Goal: Task Accomplishment & Management: Use online tool/utility

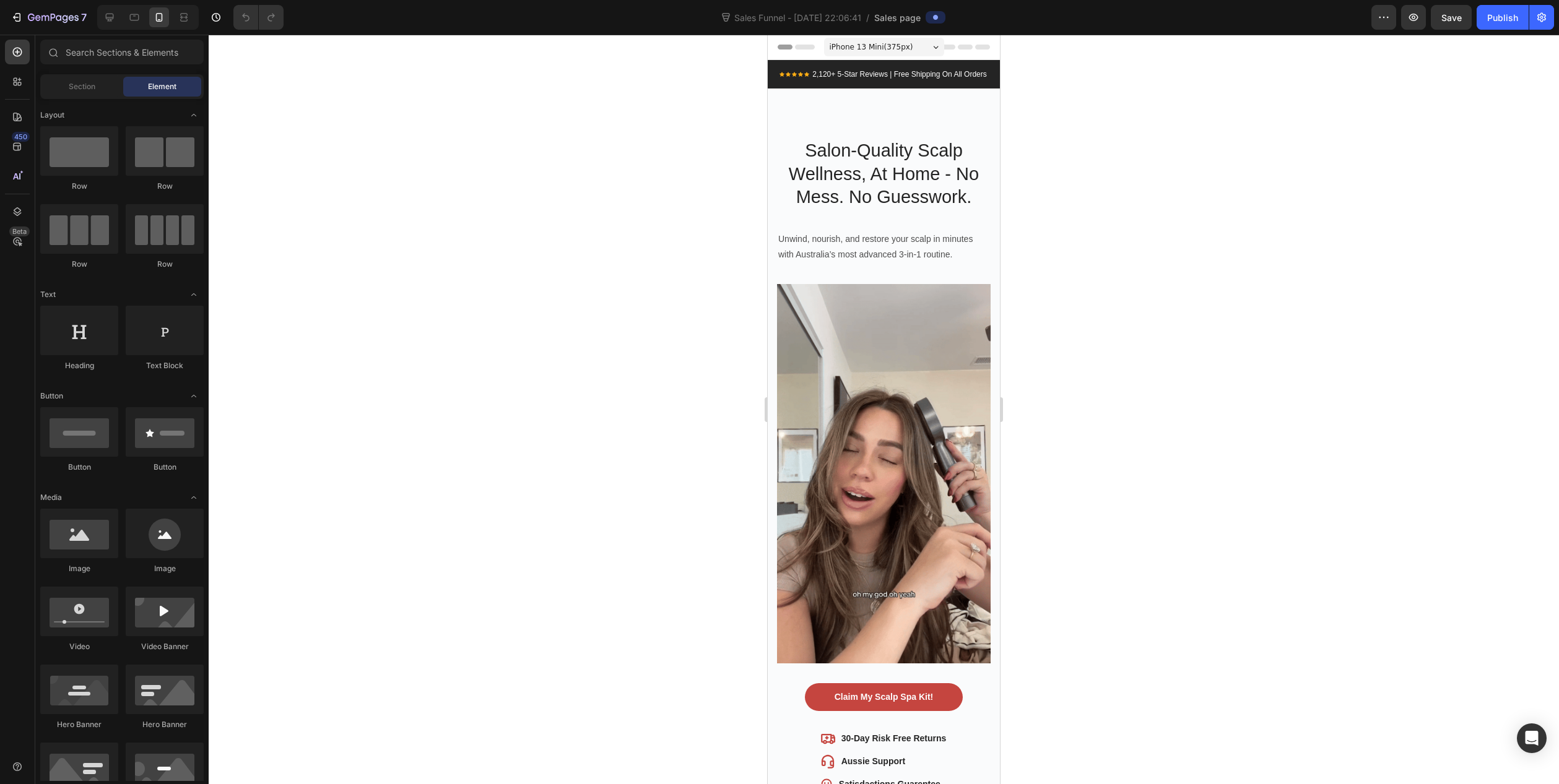
click at [570, 368] on div at bounding box center [884, 409] width 1351 height 750
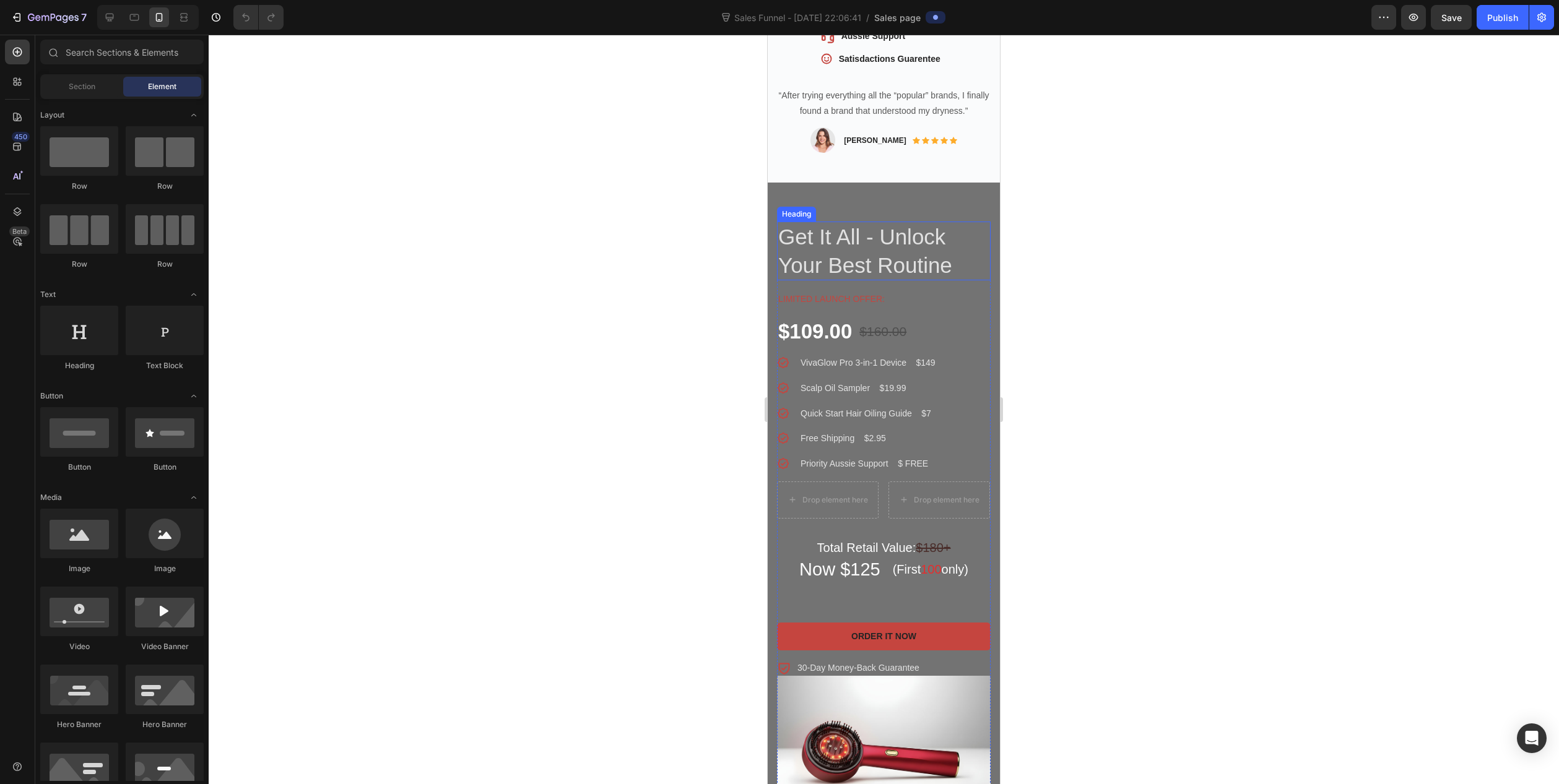
scroll to position [743, 0]
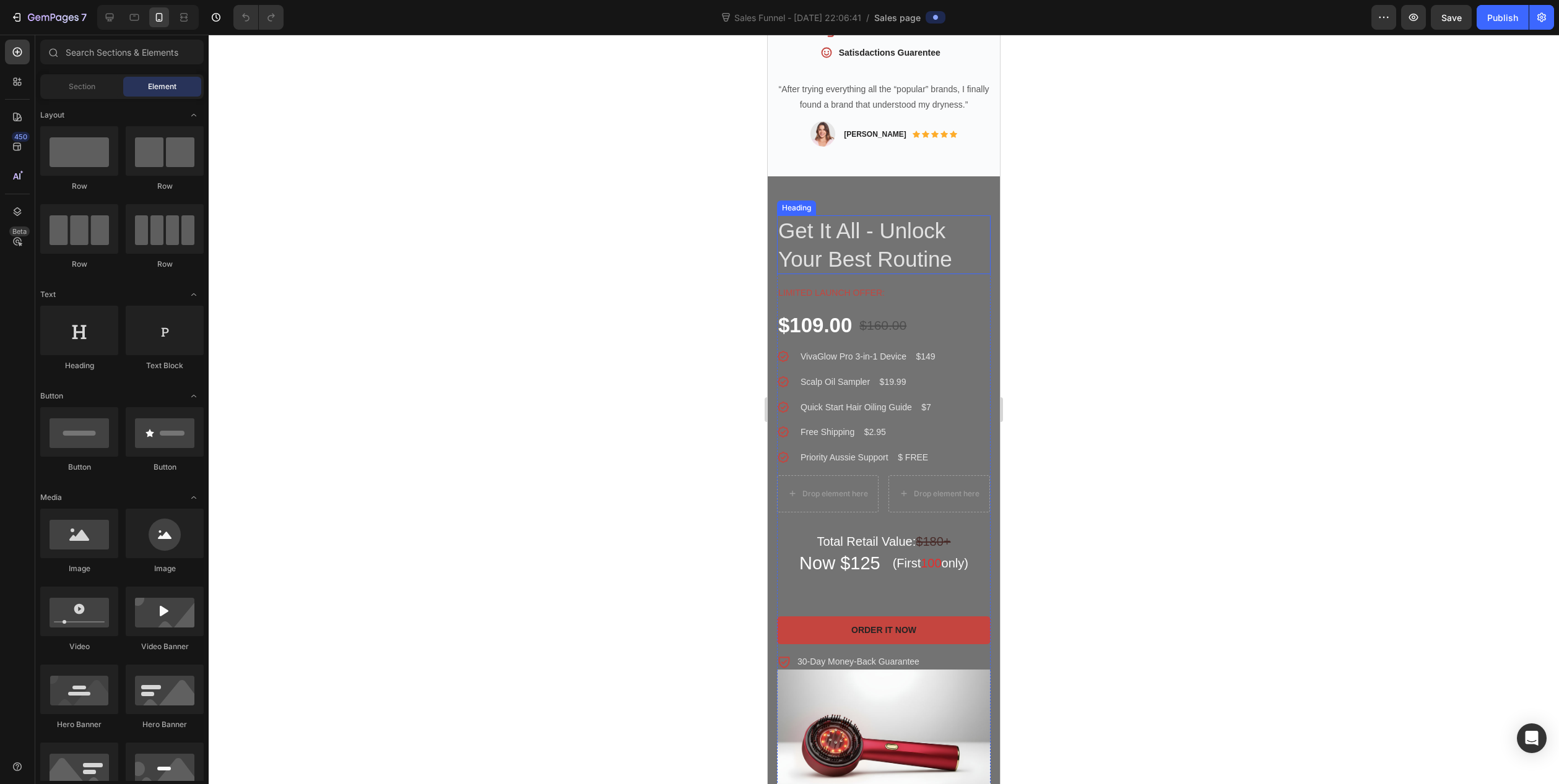
click at [914, 227] on h2 "Get It All - Unlock Your Best Routine" at bounding box center [884, 245] width 213 height 59
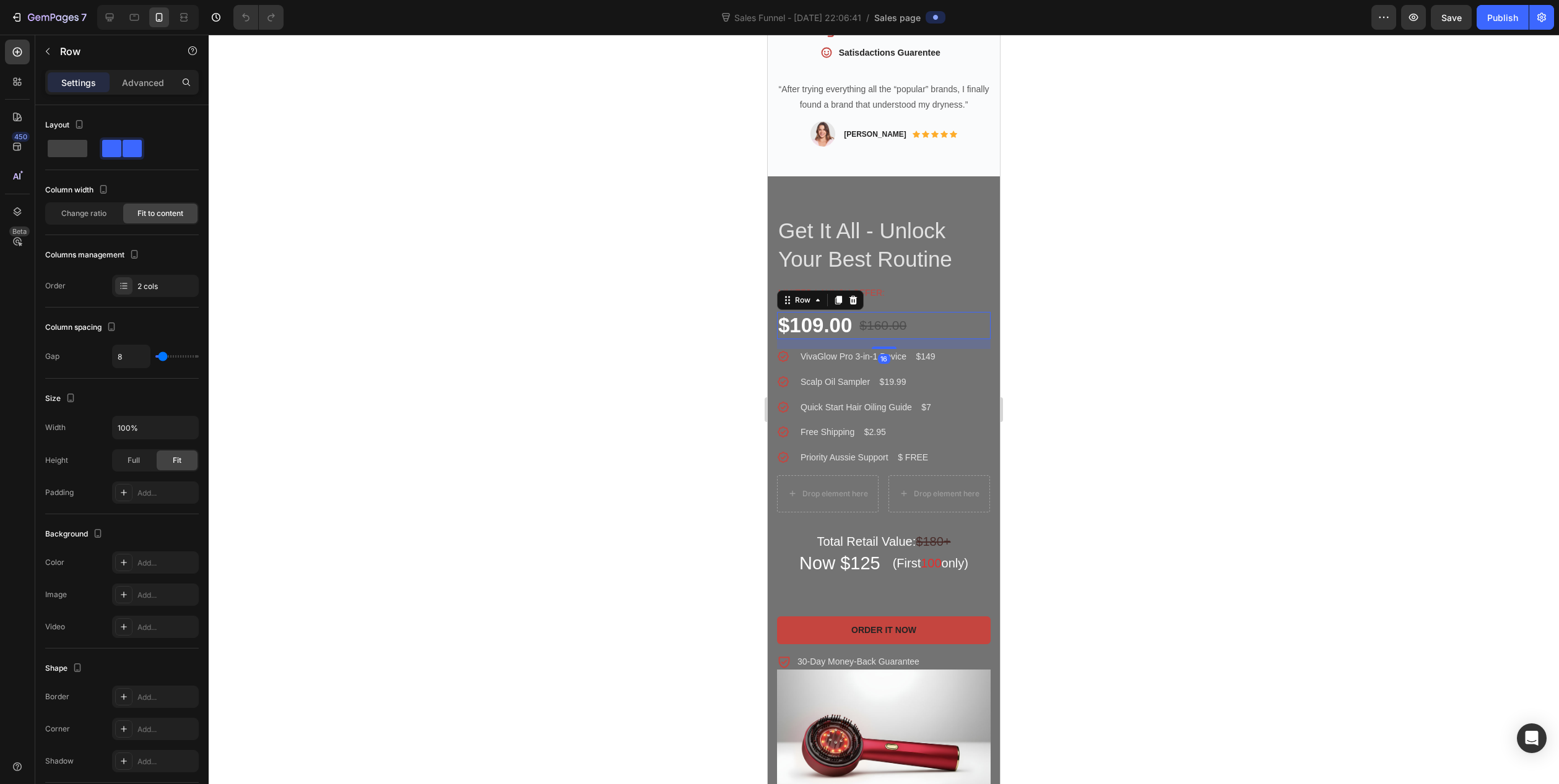
click at [931, 312] on div "$109.00 Product Price Product Price $160.00 Compare Price Compare Price Row 16" at bounding box center [884, 326] width 213 height 27
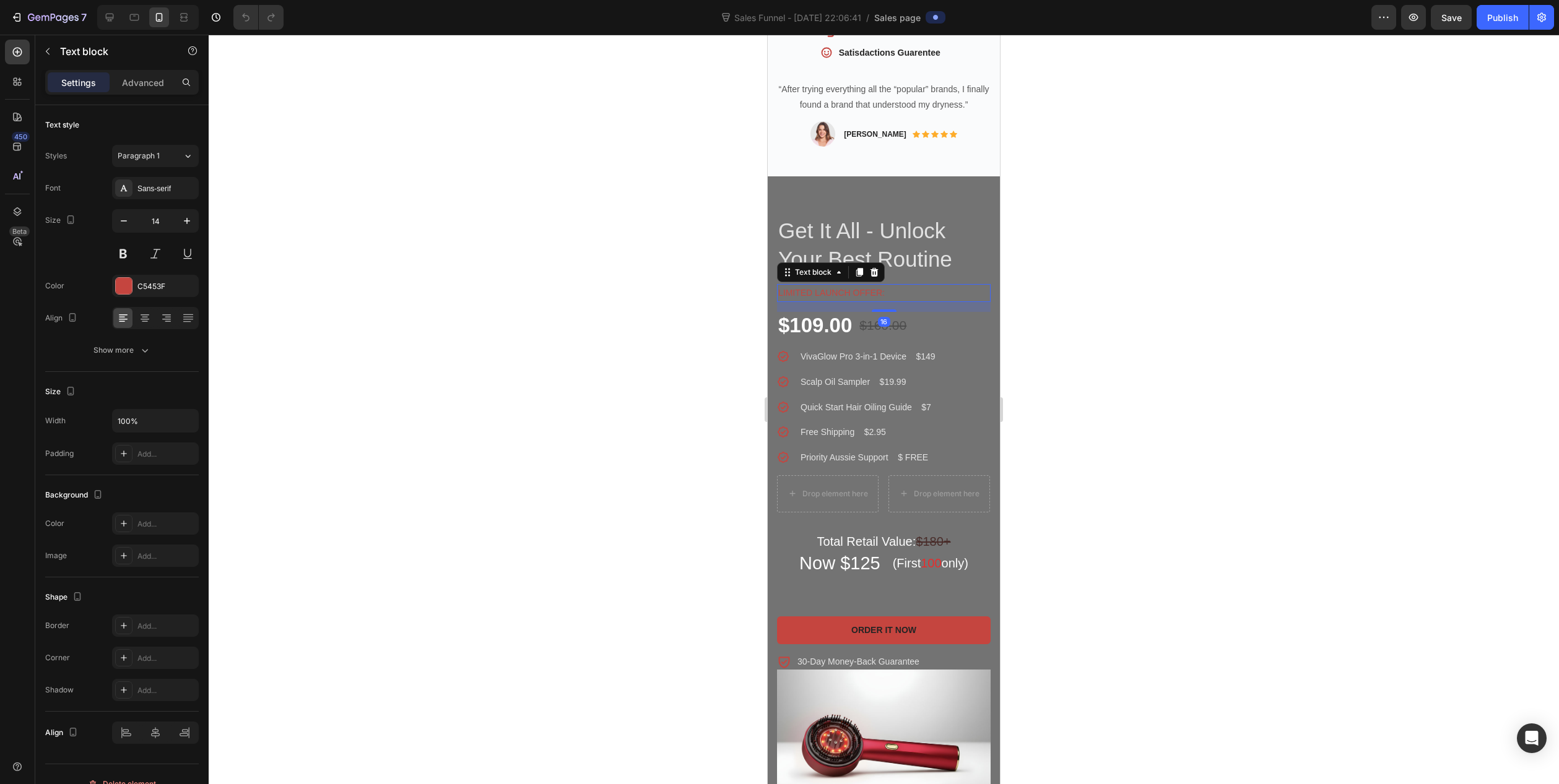
click at [929, 285] on p "Limited launch offer:" at bounding box center [884, 293] width 211 height 15
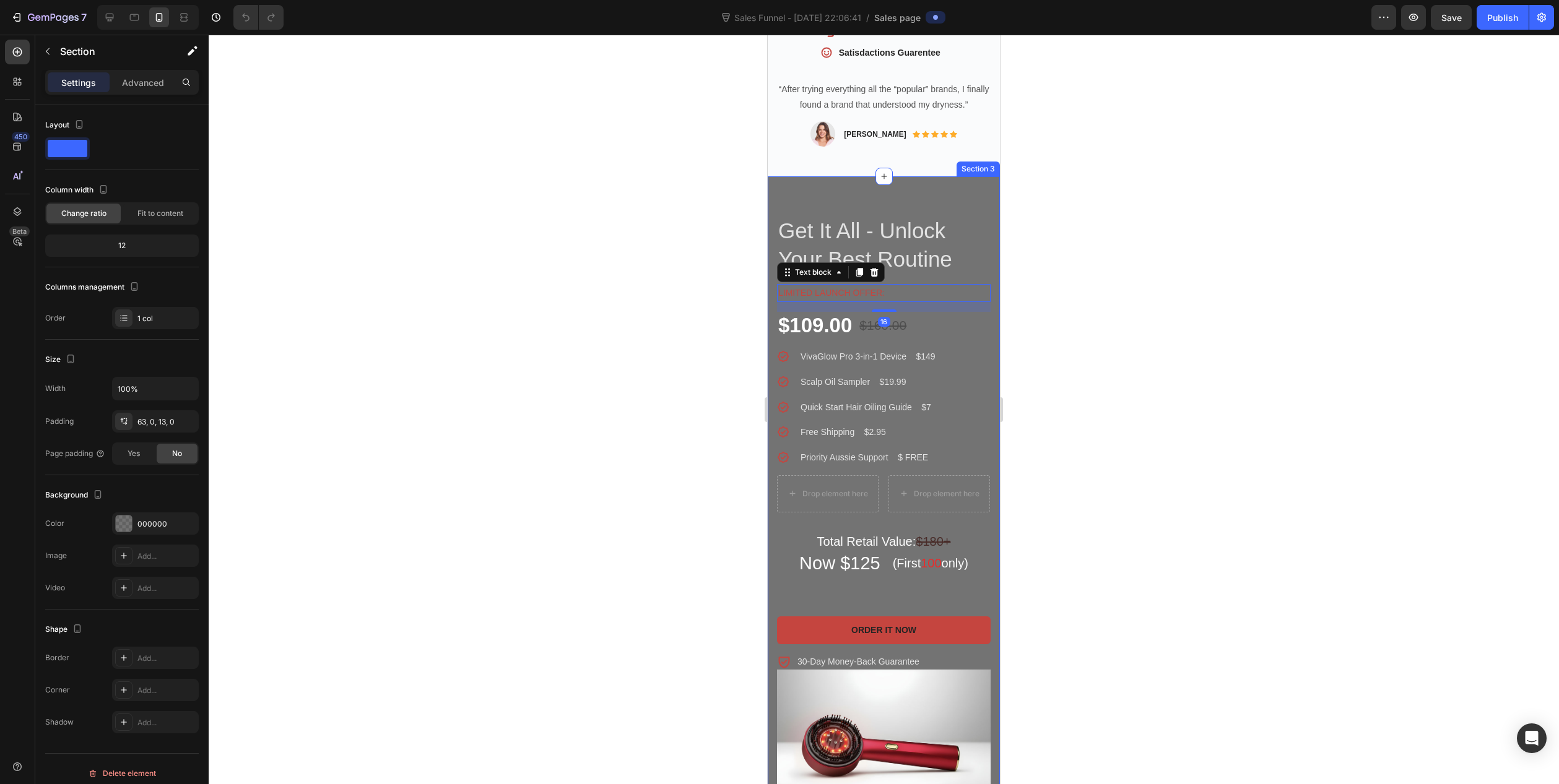
click at [782, 176] on div "VivaGlow Pro™ 3-in-1 Product Title Get It All - Unlock Your Best Routine Headin…" at bounding box center [884, 505] width 232 height 658
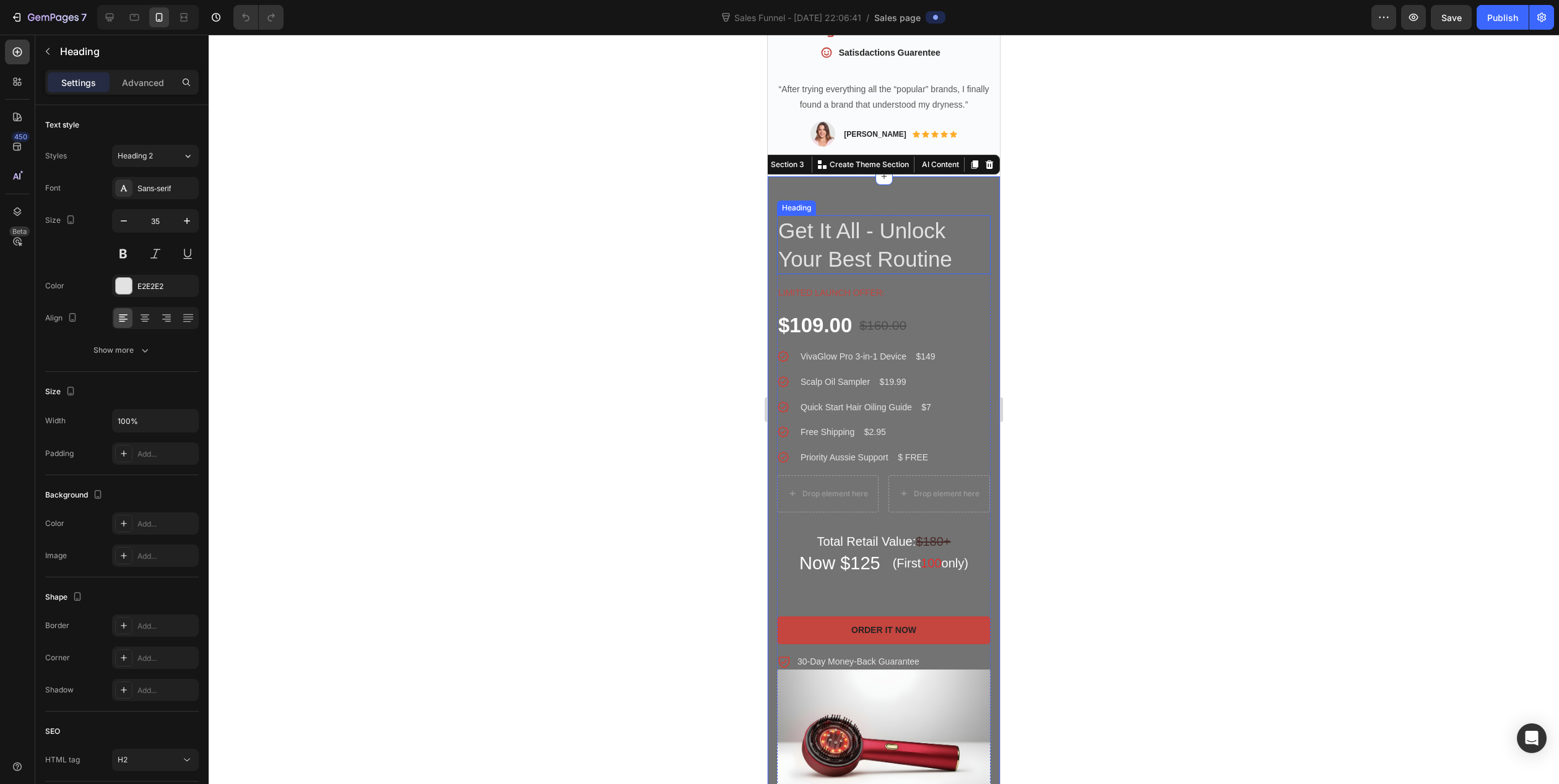
click at [840, 215] on h2 "Get It All - Unlock Your Best Routine" at bounding box center [884, 245] width 213 height 59
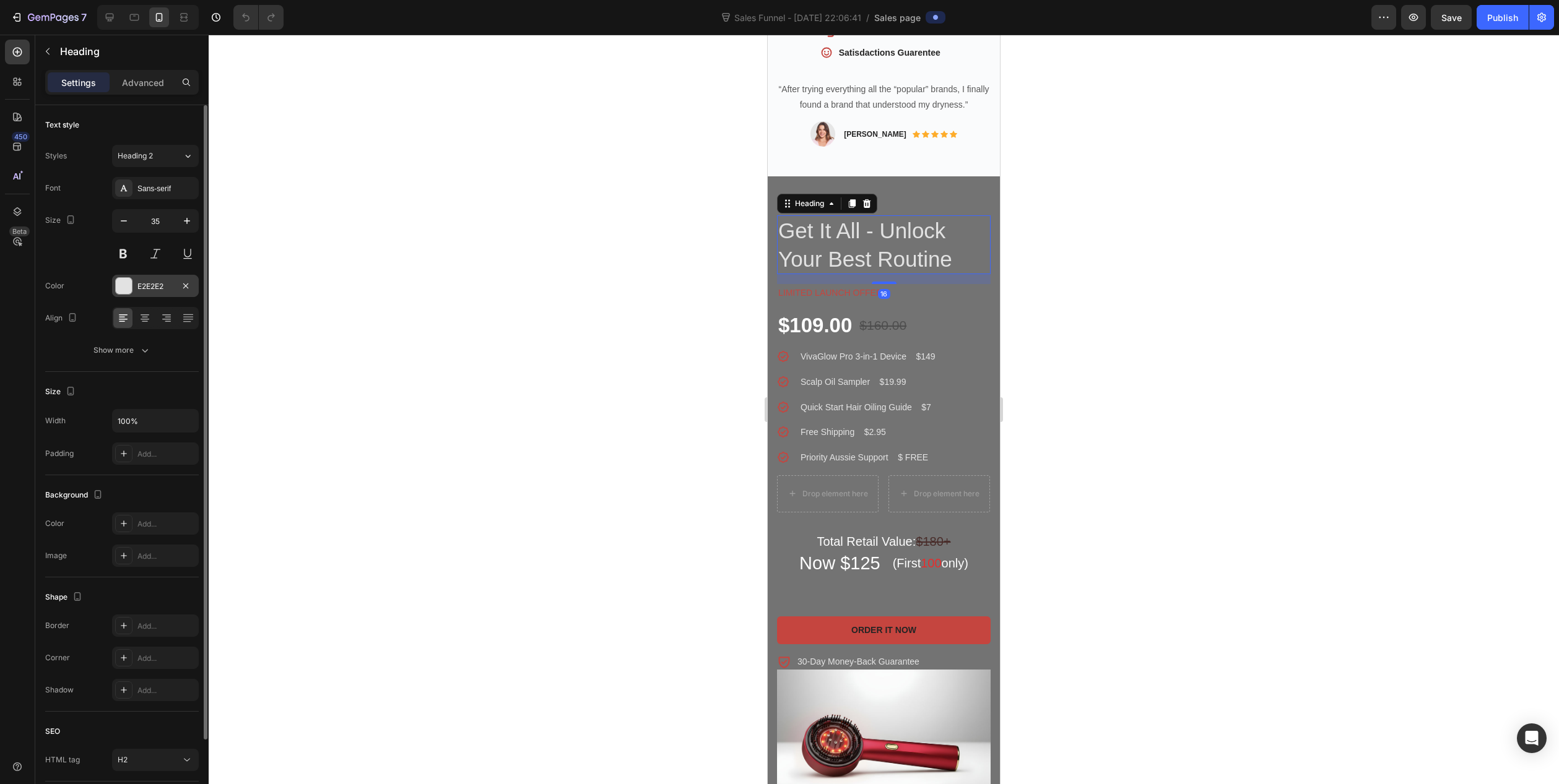
click at [123, 282] on div at bounding box center [123, 285] width 16 height 16
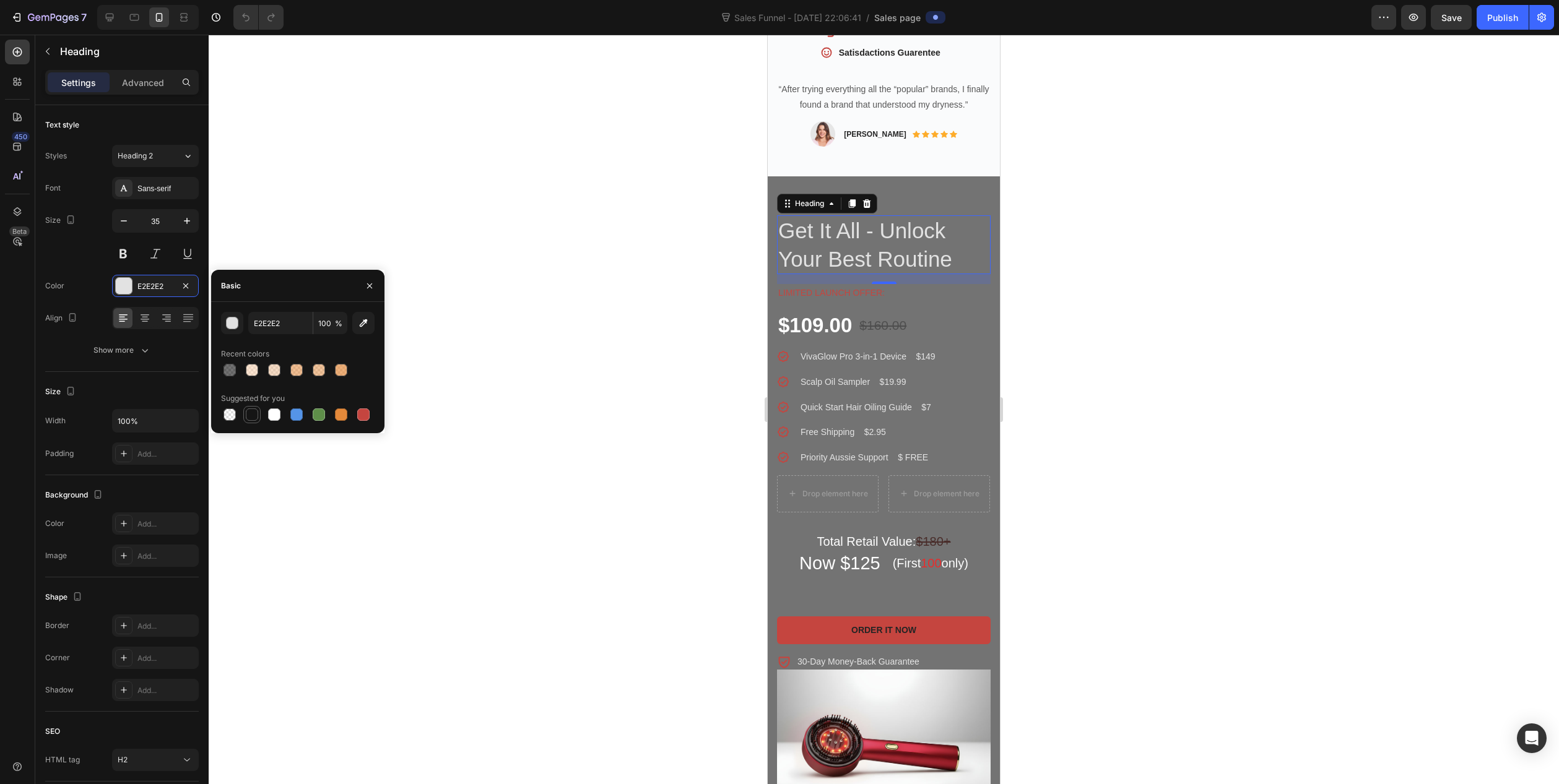
click at [254, 417] on div at bounding box center [252, 414] width 12 height 12
type input "151515"
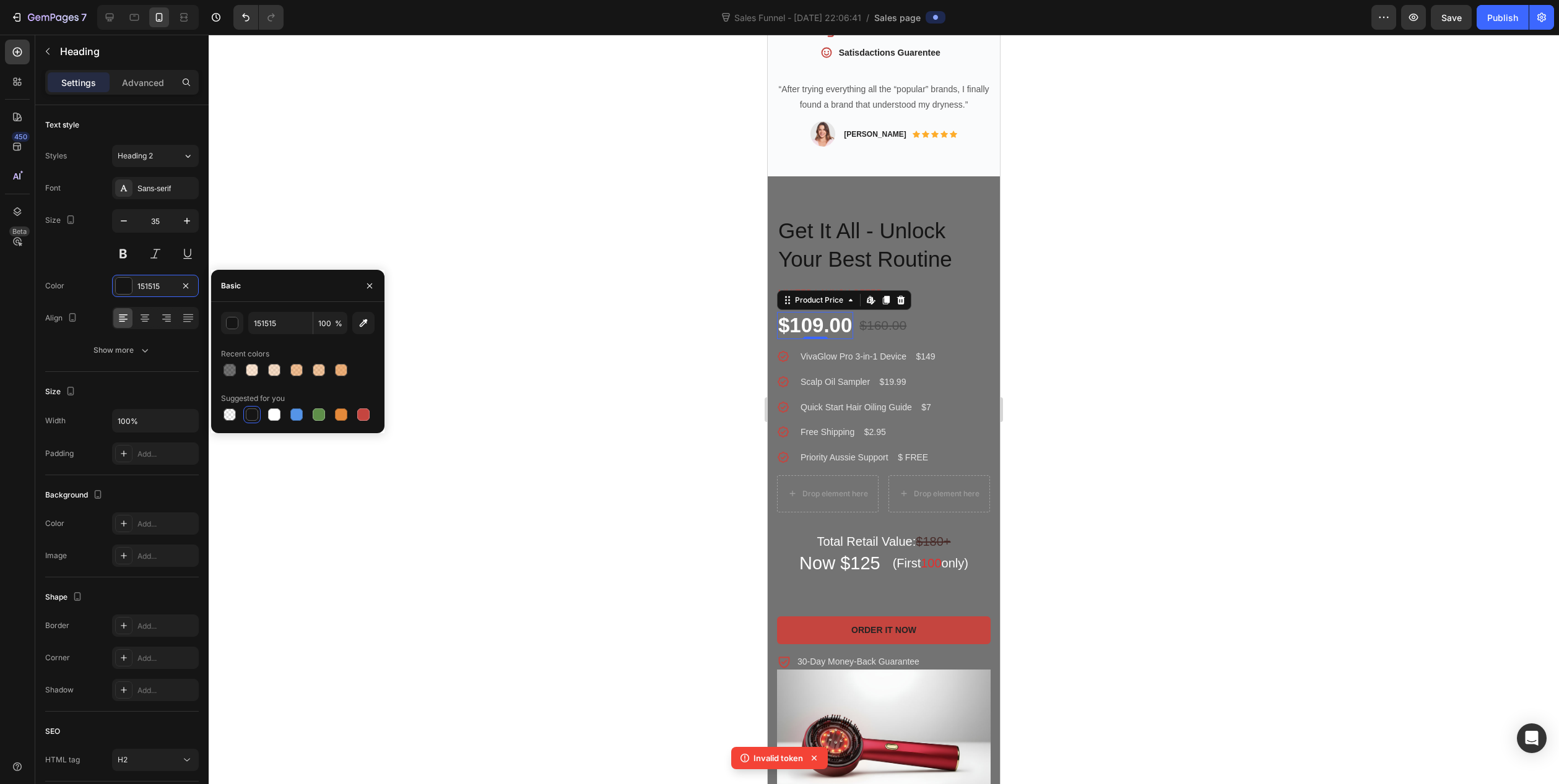
click at [825, 312] on div "$109.00" at bounding box center [815, 326] width 76 height 27
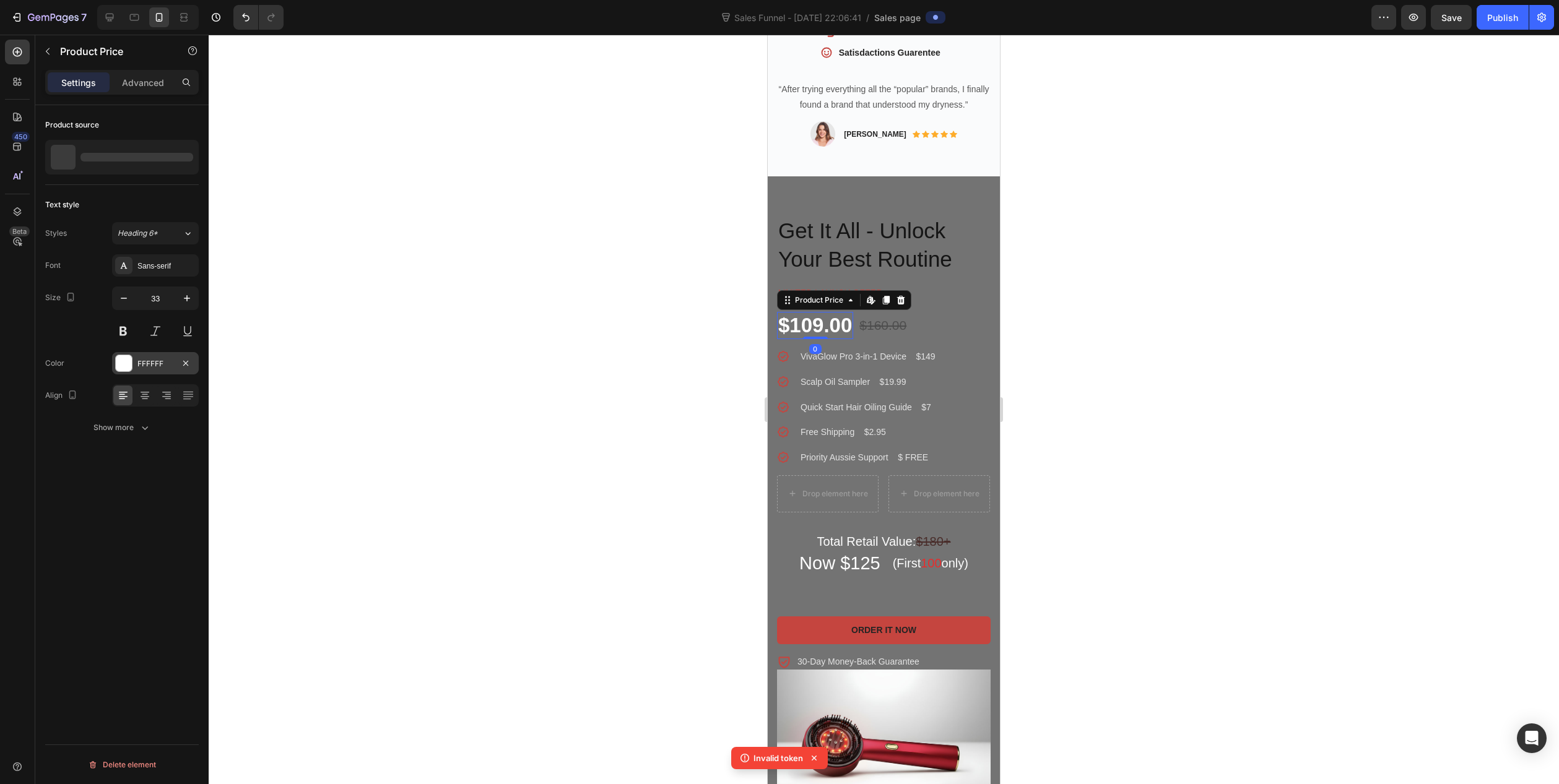
click at [141, 366] on div "FFFFFF" at bounding box center [155, 363] width 36 height 11
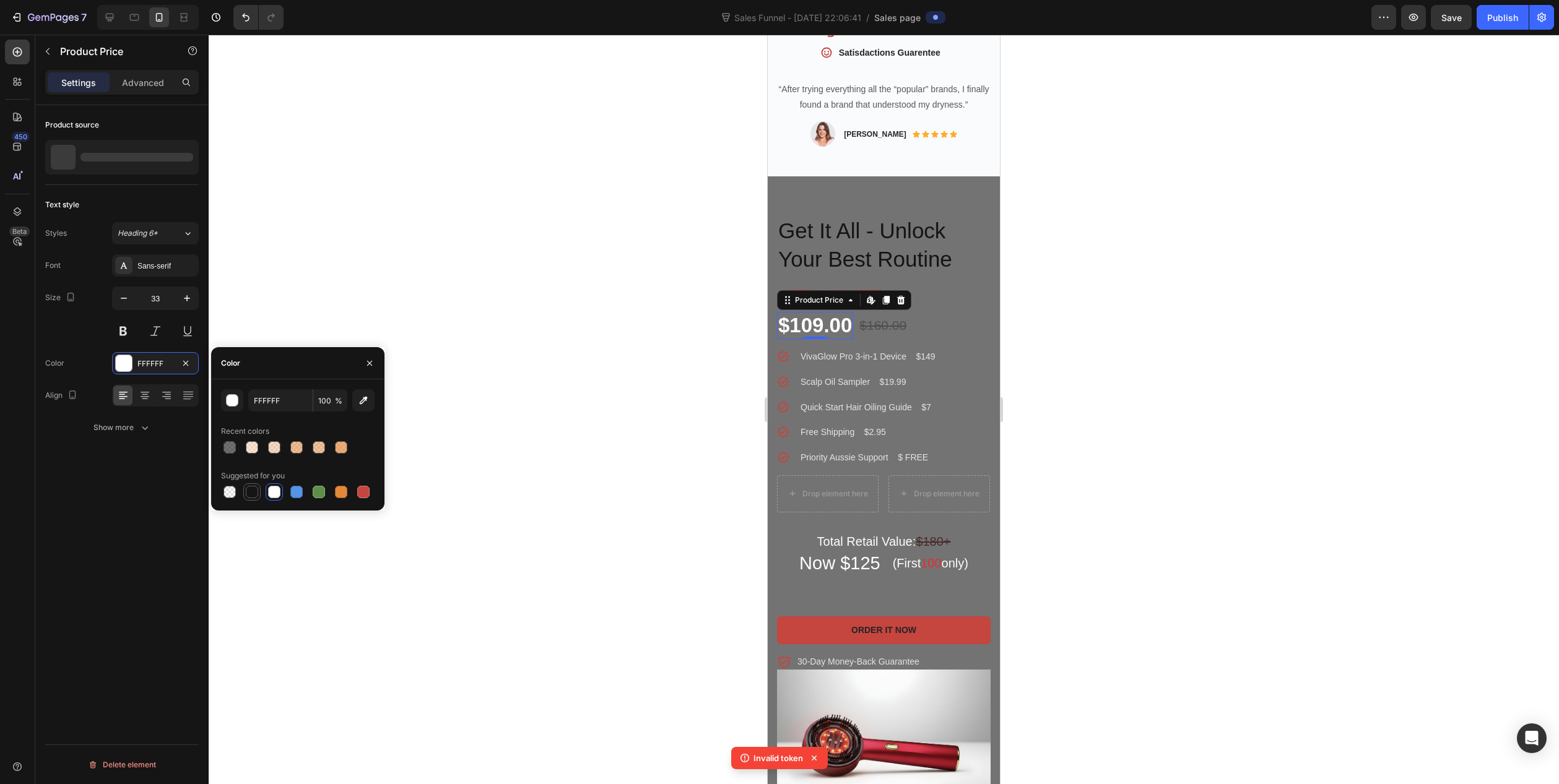
click at [248, 493] on div at bounding box center [252, 492] width 12 height 12
type input "151515"
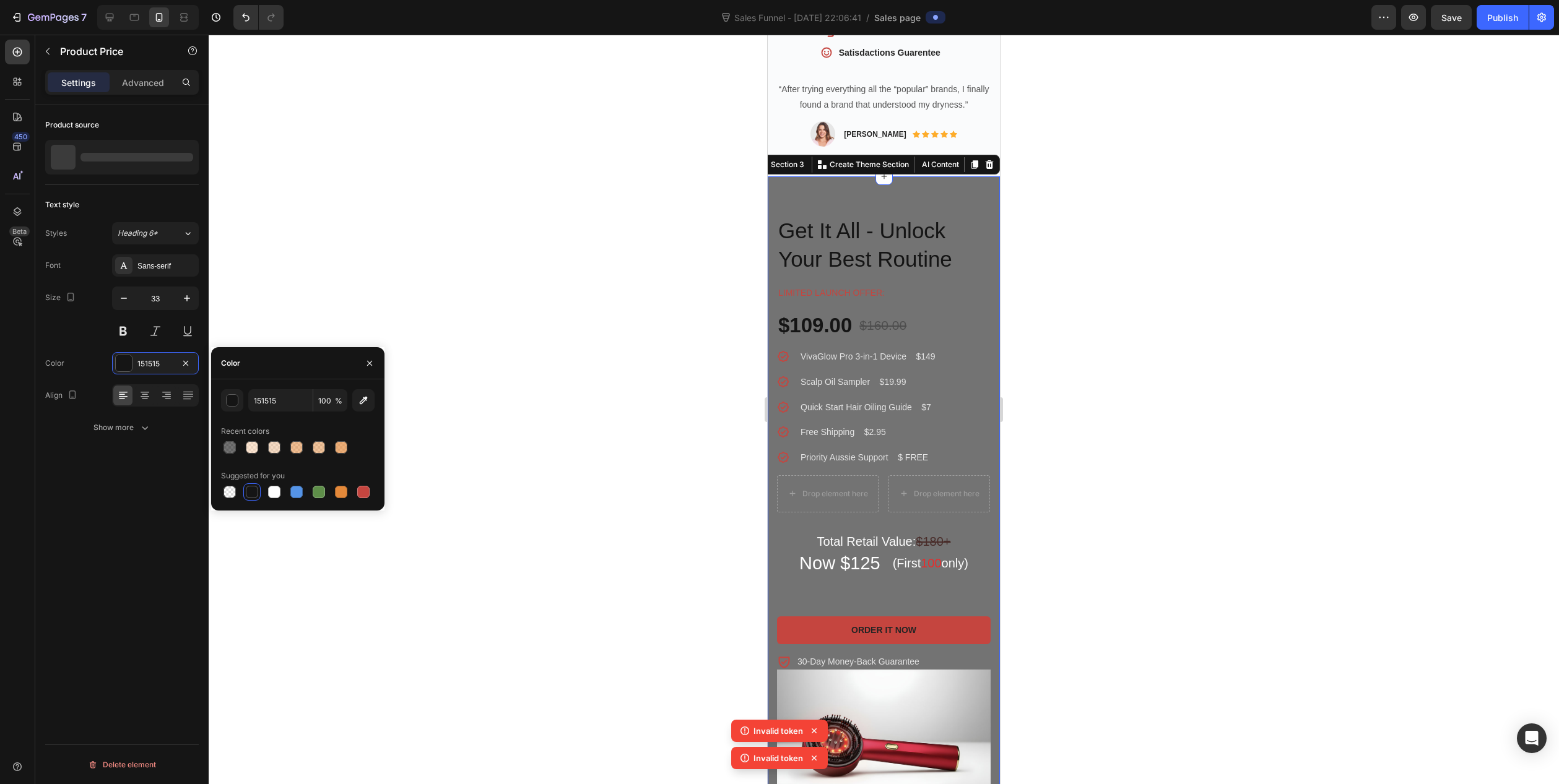
click at [802, 176] on div "VivaGlow Pro™ 3-in-1 Product Title Get It All - Unlock Your Best Routine Headin…" at bounding box center [884, 505] width 232 height 658
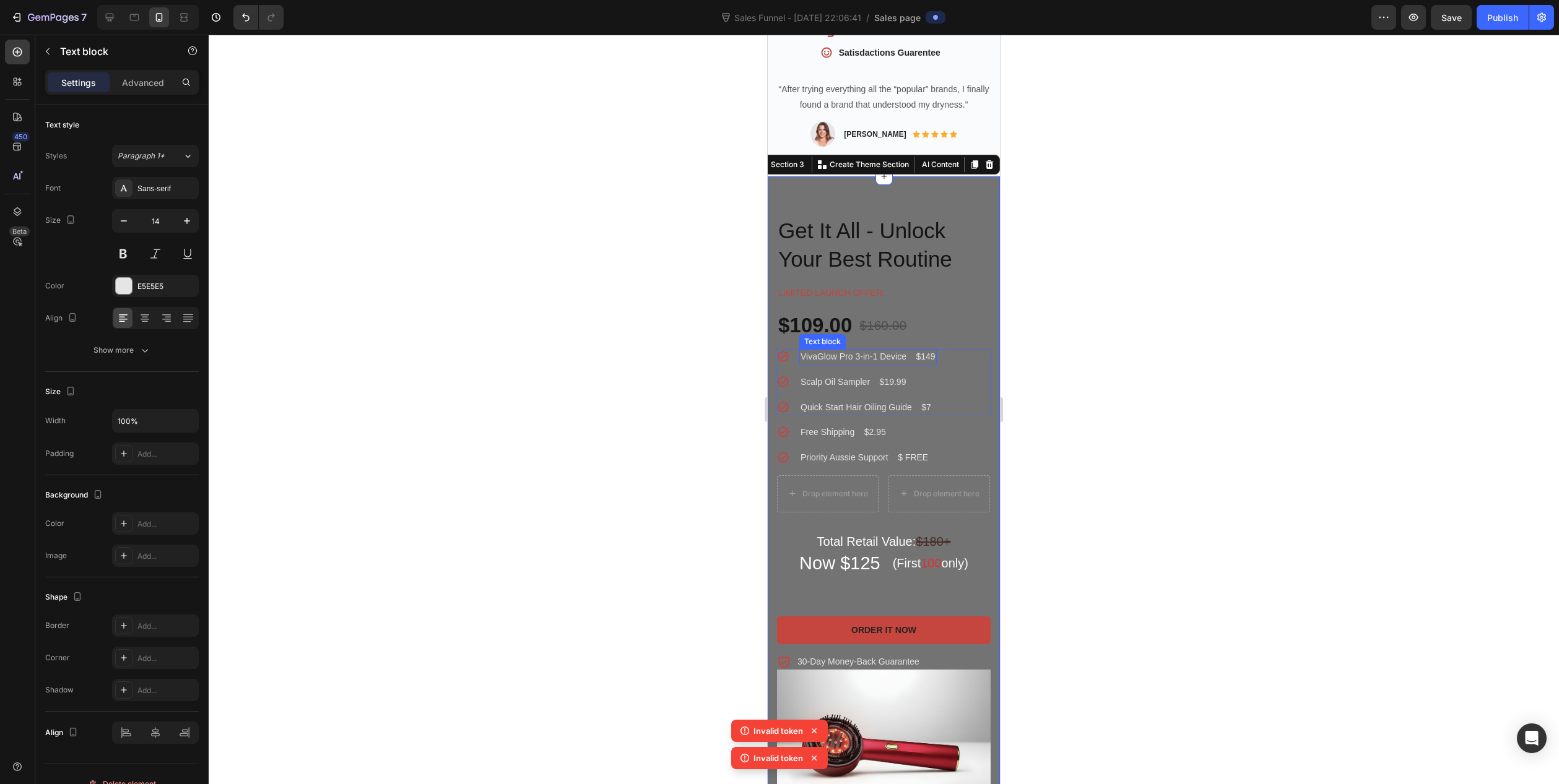
click at [862, 351] on p "VivaGlow Pro 3-in-1 Device $149" at bounding box center [868, 357] width 135 height 13
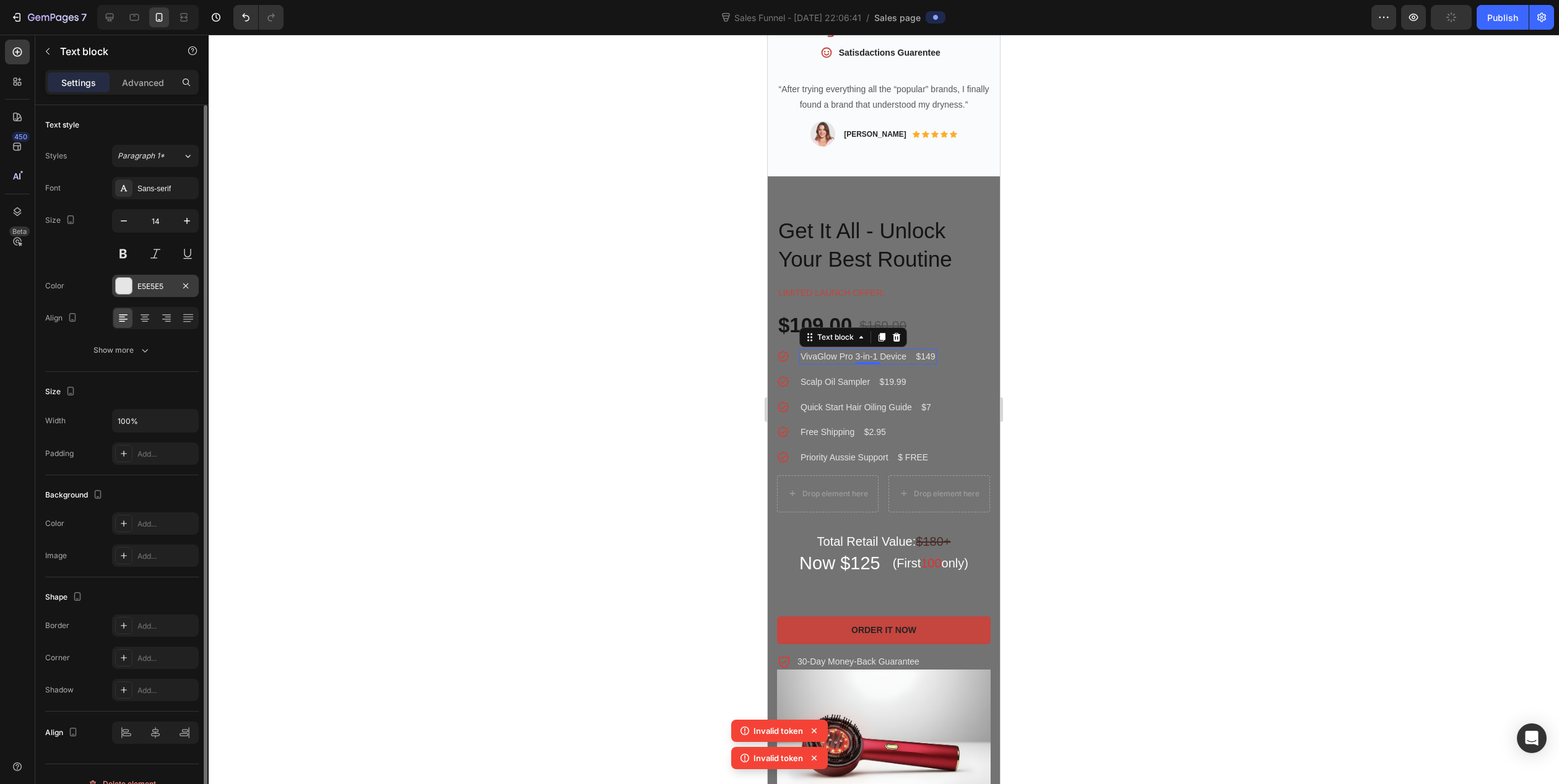
click at [145, 290] on div "E5E5E5" at bounding box center [155, 286] width 36 height 11
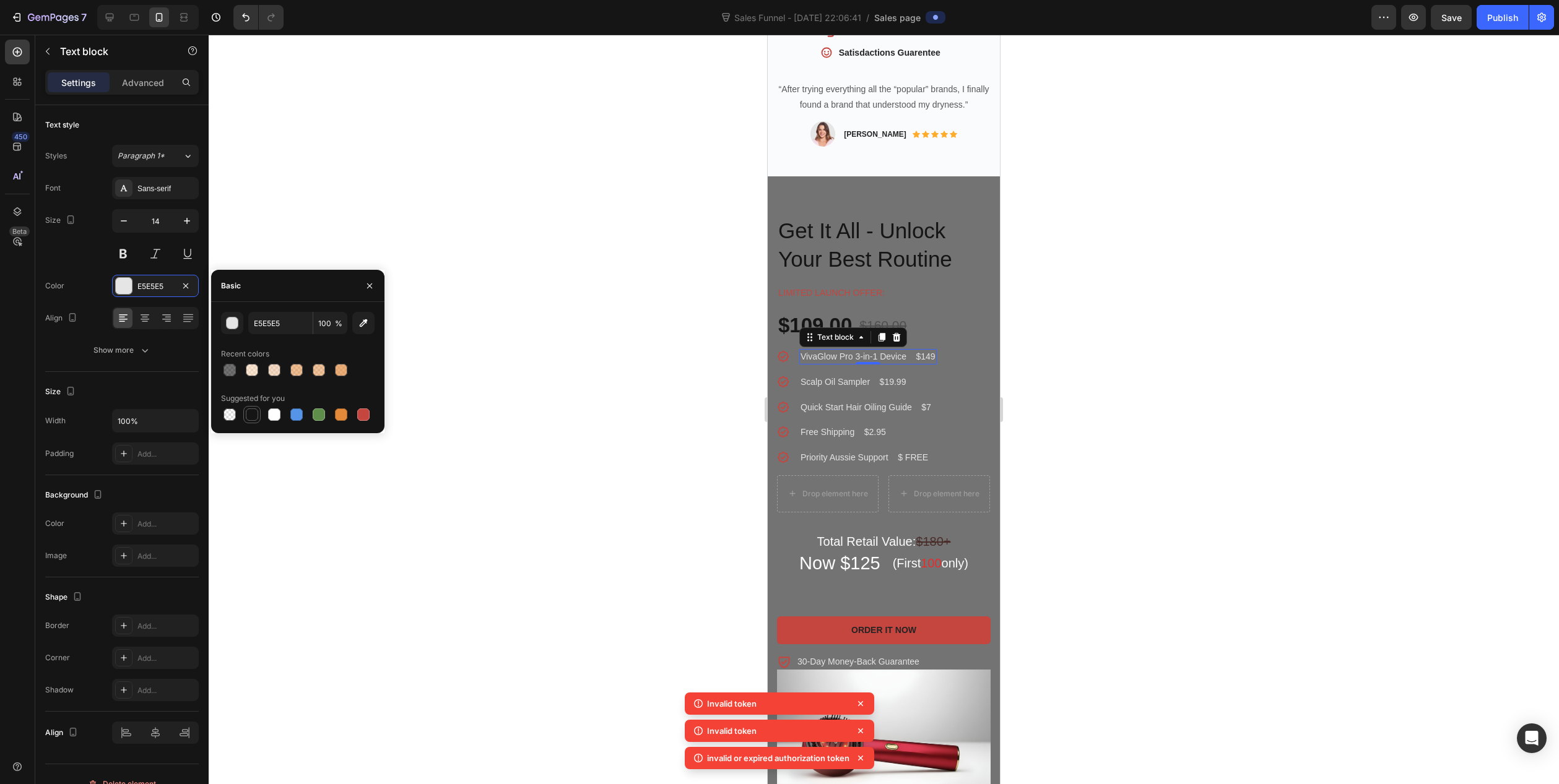
click at [252, 418] on div at bounding box center [252, 414] width 12 height 12
type input "151515"
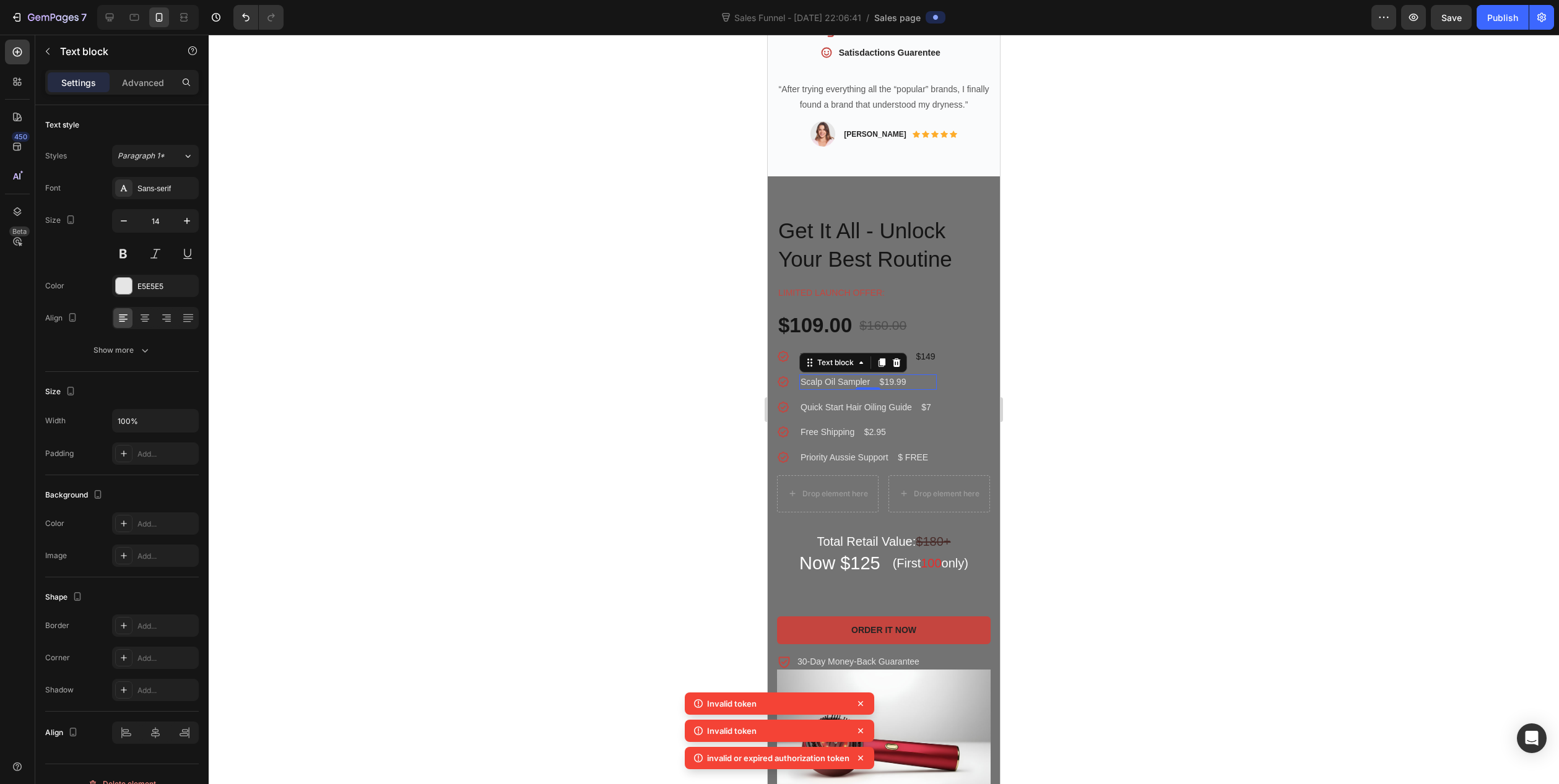
click at [826, 376] on p "Scalp Oil Sampler $19.99" at bounding box center [868, 382] width 135 height 13
click at [148, 285] on div "E5E5E5" at bounding box center [155, 286] width 36 height 11
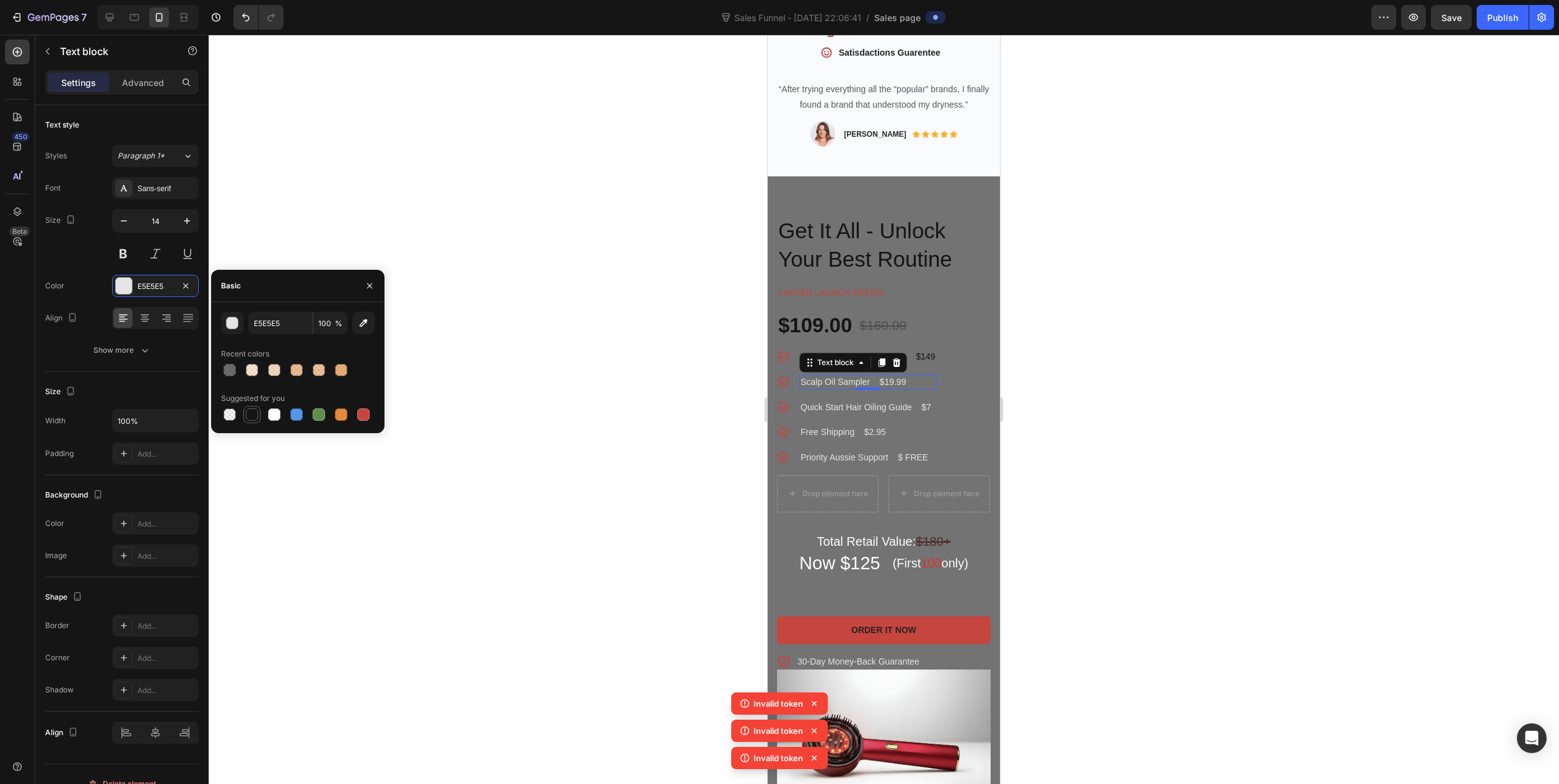
drag, startPoint x: 251, startPoint y: 416, endPoint x: 585, endPoint y: 427, distance: 334.2
click at [251, 416] on div at bounding box center [252, 414] width 12 height 12
type input "151515"
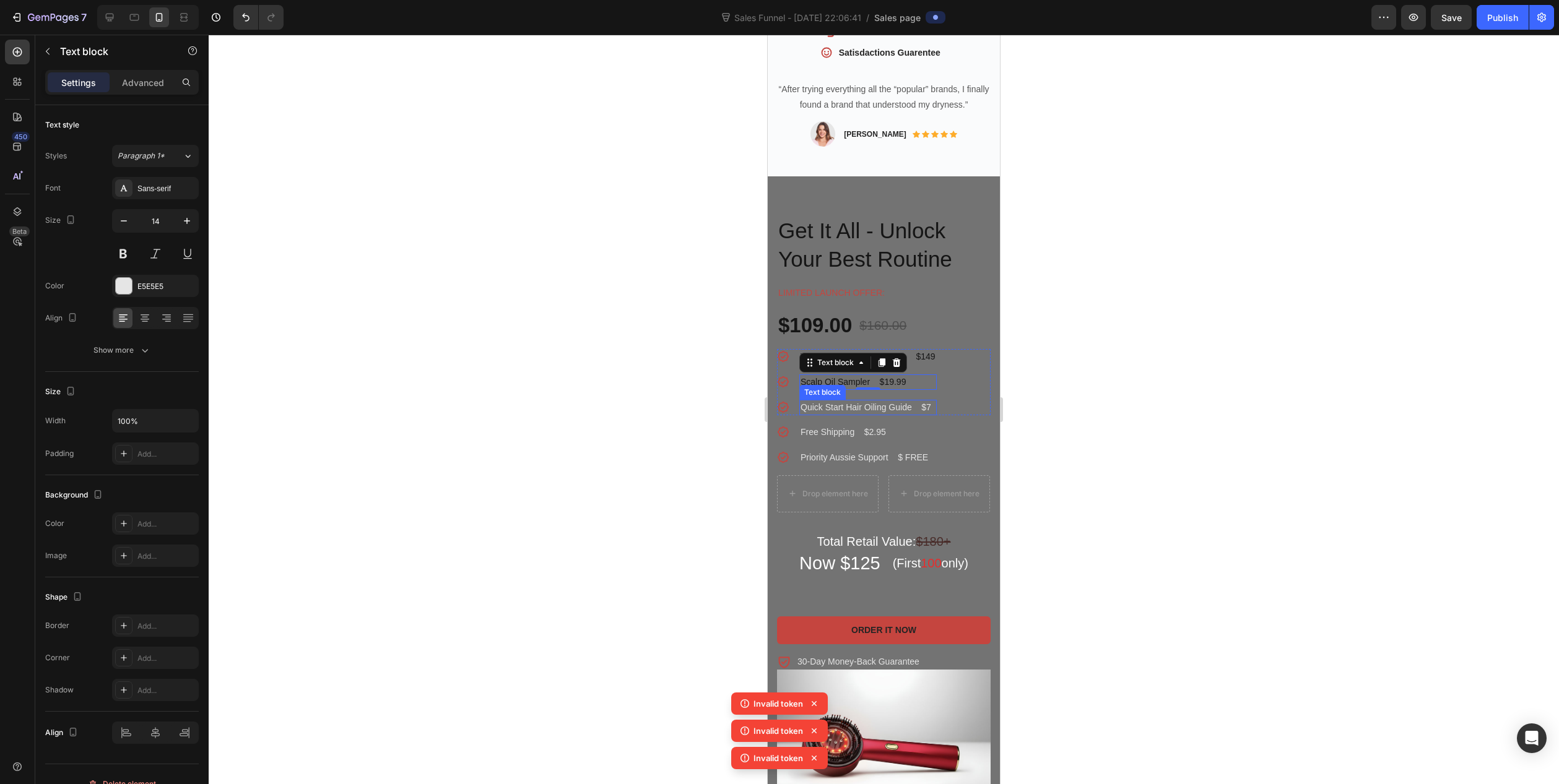
click at [833, 401] on p "Quick Start Hair Oiling Guide $7" at bounding box center [868, 407] width 135 height 13
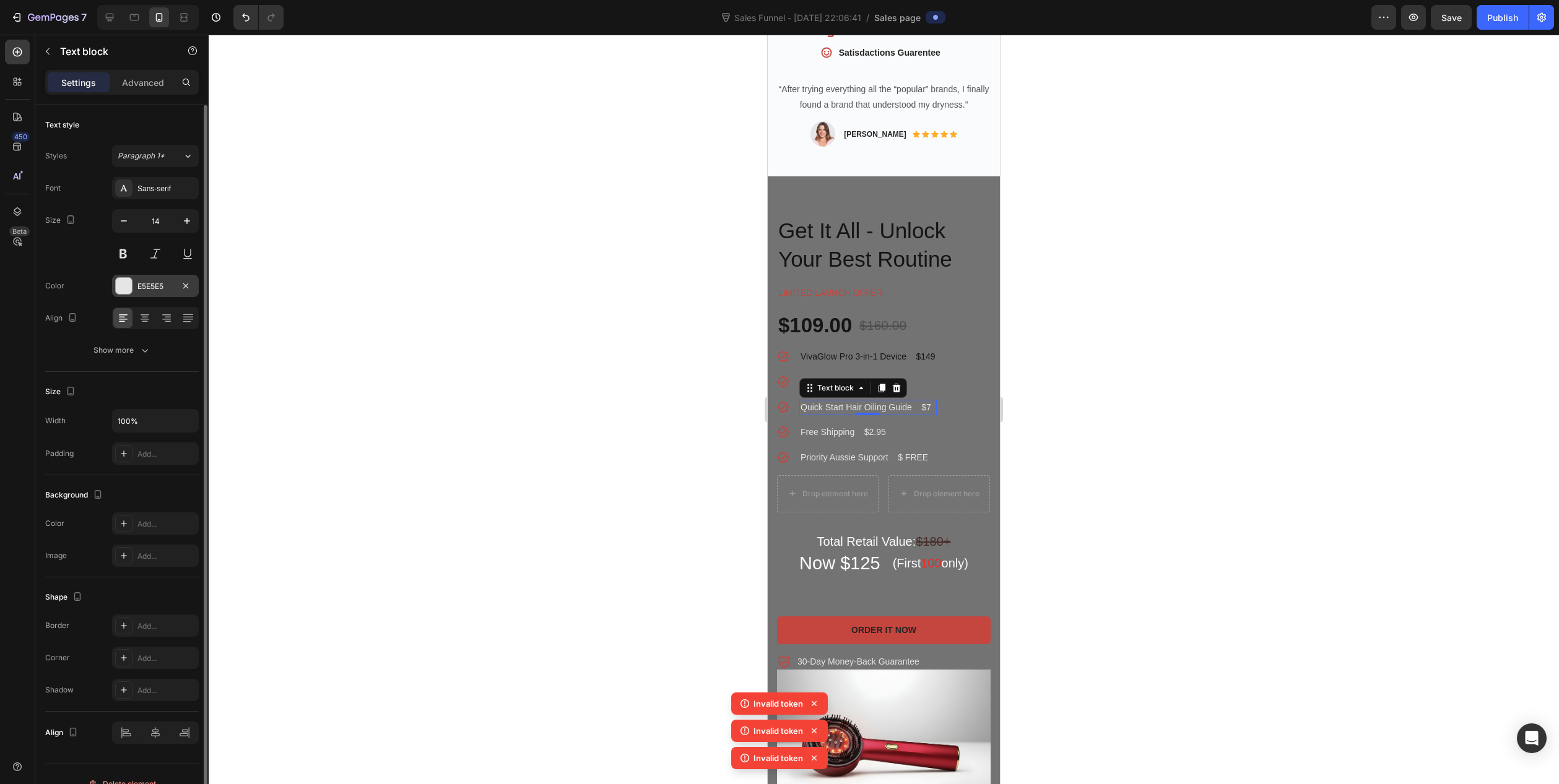
click at [150, 285] on div "E5E5E5" at bounding box center [155, 286] width 36 height 11
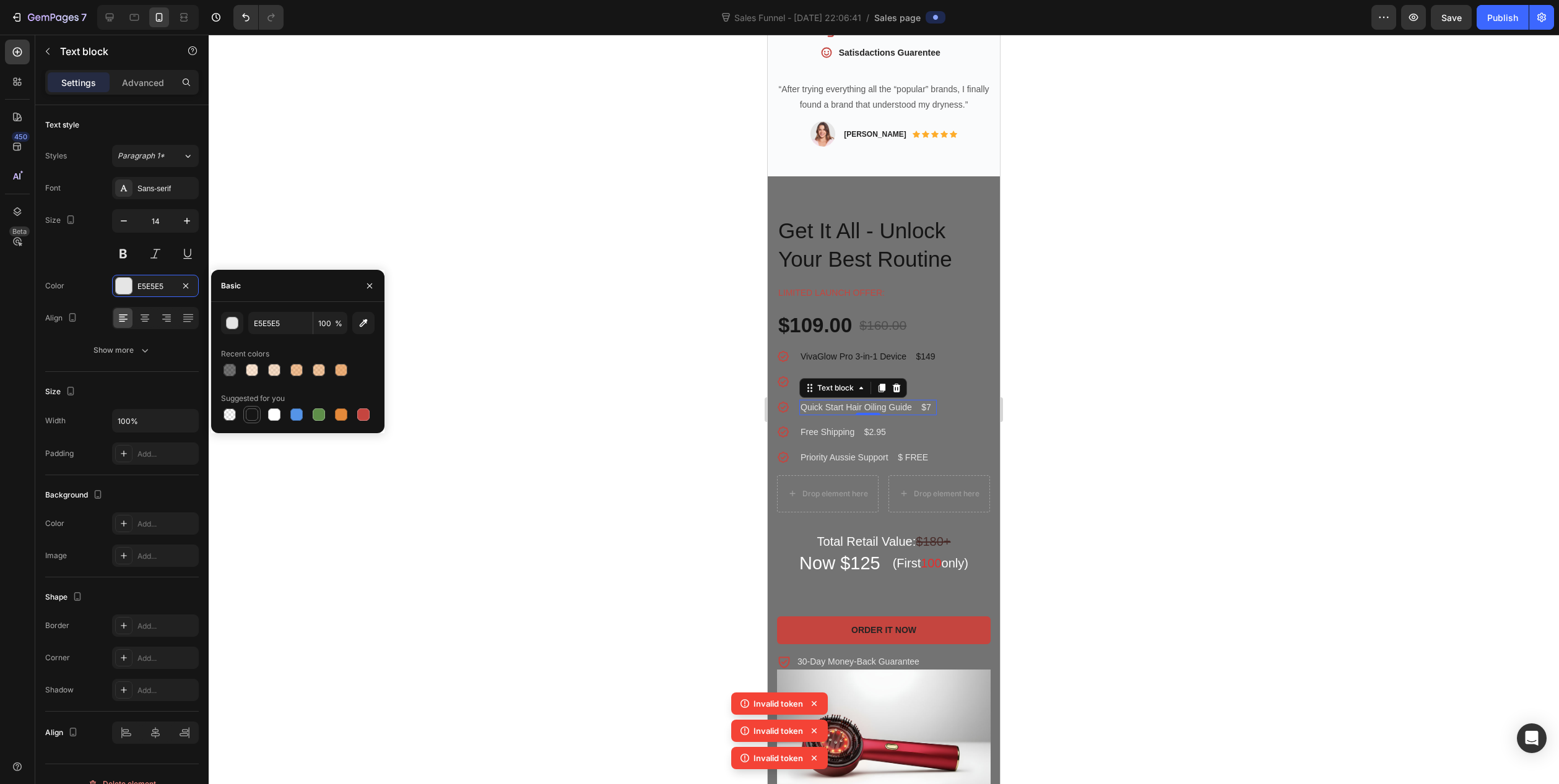
click at [253, 416] on div at bounding box center [252, 414] width 12 height 12
type input "151515"
click at [826, 428] on div "Text block" at bounding box center [828, 438] width 58 height 20
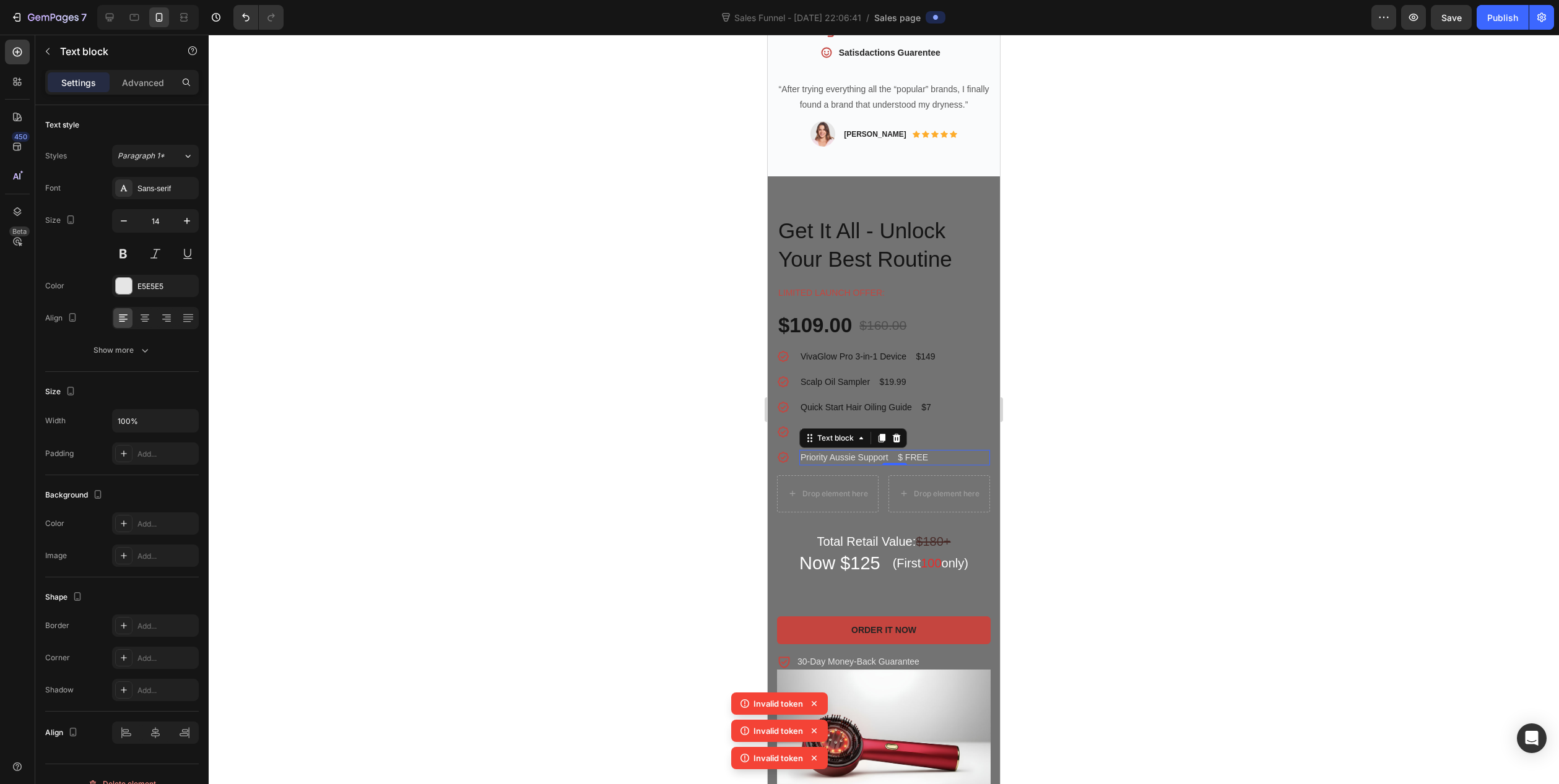
click at [704, 393] on div at bounding box center [884, 409] width 1351 height 750
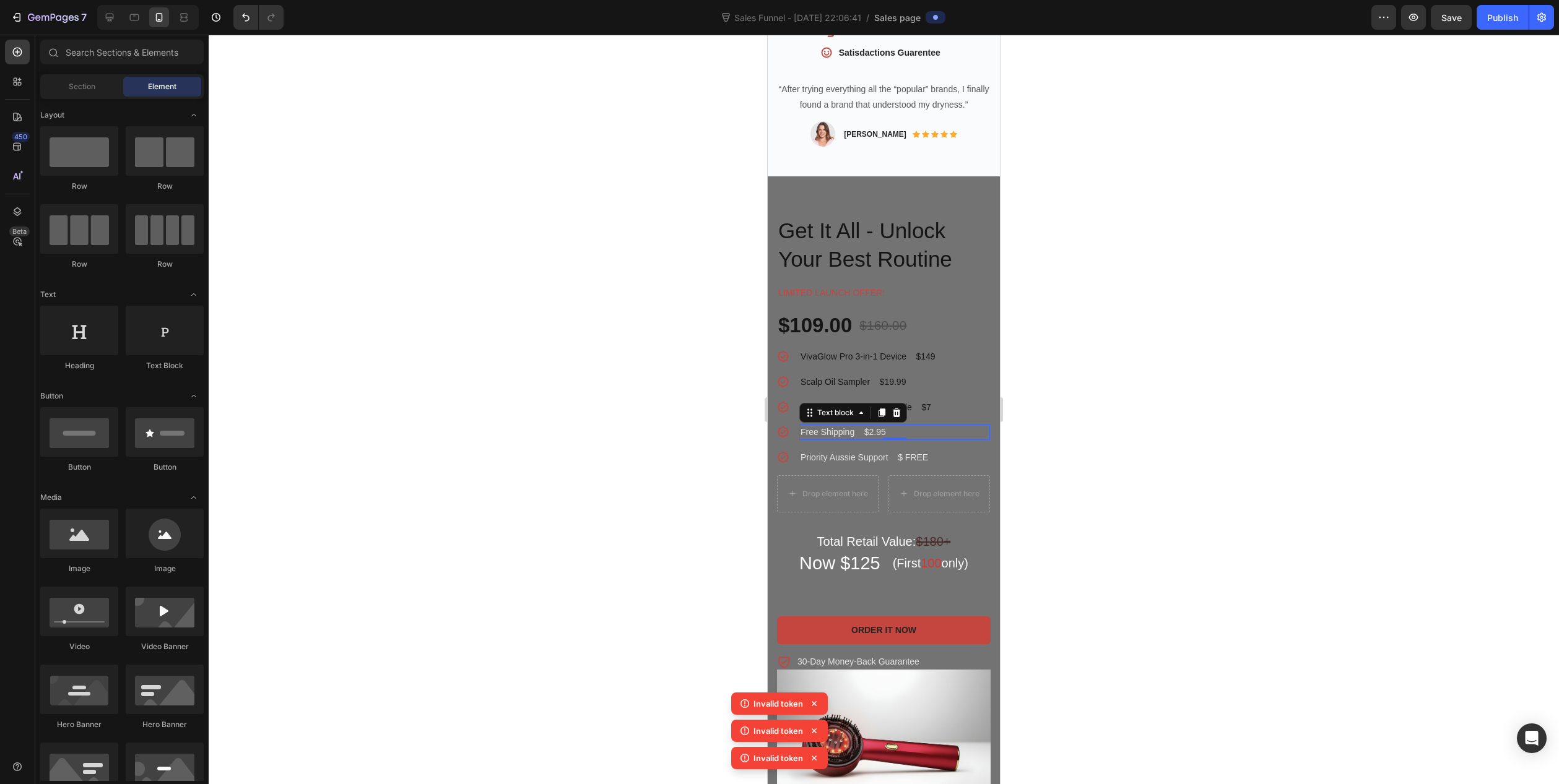
click at [853, 426] on p "Free Shipping $2.95" at bounding box center [895, 432] width 188 height 13
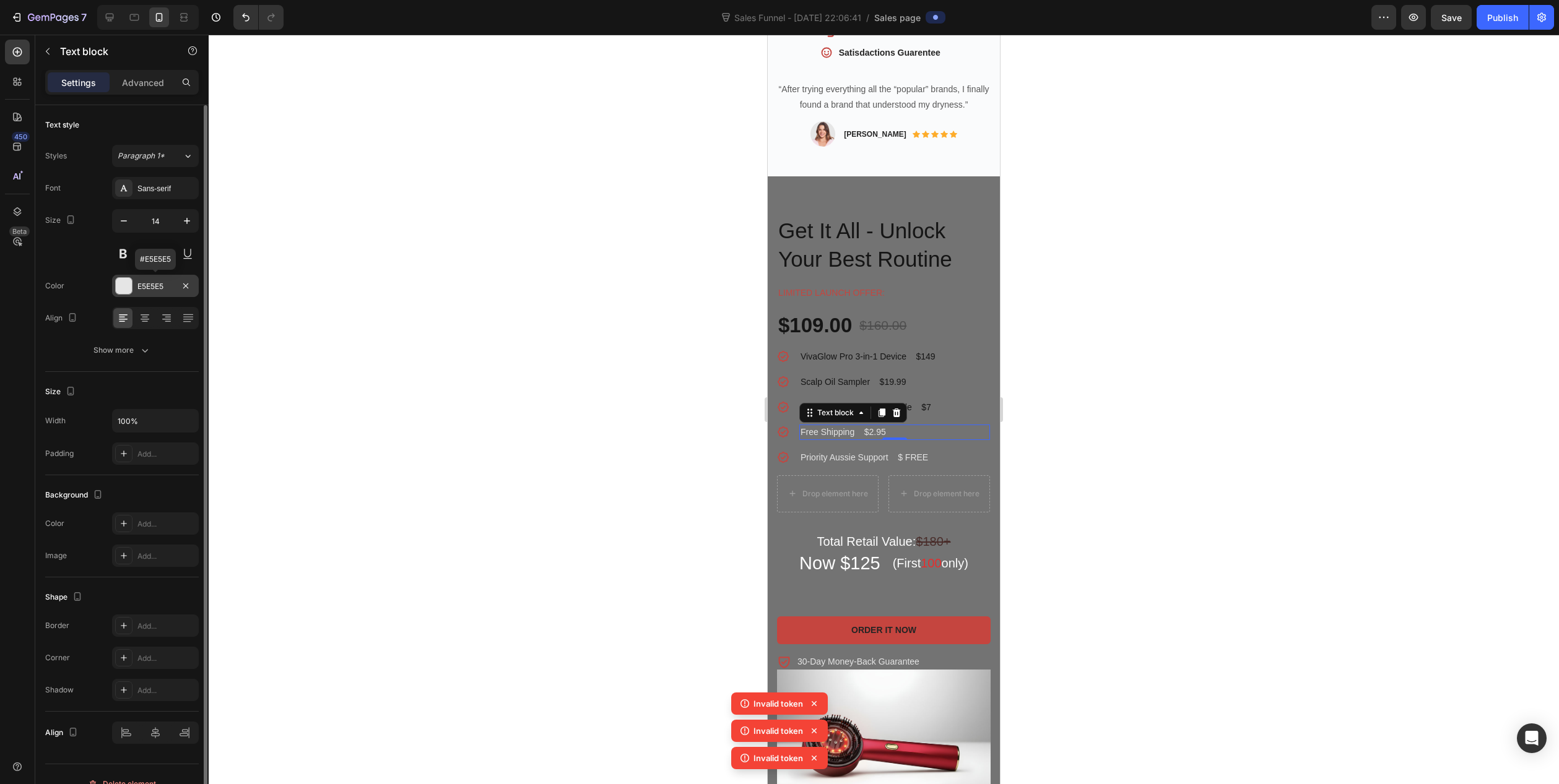
click at [138, 287] on div "E5E5E5" at bounding box center [155, 286] width 36 height 11
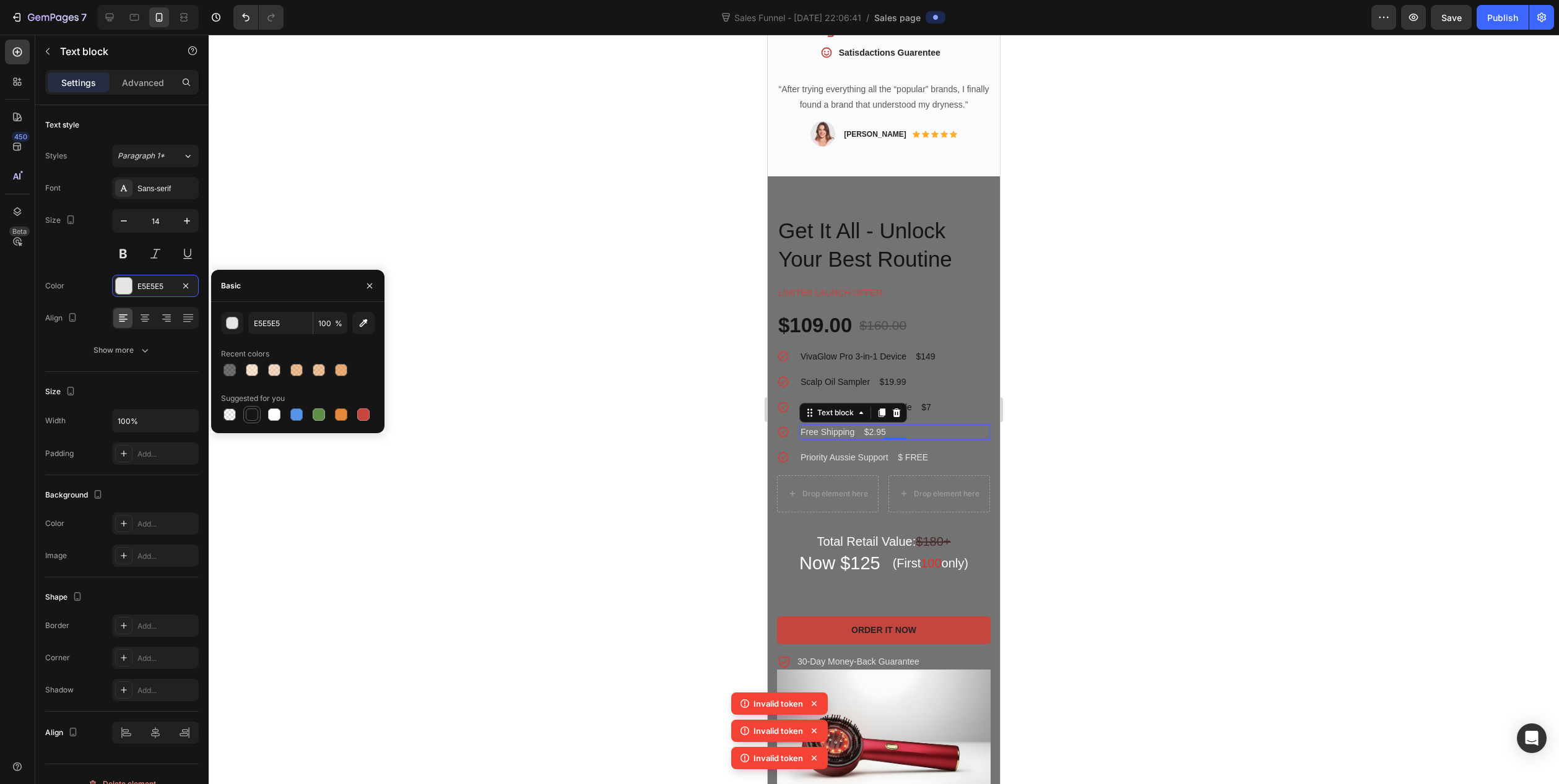
click at [249, 416] on div at bounding box center [252, 414] width 12 height 12
type input "151515"
click at [839, 451] on p "Priority Aussie Support $ FREE" at bounding box center [895, 458] width 188 height 13
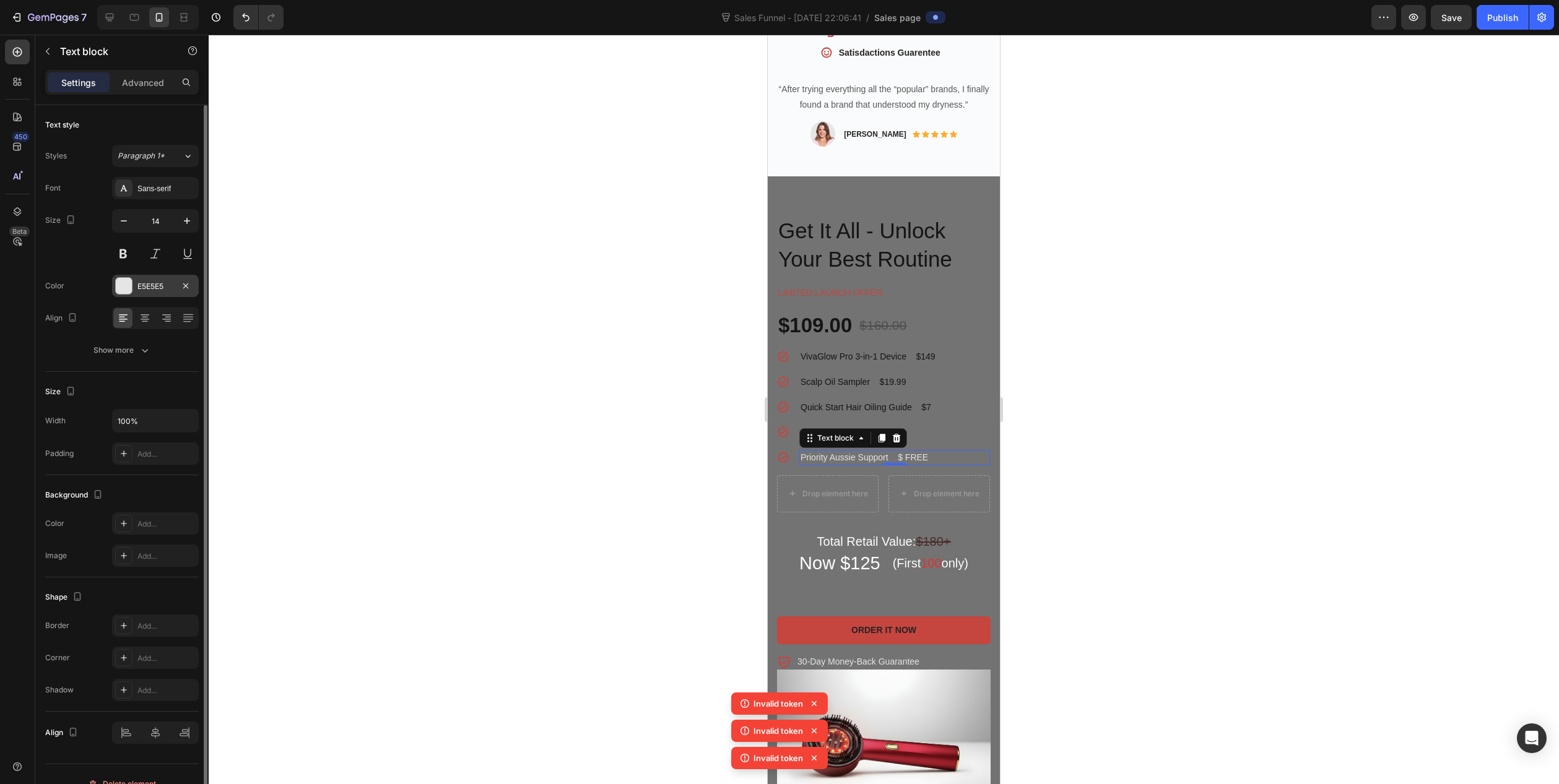
click at [135, 286] on div "E5E5E5" at bounding box center [155, 285] width 87 height 22
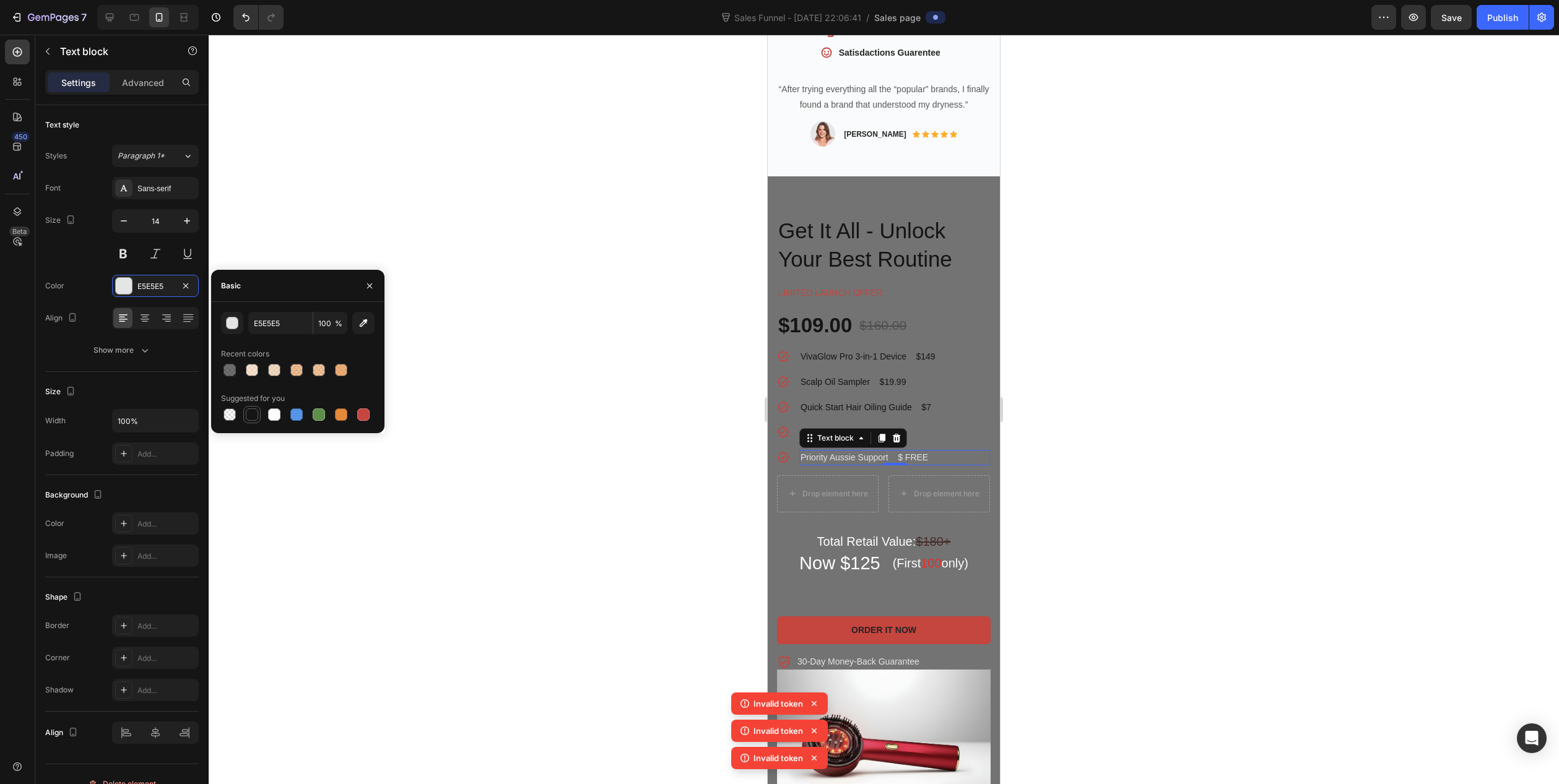
click at [255, 416] on div at bounding box center [252, 414] width 12 height 12
type input "151515"
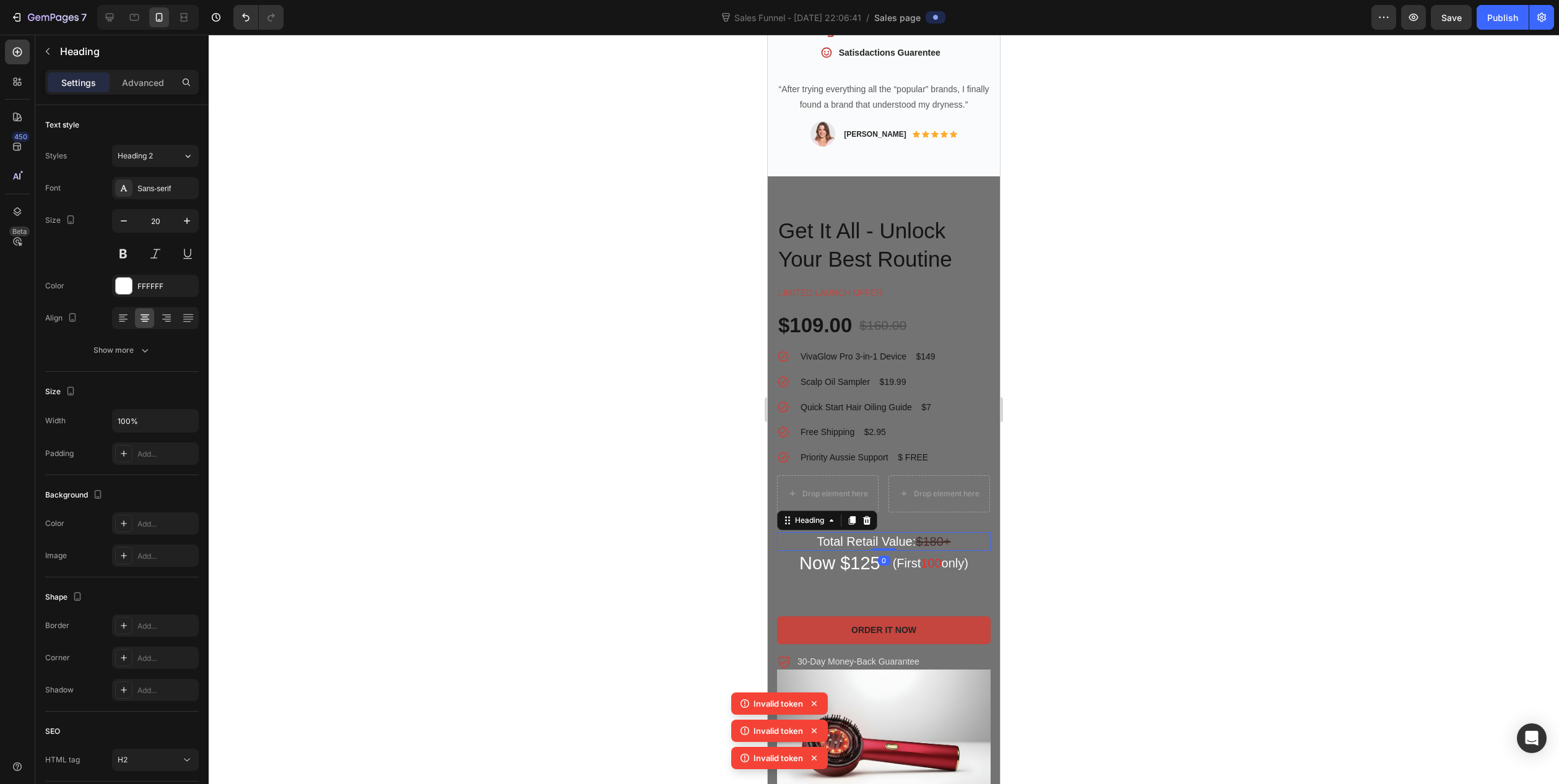
click at [837, 532] on h2 "Total Retail Value: $180+" at bounding box center [884, 541] width 213 height 19
click at [149, 274] on div "Font Sans-serif Size 20 Color FFFFFF Align Show more" at bounding box center [122, 269] width 153 height 185
click at [150, 288] on div "FFFFFF" at bounding box center [155, 286] width 36 height 11
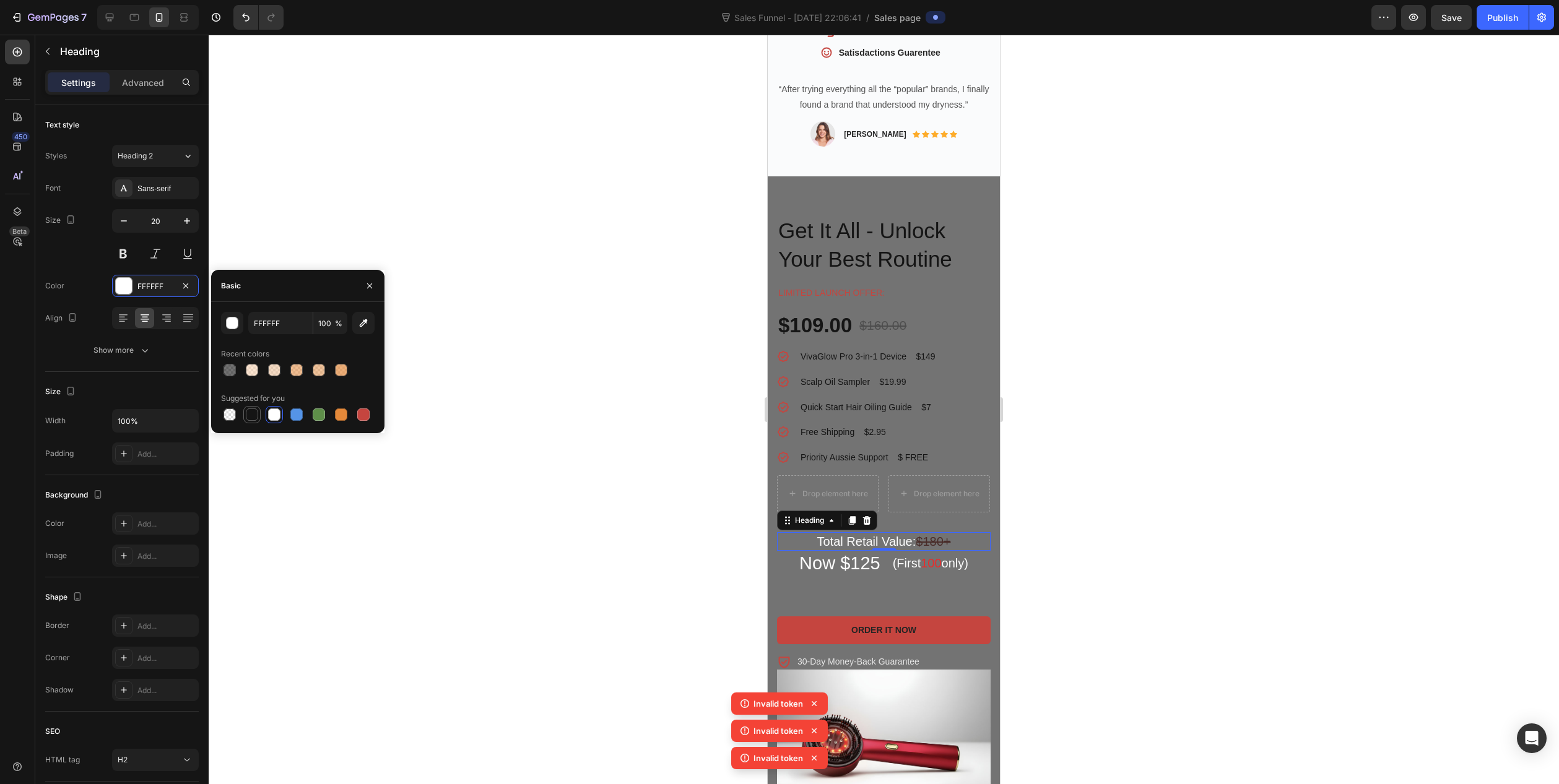
click at [250, 414] on div at bounding box center [252, 414] width 12 height 12
type input "151515"
click at [846, 555] on h2 "Now $125" at bounding box center [840, 564] width 84 height 26
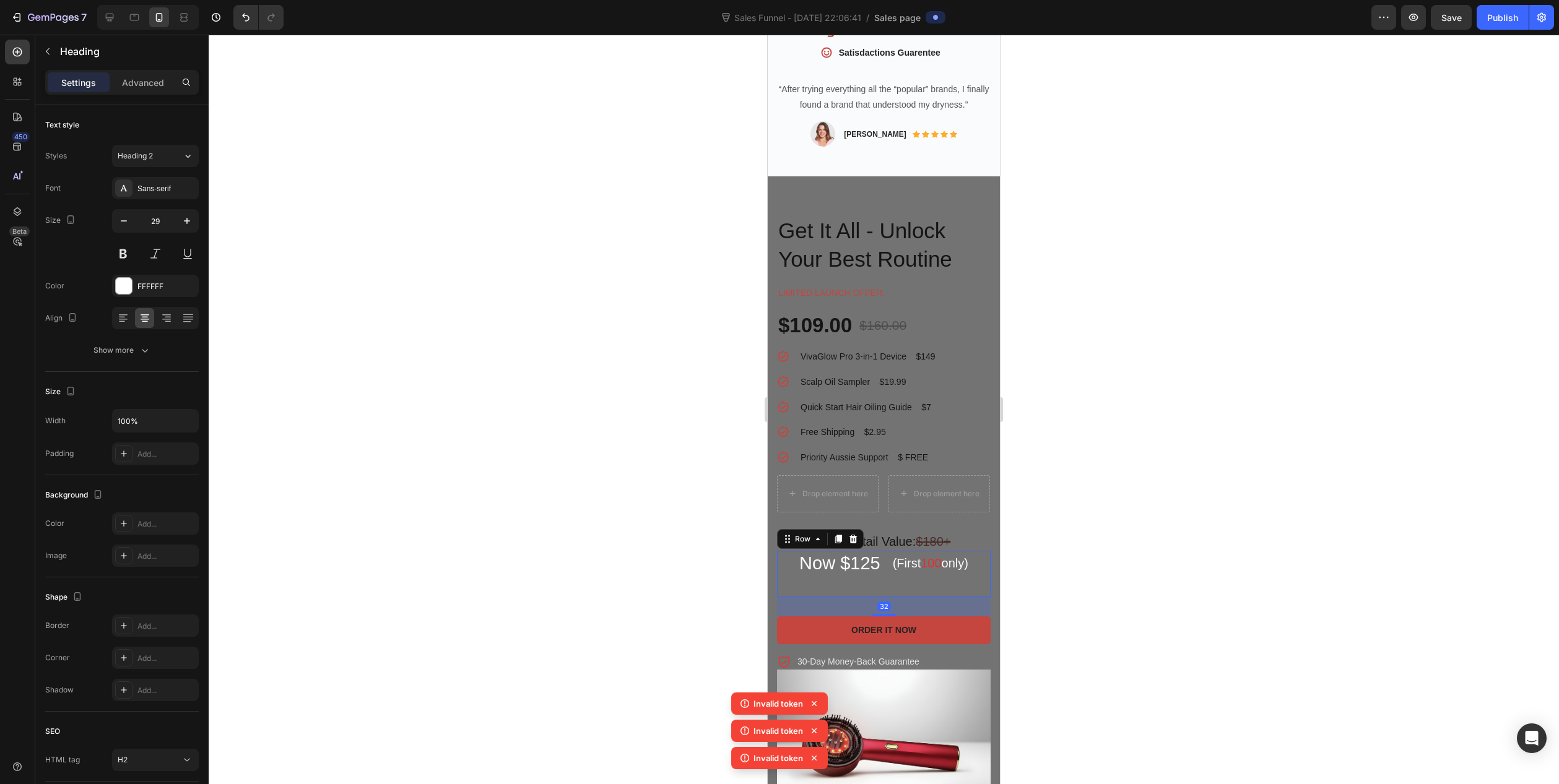
click at [895, 568] on div "(First 100 only) Heading" at bounding box center [931, 574] width 78 height 46
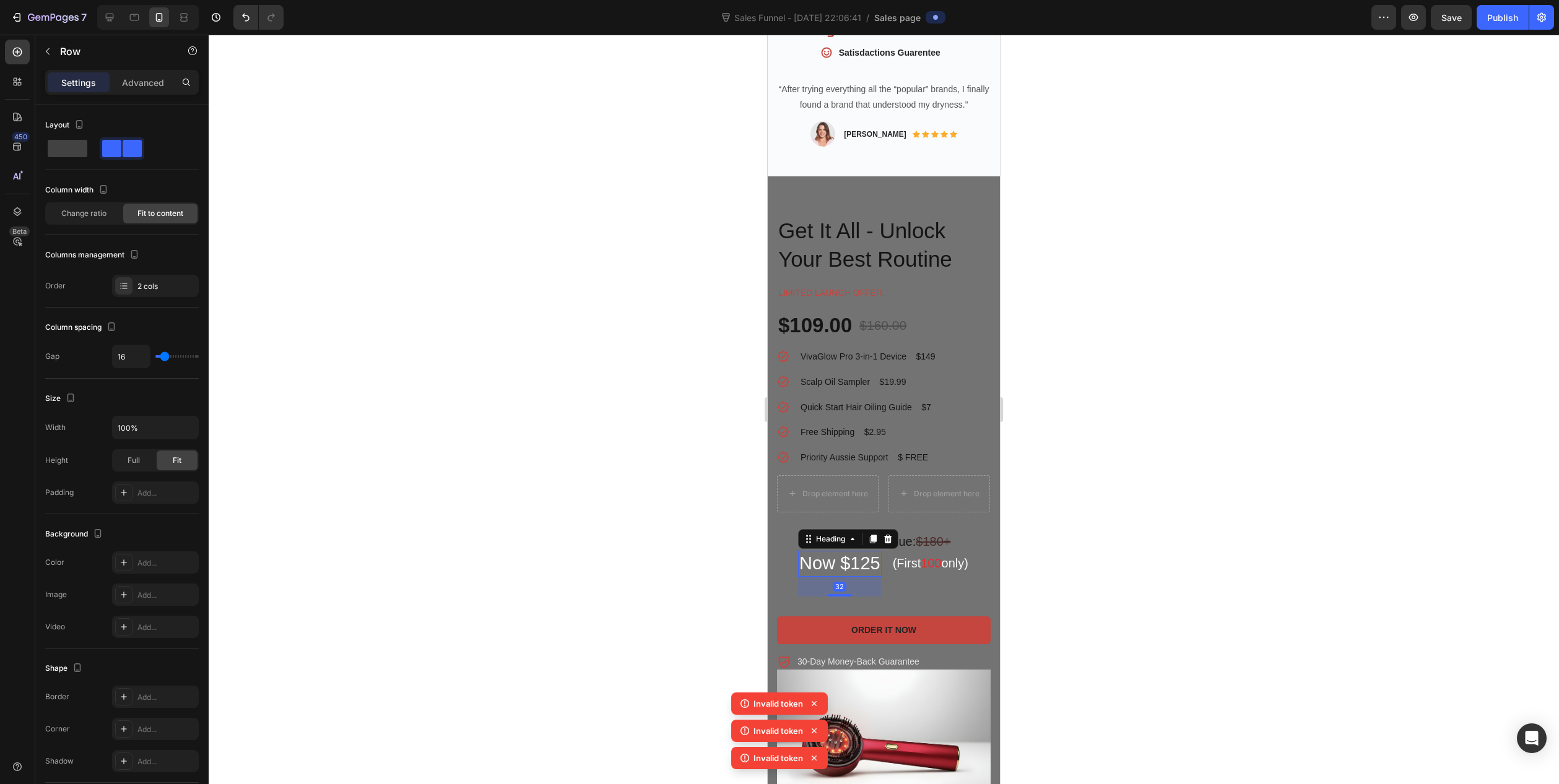
click at [829, 551] on h2 "Now $125" at bounding box center [840, 564] width 84 height 26
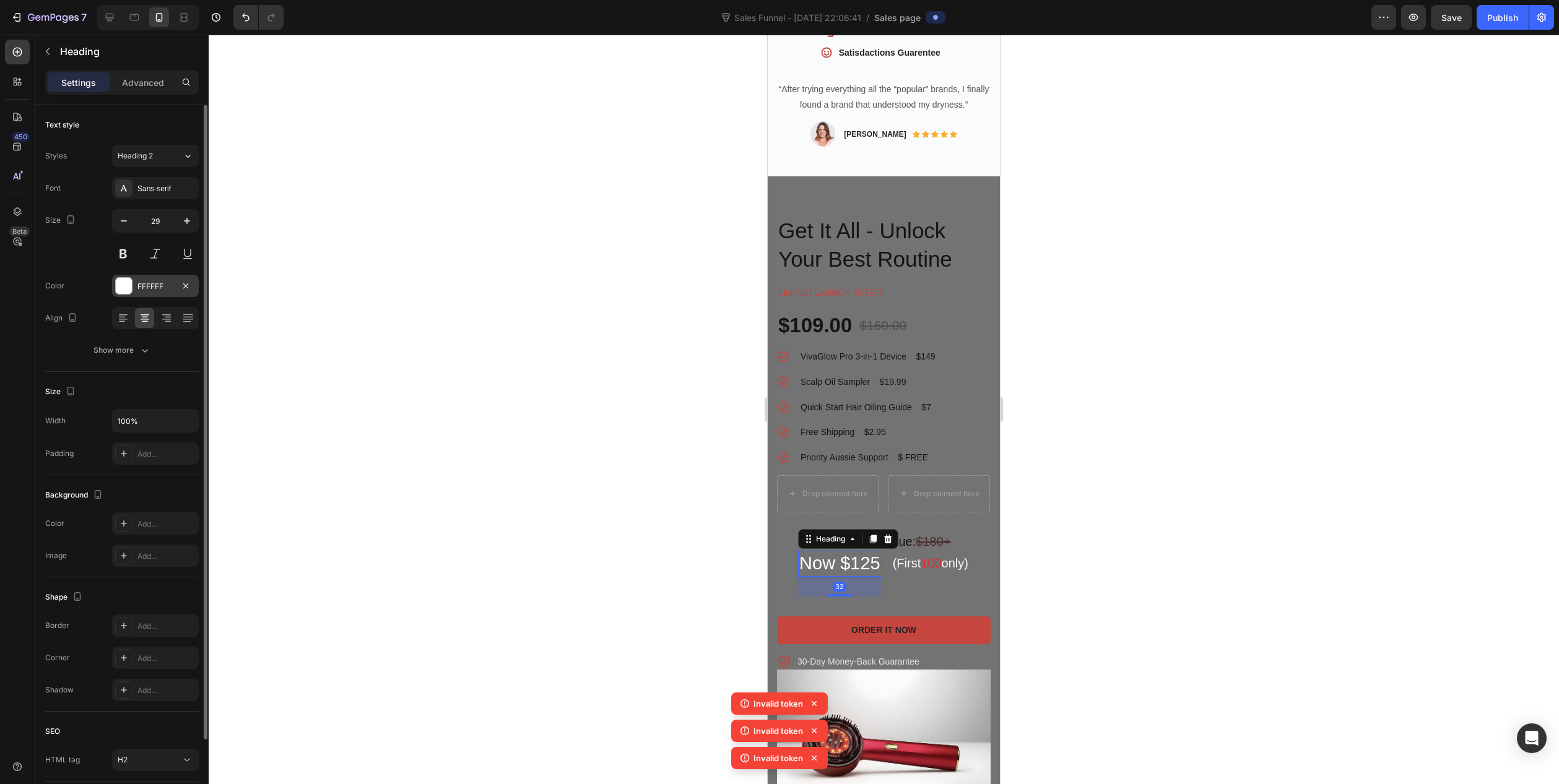
click at [155, 288] on div "FFFFFF" at bounding box center [155, 286] width 36 height 11
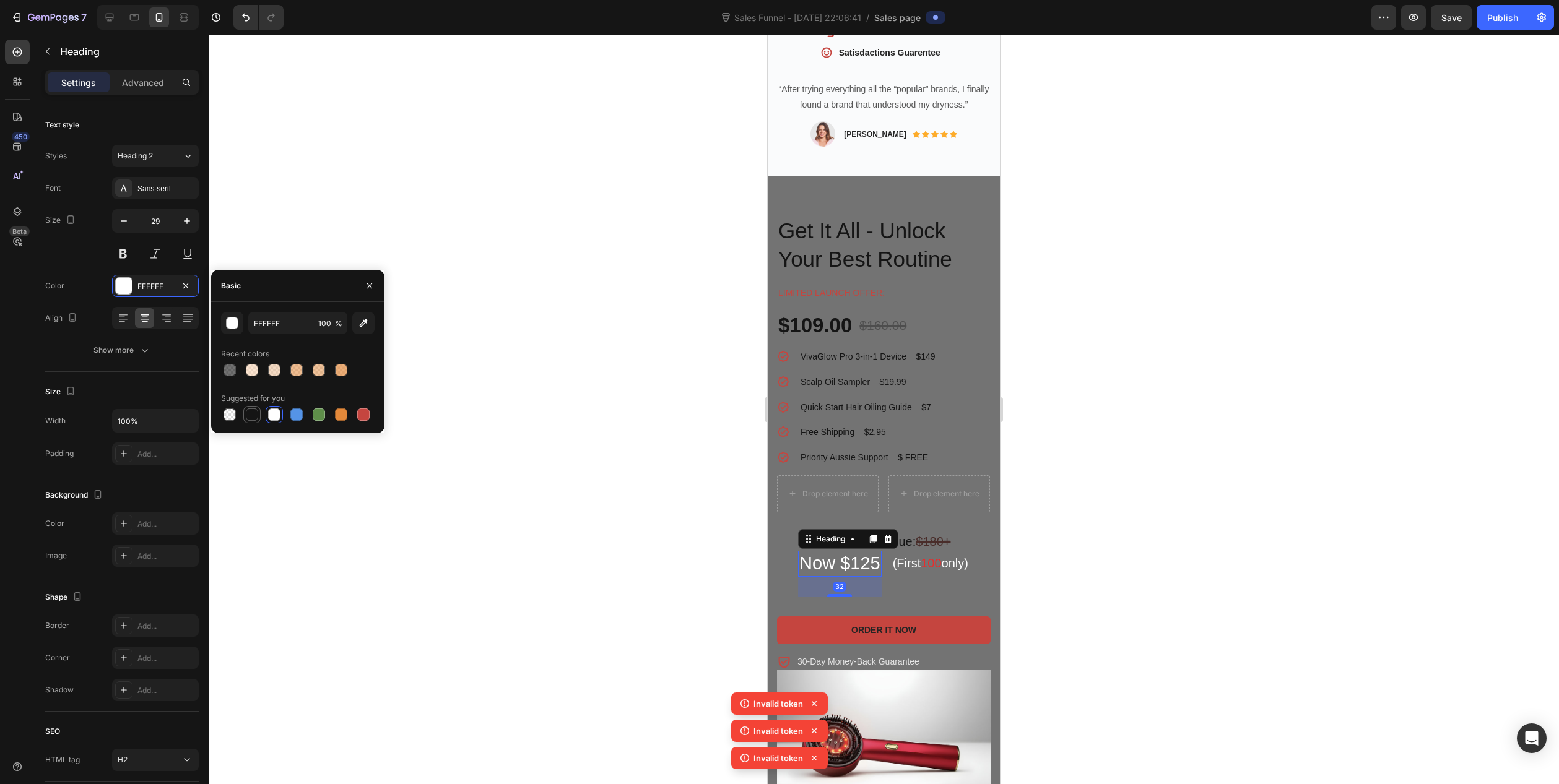
click at [252, 412] on div at bounding box center [252, 414] width 12 height 12
type input "151515"
click at [892, 554] on h2 "(First 100 only)" at bounding box center [931, 563] width 78 height 19
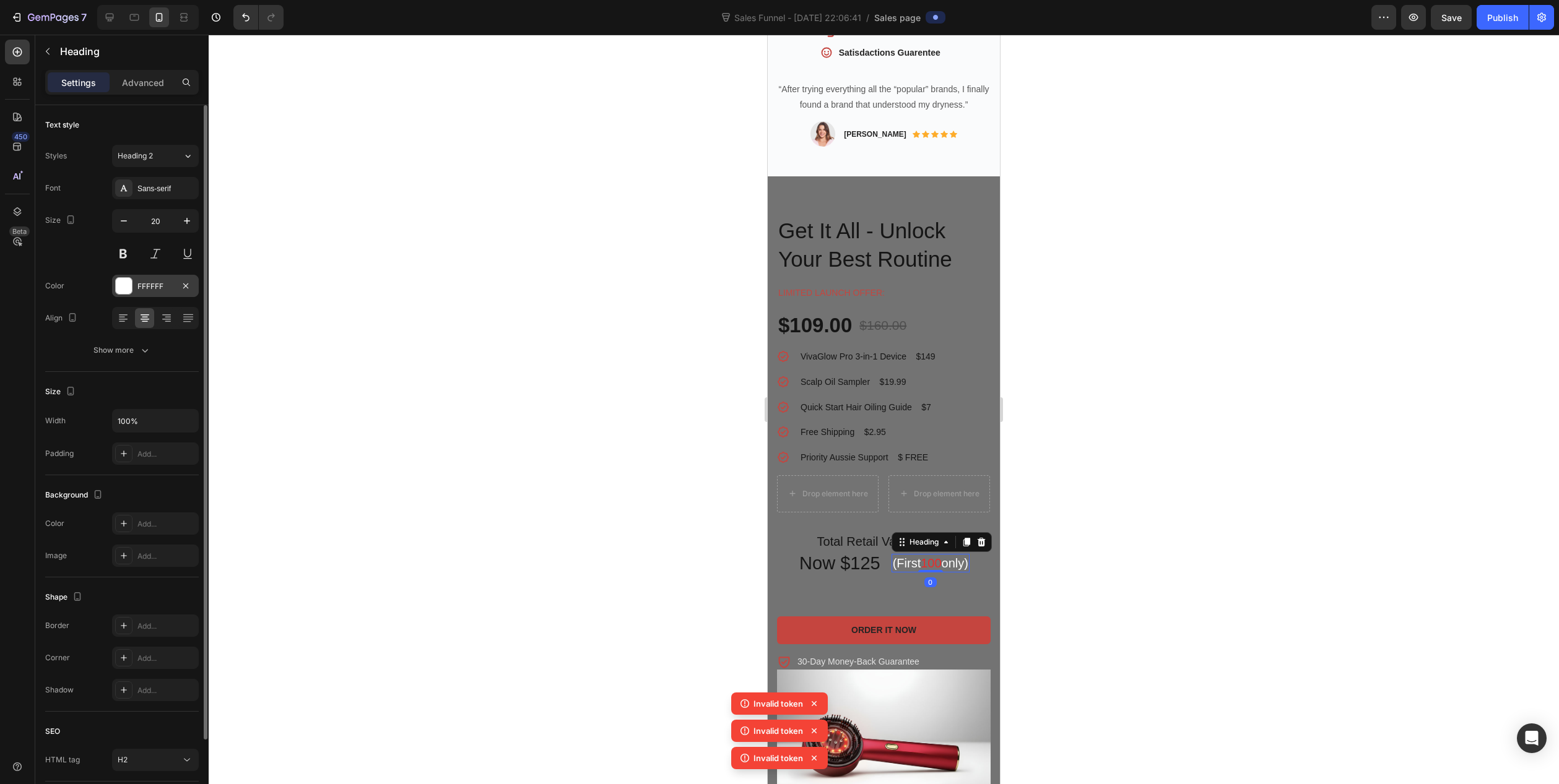
click at [147, 283] on div "FFFFFF" at bounding box center [155, 286] width 36 height 11
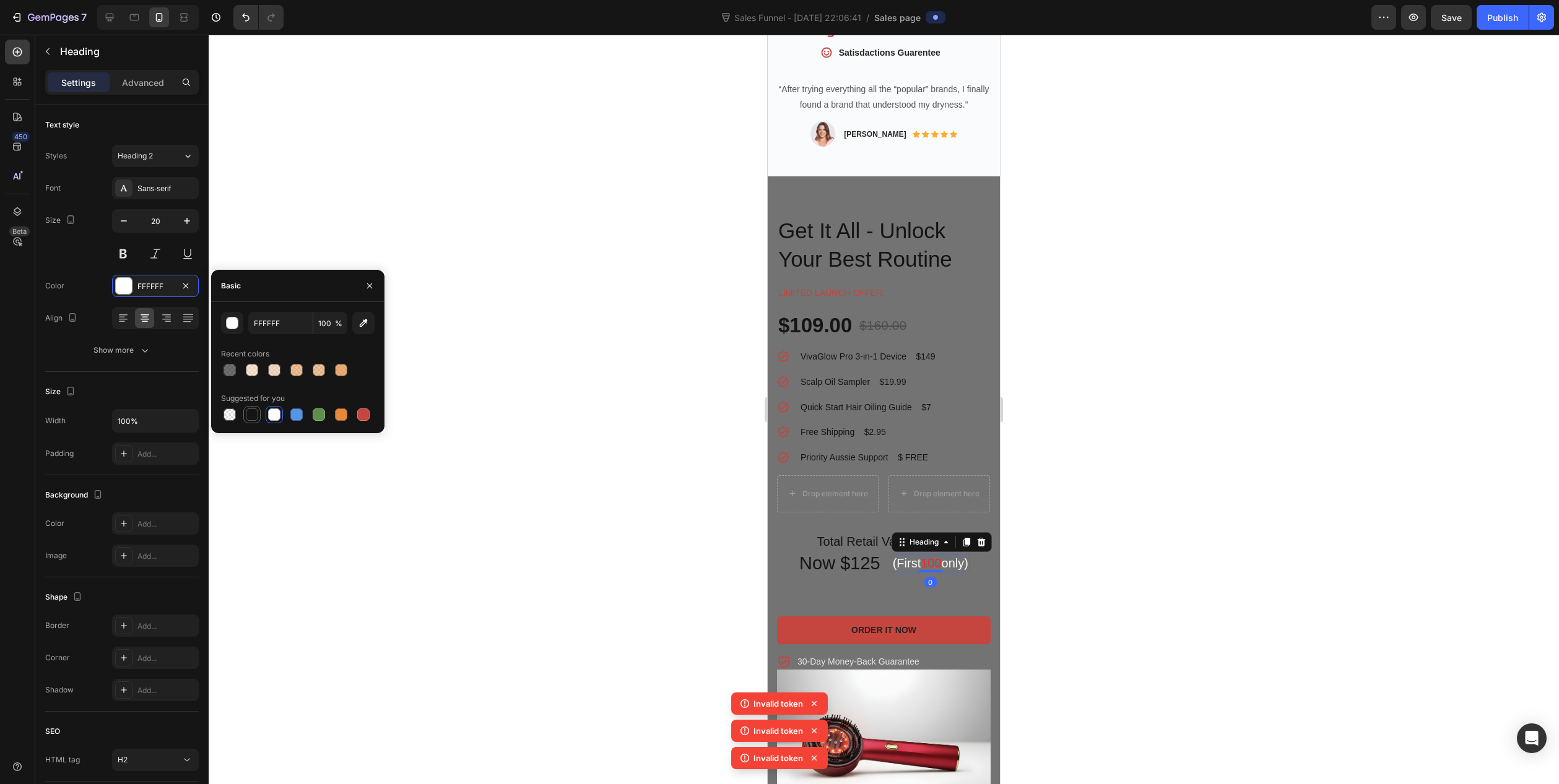
click at [255, 412] on div at bounding box center [252, 414] width 12 height 12
type input "151515"
click at [830, 656] on p "30-Day Money-Back Guarantee" at bounding box center [858, 662] width 122 height 13
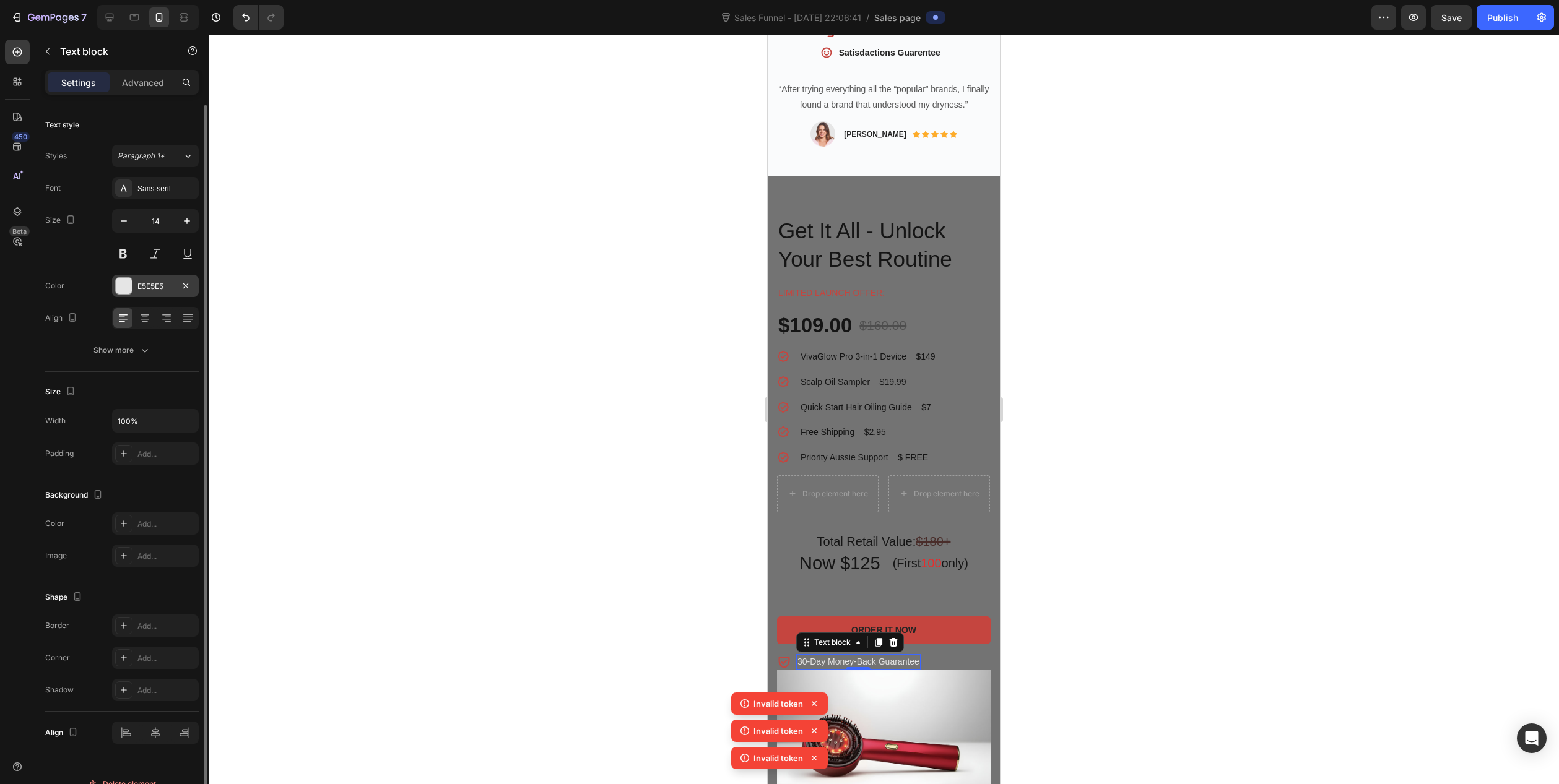
click at [157, 285] on div "E5E5E5" at bounding box center [155, 286] width 36 height 11
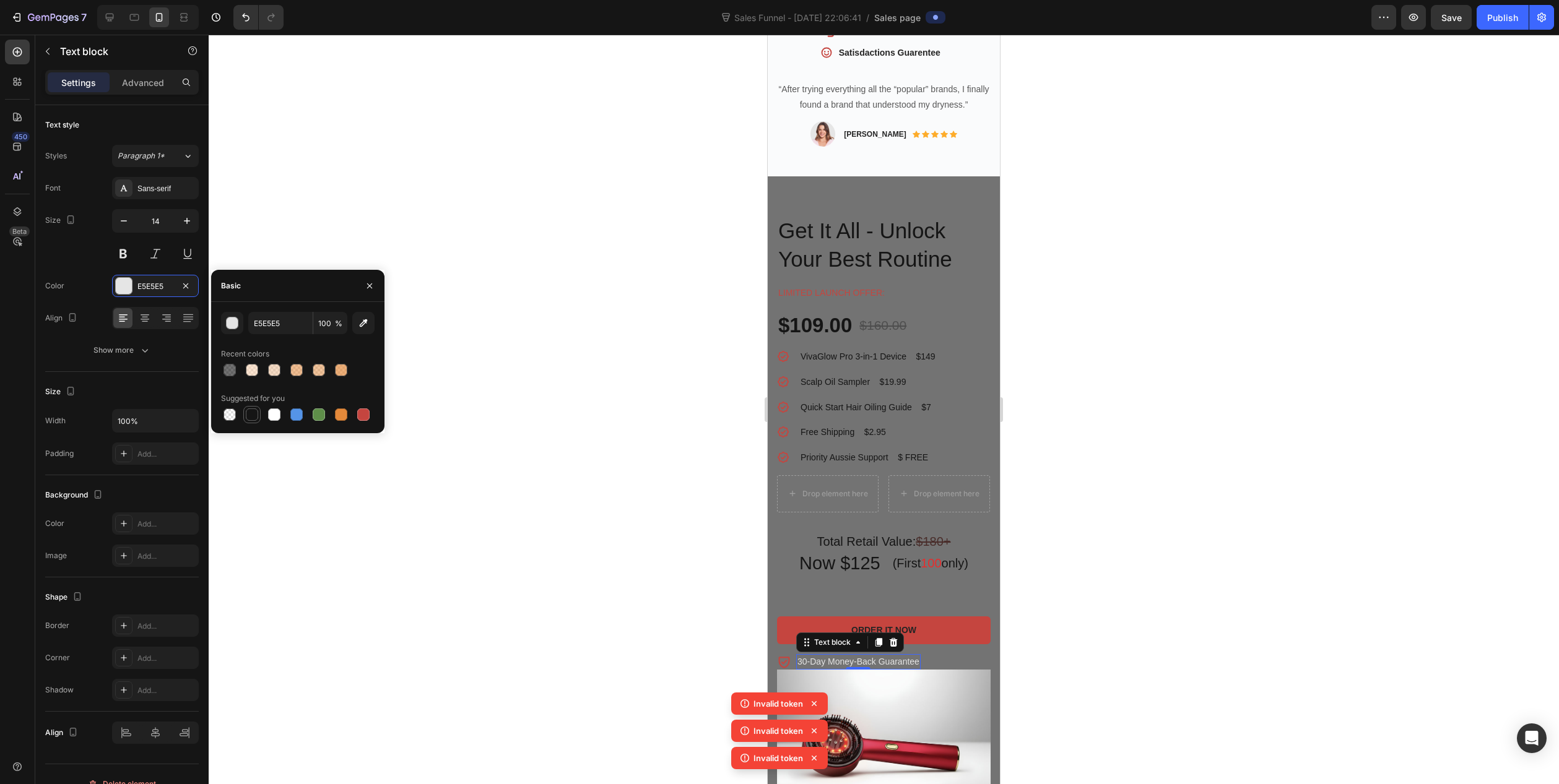
click at [258, 417] on div at bounding box center [252, 414] width 15 height 15
type input "151515"
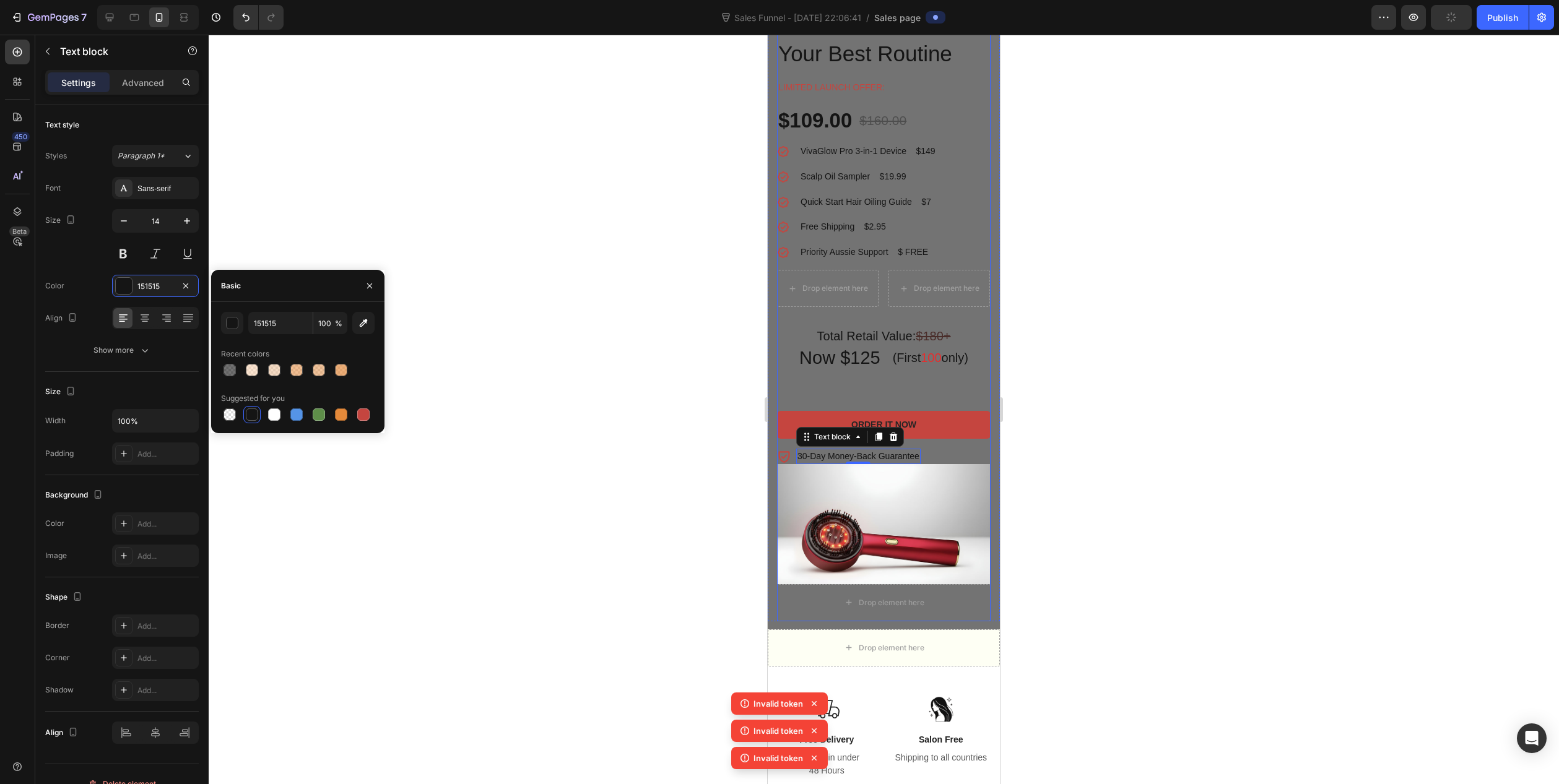
scroll to position [928, 0]
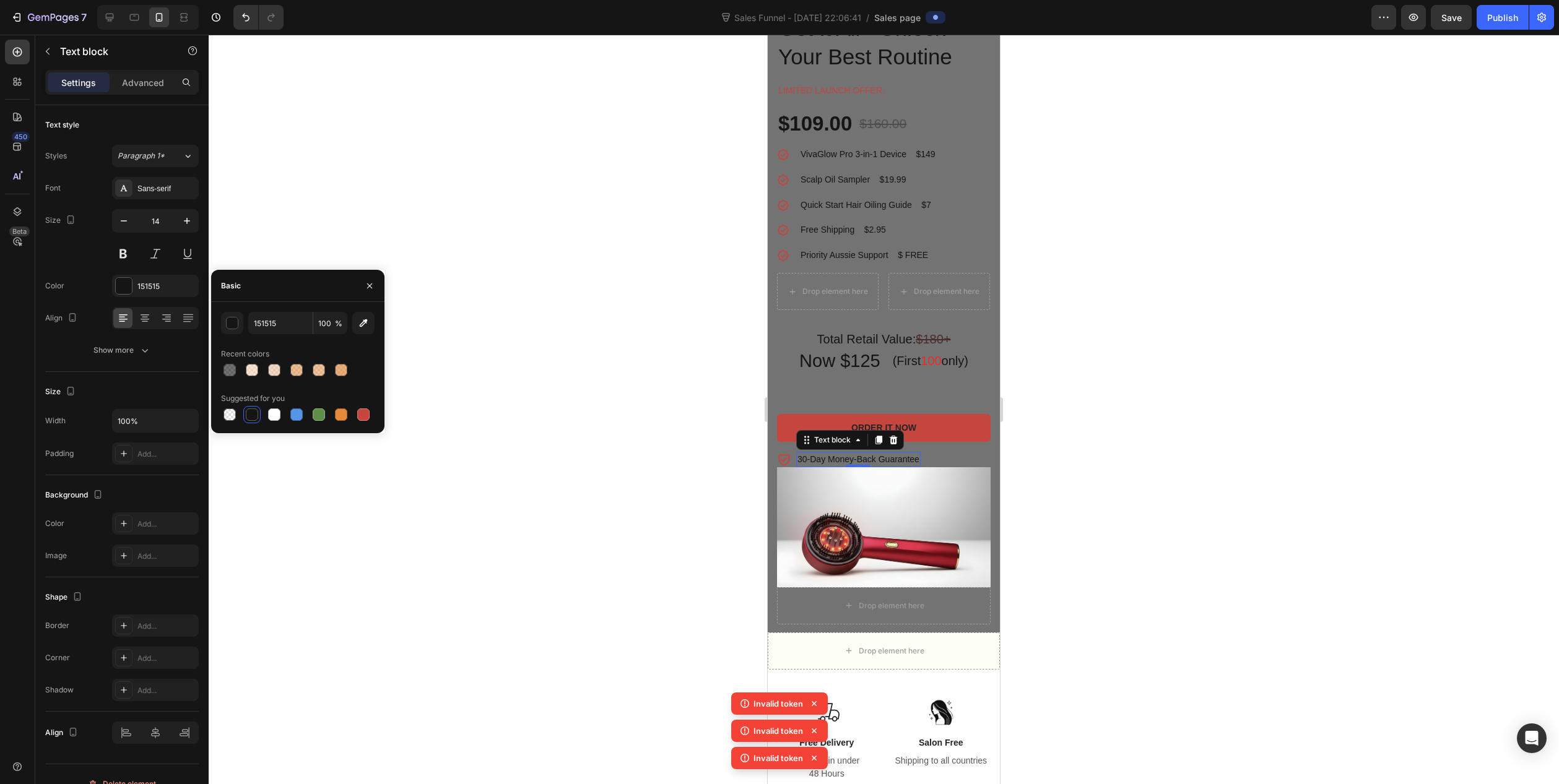
click at [708, 375] on div at bounding box center [884, 409] width 1351 height 750
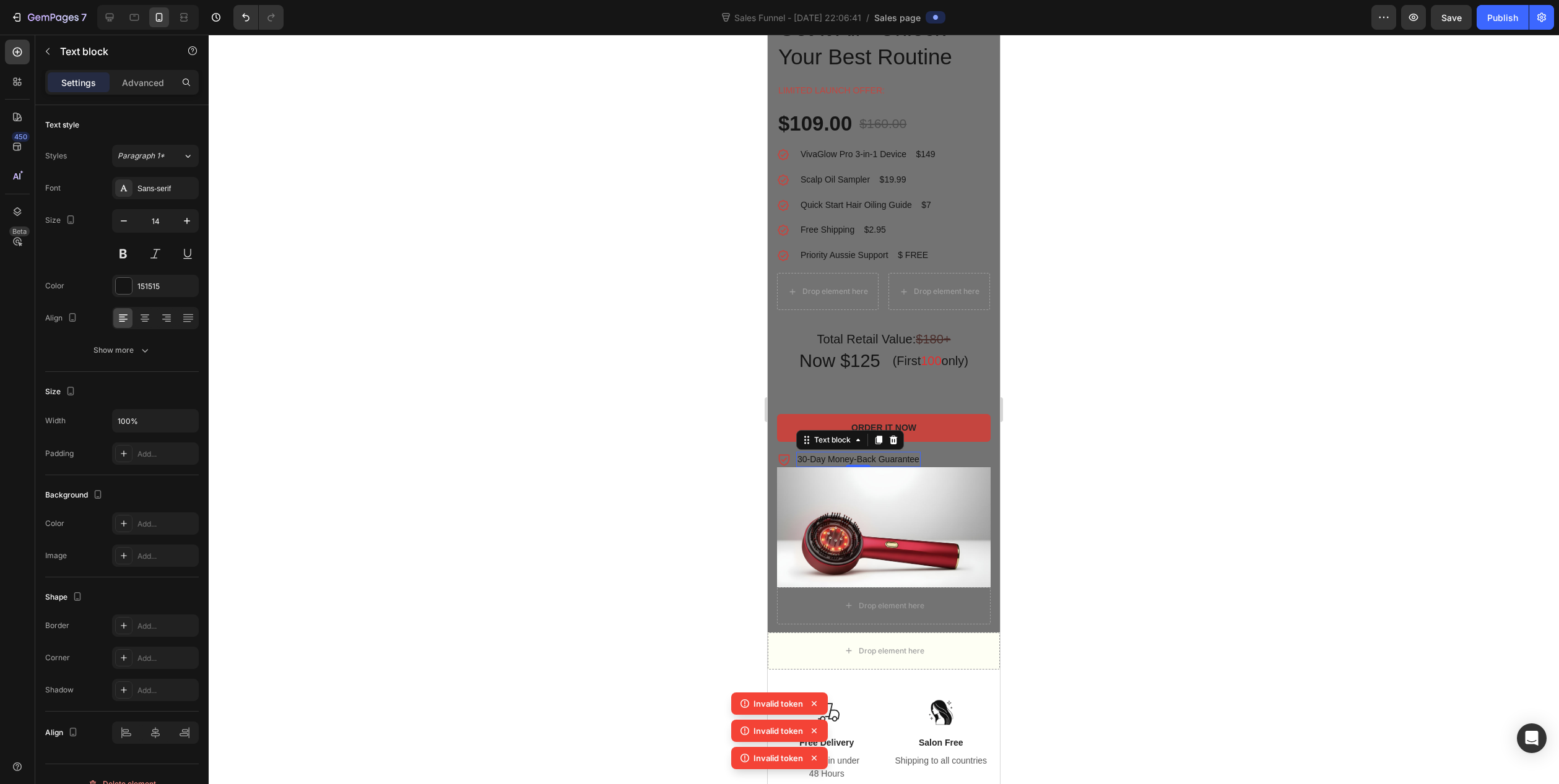
click at [826, 457] on p "30-Day Money-Back Guarantee" at bounding box center [858, 460] width 122 height 13
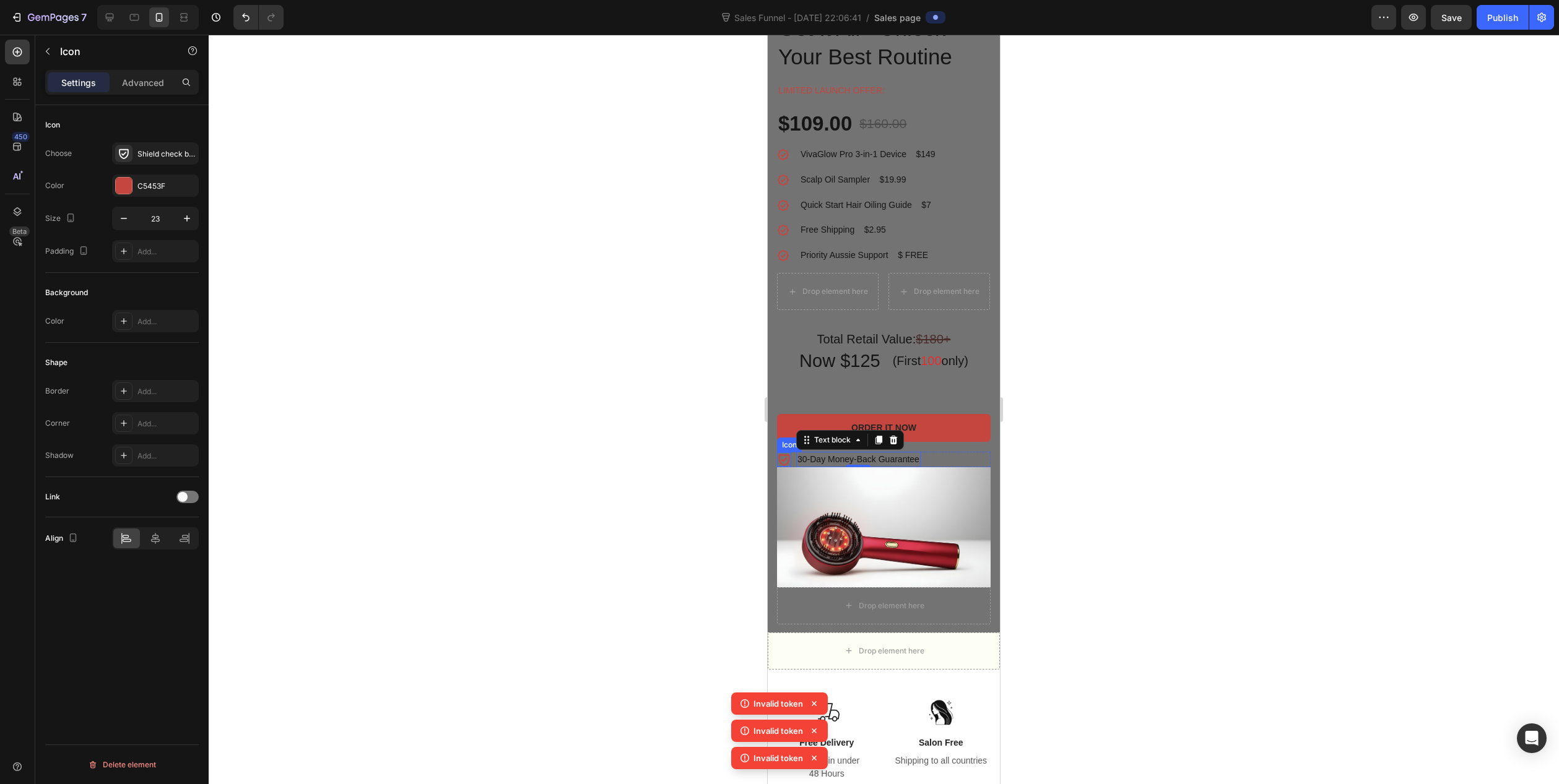
click at [780, 458] on icon at bounding box center [784, 460] width 11 height 11
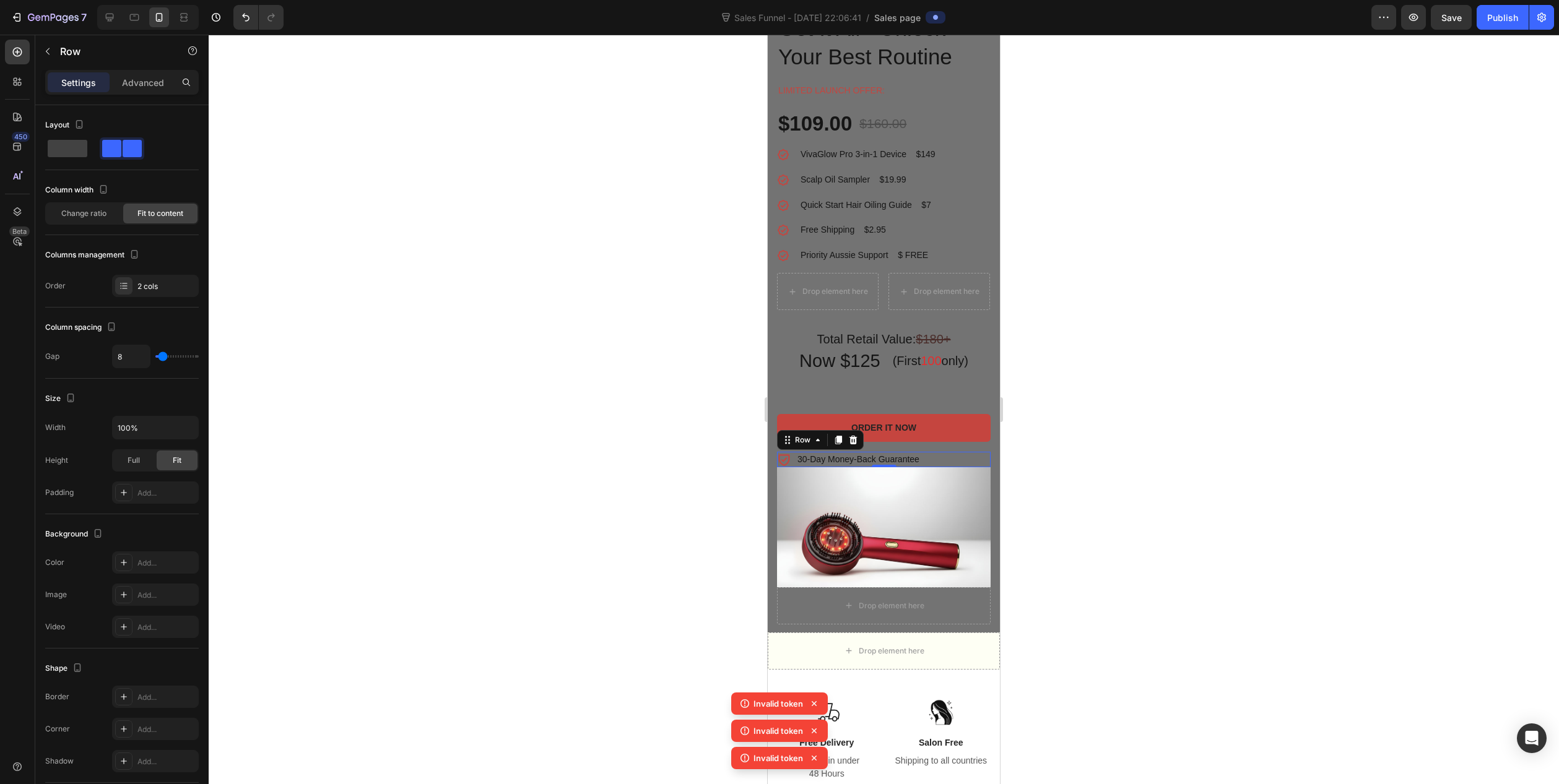
click at [943, 455] on div "Icon 30-Day Money-Back Guarantee Text block Row 0" at bounding box center [884, 460] width 213 height 15
click at [63, 149] on span at bounding box center [68, 148] width 40 height 17
type input "0"
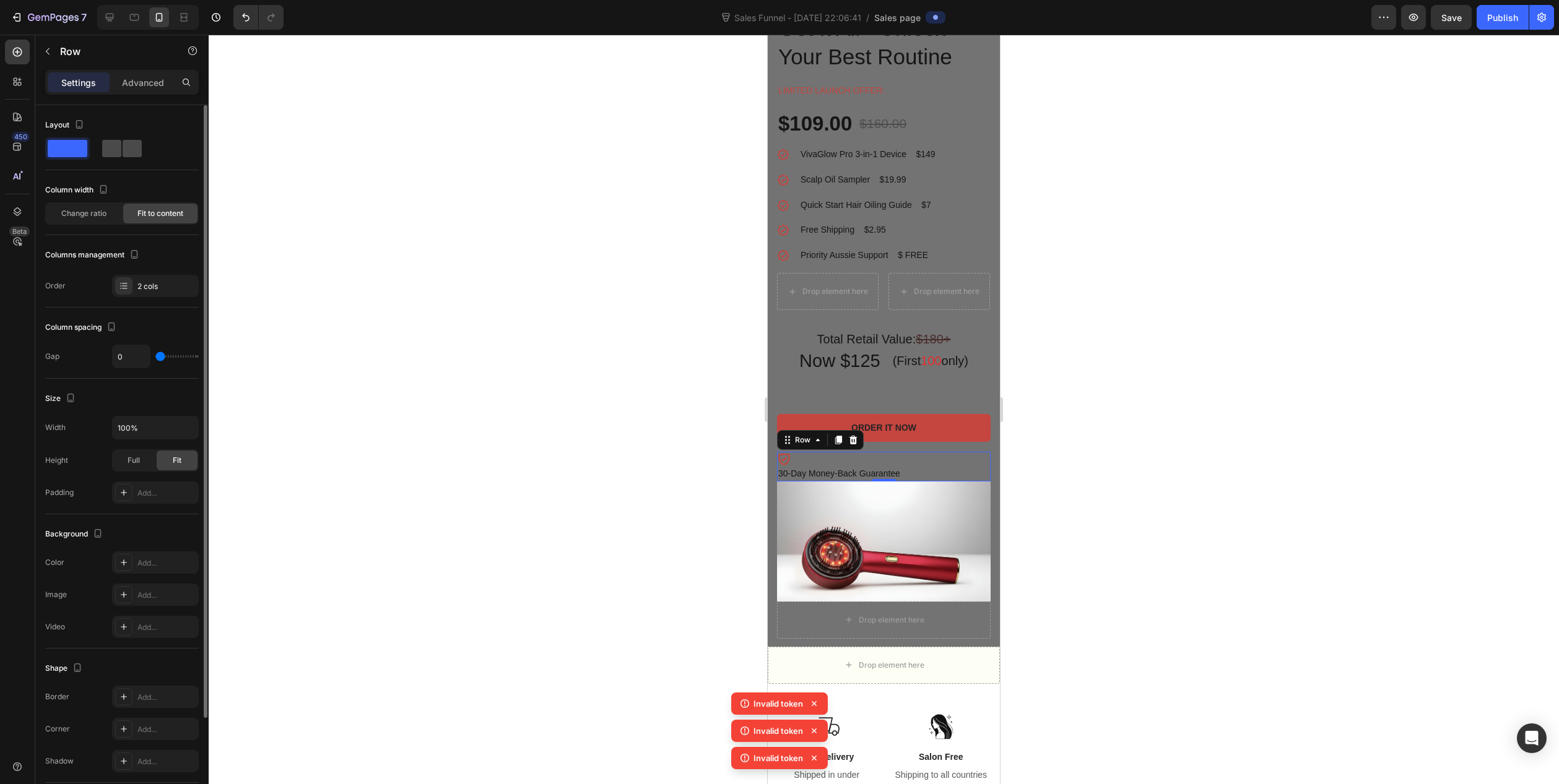
click at [119, 149] on span at bounding box center [112, 148] width 19 height 17
type input "8"
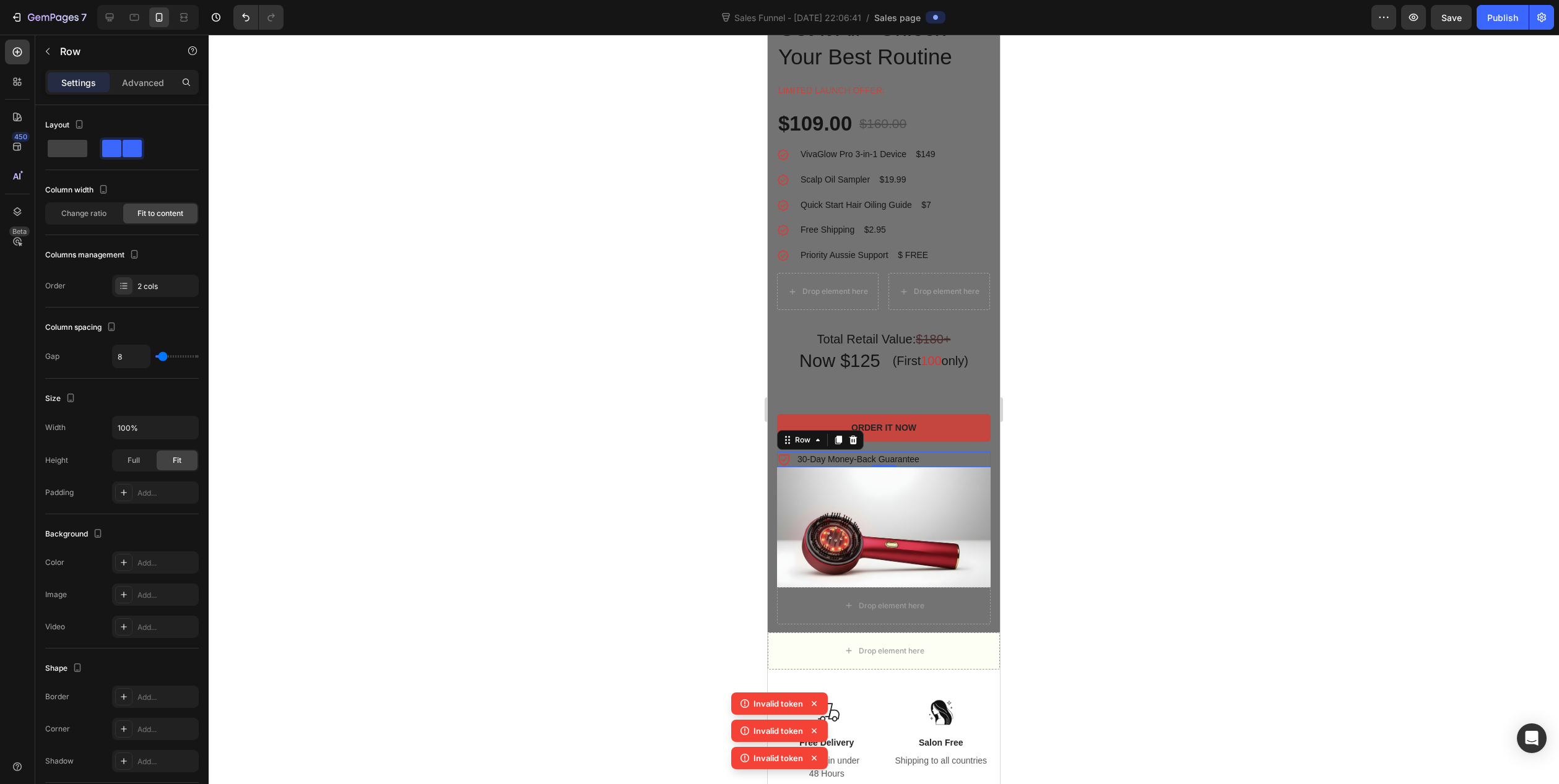
drag, startPoint x: 162, startPoint y: 77, endPoint x: 162, endPoint y: 70, distance: 7.0
click at [162, 70] on div "Settings Advanced" at bounding box center [122, 82] width 153 height 25
click at [149, 83] on p "Advanced" at bounding box center [143, 82] width 42 height 13
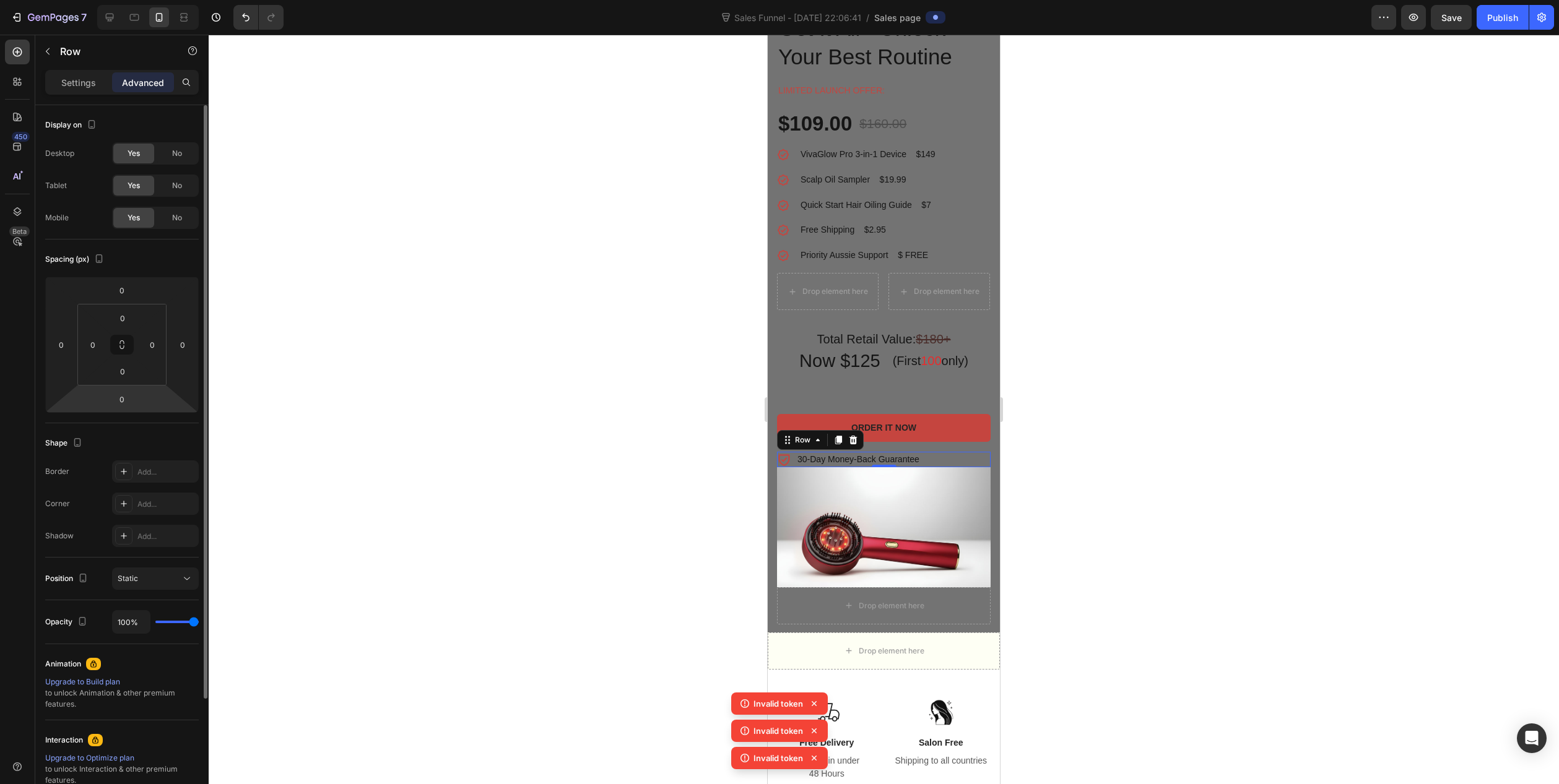
scroll to position [145, 0]
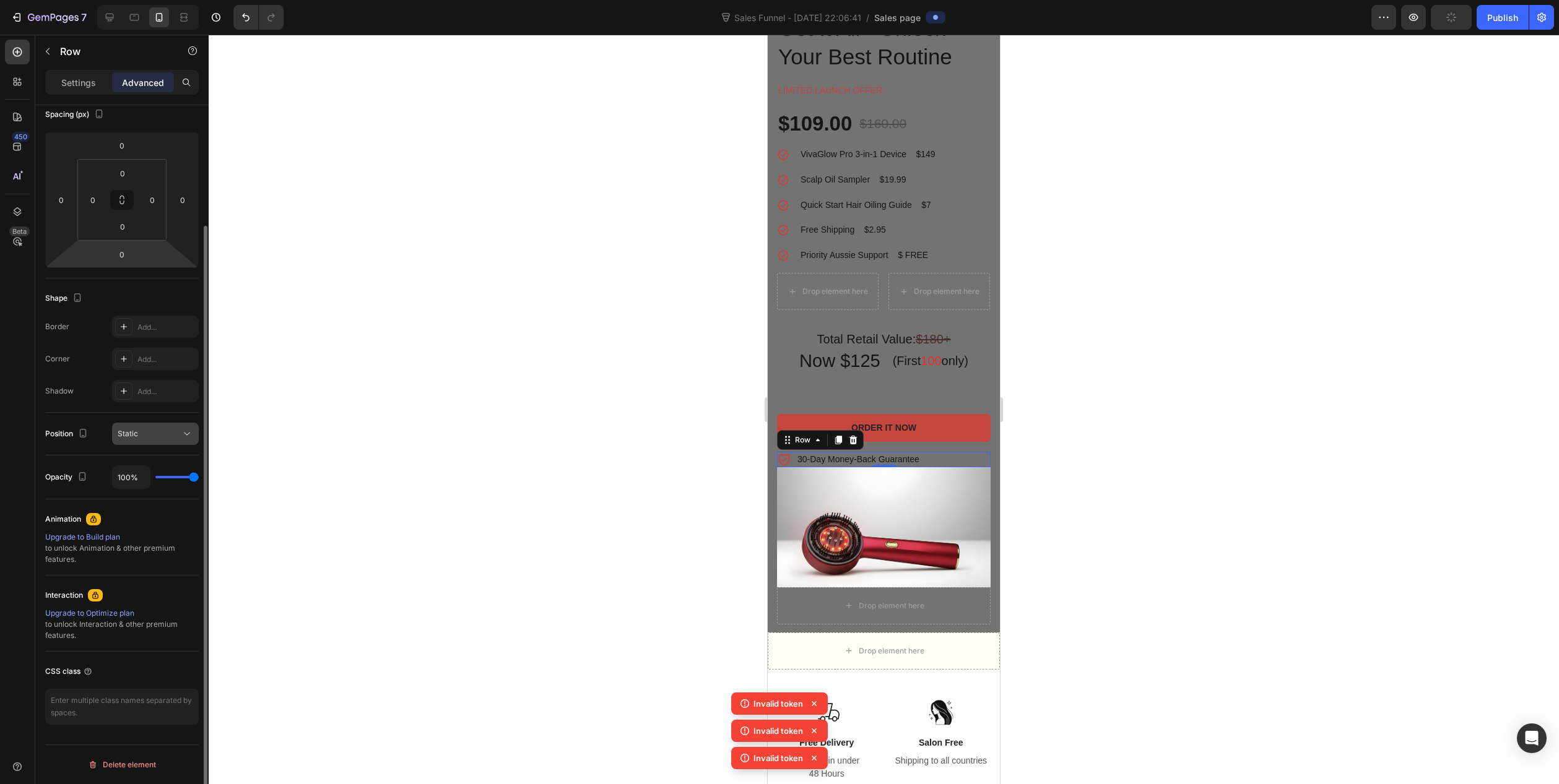
drag, startPoint x: 153, startPoint y: 433, endPoint x: 155, endPoint y: 446, distance: 13.2
click at [153, 433] on div "Static" at bounding box center [149, 433] width 63 height 11
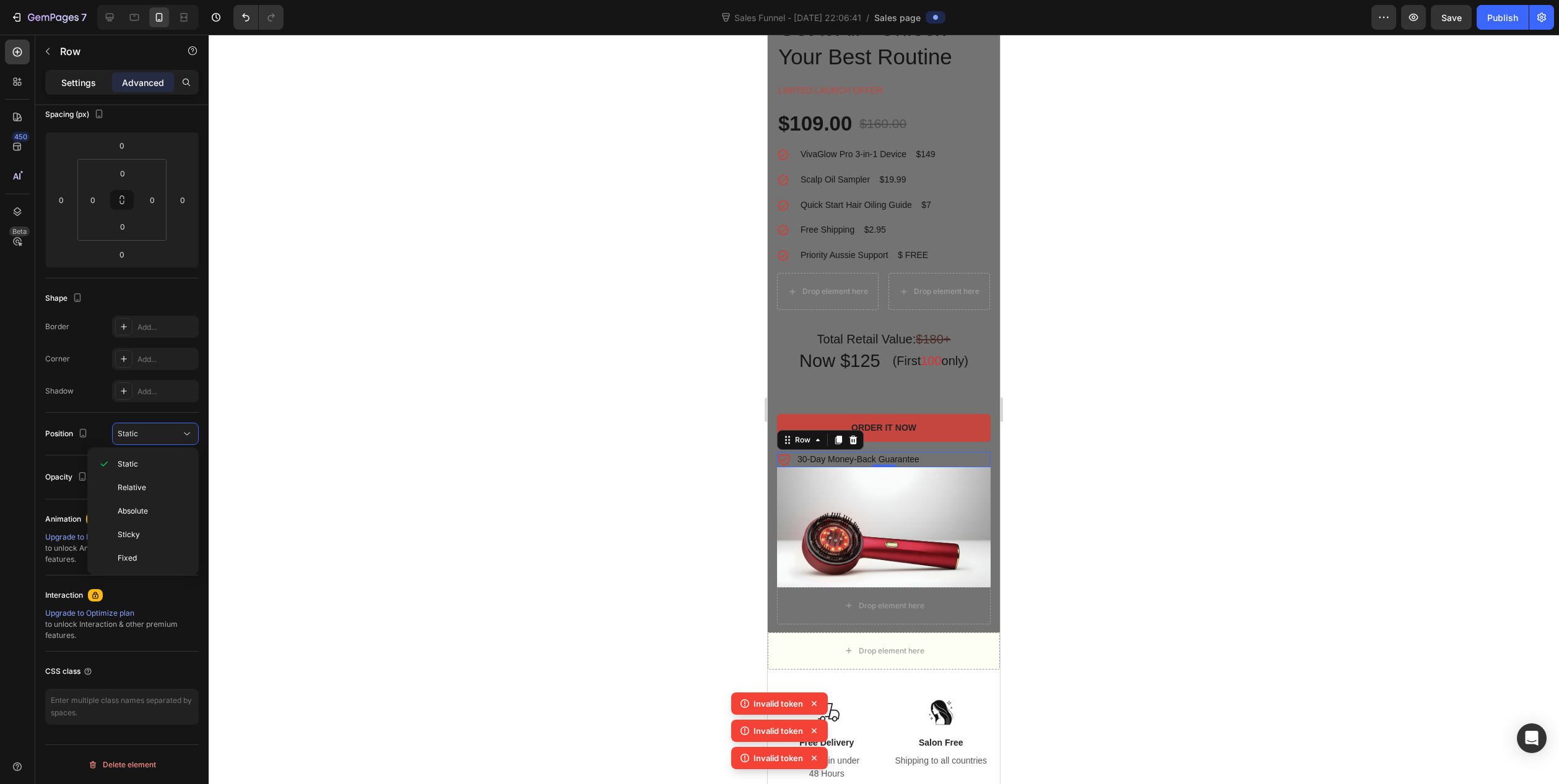
click at [85, 84] on p "Settings" at bounding box center [79, 82] width 34 height 13
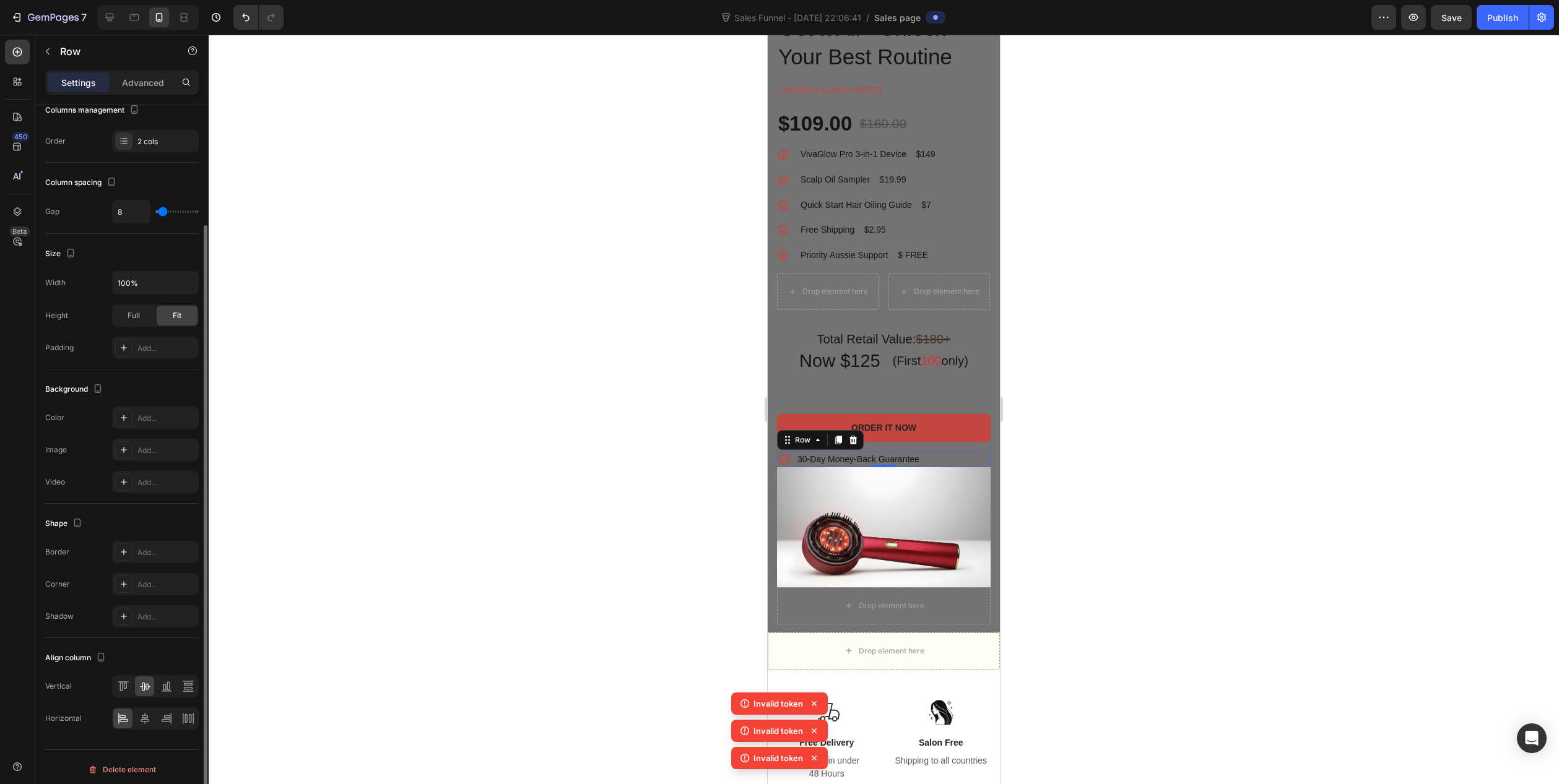
scroll to position [150, 0]
click at [153, 711] on div at bounding box center [144, 713] width 19 height 20
click at [678, 390] on div at bounding box center [884, 409] width 1351 height 750
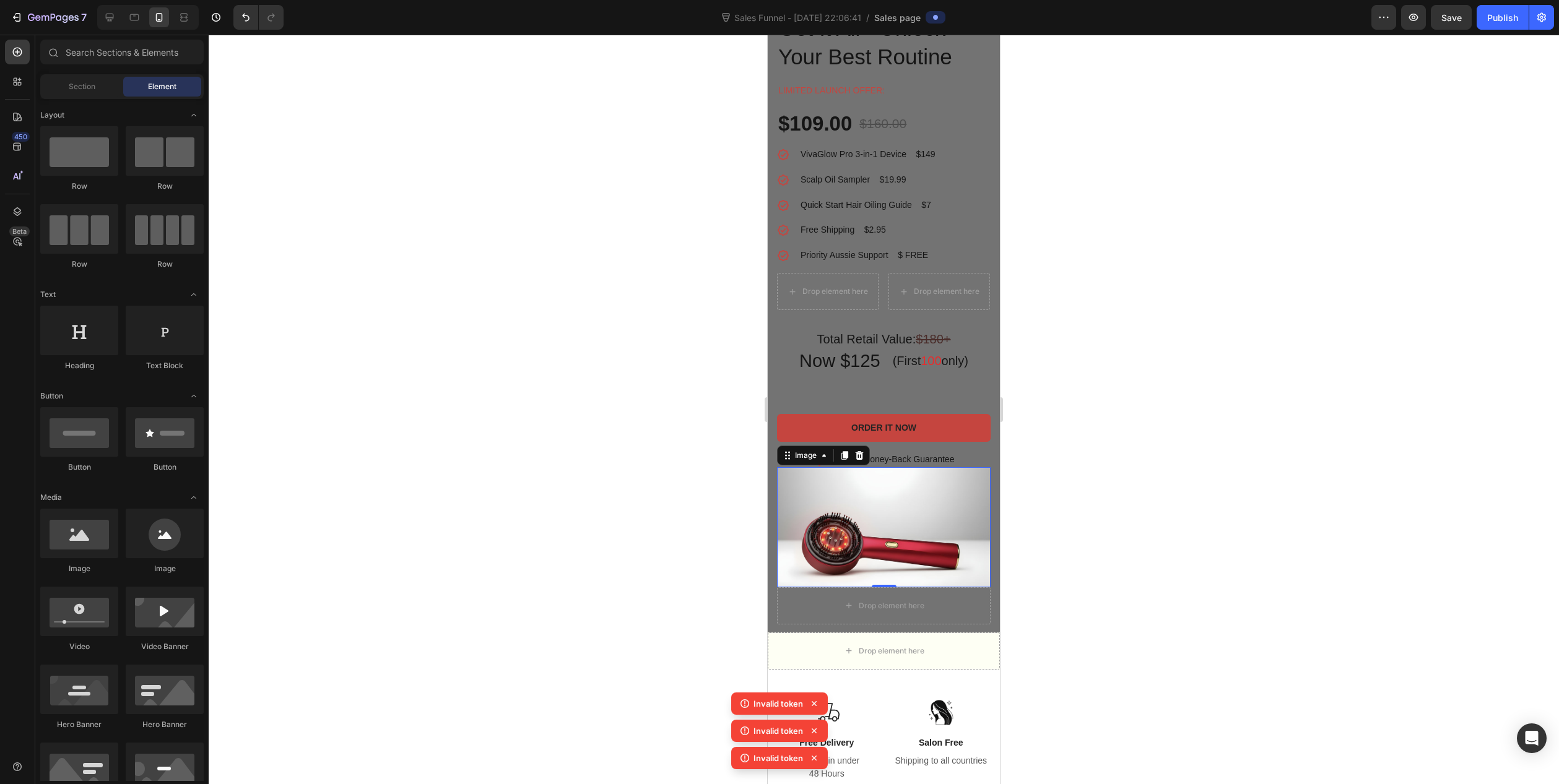
click at [860, 497] on img at bounding box center [884, 527] width 213 height 120
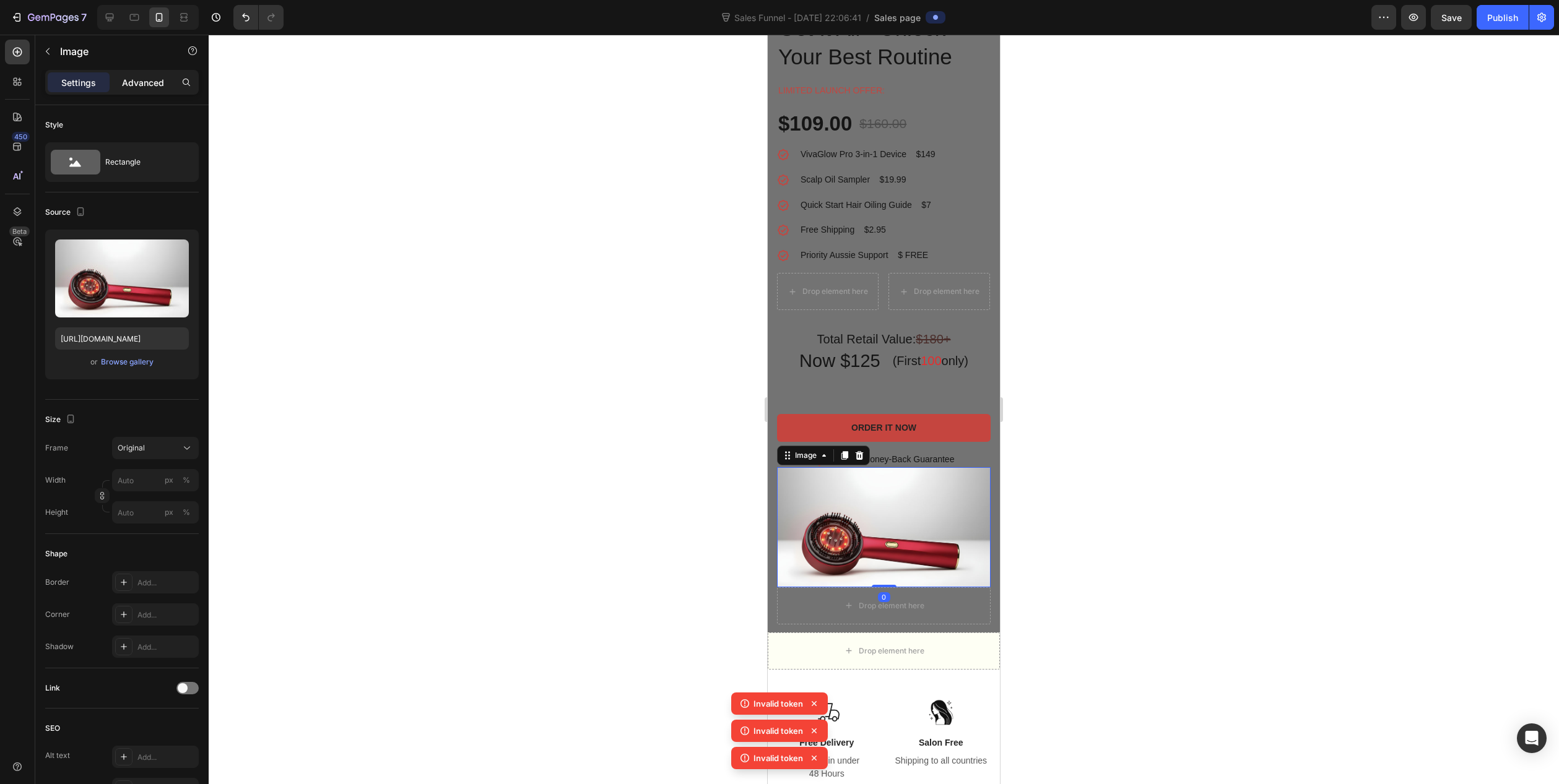
click at [156, 85] on p "Advanced" at bounding box center [143, 82] width 42 height 13
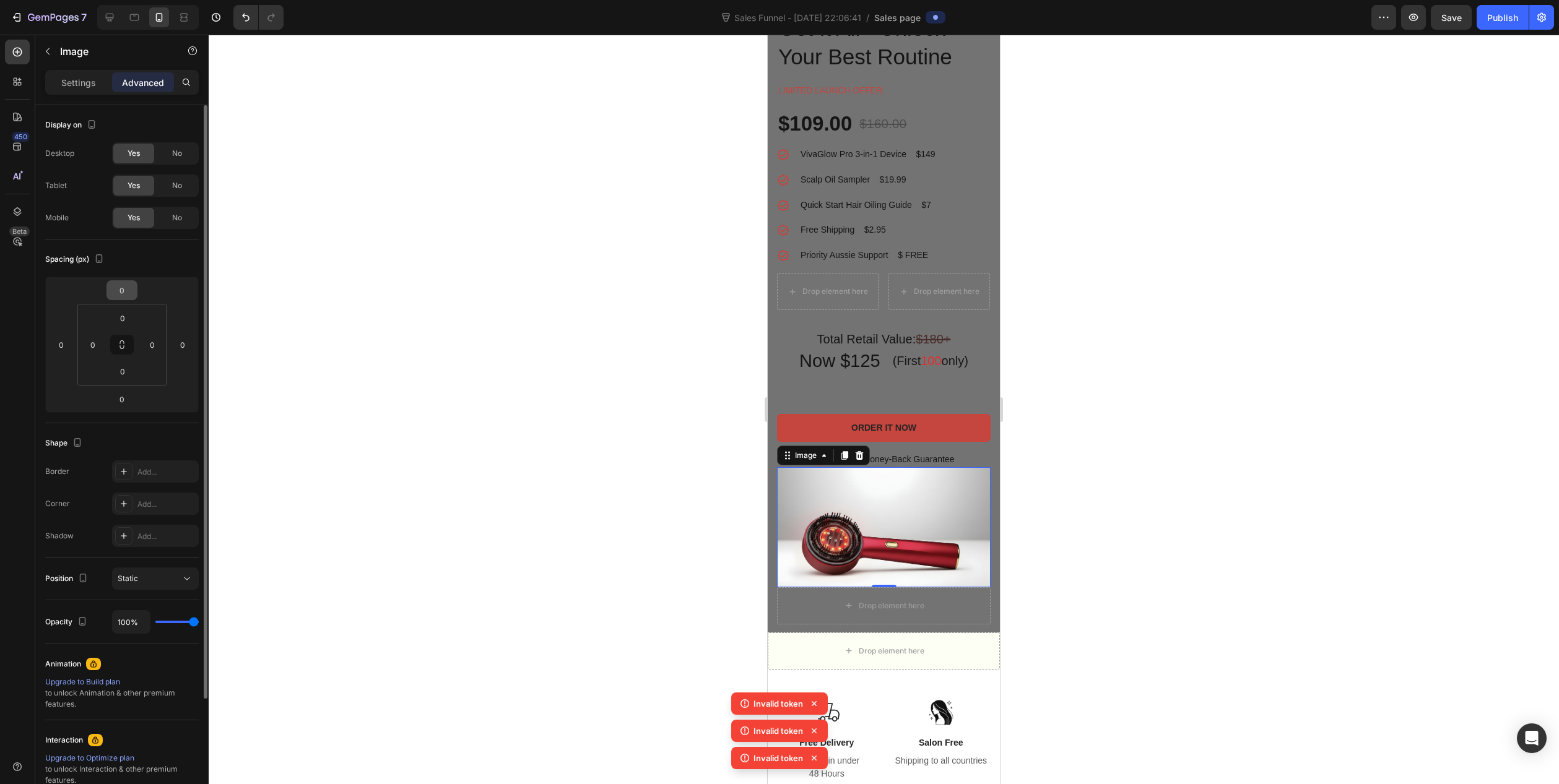
click at [117, 294] on input "0" at bounding box center [122, 290] width 25 height 19
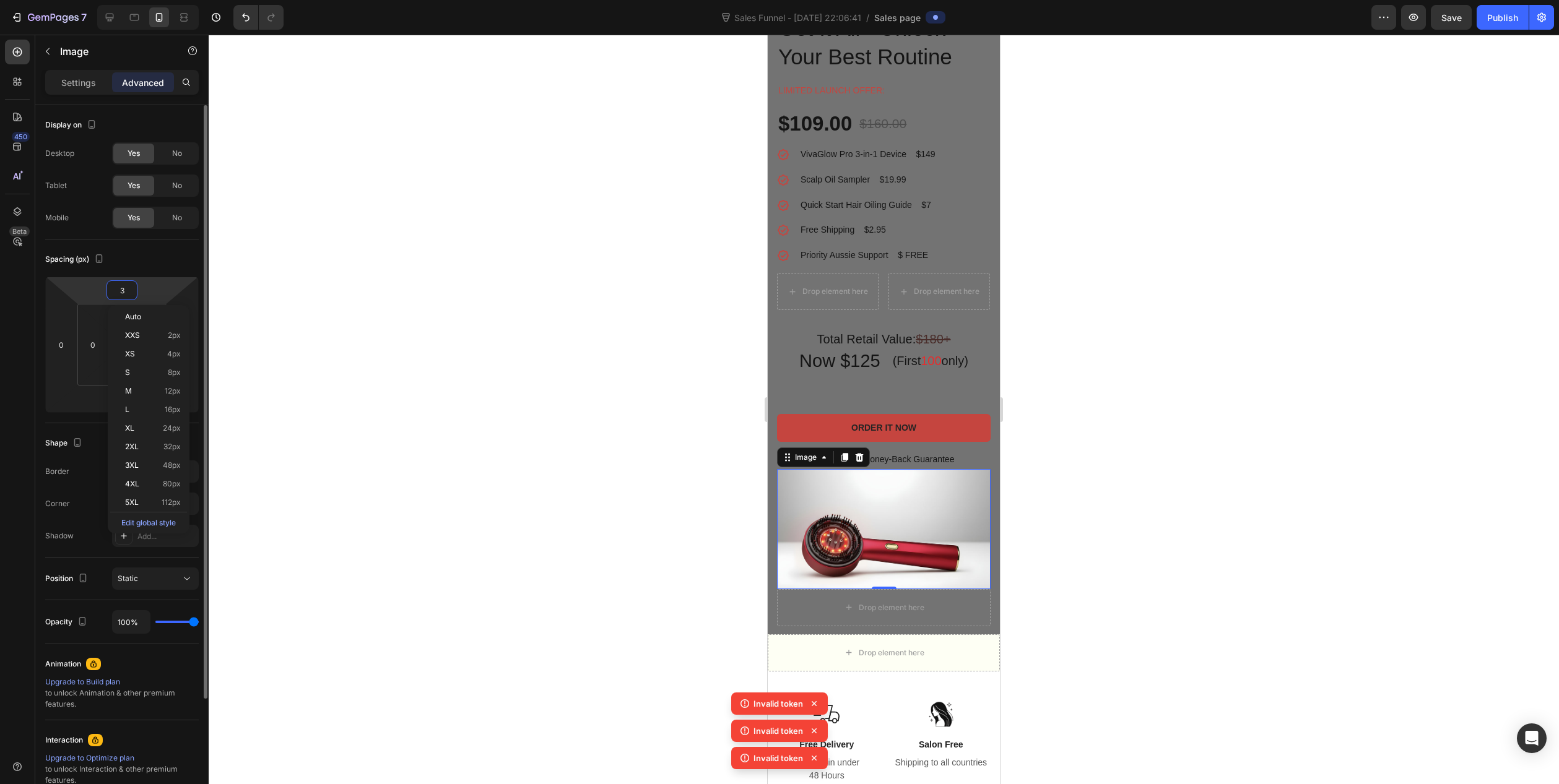
type input "30"
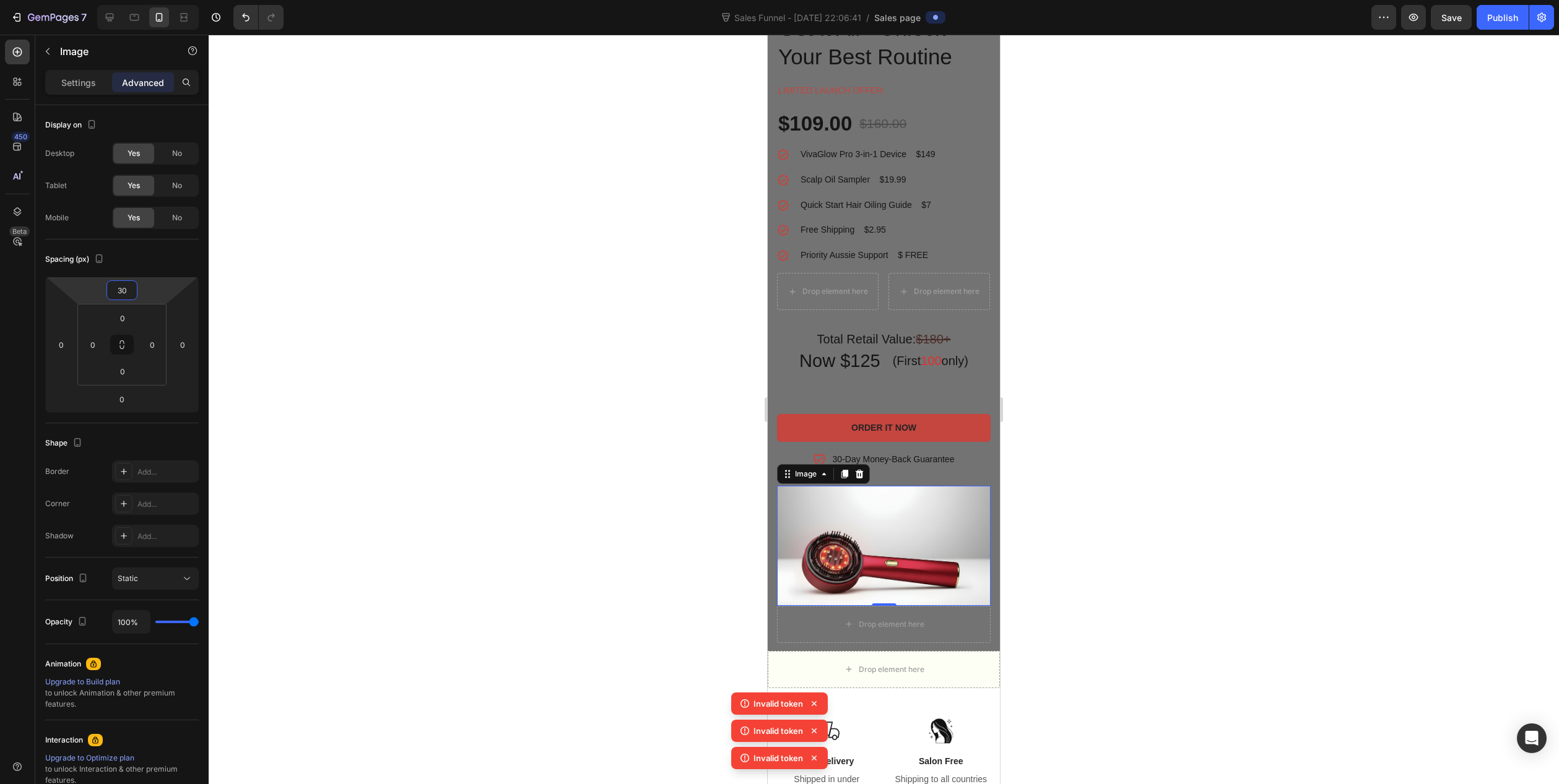
click at [405, 363] on div at bounding box center [884, 409] width 1351 height 750
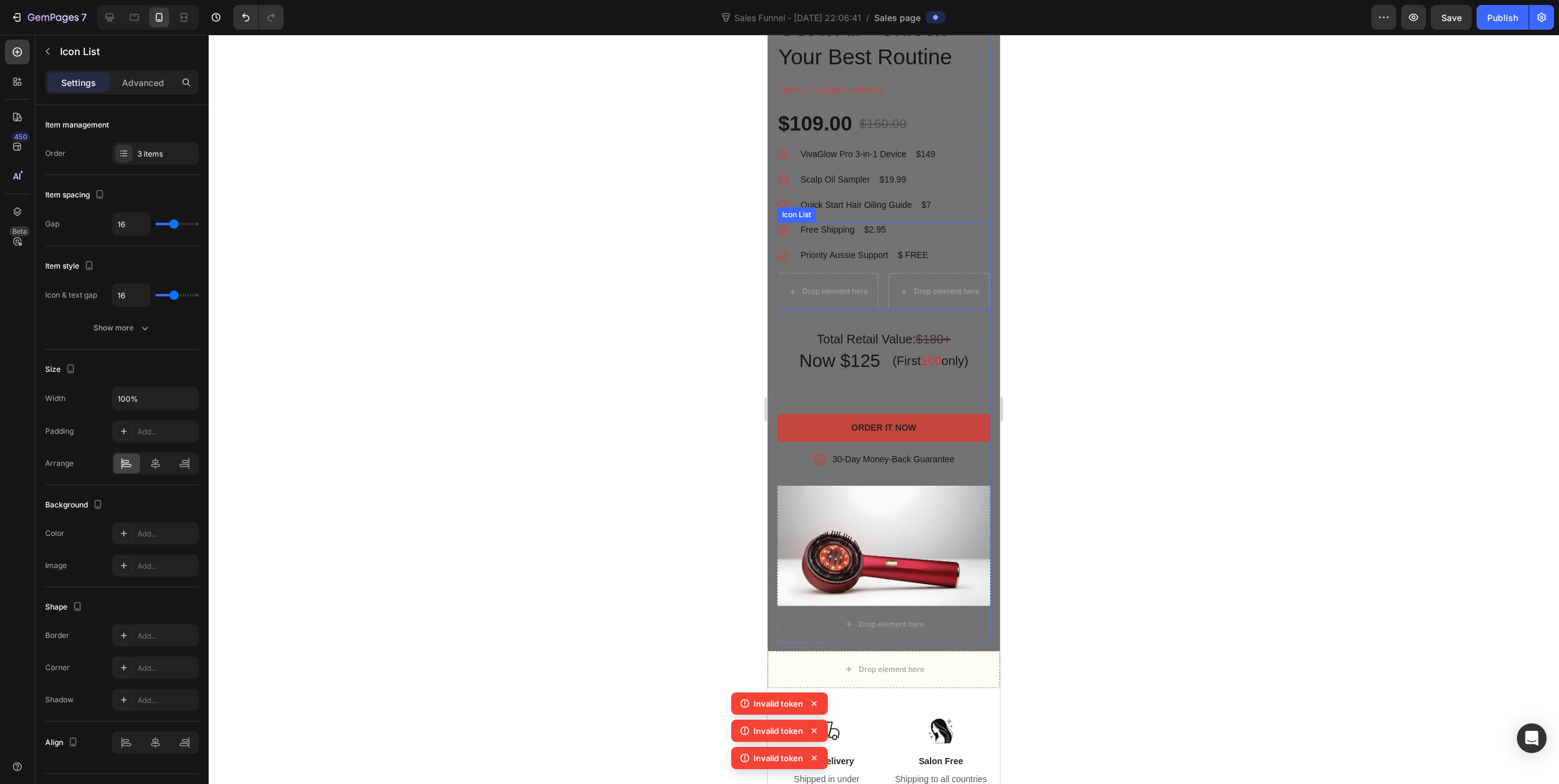
click at [885, 294] on li "Drop element here Drop element here" at bounding box center [884, 292] width 213 height 37
click at [870, 302] on div "Drop element here" at bounding box center [828, 292] width 102 height 37
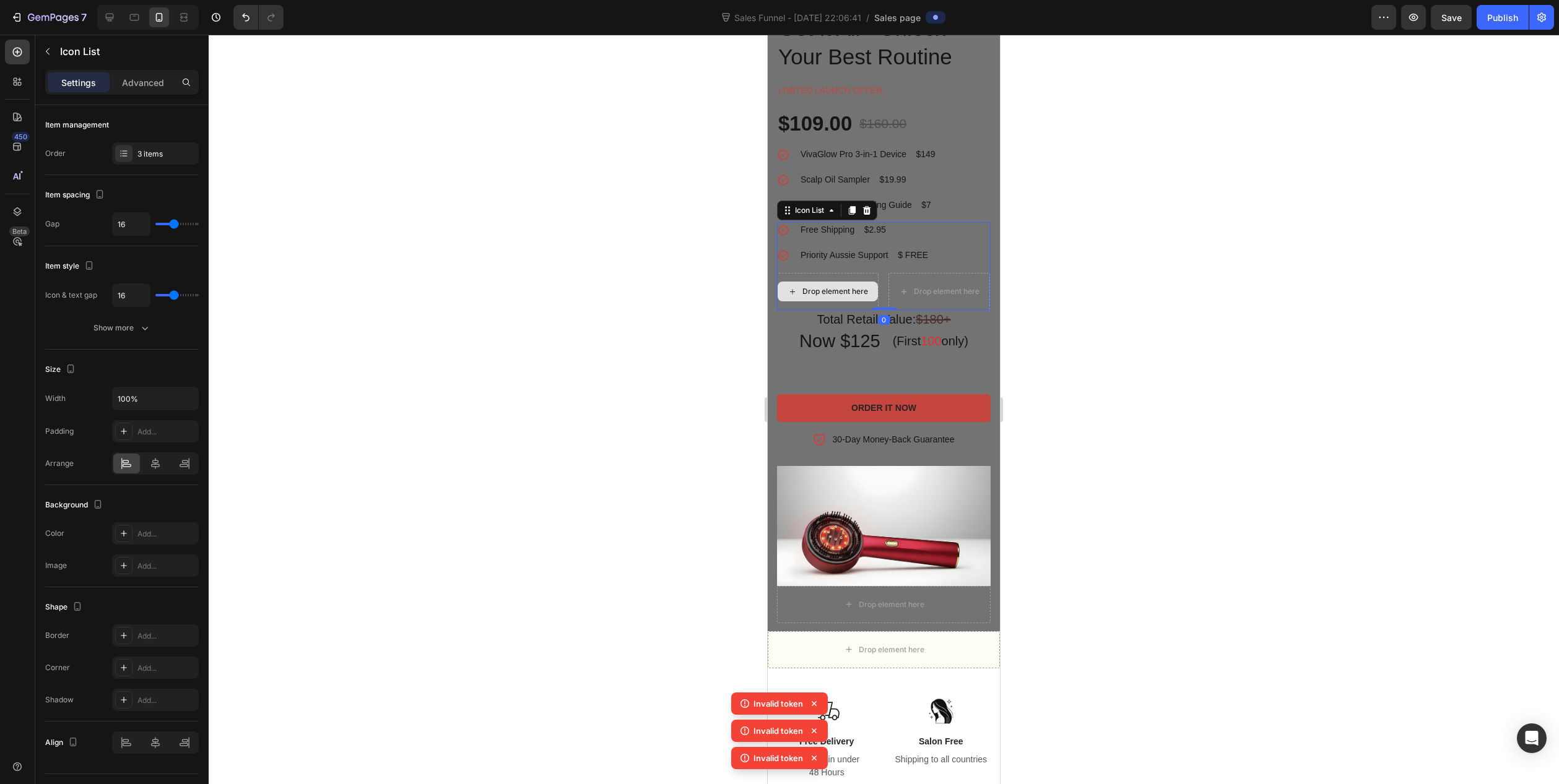
drag, startPoint x: 879, startPoint y: 329, endPoint x: 878, endPoint y: 294, distance: 35.0
click at [878, 294] on div "Icon Free Shipping $2.95 Text block Icon Priority Aussie Support $ FREE Text bl…" at bounding box center [884, 266] width 213 height 88
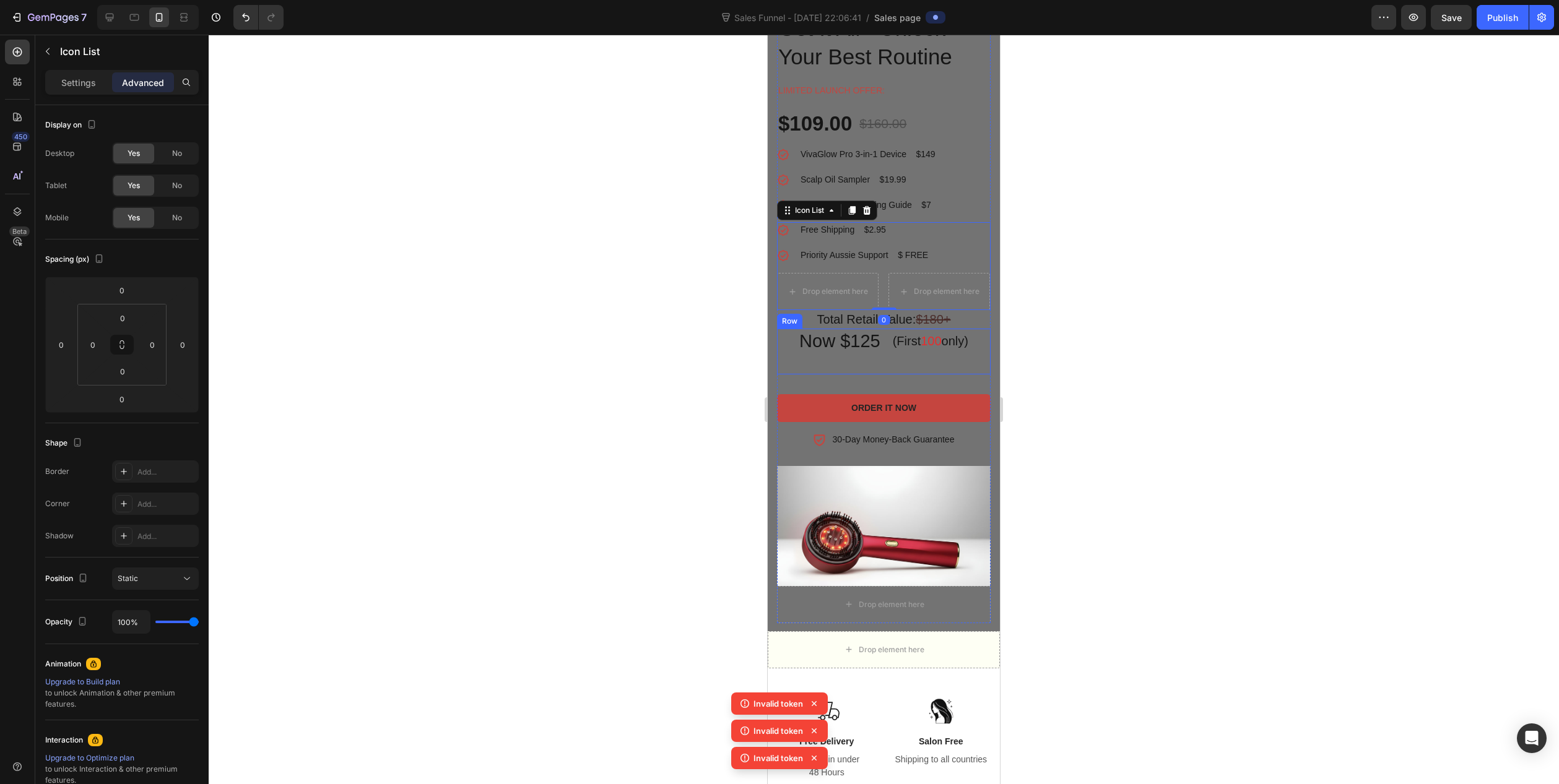
click at [894, 366] on div "(First 100 only) Heading" at bounding box center [931, 352] width 78 height 46
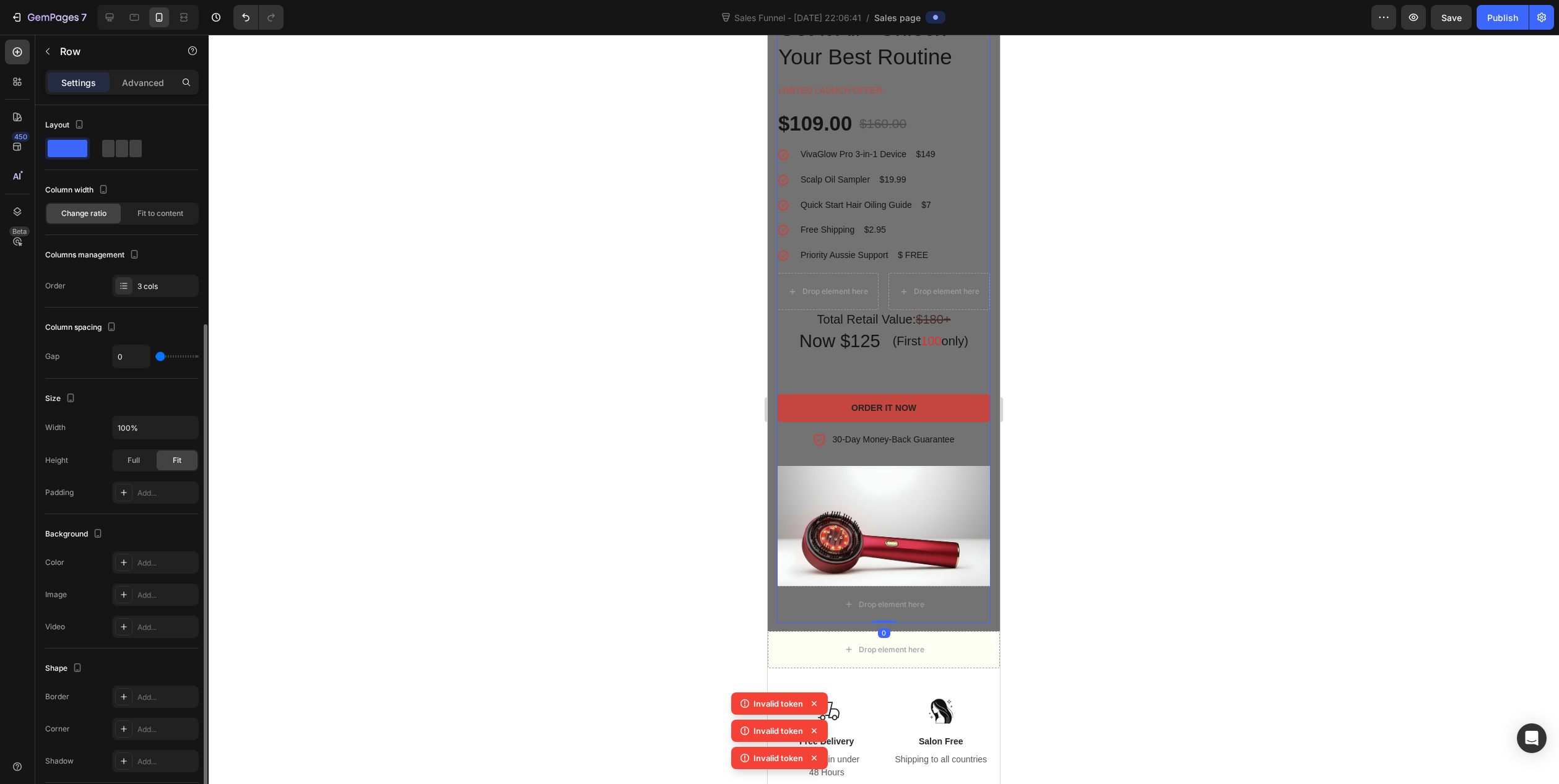
scroll to position [117, 0]
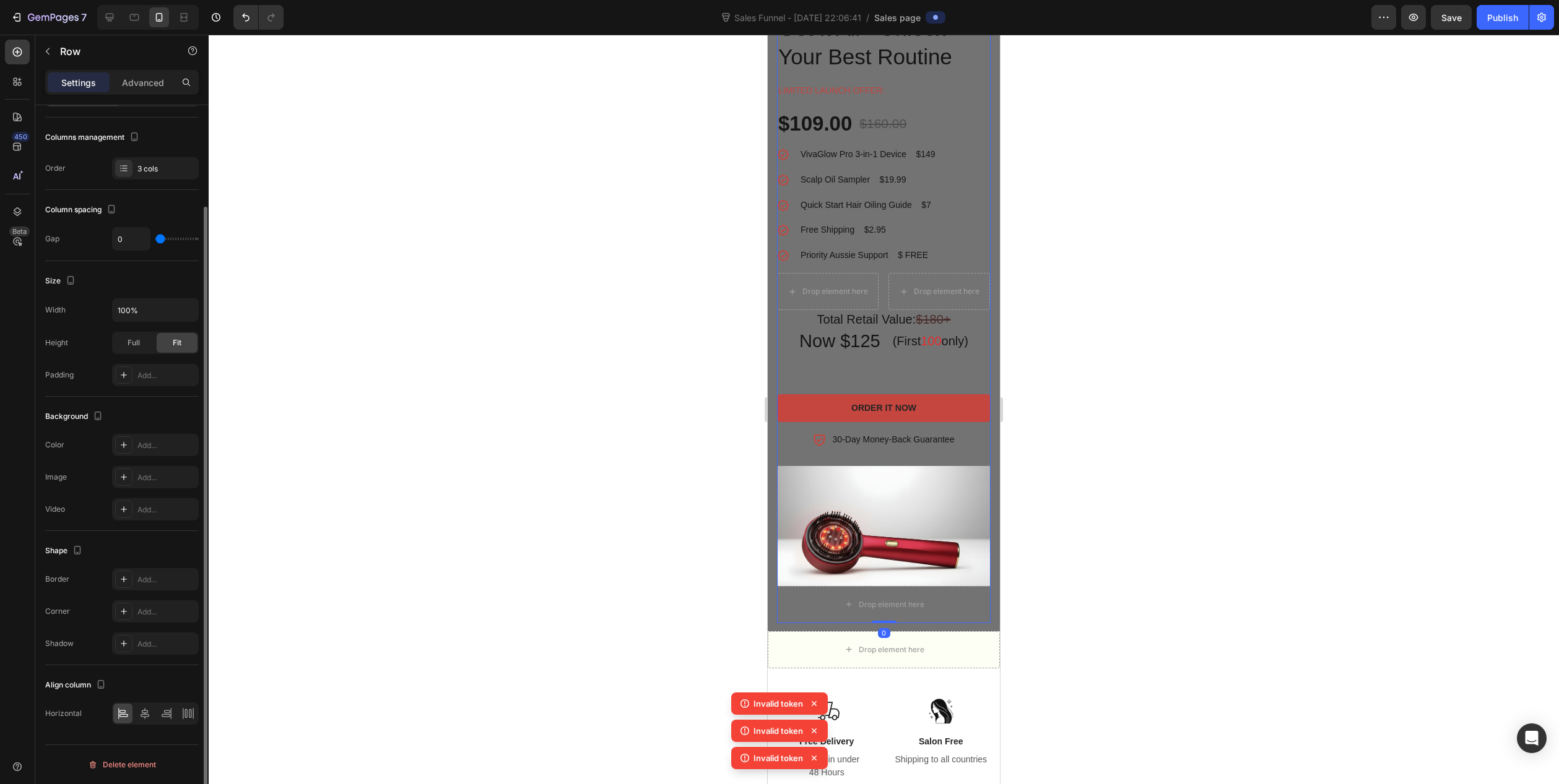
click at [922, 431] on div "Order It Now Product Cart Button" at bounding box center [884, 413] width 213 height 38
click at [934, 415] on button "Order It Now" at bounding box center [884, 409] width 213 height 28
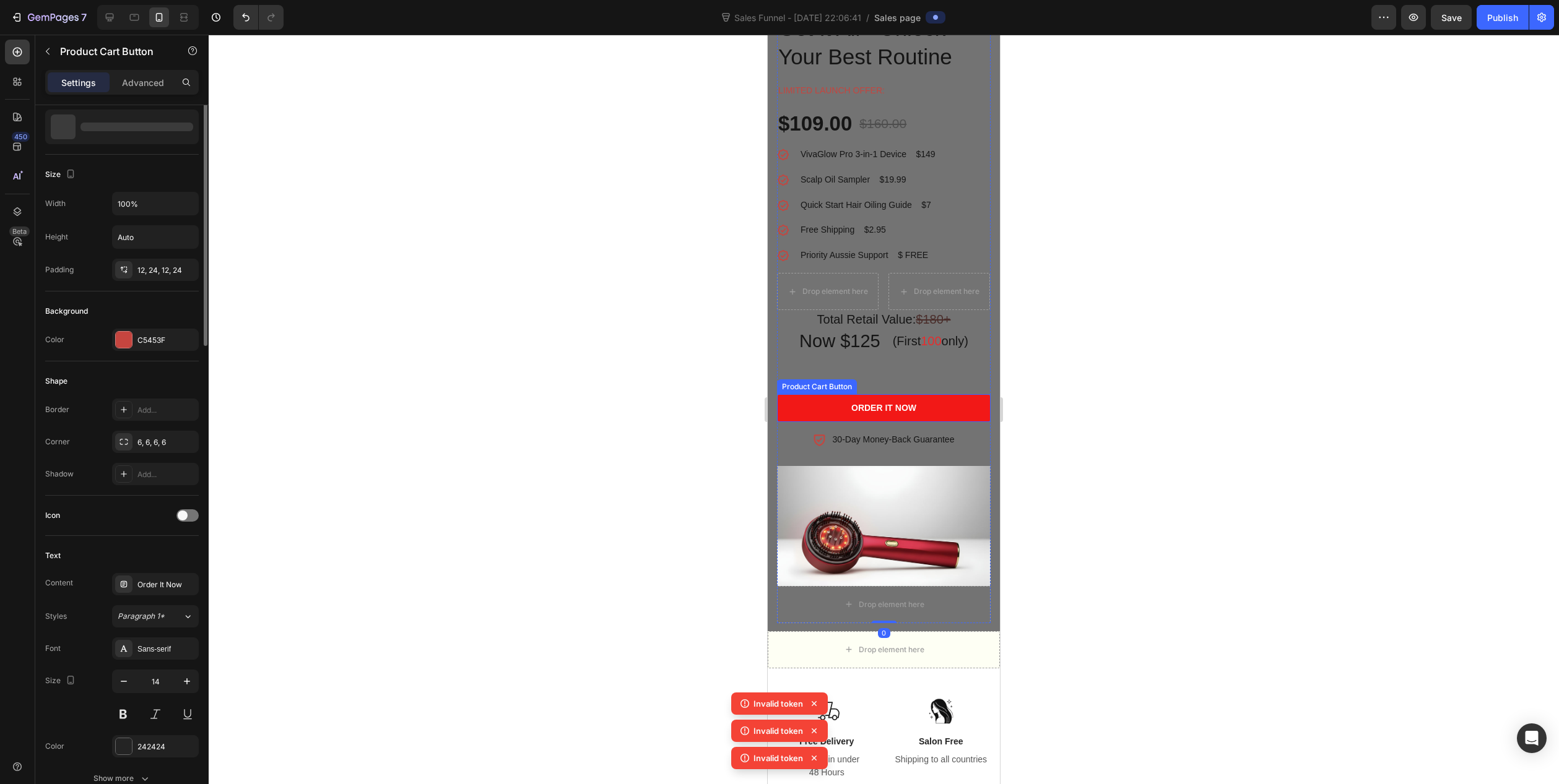
scroll to position [0, 0]
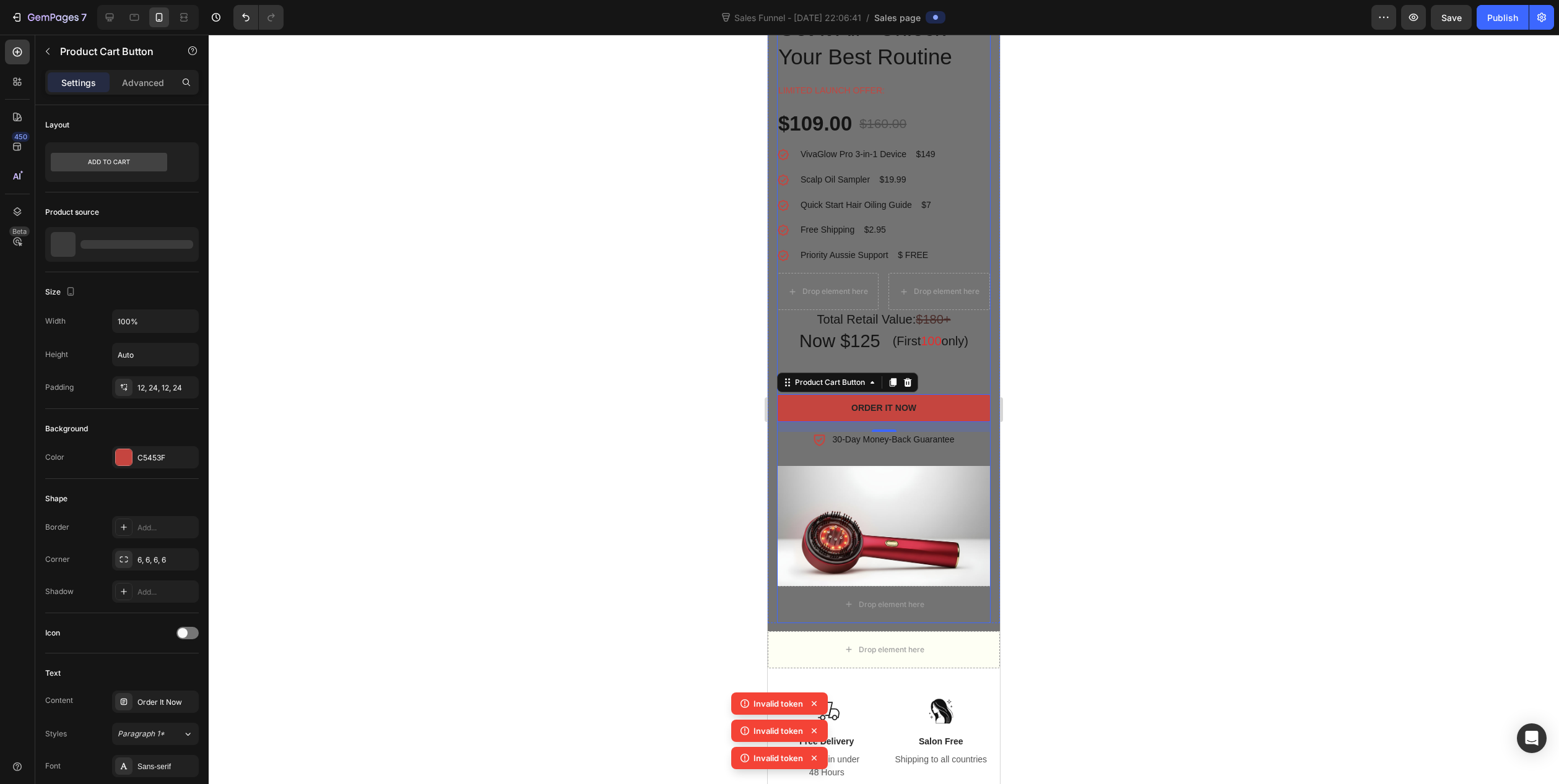
click at [912, 452] on div "Image" at bounding box center [884, 516] width 213 height 139
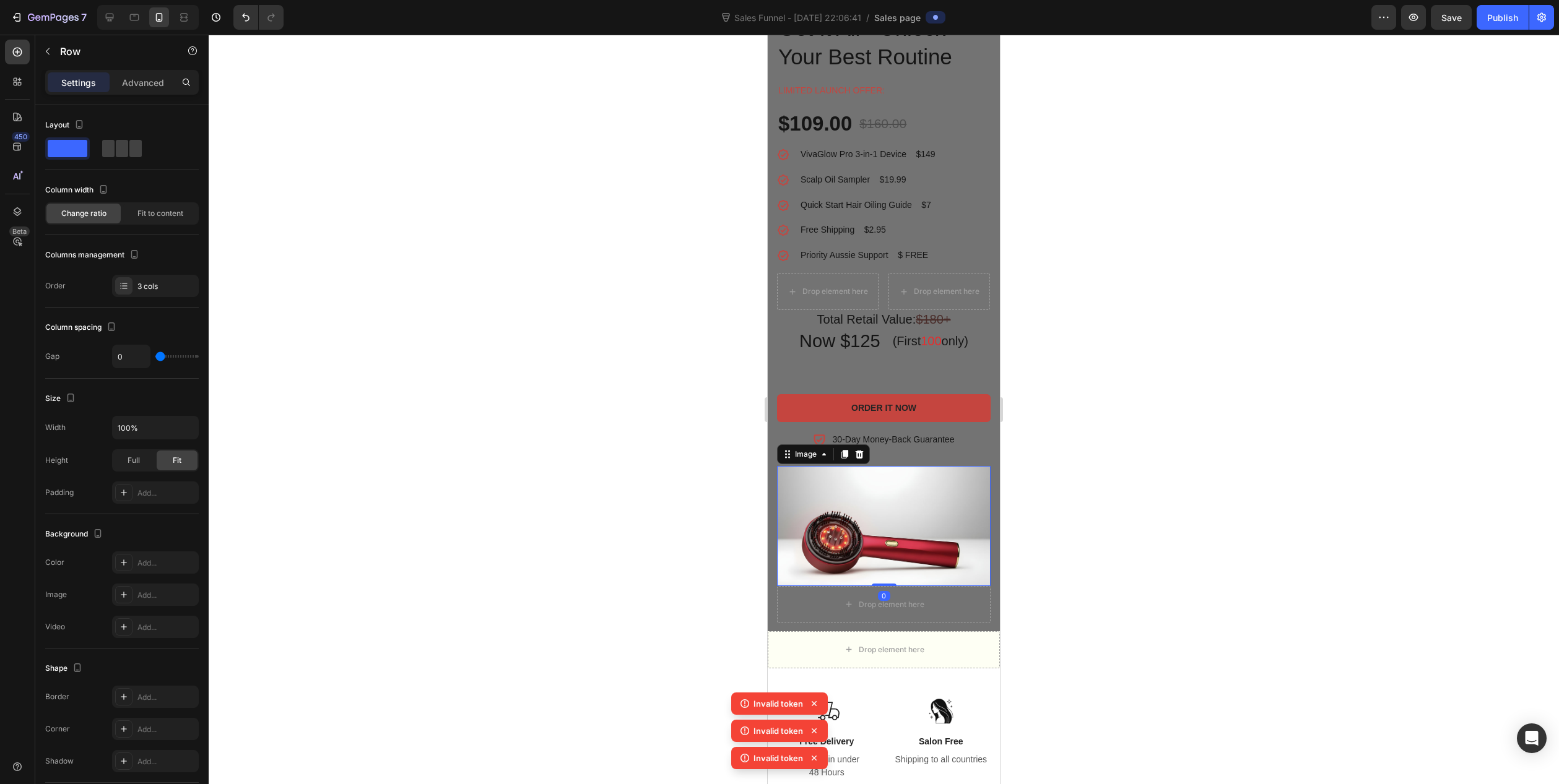
click at [907, 477] on img at bounding box center [884, 526] width 213 height 120
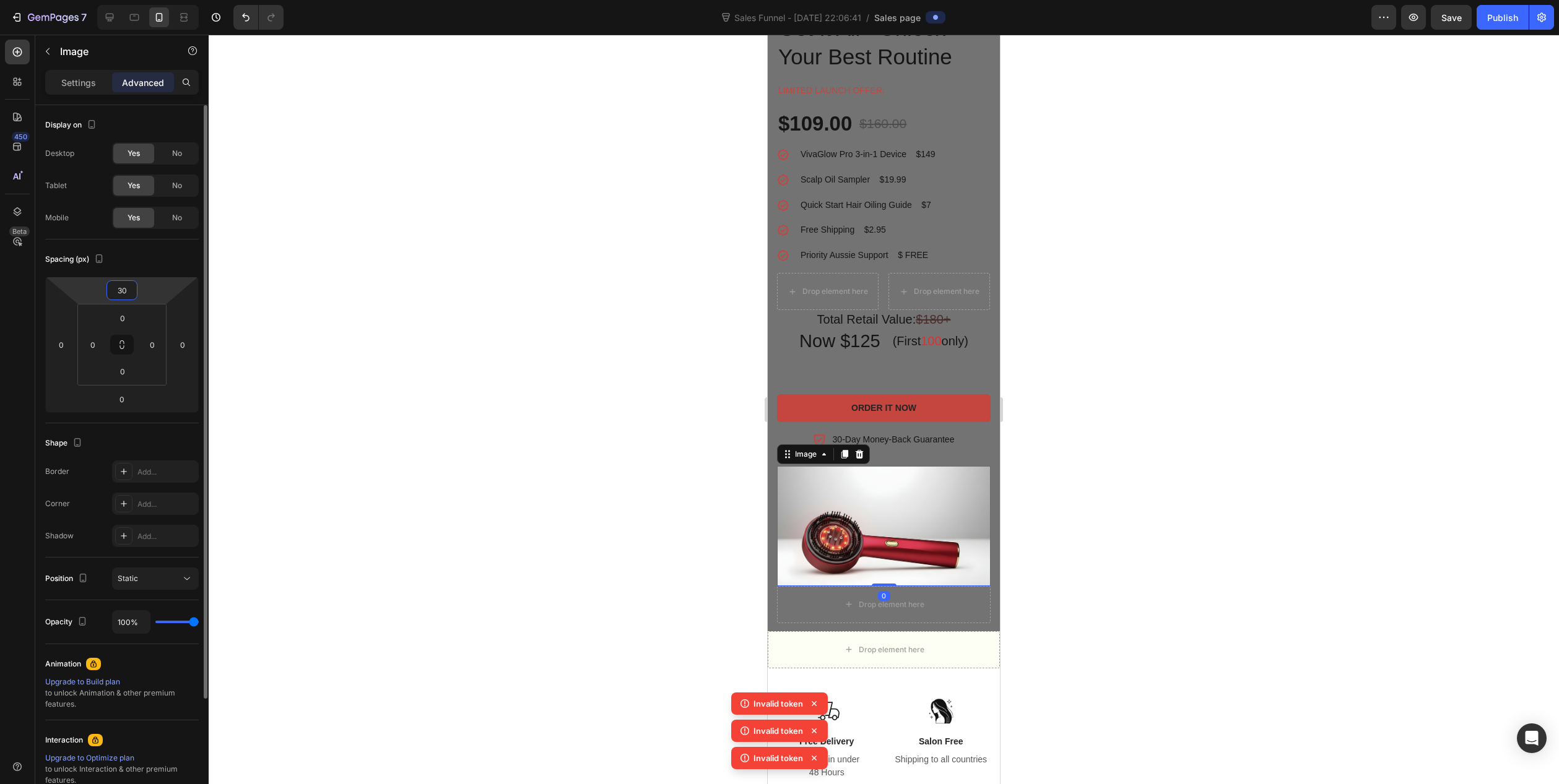
click at [131, 294] on input "30" at bounding box center [122, 290] width 25 height 19
type input "16"
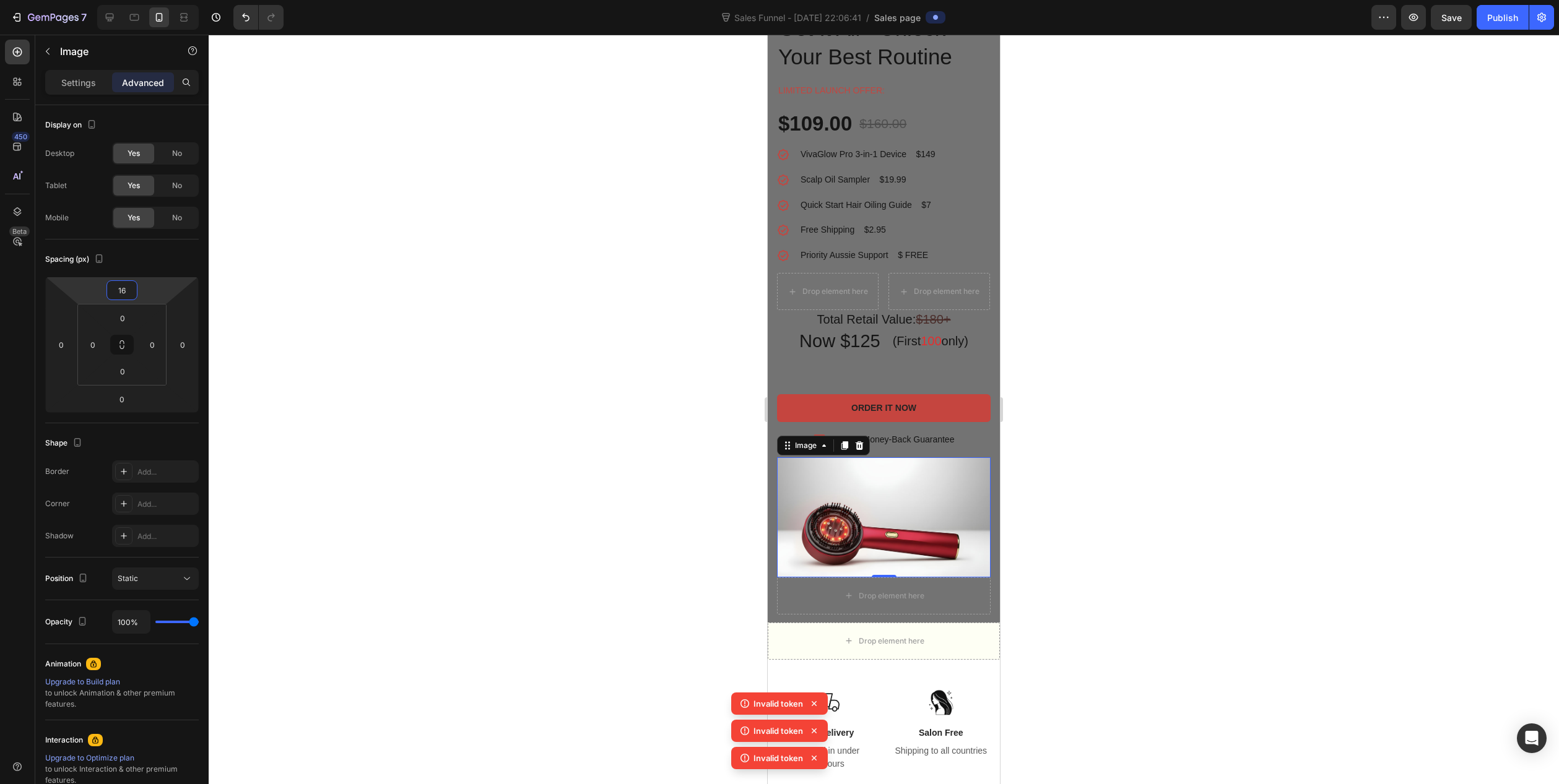
click at [1070, 585] on div at bounding box center [884, 409] width 1351 height 750
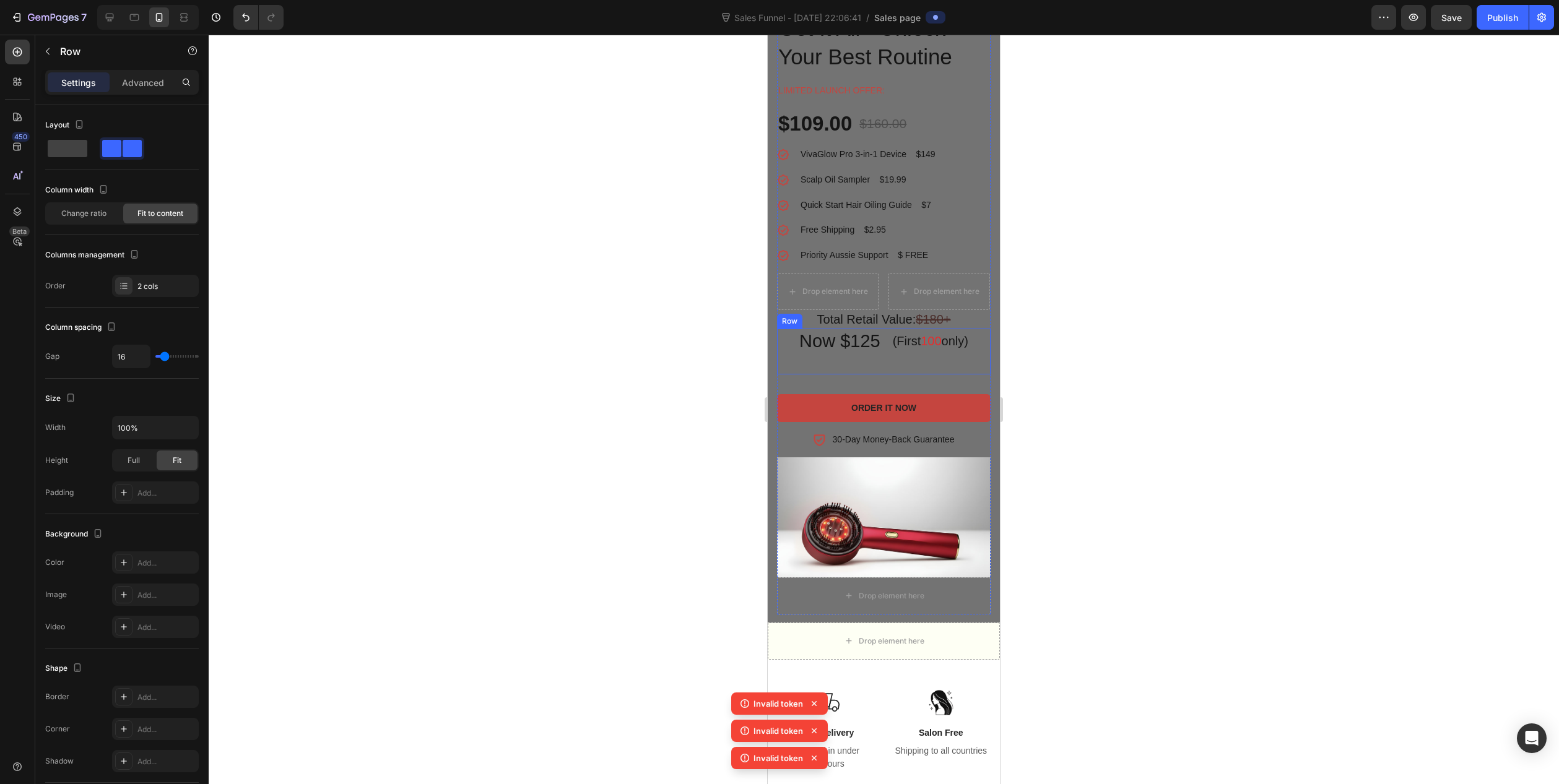
click at [906, 356] on div "(First 100 only) Heading" at bounding box center [931, 352] width 78 height 46
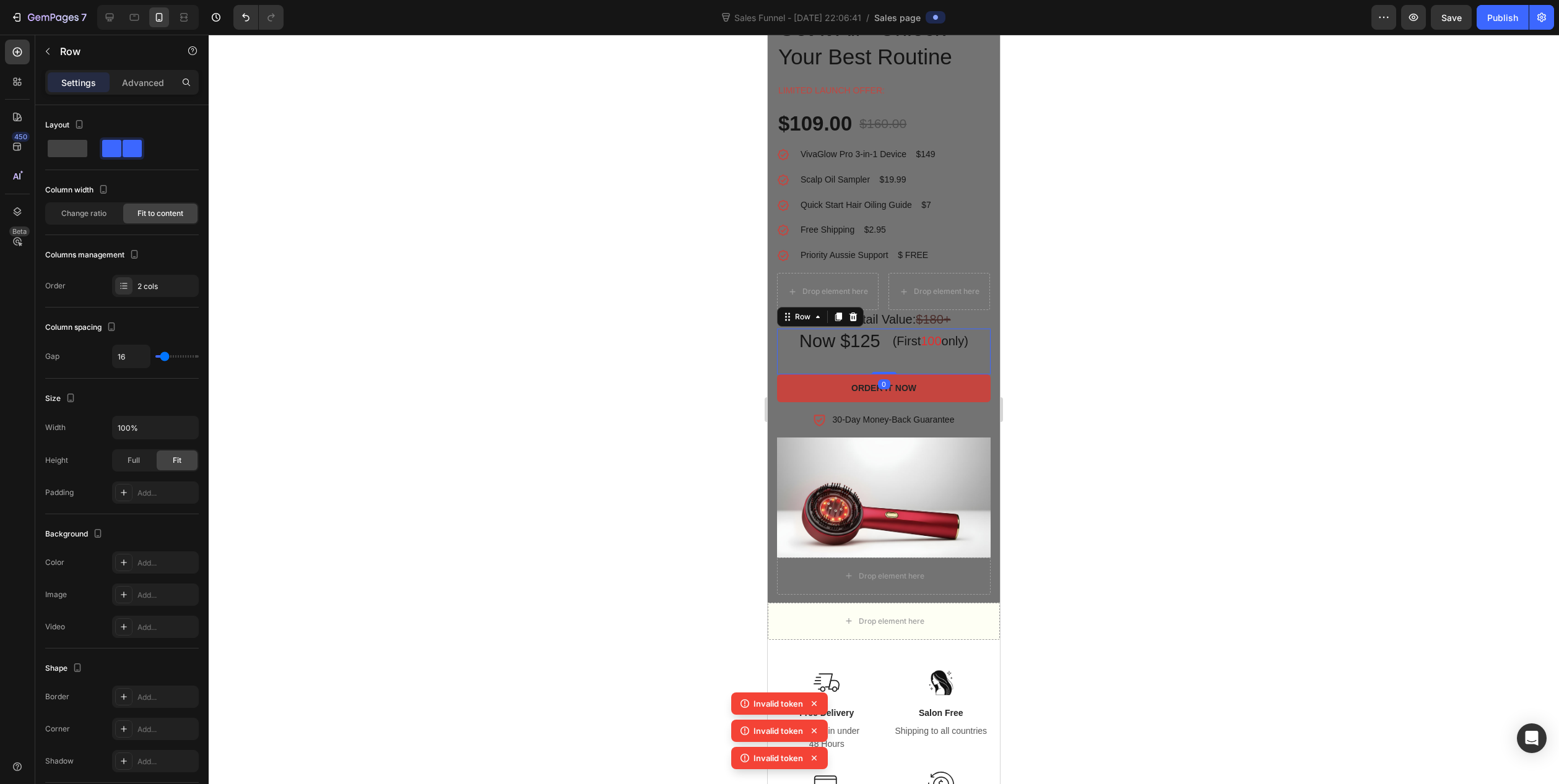
drag, startPoint x: 879, startPoint y: 393, endPoint x: 881, endPoint y: 366, distance: 27.1
click at [881, 366] on div "Now $125 Heading (First 100 only) Heading Row 0" at bounding box center [884, 352] width 213 height 46
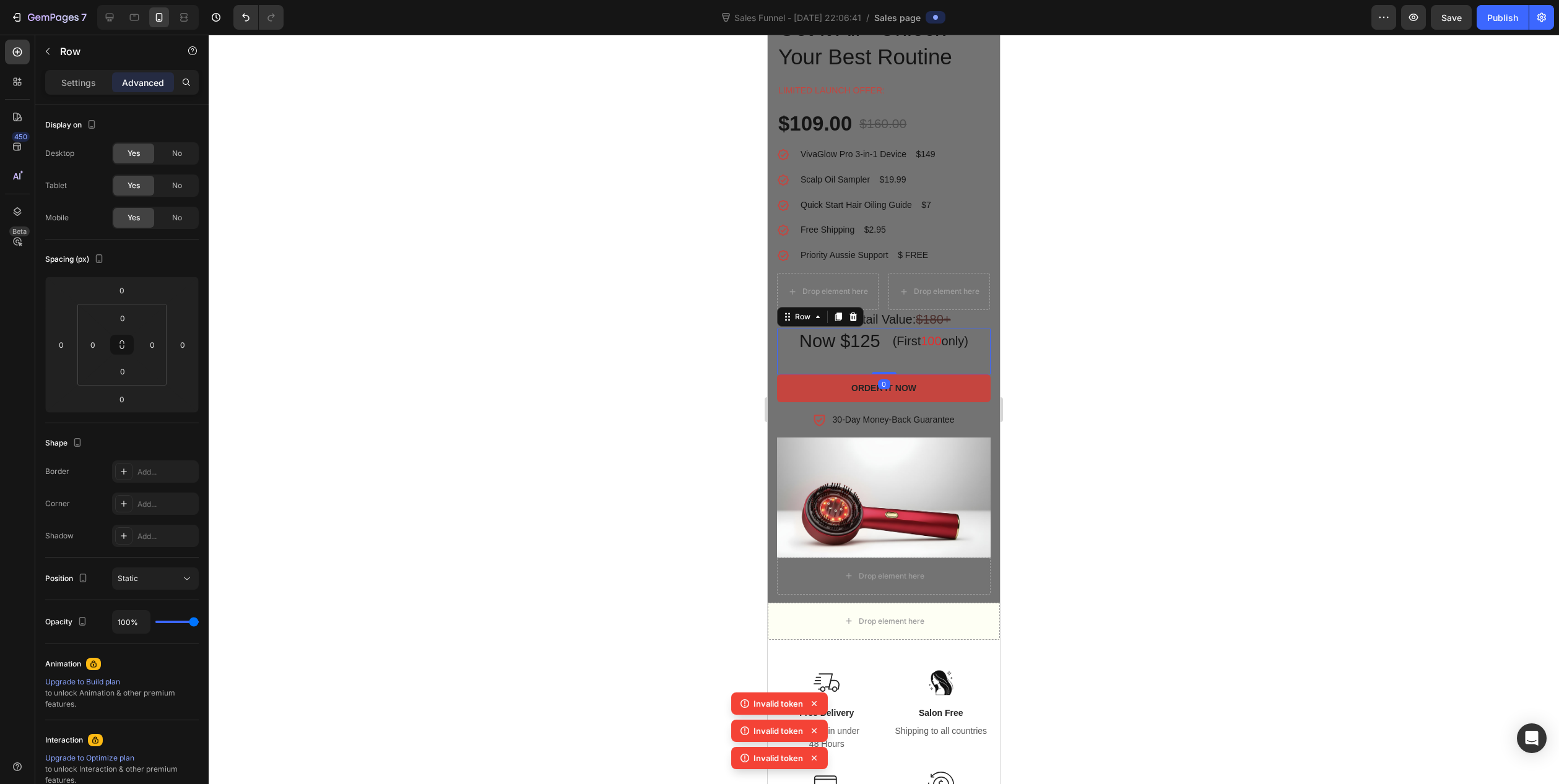
click at [640, 376] on div at bounding box center [884, 409] width 1351 height 750
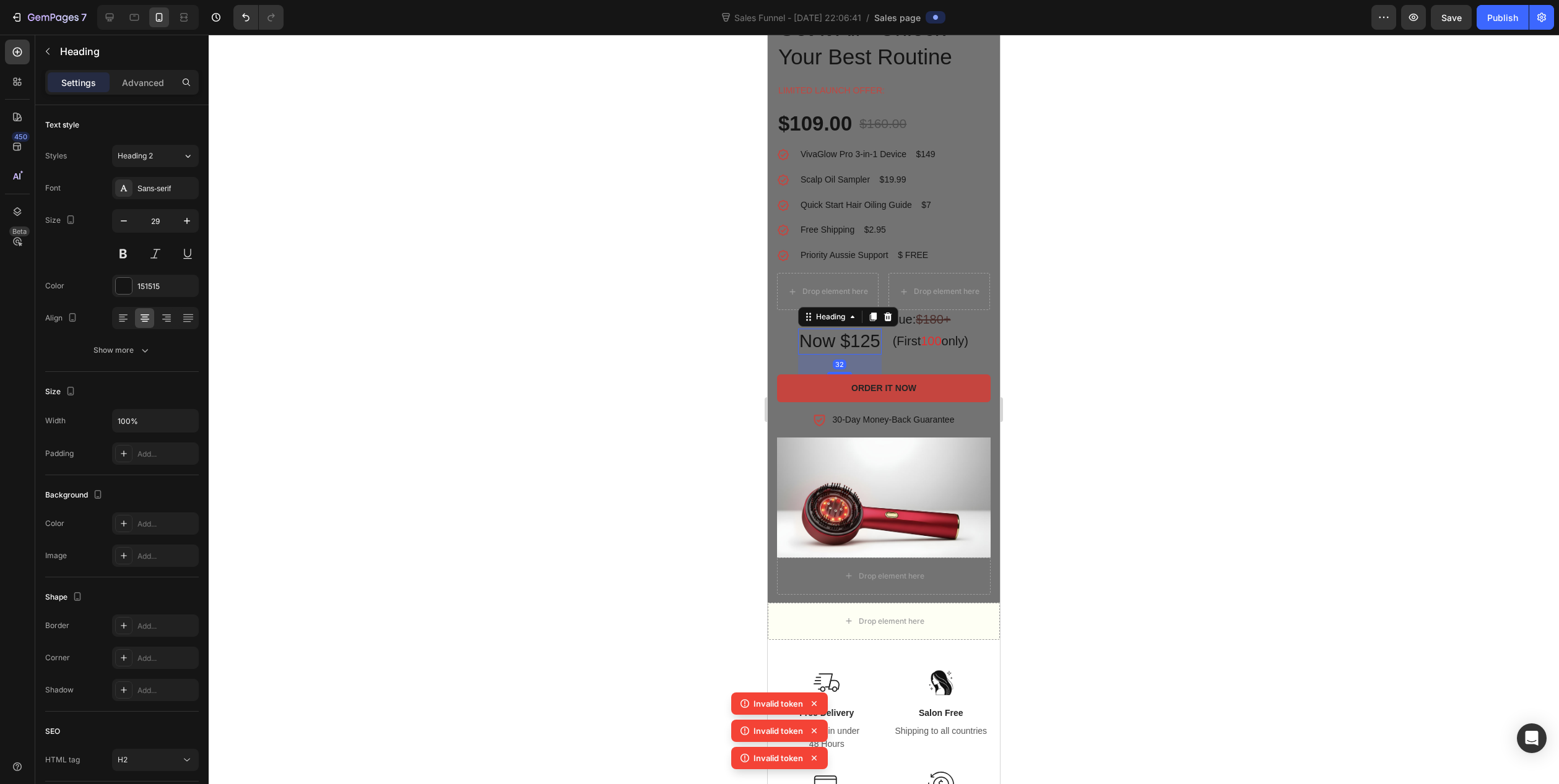
click at [835, 338] on h2 "Now $125" at bounding box center [840, 342] width 84 height 26
drag, startPoint x: 835, startPoint y: 341, endPoint x: 865, endPoint y: 347, distance: 30.6
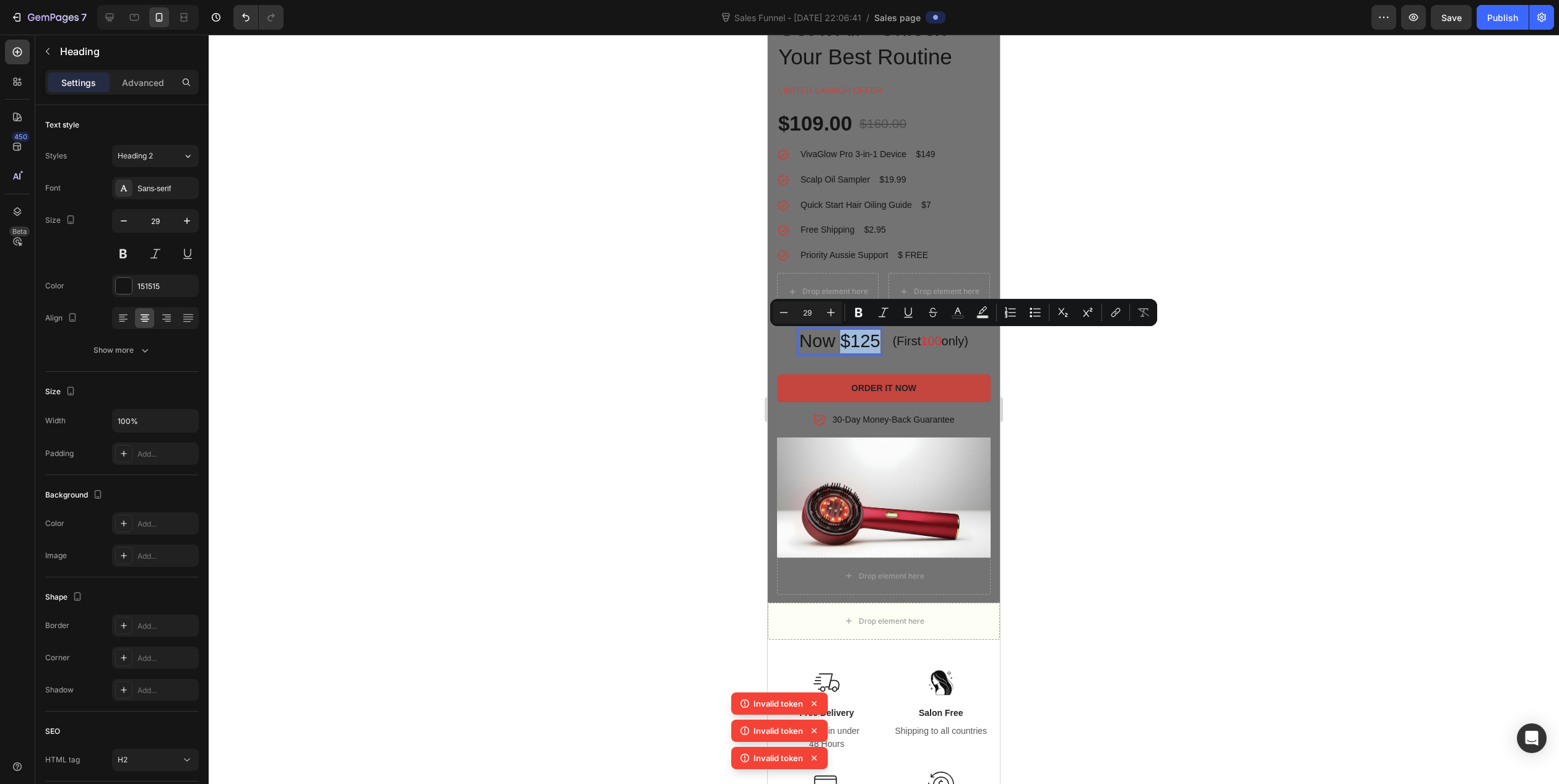
drag, startPoint x: 835, startPoint y: 338, endPoint x: 869, endPoint y: 338, distance: 34.0
click at [869, 338] on p "Now $125" at bounding box center [840, 342] width 81 height 24
click at [908, 313] on icon "Editor contextual toolbar" at bounding box center [908, 312] width 12 height 12
click at [708, 433] on div at bounding box center [884, 409] width 1351 height 750
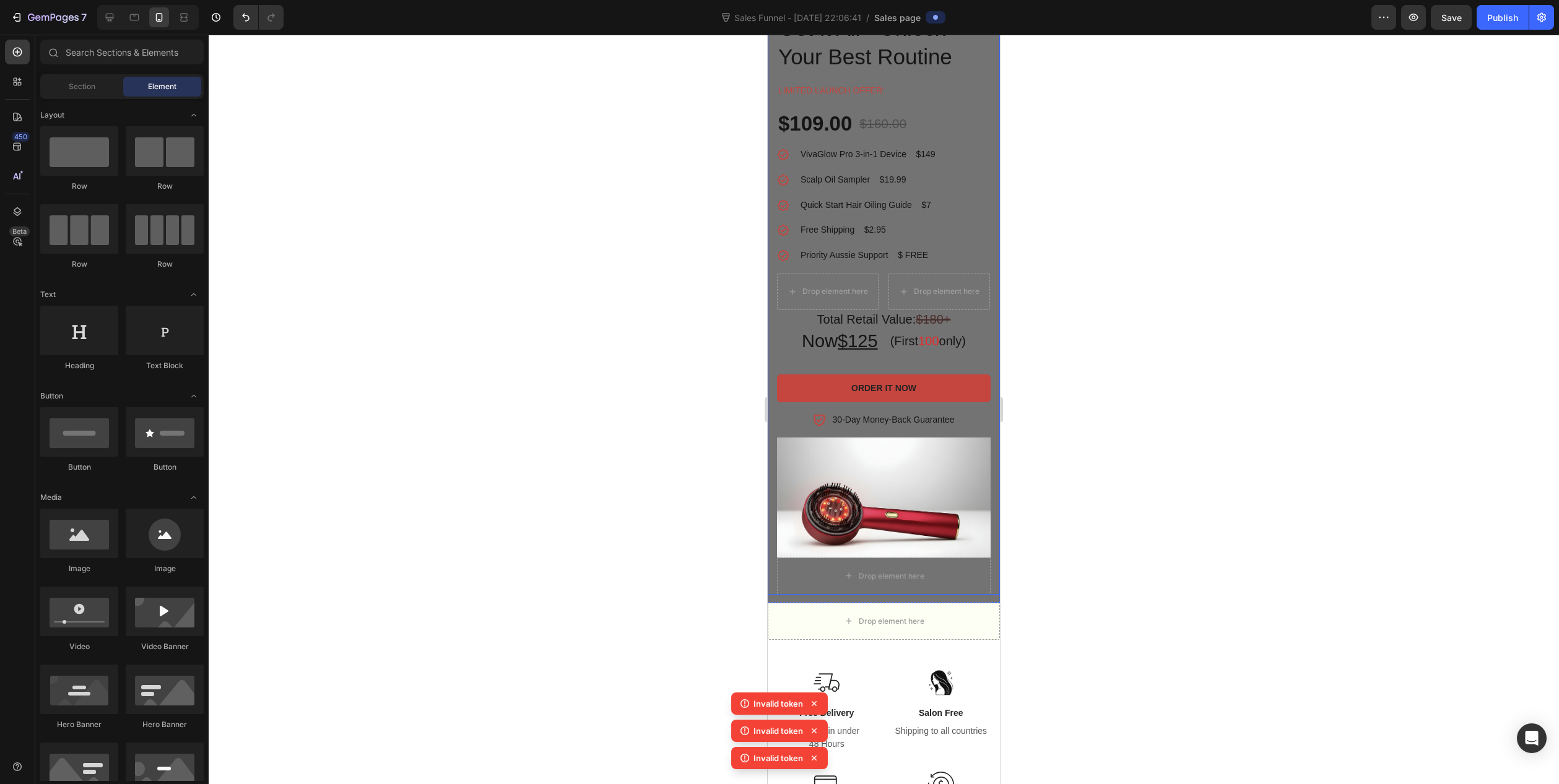
click at [773, 211] on div "VivaGlow Pro™ 3-in-1 Product Title Get It All - Unlock Your Best Routine Headin…" at bounding box center [884, 303] width 232 height 581
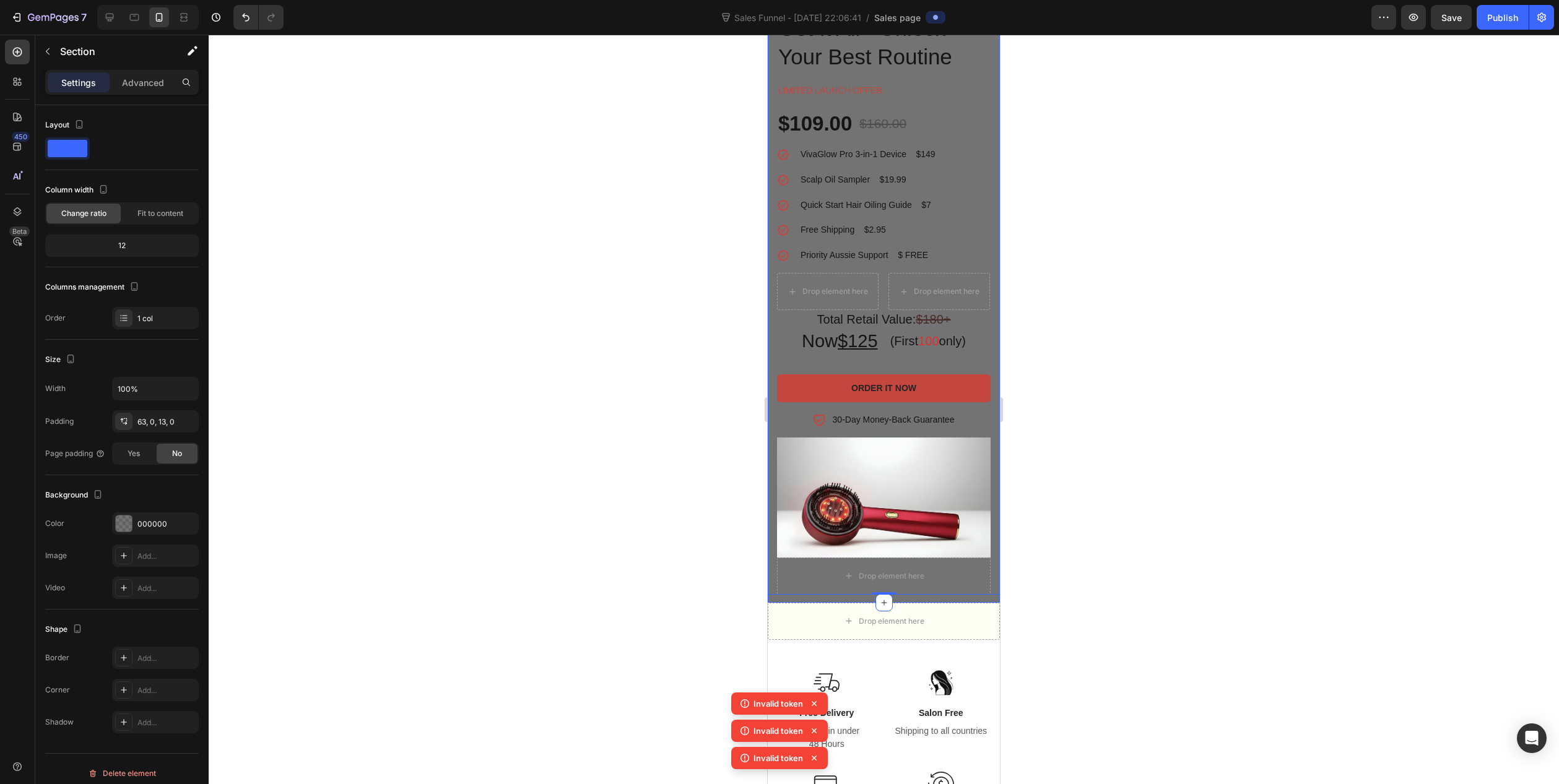
click at [775, 592] on div "VivaGlow Pro™ 3-in-1 Product Title Get It All - Unlock Your Best Routine Headin…" at bounding box center [884, 288] width 232 height 628
click at [153, 522] on div "000000" at bounding box center [155, 524] width 36 height 11
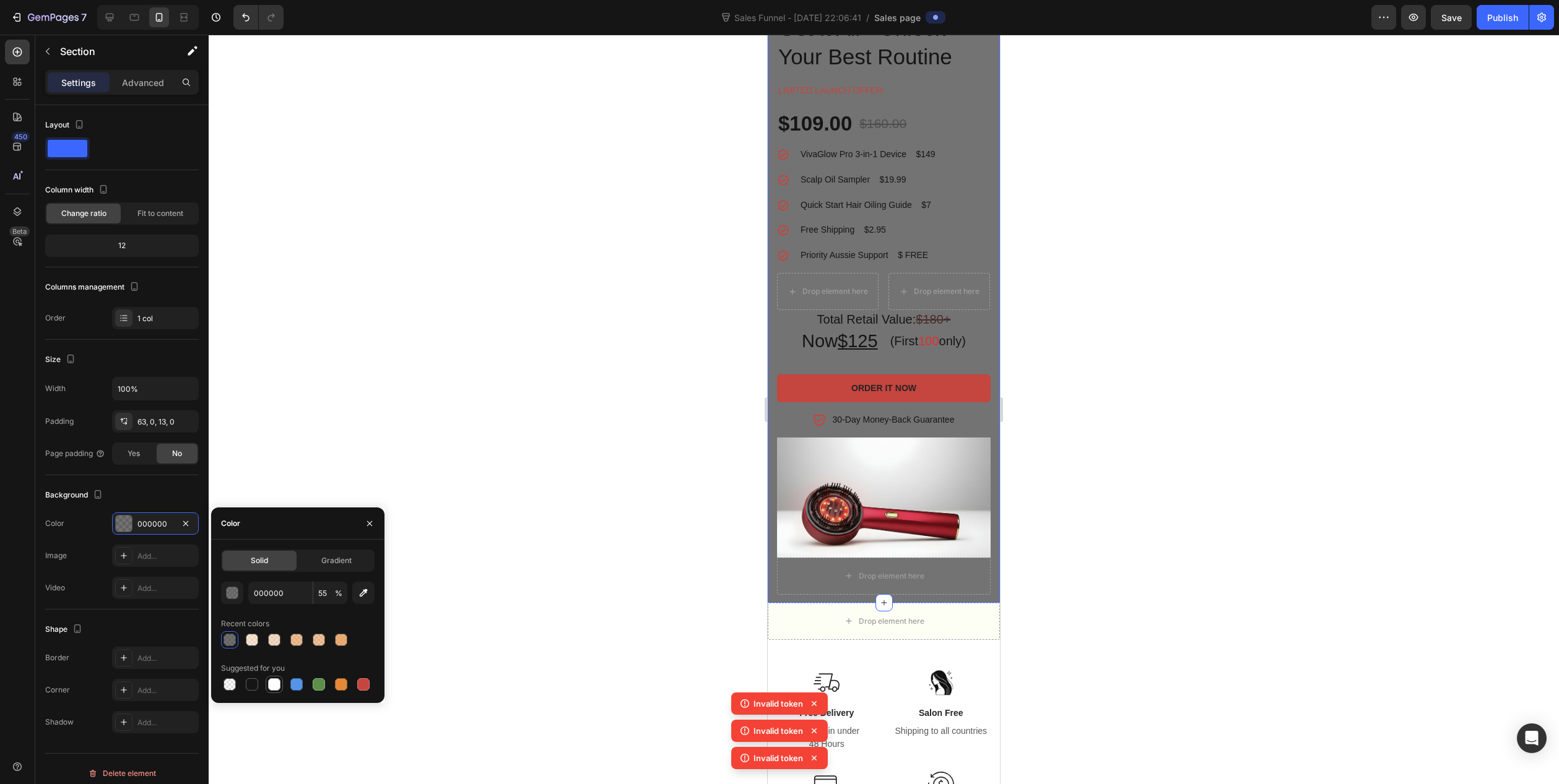
click at [276, 686] on div at bounding box center [274, 684] width 12 height 12
type input "FFFFFF"
type input "100"
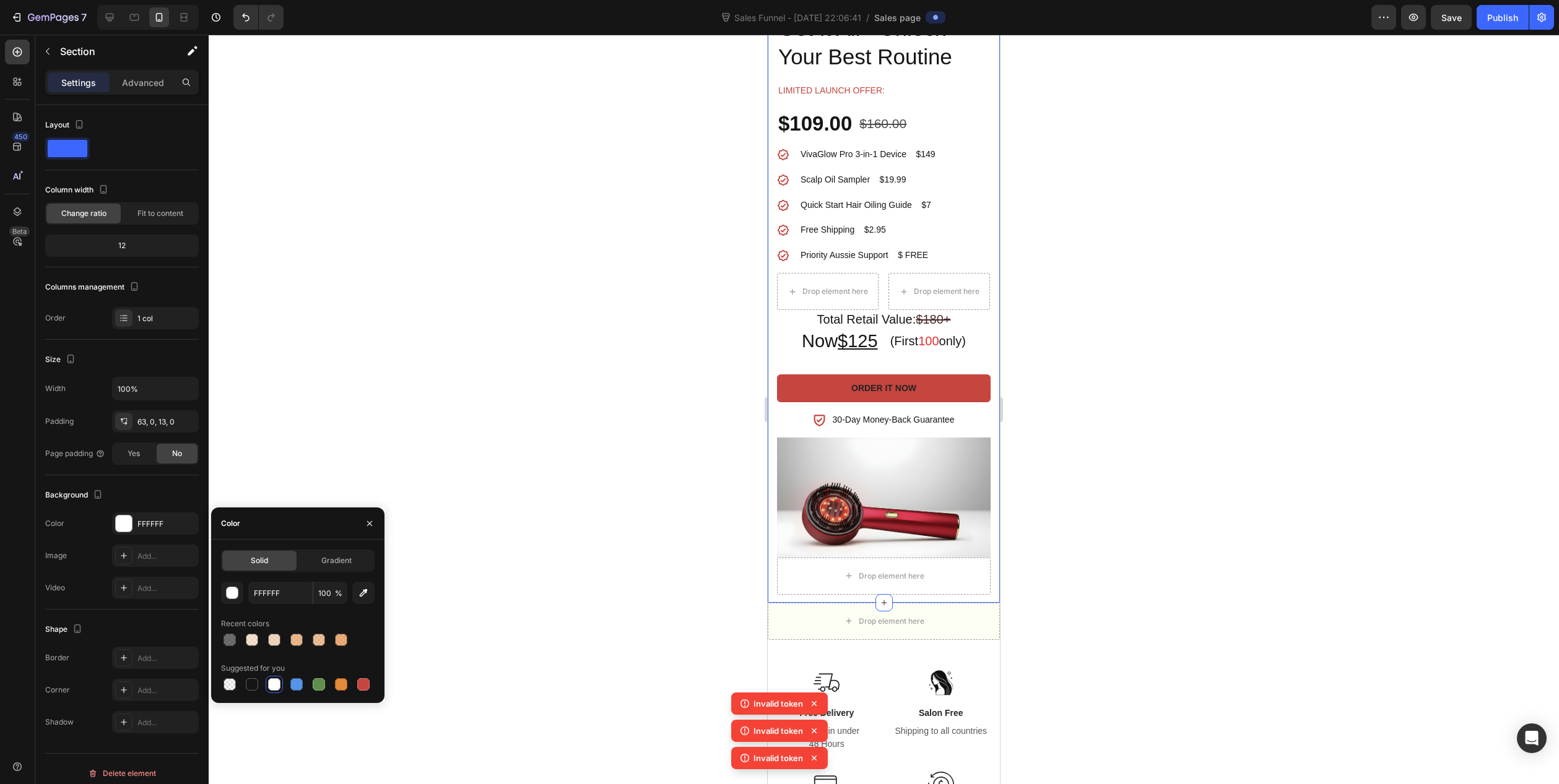
click at [733, 501] on div at bounding box center [884, 409] width 1351 height 750
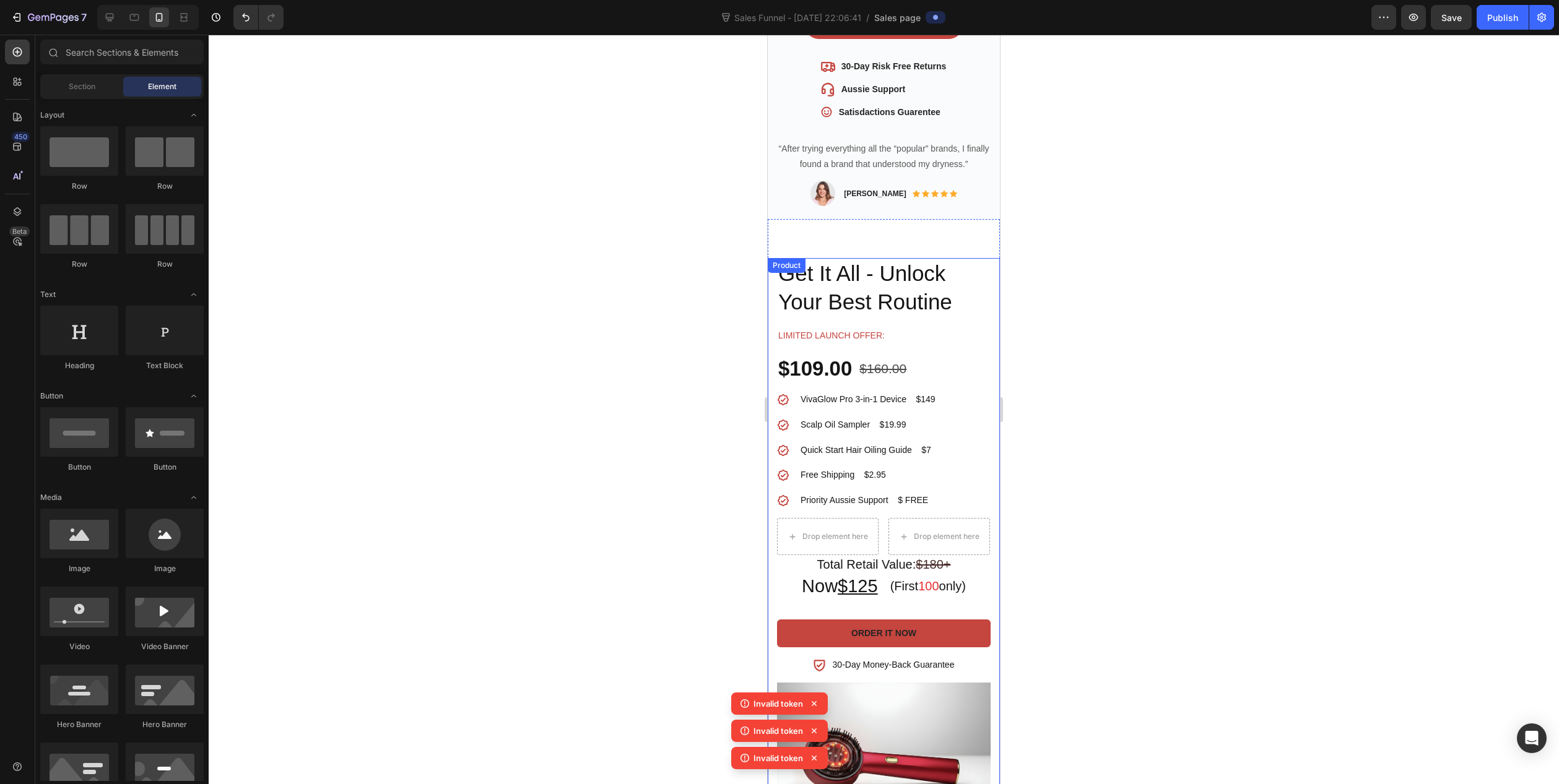
scroll to position [681, 0]
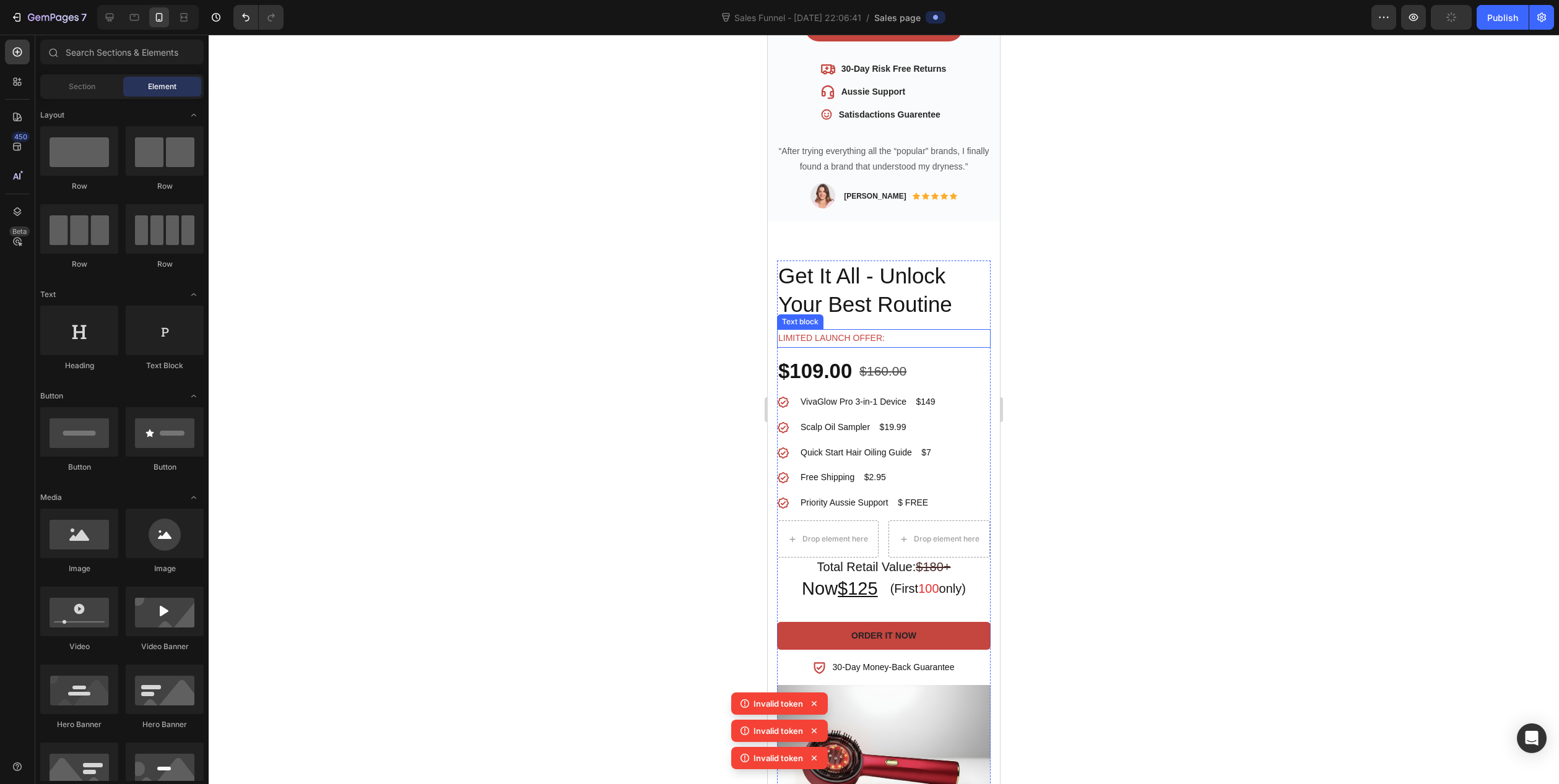
click at [869, 339] on p "Limited launch offer:" at bounding box center [884, 338] width 211 height 15
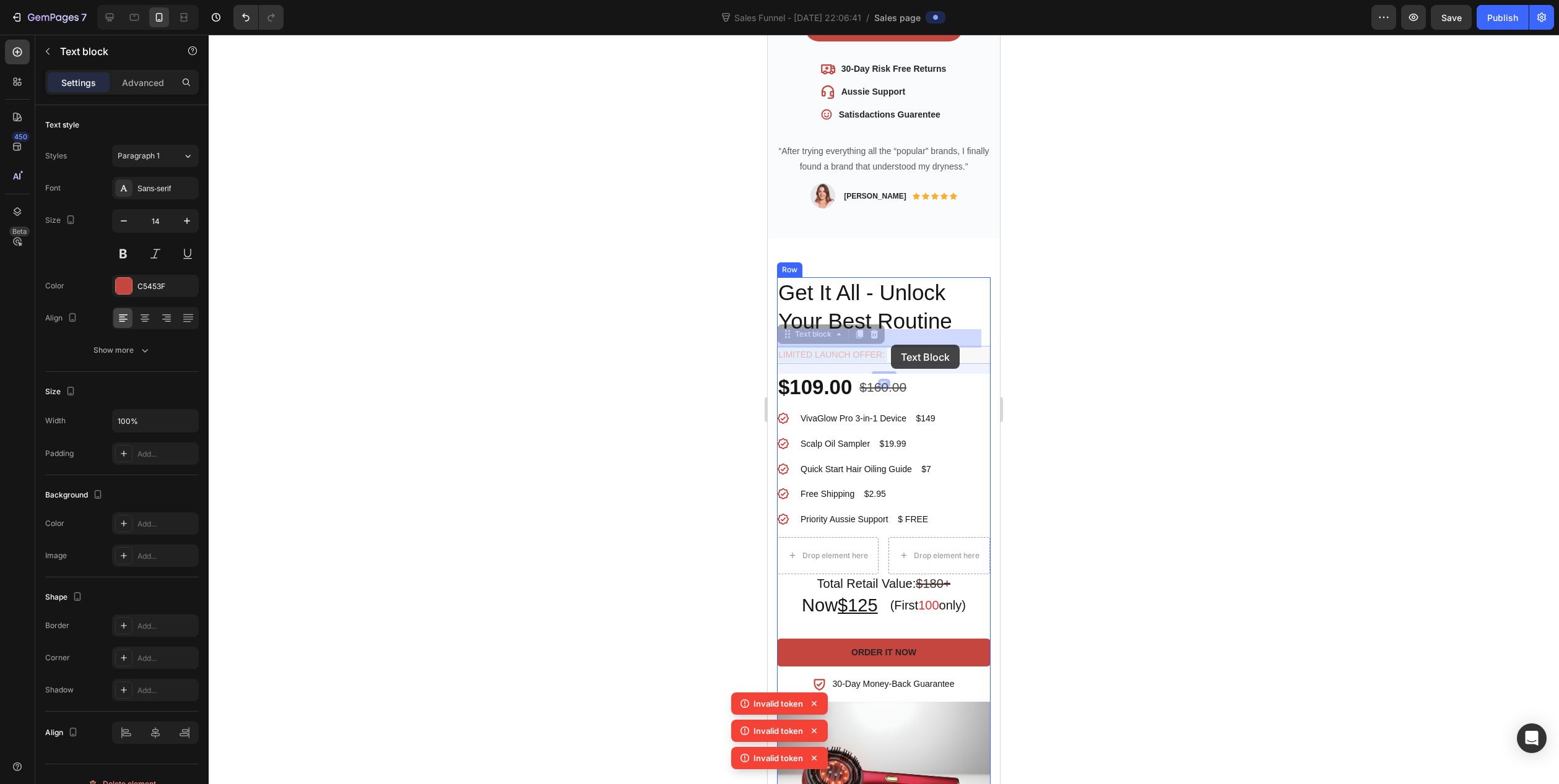
drag, startPoint x: 780, startPoint y: 337, endPoint x: 891, endPoint y: 345, distance: 111.3
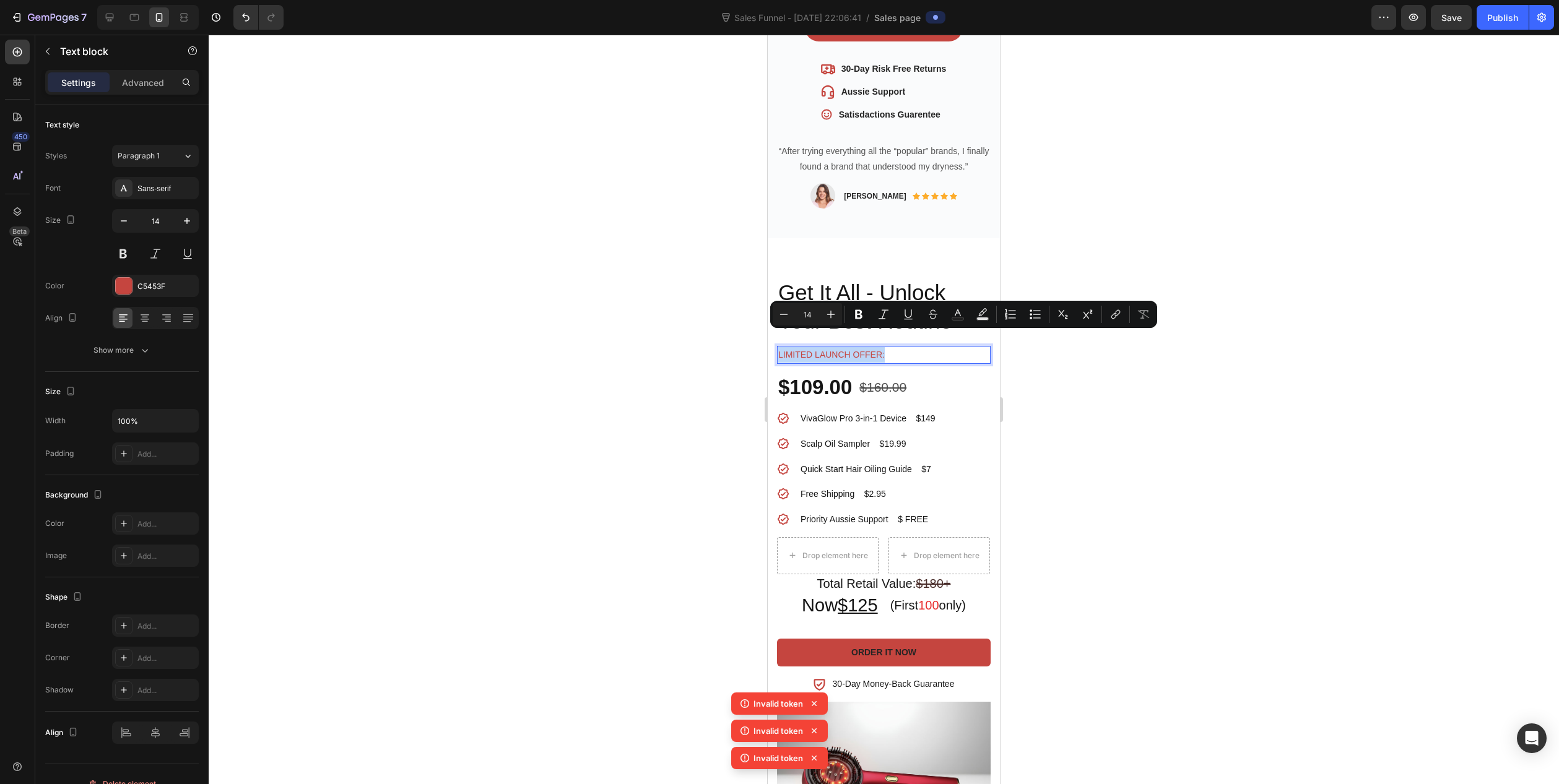
drag, startPoint x: 904, startPoint y: 339, endPoint x: 780, endPoint y: 336, distance: 124.0
click at [780, 347] on p "Limited launch offer:" at bounding box center [884, 355] width 211 height 15
click at [915, 319] on button "Underline" at bounding box center [908, 314] width 22 height 22
click at [830, 313] on icon "Editor contextual toolbar" at bounding box center [830, 314] width 12 height 12
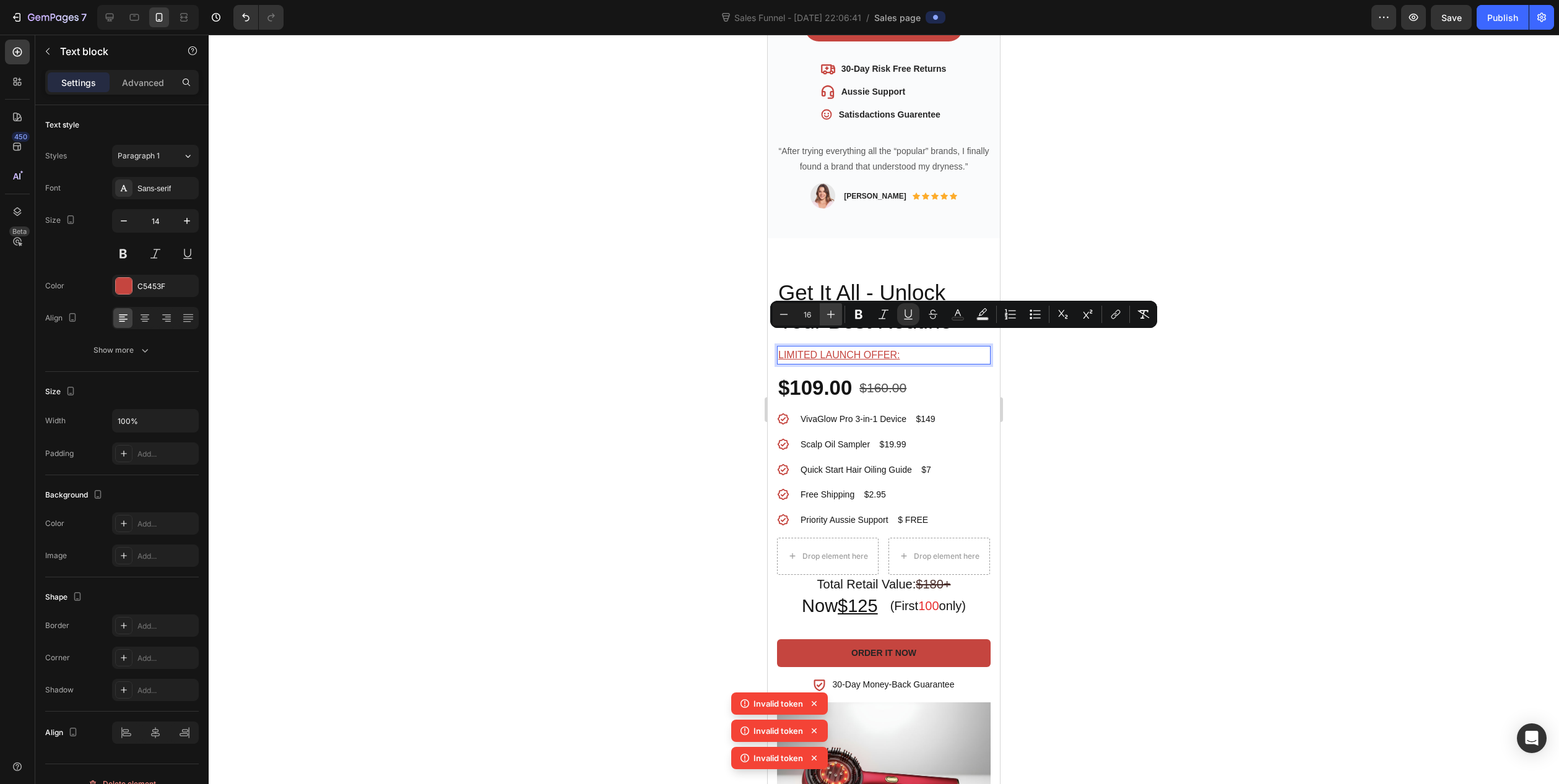
click at [830, 313] on icon "Editor contextual toolbar" at bounding box center [830, 314] width 12 height 12
type input "17"
click at [690, 432] on div at bounding box center [884, 409] width 1351 height 750
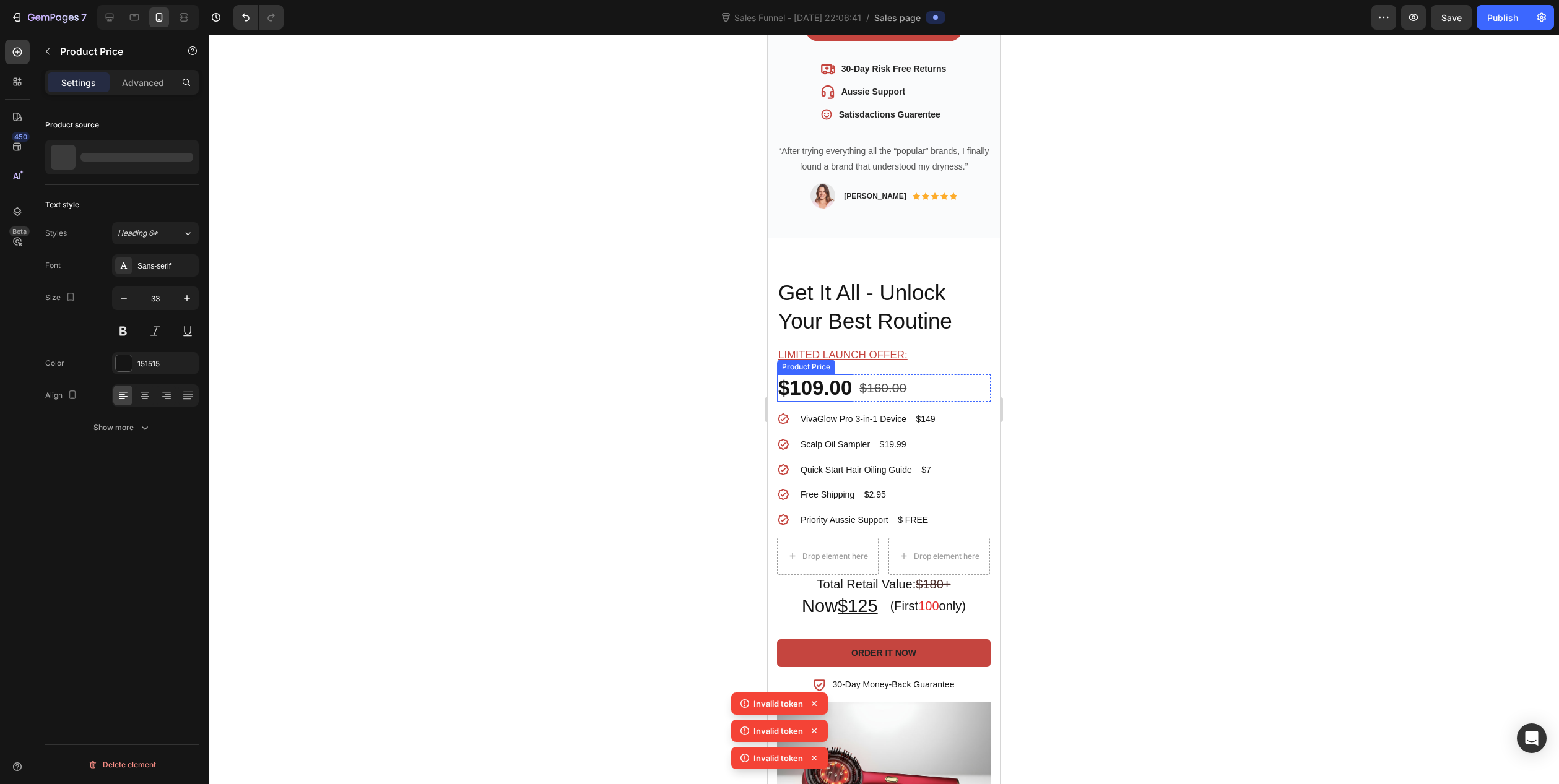
click at [814, 375] on div "$109.00" at bounding box center [815, 388] width 76 height 27
click at [705, 398] on div at bounding box center [884, 409] width 1351 height 750
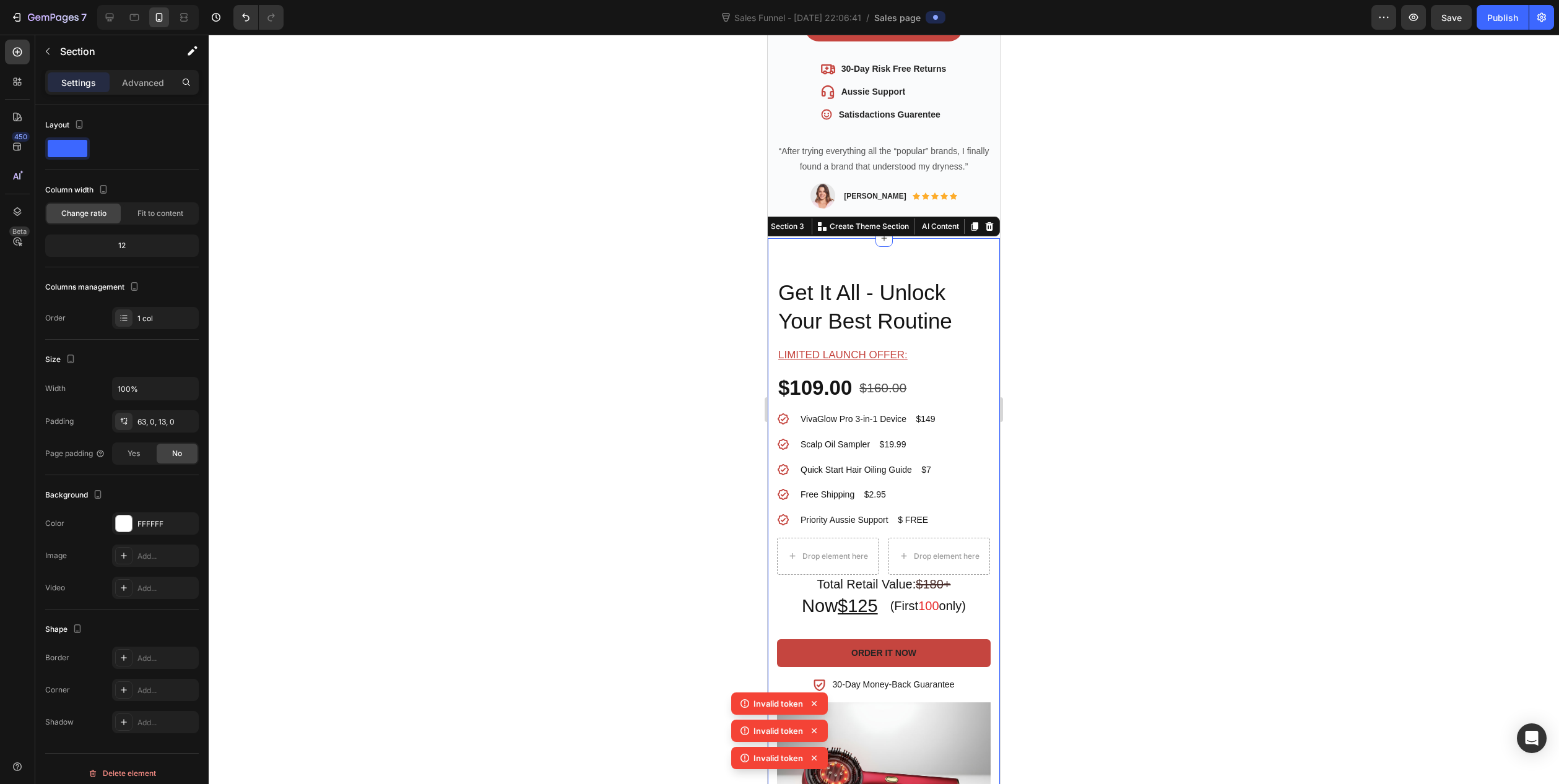
click at [858, 244] on div "VivaGlow Pro™ 3-in-1 Product Title Get It All - Unlock Your Best Routine Headin…" at bounding box center [884, 552] width 232 height 629
click at [141, 84] on p "Advanced" at bounding box center [143, 82] width 42 height 13
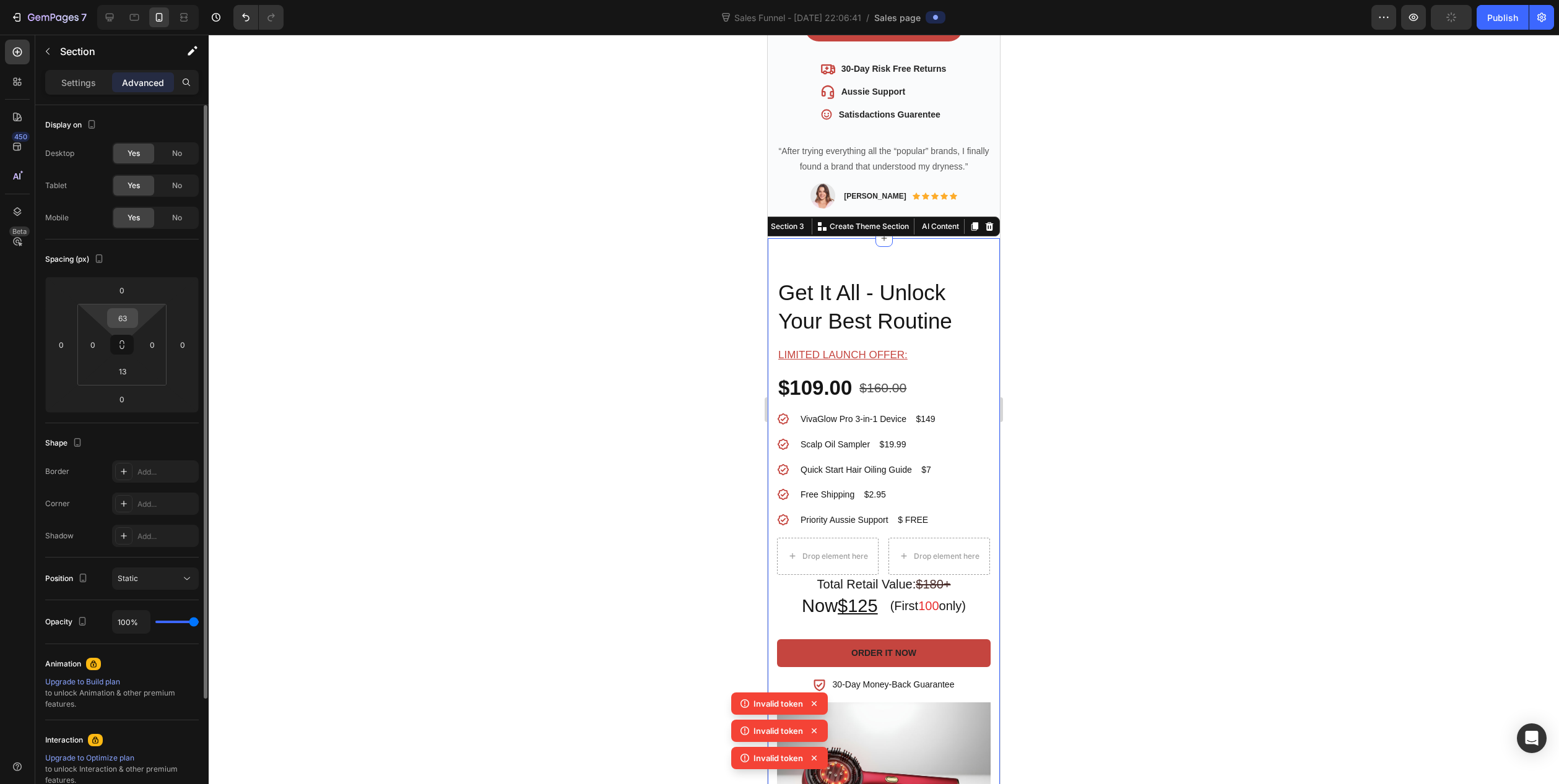
click at [130, 324] on input "63" at bounding box center [123, 318] width 25 height 19
type input "30"
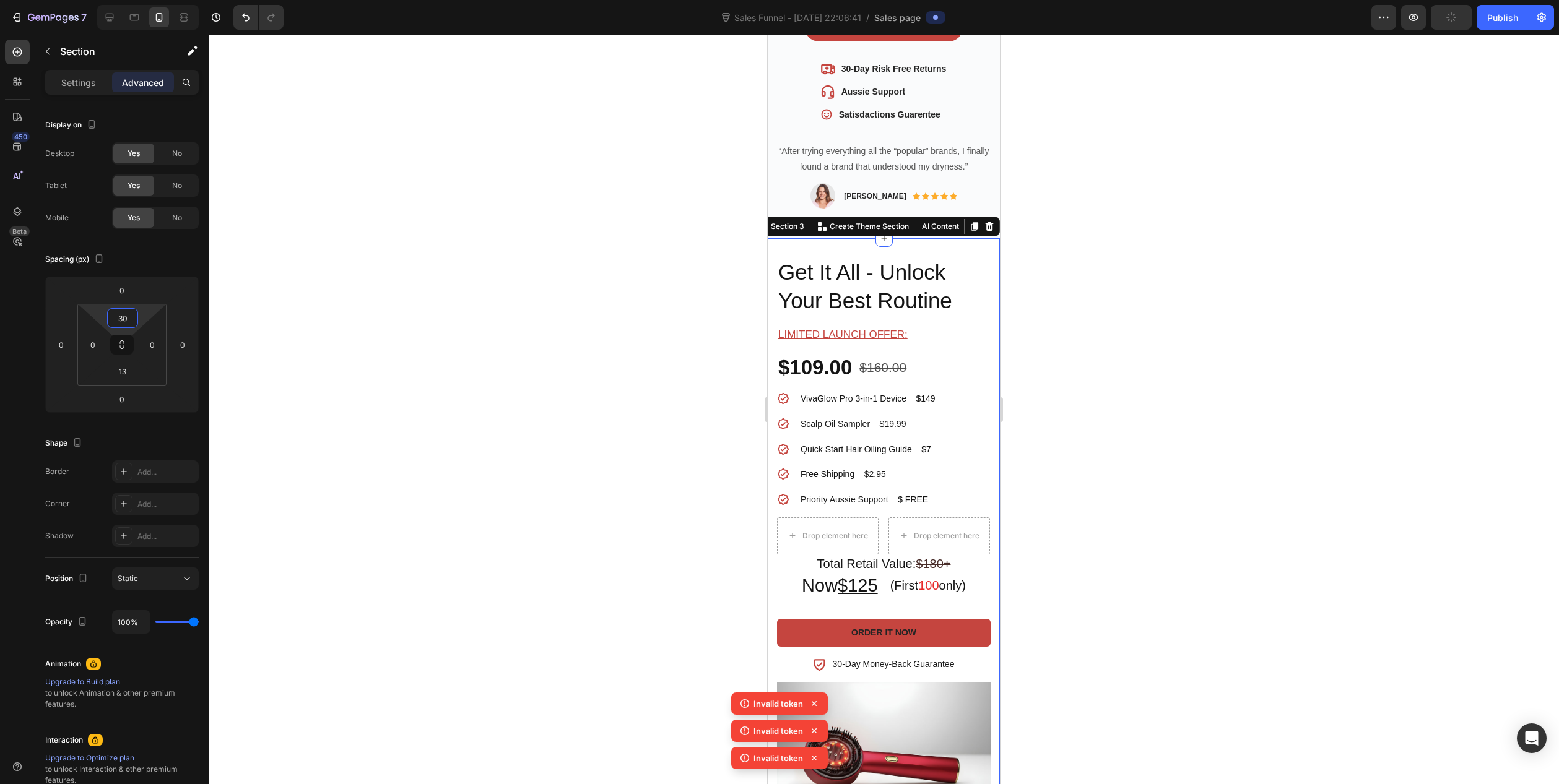
click at [651, 215] on div at bounding box center [884, 409] width 1351 height 750
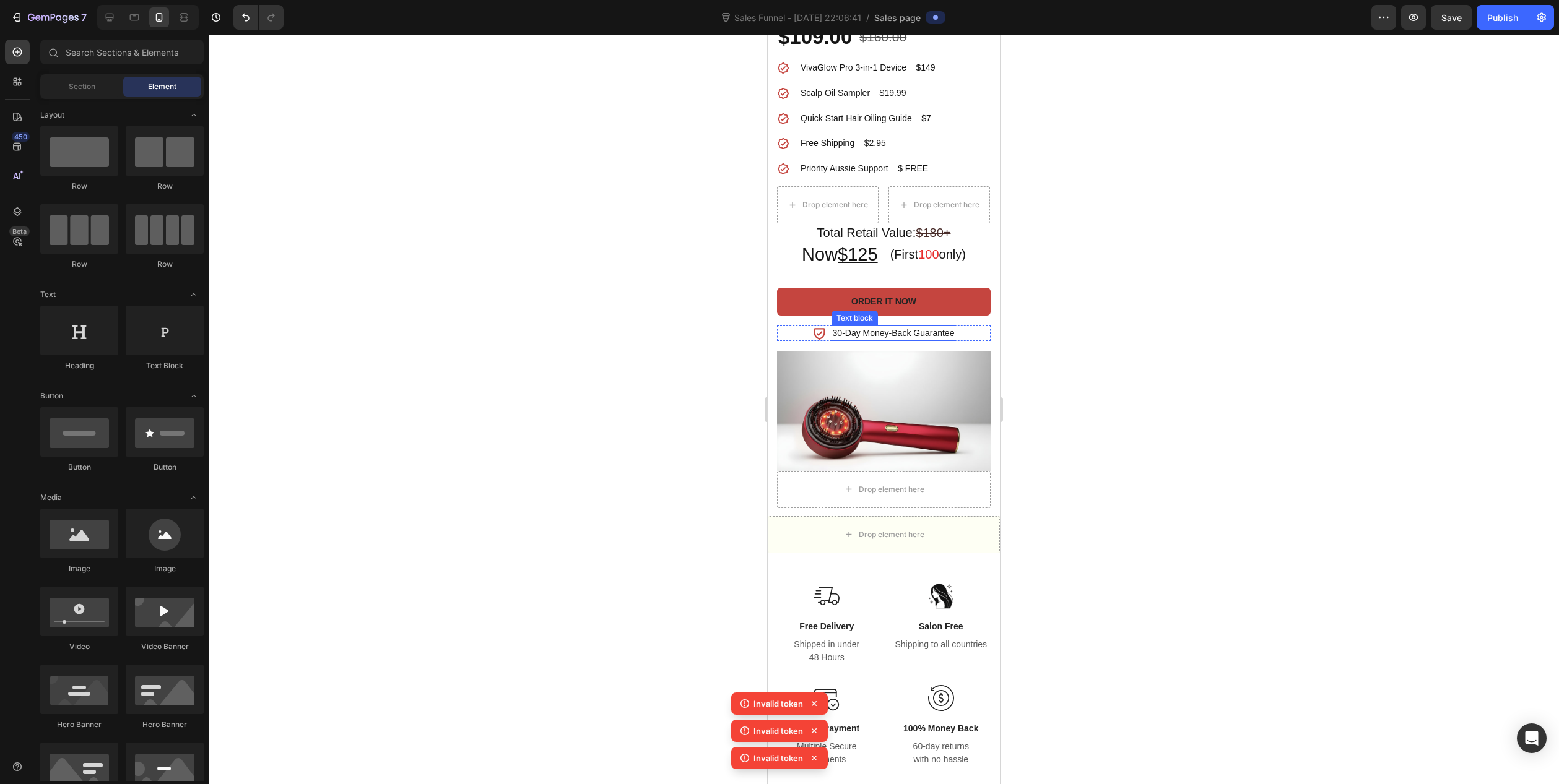
scroll to position [990, 0]
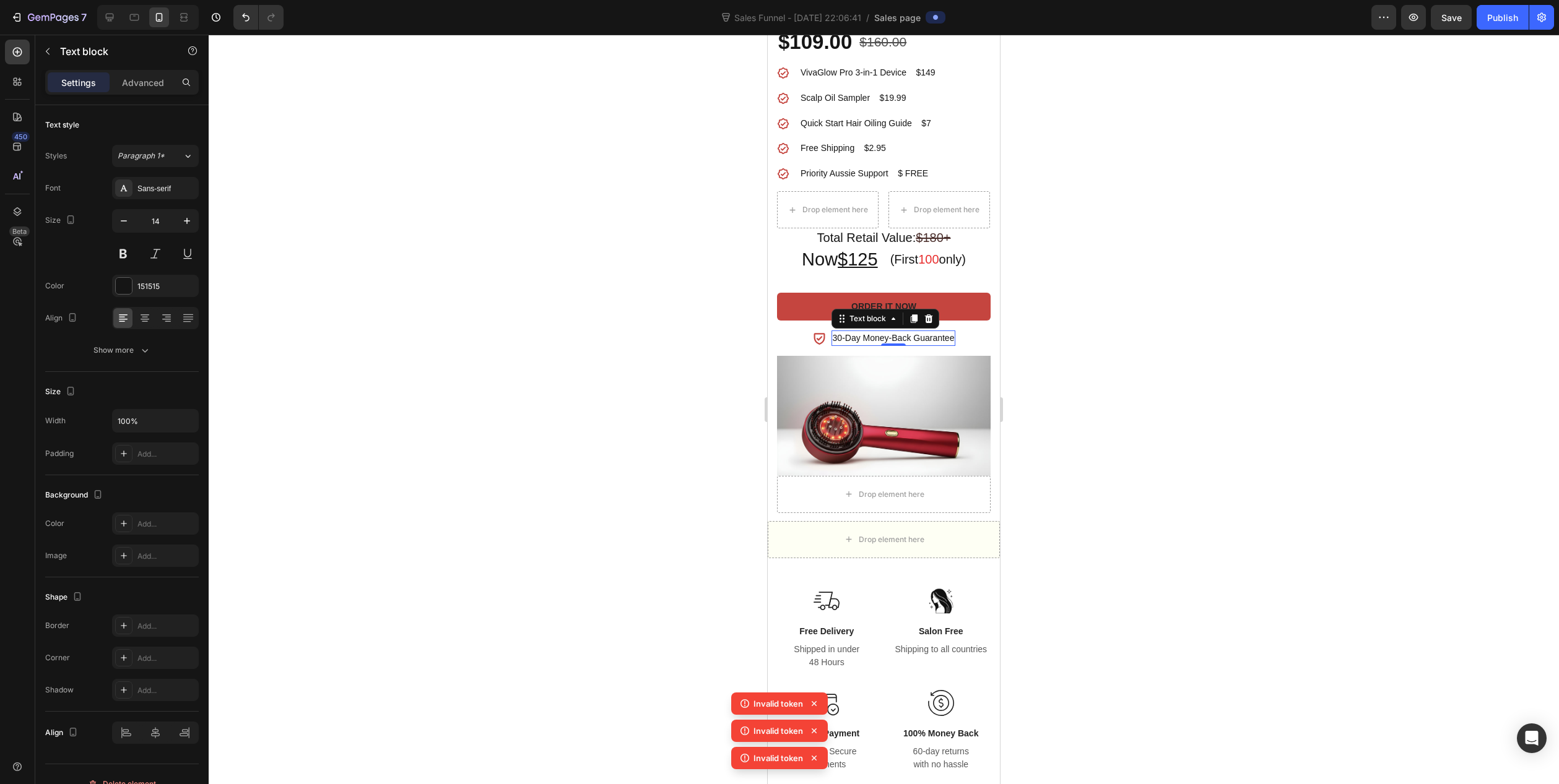
click at [833, 338] on p "30-Day Money-Back Guarantee" at bounding box center [894, 338] width 122 height 13
click at [836, 336] on p "30-Day Money-Back Guarantee" at bounding box center [894, 338] width 122 height 13
click at [833, 339] on p "30-Day Money-Back Guarantee" at bounding box center [894, 338] width 122 height 13
click at [703, 430] on div at bounding box center [884, 409] width 1351 height 750
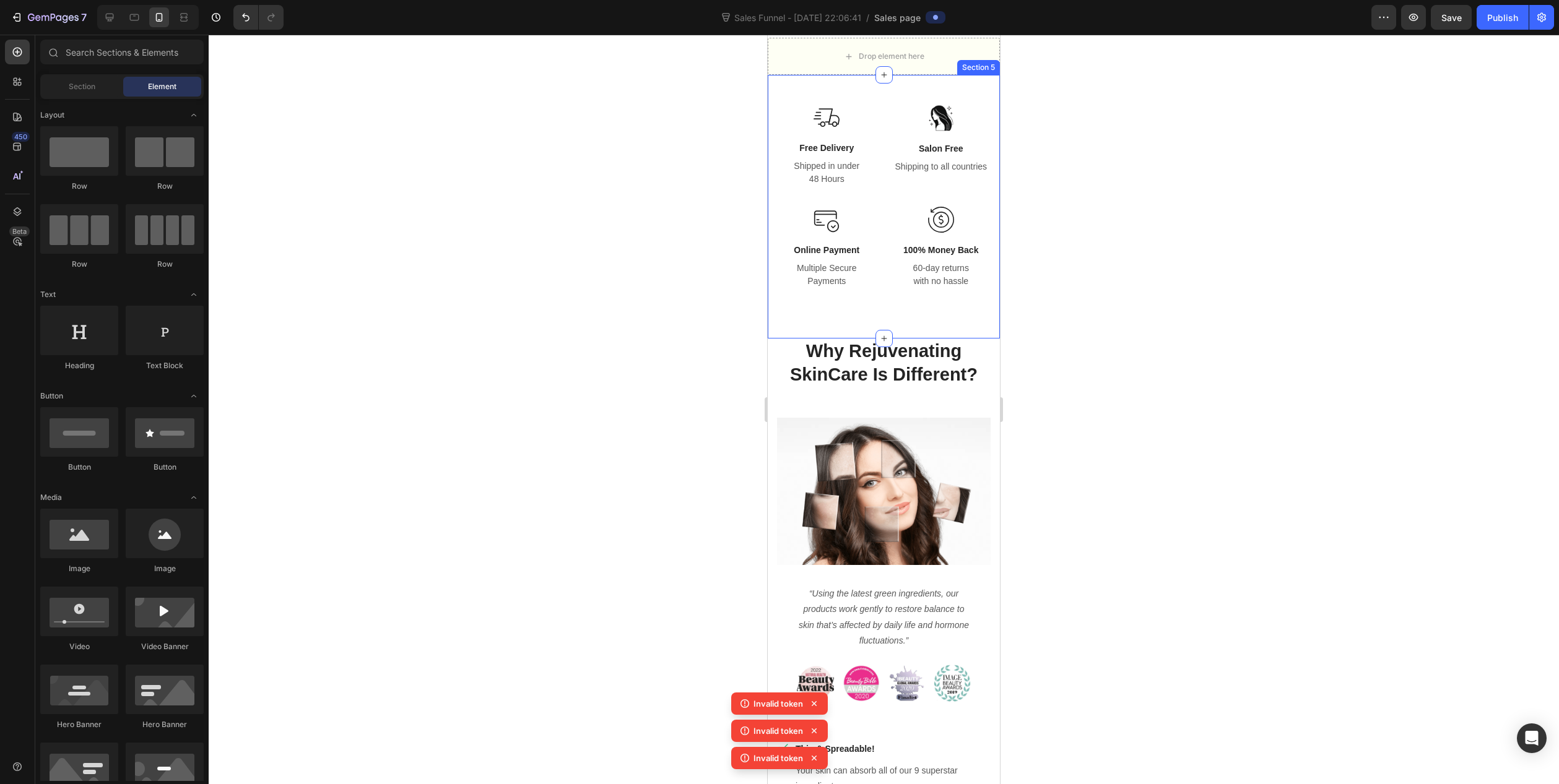
scroll to position [1548, 0]
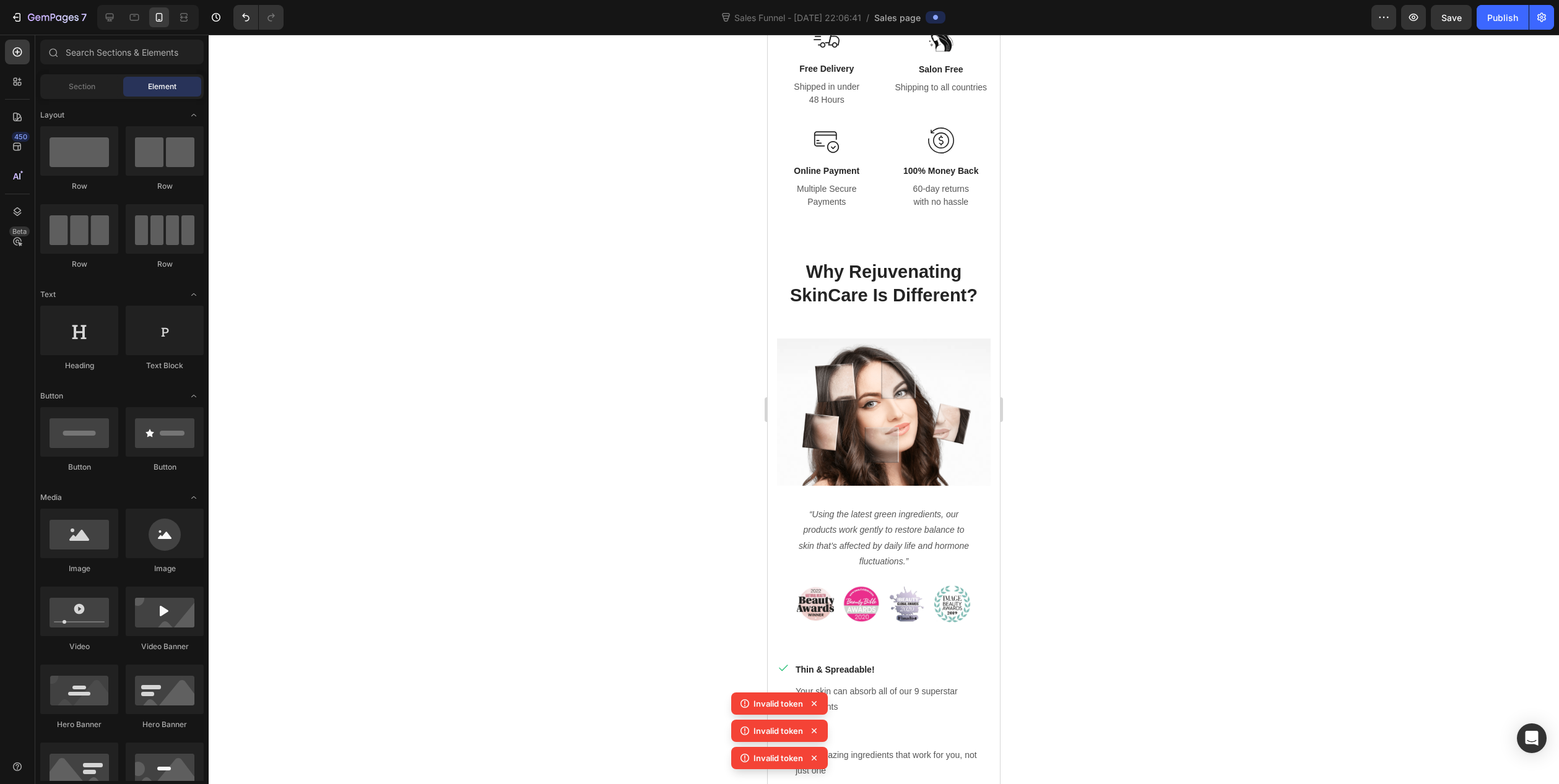
click at [1205, 395] on div at bounding box center [884, 409] width 1351 height 750
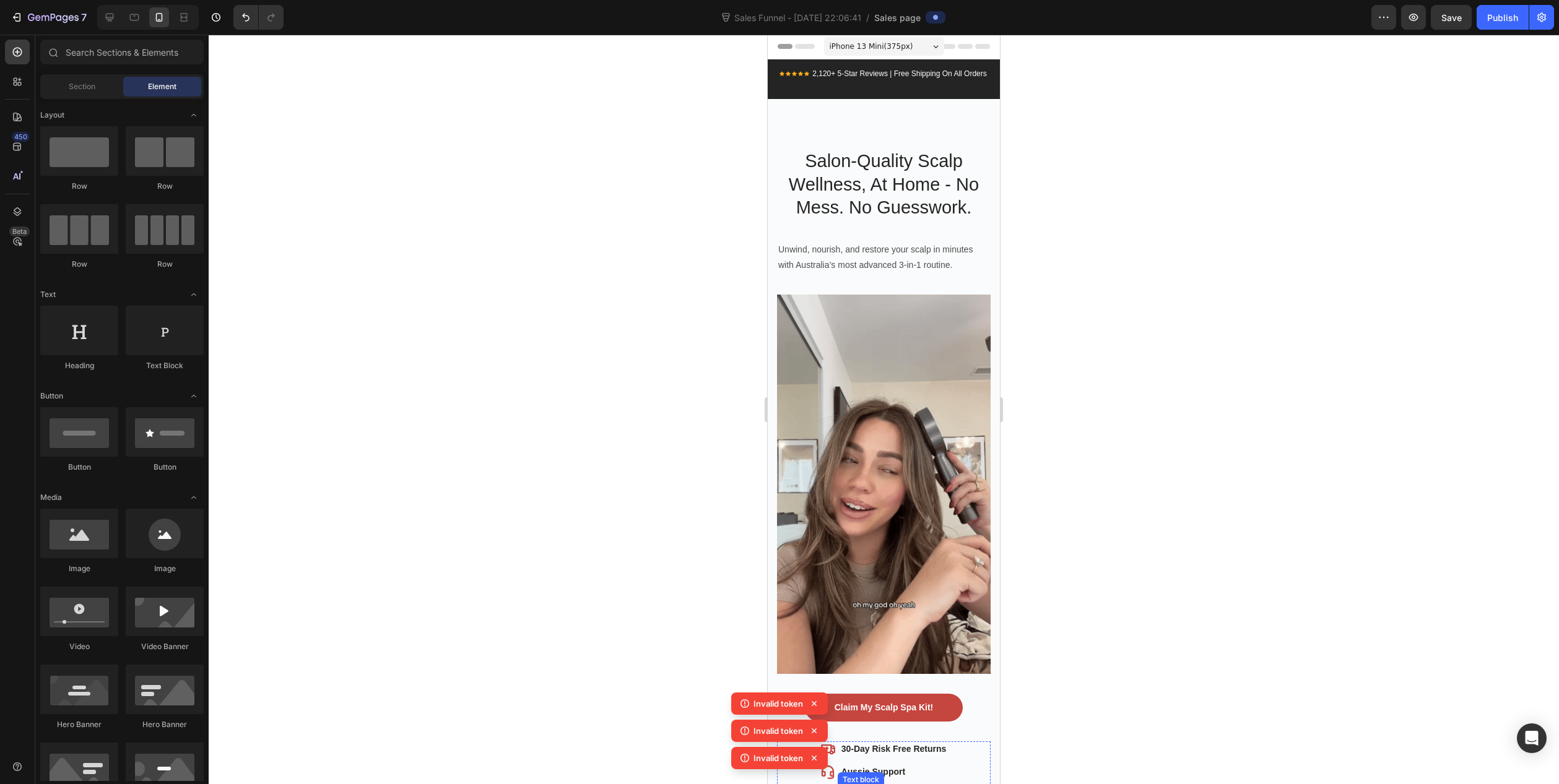
scroll to position [0, 0]
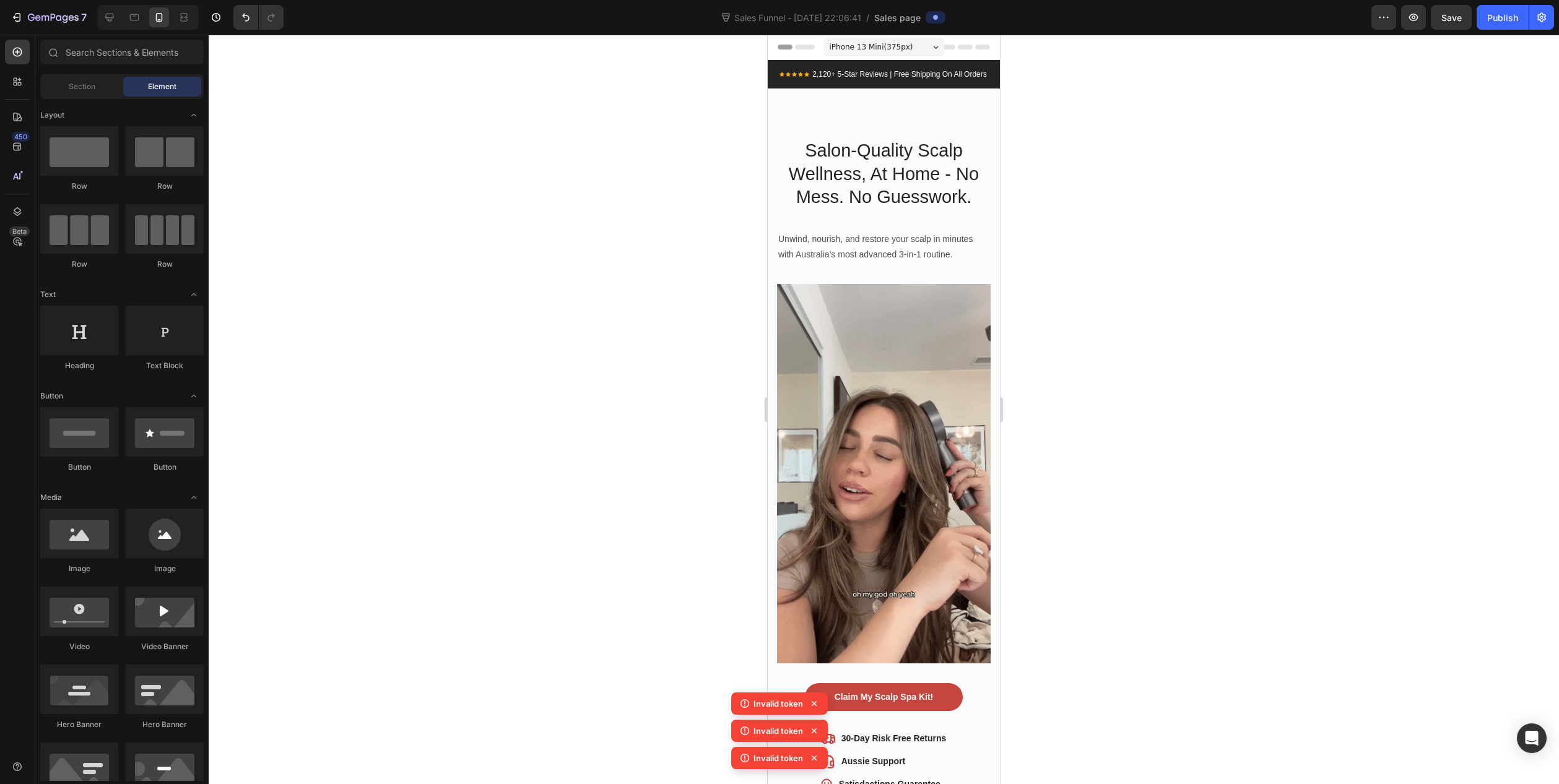
click at [749, 706] on icon at bounding box center [745, 704] width 12 height 12
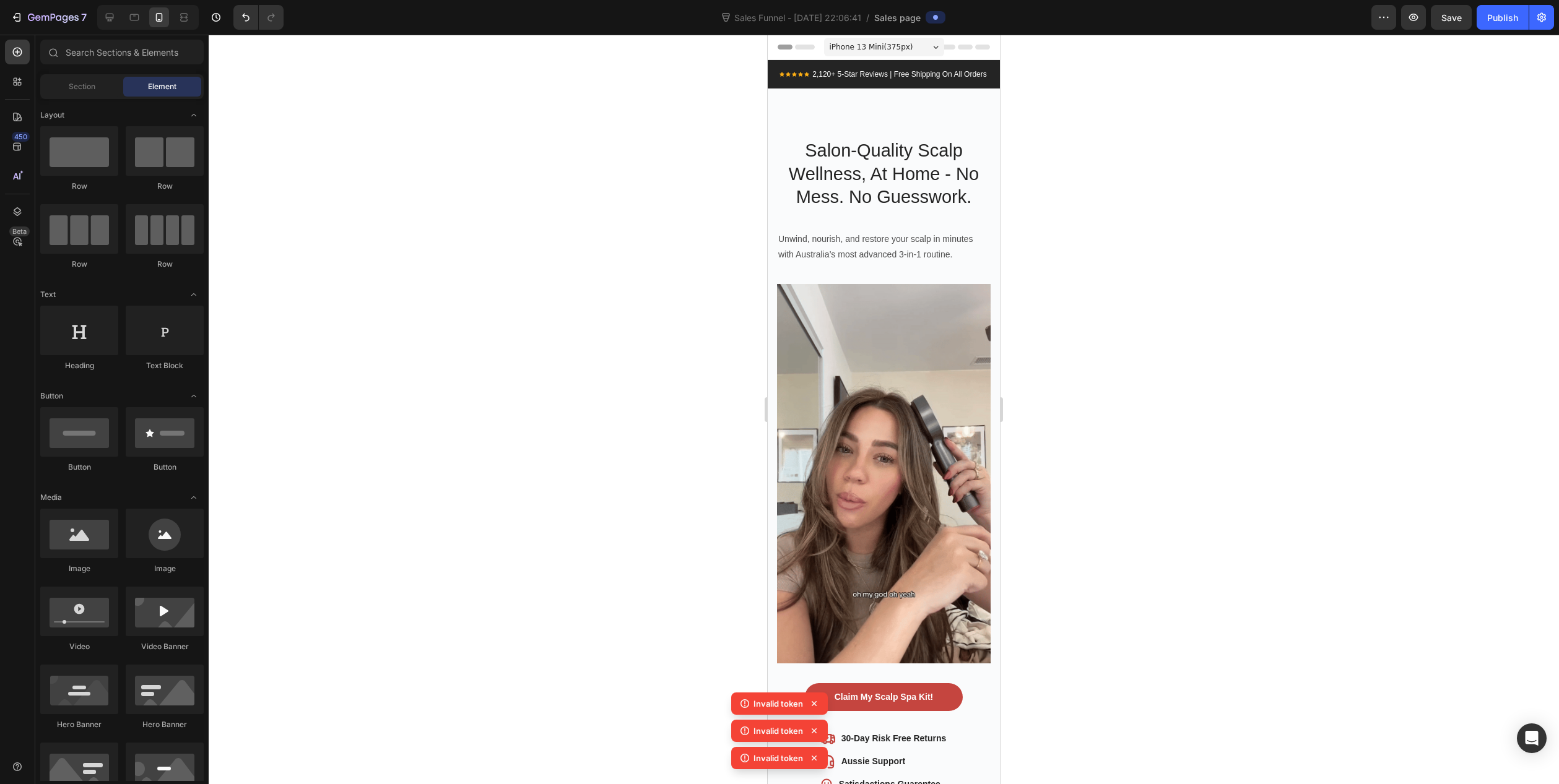
click at [816, 704] on icon at bounding box center [814, 704] width 12 height 12
click at [814, 705] on icon at bounding box center [814, 704] width 12 height 12
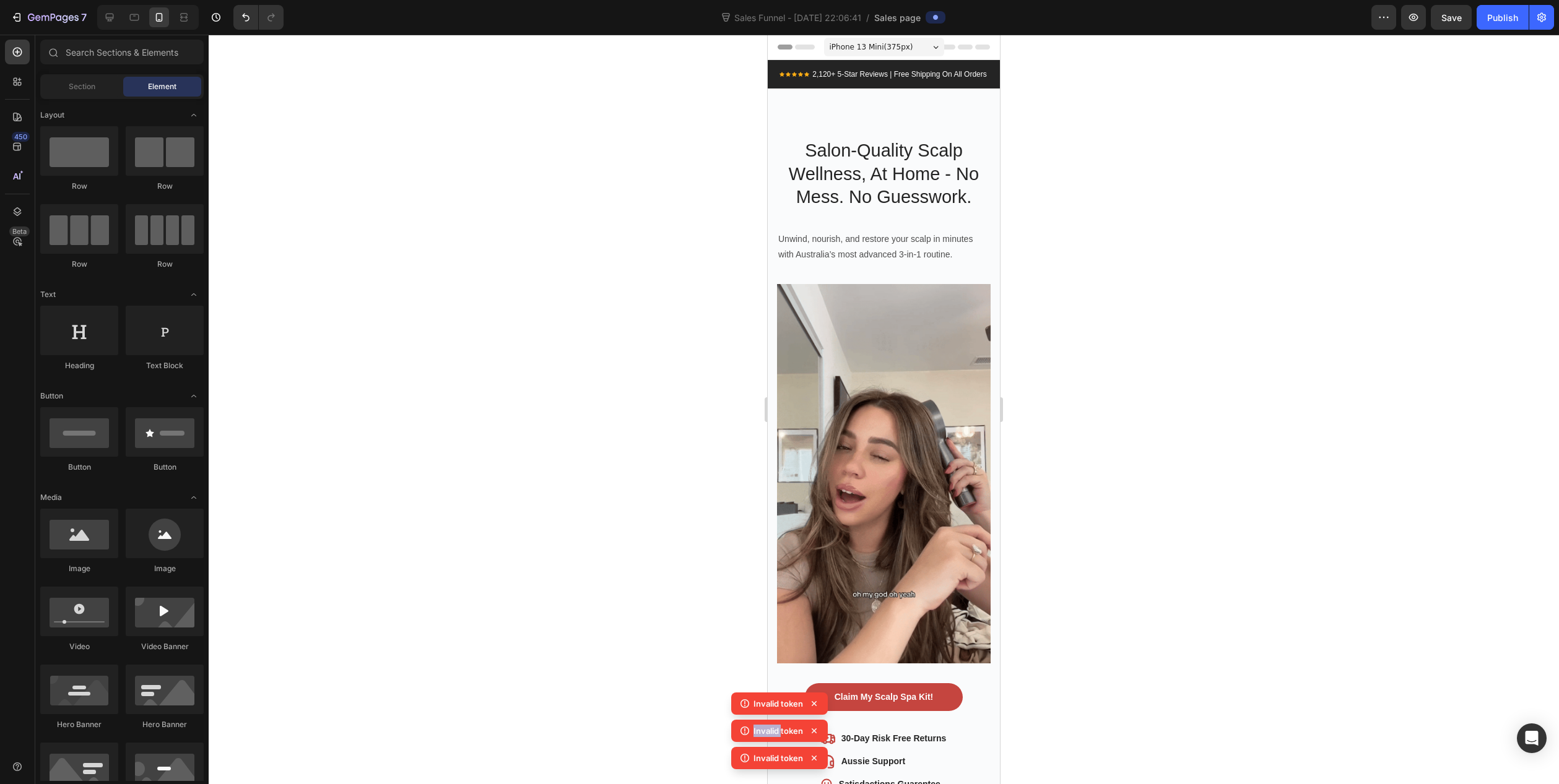
click at [814, 705] on icon at bounding box center [814, 704] width 12 height 12
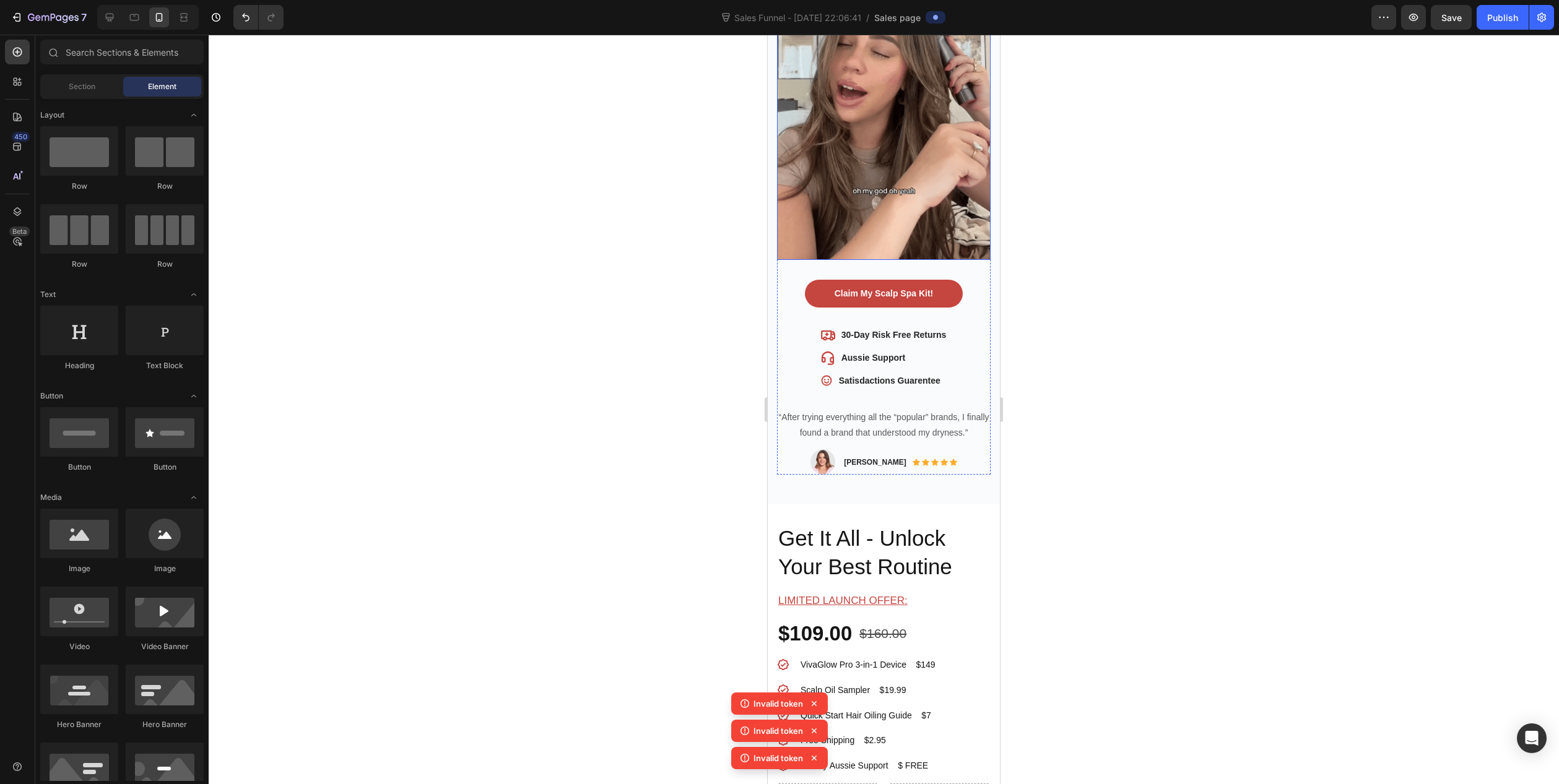
scroll to position [495, 0]
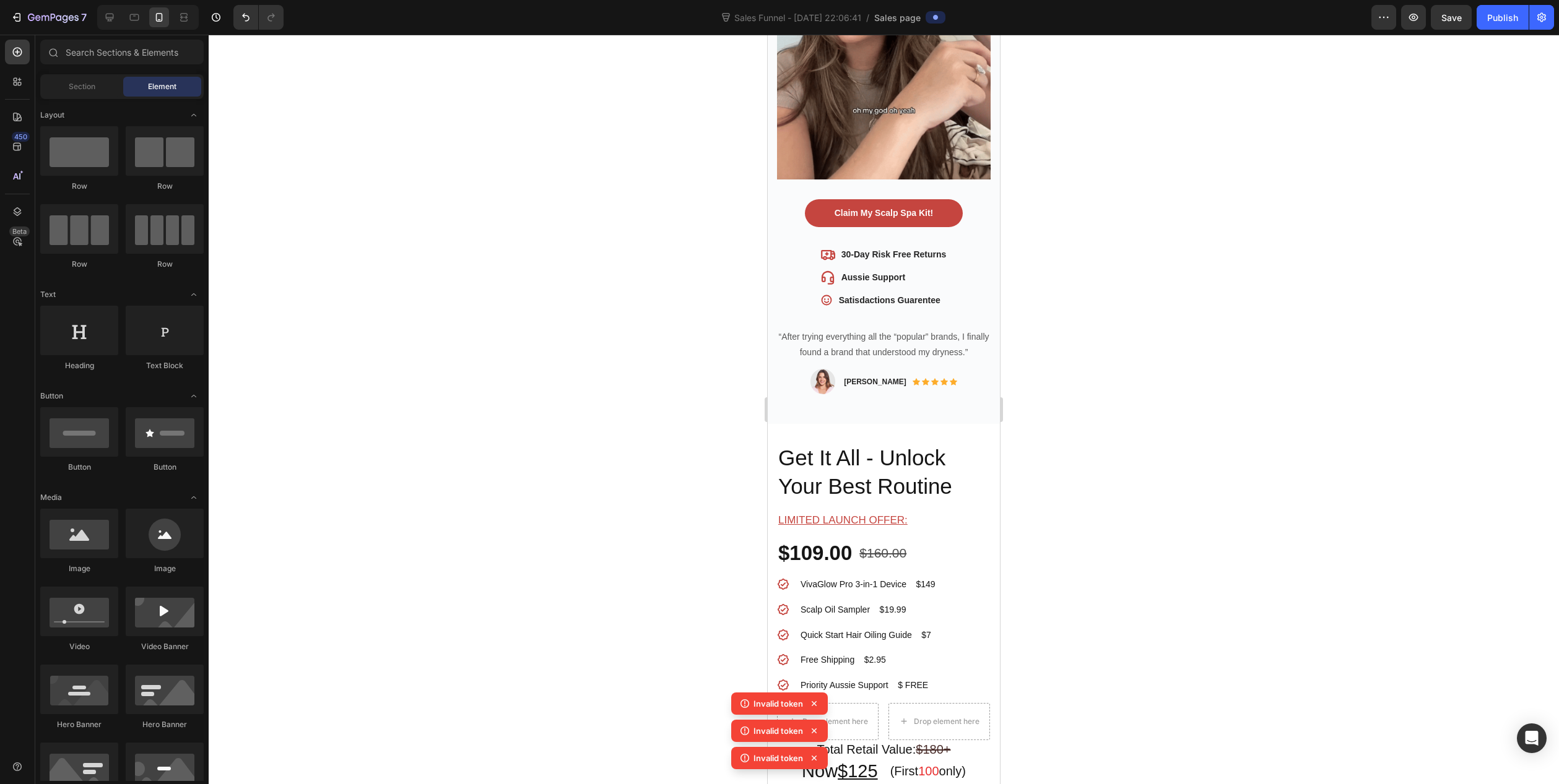
click at [814, 704] on icon at bounding box center [814, 704] width 5 height 5
click at [815, 702] on icon at bounding box center [814, 704] width 5 height 5
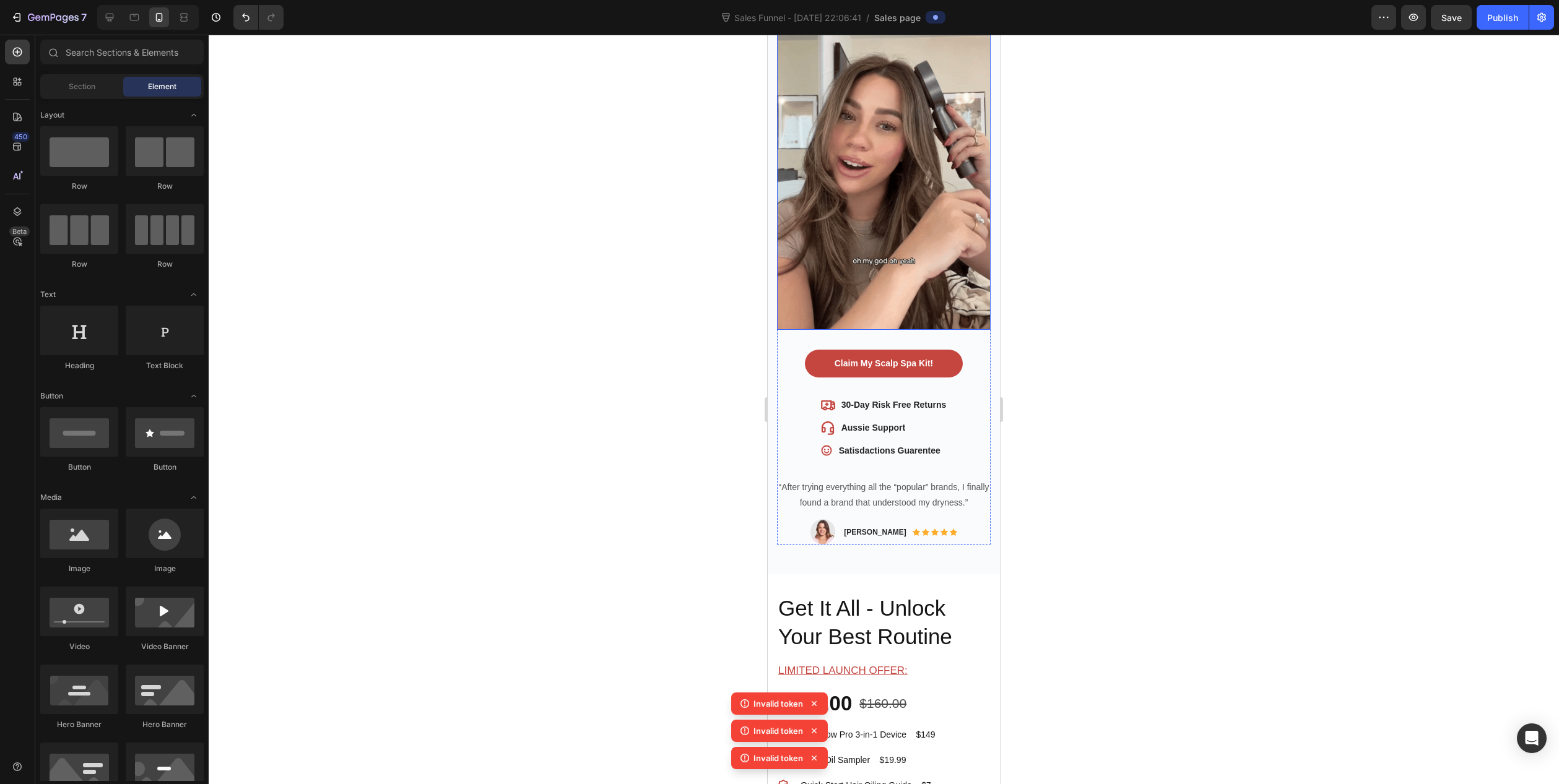
scroll to position [124, 0]
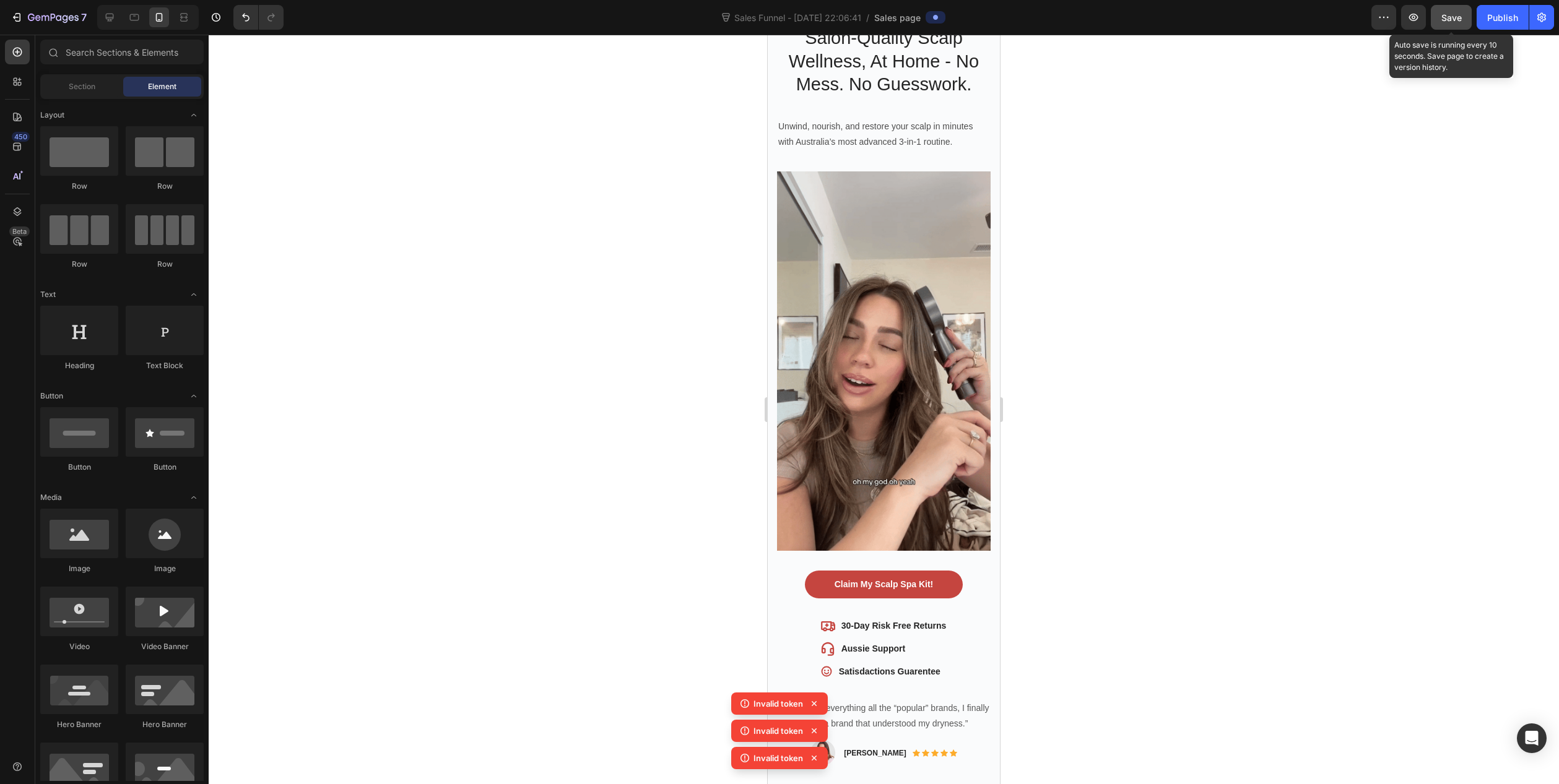
click at [1443, 15] on span "Save" at bounding box center [1452, 17] width 20 height 10
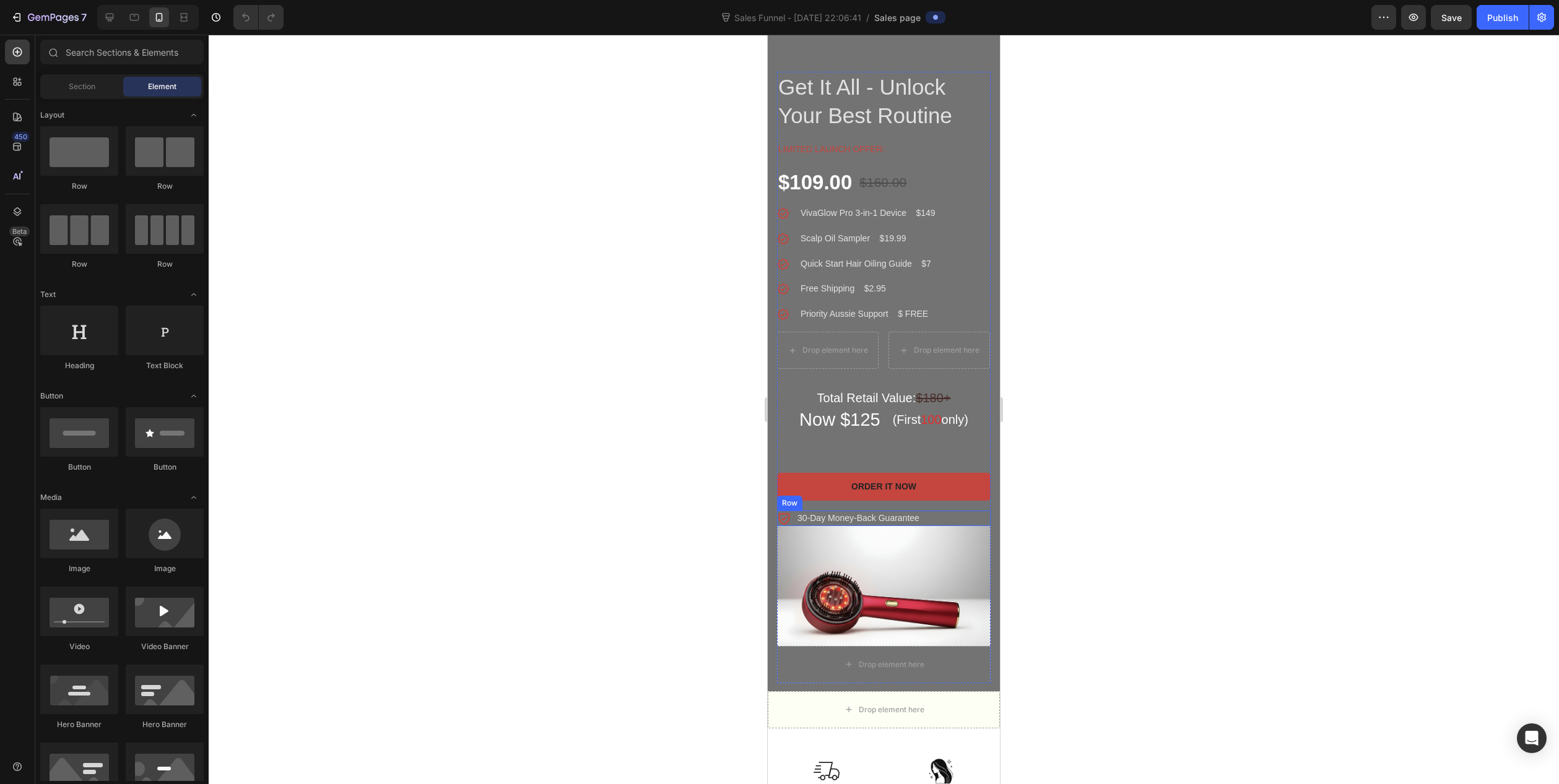
scroll to position [743, 0]
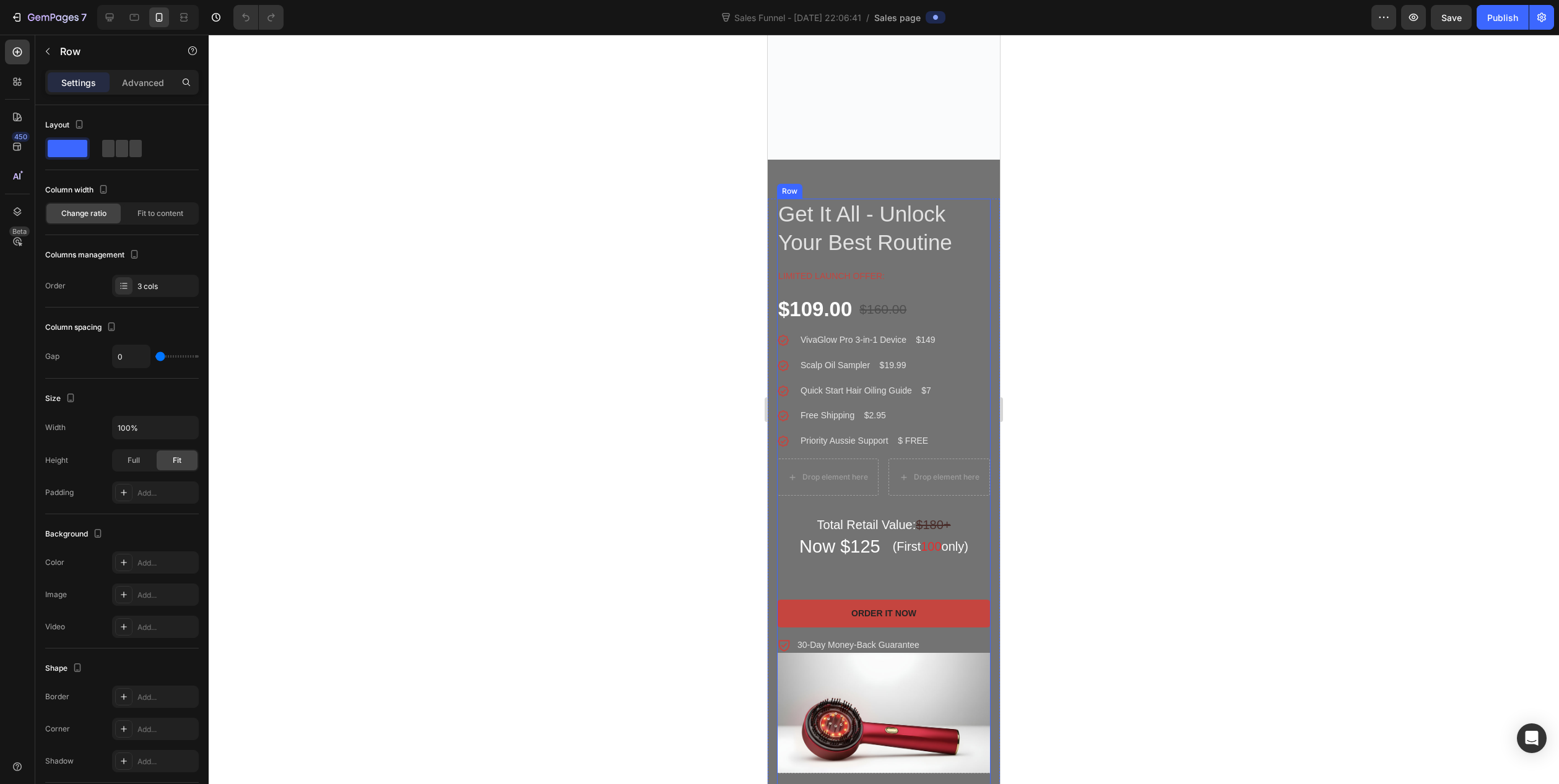
click at [869, 582] on div "VivaGlow Pro™ 3-in-1 Product Title Get It All - Unlock Your Best Routine Headin…" at bounding box center [884, 426] width 213 height 455
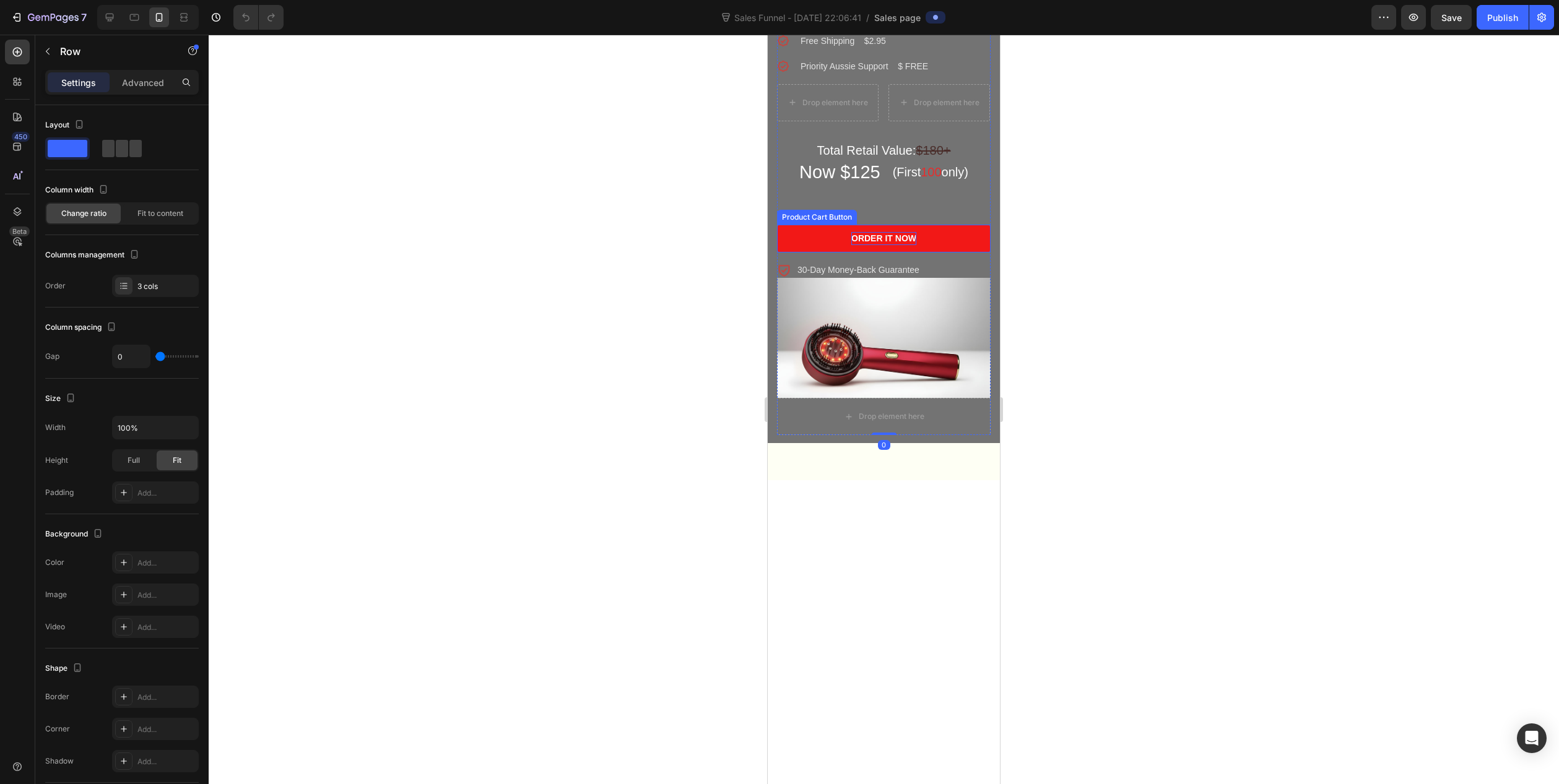
click at [869, 245] on div "Order It Now" at bounding box center [884, 239] width 65 height 13
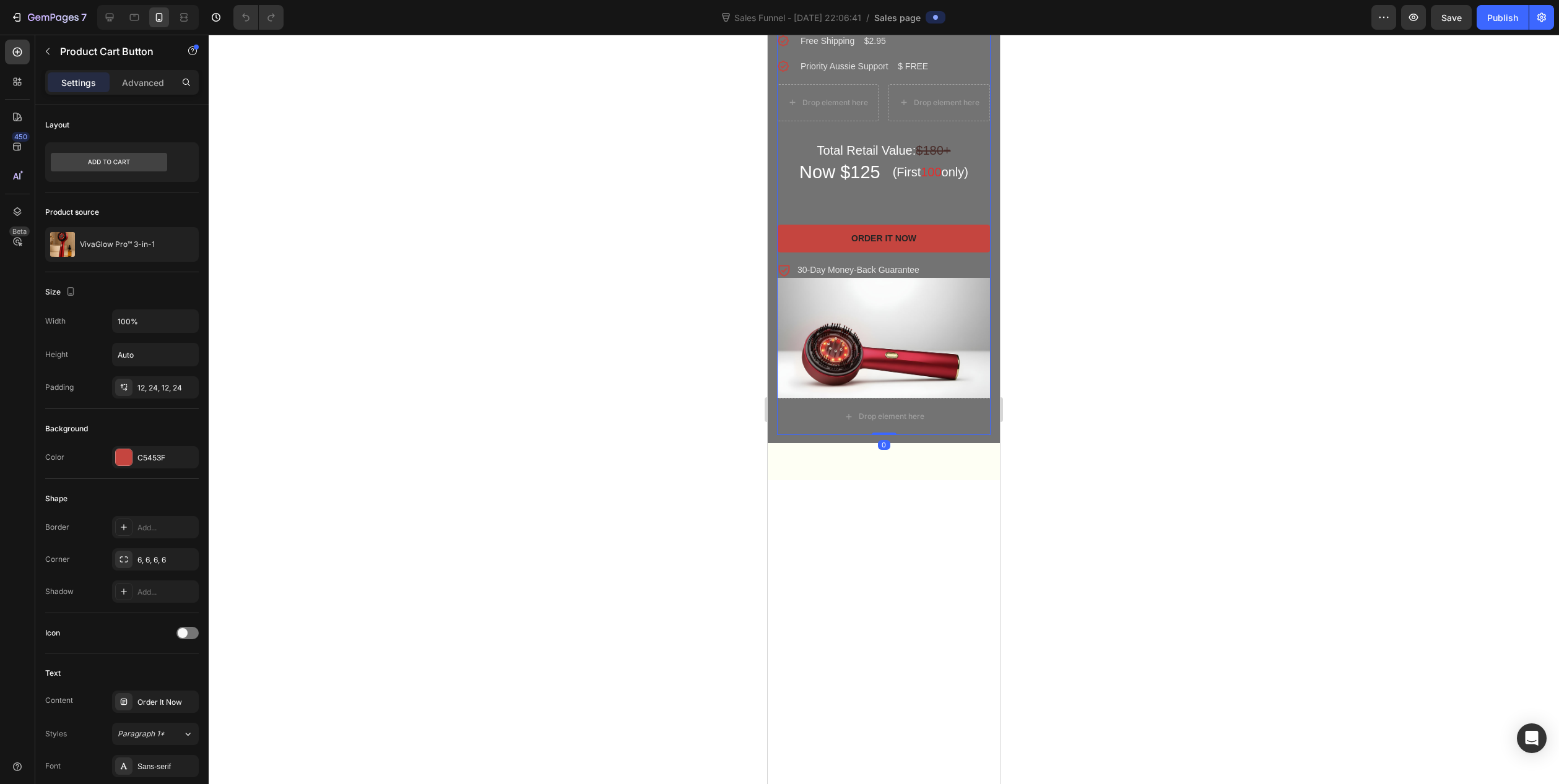
click at [952, 278] on div "VivaGlow Pro™ 3-in-1 Product Title Get It All - Unlock Your Best Routine Headin…" at bounding box center [884, 52] width 213 height 455
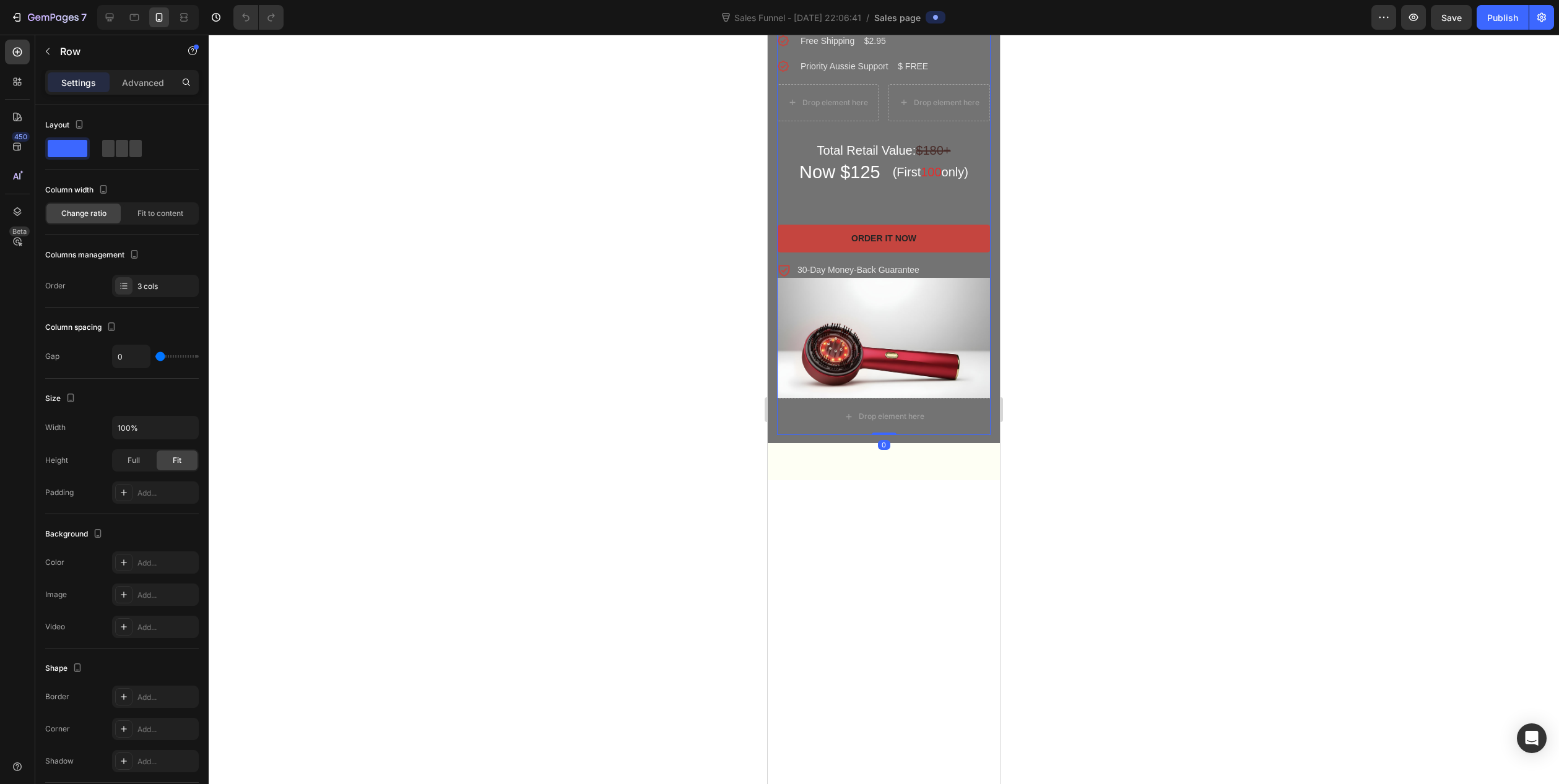
click at [944, 278] on div "VivaGlow Pro™ 3-in-1 Product Title Get It All - Unlock Your Best Routine Headin…" at bounding box center [884, 52] width 213 height 455
click at [840, 206] on div "Now $125 Heading" at bounding box center [840, 183] width 84 height 46
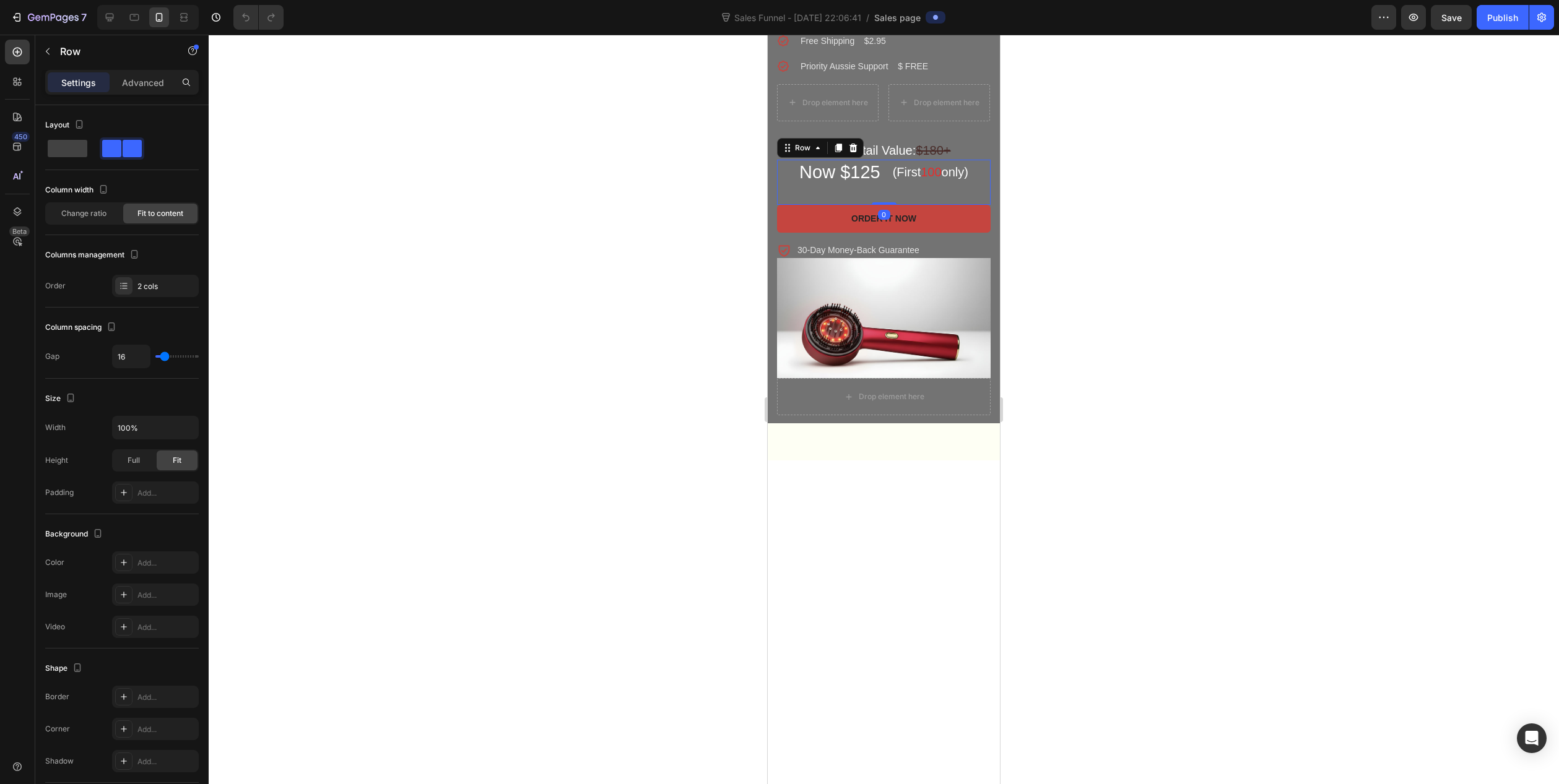
drag, startPoint x: 879, startPoint y: 598, endPoint x: 878, endPoint y: 561, distance: 37.0
click at [876, 206] on div "Now $125 Heading (First 100 only) Heading Row 0" at bounding box center [884, 183] width 213 height 46
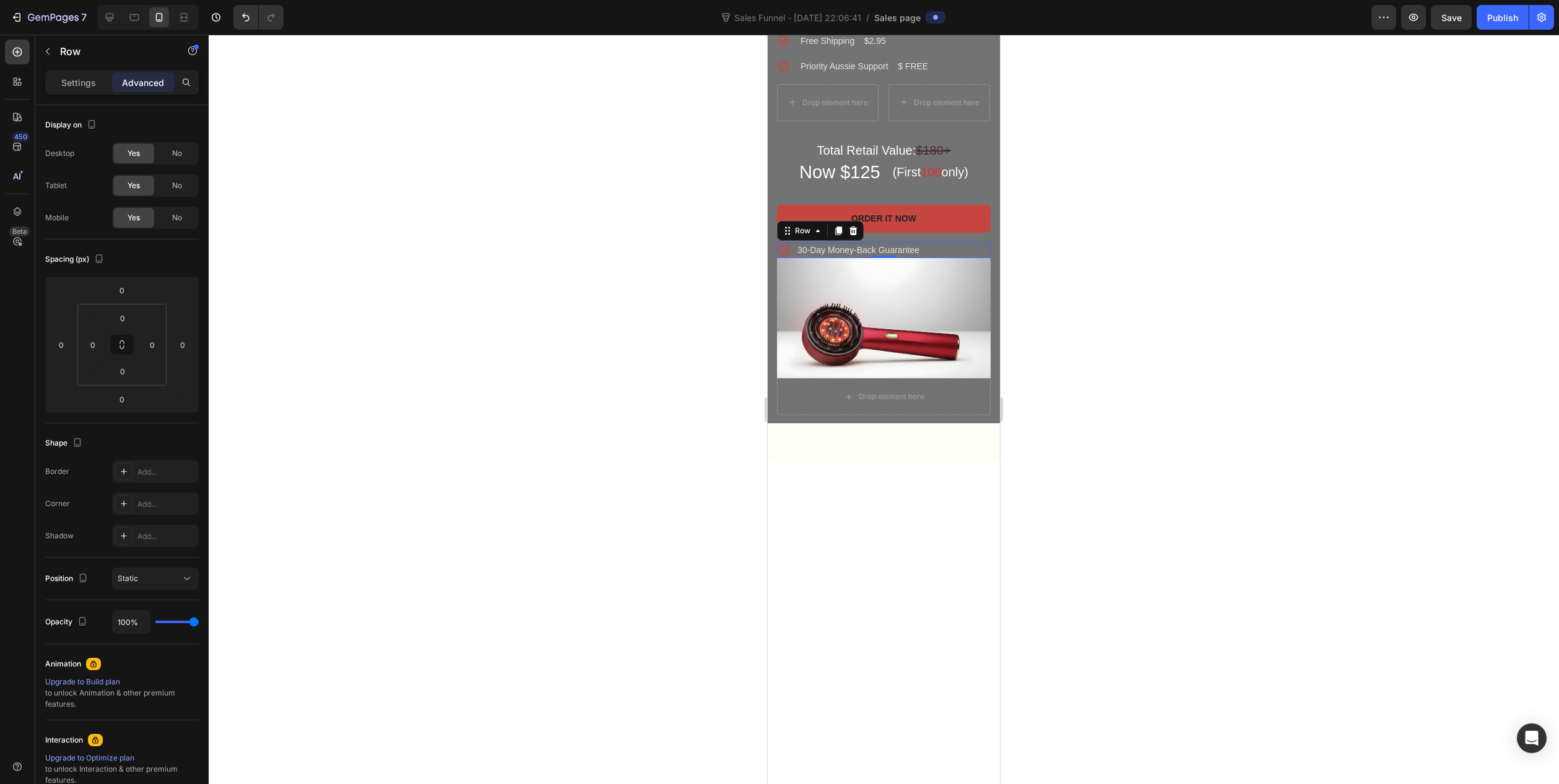
click at [963, 258] on div "Icon 30-Day Money-Back Guarantee Text block Row 0" at bounding box center [884, 250] width 213 height 15
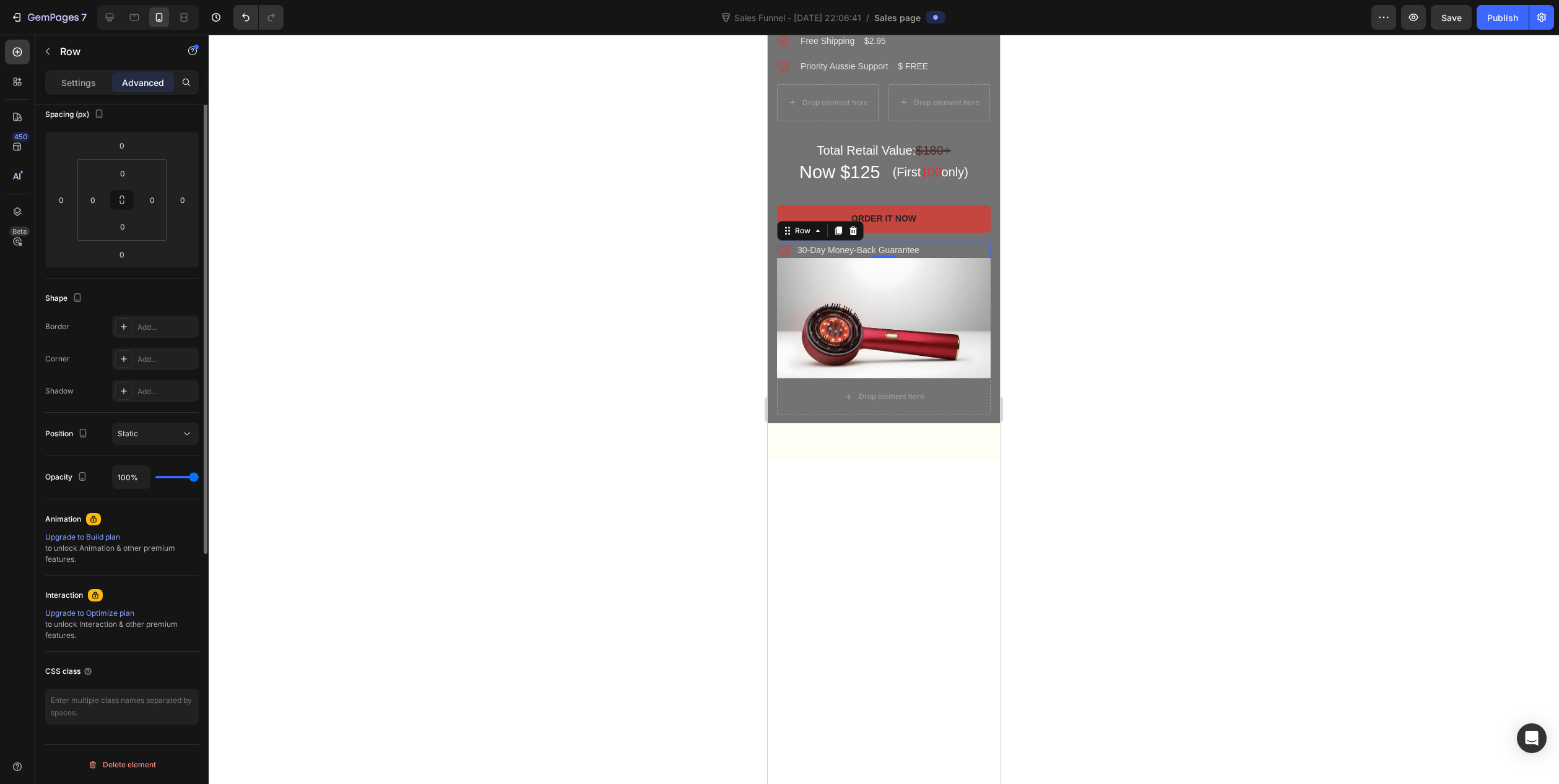
scroll to position [0, 0]
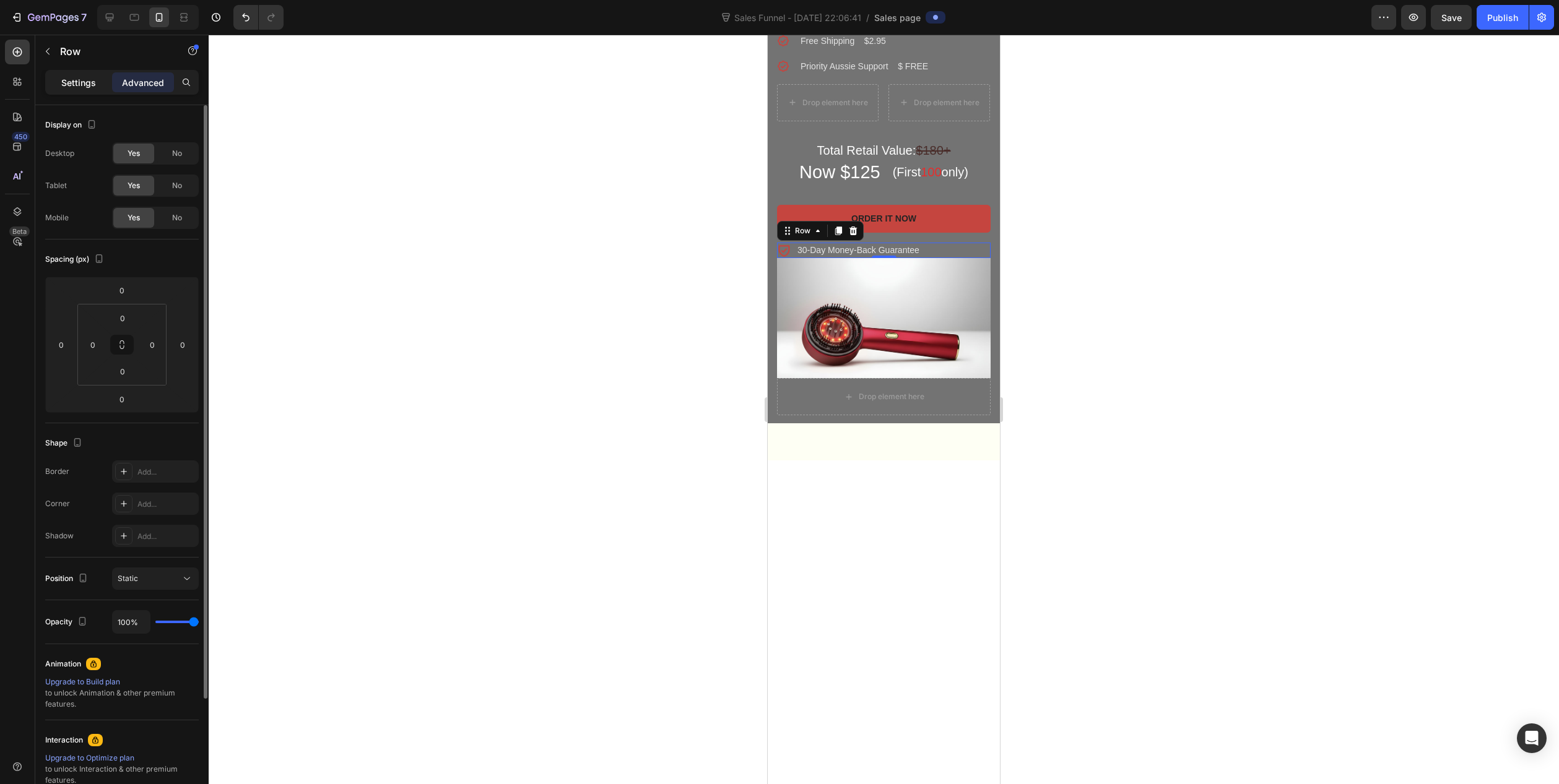
click at [82, 79] on p "Settings" at bounding box center [79, 82] width 34 height 13
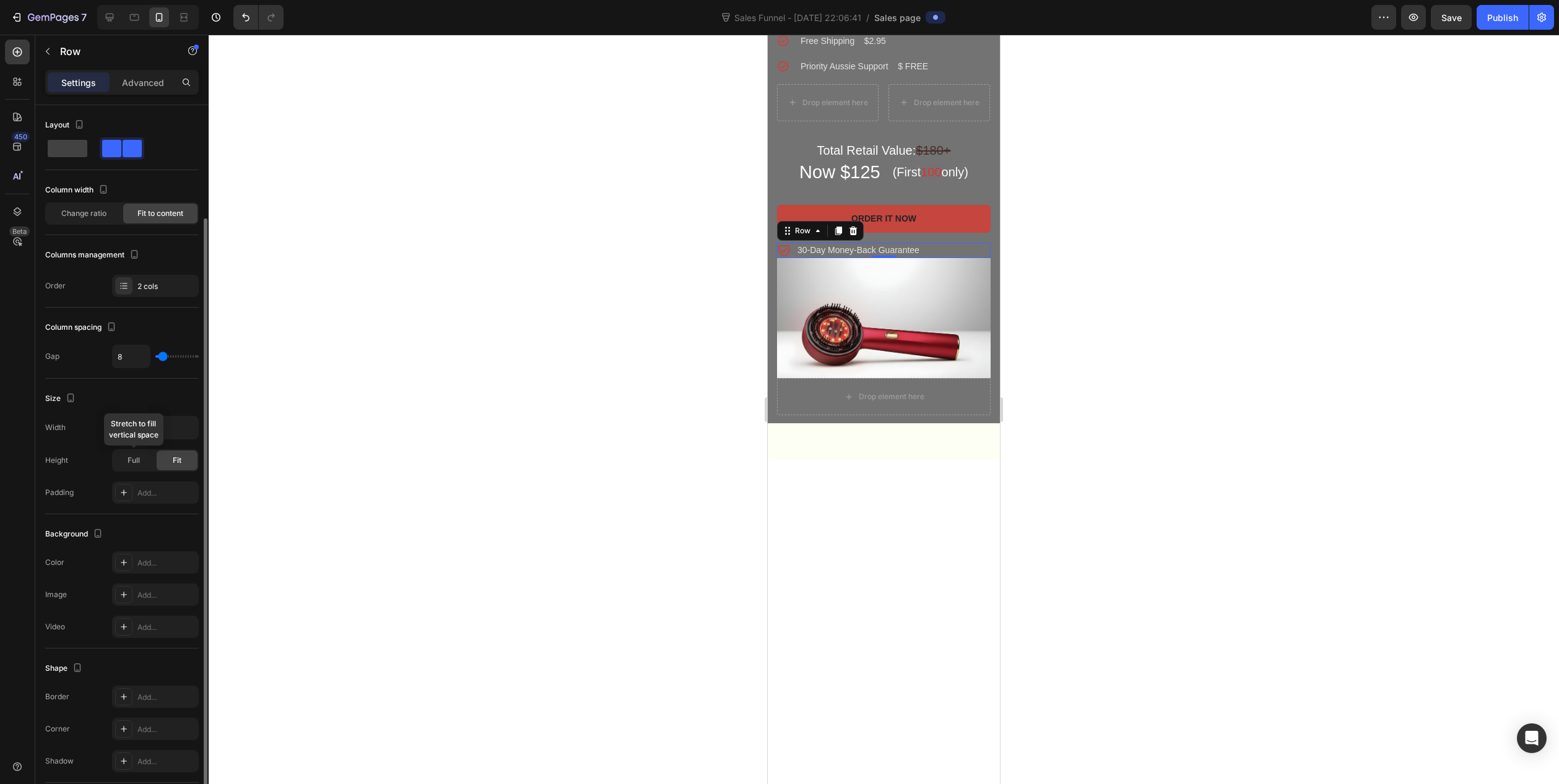
scroll to position [150, 0]
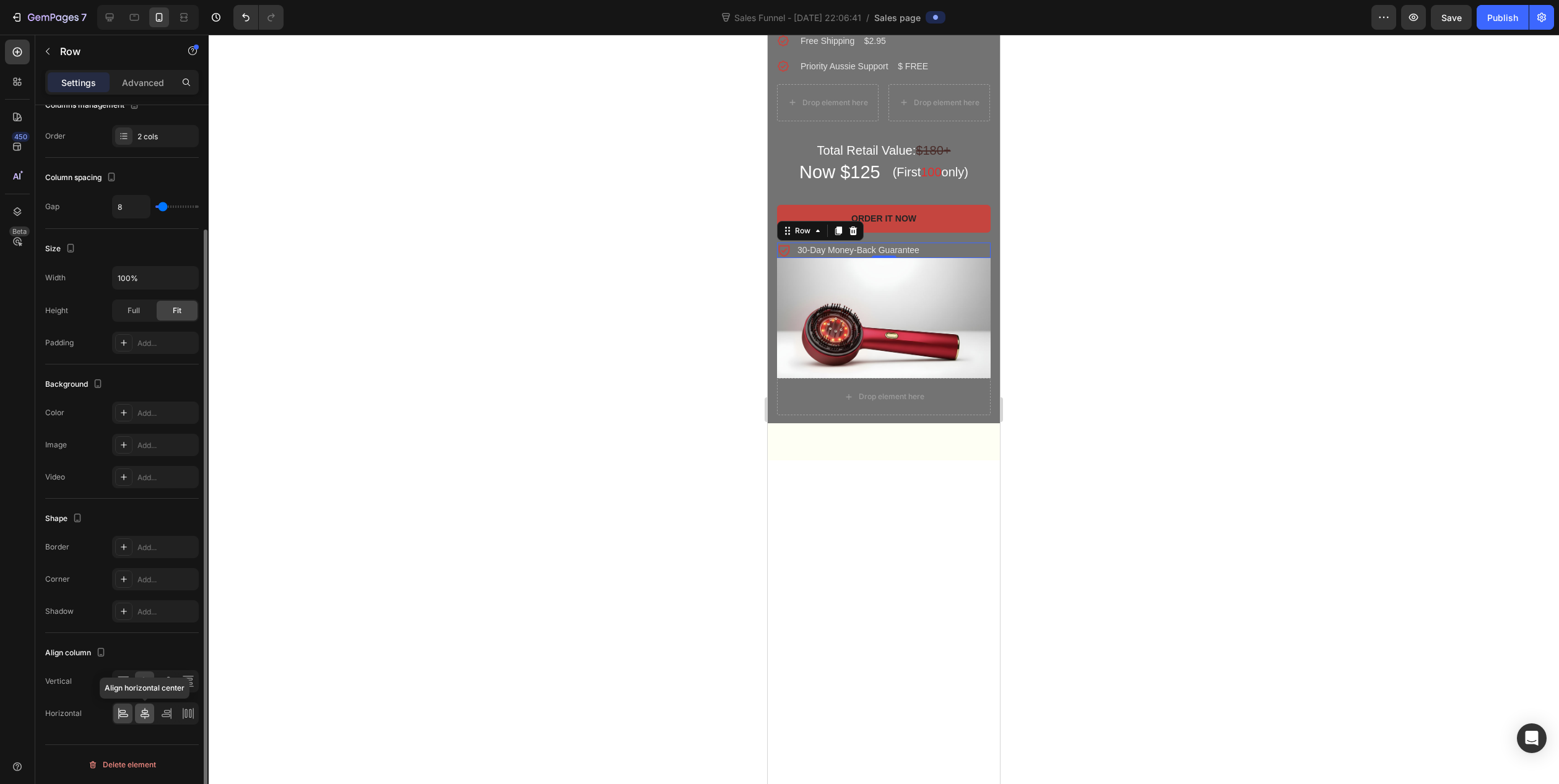
click at [144, 712] on icon at bounding box center [144, 713] width 12 height 12
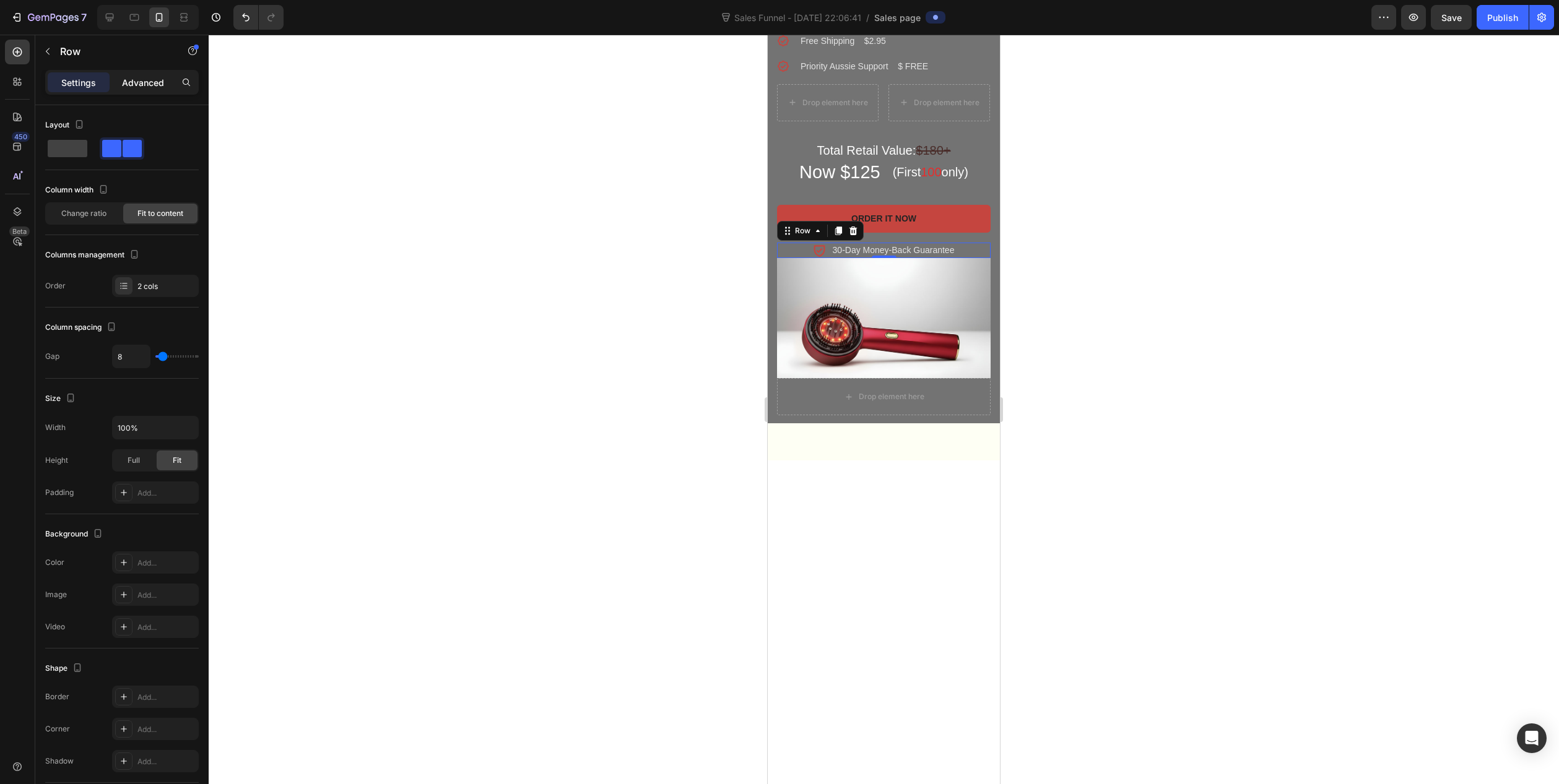
click at [149, 82] on p "Advanced" at bounding box center [143, 82] width 42 height 13
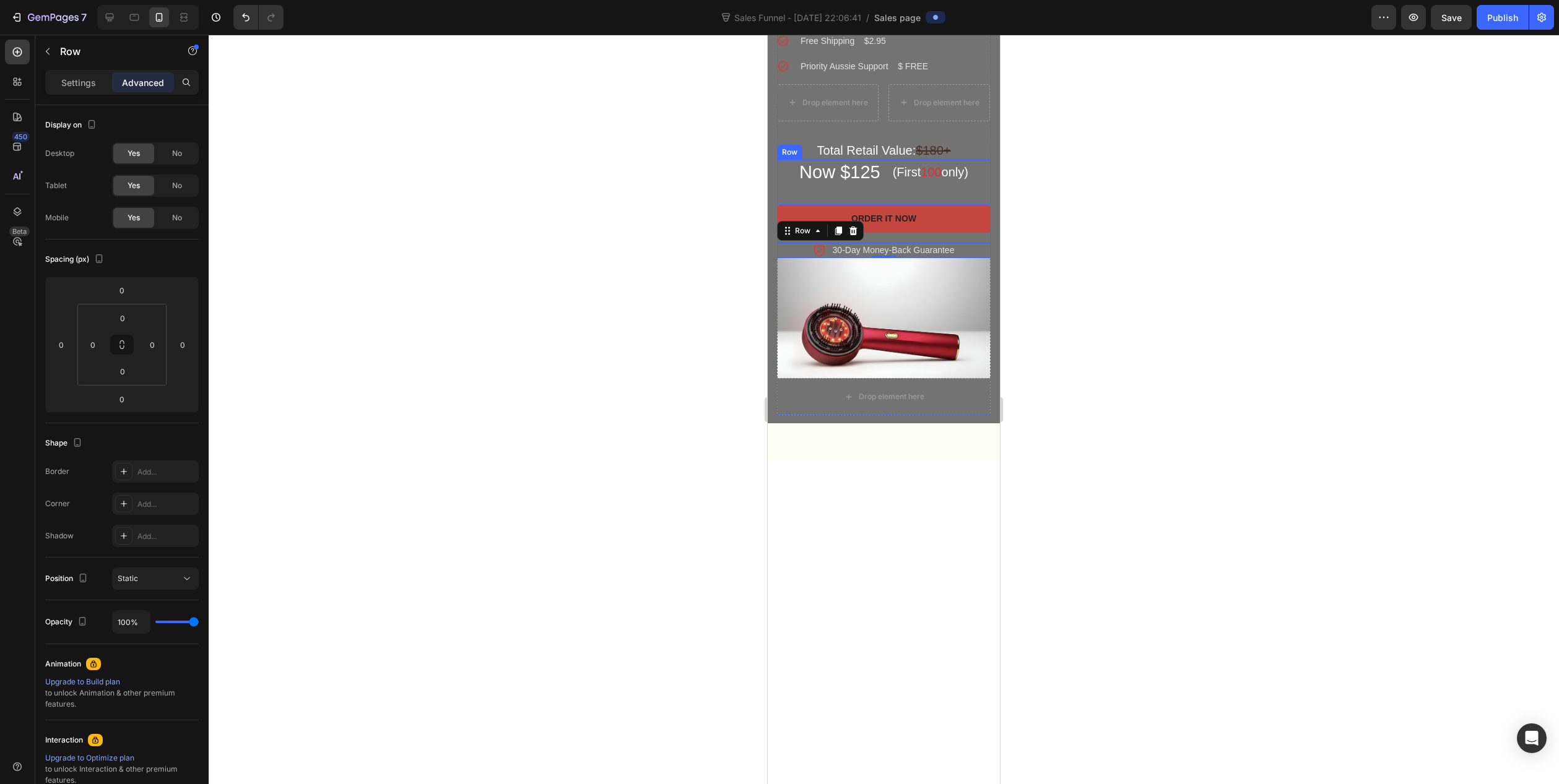
click at [818, 206] on div "Now $125 Heading" at bounding box center [840, 183] width 84 height 46
click at [805, 233] on button "Order It Now" at bounding box center [884, 219] width 213 height 28
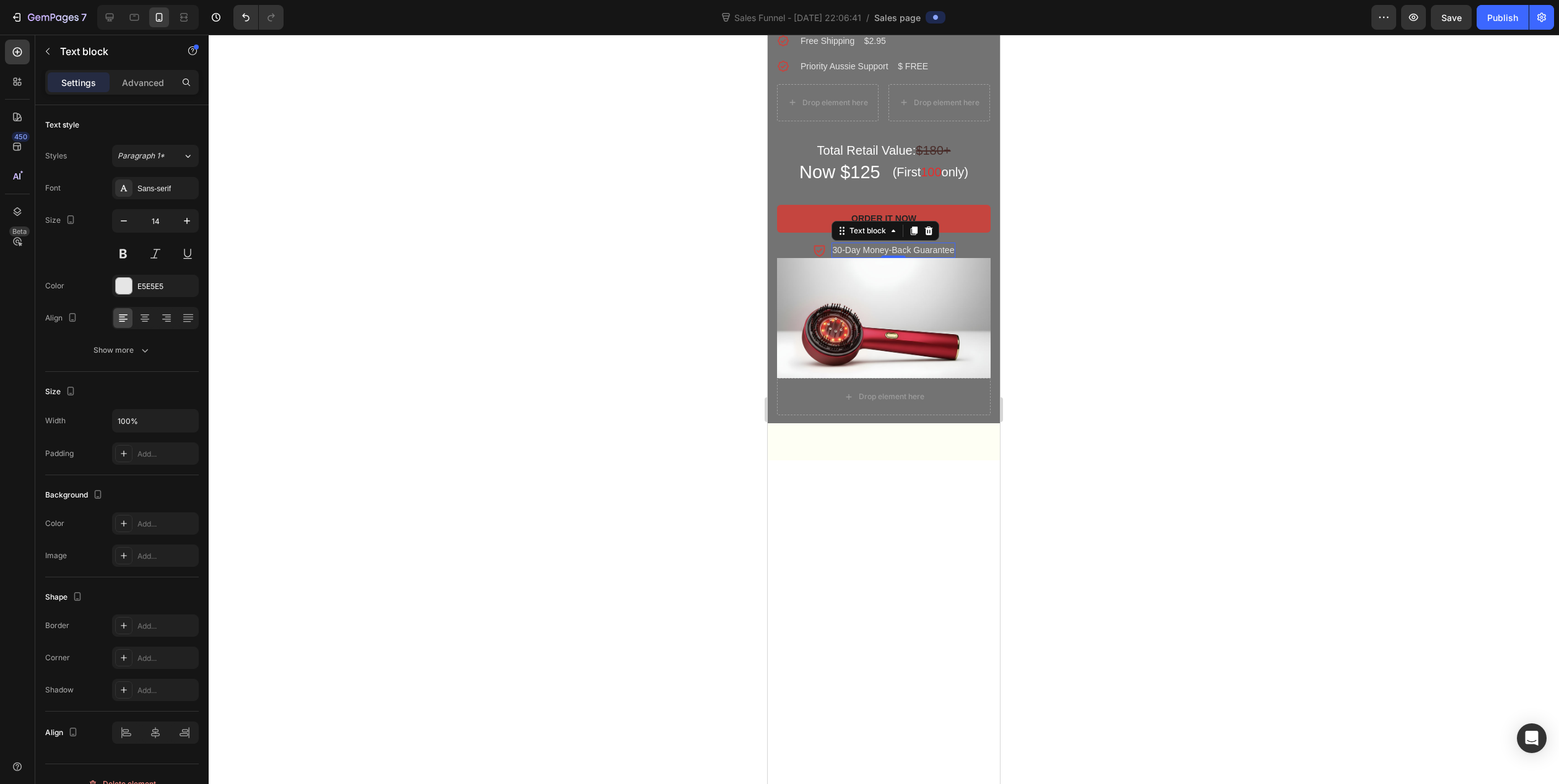
click at [840, 257] on p "30-Day Money-Back Guarantee" at bounding box center [894, 250] width 122 height 13
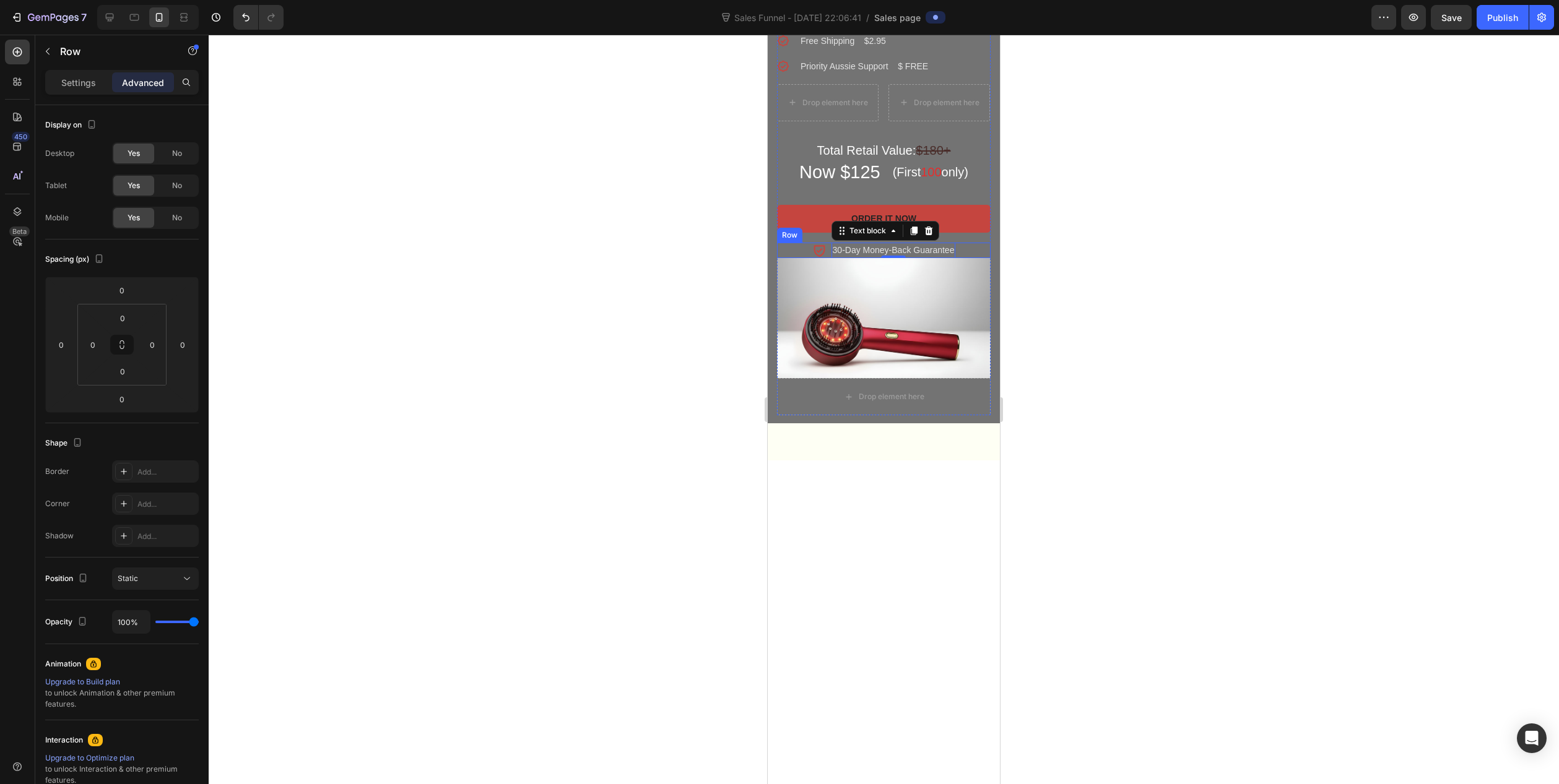
click at [971, 258] on div "Icon 30-Day Money-Back Guarantee Text block 0 Row" at bounding box center [884, 250] width 213 height 15
click at [130, 401] on input "0" at bounding box center [122, 399] width 25 height 19
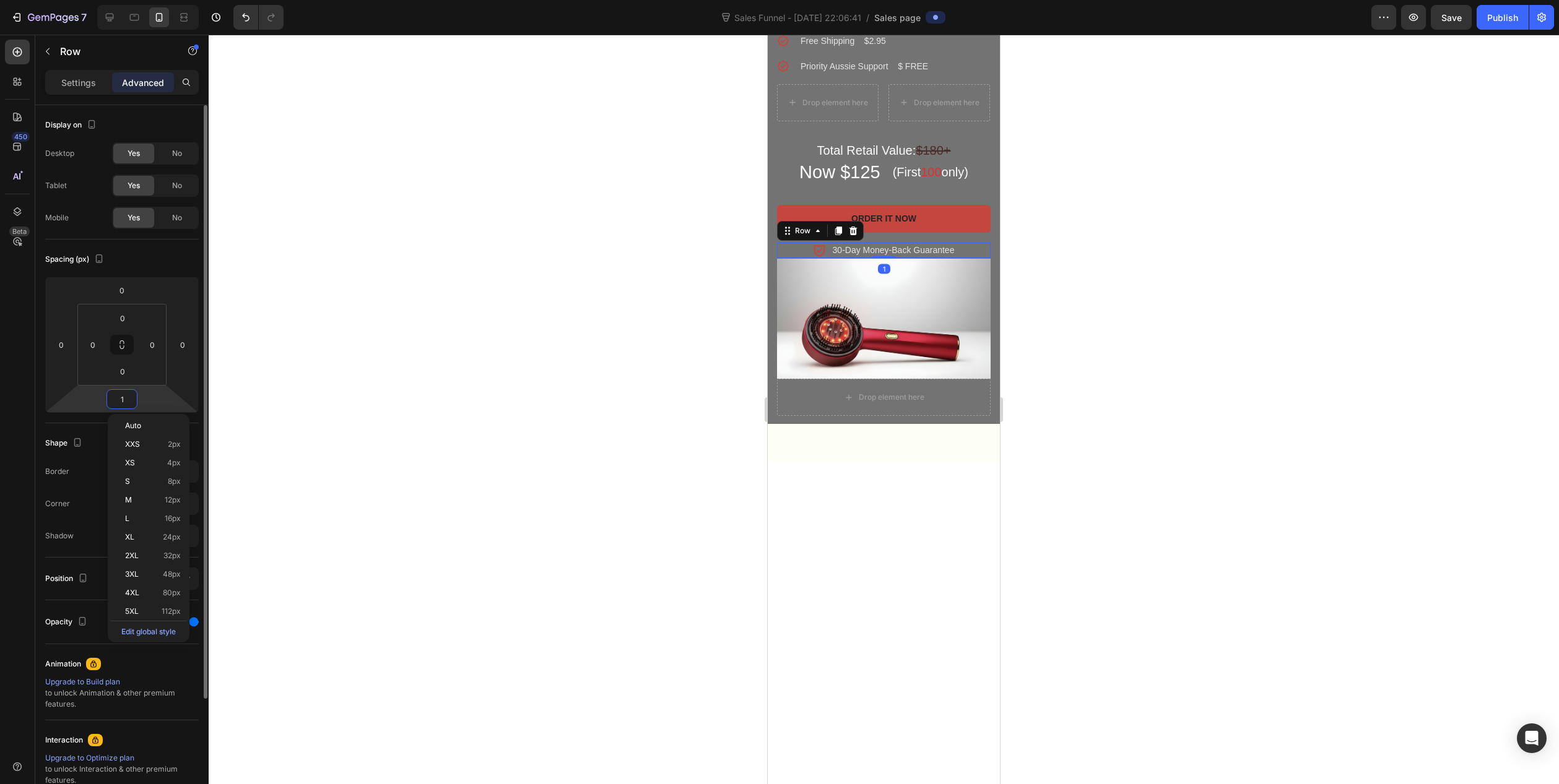
type input "16"
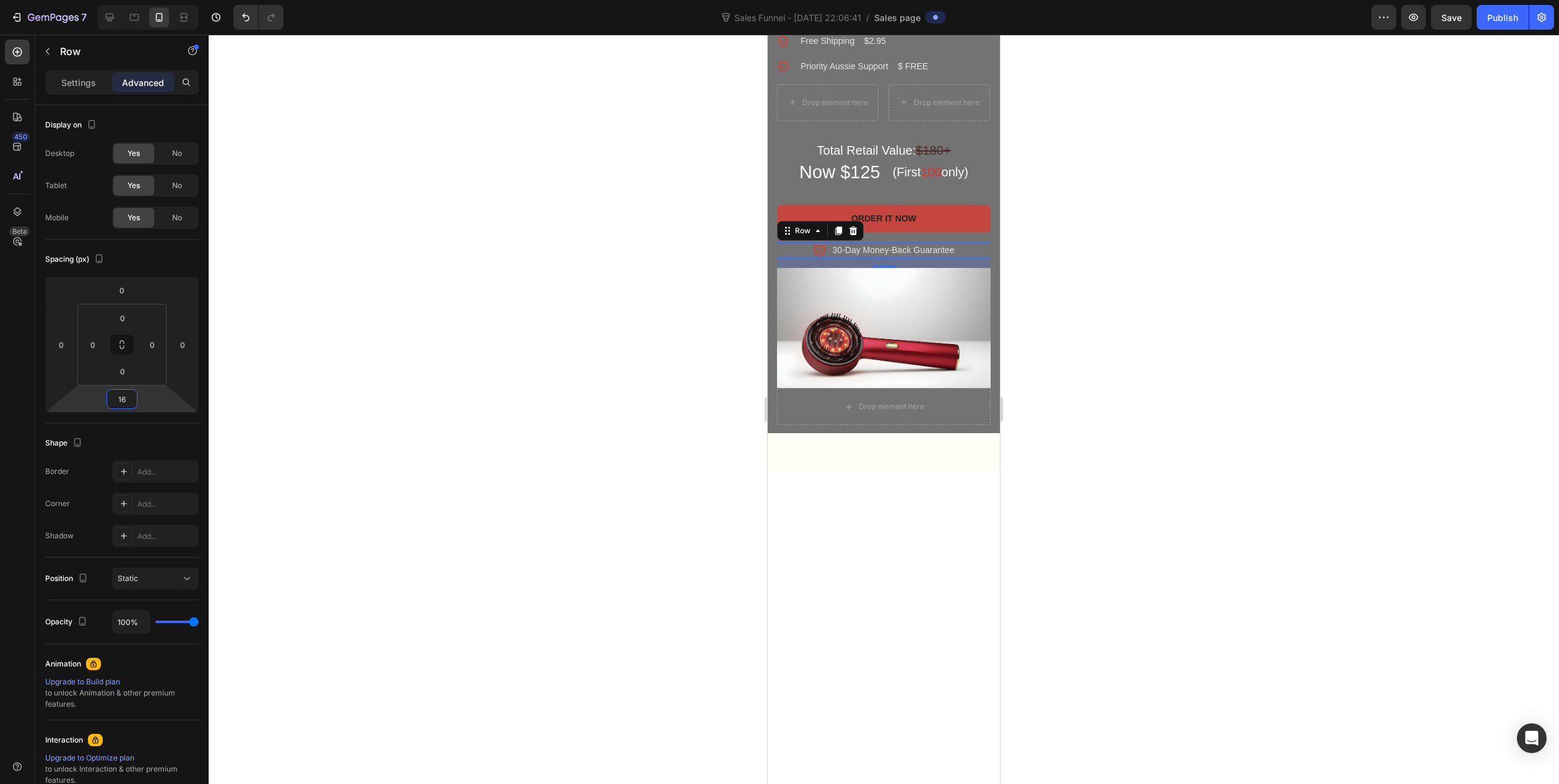
click at [545, 427] on div at bounding box center [884, 409] width 1351 height 750
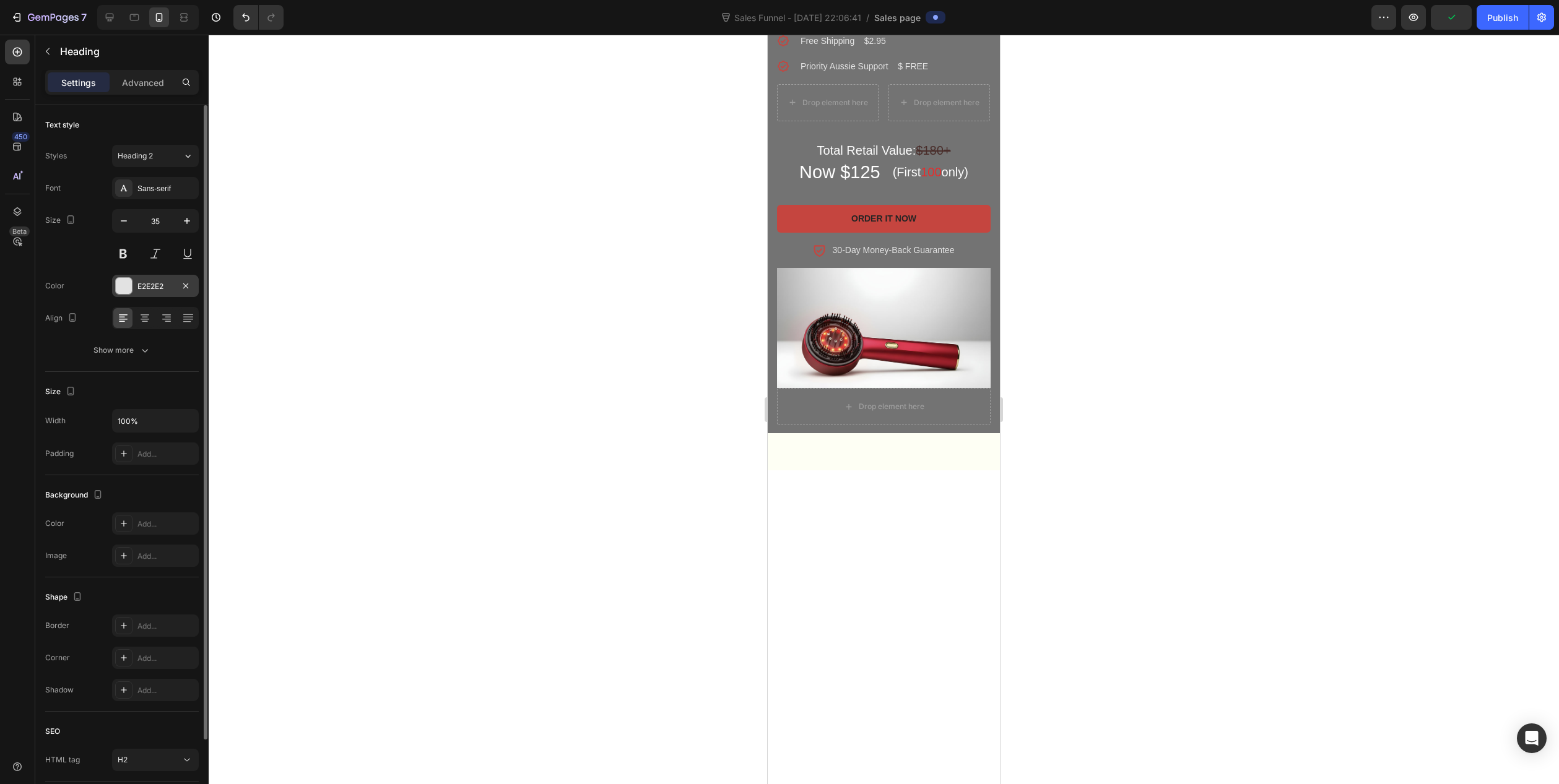
click at [127, 284] on div at bounding box center [123, 285] width 16 height 16
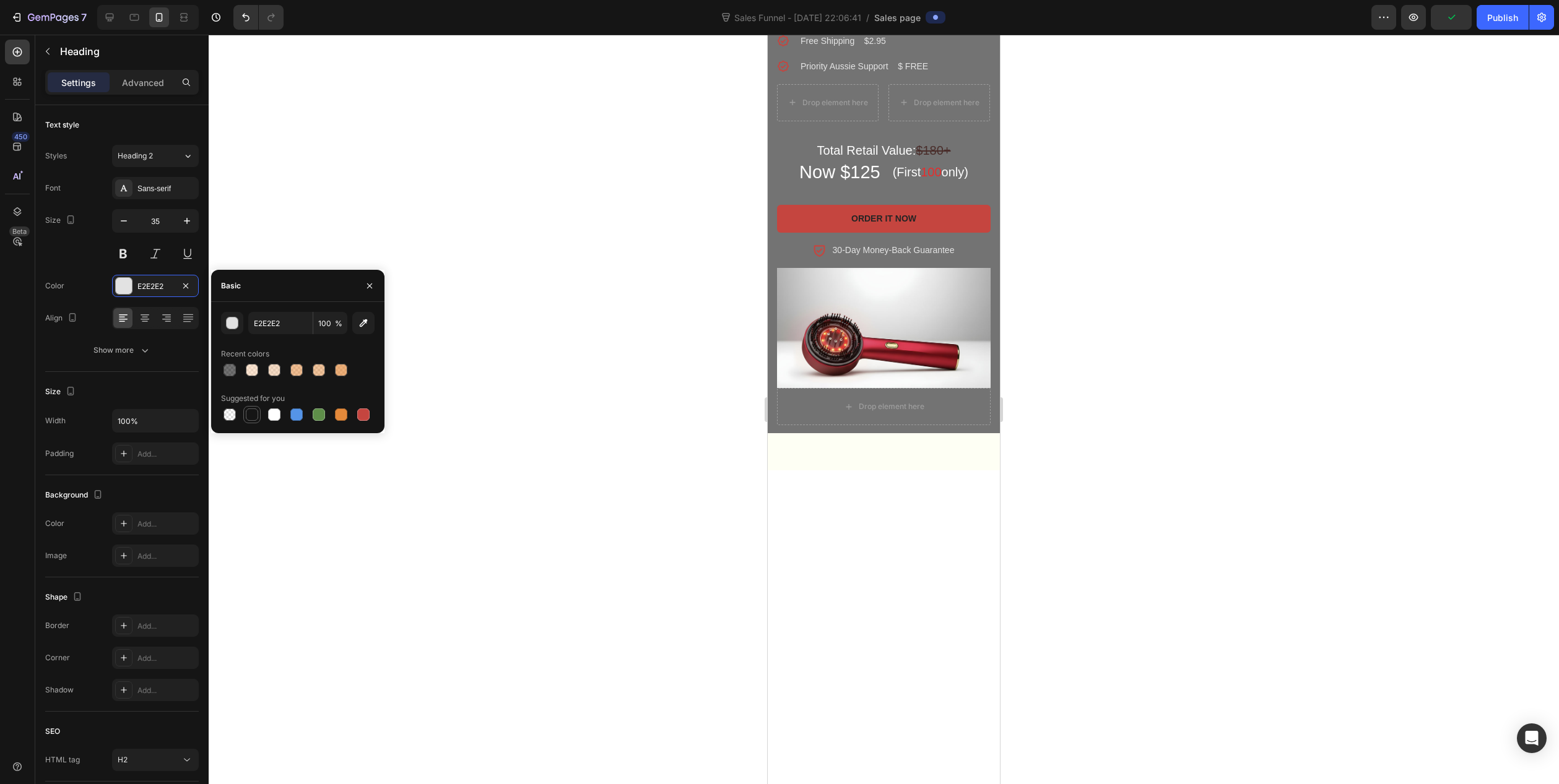
click at [248, 412] on div at bounding box center [252, 414] width 12 height 12
type input "151515"
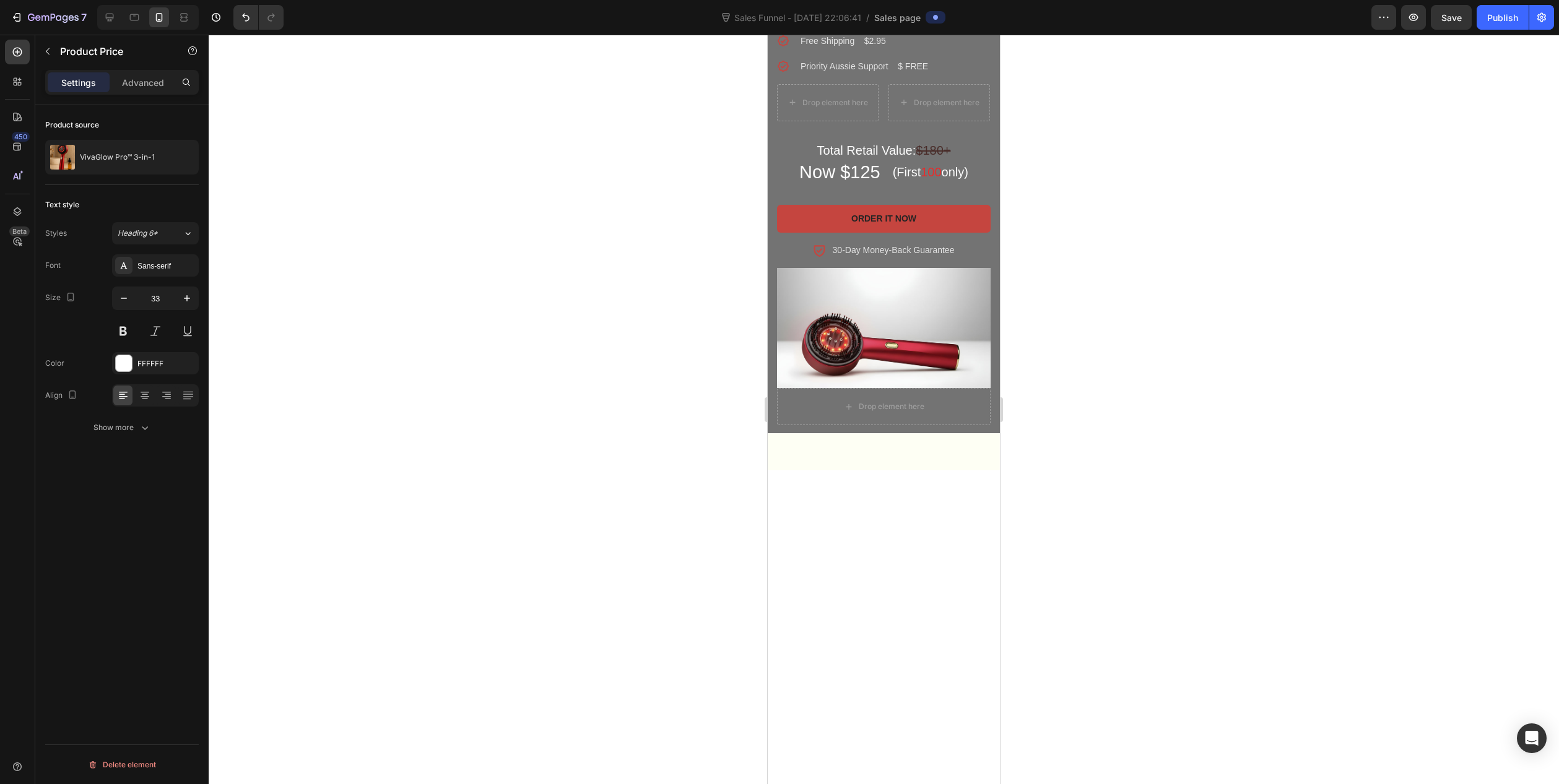
click at [144, 358] on div "FFFFFF" at bounding box center [155, 363] width 36 height 11
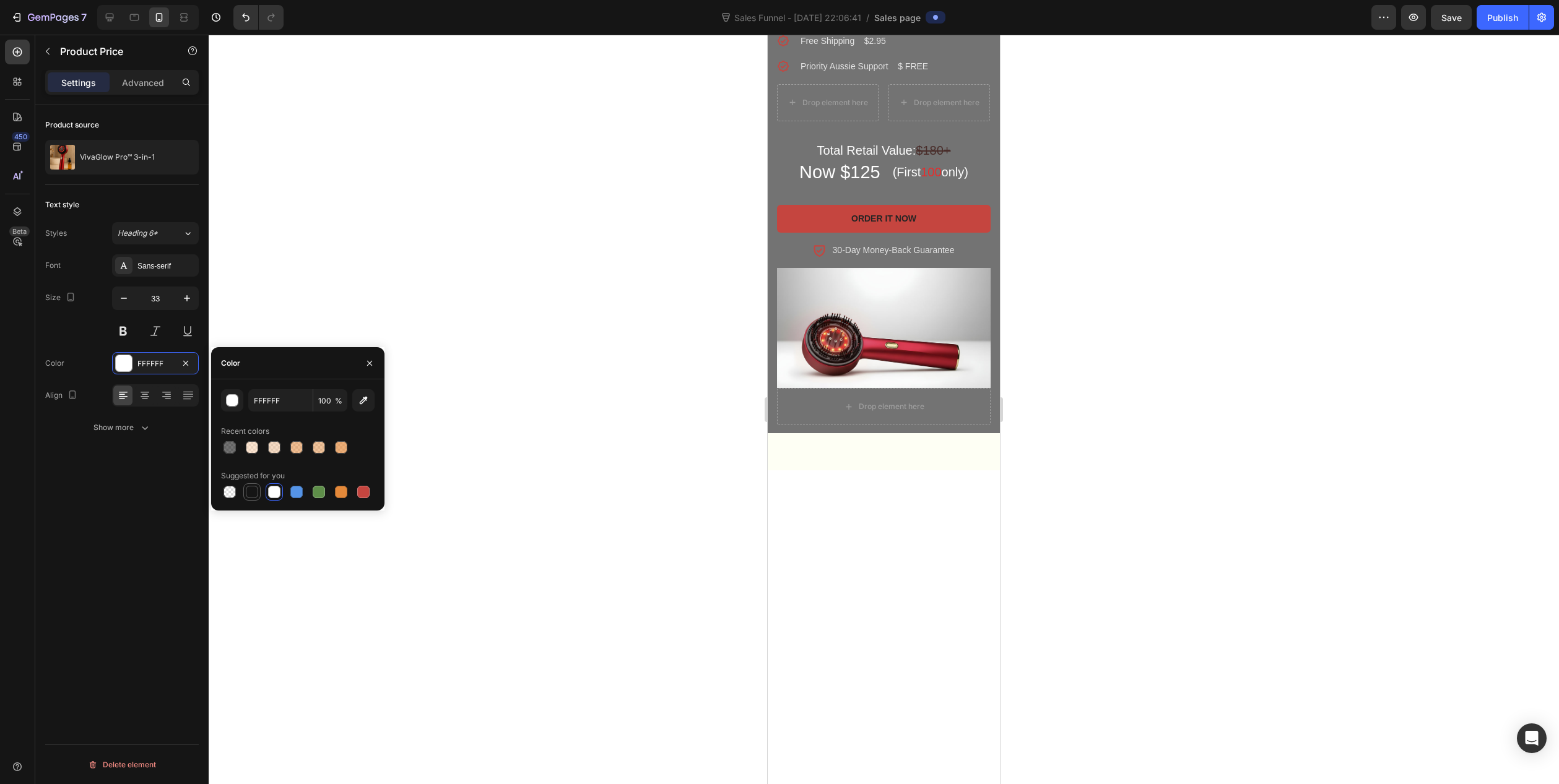
click at [254, 497] on div at bounding box center [252, 492] width 12 height 12
type input "151515"
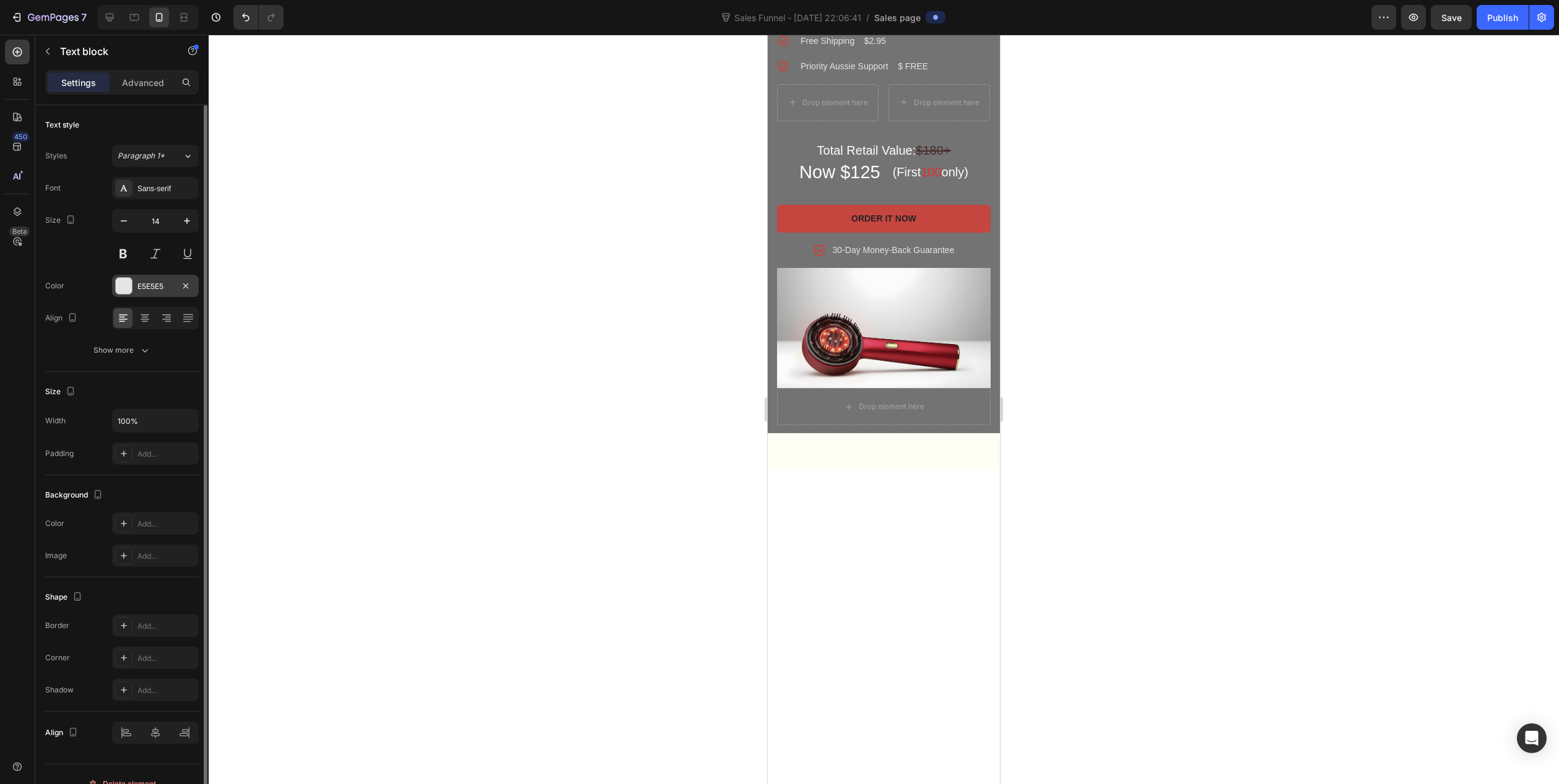
click at [133, 283] on div "E5E5E5" at bounding box center [155, 285] width 87 height 22
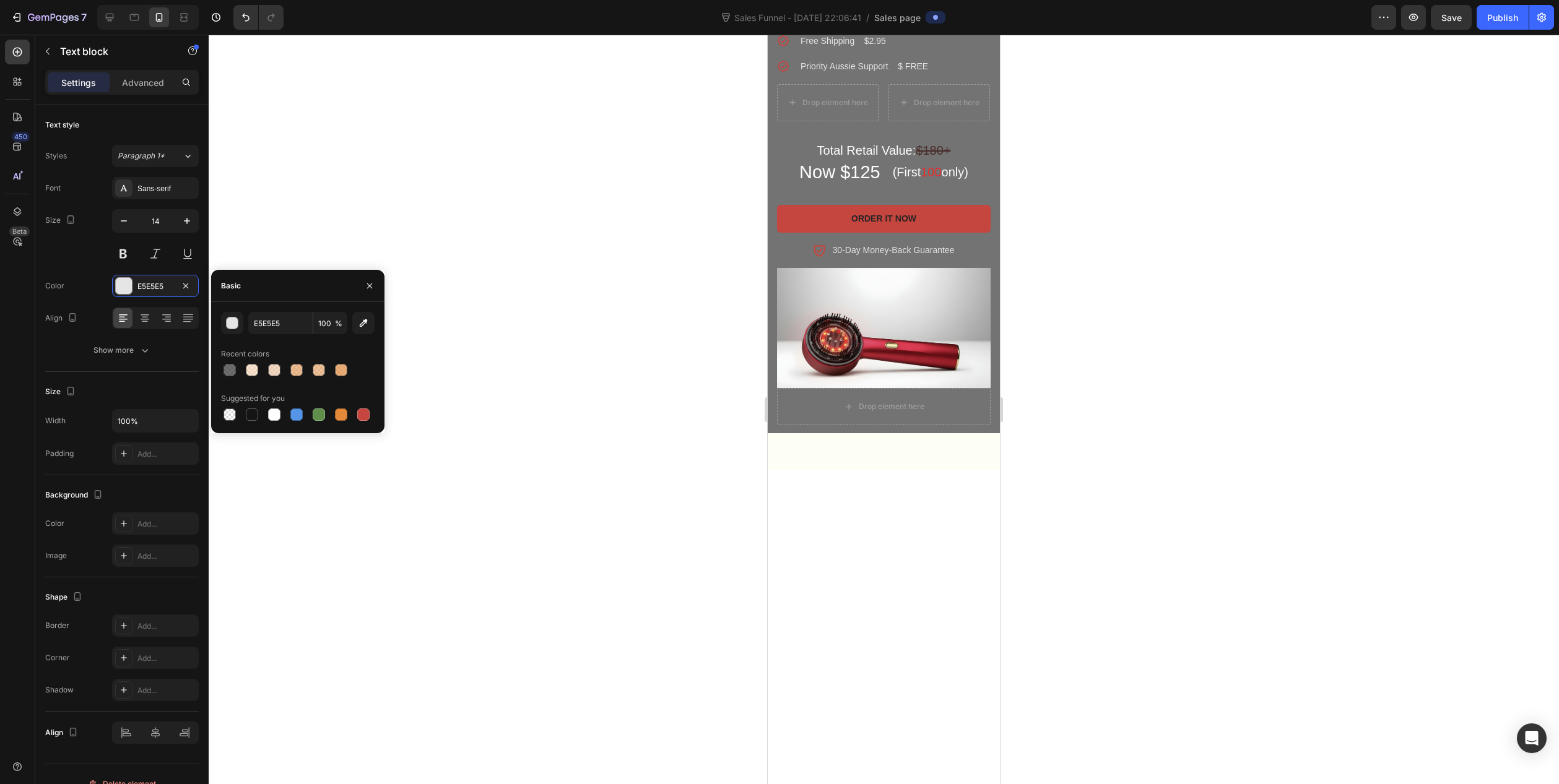
drag, startPoint x: 254, startPoint y: 418, endPoint x: 427, endPoint y: 400, distance: 173.9
click at [255, 418] on div at bounding box center [252, 414] width 12 height 12
type input "151515"
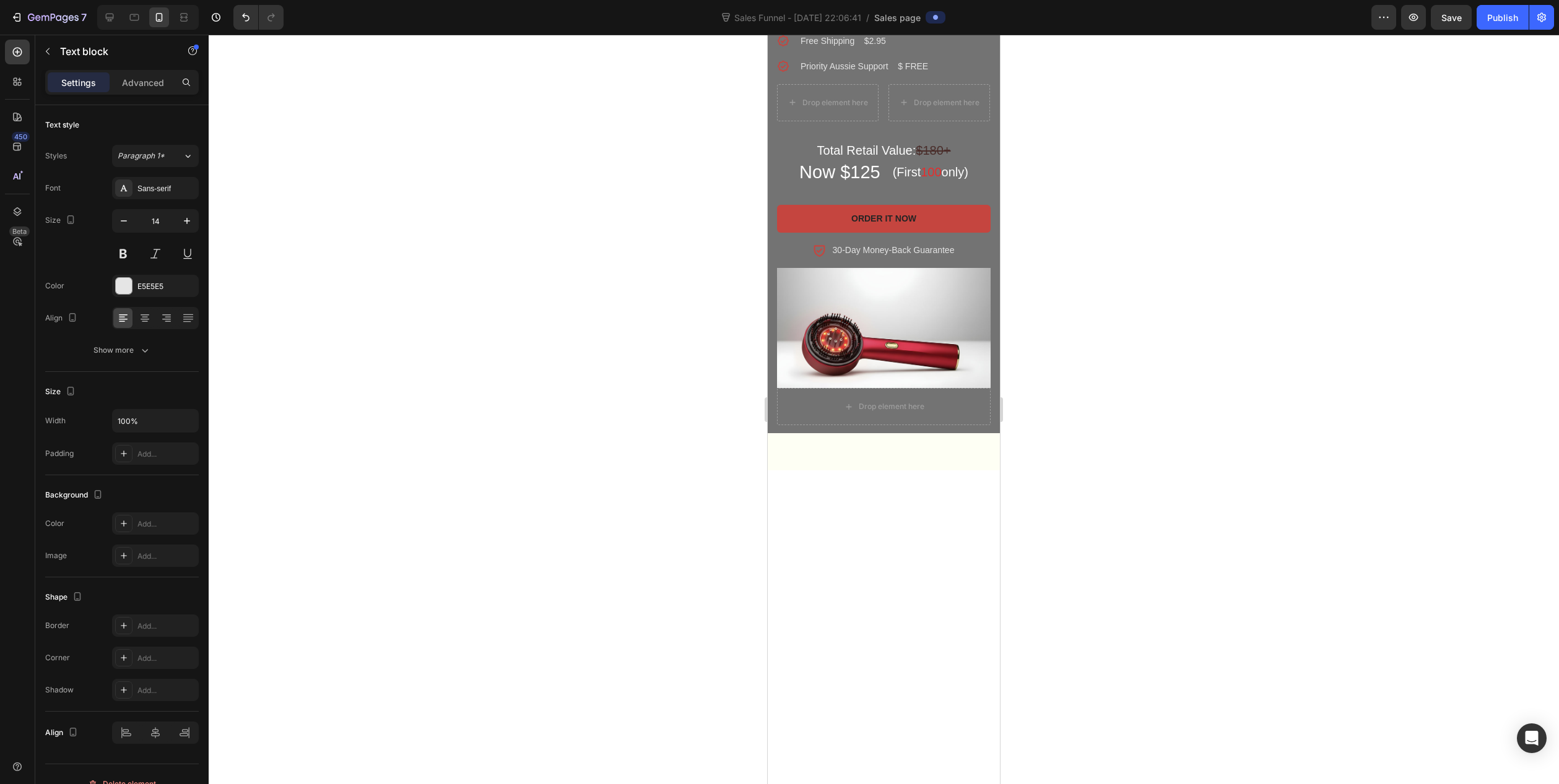
click at [139, 291] on div "E5E5E5" at bounding box center [155, 286] width 36 height 11
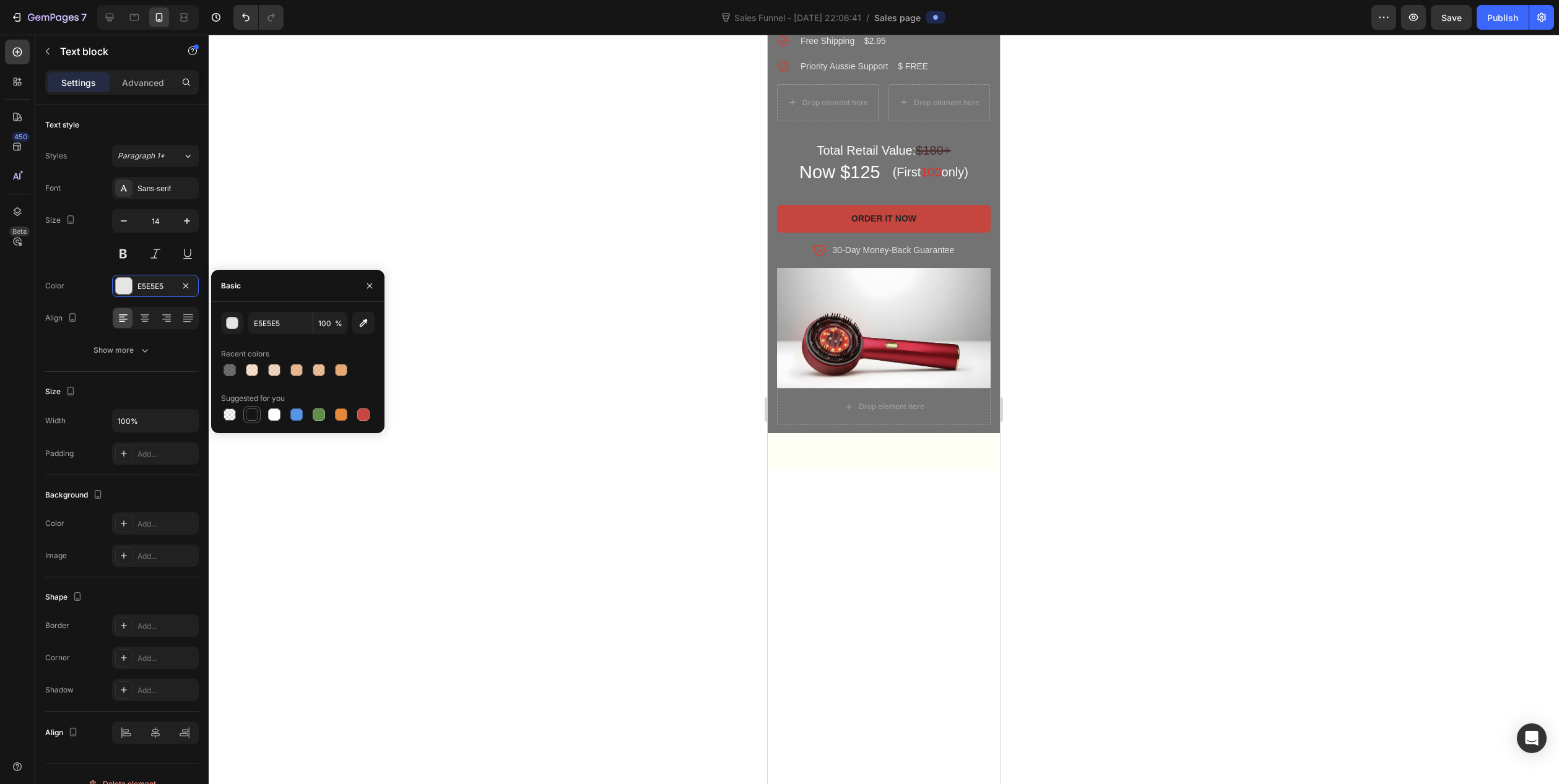
click at [254, 419] on div at bounding box center [252, 414] width 12 height 12
type input "151515"
click at [826, 23] on p "Quick Start Hair Oiling Guide $7" at bounding box center [868, 17] width 135 height 13
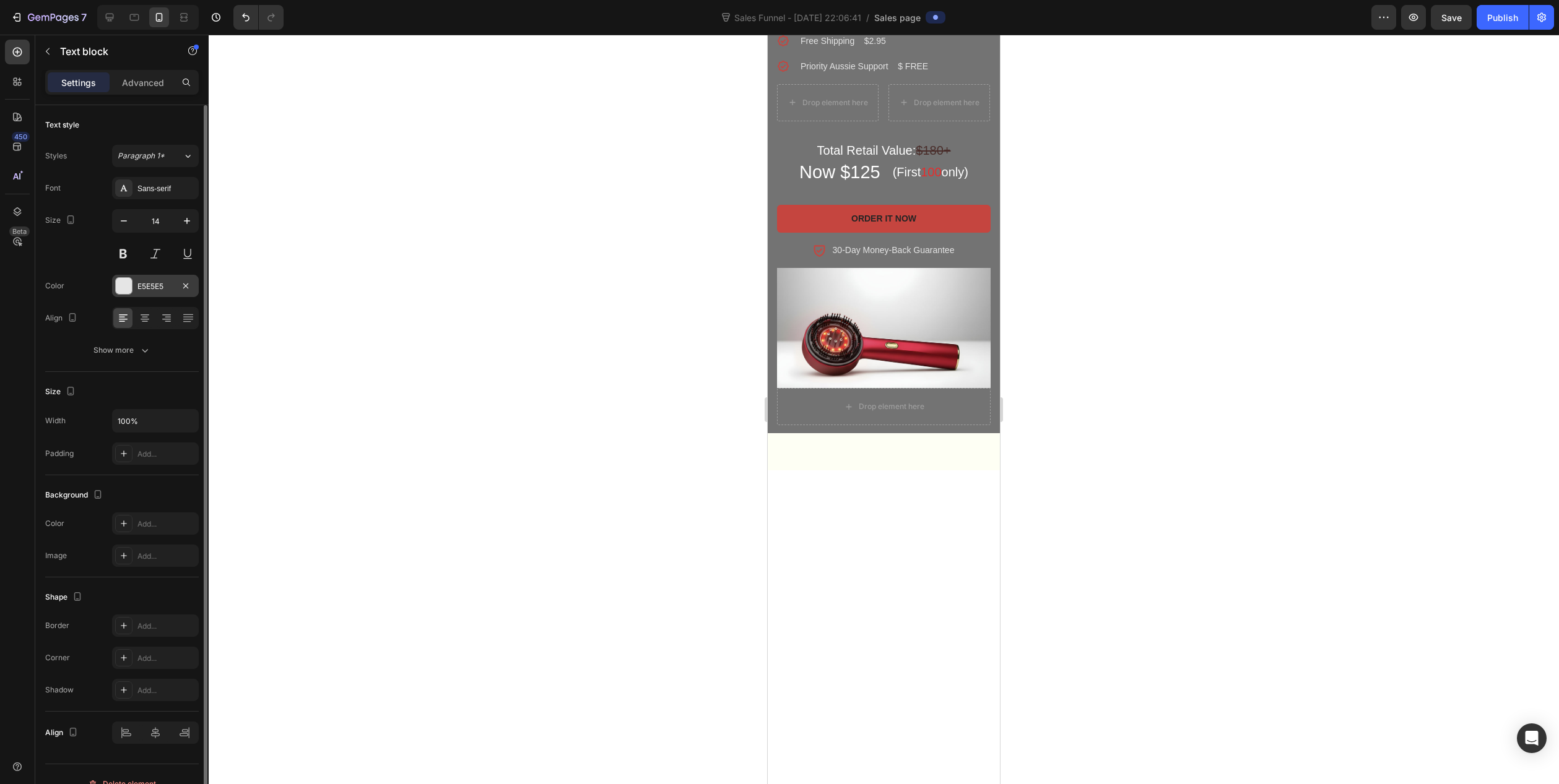
click at [135, 288] on div "E5E5E5" at bounding box center [155, 285] width 87 height 22
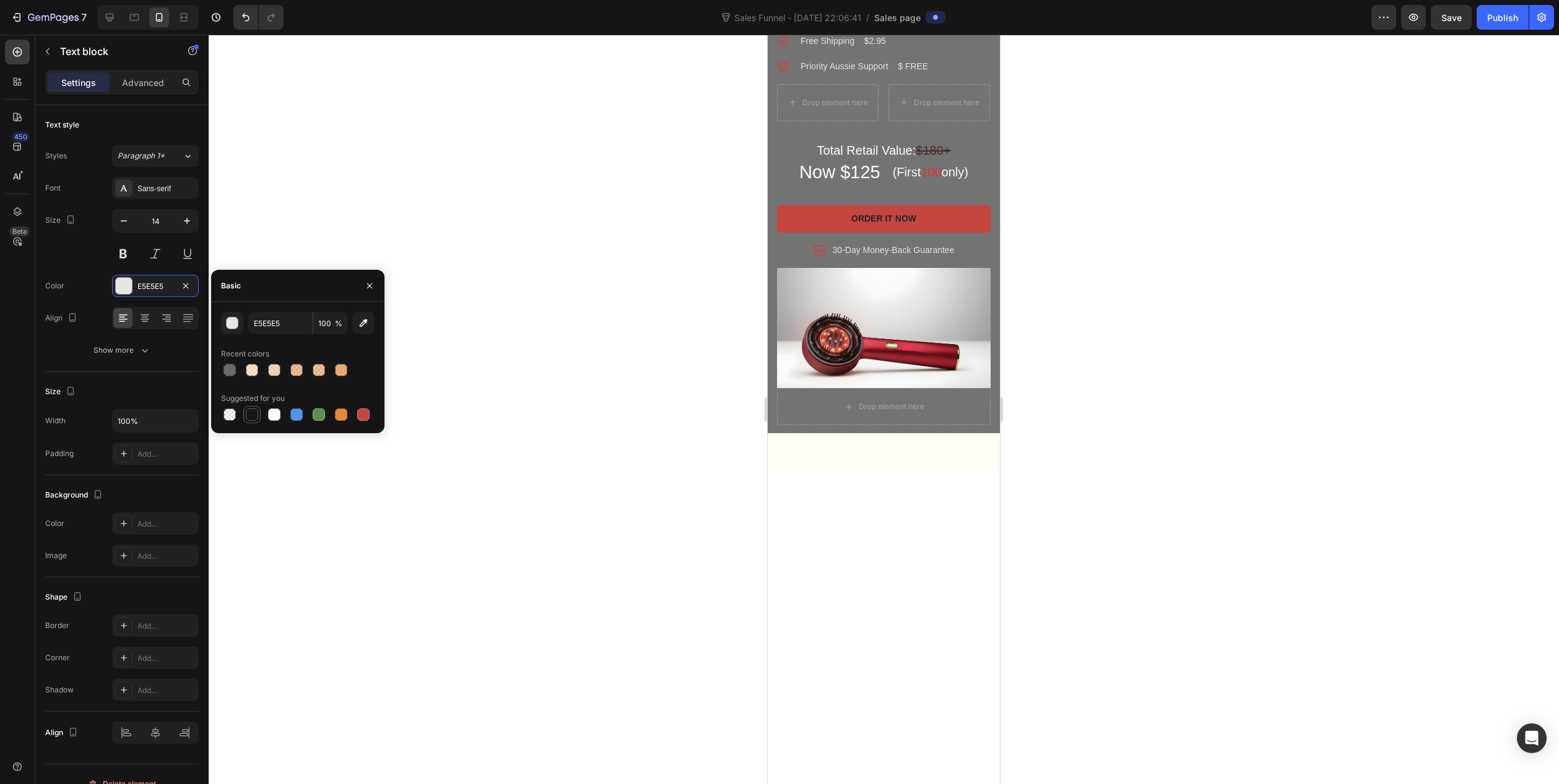
click at [253, 416] on div at bounding box center [252, 414] width 12 height 12
type input "151515"
click at [824, 48] on p "Free Shipping $2.95" at bounding box center [895, 41] width 188 height 13
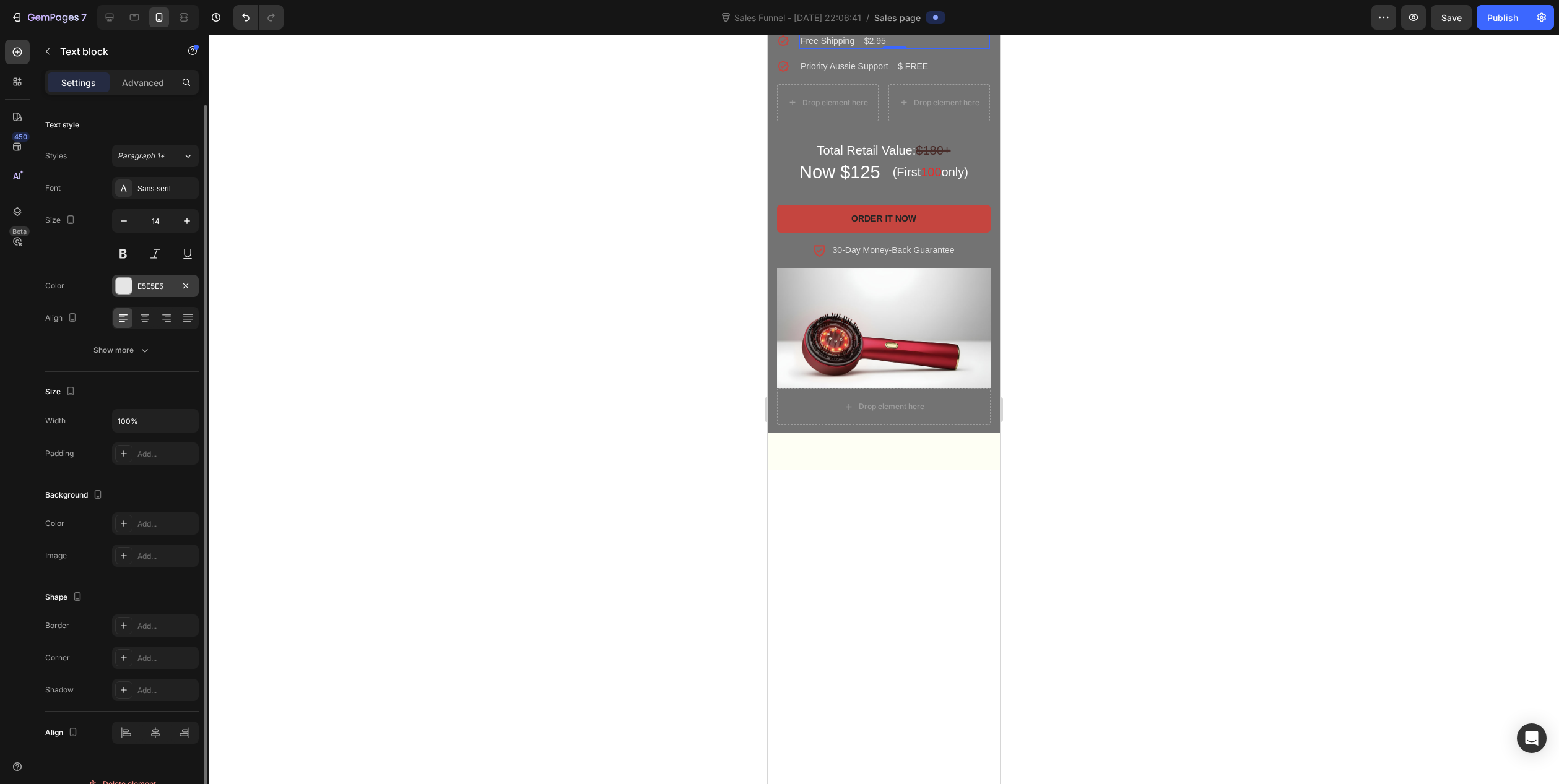
click at [139, 292] on div "E5E5E5" at bounding box center [155, 285] width 87 height 22
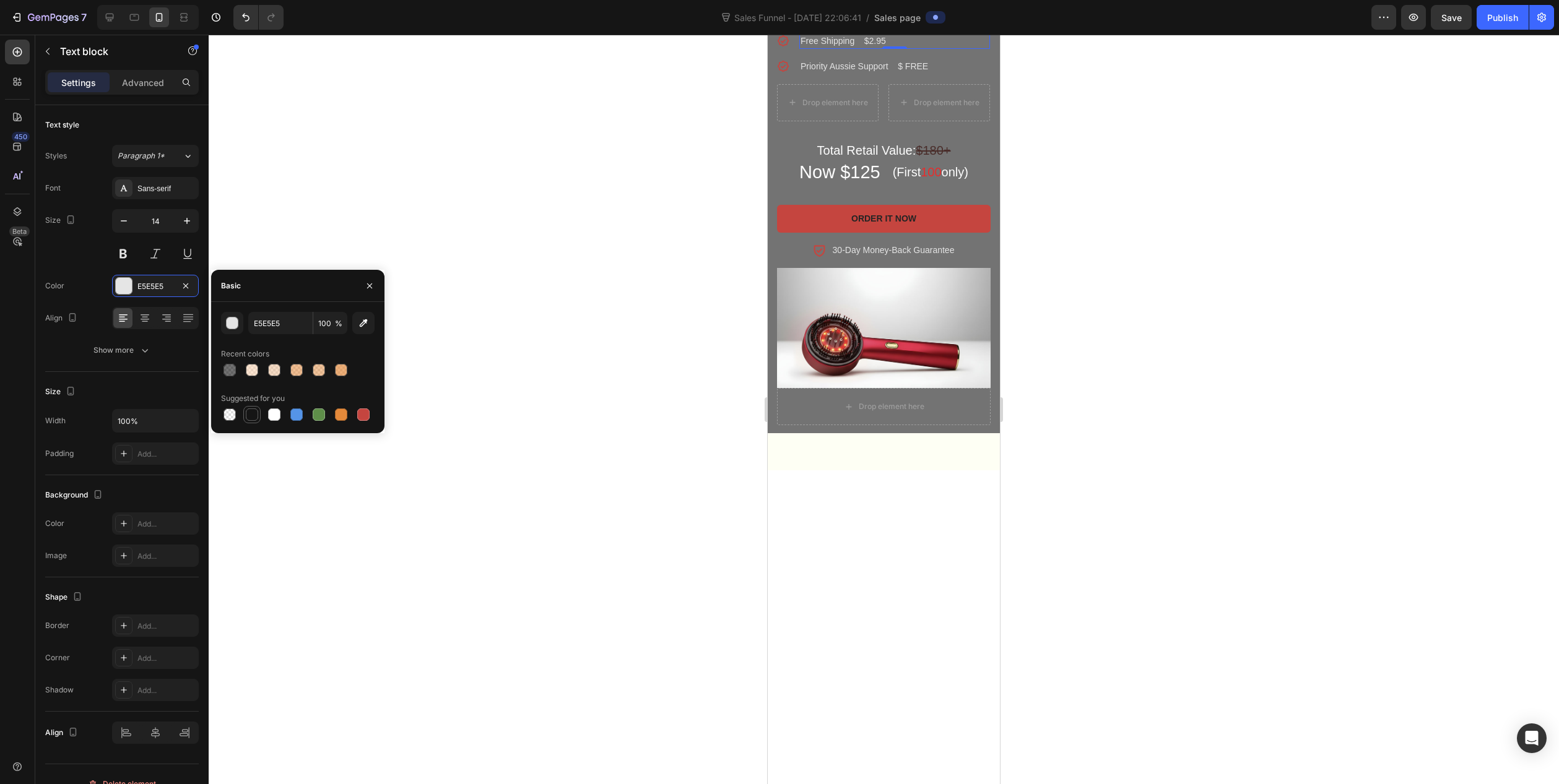
click at [254, 416] on div at bounding box center [252, 414] width 12 height 12
type input "151515"
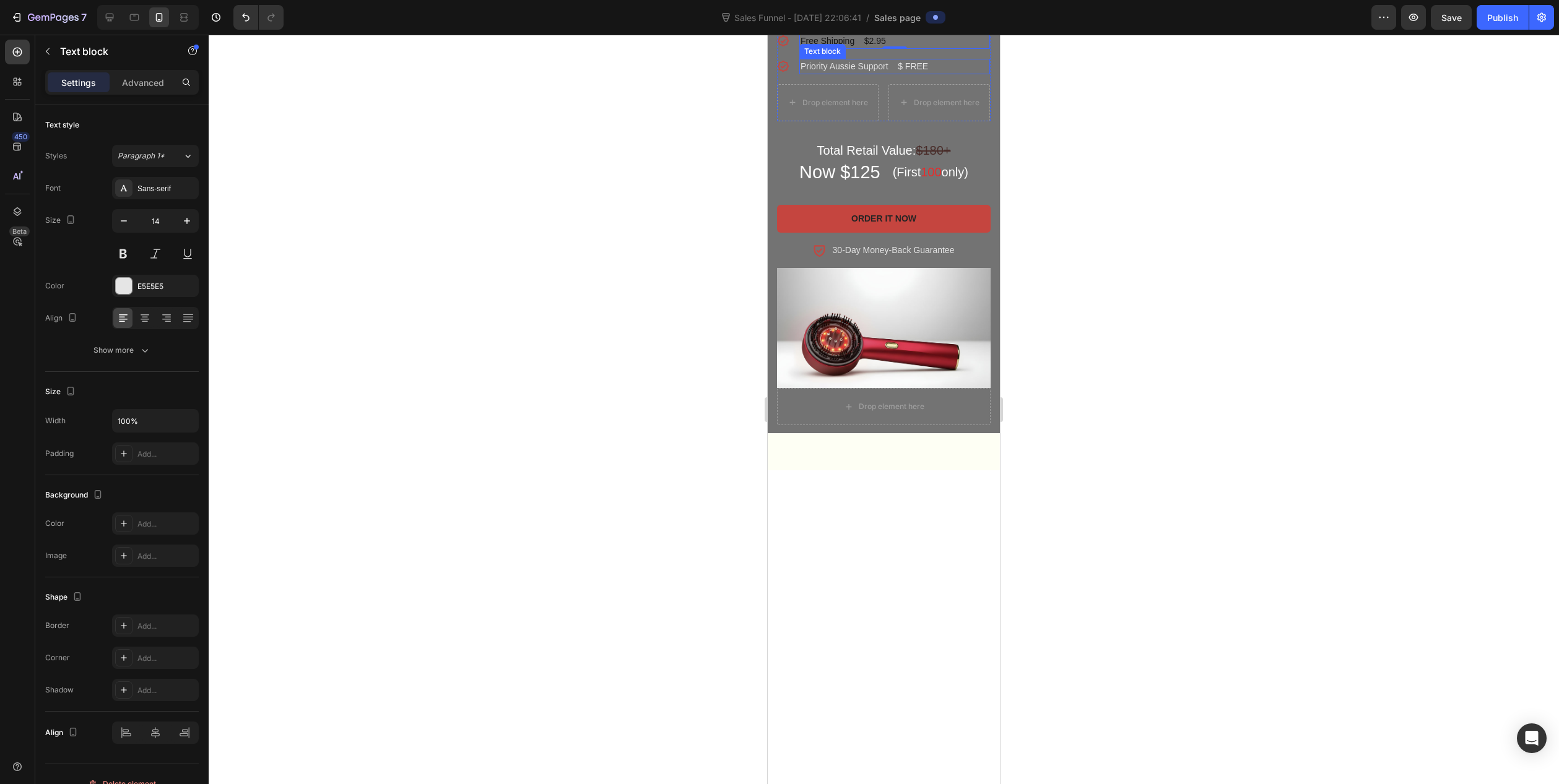
click at [838, 73] on p "Priority Aussie Support $ FREE" at bounding box center [895, 66] width 188 height 13
click at [130, 291] on div at bounding box center [123, 285] width 16 height 16
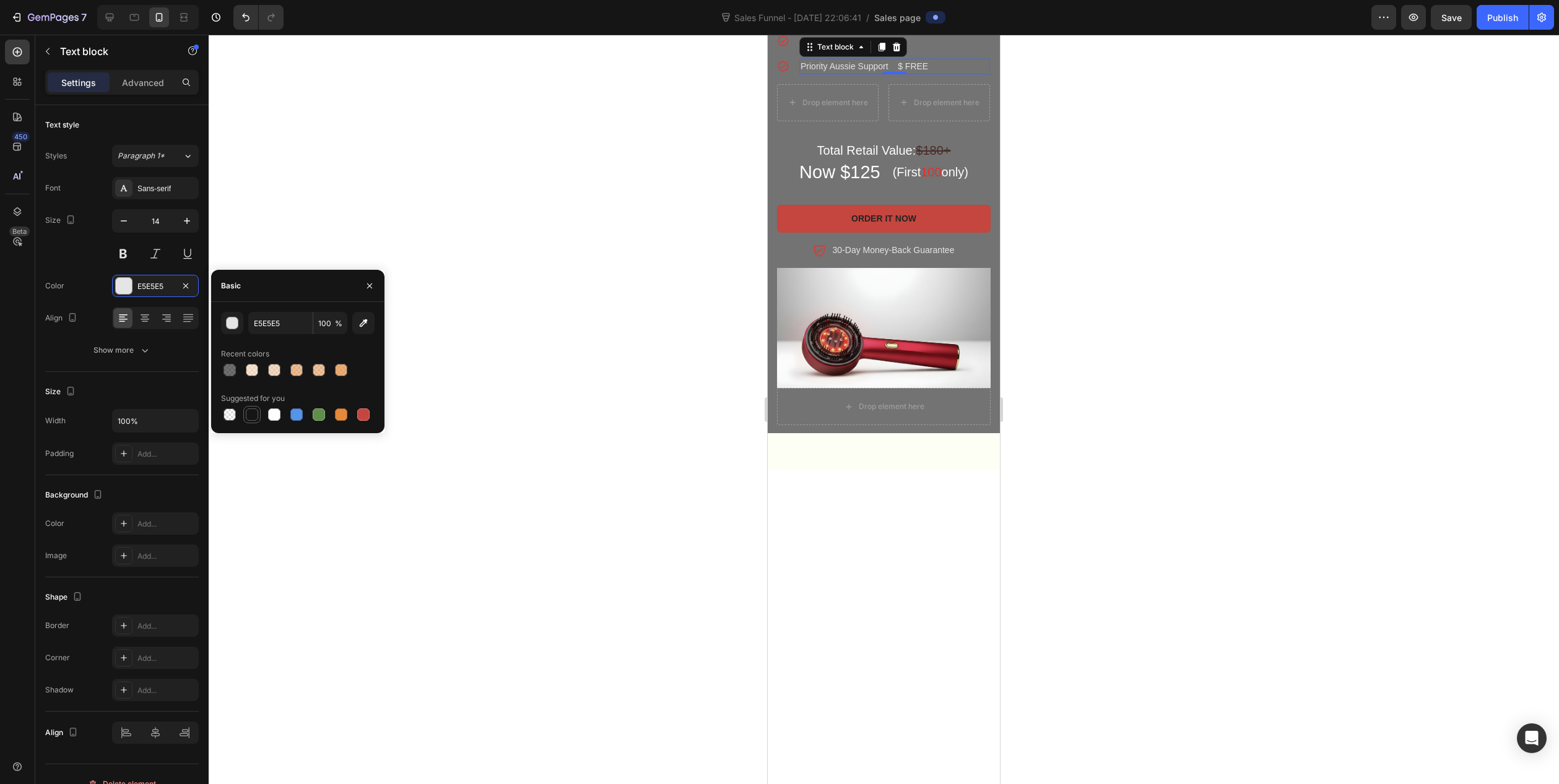
click at [255, 412] on div at bounding box center [252, 414] width 12 height 12
type input "151515"
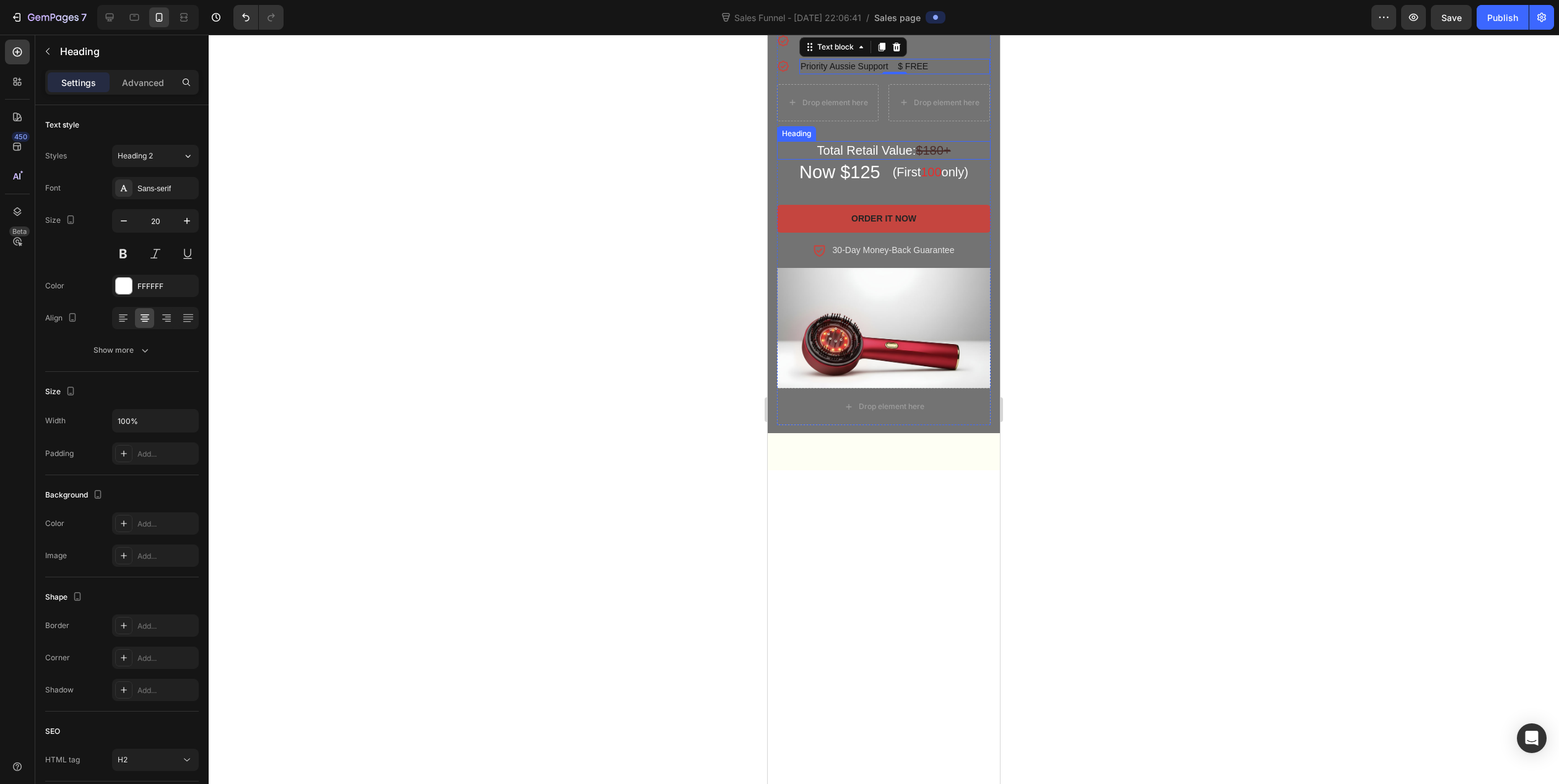
click at [843, 160] on h2 "Total Retail Value: $180+" at bounding box center [884, 150] width 213 height 19
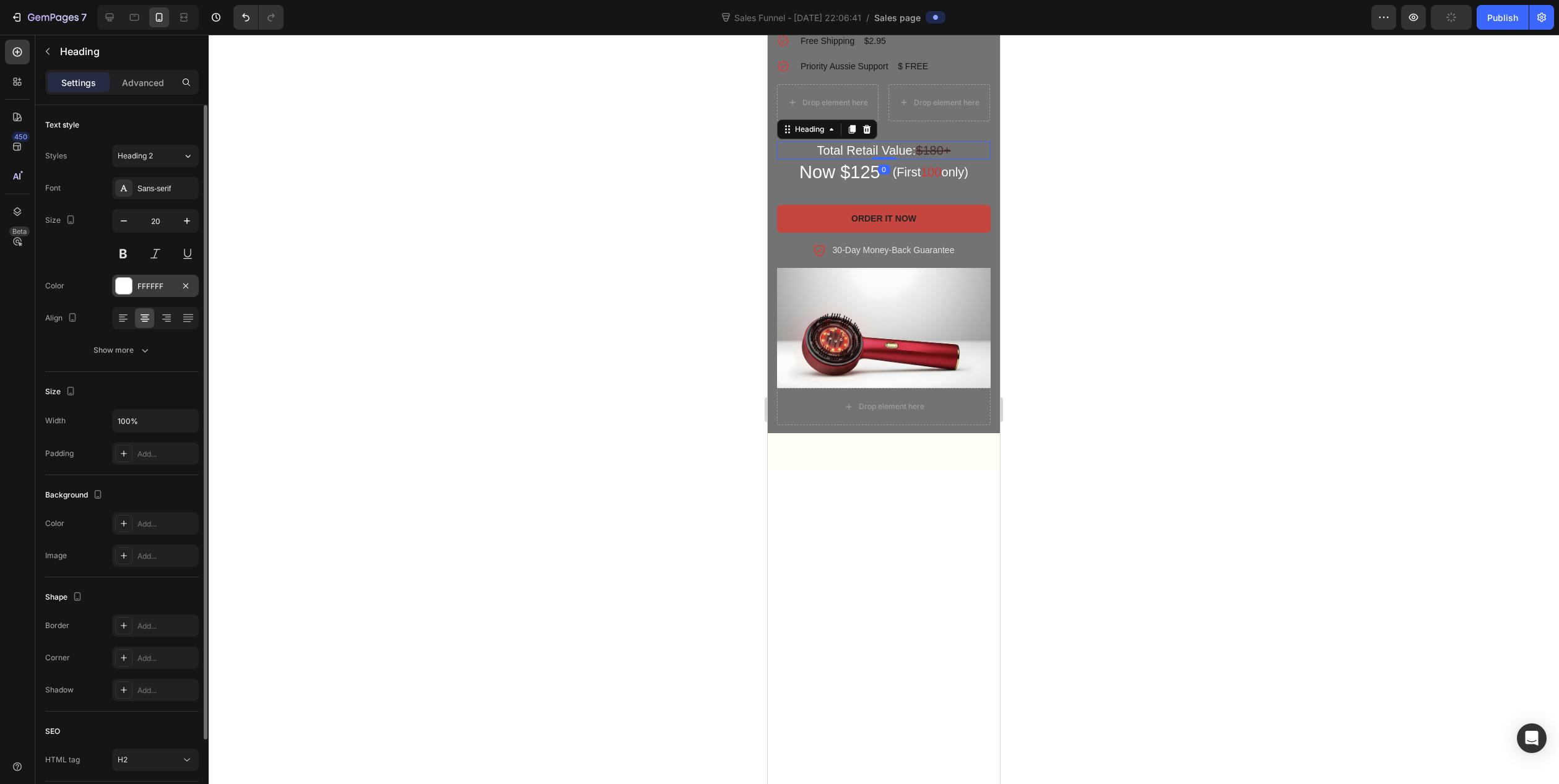
click at [142, 281] on div "FFFFFF" at bounding box center [155, 286] width 36 height 11
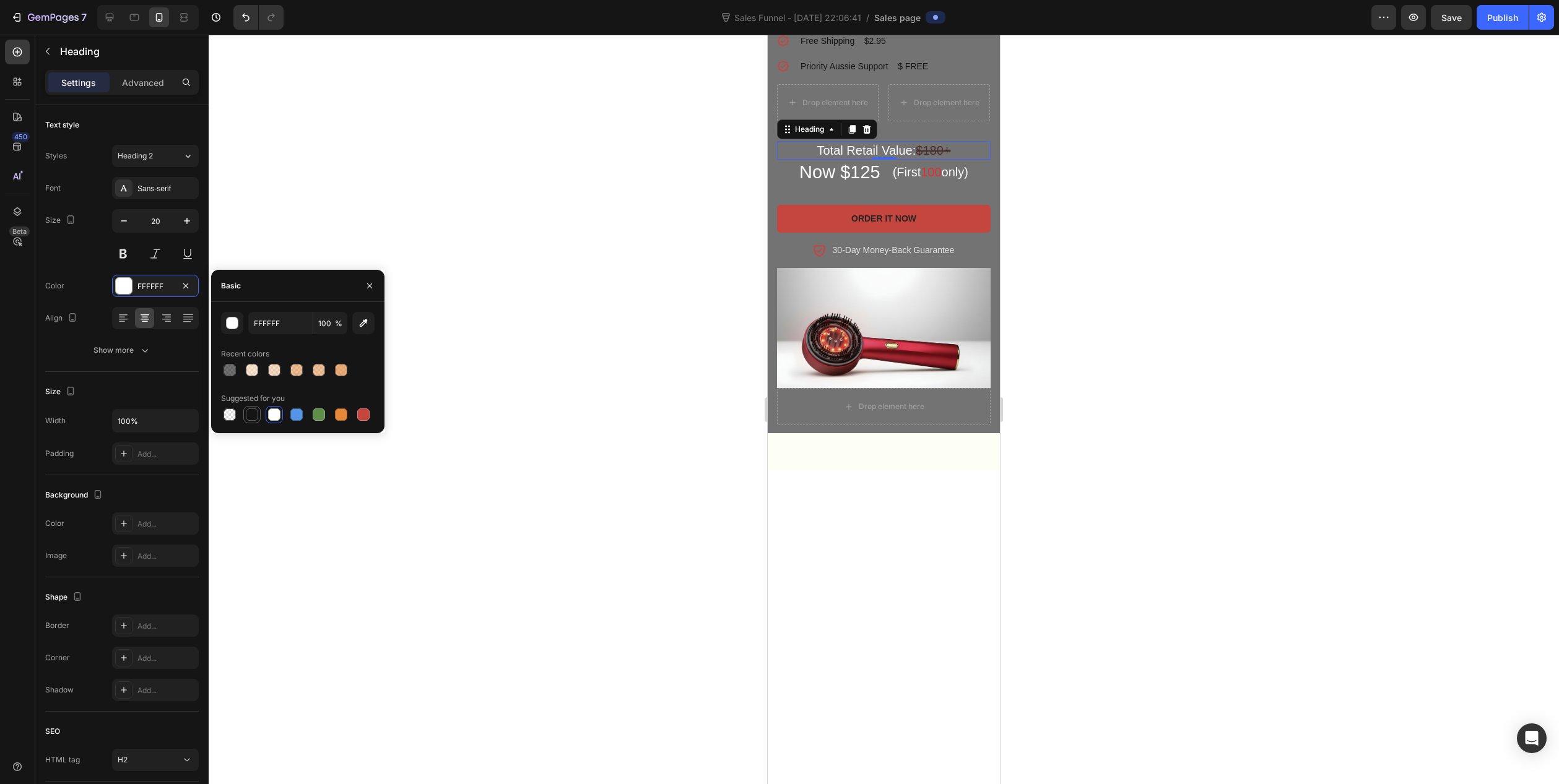
click at [247, 414] on div at bounding box center [252, 414] width 12 height 12
type input "151515"
click at [831, 186] on h2 "Now $125" at bounding box center [840, 172] width 84 height 26
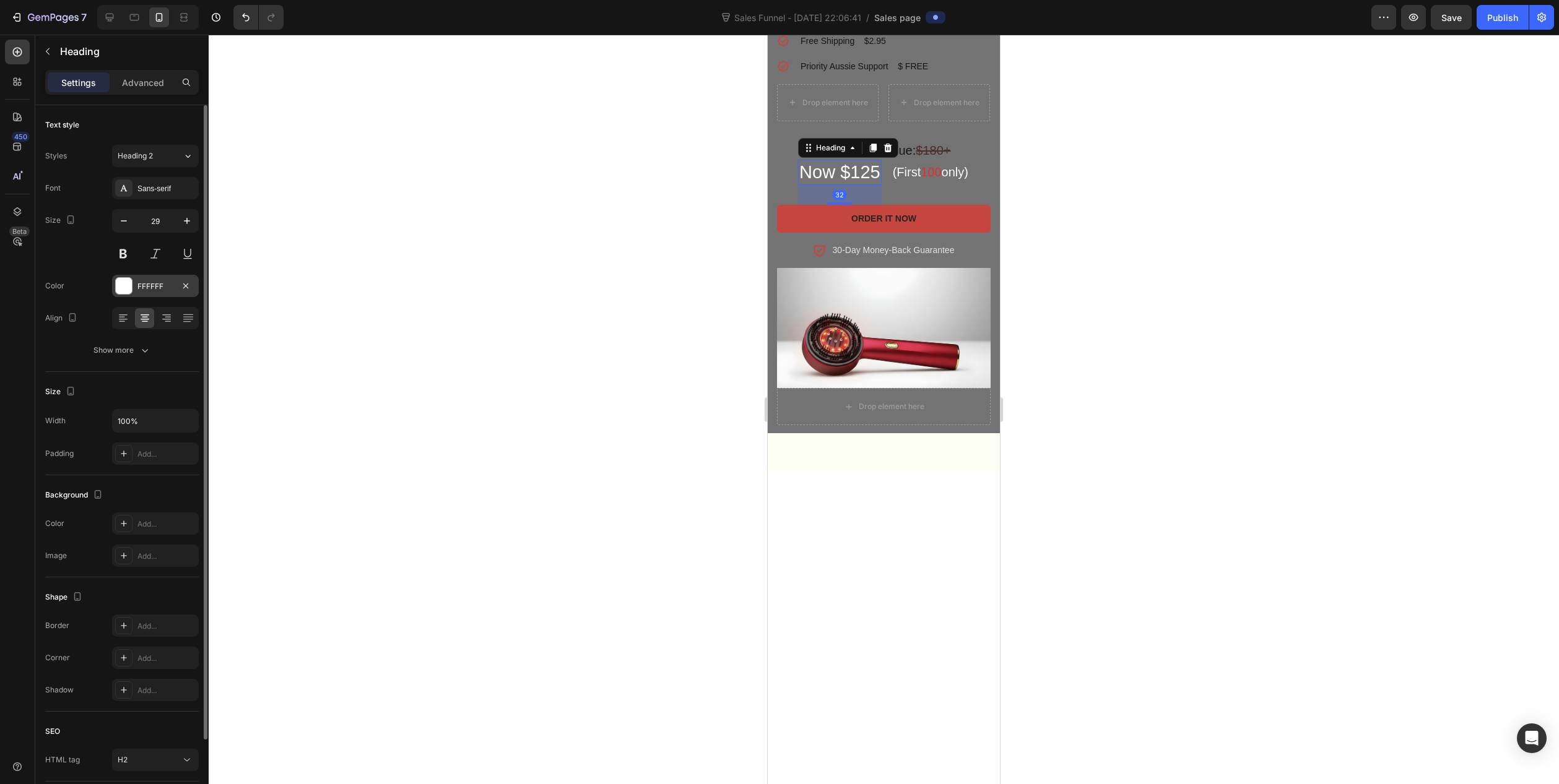
click at [130, 279] on div at bounding box center [123, 285] width 16 height 16
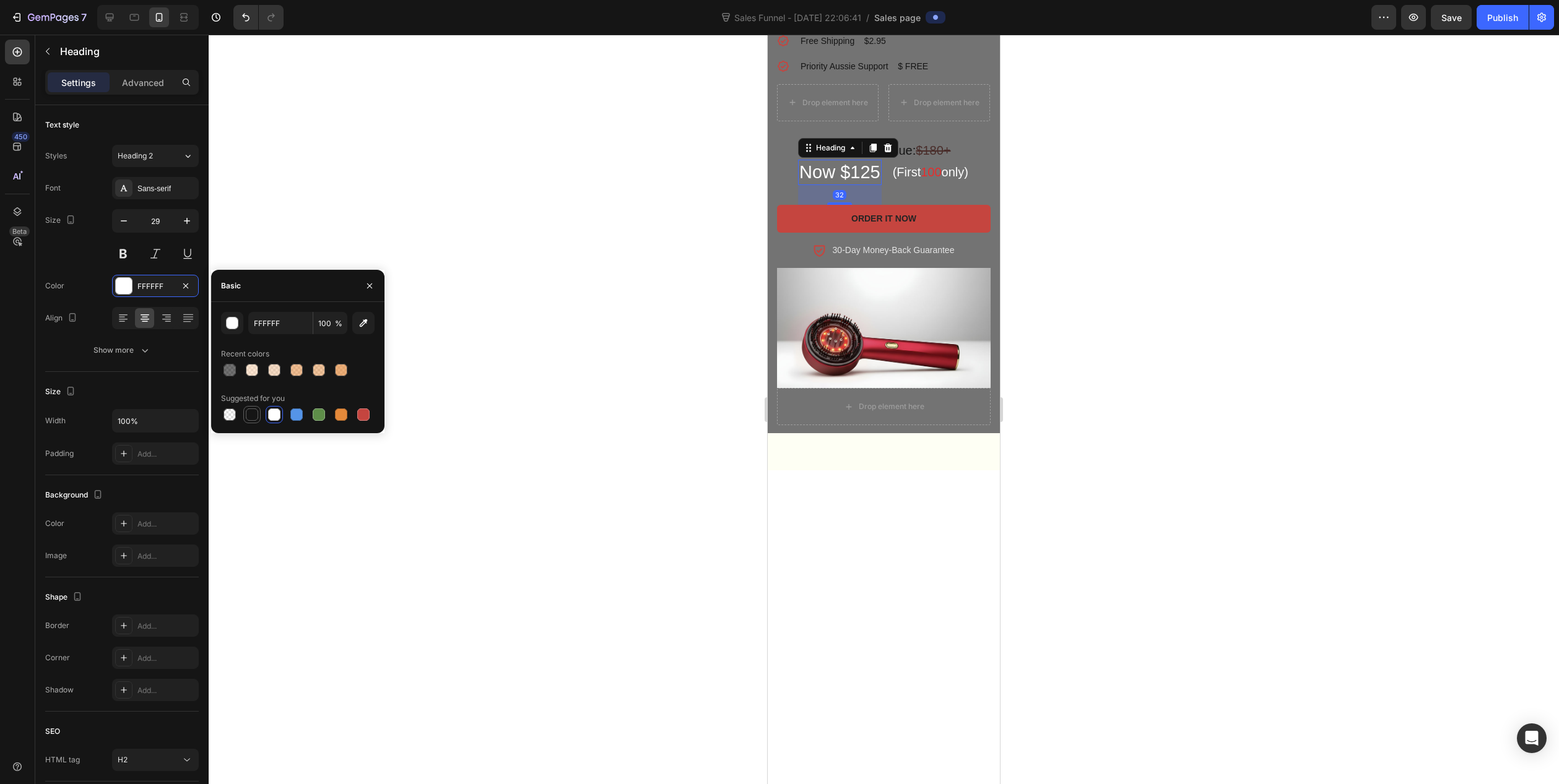
click at [249, 411] on div at bounding box center [252, 414] width 12 height 12
type input "151515"
click at [899, 181] on h2 "(First 100 only)" at bounding box center [931, 172] width 78 height 19
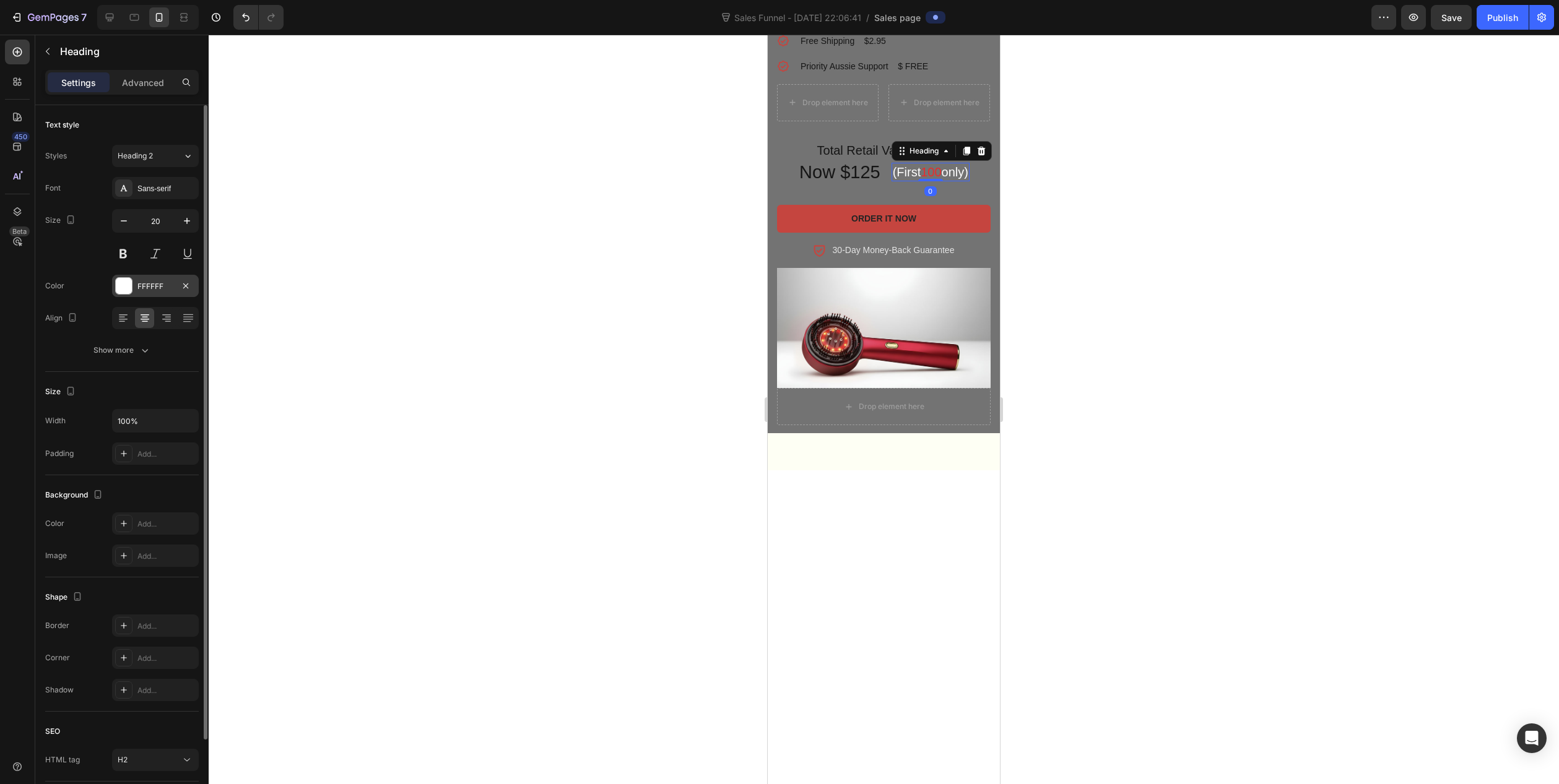
click at [137, 288] on div "FFFFFF" at bounding box center [155, 285] width 87 height 22
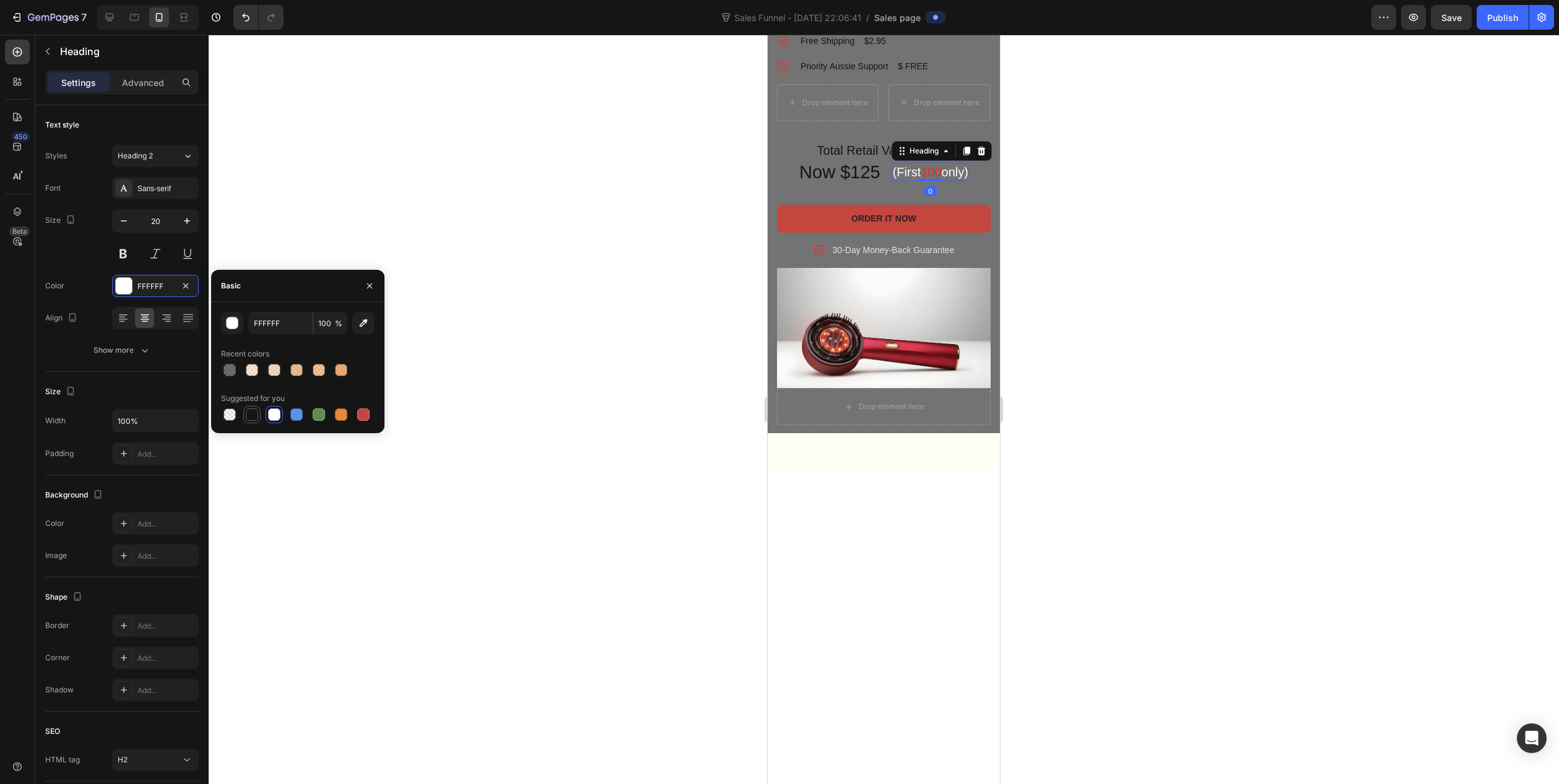
click at [247, 414] on div at bounding box center [252, 414] width 12 height 12
type input "151515"
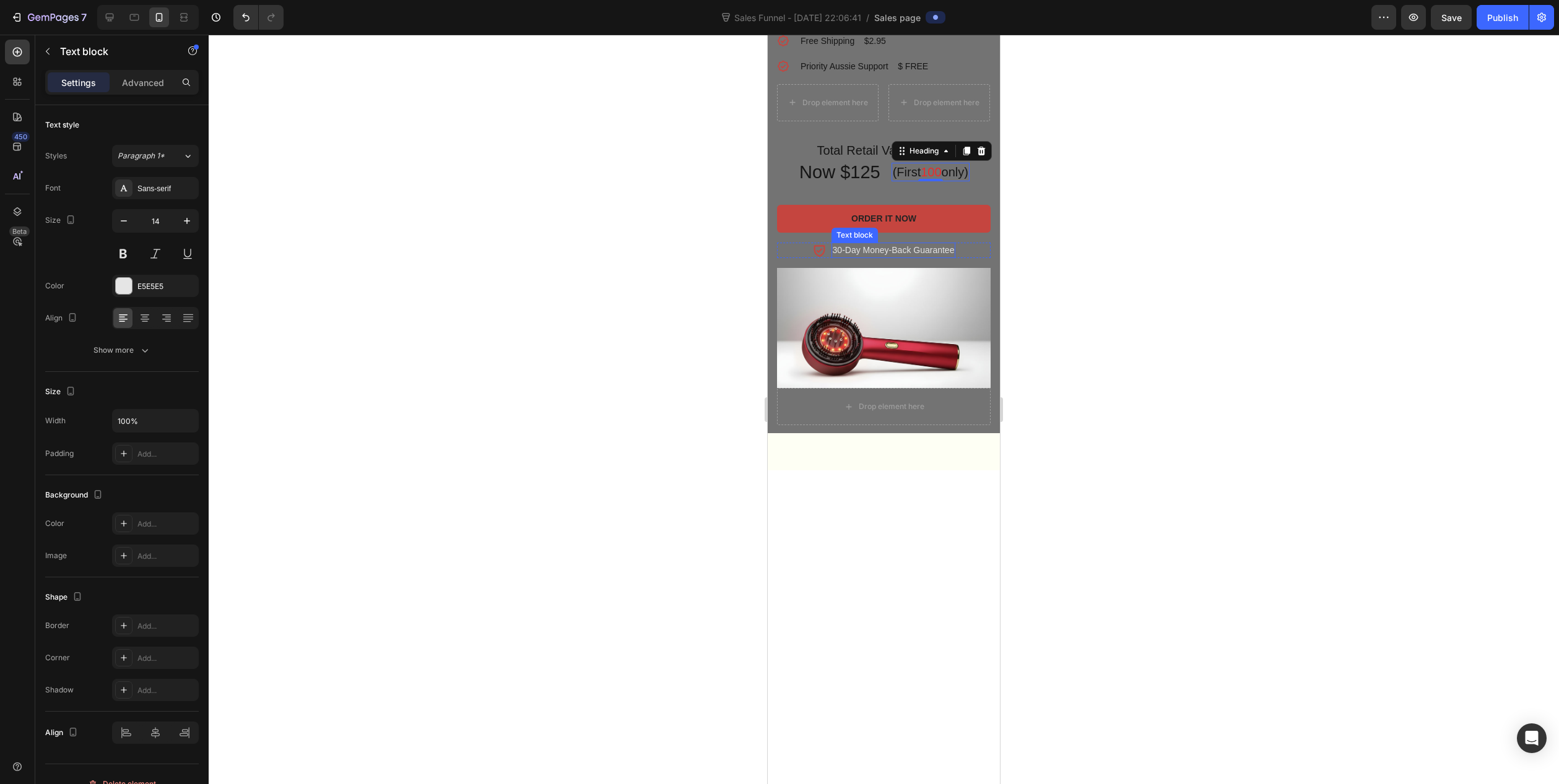
click at [864, 257] on p "30-Day Money-Back Guarantee" at bounding box center [894, 250] width 122 height 13
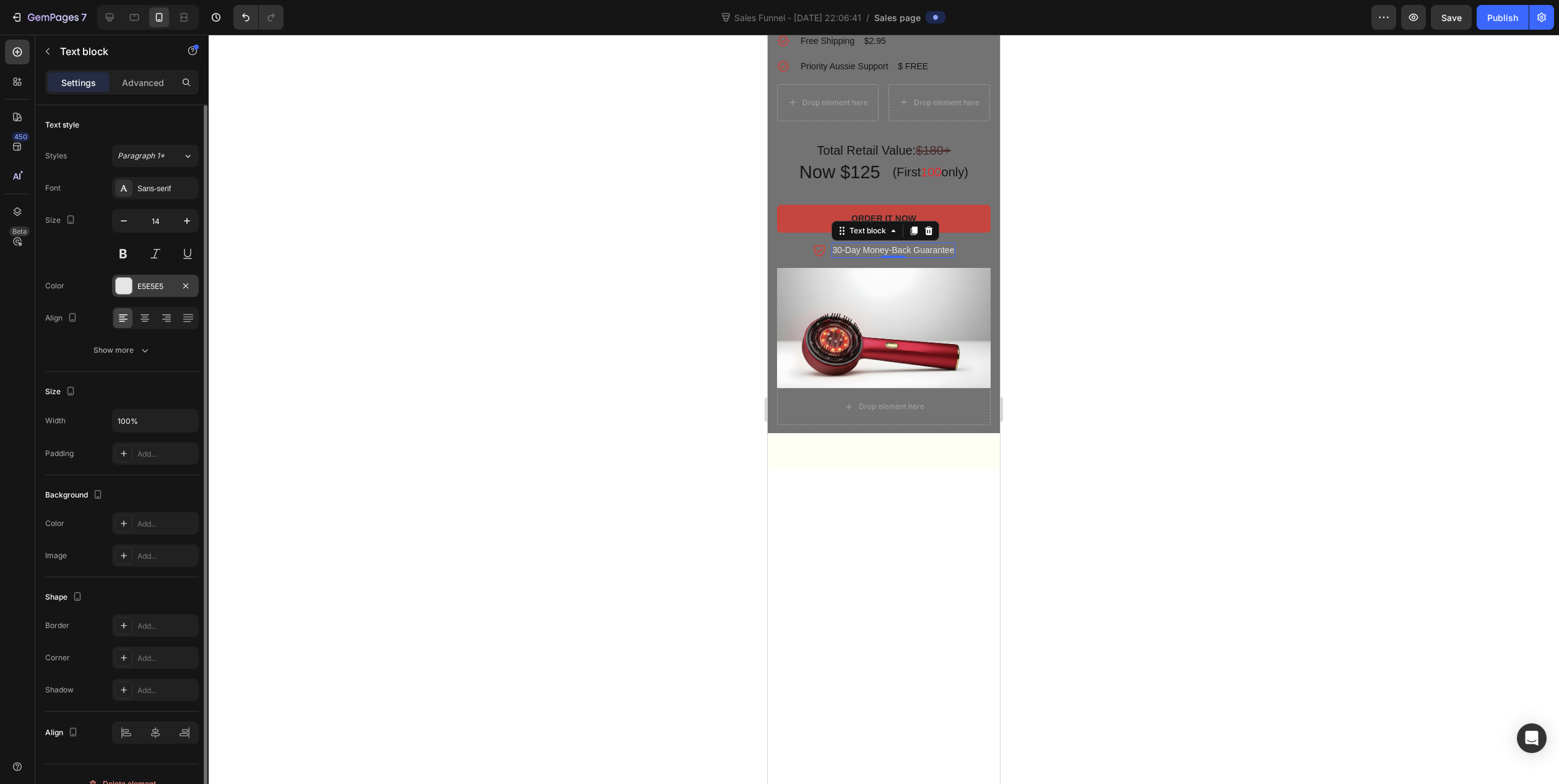
click at [155, 286] on div "E5E5E5" at bounding box center [155, 286] width 36 height 11
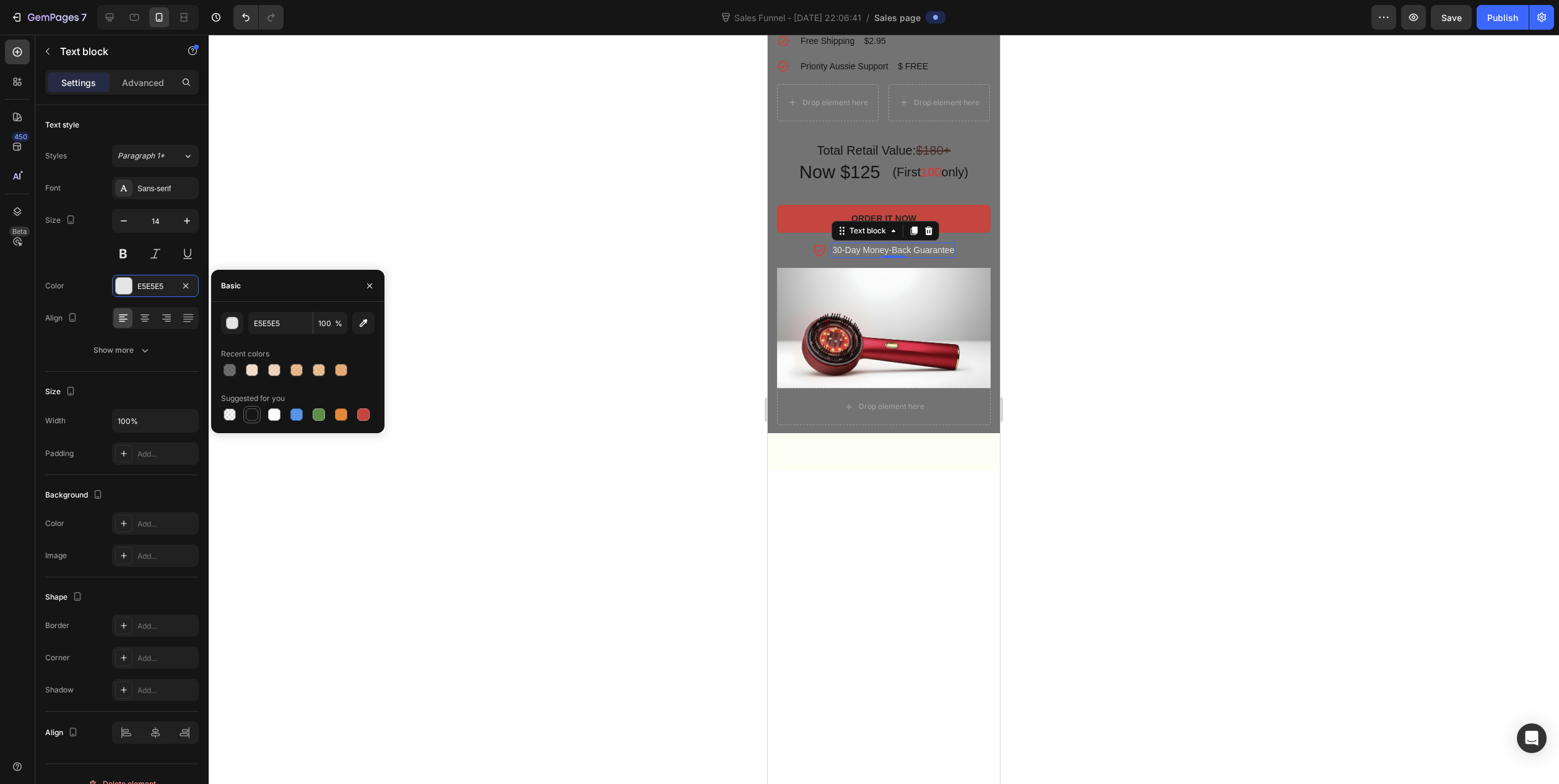
click at [249, 417] on div at bounding box center [252, 414] width 12 height 12
type input "151515"
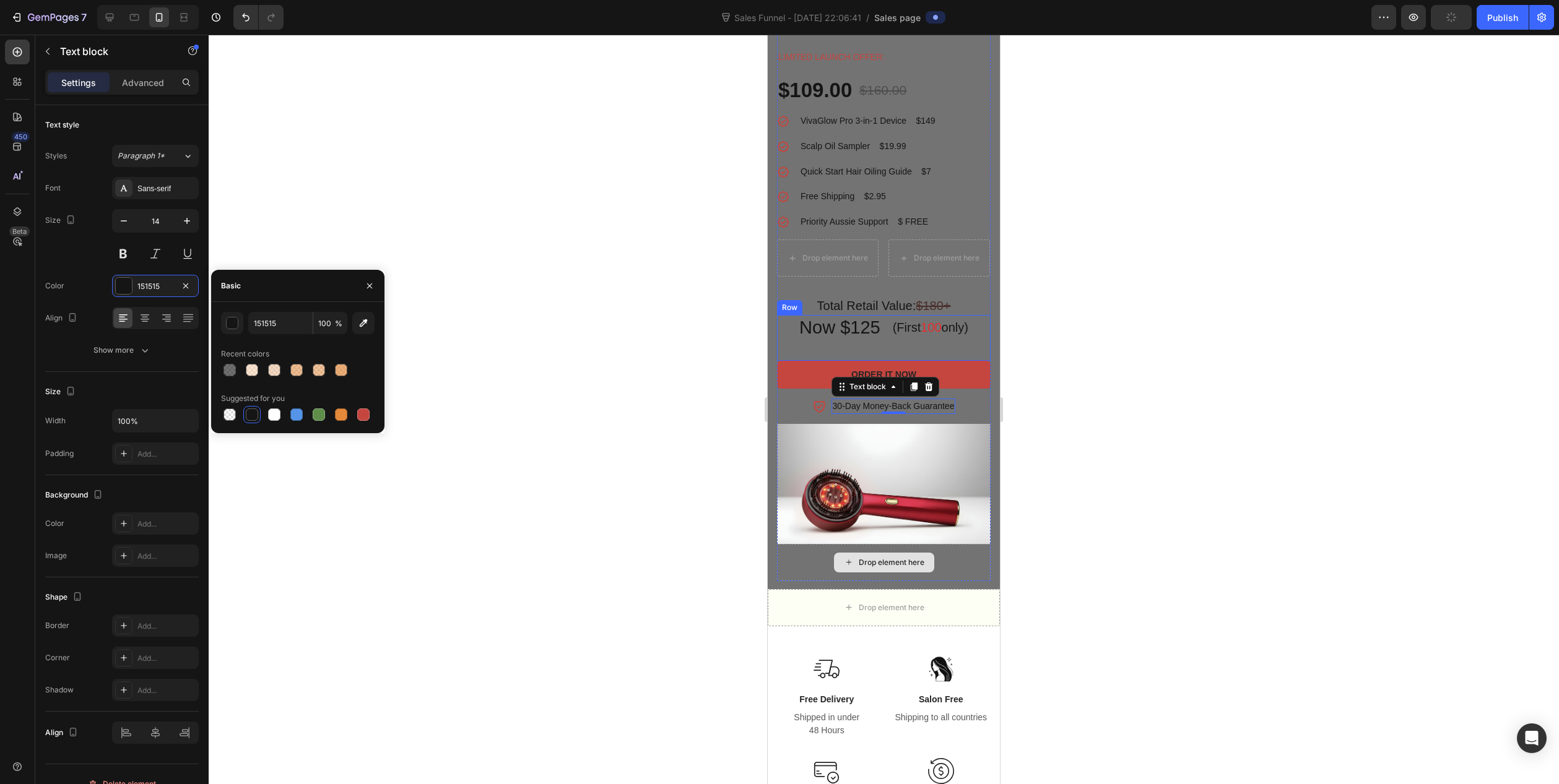
scroll to position [990, 0]
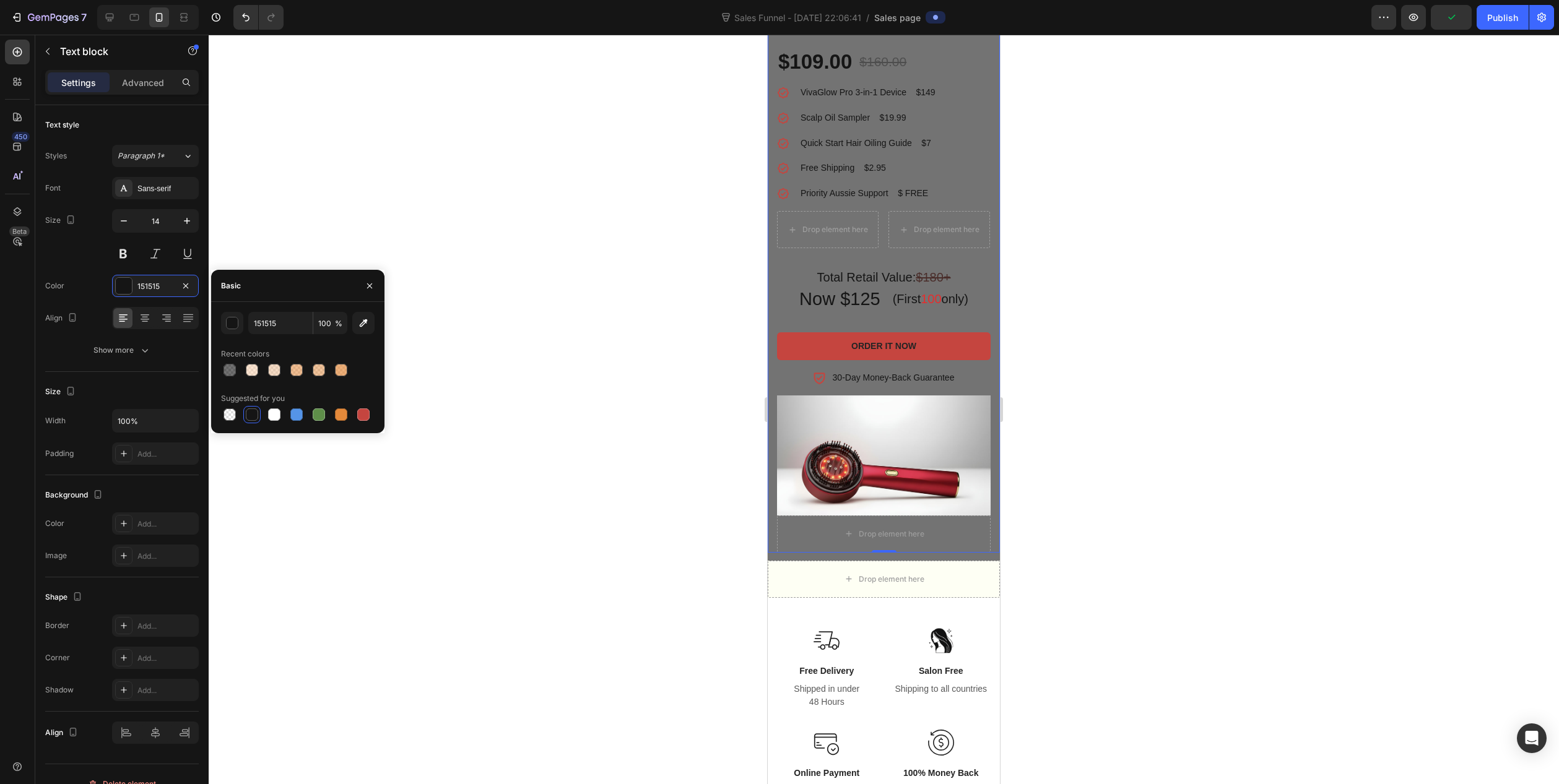
click at [772, 531] on div "VivaGlow Pro™ 3-in-1 Product Title Get It All - Unlock Your Best Routine Headin…" at bounding box center [884, 251] width 232 height 601
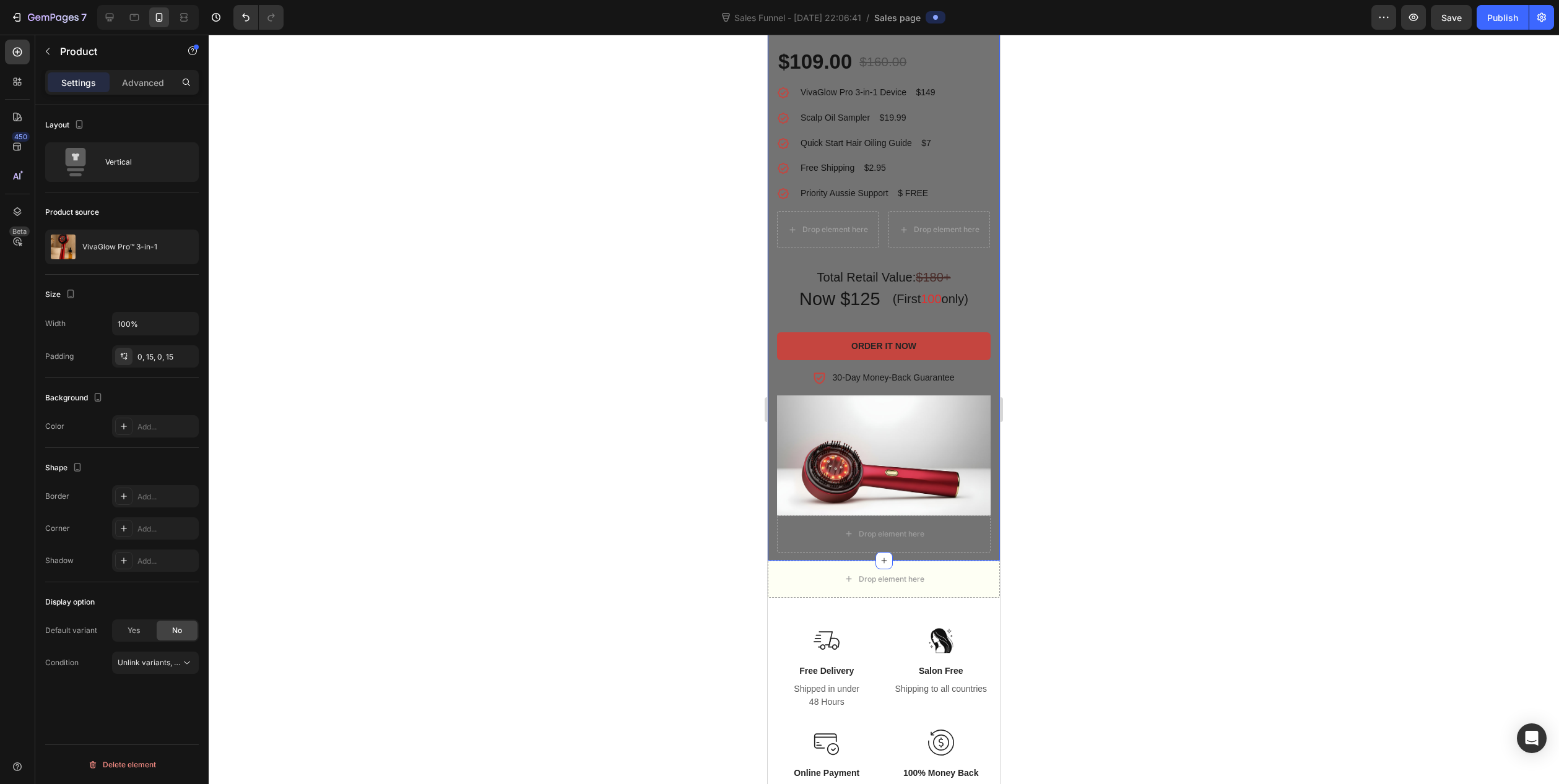
click at [777, 552] on div "VivaGlow Pro™ 3-in-1 Product Title Get It All - Unlock Your Best Routine Headin…" at bounding box center [884, 236] width 232 height 648
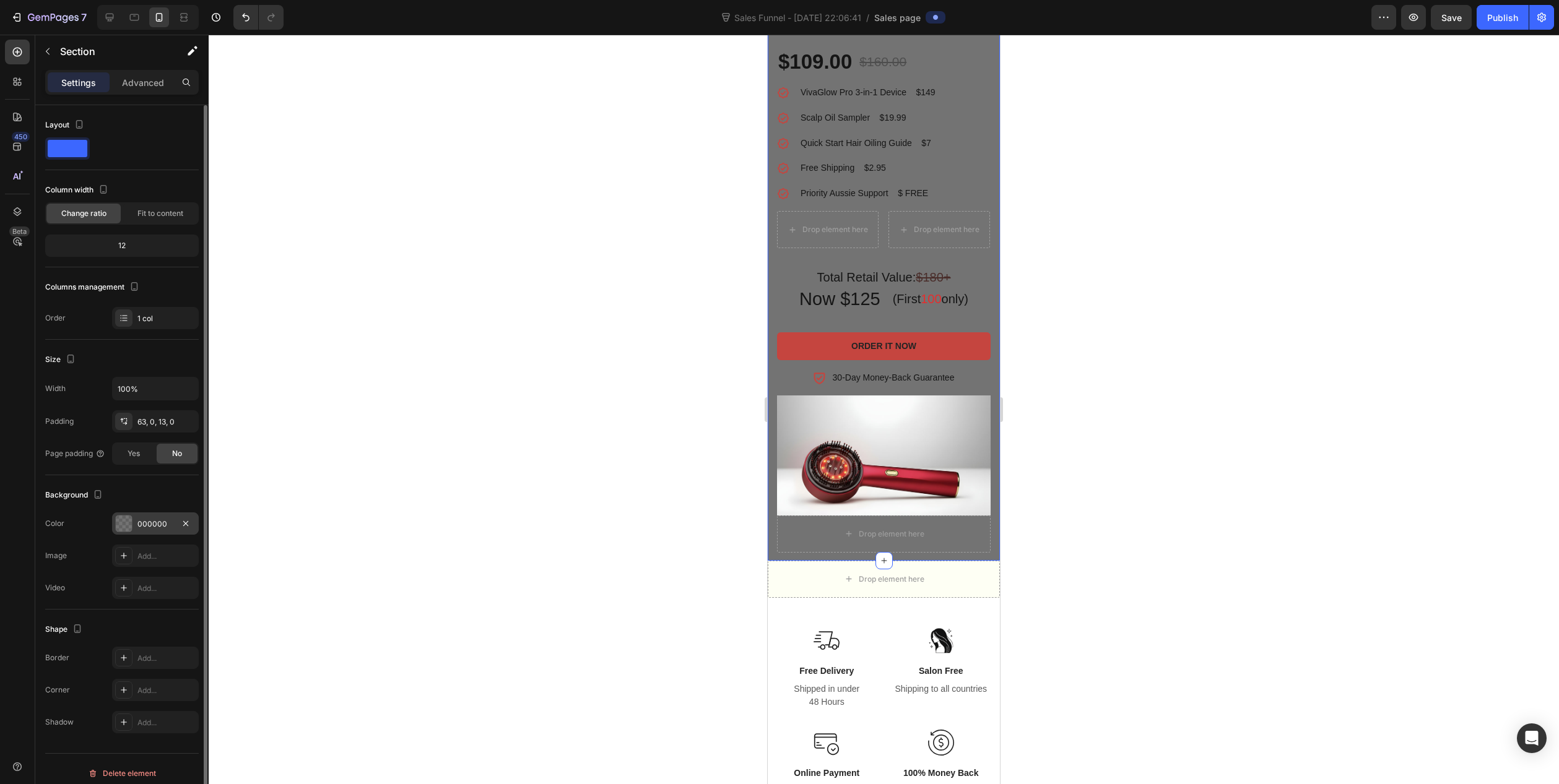
click at [155, 522] on div "000000" at bounding box center [155, 524] width 36 height 11
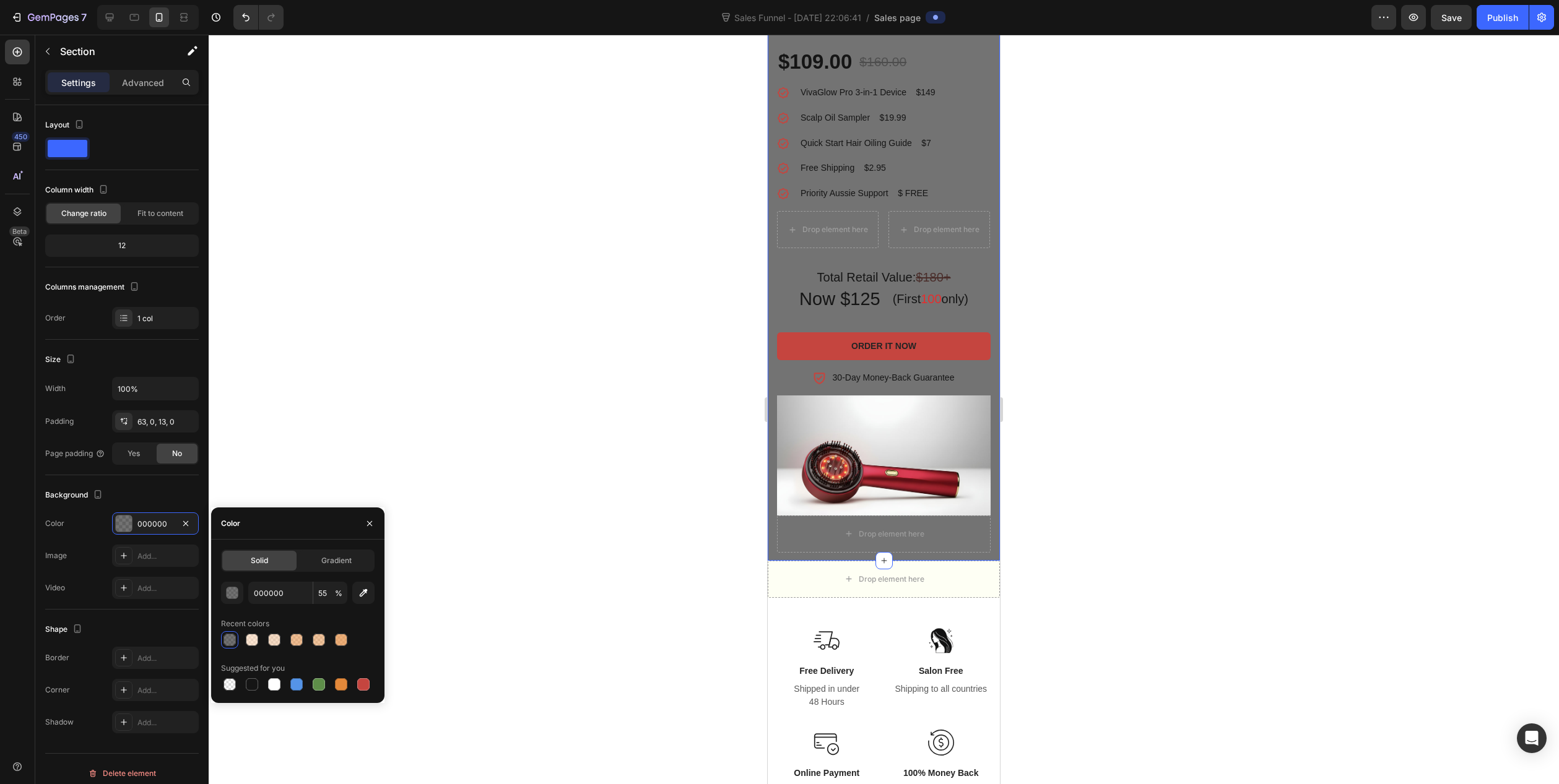
drag, startPoint x: 275, startPoint y: 689, endPoint x: 370, endPoint y: 648, distance: 103.5
click at [276, 689] on div at bounding box center [274, 684] width 12 height 12
type input "FFFFFF"
type input "100"
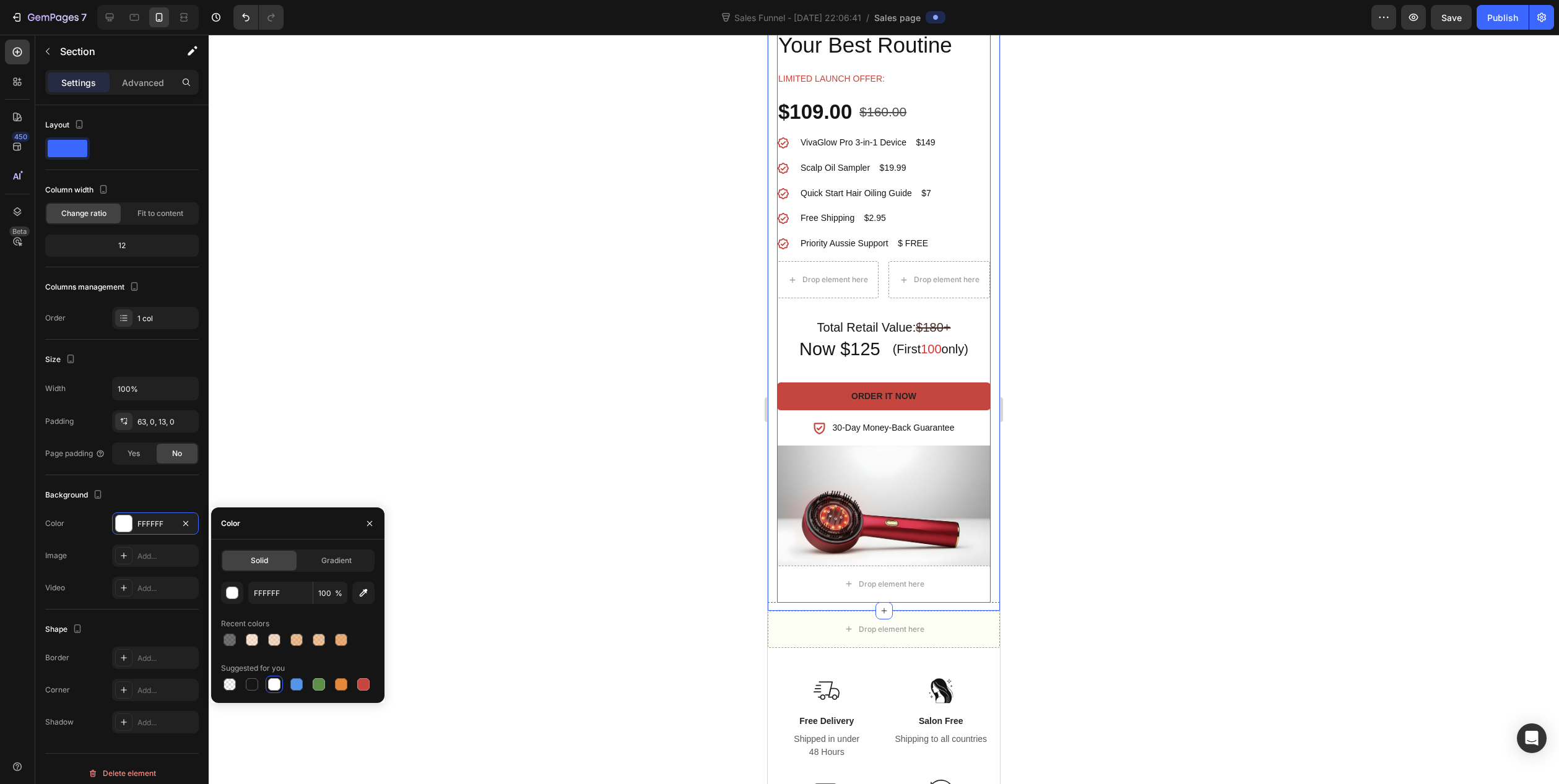
scroll to position [619, 0]
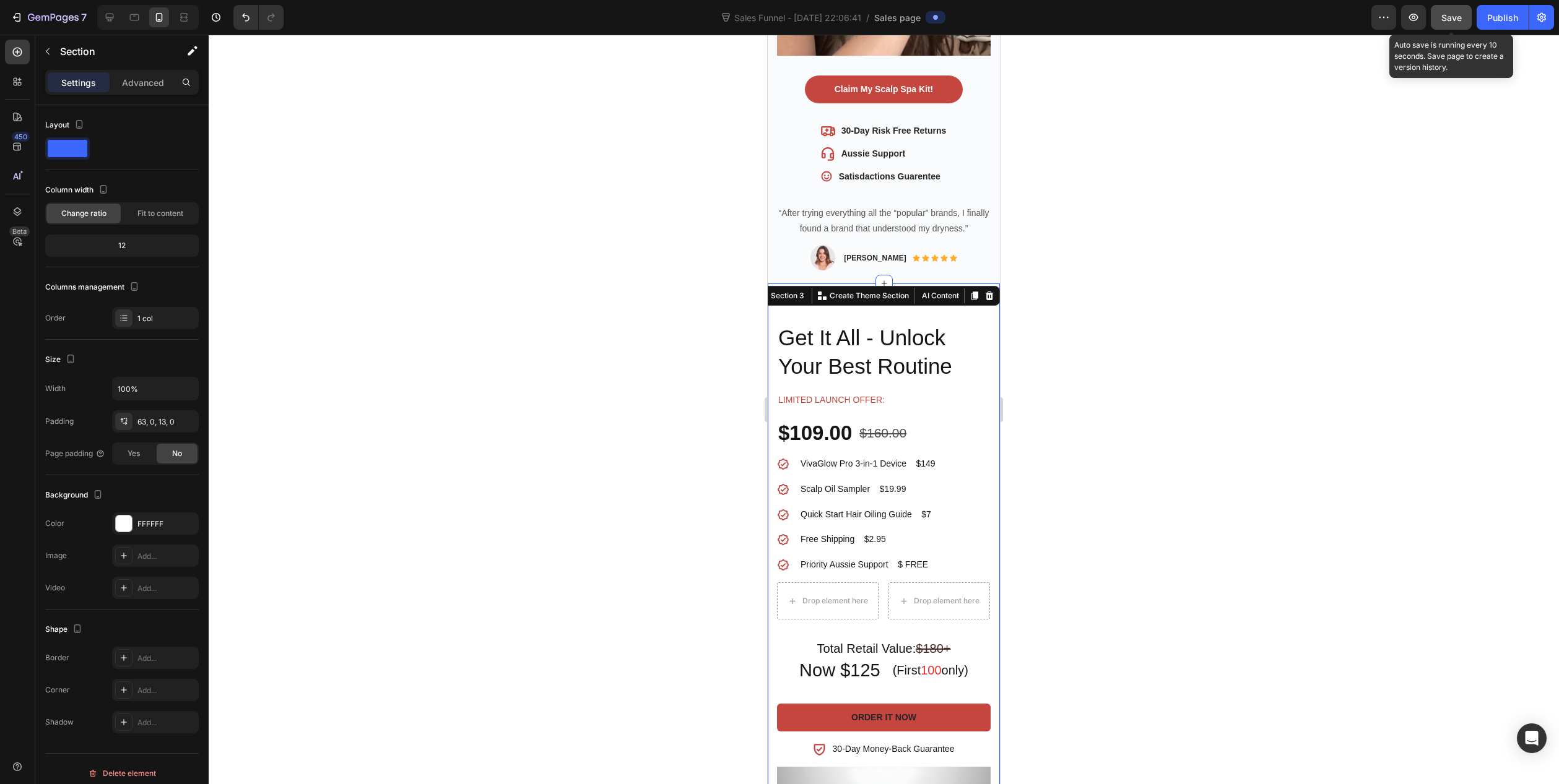
click at [1463, 10] on button "Save" at bounding box center [1452, 17] width 41 height 25
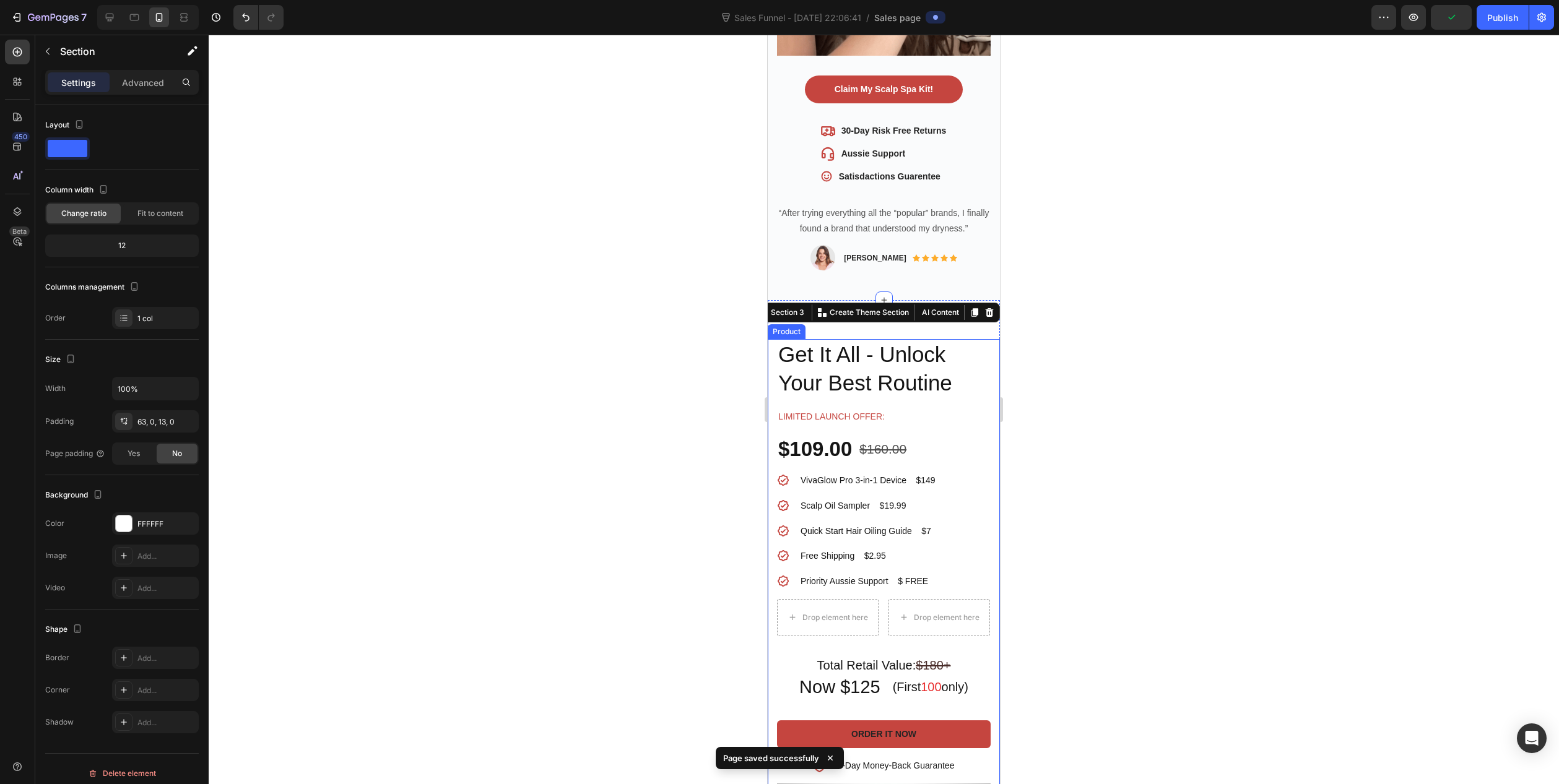
click at [643, 338] on div at bounding box center [884, 409] width 1351 height 750
click at [977, 308] on div "VivaGlow Pro™ 3-in-1 Product Title Get It All - Unlock Your Best Routine Headin…" at bounding box center [884, 624] width 232 height 648
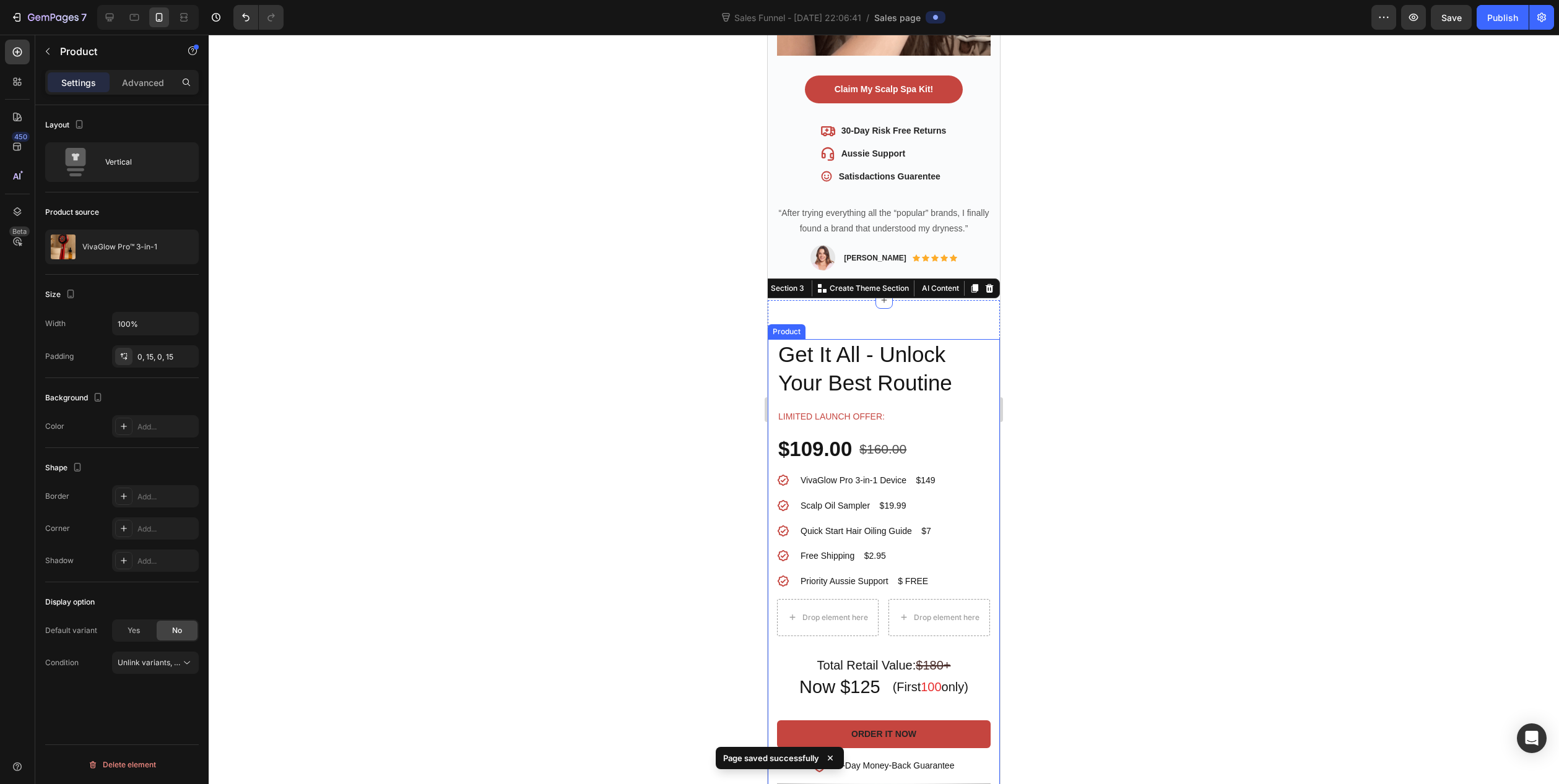
click at [986, 341] on div "VivaGlow Pro™ 3-in-1 Product Title Get It All - Unlock Your Best Routine Headin…" at bounding box center [884, 639] width 232 height 601
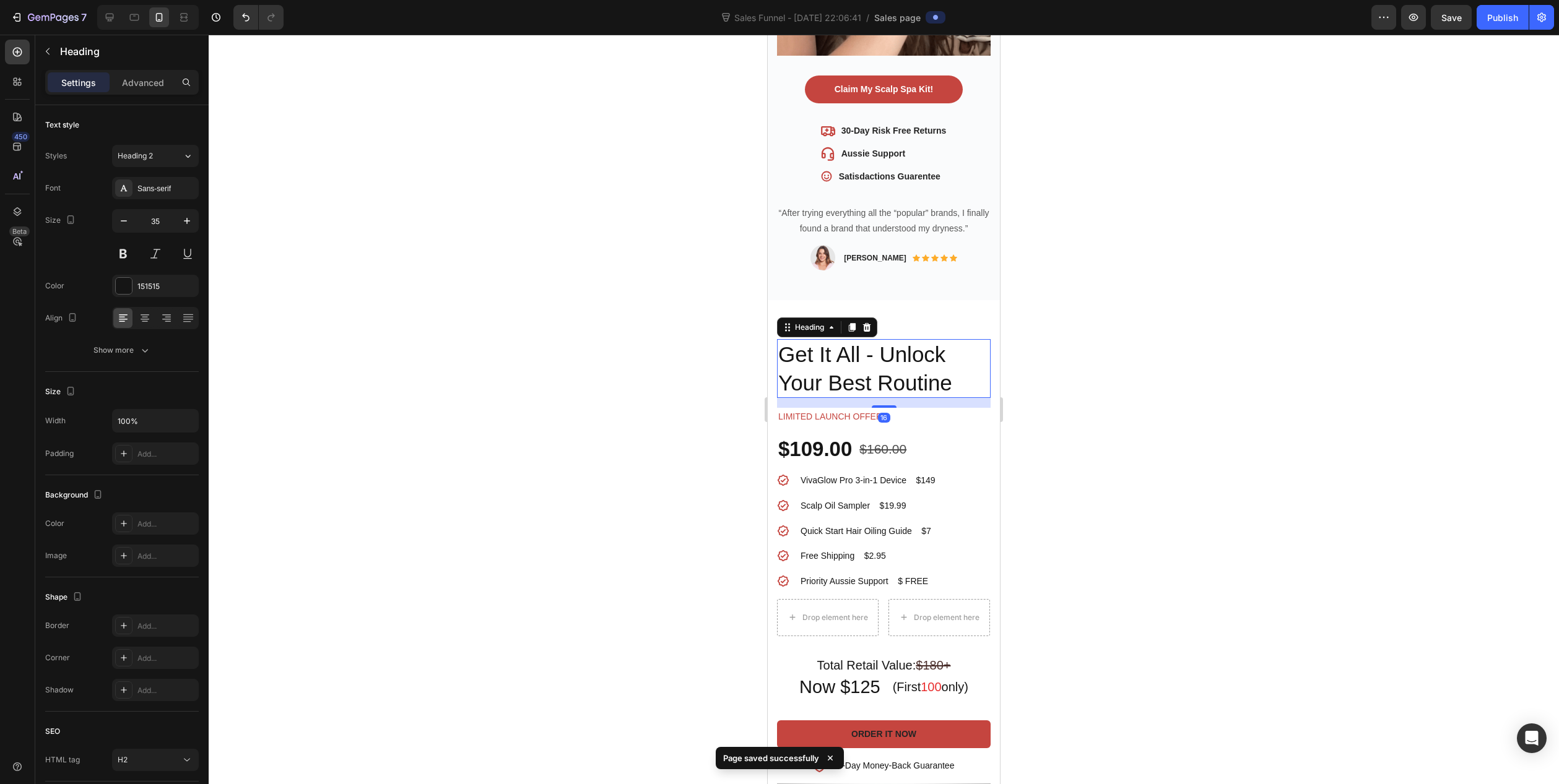
click at [960, 341] on h2 "Get It All - Unlock Your Best Routine" at bounding box center [884, 368] width 213 height 59
click at [987, 339] on div "VivaGlow Pro™ 3-in-1 Product Title Get It All - Unlock Your Best Routine Headin…" at bounding box center [884, 639] width 232 height 601
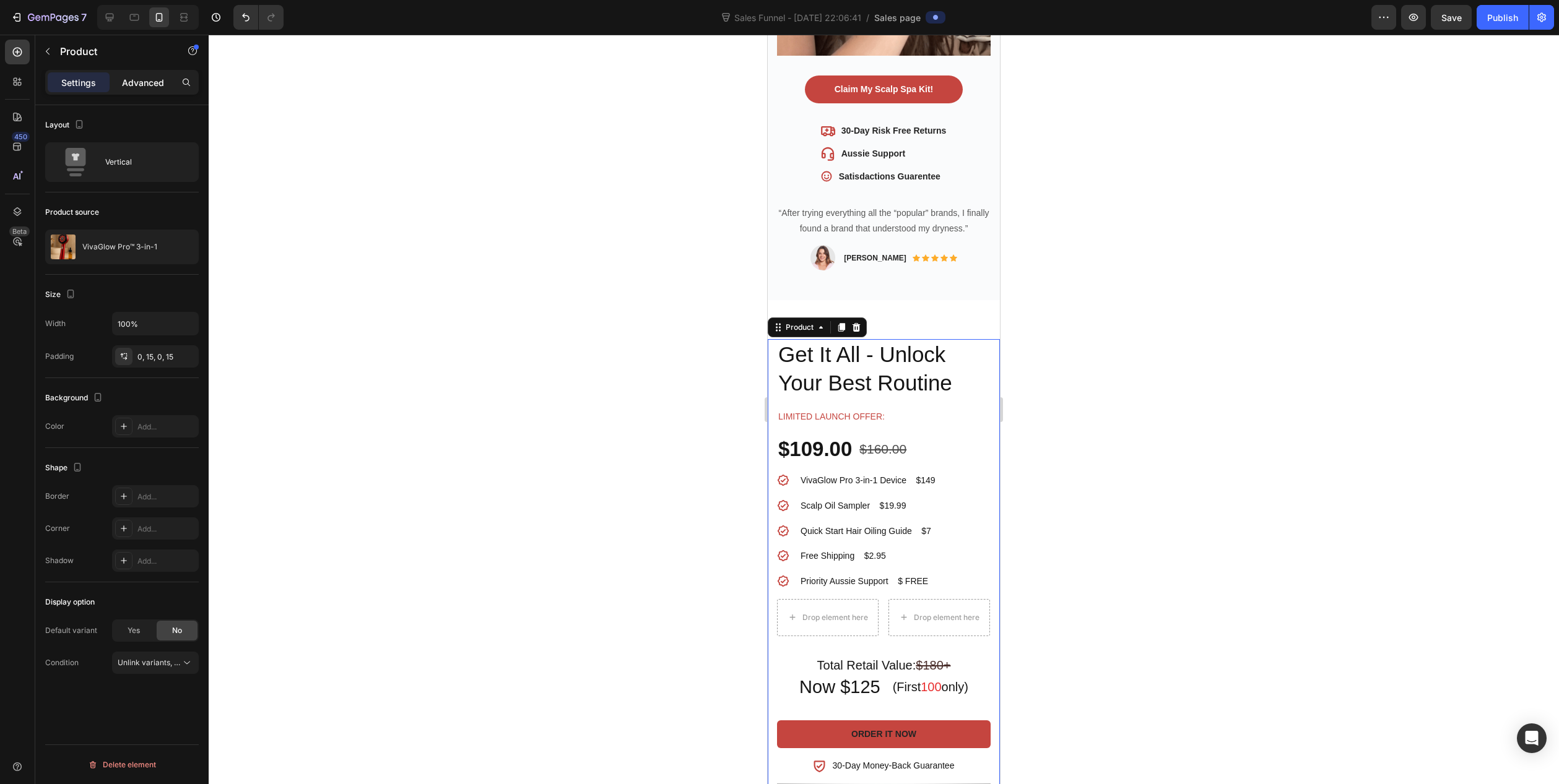
click at [137, 82] on p "Advanced" at bounding box center [143, 82] width 42 height 13
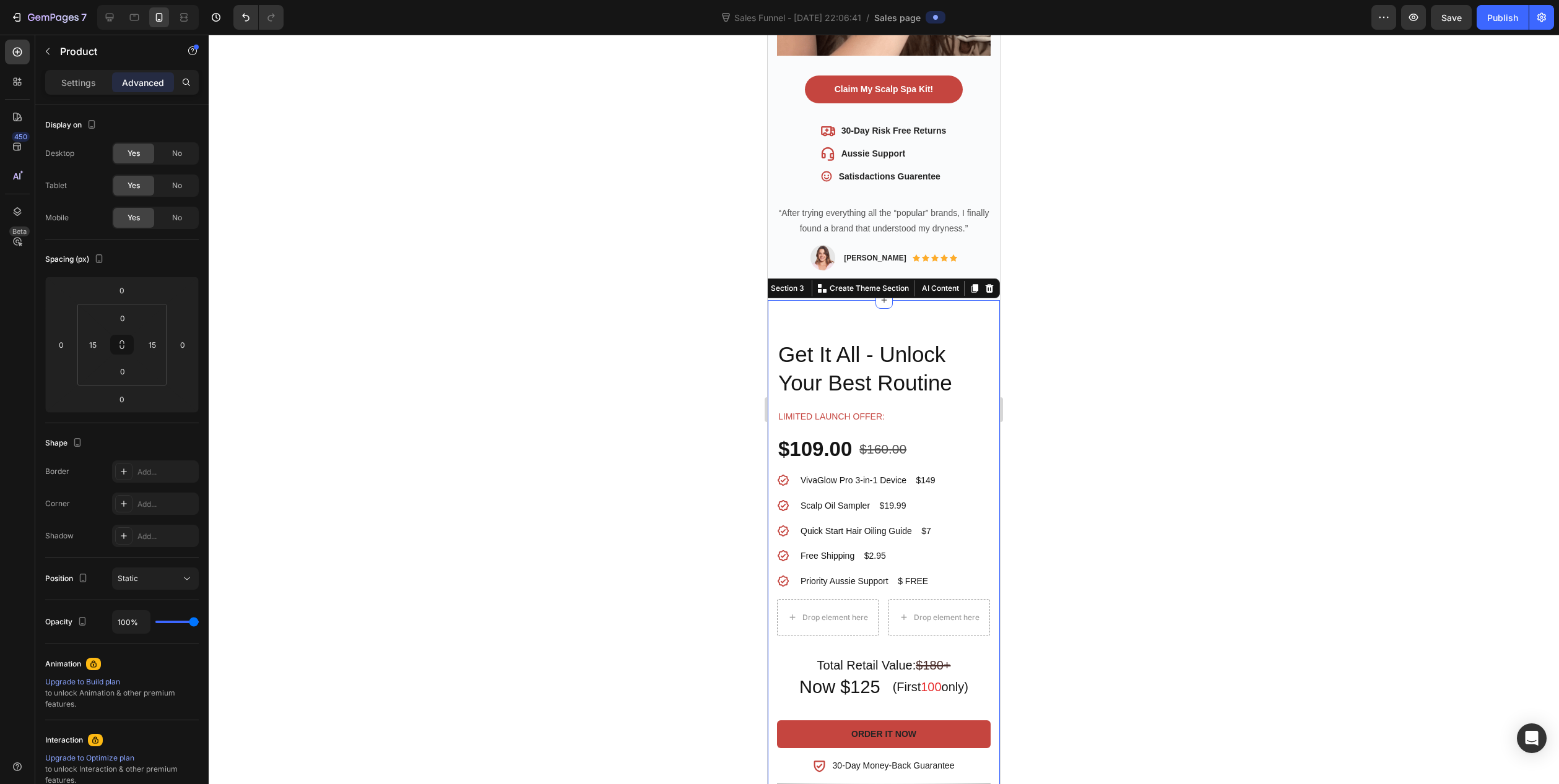
click at [949, 307] on div "VivaGlow Pro™ 3-in-1 Product Title Get It All - Unlock Your Best Routine Headin…" at bounding box center [884, 624] width 232 height 648
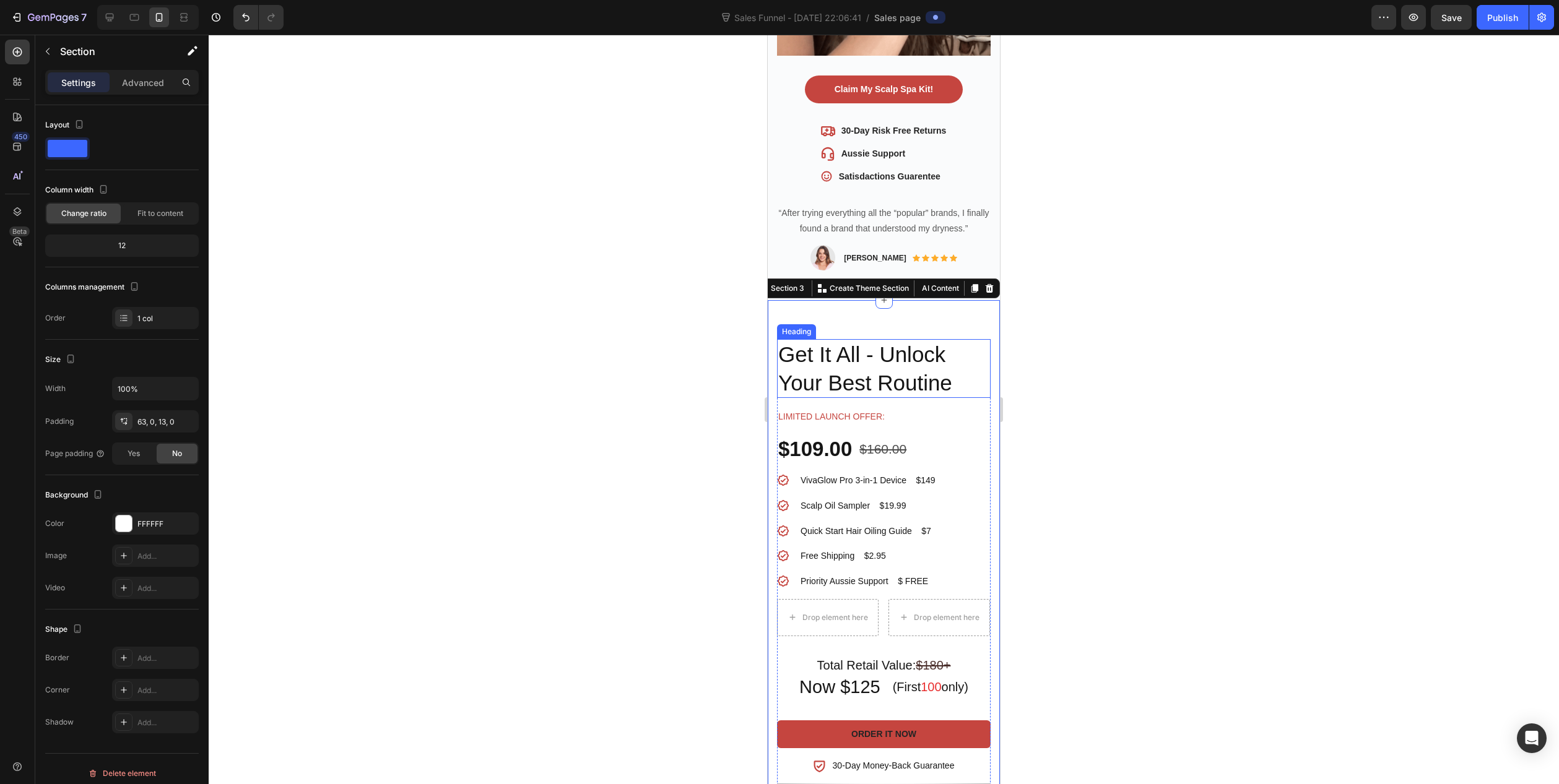
click at [967, 353] on h2 "Get It All - Unlock Your Best Routine" at bounding box center [884, 368] width 213 height 59
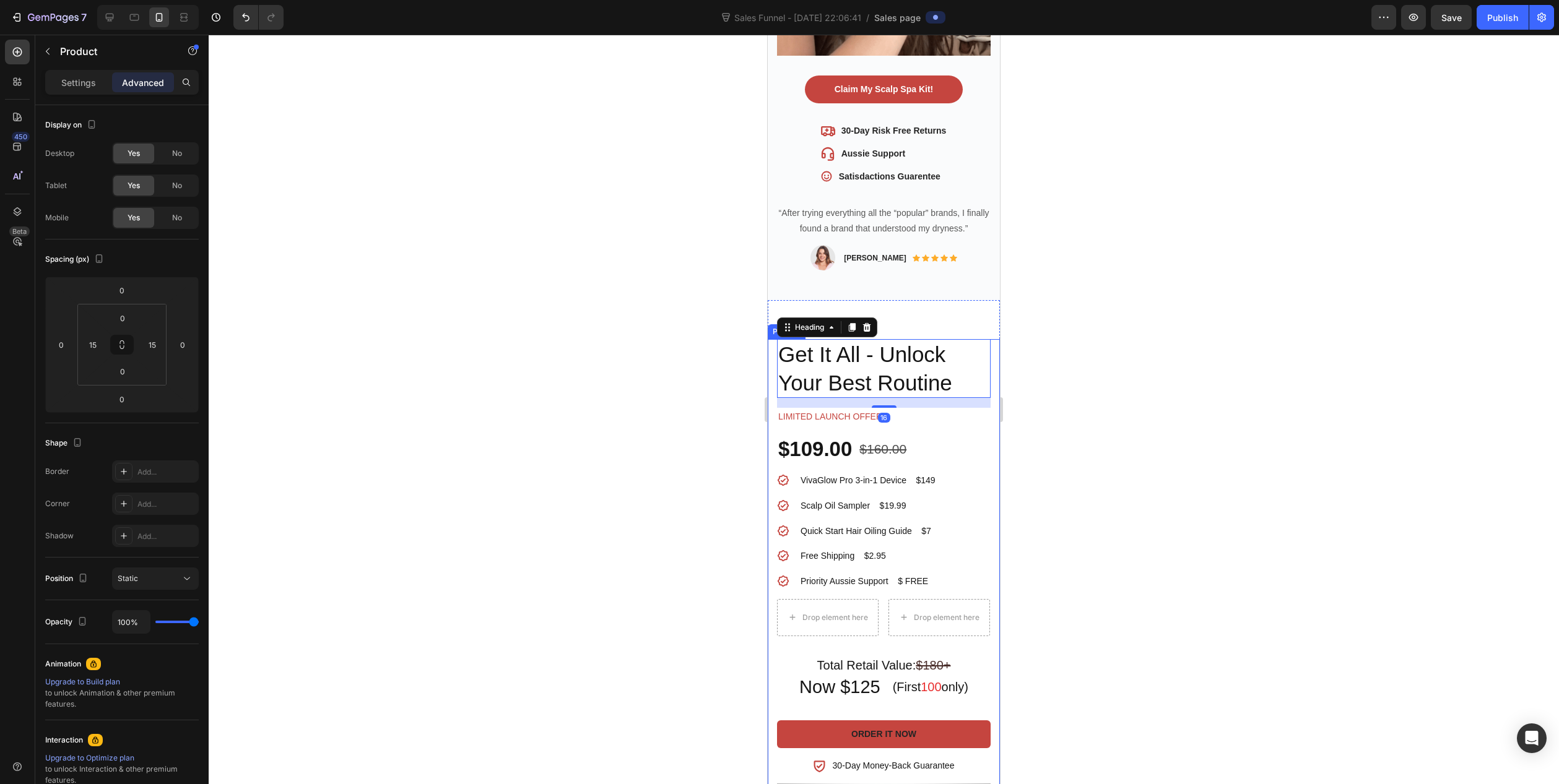
click at [987, 370] on div "VivaGlow Pro™ 3-in-1 Product Title Get It All - Unlock Your Best Routine Headin…" at bounding box center [884, 639] width 232 height 601
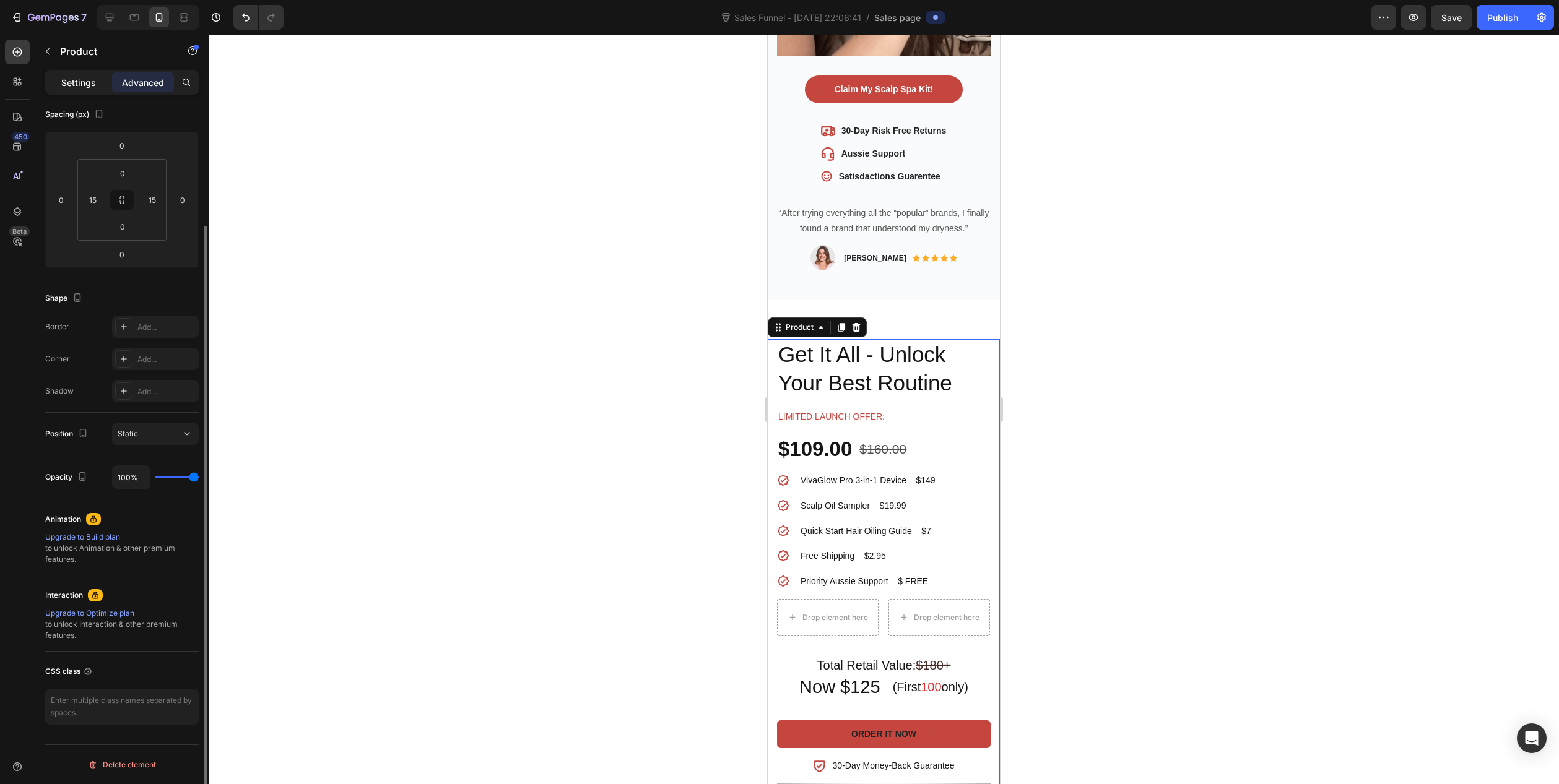
drag, startPoint x: 79, startPoint y: 68, endPoint x: 80, endPoint y: 75, distance: 7.1
click at [80, 75] on div "Sections(18) Elements(87) Section Element Hero Section Product Detail Brands Tr…" at bounding box center [121, 409] width 173 height 750
click at [81, 80] on p "Settings" at bounding box center [79, 82] width 34 height 13
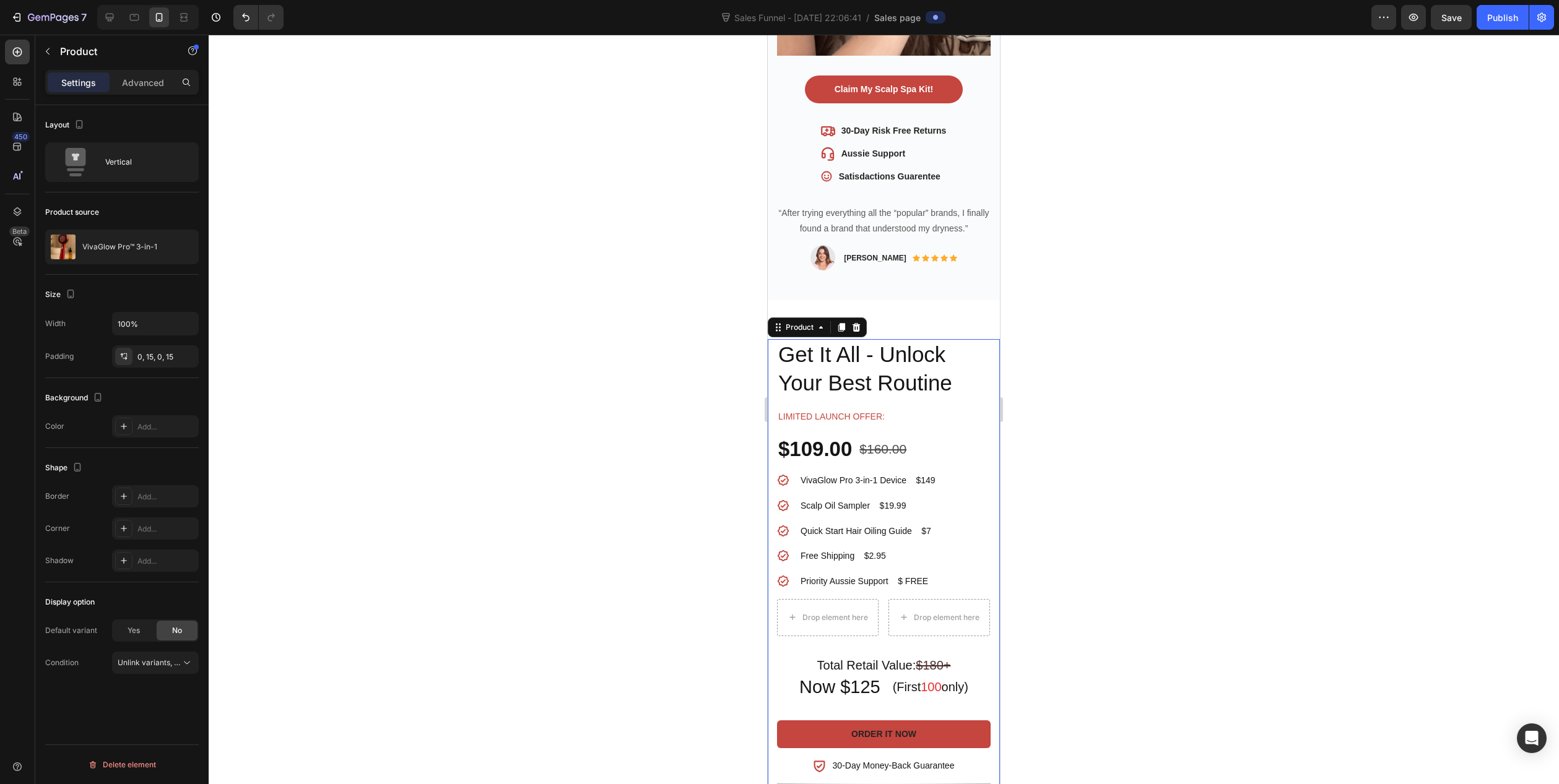
scroll to position [0, 0]
click at [961, 311] on div "VivaGlow Pro™ 3-in-1 Product Title Get It All - Unlock Your Best Routine Headin…" at bounding box center [884, 624] width 232 height 648
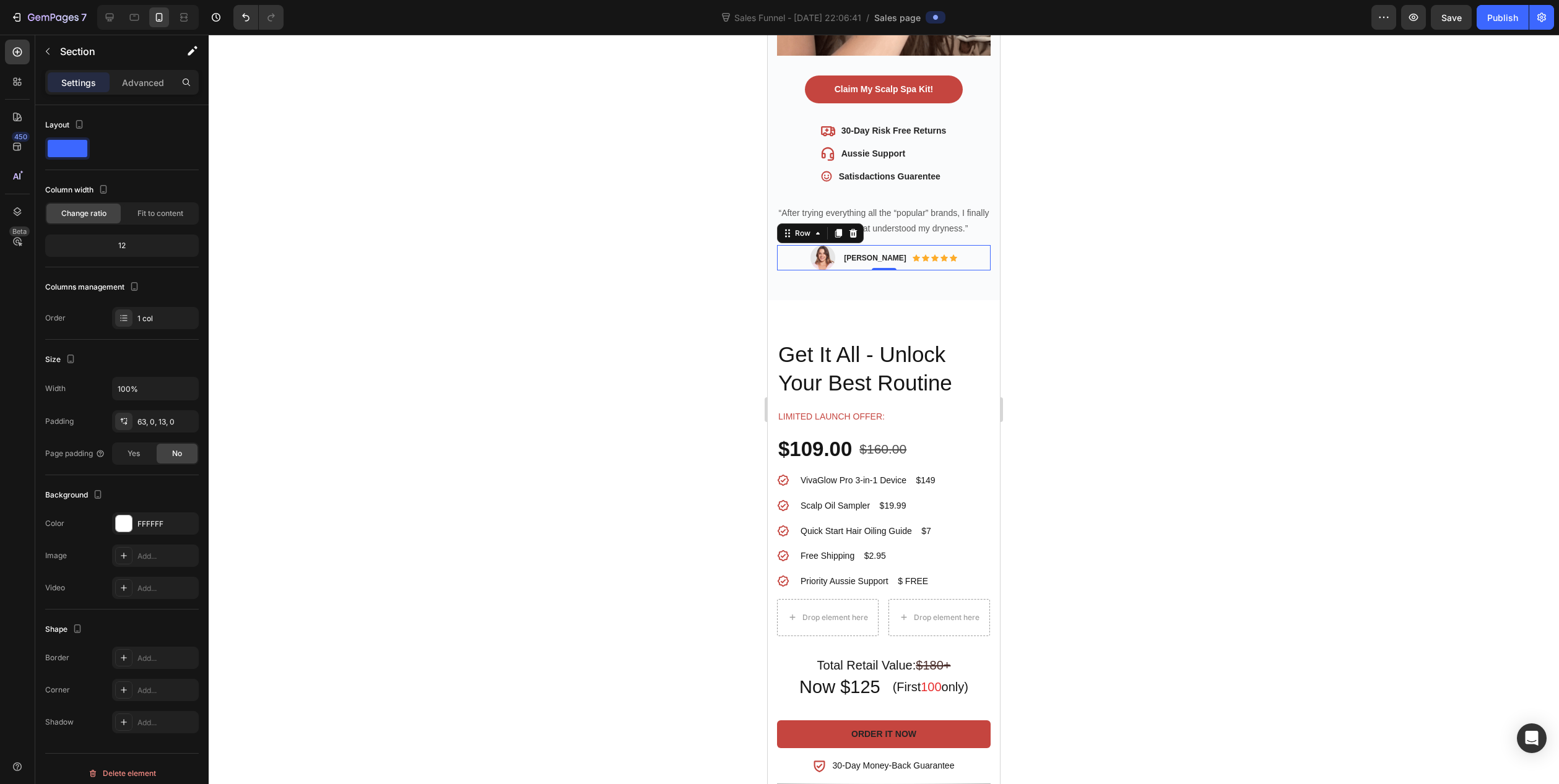
click at [971, 246] on div "Image [PERSON_NAME] Text block Icon Icon Icon Icon Icon Icon List Hoz Row Row 0" at bounding box center [884, 258] width 213 height 26
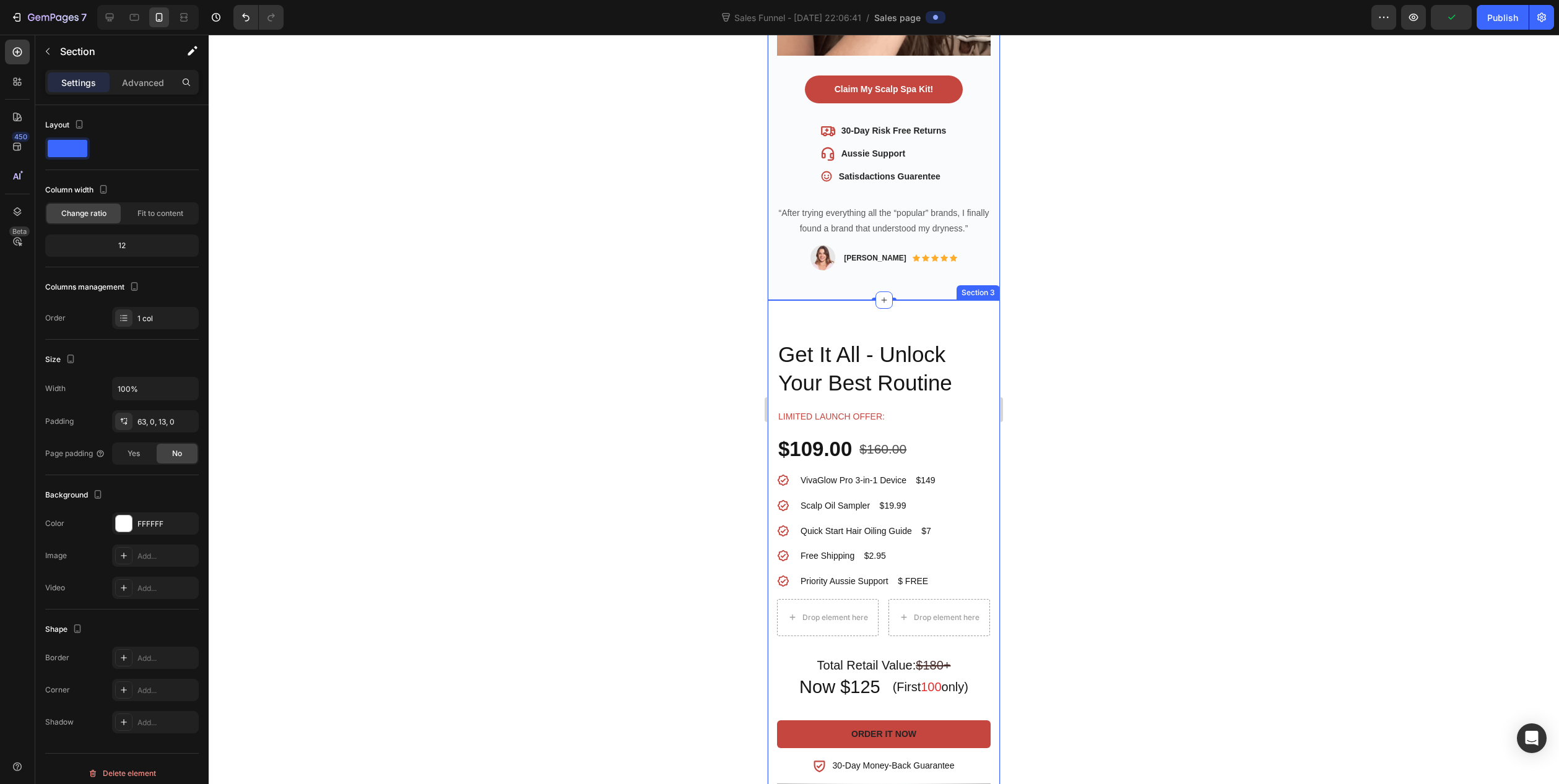
click at [970, 310] on div "VivaGlow Pro™ 3-in-1 Product Title Get It All - Unlock Your Best Routine Headin…" at bounding box center [884, 624] width 232 height 648
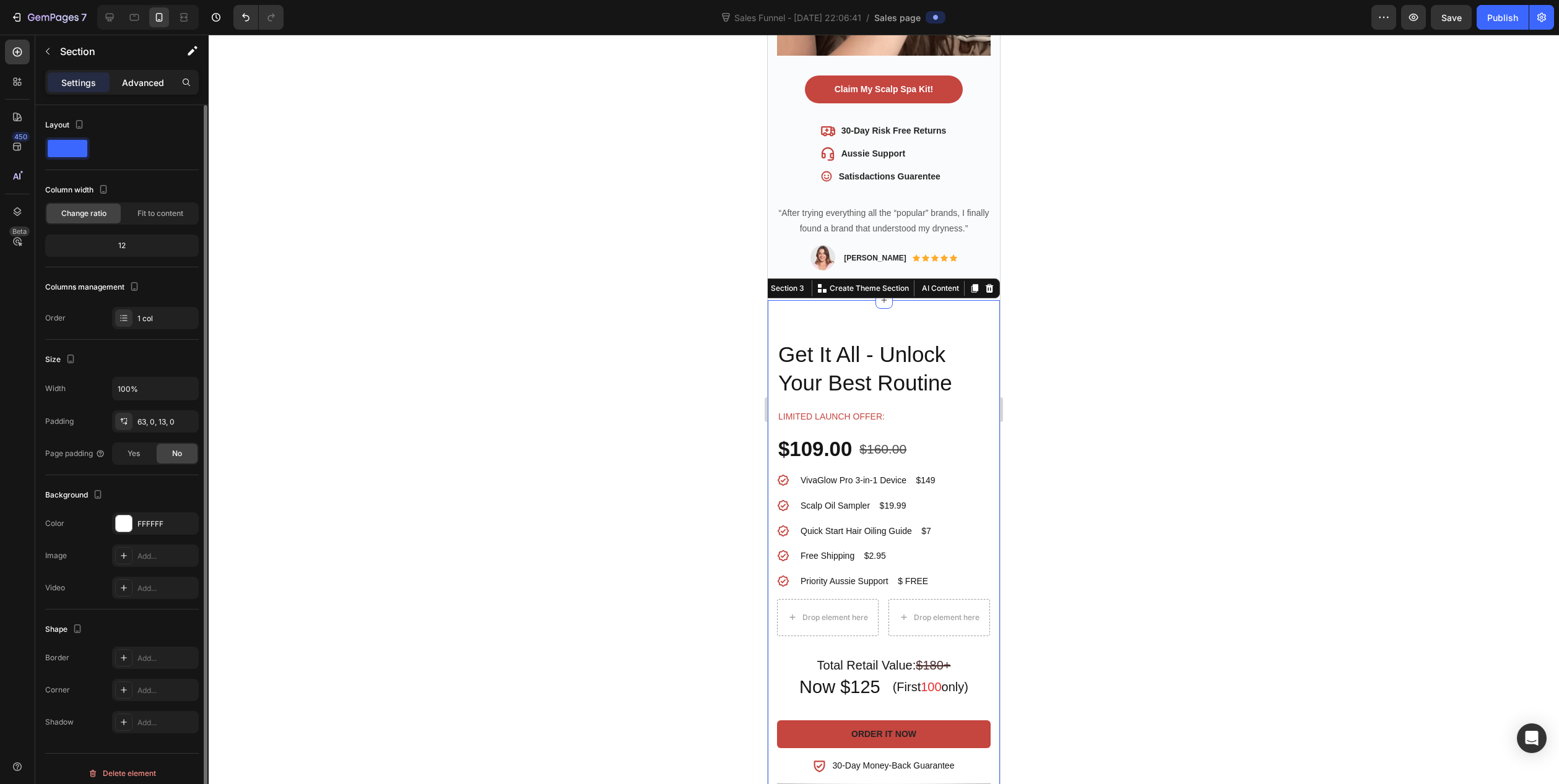
click at [141, 86] on p "Advanced" at bounding box center [143, 82] width 42 height 13
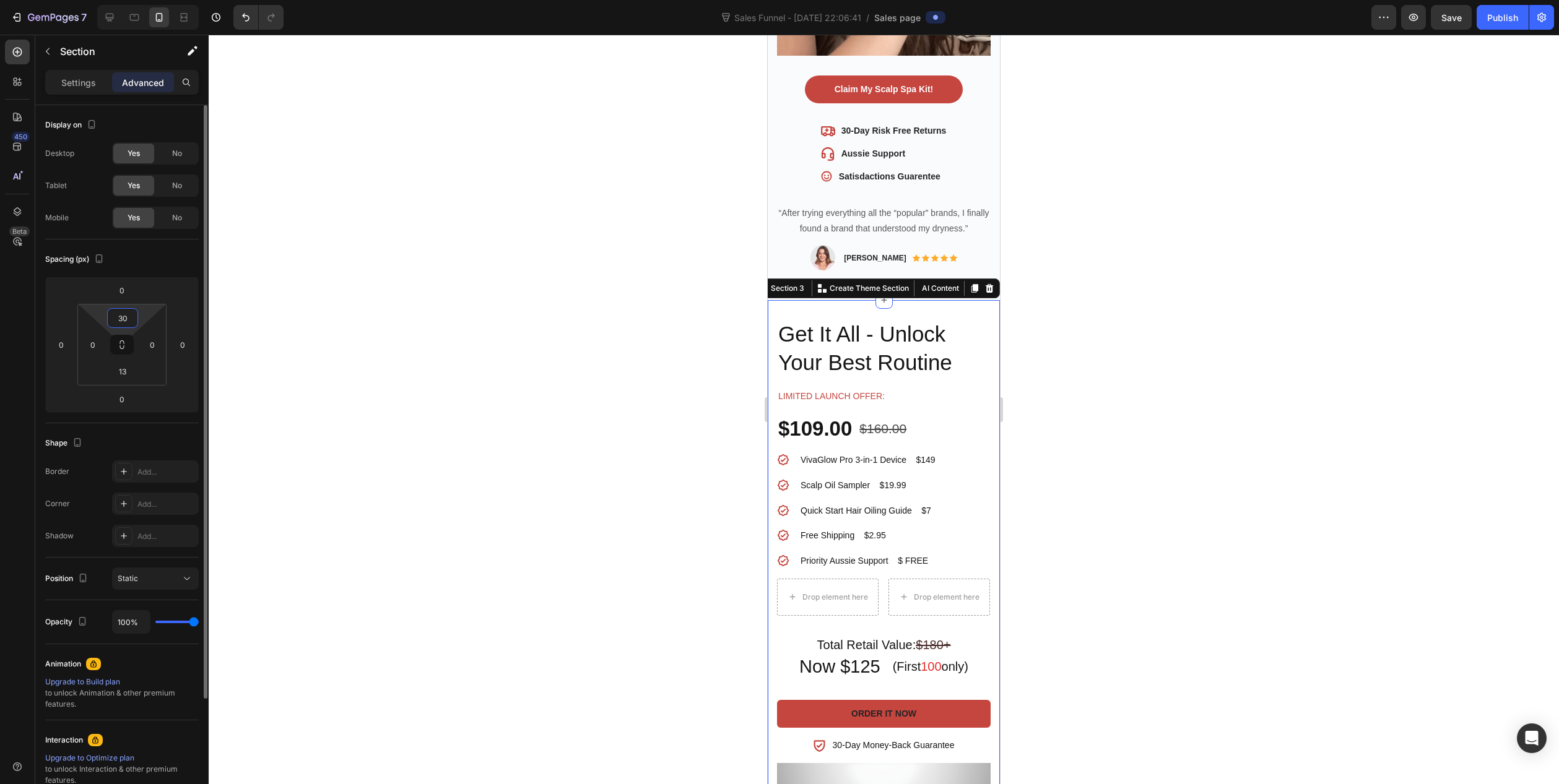
type input "3"
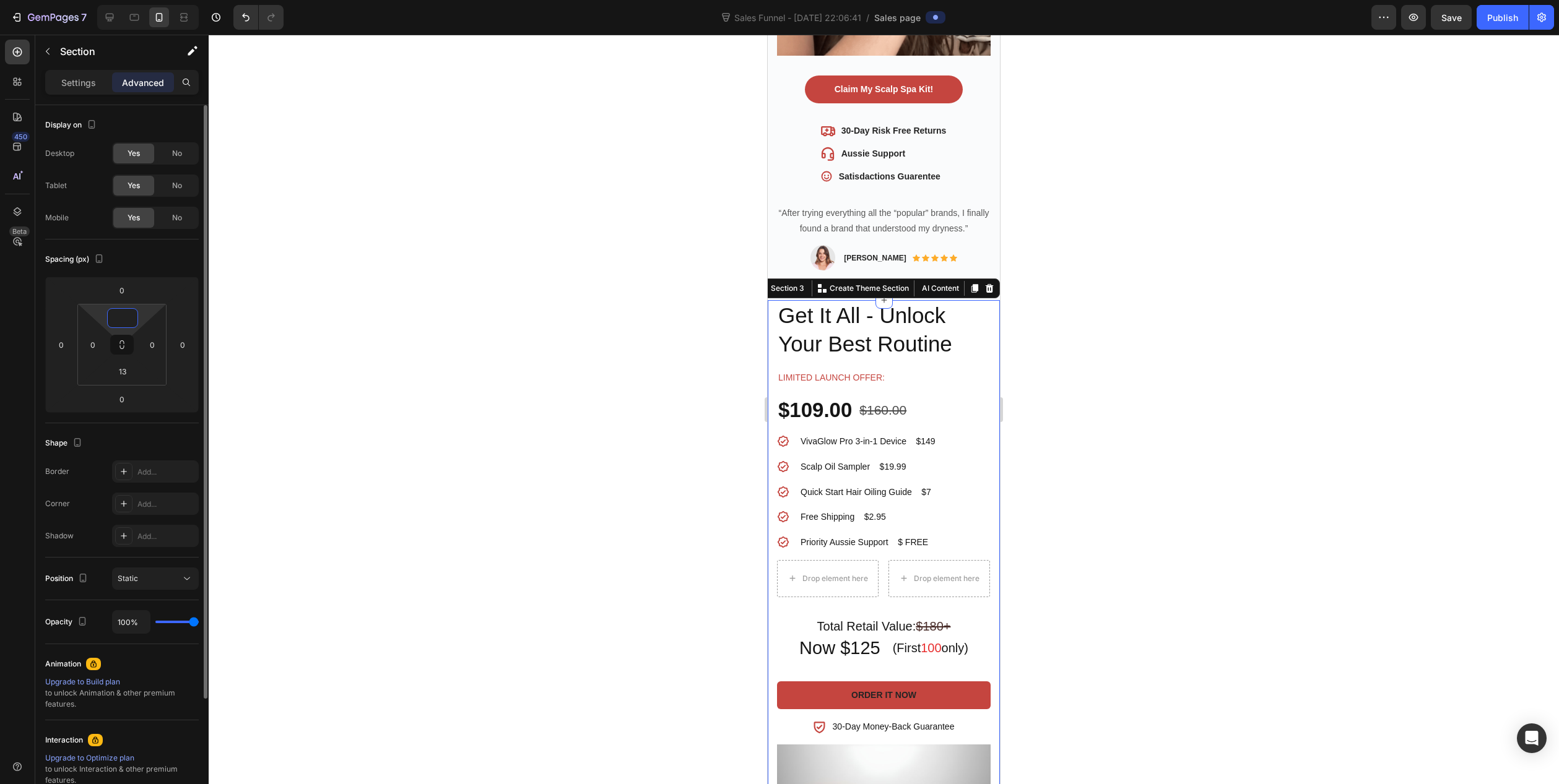
type input "0"
click at [643, 389] on div at bounding box center [884, 409] width 1351 height 750
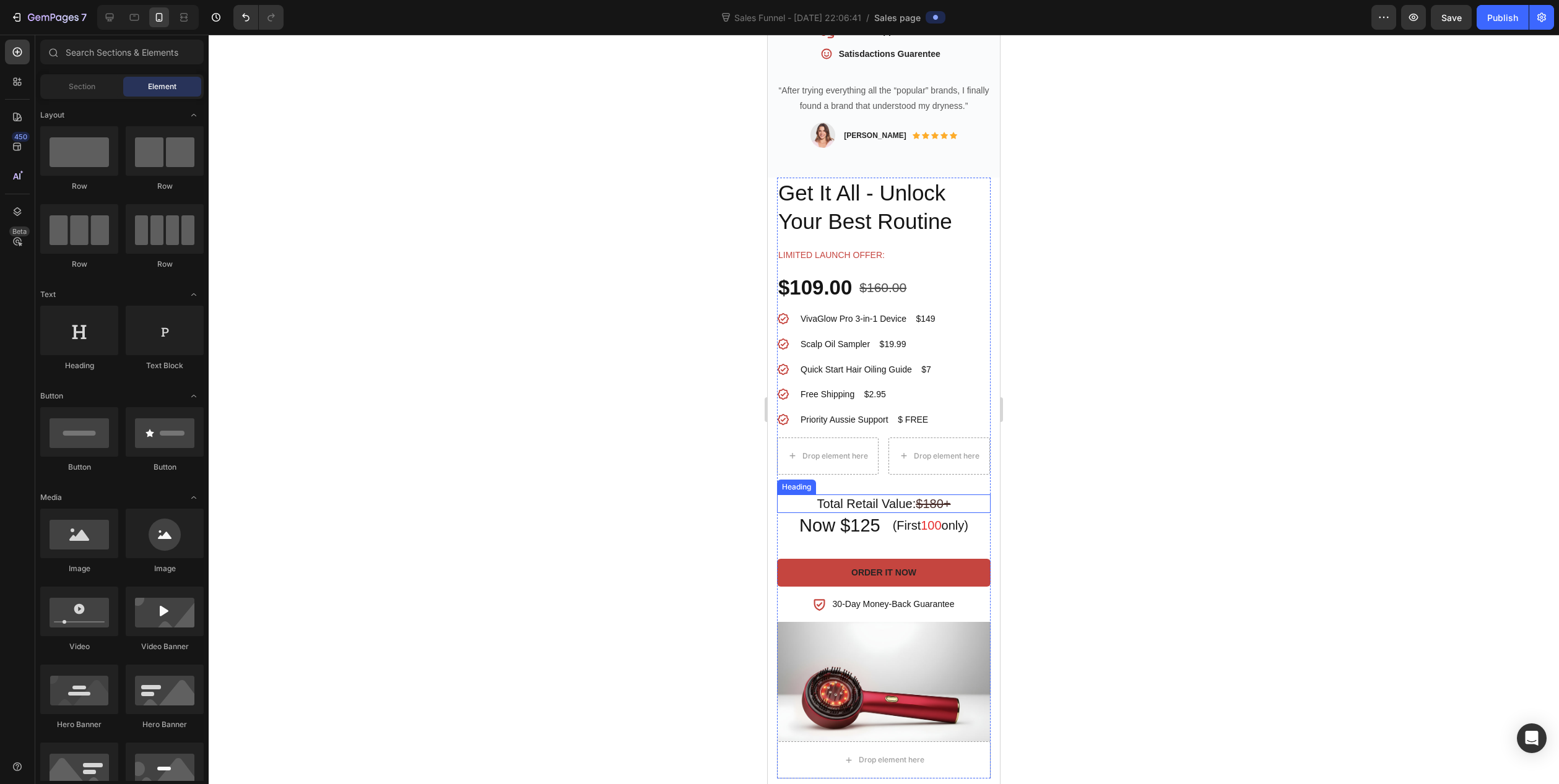
scroll to position [743, 0]
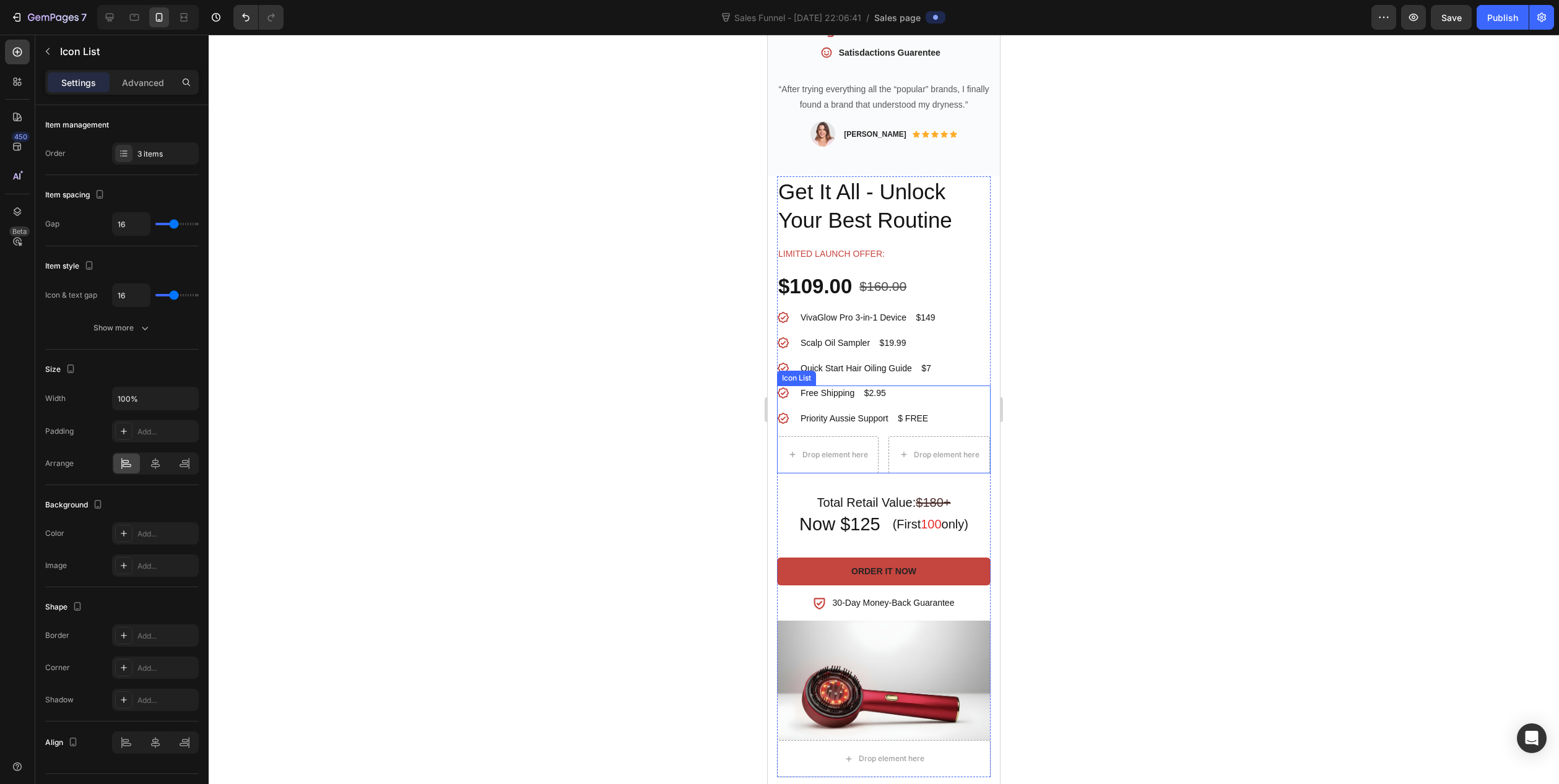
click at [883, 444] on li "Drop element here Drop element here" at bounding box center [884, 455] width 213 height 37
click at [149, 80] on p "Advanced" at bounding box center [143, 82] width 42 height 13
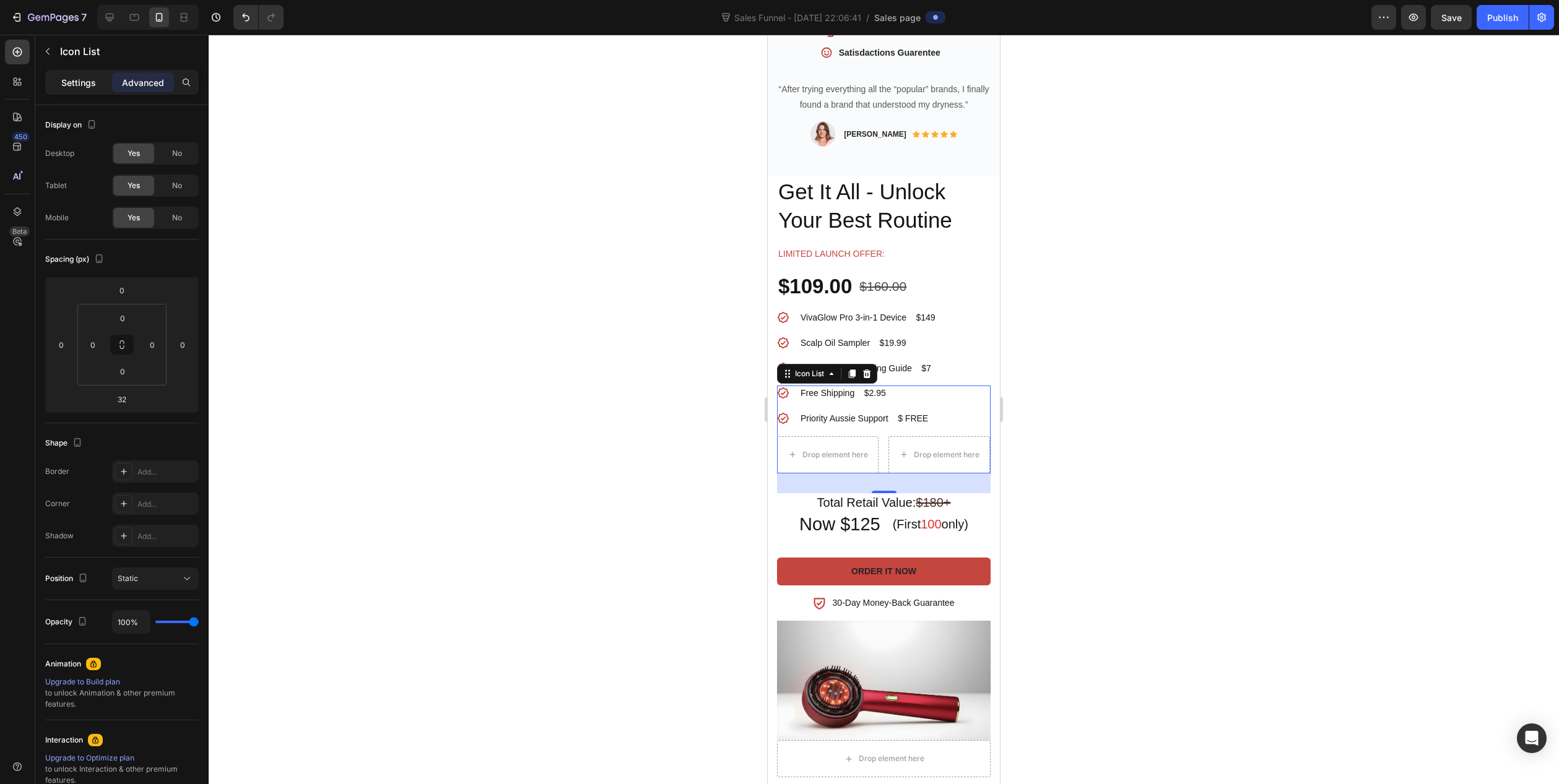
click at [72, 88] on p "Settings" at bounding box center [79, 82] width 34 height 13
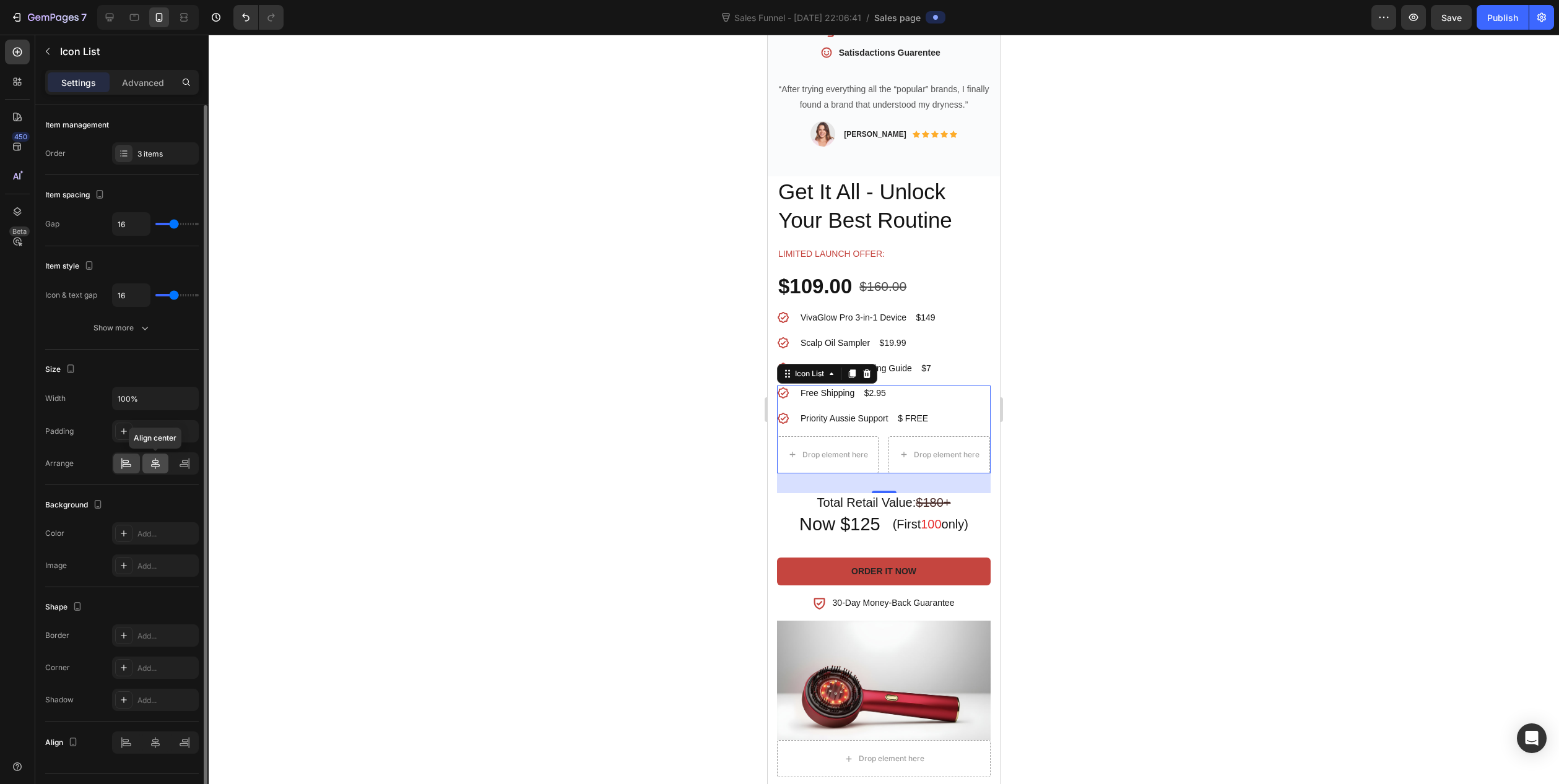
click at [154, 462] on icon at bounding box center [155, 463] width 12 height 12
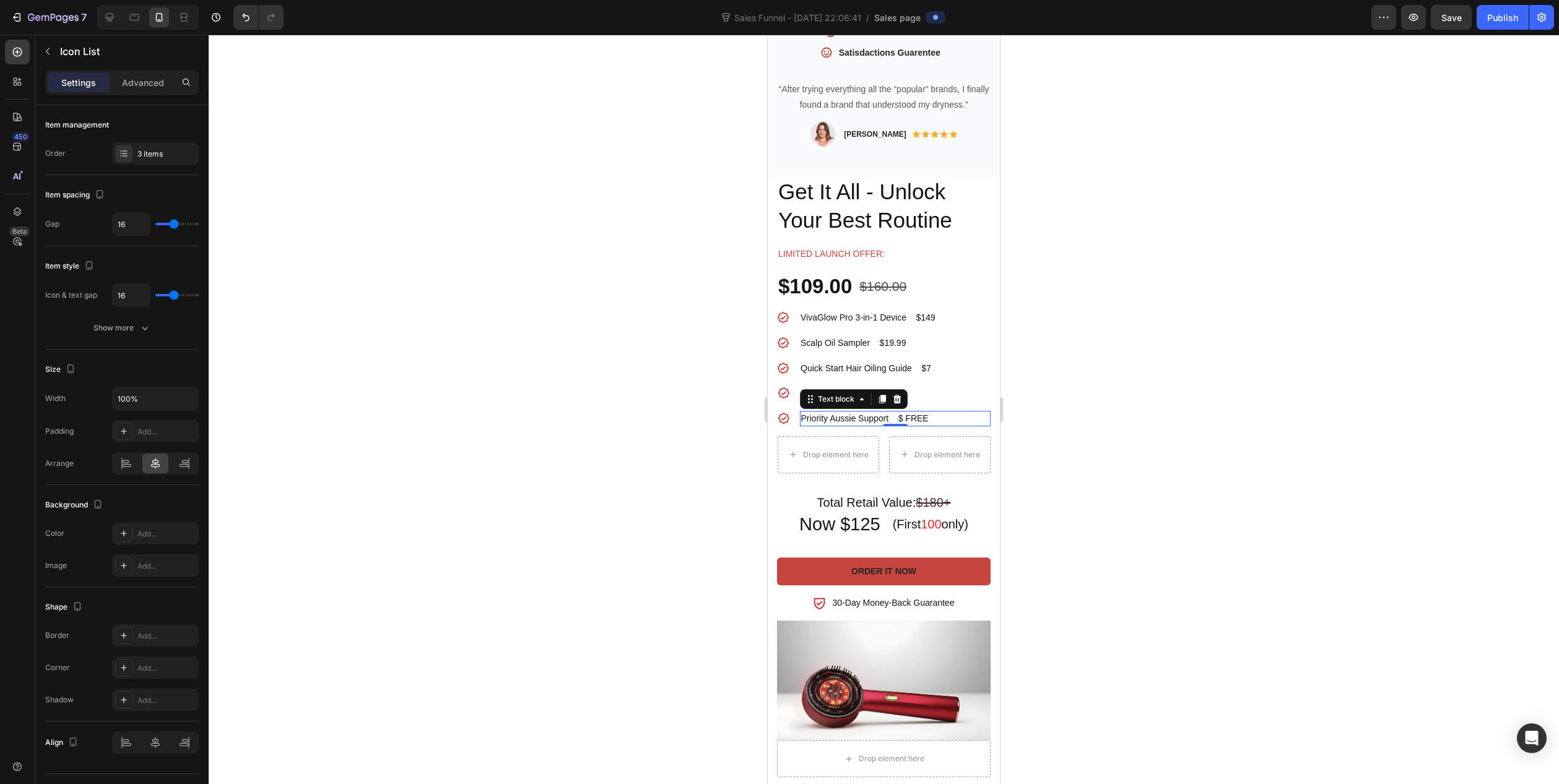
click at [945, 411] on div "Priority Aussie Support $ FREE" at bounding box center [895, 419] width 191 height 15
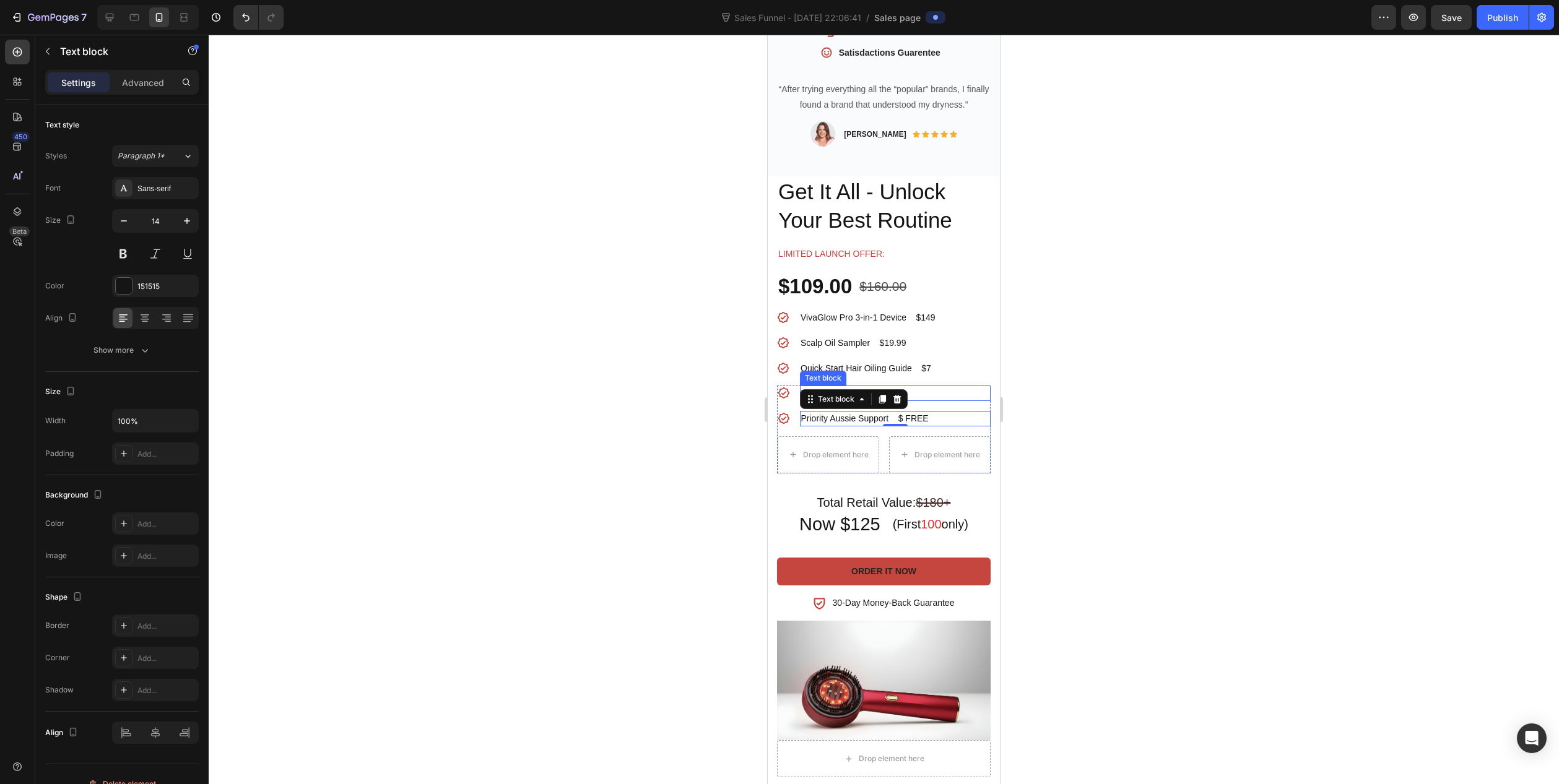
click at [957, 387] on p "Free Shipping $2.95" at bounding box center [895, 393] width 188 height 13
click at [964, 411] on ul "Icon Free Shipping $2.95 Text block 0 Icon Priority Aussie Support $ FREE Text …" at bounding box center [885, 430] width 213 height 88
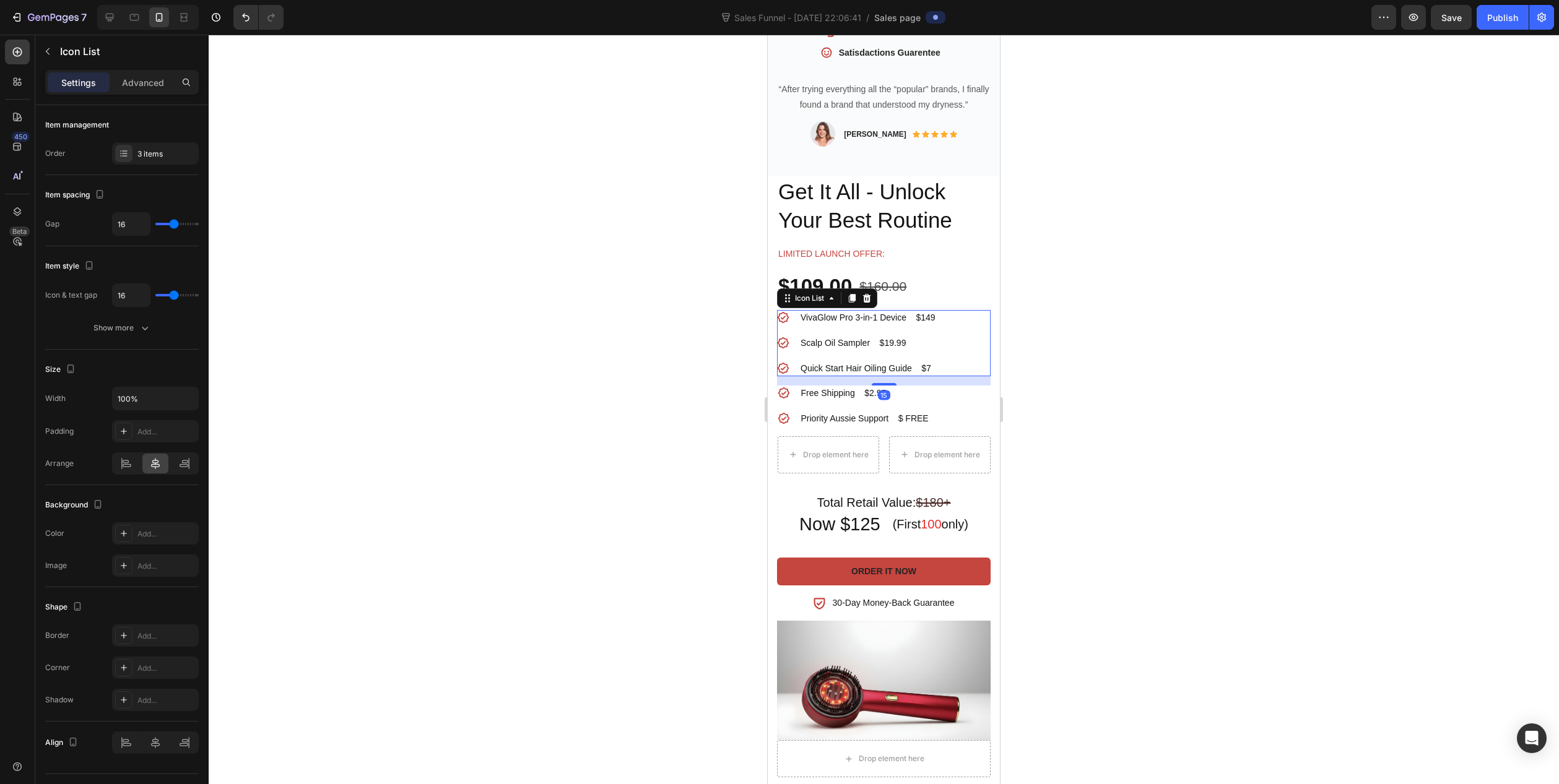
click at [961, 349] on div "Icon VivaGlow Pro 3-in-1 Device $149 Text block Icon Scalp Oil Sampler $19.99 T…" at bounding box center [884, 343] width 213 height 66
click at [160, 462] on icon at bounding box center [155, 463] width 12 height 12
click at [975, 389] on ul "Icon Free Shipping $2.95 Text block Icon Priority Aussie Support $ FREE Text bl…" at bounding box center [885, 430] width 213 height 88
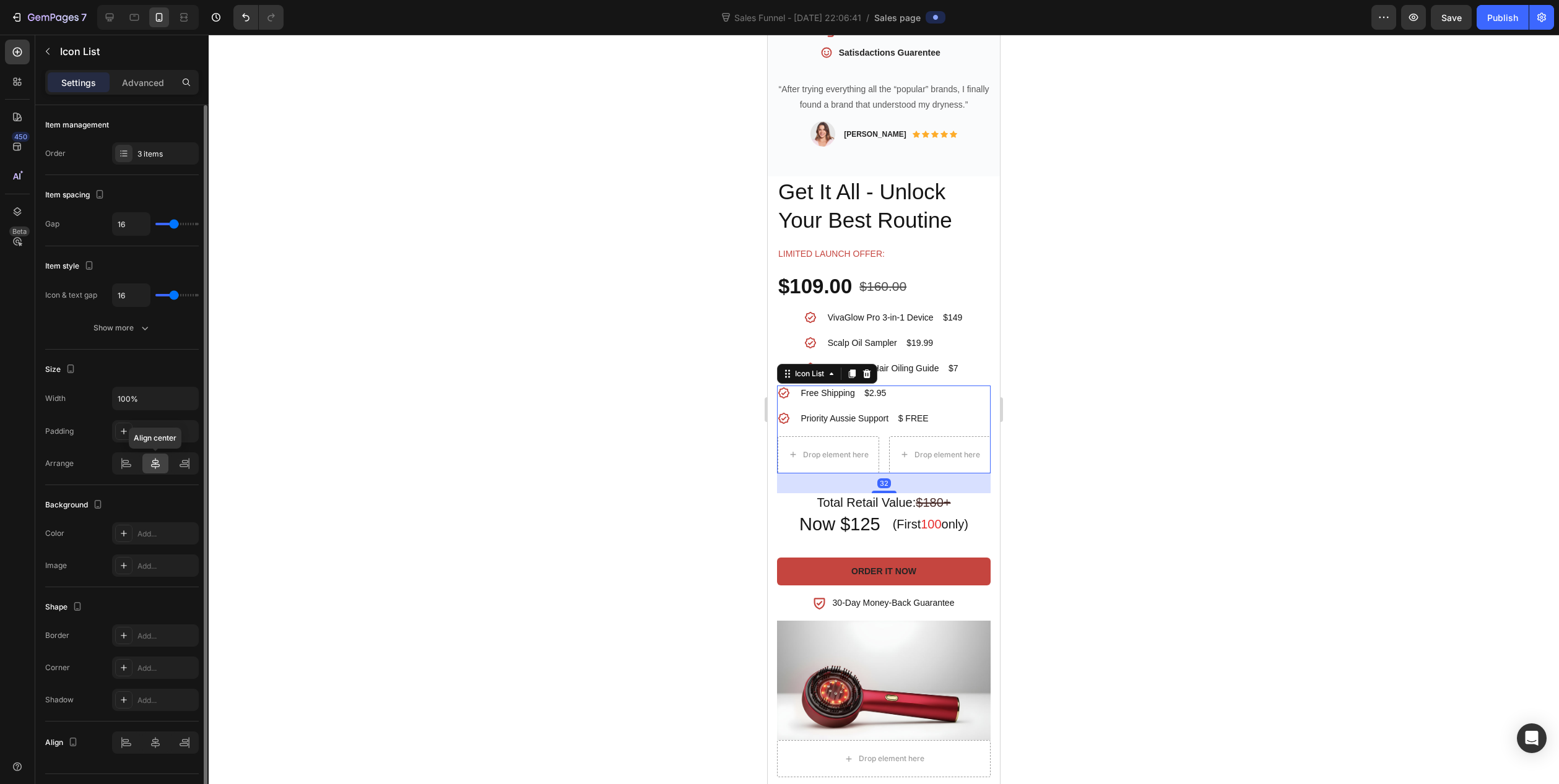
click at [148, 466] on div at bounding box center [156, 464] width 27 height 20
drag, startPoint x: 123, startPoint y: 467, endPoint x: 165, endPoint y: 465, distance: 42.0
click at [124, 467] on icon at bounding box center [127, 465] width 9 height 3
drag, startPoint x: 166, startPoint y: 465, endPoint x: 160, endPoint y: 467, distance: 6.3
click at [166, 466] on div at bounding box center [156, 464] width 27 height 20
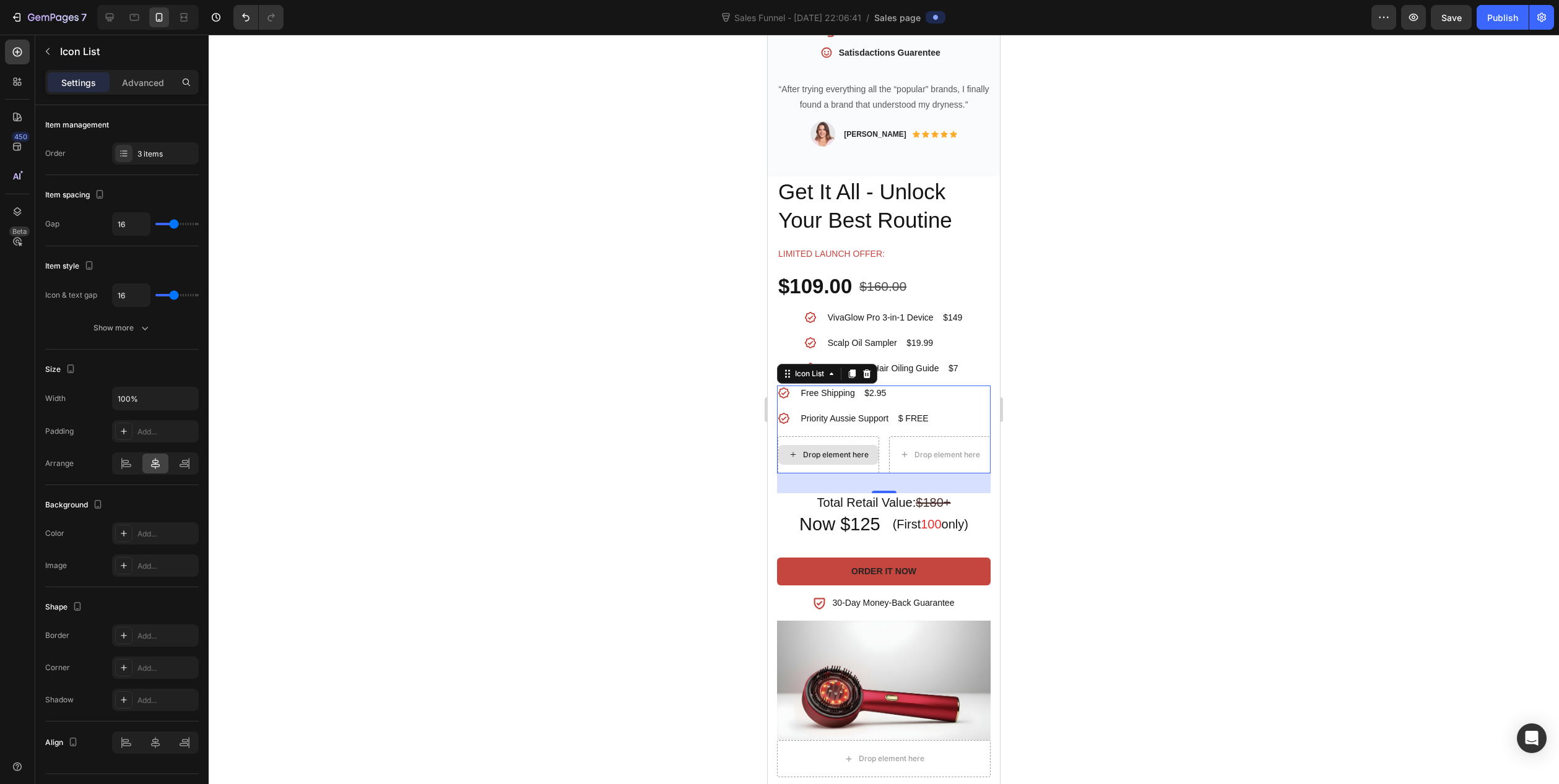
click at [860, 450] on div "Drop element here" at bounding box center [835, 455] width 66 height 10
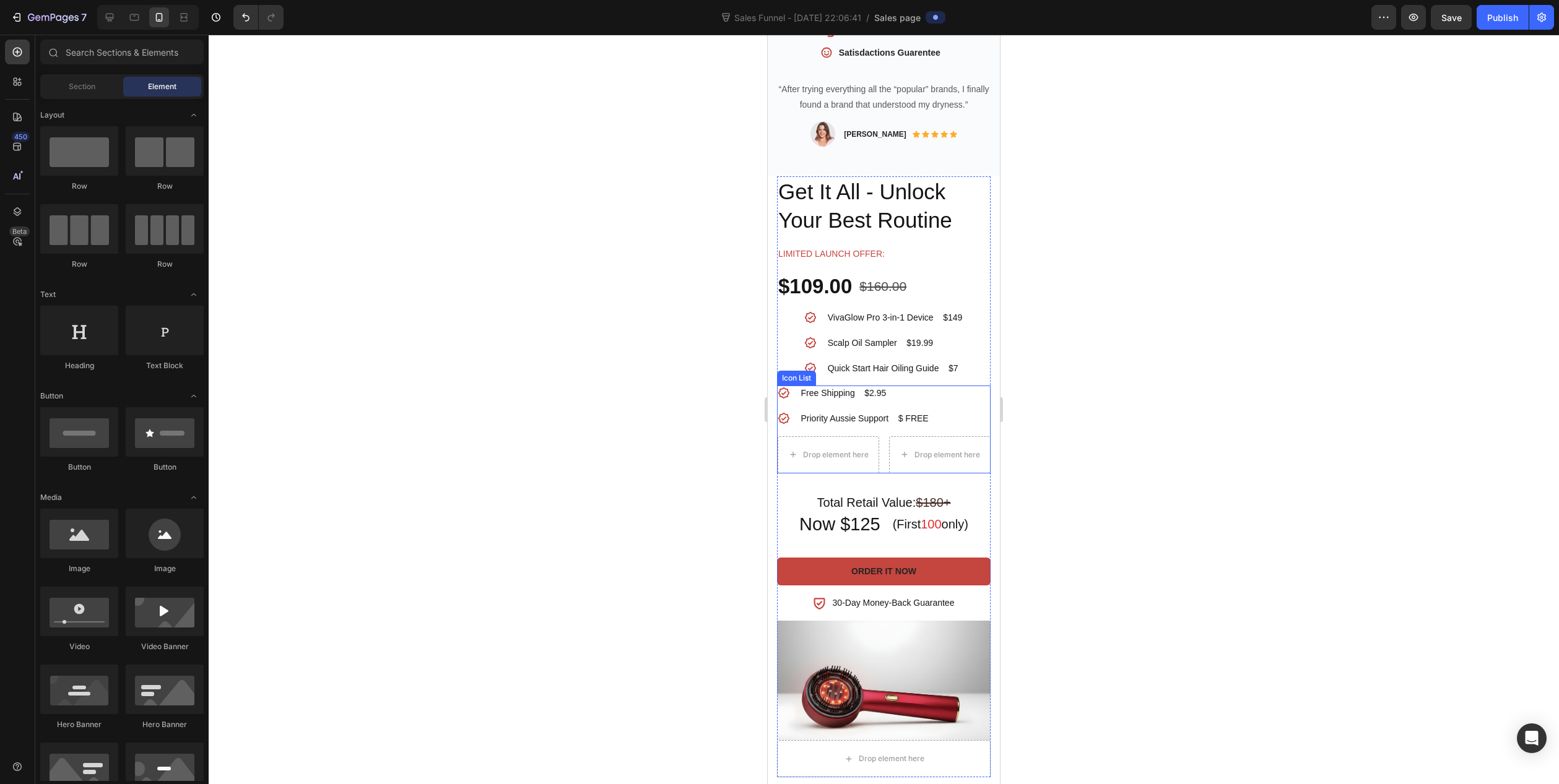
click at [884, 437] on li "Drop element here Drop element here" at bounding box center [885, 455] width 213 height 37
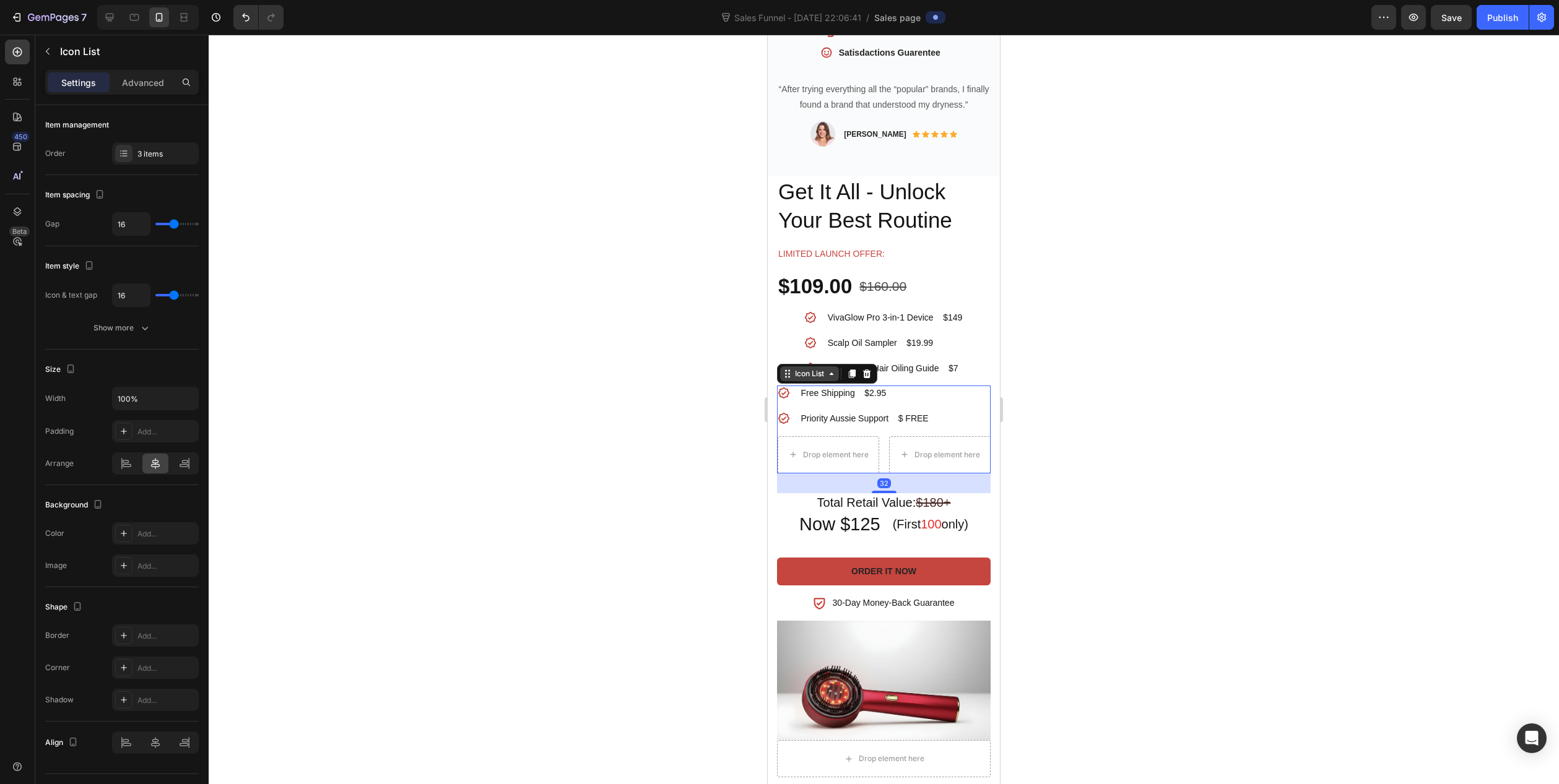
click at [833, 373] on icon at bounding box center [832, 374] width 4 height 3
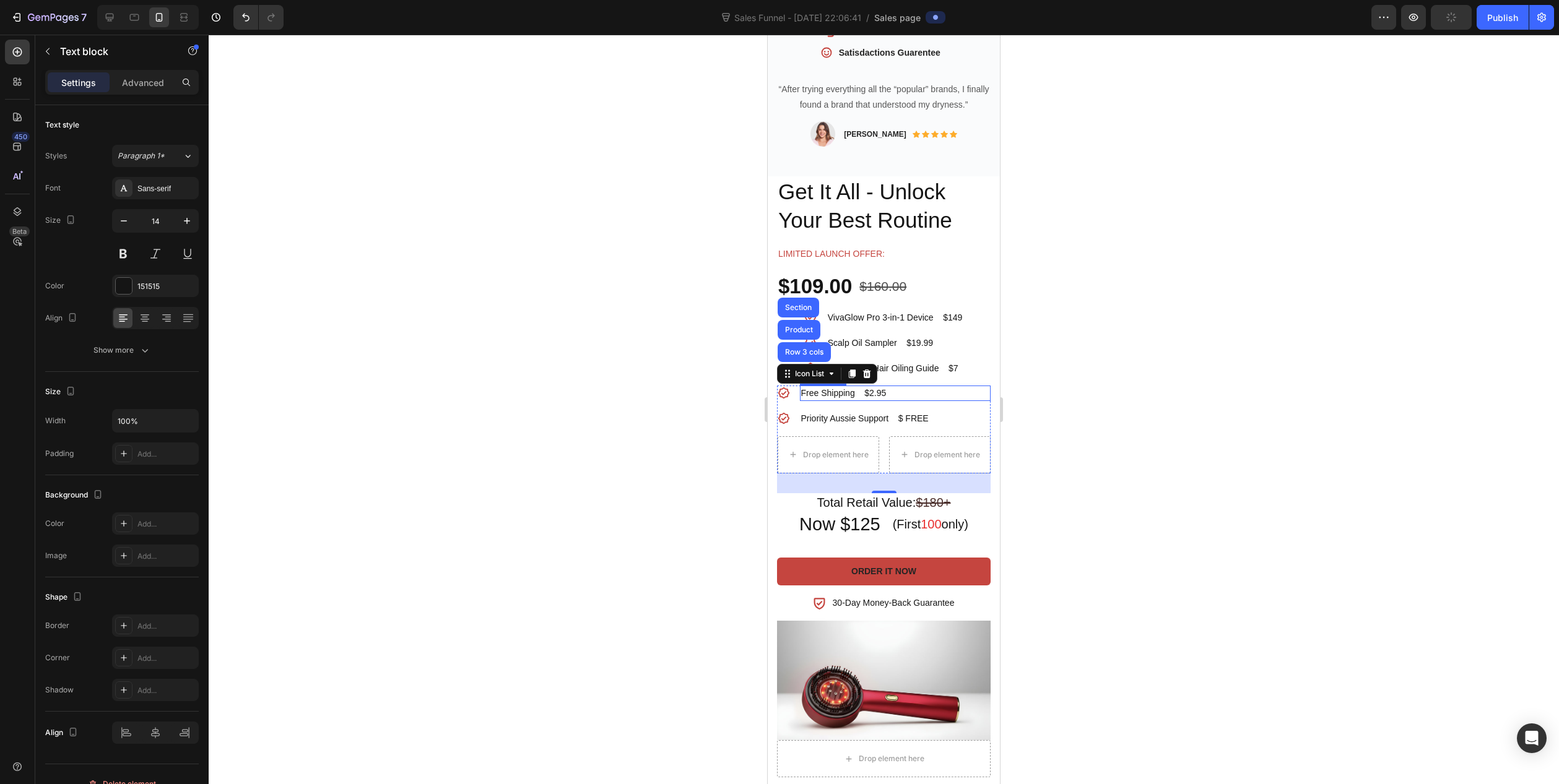
click at [957, 387] on p "Free Shipping $2.95" at bounding box center [895, 393] width 188 height 13
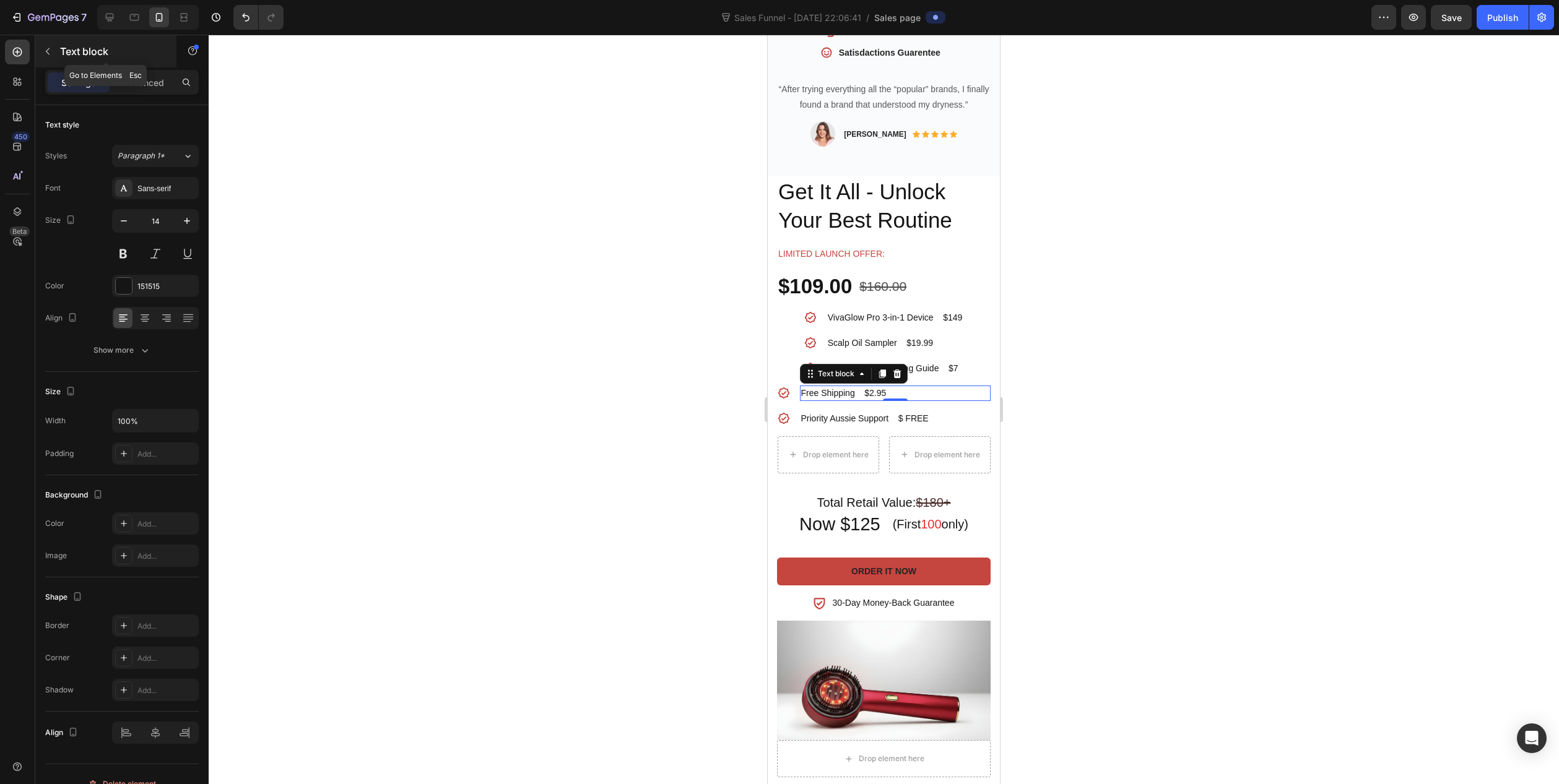
click at [52, 51] on icon "button" at bounding box center [48, 52] width 10 height 10
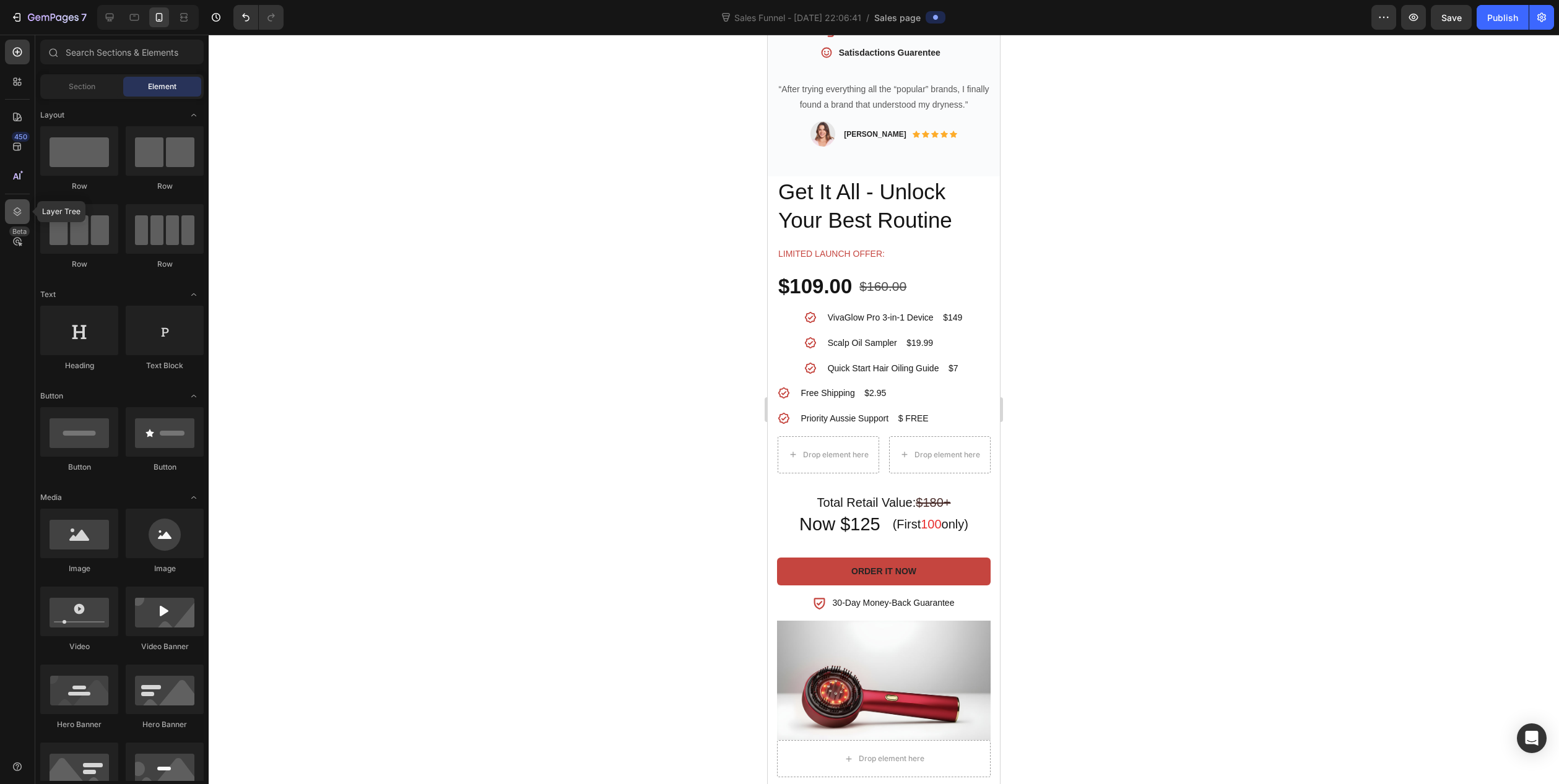
click at [22, 219] on div at bounding box center [17, 211] width 25 height 25
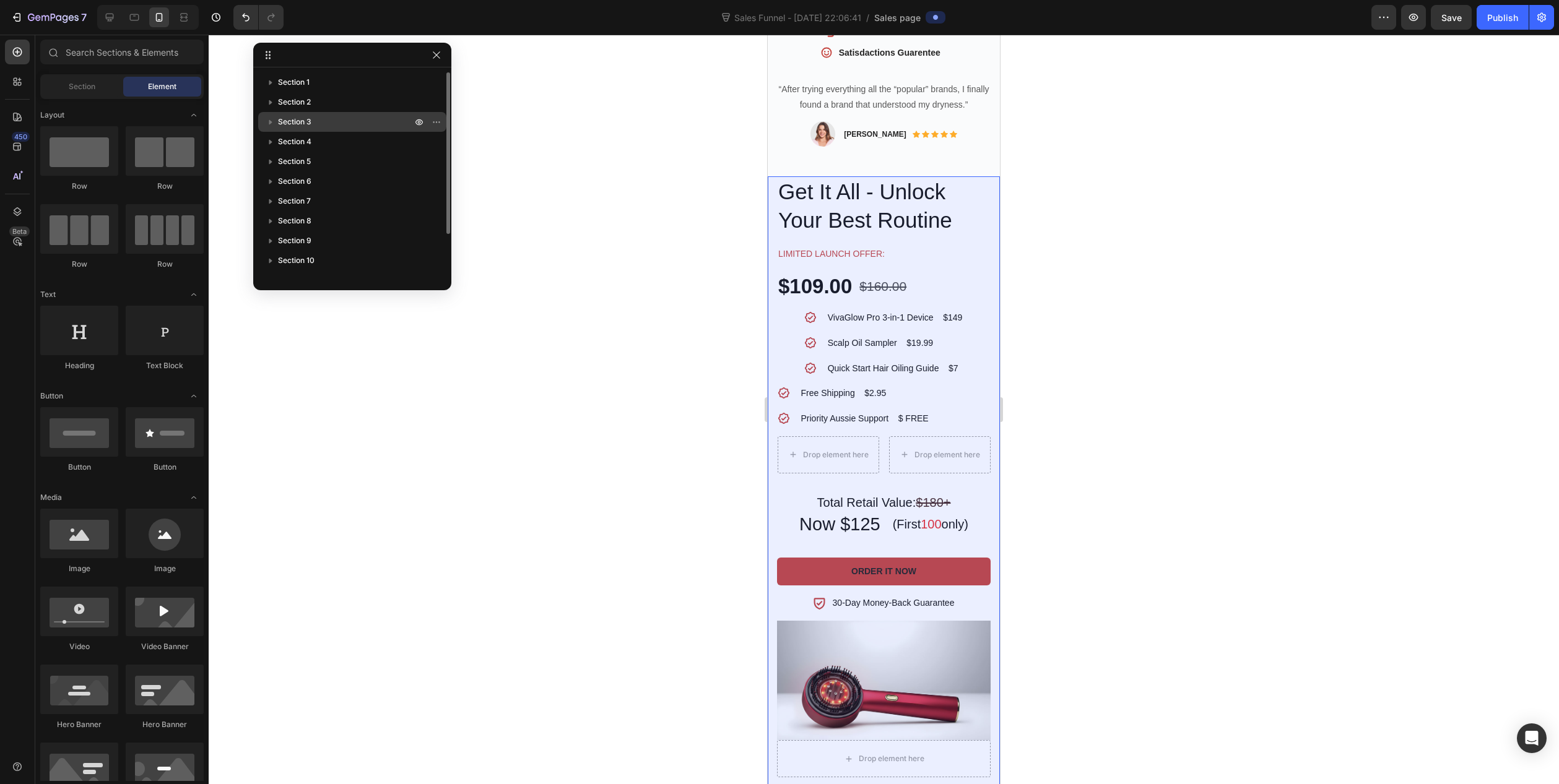
click at [270, 124] on icon "button" at bounding box center [271, 123] width 3 height 5
click at [300, 161] on icon "button" at bounding box center [295, 161] width 12 height 12
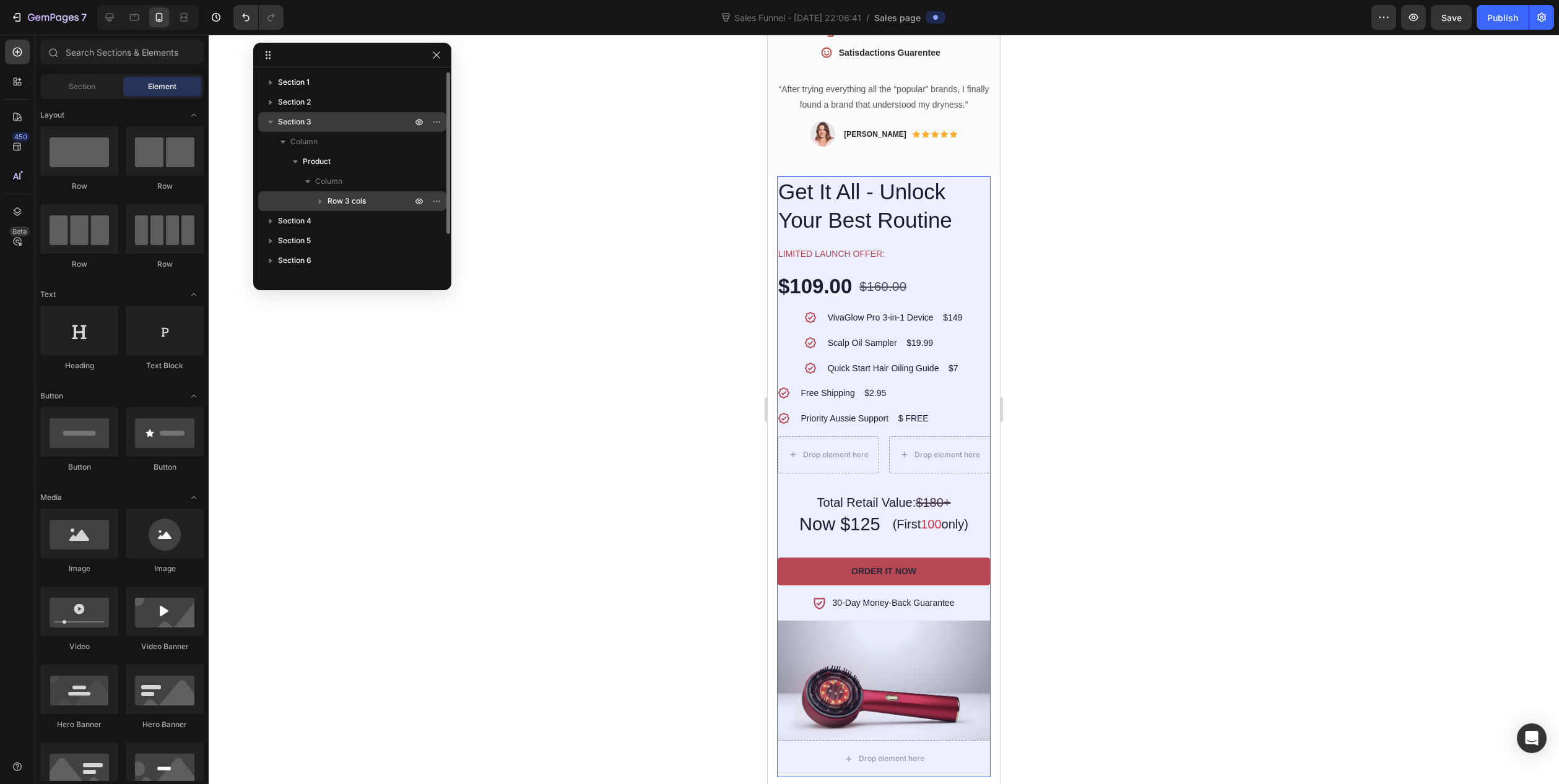
click at [320, 200] on icon "button" at bounding box center [320, 202] width 3 height 5
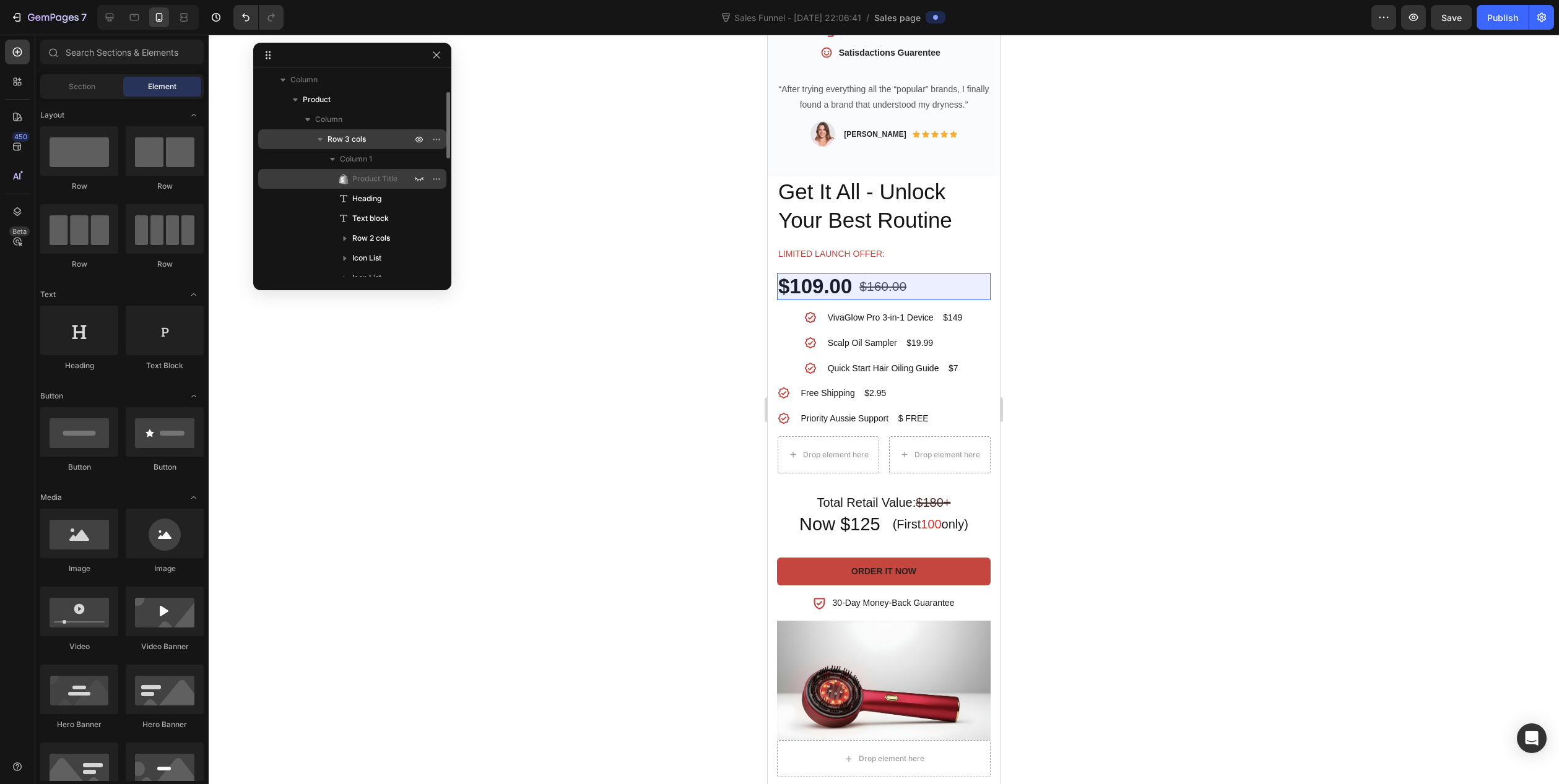
scroll to position [124, 0]
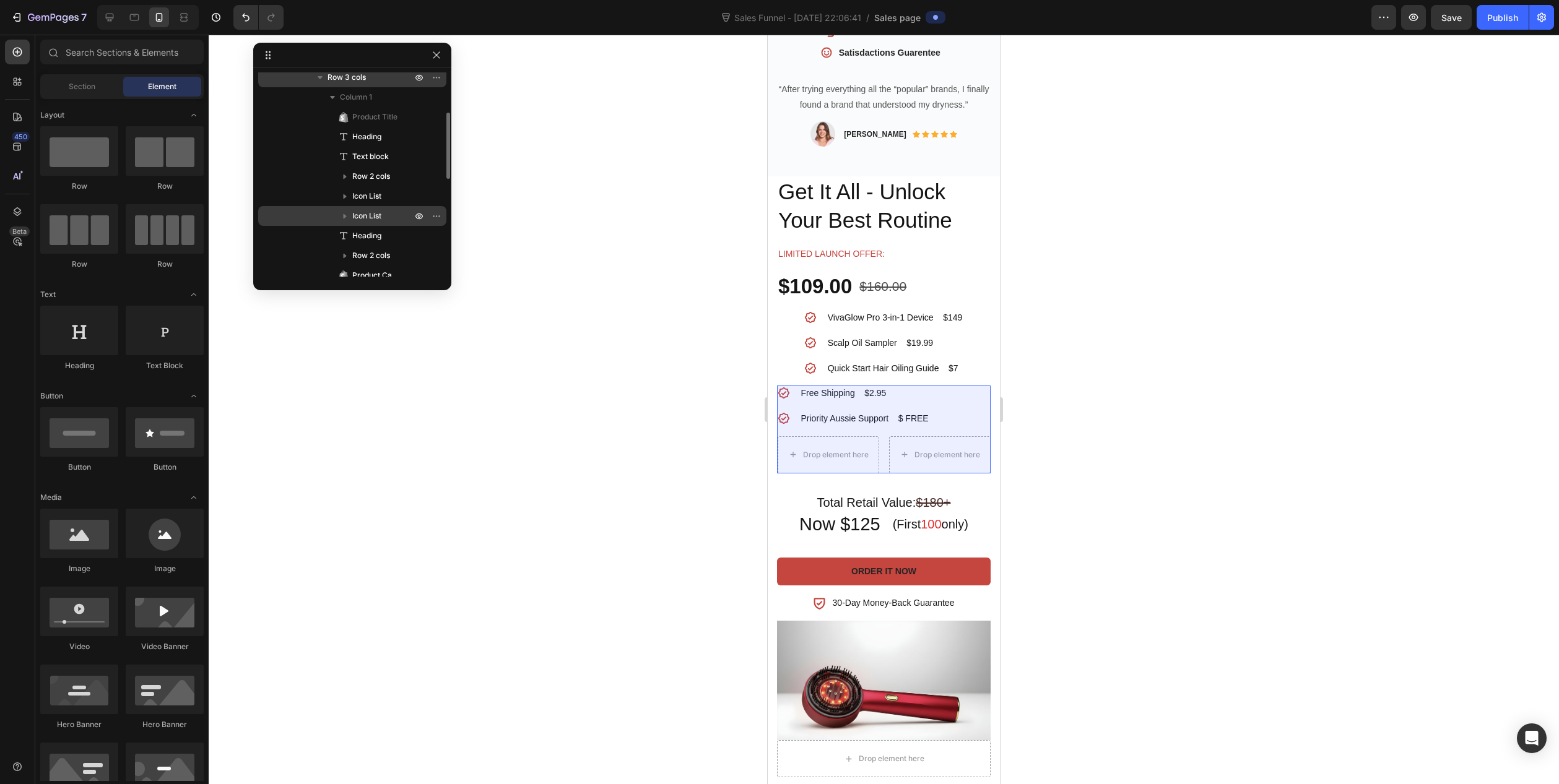
click at [344, 215] on icon "button" at bounding box center [345, 216] width 3 height 5
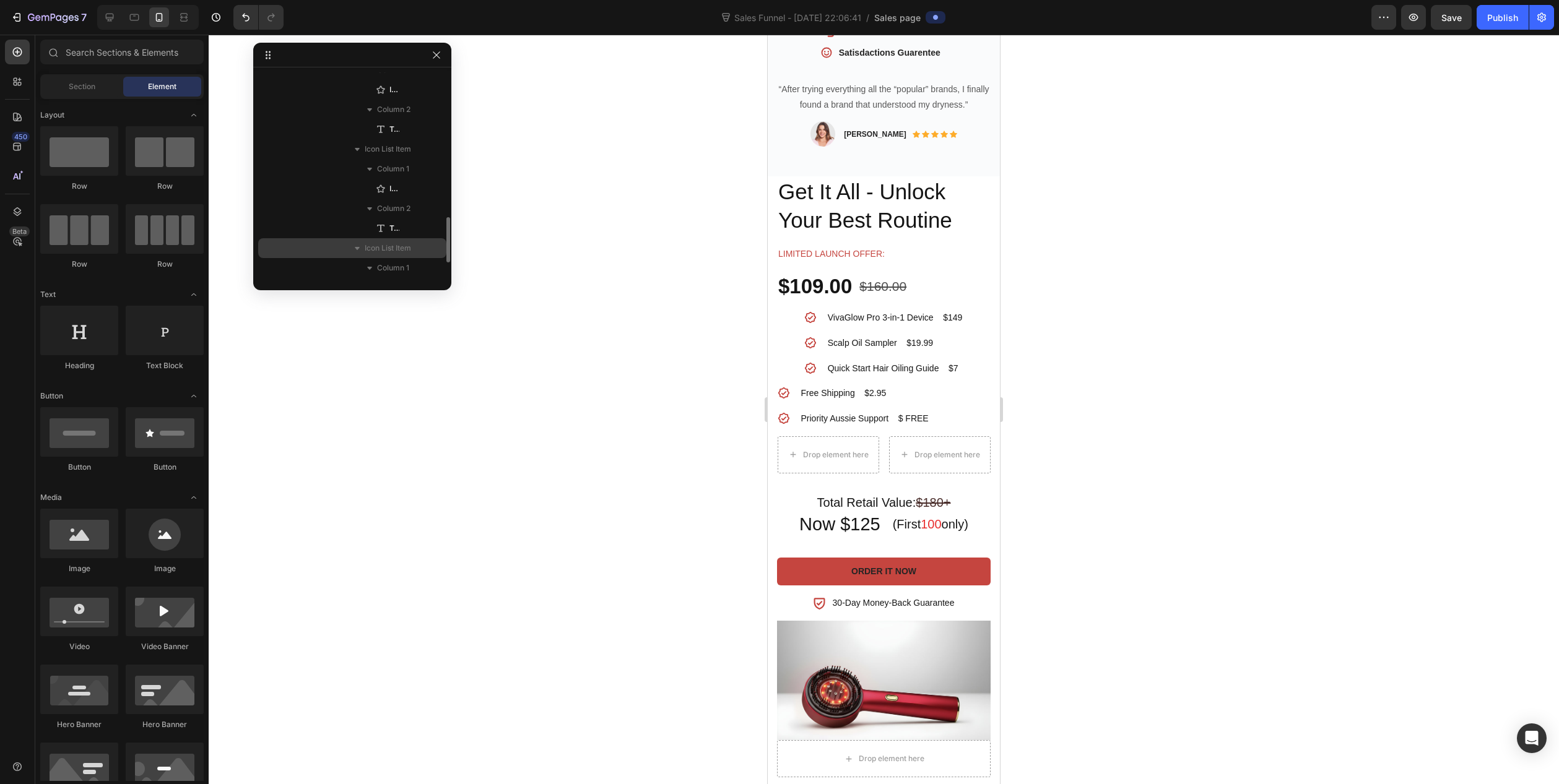
scroll to position [372, 0]
click at [427, 186] on div "Icon List Item" at bounding box center [352, 186] width 178 height 20
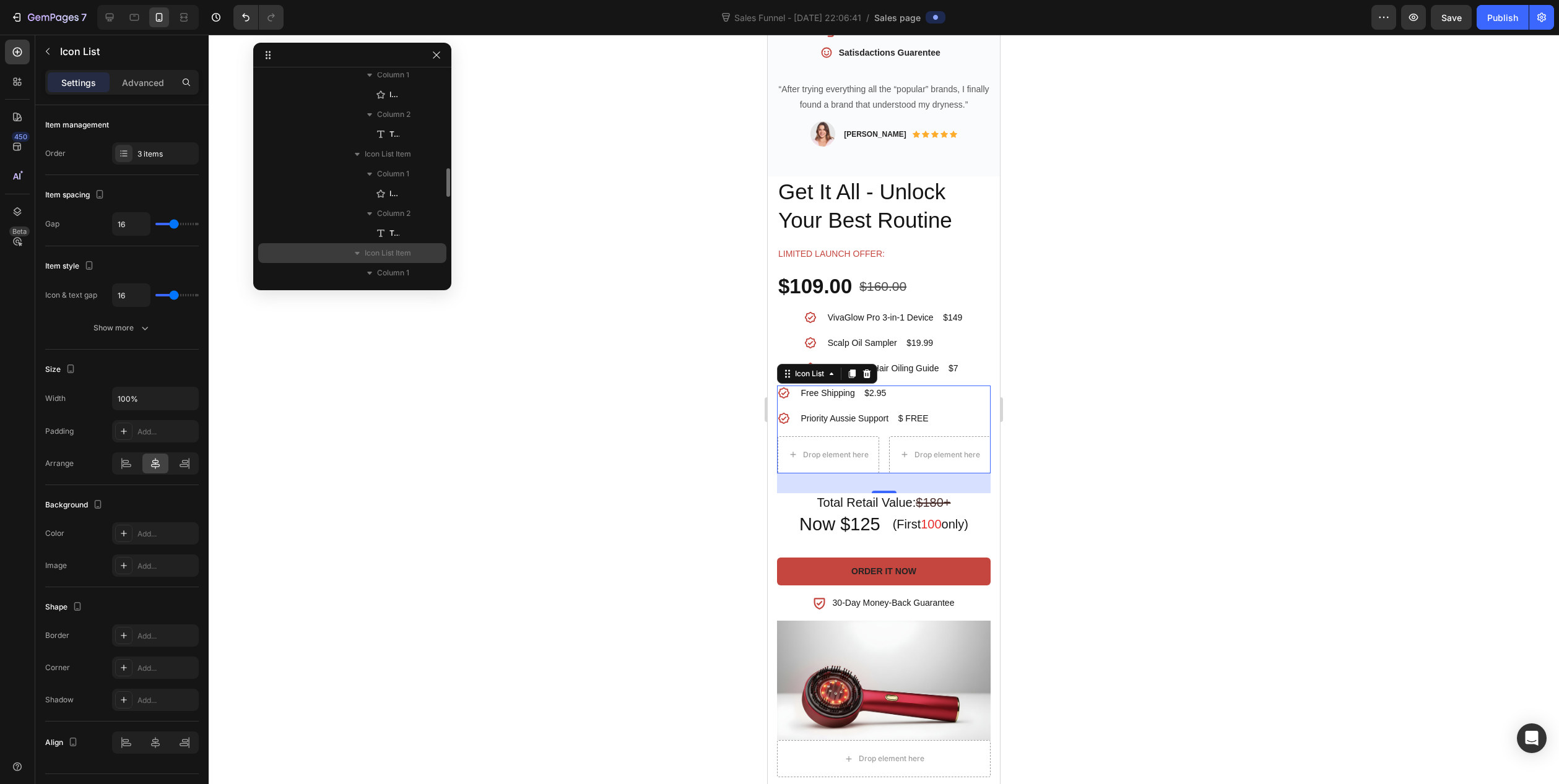
scroll to position [743, 0]
click at [393, 189] on span "Icon List Item" at bounding box center [388, 191] width 47 height 12
click at [1417, 11] on icon "button" at bounding box center [1413, 17] width 12 height 12
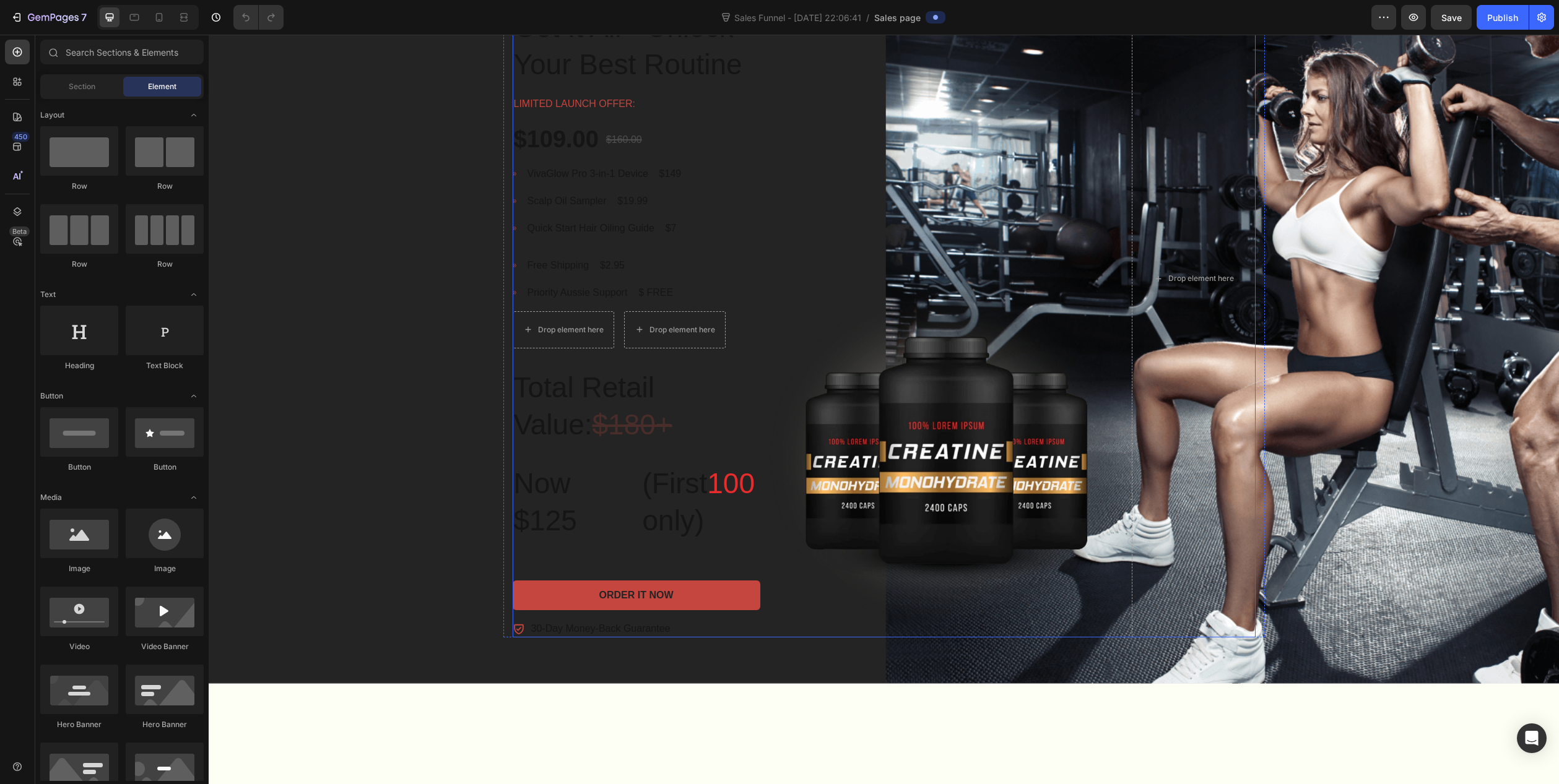
scroll to position [619, 0]
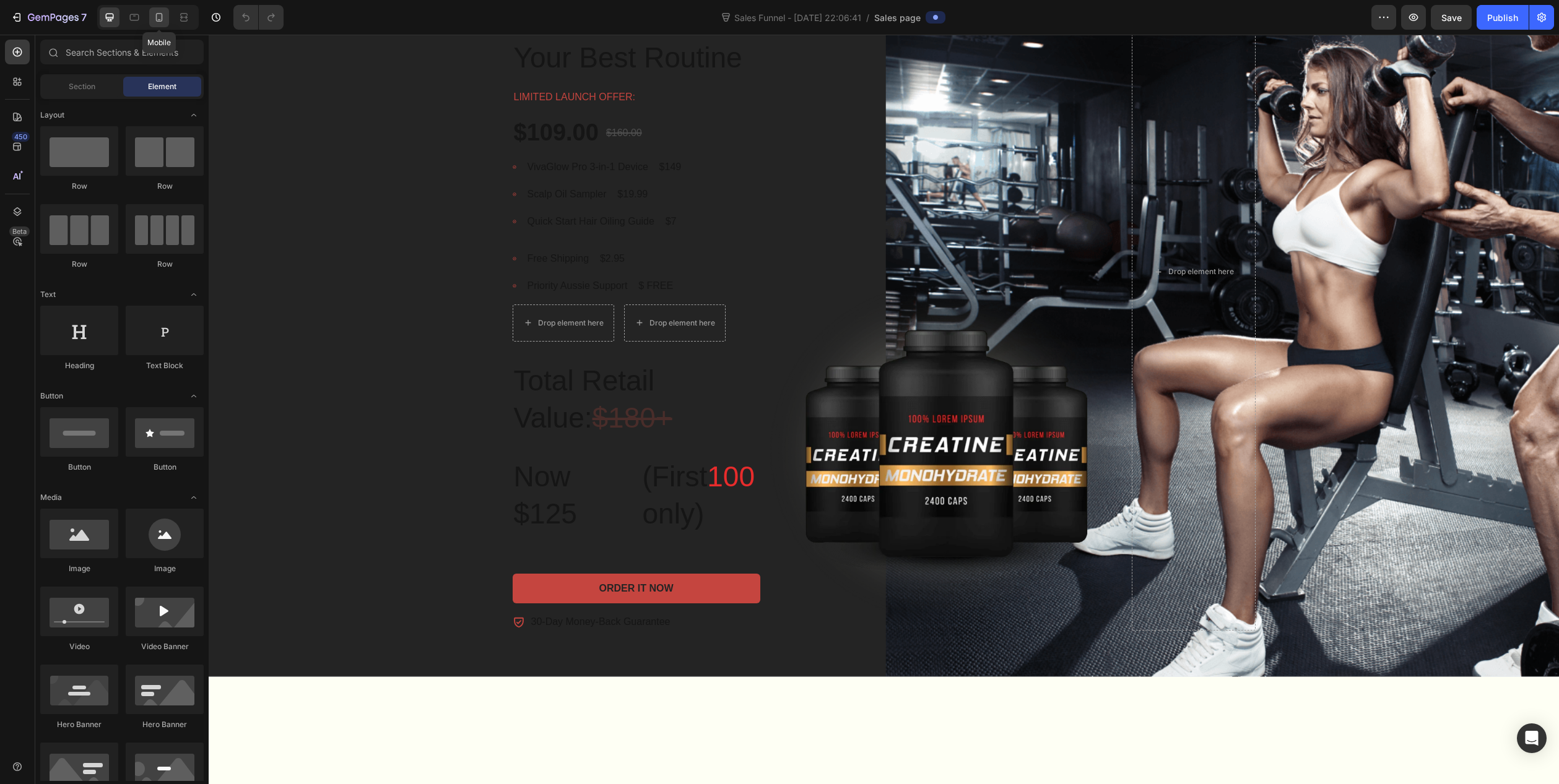
click at [153, 16] on icon at bounding box center [158, 17] width 12 height 12
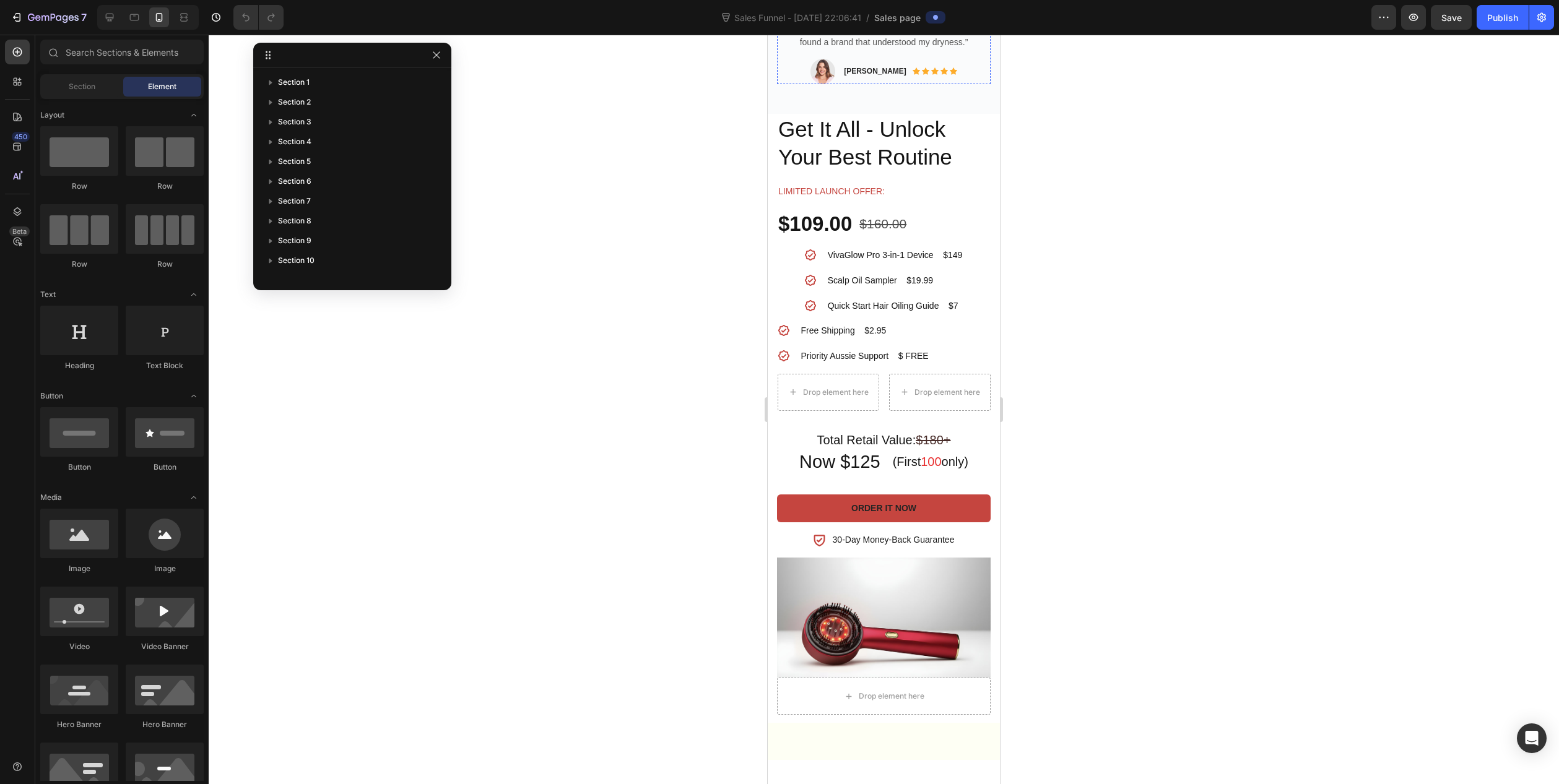
scroll to position [603, 0]
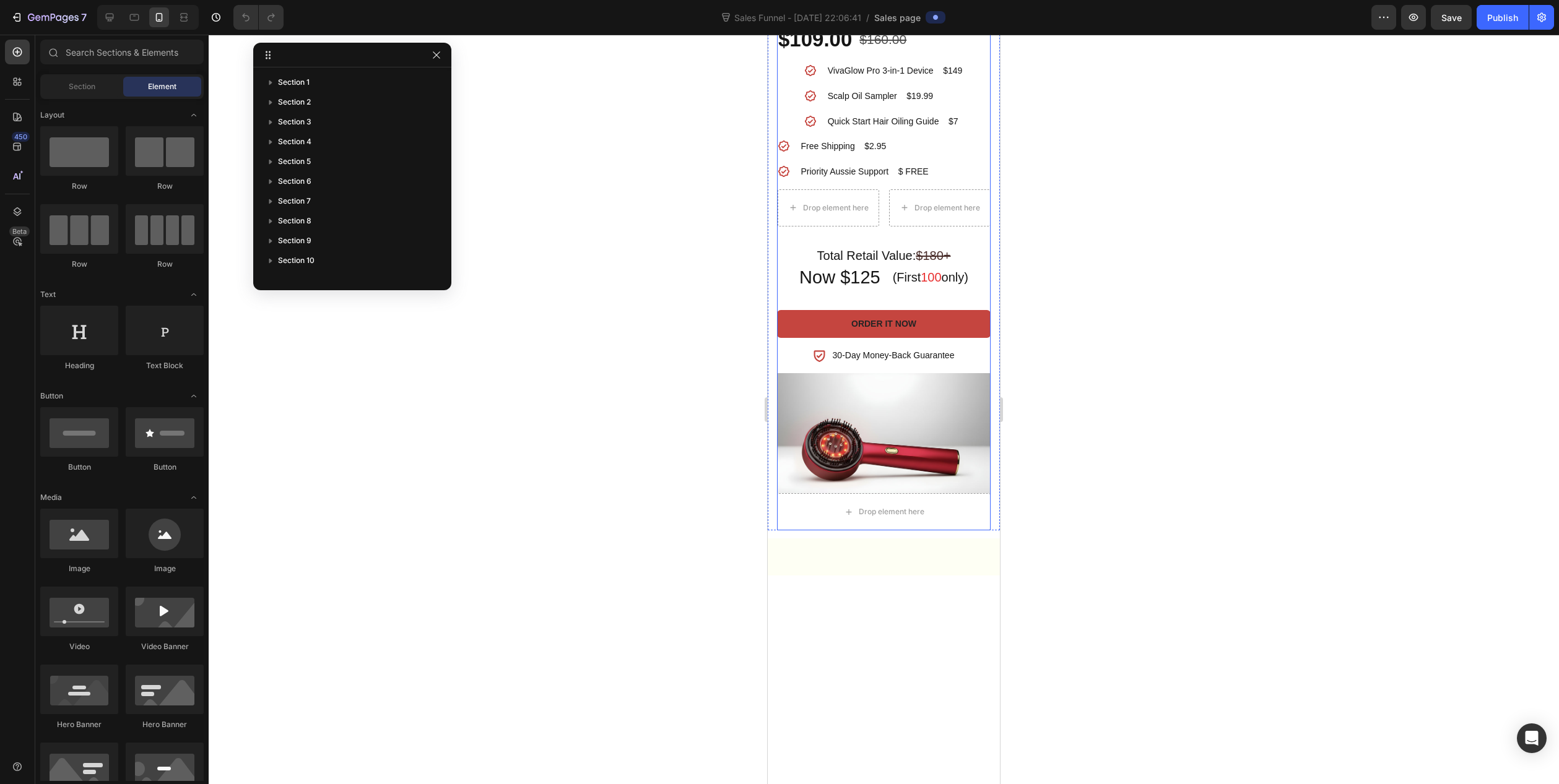
click at [932, 374] on div "VivaGlow Pro™ 3-in-1 Product Title Get It All - Unlock Your Best Routine Headin…" at bounding box center [884, 151] width 213 height 444
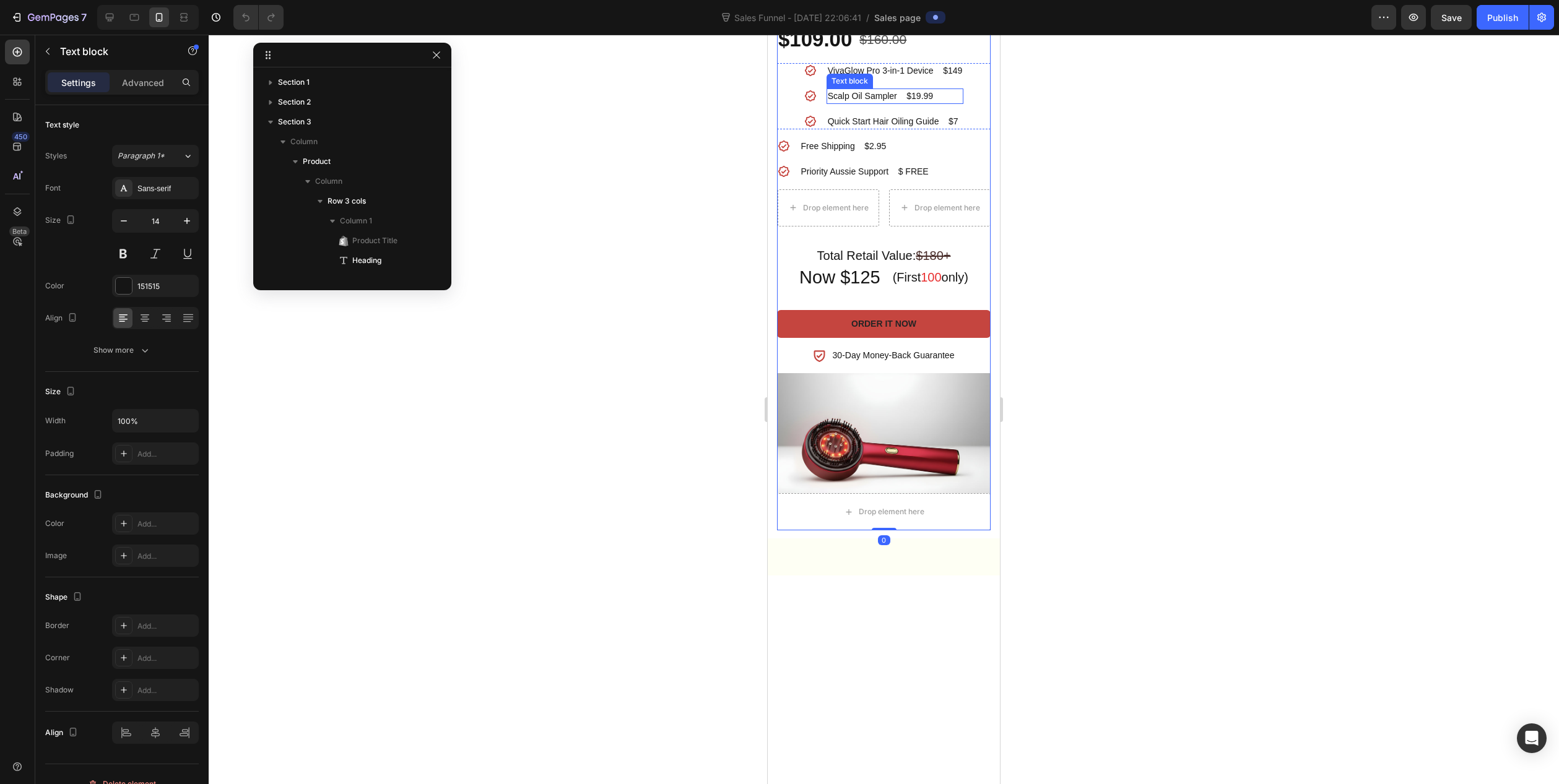
click at [949, 104] on div "Scalp Oil Sampler $19.99" at bounding box center [895, 96] width 137 height 15
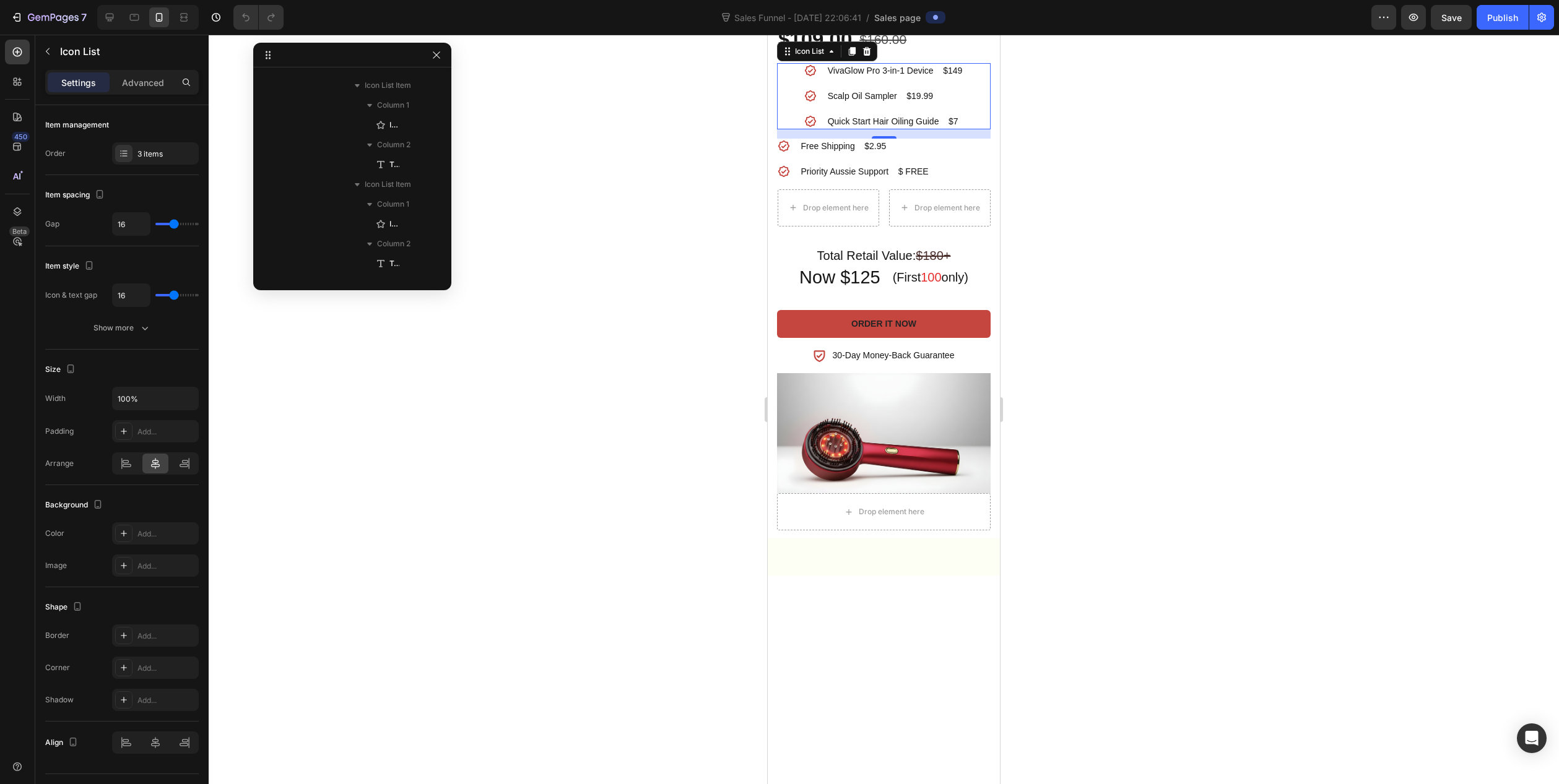
click at [968, 130] on div "Icon VivaGlow Pro 3-in-1 Device $149 Text block Icon Scalp Oil Sampler $19.99 T…" at bounding box center [884, 96] width 213 height 66
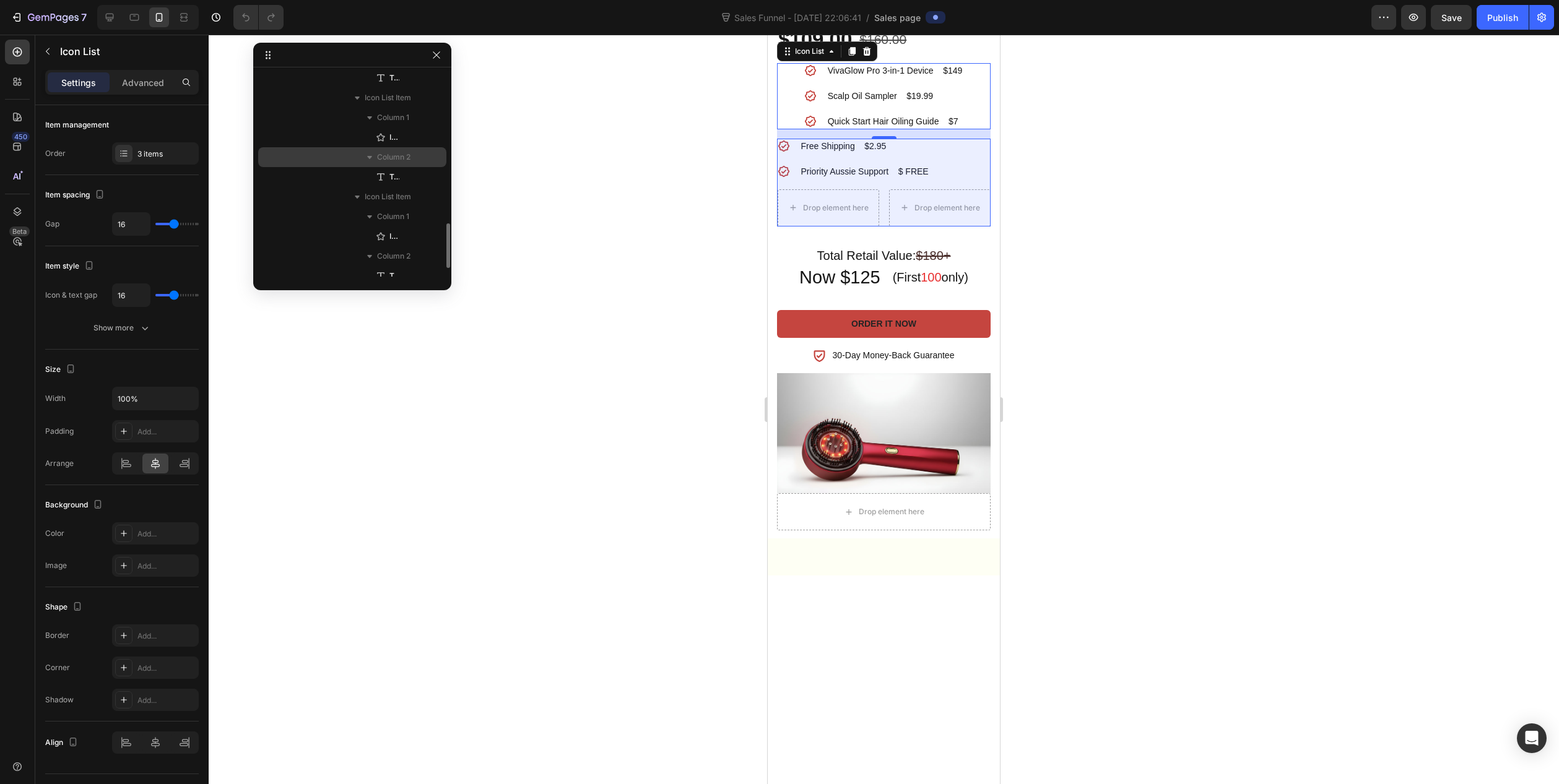
scroll to position [403, 0]
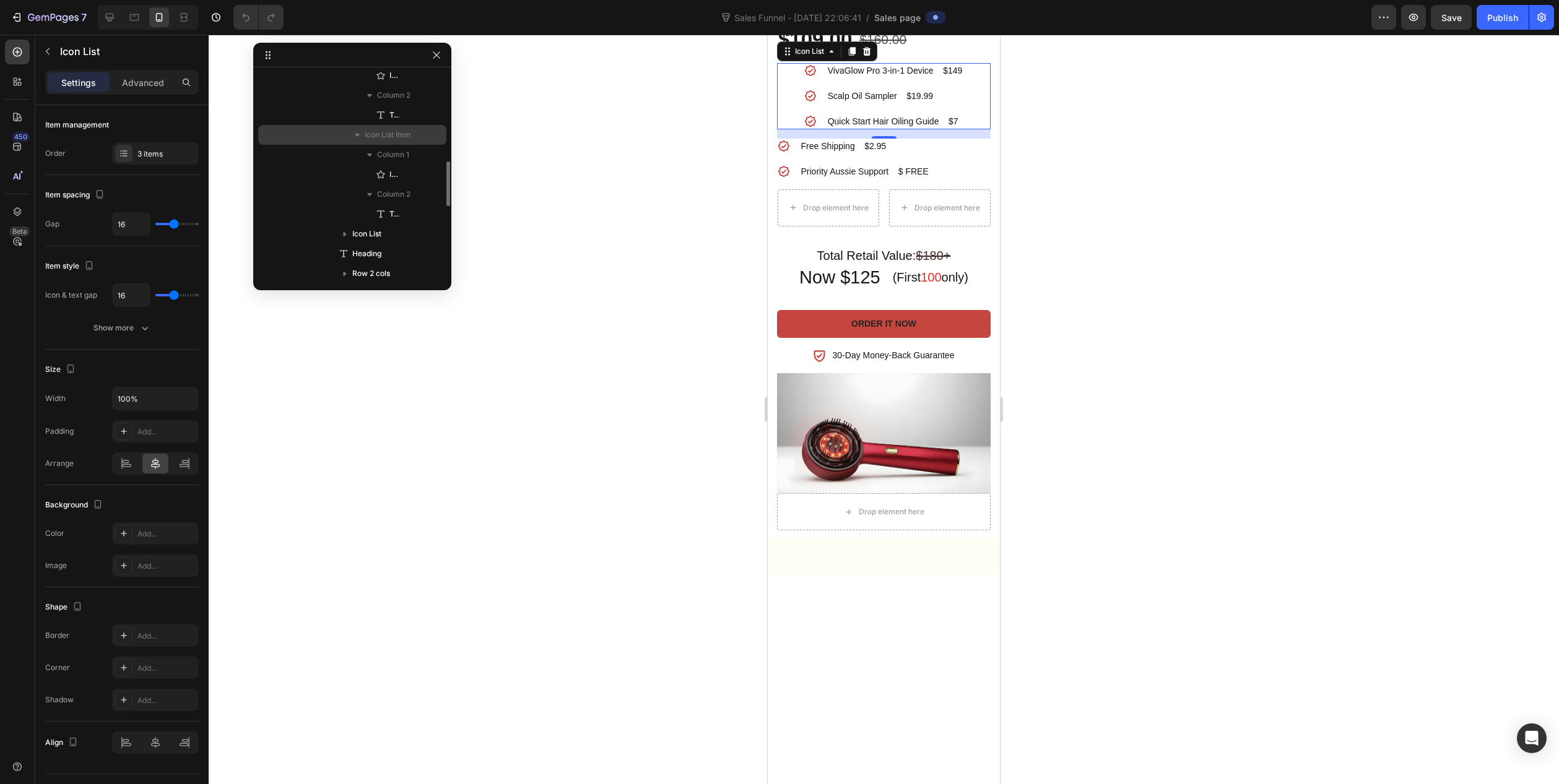
click at [361, 135] on icon "button" at bounding box center [357, 135] width 12 height 12
click at [385, 135] on span "Icon List Item" at bounding box center [388, 135] width 47 height 12
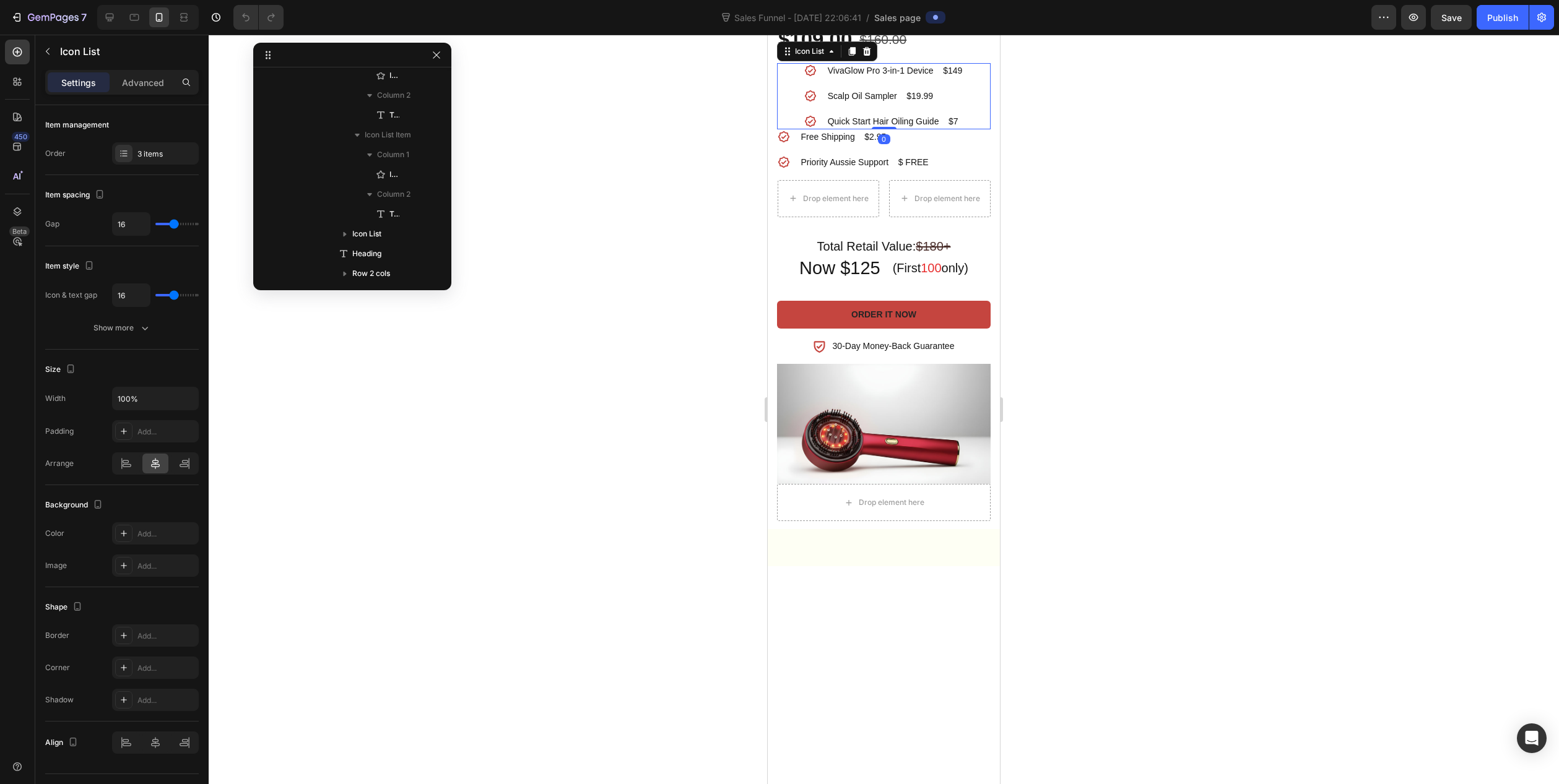
drag, startPoint x: 881, startPoint y: 500, endPoint x: 880, endPoint y: 471, distance: 29.0
click at [880, 130] on div "Icon VivaGlow Pro 3-in-1 Device $149 Text block Icon Scalp Oil Sampler $19.99 T…" at bounding box center [884, 96] width 213 height 66
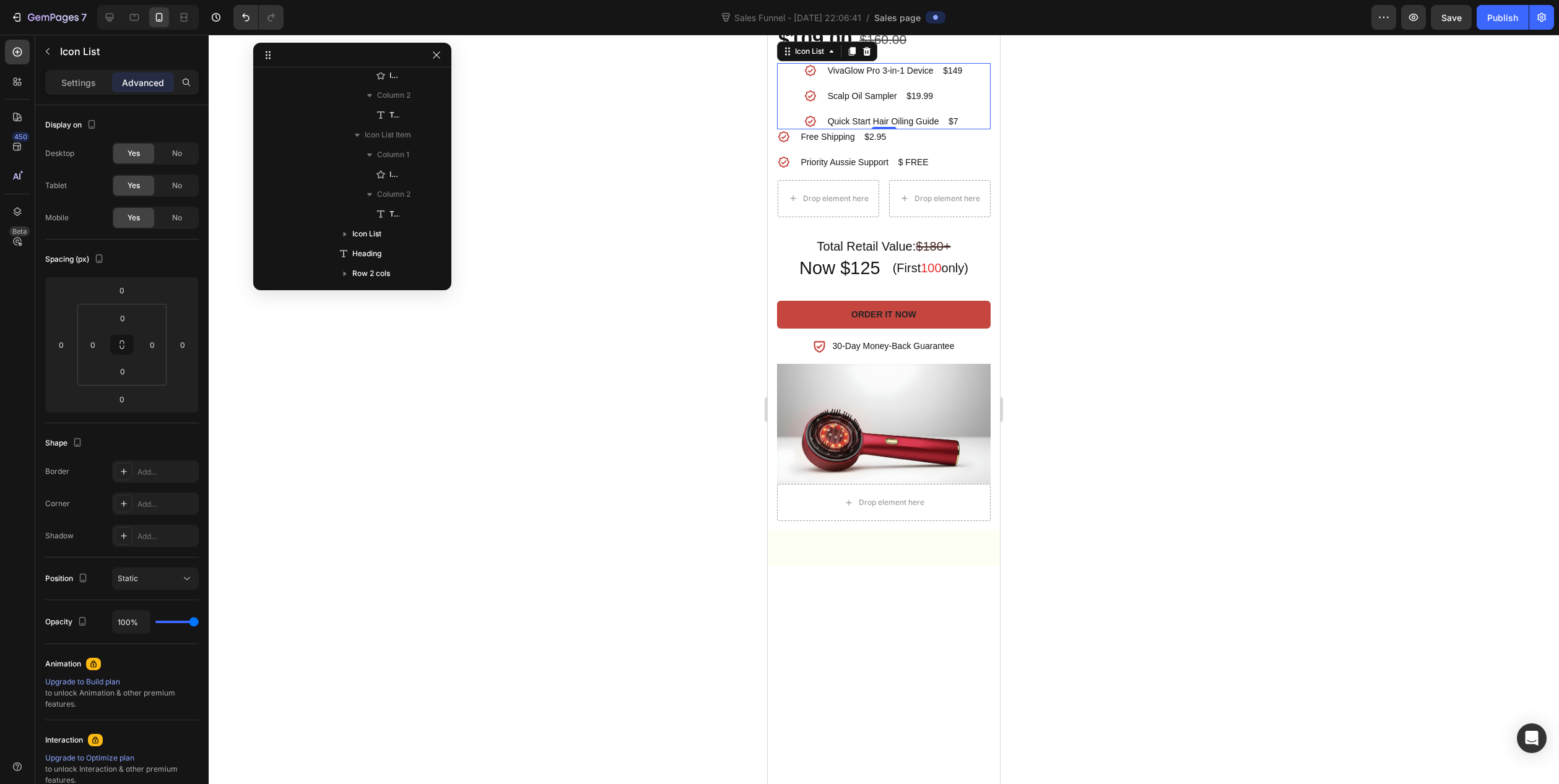
click at [814, 130] on ul "Icon VivaGlow Pro 3-in-1 Device $149 Text block Icon Scalp Oil Sampler $19.99 T…" at bounding box center [884, 96] width 160 height 66
click at [1091, 499] on div at bounding box center [884, 409] width 1351 height 750
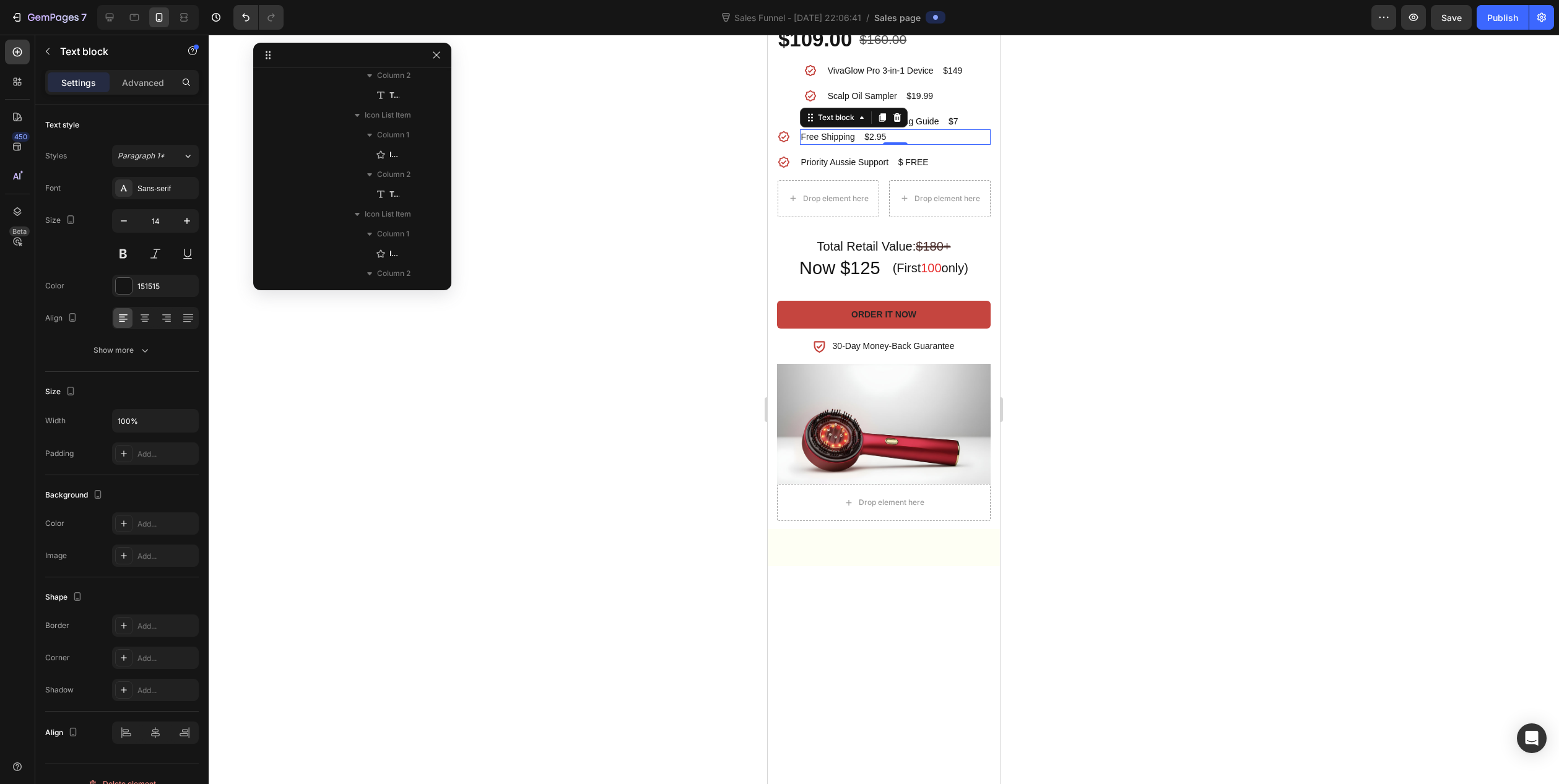
click at [921, 144] on p "Free Shipping $2.95" at bounding box center [895, 137] width 188 height 13
click at [972, 217] on ul "Icon Free Shipping $2.95 Text block Icon Priority Aussie Support $ FREE Text bl…" at bounding box center [885, 174] width 213 height 88
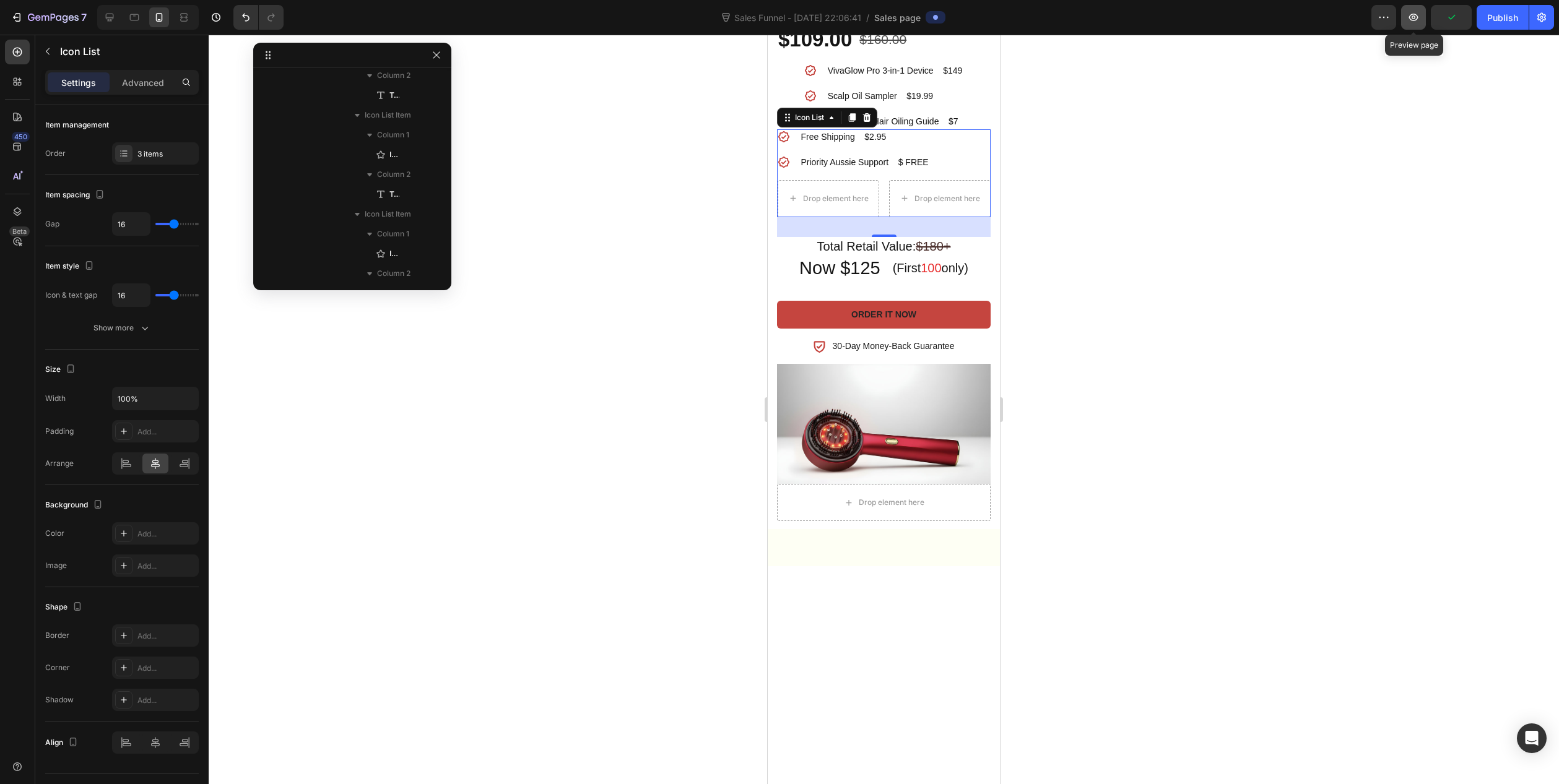
click at [1415, 13] on icon "button" at bounding box center [1413, 17] width 12 height 12
click at [1448, 17] on span "Save" at bounding box center [1452, 17] width 20 height 10
click at [1071, 509] on div at bounding box center [884, 409] width 1351 height 750
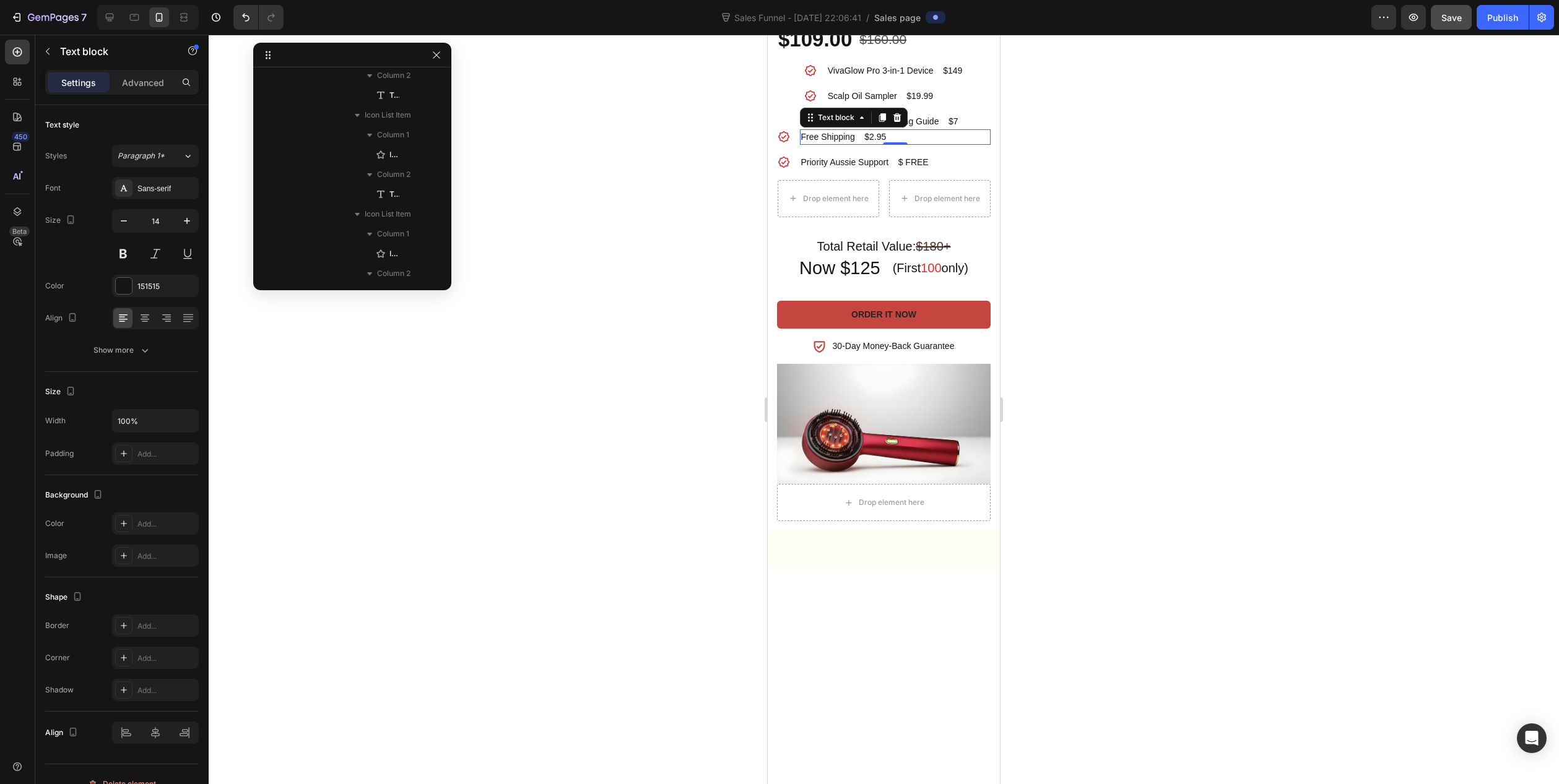
click at [953, 144] on p "Free Shipping $2.95" at bounding box center [895, 137] width 188 height 13
click at [957, 169] on p "Priority Aussie Support $ FREE" at bounding box center [895, 162] width 188 height 13
click at [962, 209] on div "Drop element here" at bounding box center [939, 199] width 100 height 20
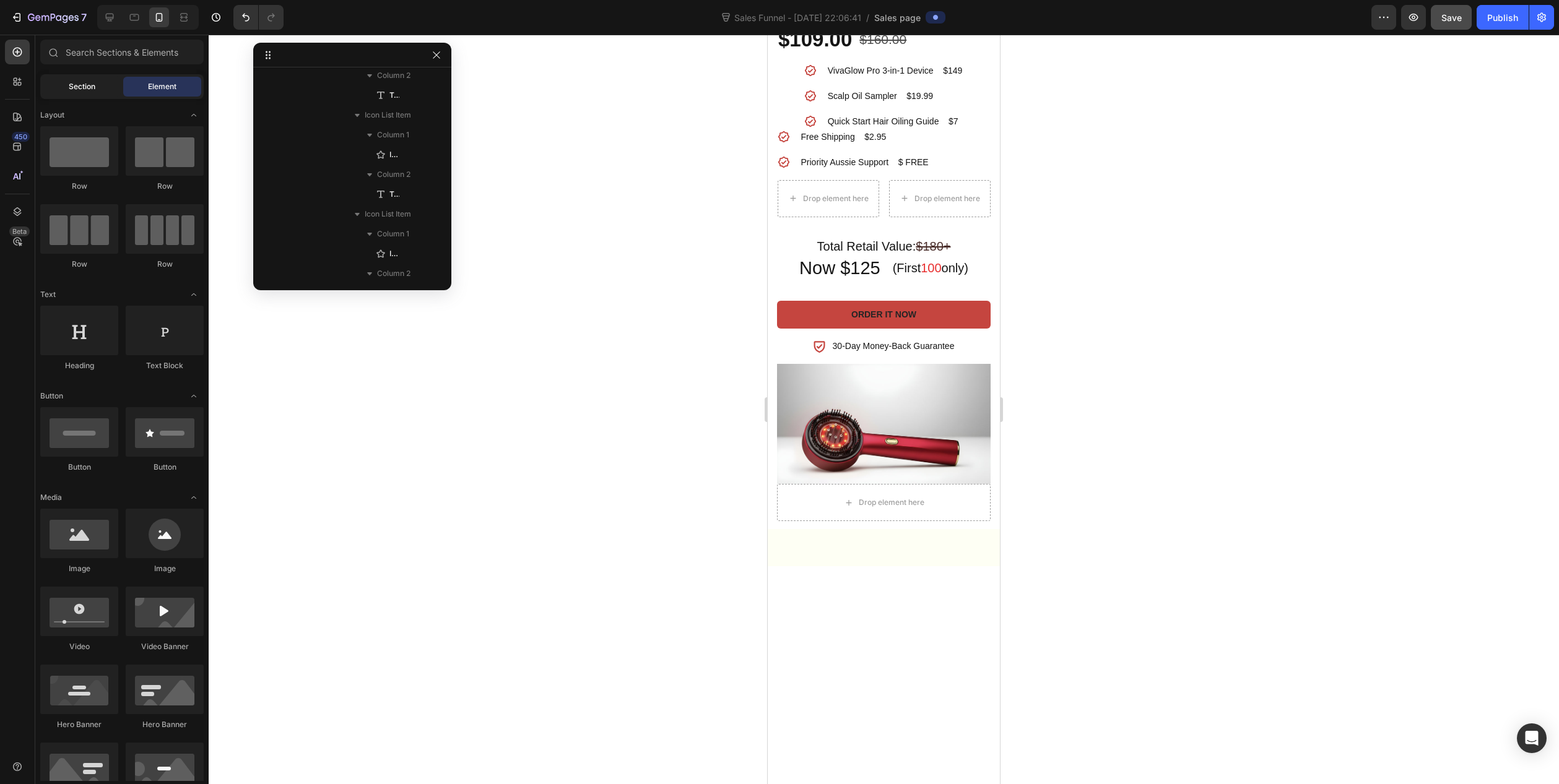
click at [89, 88] on span "Section" at bounding box center [82, 86] width 27 height 11
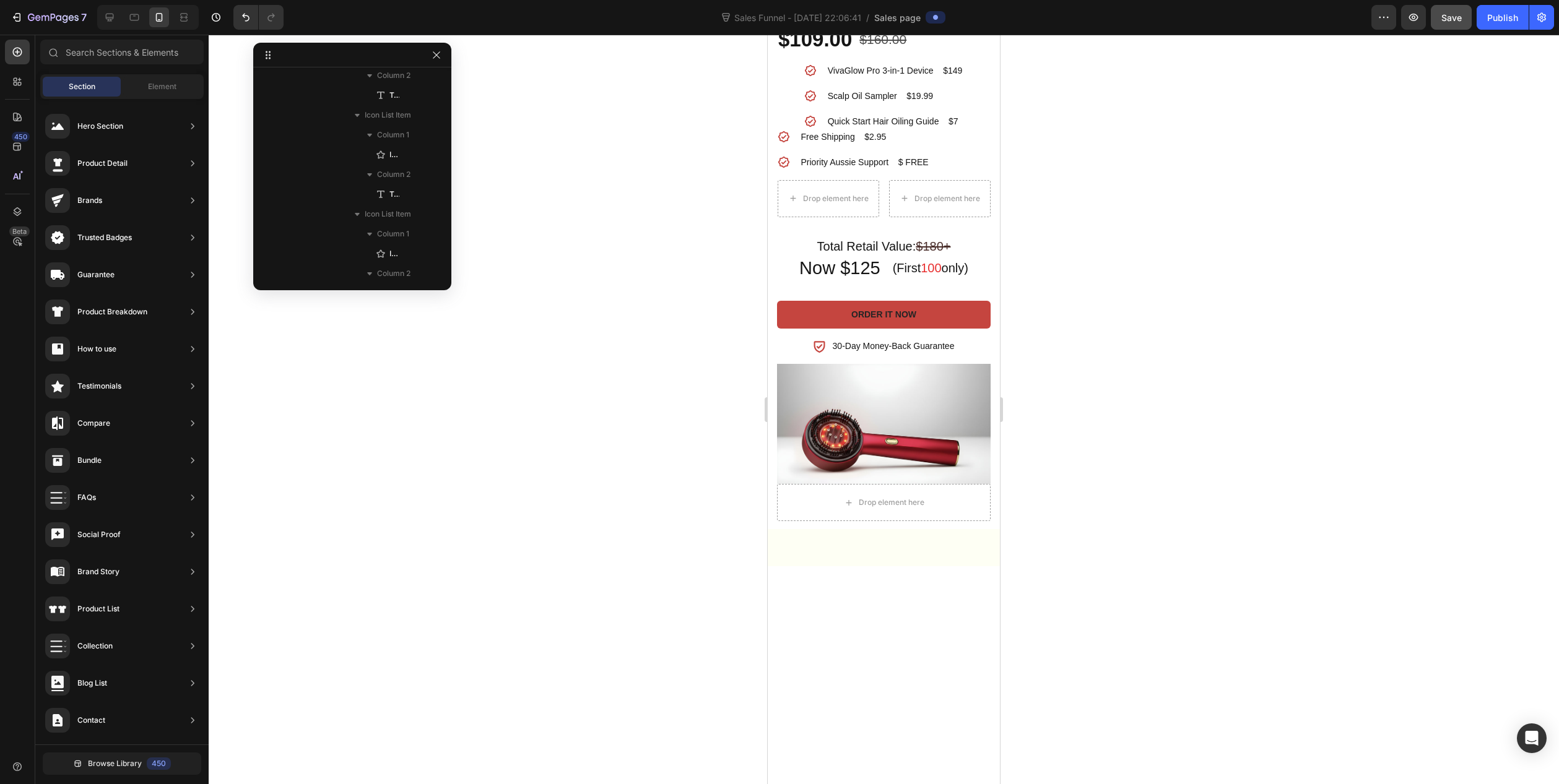
click at [648, 512] on div at bounding box center [884, 409] width 1351 height 750
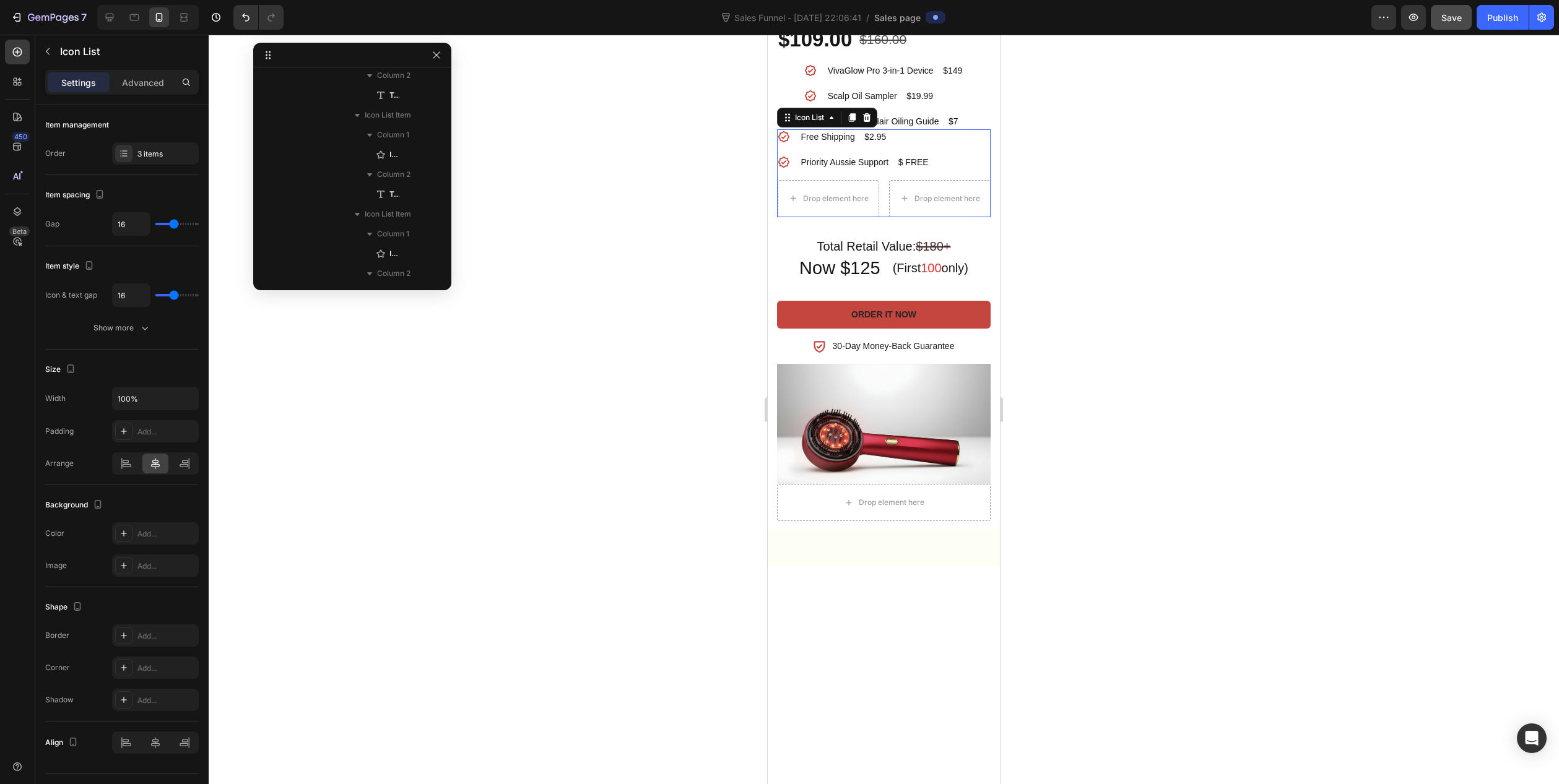
click at [779, 170] on li "Icon Priority Aussie Support $ FREE Text block" at bounding box center [885, 162] width 213 height 15
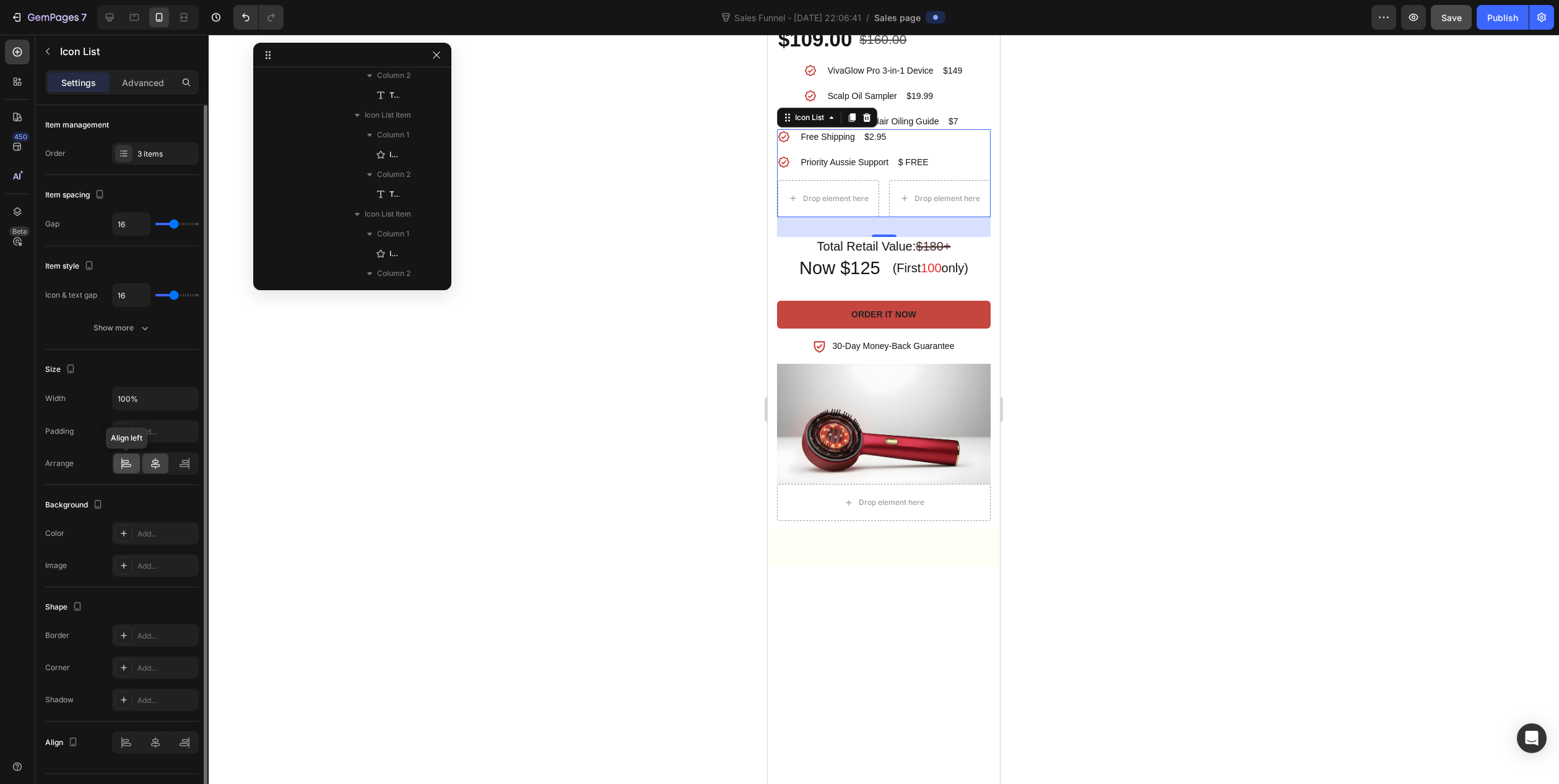
click at [122, 461] on icon at bounding box center [122, 463] width 1 height 11
click at [149, 158] on div "3 items" at bounding box center [166, 154] width 58 height 11
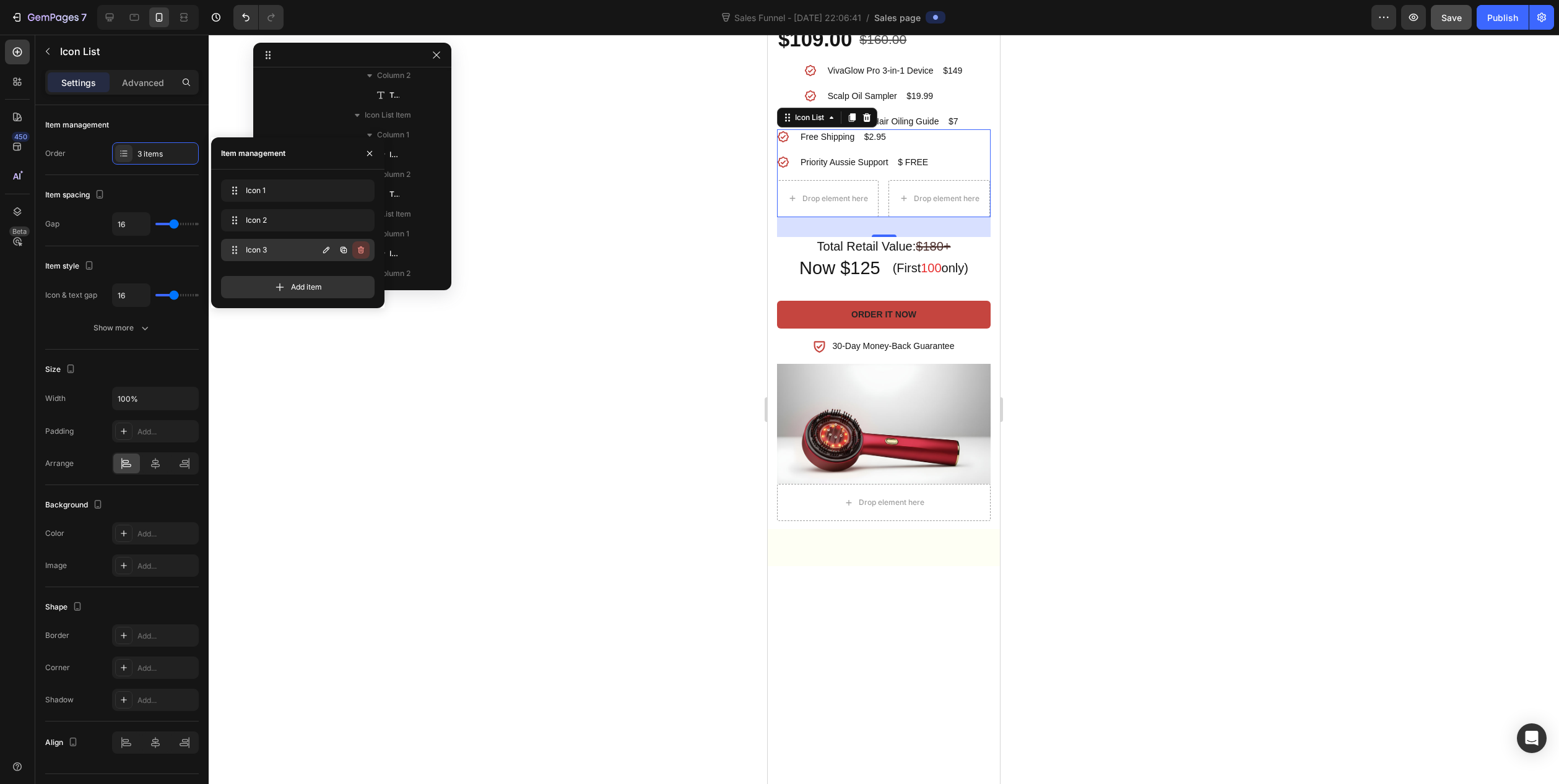
click at [363, 253] on icon "button" at bounding box center [361, 250] width 10 height 10
click at [361, 250] on div "Delete" at bounding box center [353, 250] width 23 height 11
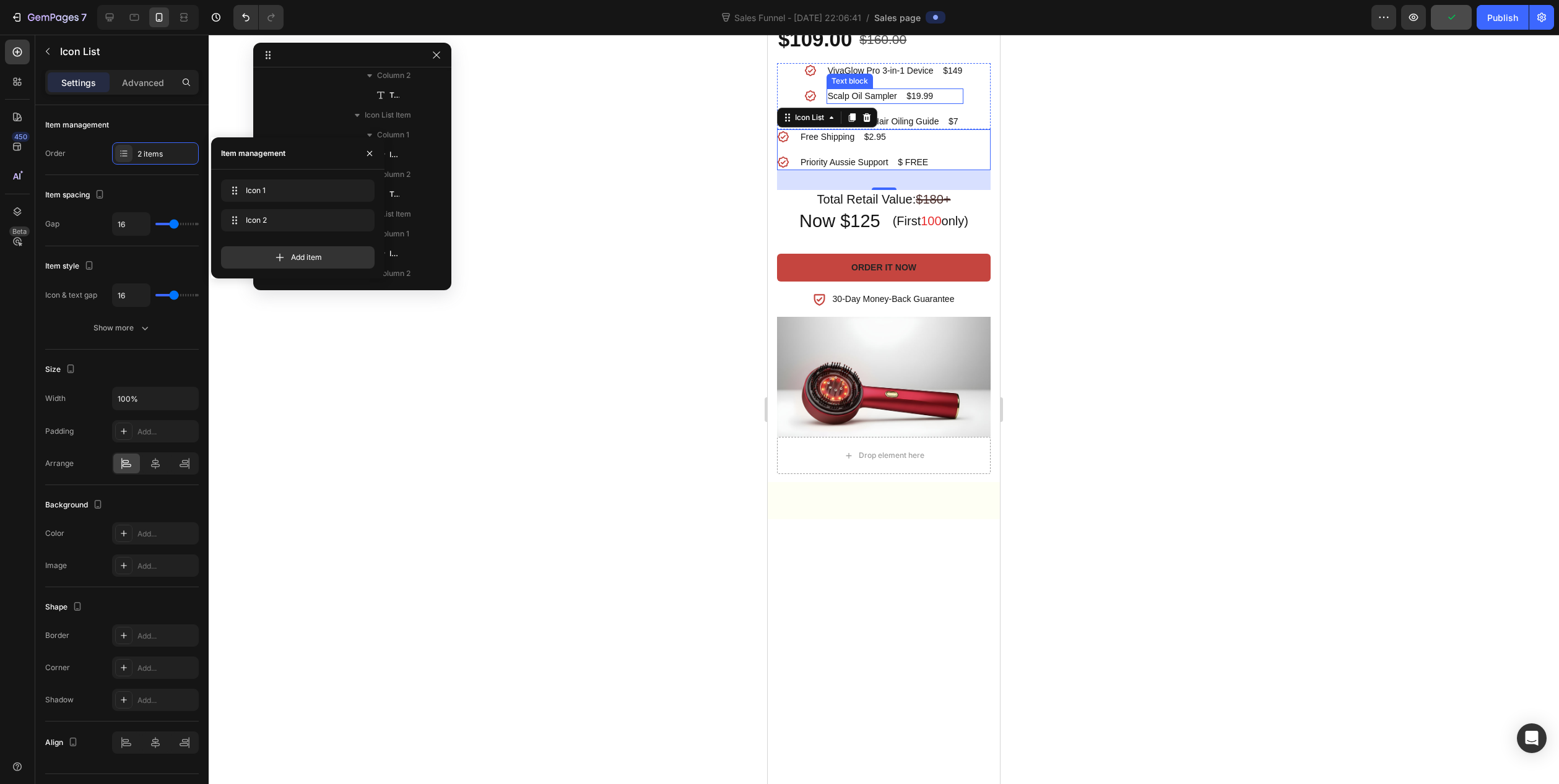
click at [957, 103] on p "Scalp Oil Sampler $19.99" at bounding box center [895, 96] width 135 height 13
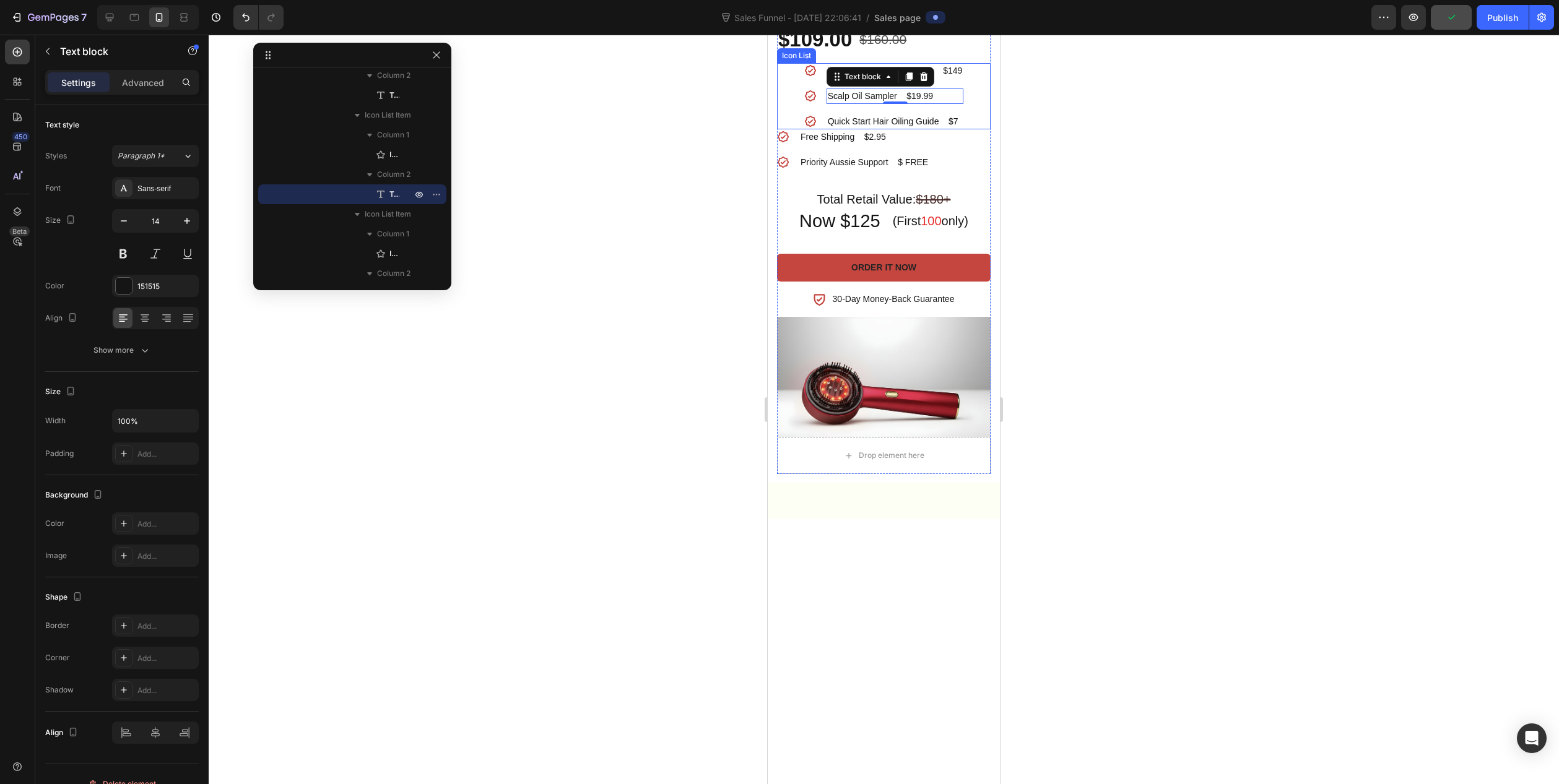
click at [975, 130] on div "Icon VivaGlow Pro 3-in-1 Device $149 Text block Icon Scalp Oil Sampler $19.99 T…" at bounding box center [884, 96] width 213 height 66
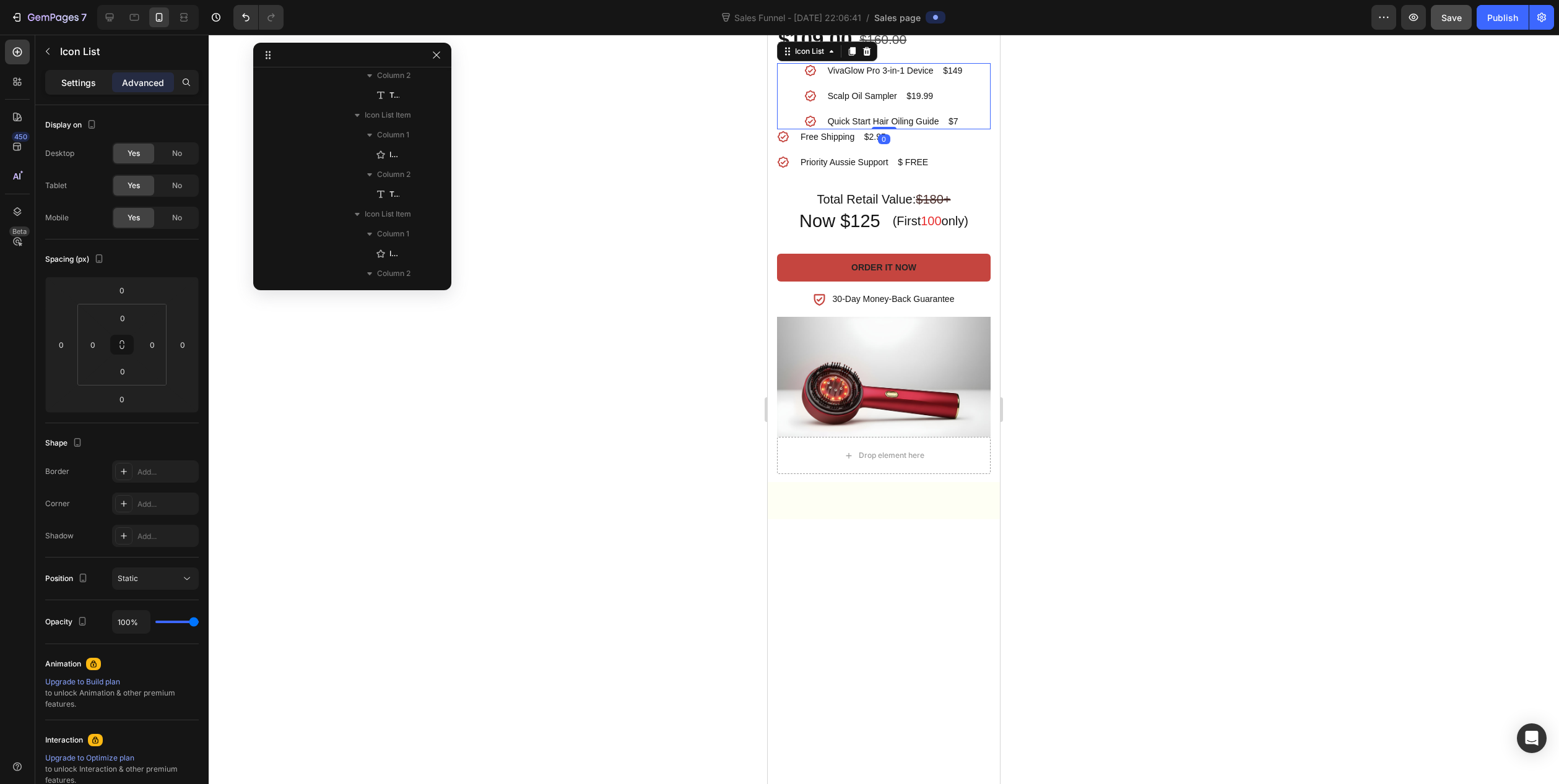
click at [81, 83] on p "Settings" at bounding box center [79, 82] width 34 height 13
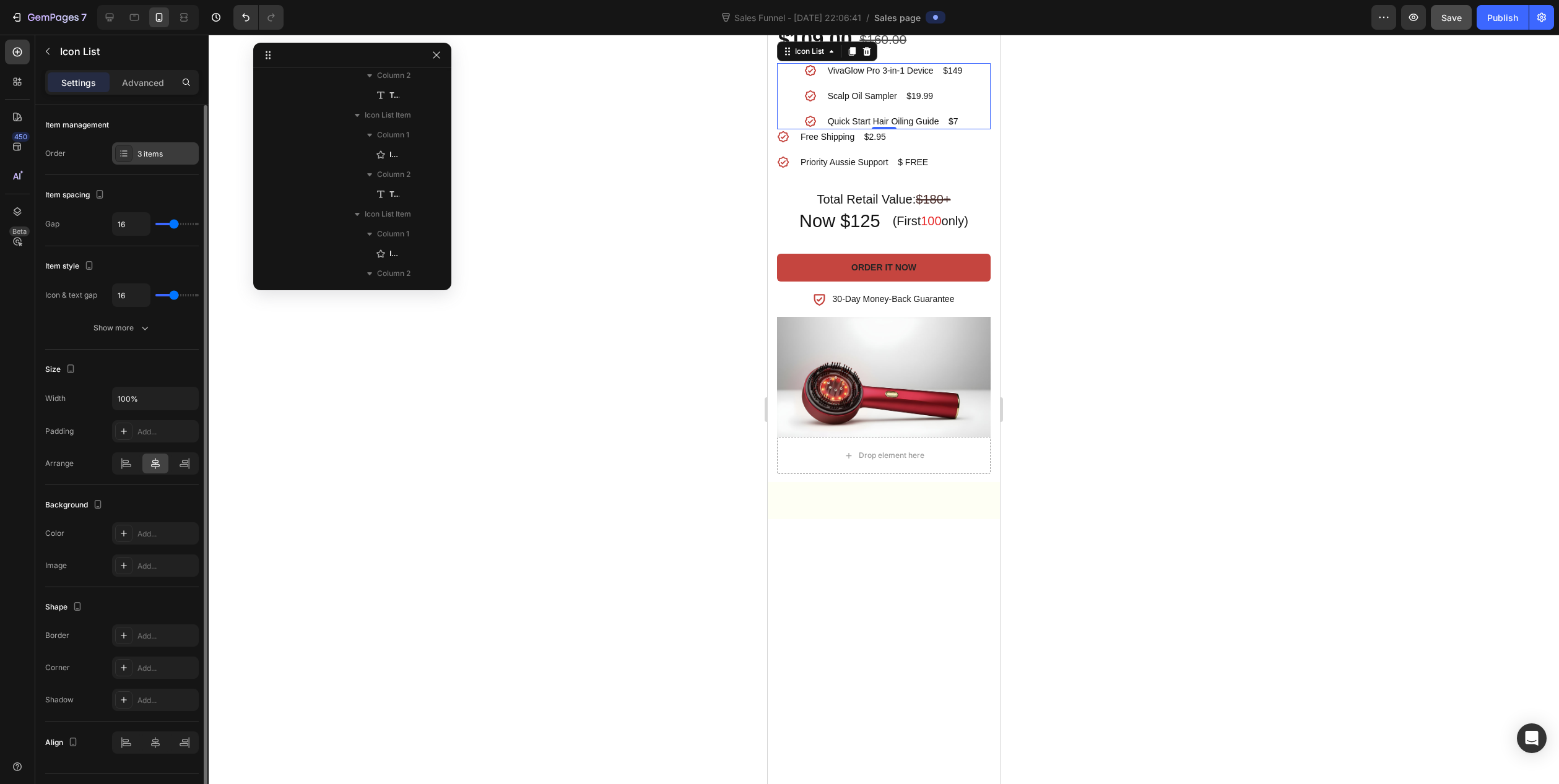
click at [143, 155] on div "3 items" at bounding box center [166, 154] width 58 height 11
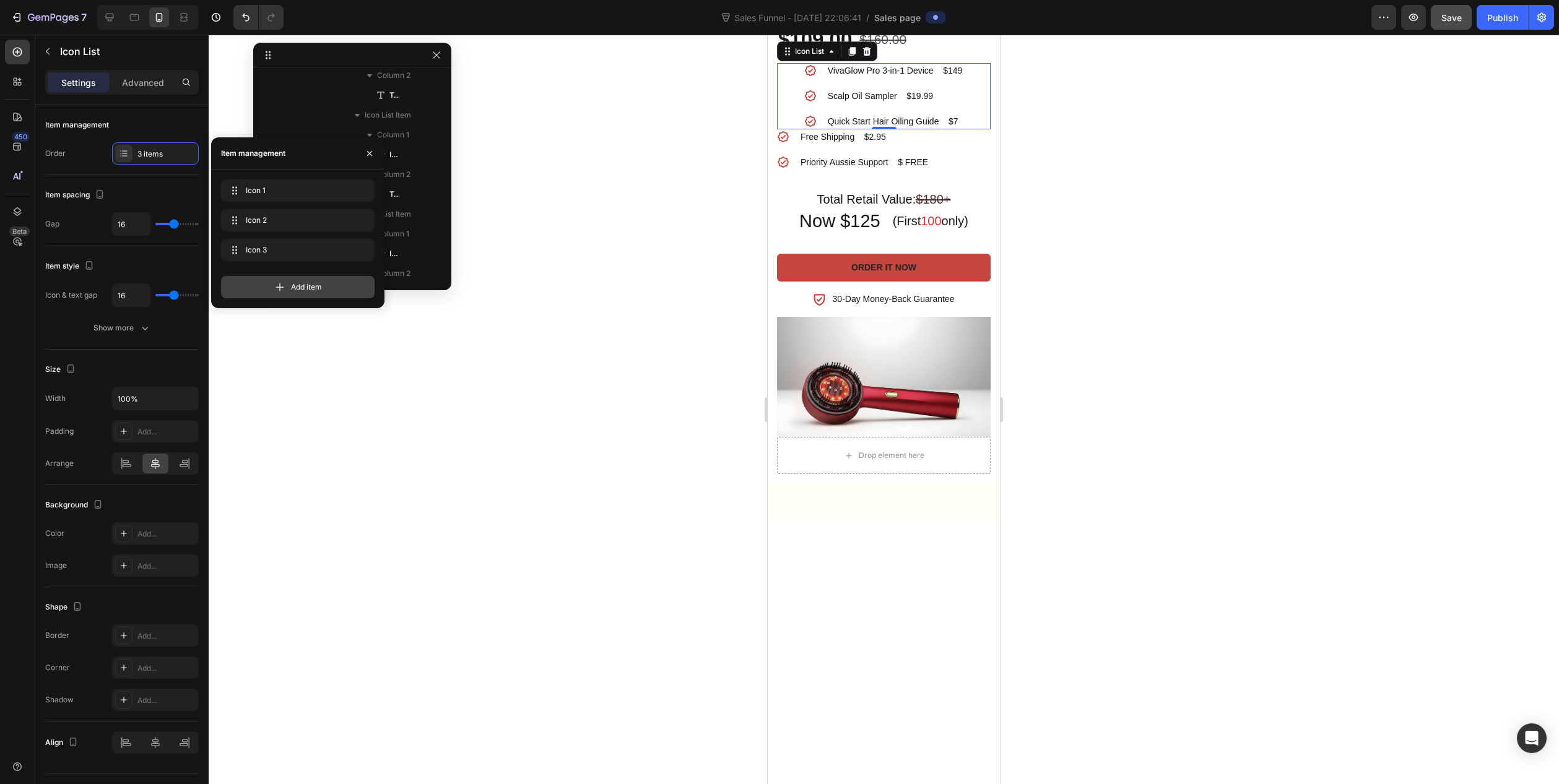
click at [293, 294] on div "Add item" at bounding box center [298, 287] width 153 height 22
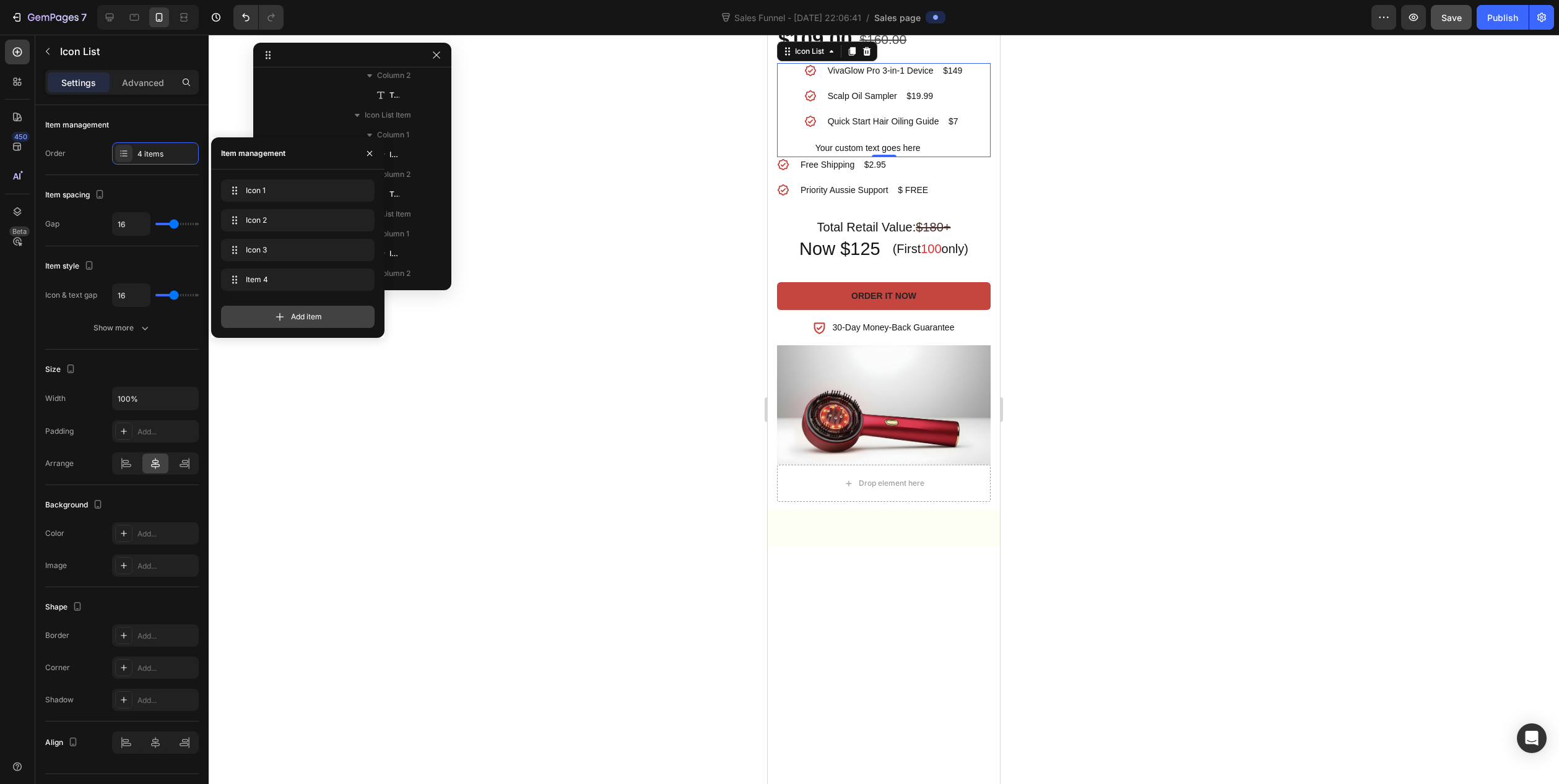
click at [290, 319] on div "Add item" at bounding box center [298, 317] width 153 height 22
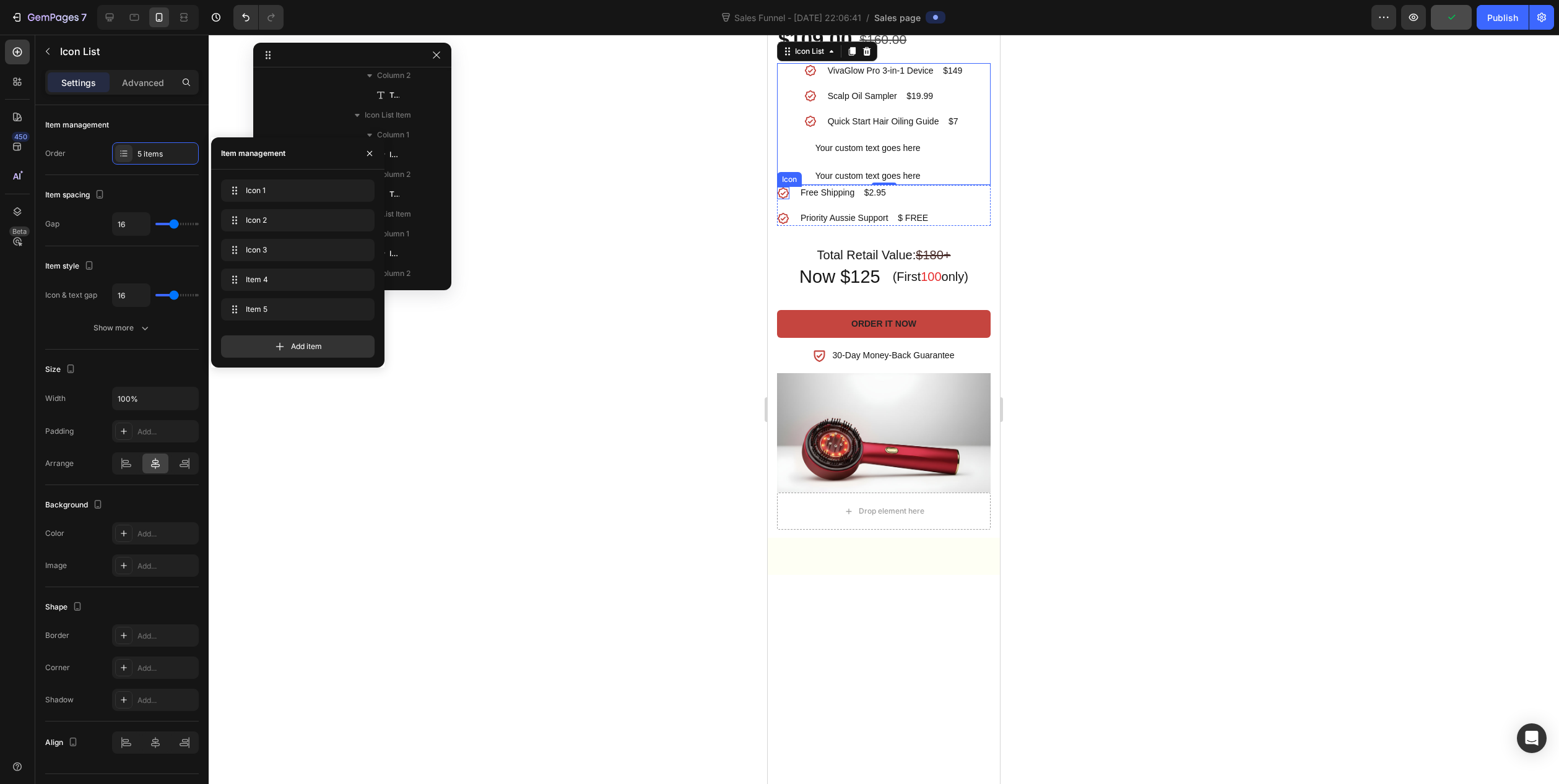
click at [781, 199] on div "Icon" at bounding box center [783, 193] width 12 height 12
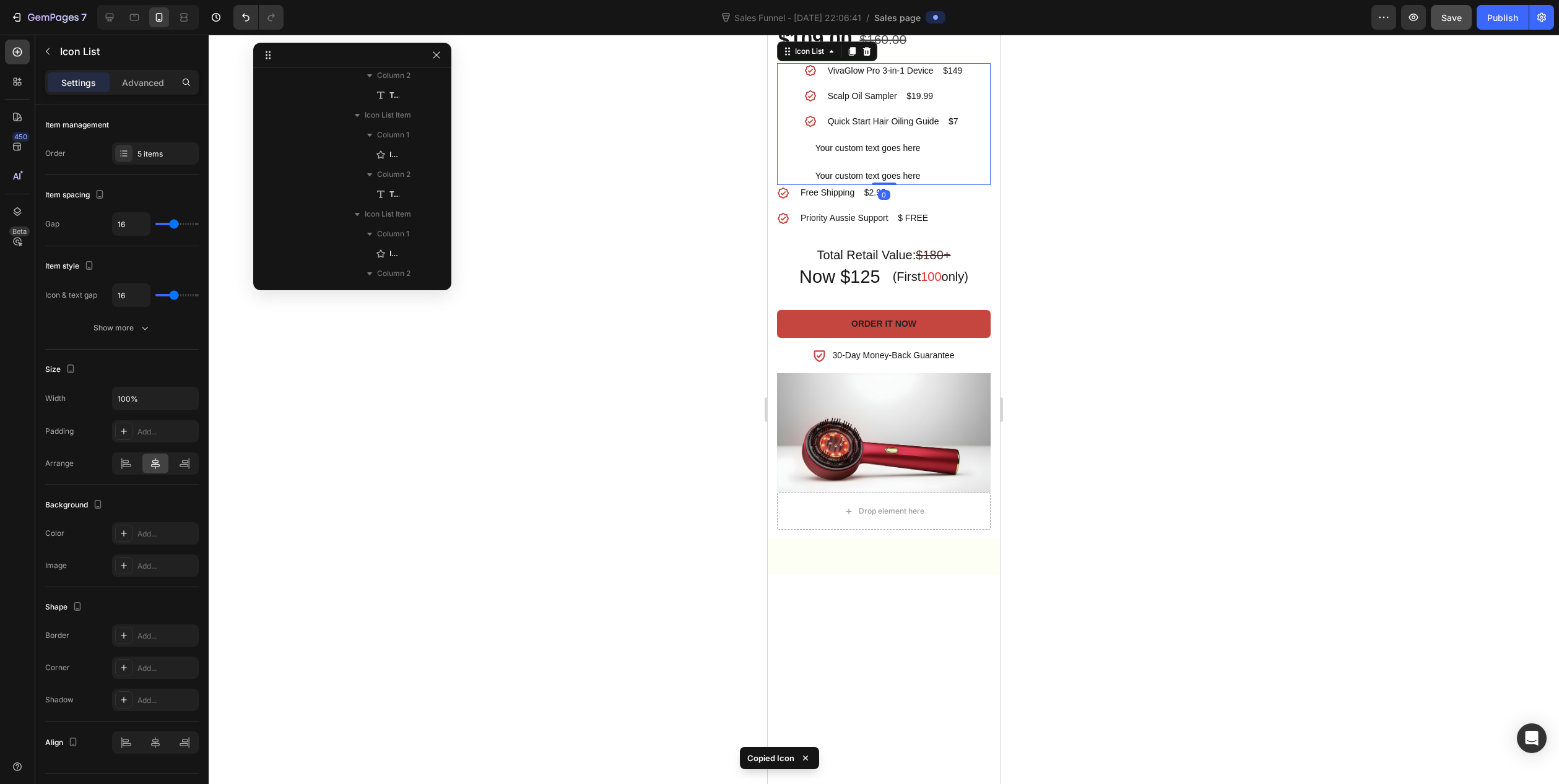
click at [805, 157] on li "Icon Your custom text goes here Text block" at bounding box center [884, 148] width 160 height 18
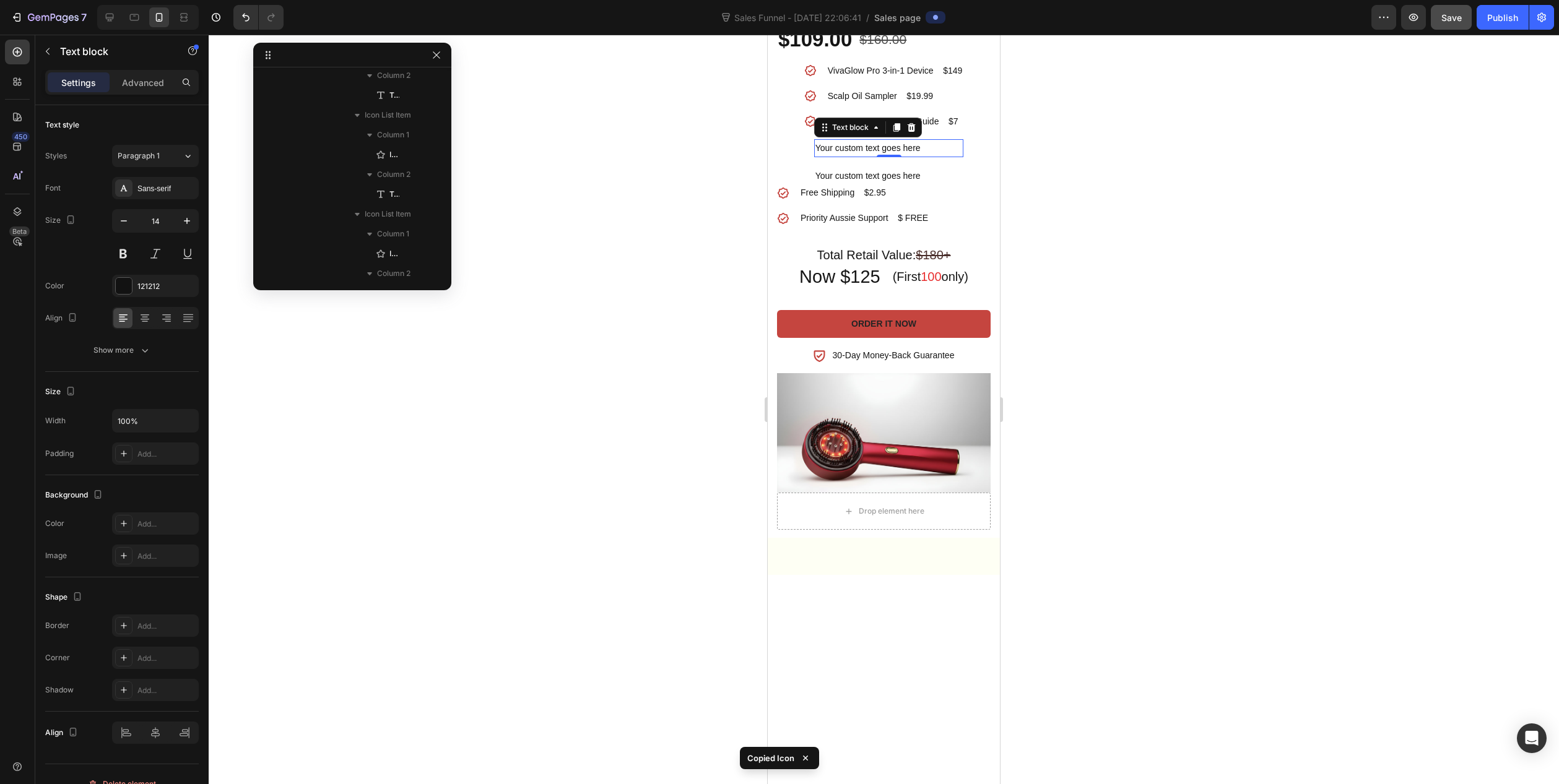
click at [838, 157] on div "Your custom text goes here" at bounding box center [889, 148] width 150 height 18
click at [805, 157] on li "Icon Your custom text goes here Text block" at bounding box center [884, 148] width 160 height 18
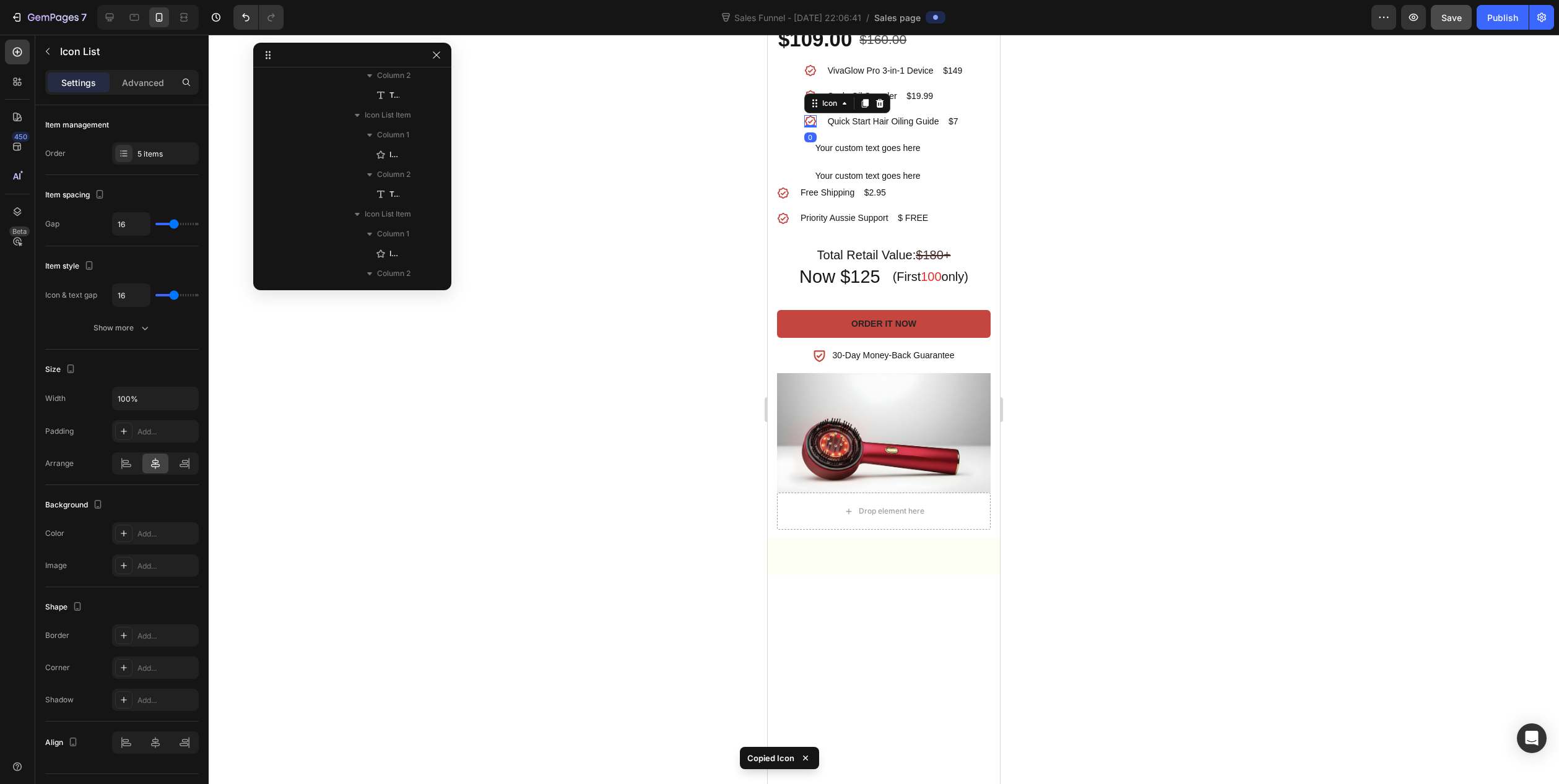
click at [809, 128] on icon at bounding box center [810, 121] width 12 height 12
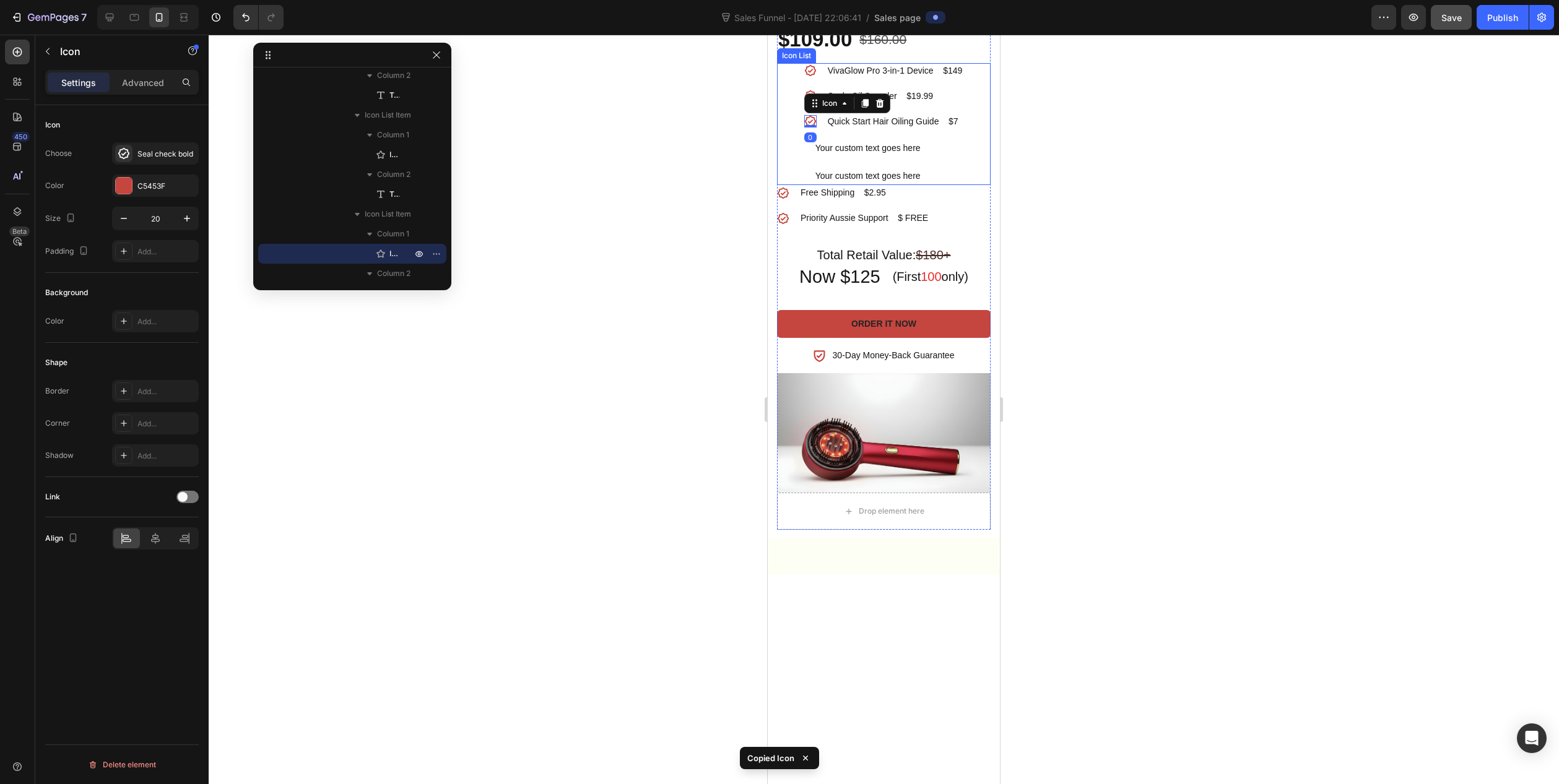
click at [804, 157] on li "Icon Your custom text goes here Text block" at bounding box center [884, 148] width 160 height 18
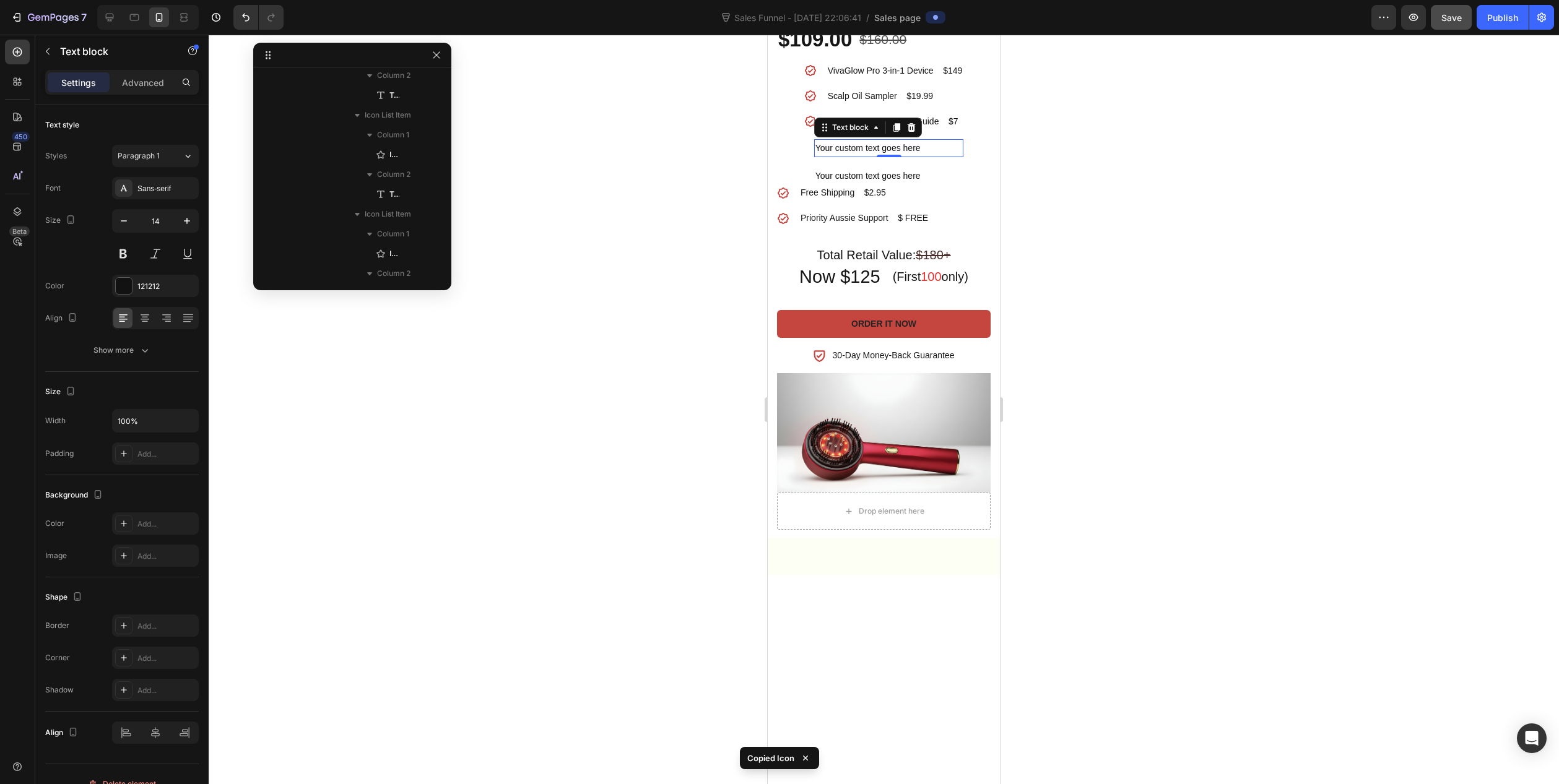
click at [821, 157] on div "Your custom text goes here" at bounding box center [889, 148] width 150 height 18
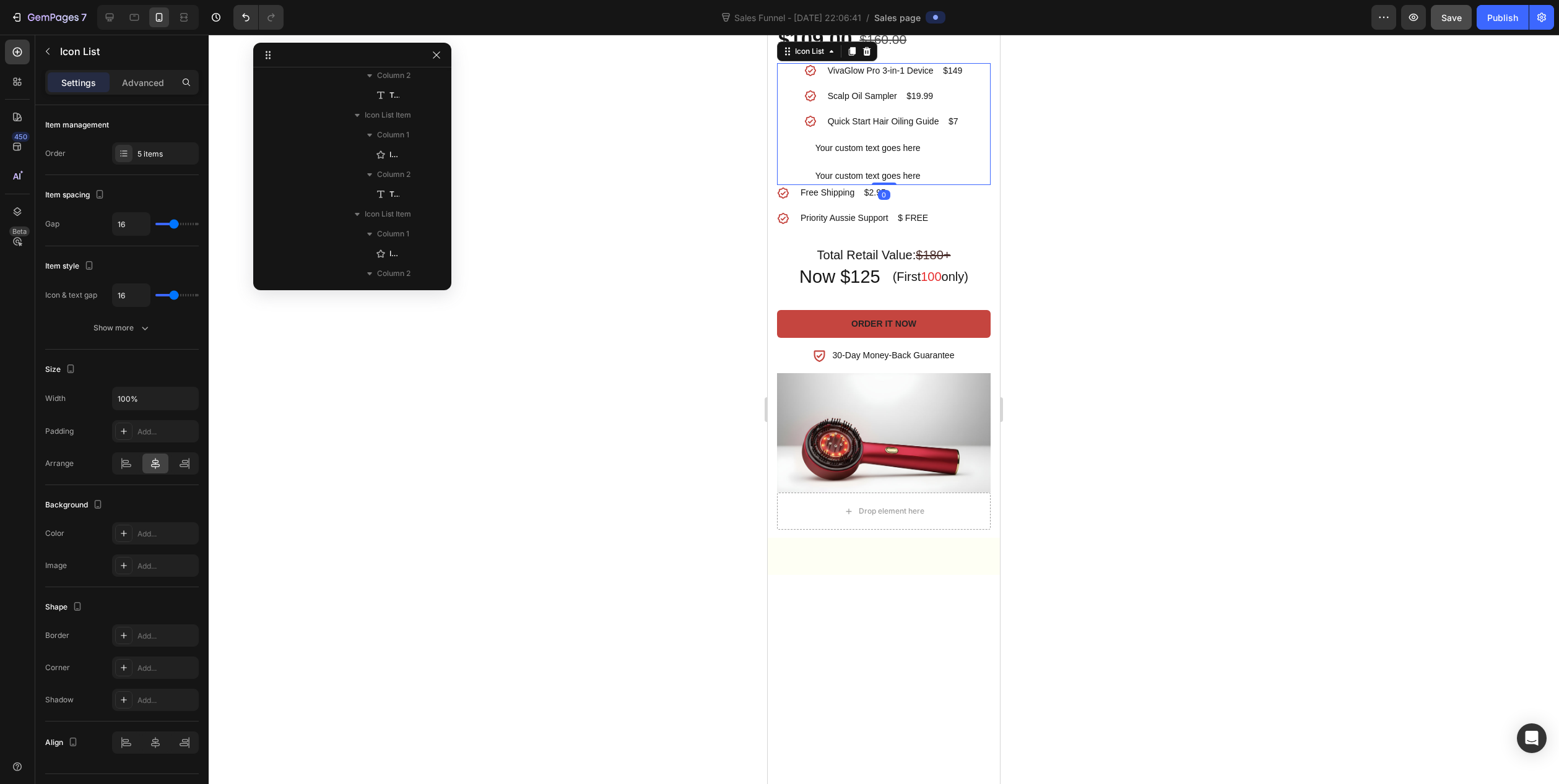
click at [807, 157] on li "Icon Your custom text goes here Text block" at bounding box center [884, 148] width 160 height 18
click at [383, 166] on icon at bounding box center [381, 167] width 9 height 8
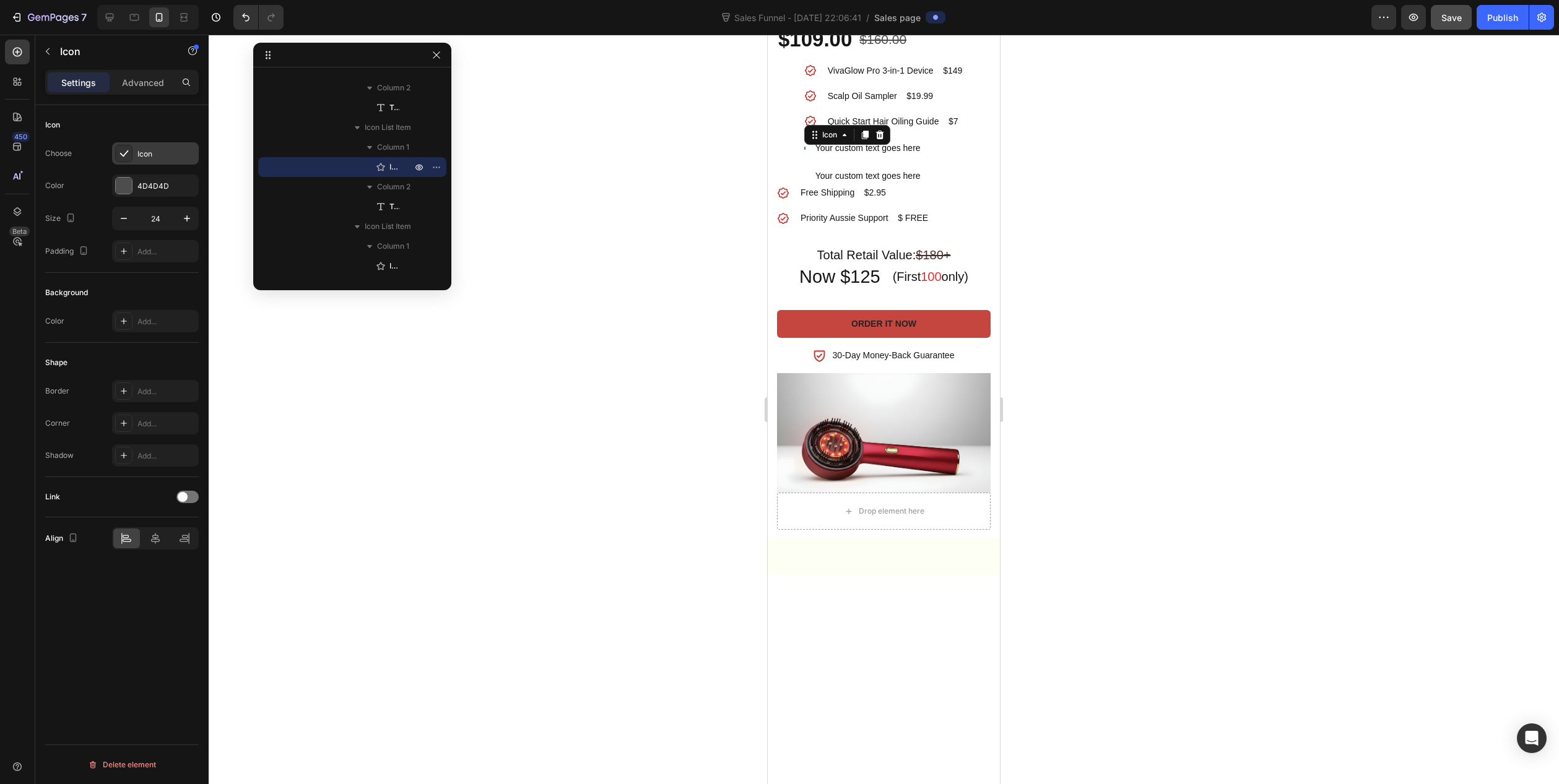
click at [141, 151] on div "Icon" at bounding box center [166, 154] width 58 height 11
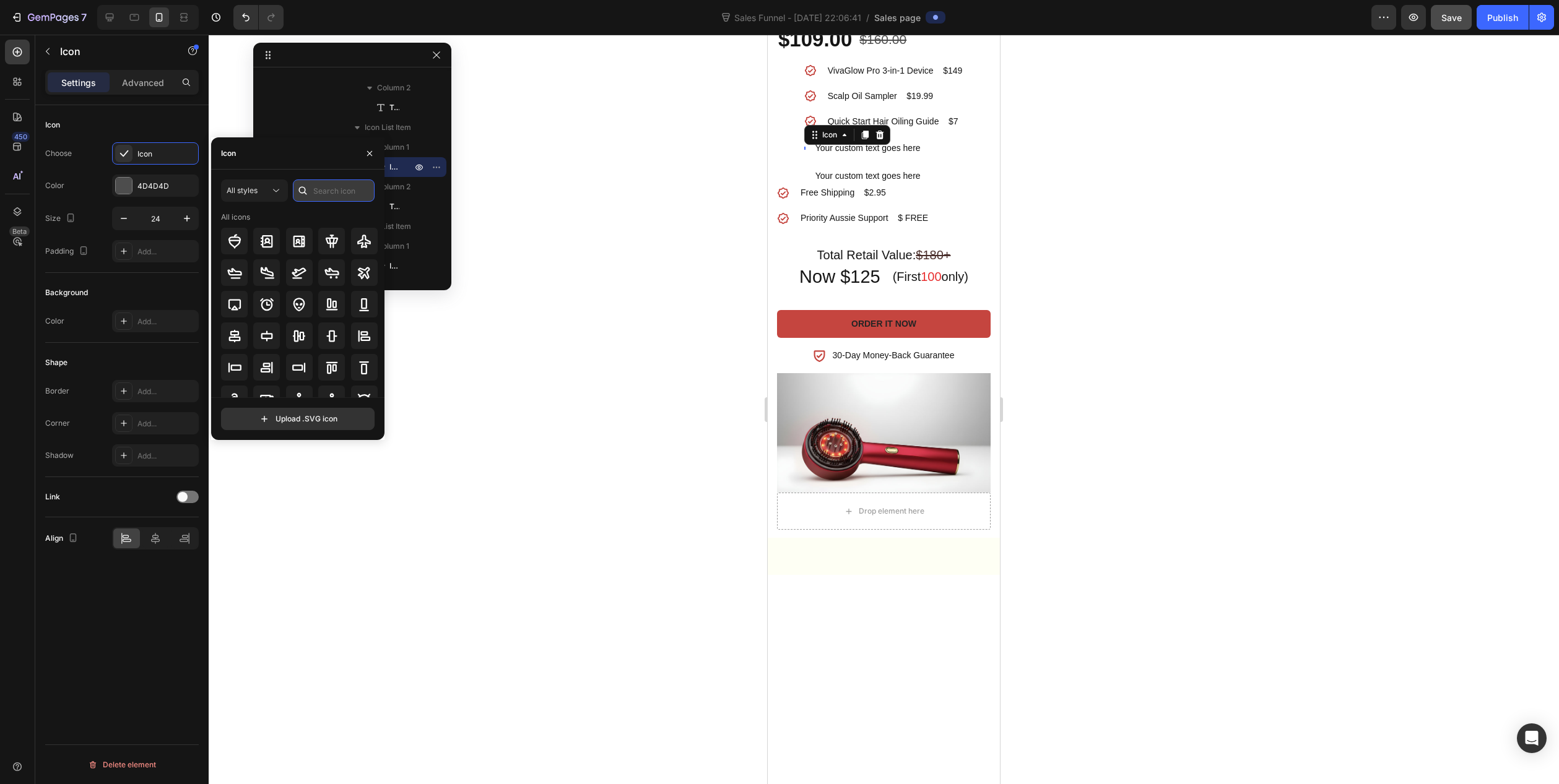
click at [321, 191] on input "text" at bounding box center [334, 190] width 82 height 22
type input "CHECK"
click at [271, 309] on icon at bounding box center [266, 305] width 13 height 13
click at [676, 525] on div at bounding box center [884, 409] width 1351 height 750
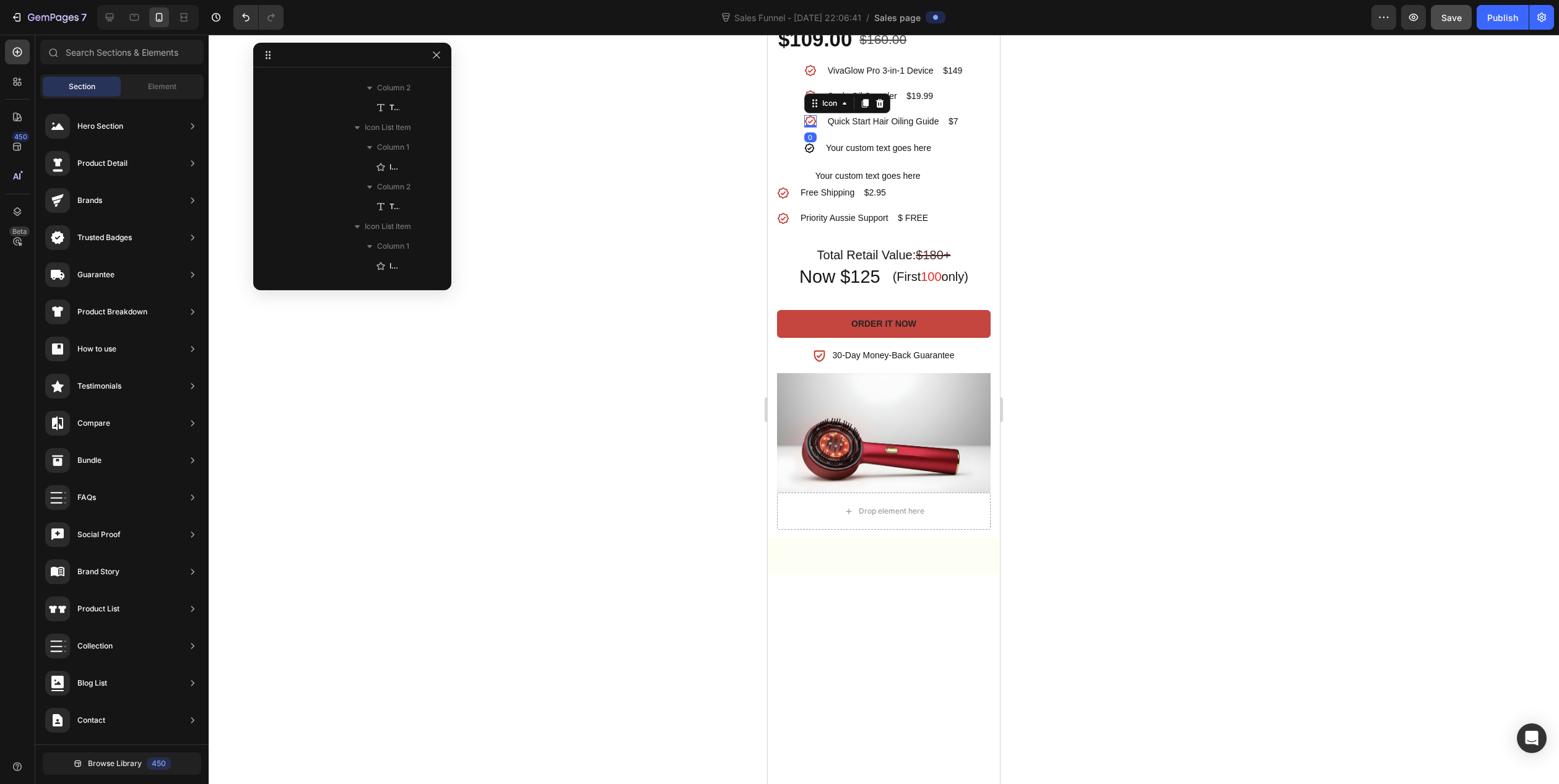
scroll to position [492, 0]
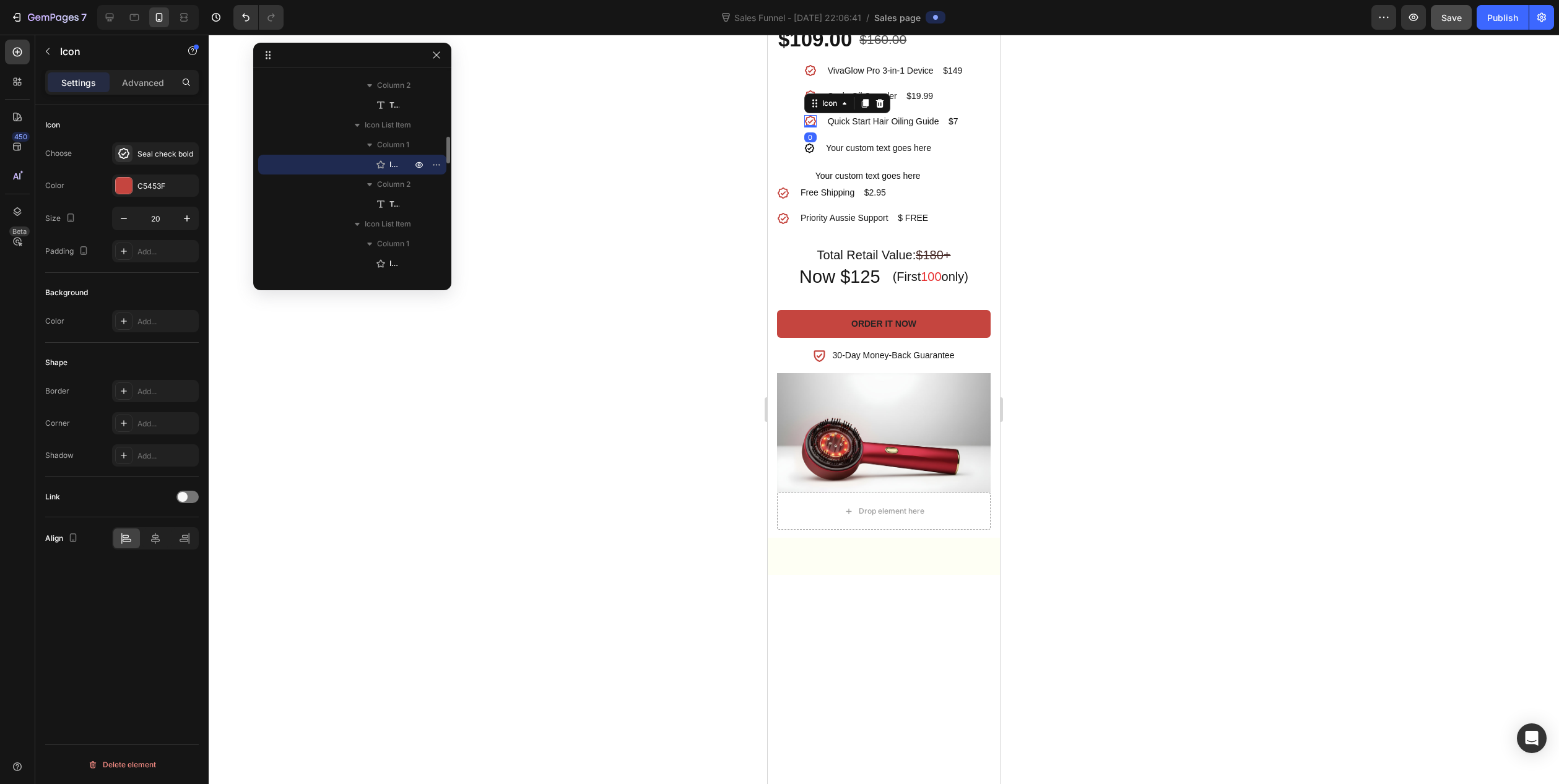
click at [806, 128] on icon at bounding box center [810, 121] width 12 height 12
click at [804, 153] on div "Icon" at bounding box center [809, 148] width 10 height 10
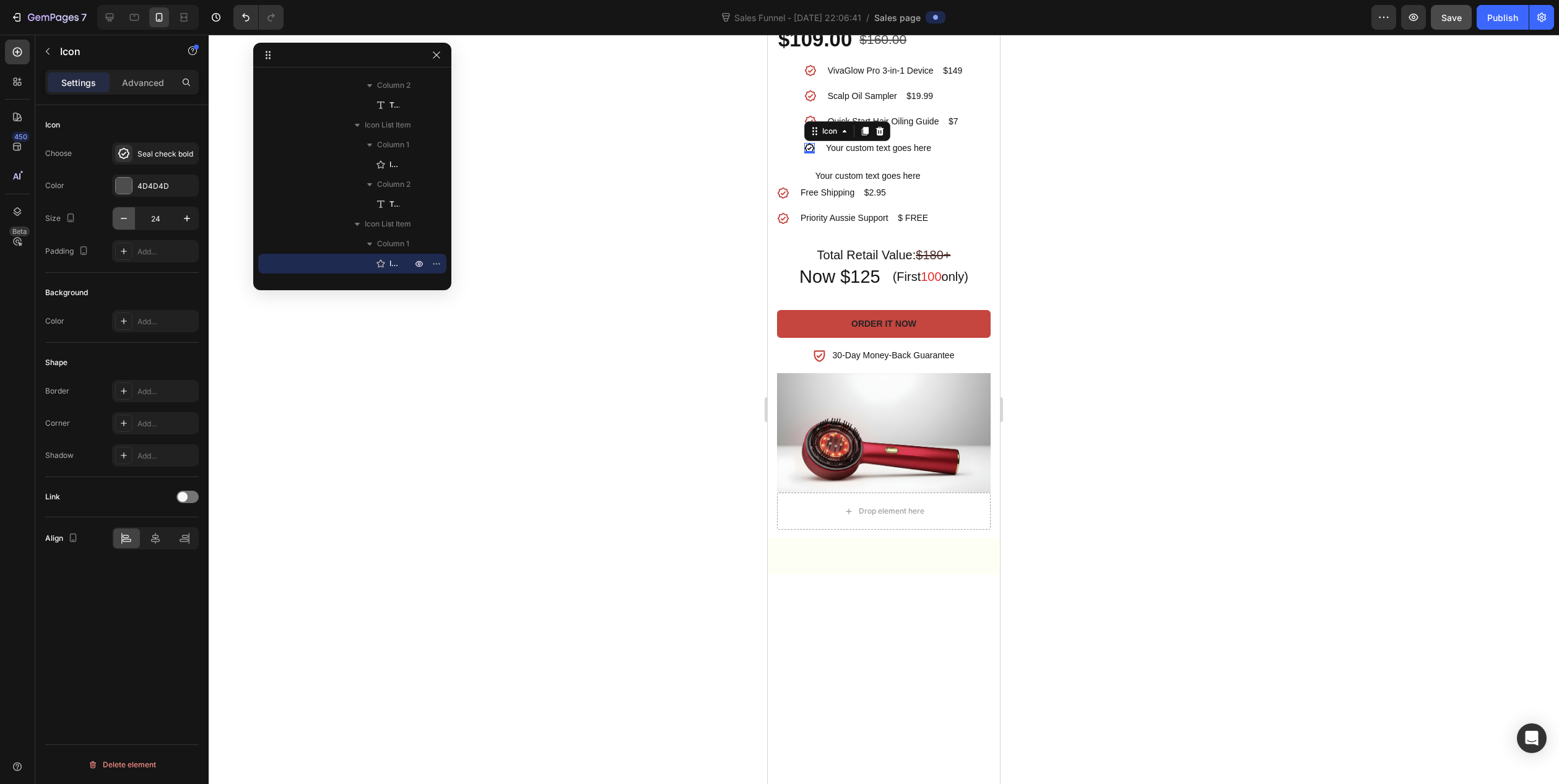
click at [119, 216] on icon "button" at bounding box center [123, 218] width 12 height 12
type input "20"
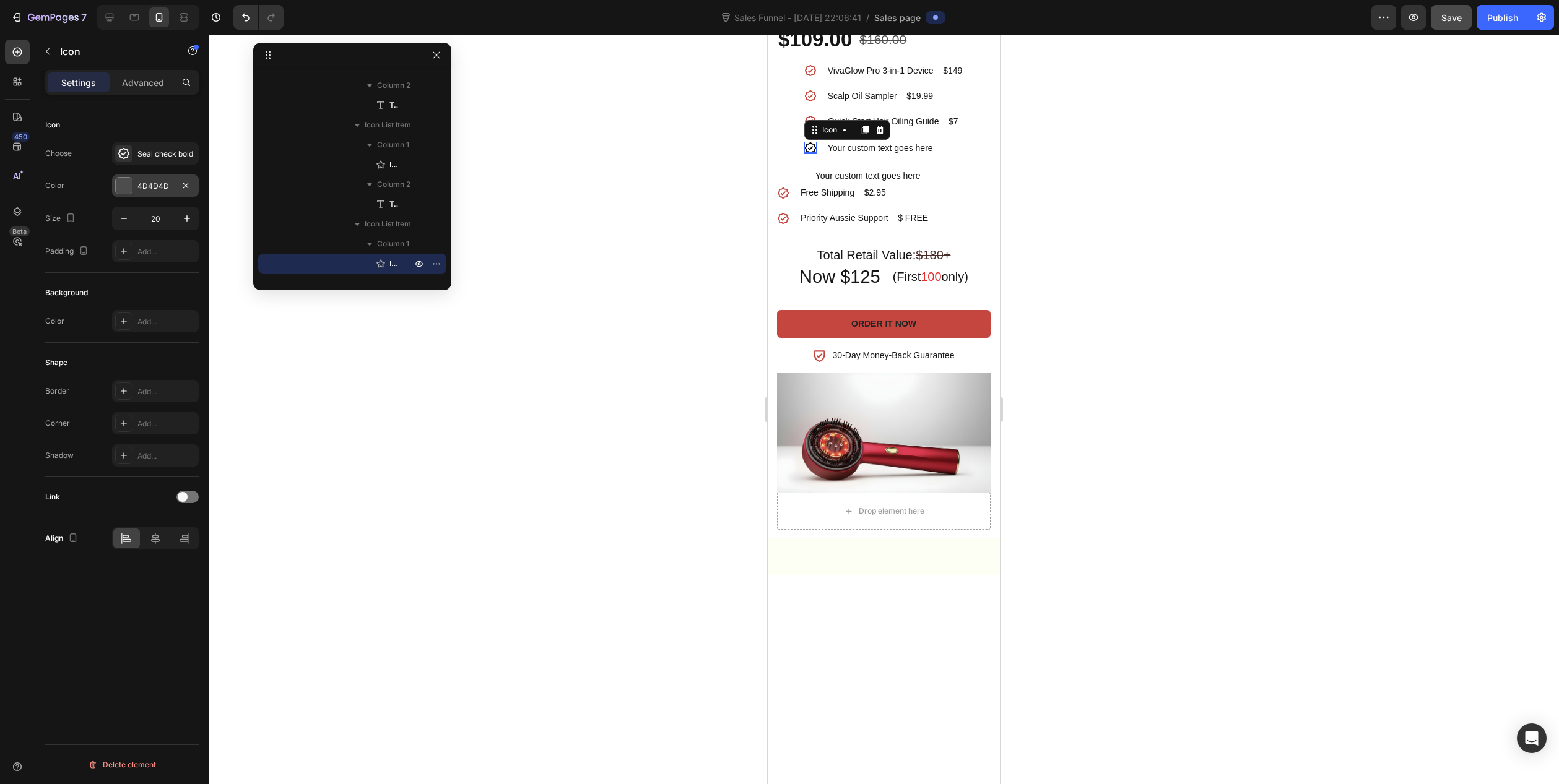
click at [152, 178] on div "4D4D4D" at bounding box center [155, 185] width 87 height 22
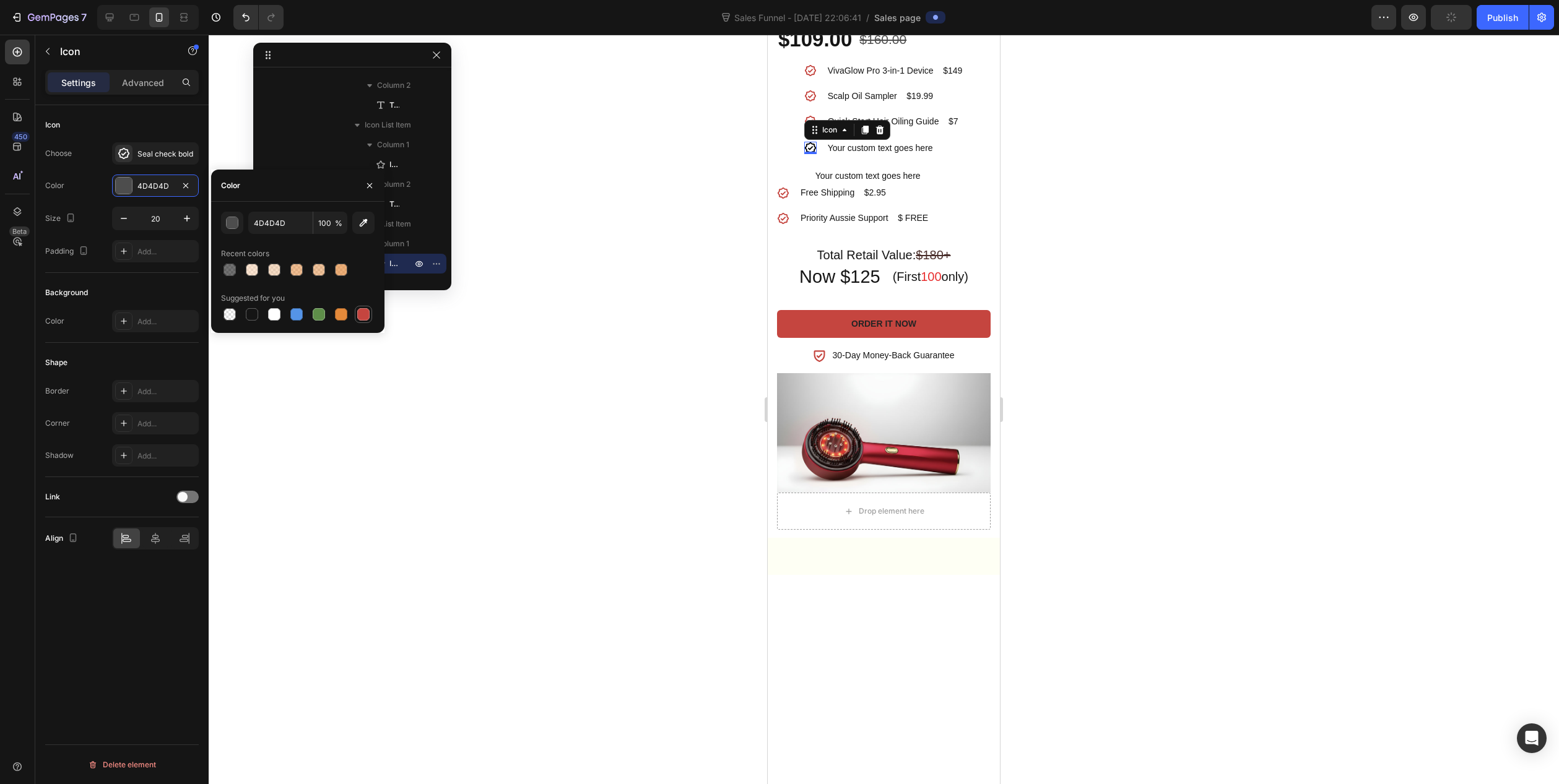
click at [363, 315] on div at bounding box center [363, 314] width 12 height 12
type input "C5453F"
click at [646, 497] on div at bounding box center [884, 409] width 1351 height 750
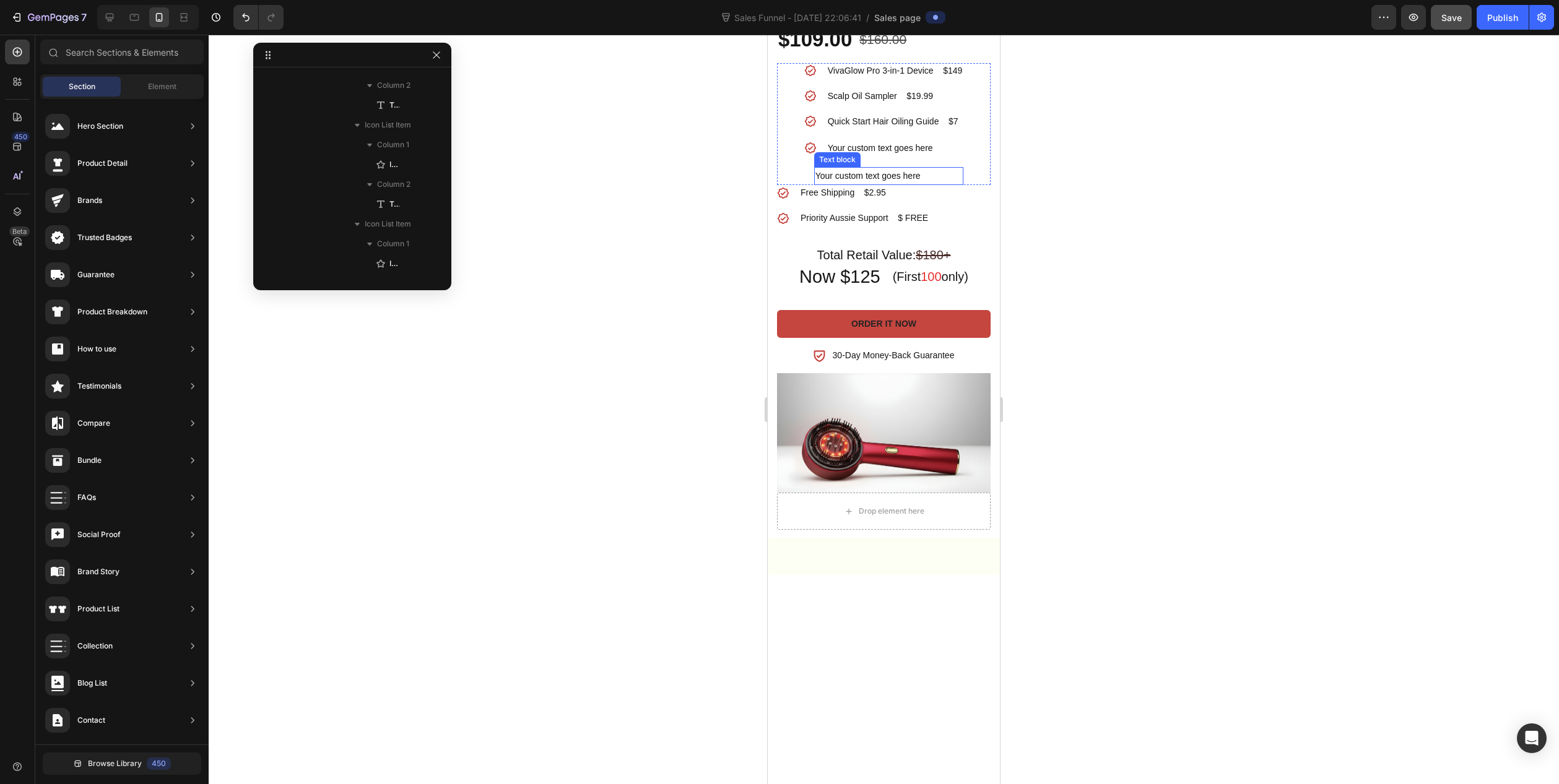
scroll to position [730, 0]
click at [816, 185] on div "Your custom text goes here" at bounding box center [889, 176] width 150 height 18
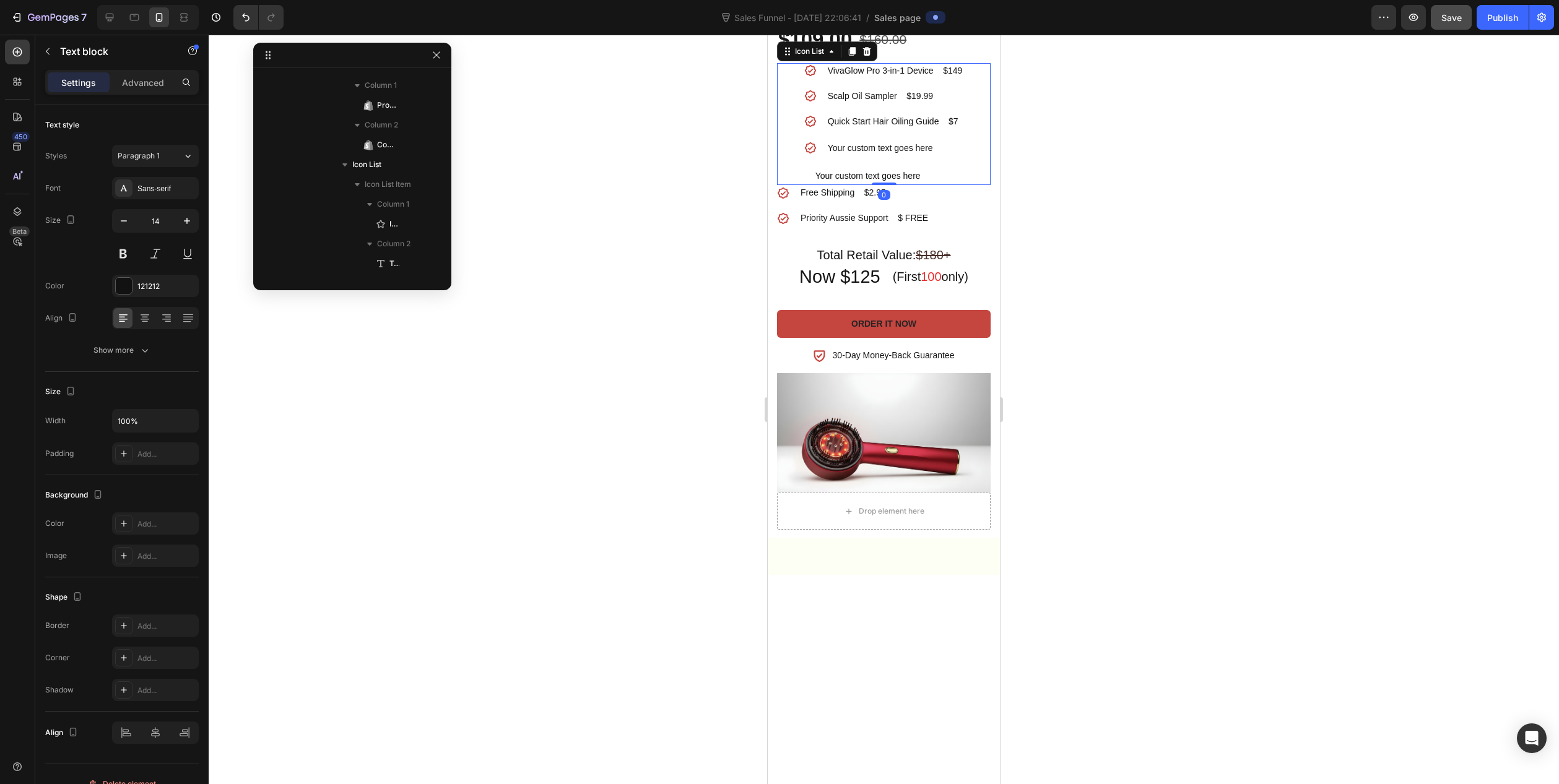
click at [805, 185] on li "Icon Your custom text goes here Text block" at bounding box center [884, 176] width 160 height 18
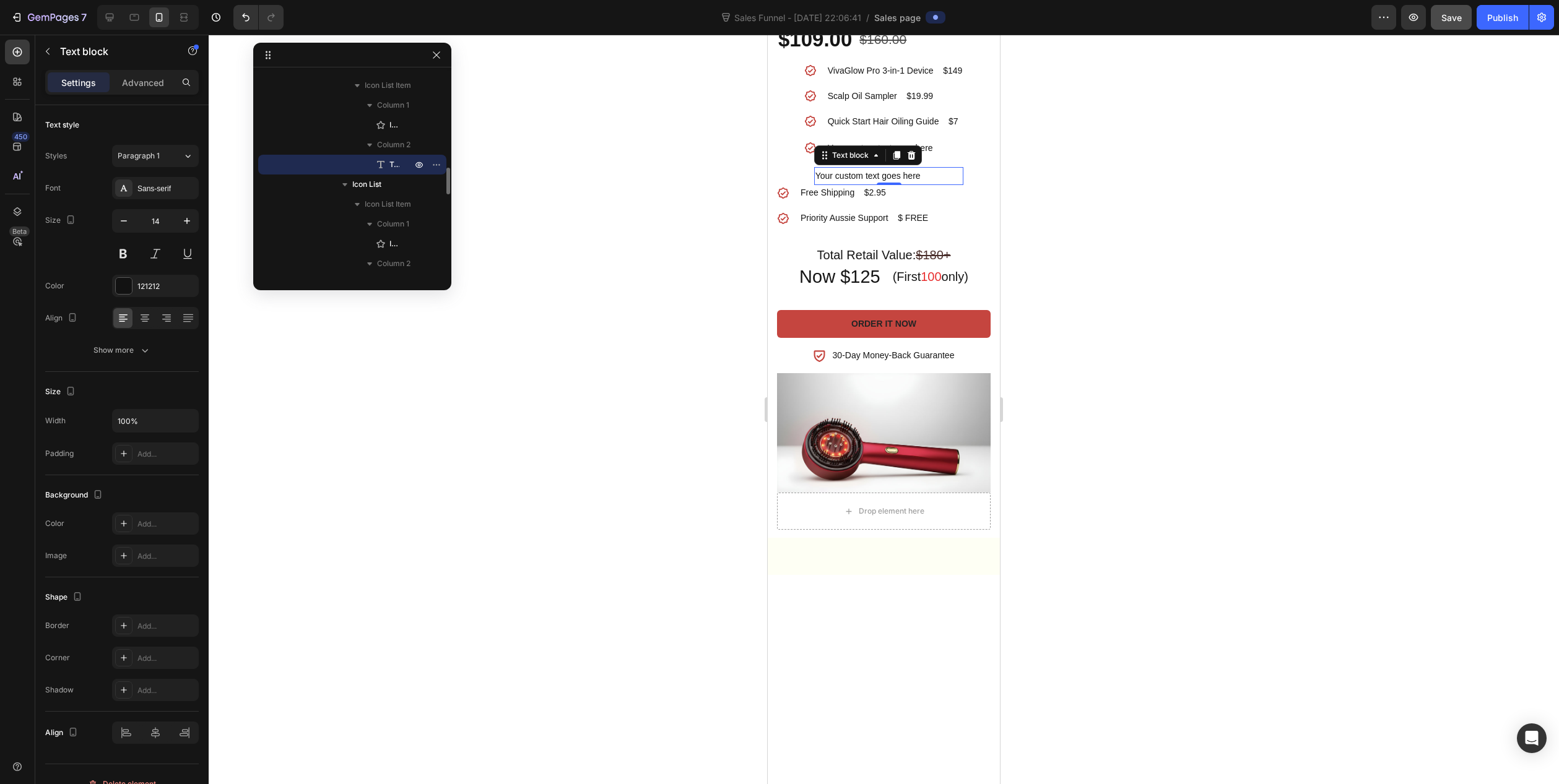
click at [816, 185] on div "Your custom text goes here" at bounding box center [889, 176] width 150 height 18
click at [378, 123] on icon at bounding box center [381, 124] width 12 height 12
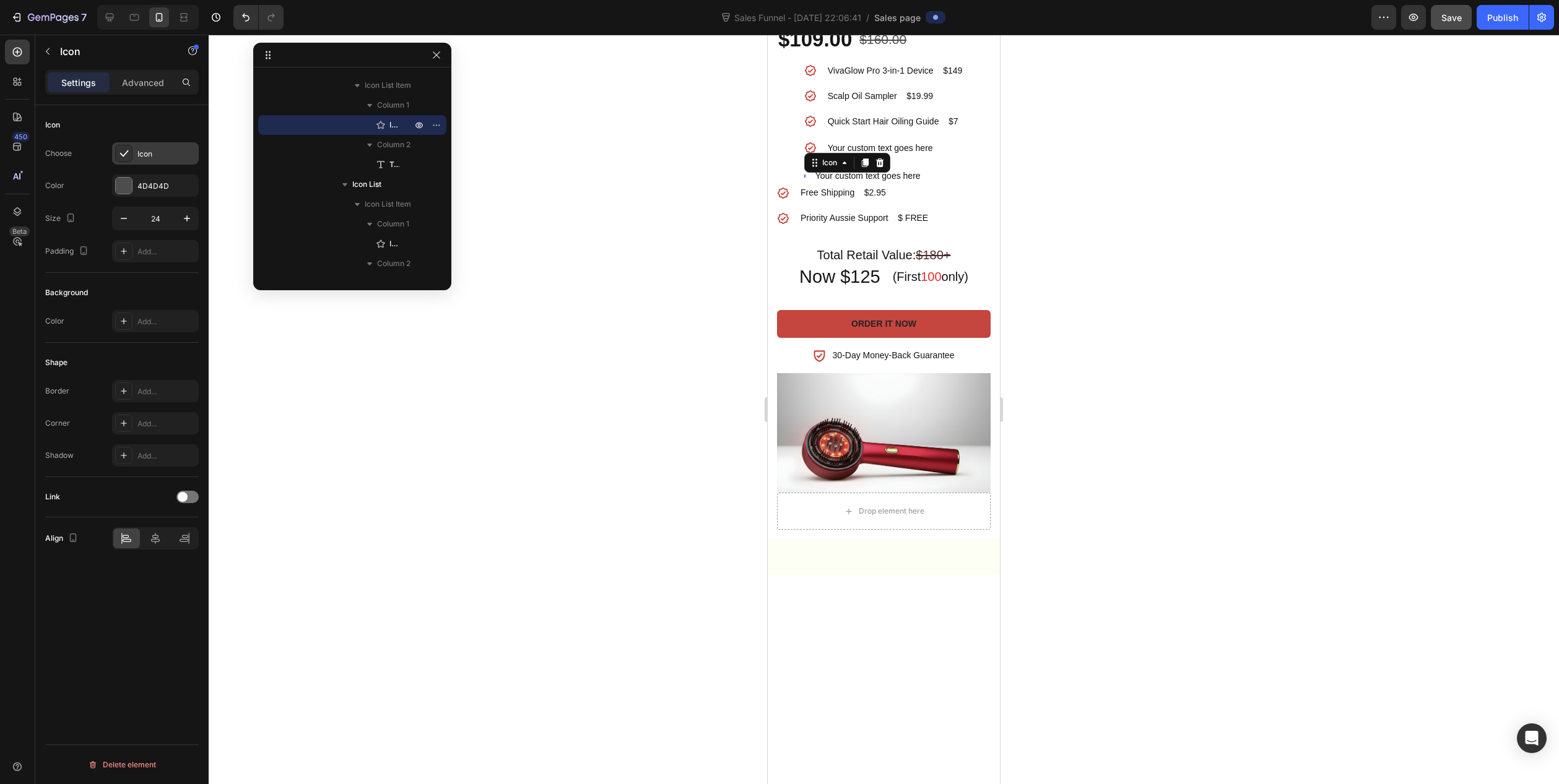
click at [132, 153] on div "Icon" at bounding box center [155, 153] width 87 height 22
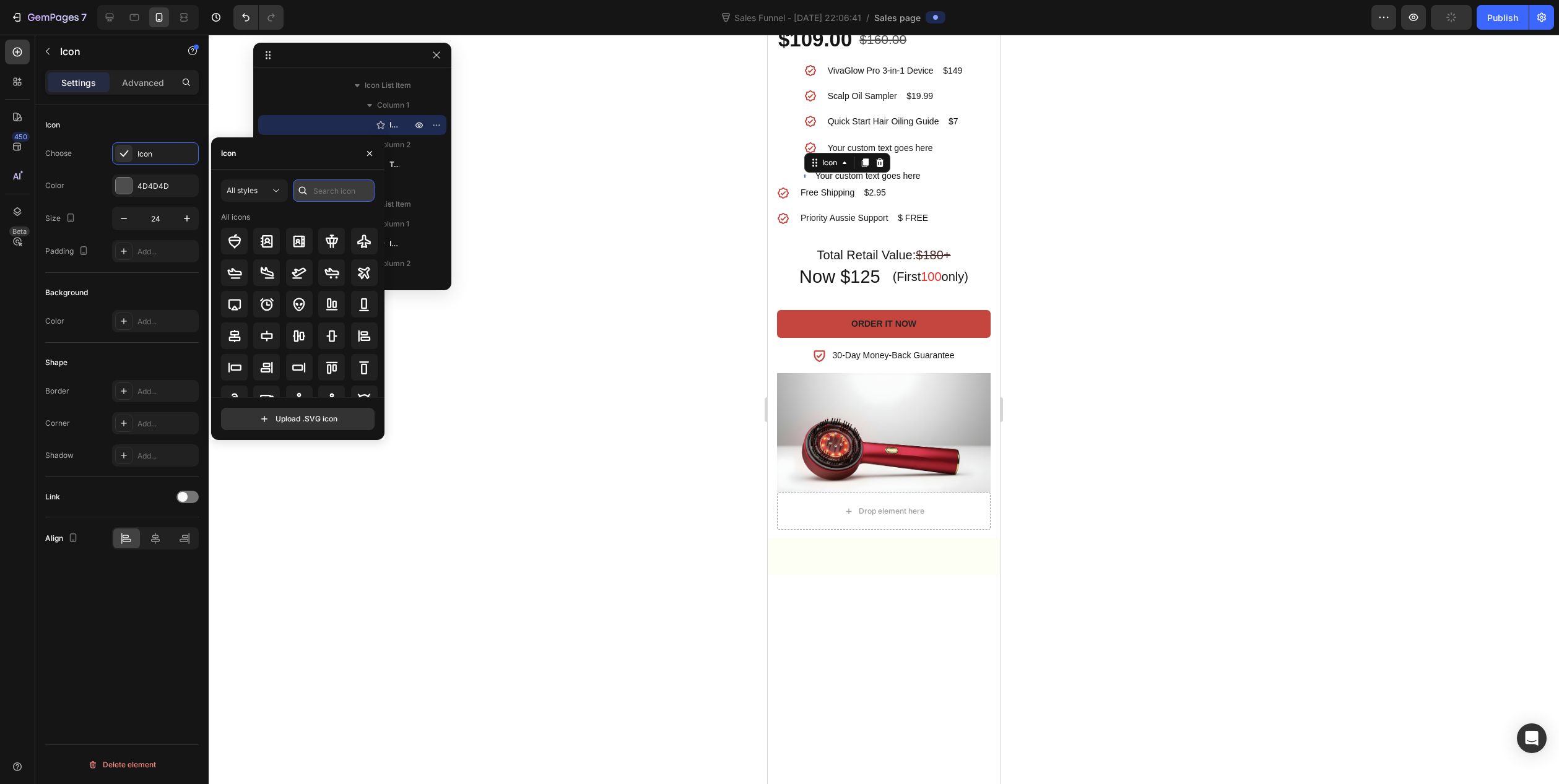
click at [334, 193] on input "text" at bounding box center [334, 190] width 82 height 22
type input "CHECK"
click at [272, 363] on icon at bounding box center [266, 367] width 15 height 15
click at [137, 190] on div "4D4D4D" at bounding box center [155, 186] width 36 height 11
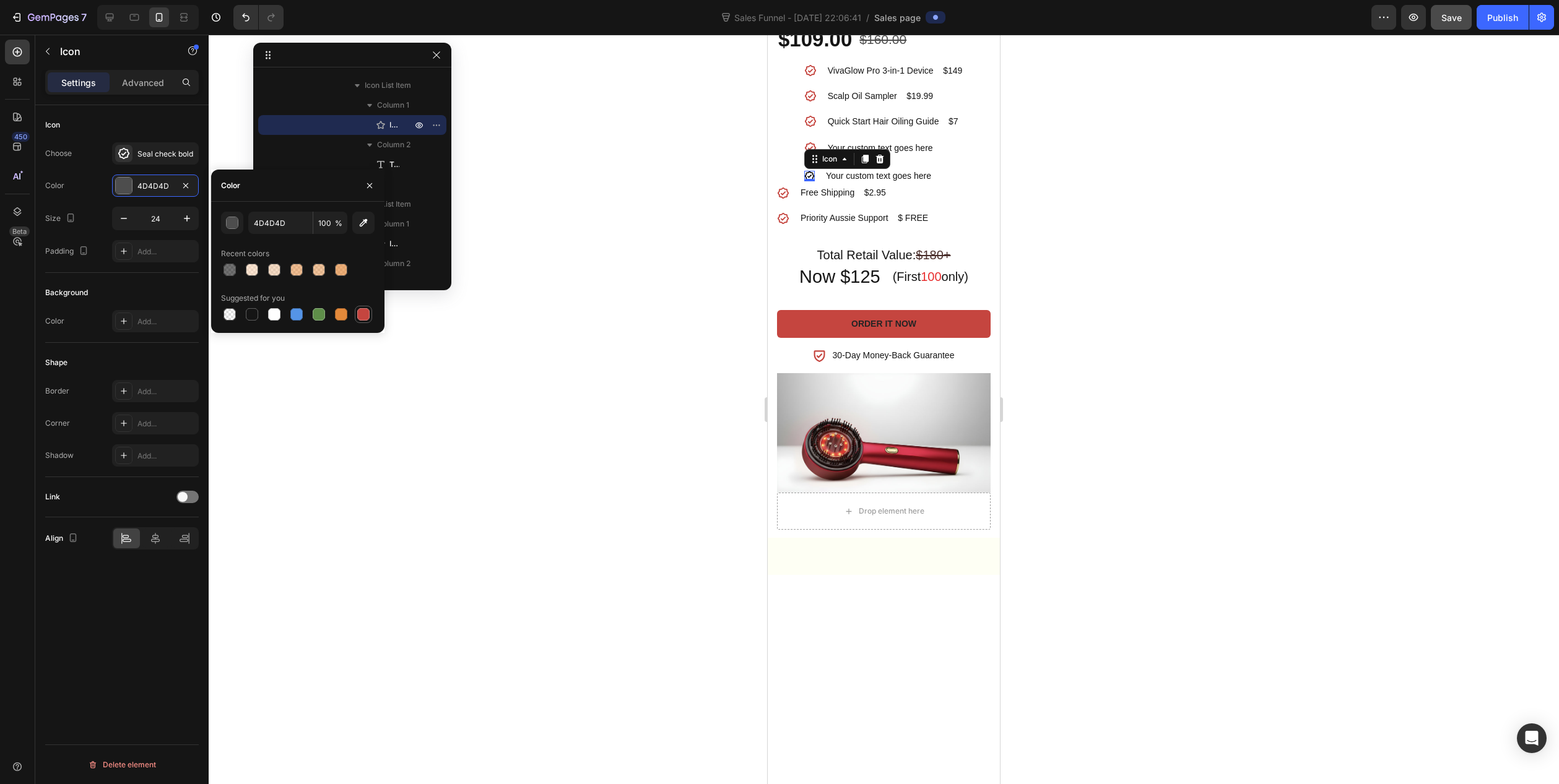
click at [359, 313] on div at bounding box center [363, 314] width 12 height 12
type input "C5453F"
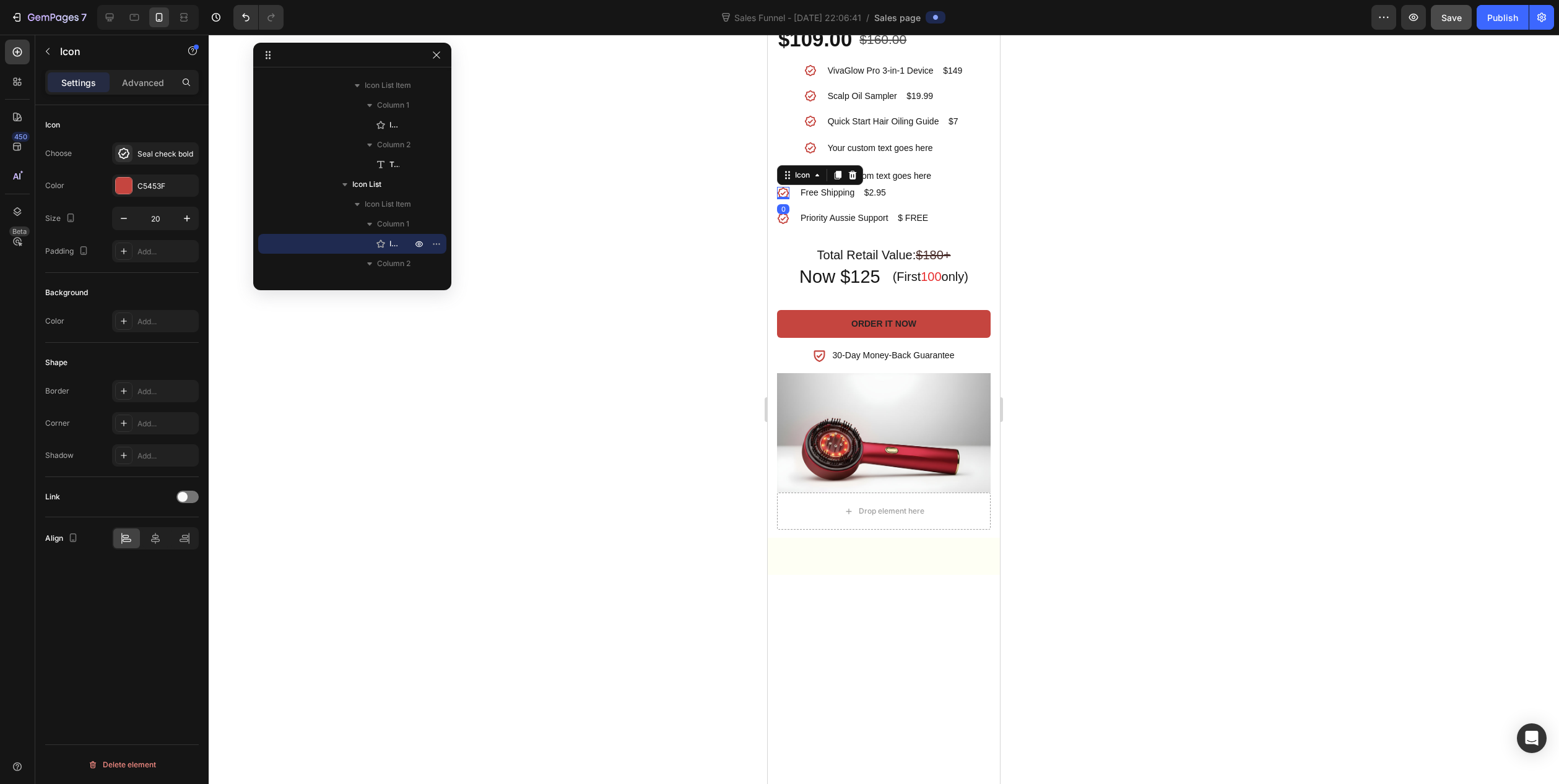
click at [784, 199] on icon at bounding box center [783, 193] width 12 height 12
click at [871, 199] on p "Free Shipping $2.95" at bounding box center [865, 193] width 128 height 13
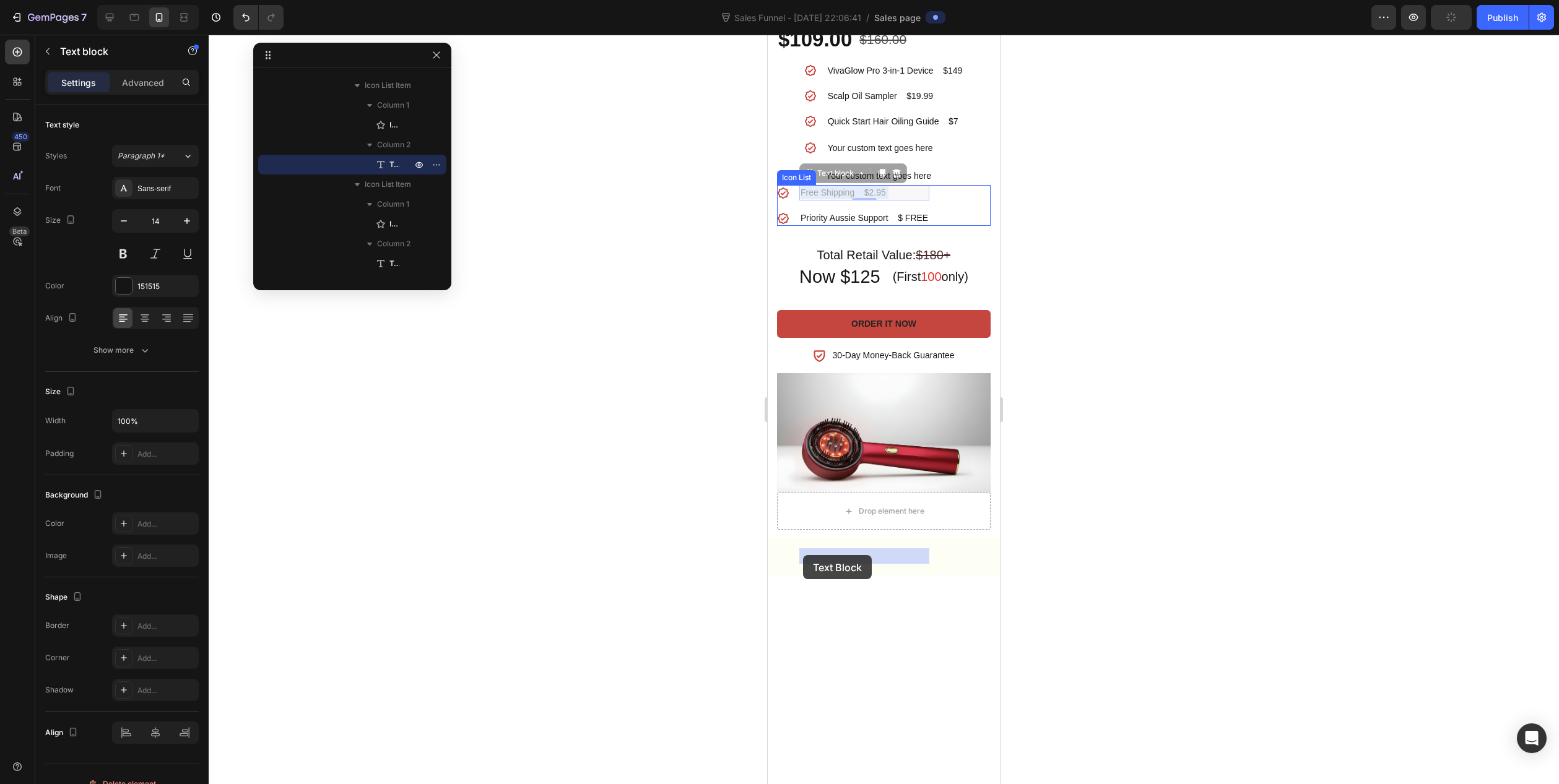
drag, startPoint x: 895, startPoint y: 554, endPoint x: 902, endPoint y: 560, distance: 9.2
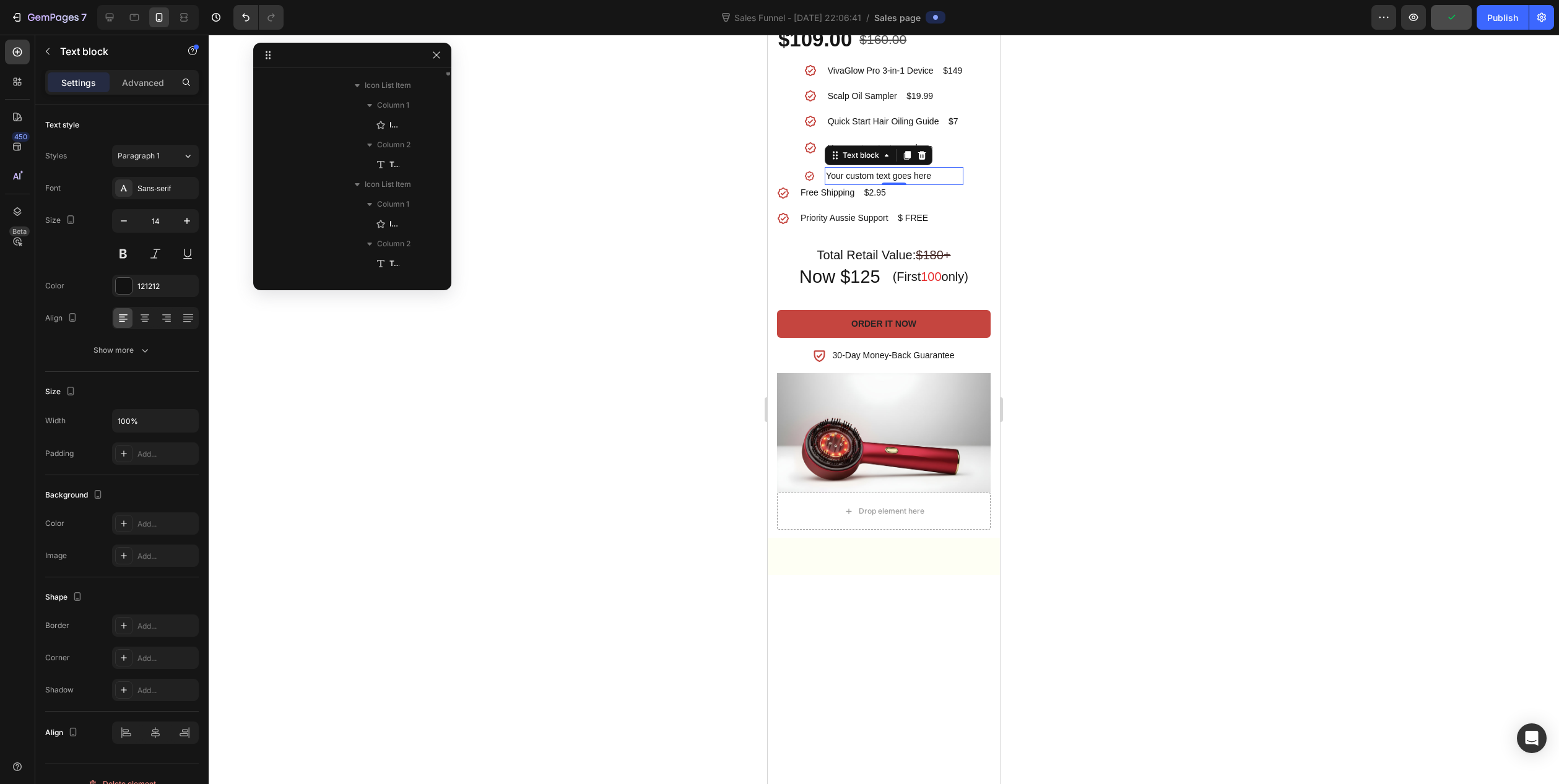
scroll to position [730, 0]
click at [908, 185] on div "Your custom text goes here" at bounding box center [894, 176] width 139 height 18
click at [941, 128] on p "Quick Start Hair Oiling Guide $7" at bounding box center [895, 121] width 135 height 13
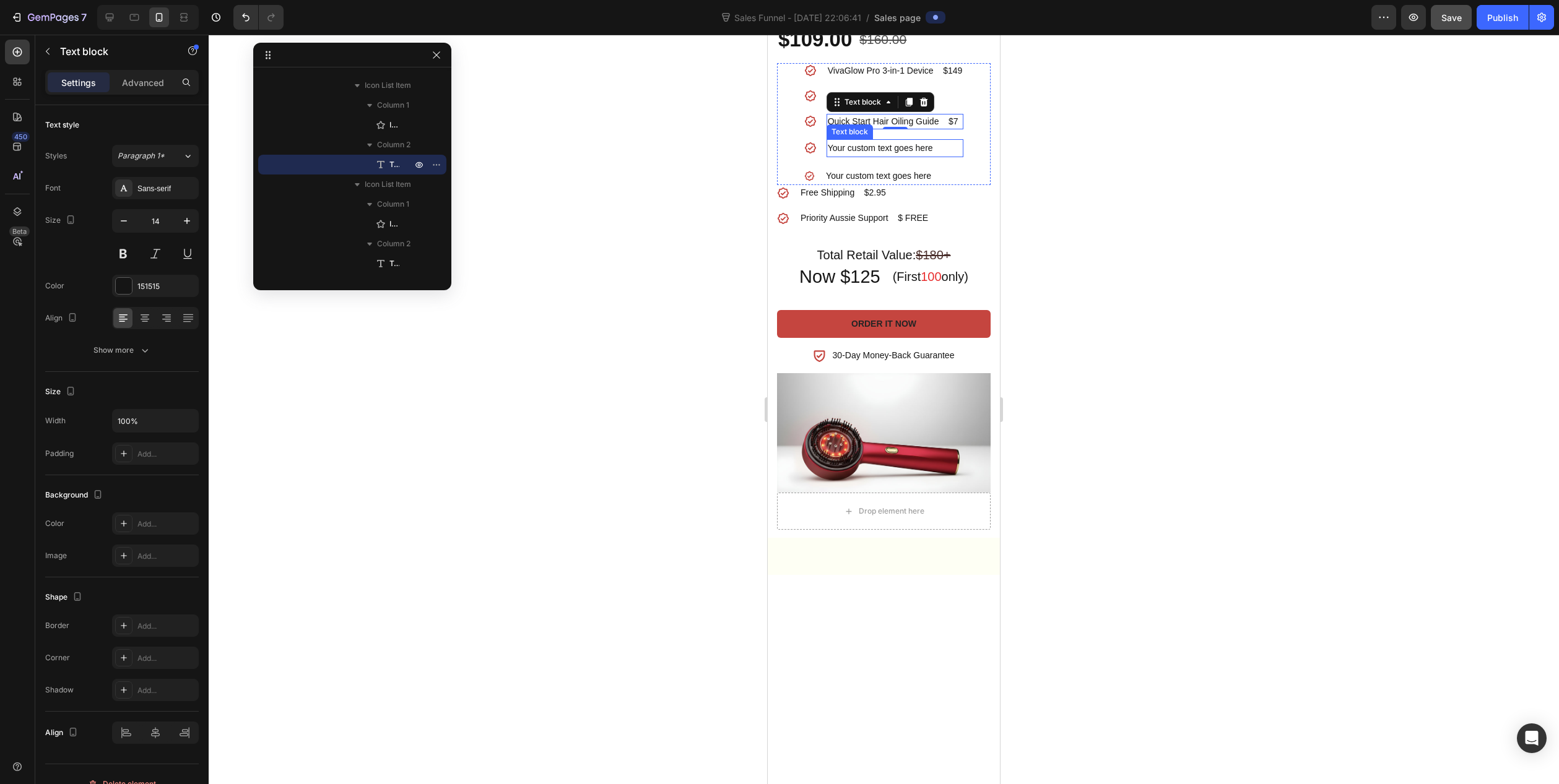
click at [904, 157] on div "Your custom text goes here" at bounding box center [895, 148] width 137 height 18
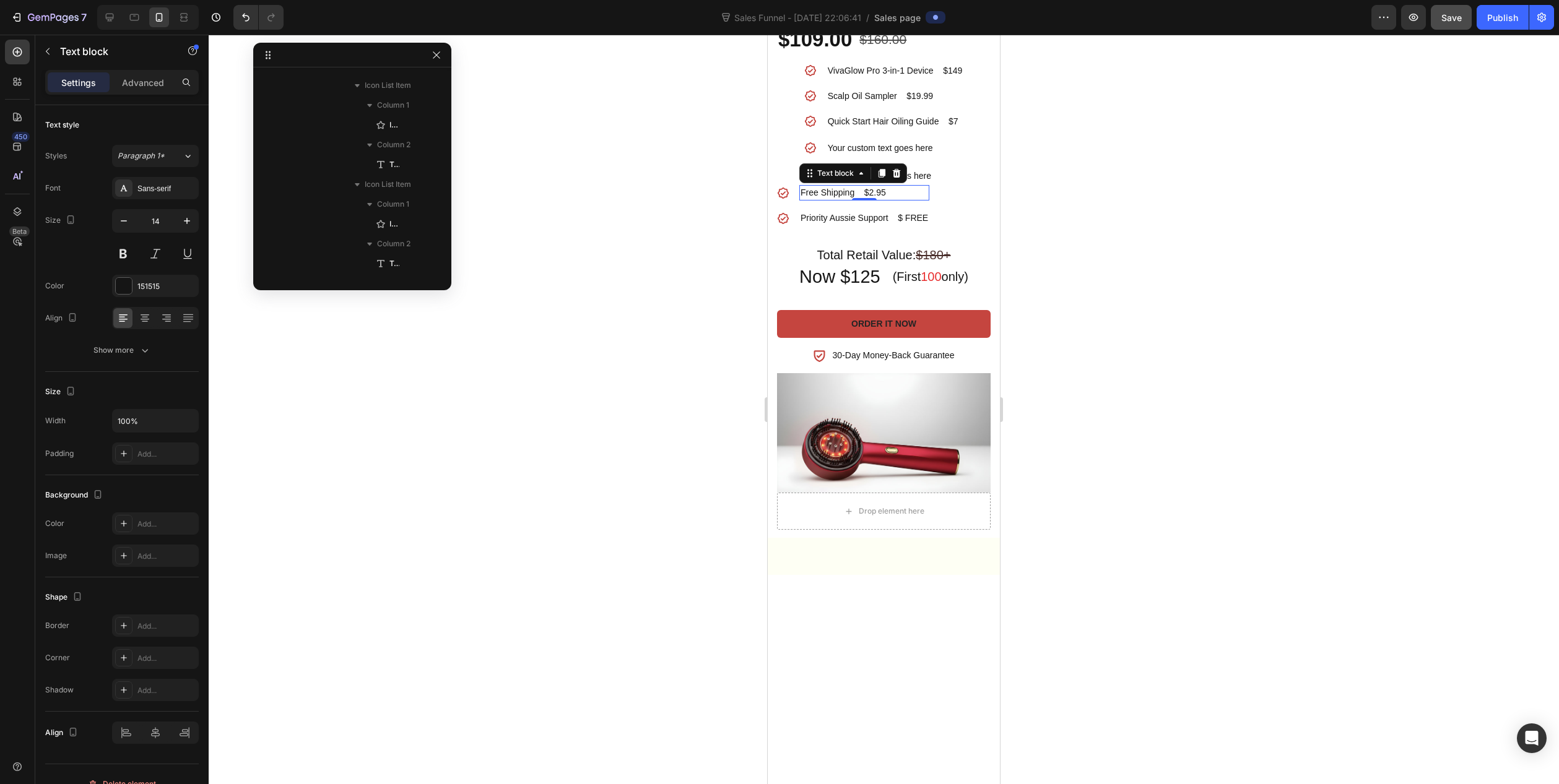
click at [819, 199] on p "Free Shipping $2.95" at bounding box center [865, 193] width 128 height 13
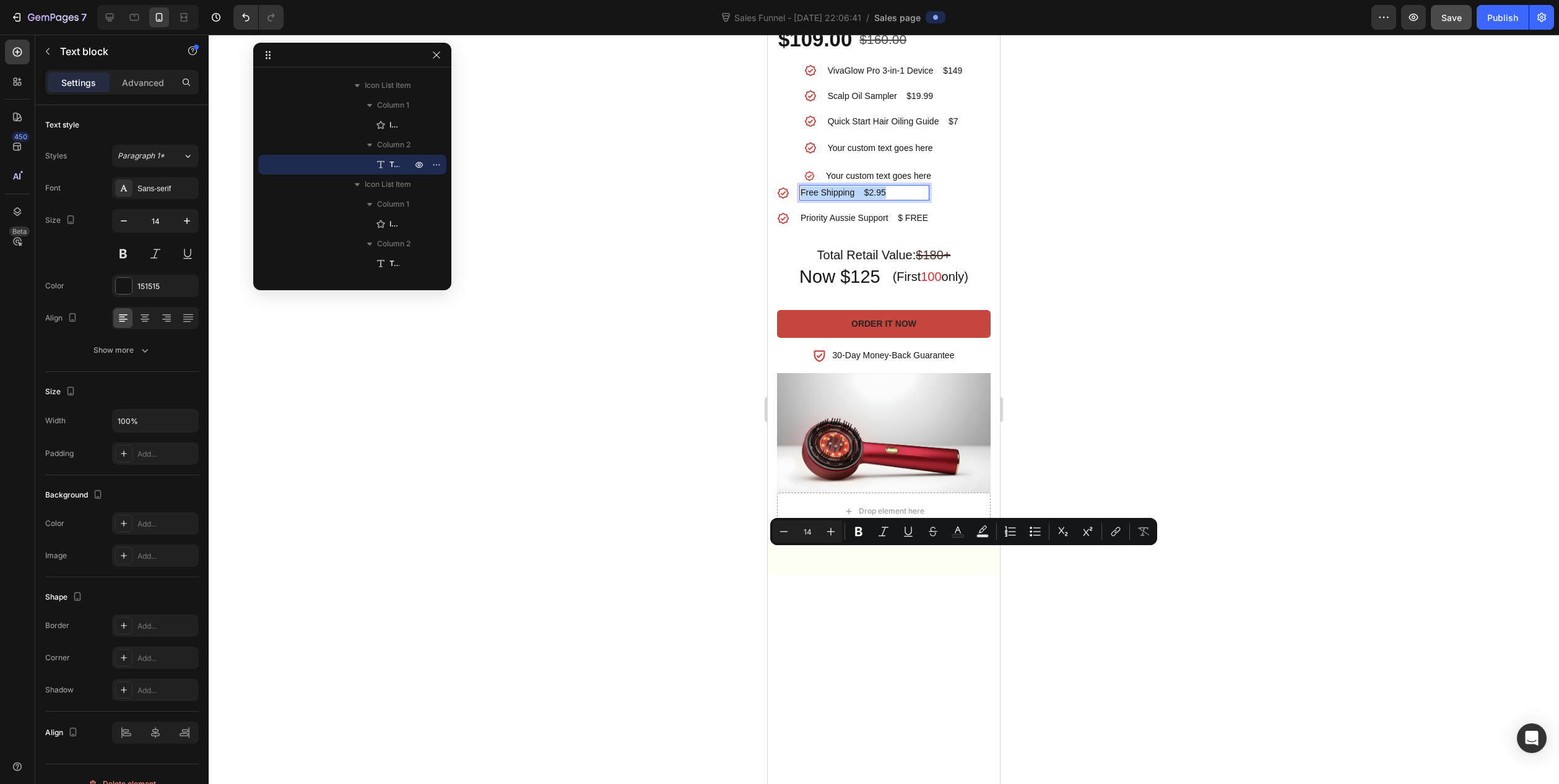
drag, startPoint x: 803, startPoint y: 556, endPoint x: 886, endPoint y: 559, distance: 83.1
copy p "Free Shipping $2.95"
click at [839, 157] on div "Your custom text goes here" at bounding box center [895, 148] width 137 height 18
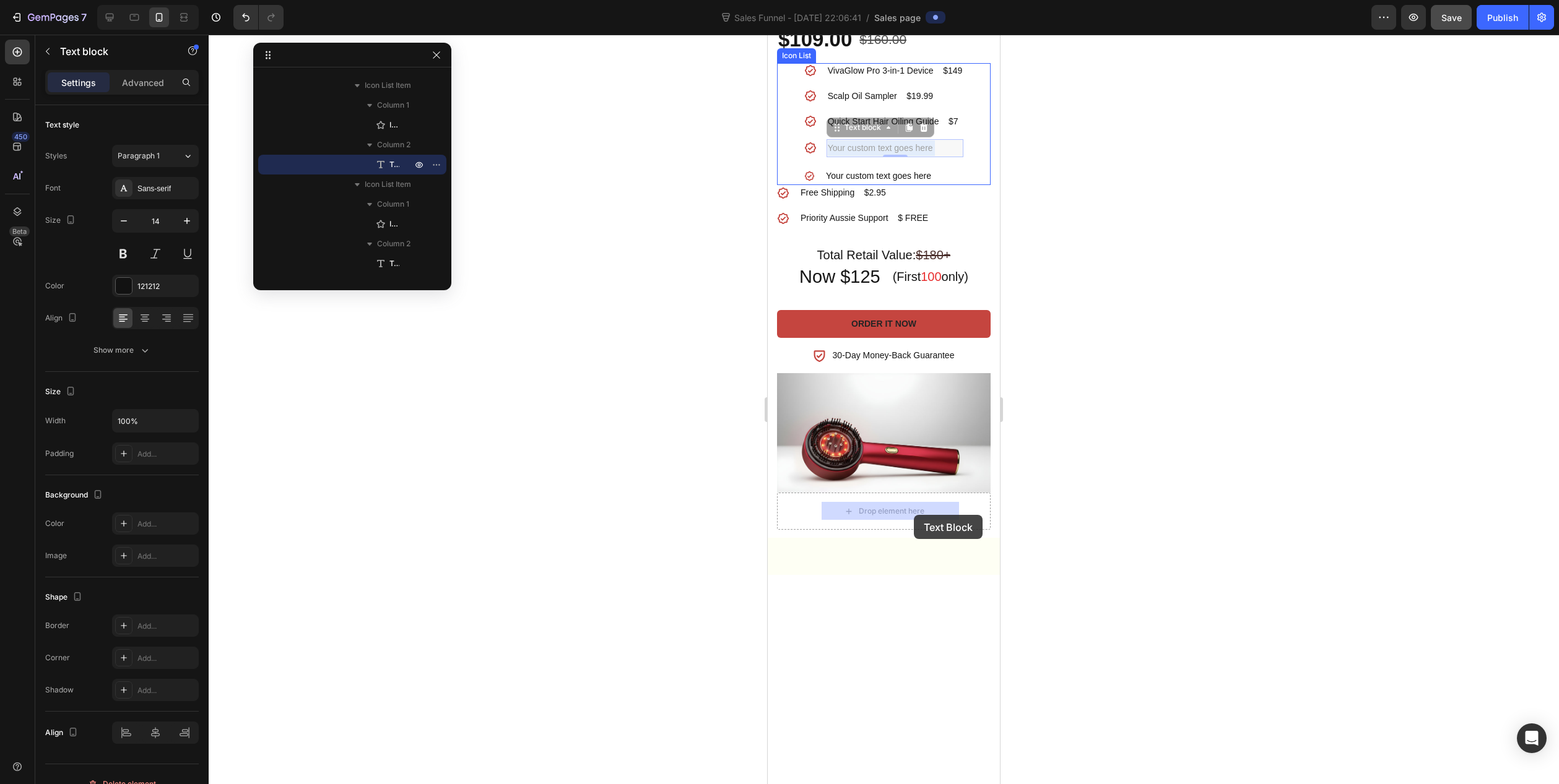
drag, startPoint x: 825, startPoint y: 511, endPoint x: 915, endPoint y: 515, distance: 90.1
drag, startPoint x: 825, startPoint y: 509, endPoint x: 926, endPoint y: 514, distance: 101.1
click at [926, 156] on p "Your custom text goes here" at bounding box center [895, 148] width 135 height 15
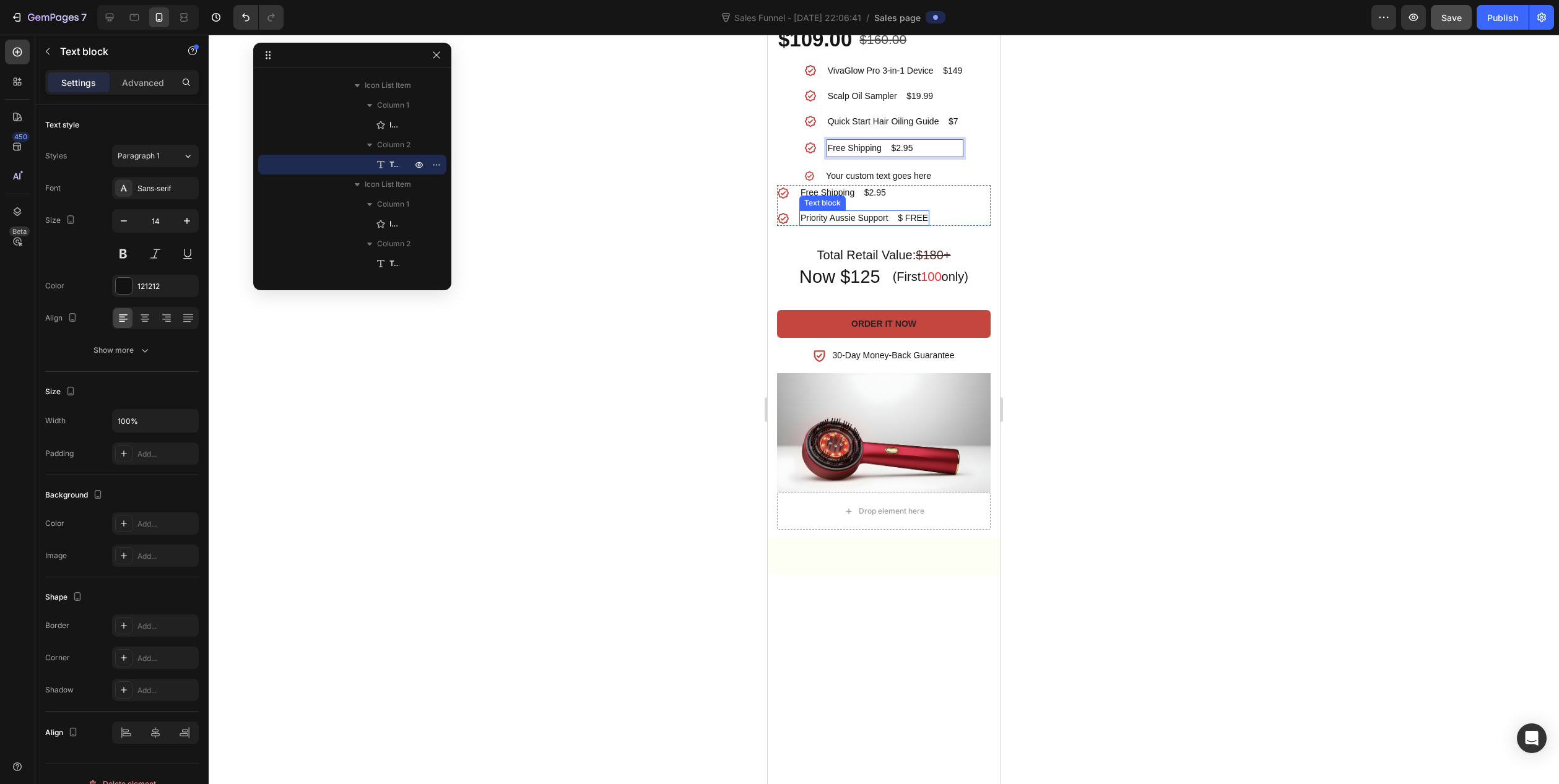
click at [830, 225] on p "Priority Aussie Support $ FREE" at bounding box center [865, 218] width 128 height 13
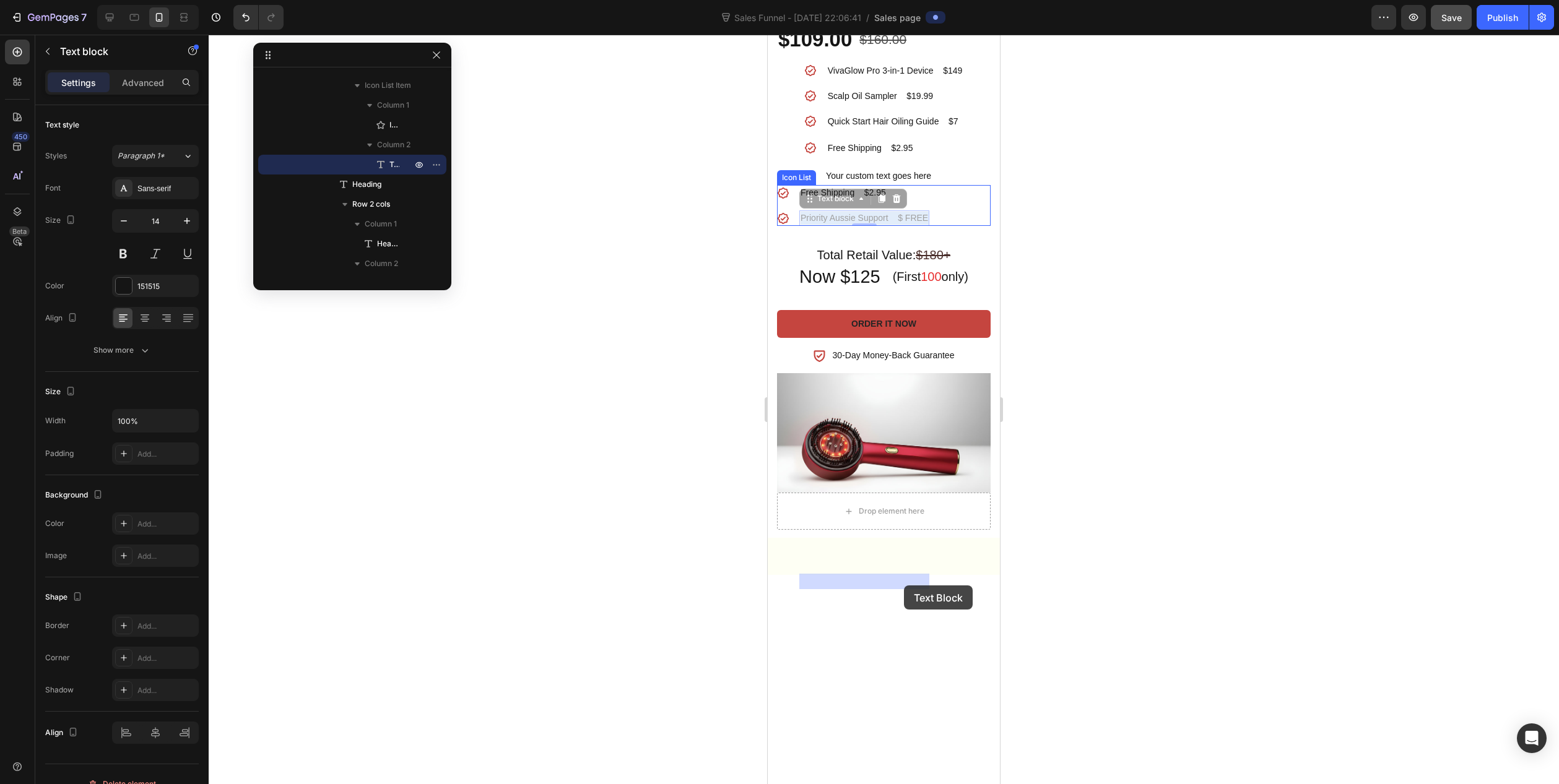
drag, startPoint x: 803, startPoint y: 582, endPoint x: 906, endPoint y: 585, distance: 103.0
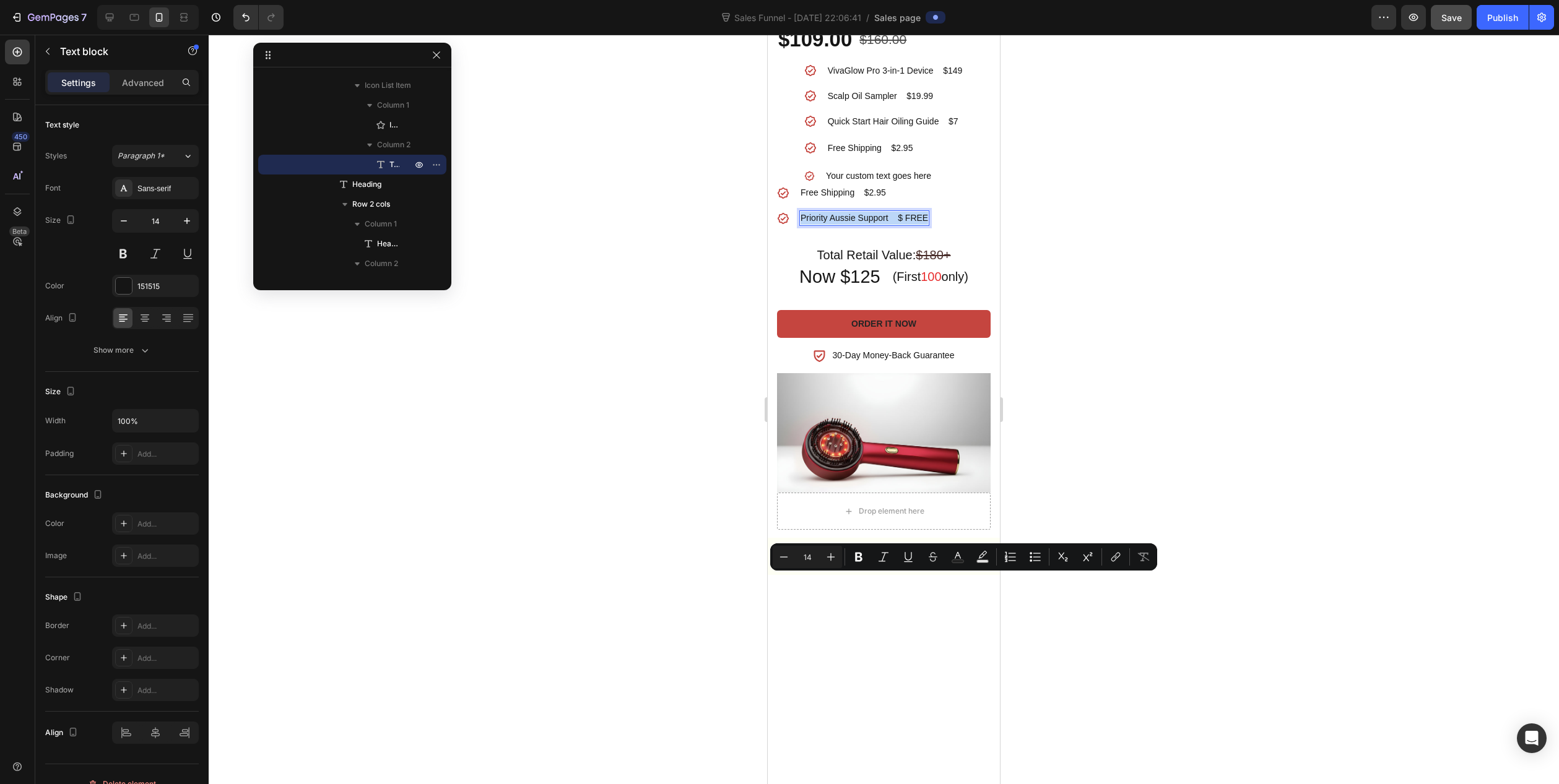
drag, startPoint x: 802, startPoint y: 580, endPoint x: 927, endPoint y: 582, distance: 125.0
click at [927, 225] on p "Priority Aussie Support $ FREE" at bounding box center [865, 218] width 128 height 13
copy p "Priority Aussie Support $ FREE"
click at [840, 156] on p "Free Shipping $2.95" at bounding box center [895, 148] width 135 height 15
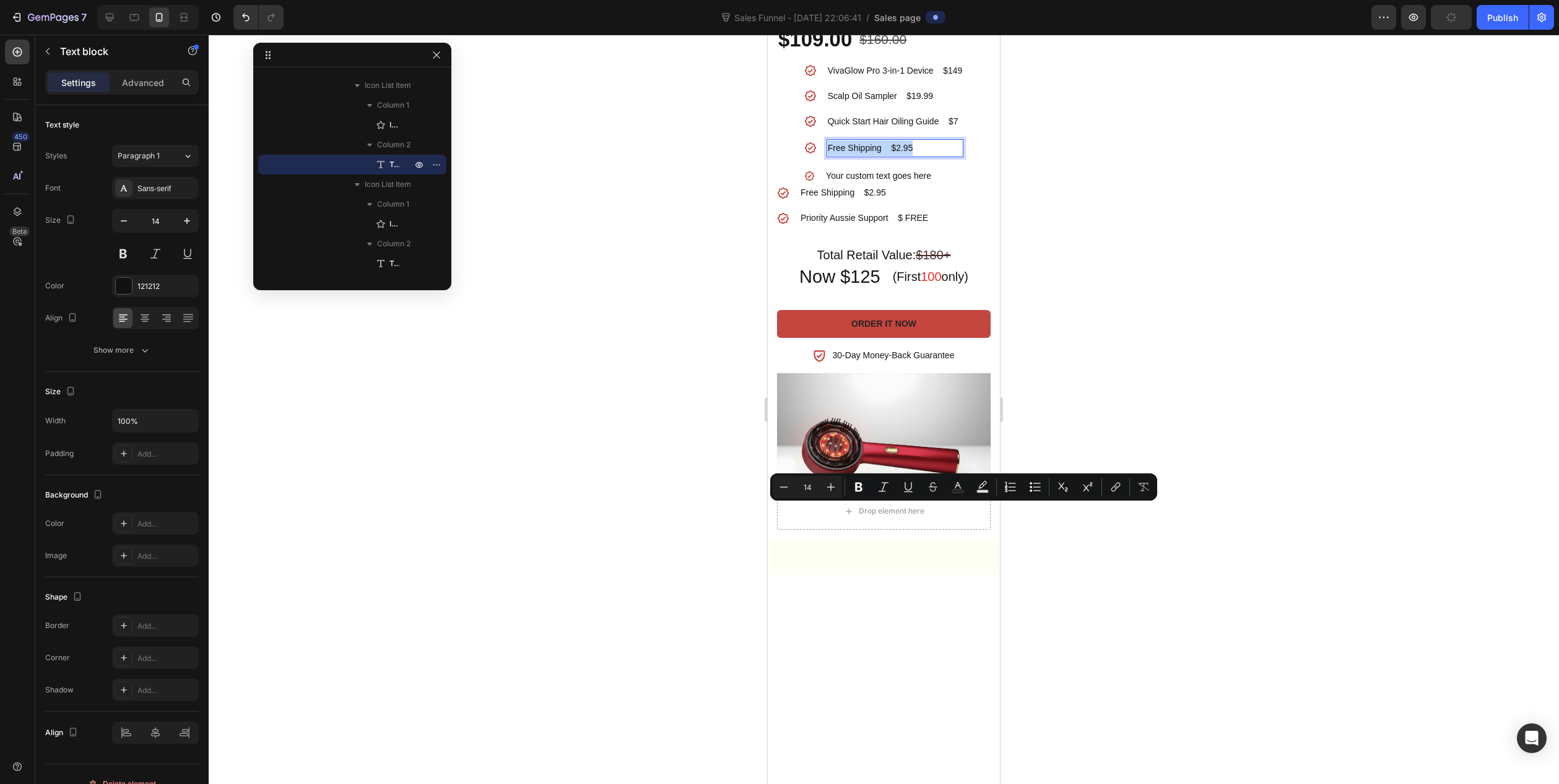
drag, startPoint x: 825, startPoint y: 511, endPoint x: 908, endPoint y: 514, distance: 83.1
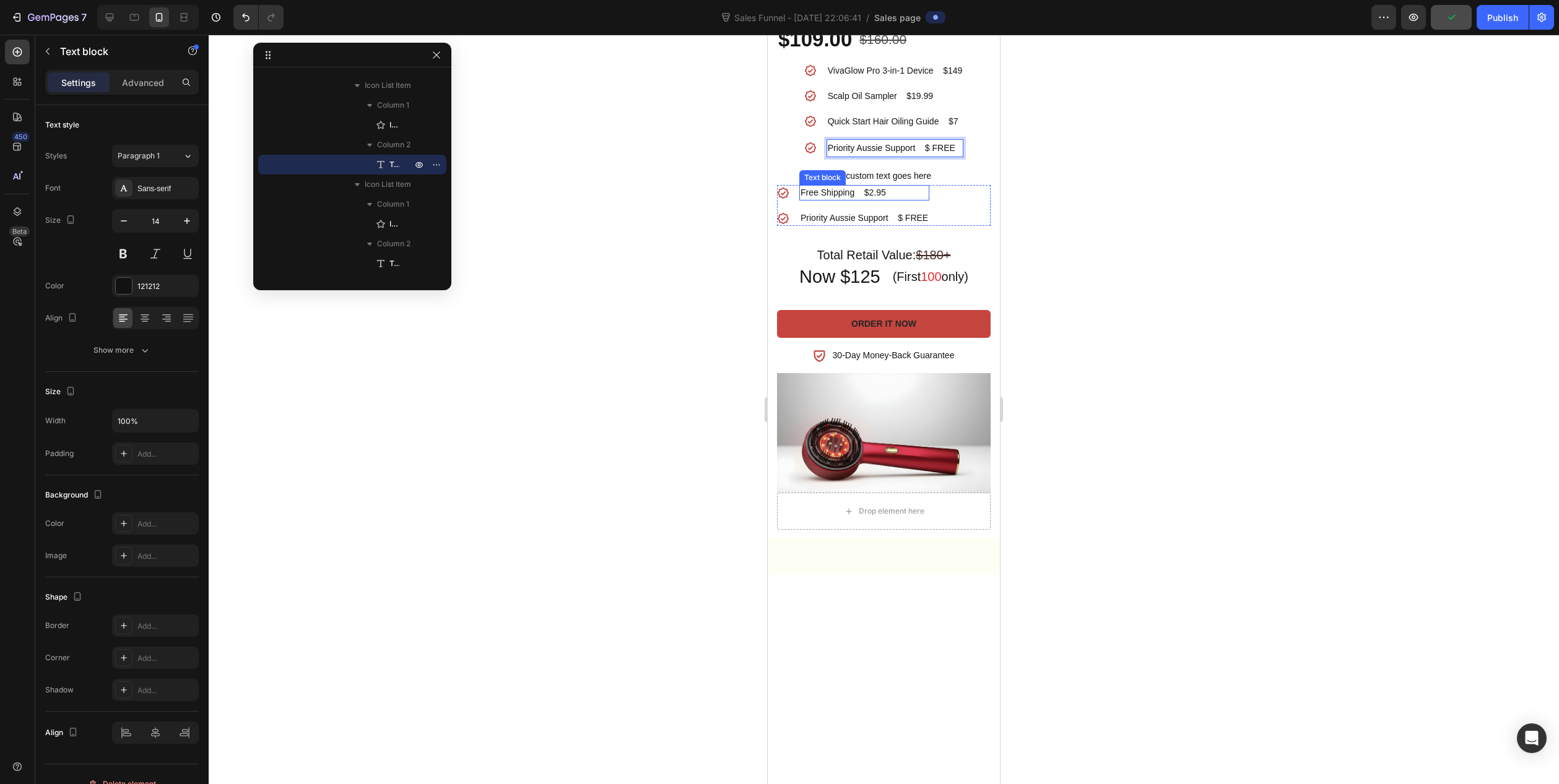
click at [819, 199] on p "Free Shipping $2.95" at bounding box center [865, 193] width 128 height 13
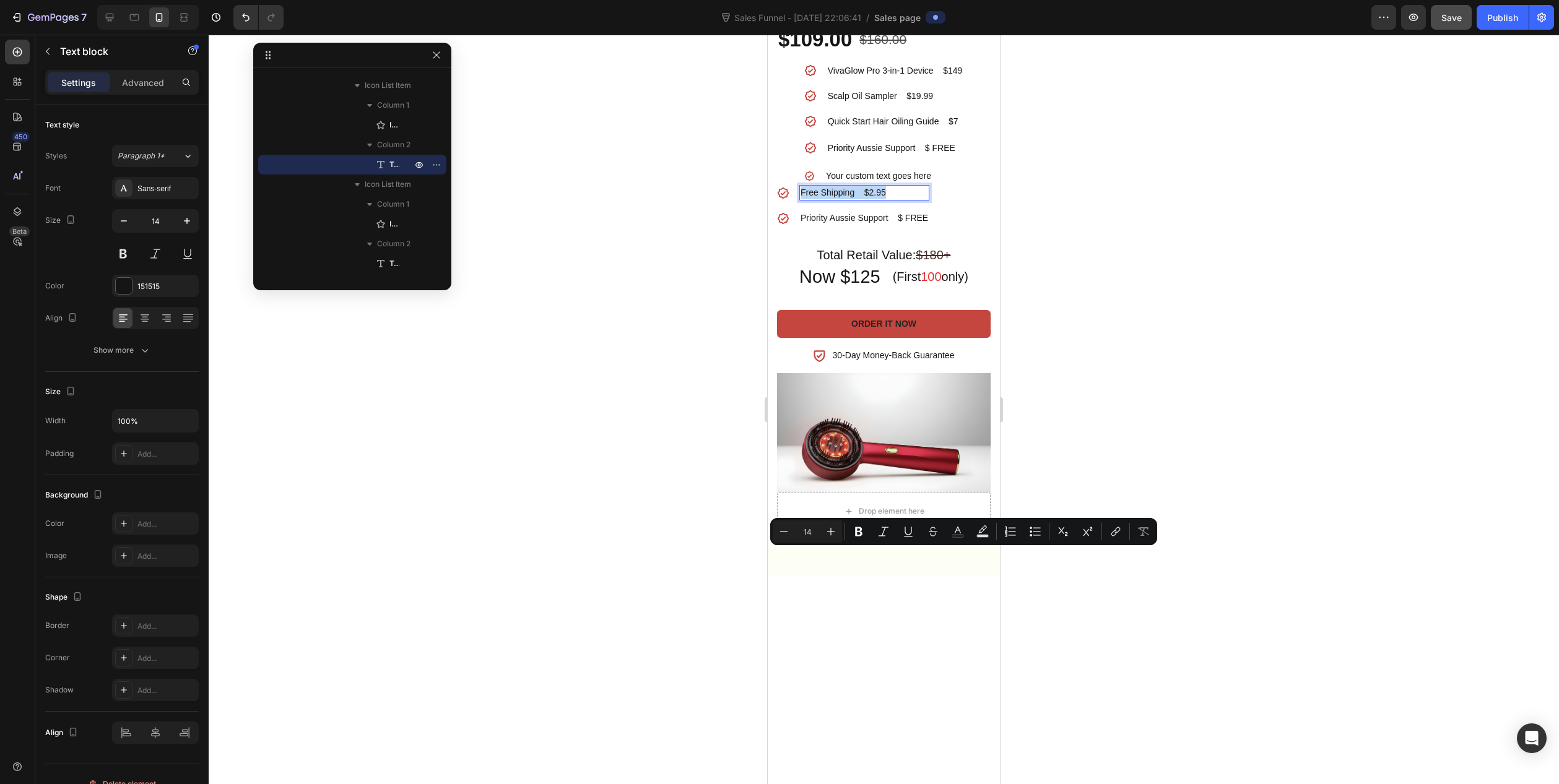
drag, startPoint x: 803, startPoint y: 554, endPoint x: 884, endPoint y: 554, distance: 81.0
click at [847, 156] on p "Priority Aussie Support $ FREE" at bounding box center [895, 148] width 135 height 15
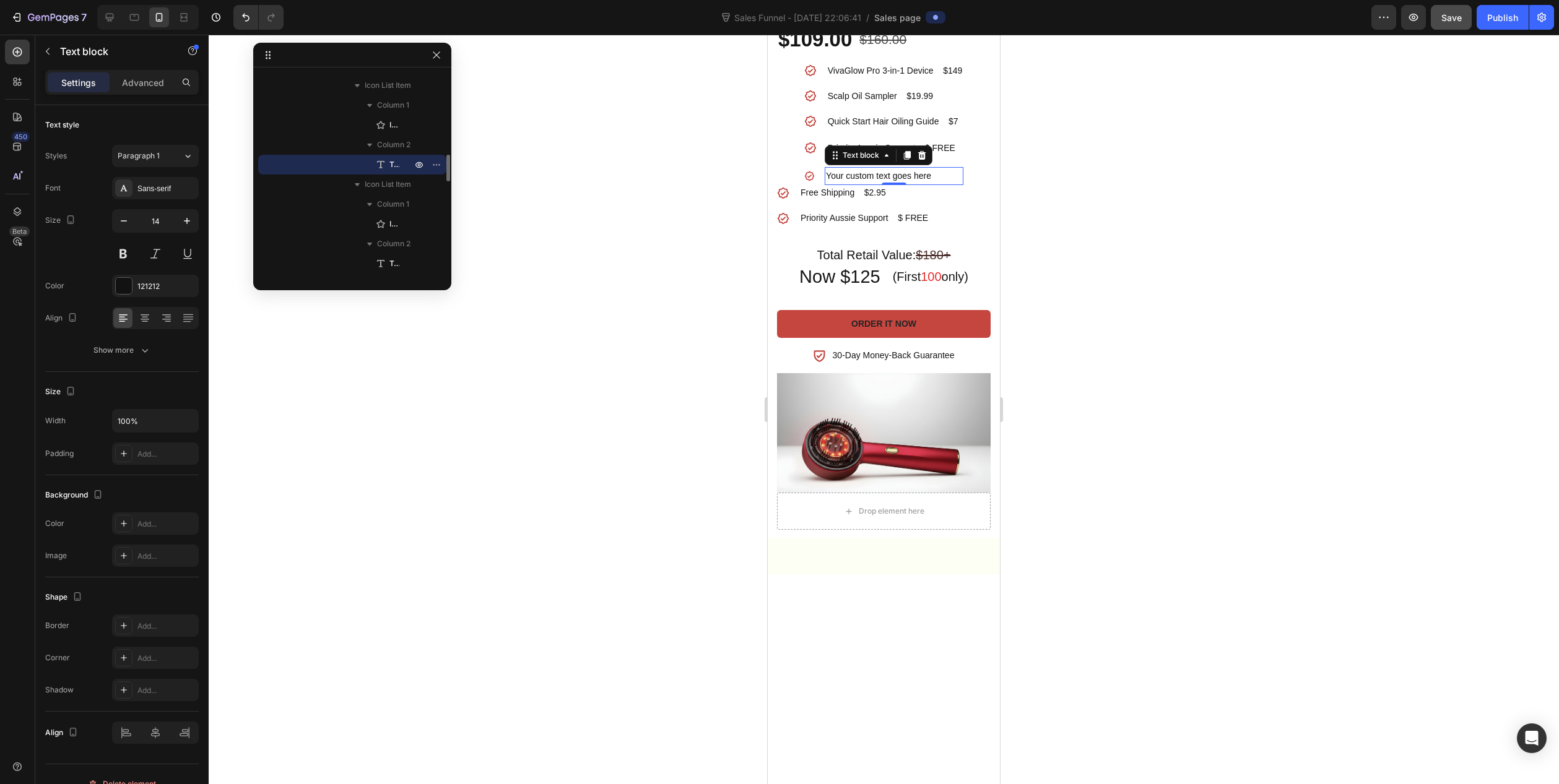
click at [834, 185] on div "Your custom text goes here" at bounding box center [894, 176] width 139 height 18
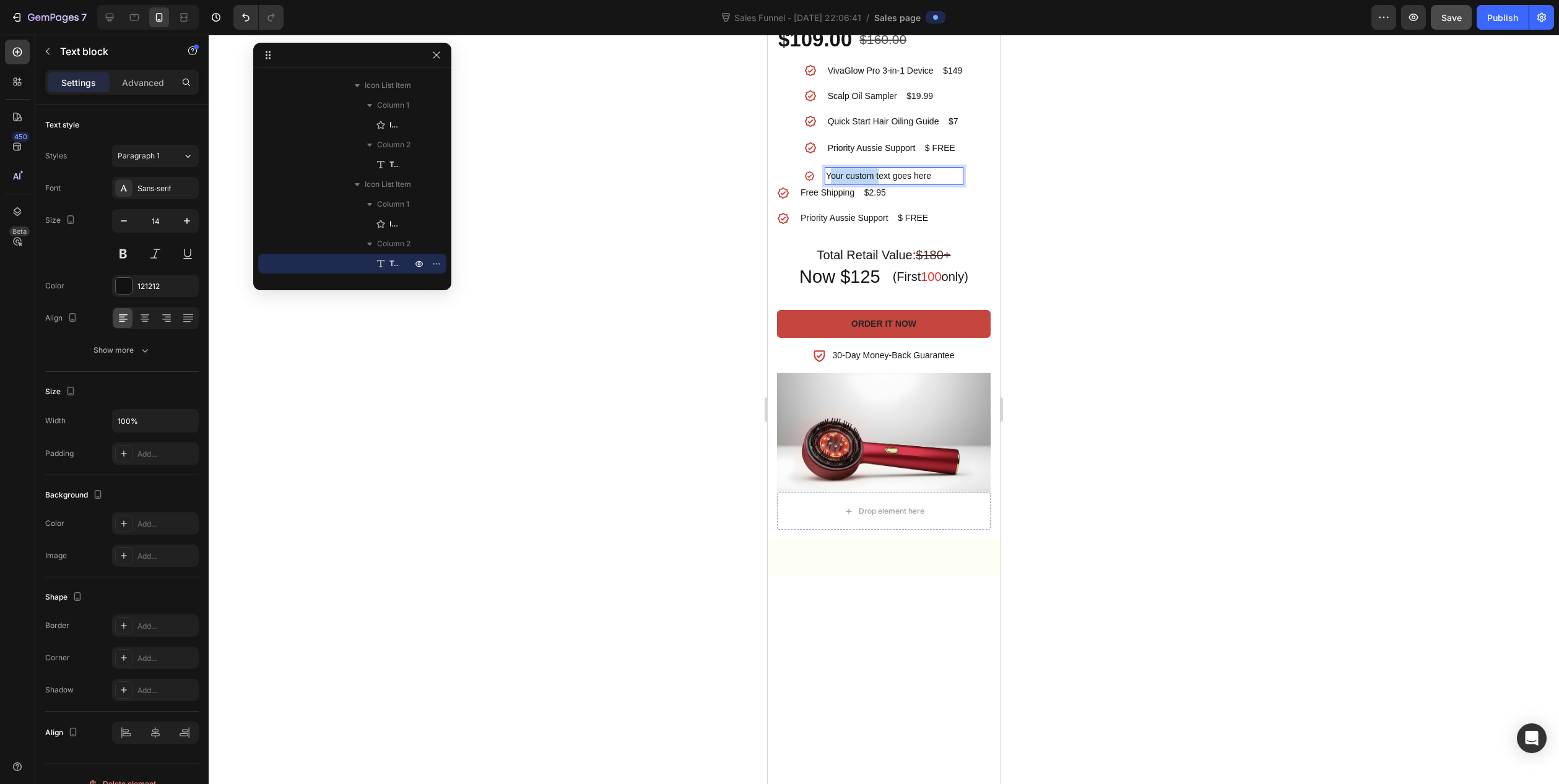
drag, startPoint x: 824, startPoint y: 537, endPoint x: 873, endPoint y: 539, distance: 49.0
click at [873, 184] on p "Your custom text goes here" at bounding box center [894, 176] width 136 height 15
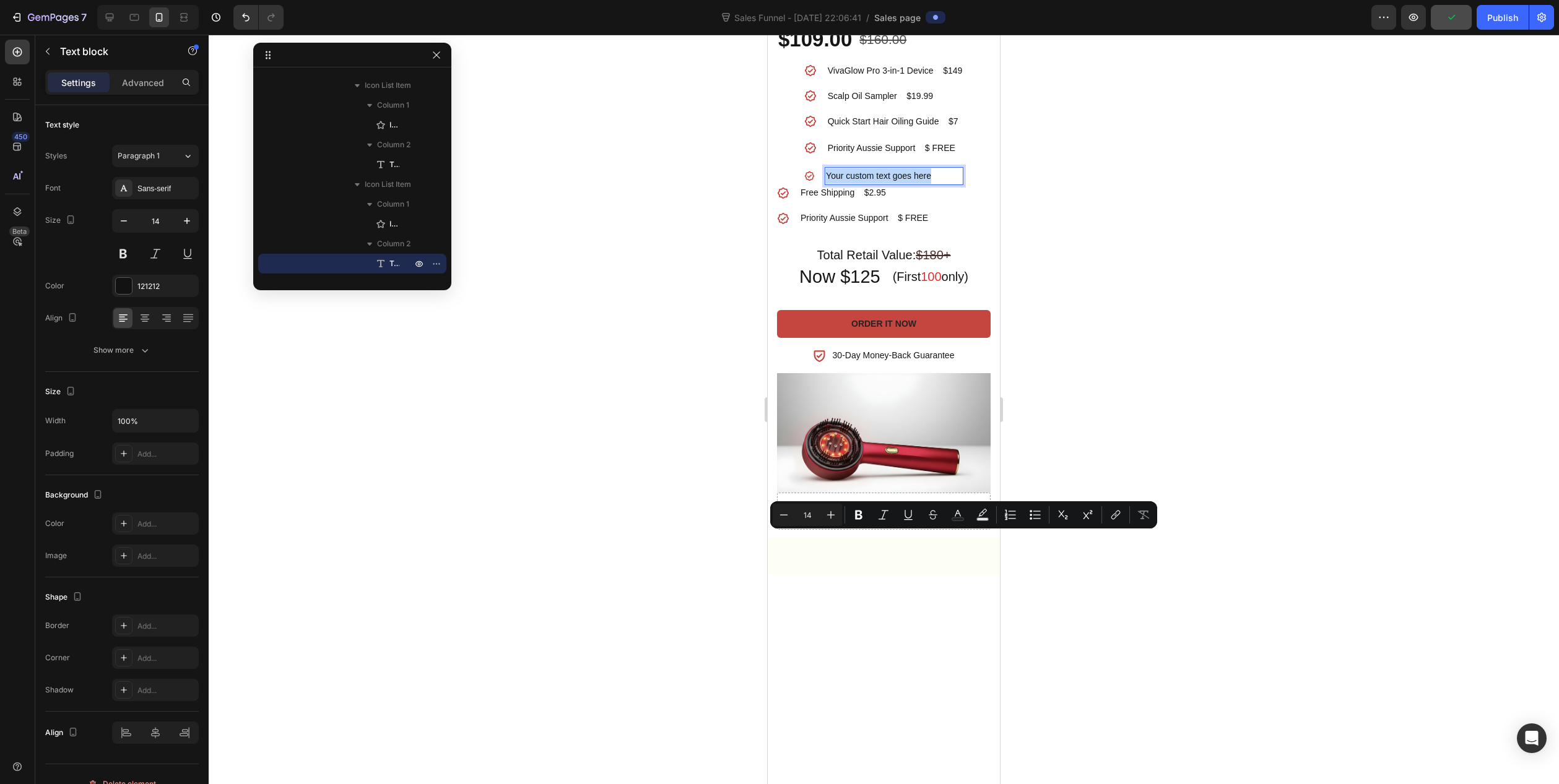
drag, startPoint x: 823, startPoint y: 538, endPoint x: 925, endPoint y: 540, distance: 102.0
click at [925, 184] on p "Your custom text goes here" at bounding box center [894, 176] width 136 height 15
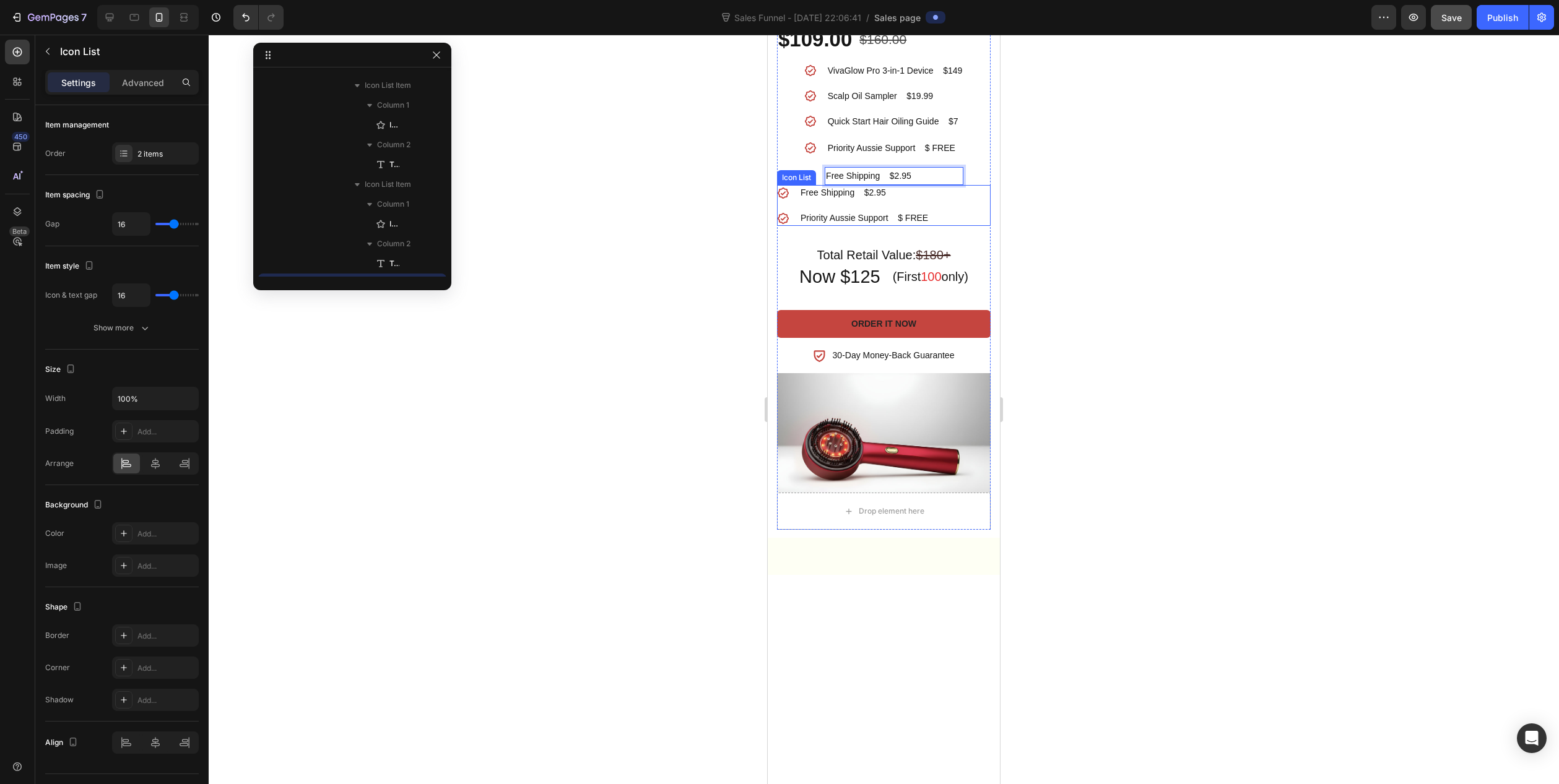
click at [975, 226] on div "Icon Free Shipping $2.95 Text block Icon Priority Aussie Support $ FREE Text bl…" at bounding box center [884, 206] width 213 height 41
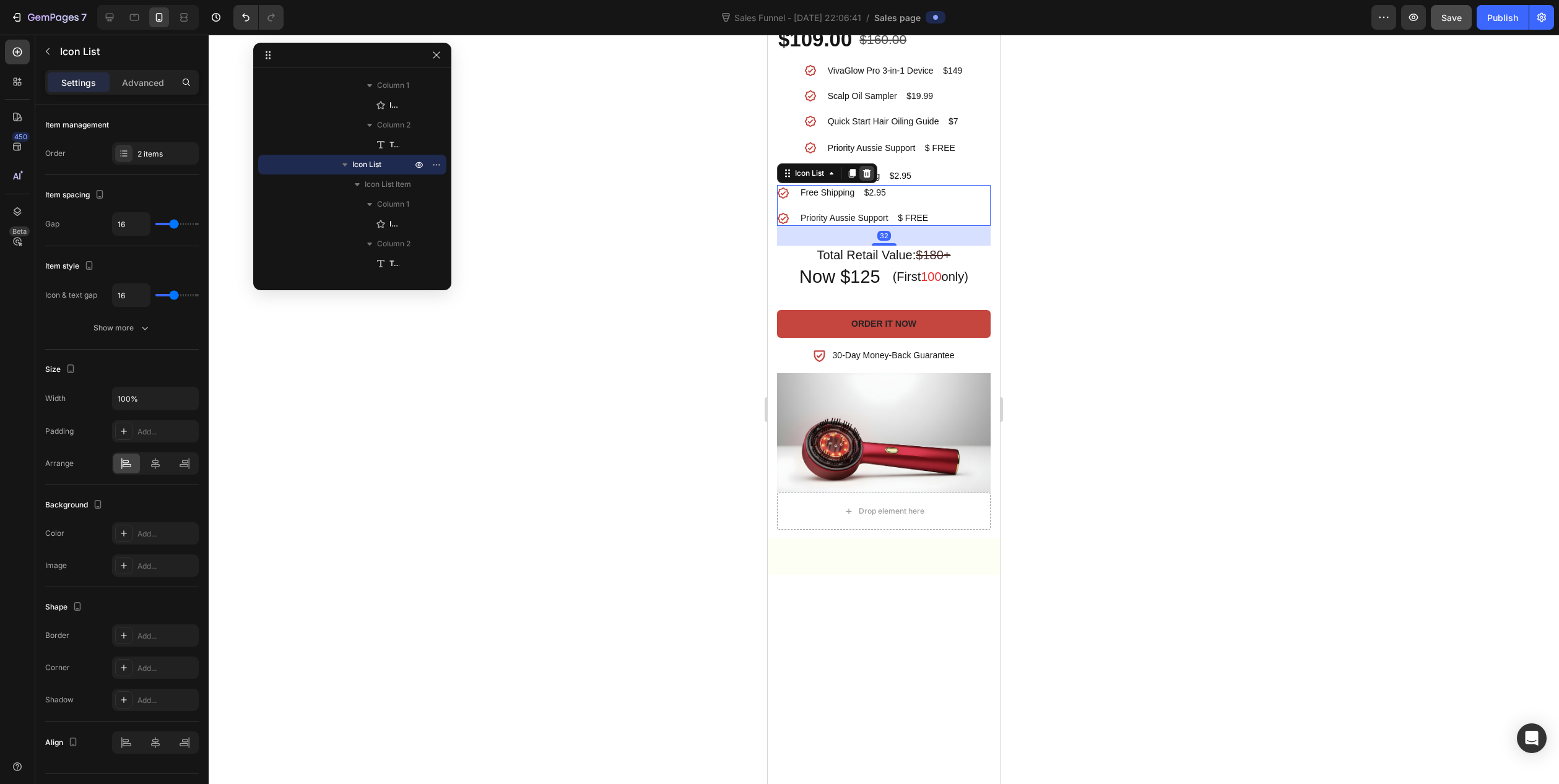
click at [863, 178] on icon at bounding box center [867, 174] width 10 height 10
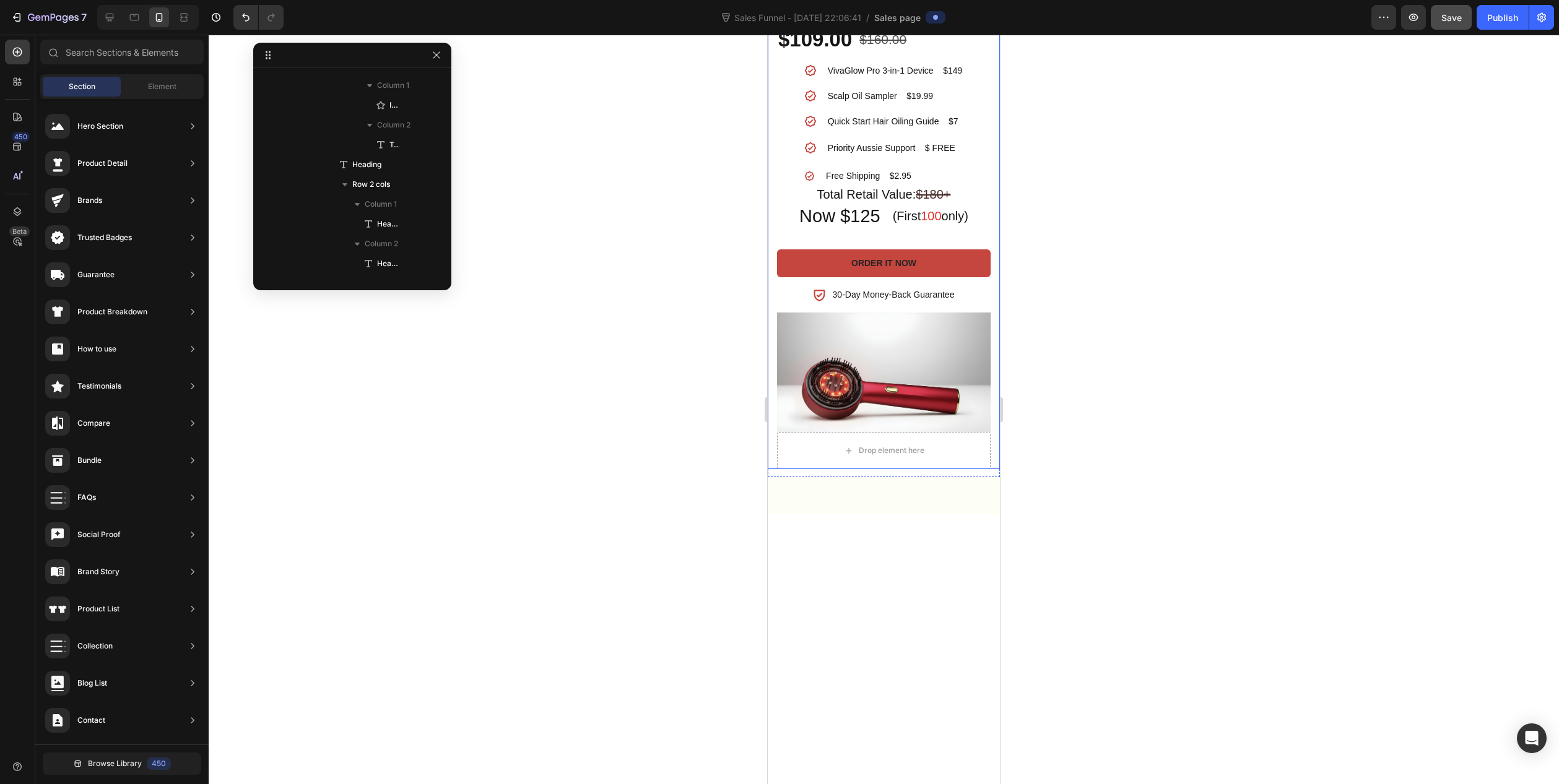
click at [987, 470] on div "VivaGlow Pro™ 3-in-1 Product Title Get It All - Unlock Your Best Routine Headin…" at bounding box center [884, 199] width 232 height 540
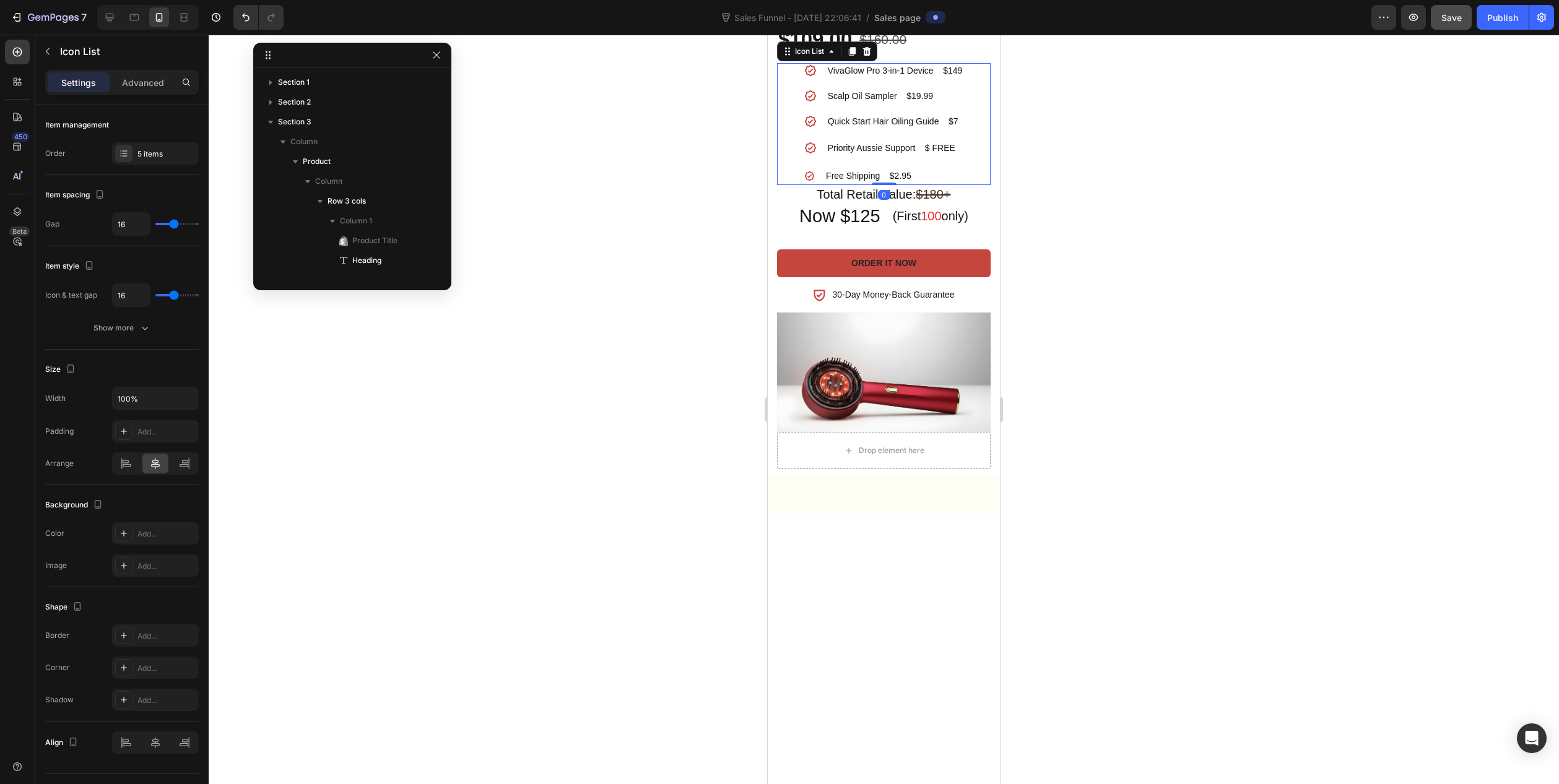
scroll to position [234, 0]
click at [963, 185] on div "Icon VivaGlow Pro 3-in-1 Device $149 Text block Icon Scalp Oil Sampler $19.99 T…" at bounding box center [884, 124] width 213 height 122
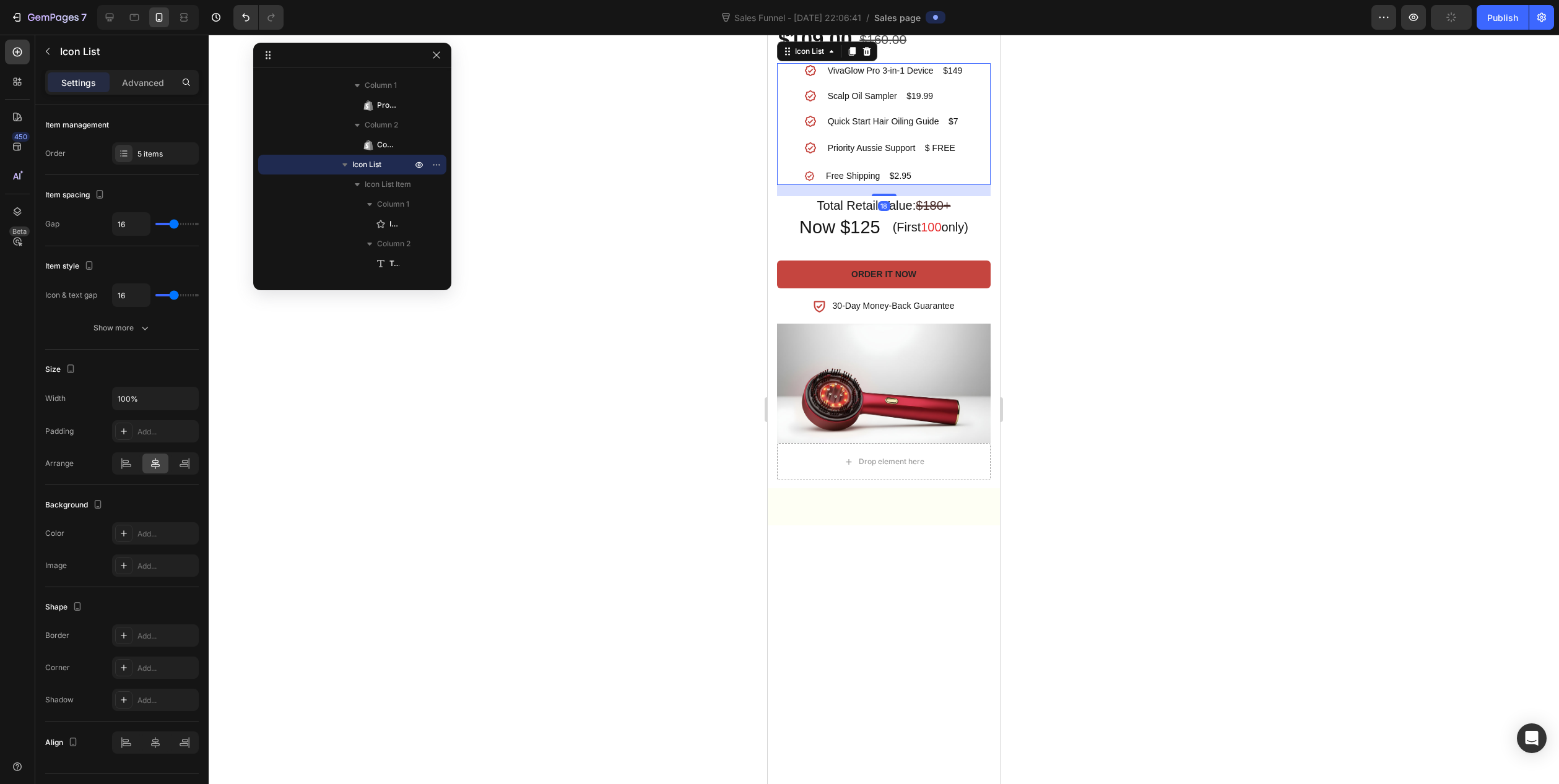
drag, startPoint x: 884, startPoint y: 548, endPoint x: 884, endPoint y: 559, distance: 11.0
click at [884, 196] on div at bounding box center [884, 195] width 25 height 3
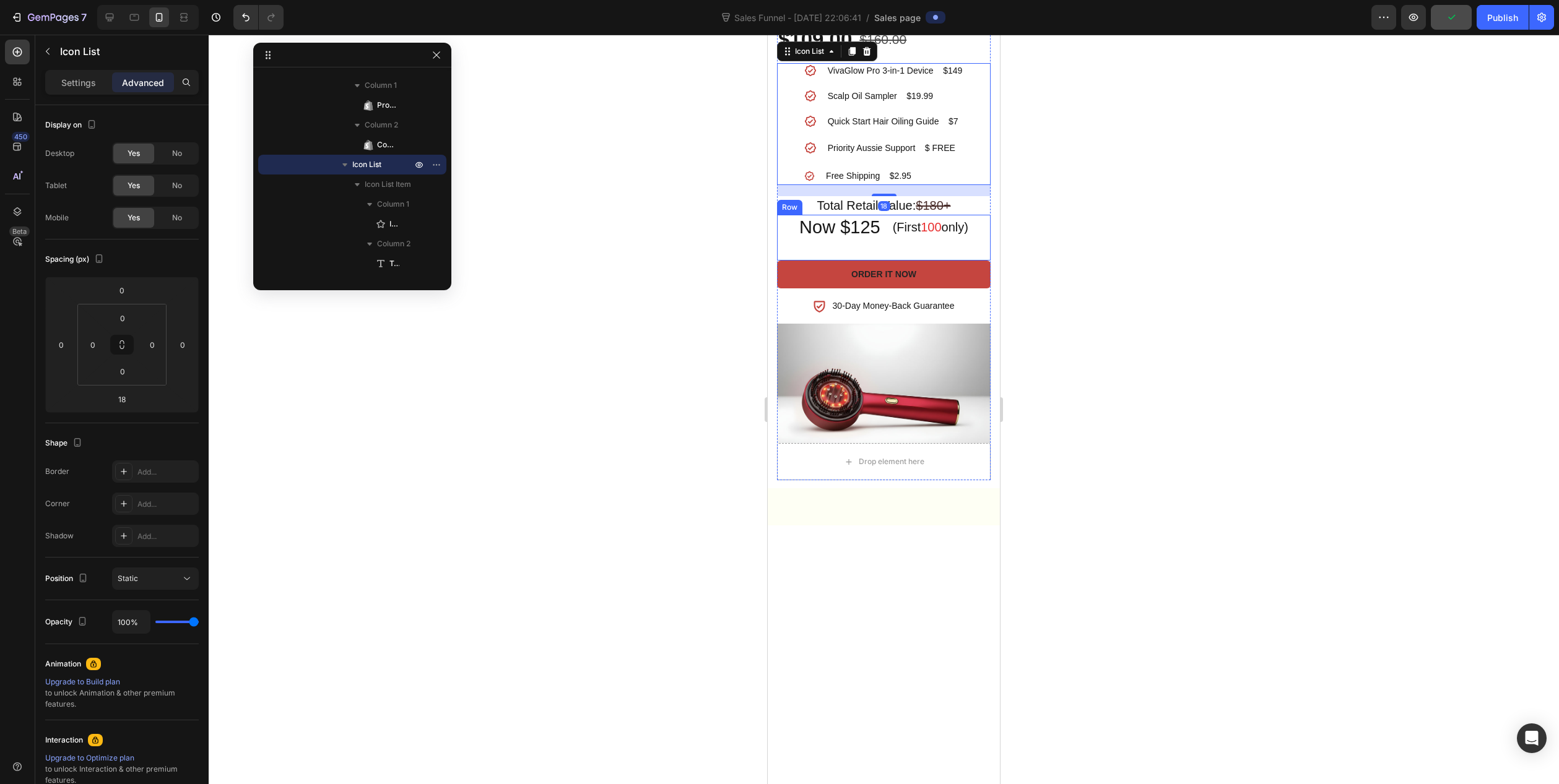
click at [876, 260] on div "Now $125 Heading (First 100 only) Heading Row" at bounding box center [884, 237] width 213 height 46
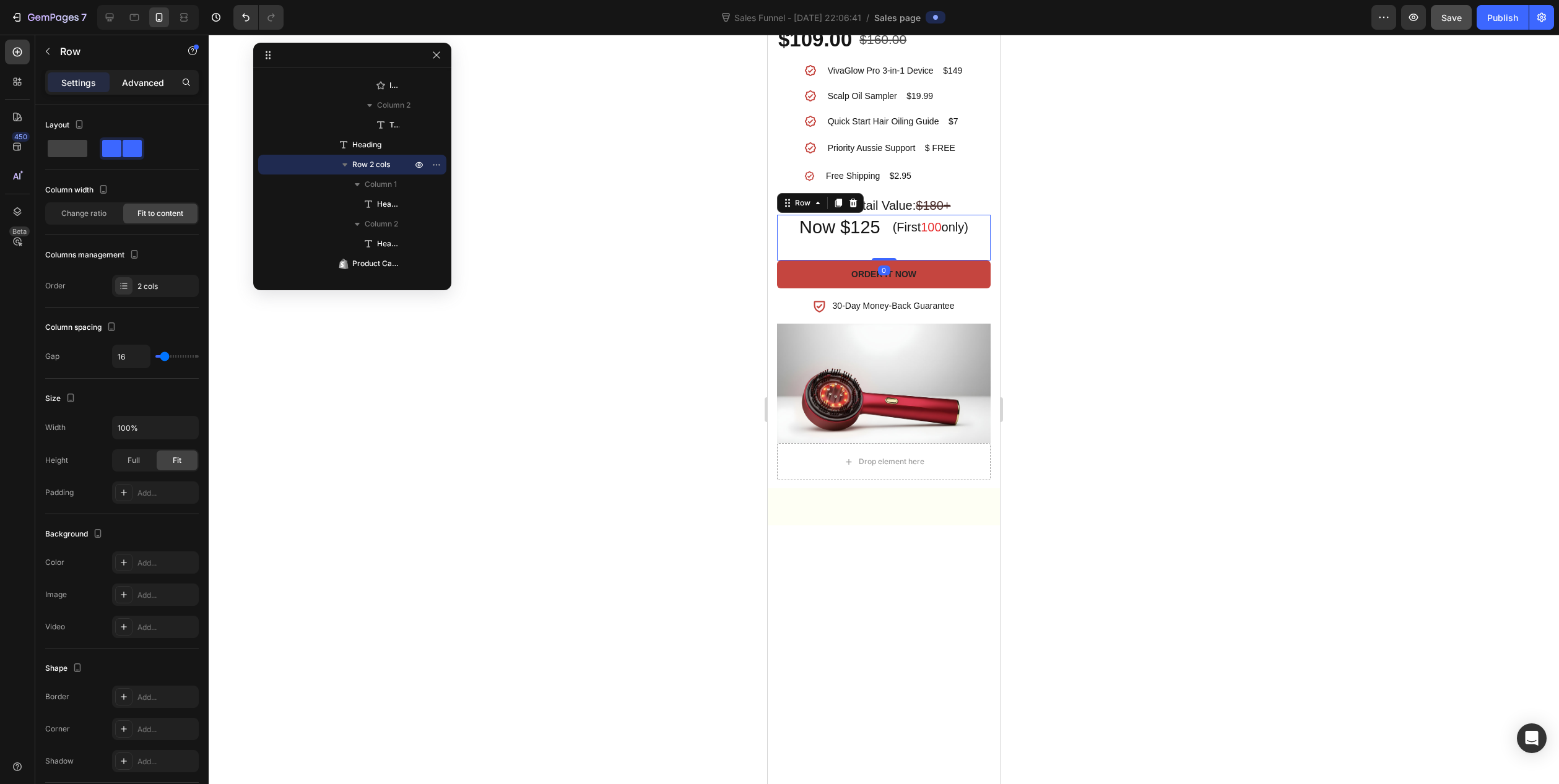
click at [145, 81] on p "Advanced" at bounding box center [143, 82] width 42 height 13
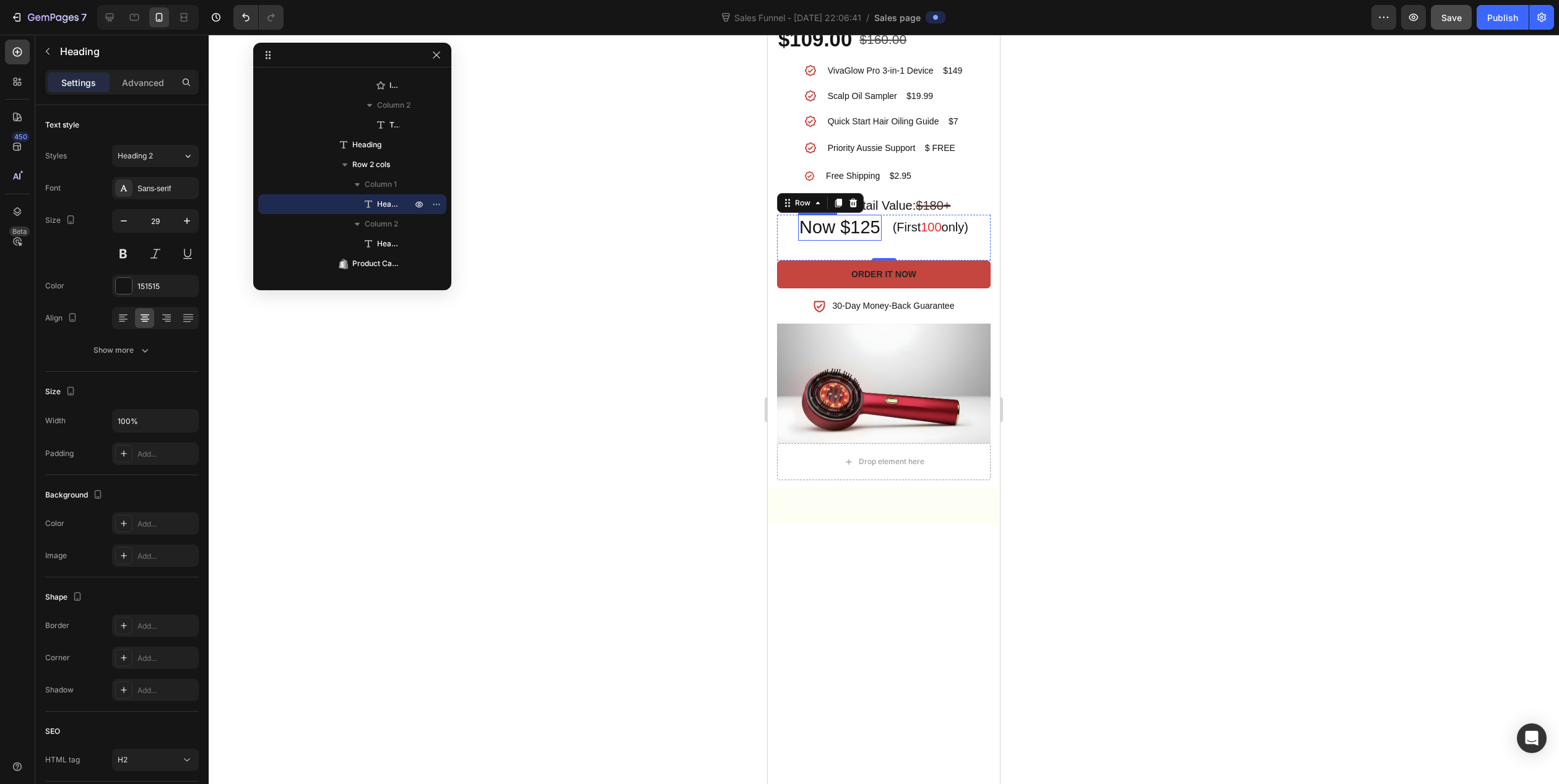
click at [851, 241] on h2 "Now $125" at bounding box center [840, 227] width 84 height 26
click at [909, 236] on h2 "(First 100 only)" at bounding box center [931, 227] width 78 height 19
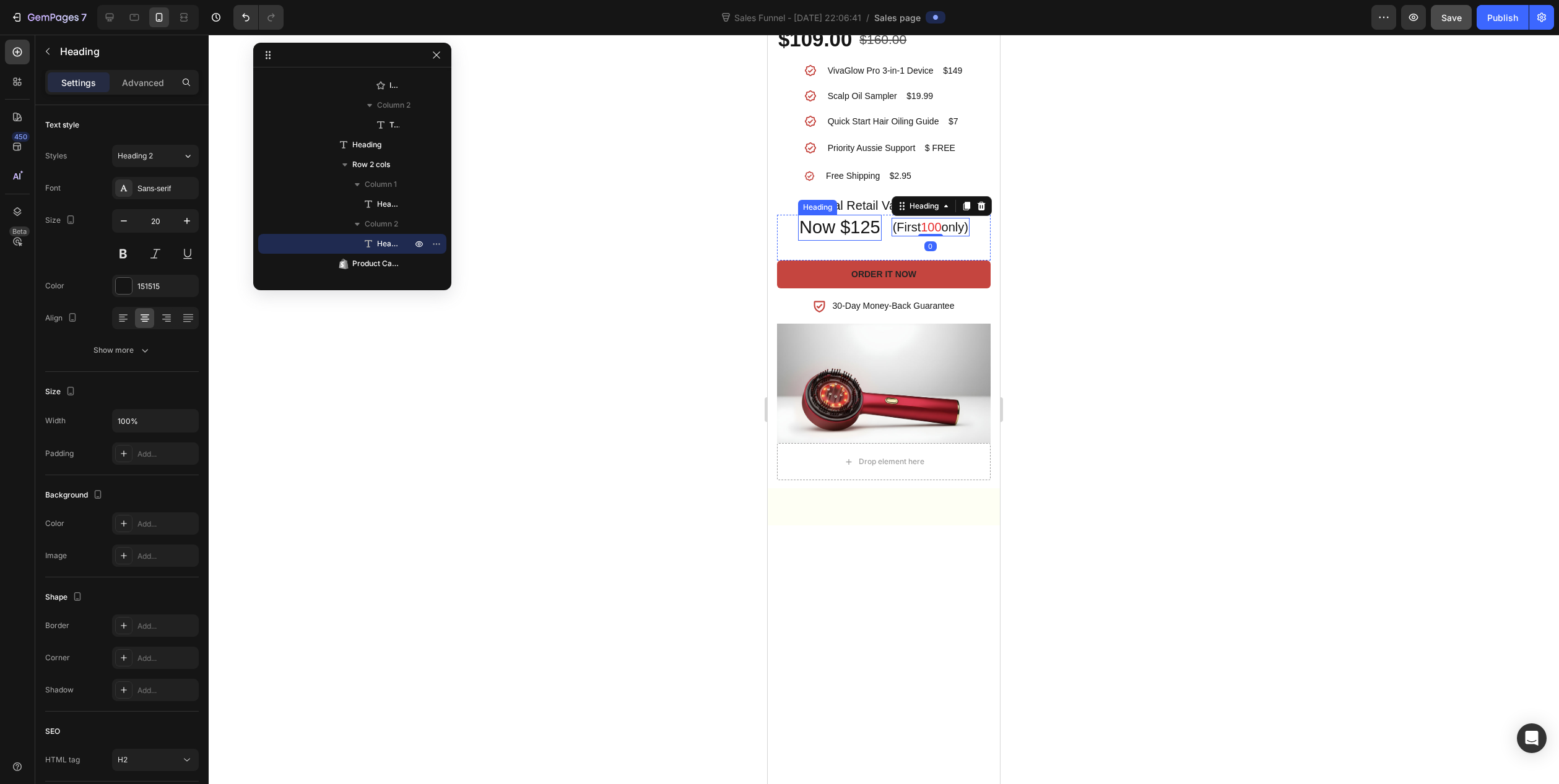
click at [860, 241] on h2 "Now $125" at bounding box center [840, 227] width 84 height 26
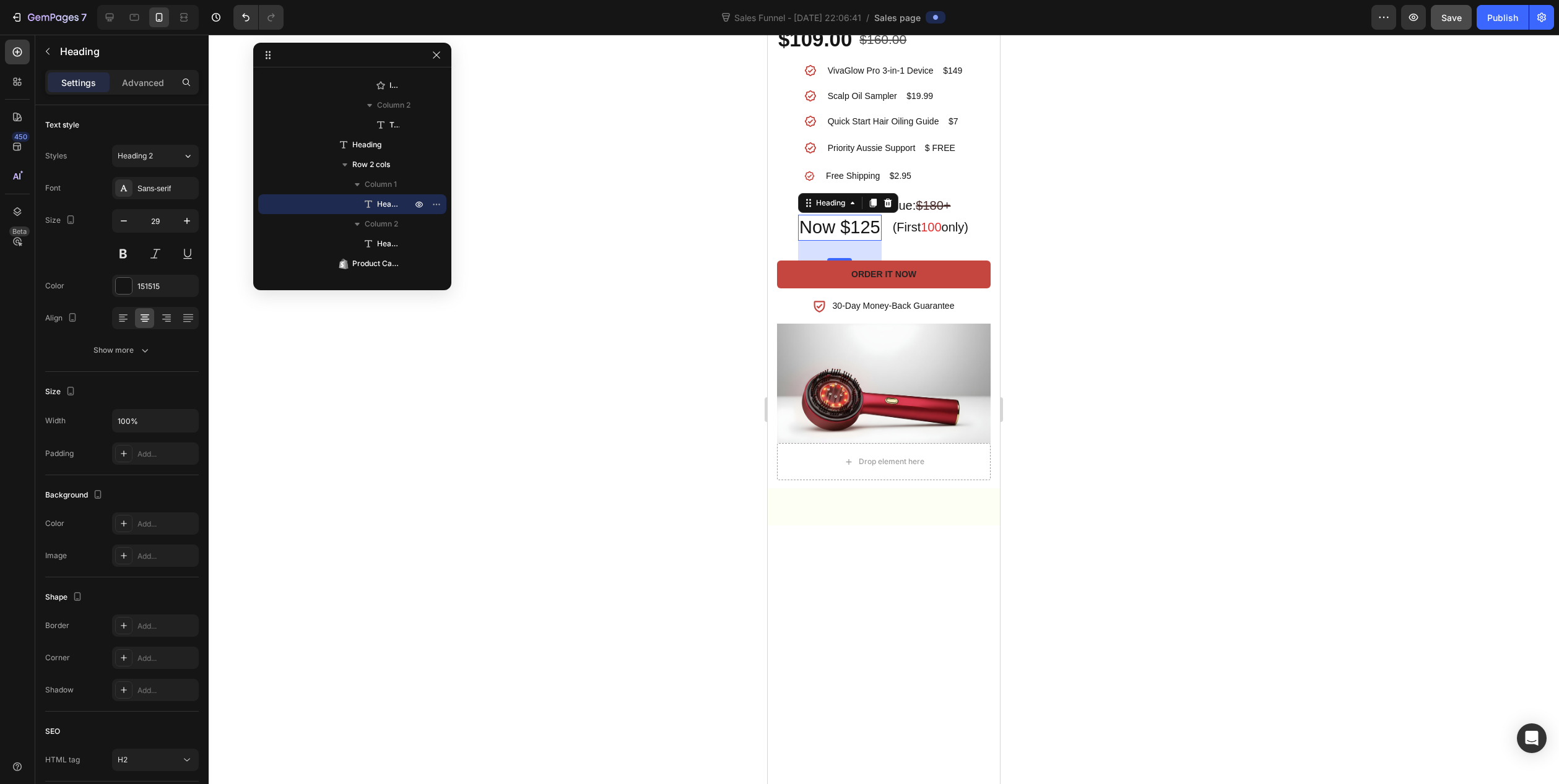
click at [663, 550] on div at bounding box center [884, 409] width 1351 height 750
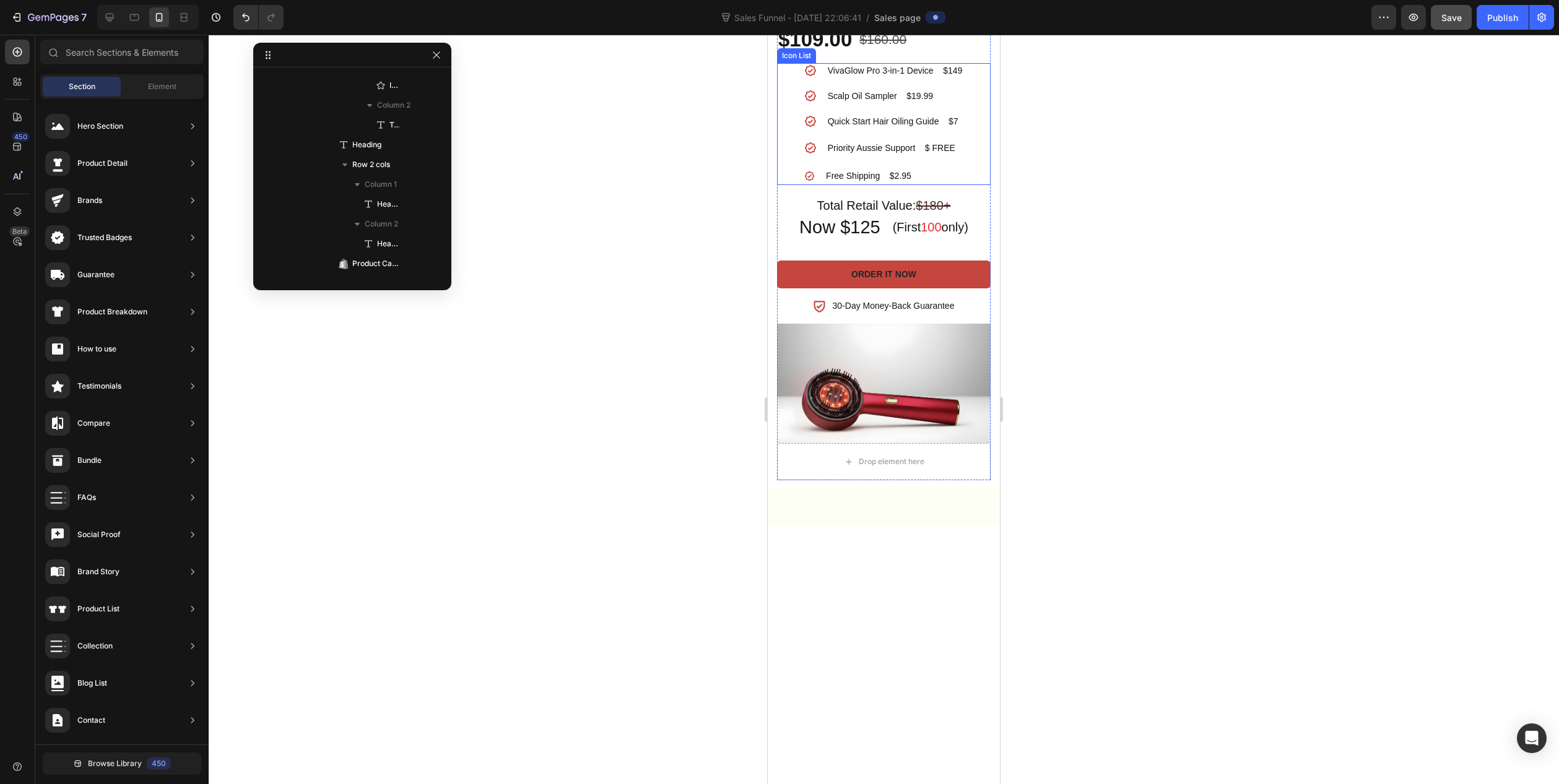
click at [970, 185] on div "Icon VivaGlow Pro 3-in-1 Device $149 Text block Icon Scalp Oil Sampler $19.99 T…" at bounding box center [884, 124] width 213 height 122
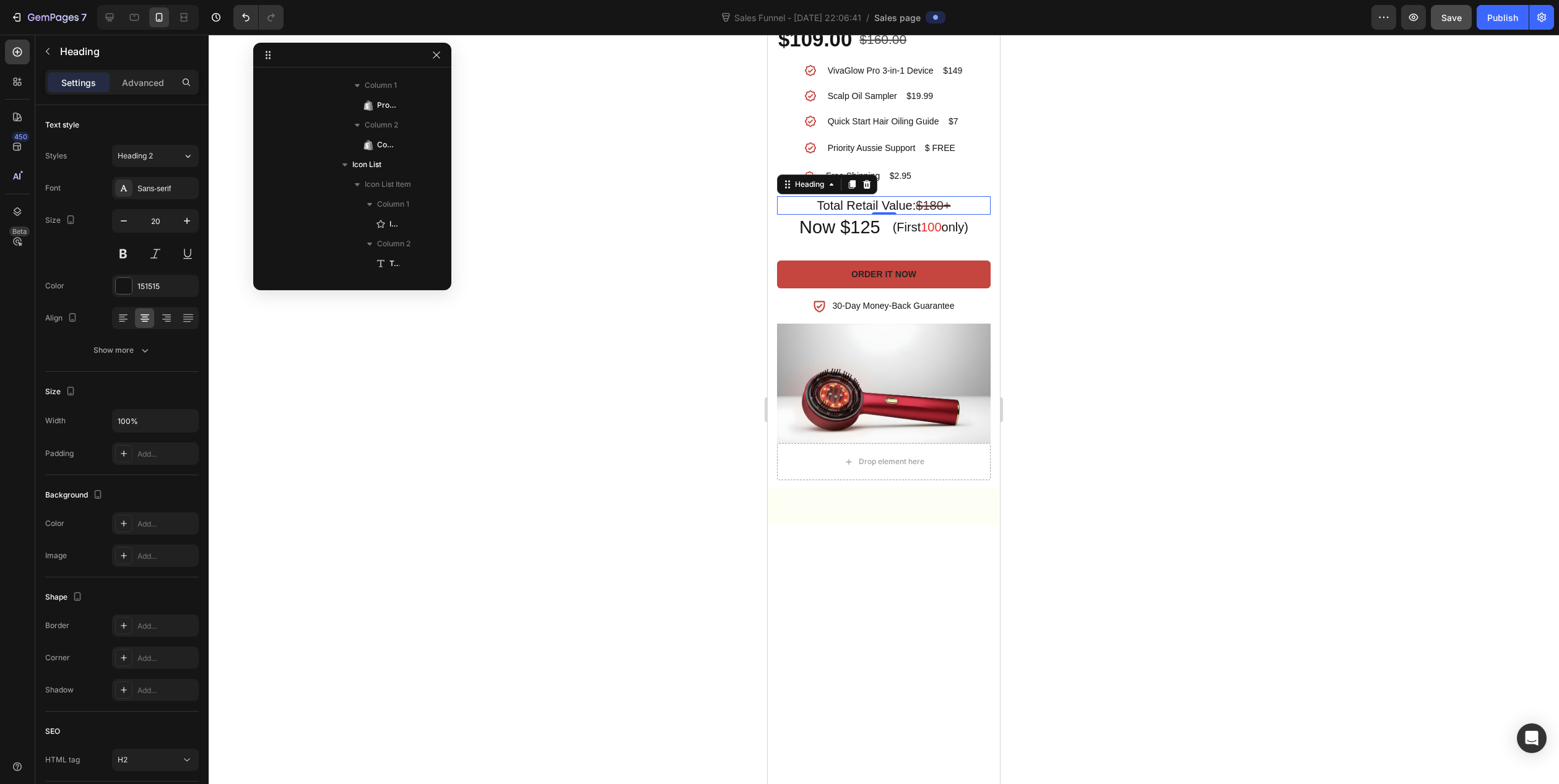
click at [927, 213] on s "$180+" at bounding box center [933, 205] width 34 height 13
click at [1053, 560] on div at bounding box center [884, 409] width 1351 height 750
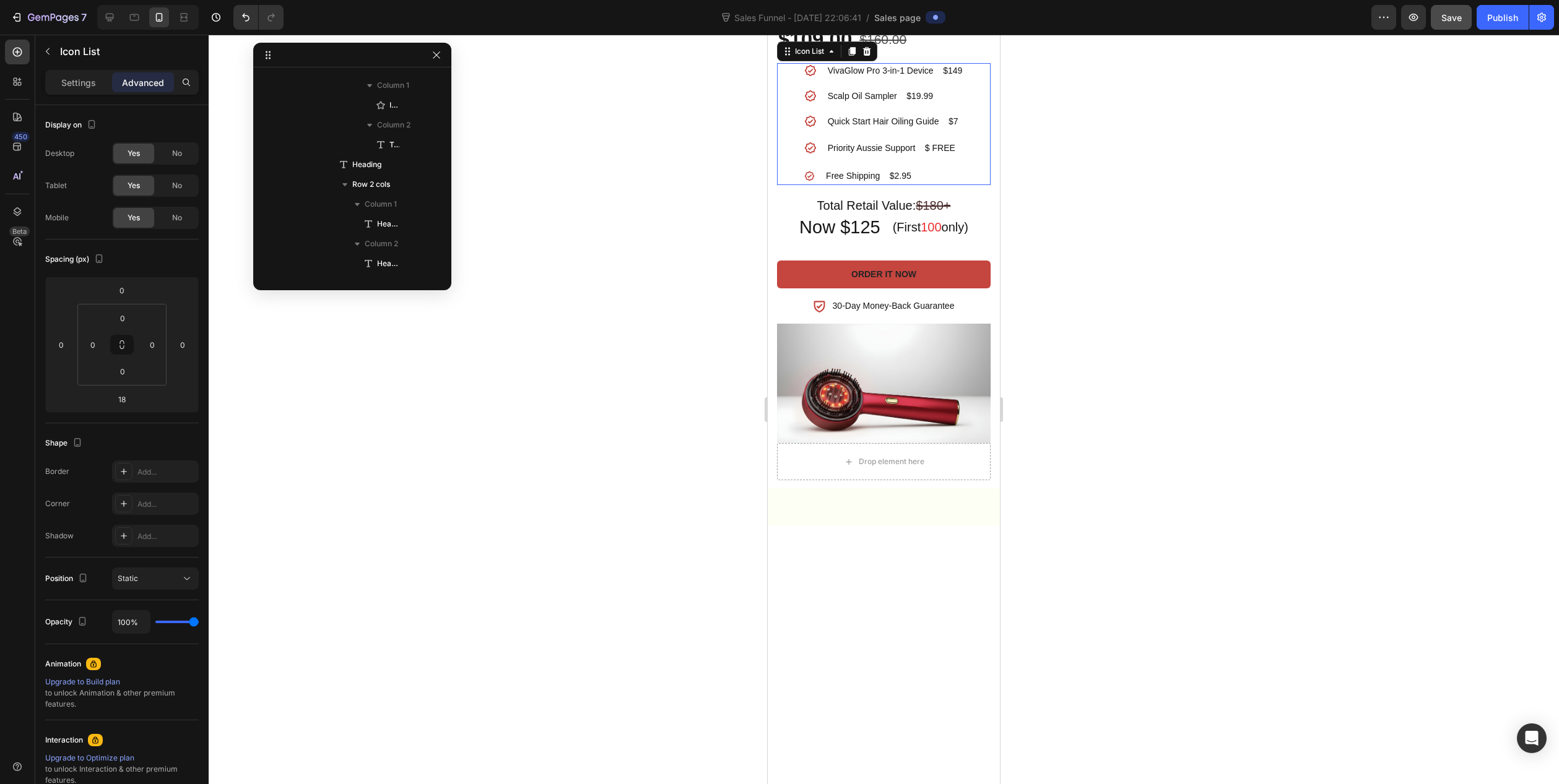
click at [969, 185] on div "Icon VivaGlow Pro 3-in-1 Device $149 Text block Icon Scalp Oil Sampler $19.99 T…" at bounding box center [884, 124] width 213 height 122
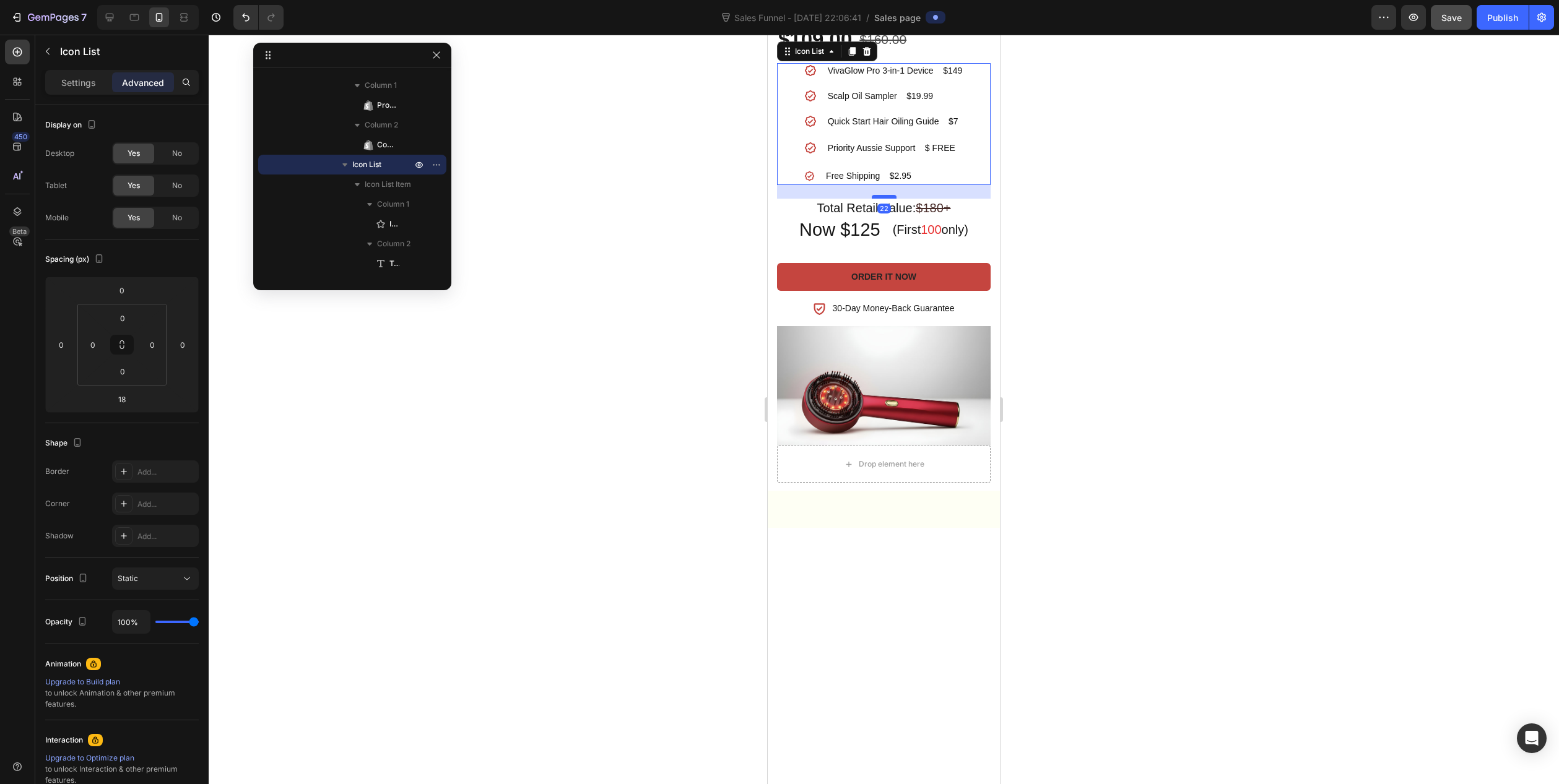
click at [878, 199] on div at bounding box center [884, 197] width 25 height 4
type input "22"
click at [1089, 550] on div at bounding box center [884, 409] width 1351 height 750
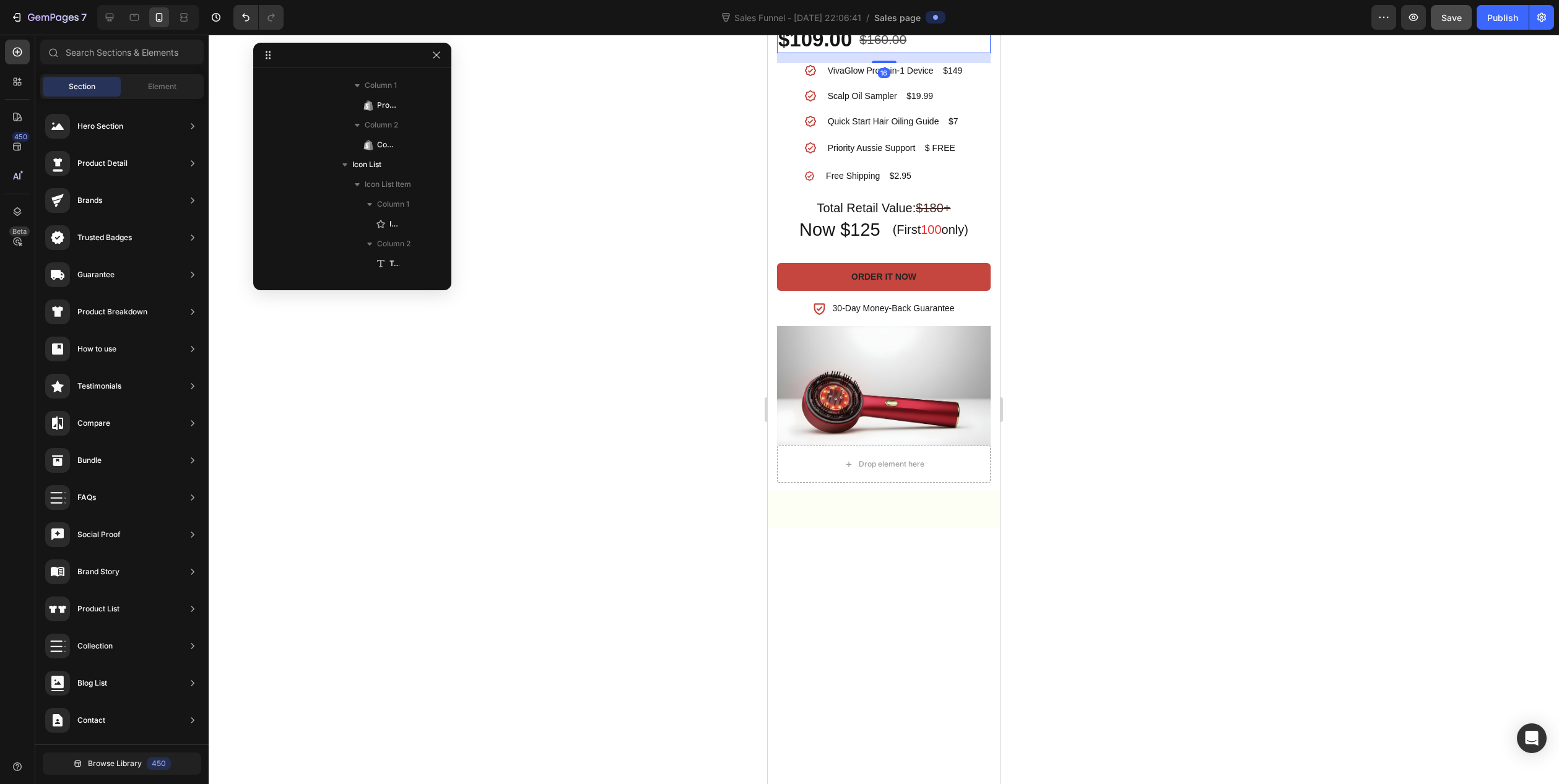
scroll to position [135, 0]
click at [939, 53] on div "$109.00 Product Price Product Price $160.00 Compare Price Compare Price Row 16" at bounding box center [884, 40] width 213 height 27
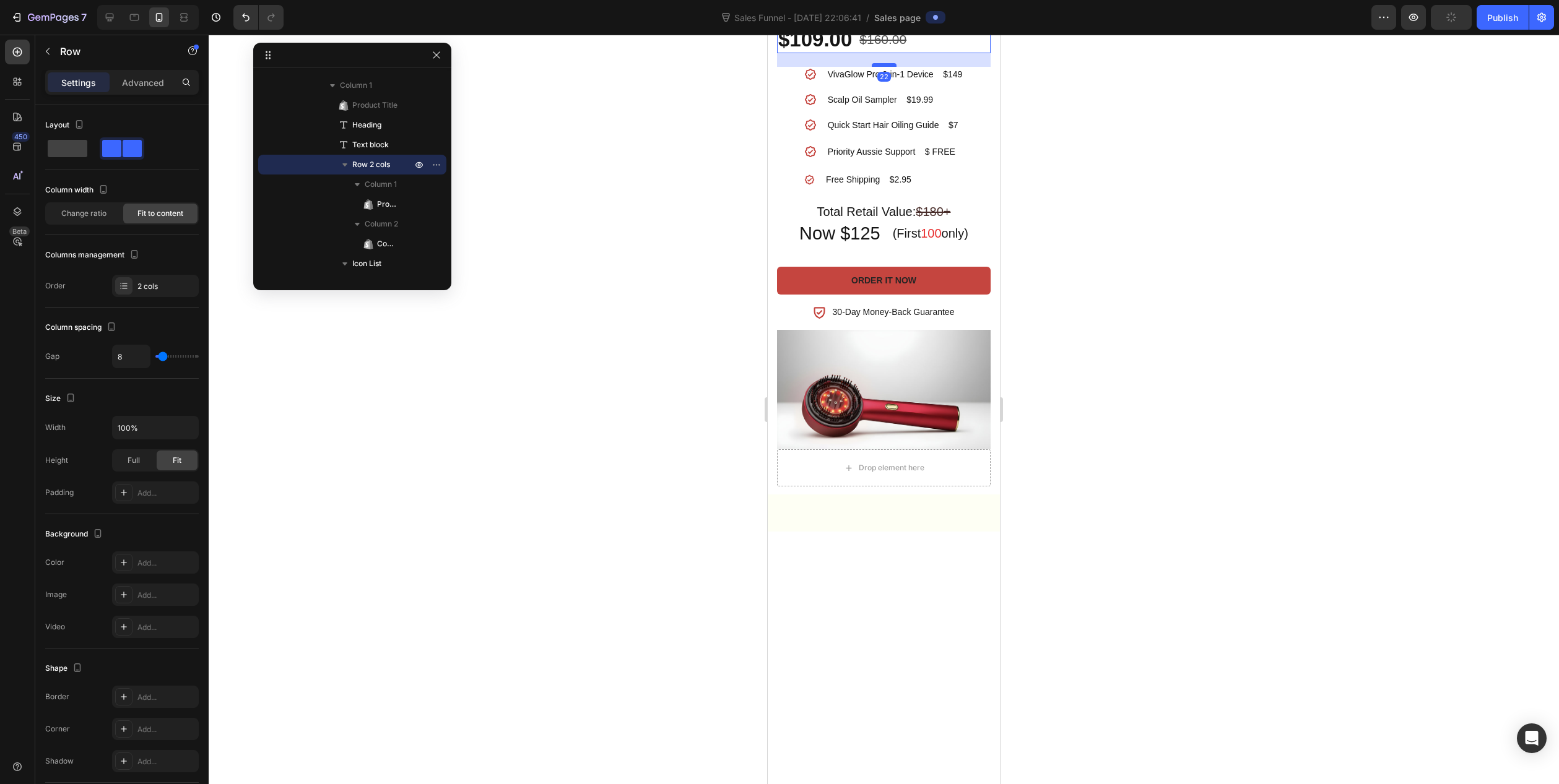
click at [878, 67] on div at bounding box center [884, 65] width 25 height 4
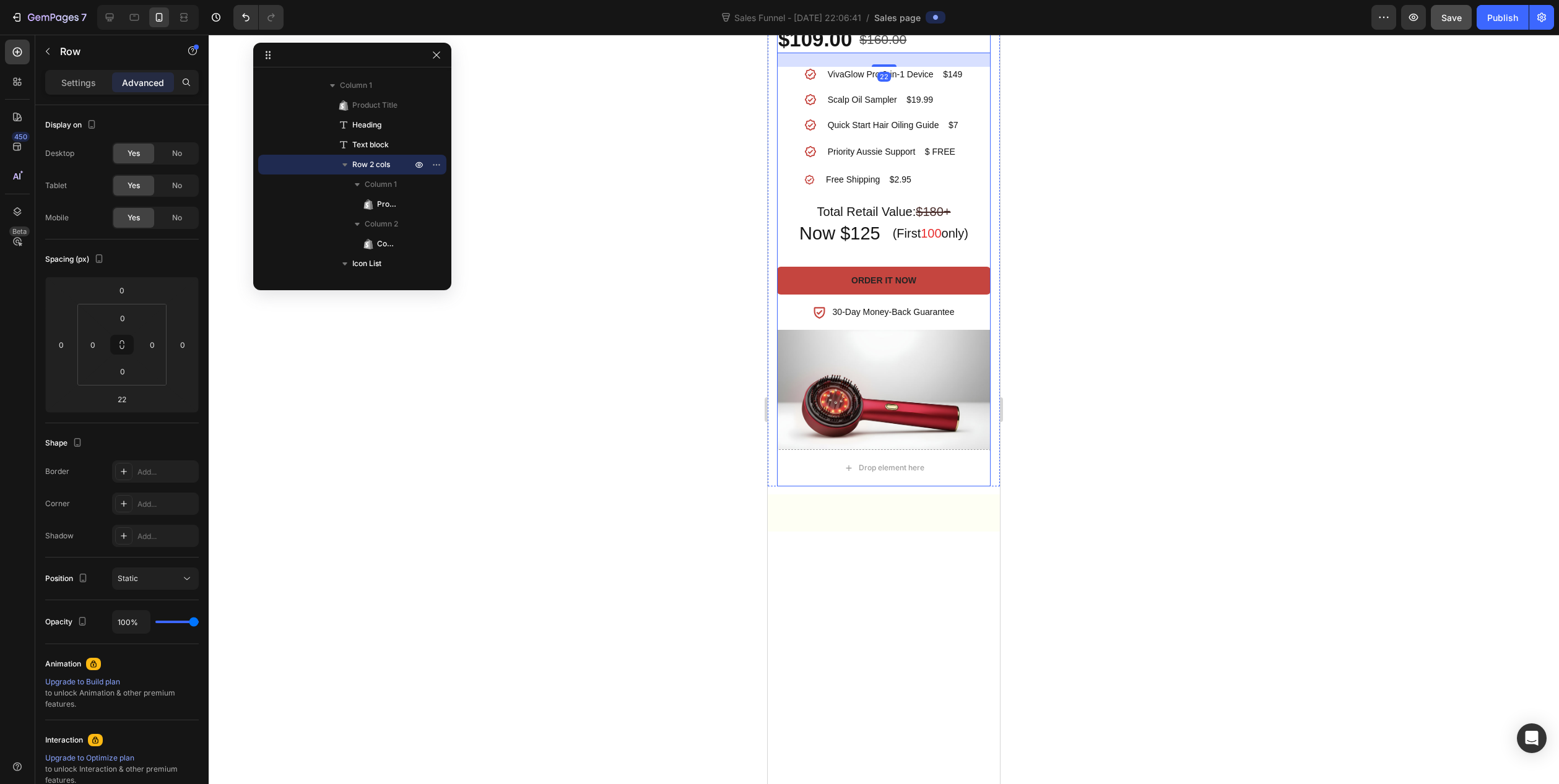
click at [904, 330] on div "VivaGlow Pro™ 3-in-1 Product Title Get It All - Unlock Your Best Routine Headin…" at bounding box center [884, 129] width 213 height 400
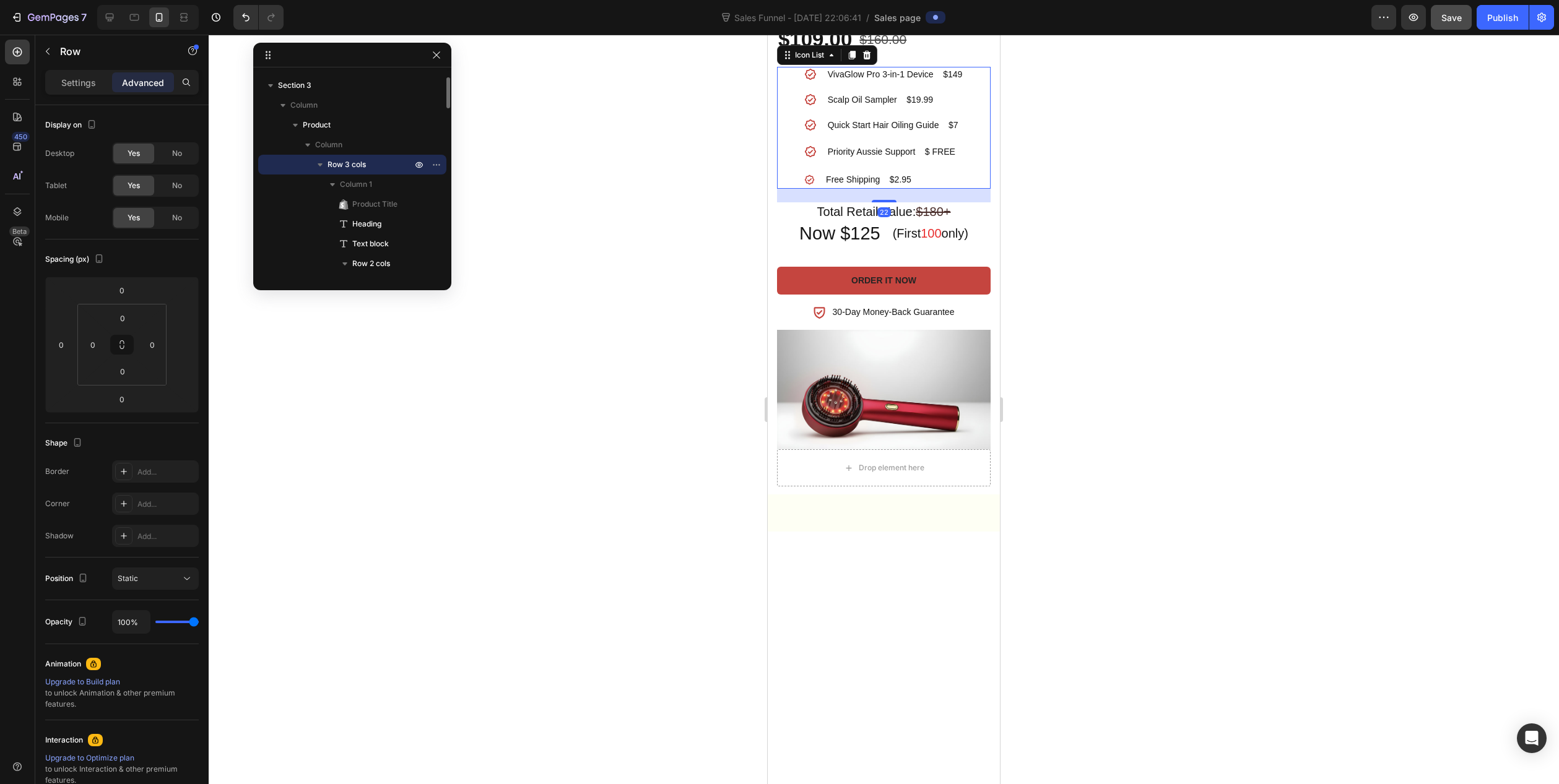
click at [966, 189] on div "Icon VivaGlow Pro 3-in-1 Device $149 Text block Icon Scalp Oil Sampler $19.99 T…" at bounding box center [884, 128] width 213 height 122
click at [1074, 534] on div at bounding box center [884, 409] width 1351 height 750
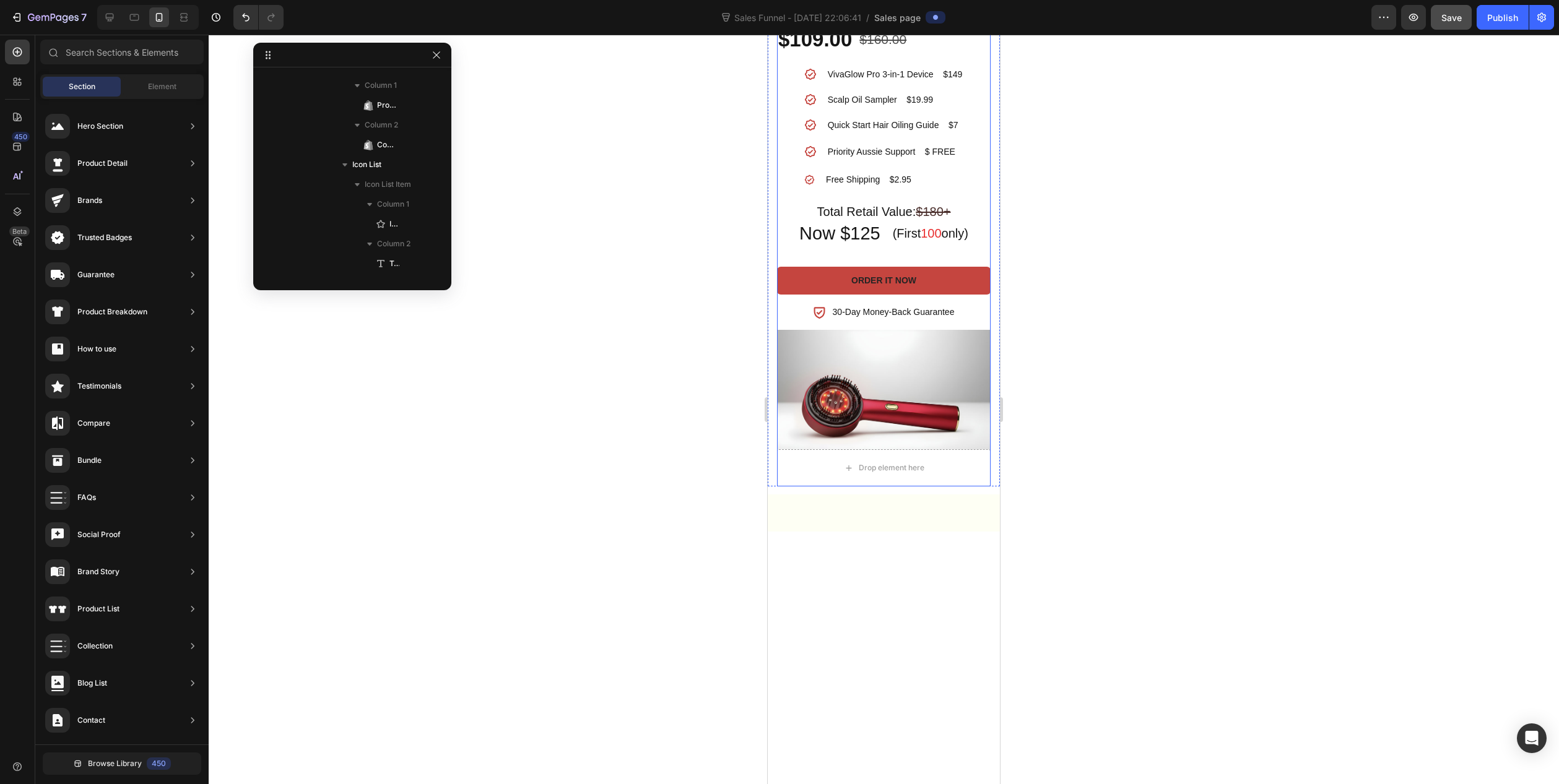
click at [894, 330] on div "VivaGlow Pro™ 3-in-1 Product Title Get It All - Unlock Your Best Routine Headin…" at bounding box center [884, 129] width 213 height 400
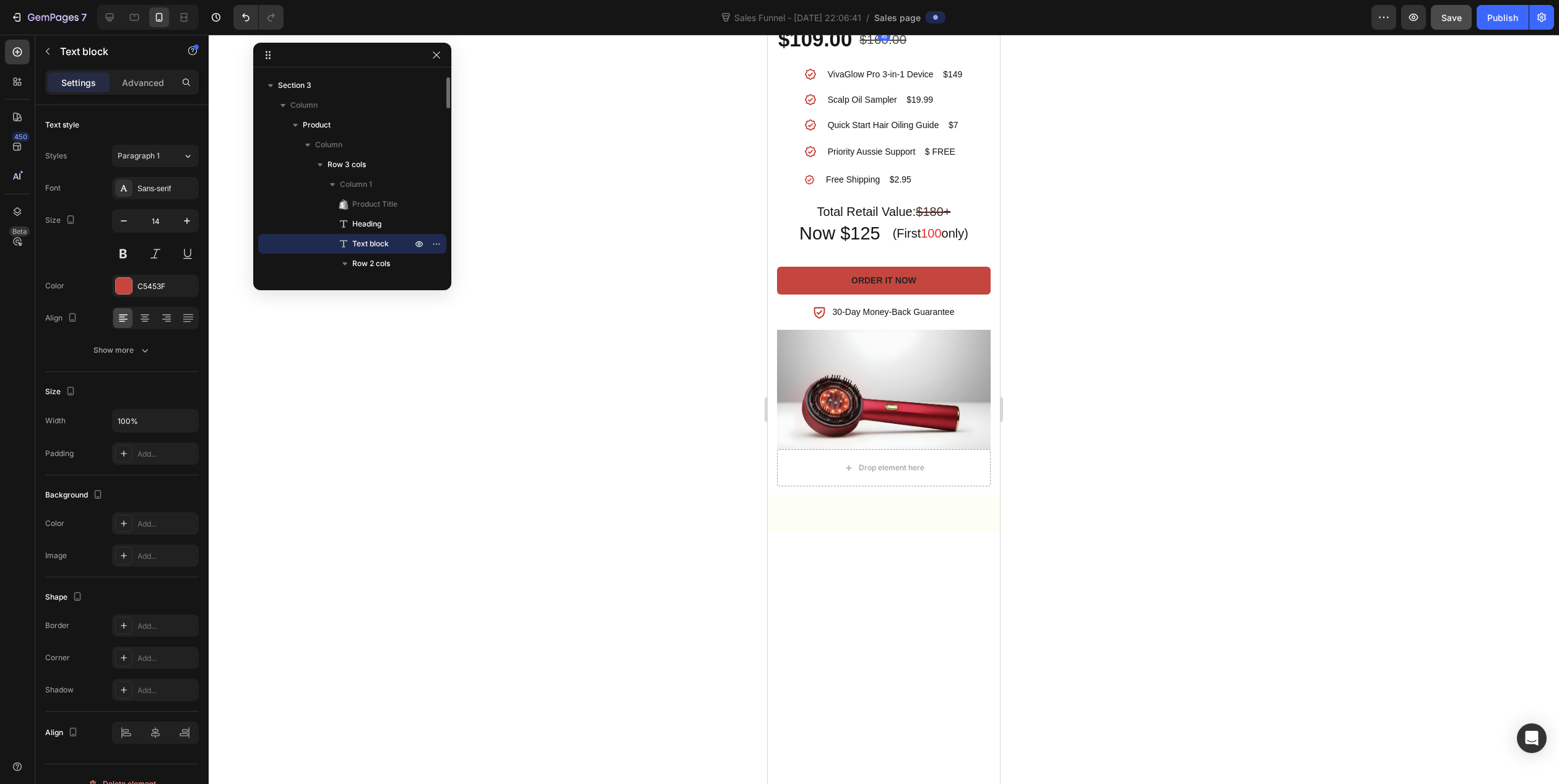
click at [903, 15] on p "Limited launch offer:" at bounding box center [884, 7] width 211 height 15
click at [1094, 386] on div at bounding box center [884, 409] width 1351 height 750
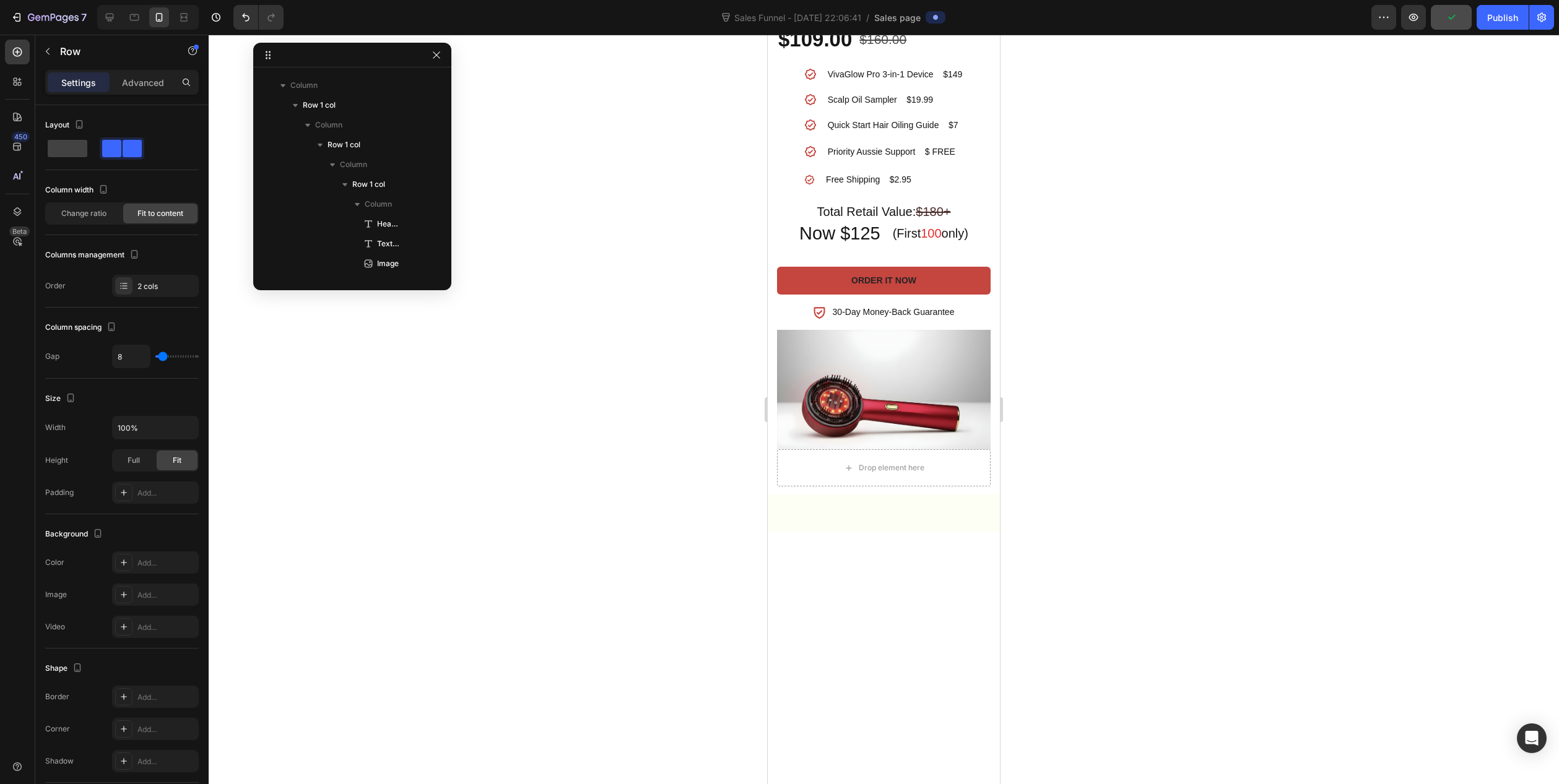
scroll to position [294, 0]
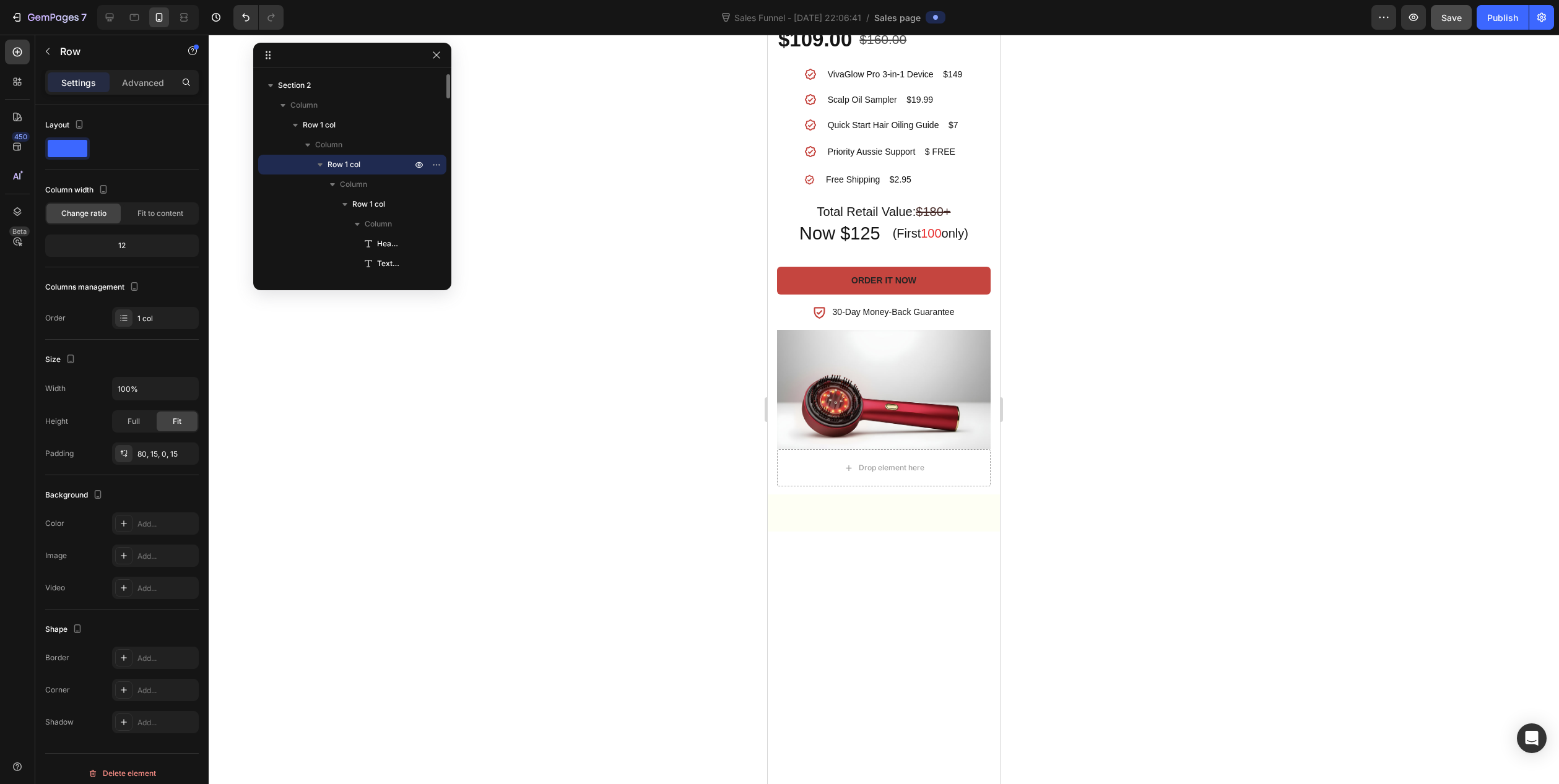
click at [137, 80] on p "Advanced" at bounding box center [143, 82] width 42 height 13
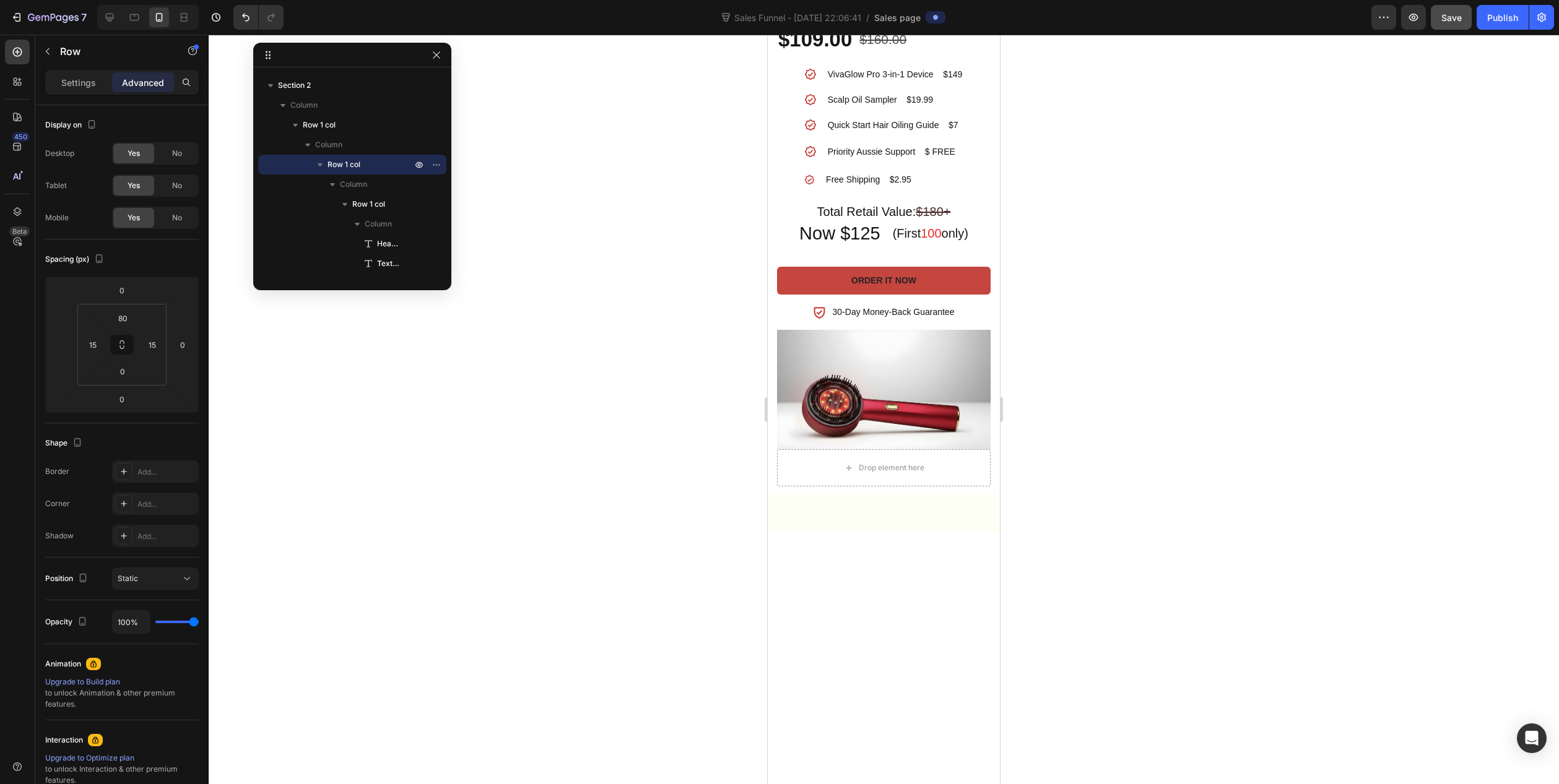
scroll to position [215, 0]
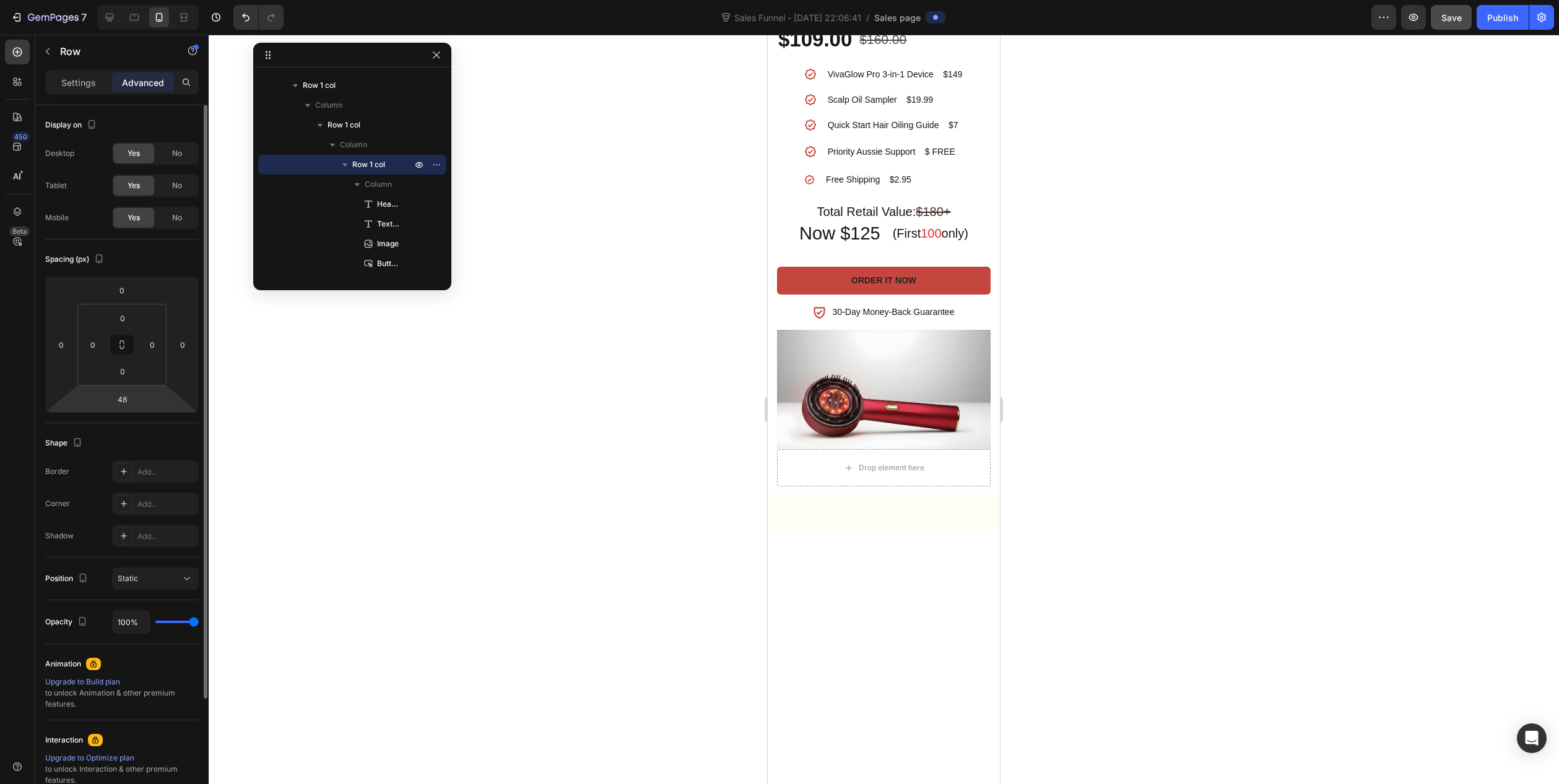
click at [122, 0] on html "7 Sales Funnel - Sep 24, 22:06:41 / Sales page Preview Save Publish 450 Beta Se…" at bounding box center [779, 0] width 1559 height 0
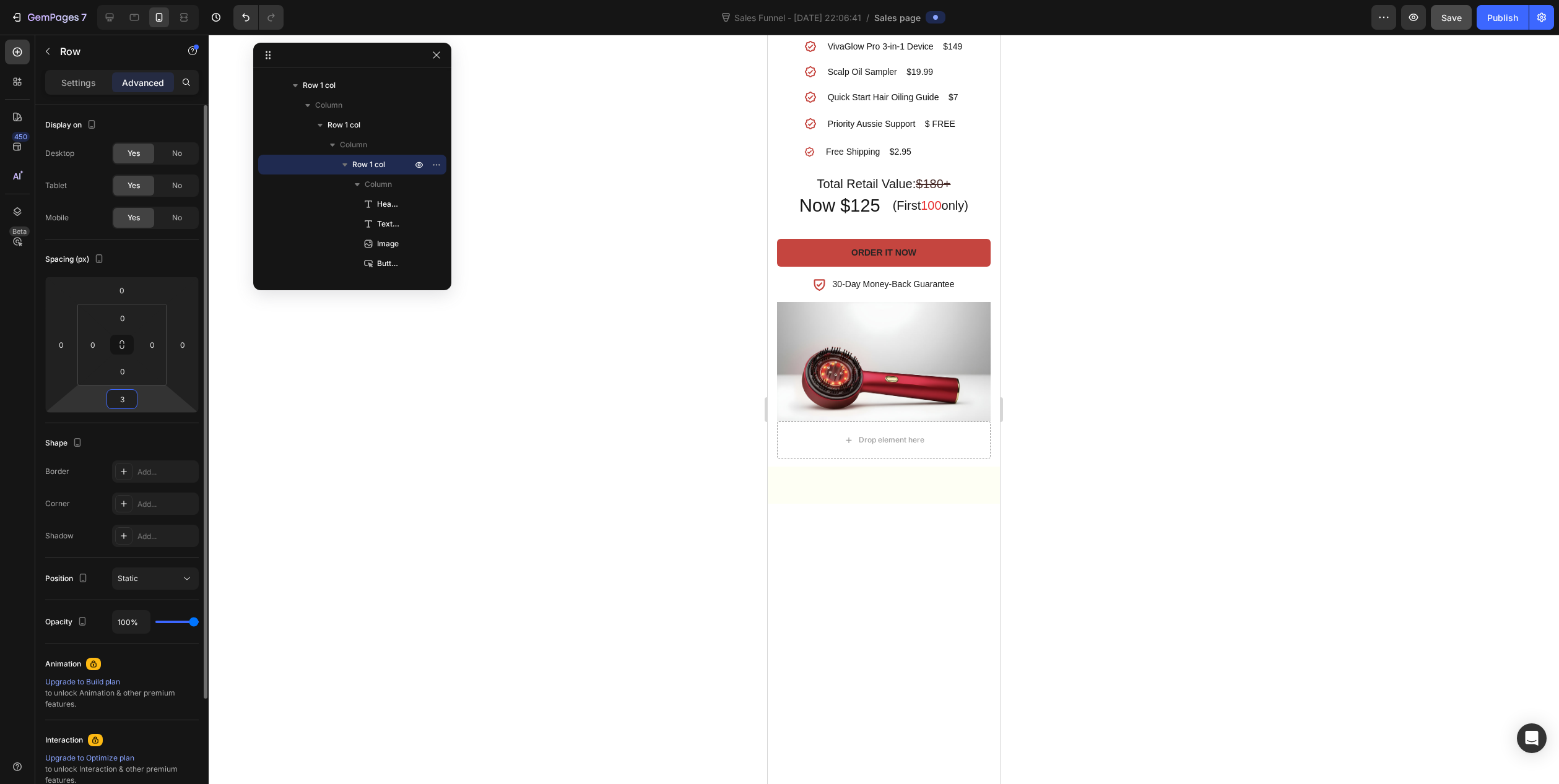
click at [127, 400] on input "3" at bounding box center [122, 399] width 25 height 19
type input "30"
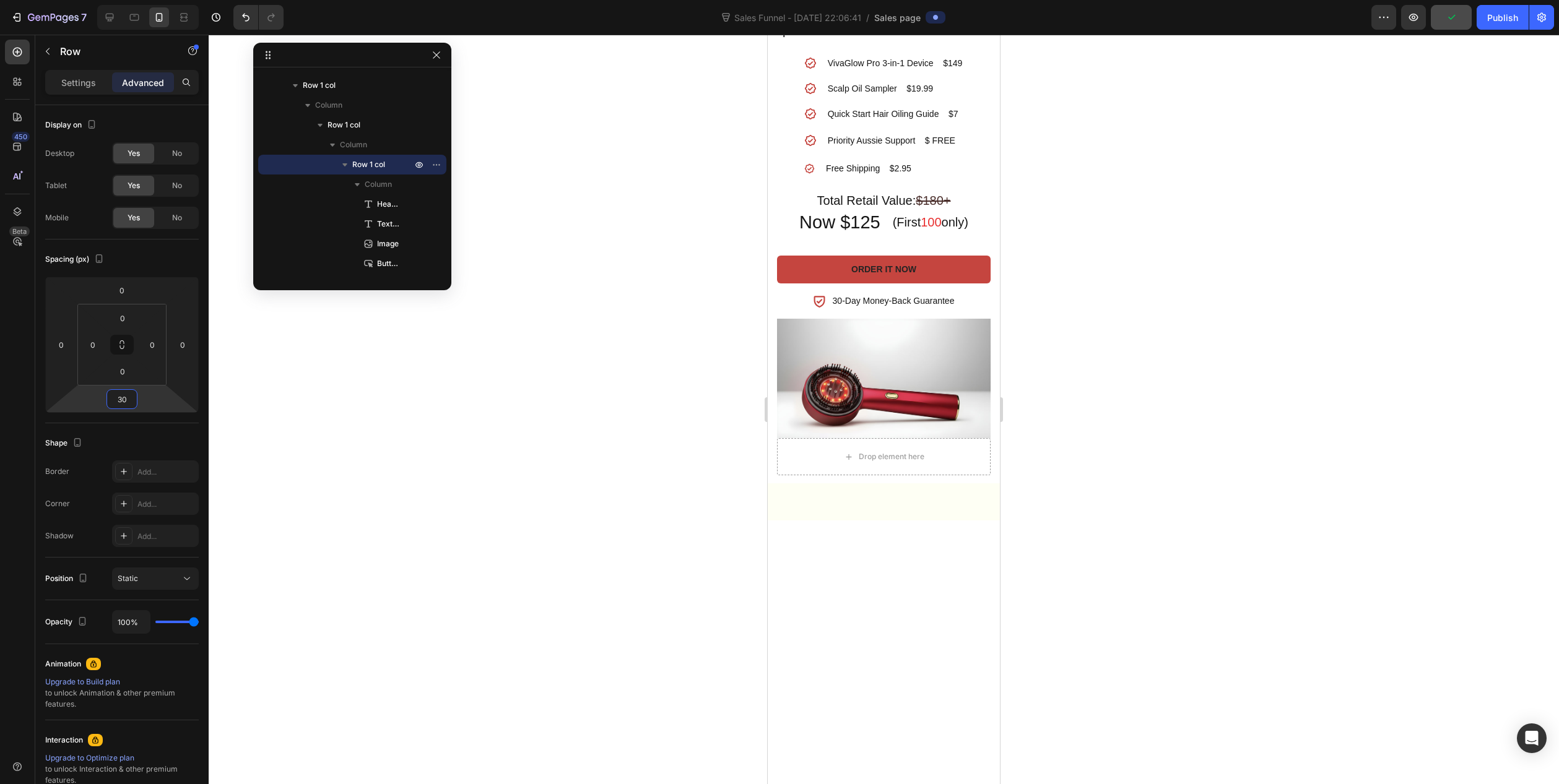
click at [554, 303] on div at bounding box center [884, 409] width 1351 height 750
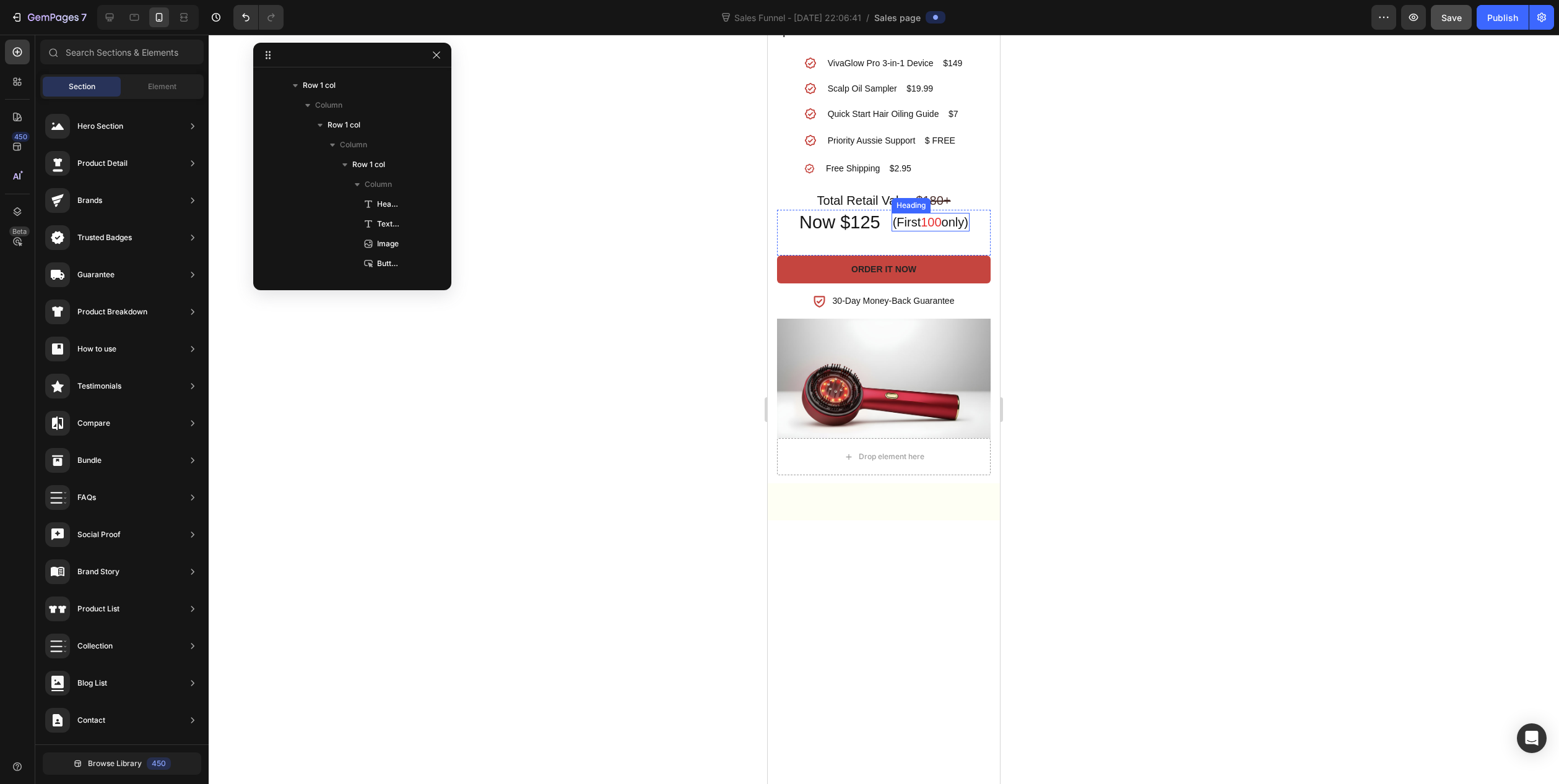
scroll to position [1482, 0]
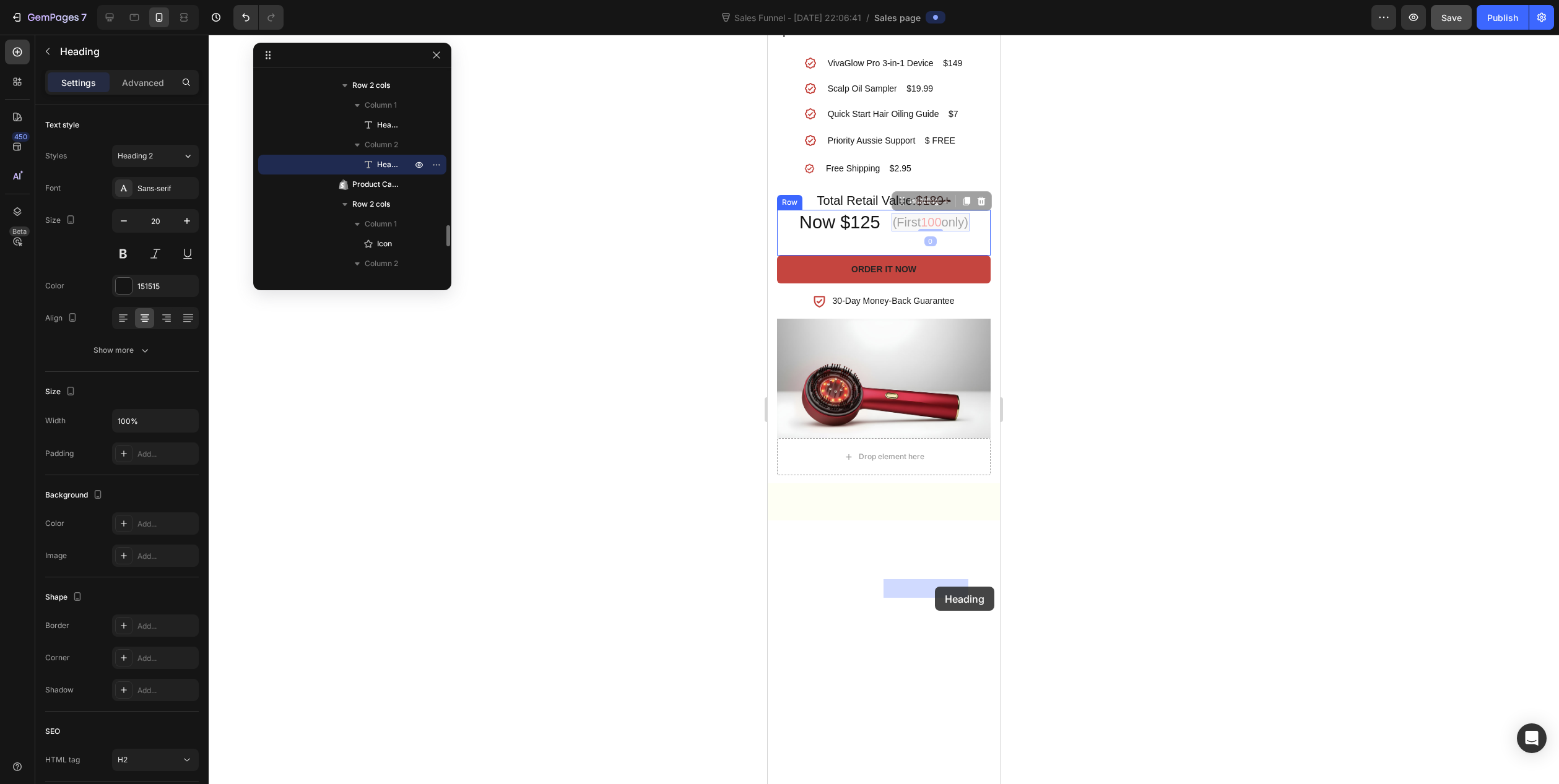
drag, startPoint x: 920, startPoint y: 585, endPoint x: 935, endPoint y: 587, distance: 15.1
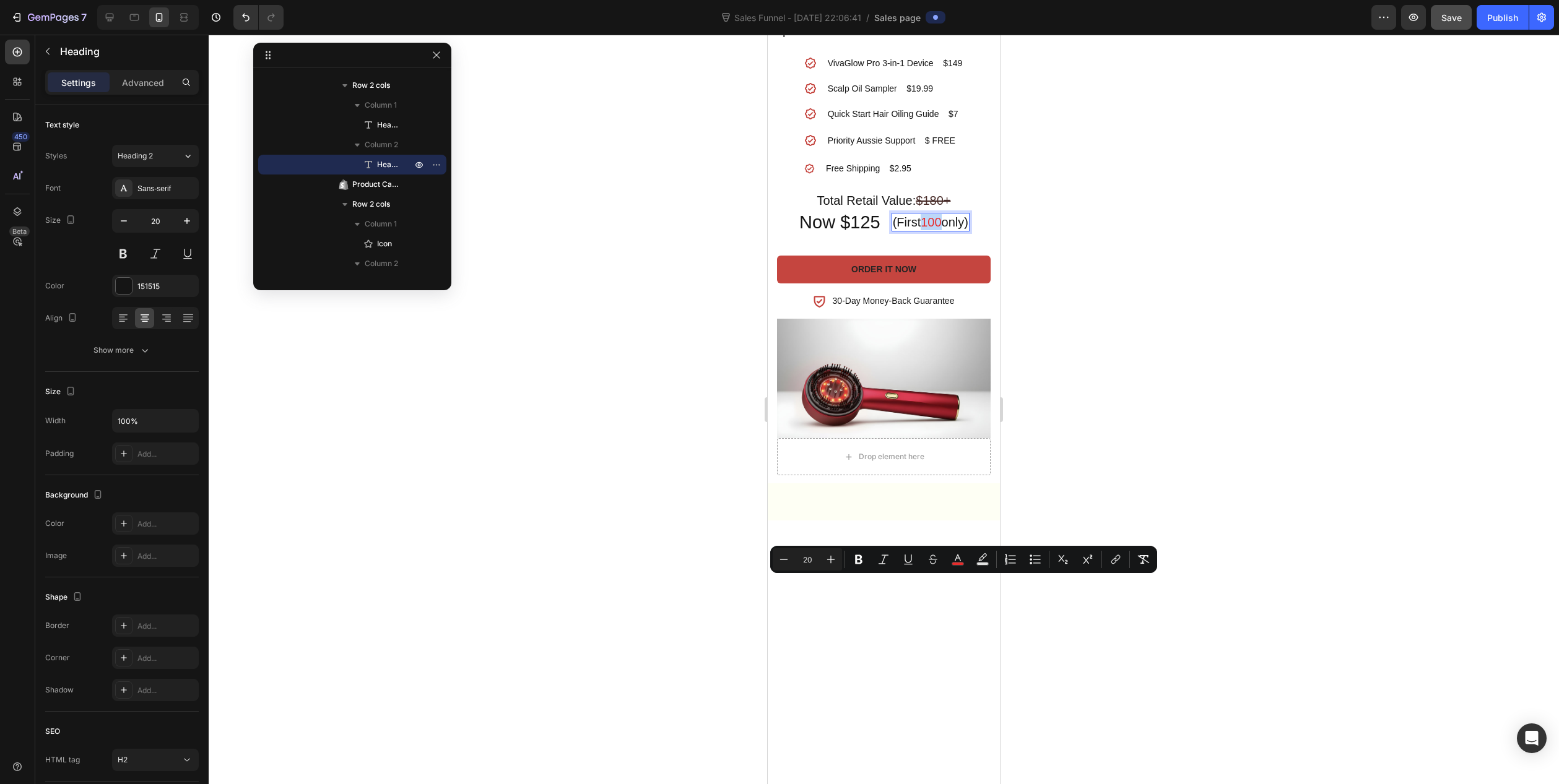
drag, startPoint x: 918, startPoint y: 584, endPoint x: 934, endPoint y: 586, distance: 16.1
click at [934, 229] on span "100" at bounding box center [931, 222] width 20 height 13
click at [908, 555] on icon "Editor contextual toolbar" at bounding box center [908, 559] width 12 height 12
click at [855, 236] on h2 "Now $125" at bounding box center [840, 223] width 84 height 26
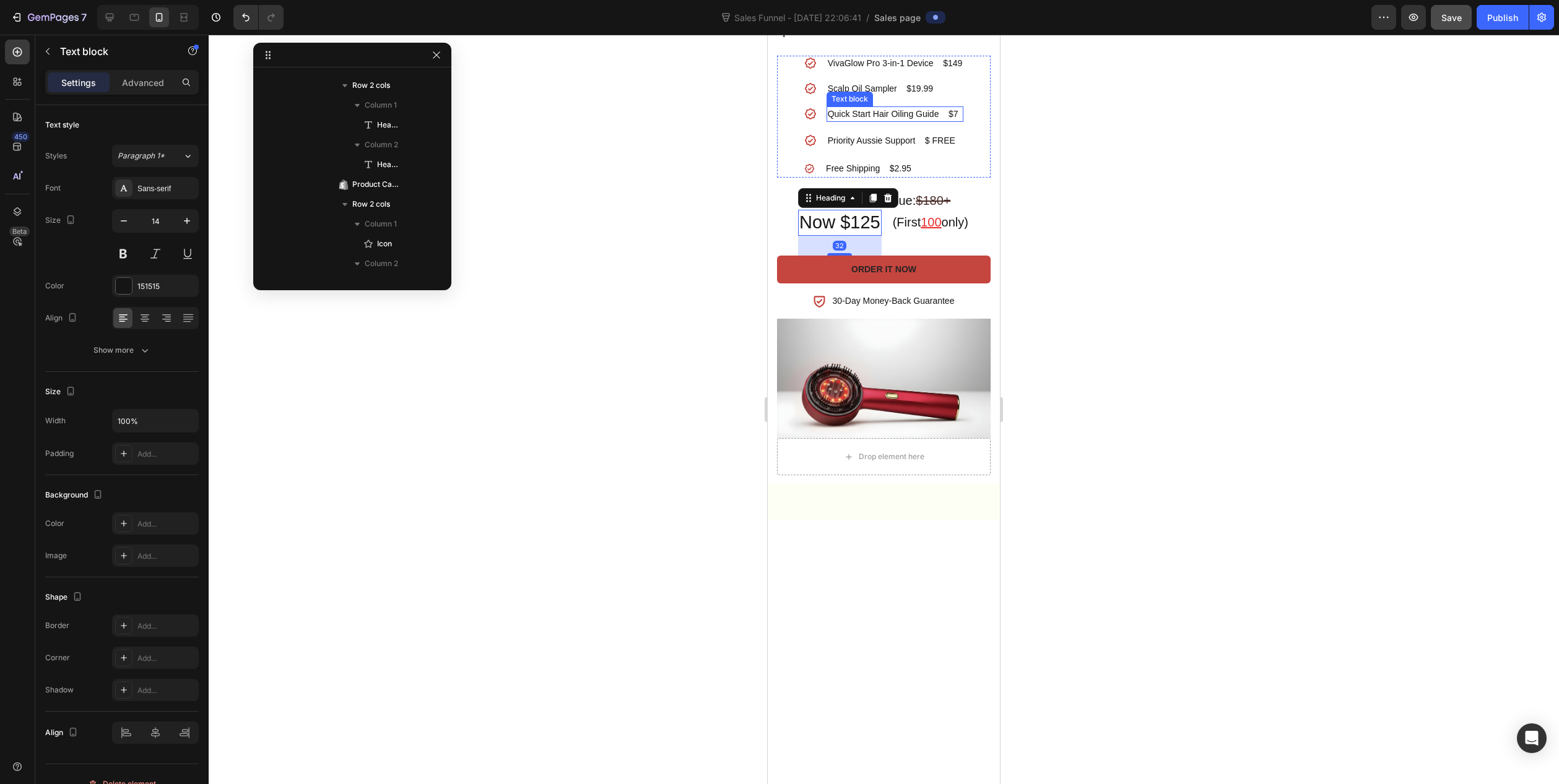
click at [833, 121] on p "Quick Start Hair Oiling Guide $7" at bounding box center [895, 114] width 135 height 13
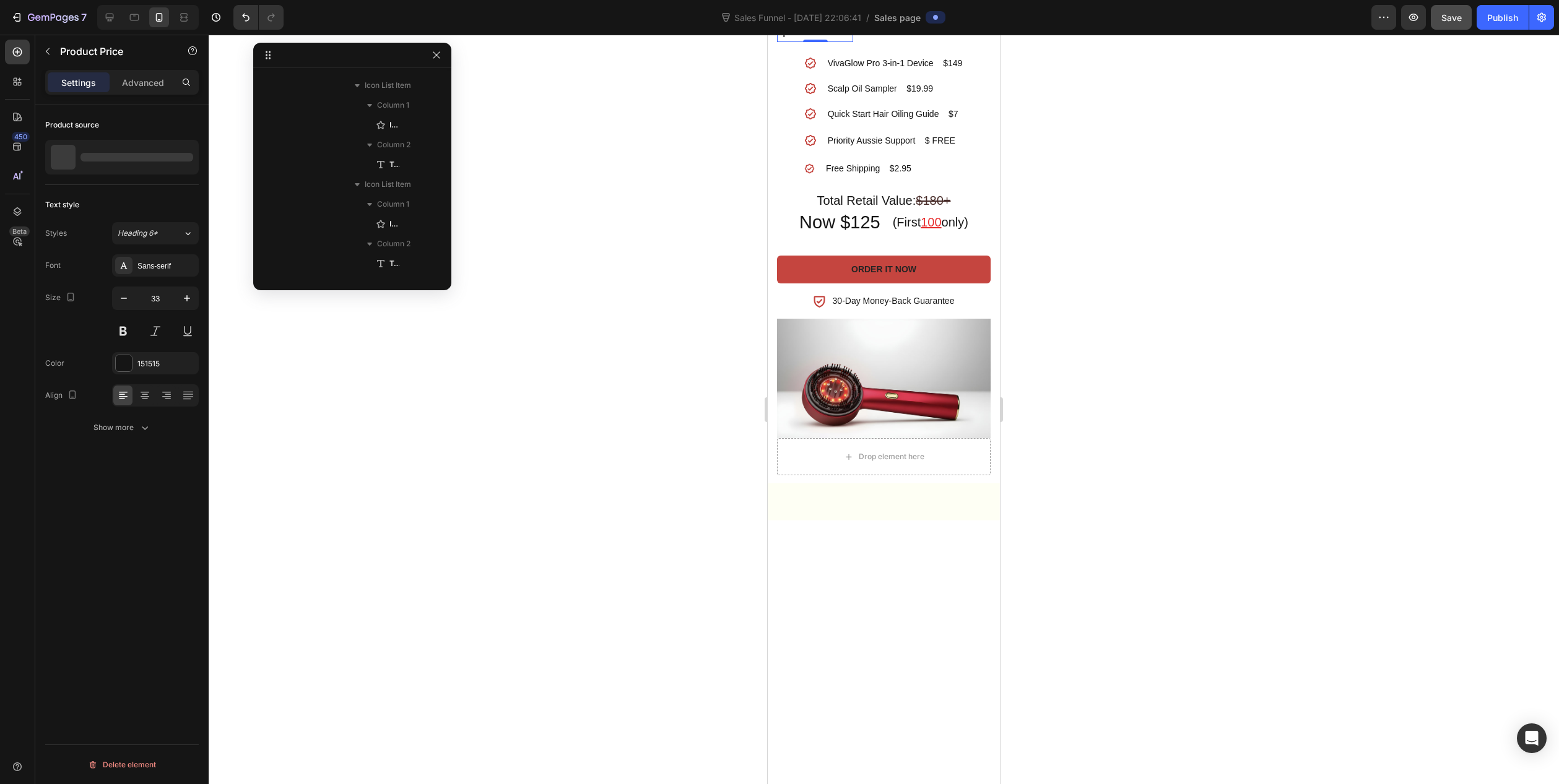
click at [808, 42] on div "$109.00" at bounding box center [815, 28] width 76 height 27
drag, startPoint x: 782, startPoint y: 394, endPoint x: 838, endPoint y: 396, distance: 56.0
click at [841, 42] on div "$109.00" at bounding box center [815, 28] width 76 height 27
click at [786, 42] on div "$109.00" at bounding box center [815, 28] width 76 height 27
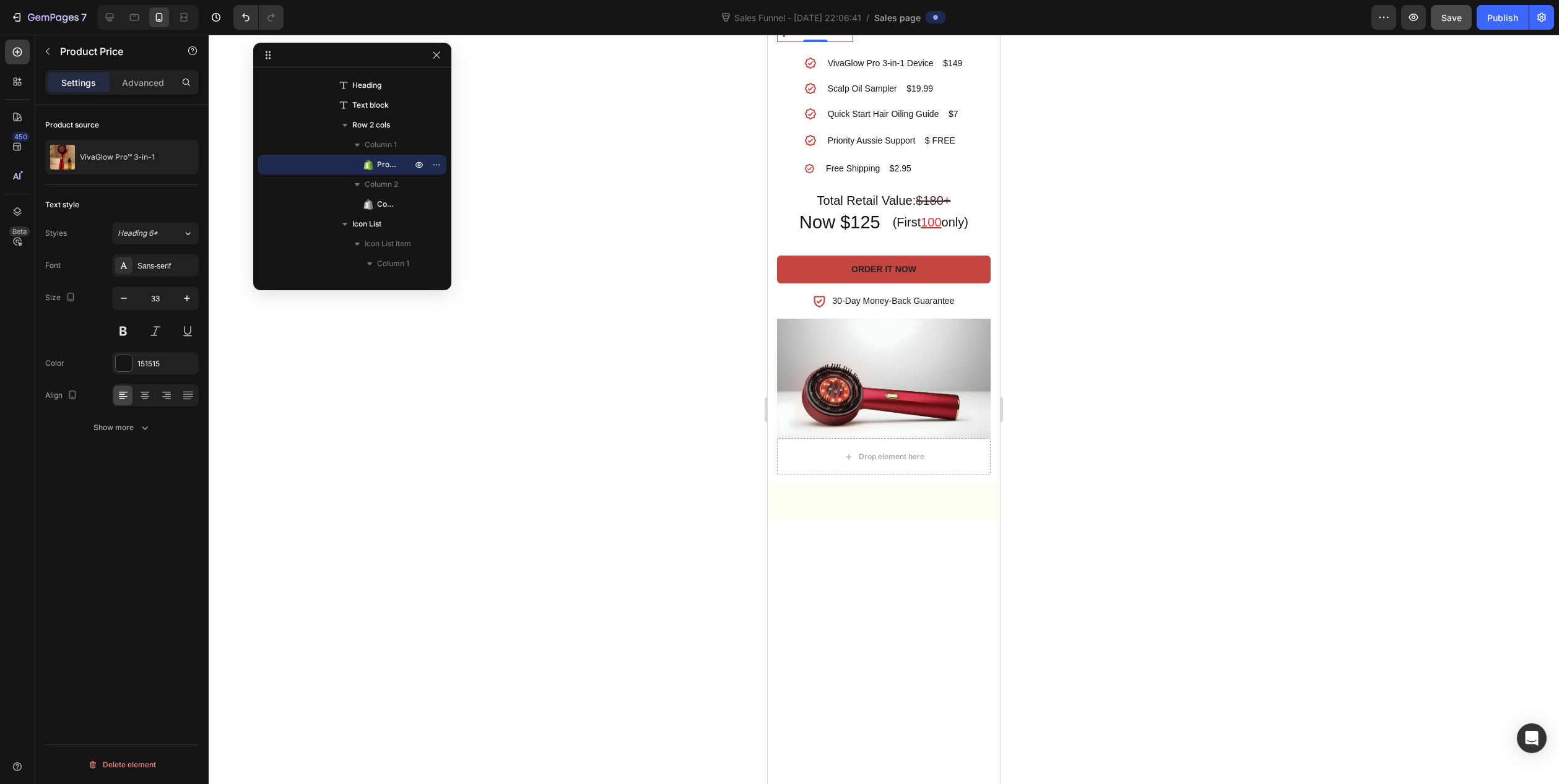
click at [787, 42] on div "$109.00" at bounding box center [815, 28] width 76 height 27
click at [805, 42] on div "$109.00" at bounding box center [815, 28] width 76 height 27
click at [142, 360] on div "151515" at bounding box center [155, 363] width 36 height 11
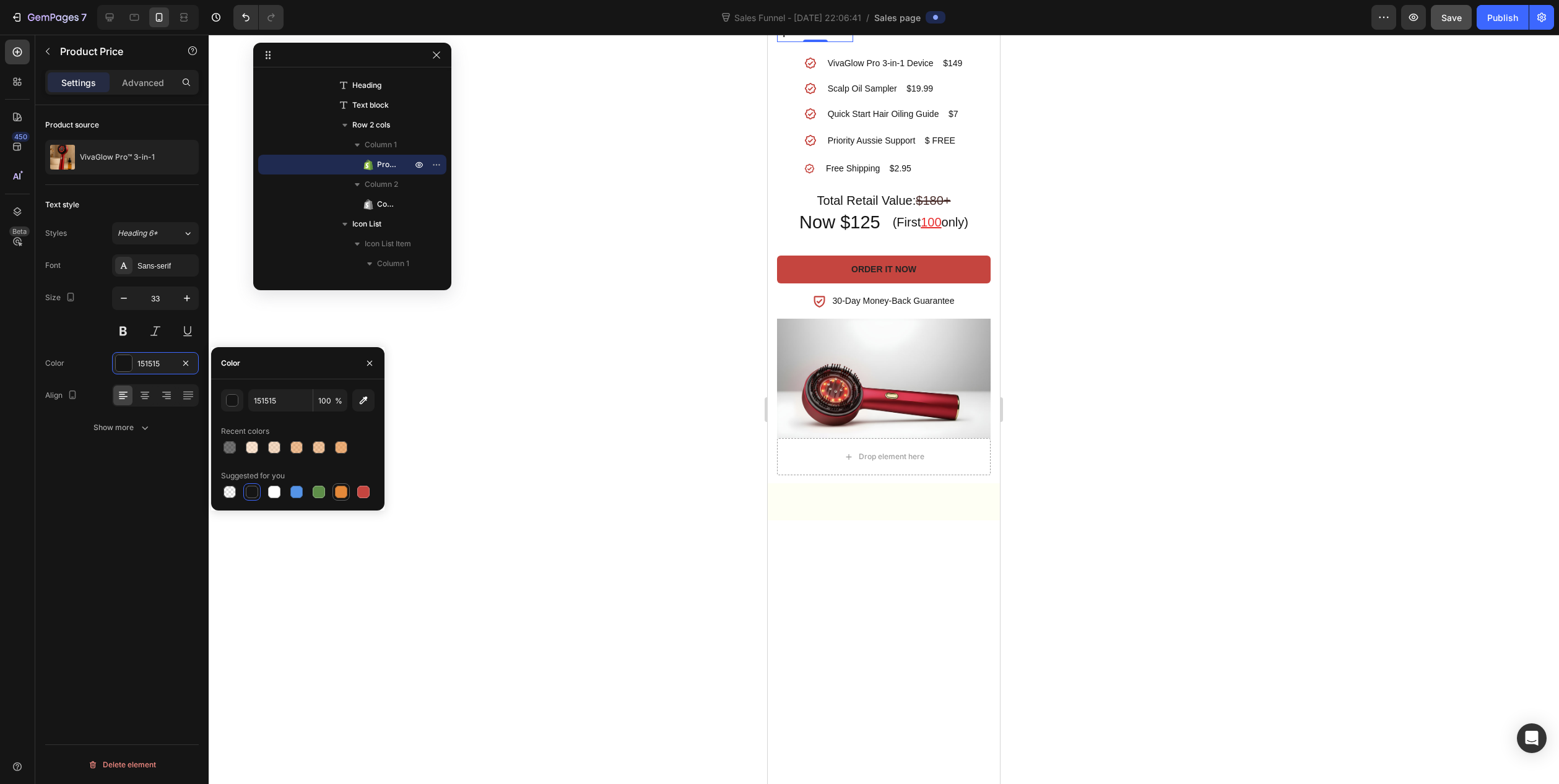
click at [338, 497] on div at bounding box center [341, 492] width 12 height 12
type input "E4893A"
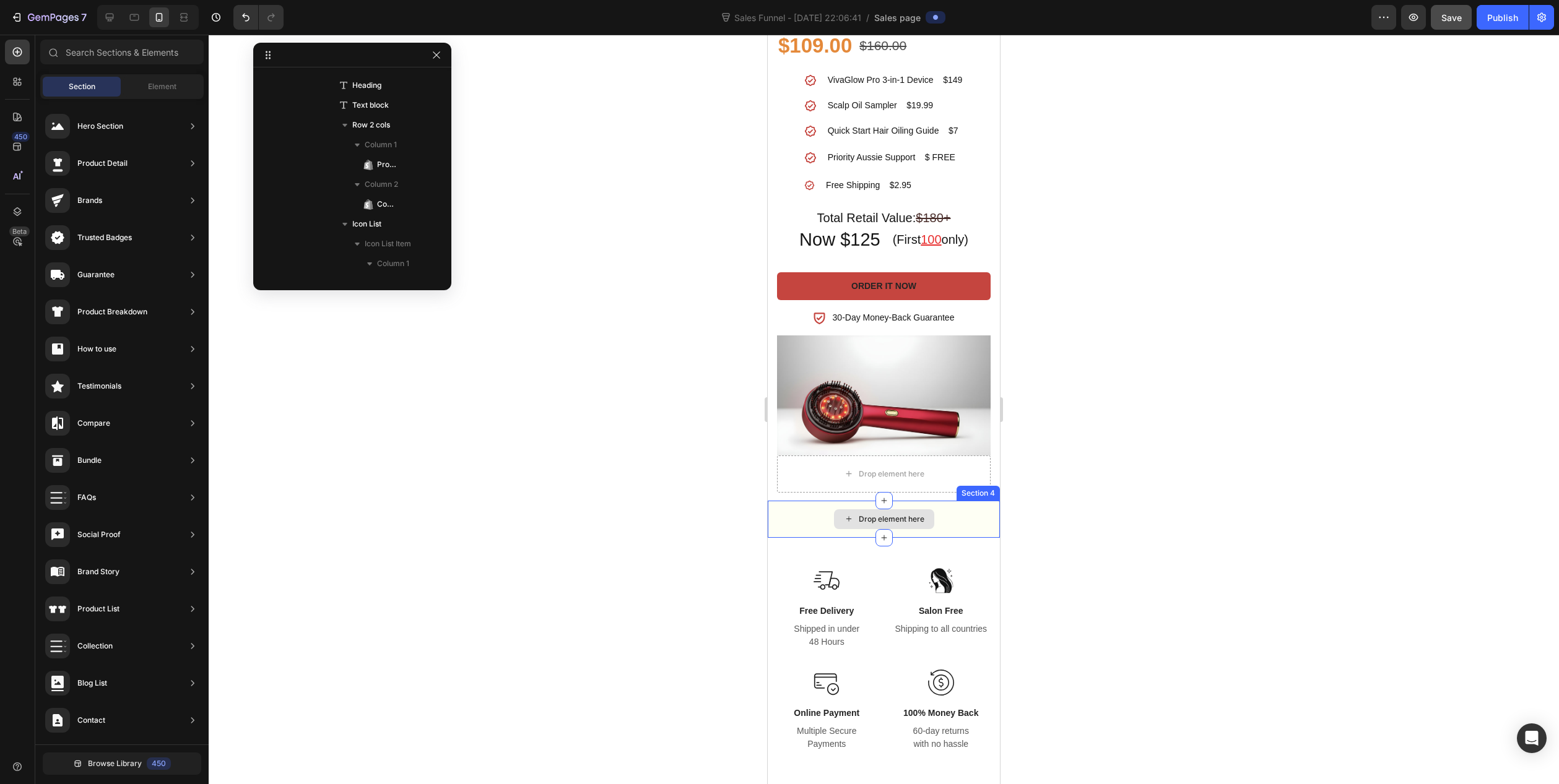
scroll to position [1696, 0]
click at [968, 517] on div "Drop element here" at bounding box center [884, 519] width 232 height 37
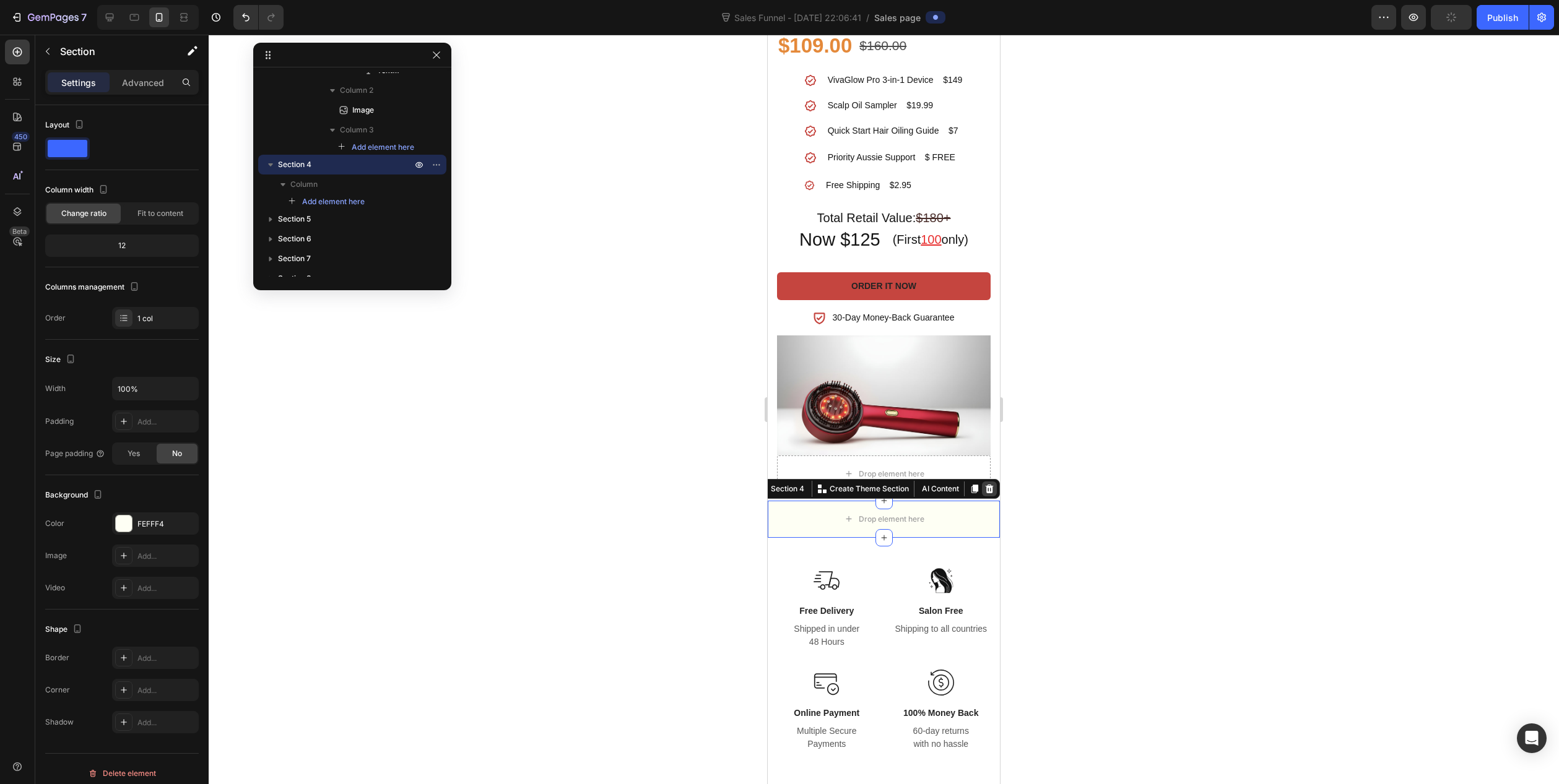
click at [985, 484] on icon at bounding box center [990, 489] width 10 height 10
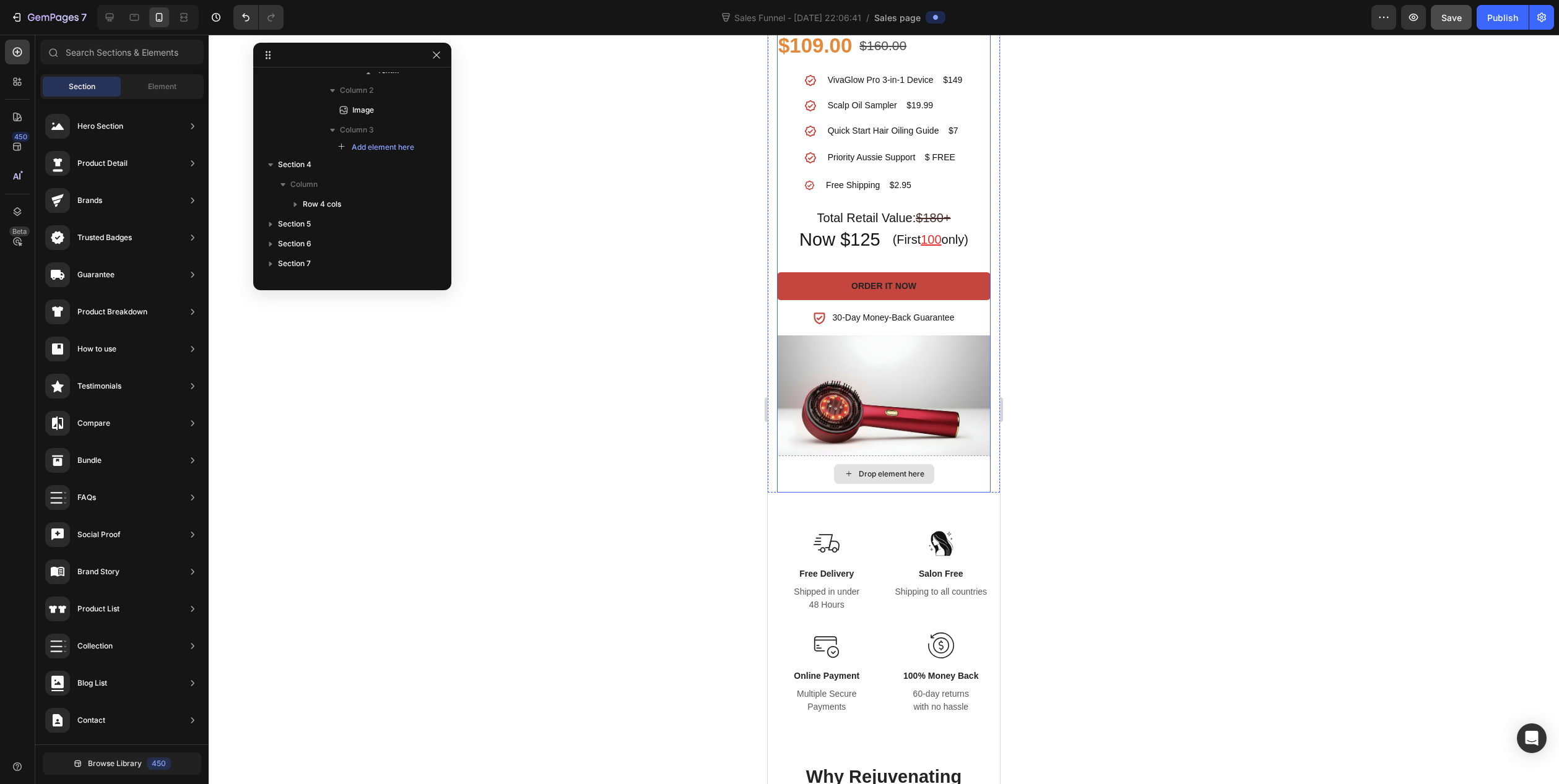
click at [961, 471] on div "Drop element here" at bounding box center [884, 474] width 213 height 37
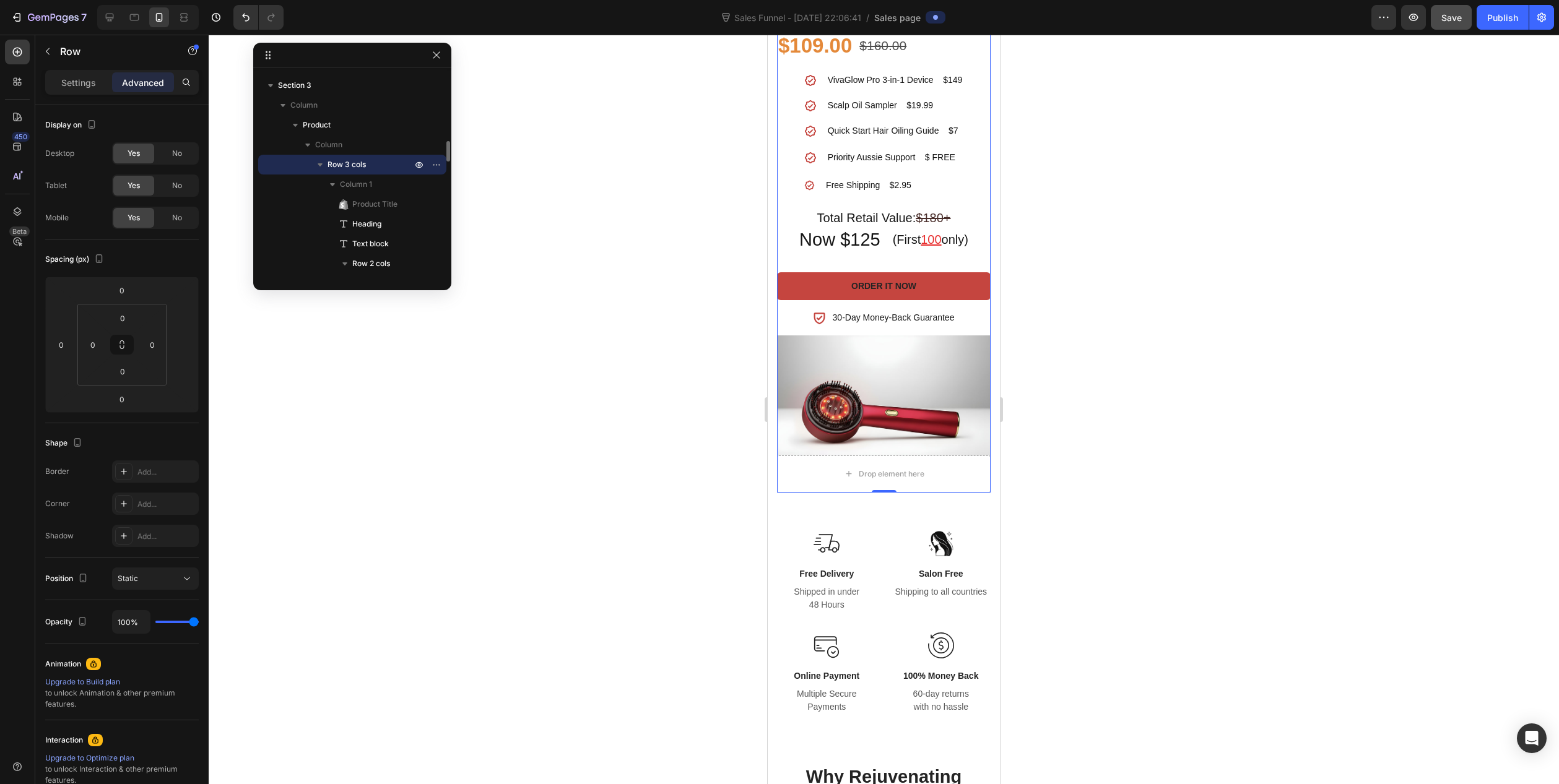
click at [322, 163] on icon "button" at bounding box center [320, 164] width 12 height 12
click at [319, 168] on icon "button" at bounding box center [320, 164] width 12 height 12
click at [363, 239] on span "Column 3" at bounding box center [356, 236] width 34 height 12
click at [716, 515] on div at bounding box center [884, 409] width 1351 height 750
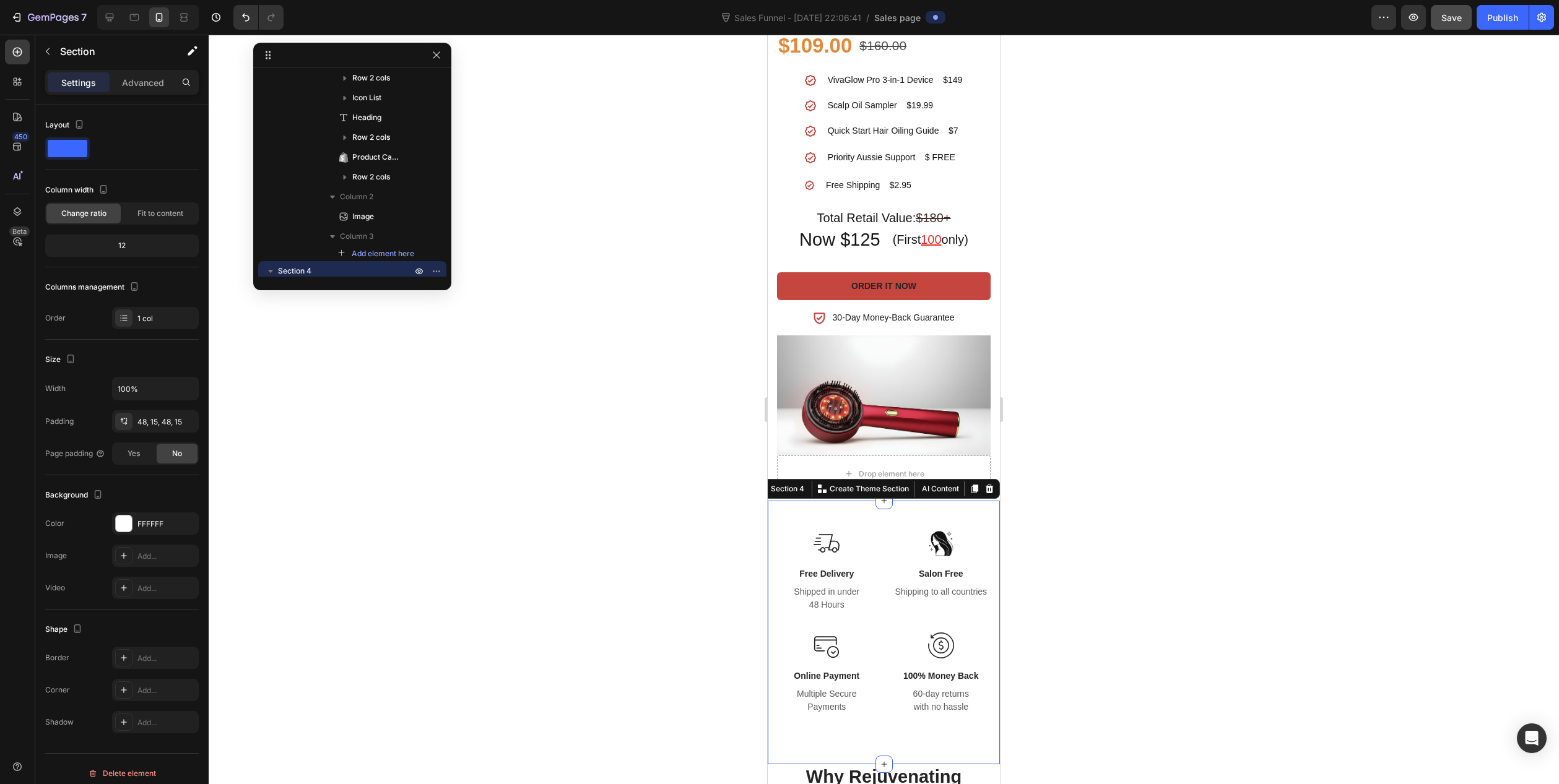
click at [878, 509] on div "Image Free Delivery Text block Shipped in under 48 Hours Text block Row Image S…" at bounding box center [884, 632] width 232 height 264
click at [146, 78] on p "Advanced" at bounding box center [143, 82] width 42 height 13
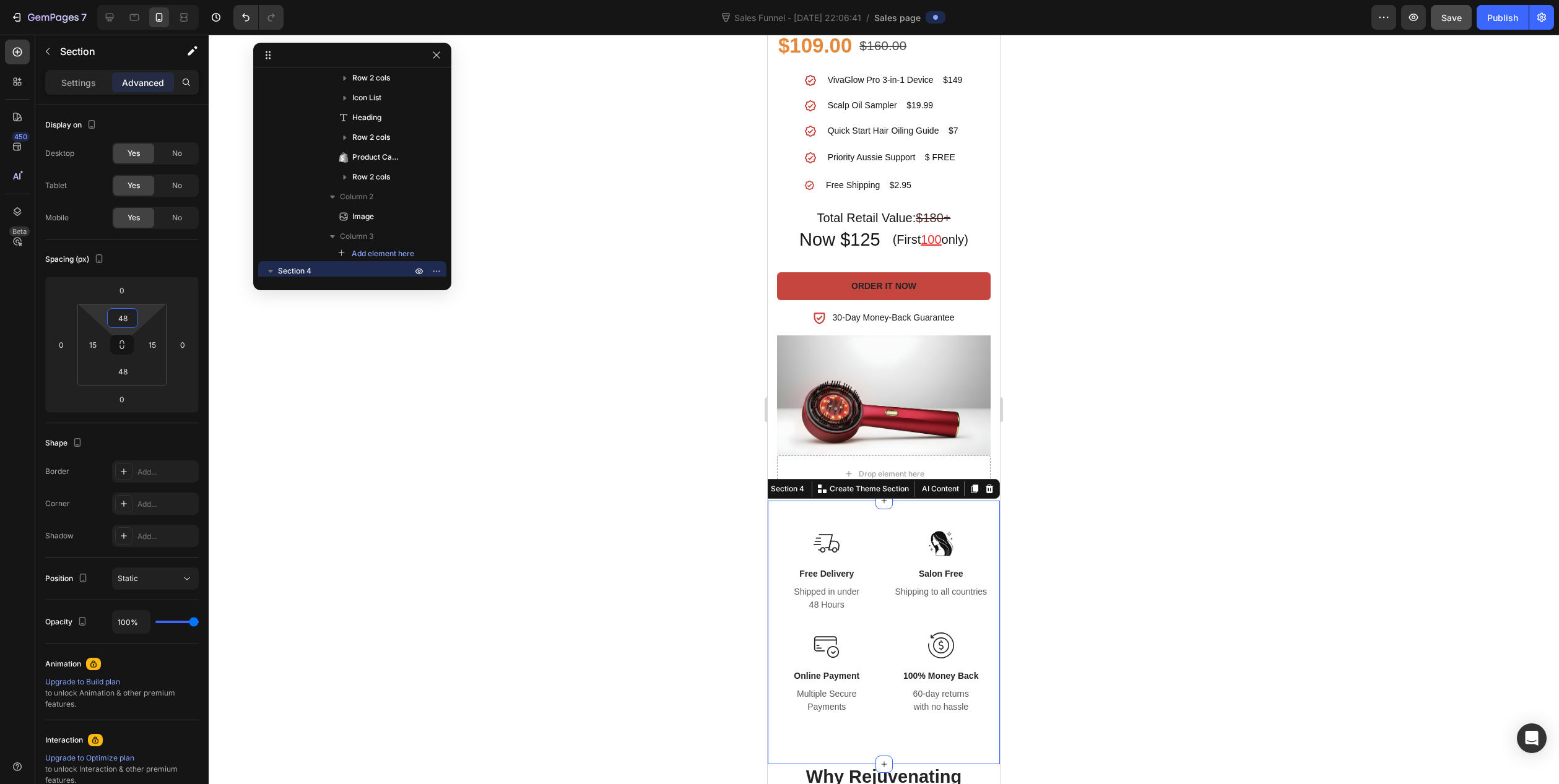
click at [494, 438] on div at bounding box center [884, 409] width 1351 height 750
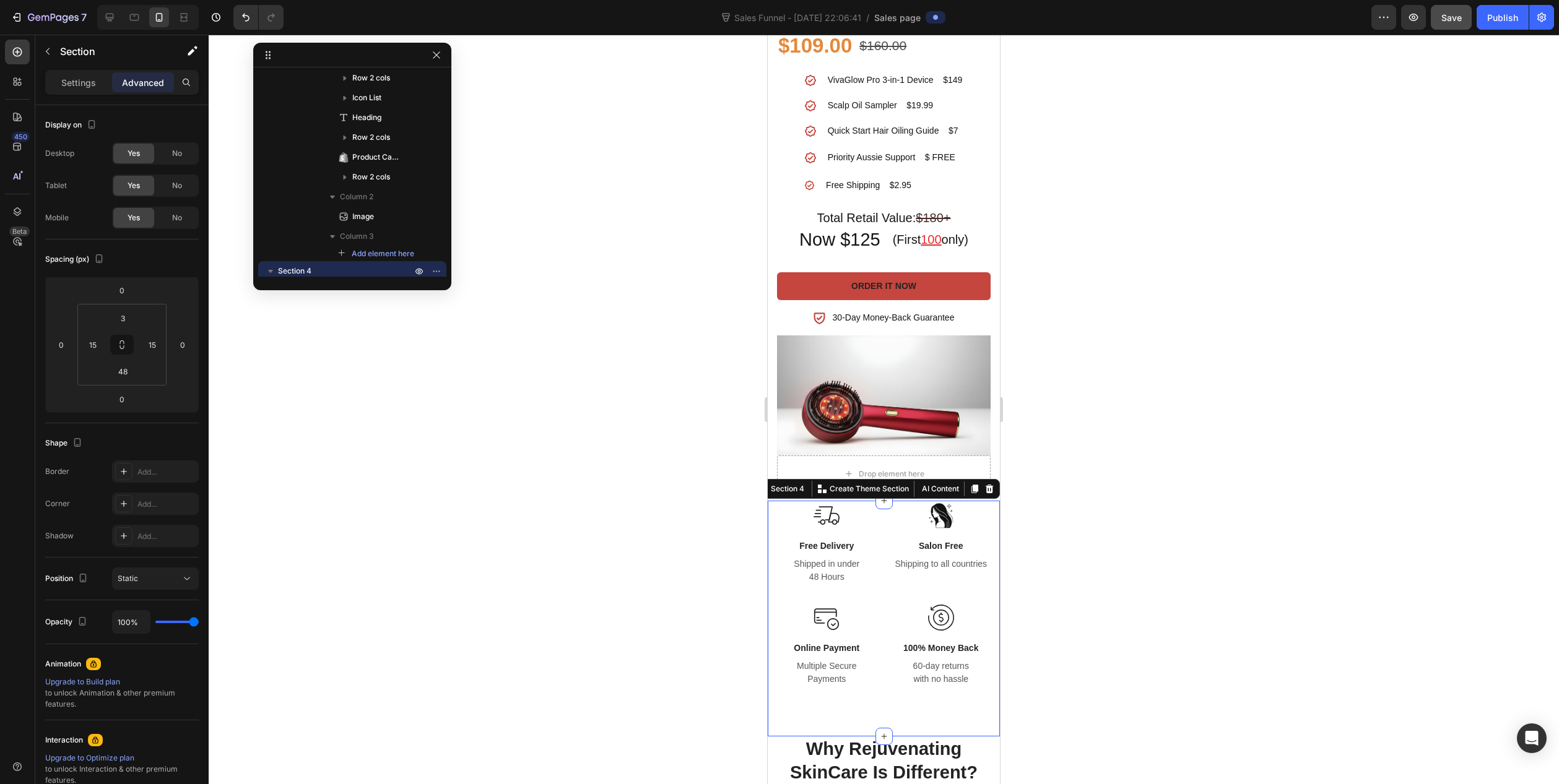
click at [986, 511] on div "Image Free Delivery Text block Shipped in under 48 Hours Text block Row Image S…" at bounding box center [884, 618] width 232 height 236
click at [124, 321] on input "3" at bounding box center [123, 318] width 25 height 19
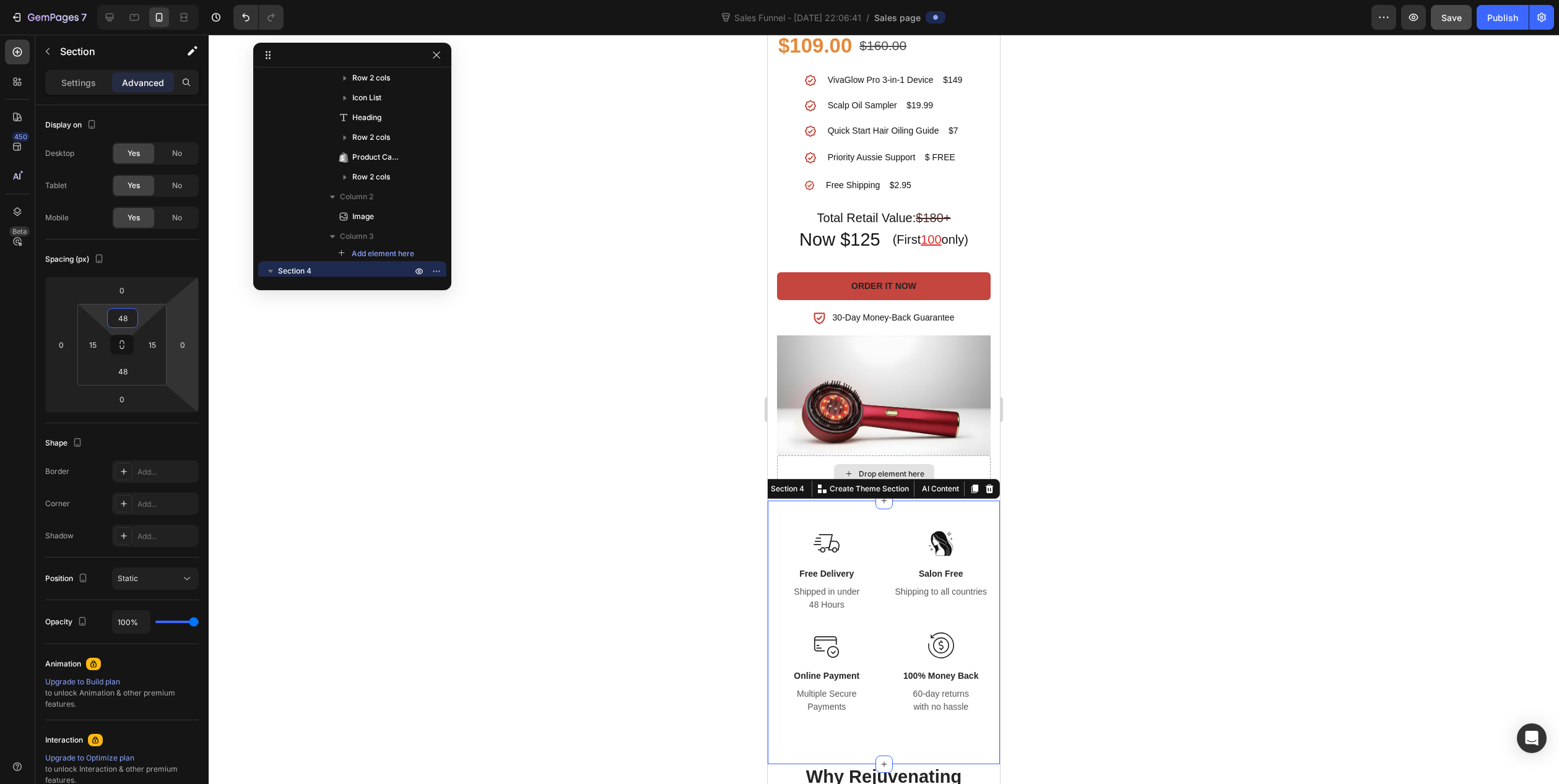
type input "48"
click at [1212, 506] on div at bounding box center [884, 409] width 1351 height 750
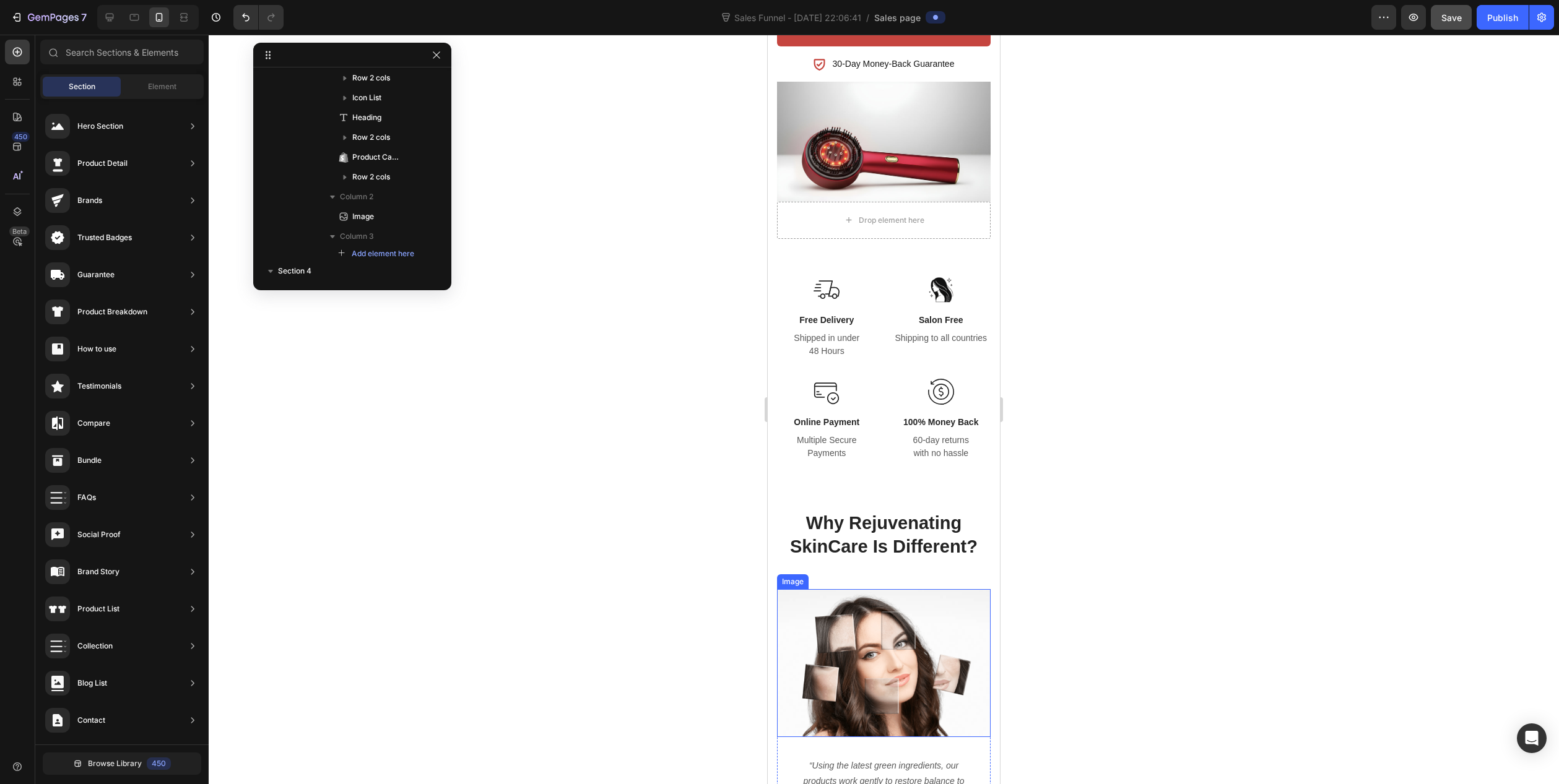
scroll to position [1258, 0]
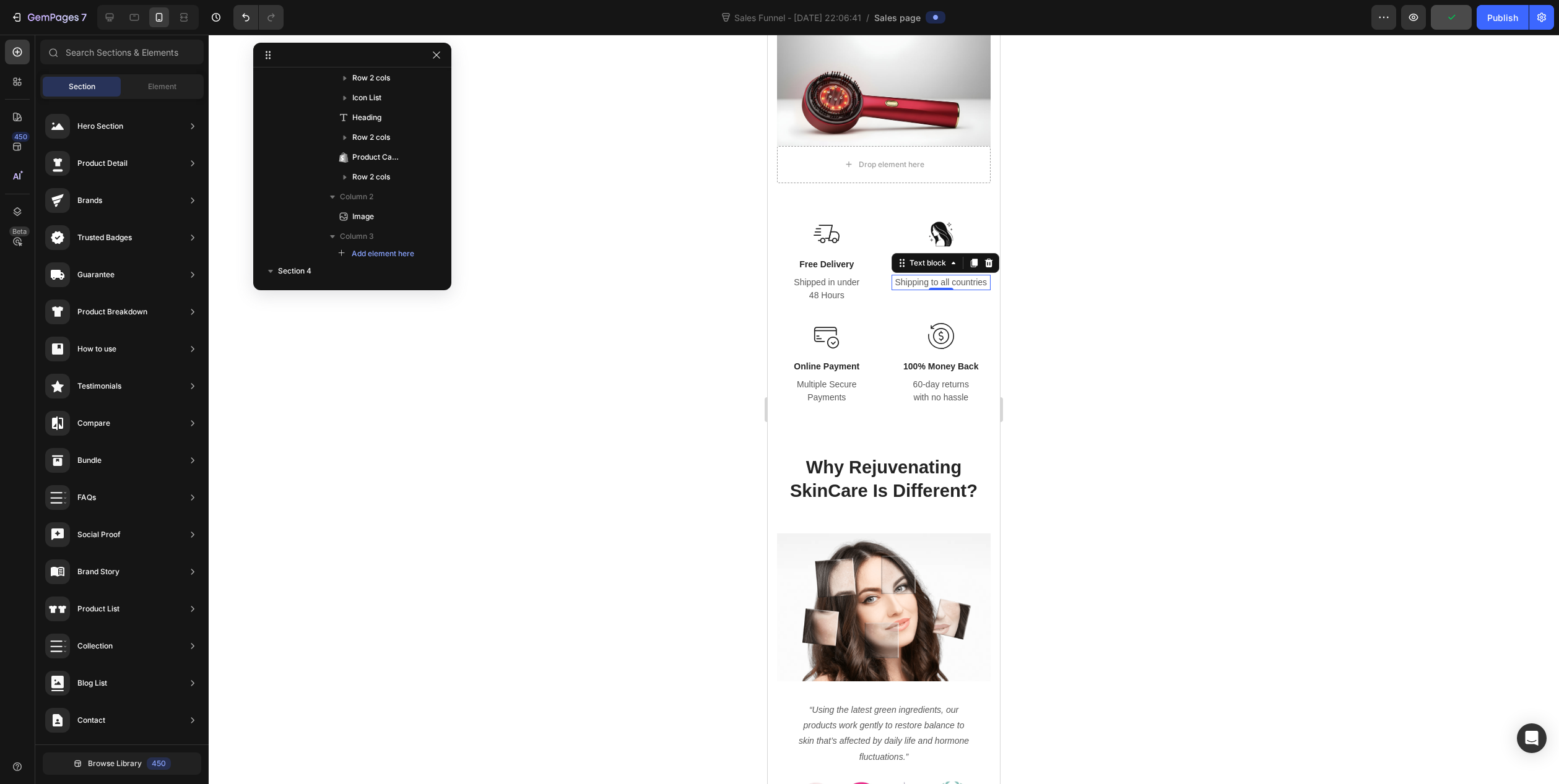
click at [928, 276] on p "Shipping to all countries" at bounding box center [941, 282] width 97 height 13
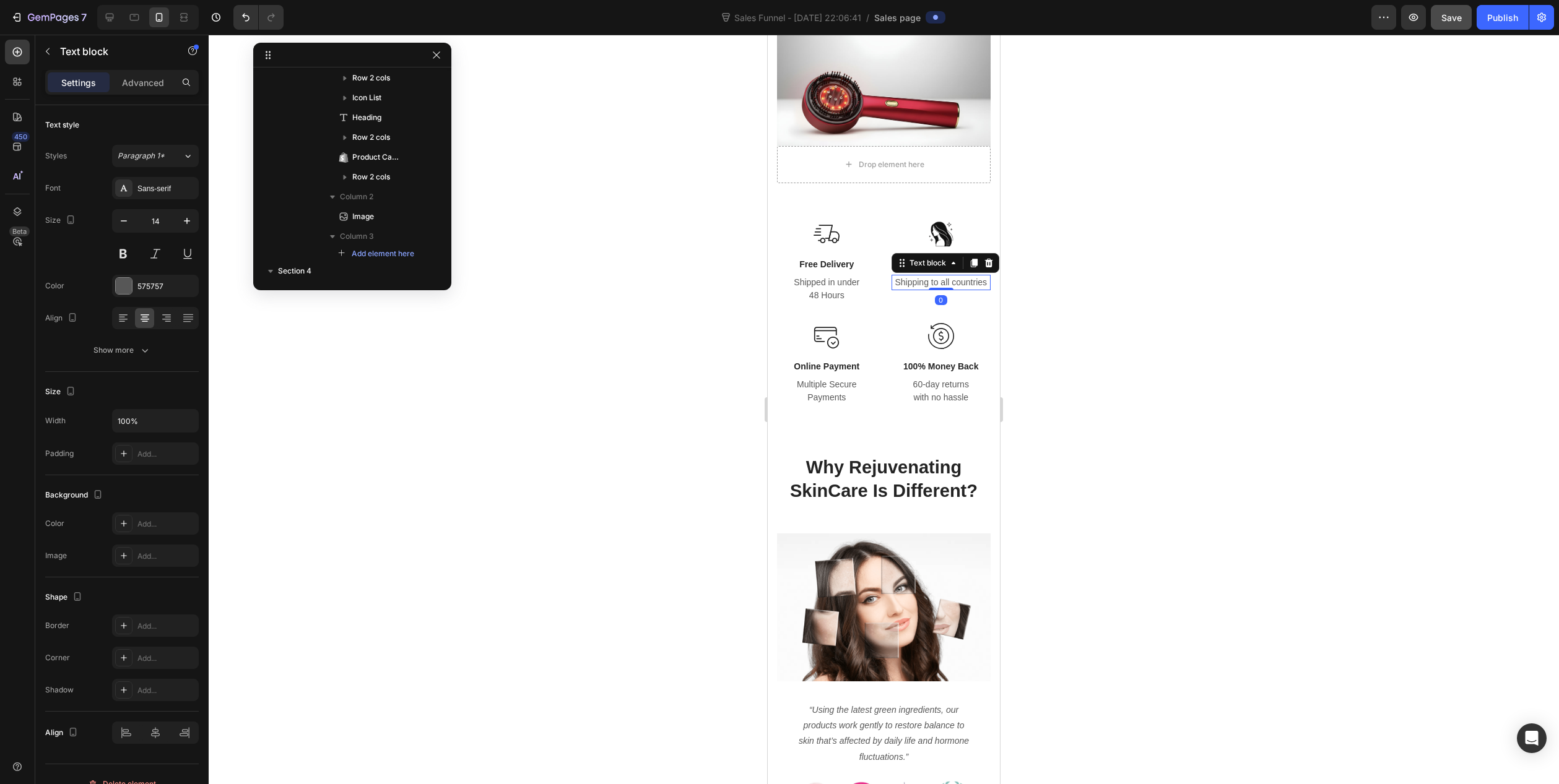
click at [959, 280] on p "Shipping to all countries" at bounding box center [941, 282] width 97 height 13
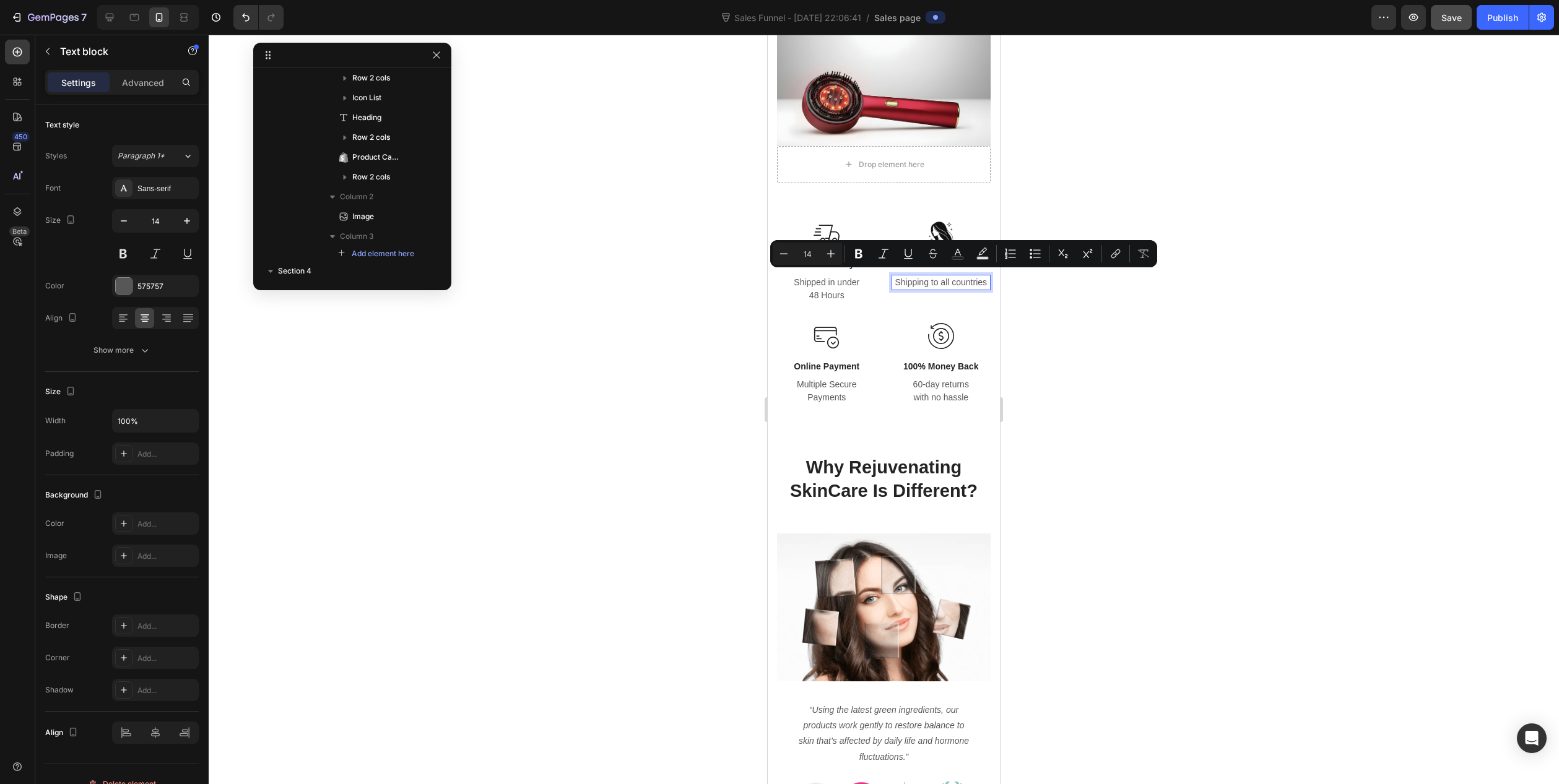
click at [932, 276] on p "Shipping to all countries" at bounding box center [941, 282] width 97 height 13
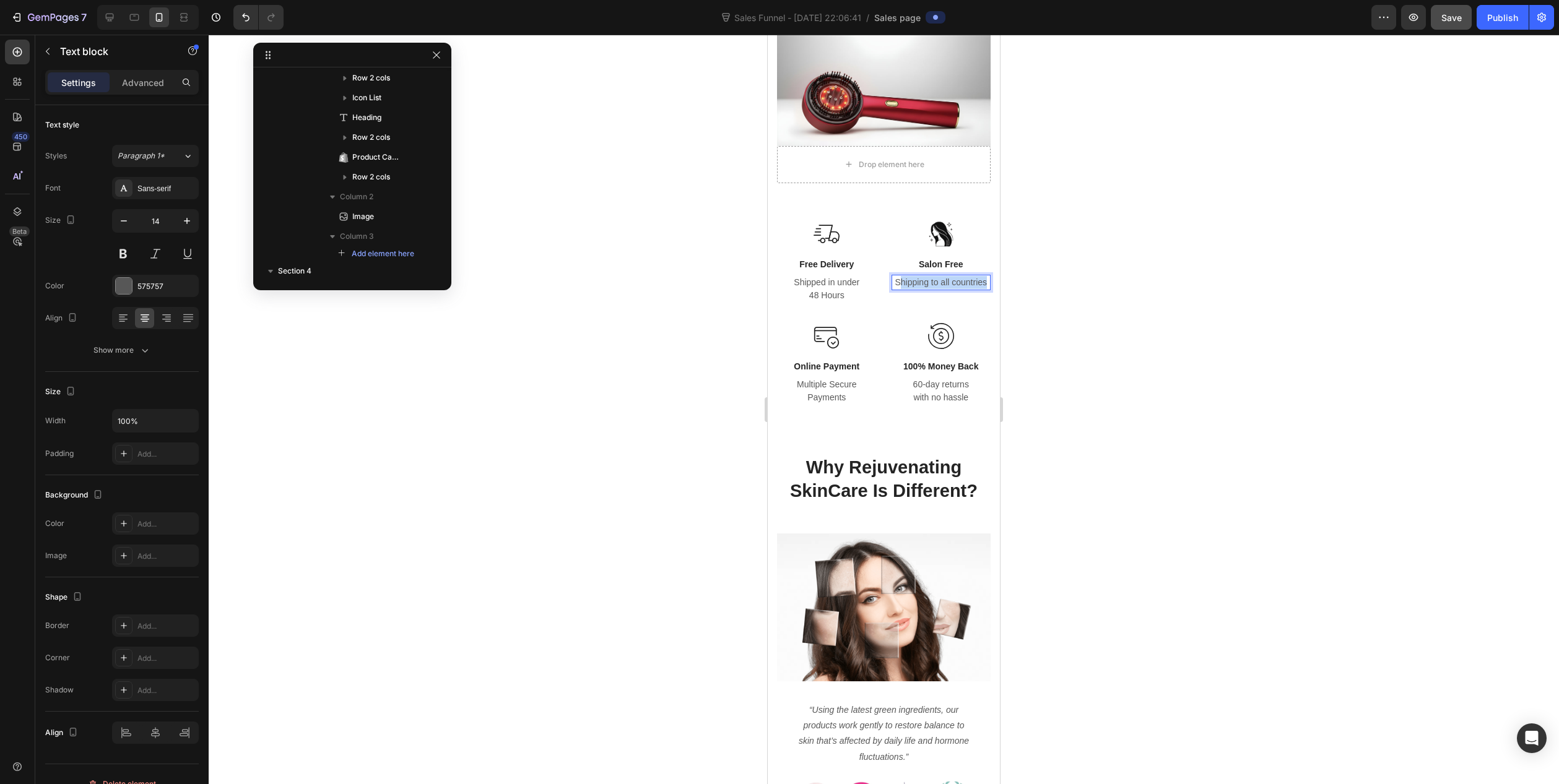
drag, startPoint x: 892, startPoint y: 276, endPoint x: 980, endPoint y: 282, distance: 88.2
click at [980, 281] on div "Shipping to all countries" at bounding box center [941, 282] width 100 height 15
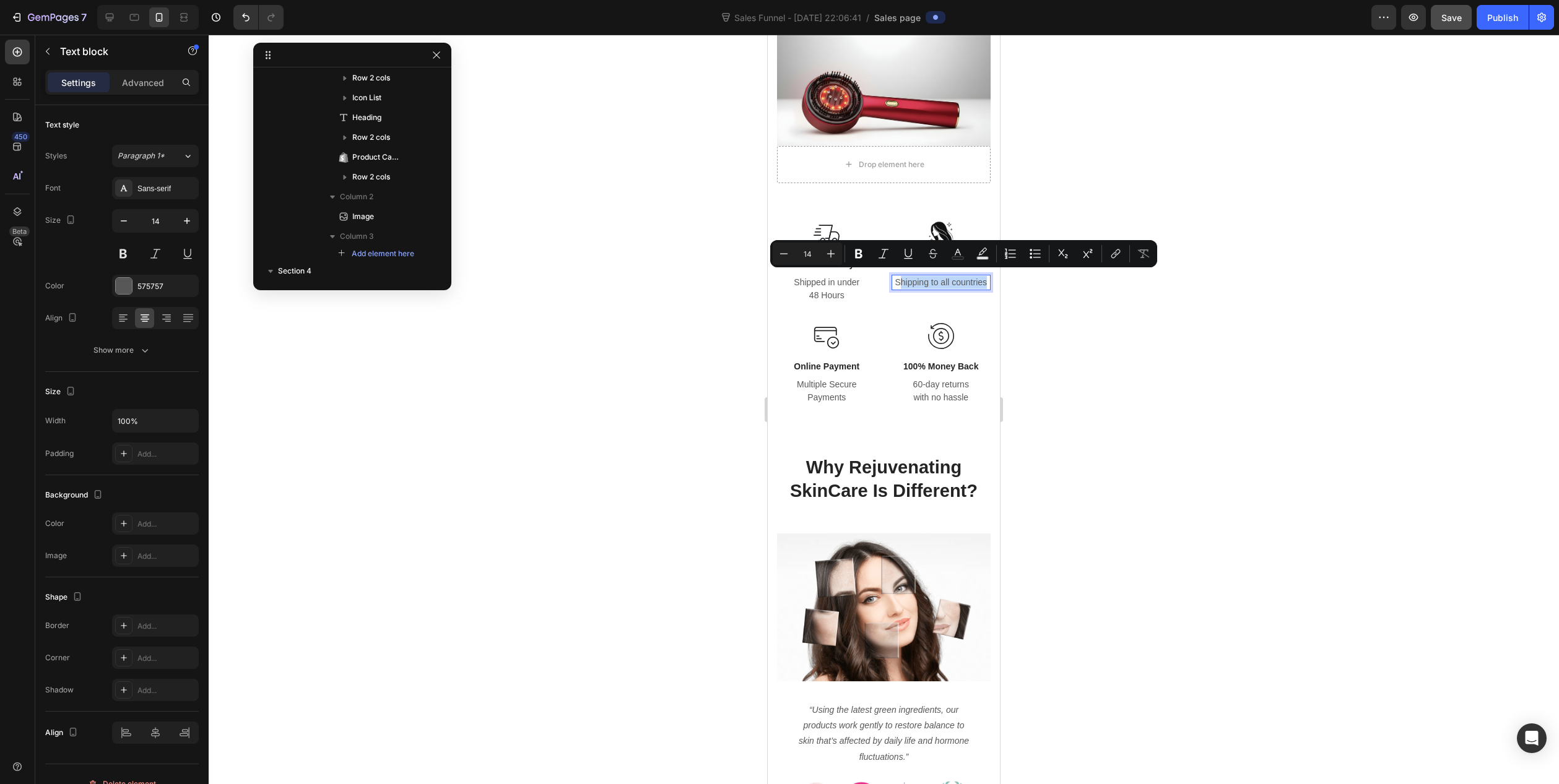
click at [893, 278] on p "Shipping to all countries" at bounding box center [941, 282] width 97 height 13
click at [893, 278] on p "Shipping to all countries" at bounding box center [941, 282] width 97 height 13
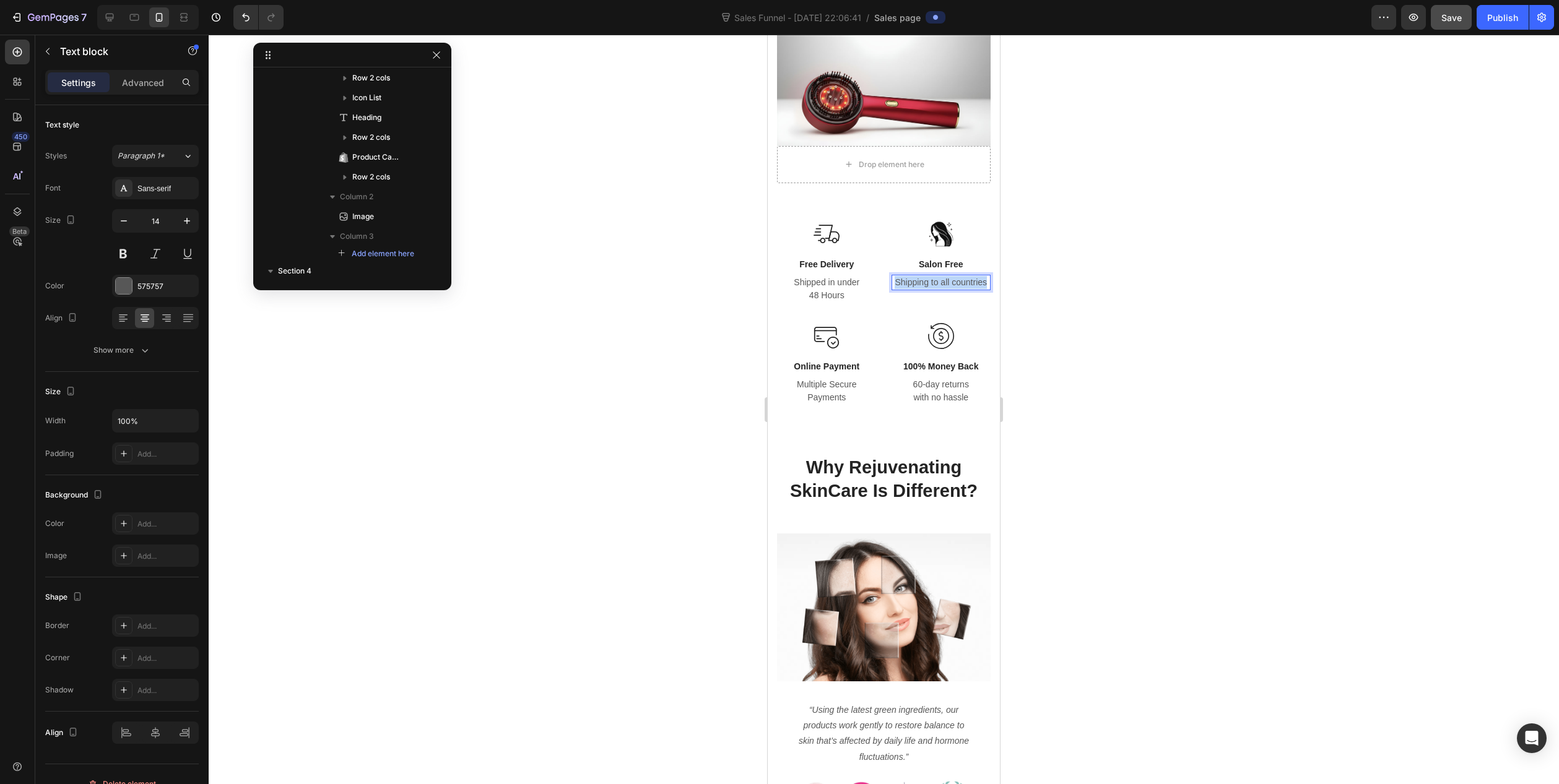
drag, startPoint x: 889, startPoint y: 278, endPoint x: 966, endPoint y: 277, distance: 77.0
click at [966, 277] on p "Shipping to all countries" at bounding box center [941, 282] width 97 height 13
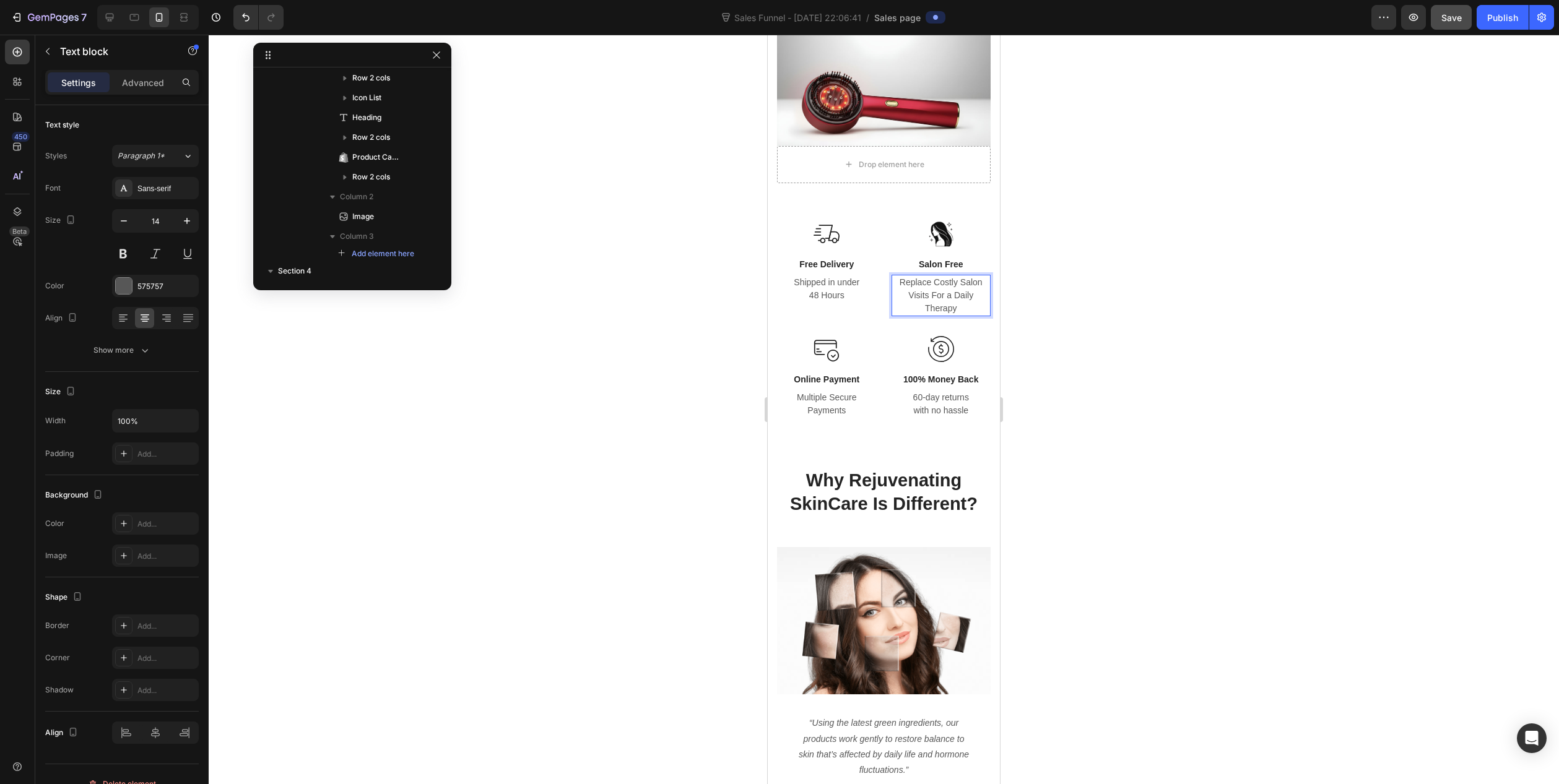
click at [968, 289] on p "Replace Costly Salon Visits For a Daily Therapy" at bounding box center [941, 295] width 97 height 39
click at [824, 287] on p "Shipped in under 48 Hours" at bounding box center [827, 289] width 97 height 26
click at [828, 276] on p "Shipped in under 48 Hours" at bounding box center [827, 289] width 97 height 26
click at [828, 276] on p "Shipped in under 48 Hours" at bounding box center [827, 289] width 97 height 26
click at [831, 277] on p "Shipped in under 48 Hours" at bounding box center [827, 289] width 97 height 26
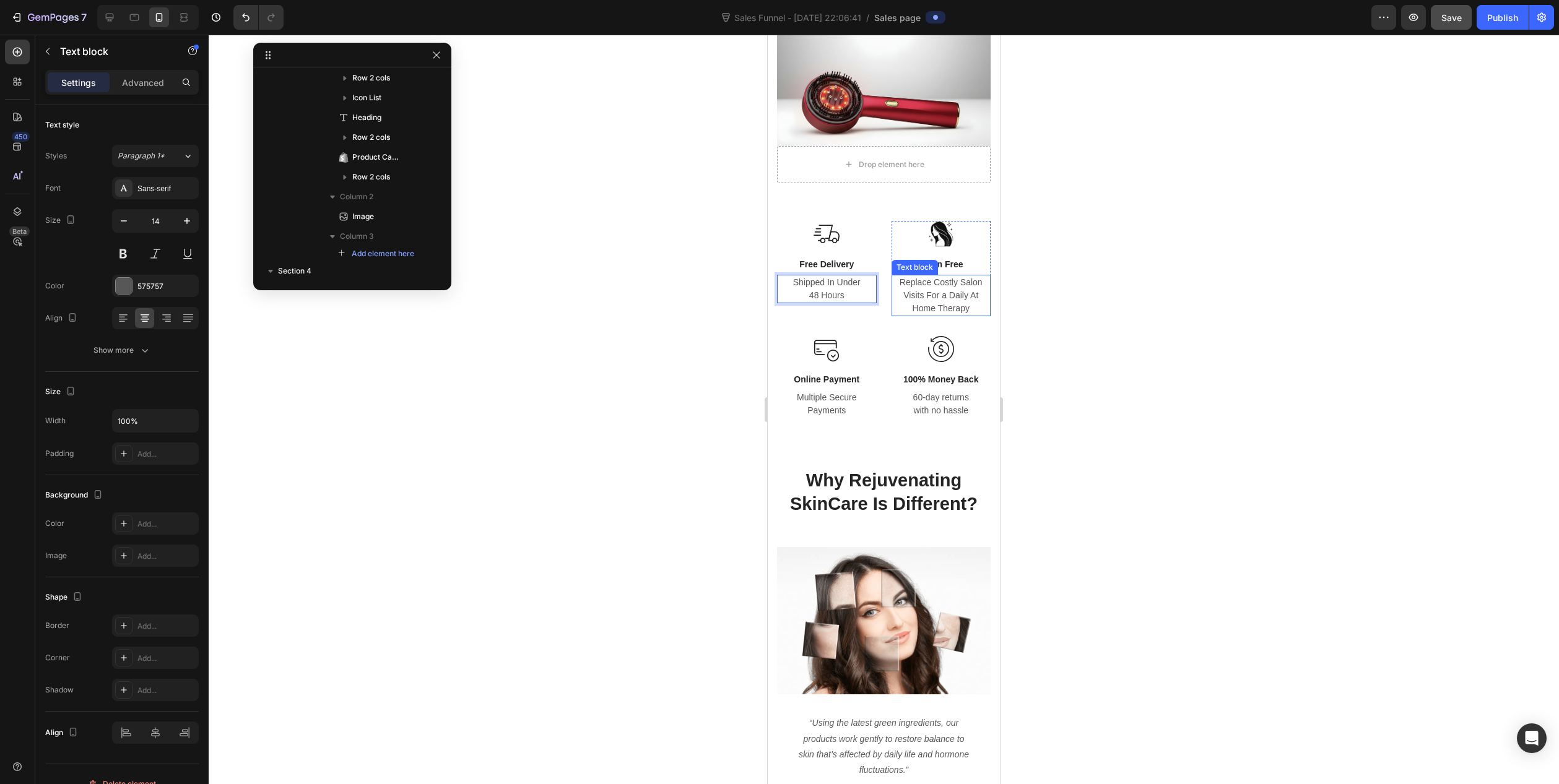
click at [935, 292] on p "Replace Costly Salon Visits For a Daily At Home Therapy" at bounding box center [941, 295] width 97 height 39
click at [833, 402] on p "Multiple Secure Payments" at bounding box center [827, 404] width 97 height 26
click at [931, 396] on p "60-day returns with no hassle" at bounding box center [941, 404] width 97 height 26
click at [936, 392] on p "60-day returns with no hassle" at bounding box center [941, 404] width 97 height 26
click at [819, 280] on p "Shipped In Under 48 Hours" at bounding box center [827, 289] width 97 height 26
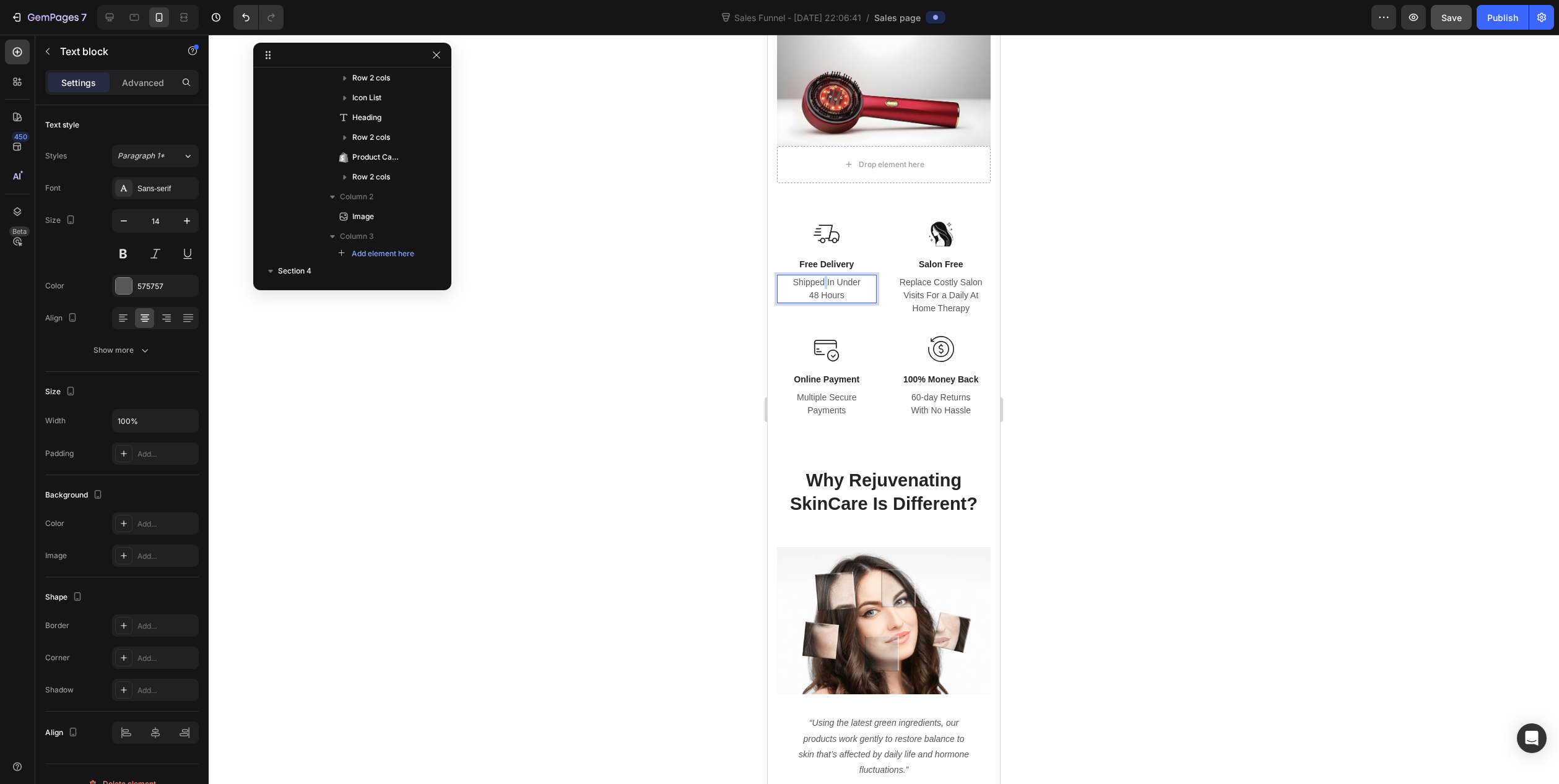
click at [821, 279] on p "Shipped In Under 48 Hours" at bounding box center [827, 289] width 97 height 26
click at [814, 276] on p "Shipped In Under 48 Hours" at bounding box center [827, 289] width 97 height 26
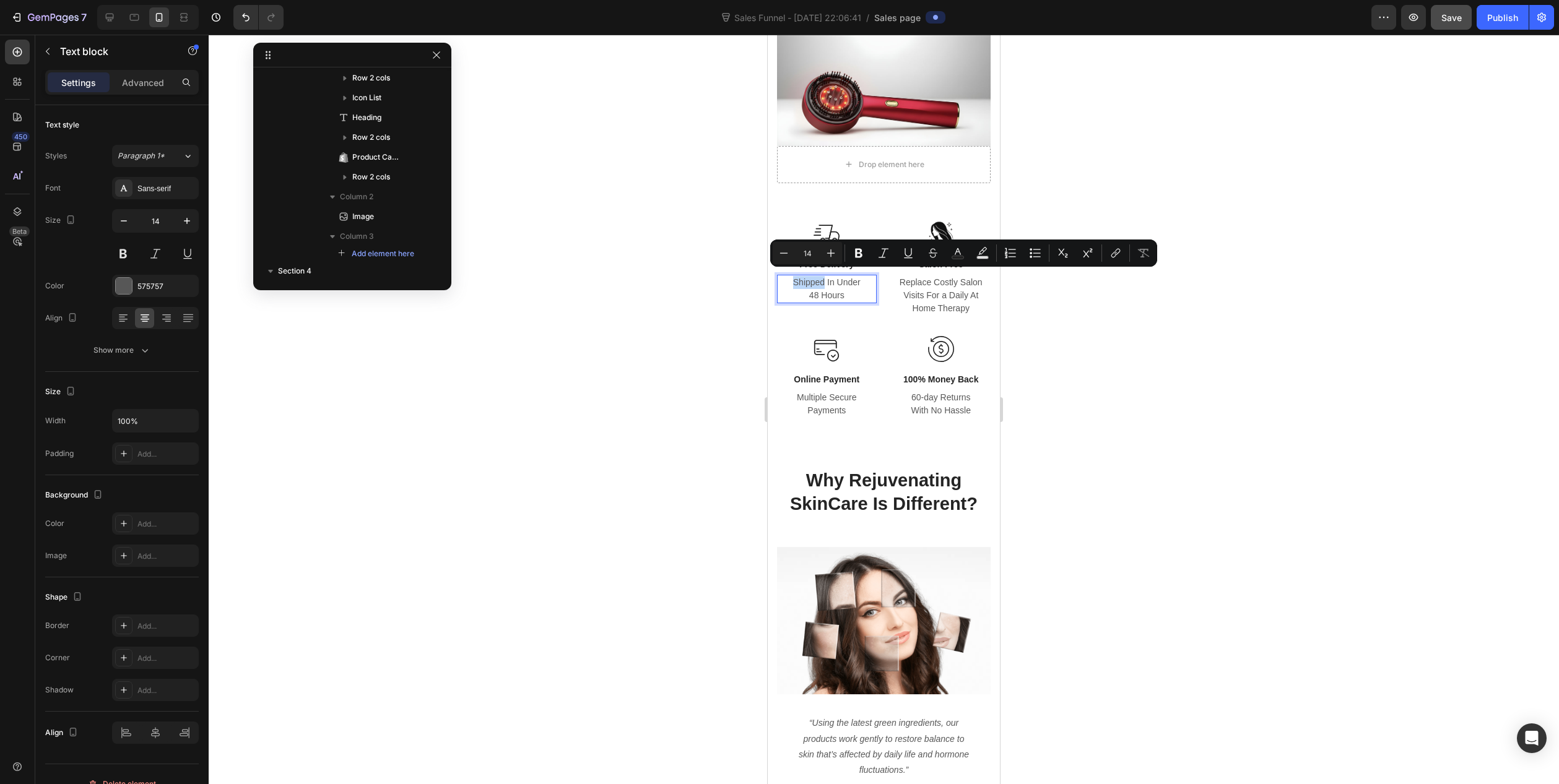
drag, startPoint x: 793, startPoint y: 276, endPoint x: 823, endPoint y: 277, distance: 30.0
click at [823, 277] on p "Shipped In Under 48 Hours" at bounding box center [827, 289] width 97 height 26
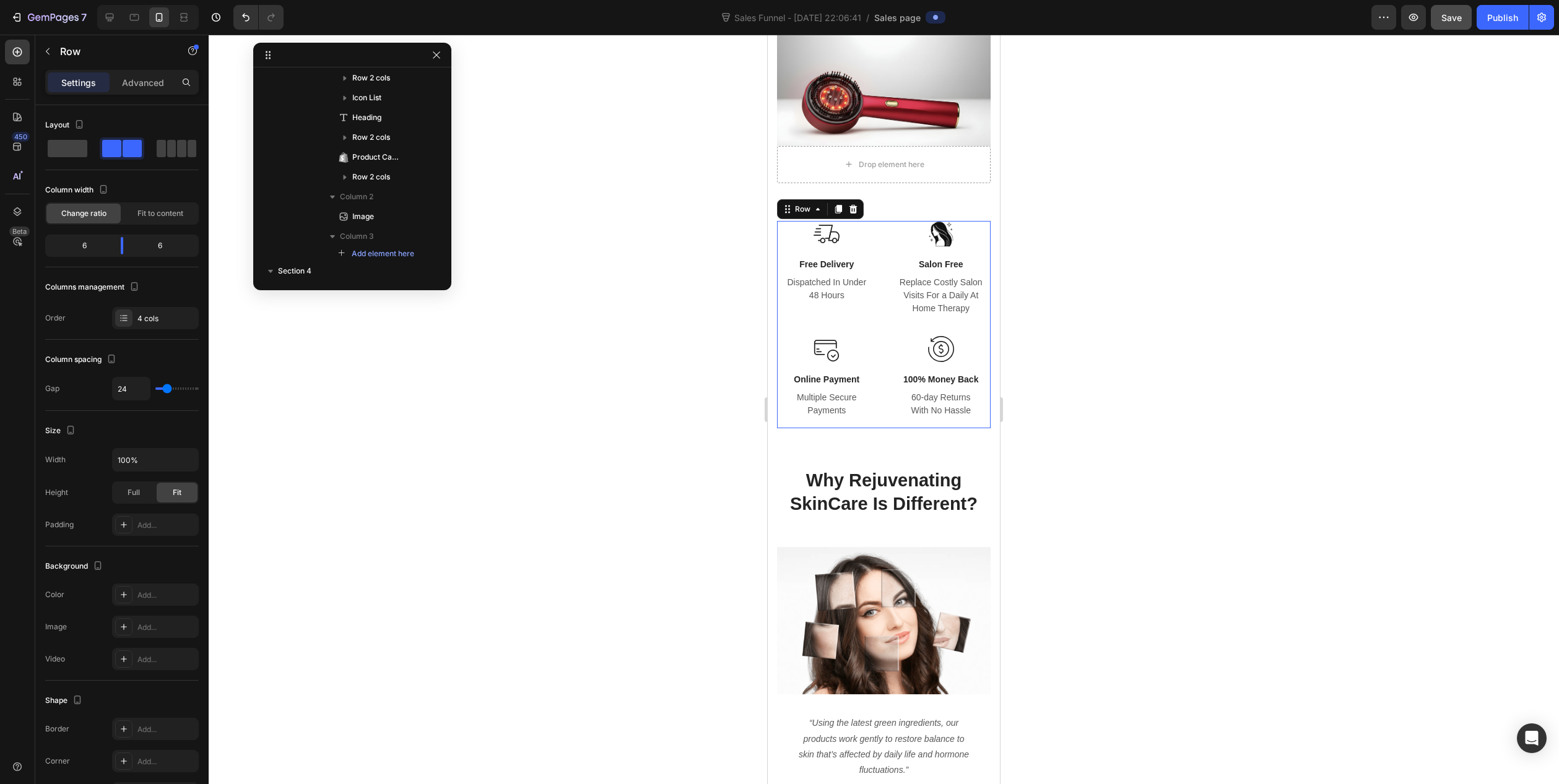
click at [841, 315] on div "Image Free Delivery Text block Dispatched In Under 48 Hours Text block Row" at bounding box center [827, 278] width 100 height 115
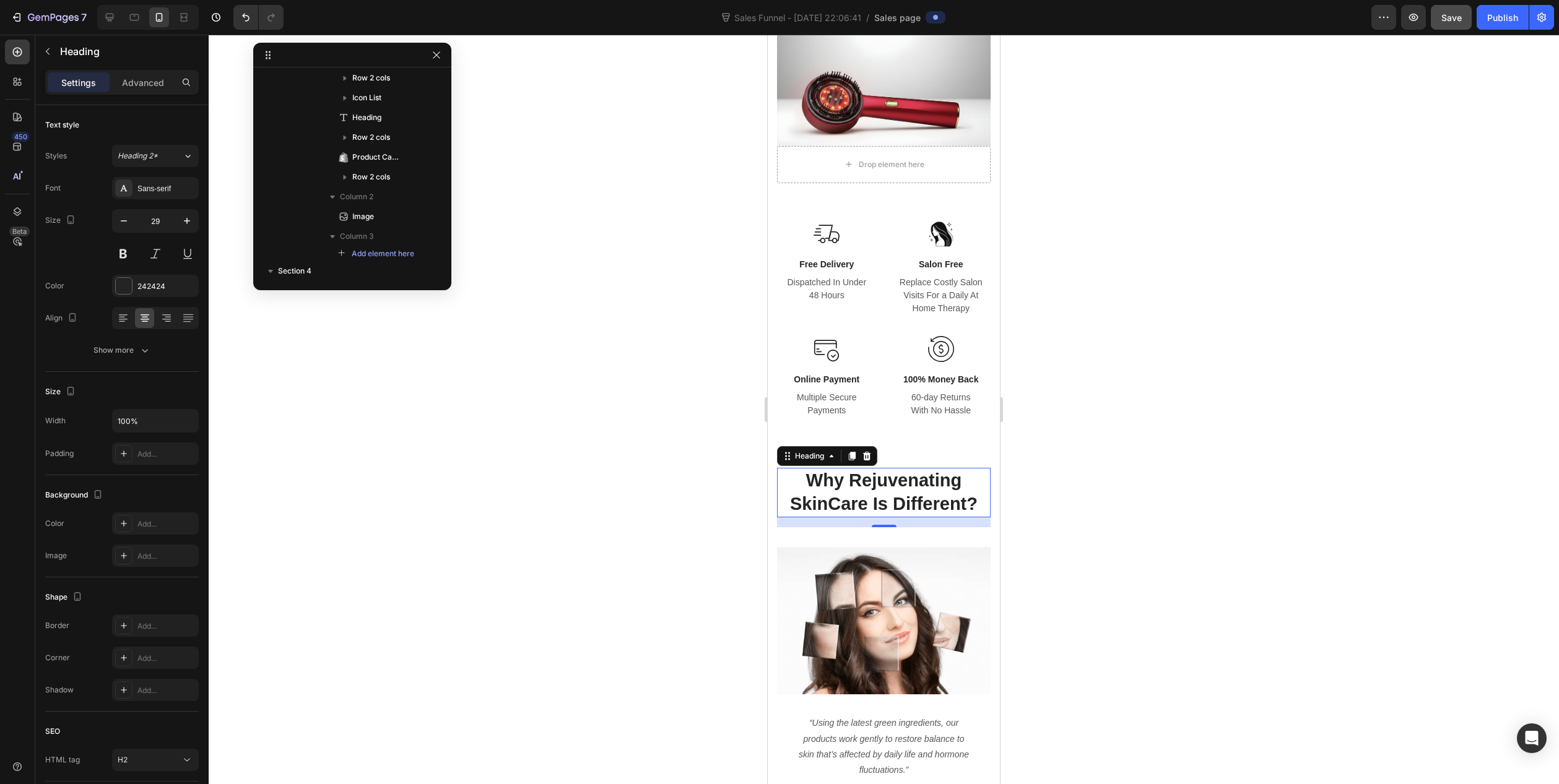
click at [856, 485] on p "Why Rejuvenating SkinCare Is Different?" at bounding box center [884, 492] width 211 height 47
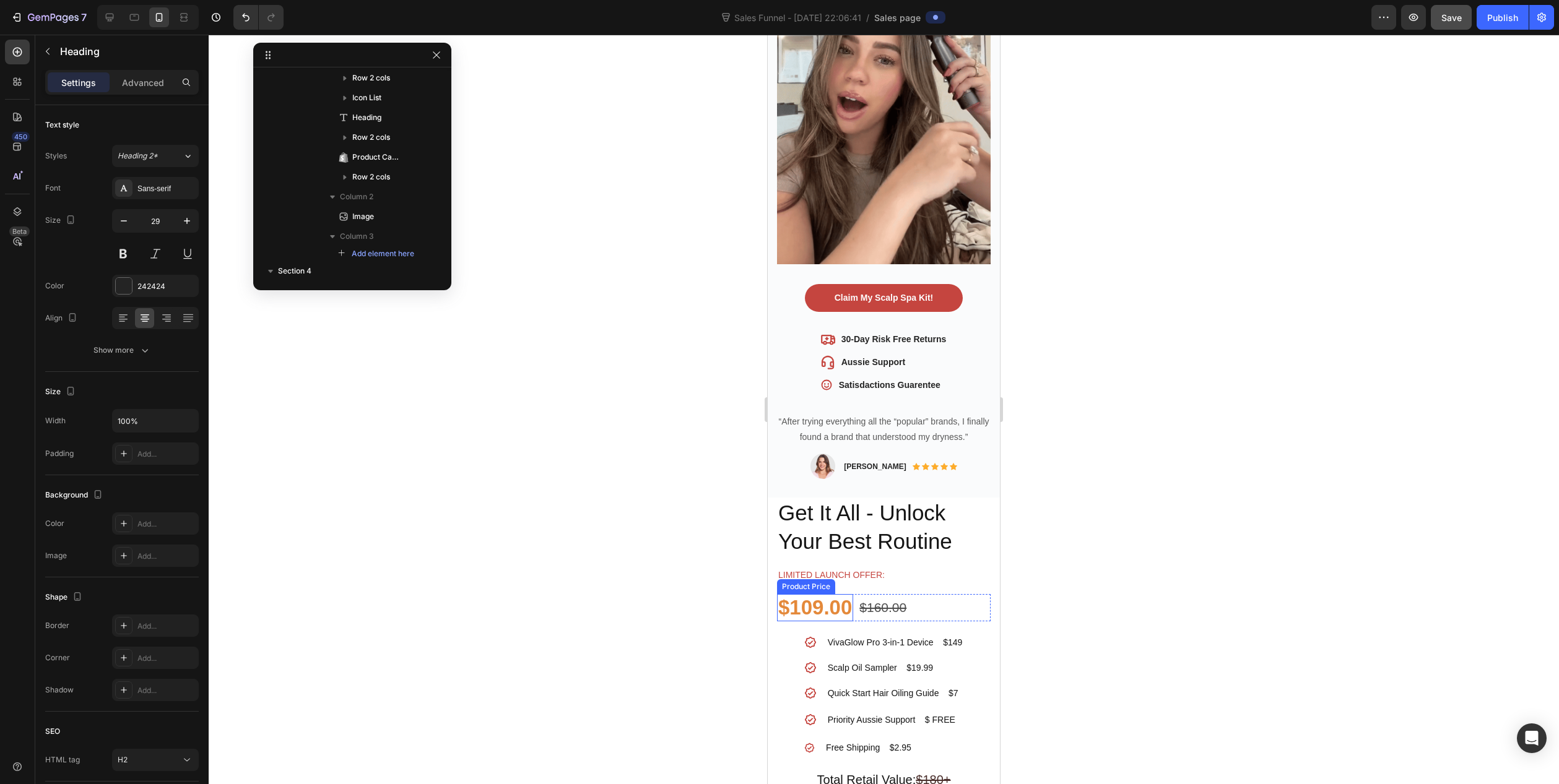
scroll to position [681, 0]
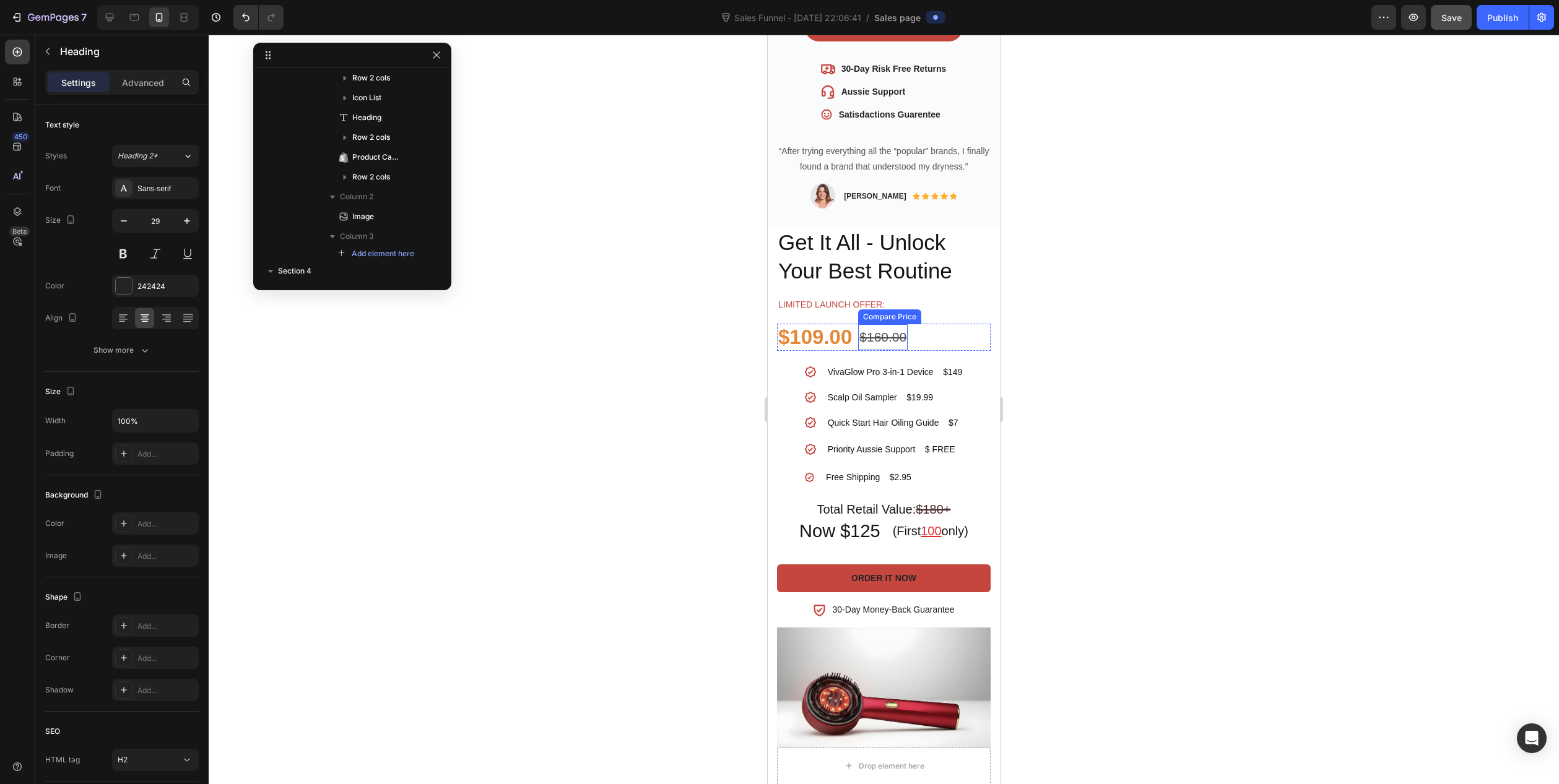
click at [883, 324] on div "$160.00" at bounding box center [883, 337] width 50 height 26
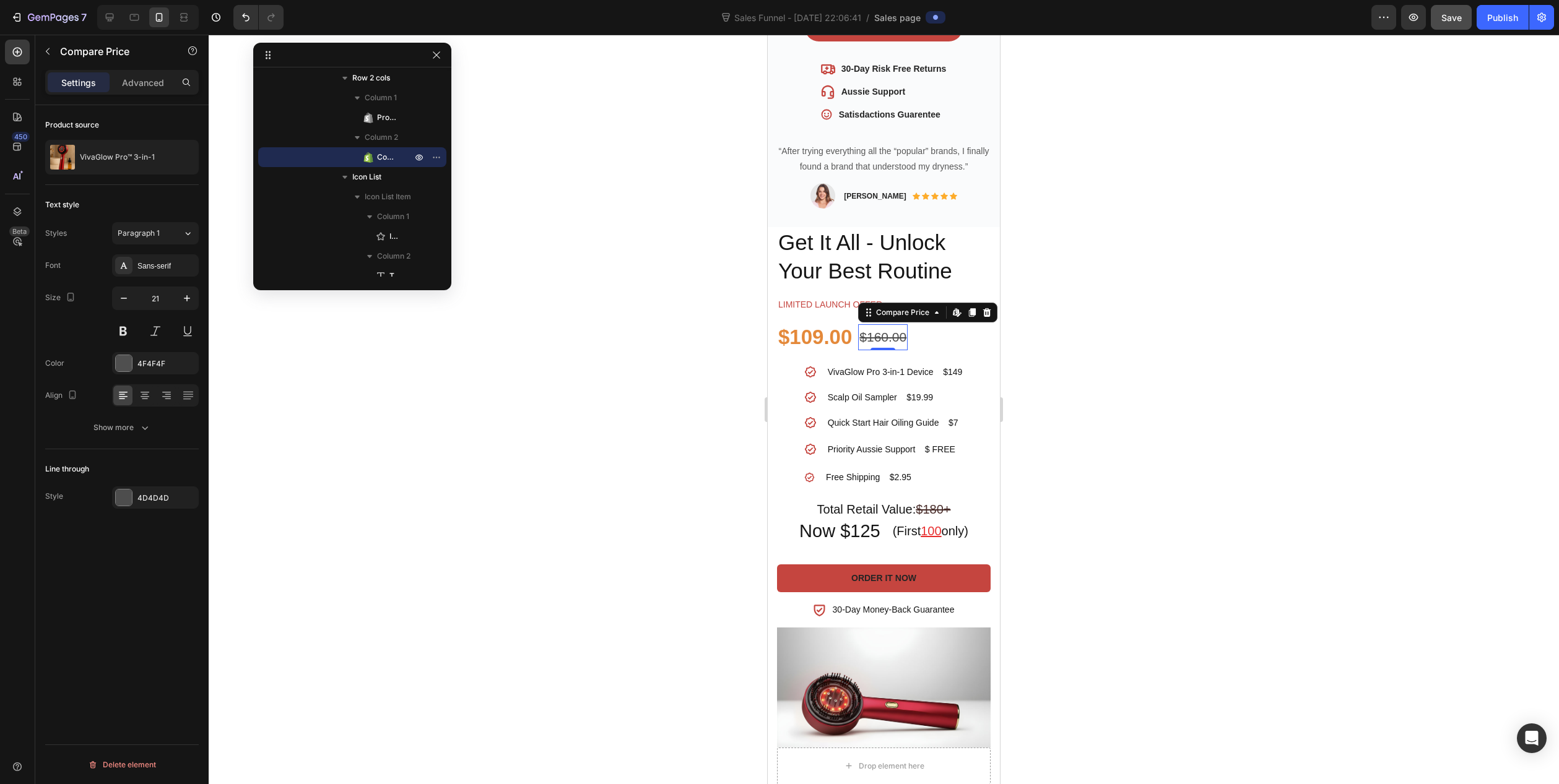
click at [881, 324] on div "$160.00" at bounding box center [883, 337] width 50 height 26
click at [886, 324] on div "$160.00" at bounding box center [883, 337] width 50 height 26
click at [828, 391] on p "Scalp Oil Sampler $19.99" at bounding box center [895, 398] width 135 height 13
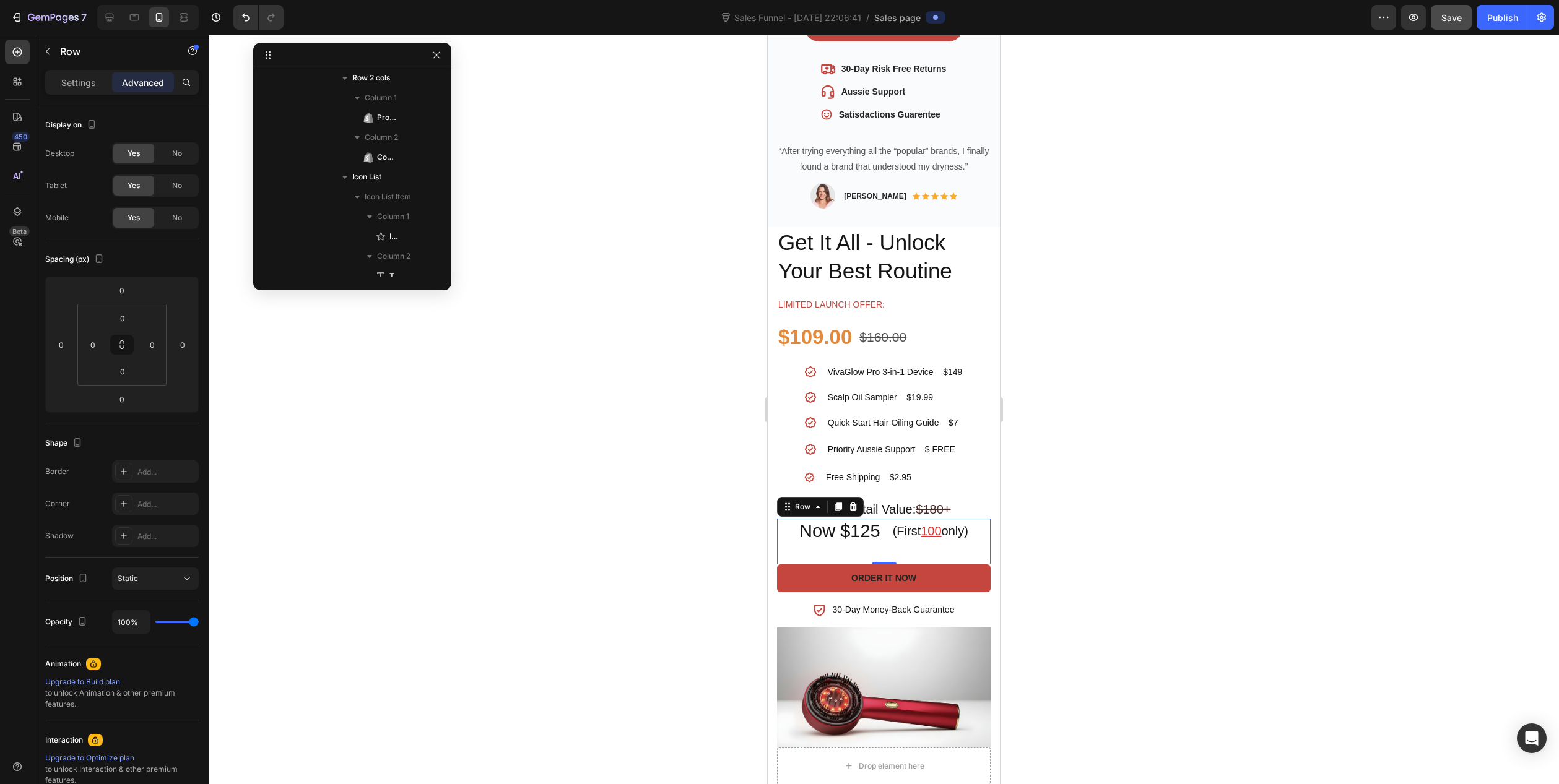
click at [800, 536] on div "Now $125 Heading" at bounding box center [840, 541] width 84 height 46
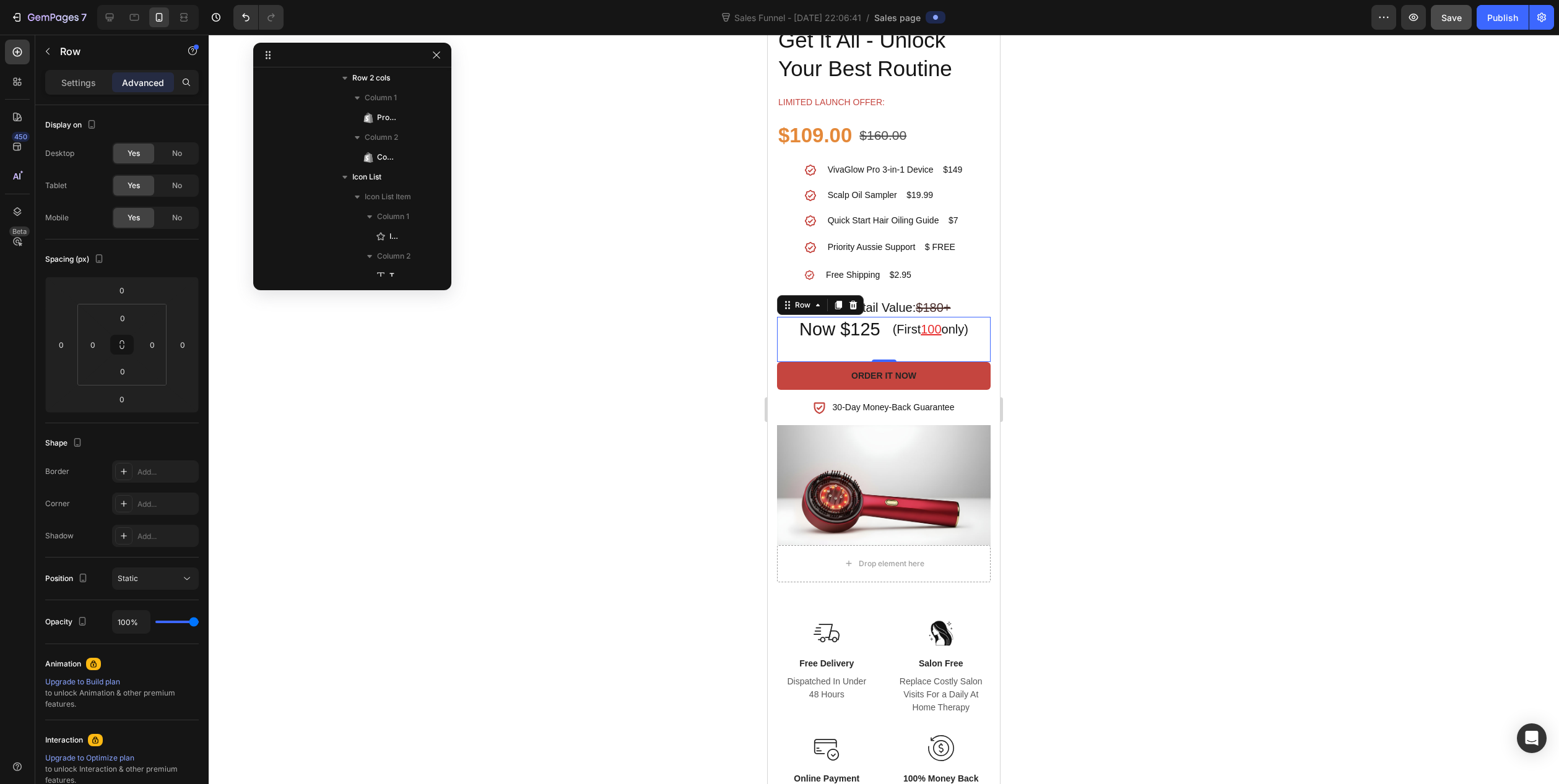
scroll to position [743, 0]
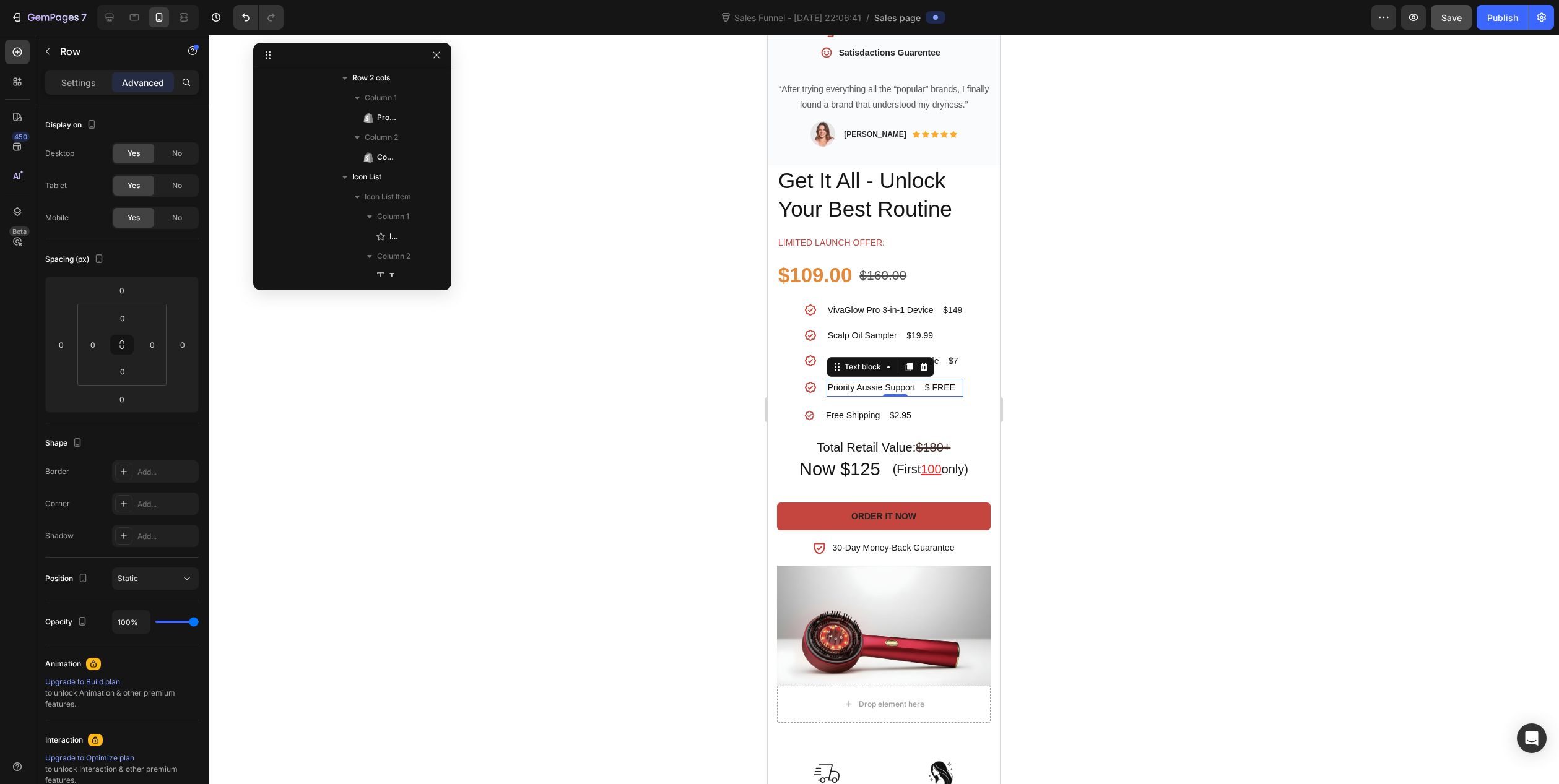
click at [932, 380] on p "Priority Aussie Support $ FREE" at bounding box center [895, 388] width 135 height 15
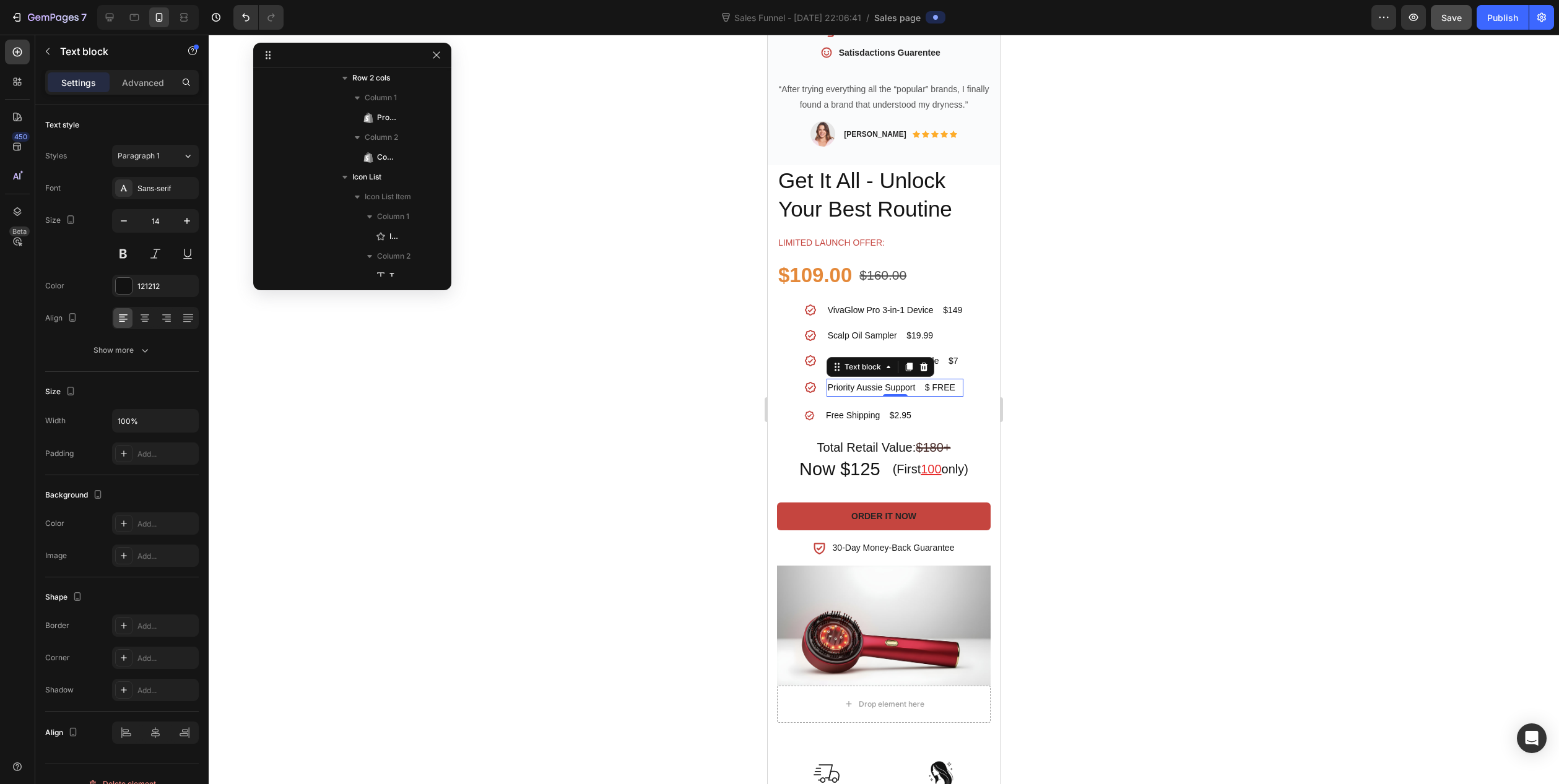
click at [938, 380] on p "Priority Aussie Support $ FREE" at bounding box center [895, 388] width 135 height 15
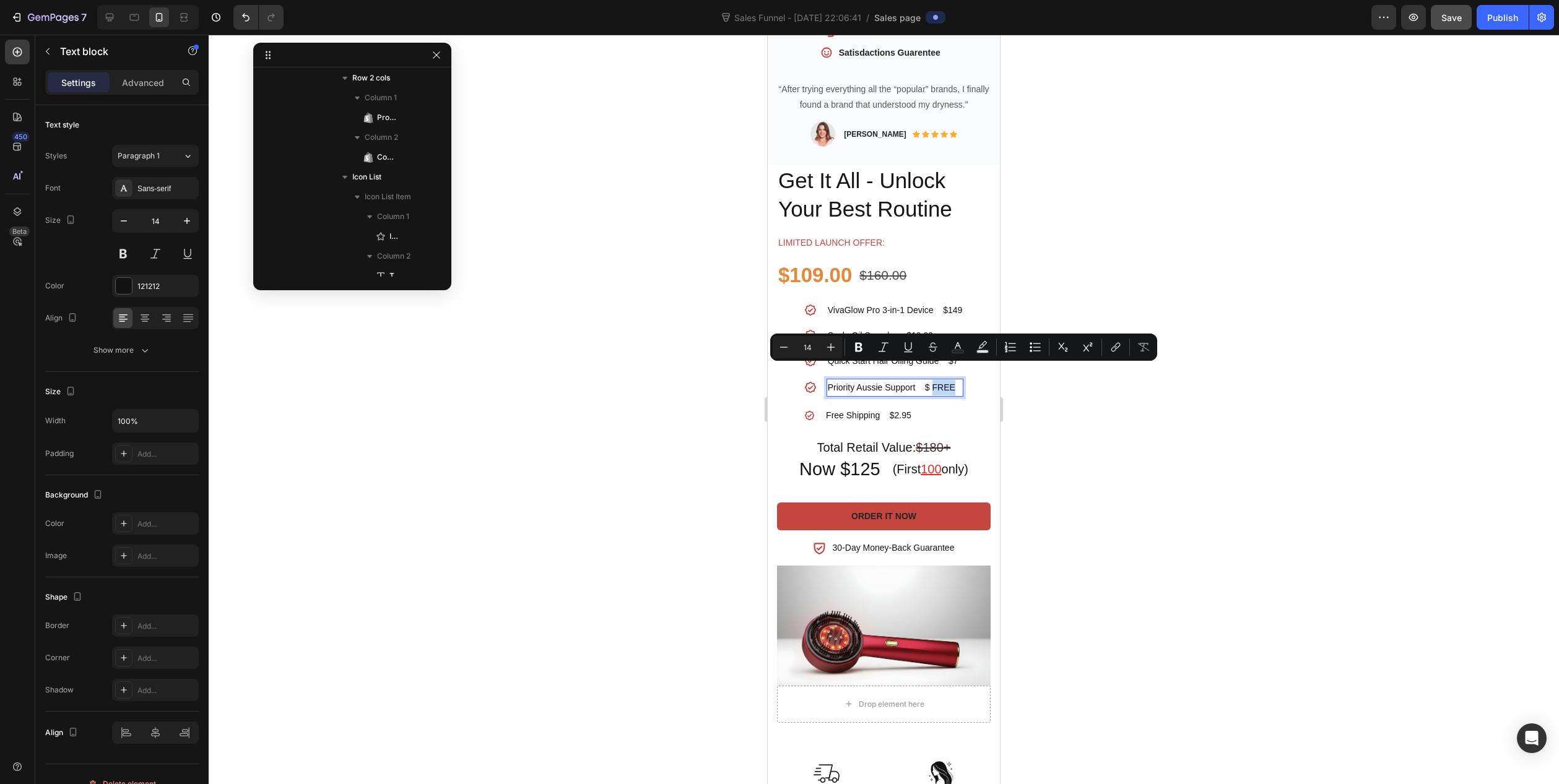
drag, startPoint x: 952, startPoint y: 372, endPoint x: 927, endPoint y: 376, distance: 25.3
click at [927, 380] on p "Priority Aussie Support $ FREE" at bounding box center [895, 388] width 135 height 15
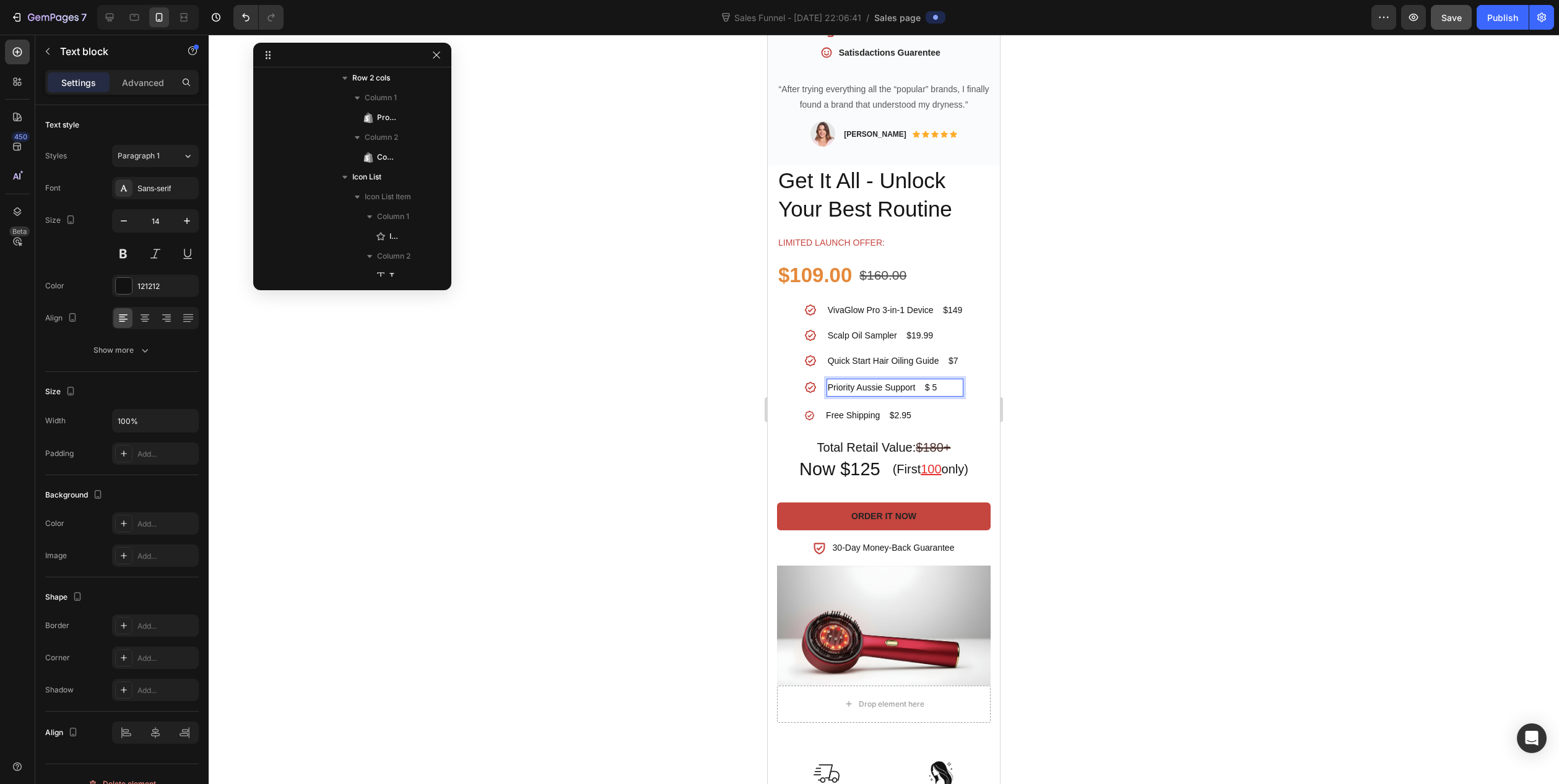
click at [681, 474] on div at bounding box center [884, 409] width 1351 height 750
click at [936, 380] on p "Priority Aussie Support $ 5" at bounding box center [895, 388] width 135 height 15
click at [694, 440] on div at bounding box center [884, 409] width 1351 height 750
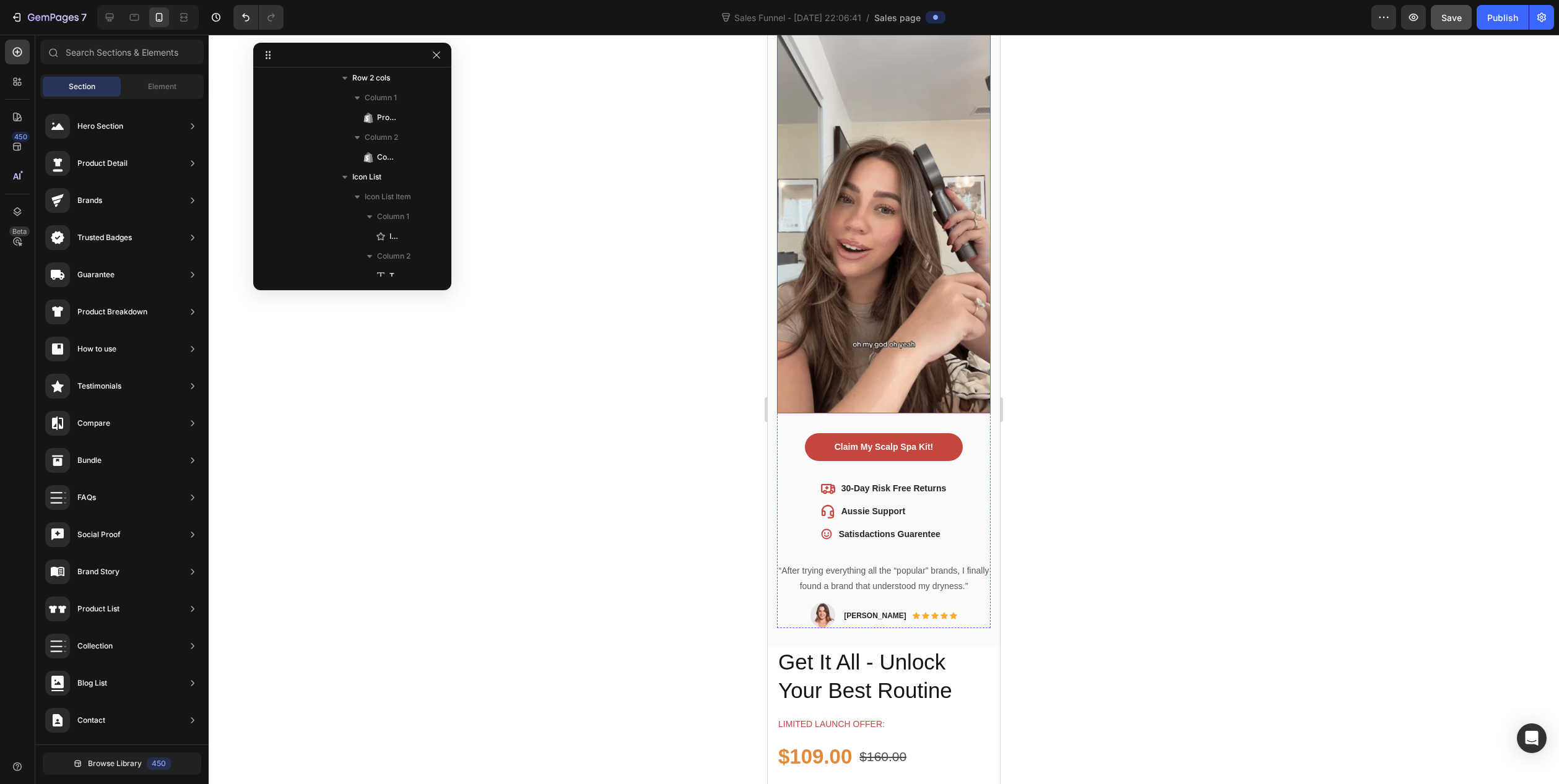
scroll to position [310, 0]
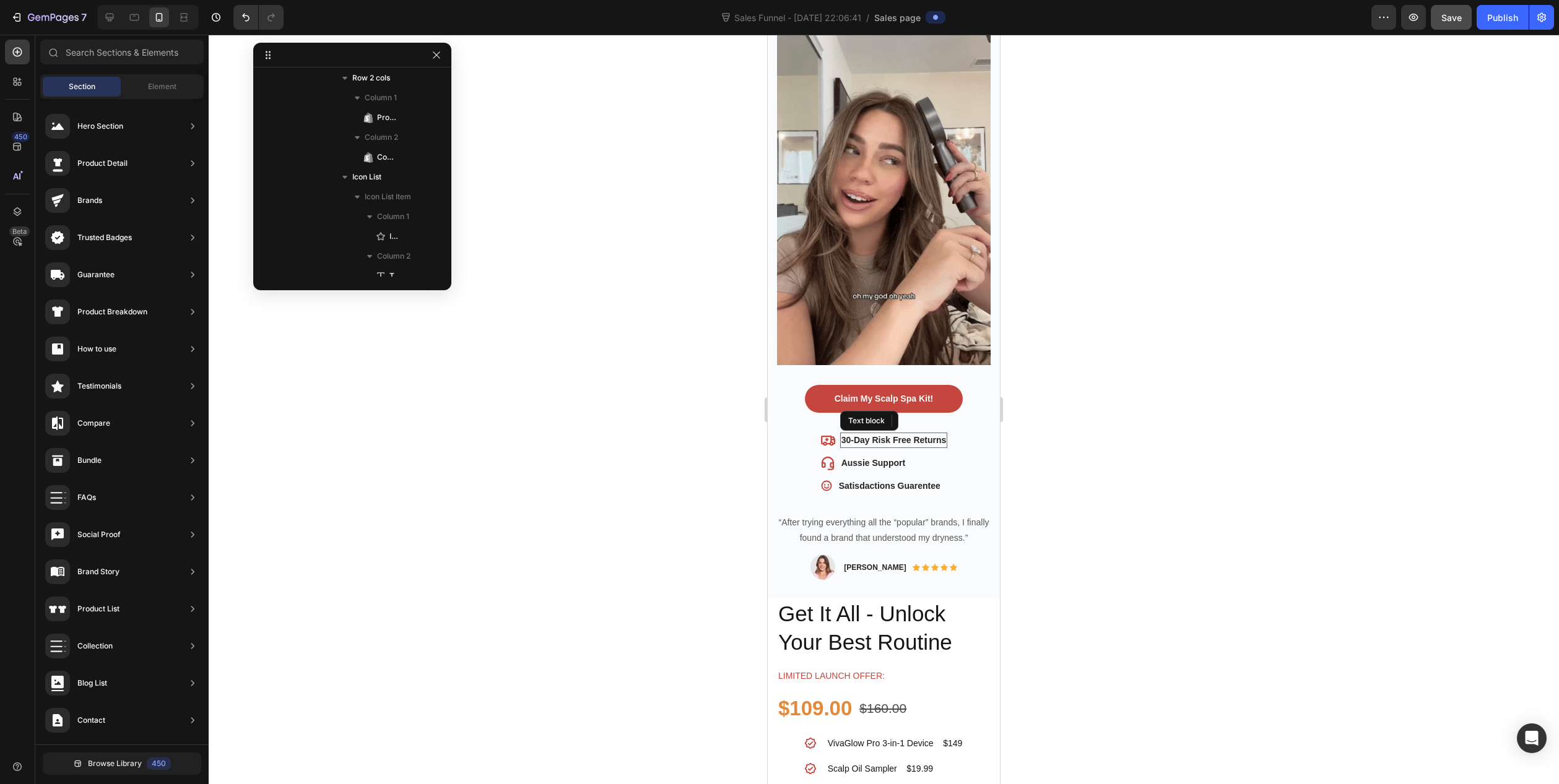
click at [844, 434] on p "30-Day Risk Free Returns" at bounding box center [894, 441] width 105 height 13
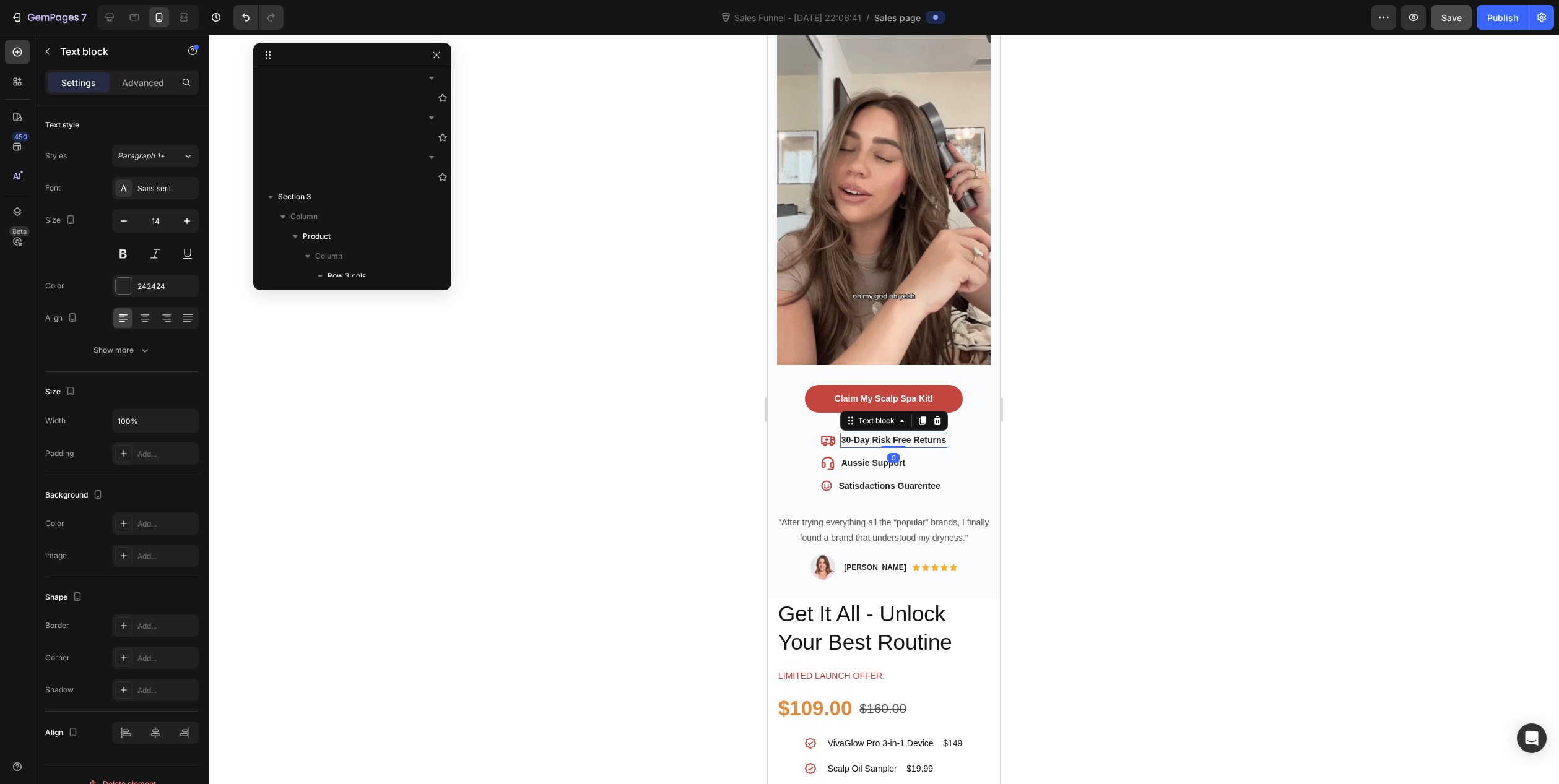
click at [842, 434] on p "30-Day Risk Free Returns" at bounding box center [894, 441] width 105 height 13
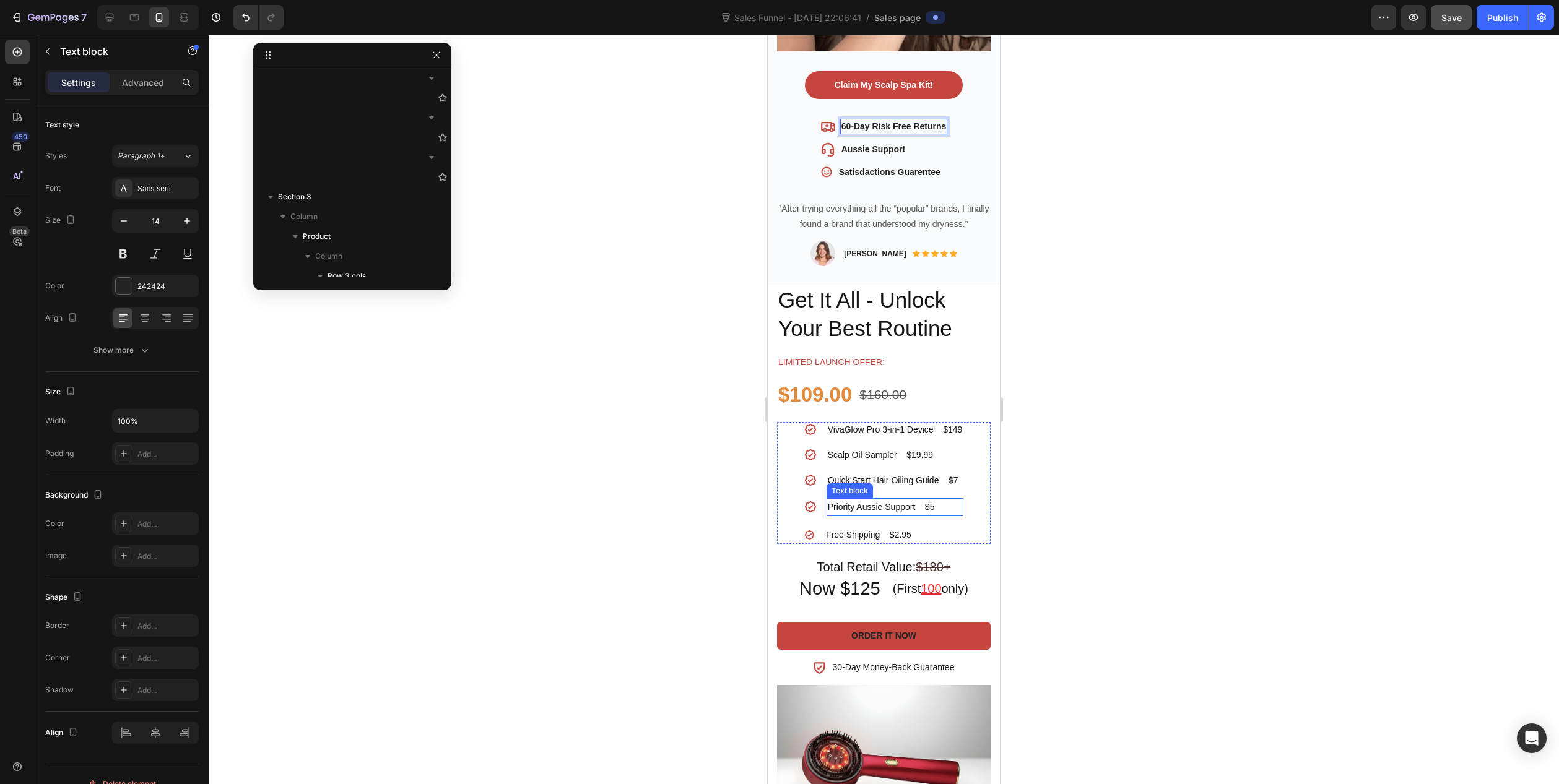
scroll to position [743, 0]
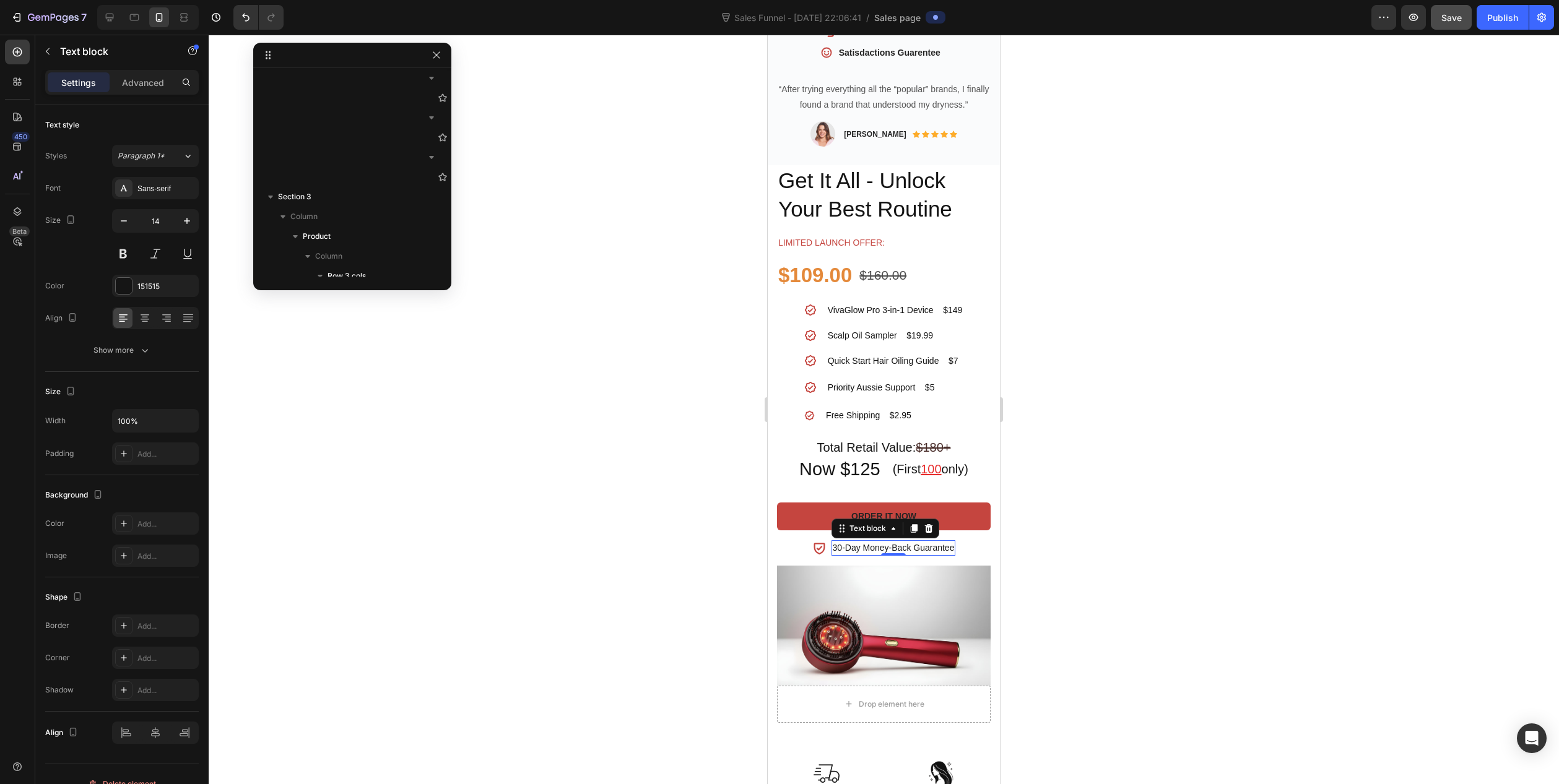
click at [833, 541] on p "30-Day Money-Back Guarantee" at bounding box center [894, 548] width 122 height 13
click at [835, 541] on p "30-Day Money-Back Guarantee" at bounding box center [894, 548] width 122 height 13
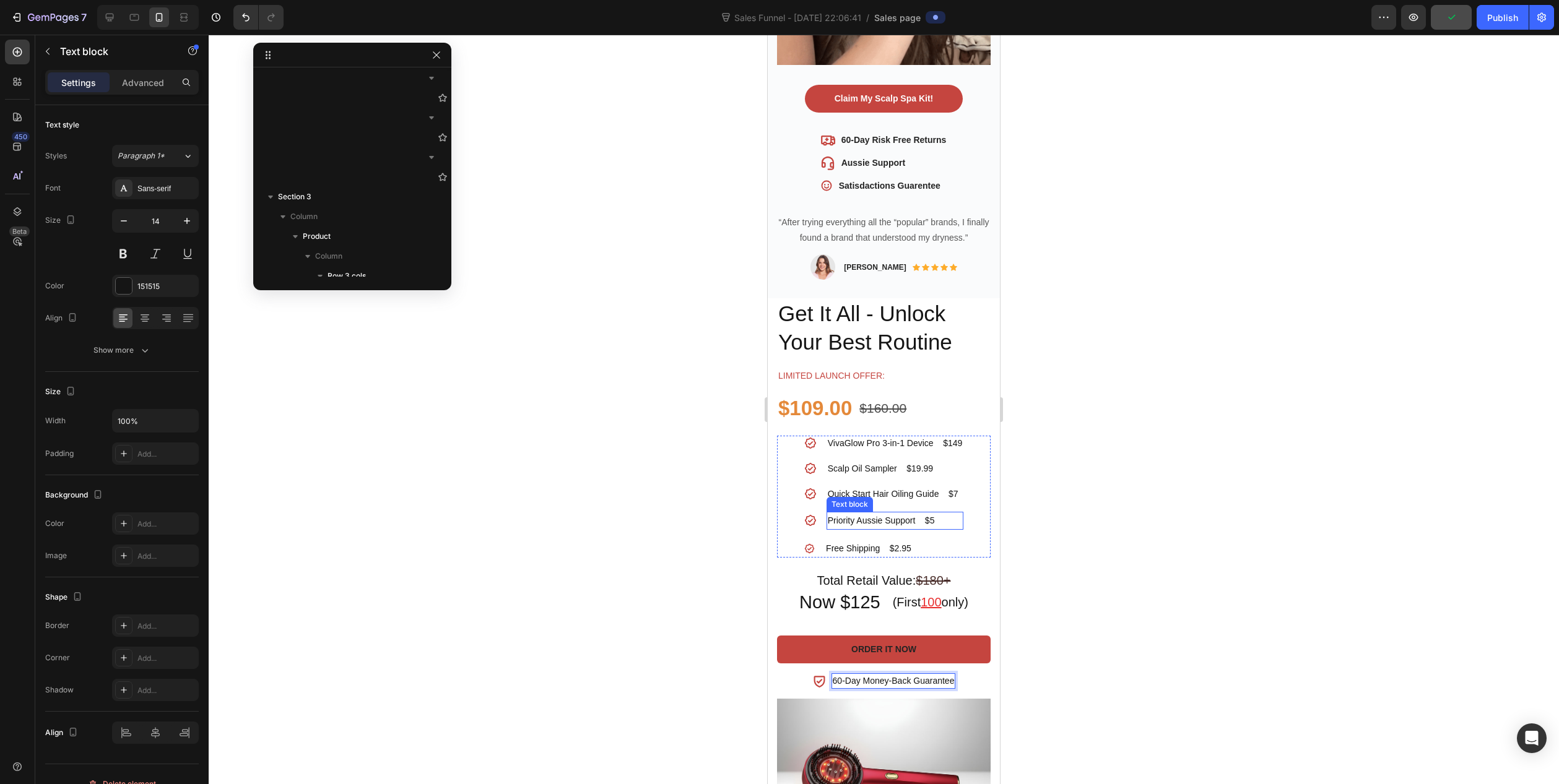
scroll to position [557, 0]
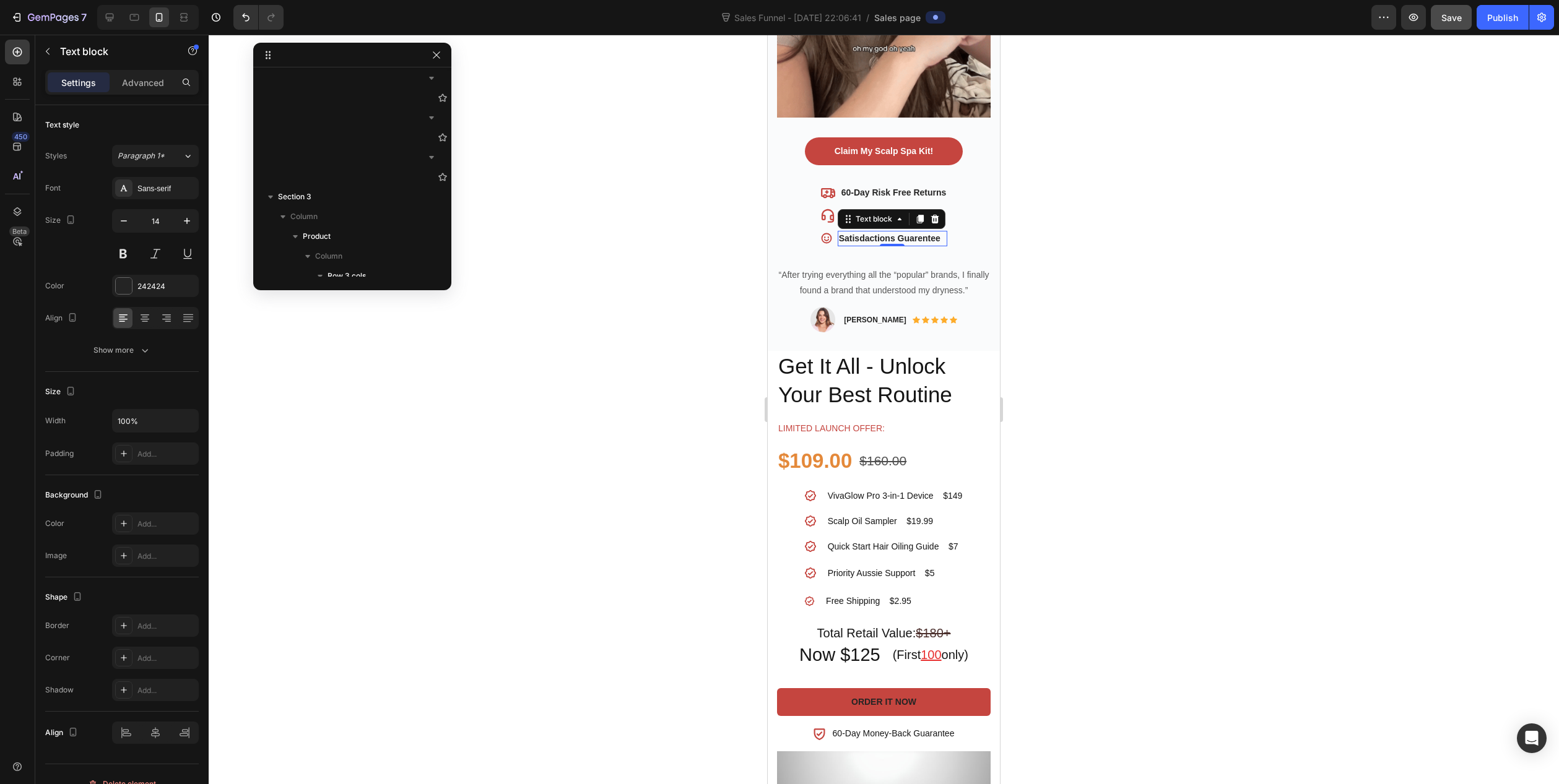
click at [870, 232] on p "Satisdactions Guarentee" at bounding box center [893, 239] width 108 height 13
click at [860, 232] on p "Satisdactions Guarentee" at bounding box center [893, 239] width 108 height 13
click at [844, 232] on p "Satisfactions Guarantee" at bounding box center [893, 239] width 108 height 13
click at [869, 515] on p "Scalp Oil Sampler $19.99" at bounding box center [895, 522] width 135 height 13
click at [823, 268] on p "“After trying everything all the “popular” brands, I finally found a brand that…" at bounding box center [884, 283] width 211 height 31
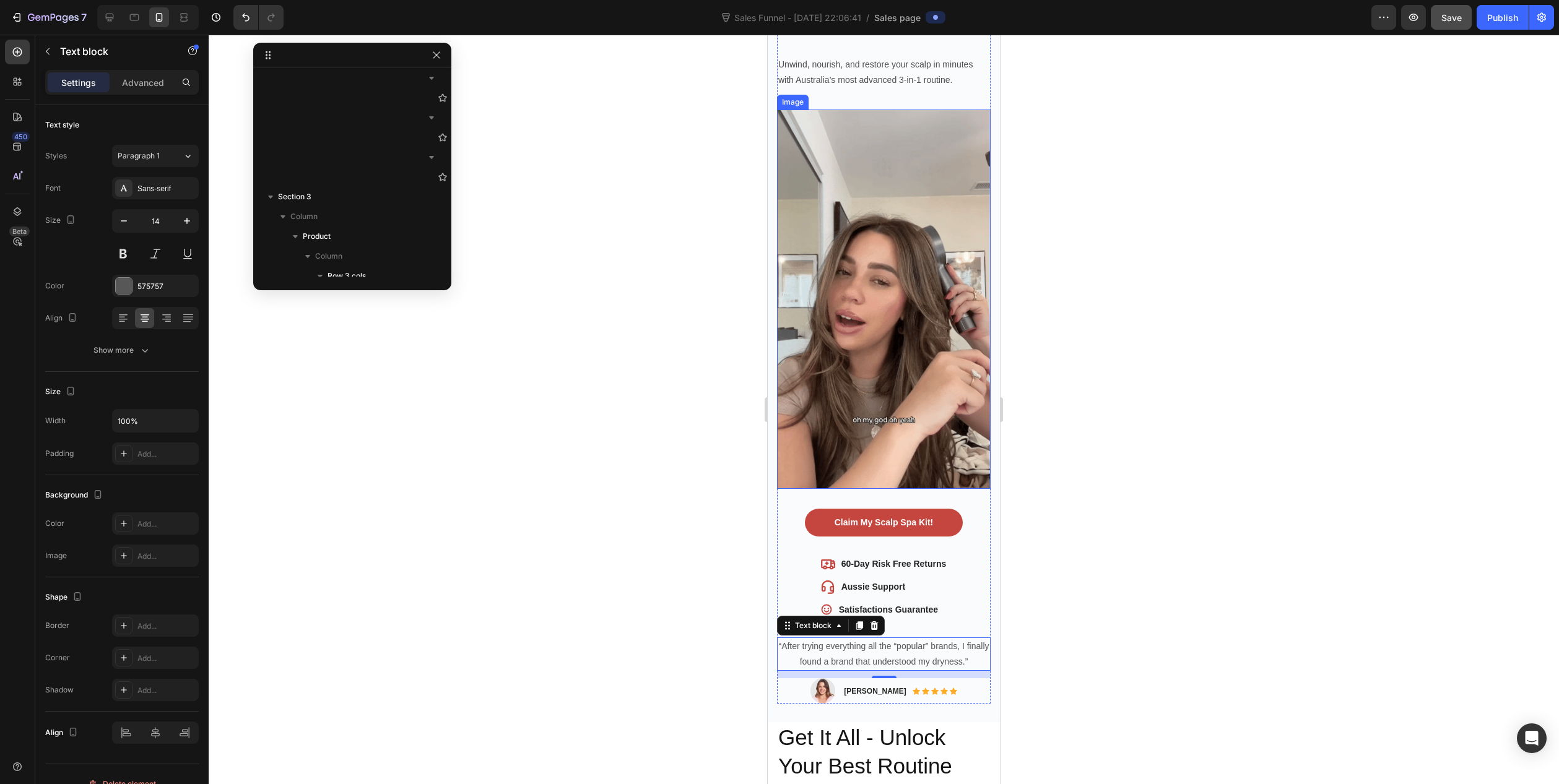
drag, startPoint x: 678, startPoint y: 370, endPoint x: 33, endPoint y: 384, distance: 645.2
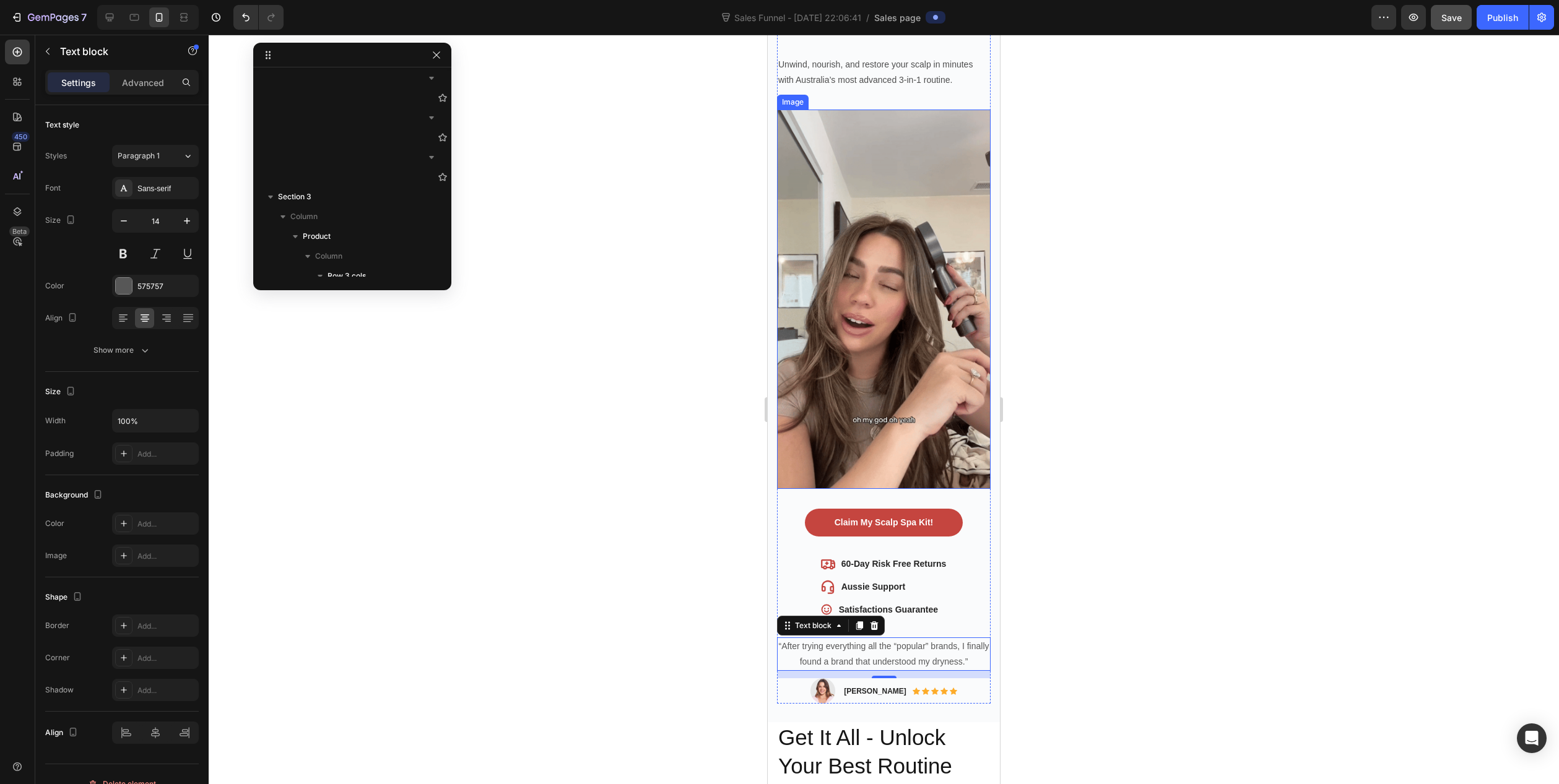
click at [678, 370] on div at bounding box center [884, 409] width 1351 height 750
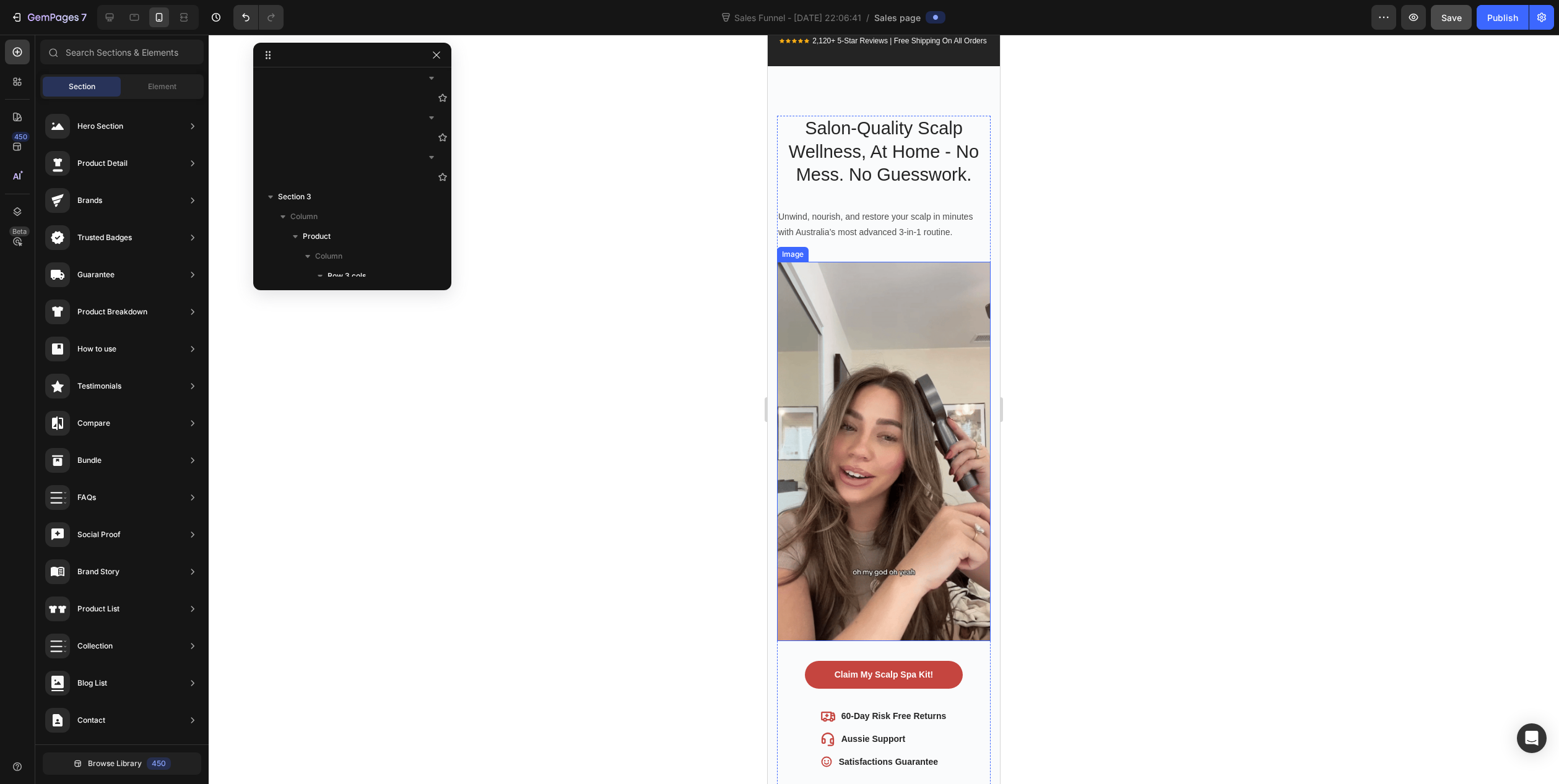
scroll to position [0, 0]
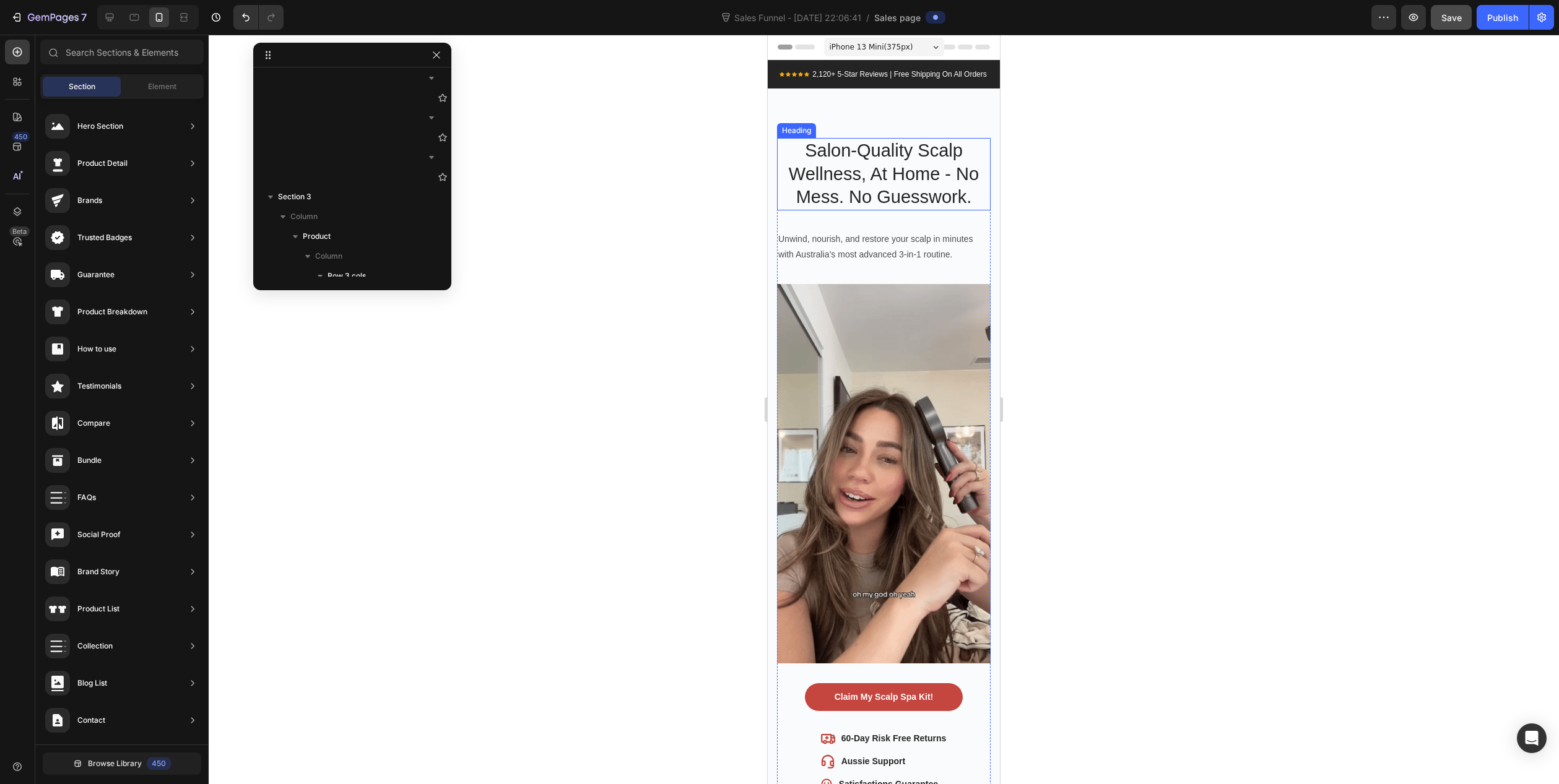
click at [952, 183] on h2 "Salon-Quality Scalp Wellness, At Home - No Mess. No Guesswork." at bounding box center [884, 174] width 213 height 72
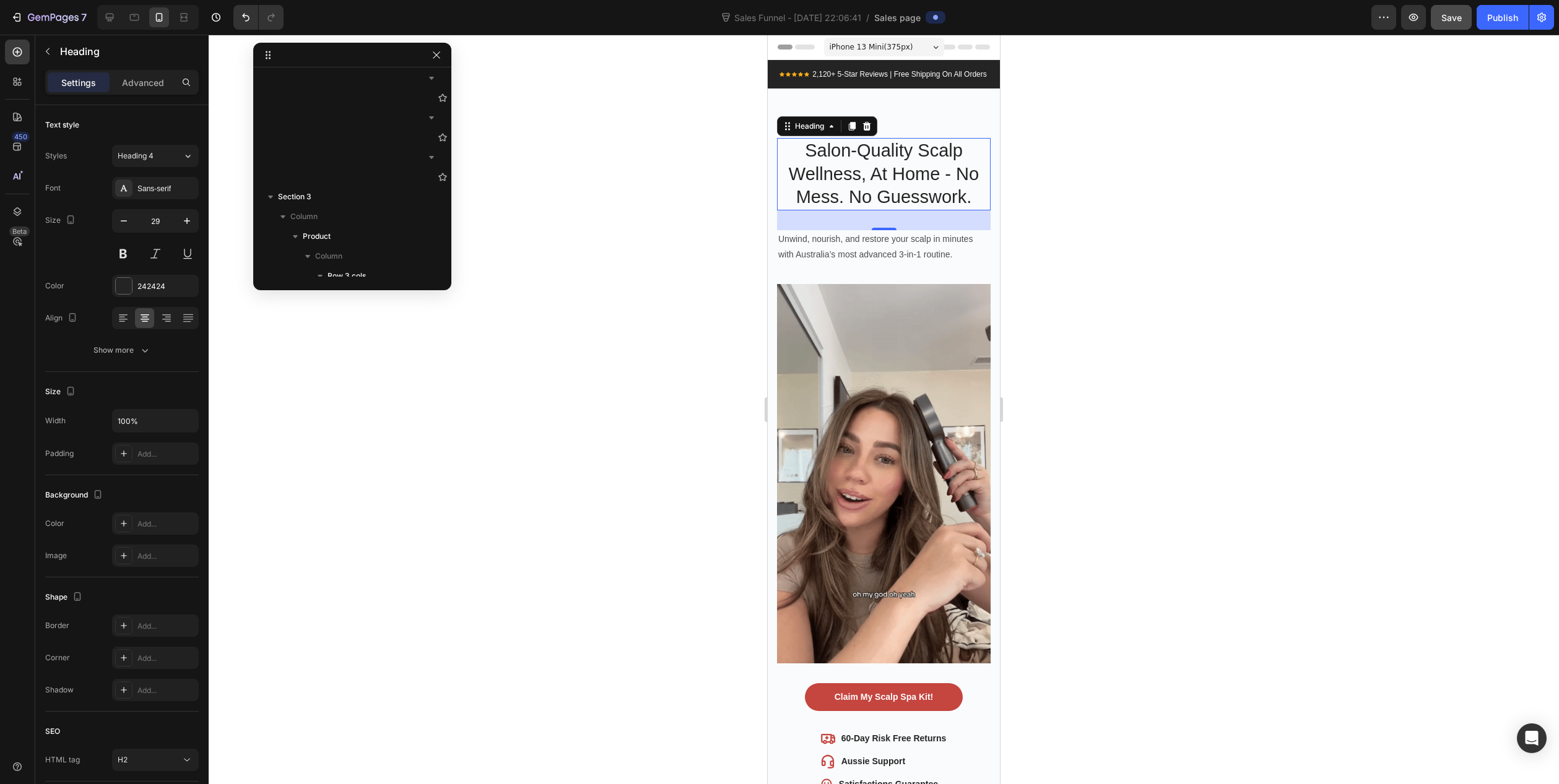
click at [952, 187] on h2 "Salon-Quality Scalp Wellness, At Home - No Mess. No Guesswork." at bounding box center [884, 174] width 213 height 72
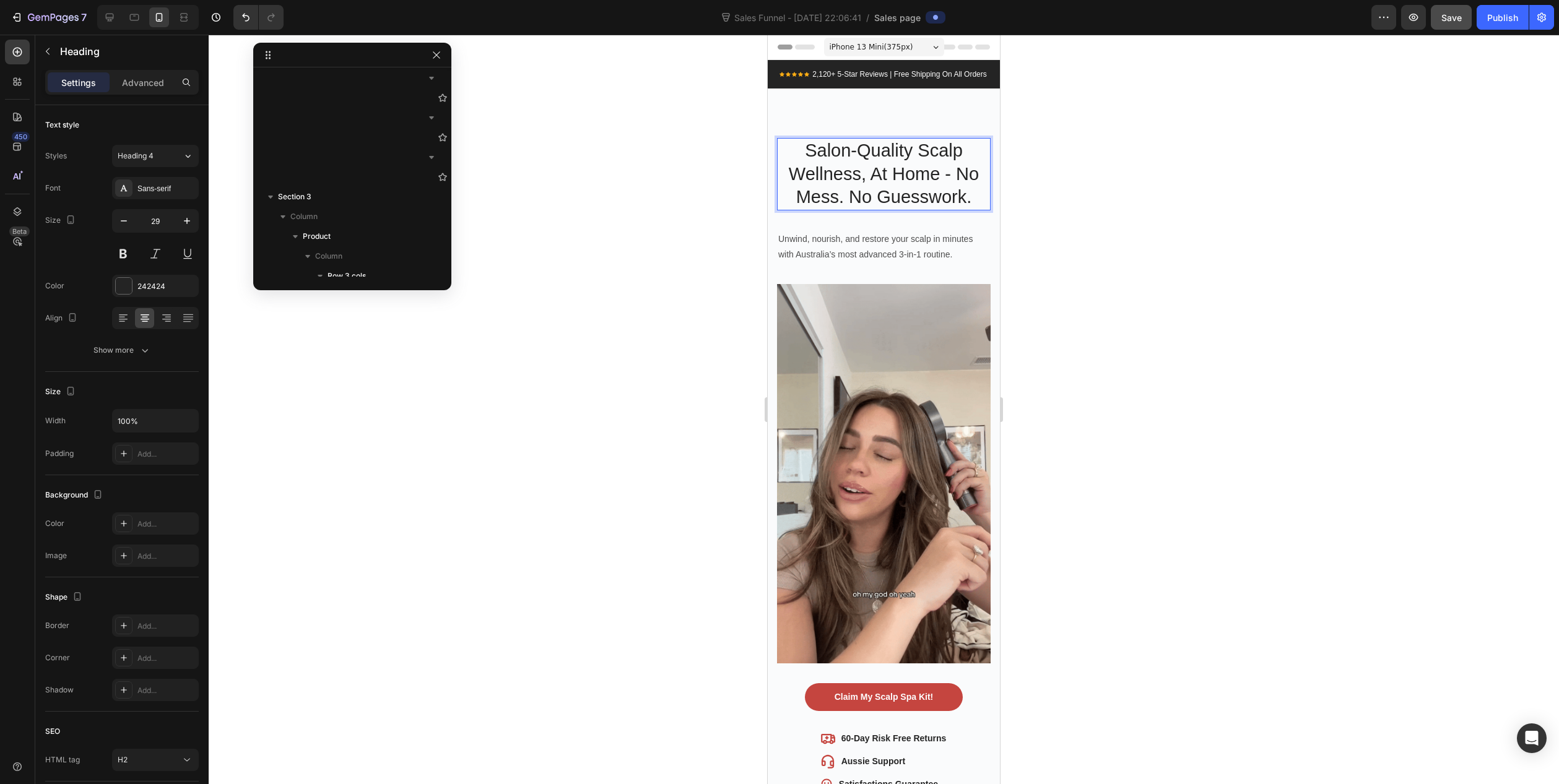
click at [1051, 254] on div at bounding box center [884, 409] width 1351 height 750
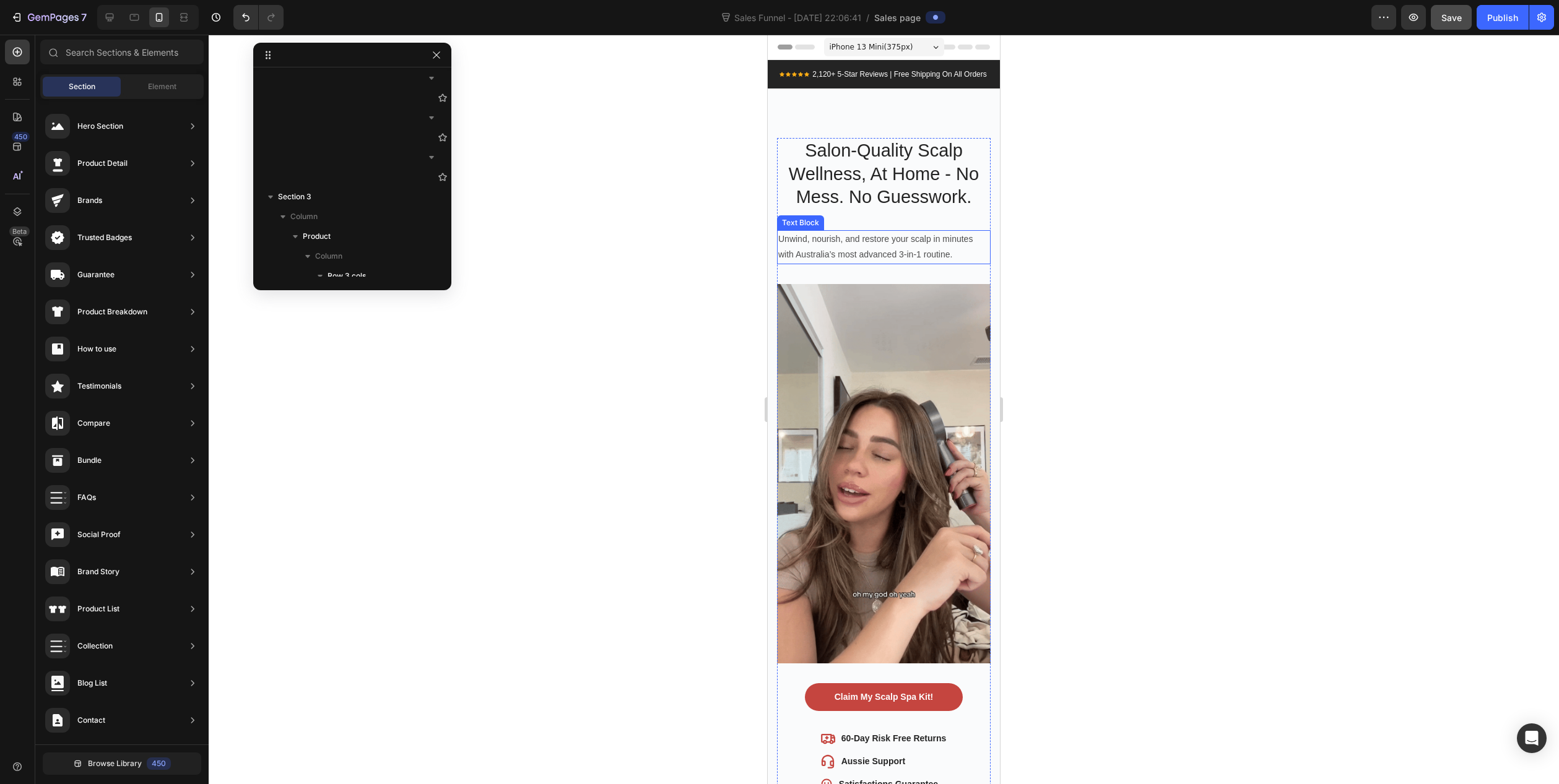
click at [885, 262] on p "Unwind, nourish, and restore your scalp in minutes with Australia’s most advanc…" at bounding box center [884, 247] width 211 height 31
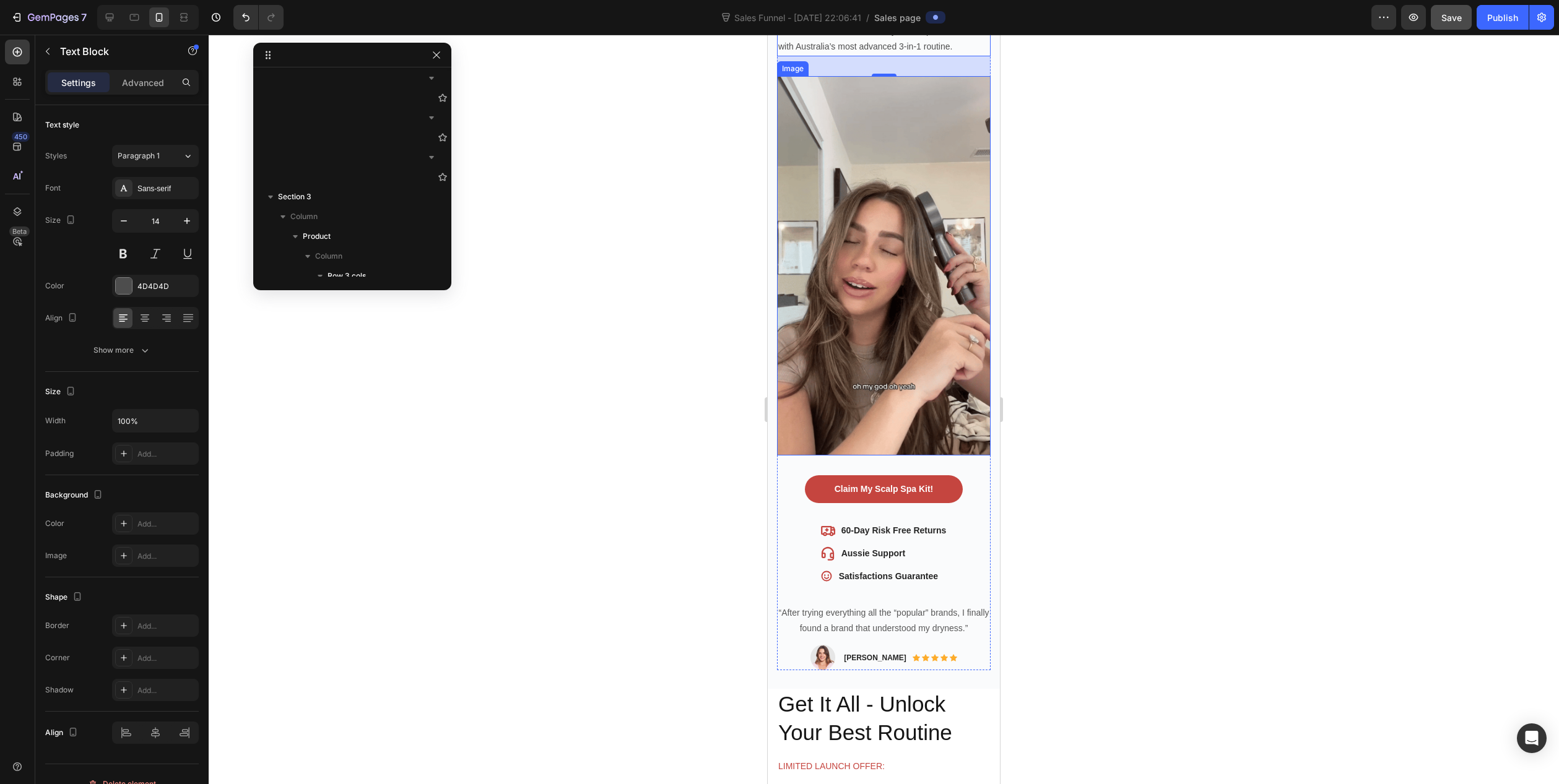
scroll to position [248, 0]
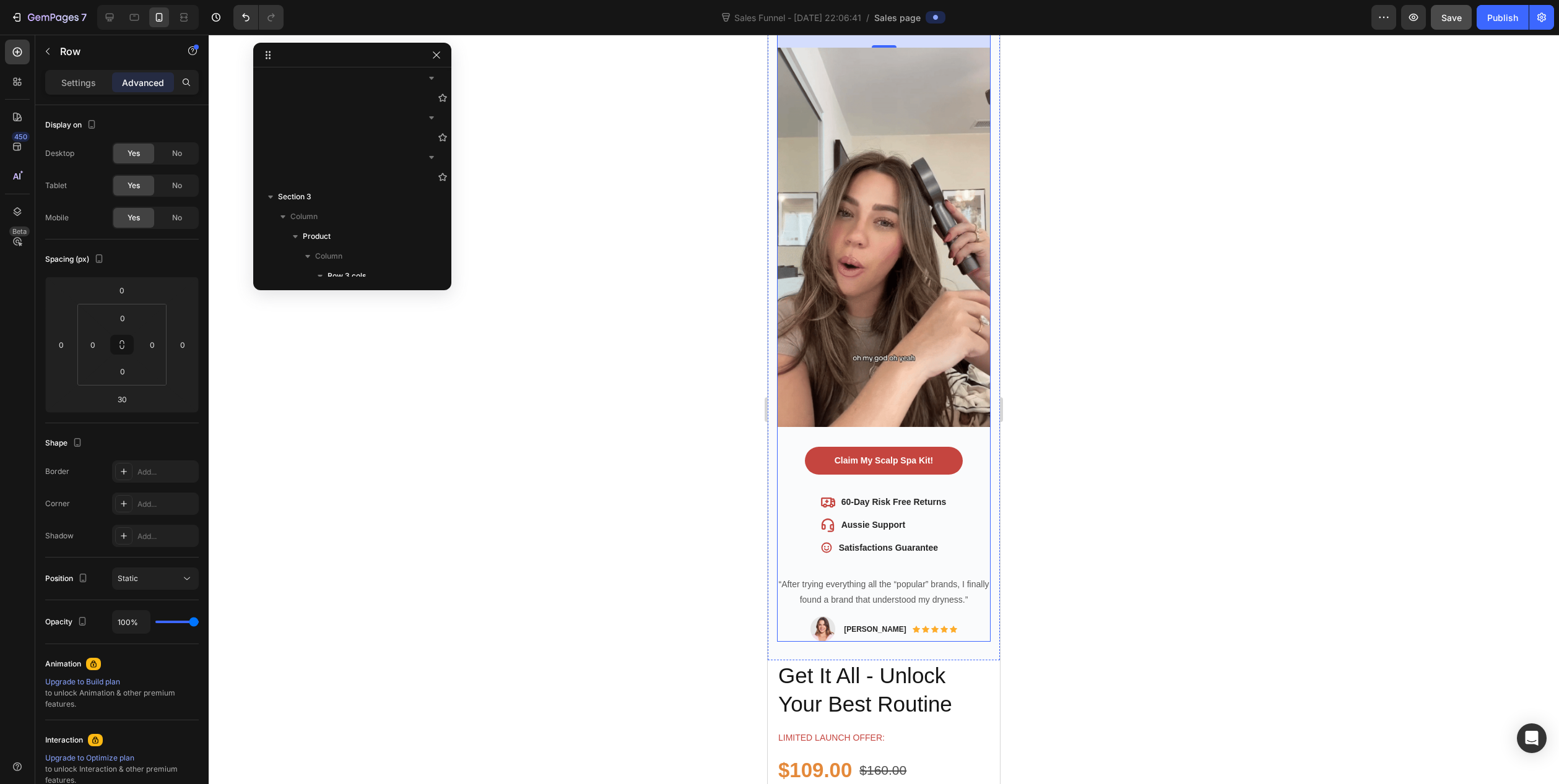
click at [897, 467] on div "Claim My Scalp Spa Kit! Button" at bounding box center [884, 471] width 213 height 48
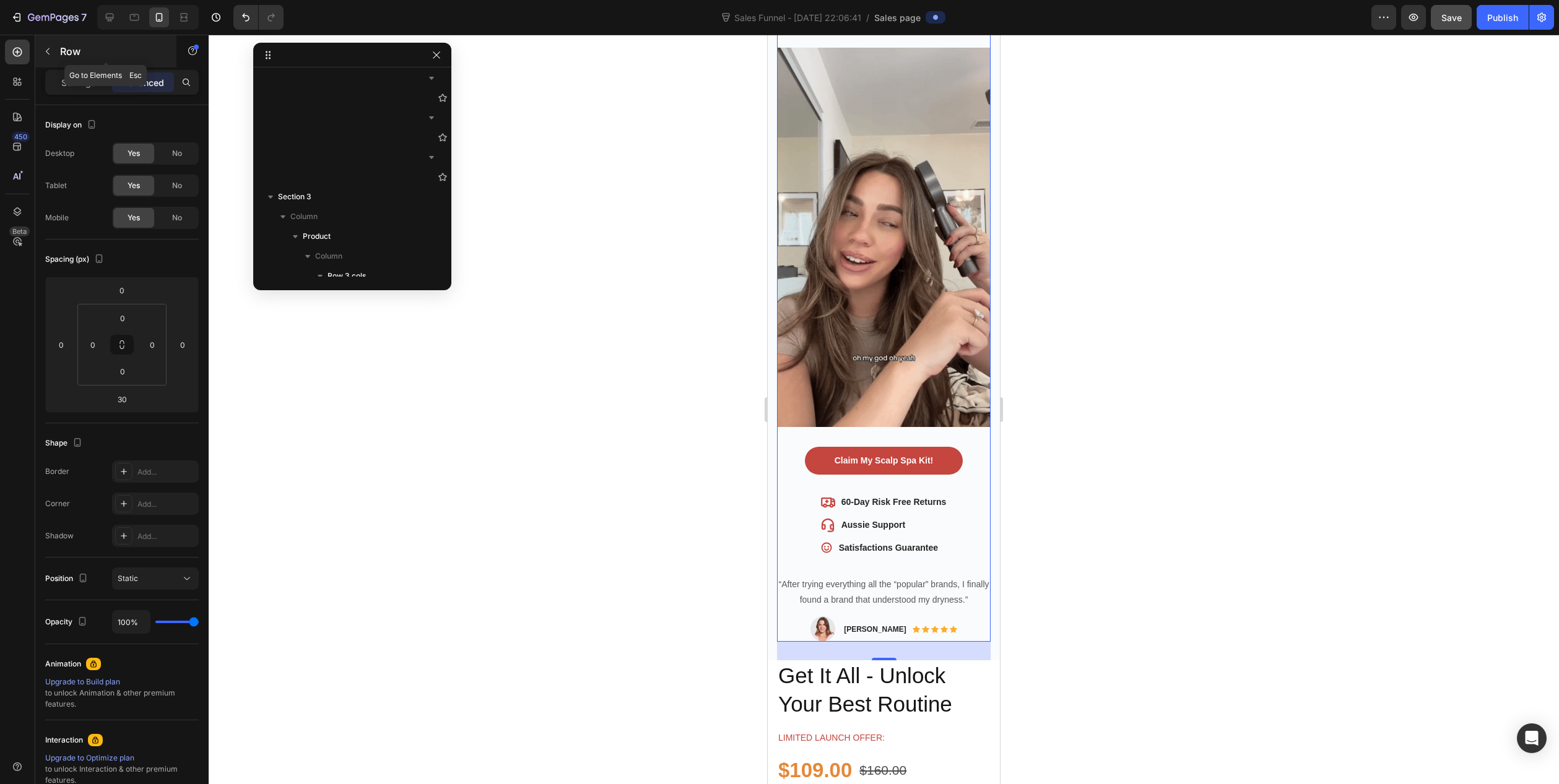
click at [47, 50] on icon "button" at bounding box center [48, 52] width 10 height 10
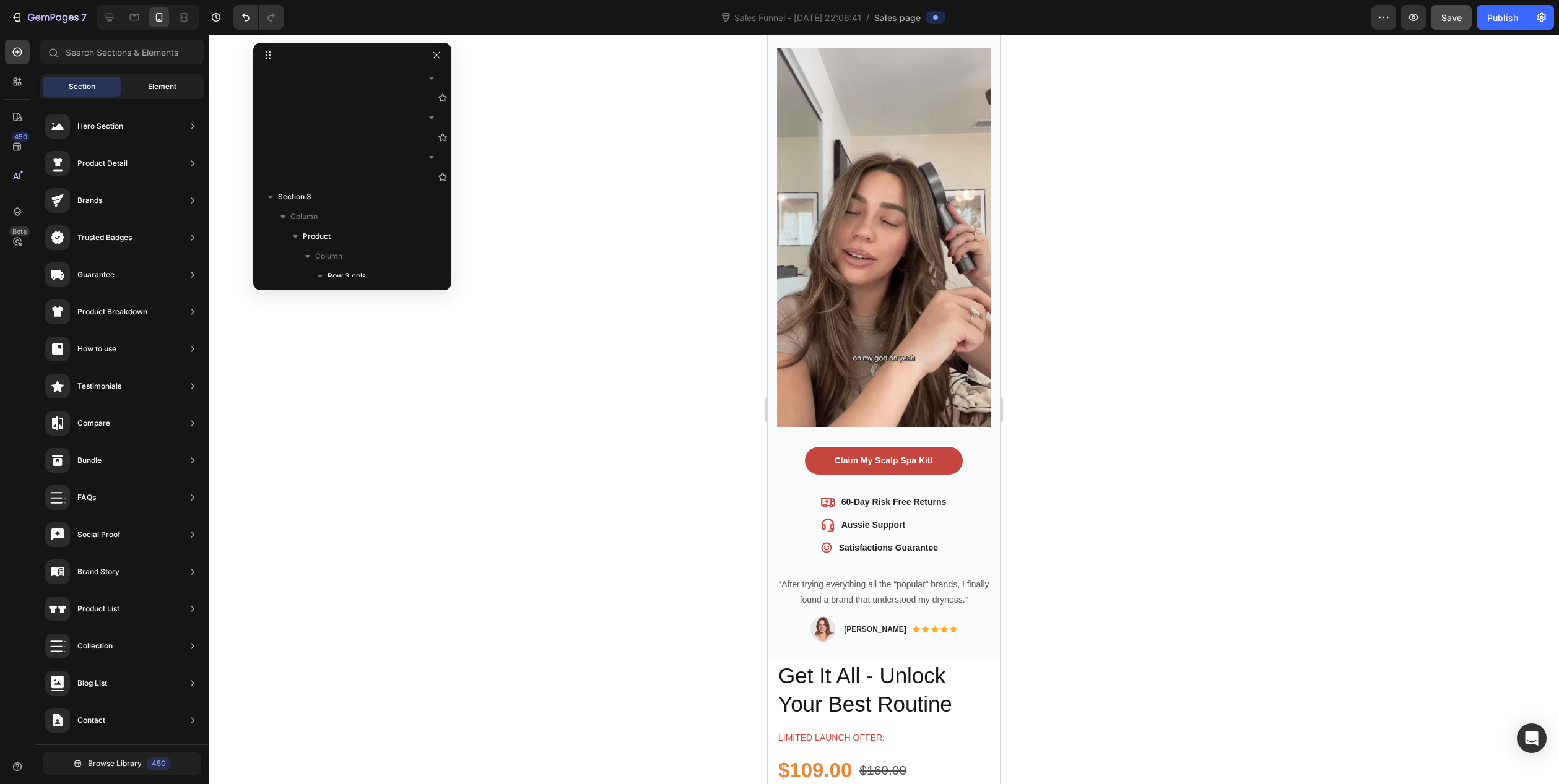
click at [167, 89] on span "Element" at bounding box center [162, 86] width 29 height 11
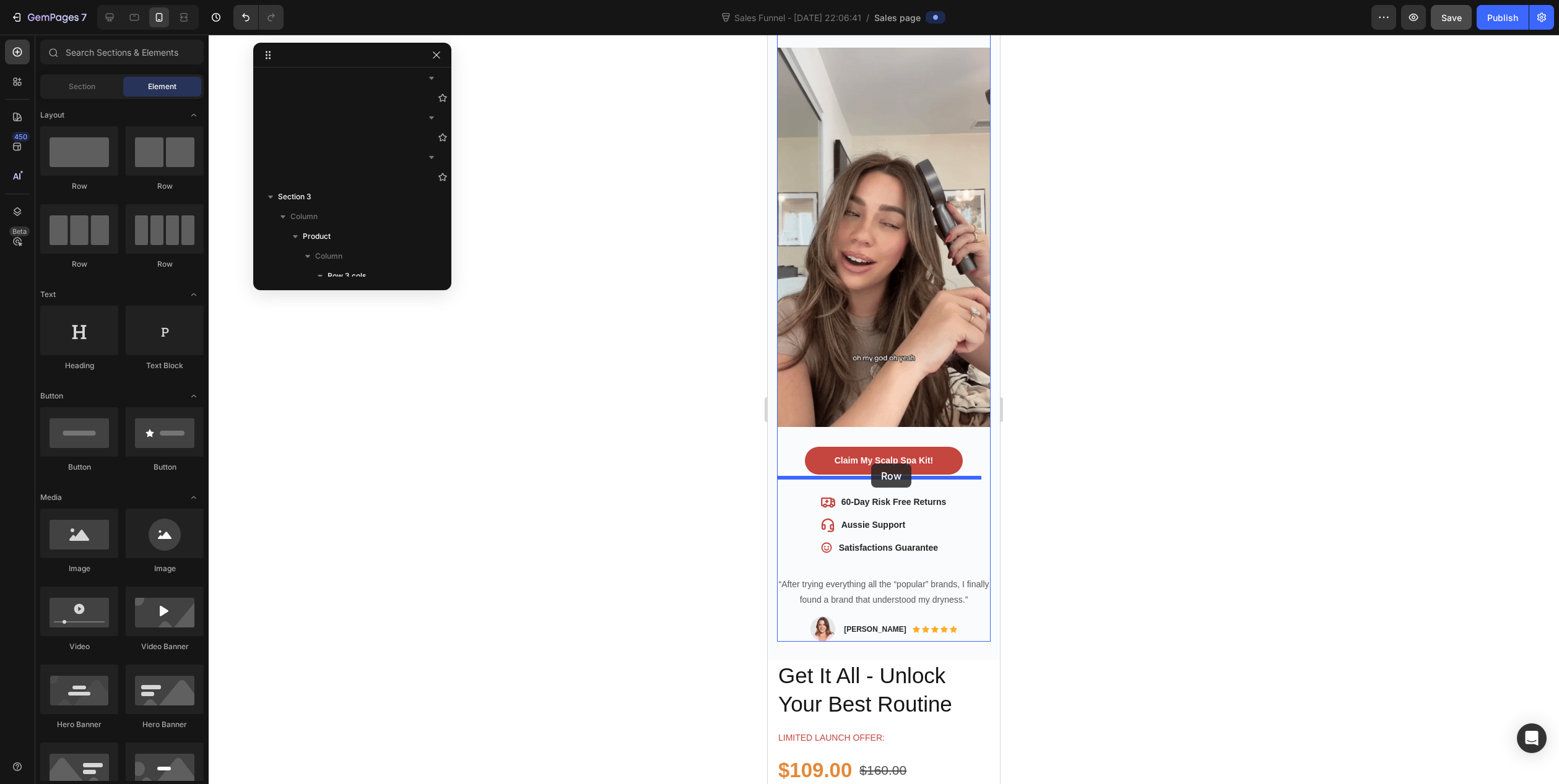
drag, startPoint x: 849, startPoint y: 192, endPoint x: 871, endPoint y: 464, distance: 272.9
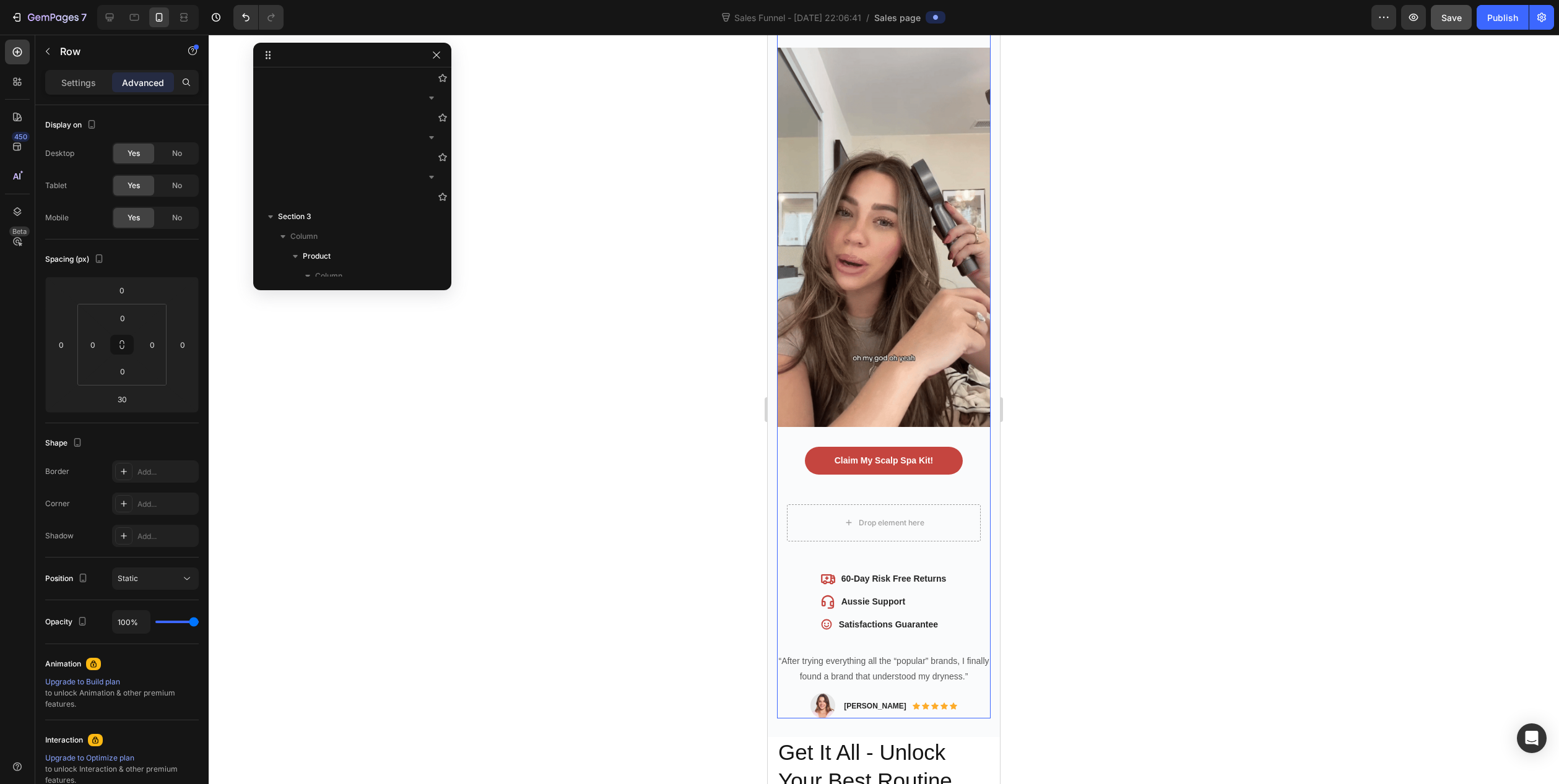
click at [881, 469] on div "Claim My Scalp Spa Kit! Button" at bounding box center [884, 471] width 213 height 48
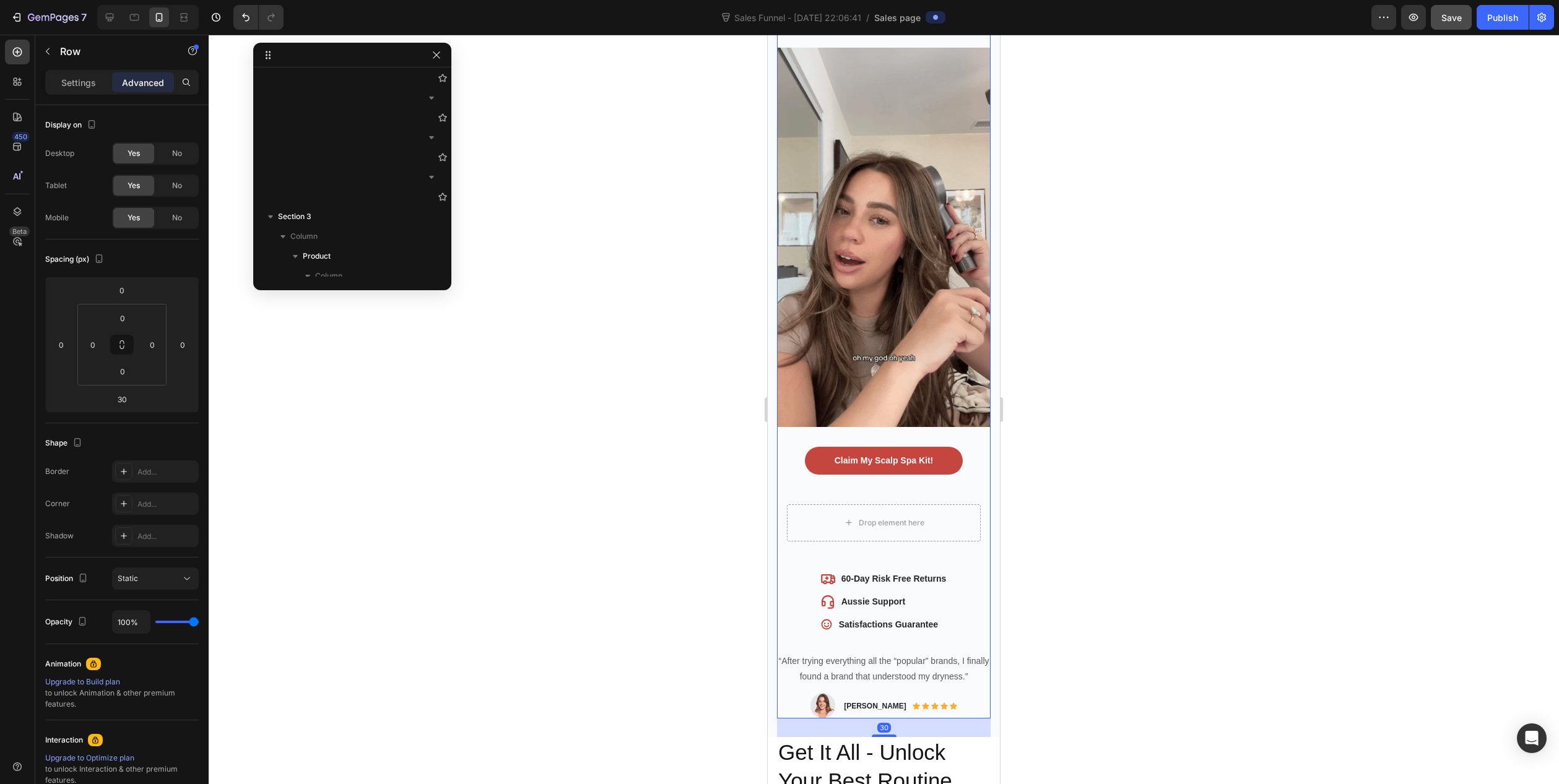
click at [961, 467] on div "Claim My Scalp Spa Kit! Button" at bounding box center [884, 471] width 213 height 48
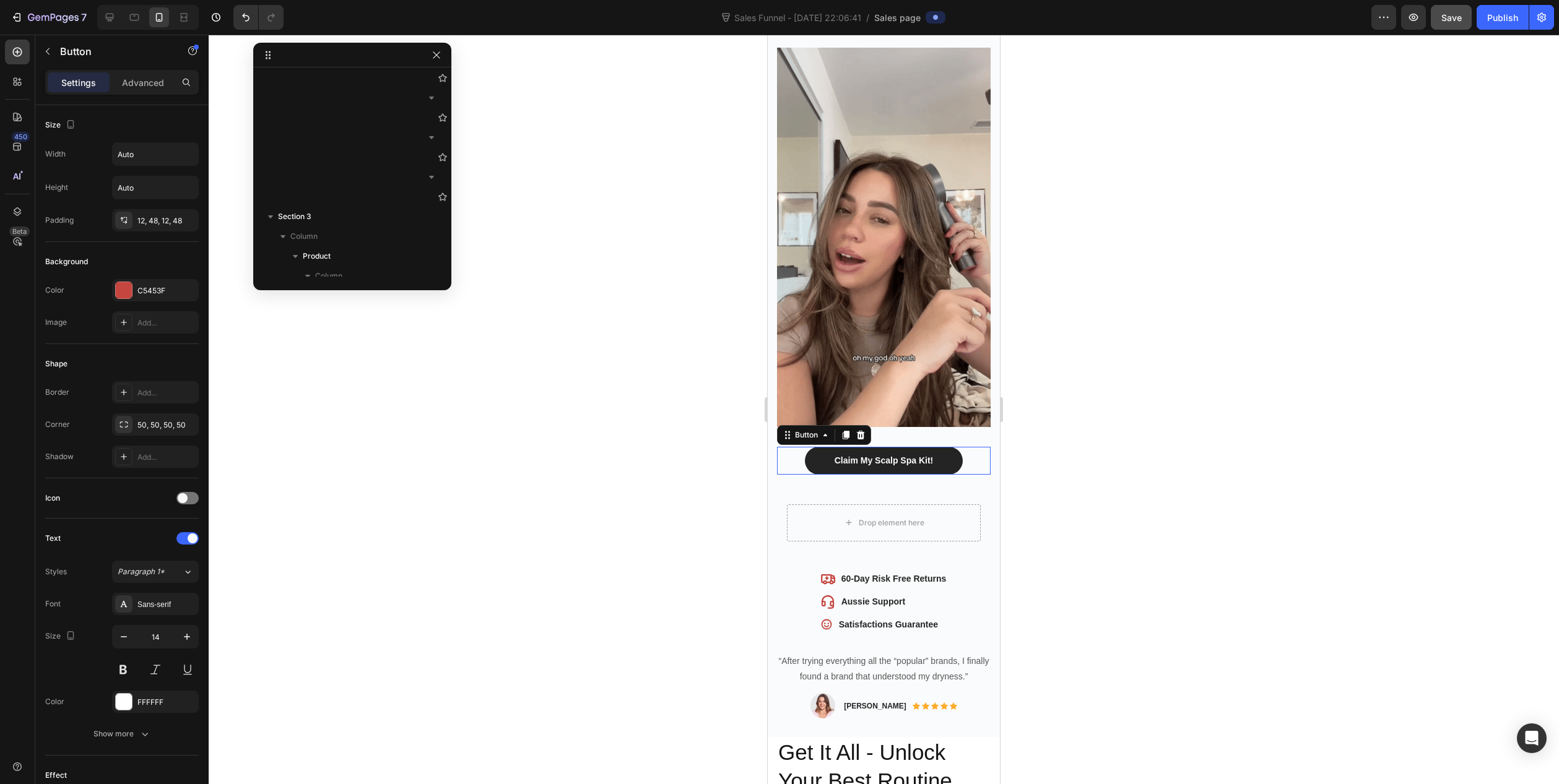
click at [943, 447] on button "Claim My Scalp Spa Kit!" at bounding box center [883, 461] width 158 height 28
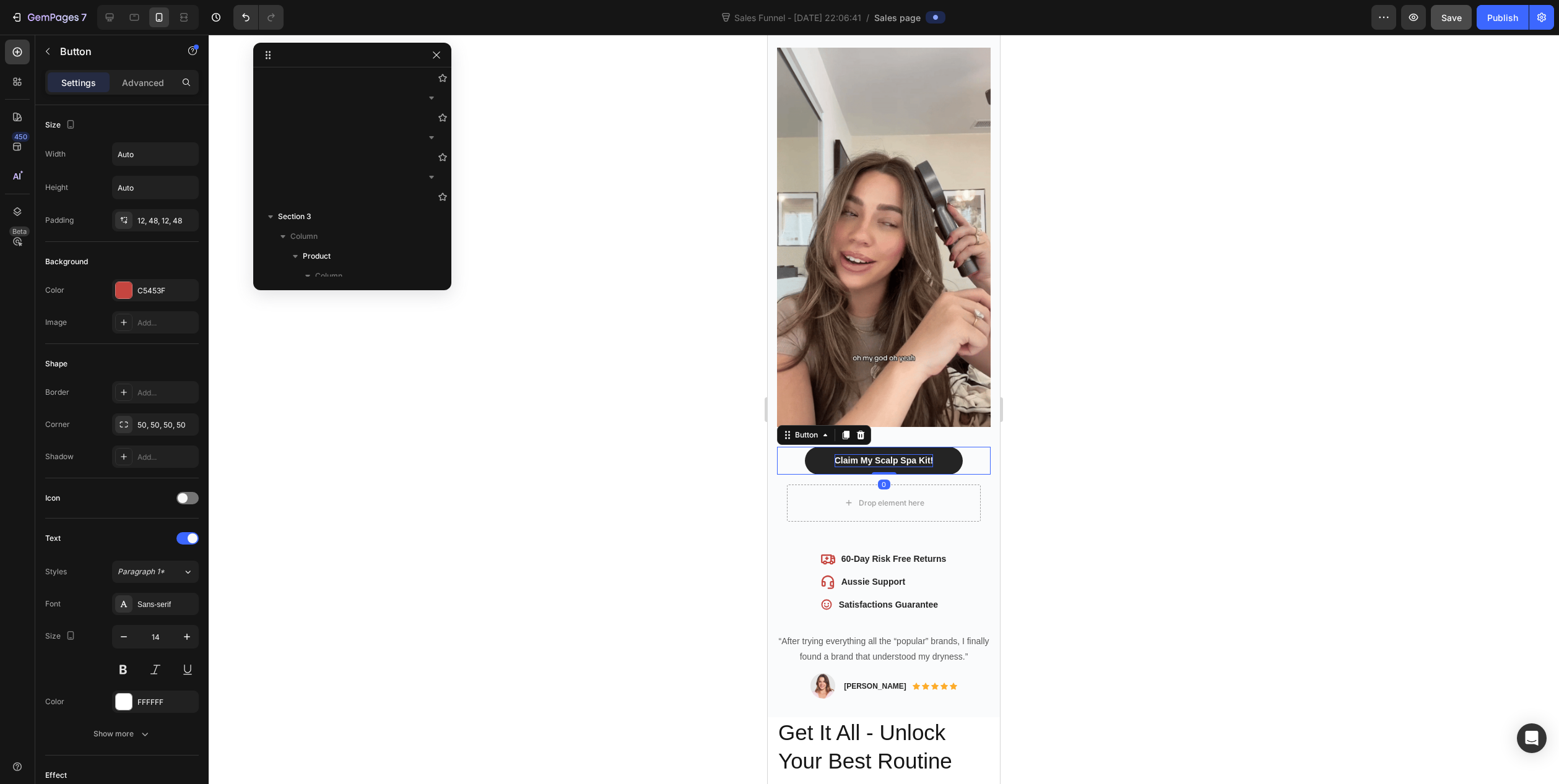
drag, startPoint x: 879, startPoint y: 476, endPoint x: 883, endPoint y: 446, distance: 30.3
click at [883, 447] on div "Claim My Scalp Spa Kit! Button 0" at bounding box center [884, 461] width 213 height 28
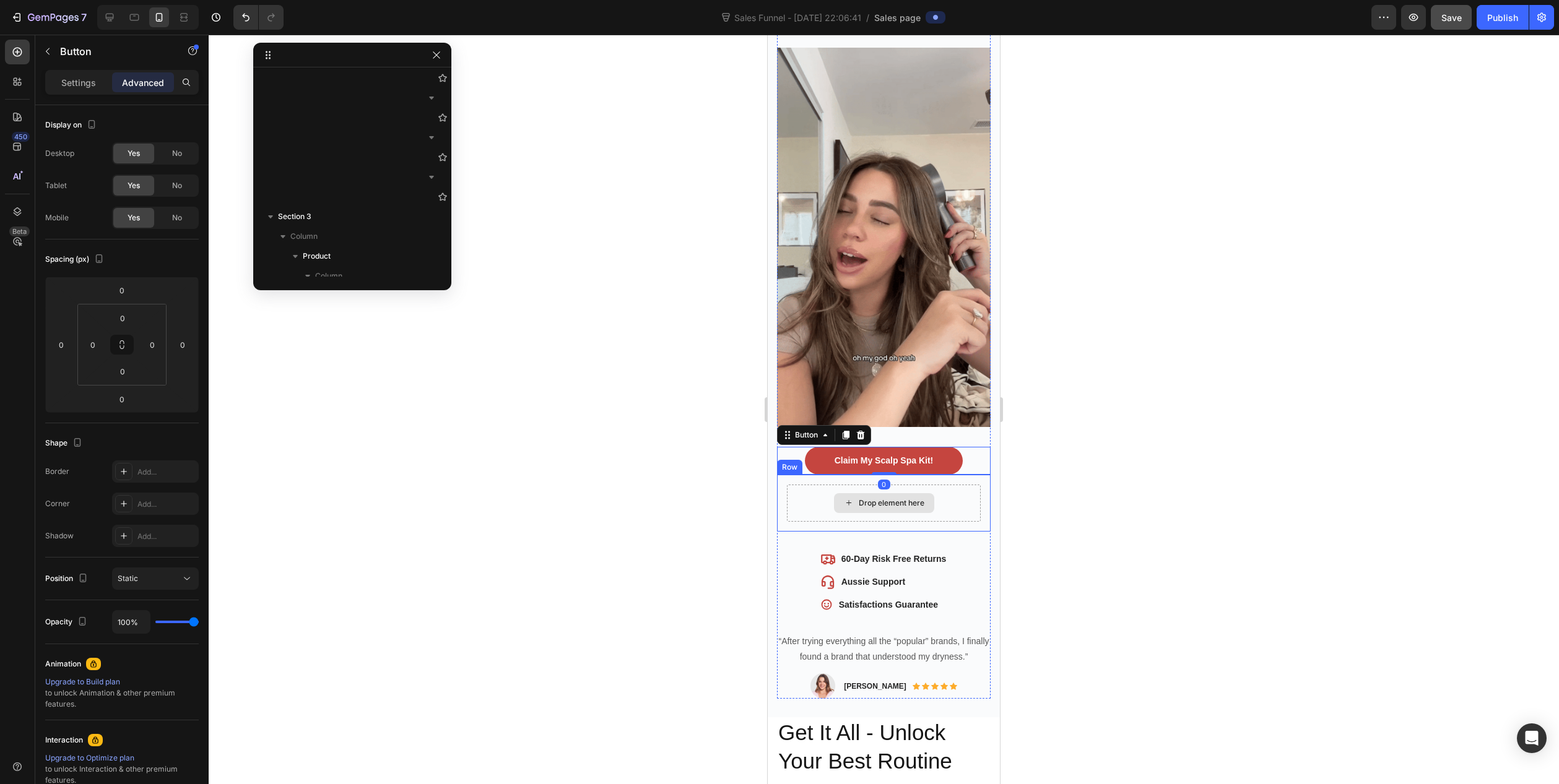
click at [899, 494] on div "Drop element here" at bounding box center [884, 503] width 100 height 20
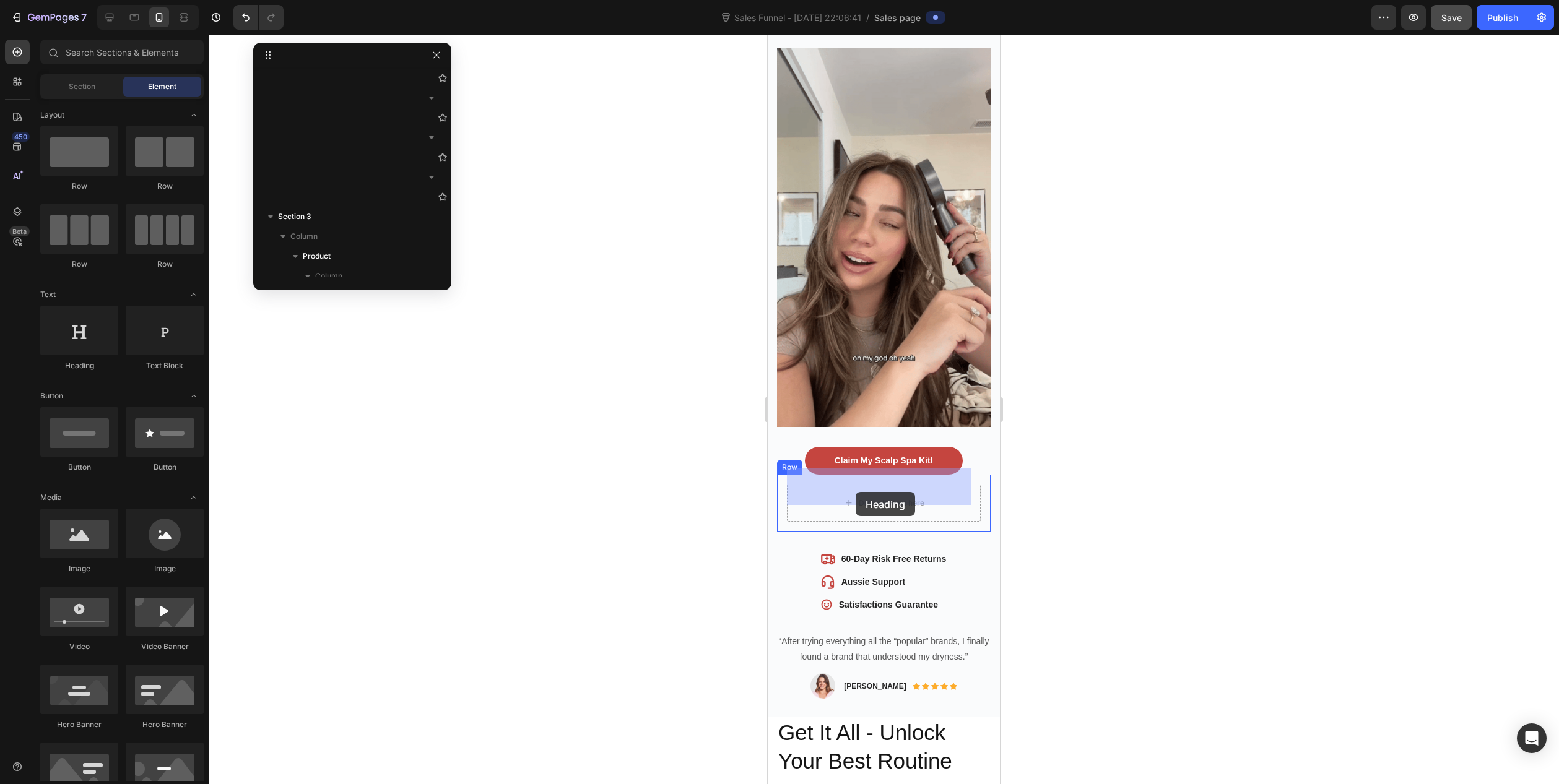
drag, startPoint x: 849, startPoint y: 359, endPoint x: 856, endPoint y: 492, distance: 133.2
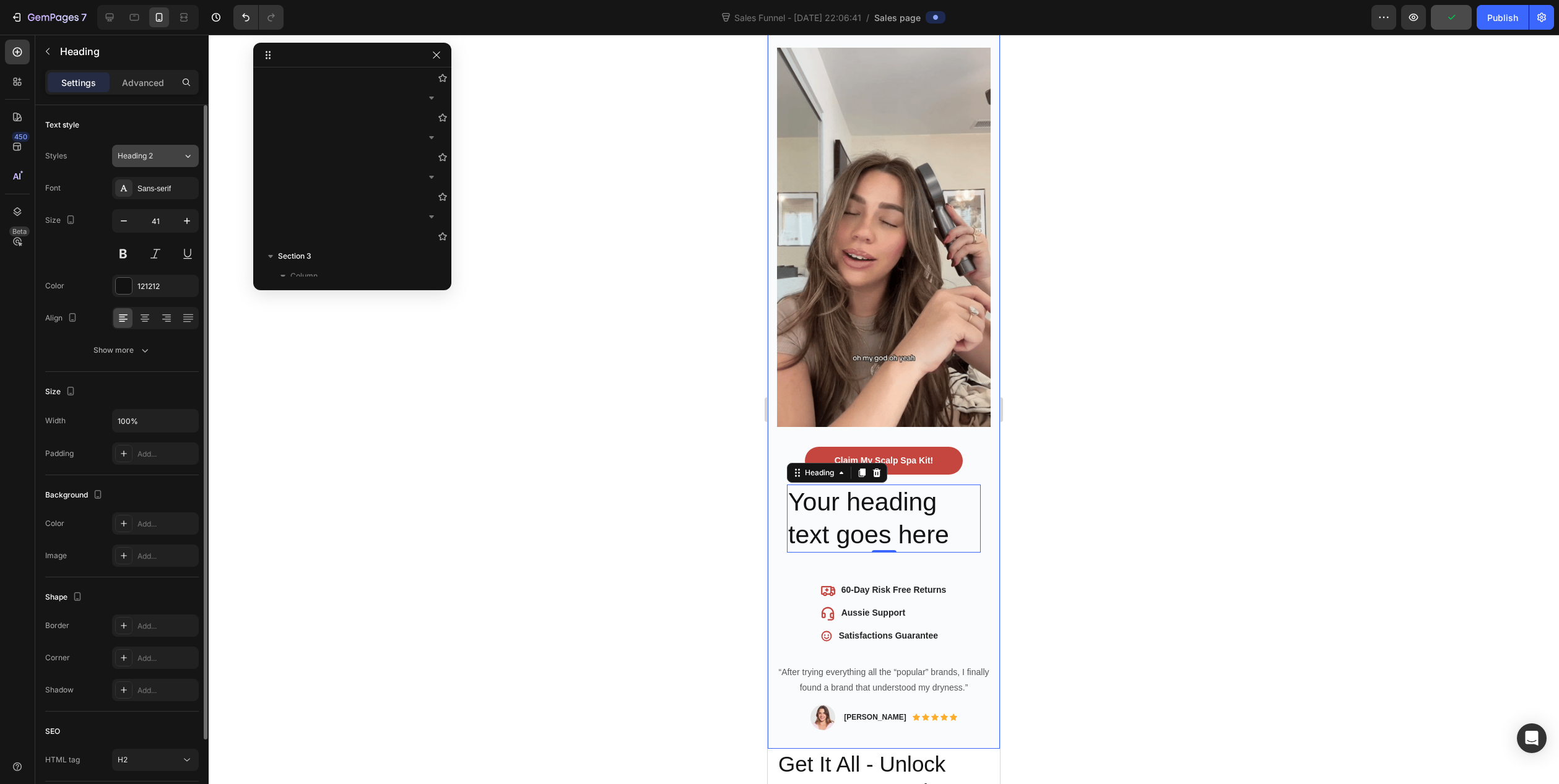
click at [155, 155] on div "Heading 2" at bounding box center [142, 156] width 50 height 11
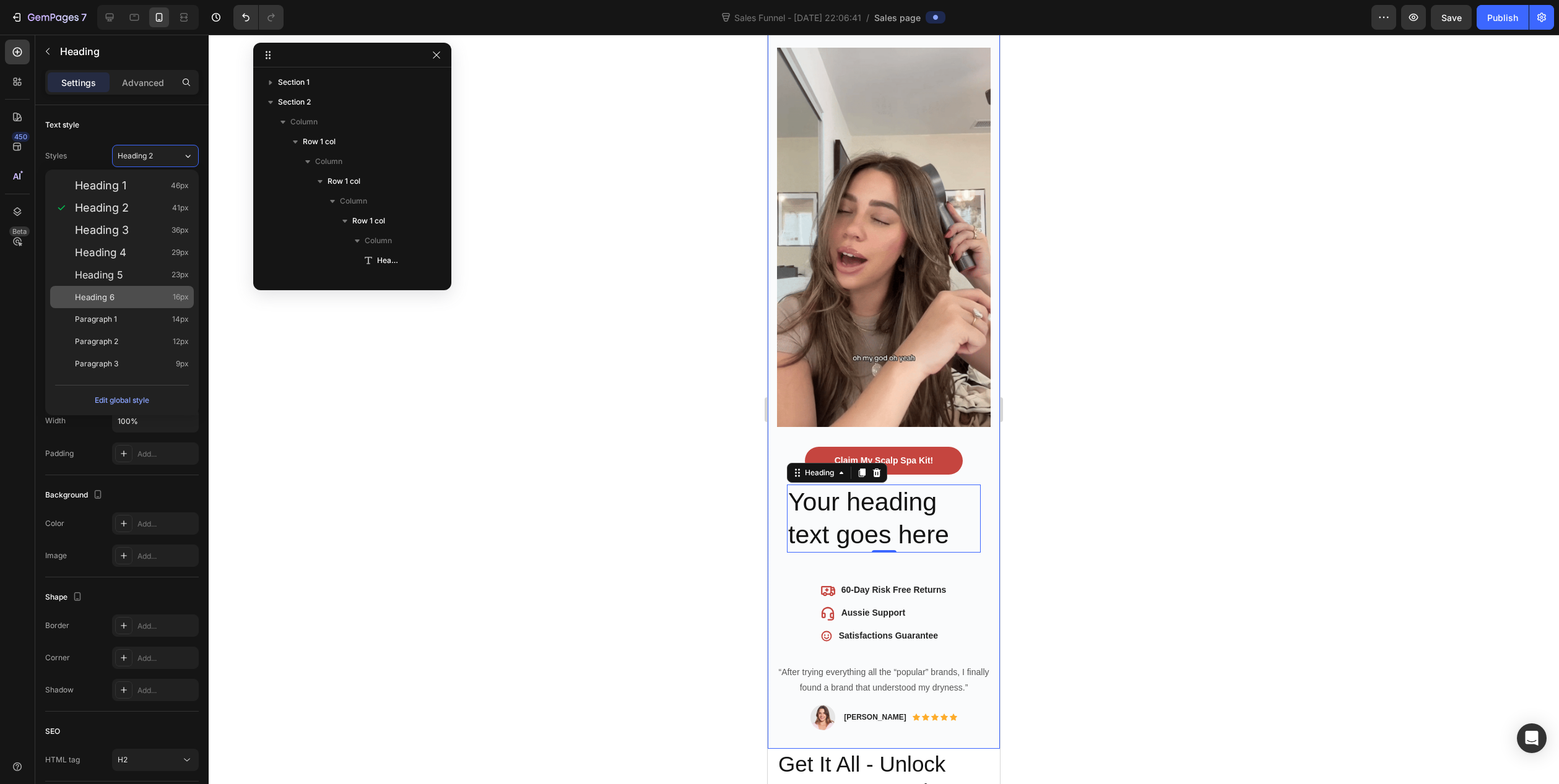
scroll to position [856, 0]
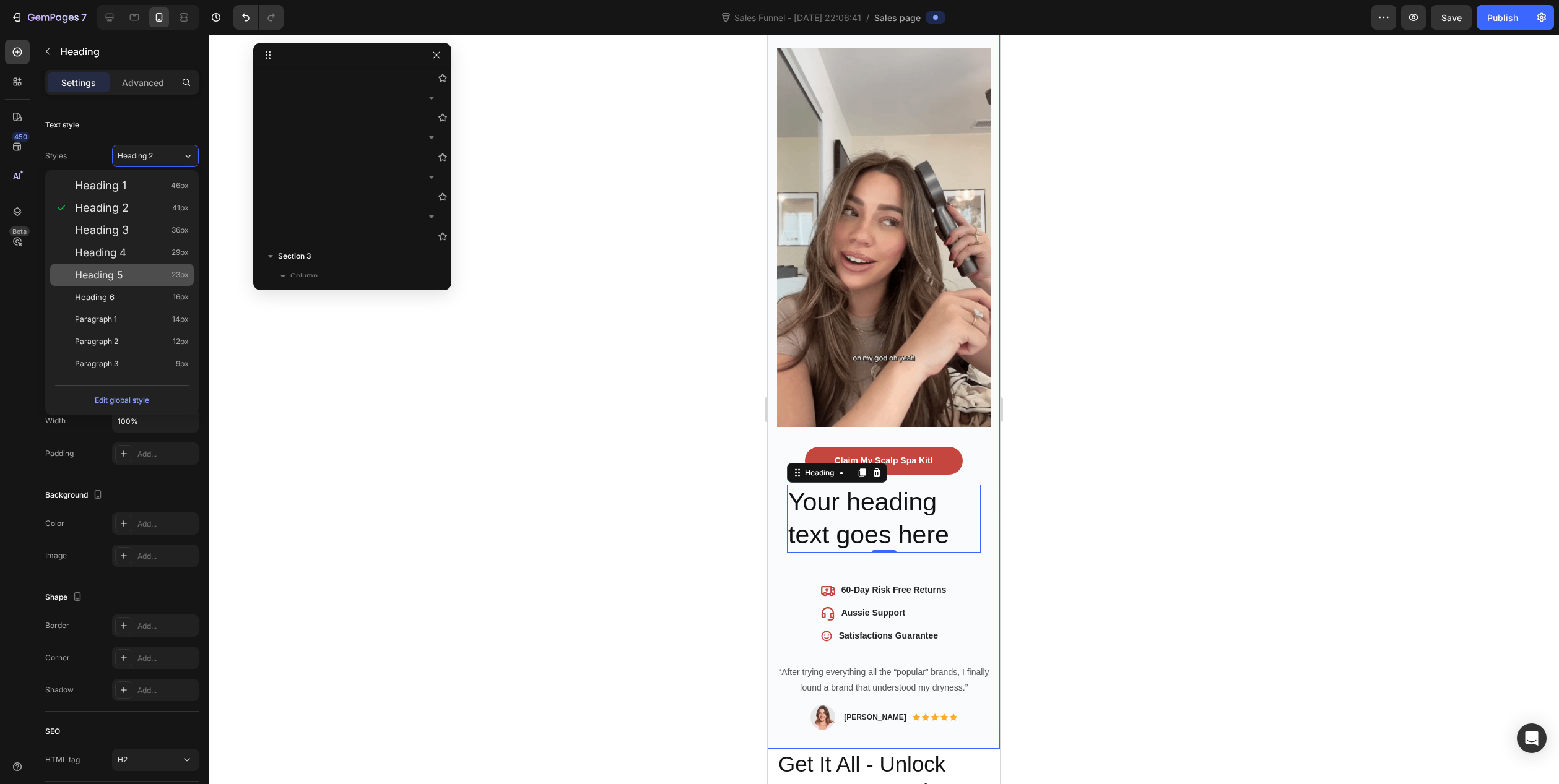
click at [123, 275] on div "Heading 5 23px" at bounding box center [132, 275] width 114 height 12
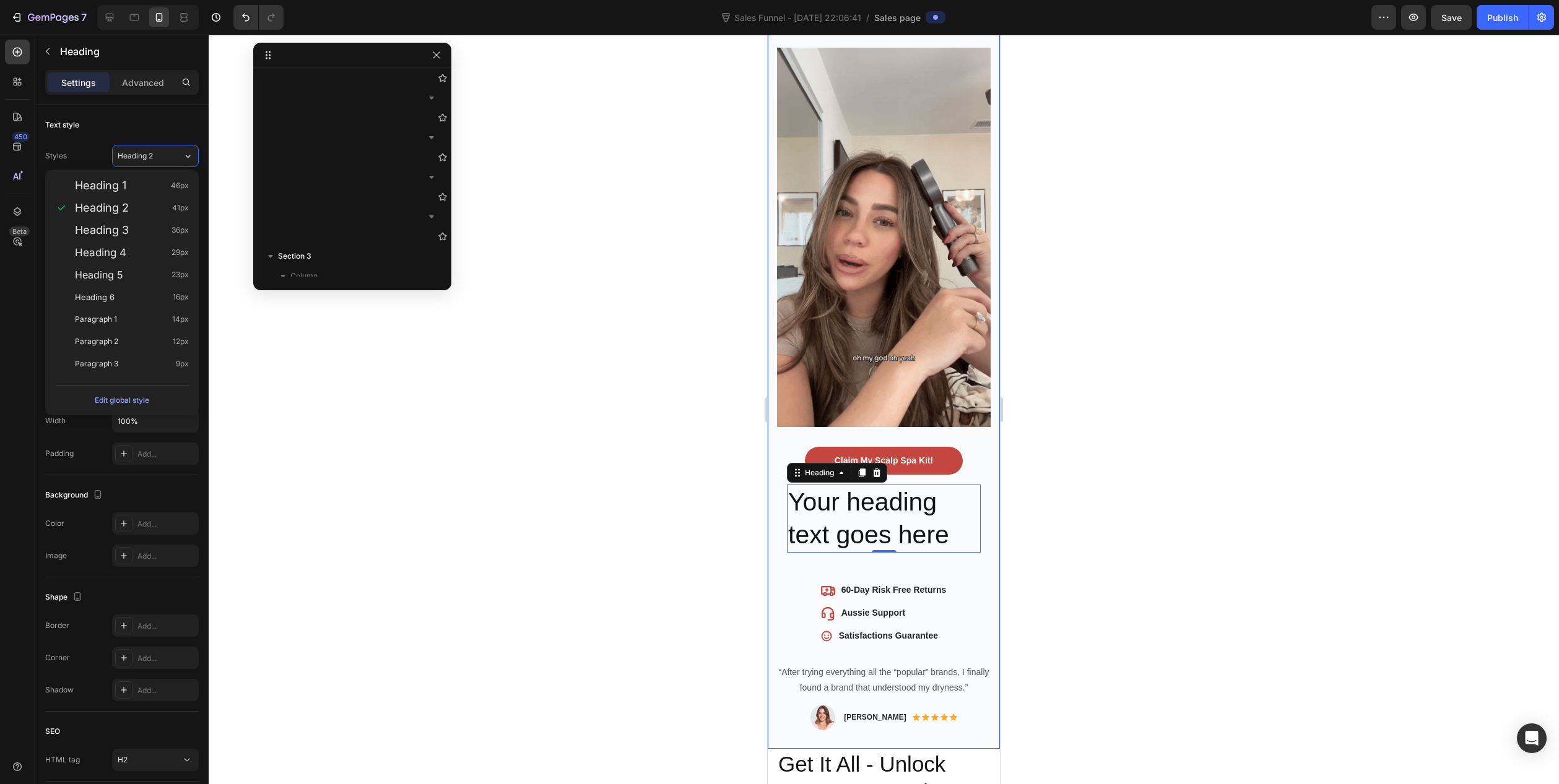
type input "23"
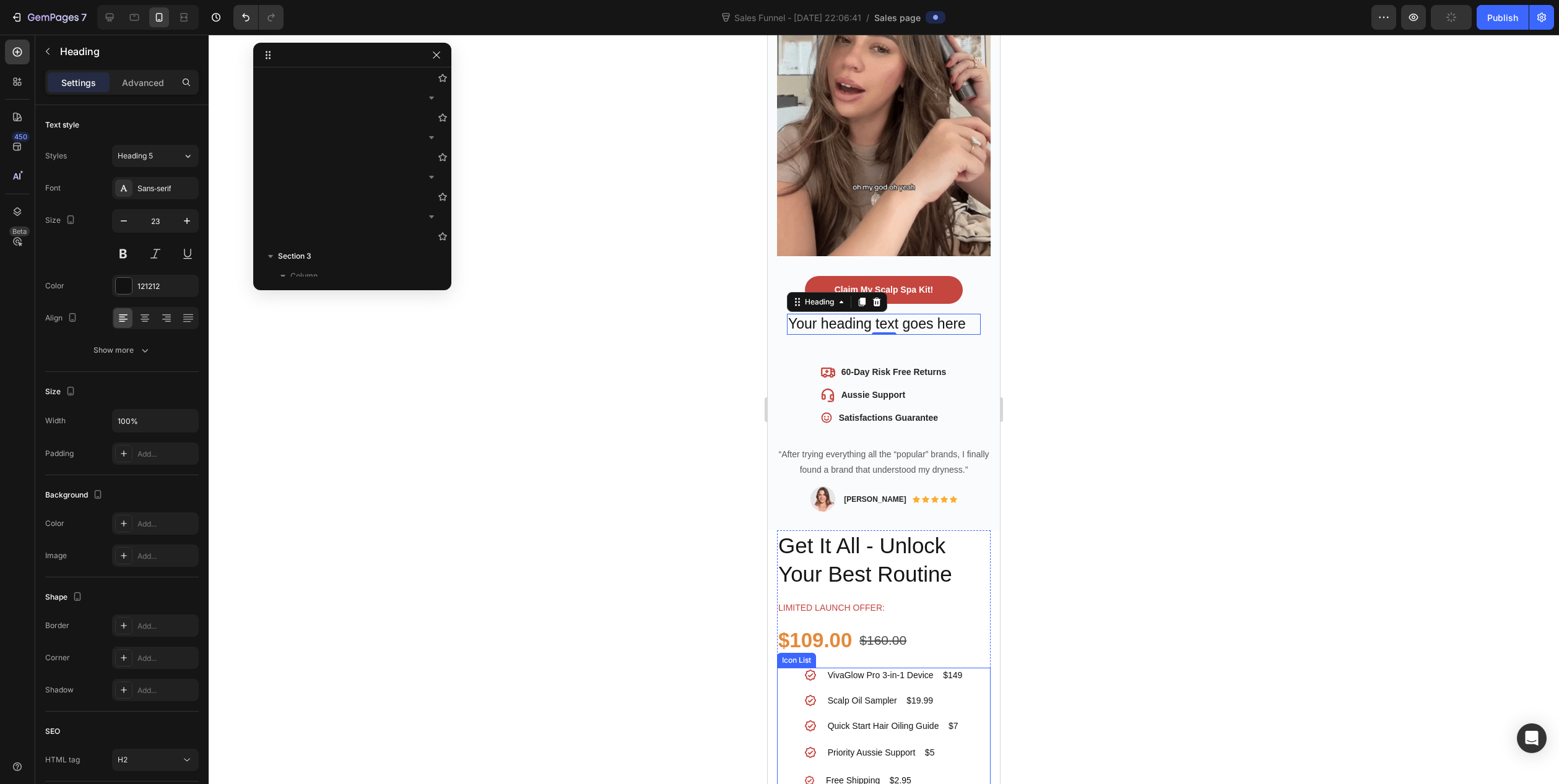
scroll to position [372, 0]
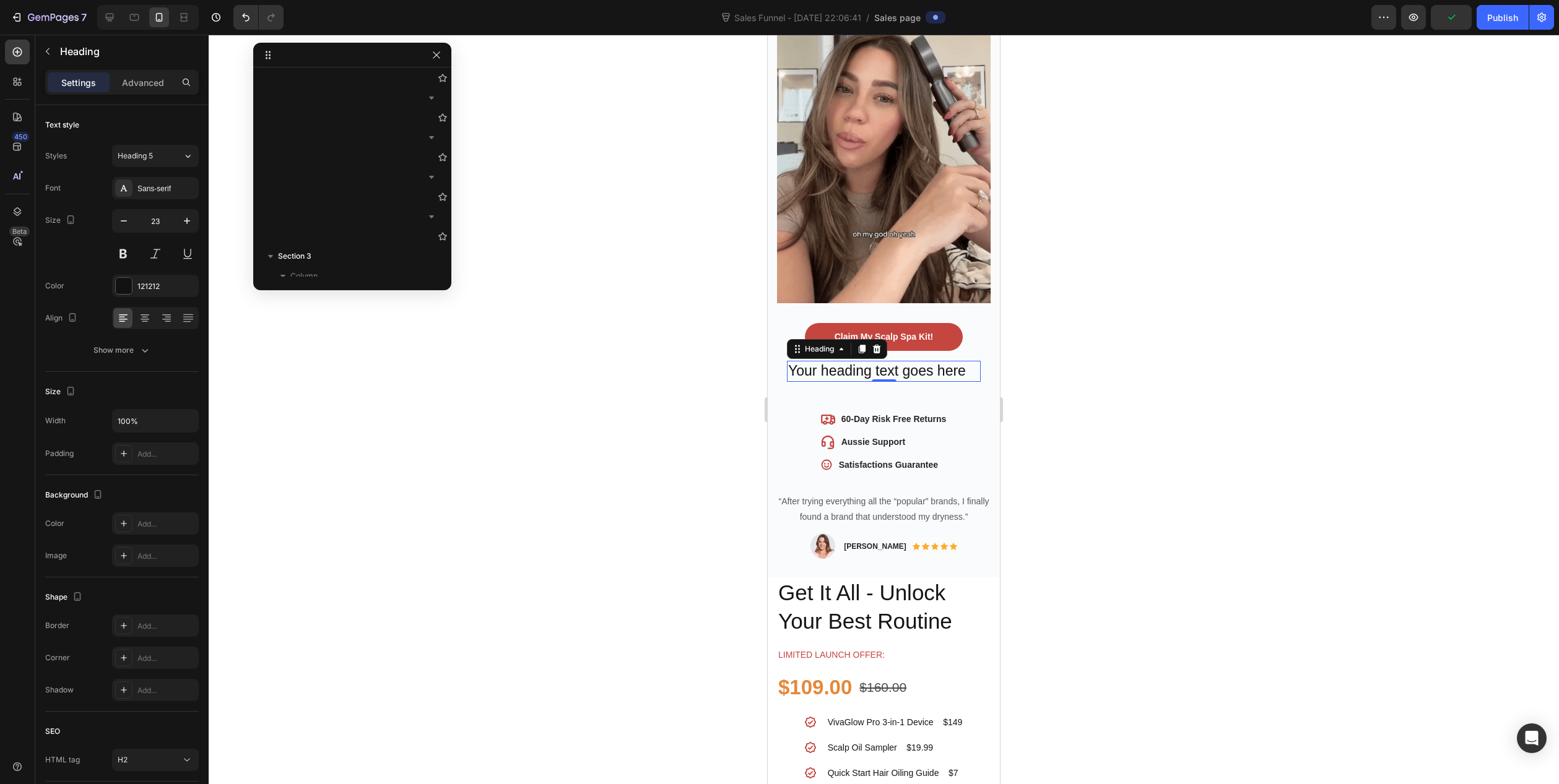
click at [851, 361] on h2 "Your heading text goes here" at bounding box center [883, 371] width 194 height 21
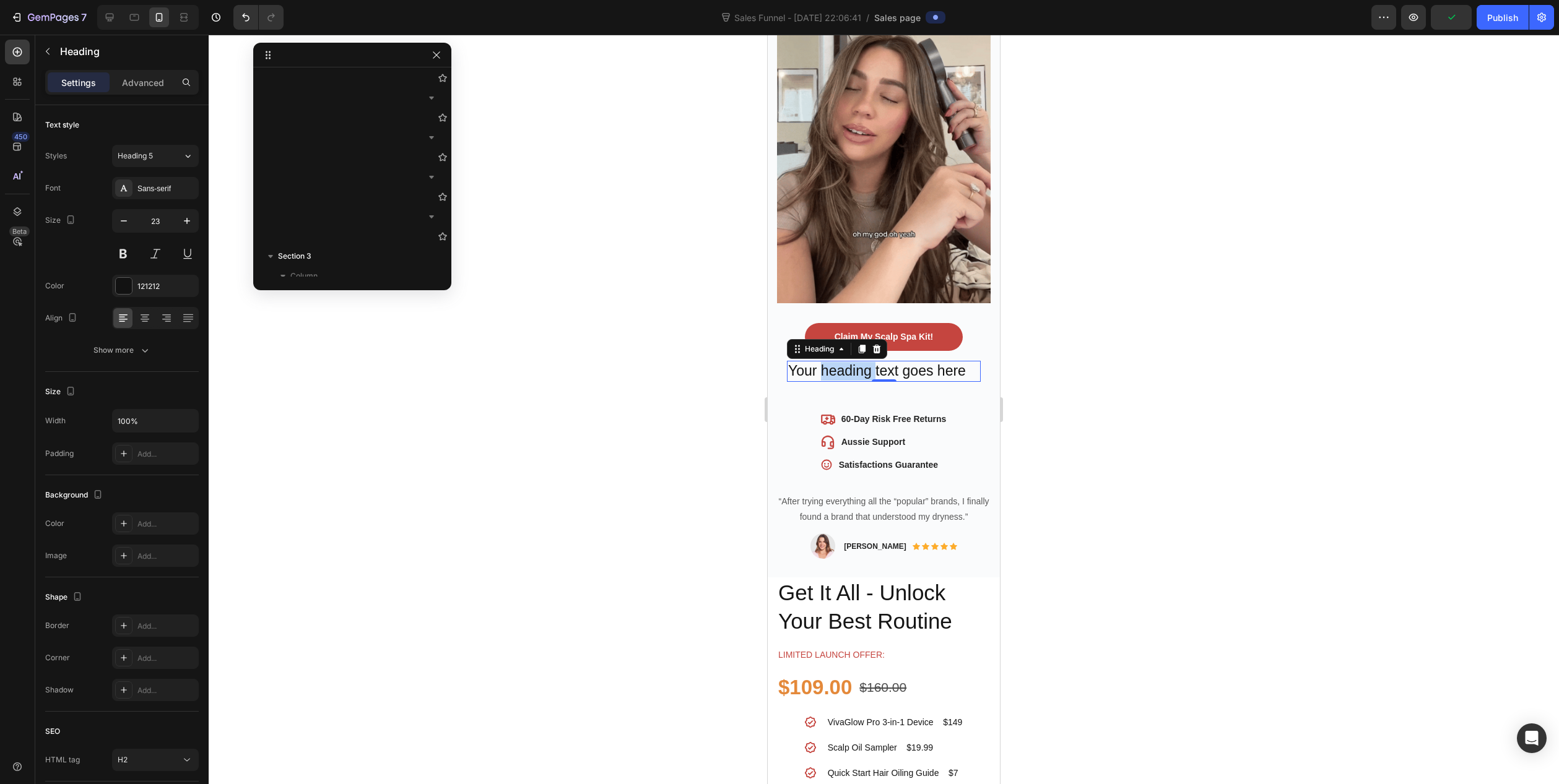
click at [851, 362] on p "Your heading text goes here" at bounding box center [884, 371] width 192 height 19
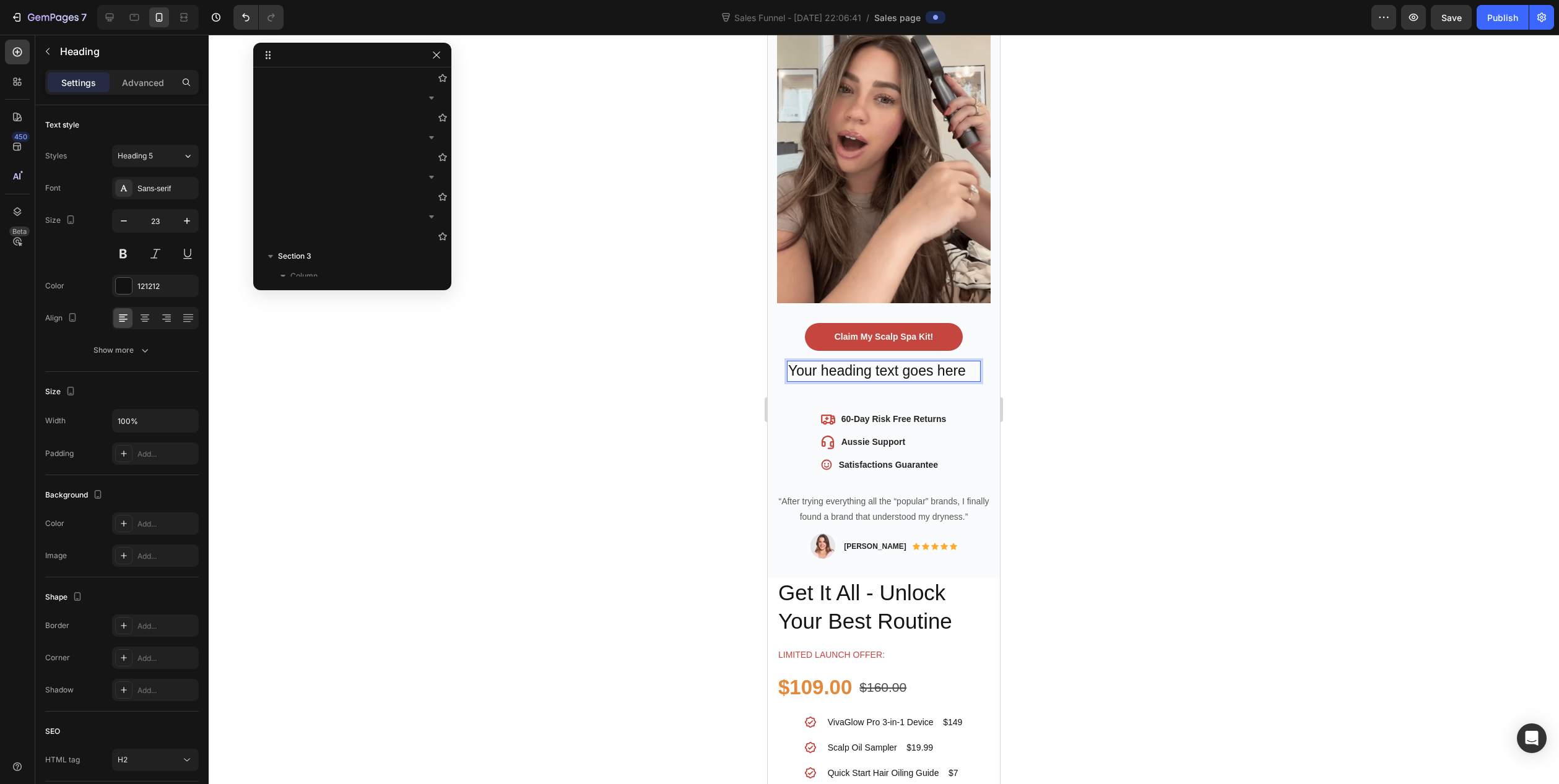
click at [796, 362] on p "Your heading text goes here" at bounding box center [884, 371] width 192 height 19
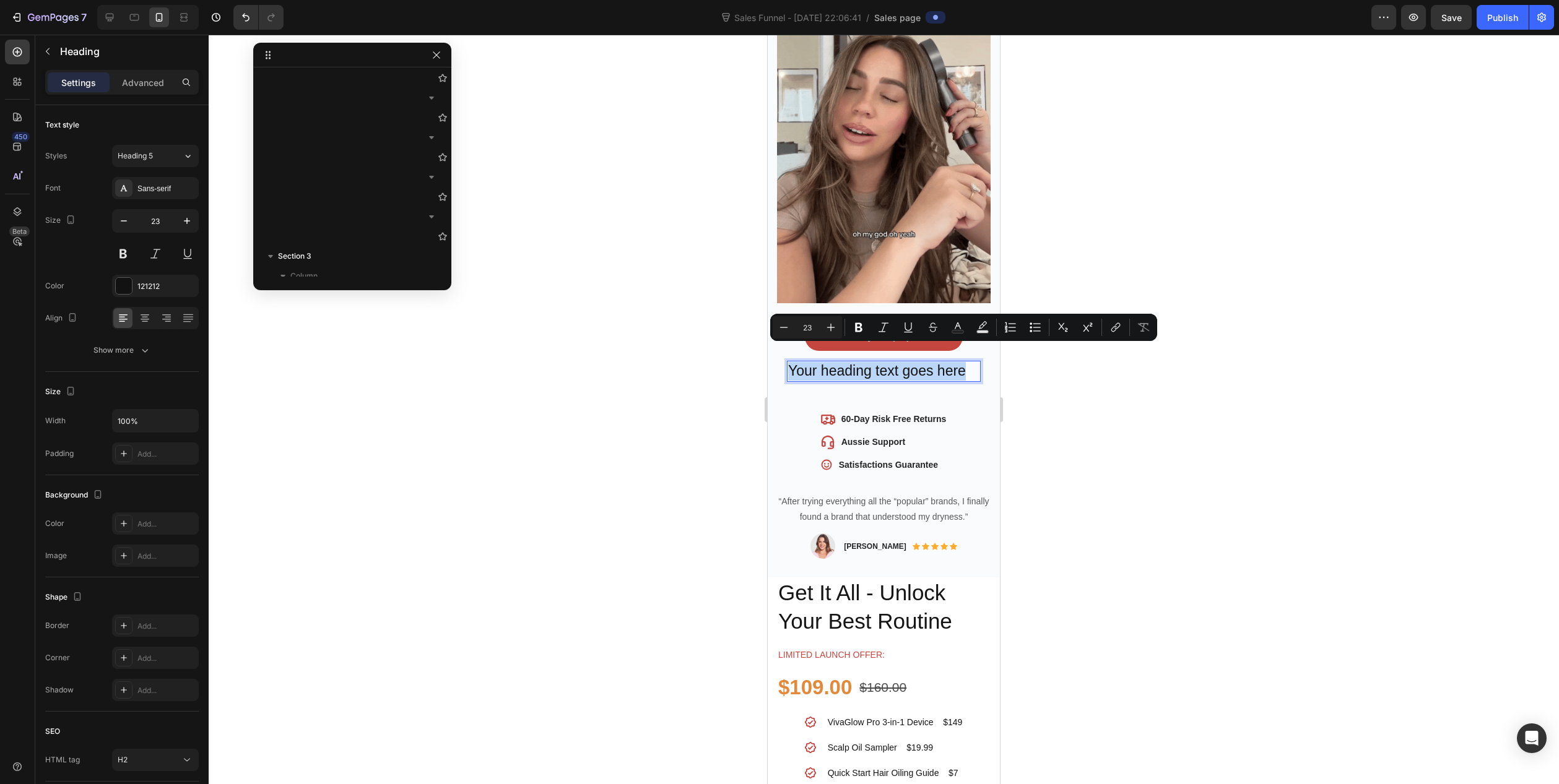
drag, startPoint x: 789, startPoint y: 354, endPoint x: 966, endPoint y: 360, distance: 177.1
click at [966, 362] on p "Your heading text goes here" at bounding box center [884, 371] width 192 height 19
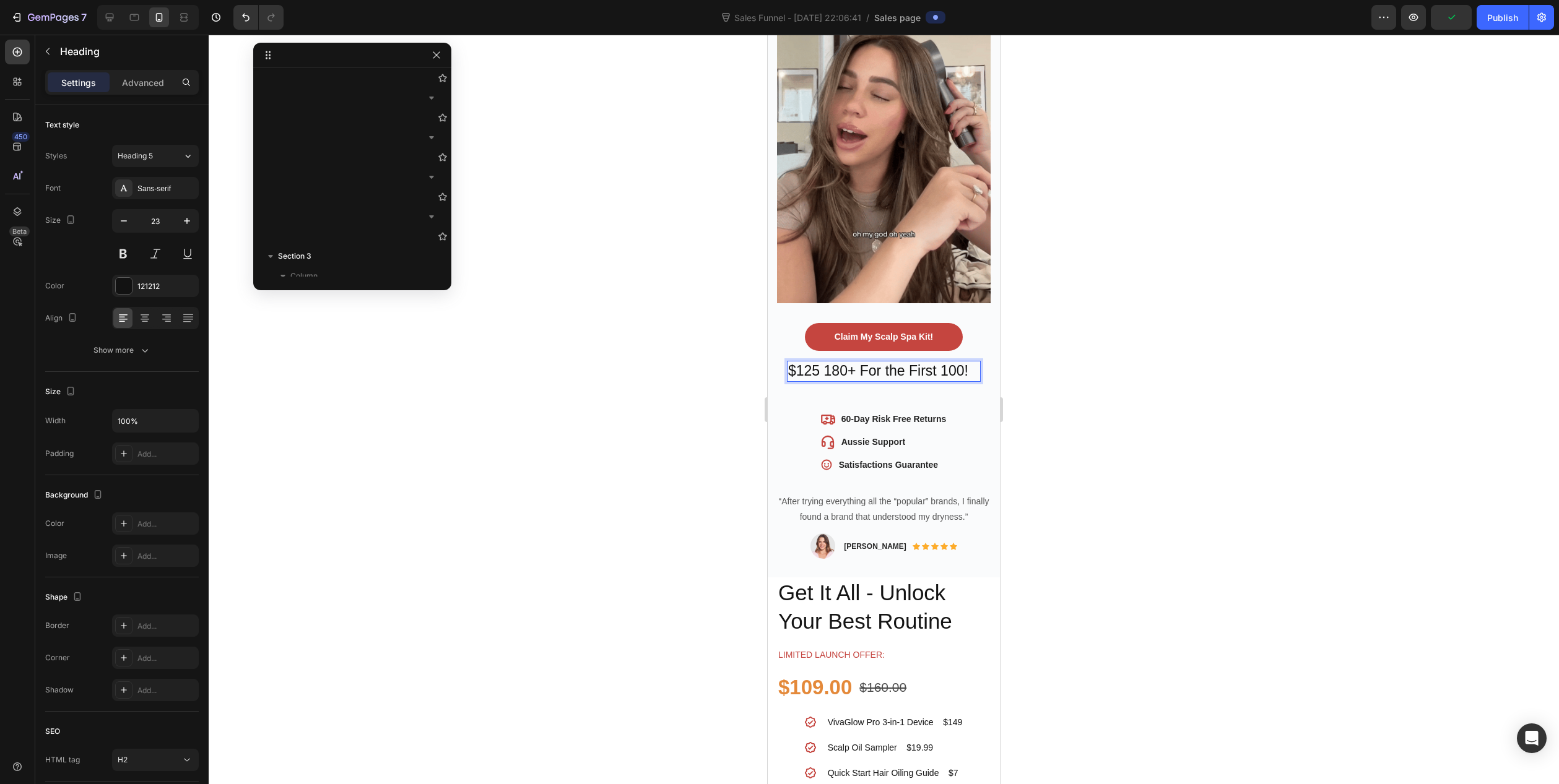
click at [826, 362] on p "$125 180+ For the First 100!" at bounding box center [884, 371] width 192 height 19
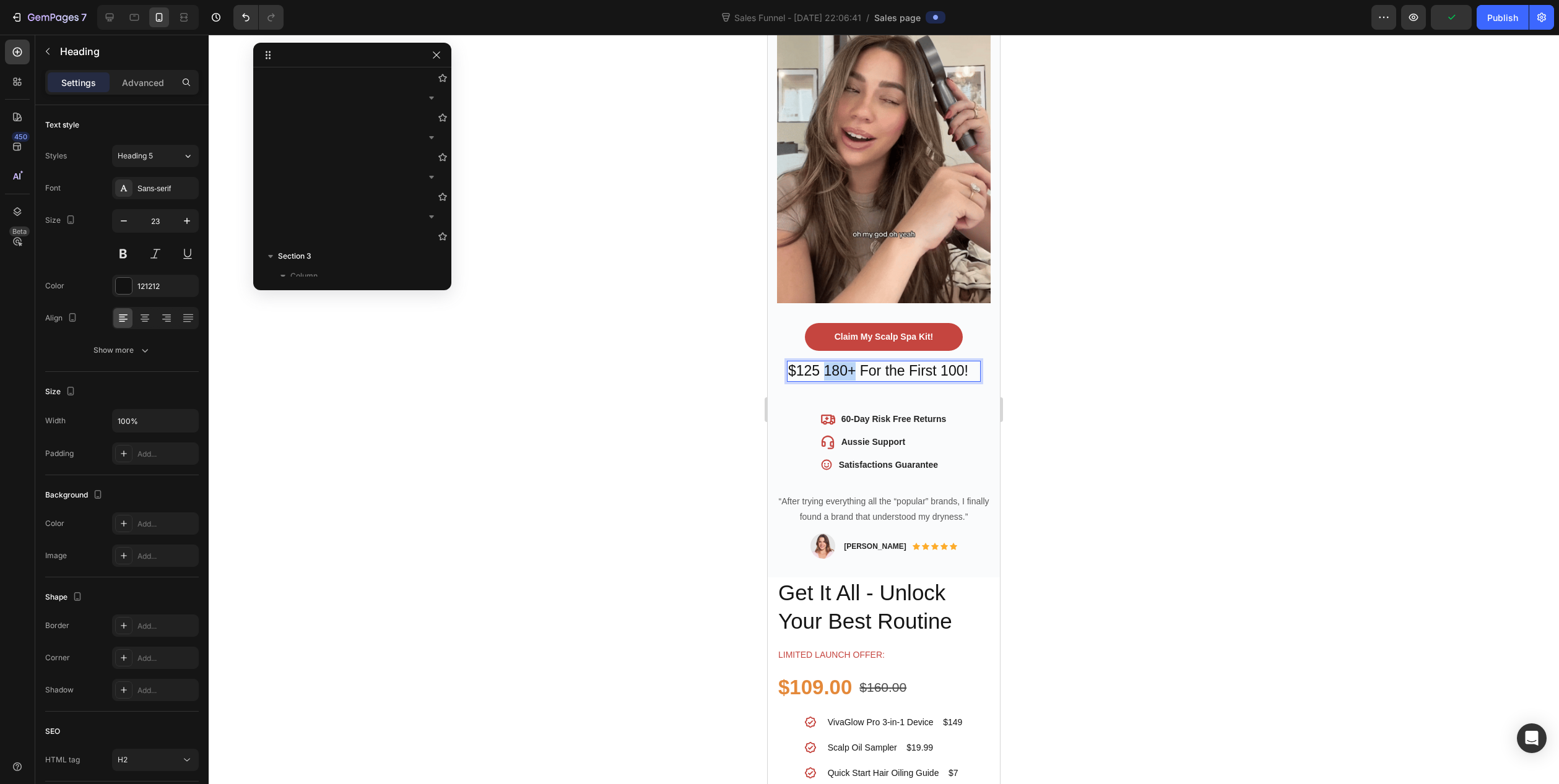
drag, startPoint x: 826, startPoint y: 356, endPoint x: 855, endPoint y: 355, distance: 29.0
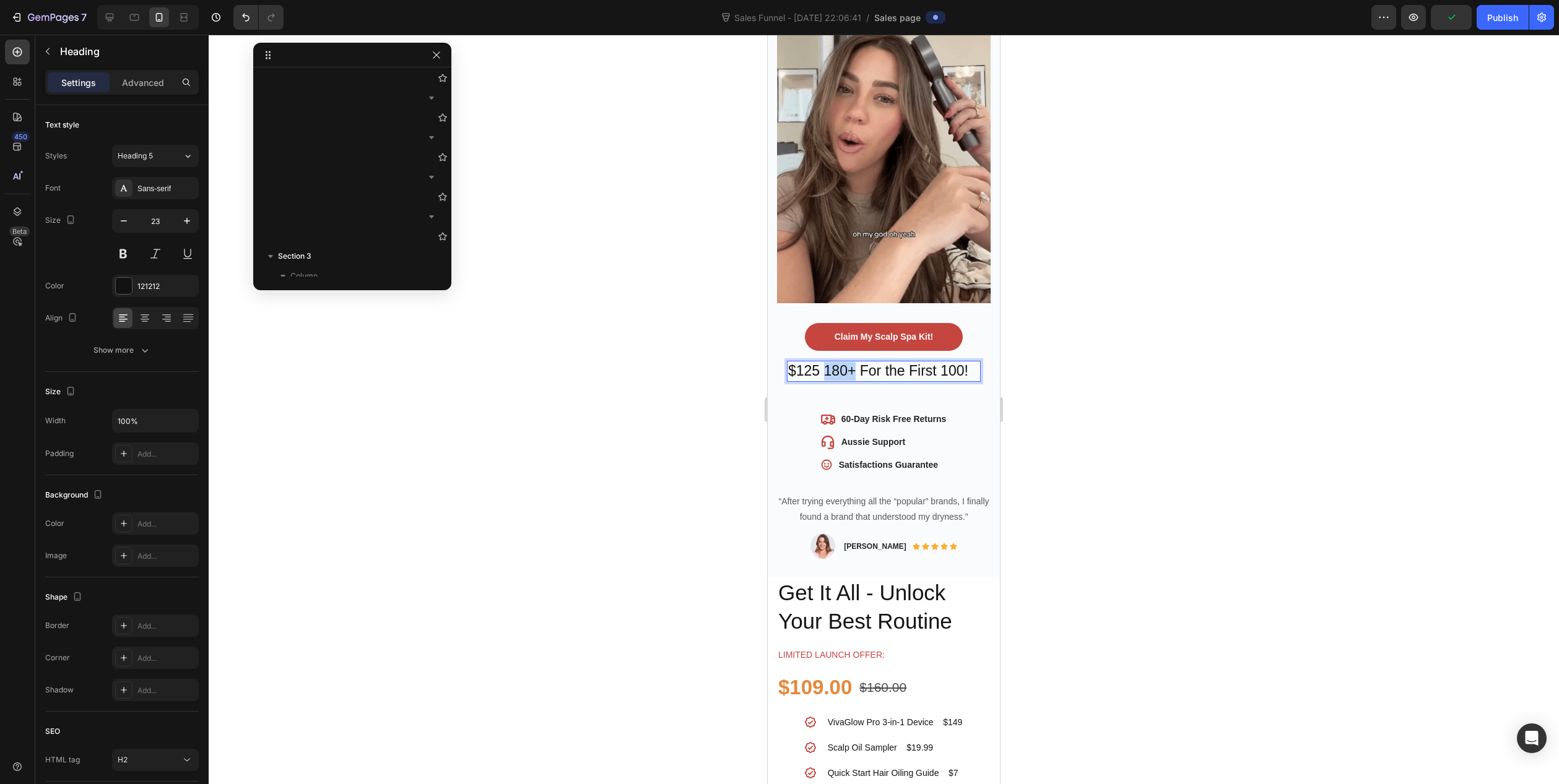
click at [855, 362] on p "$125 180+ For the First 100!" at bounding box center [884, 371] width 192 height 19
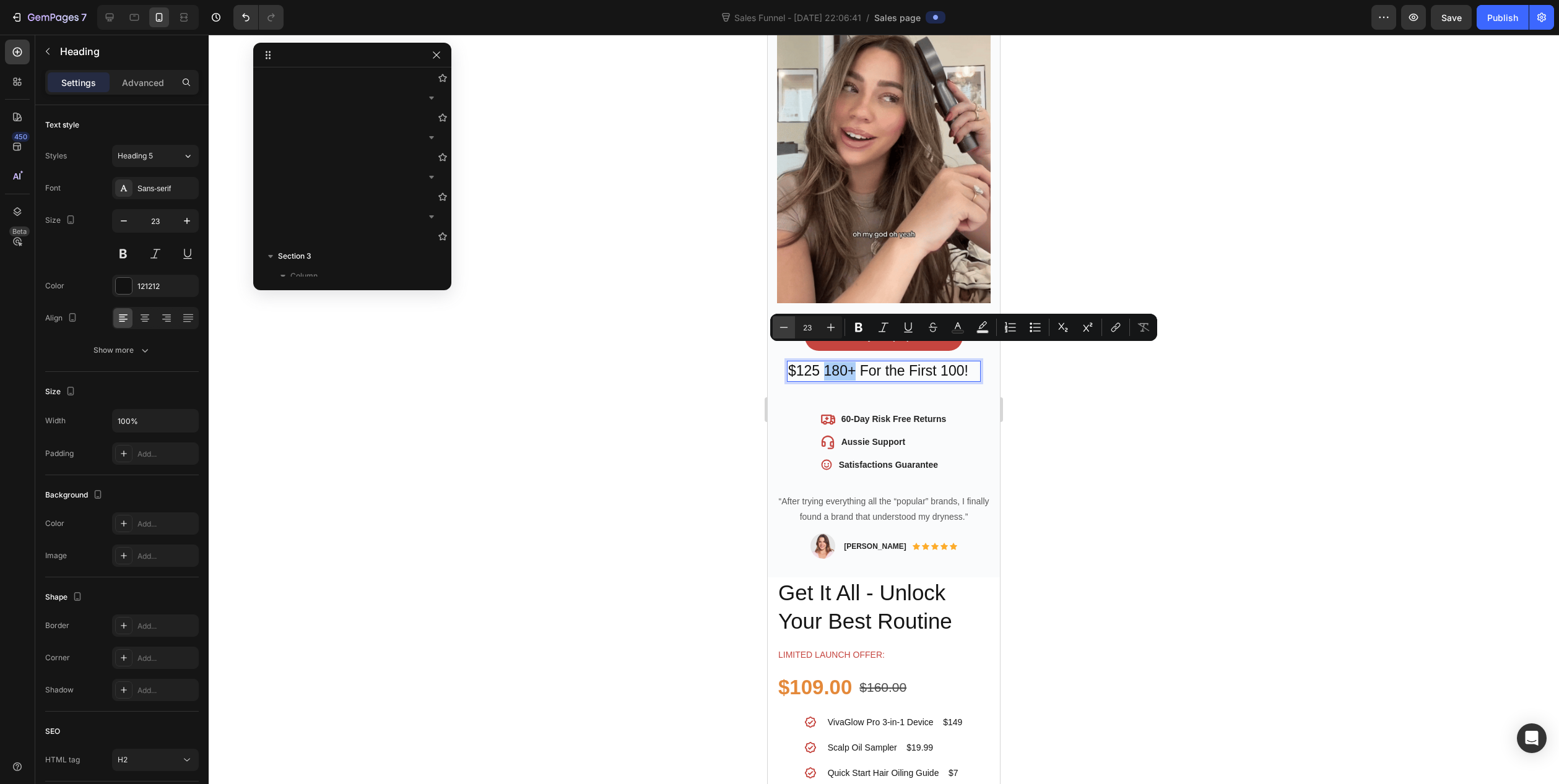
click at [778, 327] on icon "Editor contextual toolbar" at bounding box center [784, 327] width 12 height 12
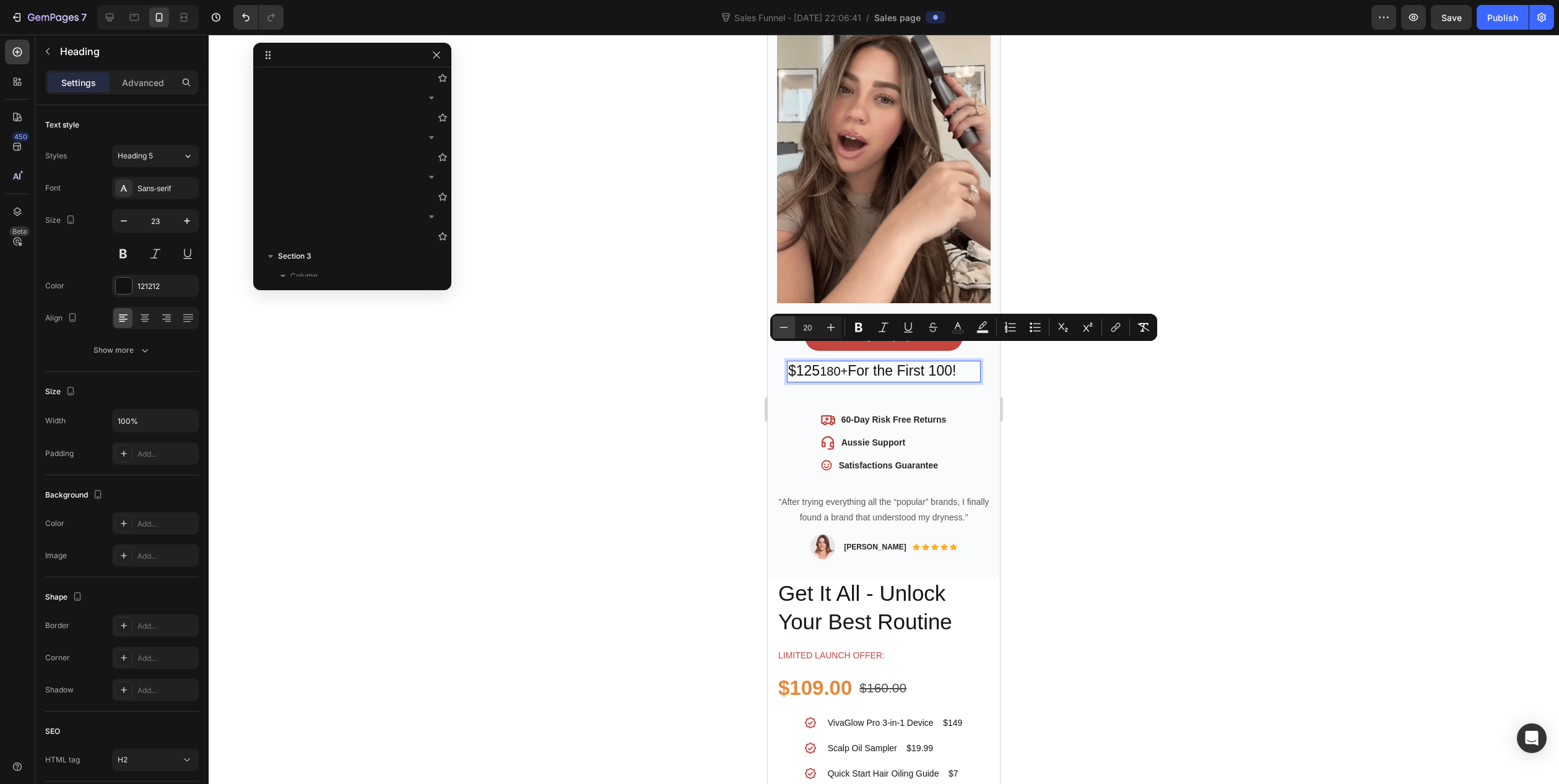
click at [778, 327] on icon "Editor contextual toolbar" at bounding box center [784, 327] width 12 height 12
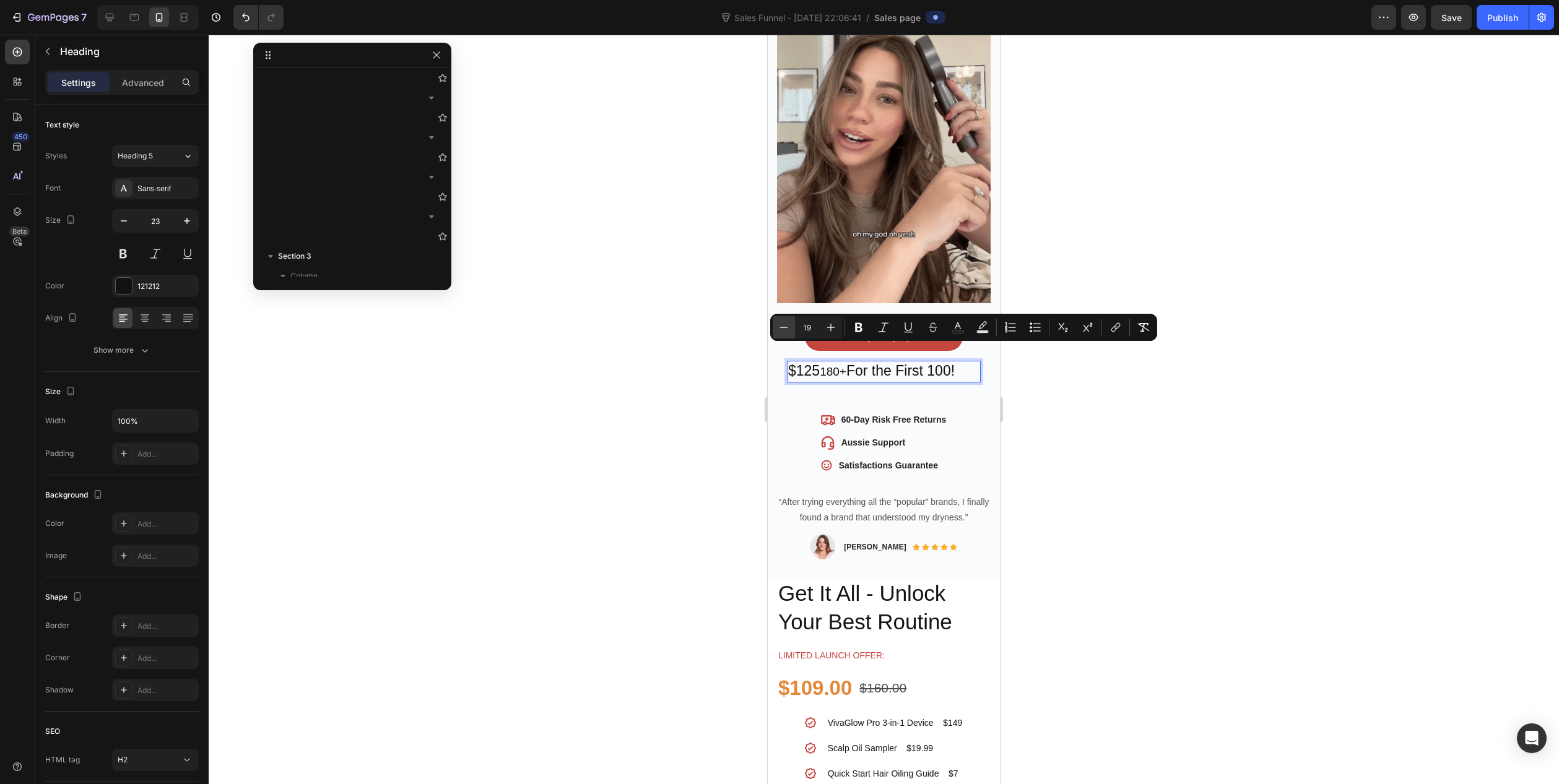
click at [778, 327] on icon "Editor contextual toolbar" at bounding box center [784, 327] width 12 height 12
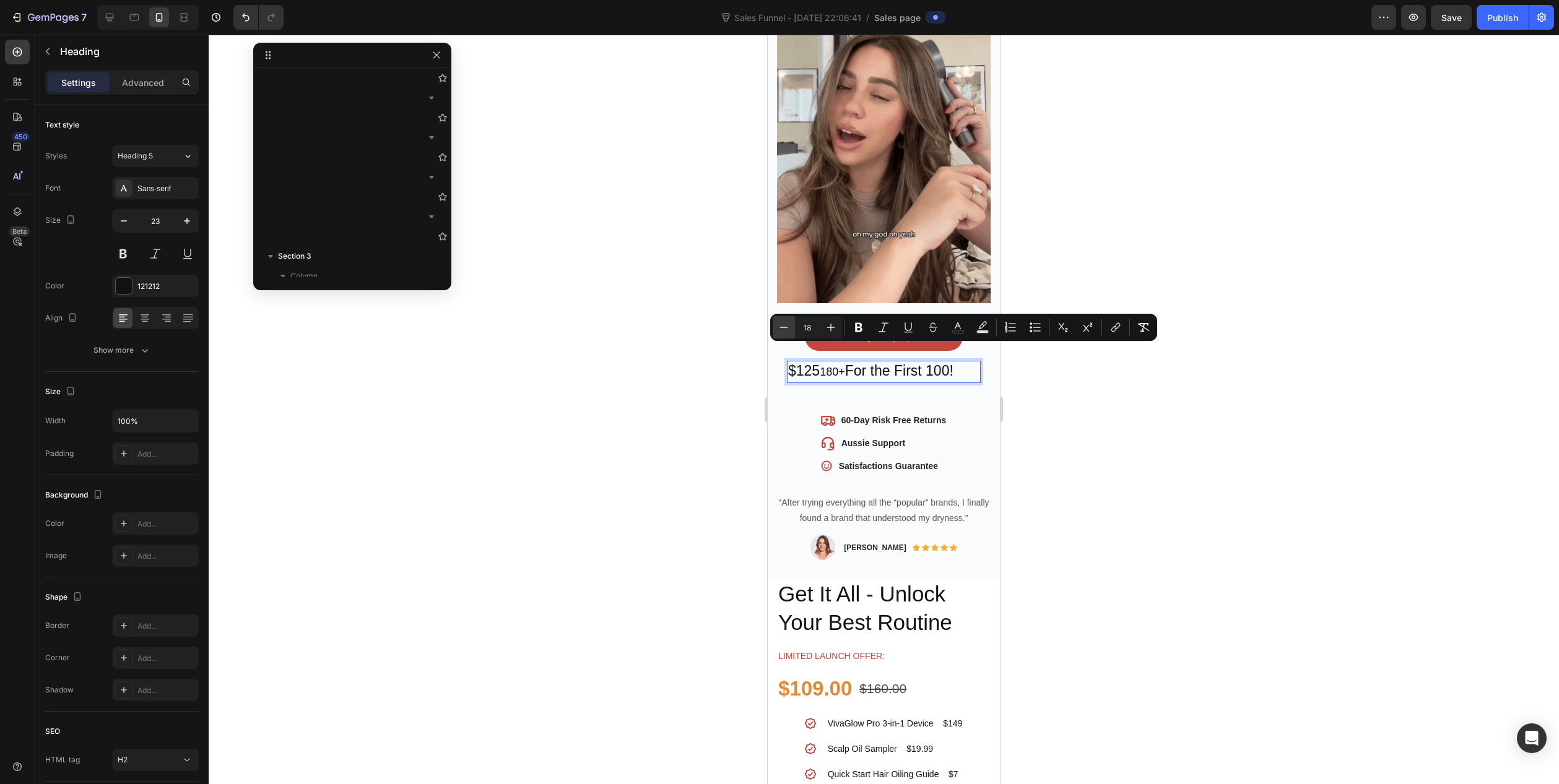
click at [778, 327] on icon "Editor contextual toolbar" at bounding box center [784, 327] width 12 height 12
click at [930, 331] on icon "Editor contextual toolbar" at bounding box center [932, 327] width 12 height 12
click at [833, 329] on icon "Editor contextual toolbar" at bounding box center [830, 327] width 12 height 12
type input "23"
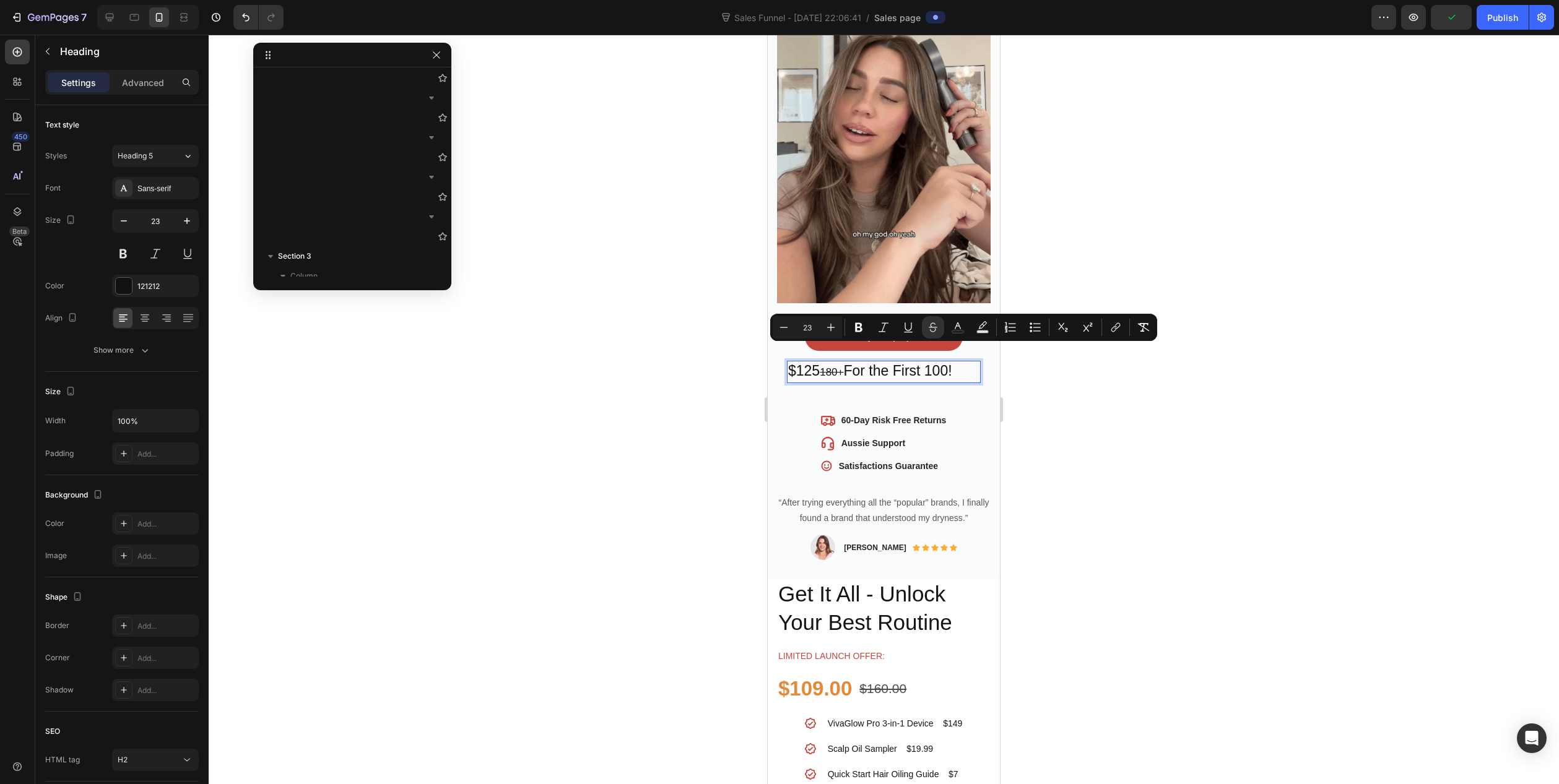
click at [931, 362] on p "$125 180+ For the First 100!" at bounding box center [884, 372] width 192 height 20
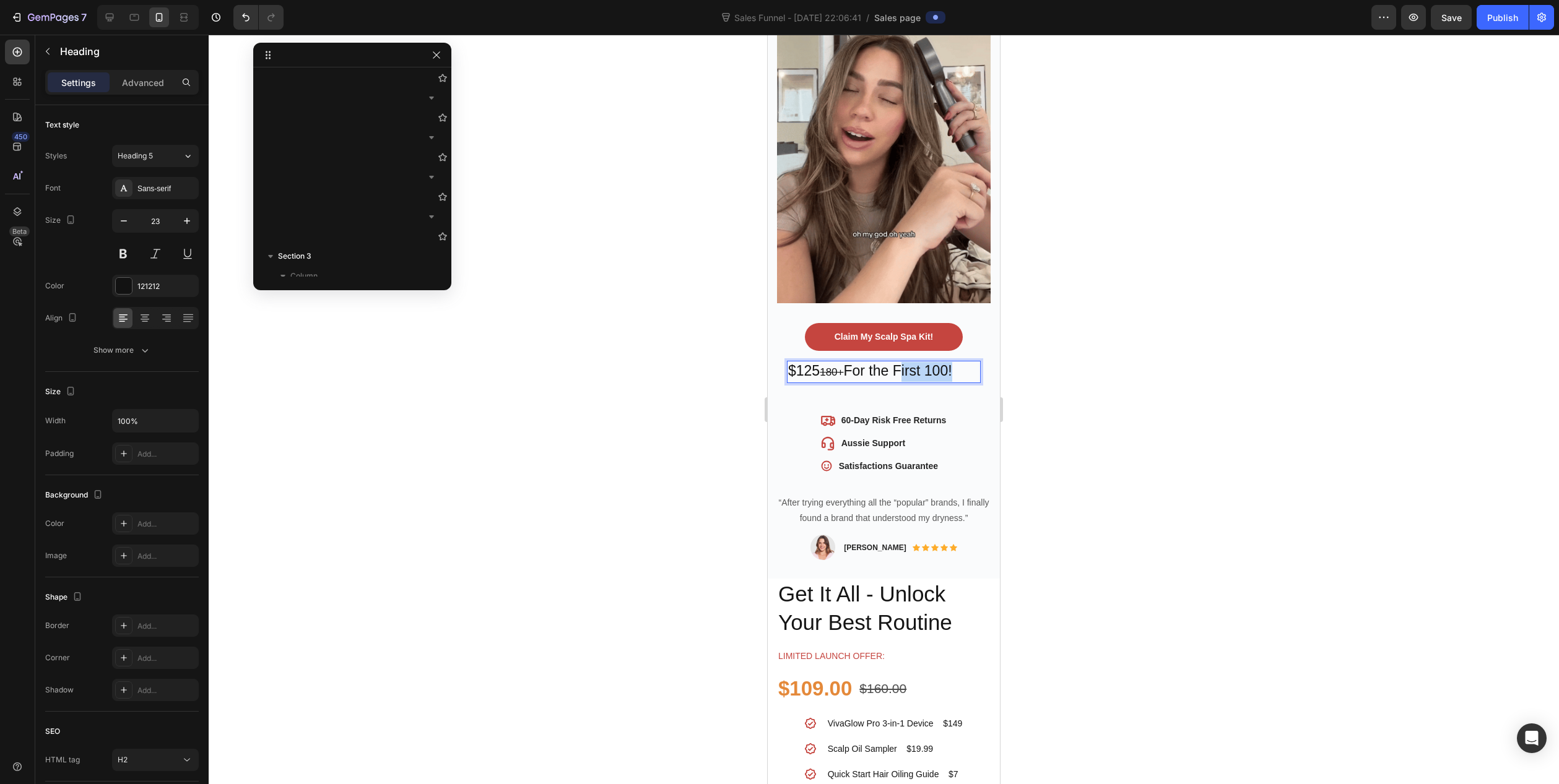
drag, startPoint x: 902, startPoint y: 355, endPoint x: 955, endPoint y: 359, distance: 53.2
click at [955, 362] on p "$125 180+ For the First 100!" at bounding box center [884, 372] width 192 height 20
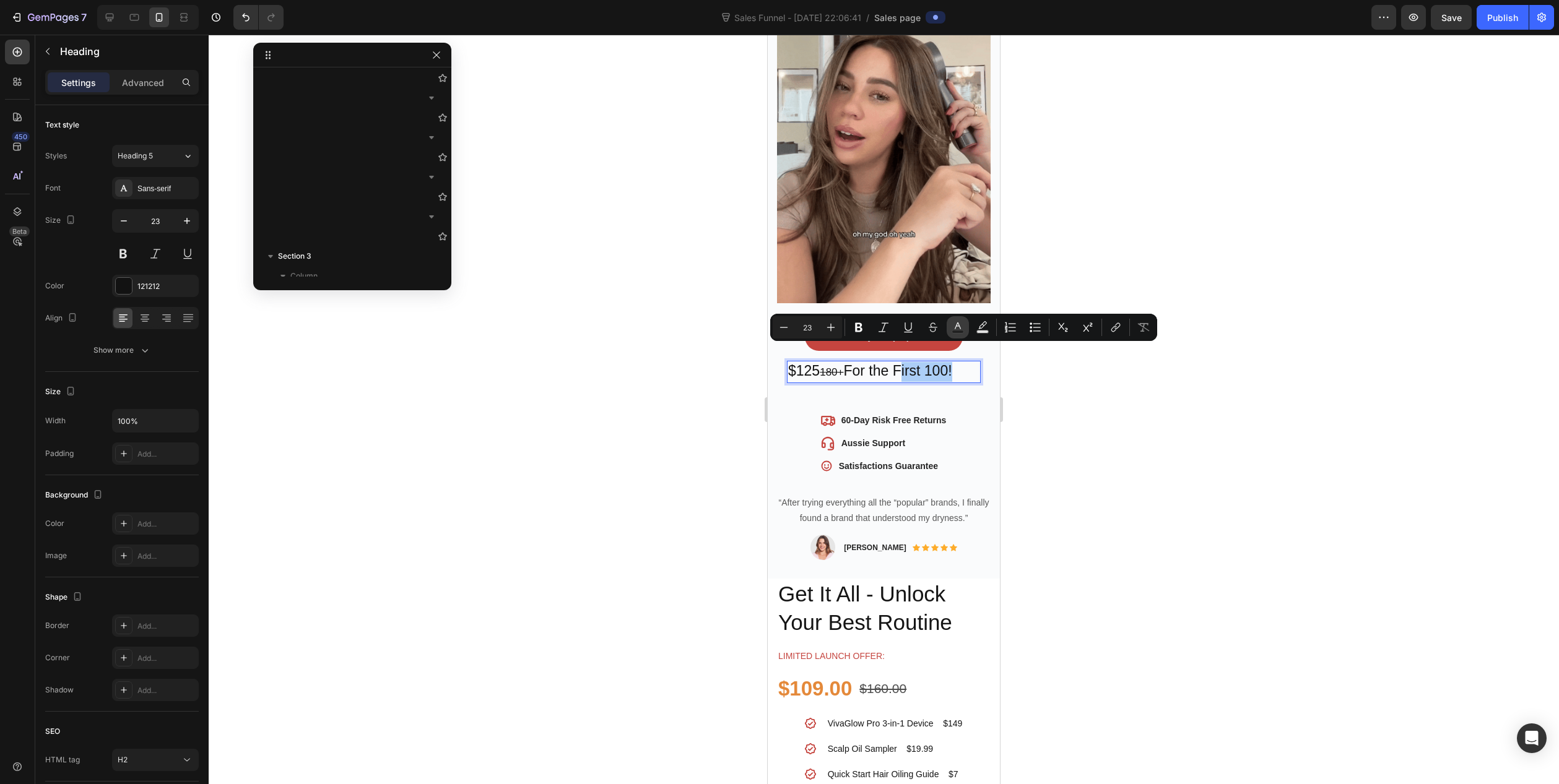
click at [964, 331] on rect "Editor contextual toolbar" at bounding box center [958, 332] width 11 height 3
type input "121212"
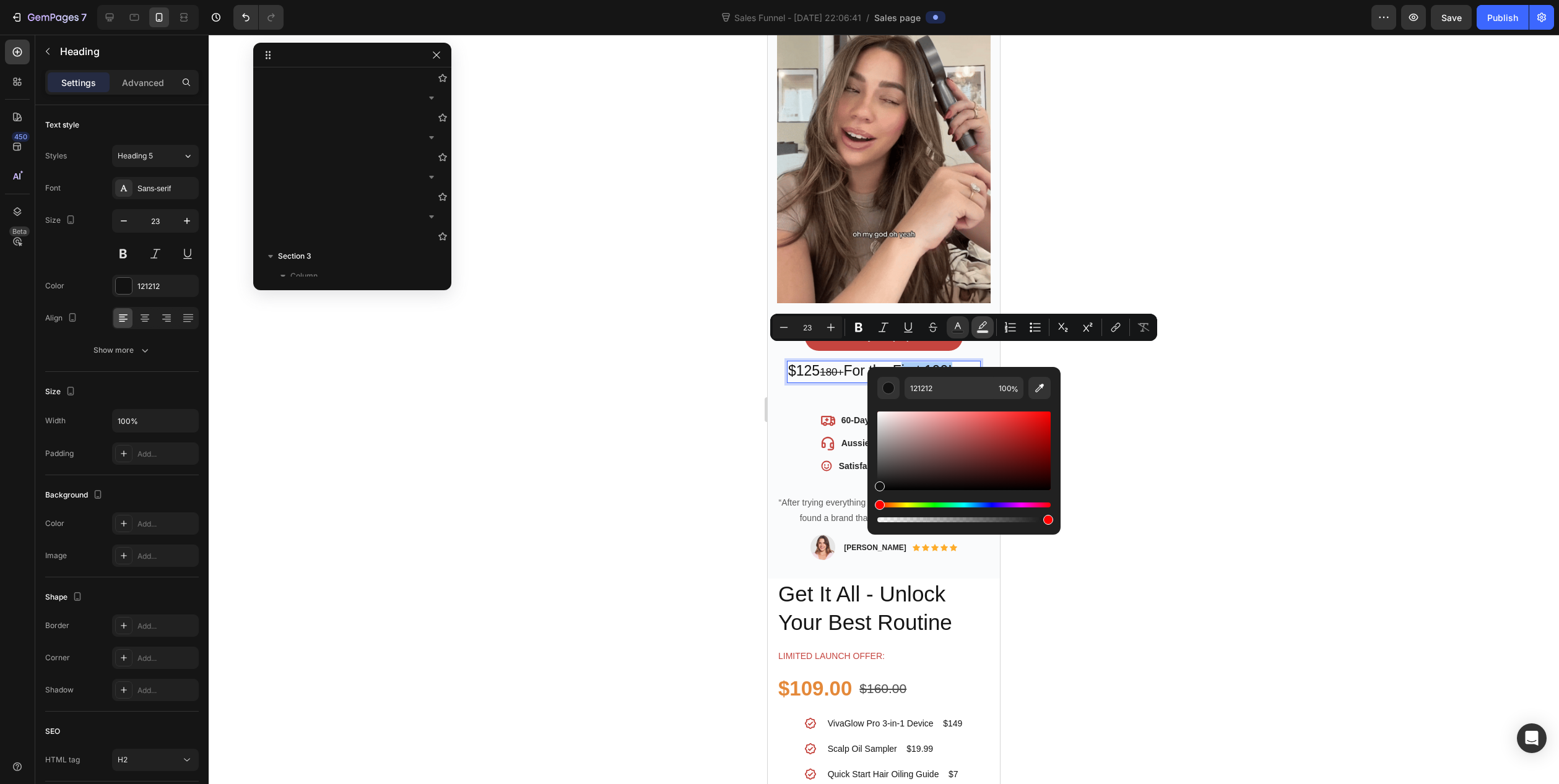
click at [979, 326] on icon "Editor contextual toolbar" at bounding box center [982, 327] width 12 height 12
type input "000000"
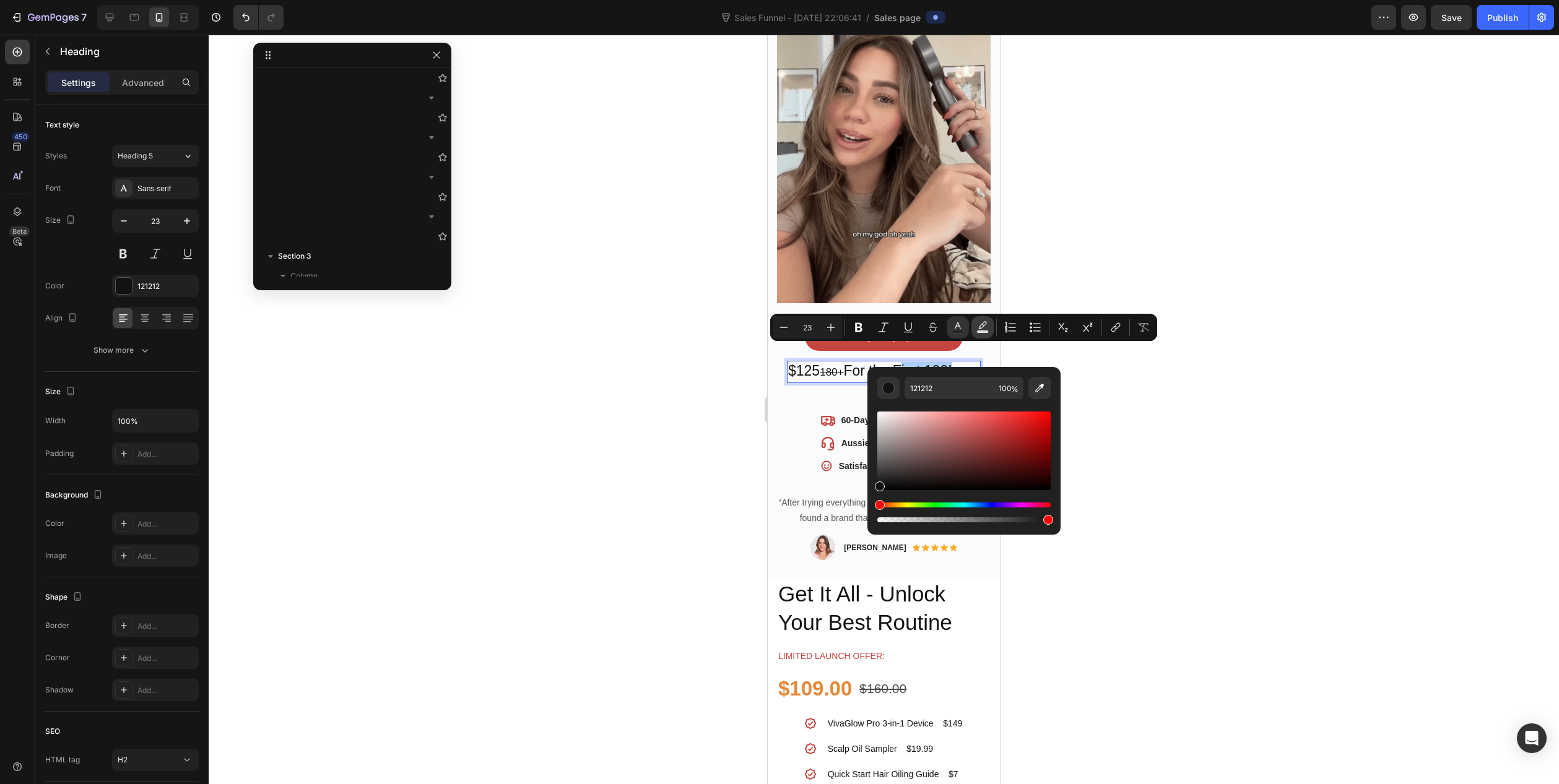
type input "77"
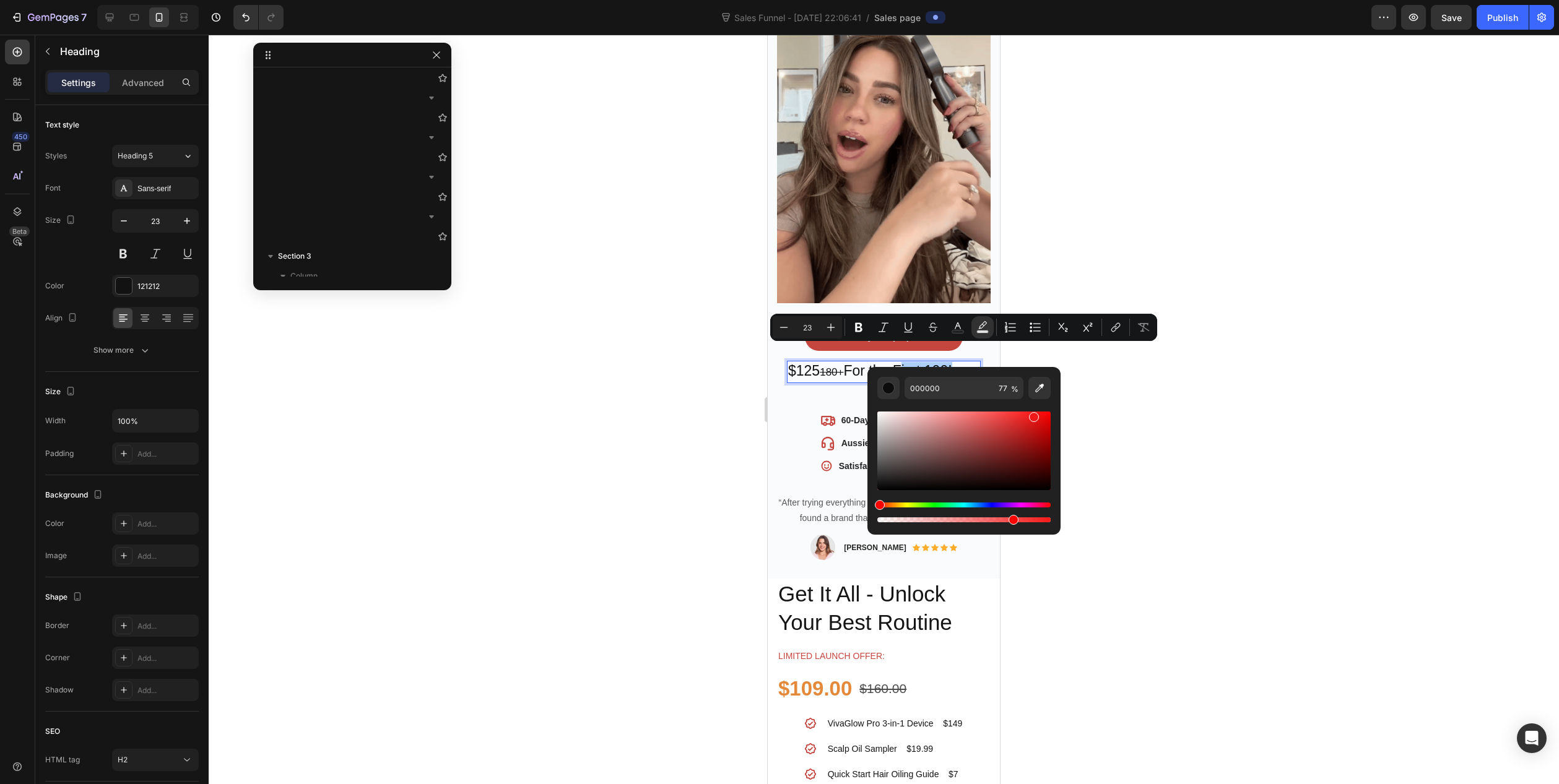
click at [1032, 414] on div "Editor contextual toolbar" at bounding box center [964, 451] width 173 height 79
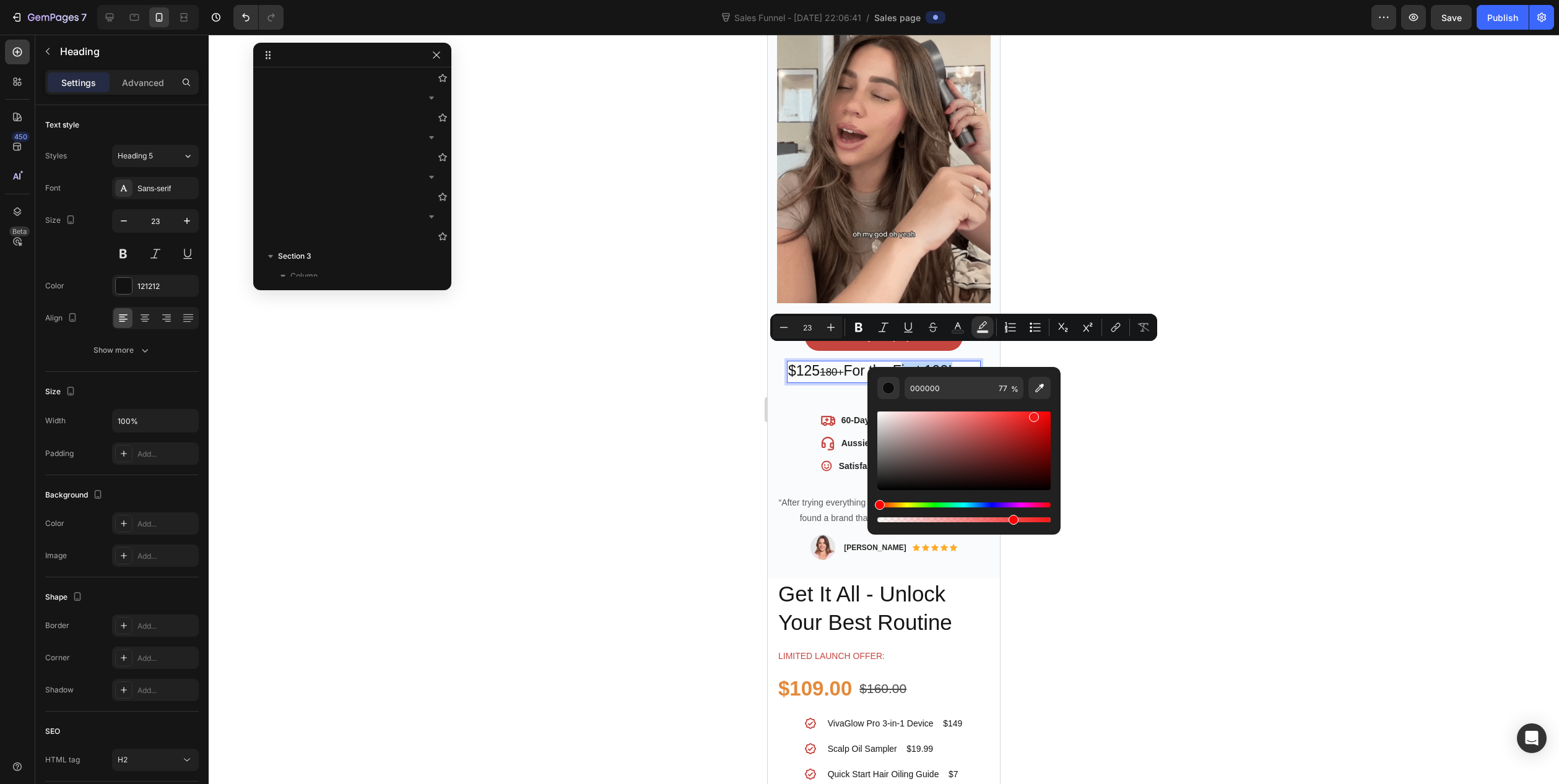
type input "F41A1A"
click at [1167, 474] on div at bounding box center [884, 409] width 1351 height 750
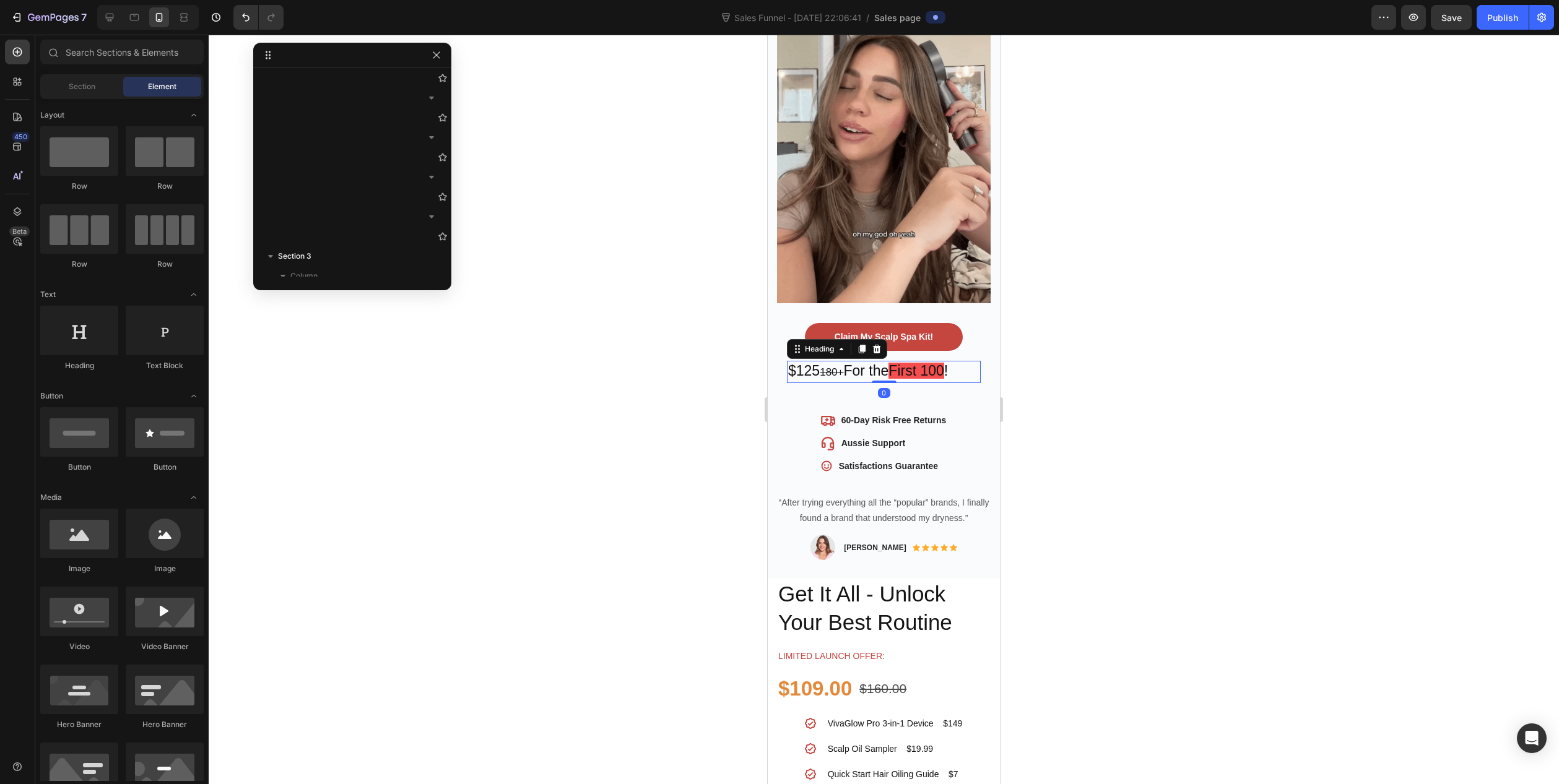
click at [824, 366] on s "180+" at bounding box center [832, 372] width 24 height 11
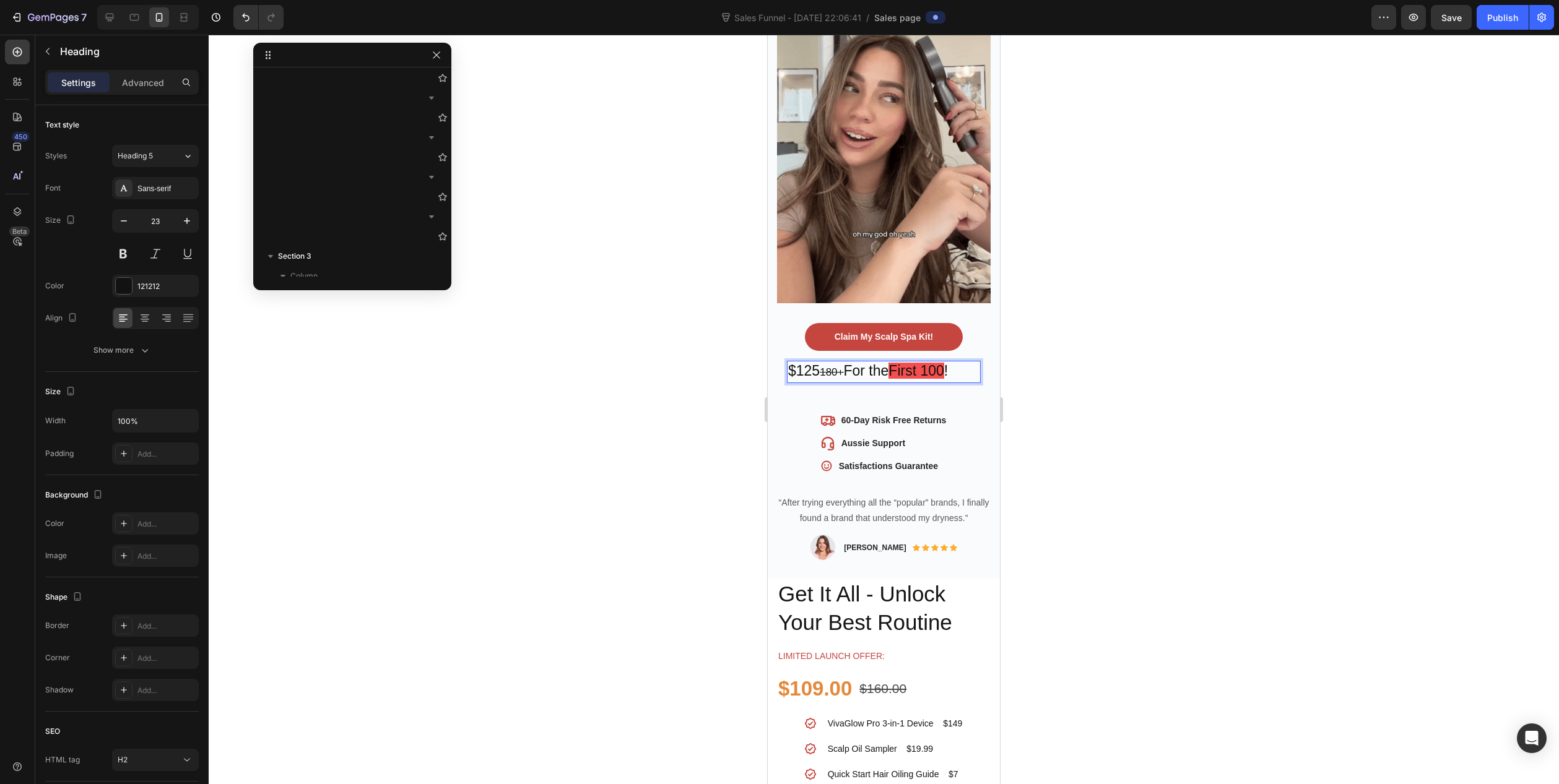
click at [952, 362] on p "$125 180+ For the First 100 !" at bounding box center [884, 372] width 192 height 20
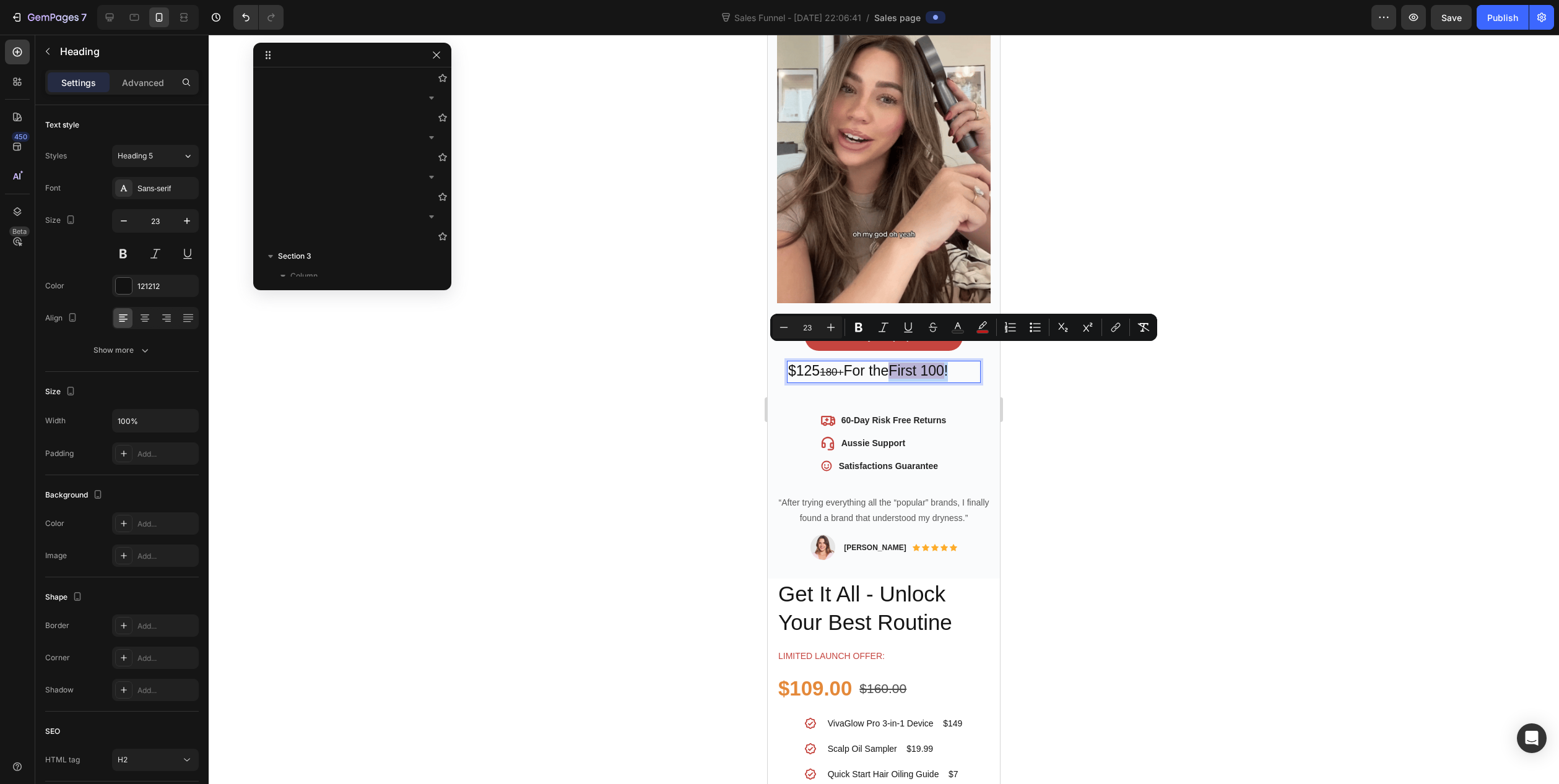
drag, startPoint x: 955, startPoint y: 356, endPoint x: 898, endPoint y: 359, distance: 57.1
click at [898, 362] on p "$125 180+ For the First 100 !" at bounding box center [884, 372] width 192 height 20
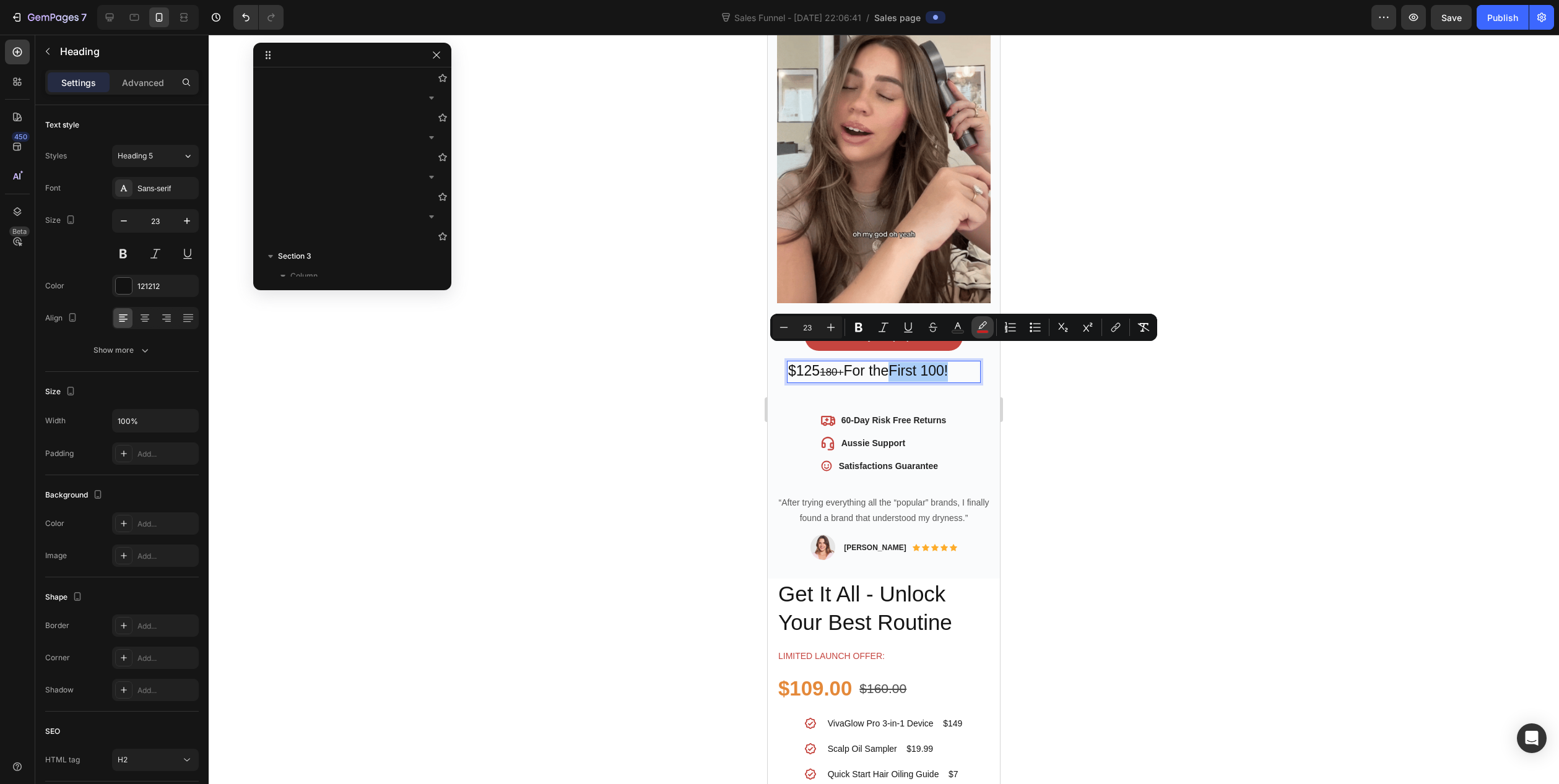
click at [990, 326] on button "color" at bounding box center [982, 327] width 22 height 22
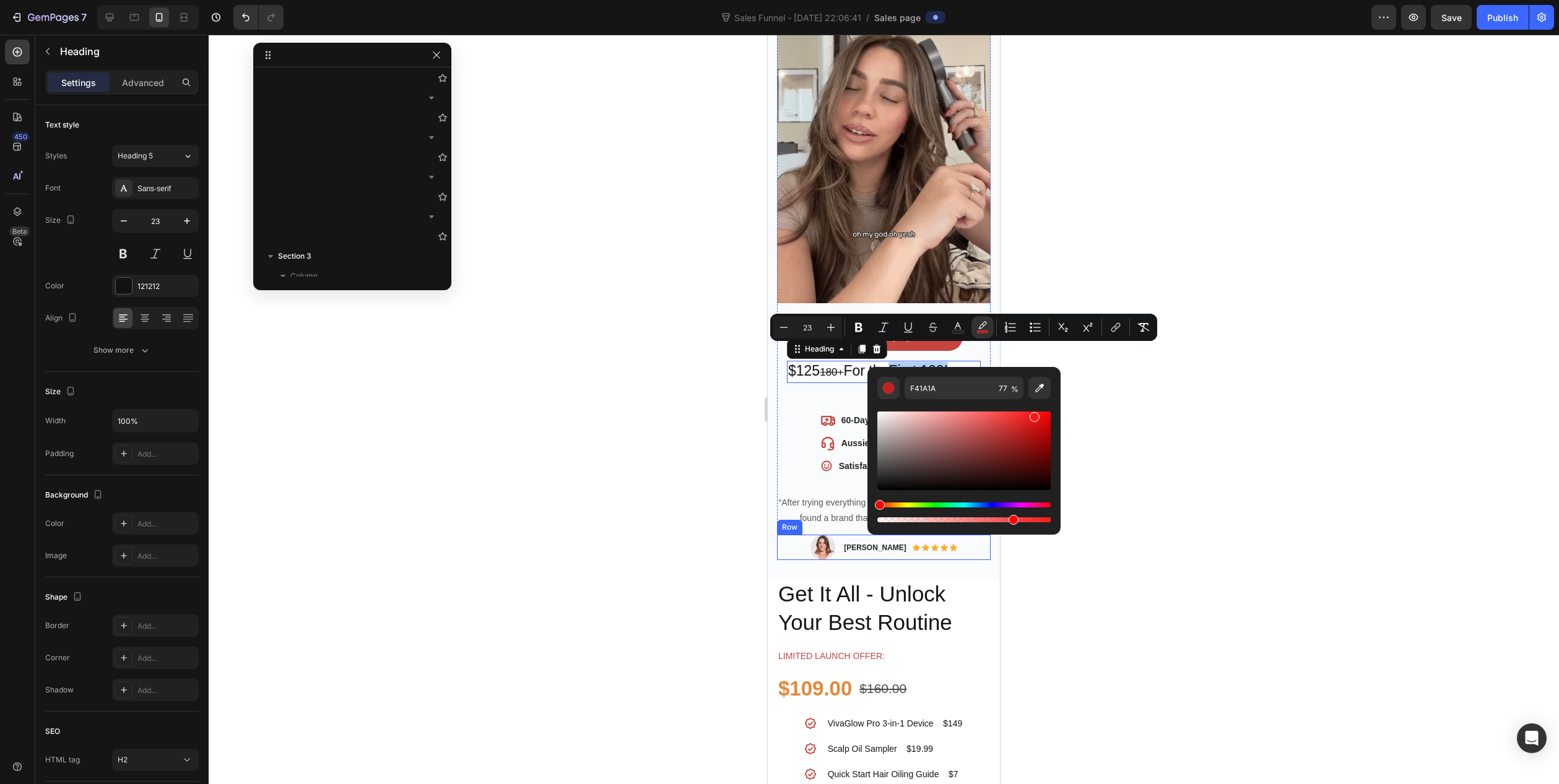
drag, startPoint x: 1640, startPoint y: 555, endPoint x: 778, endPoint y: 526, distance: 862.5
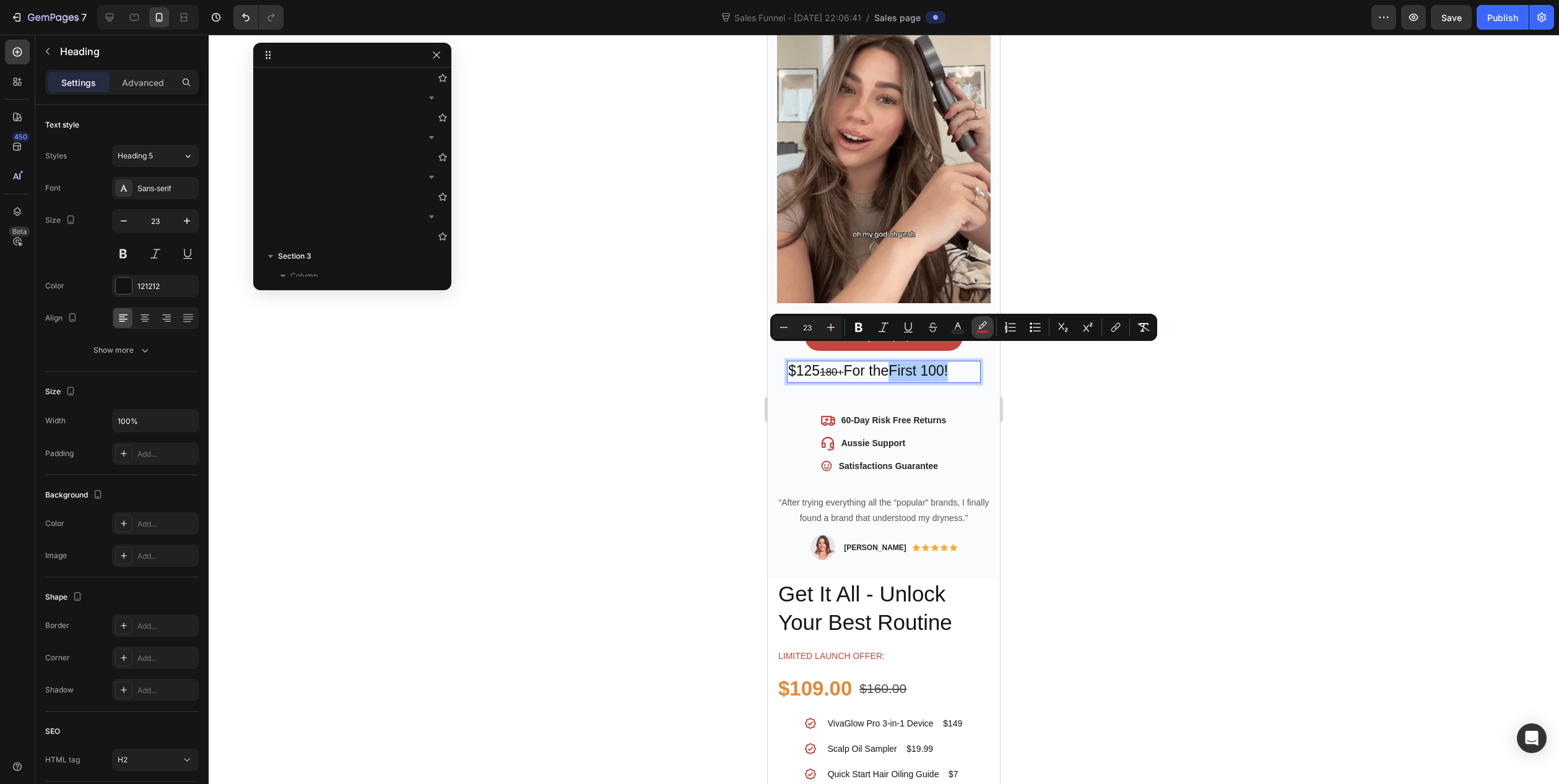
drag, startPoint x: 170, startPoint y: 322, endPoint x: 986, endPoint y: 325, distance: 816.0
click at [986, 325] on icon "Editor contextual toolbar" at bounding box center [982, 327] width 12 height 12
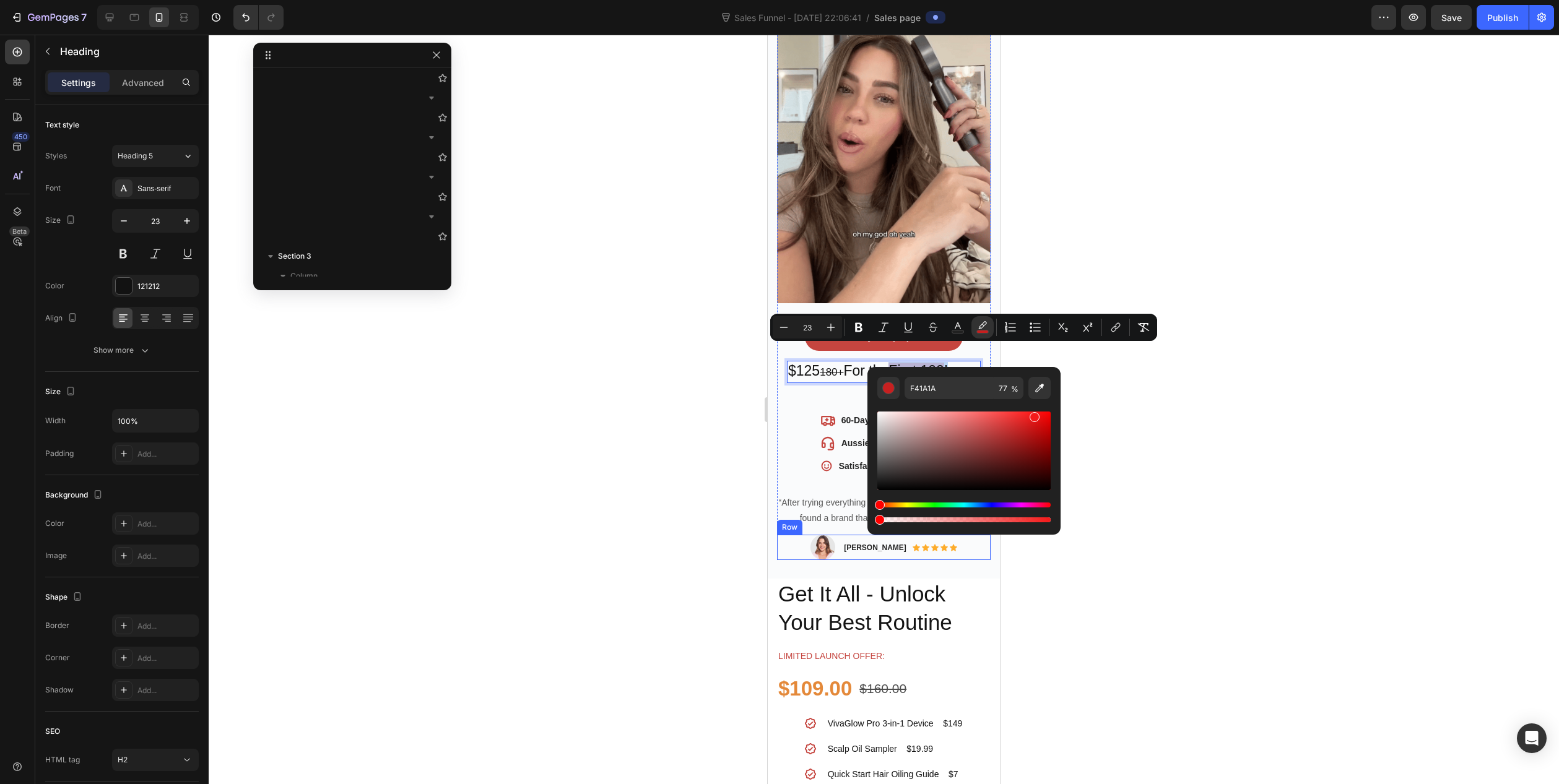
type input "0"
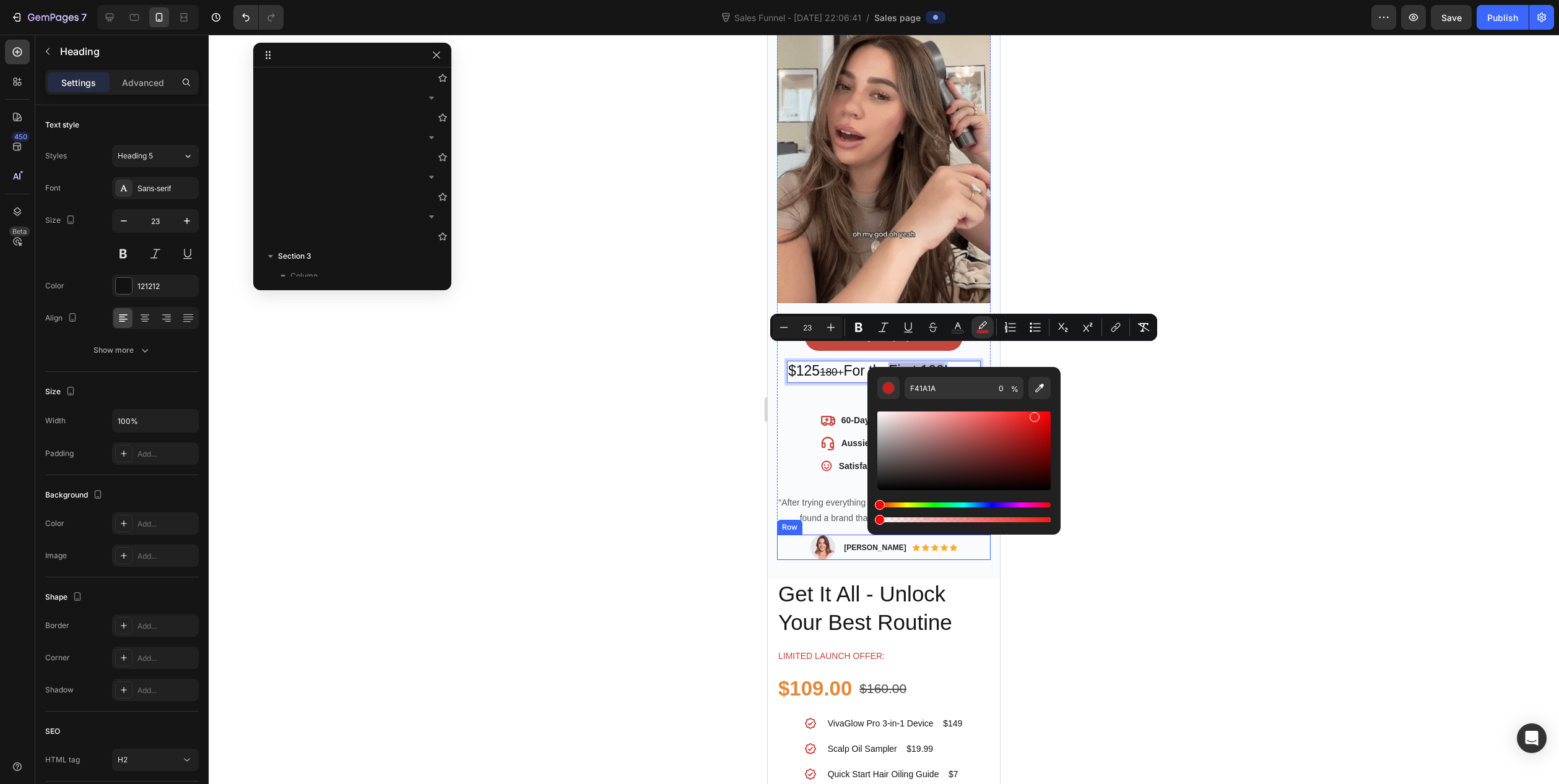
drag, startPoint x: 1697, startPoint y: 555, endPoint x: 823, endPoint y: 531, distance: 874.3
click at [676, 476] on div at bounding box center [884, 409] width 1351 height 750
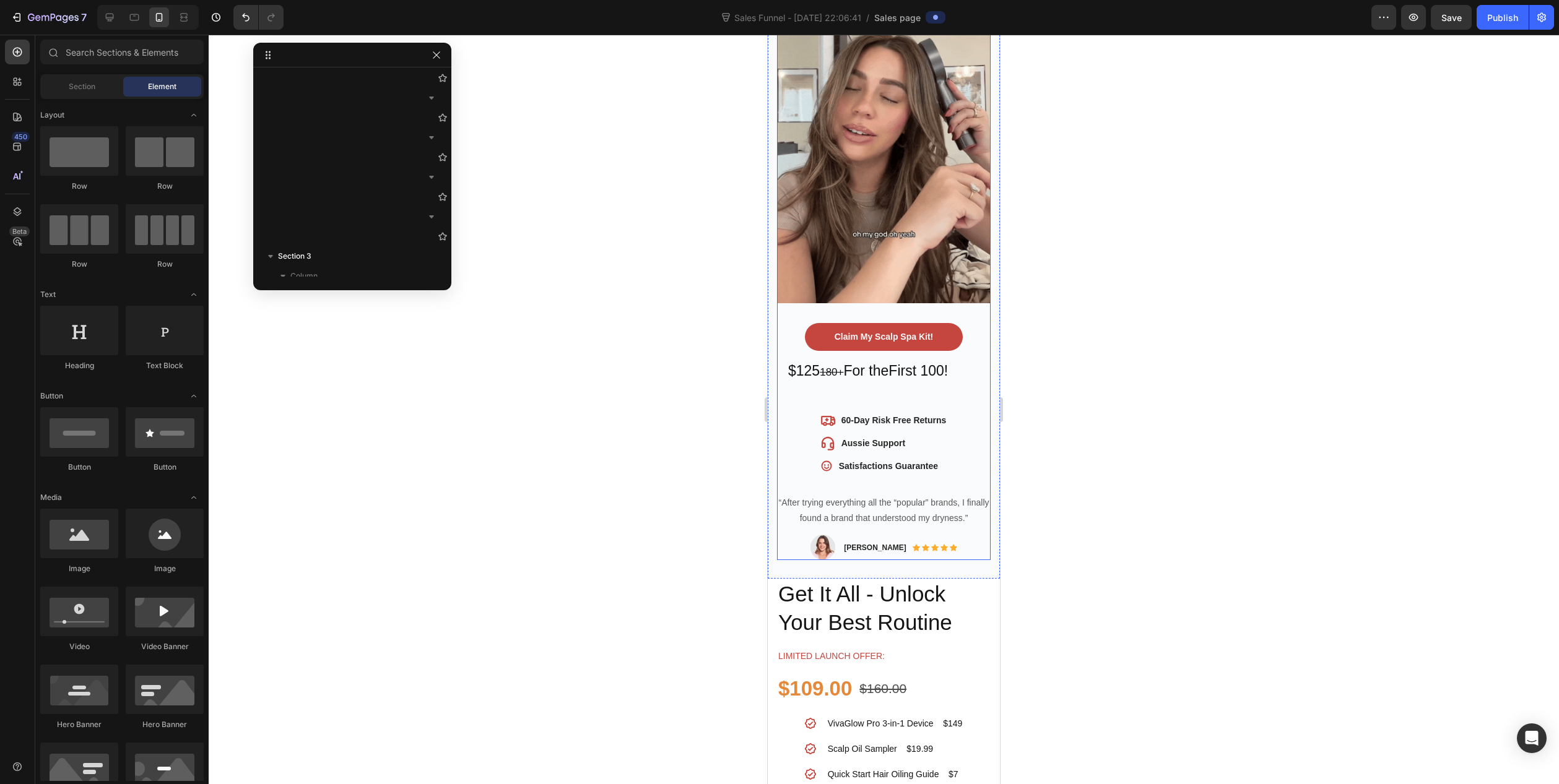
click at [878, 388] on div "Salon-Quality Scalp Wellness, At Home - No Mess. No Guesswork. Heading Unwind, …" at bounding box center [884, 169] width 213 height 782
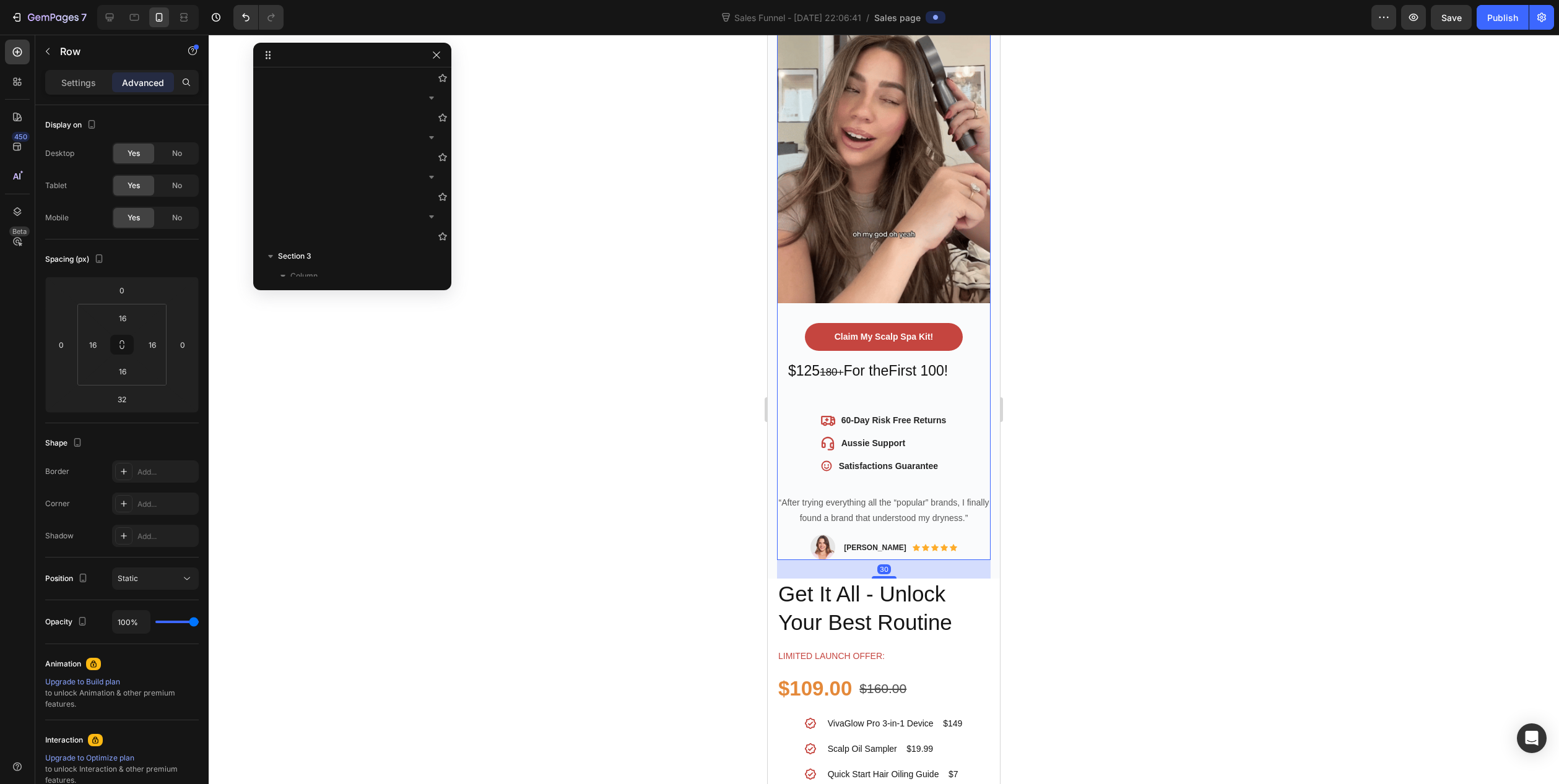
click at [904, 375] on div "$125 180+ For the First 100! Heading Row" at bounding box center [884, 372] width 213 height 42
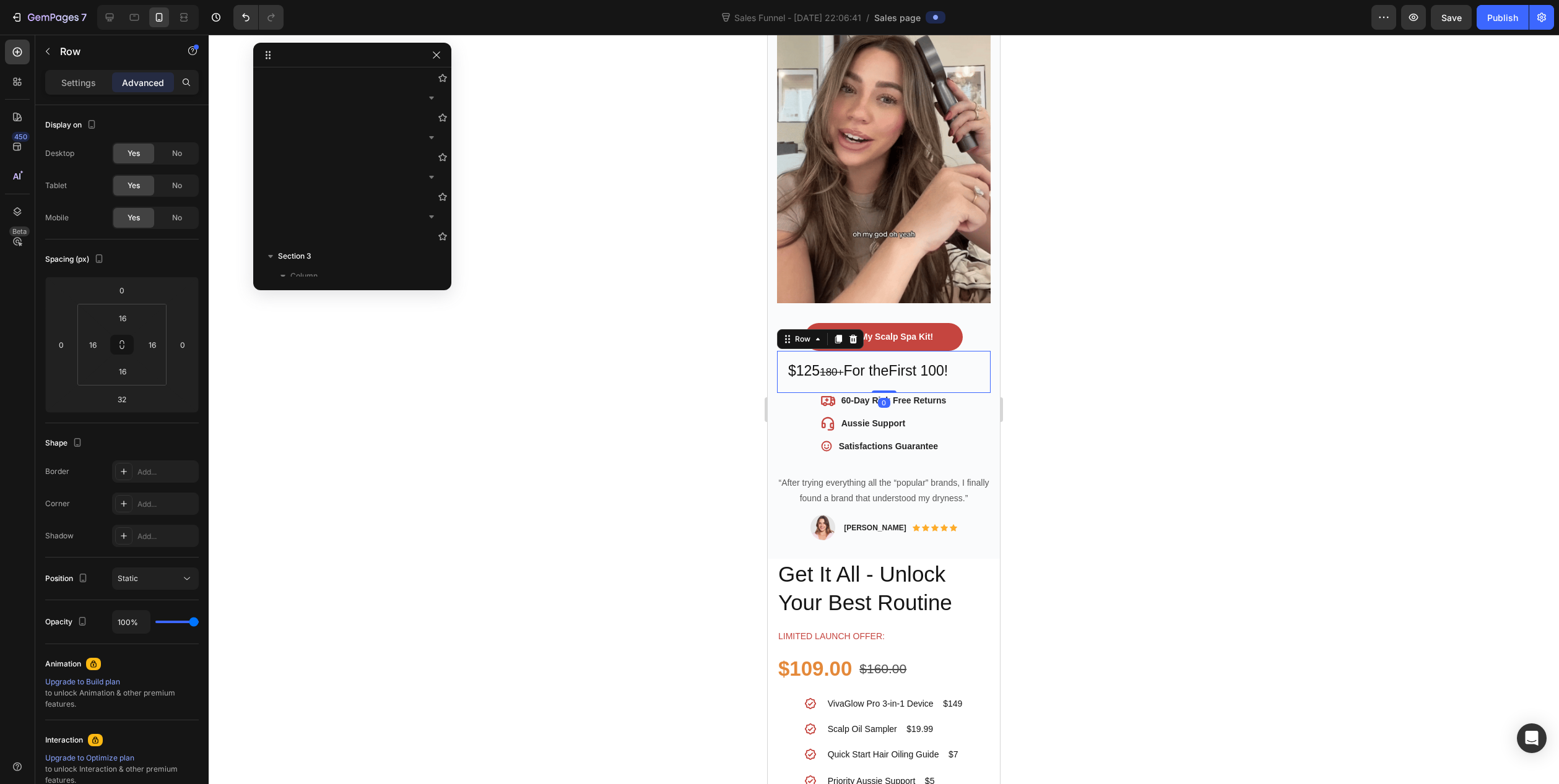
drag, startPoint x: 885, startPoint y: 394, endPoint x: 897, endPoint y: 356, distance: 39.8
click at [892, 359] on div "$125 180+ For the First 100! Heading Row 0" at bounding box center [884, 372] width 213 height 42
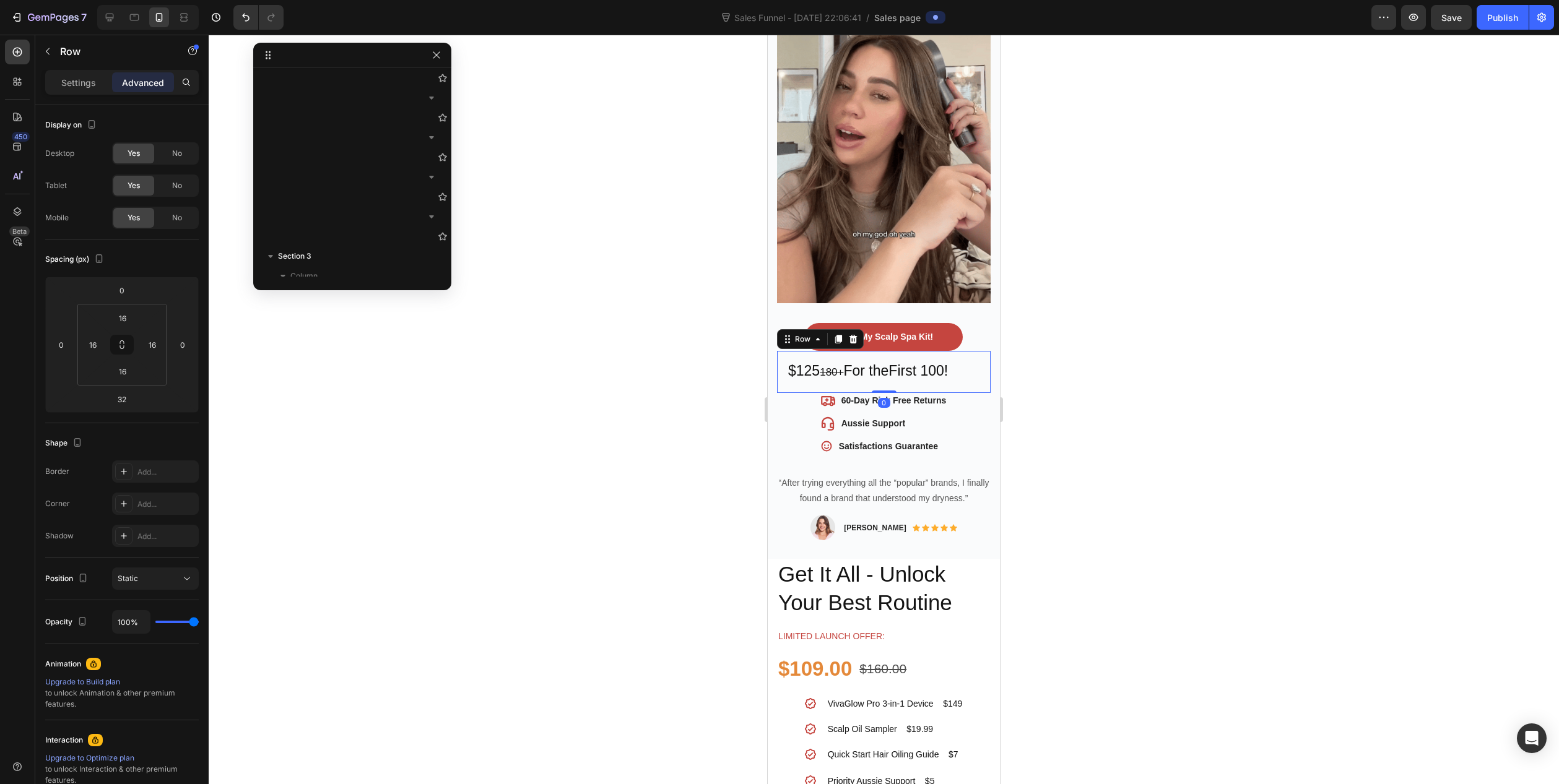
type input "0"
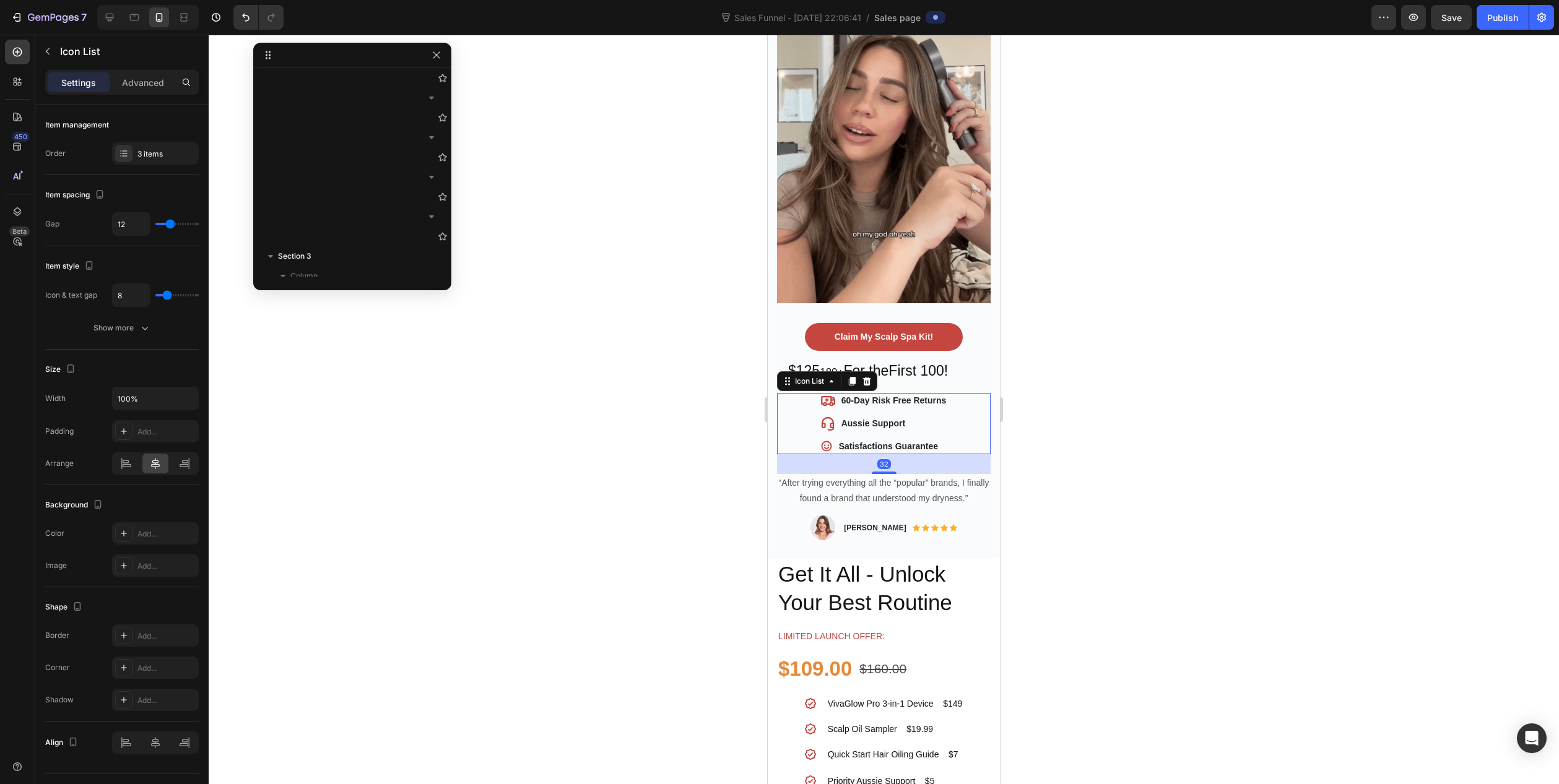
click at [966, 428] on div "Icon 60-Day Risk Free Returns Text block Icon Aussie Support Text block Icon Sa…" at bounding box center [884, 424] width 213 height 61
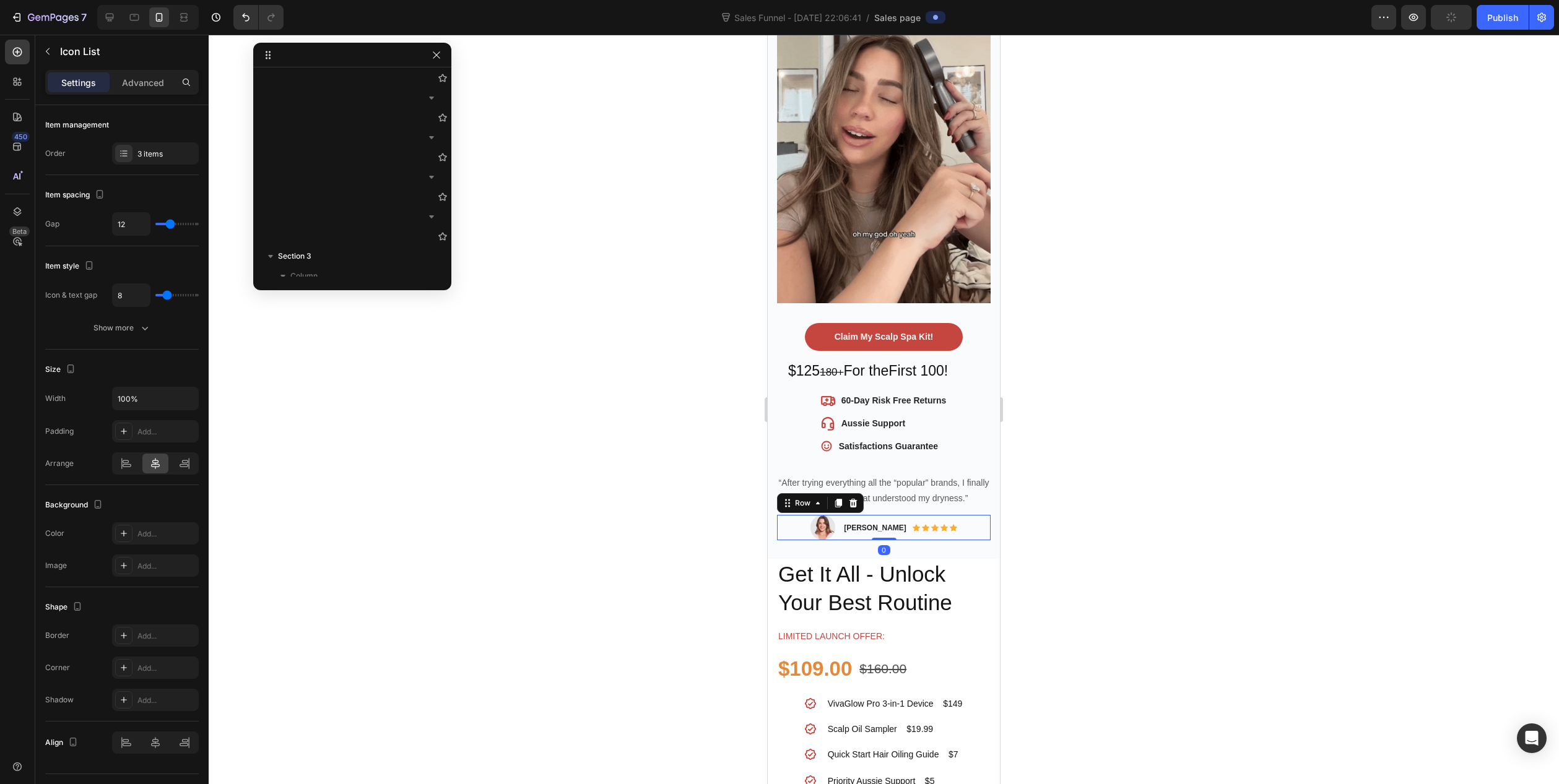
click at [976, 515] on div "Image Rita Carrol Text block Icon Icon Icon Icon Icon Icon List Hoz Row Row 0" at bounding box center [884, 528] width 213 height 26
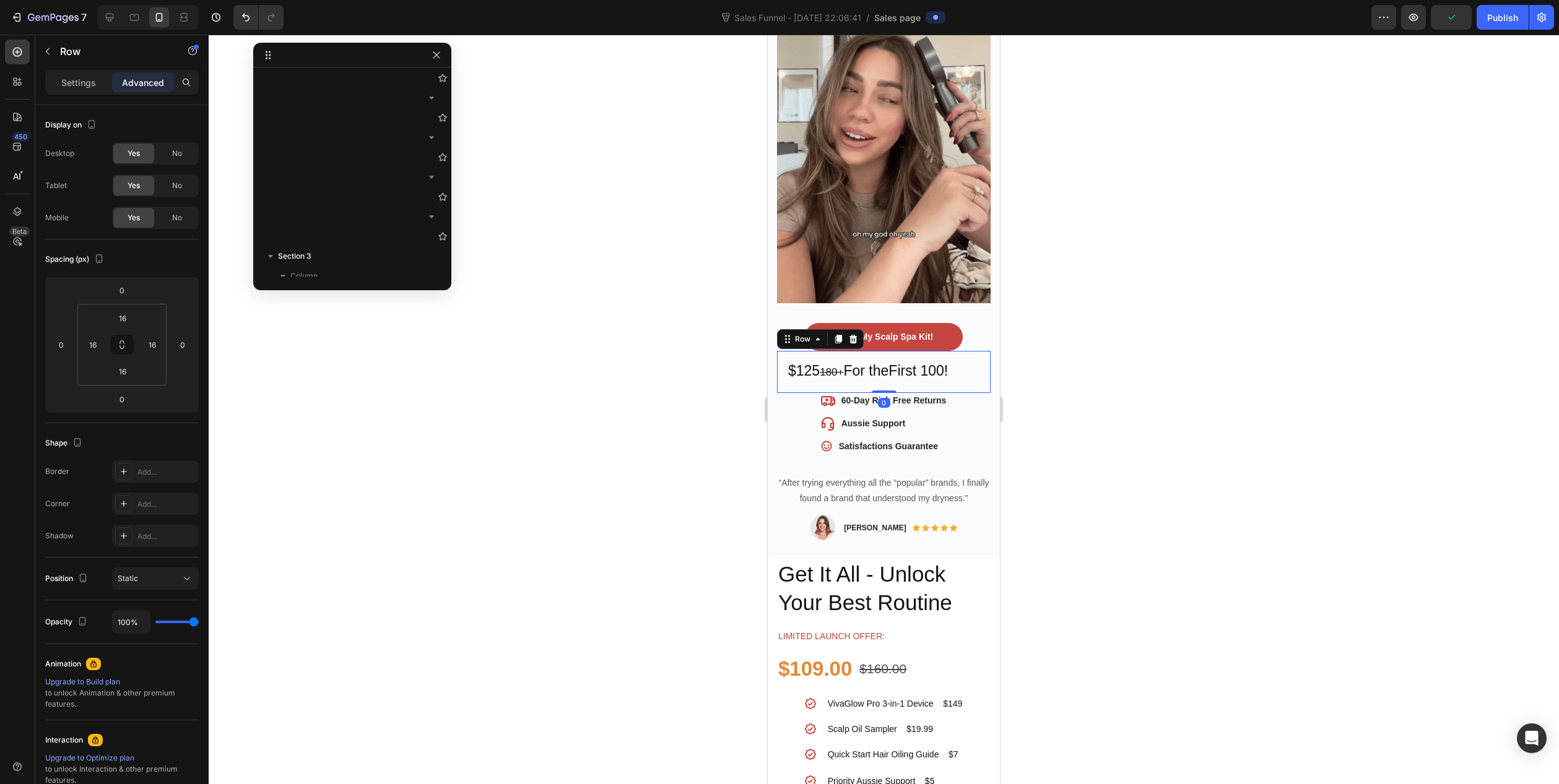
click at [968, 351] on div "$125 180+ For the First 100! Heading Row 0" at bounding box center [884, 372] width 213 height 42
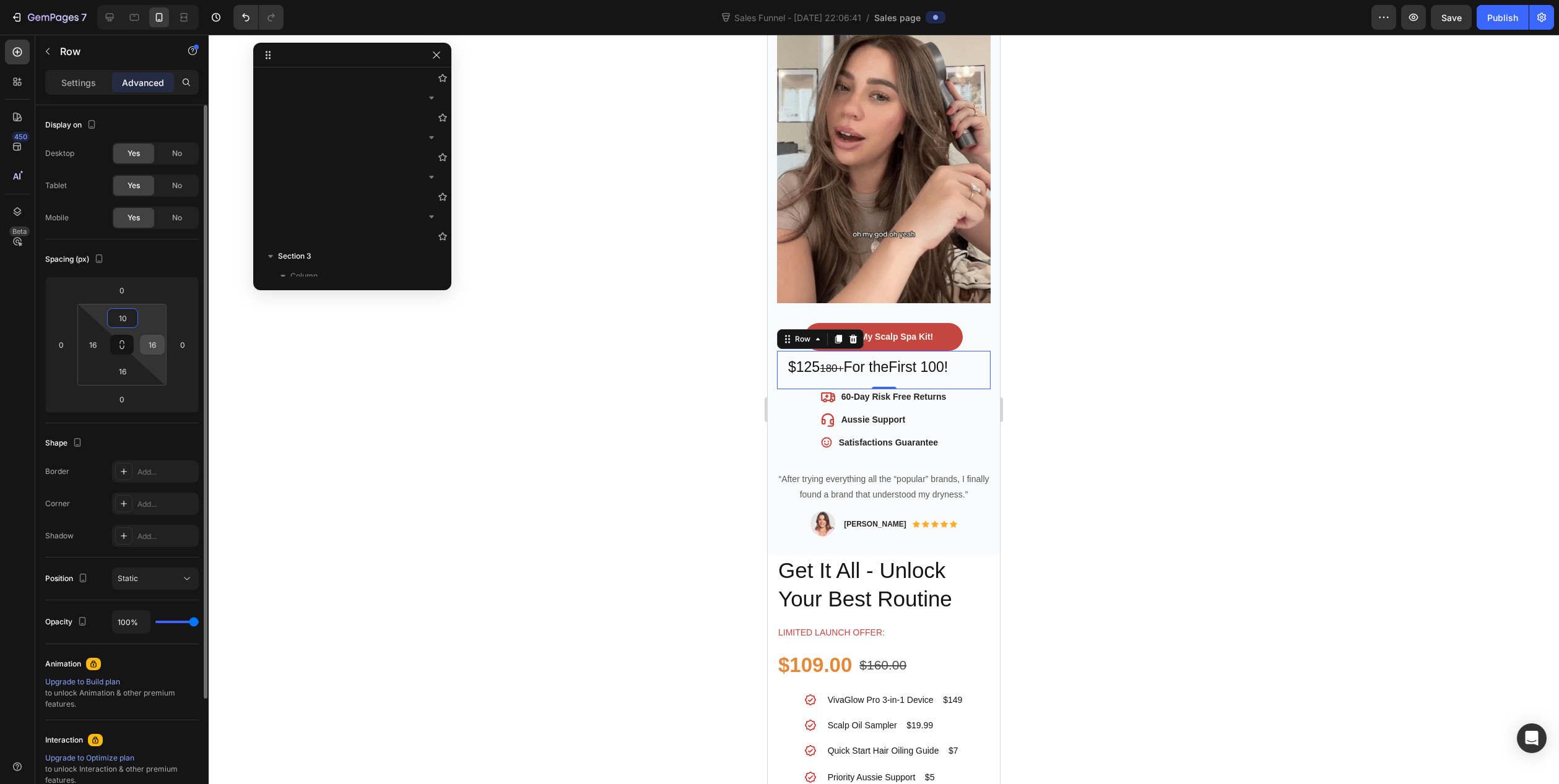
type input "1"
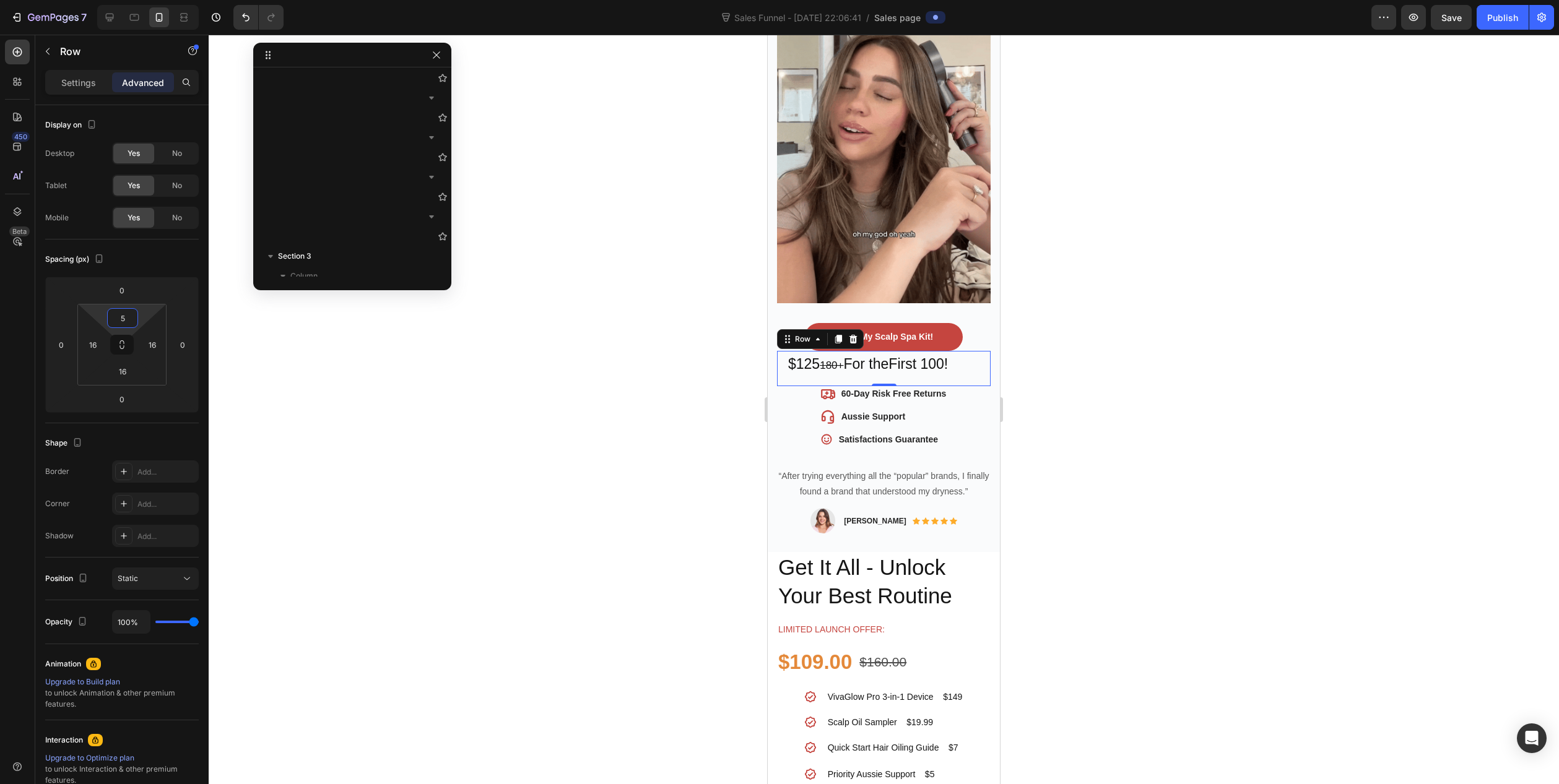
type input "5"
click at [835, 363] on div "$125 180+ For the First 100! Heading Row 0" at bounding box center [884, 368] width 213 height 35
click at [57, 80] on div "Settings" at bounding box center [79, 82] width 62 height 20
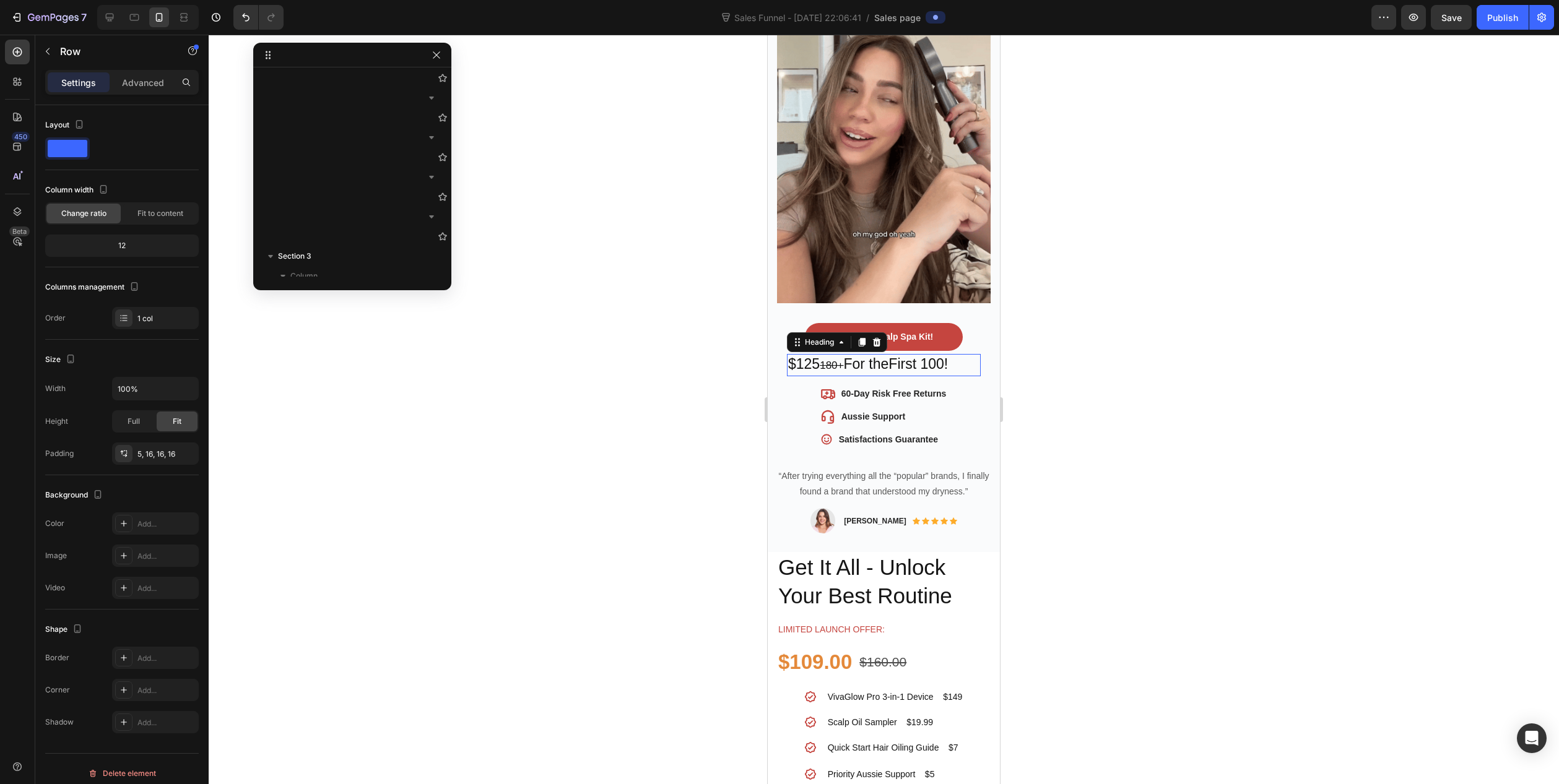
click at [818, 356] on p "$125 180+ For the First 100!" at bounding box center [884, 365] width 192 height 20
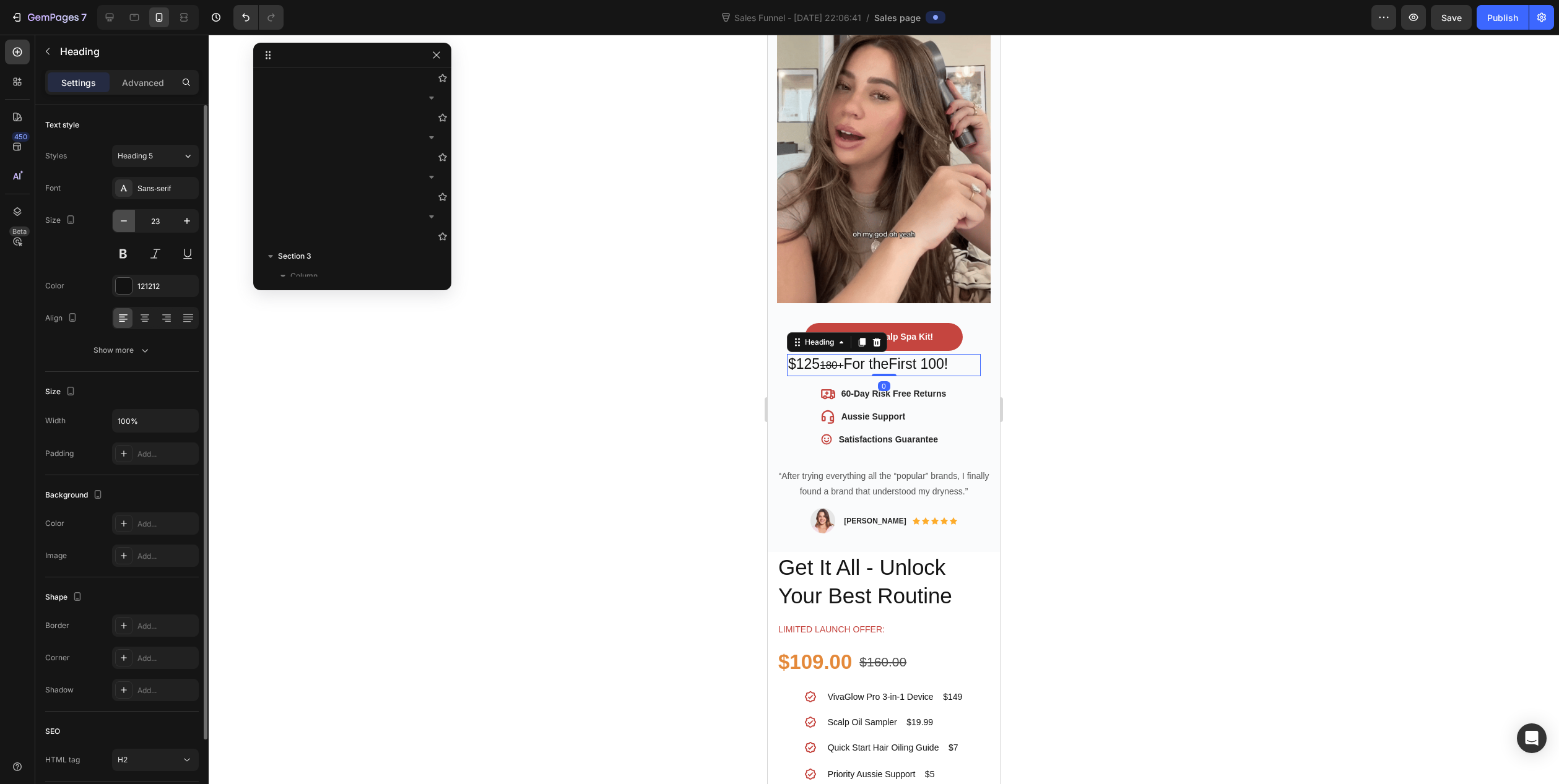
click at [125, 217] on icon "button" at bounding box center [123, 220] width 12 height 12
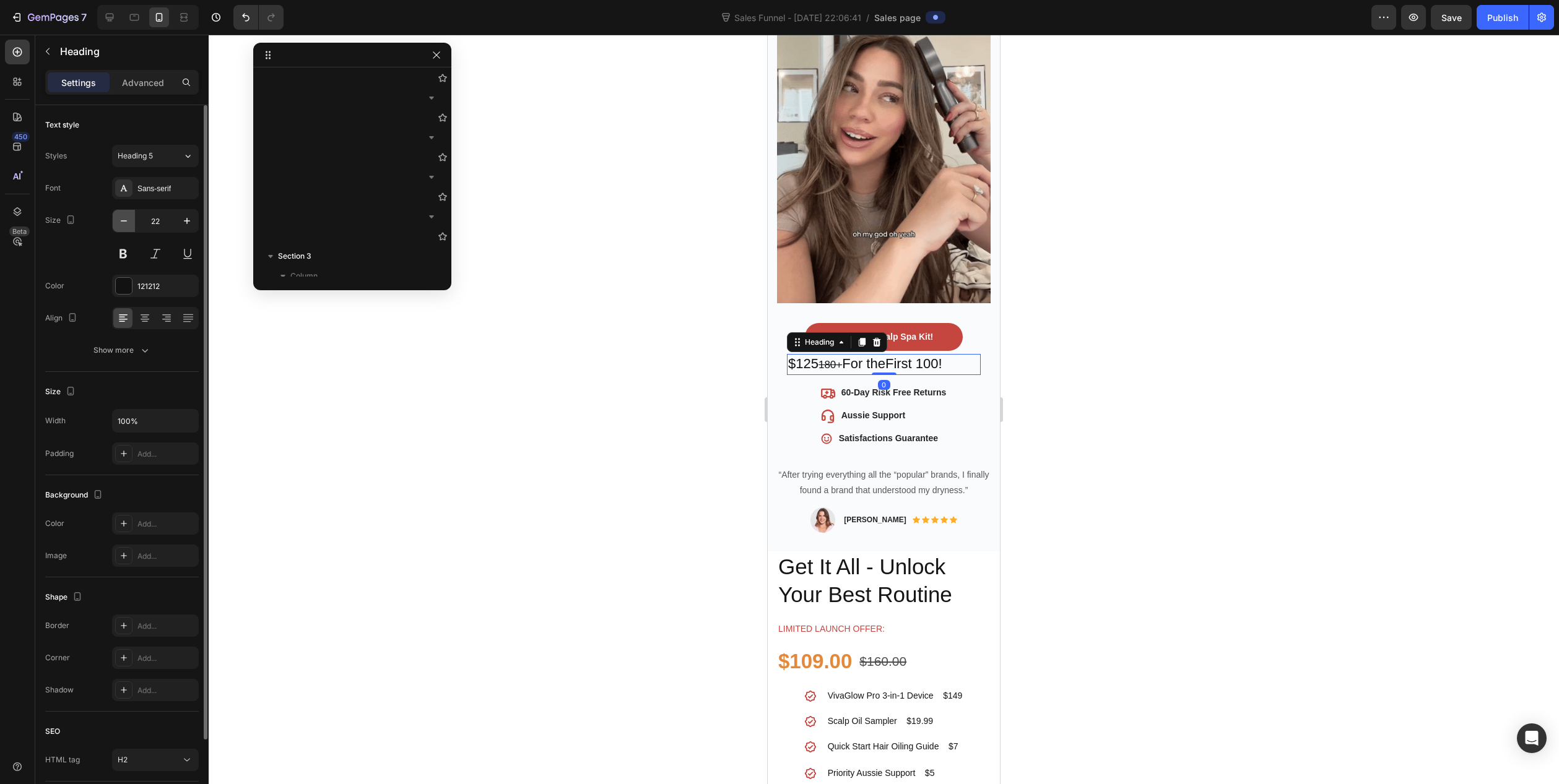
click at [125, 217] on icon "button" at bounding box center [123, 220] width 12 height 12
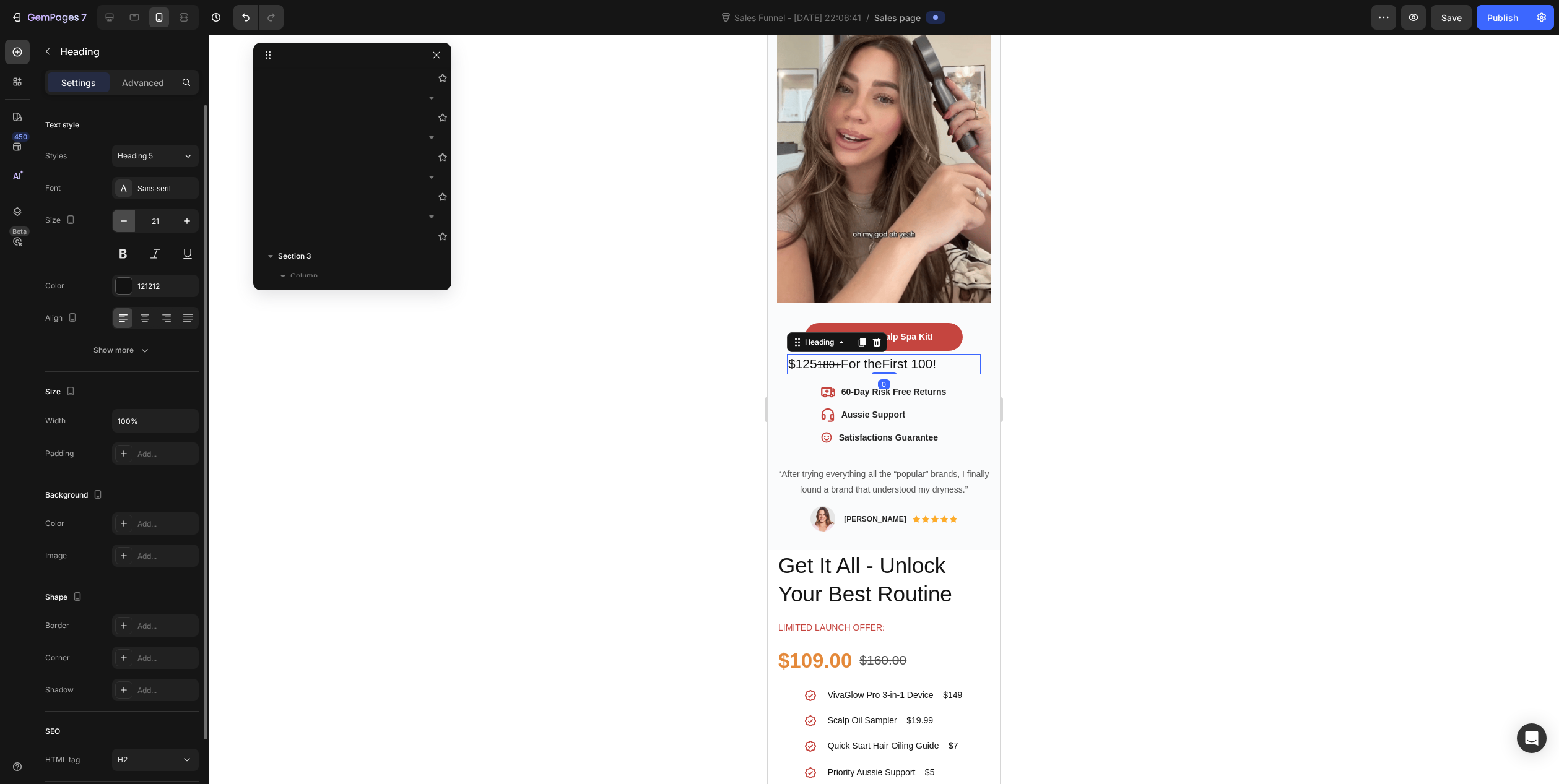
click at [125, 217] on icon "button" at bounding box center [123, 220] width 12 height 12
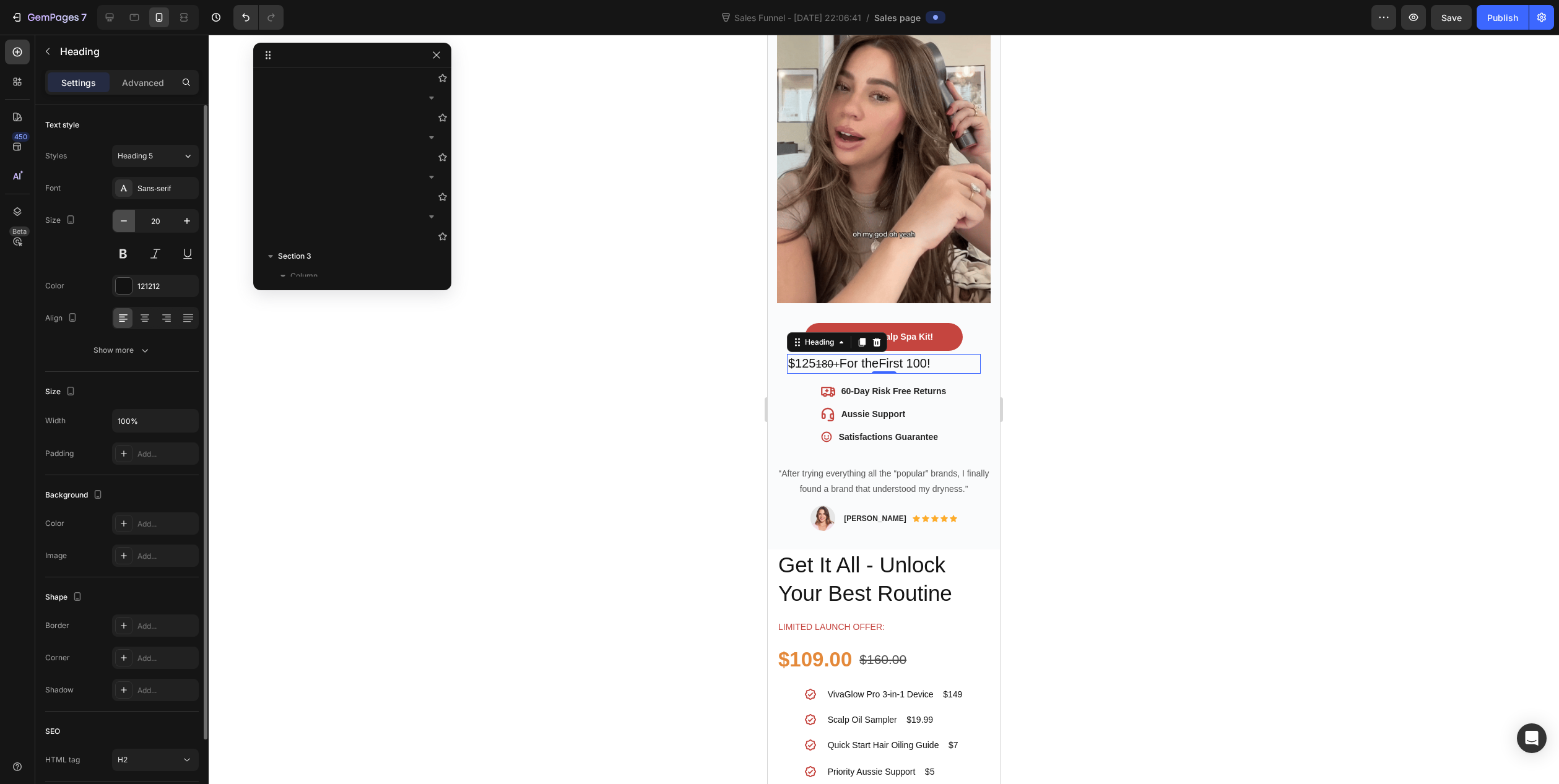
click at [125, 217] on icon "button" at bounding box center [123, 220] width 12 height 12
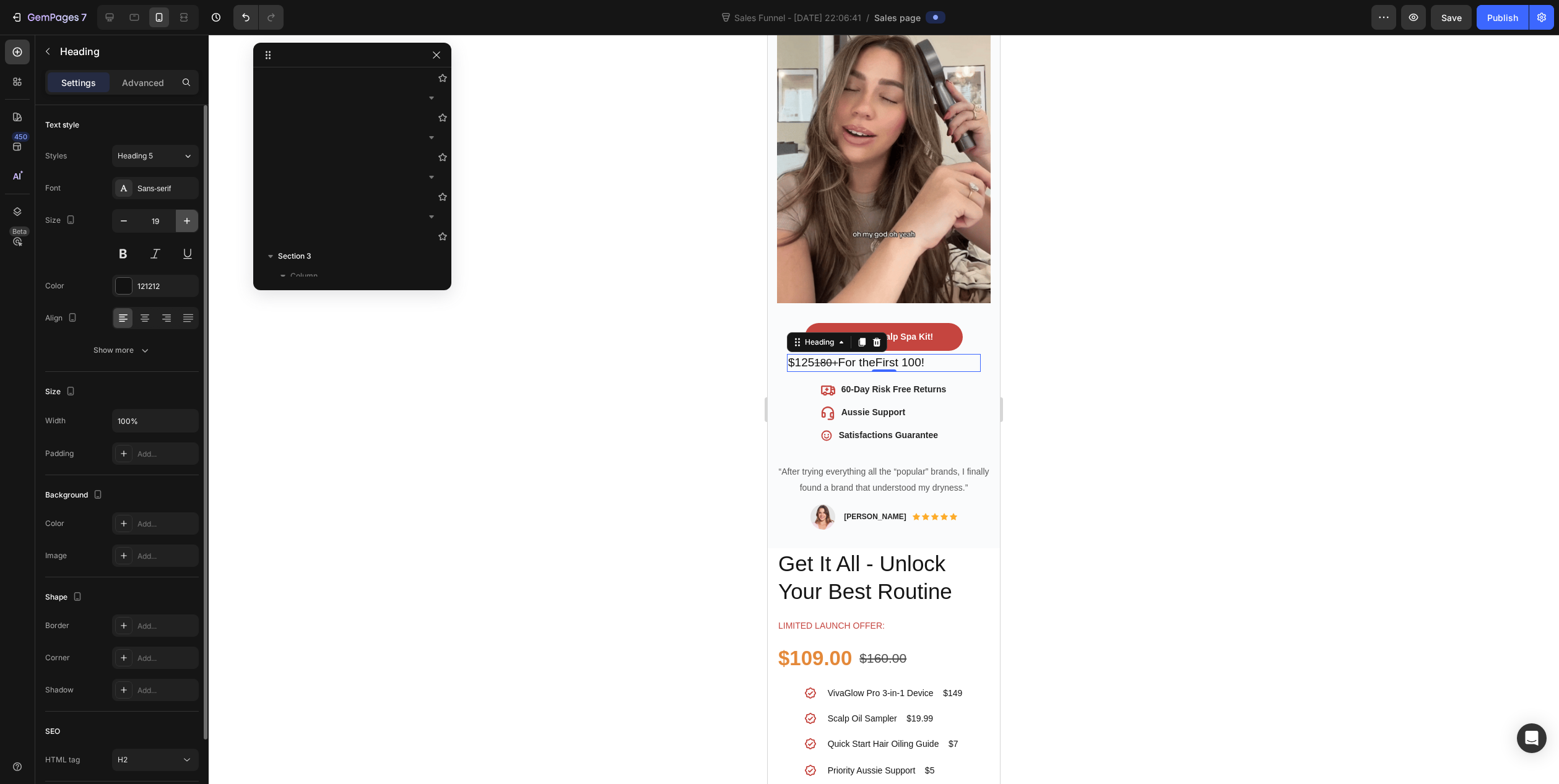
click at [192, 221] on icon "button" at bounding box center [186, 220] width 12 height 12
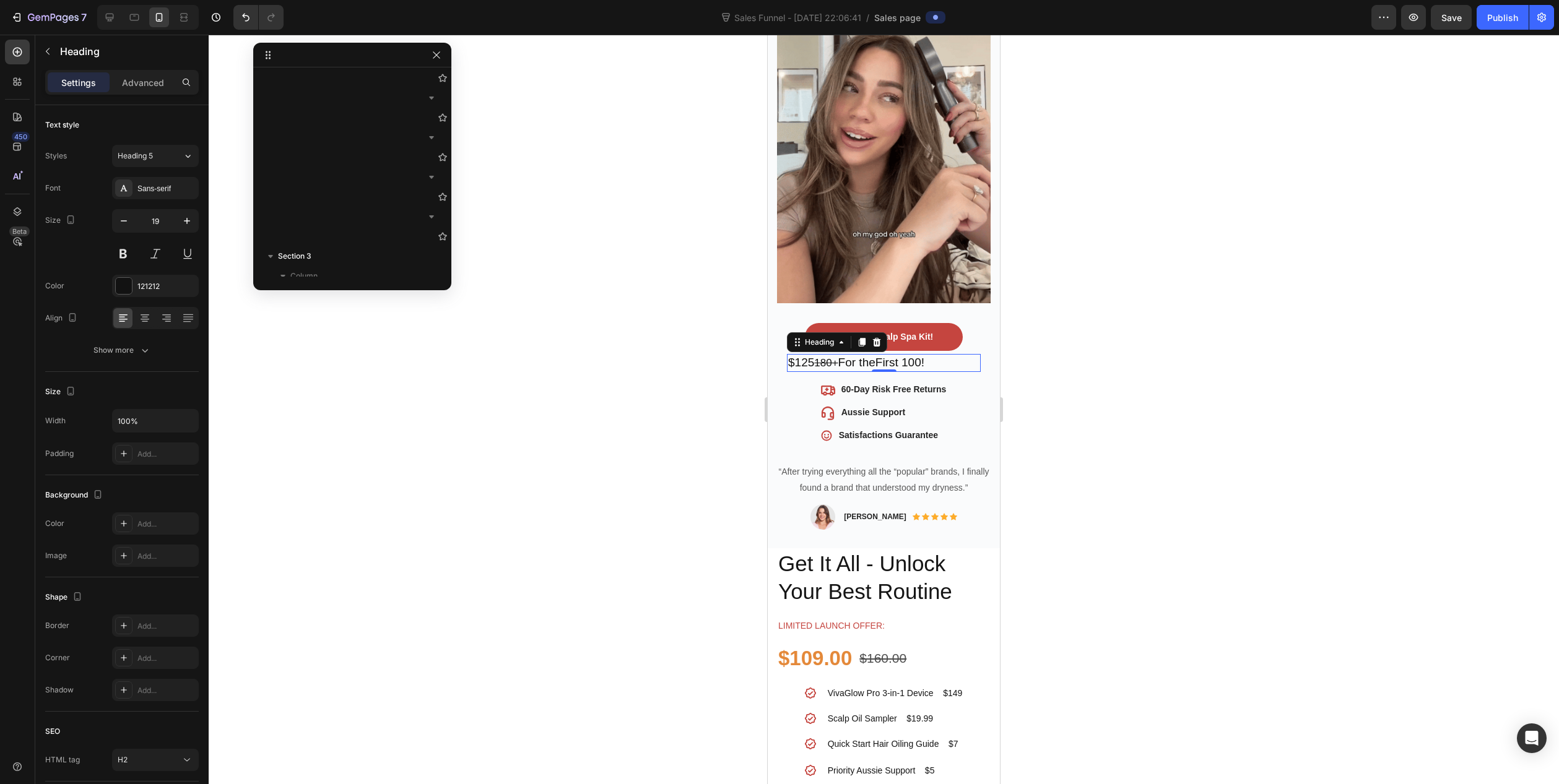
type input "20"
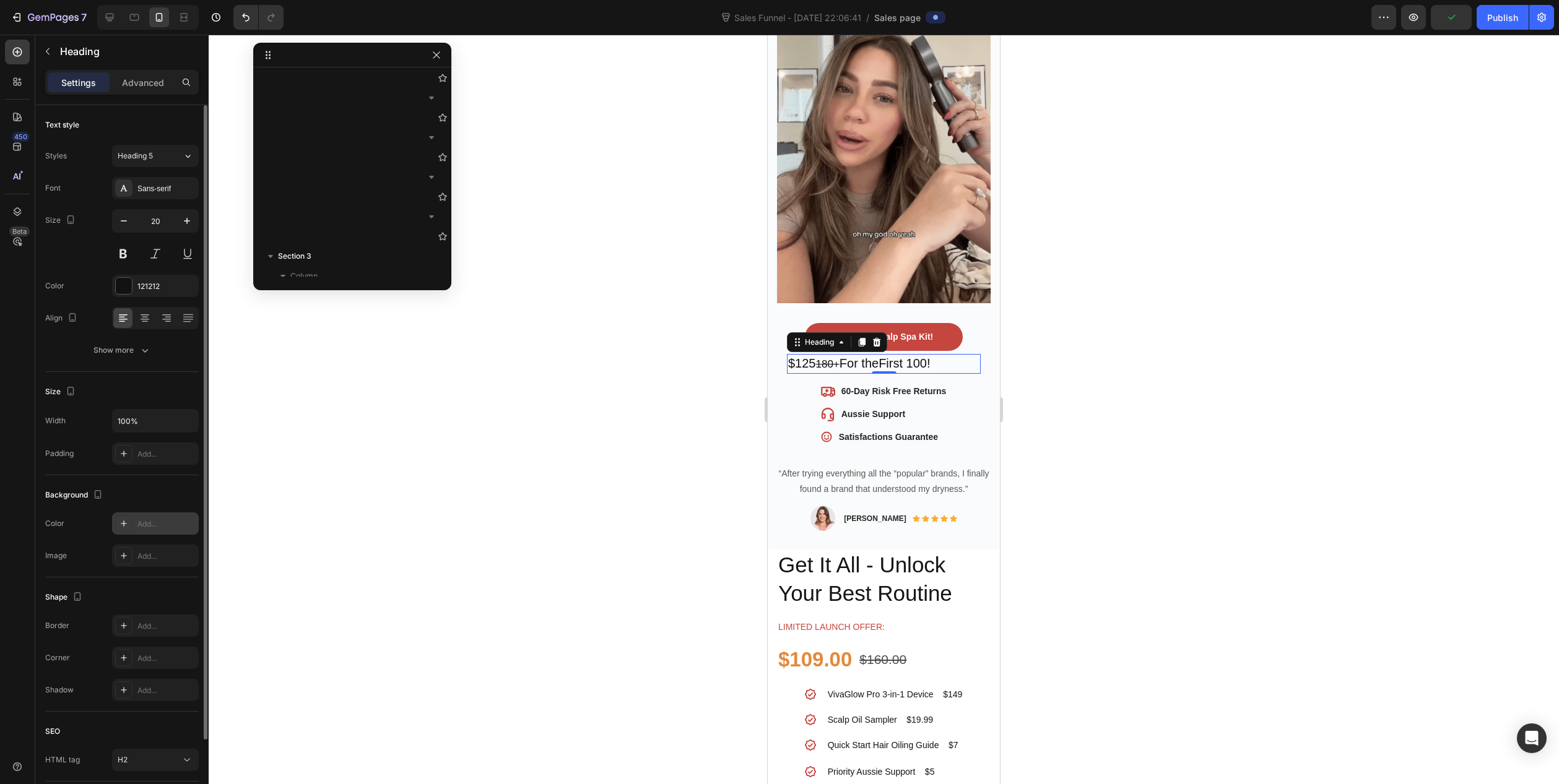
scroll to position [89, 0]
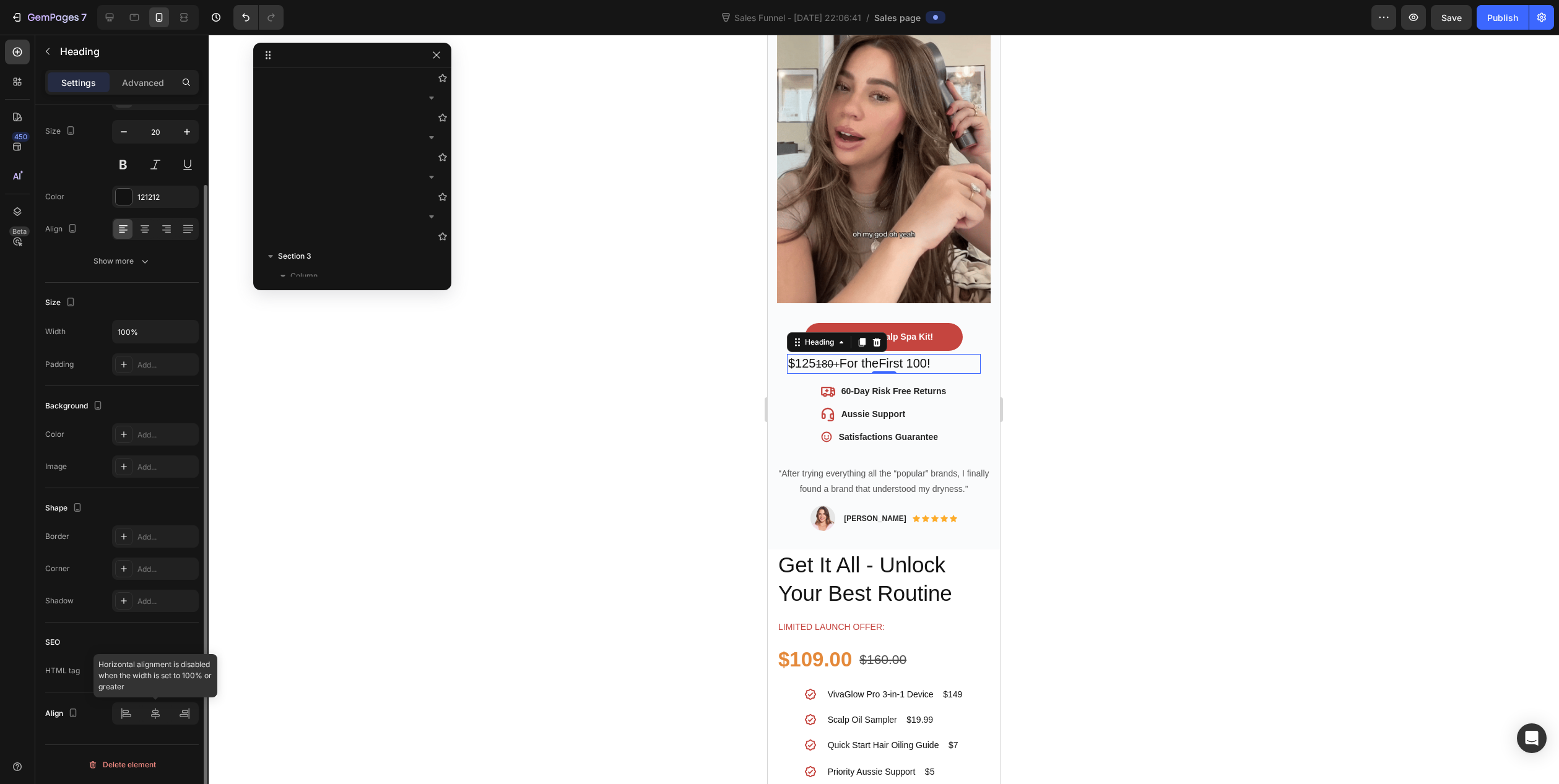
click at [162, 721] on div at bounding box center [155, 713] width 87 height 22
click at [158, 716] on div at bounding box center [155, 713] width 87 height 22
click at [157, 716] on div at bounding box center [155, 713] width 87 height 22
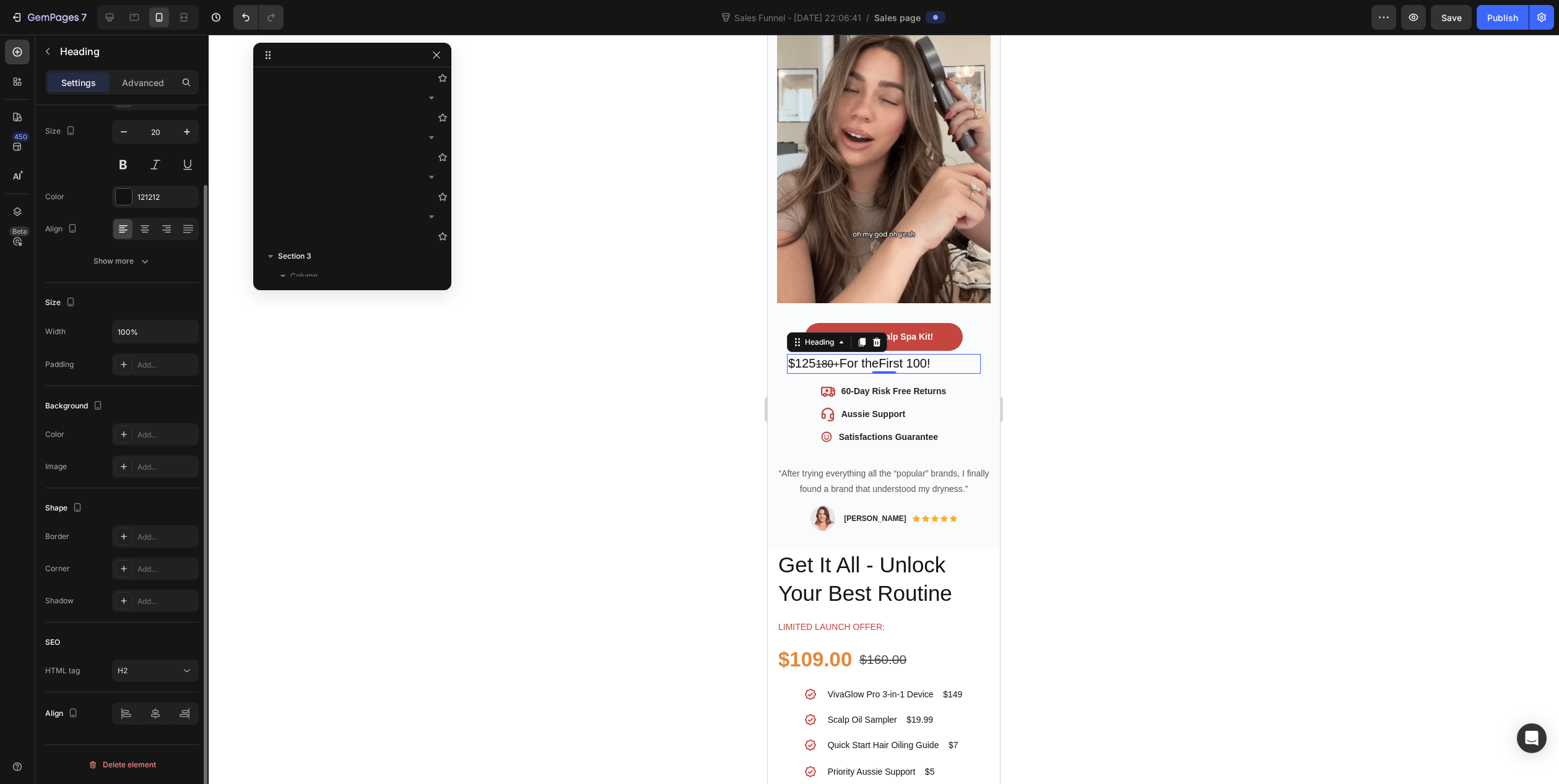
scroll to position [0, 0]
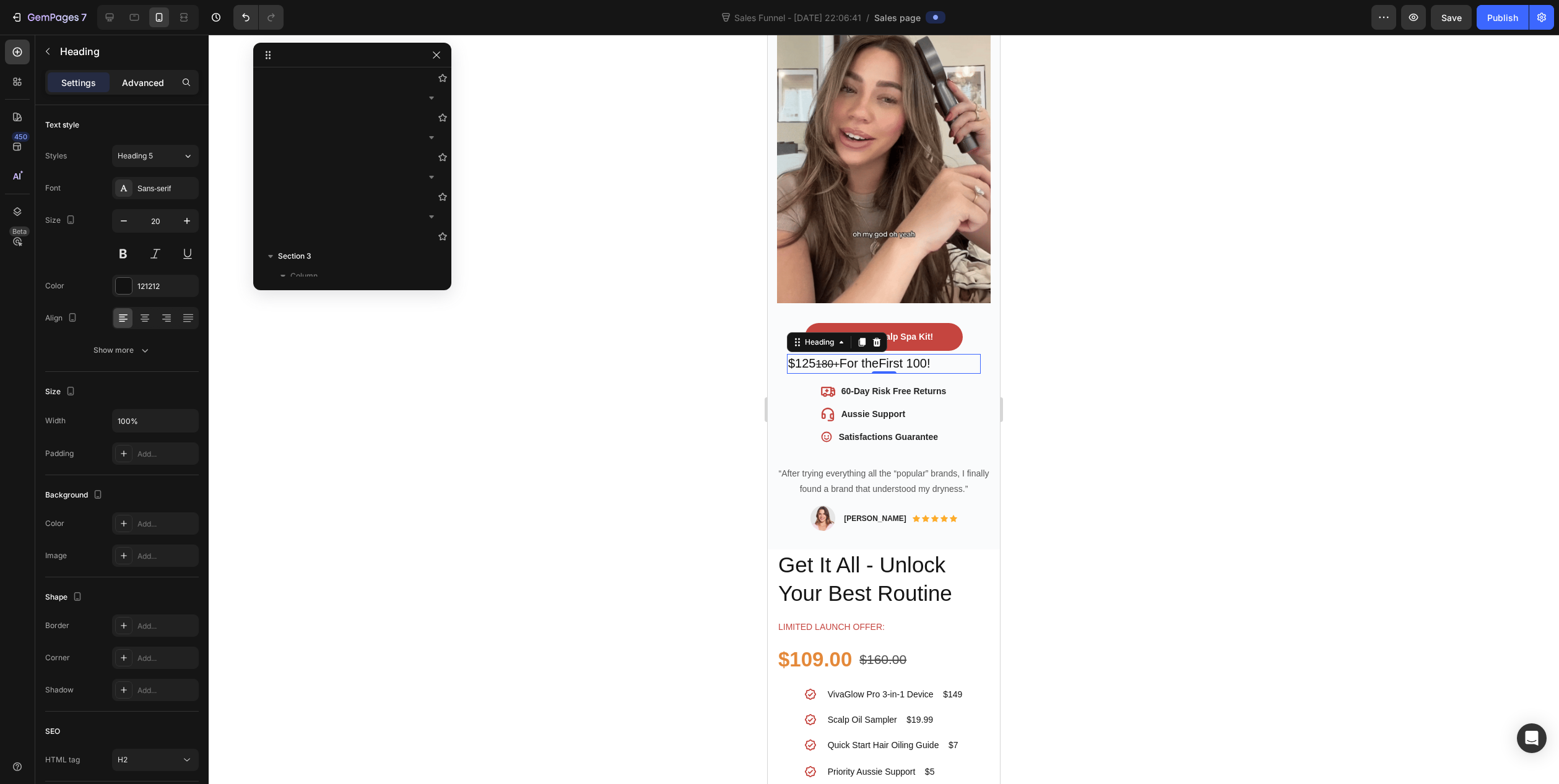
click at [140, 84] on p "Advanced" at bounding box center [143, 82] width 42 height 13
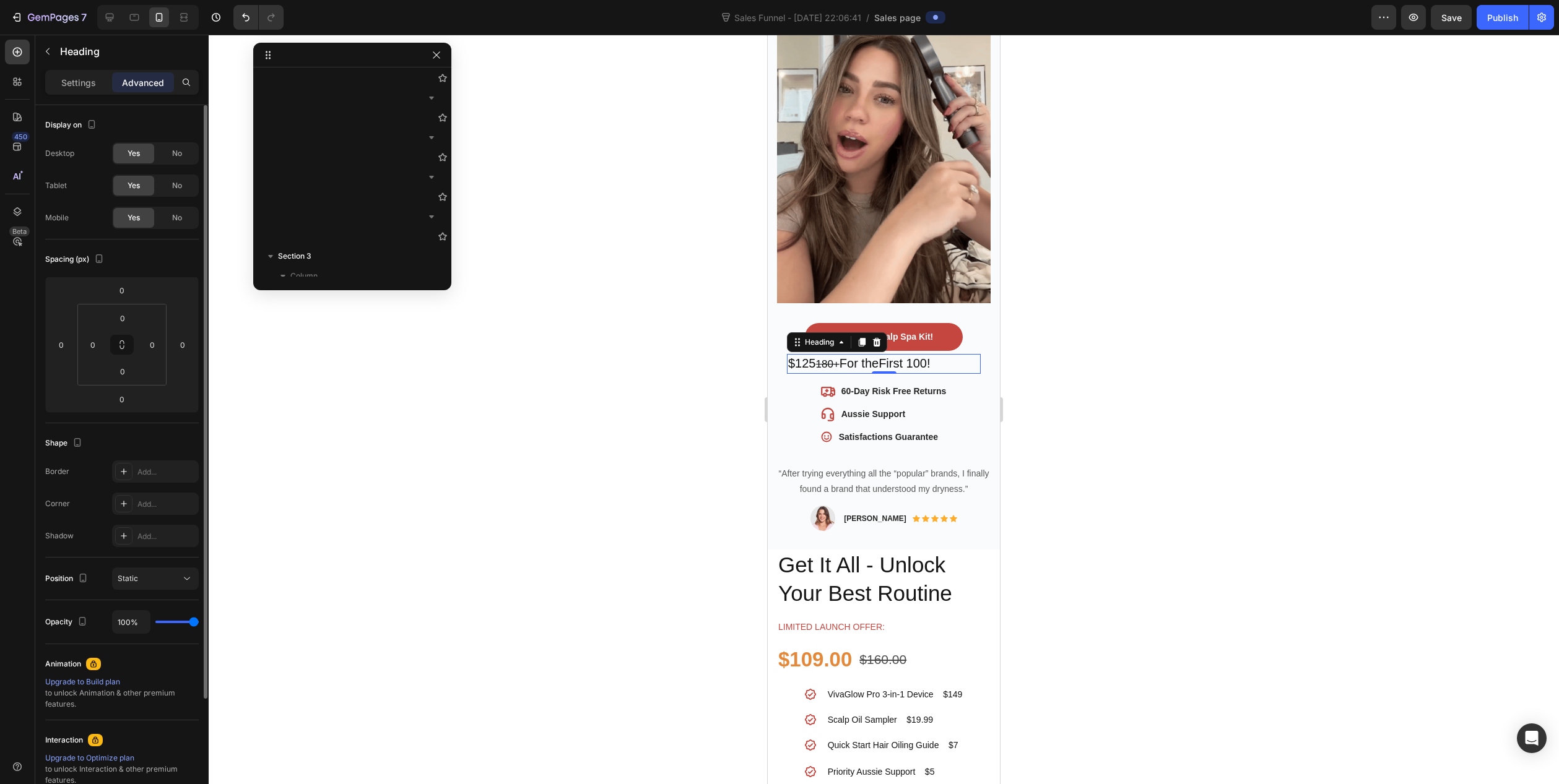
click at [71, 76] on p "Settings" at bounding box center [79, 82] width 34 height 13
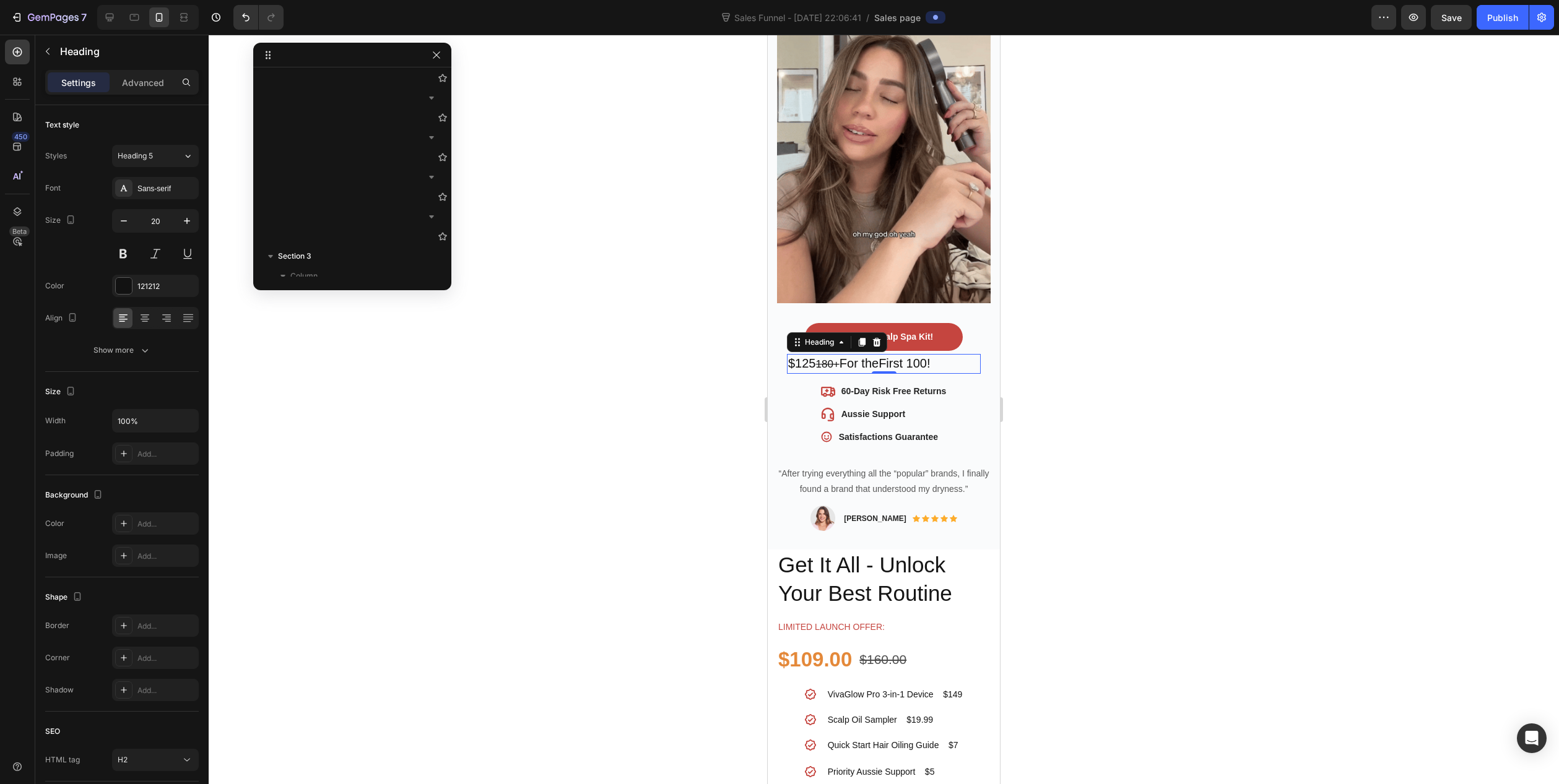
click at [969, 354] on h2 "$125 180+ For the First 100!" at bounding box center [883, 364] width 194 height 20
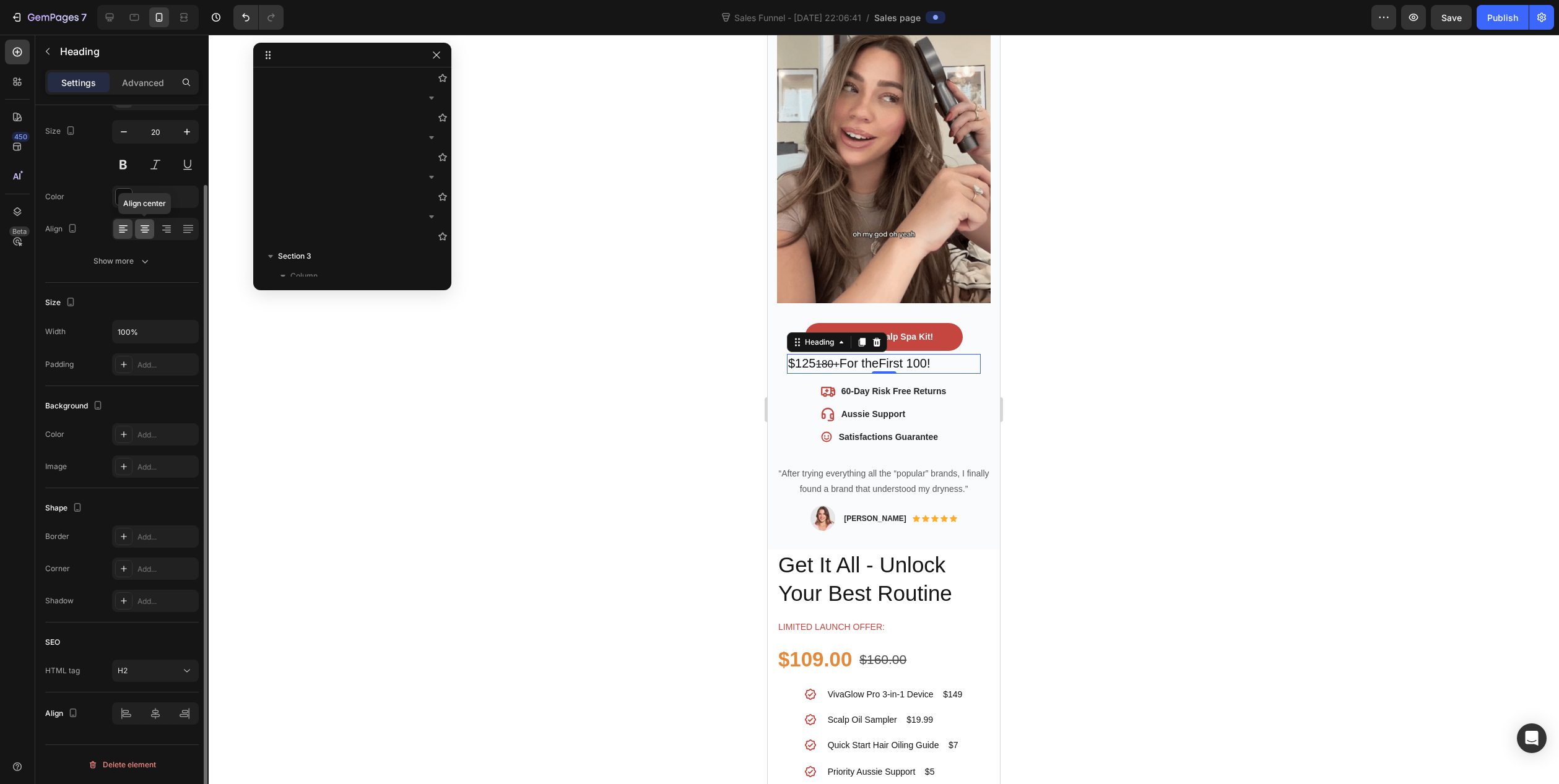
click at [146, 230] on icon at bounding box center [145, 230] width 9 height 1
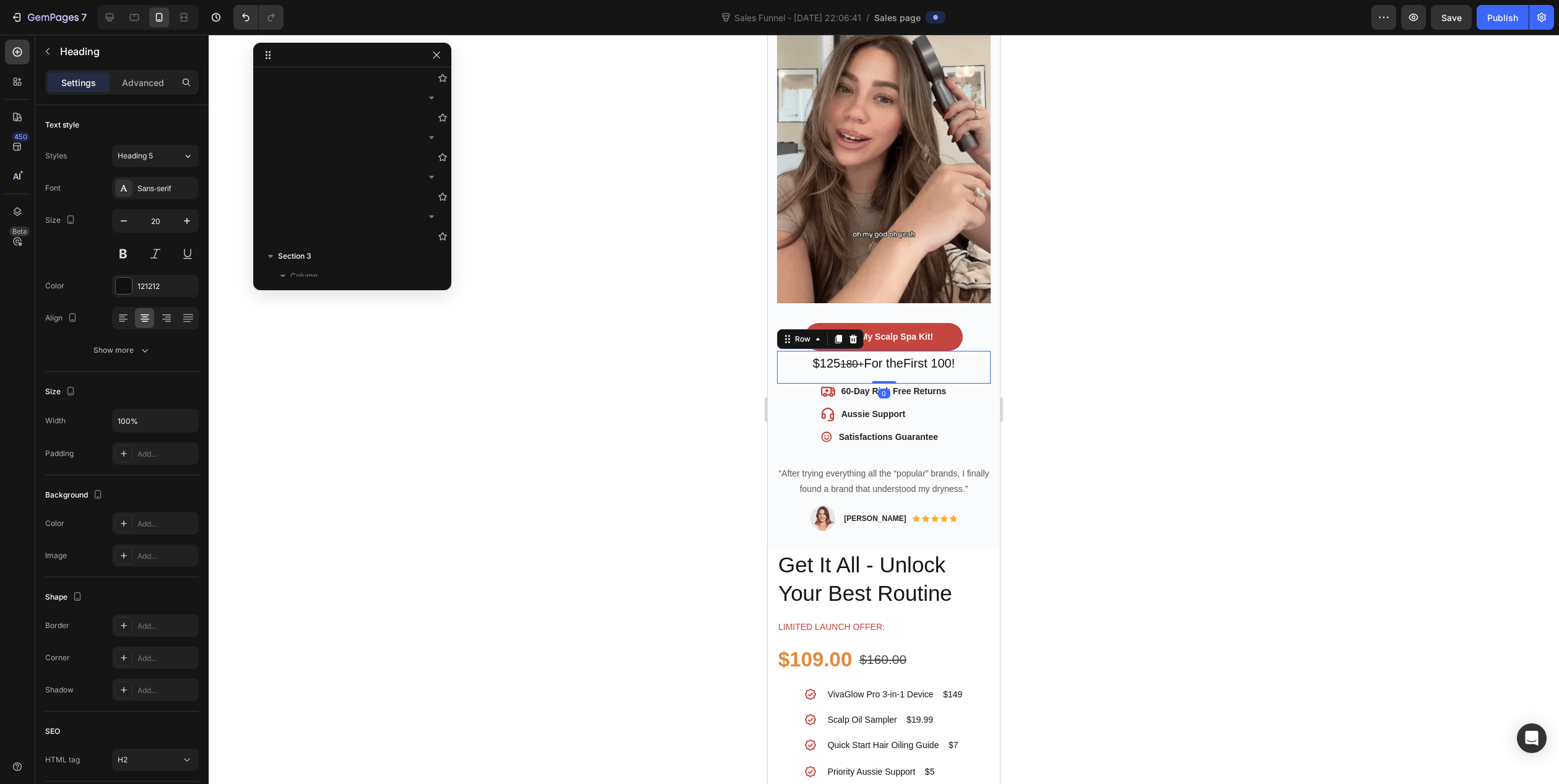
click at [974, 363] on div "$125 180+ For the First 100! Heading Row 0" at bounding box center [884, 367] width 213 height 33
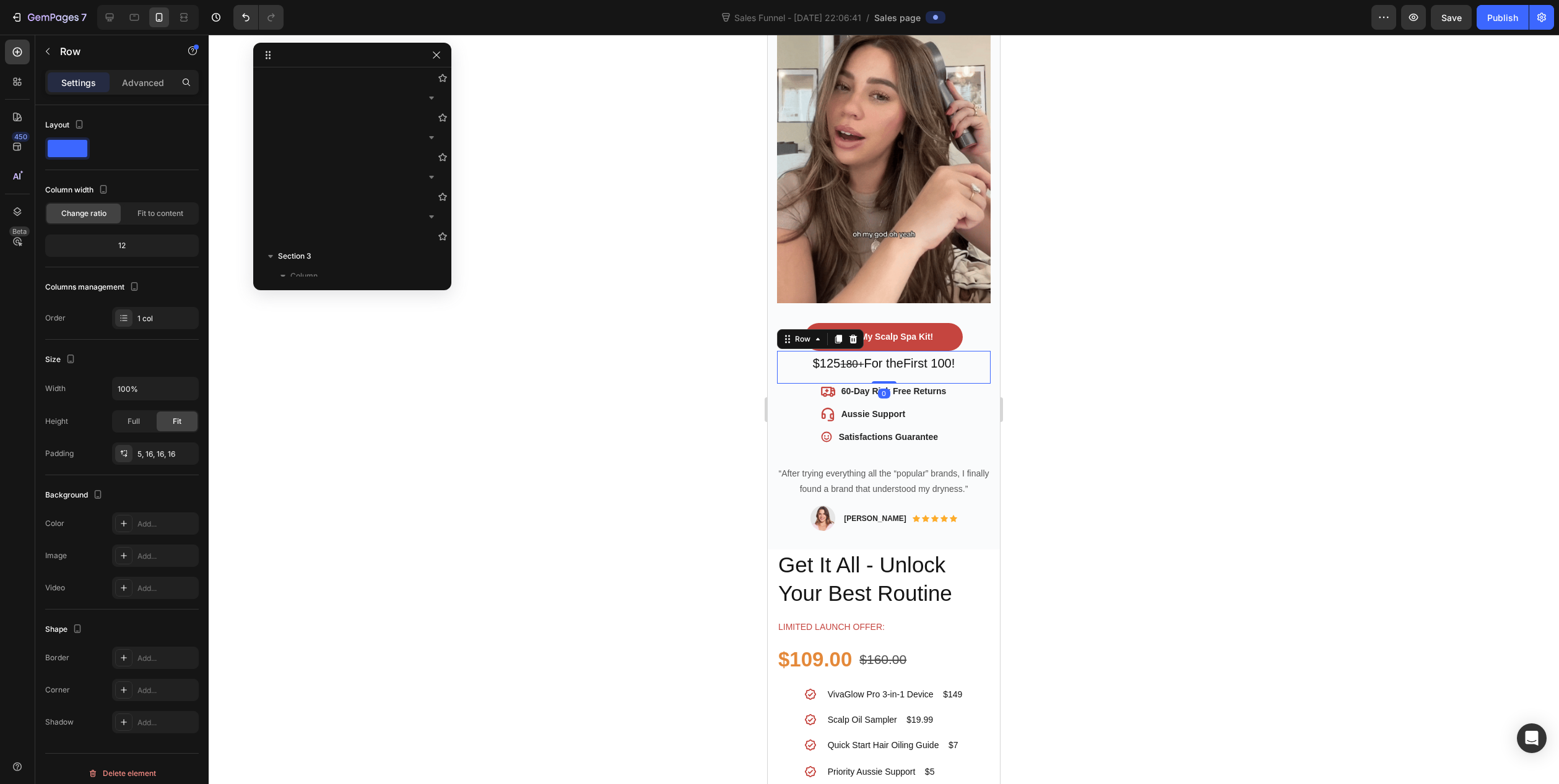
click at [505, 455] on div at bounding box center [884, 409] width 1351 height 750
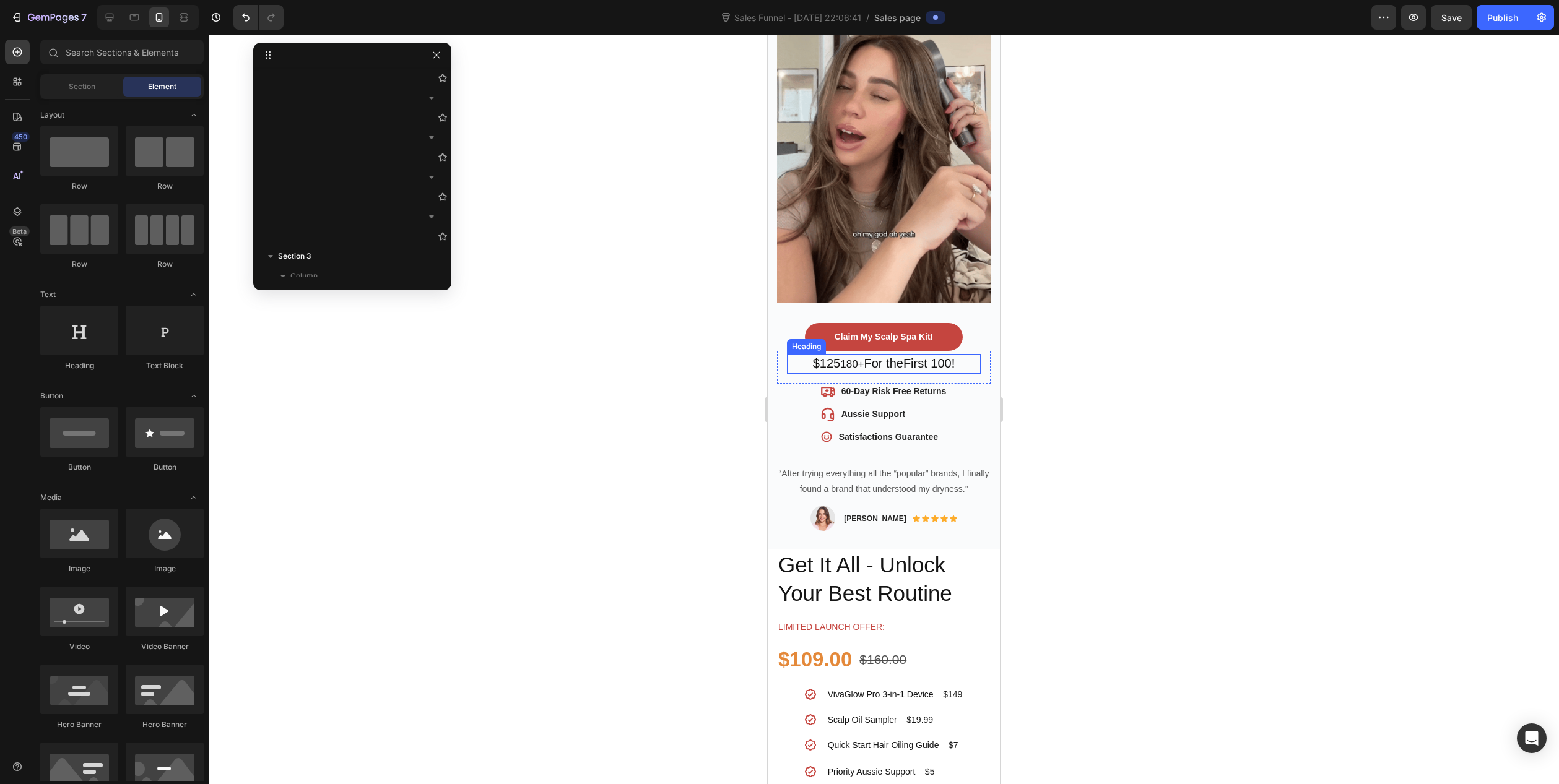
click at [814, 356] on p "$125 180+ For the First 100!" at bounding box center [884, 364] width 192 height 17
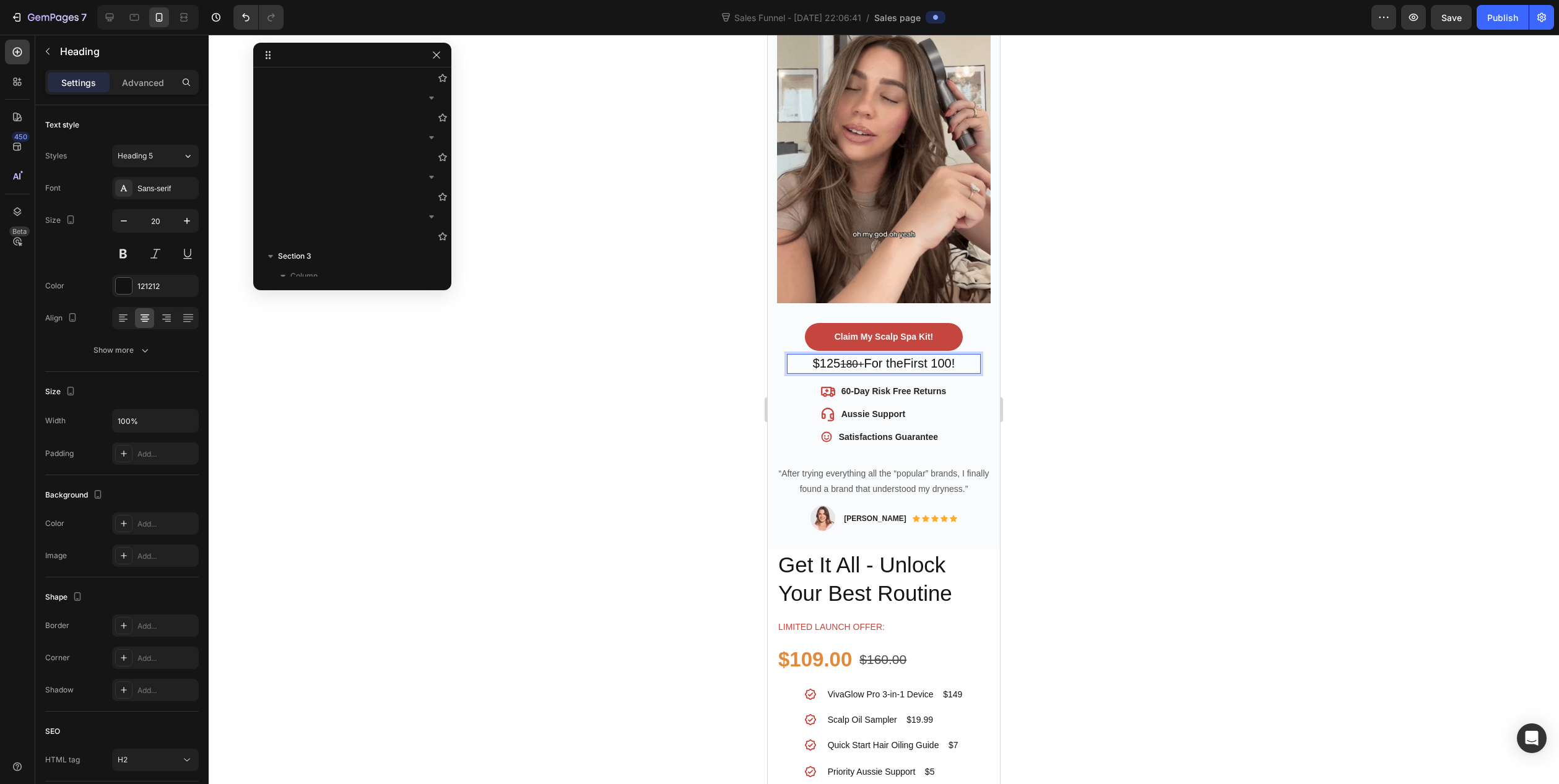
drag, startPoint x: 835, startPoint y: 347, endPoint x: 848, endPoint y: 348, distance: 13.0
drag, startPoint x: 853, startPoint y: 349, endPoint x: 841, endPoint y: 349, distance: 12.0
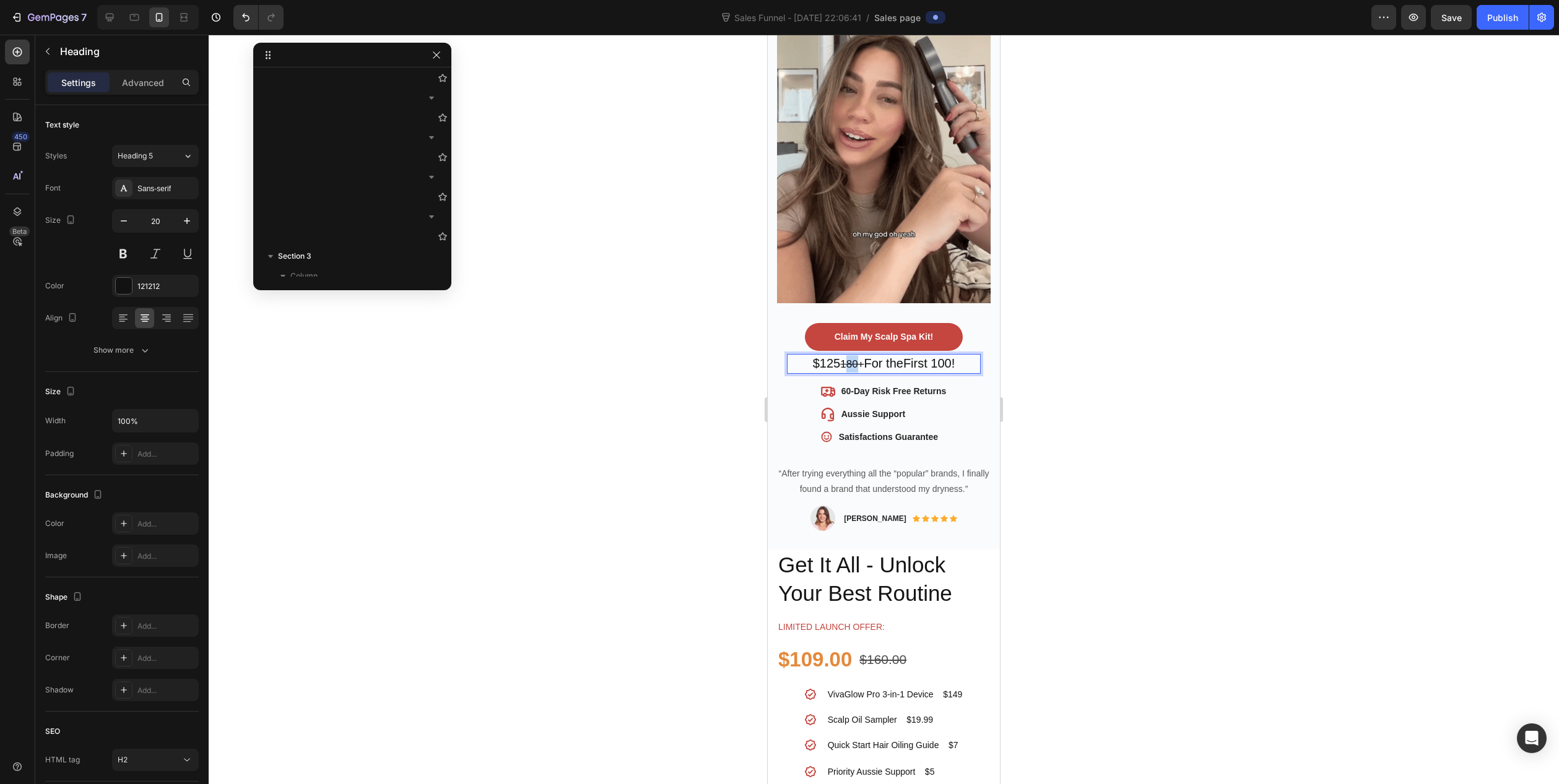
click at [841, 358] on s "180+" at bounding box center [852, 364] width 24 height 11
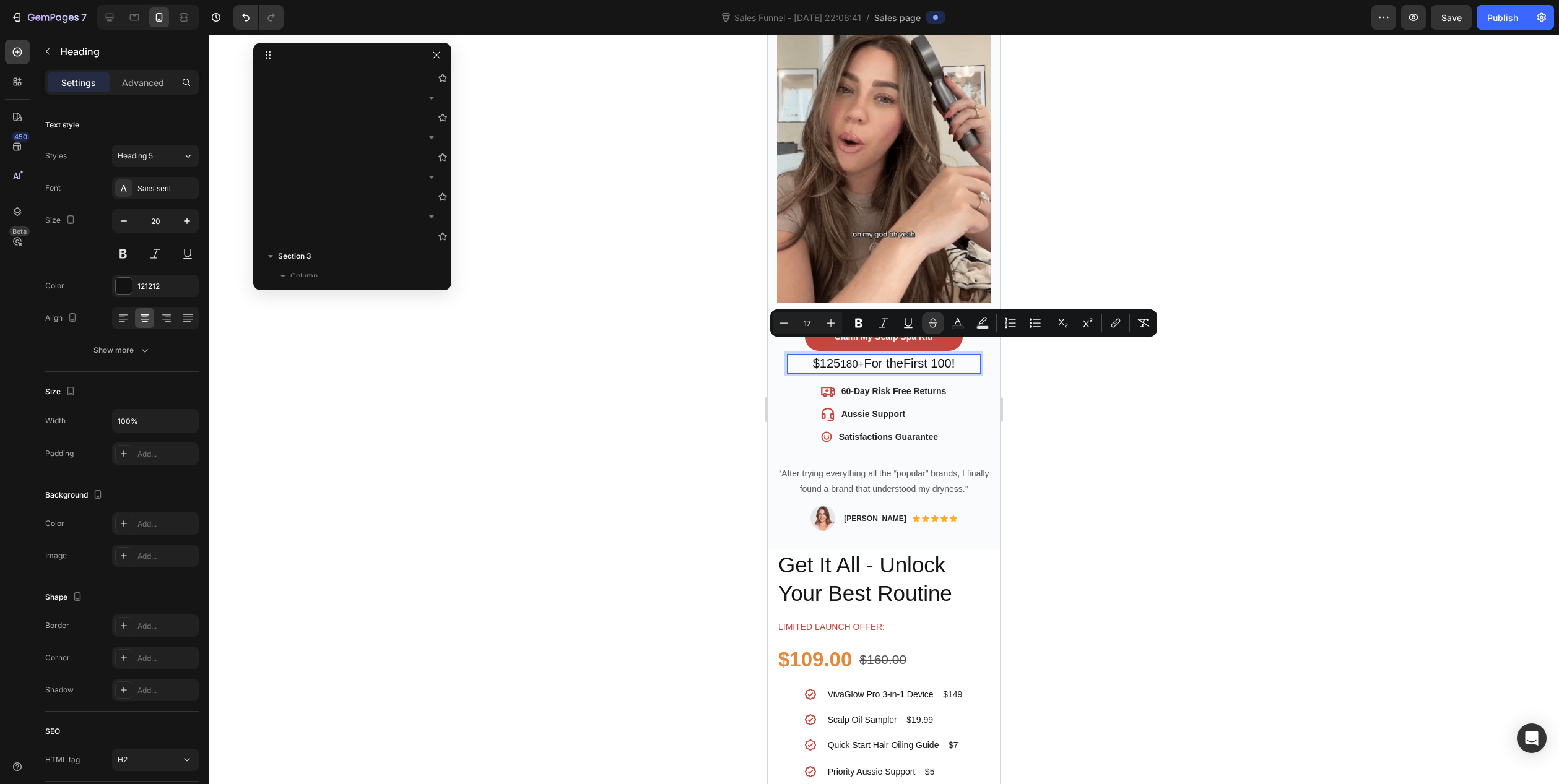
click at [853, 358] on s "180+" at bounding box center [852, 364] width 24 height 11
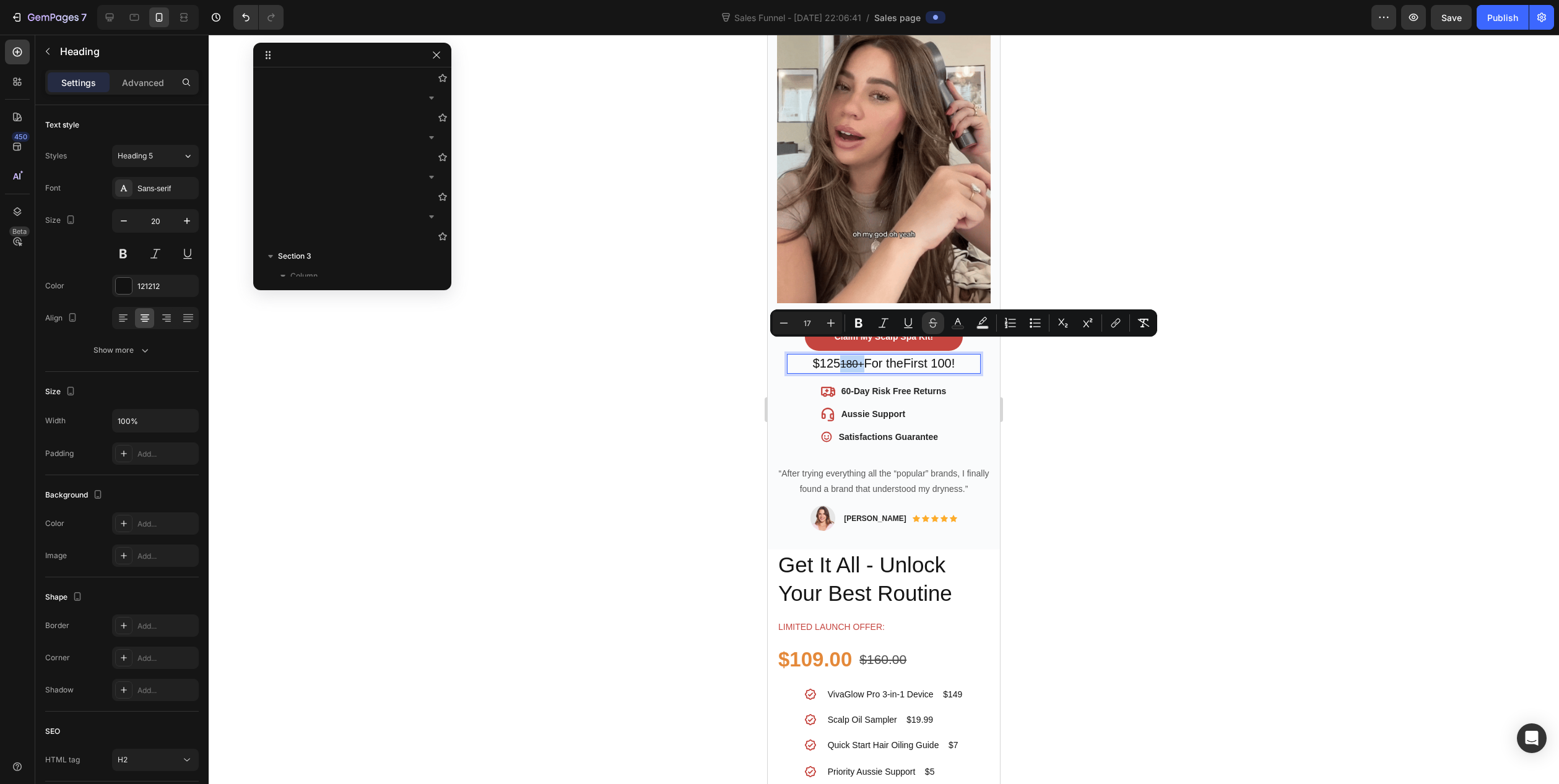
drag, startPoint x: 855, startPoint y: 349, endPoint x: 832, endPoint y: 349, distance: 23.0
click at [840, 358] on s "180+" at bounding box center [852, 364] width 24 height 11
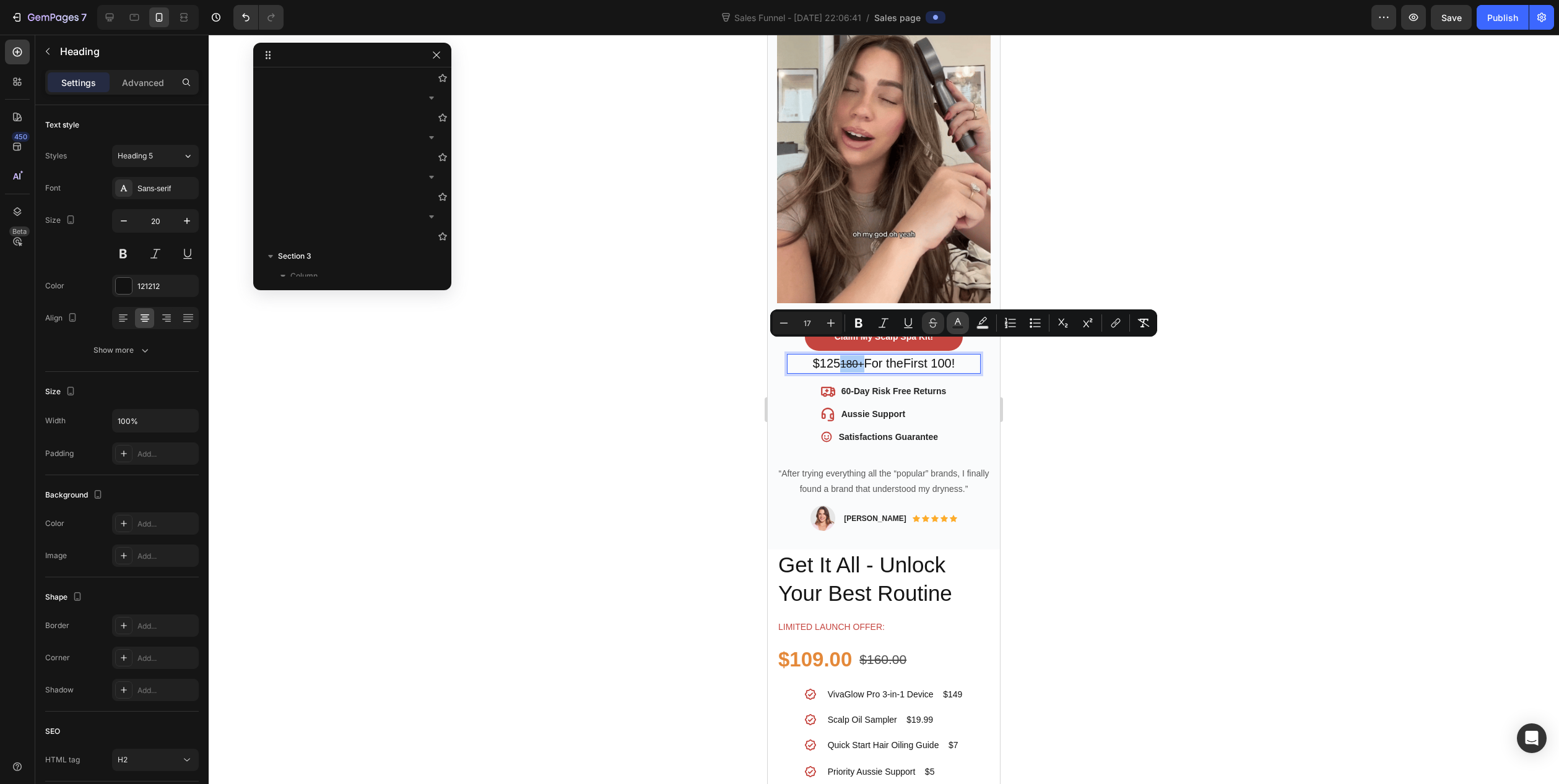
click at [957, 326] on icon "Editor contextual toolbar" at bounding box center [957, 322] width 12 height 12
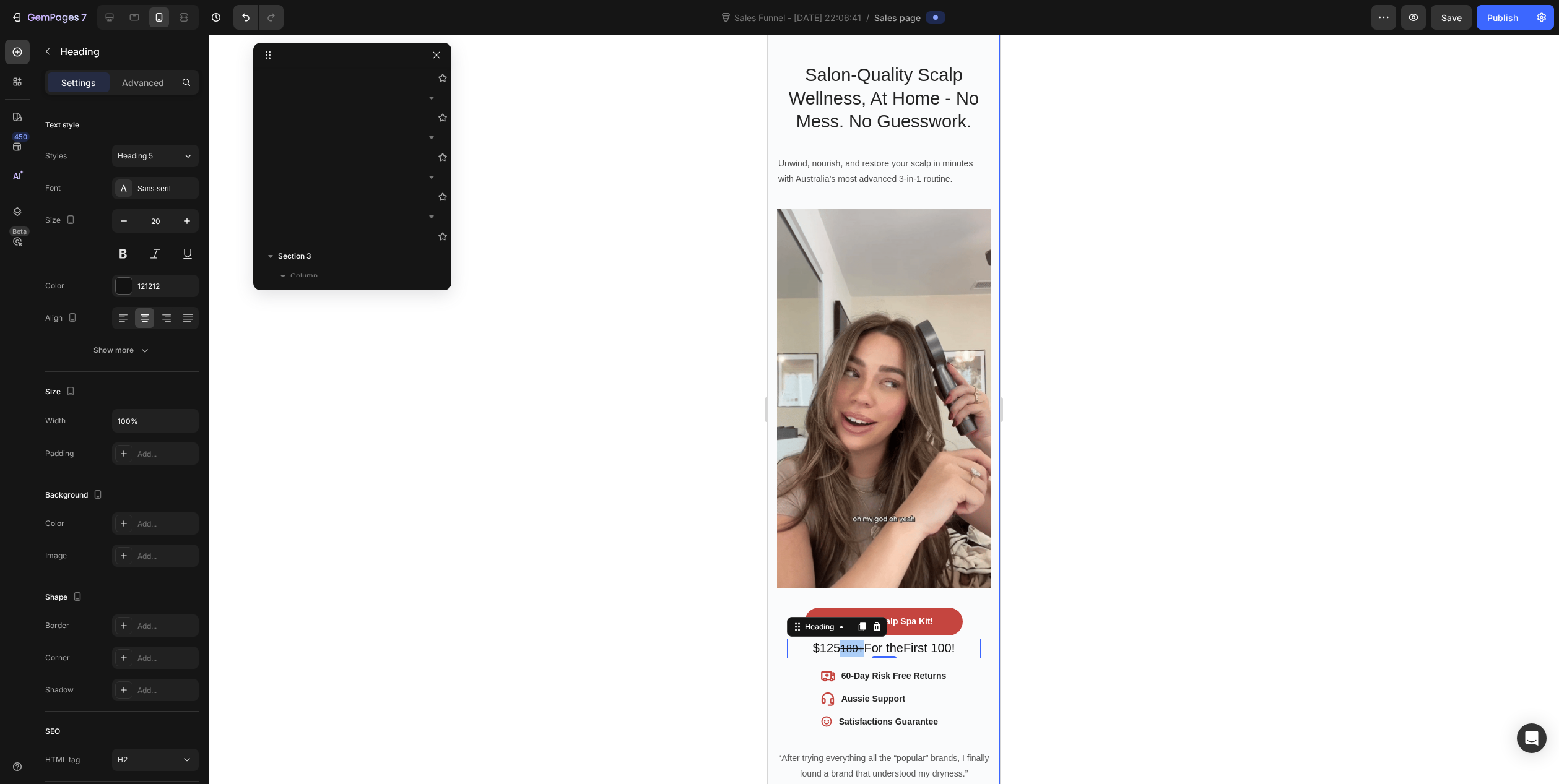
scroll to position [248, 0]
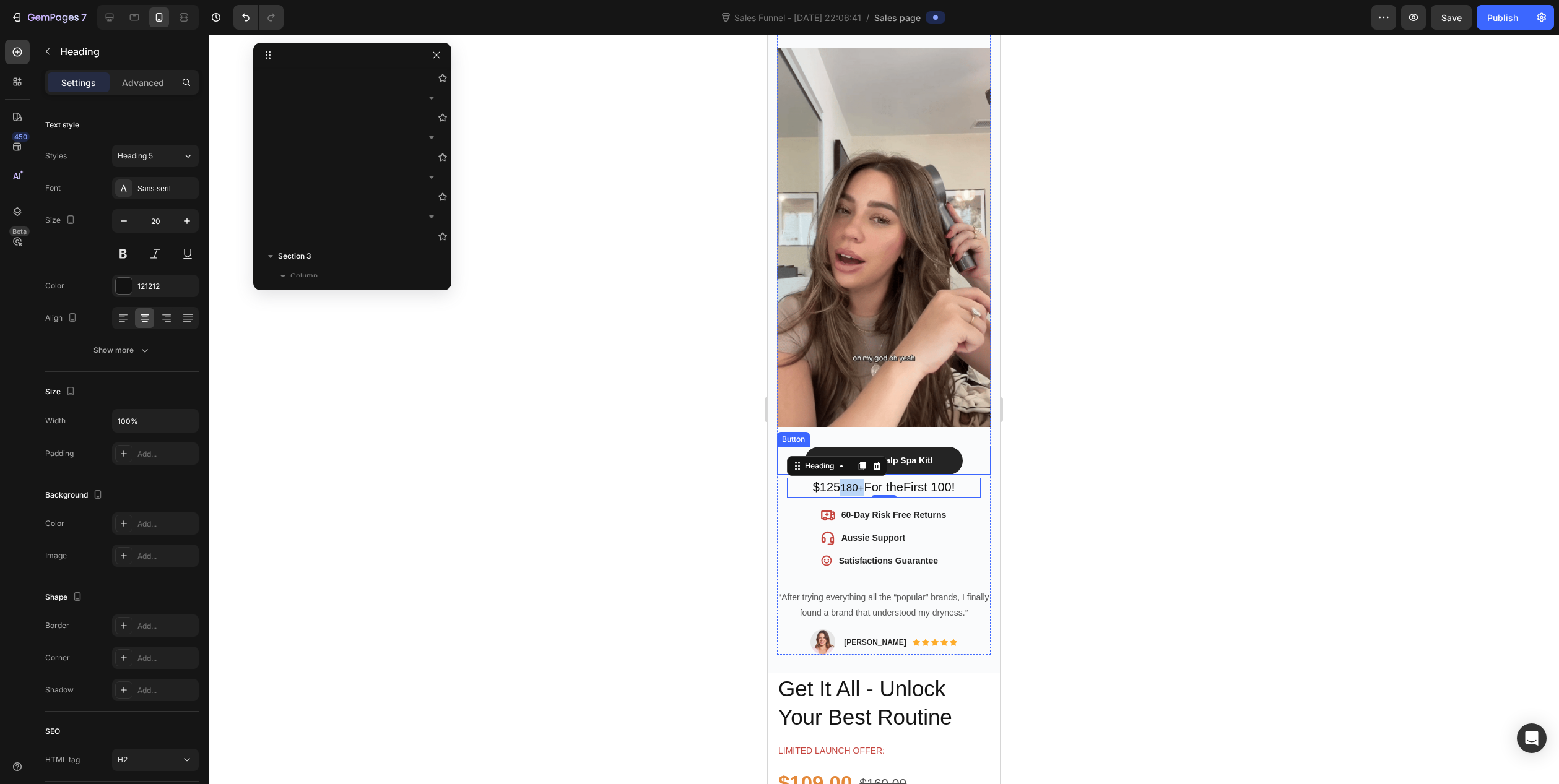
click at [944, 447] on button "Claim My Scalp Spa Kit!" at bounding box center [883, 461] width 158 height 28
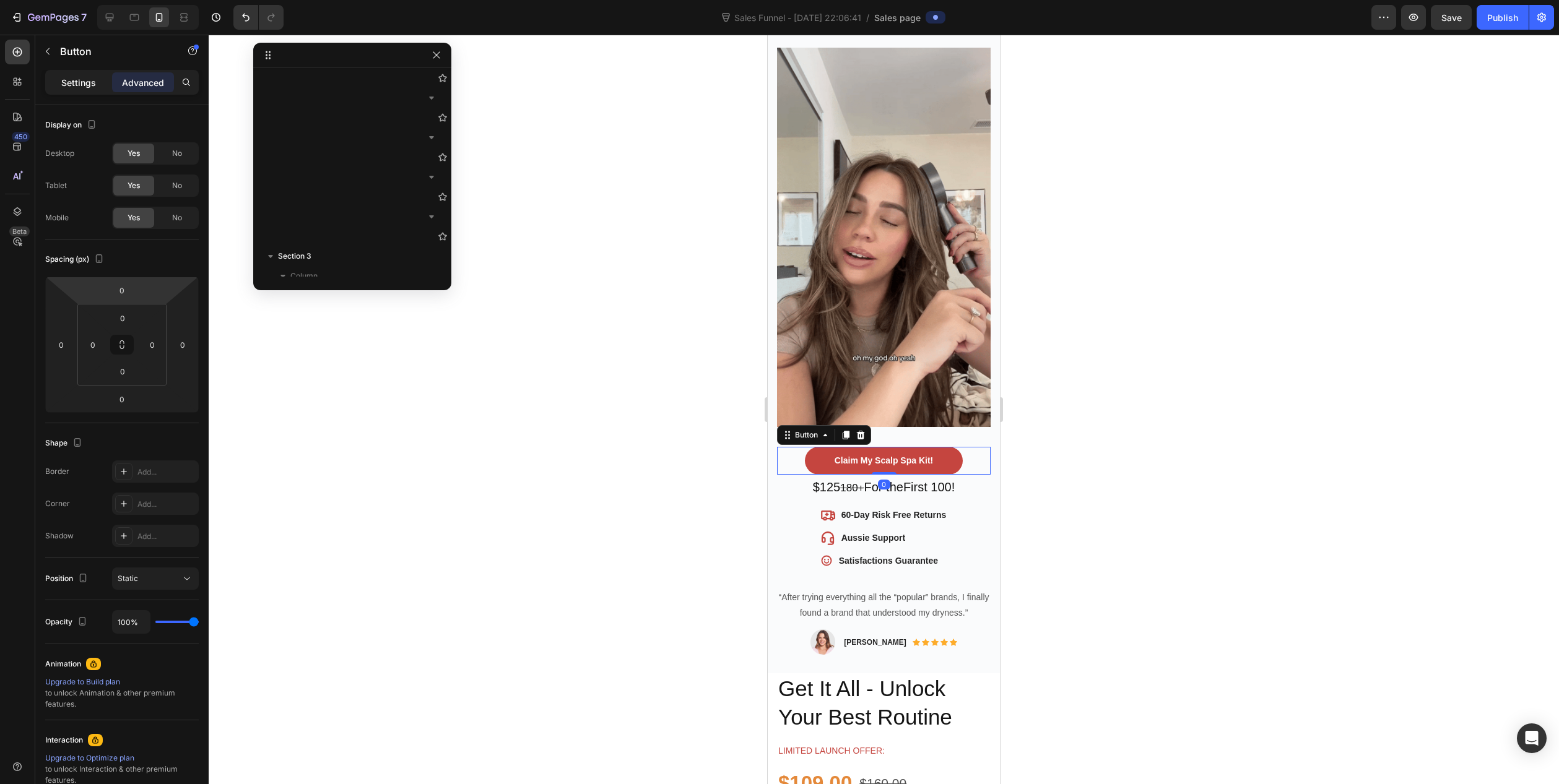
click at [84, 82] on p "Settings" at bounding box center [79, 82] width 34 height 13
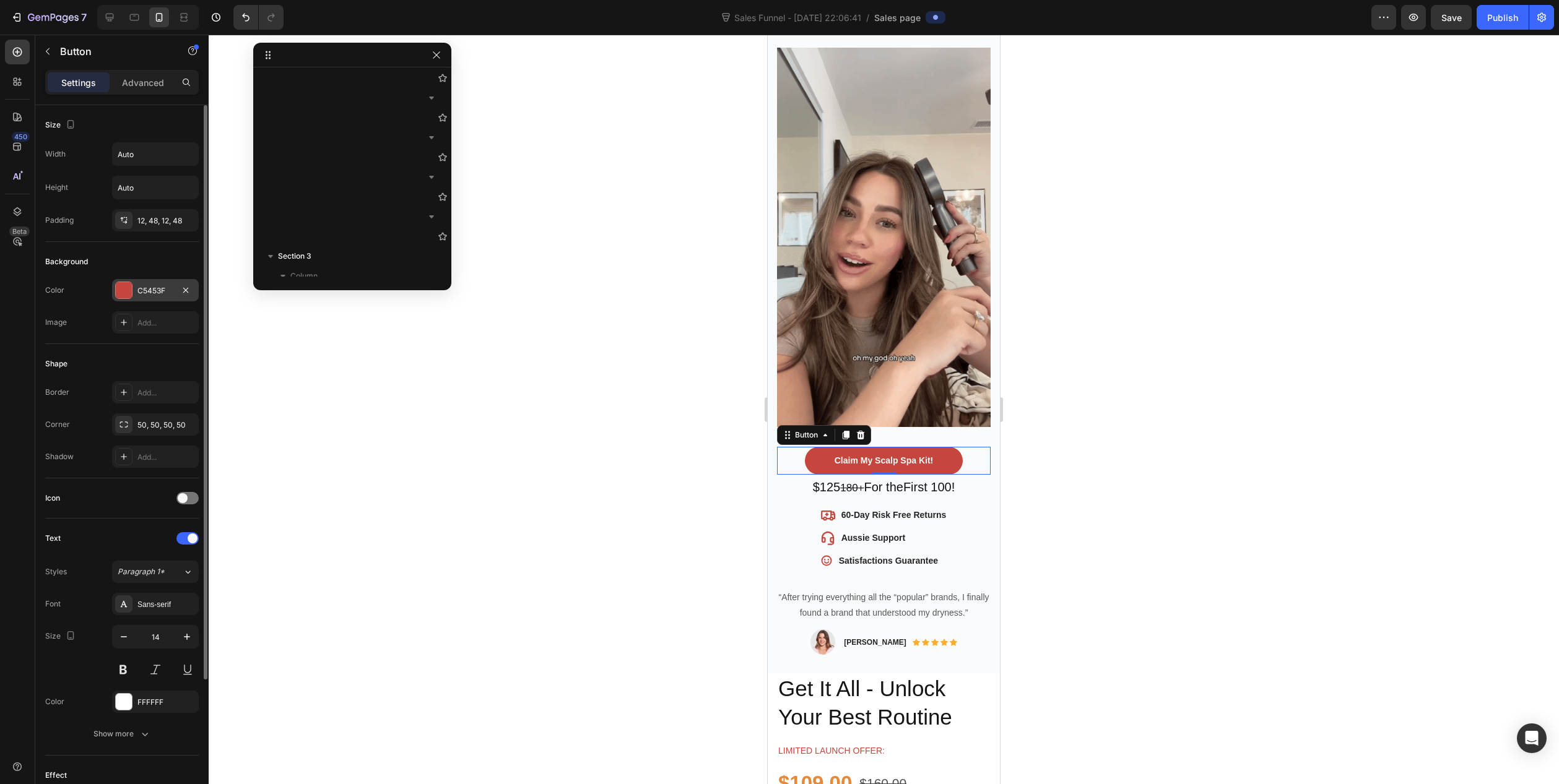
click at [170, 290] on div "C5453F" at bounding box center [155, 290] width 36 height 11
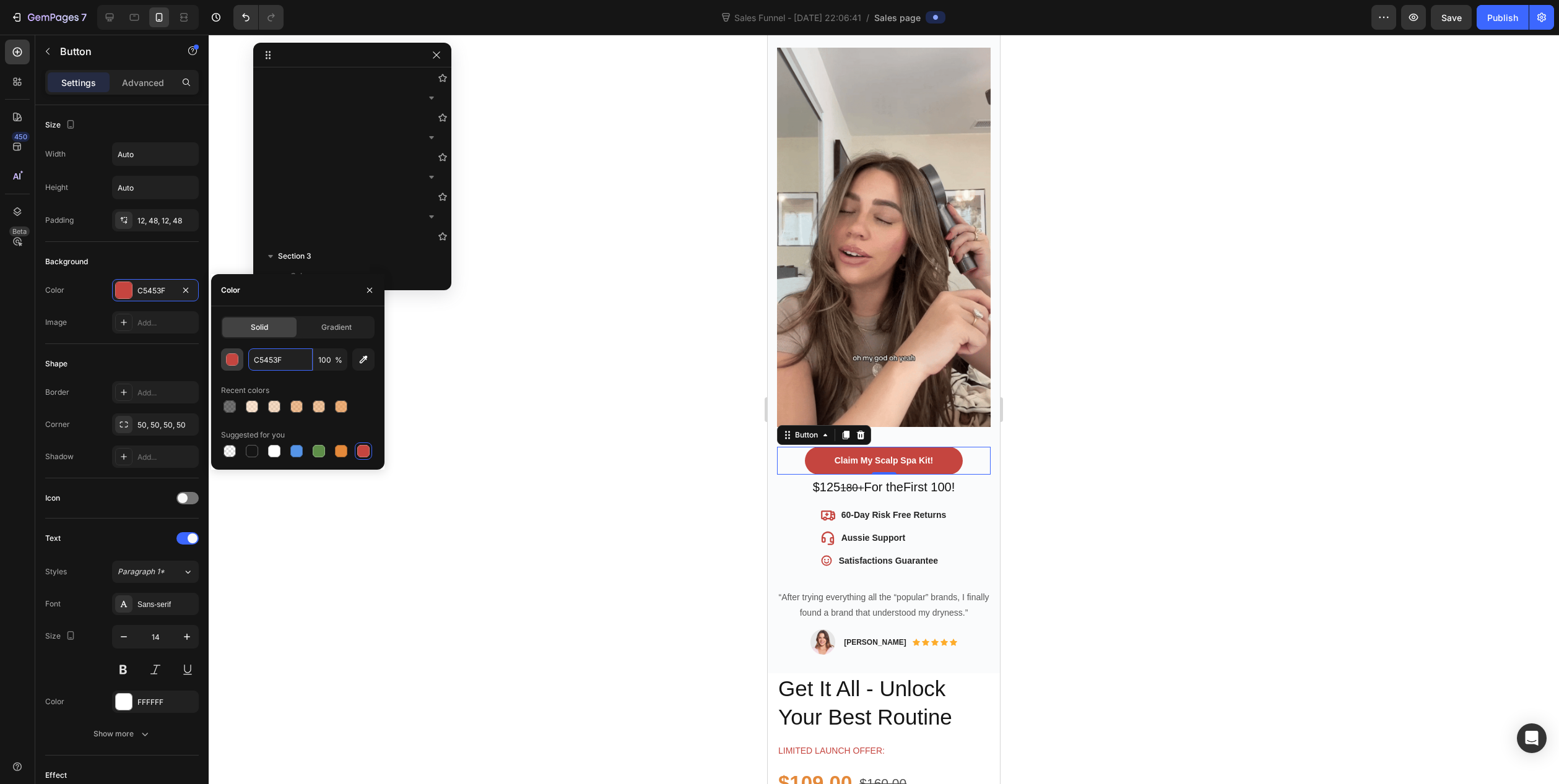
paste input "62042"
type input "C62042"
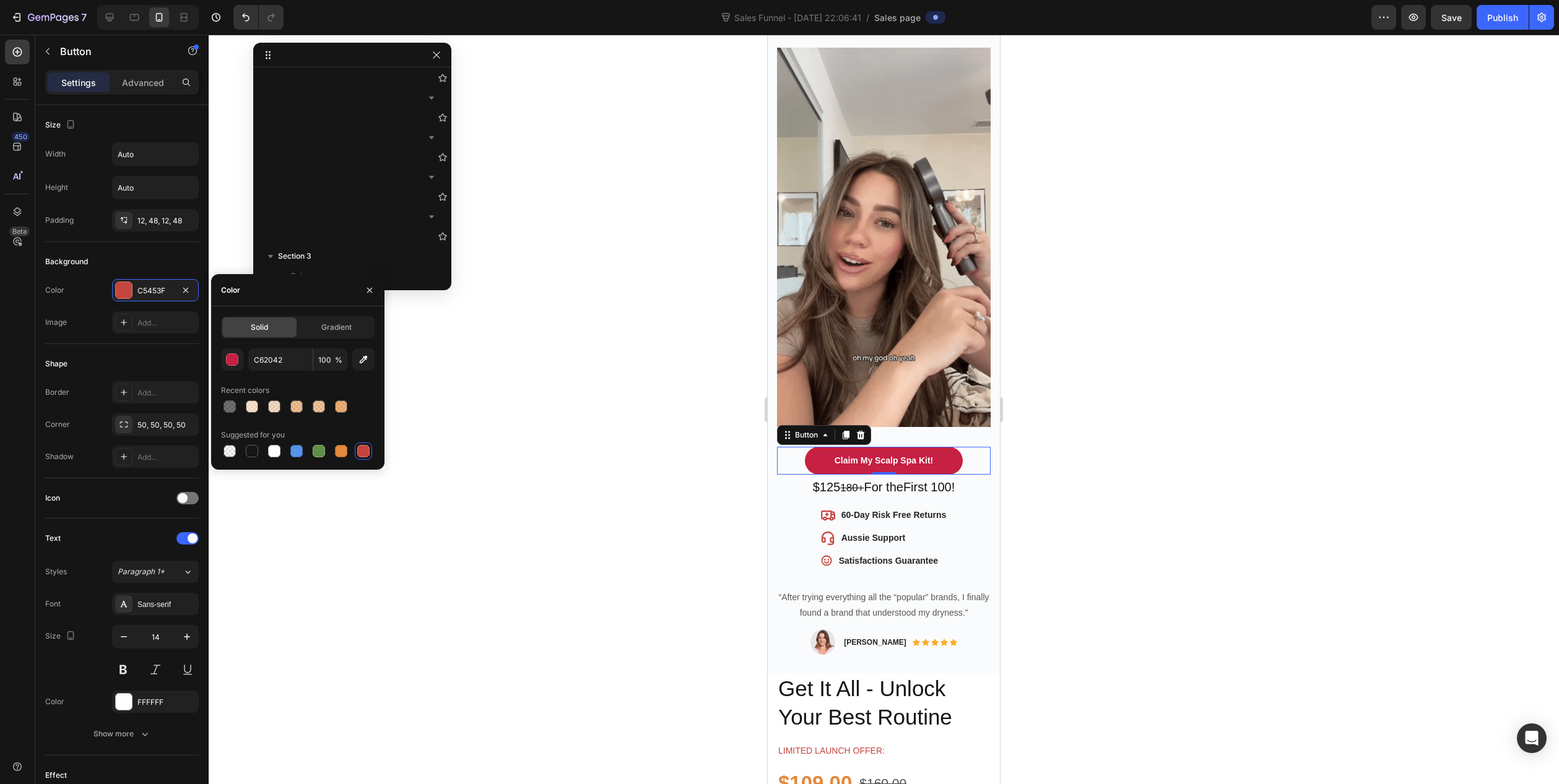
click at [520, 412] on div at bounding box center [884, 409] width 1351 height 750
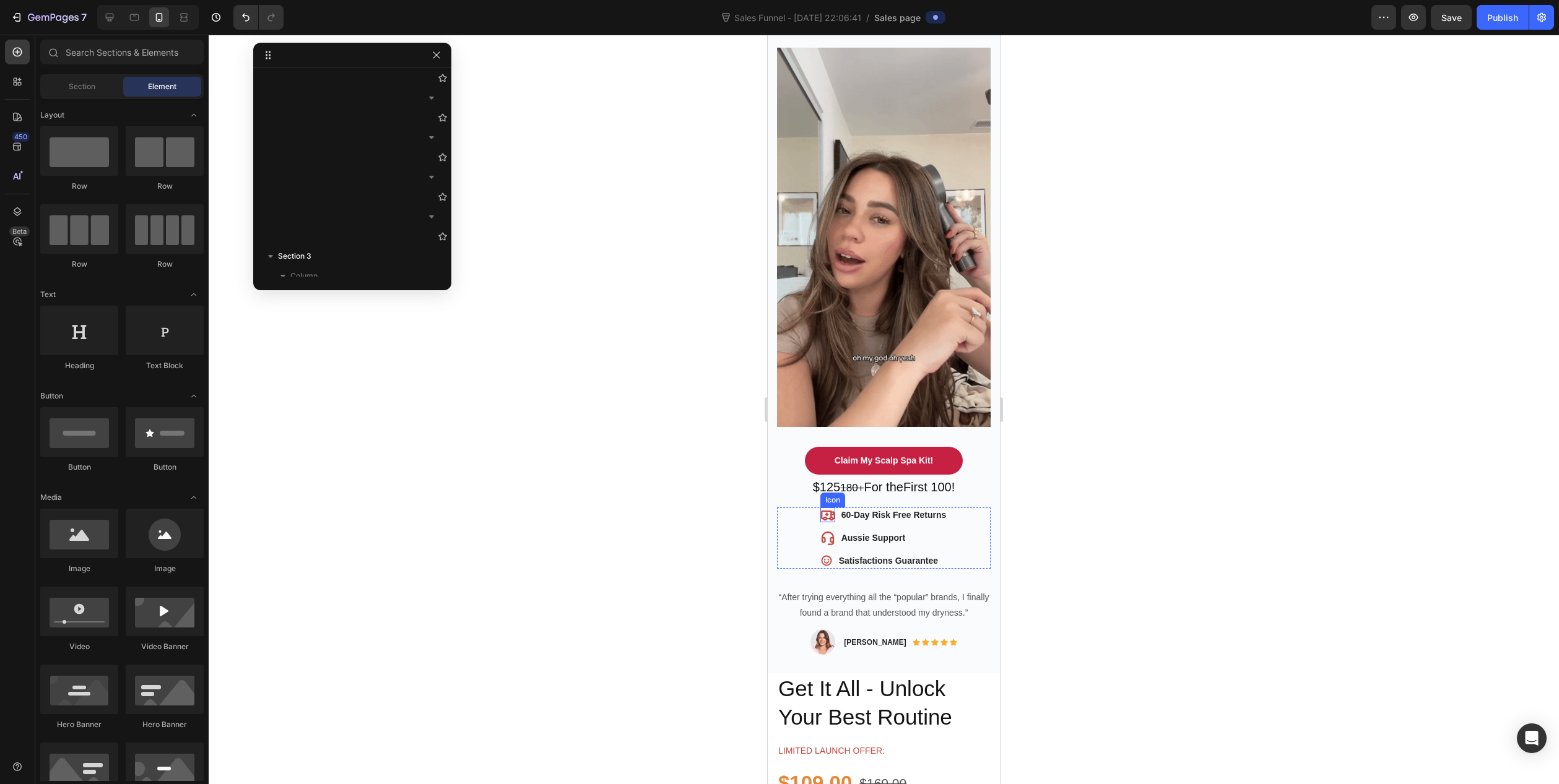
click at [824, 508] on icon at bounding box center [828, 515] width 15 height 15
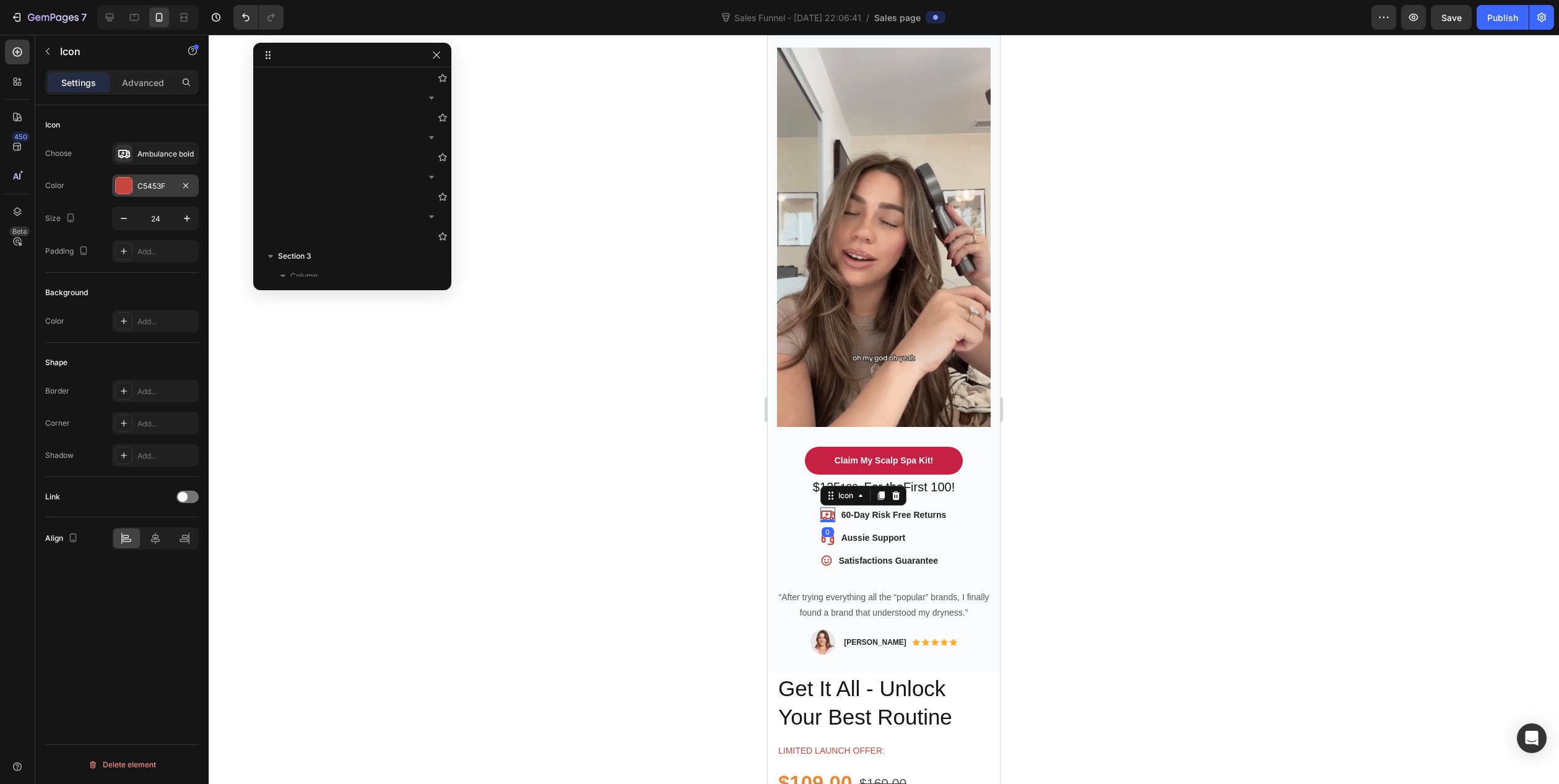
click at [155, 184] on div "C5453F" at bounding box center [155, 186] width 36 height 11
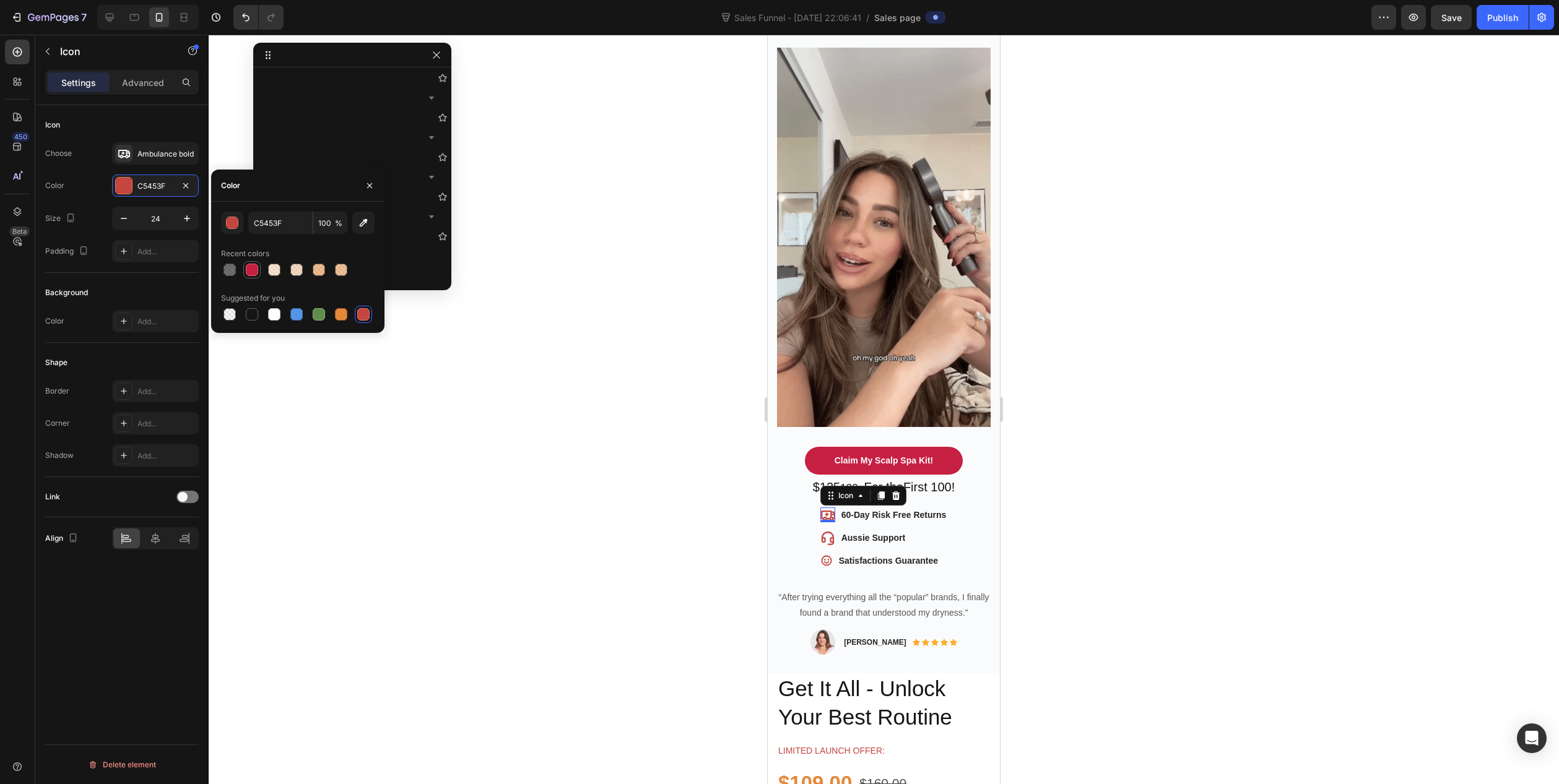
click at [249, 271] on div at bounding box center [252, 269] width 12 height 12
type input "C62042"
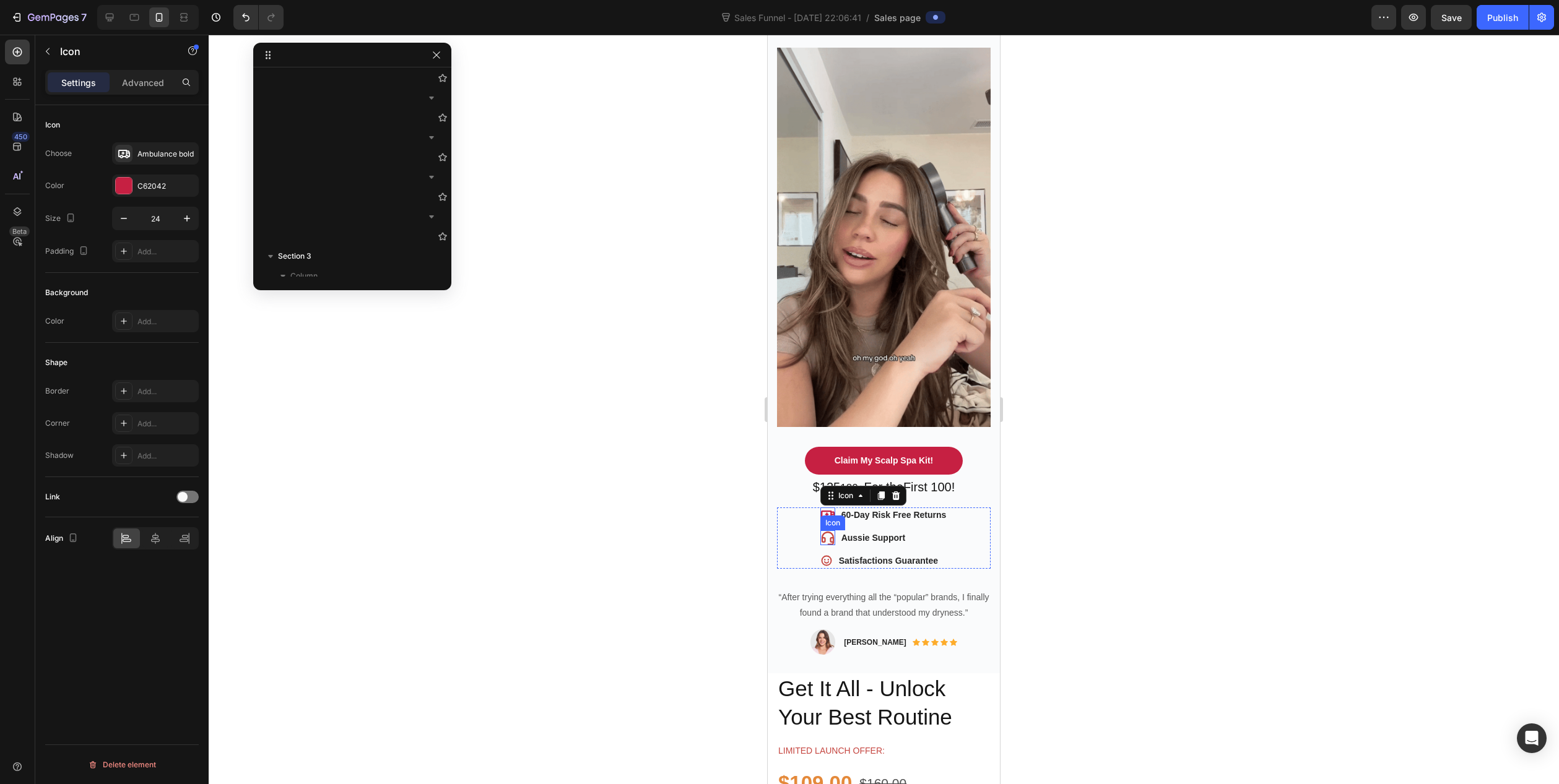
click at [822, 527] on div "0" at bounding box center [828, 532] width 12 height 10
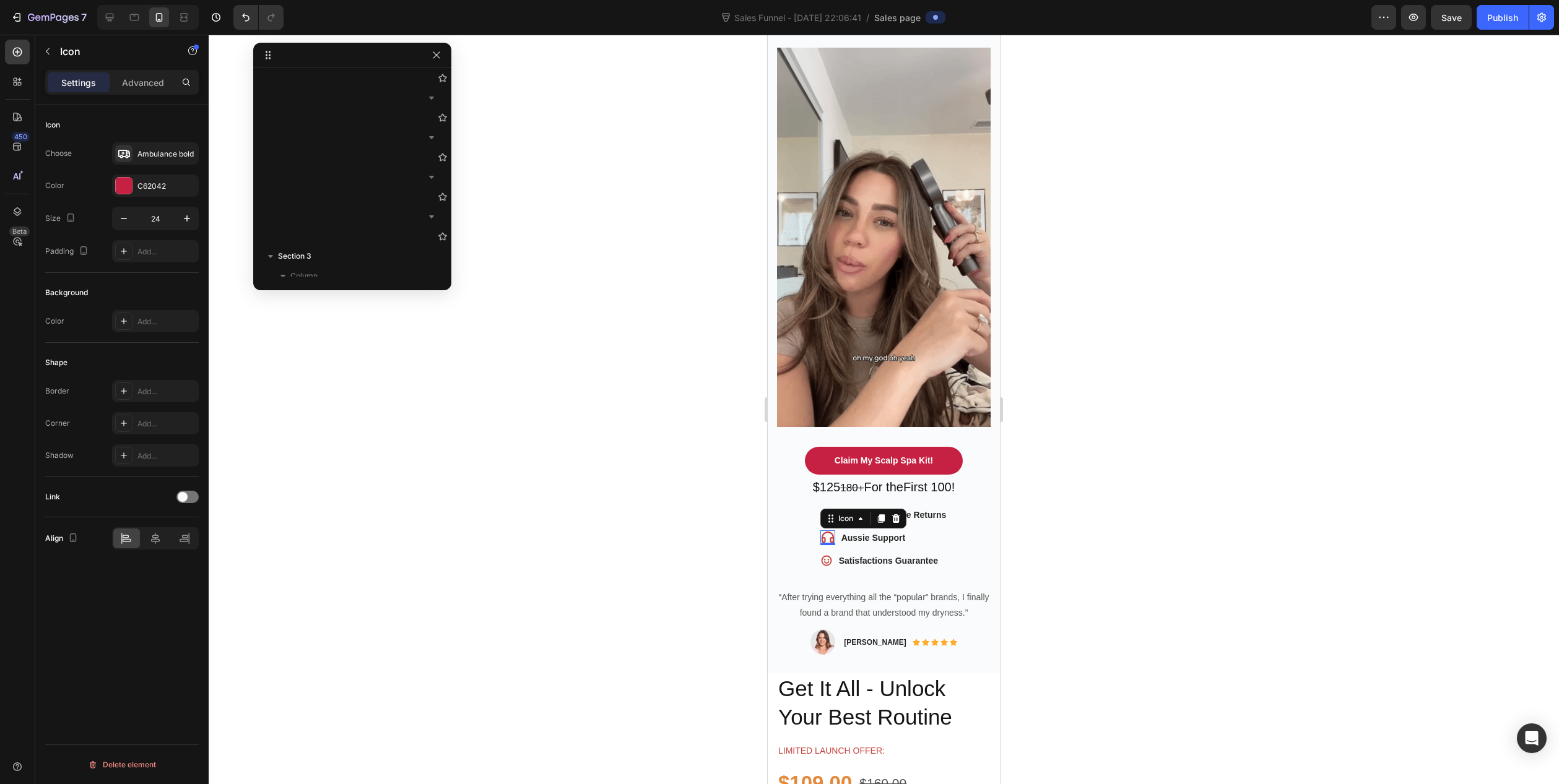
click at [828, 531] on icon at bounding box center [828, 538] width 15 height 15
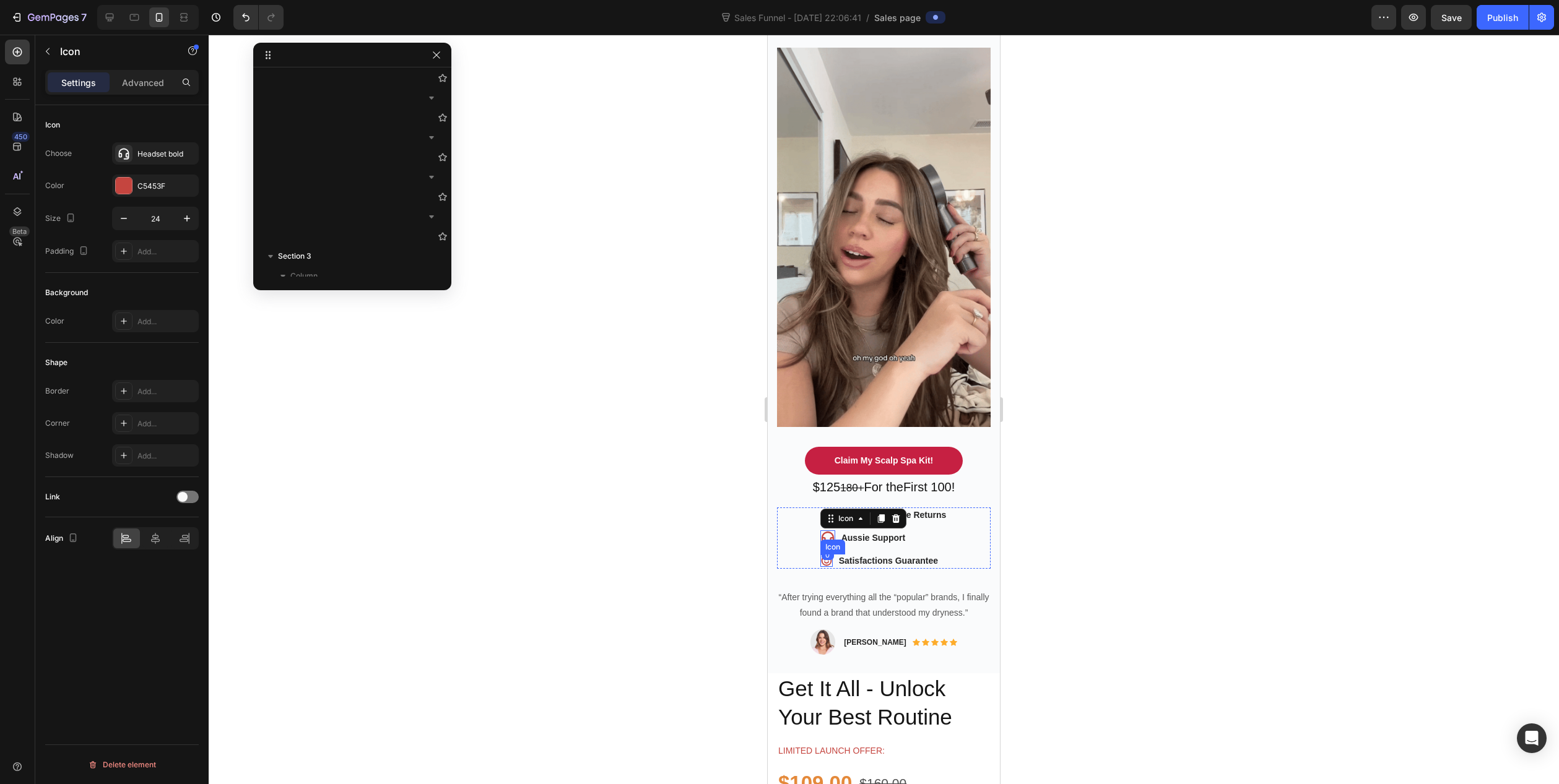
click at [822, 555] on div "Icon" at bounding box center [826, 561] width 12 height 12
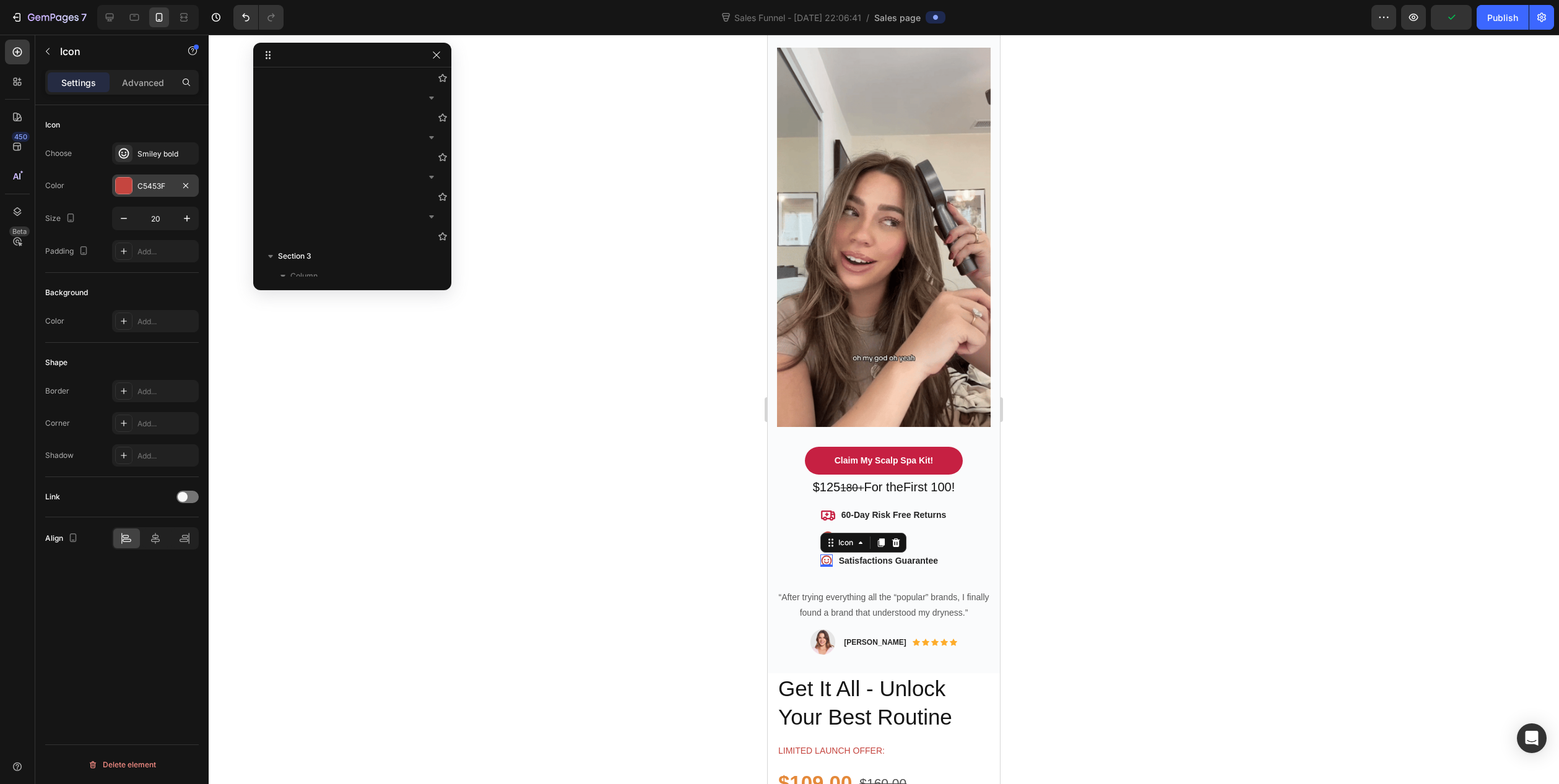
click at [131, 182] on div at bounding box center [123, 185] width 16 height 16
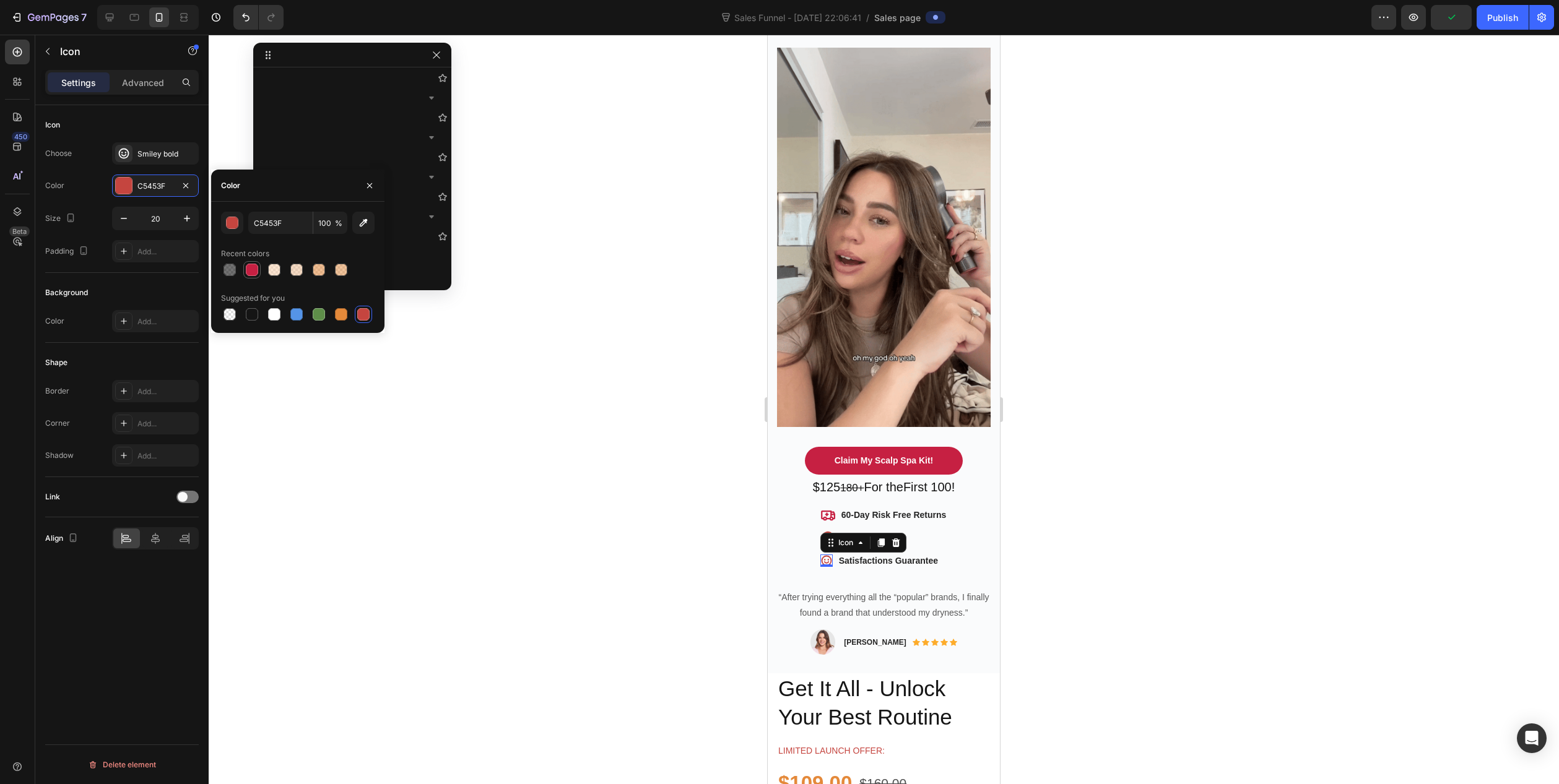
click at [253, 272] on div at bounding box center [252, 269] width 12 height 12
type input "C62042"
drag, startPoint x: 563, startPoint y: 498, endPoint x: 704, endPoint y: 517, distance: 142.3
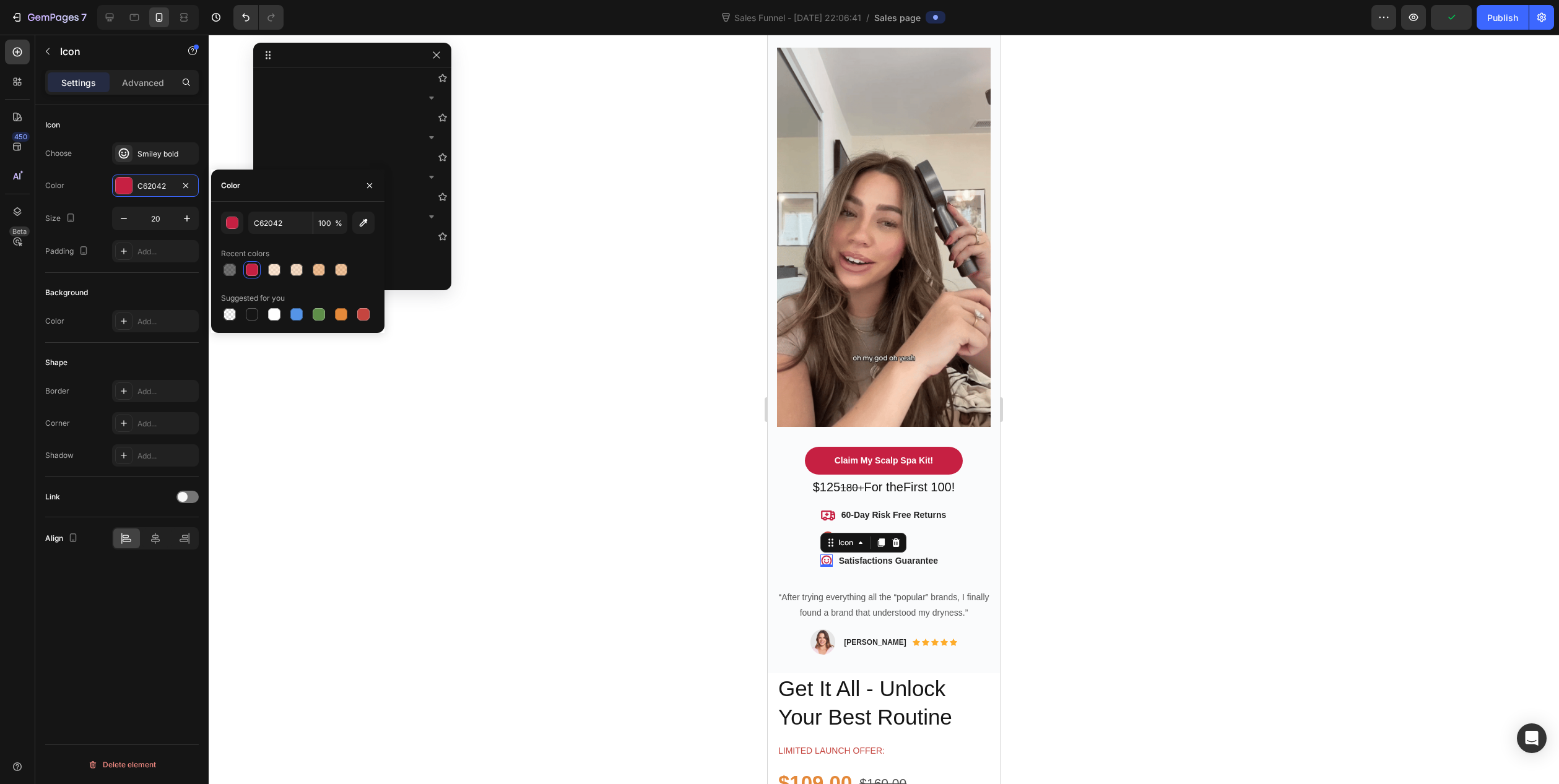
click at [564, 499] on div at bounding box center [884, 409] width 1351 height 750
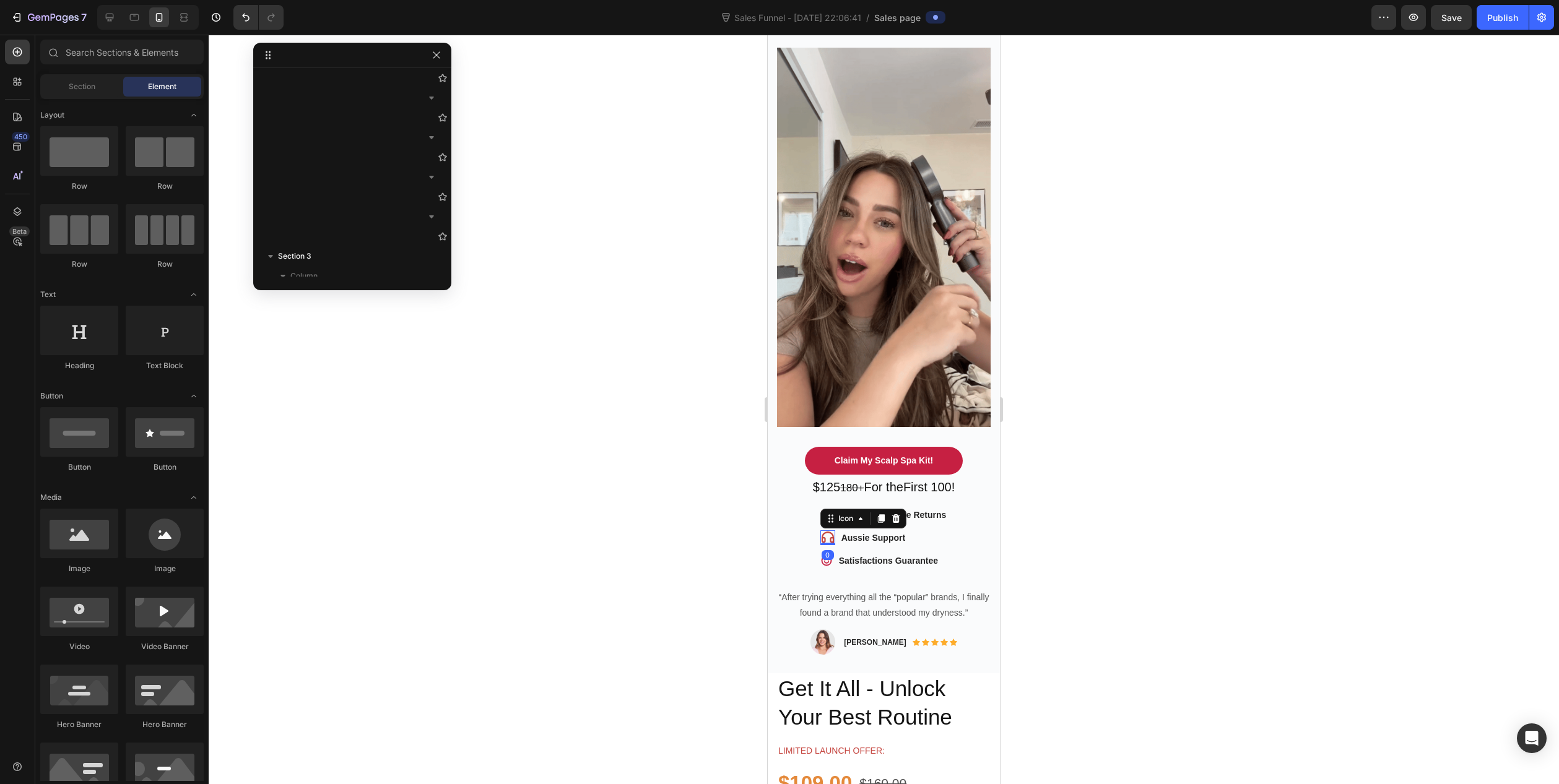
click at [821, 531] on div "Icon 0" at bounding box center [828, 538] width 15 height 15
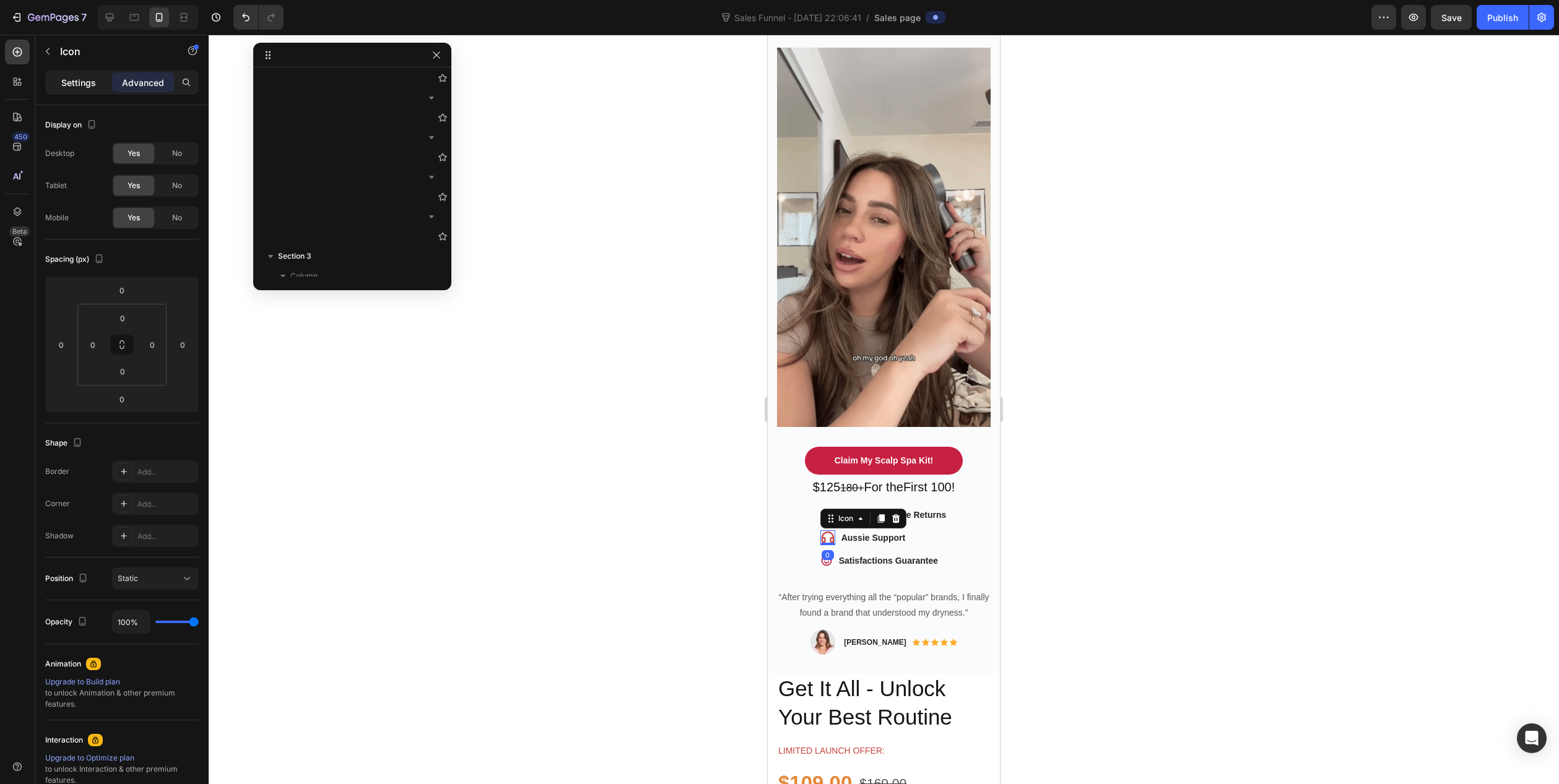
drag, startPoint x: 75, startPoint y: 75, endPoint x: 122, endPoint y: 126, distance: 69.4
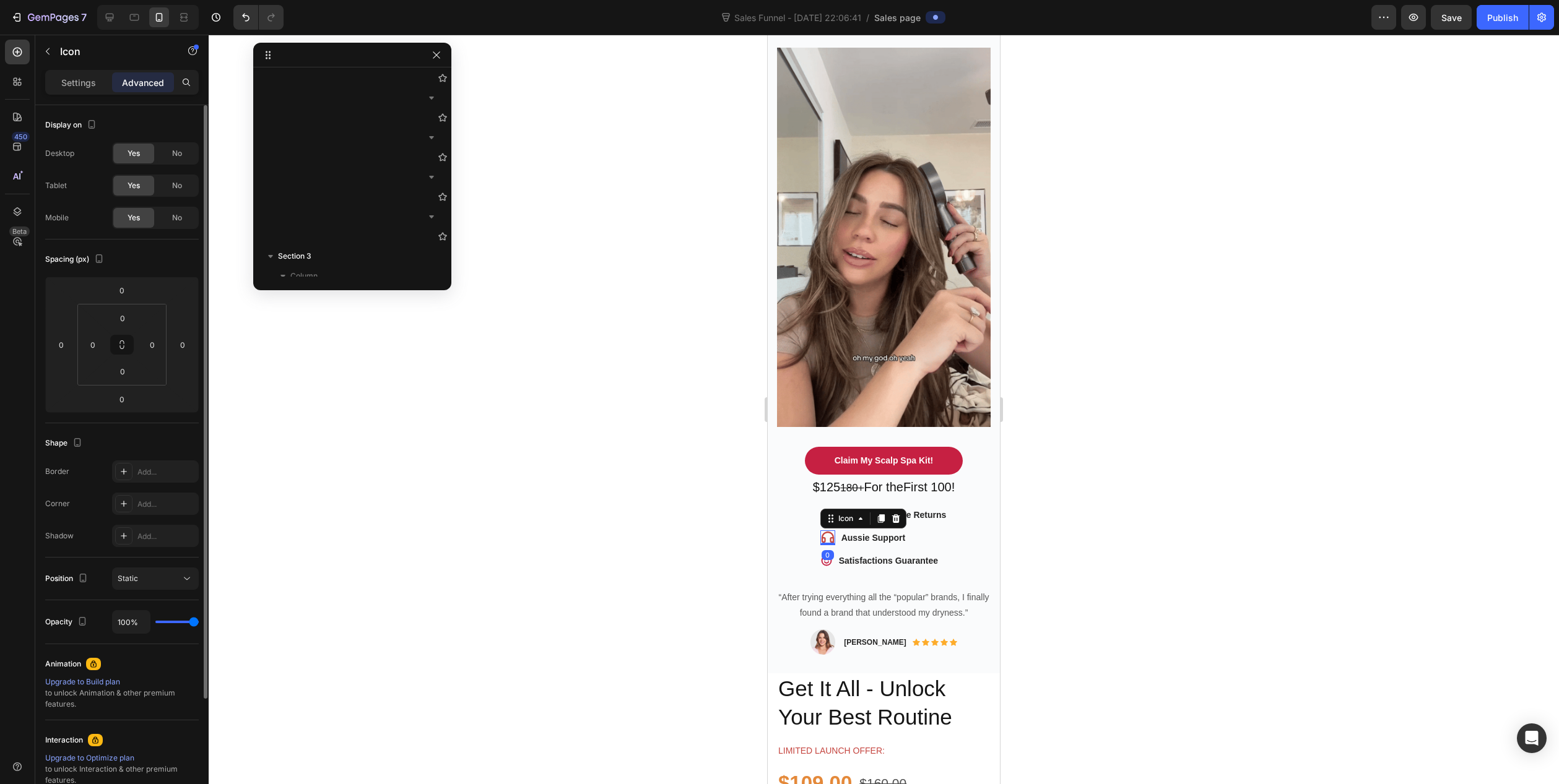
click at [74, 76] on p "Settings" at bounding box center [79, 82] width 34 height 13
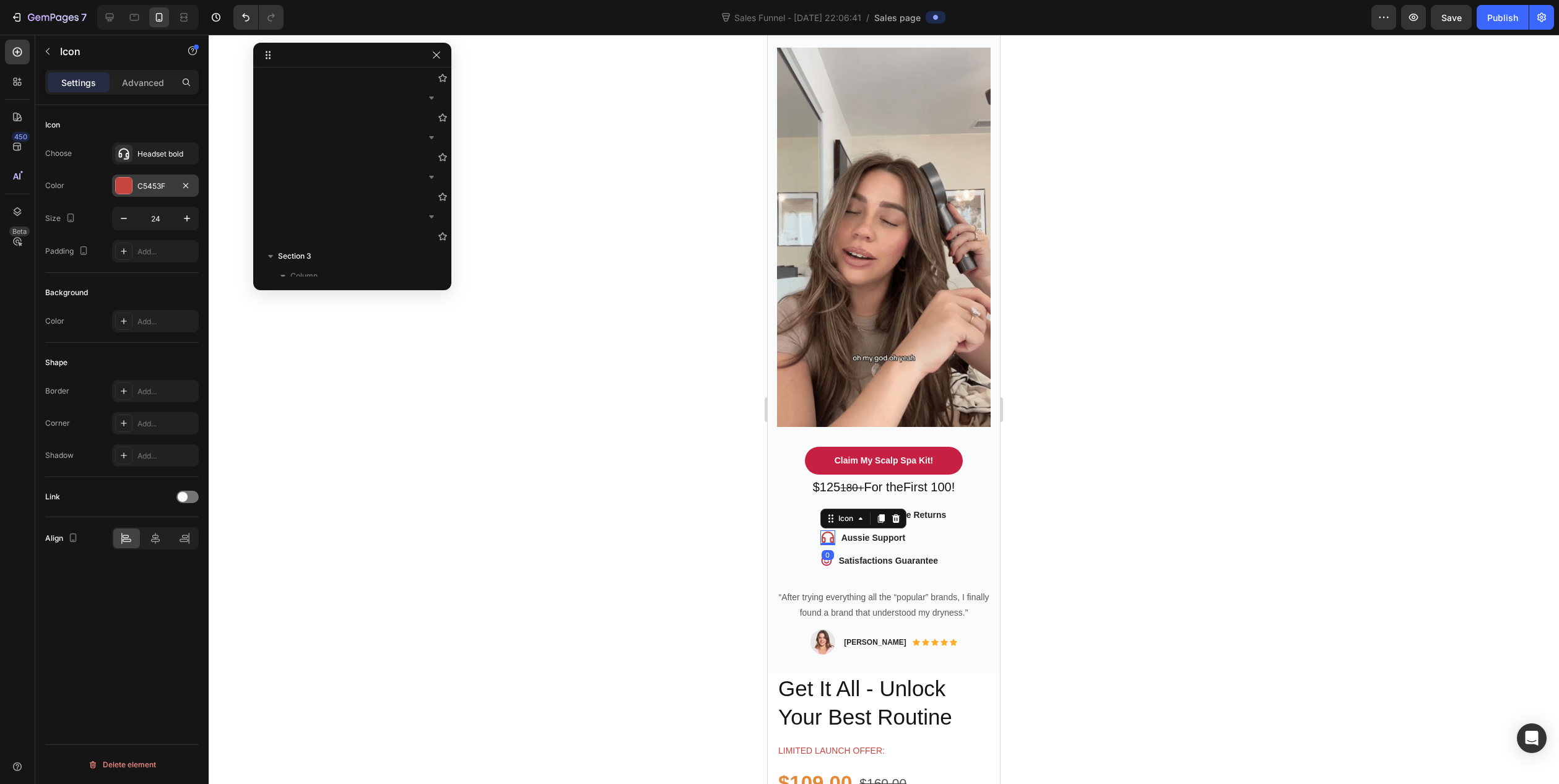
click at [130, 183] on div at bounding box center [123, 185] width 16 height 16
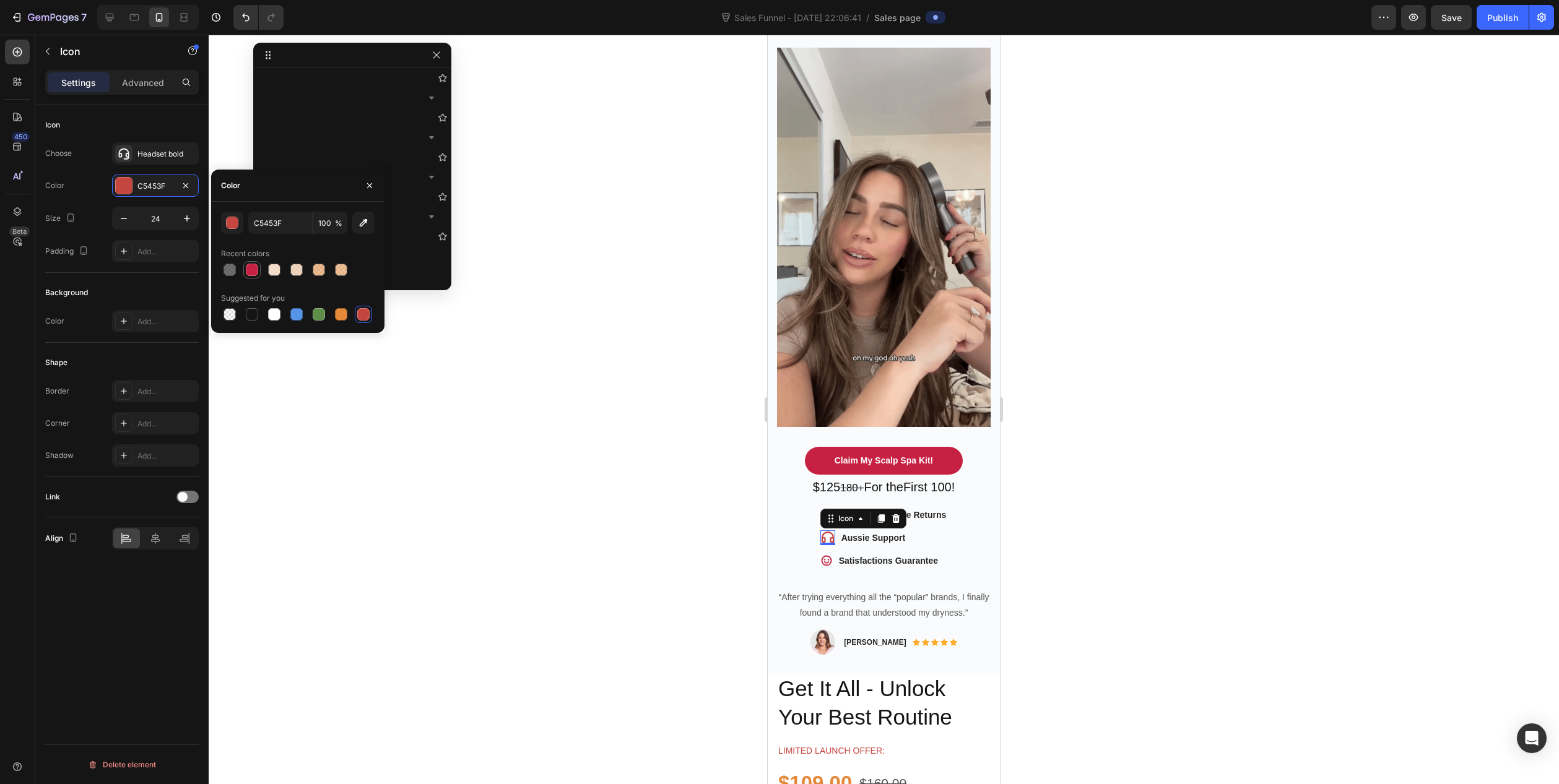
drag, startPoint x: 255, startPoint y: 269, endPoint x: 370, endPoint y: 301, distance: 119.4
click at [255, 269] on div at bounding box center [252, 269] width 12 height 12
type input "C62042"
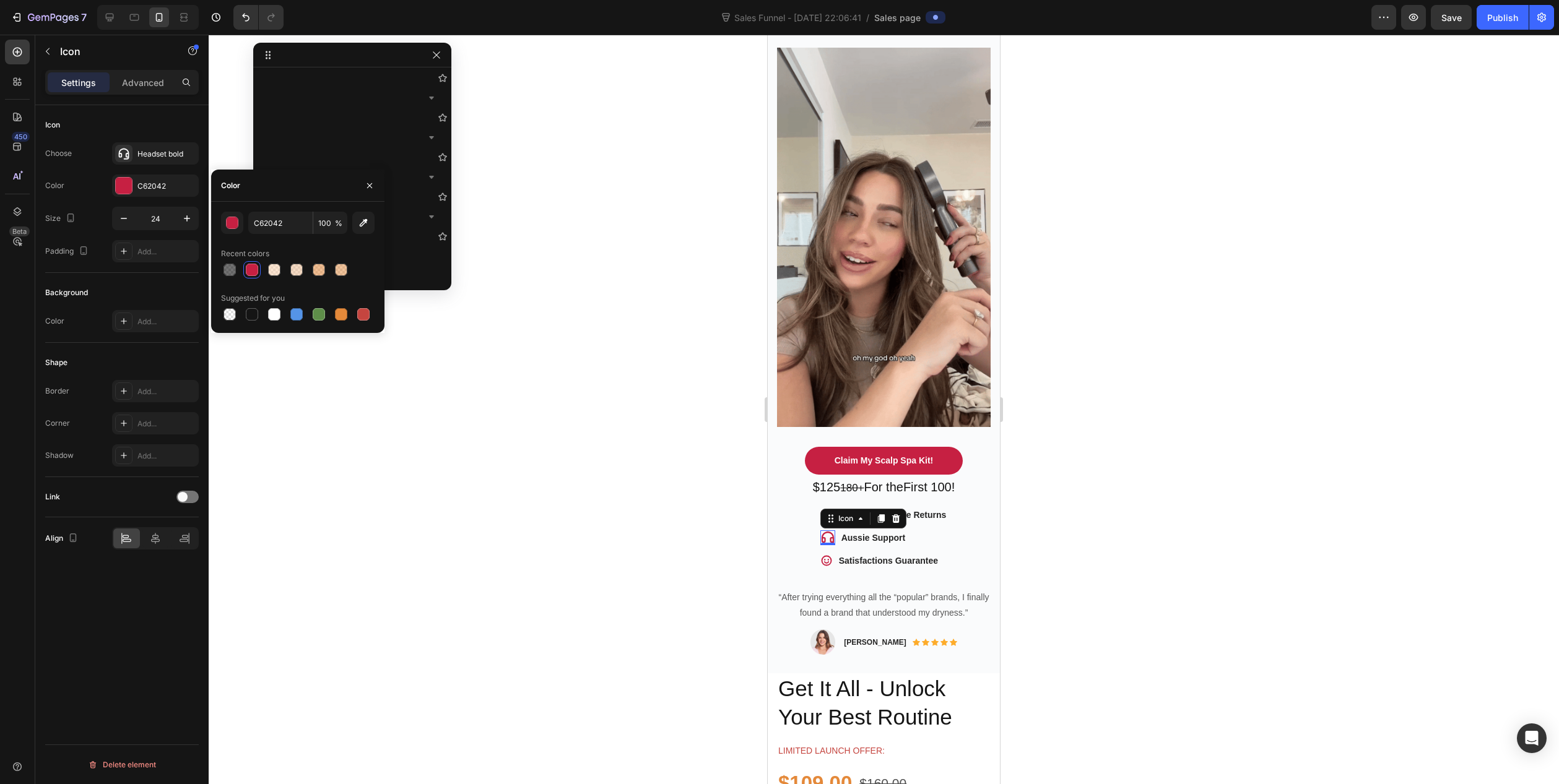
click at [701, 528] on div at bounding box center [884, 409] width 1351 height 750
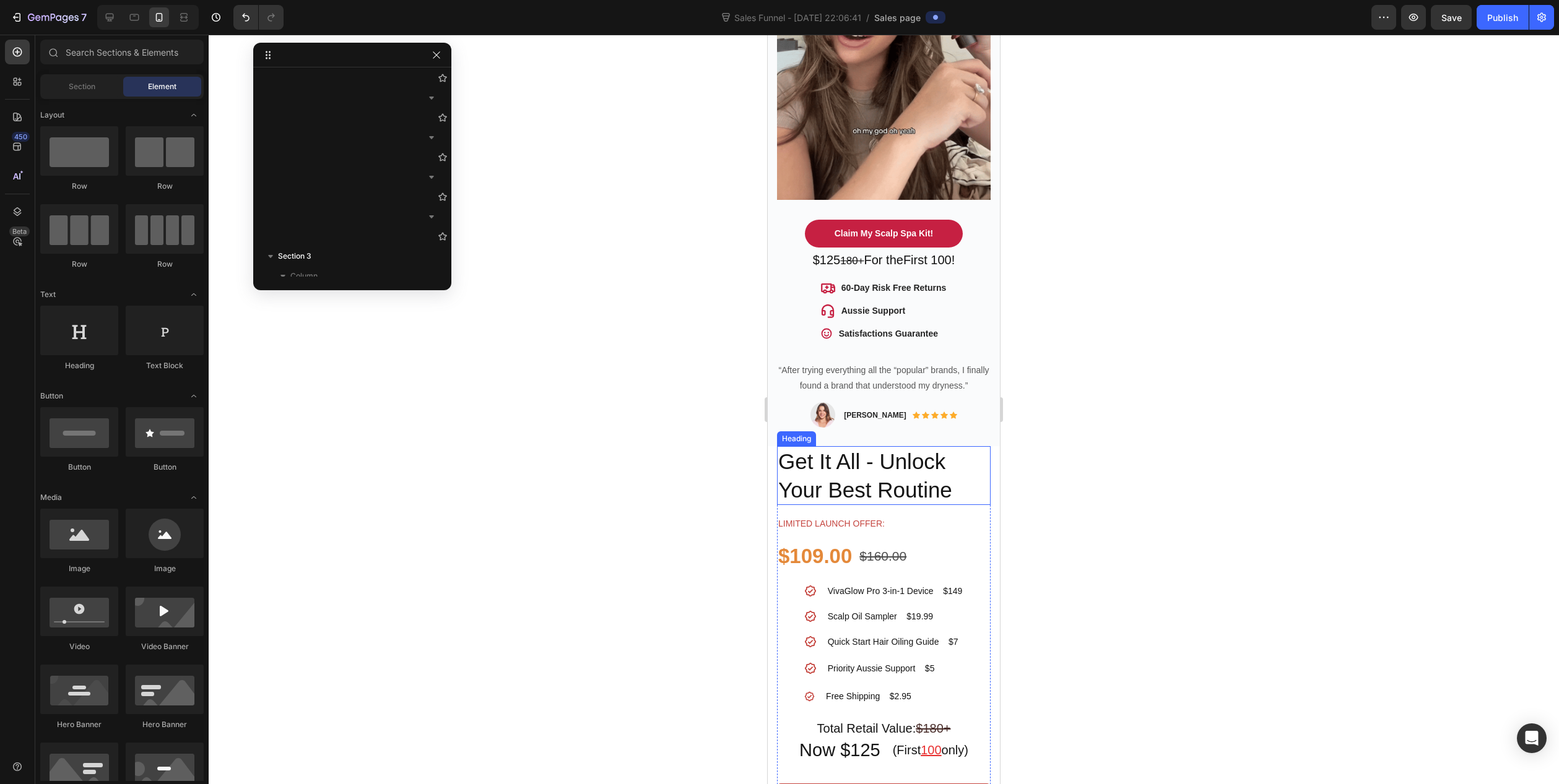
scroll to position [495, 0]
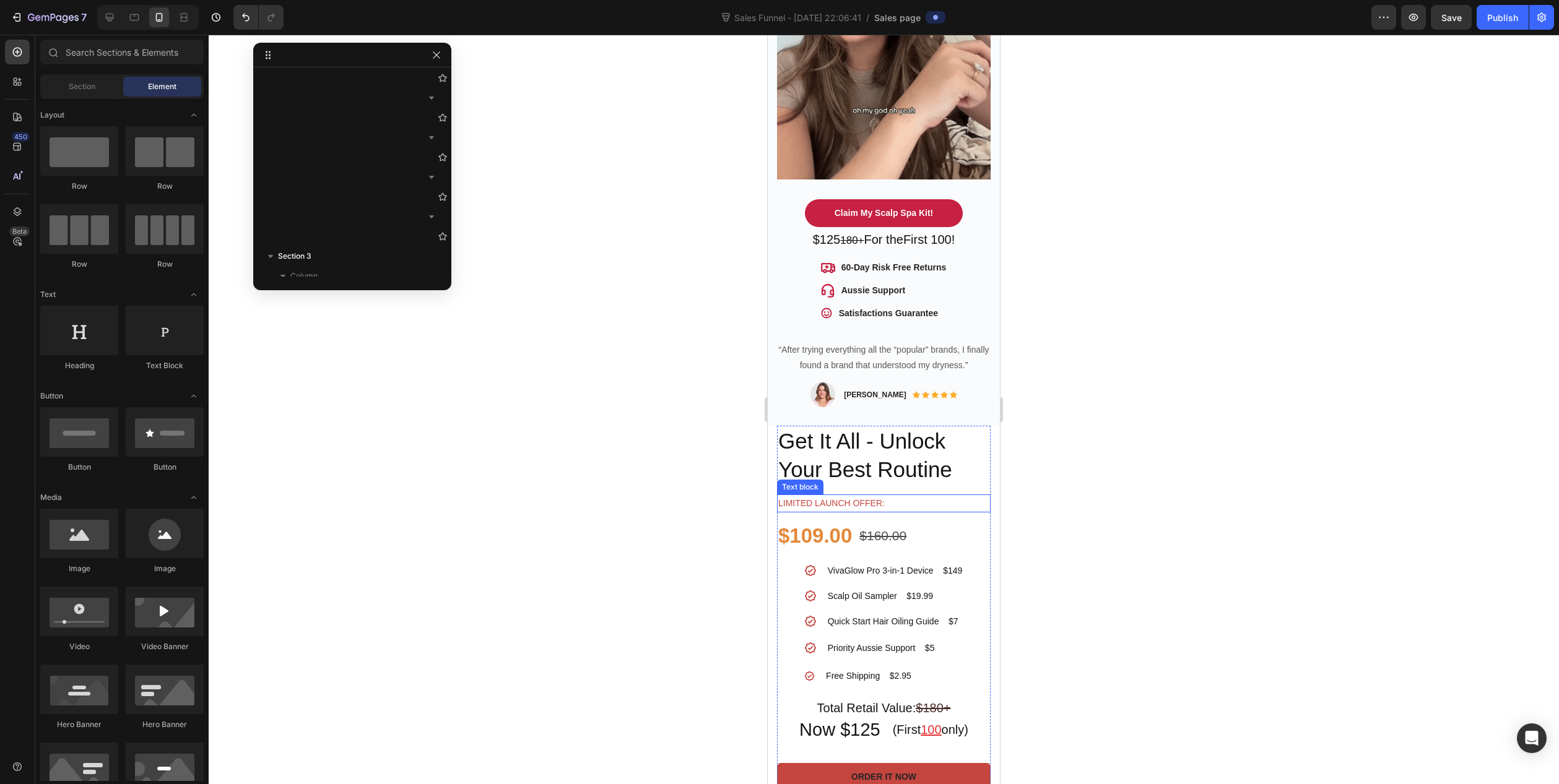
click at [850, 496] on p "Limited launch offer:" at bounding box center [884, 504] width 211 height 15
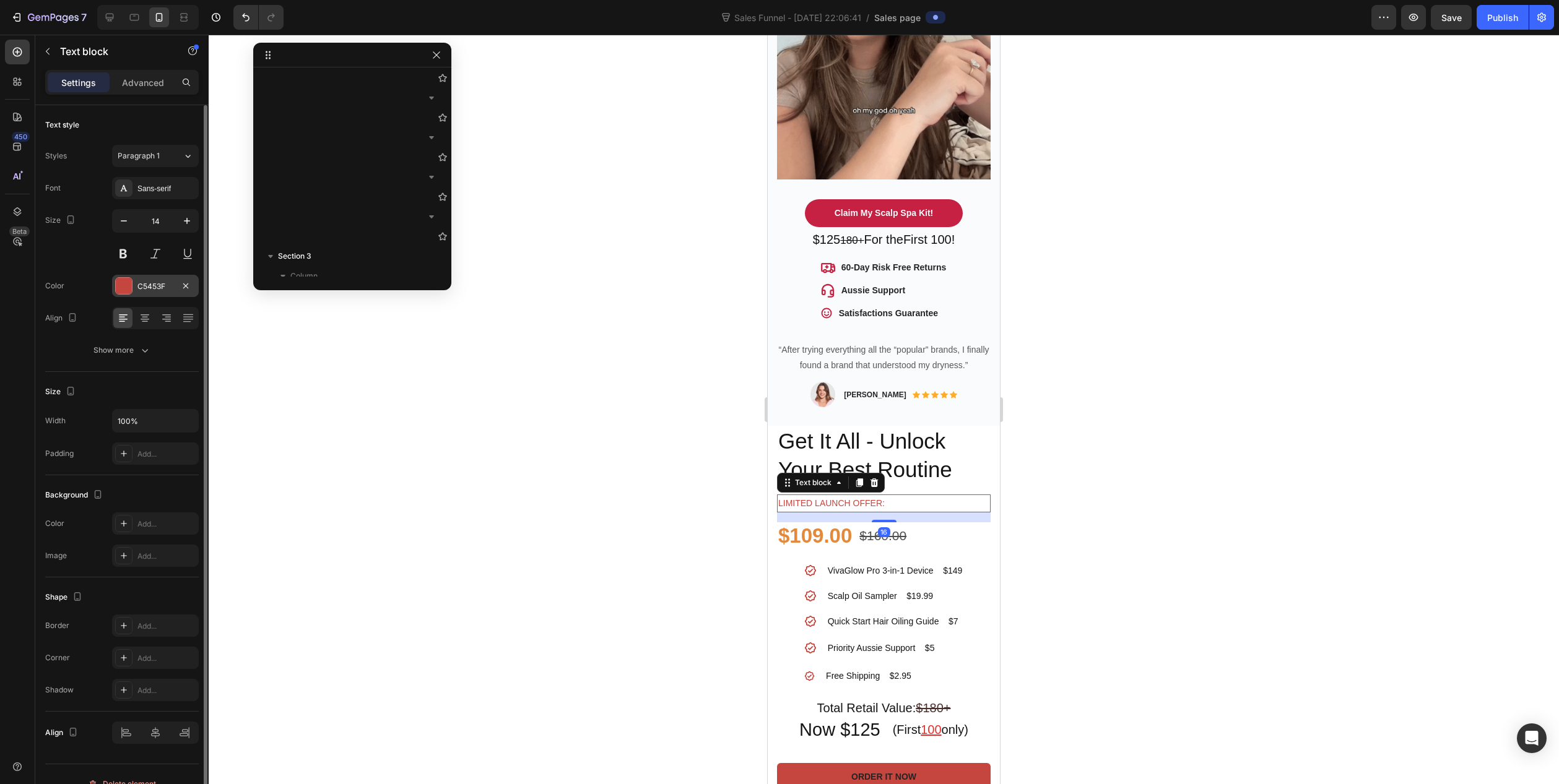
click at [121, 285] on div at bounding box center [123, 285] width 16 height 16
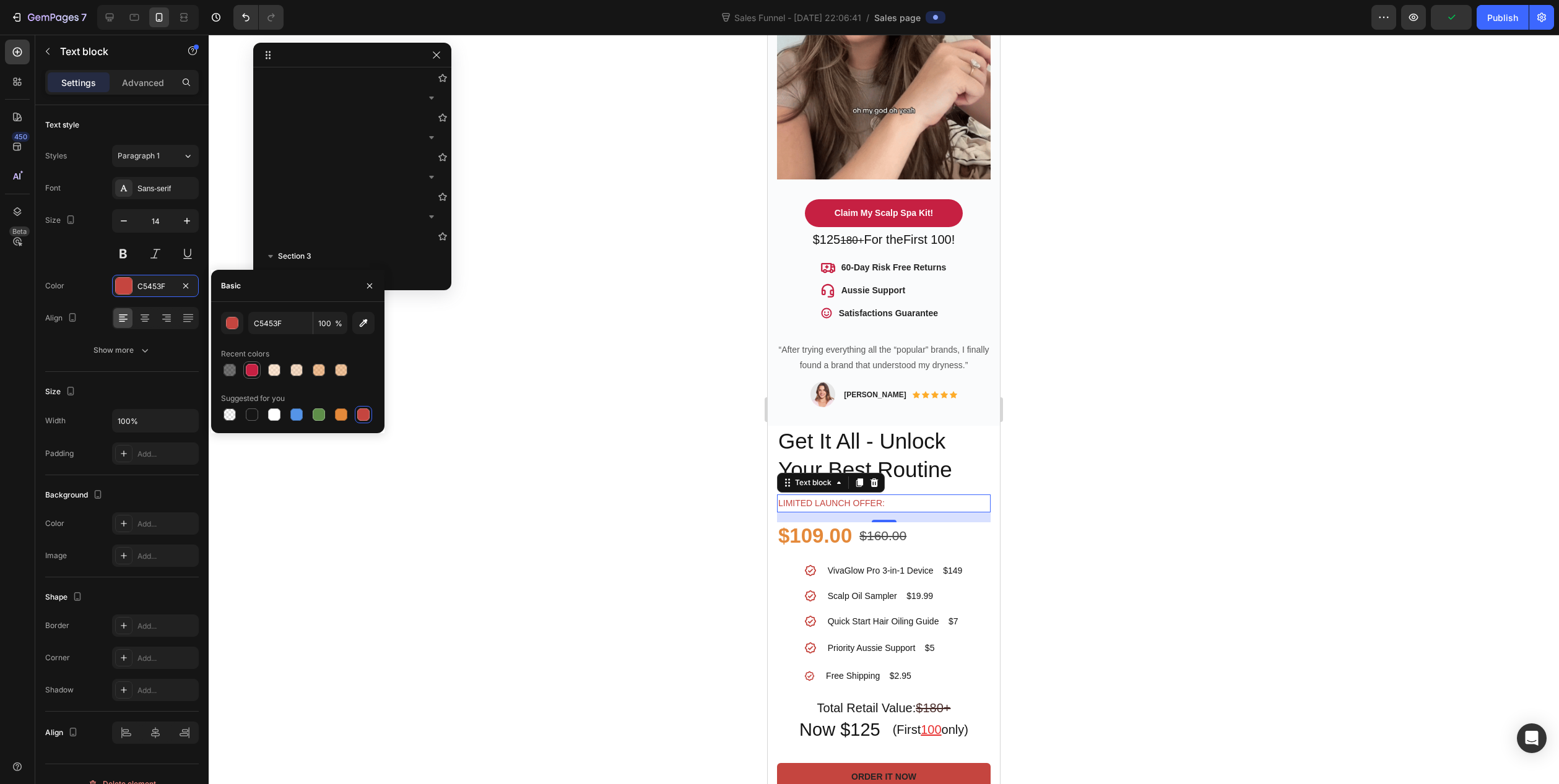
click at [250, 373] on div at bounding box center [252, 370] width 12 height 12
type input "C62042"
click at [521, 398] on div at bounding box center [884, 409] width 1351 height 750
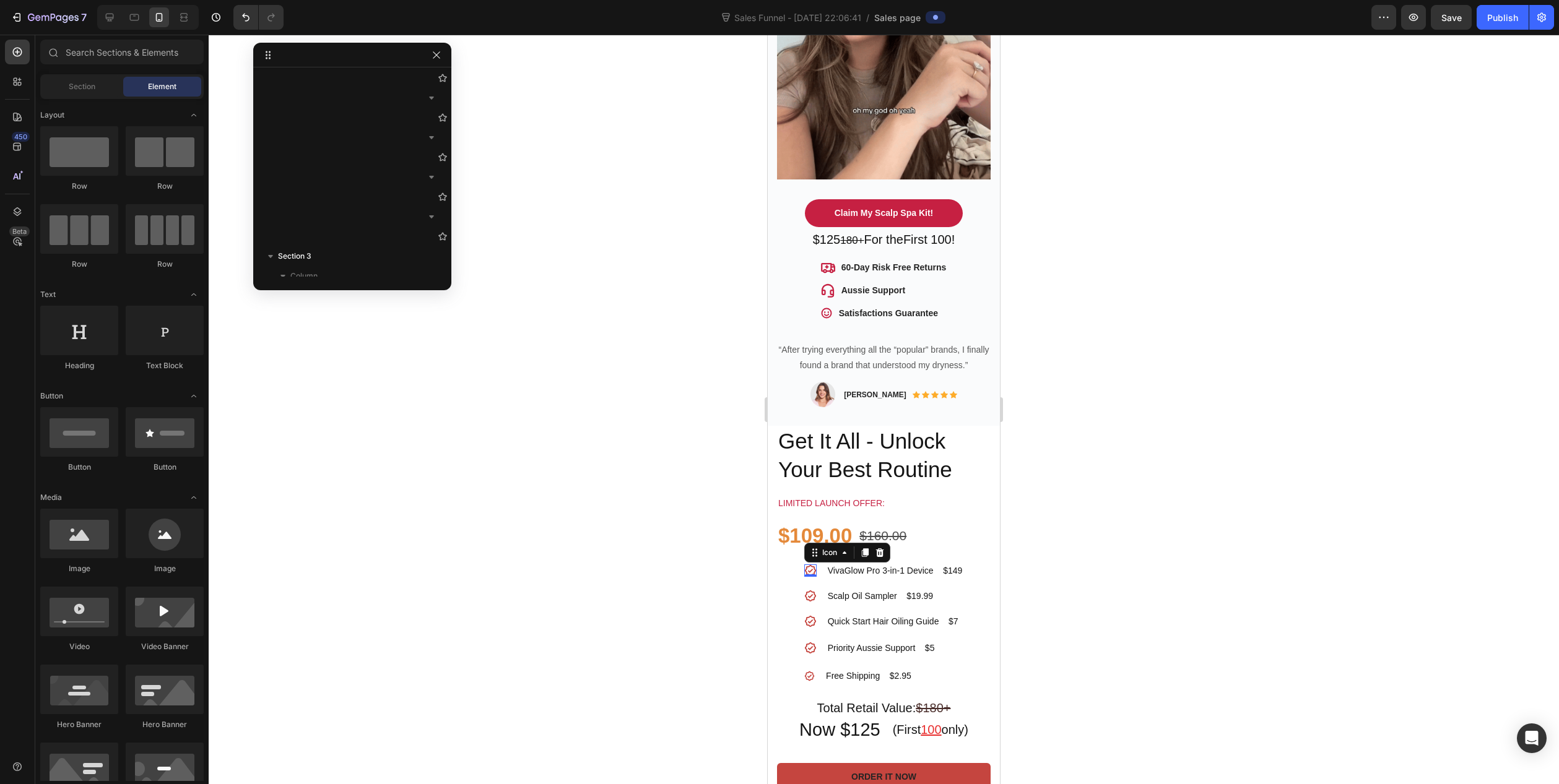
click at [807, 565] on icon at bounding box center [810, 570] width 11 height 11
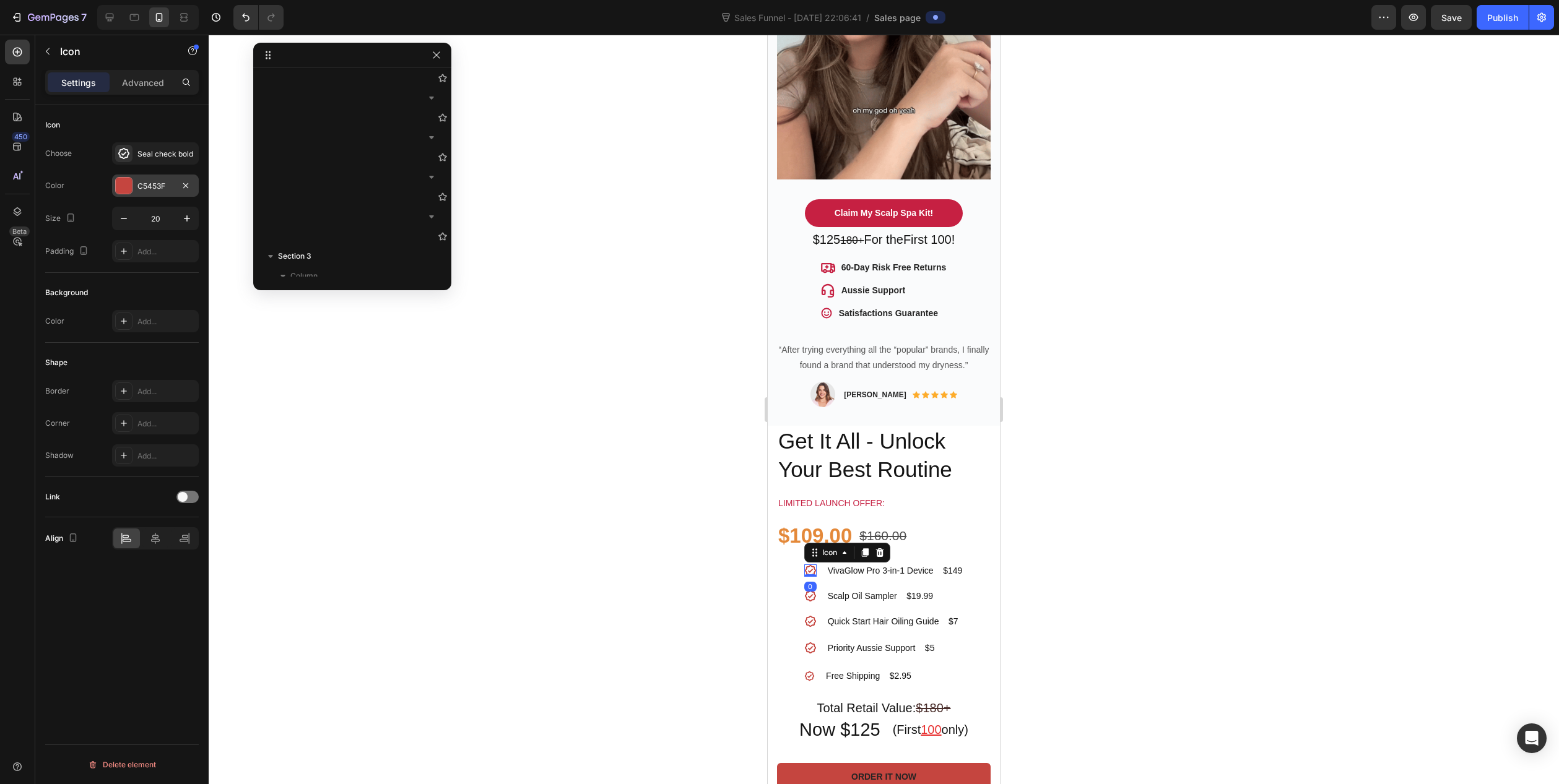
click at [125, 187] on div at bounding box center [123, 185] width 16 height 16
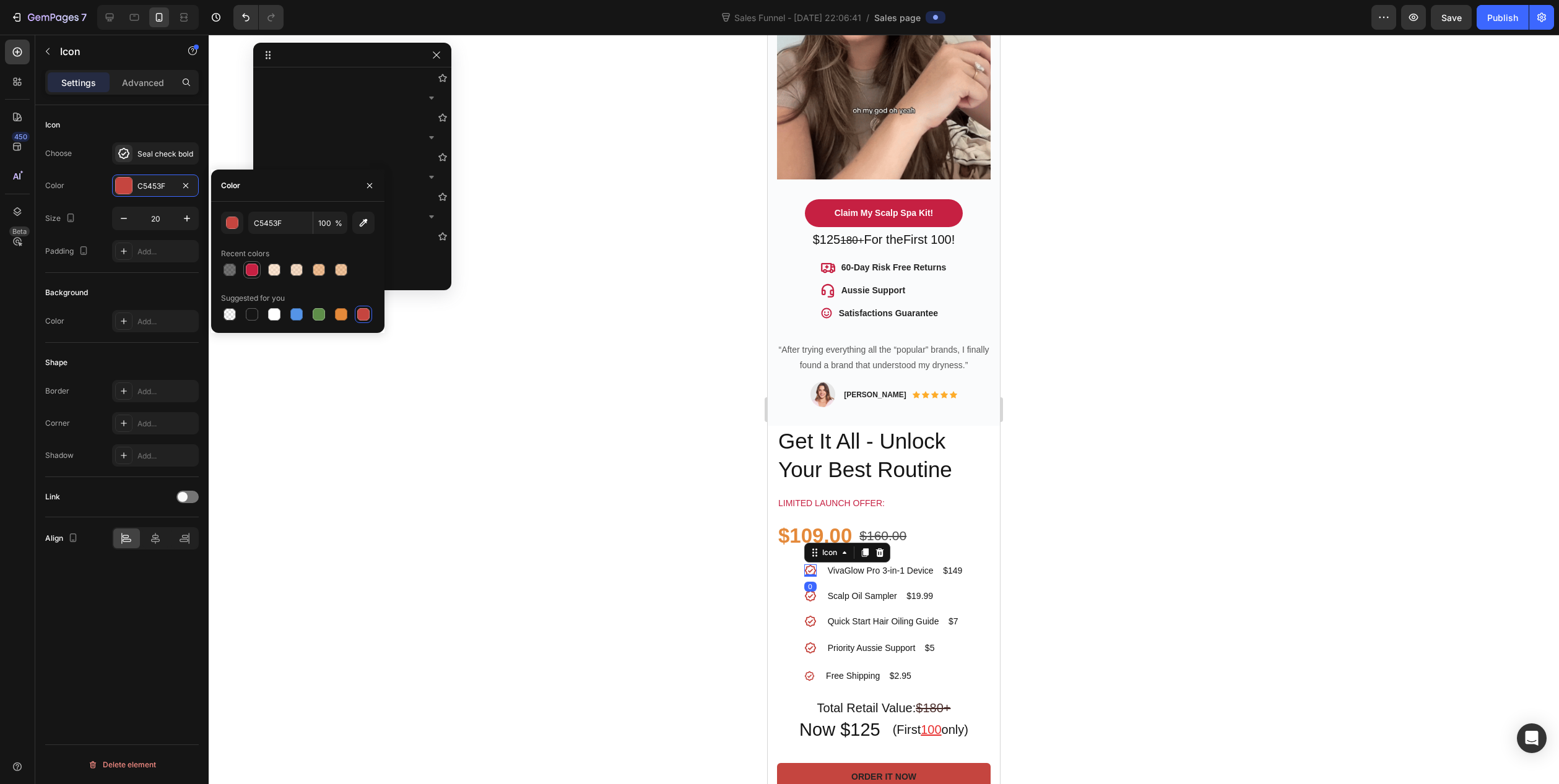
click at [250, 271] on div at bounding box center [252, 269] width 12 height 12
type input "C62042"
click at [563, 586] on div at bounding box center [884, 409] width 1351 height 750
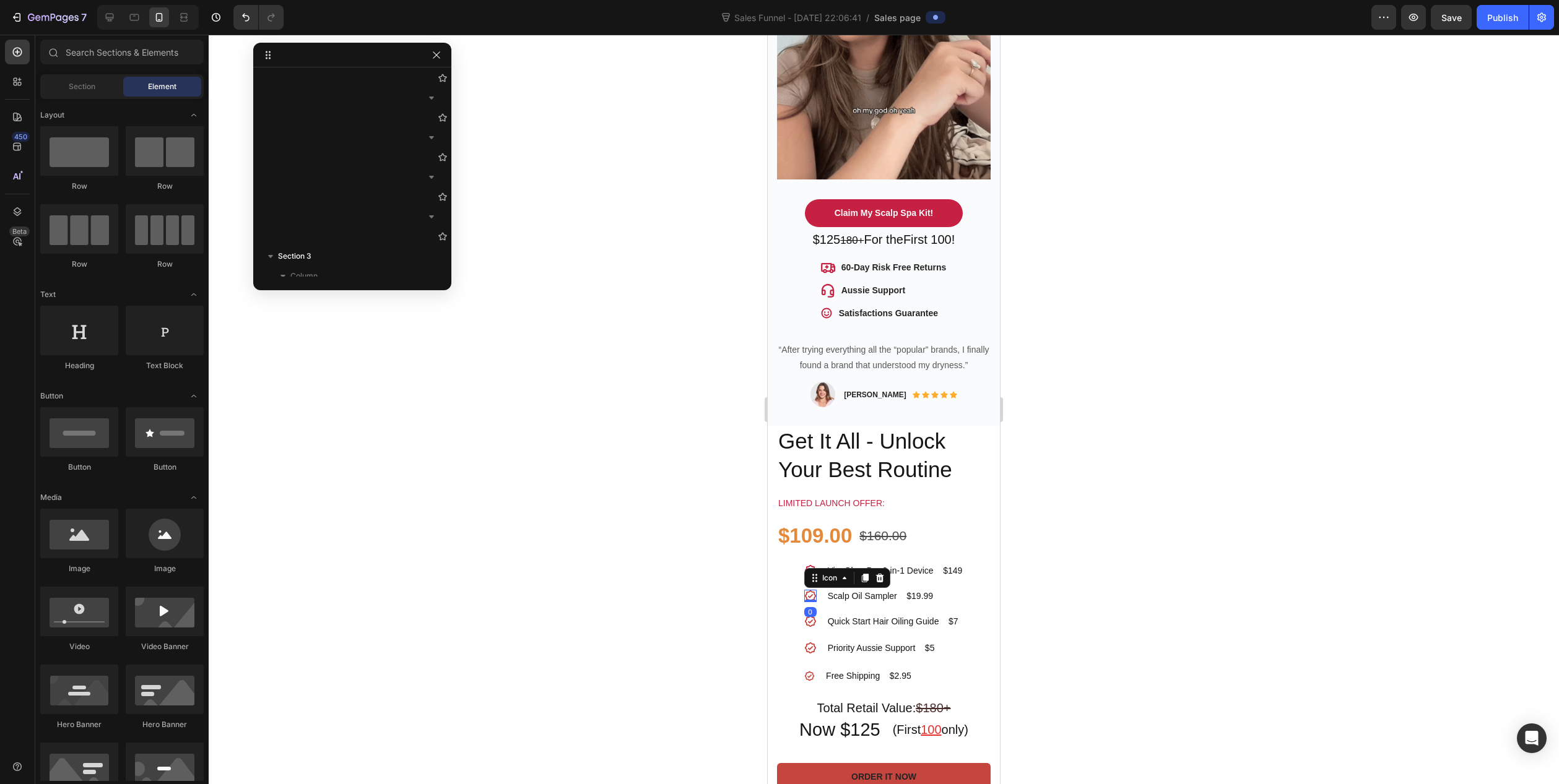
click at [805, 591] on icon at bounding box center [810, 596] width 11 height 11
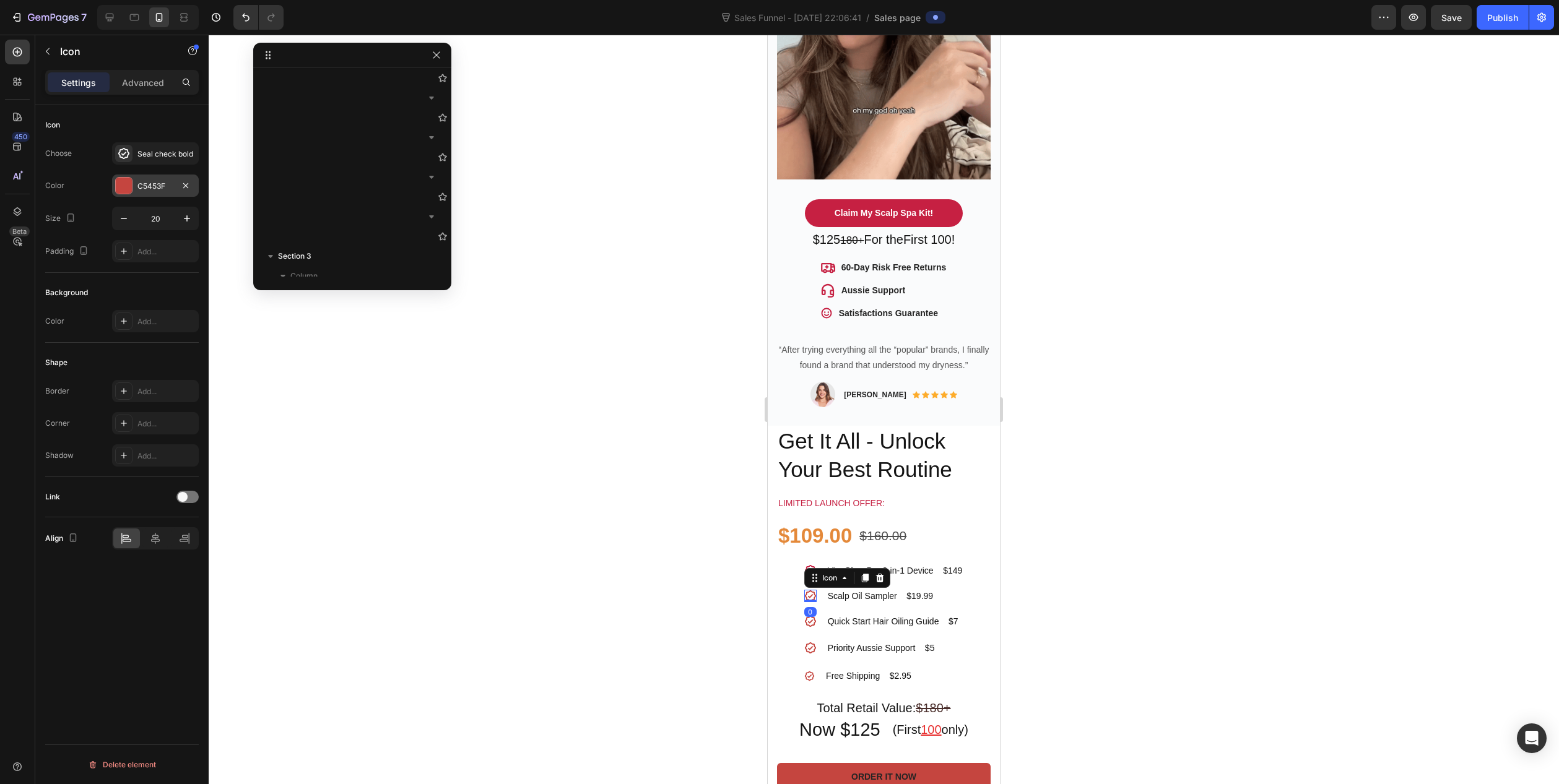
click at [144, 186] on div "C5453F" at bounding box center [155, 186] width 36 height 11
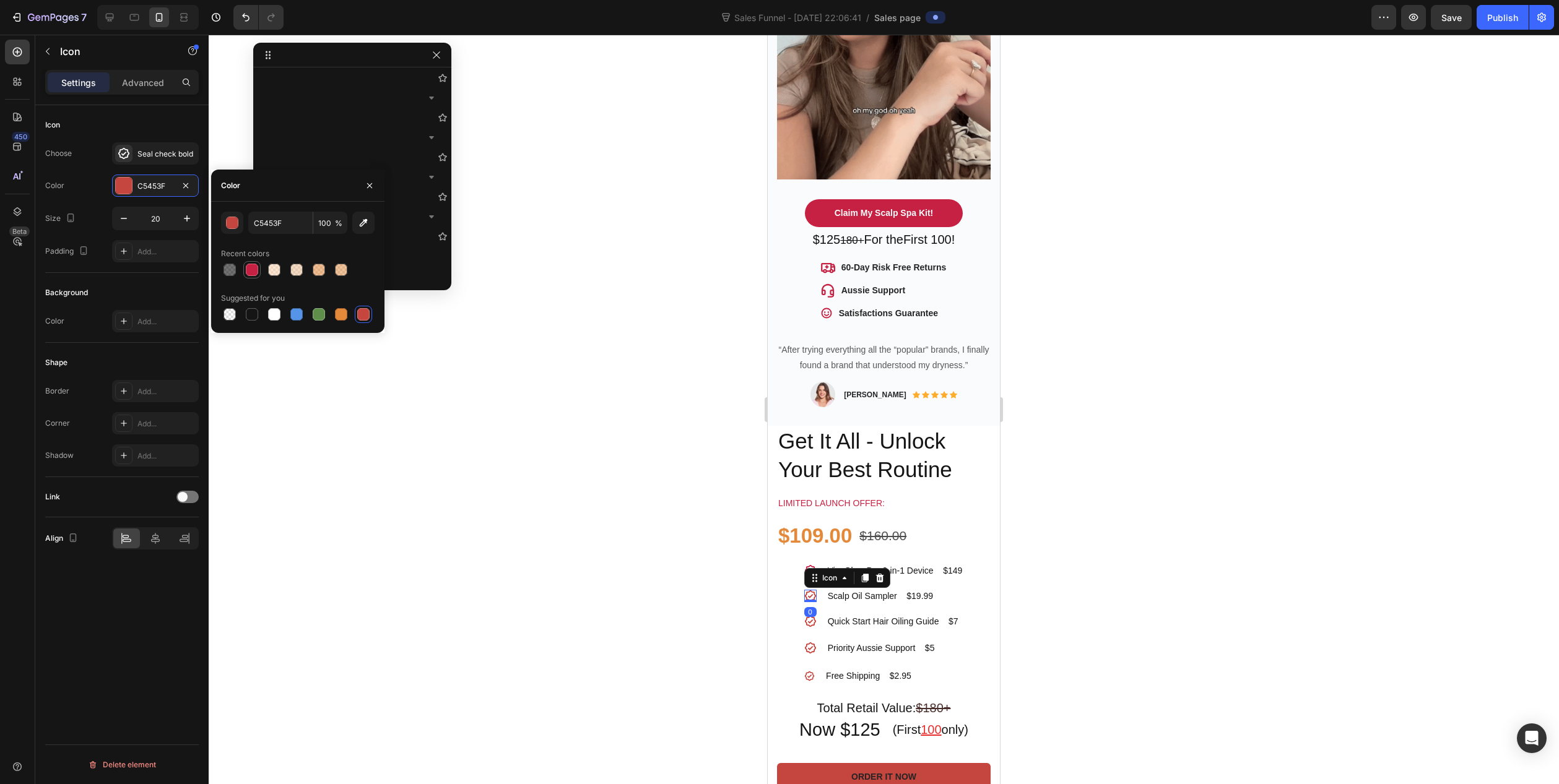
click at [251, 268] on div at bounding box center [252, 269] width 12 height 12
type input "C62042"
click at [483, 471] on div at bounding box center [884, 409] width 1351 height 750
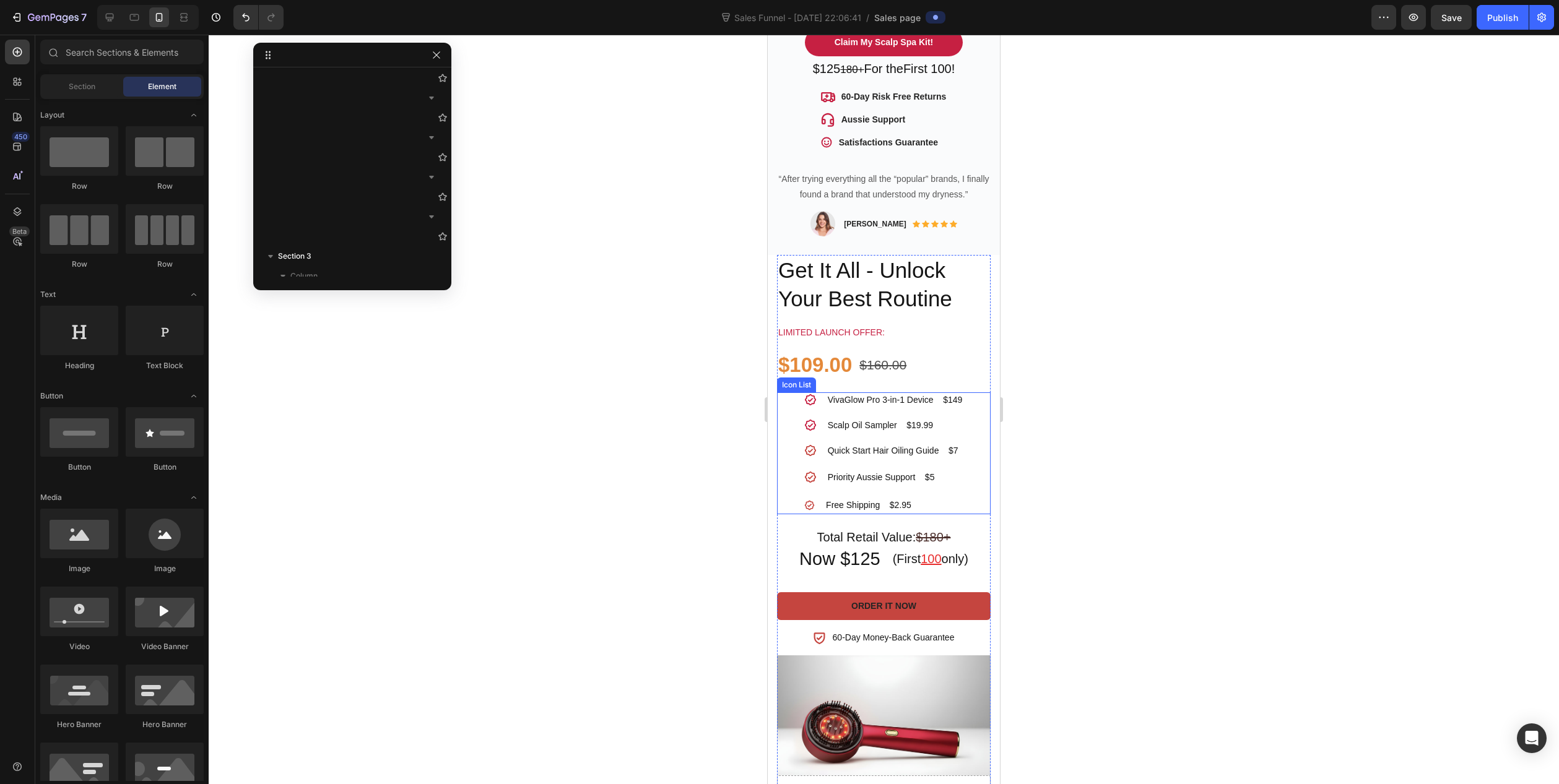
scroll to position [681, 0]
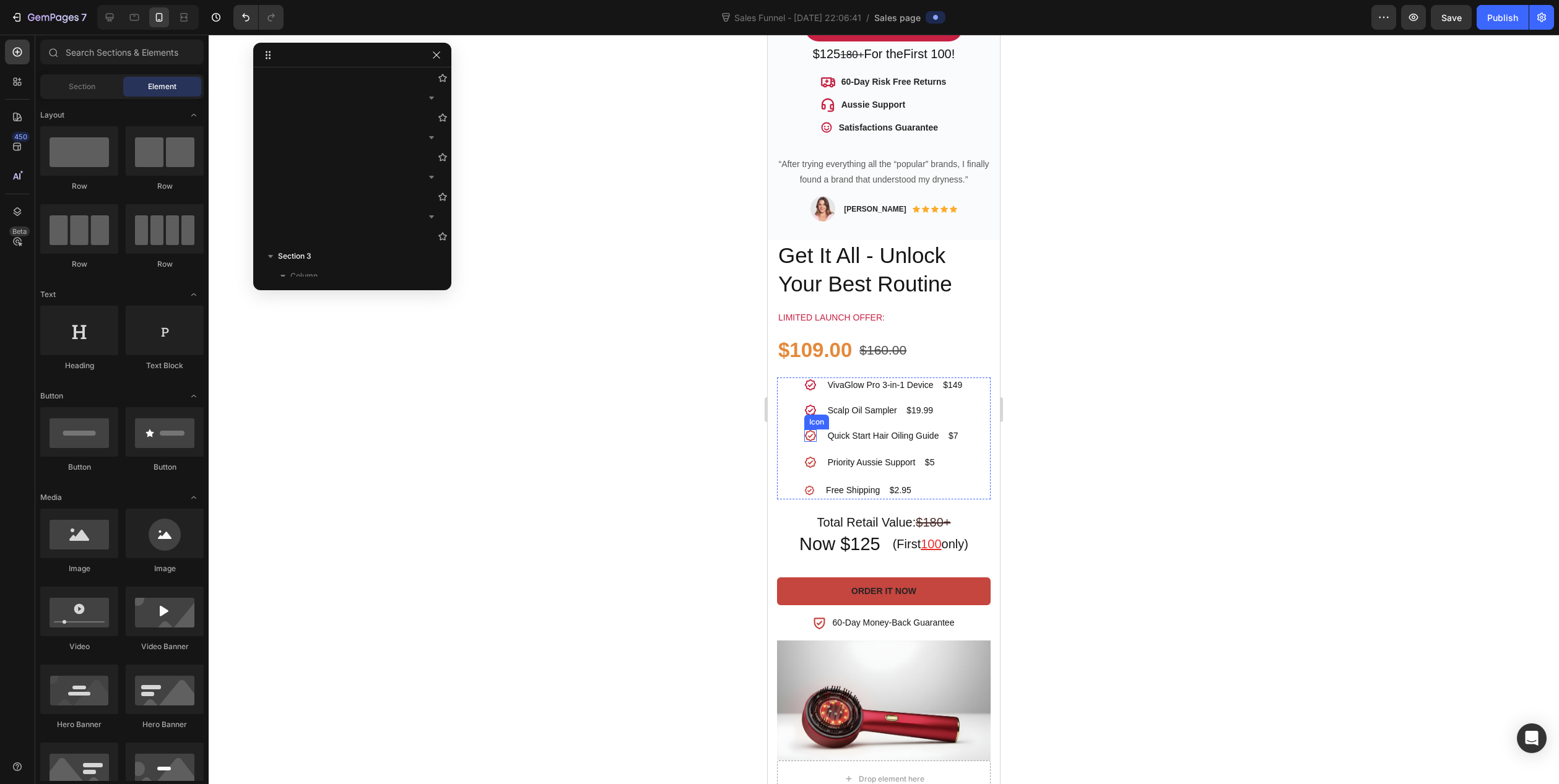
click at [805, 430] on icon at bounding box center [810, 435] width 12 height 12
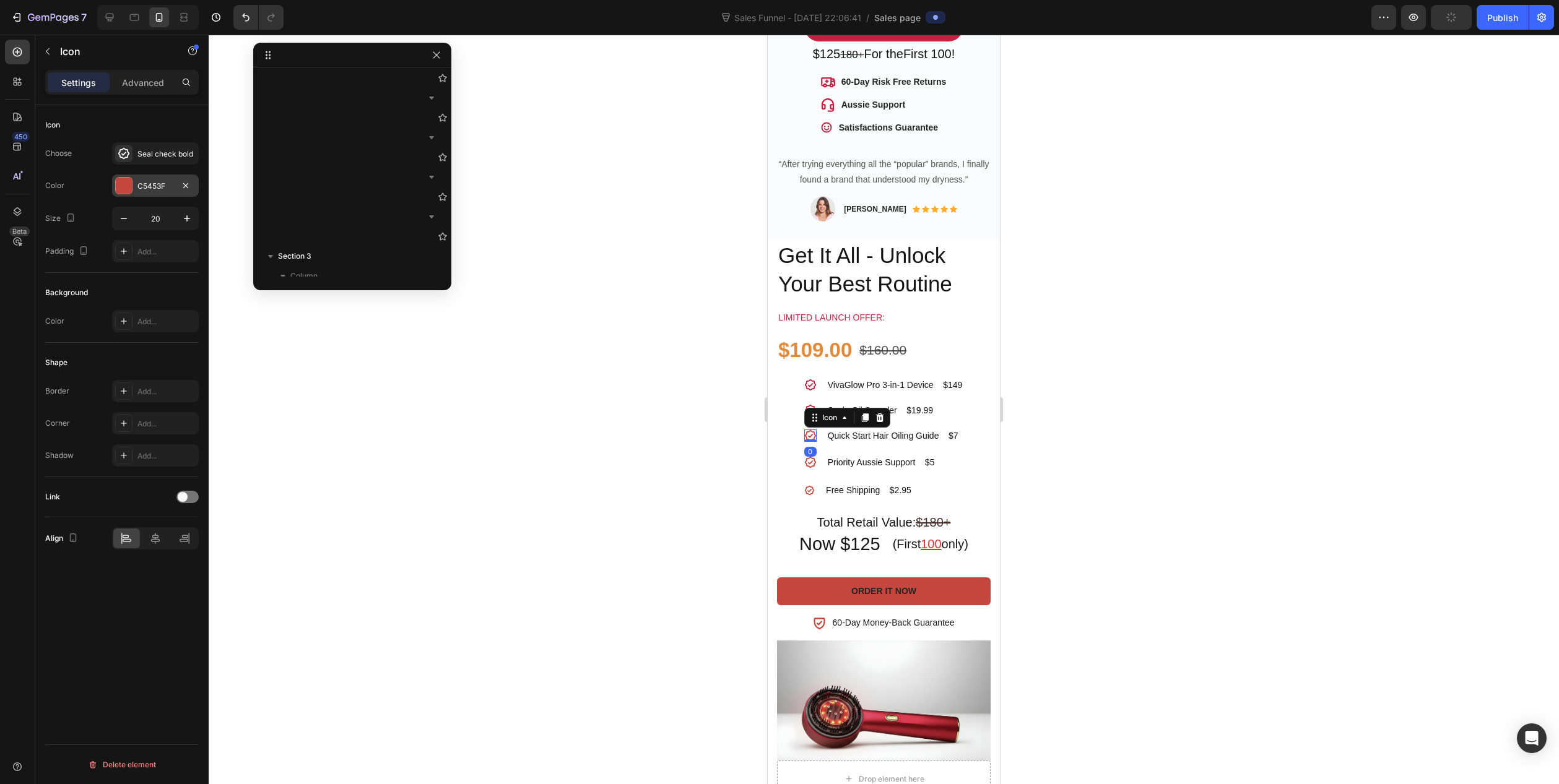
click at [132, 185] on div at bounding box center [123, 185] width 16 height 16
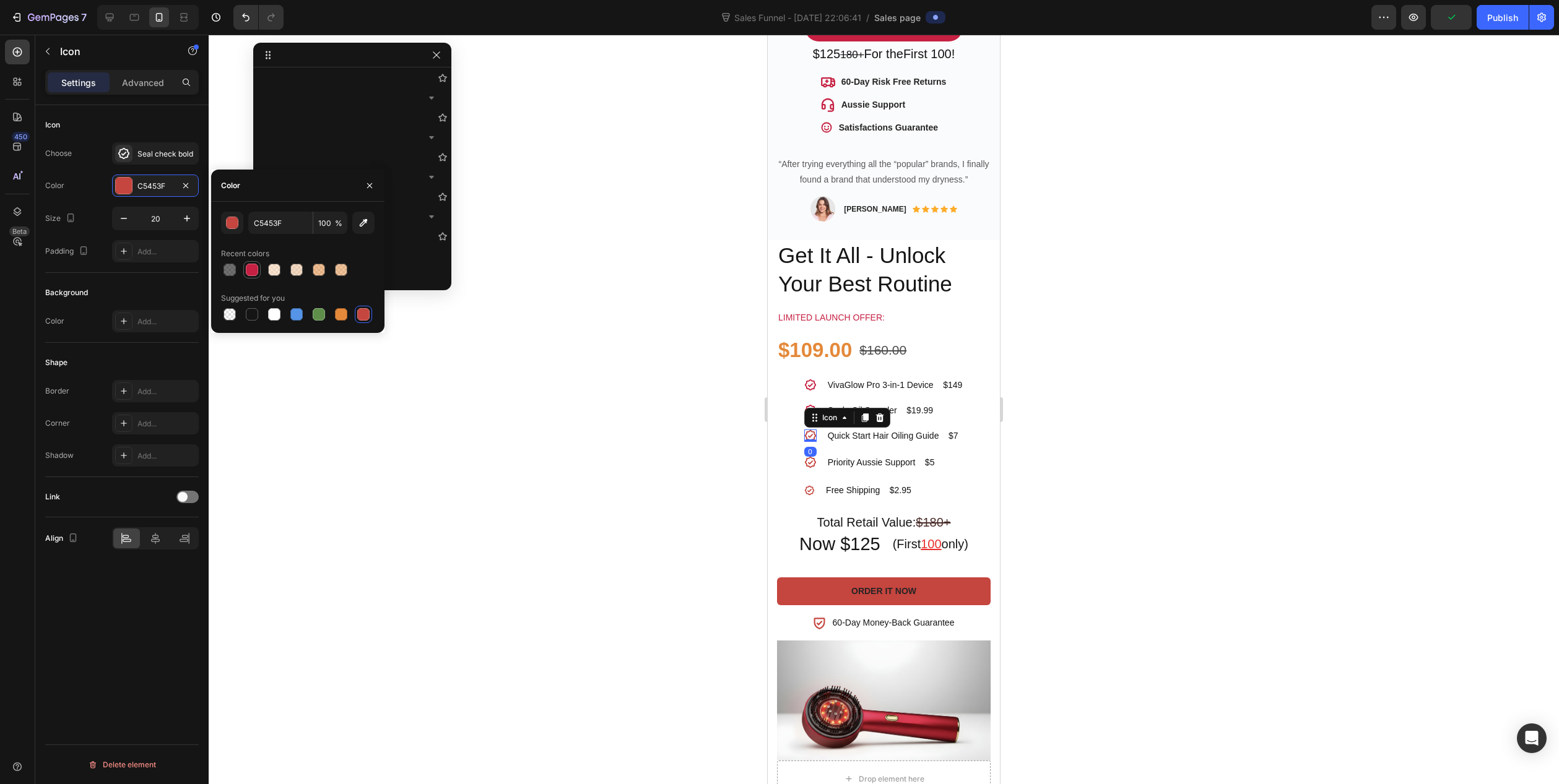
click at [248, 269] on div at bounding box center [252, 269] width 12 height 12
type input "C62042"
drag, startPoint x: 620, startPoint y: 490, endPoint x: 655, endPoint y: 497, distance: 35.7
click at [621, 490] on div at bounding box center [884, 409] width 1351 height 750
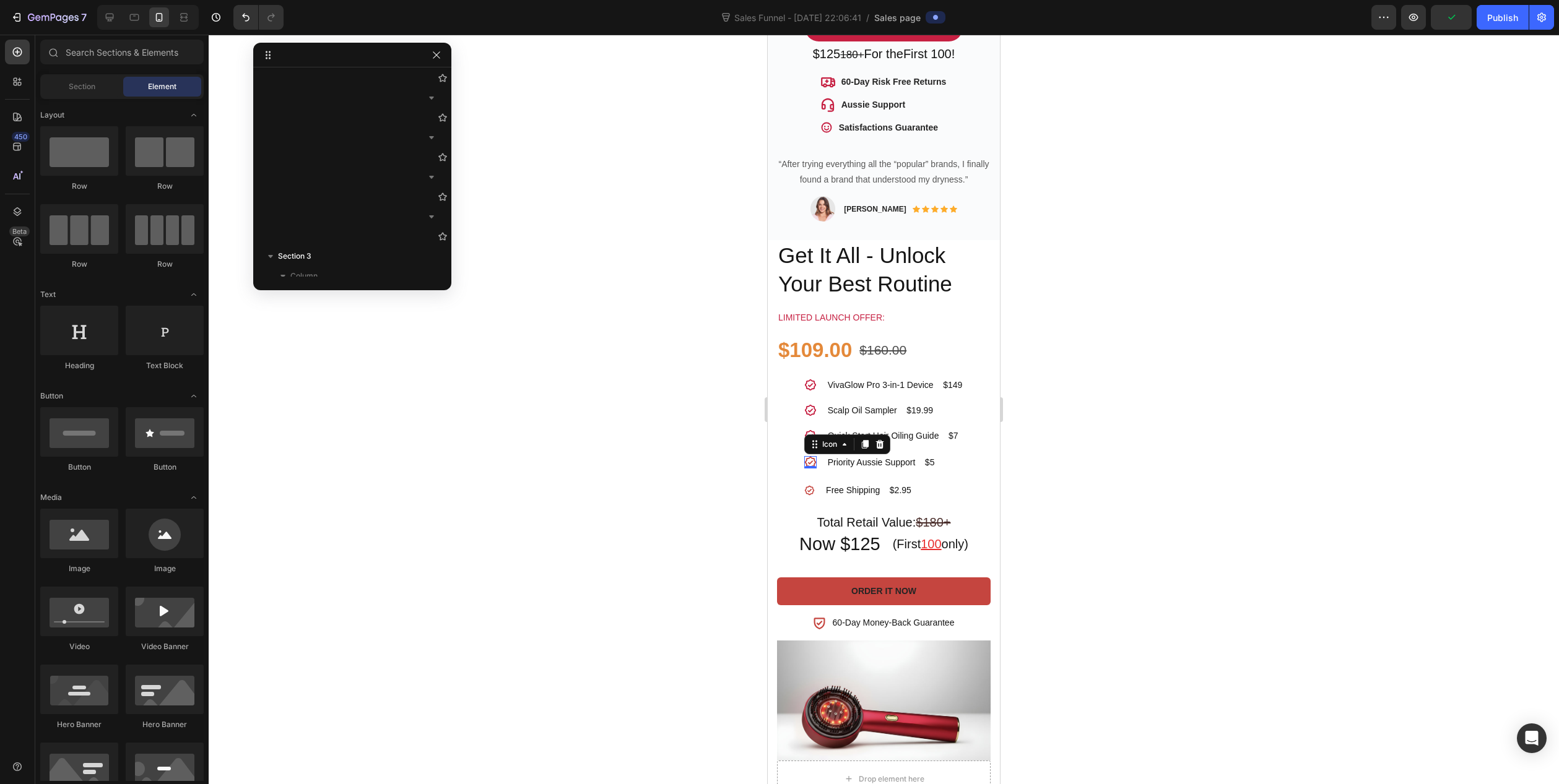
click at [807, 457] on icon at bounding box center [810, 462] width 11 height 11
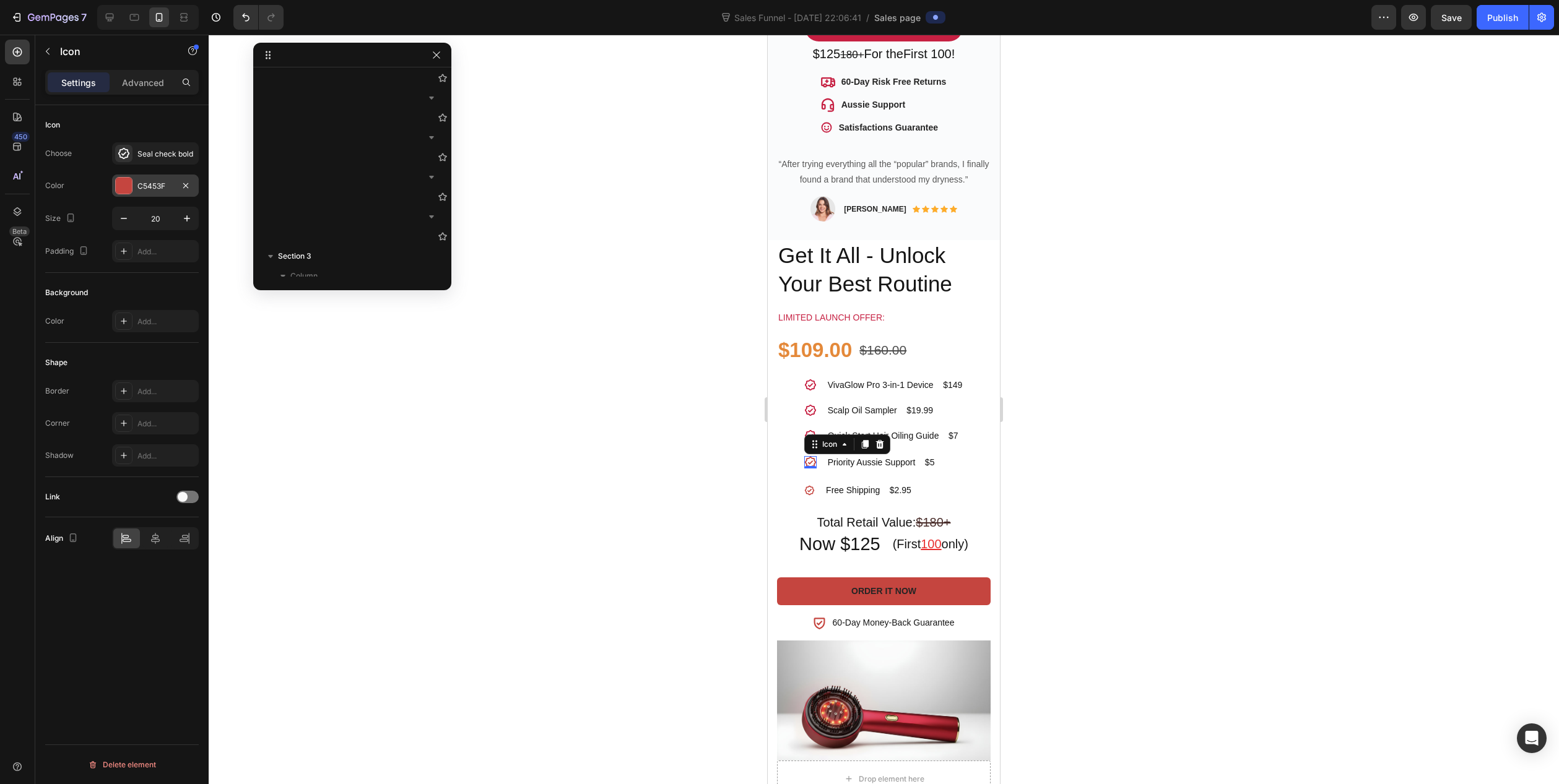
click at [168, 183] on div "C5453F" at bounding box center [155, 186] width 36 height 11
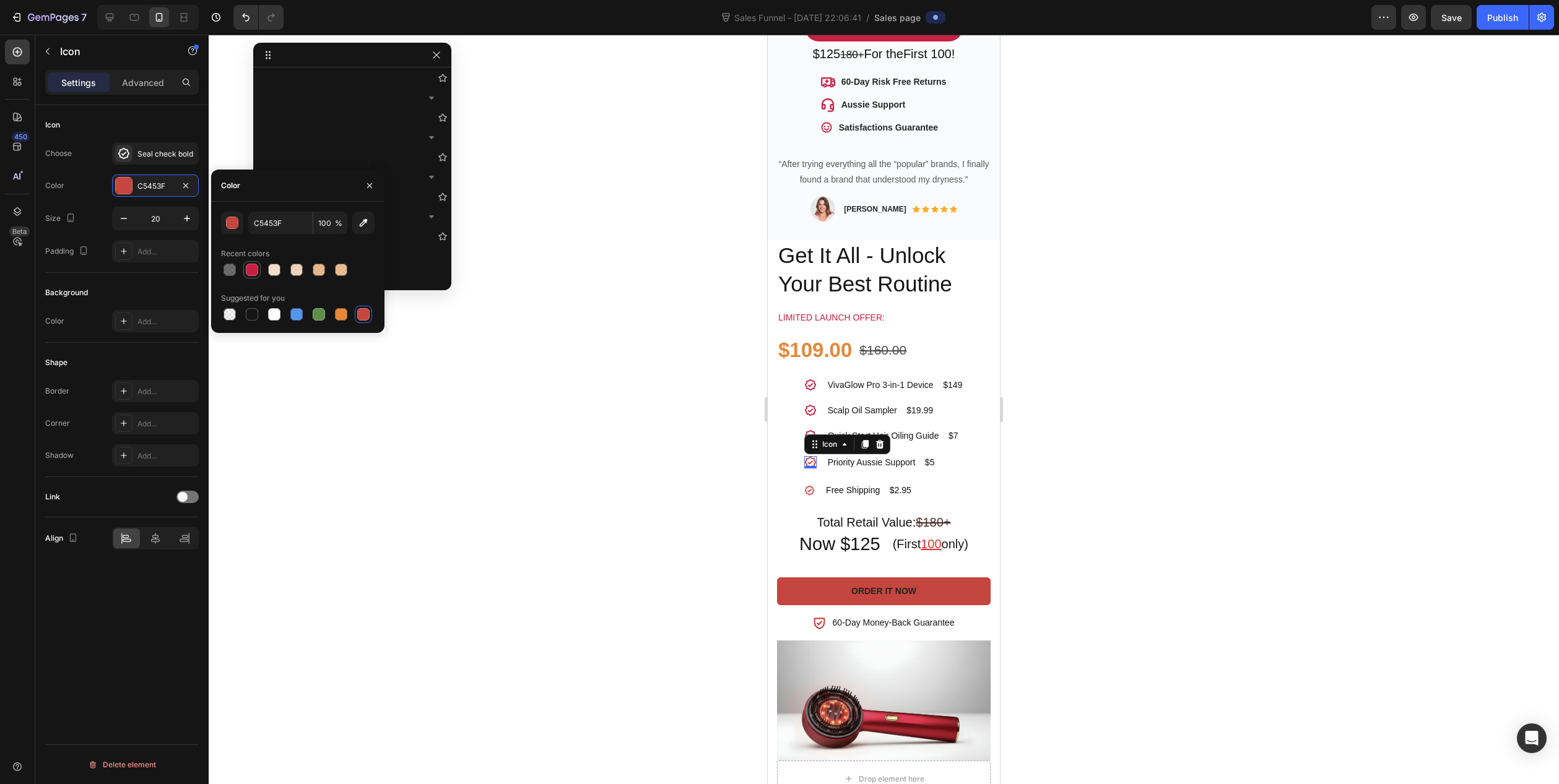
click at [248, 270] on div at bounding box center [252, 269] width 12 height 12
type input "C62042"
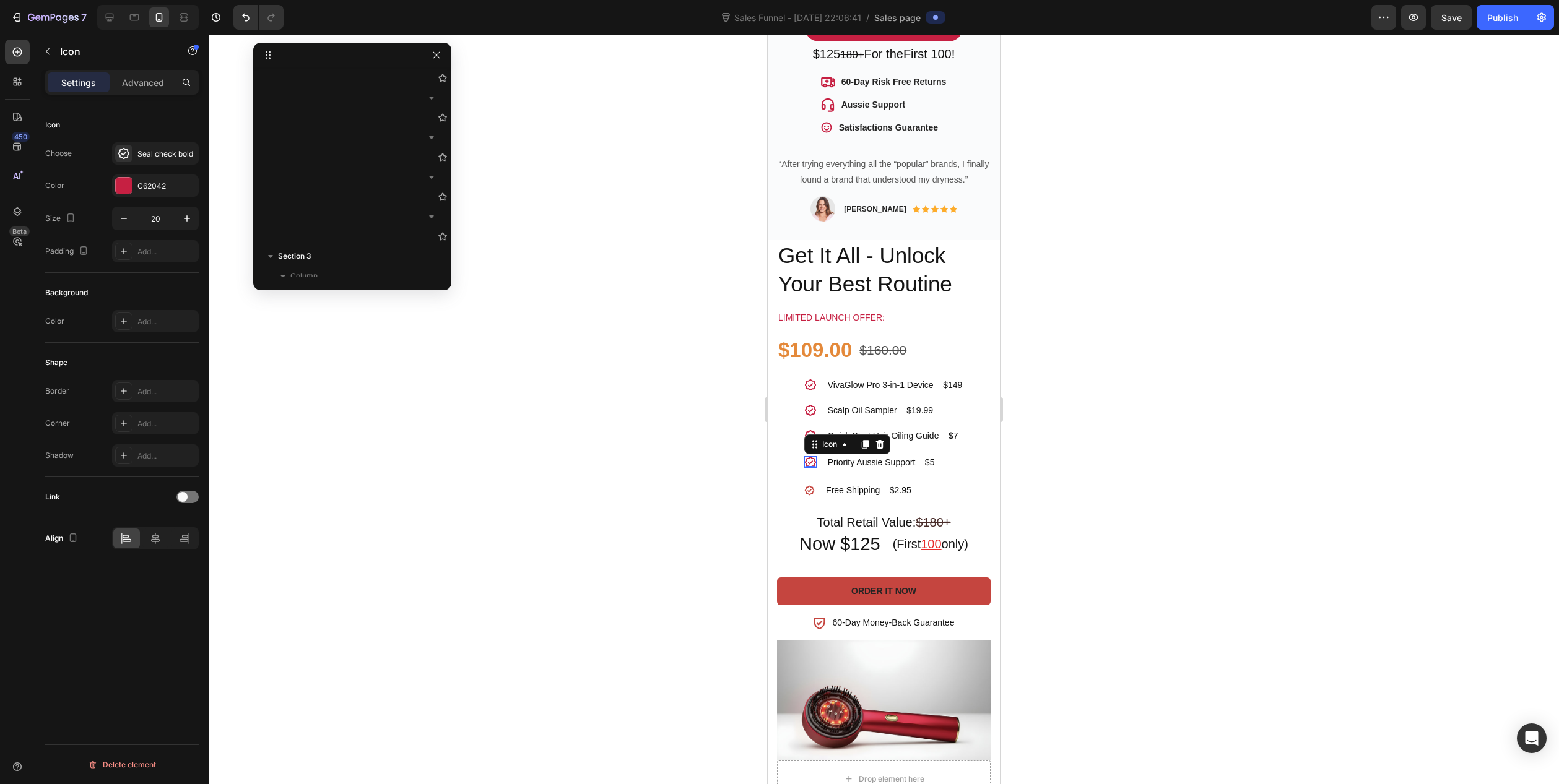
click at [616, 491] on div at bounding box center [884, 409] width 1351 height 750
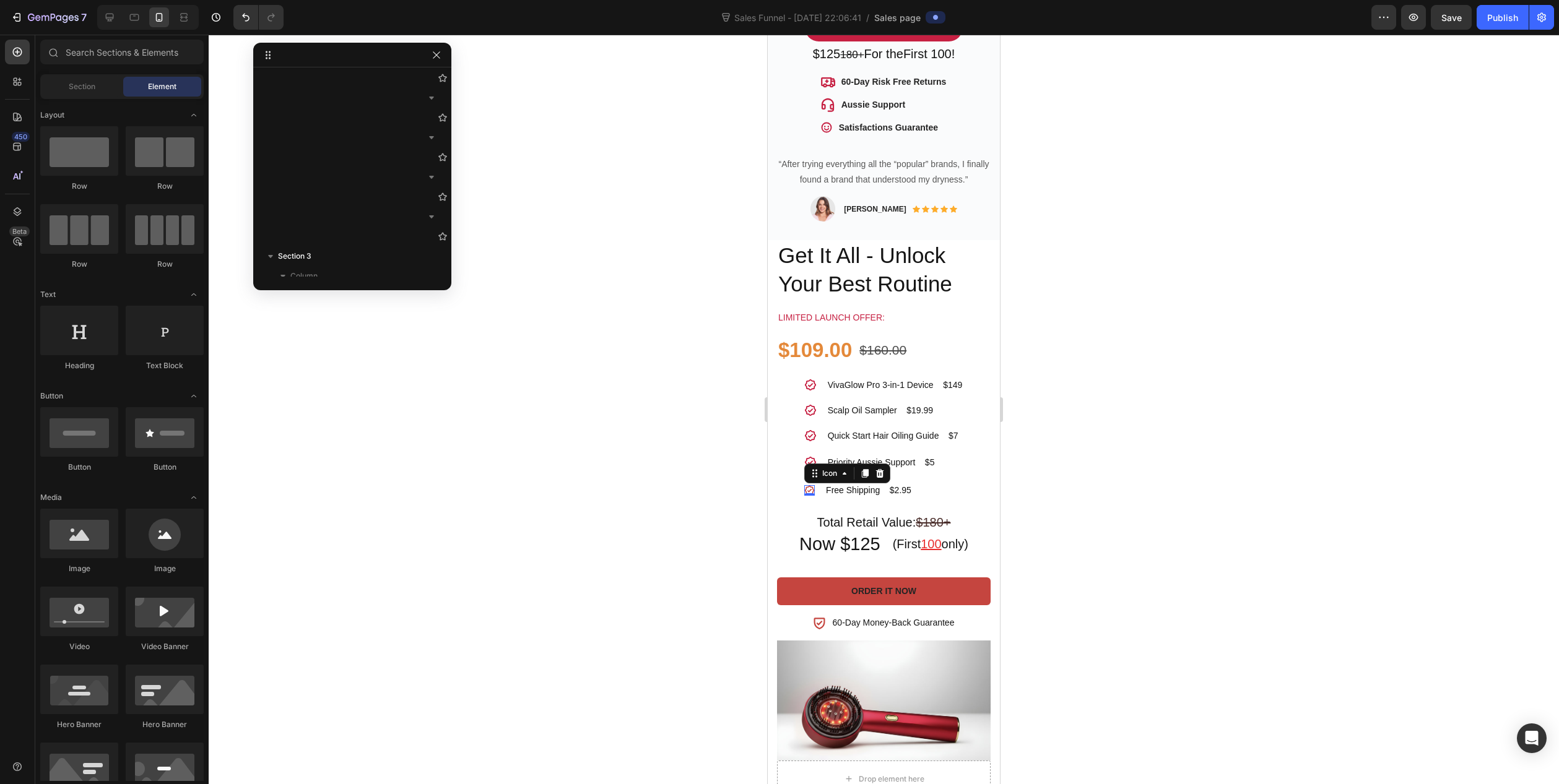
click at [804, 485] on div "Icon 0" at bounding box center [809, 490] width 10 height 10
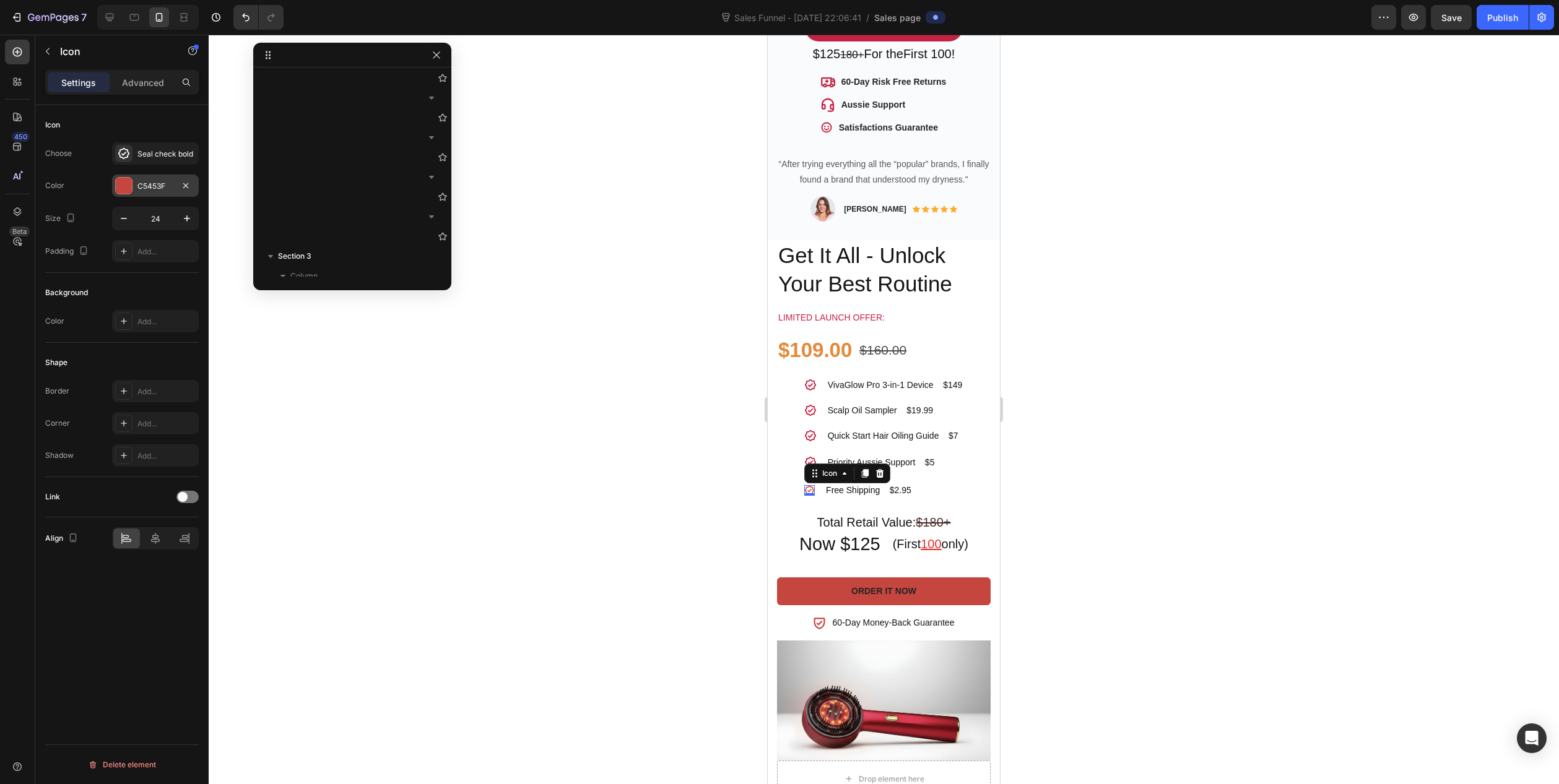
click at [149, 185] on div "C5453F" at bounding box center [155, 186] width 36 height 11
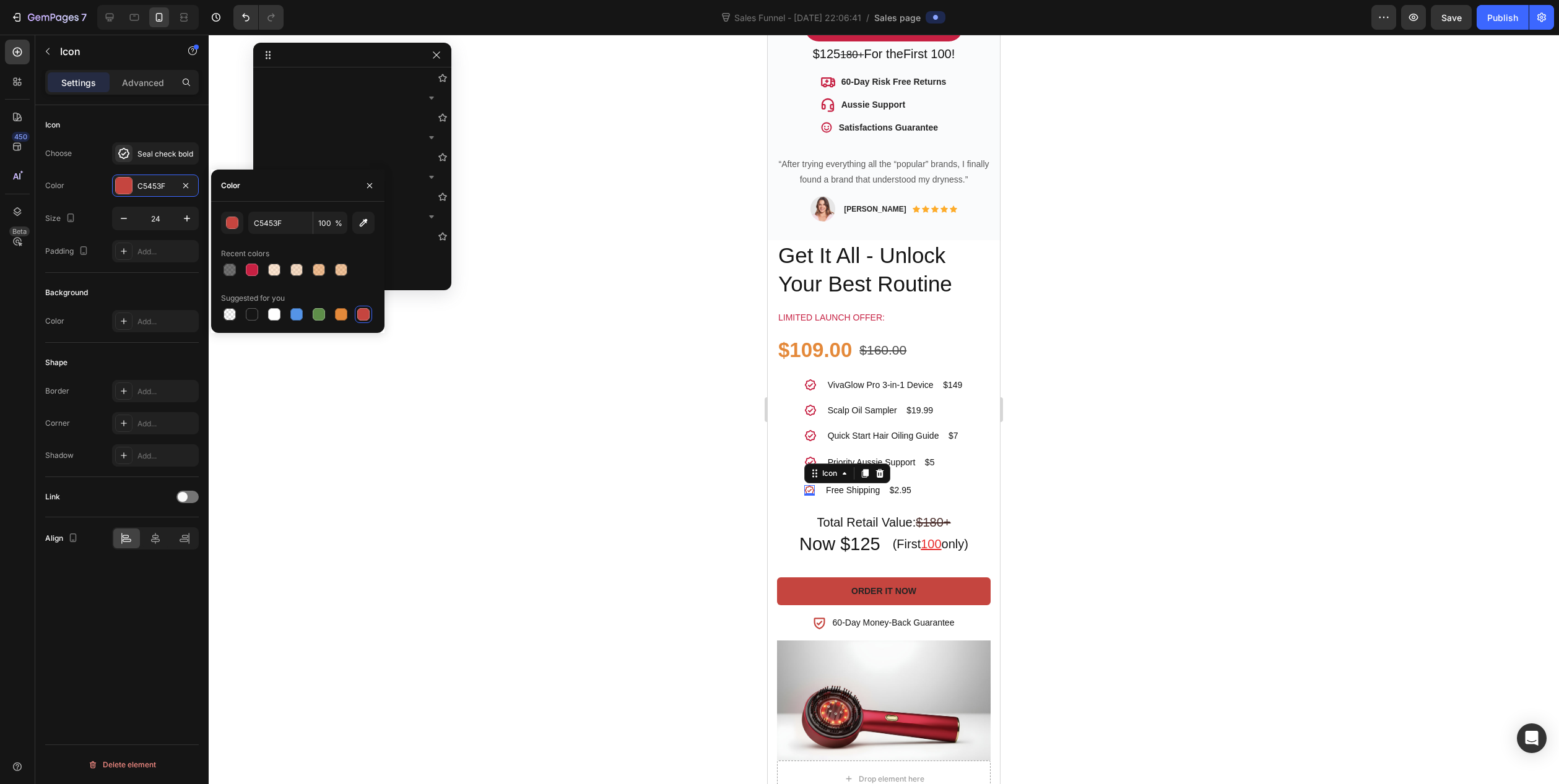
click at [243, 269] on div at bounding box center [298, 269] width 153 height 17
click at [249, 271] on div at bounding box center [252, 269] width 12 height 12
type input "C62042"
click at [612, 449] on div at bounding box center [884, 409] width 1351 height 750
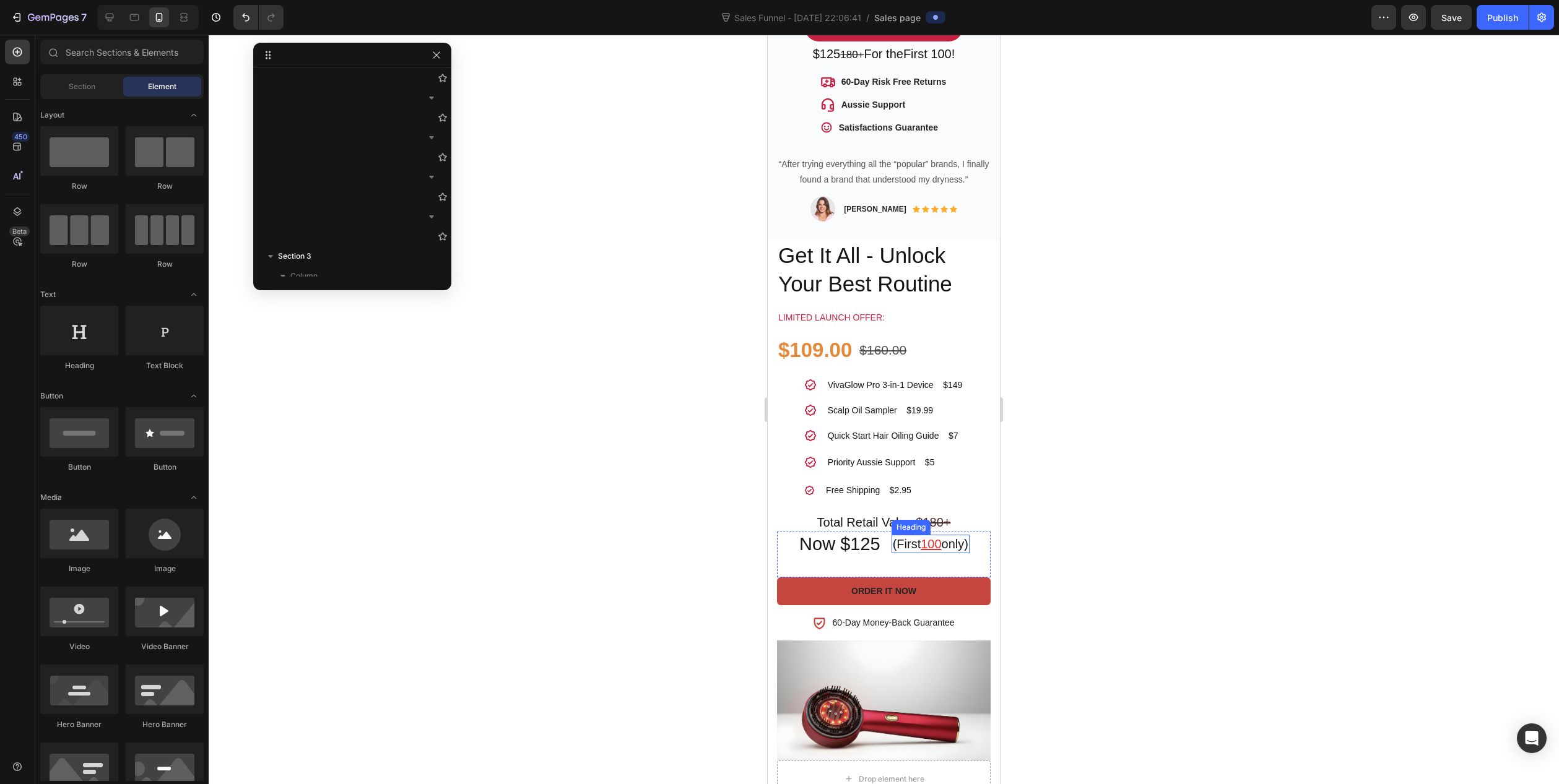
click at [926, 538] on u "100" at bounding box center [931, 544] width 20 height 13
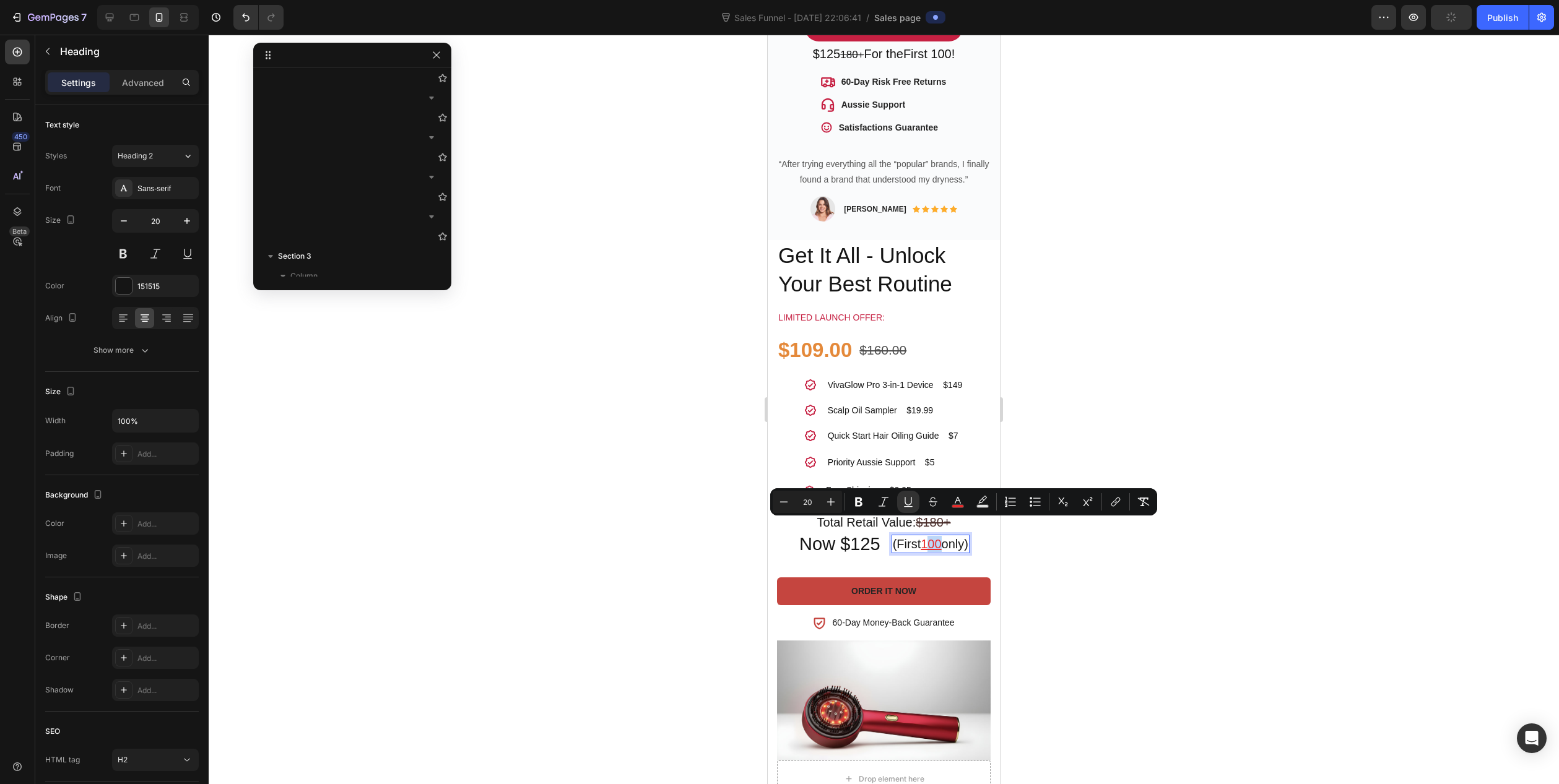
drag, startPoint x: 920, startPoint y: 527, endPoint x: 935, endPoint y: 527, distance: 15.0
click at [935, 538] on u "100" at bounding box center [931, 544] width 20 height 13
drag, startPoint x: 935, startPoint y: 527, endPoint x: 921, endPoint y: 527, distance: 14.0
click at [921, 538] on u "100" at bounding box center [931, 544] width 20 height 13
click at [959, 498] on icon "Editor contextual toolbar" at bounding box center [958, 501] width 6 height 7
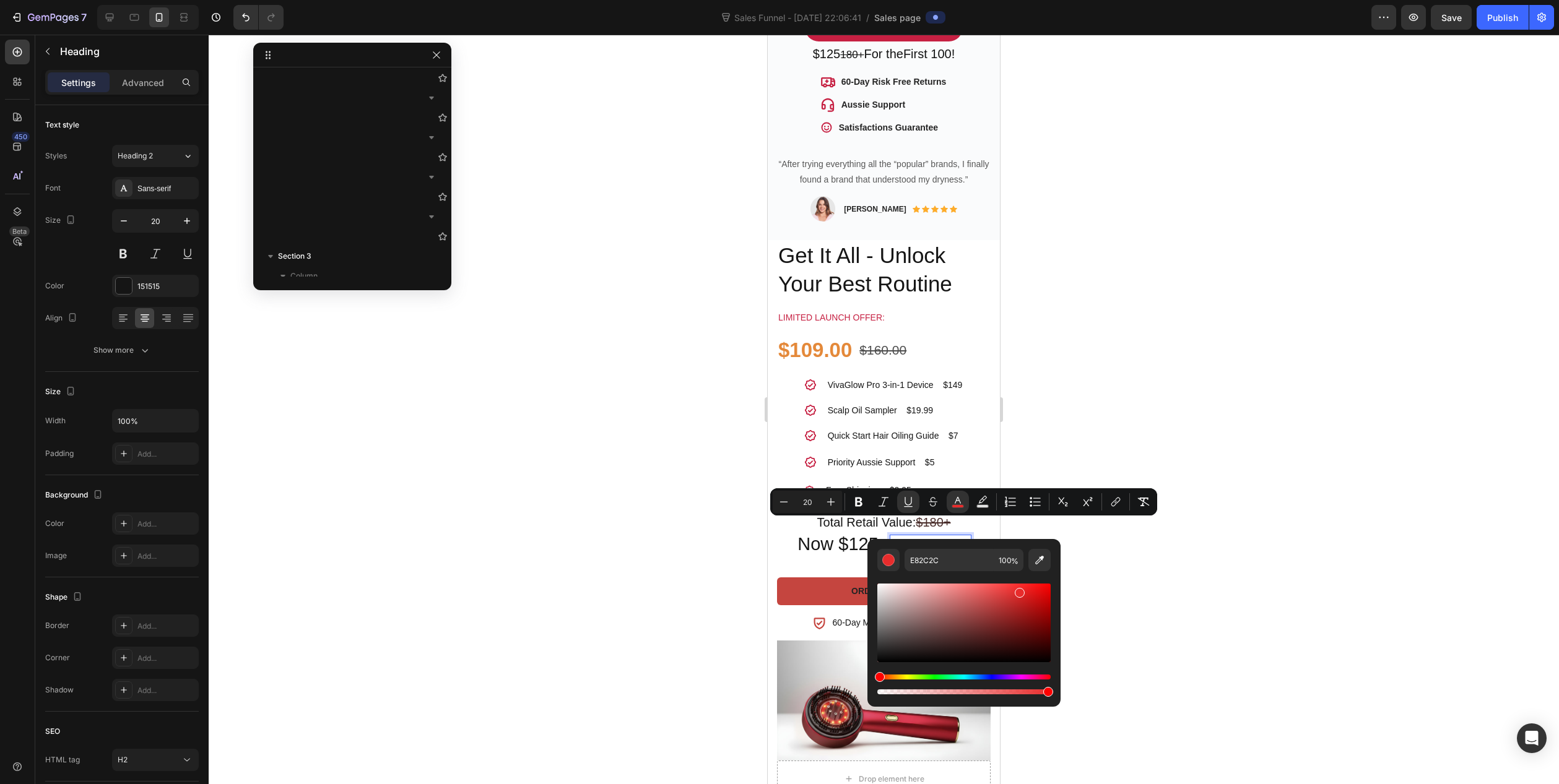
click at [551, 491] on div at bounding box center [884, 409] width 1351 height 750
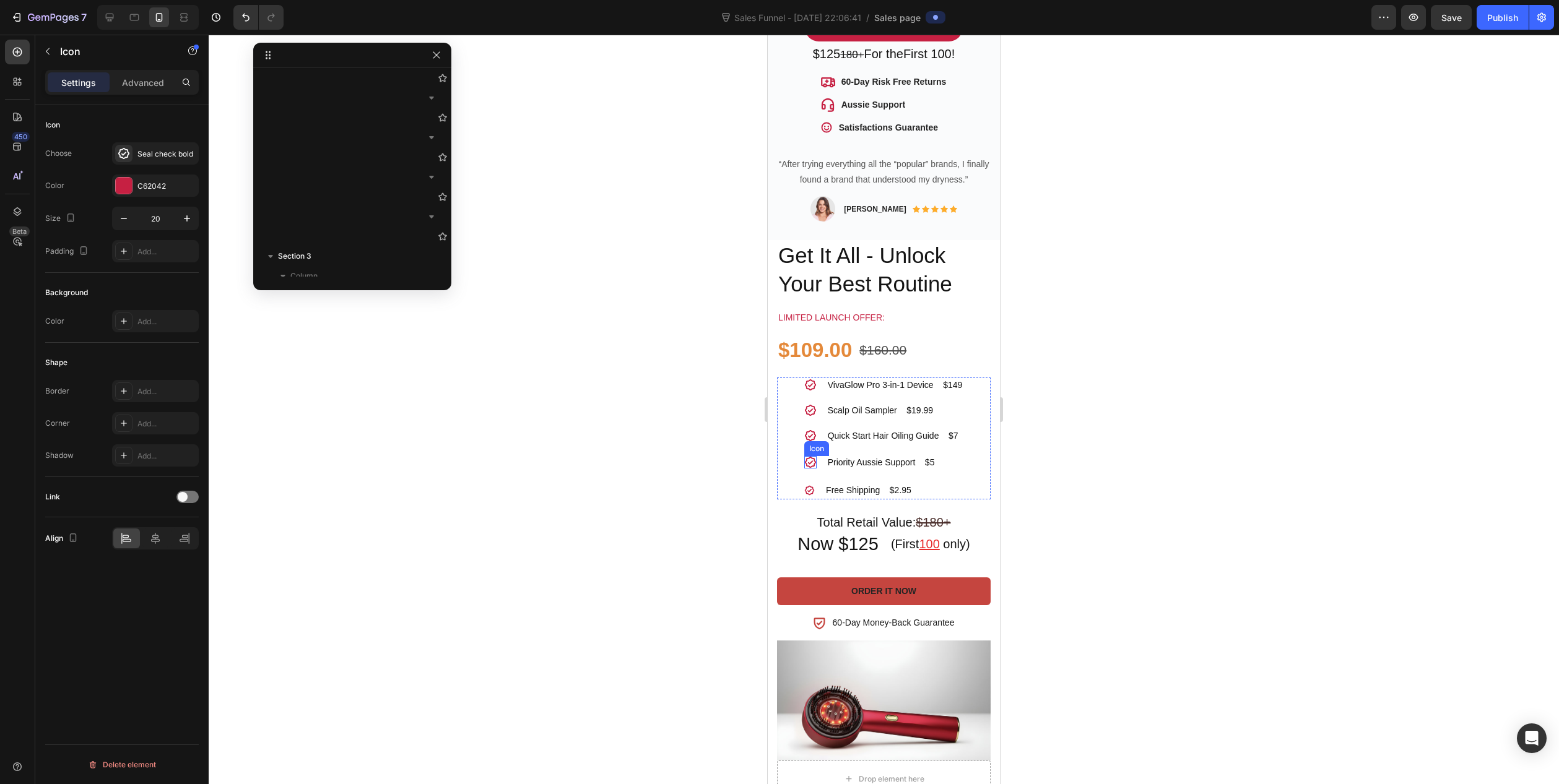
click at [805, 456] on icon at bounding box center [810, 462] width 12 height 12
click at [148, 186] on div "C62042" at bounding box center [155, 186] width 36 height 11
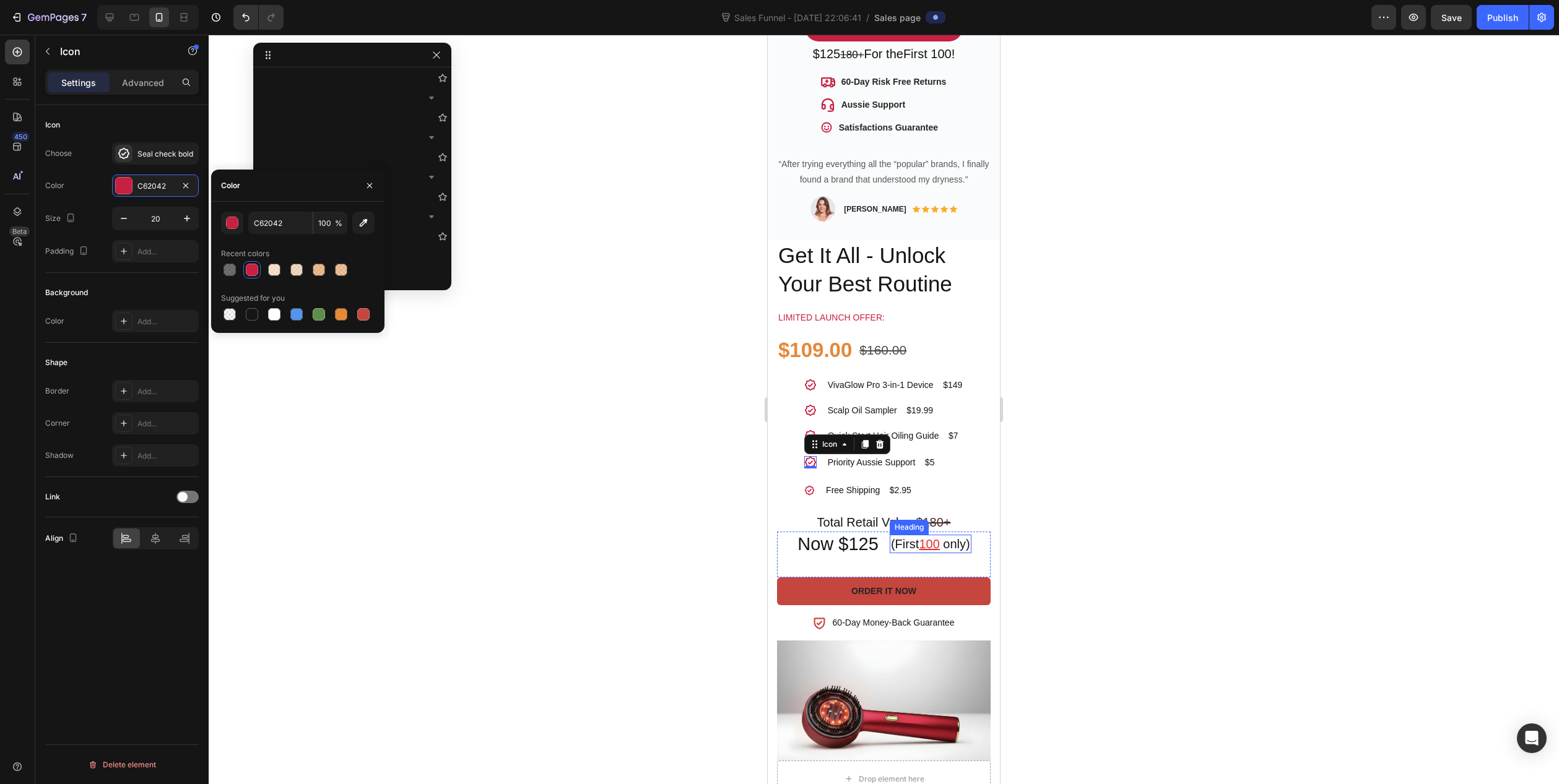
click at [924, 538] on u "100" at bounding box center [929, 544] width 20 height 13
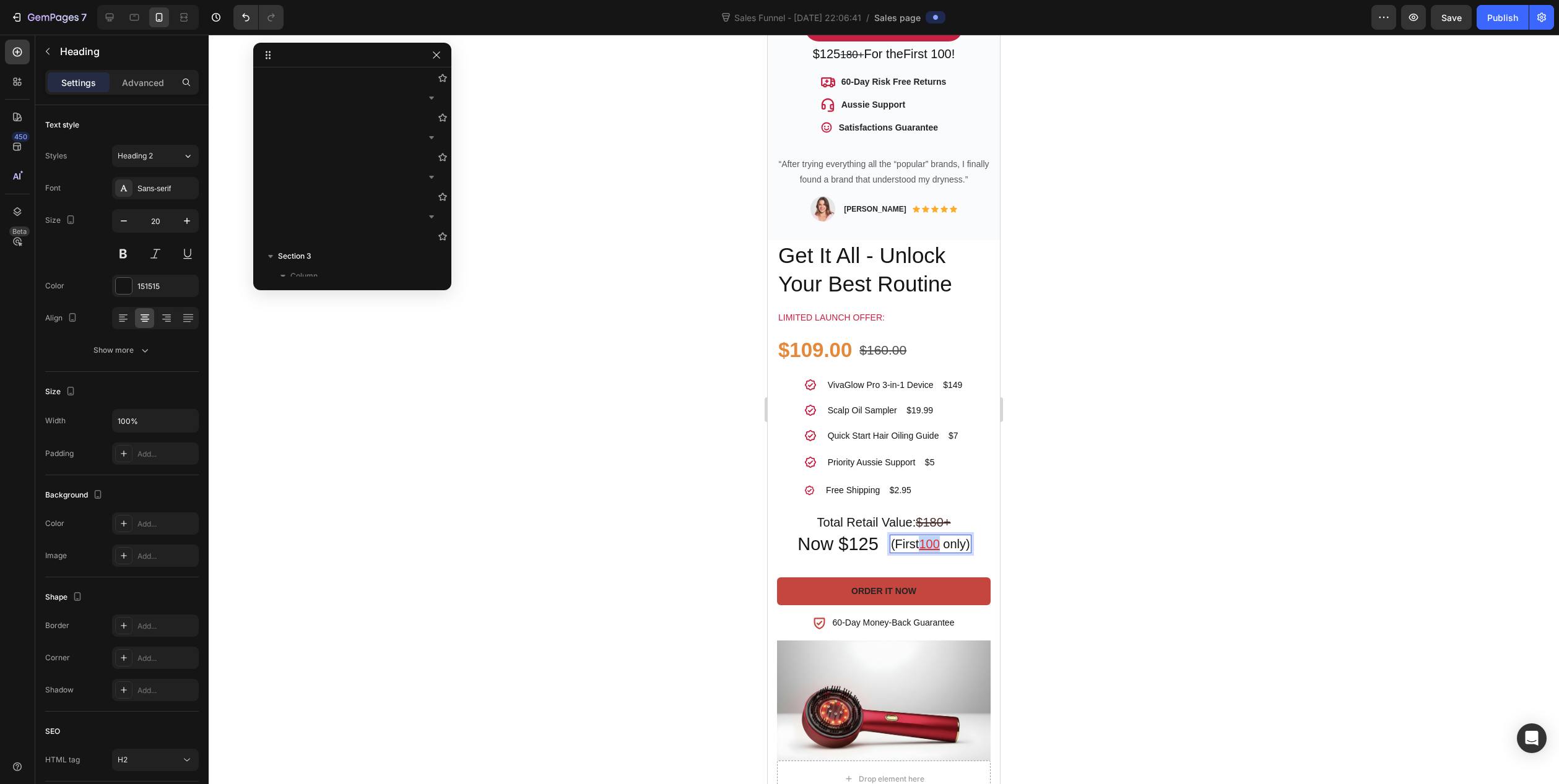
drag, startPoint x: 919, startPoint y: 528, endPoint x: 936, endPoint y: 529, distance: 17.0
click at [936, 538] on u "100" at bounding box center [929, 544] width 20 height 13
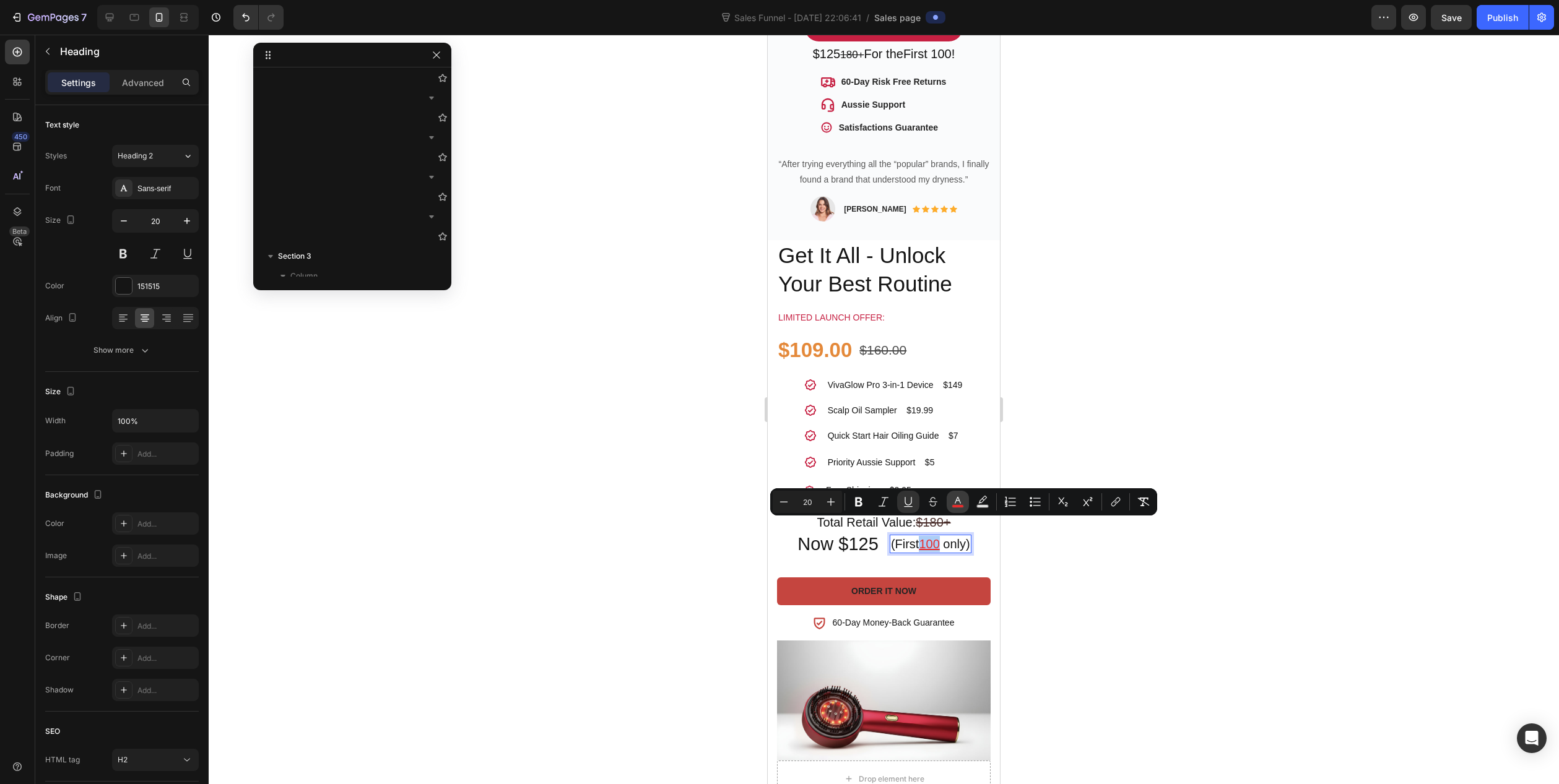
click at [962, 501] on icon "Editor contextual toolbar" at bounding box center [957, 502] width 12 height 12
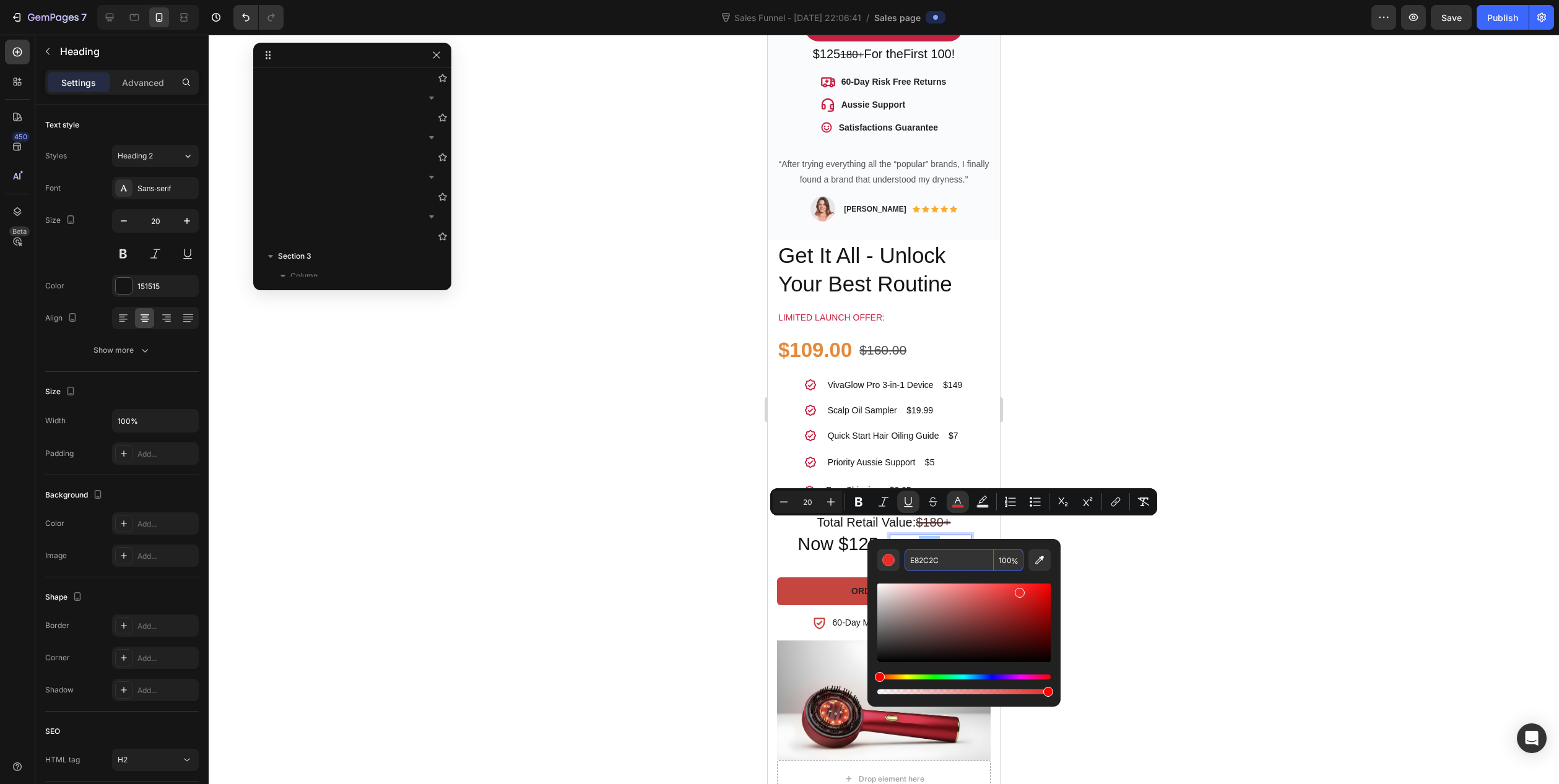
click at [954, 565] on input "E82C2C" at bounding box center [949, 560] width 89 height 22
paste input "C62042"
type input "C62042"
click at [661, 605] on div at bounding box center [884, 409] width 1351 height 750
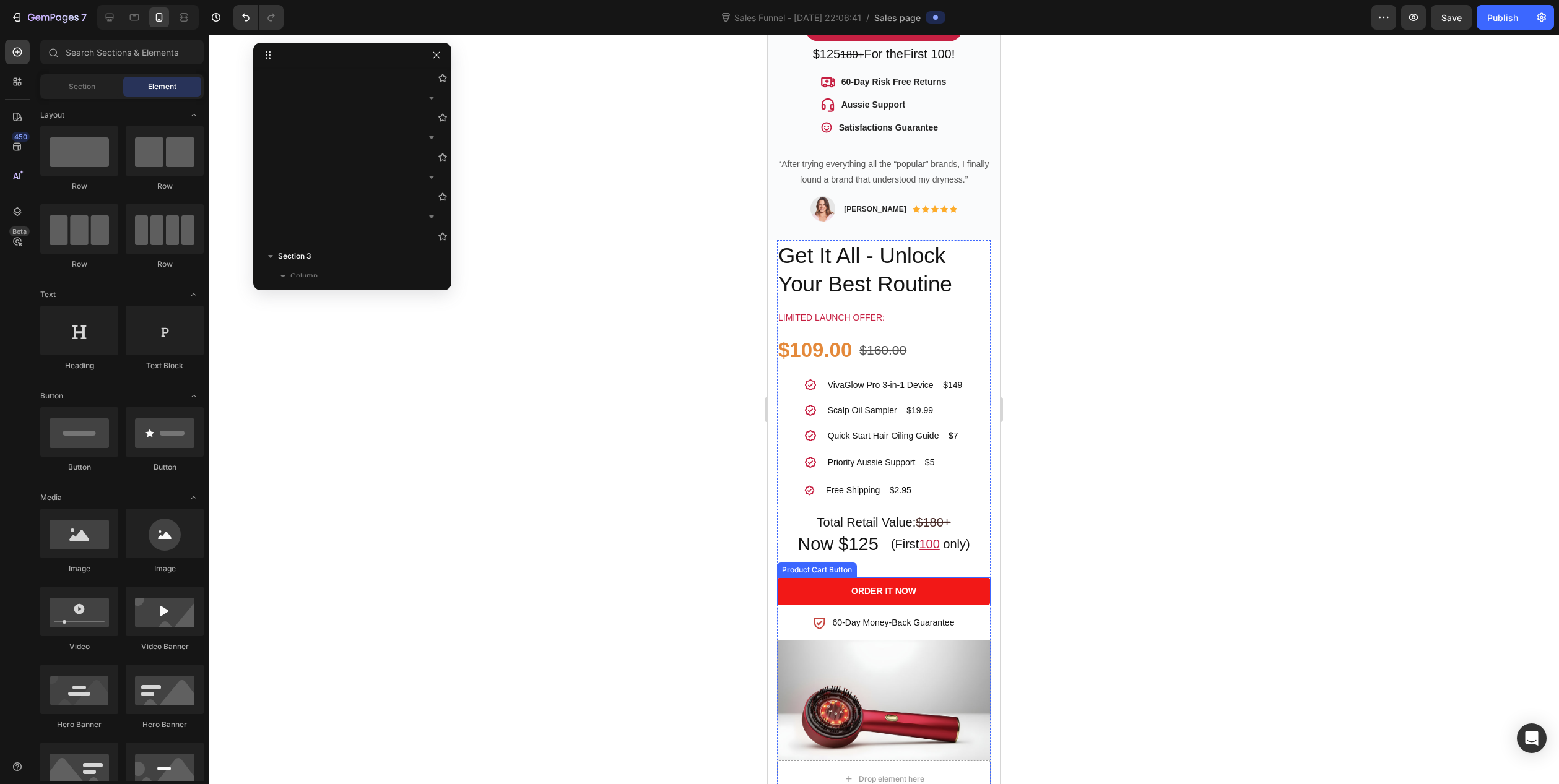
click at [802, 578] on button "Order It Now" at bounding box center [884, 592] width 213 height 28
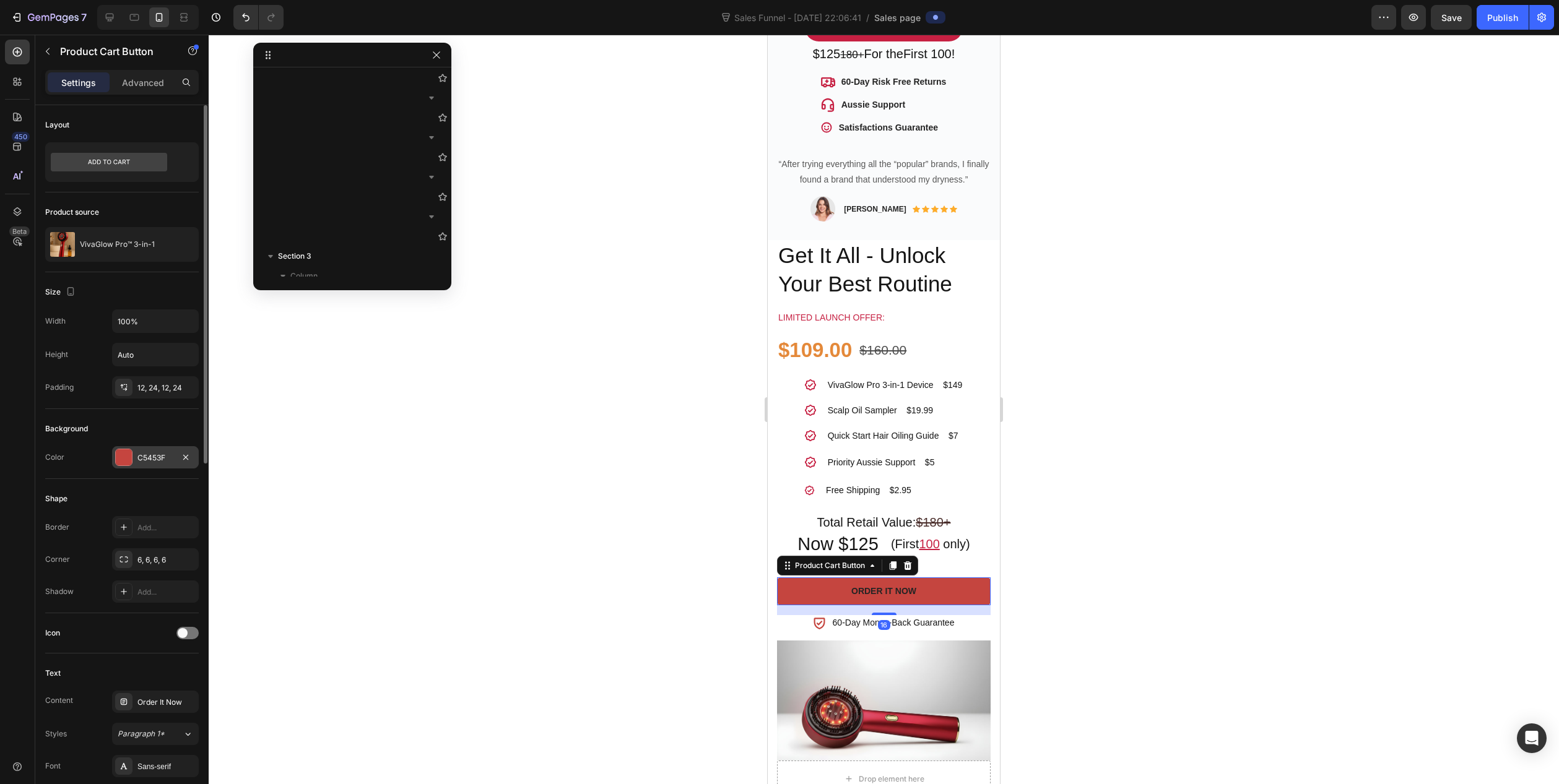
click at [171, 457] on div "C5453F" at bounding box center [155, 458] width 36 height 11
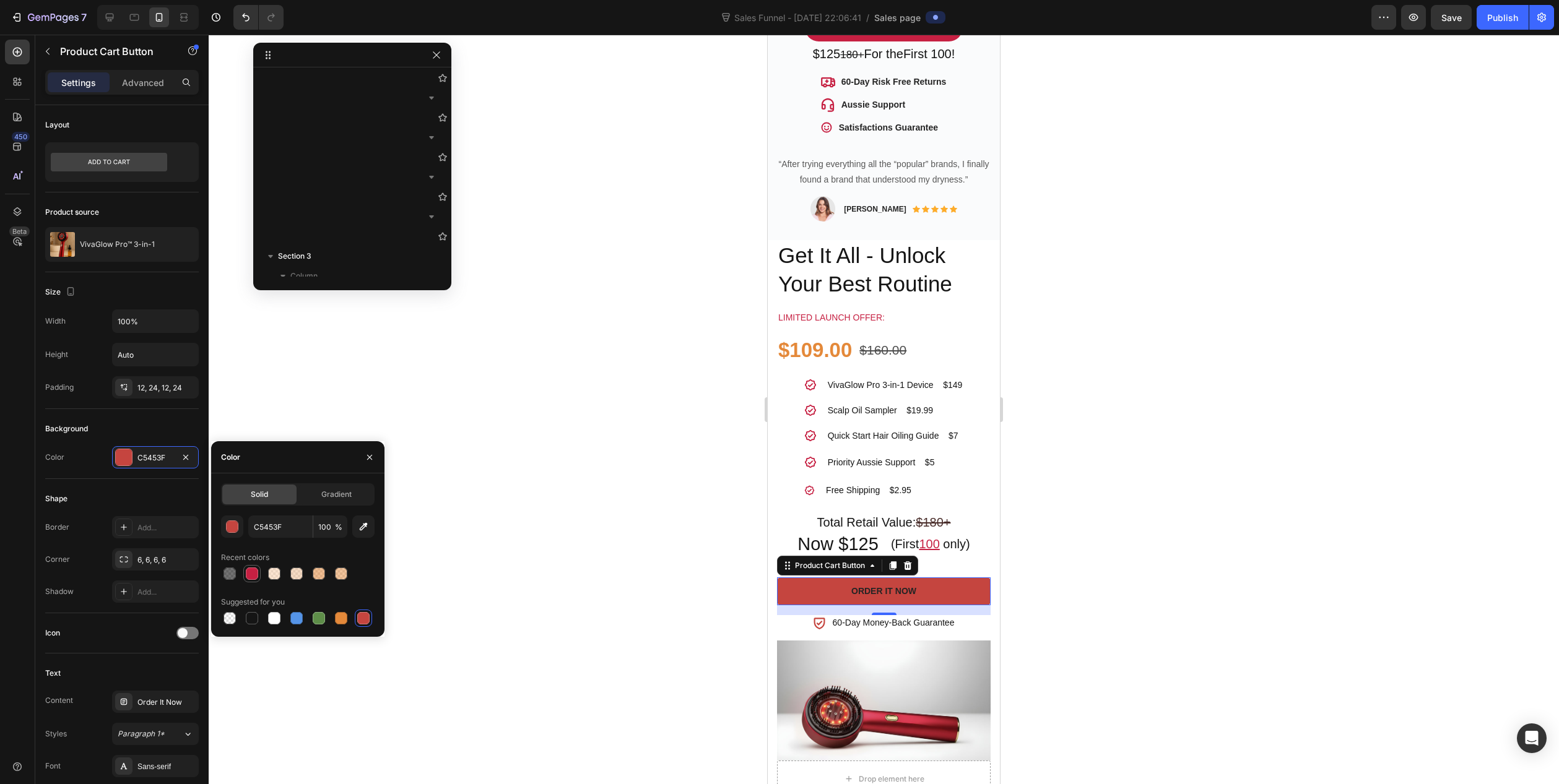
click at [252, 572] on div at bounding box center [252, 573] width 12 height 12
type input "C62042"
click at [131, 77] on p "Advanced" at bounding box center [143, 82] width 42 height 13
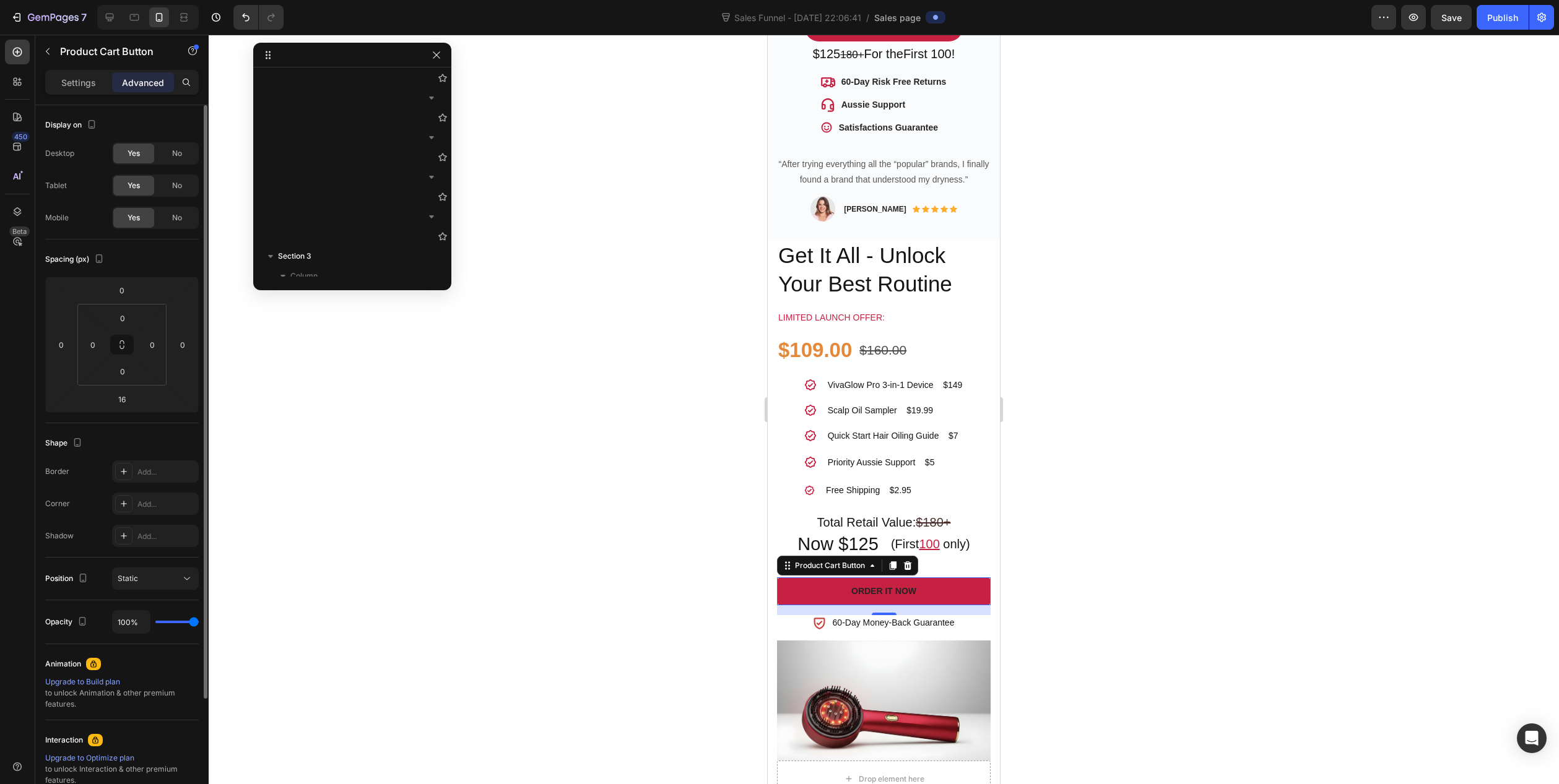
click at [79, 83] on p "Settings" at bounding box center [79, 82] width 34 height 13
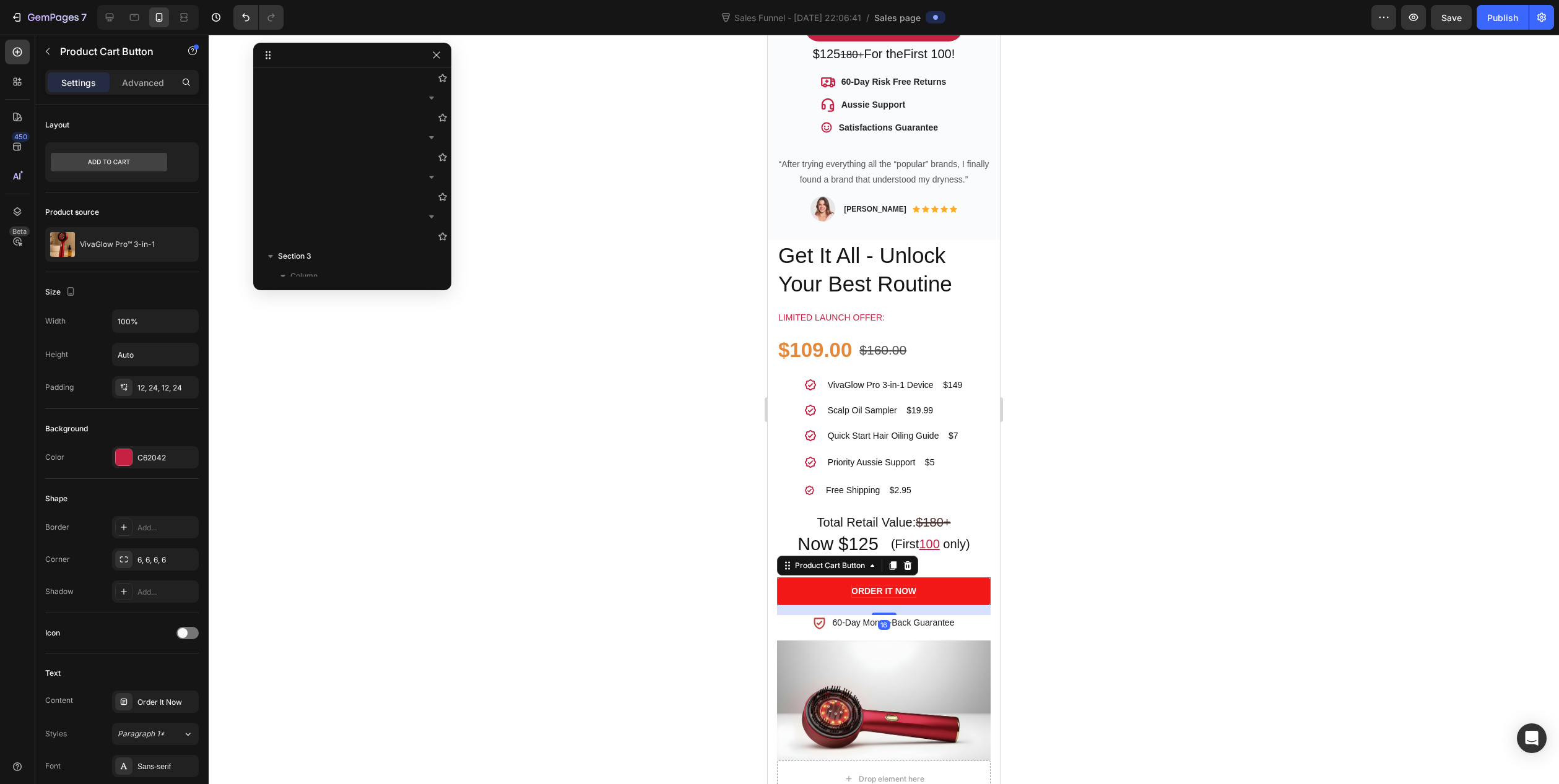
click at [888, 585] on div "Order It Now" at bounding box center [884, 591] width 65 height 13
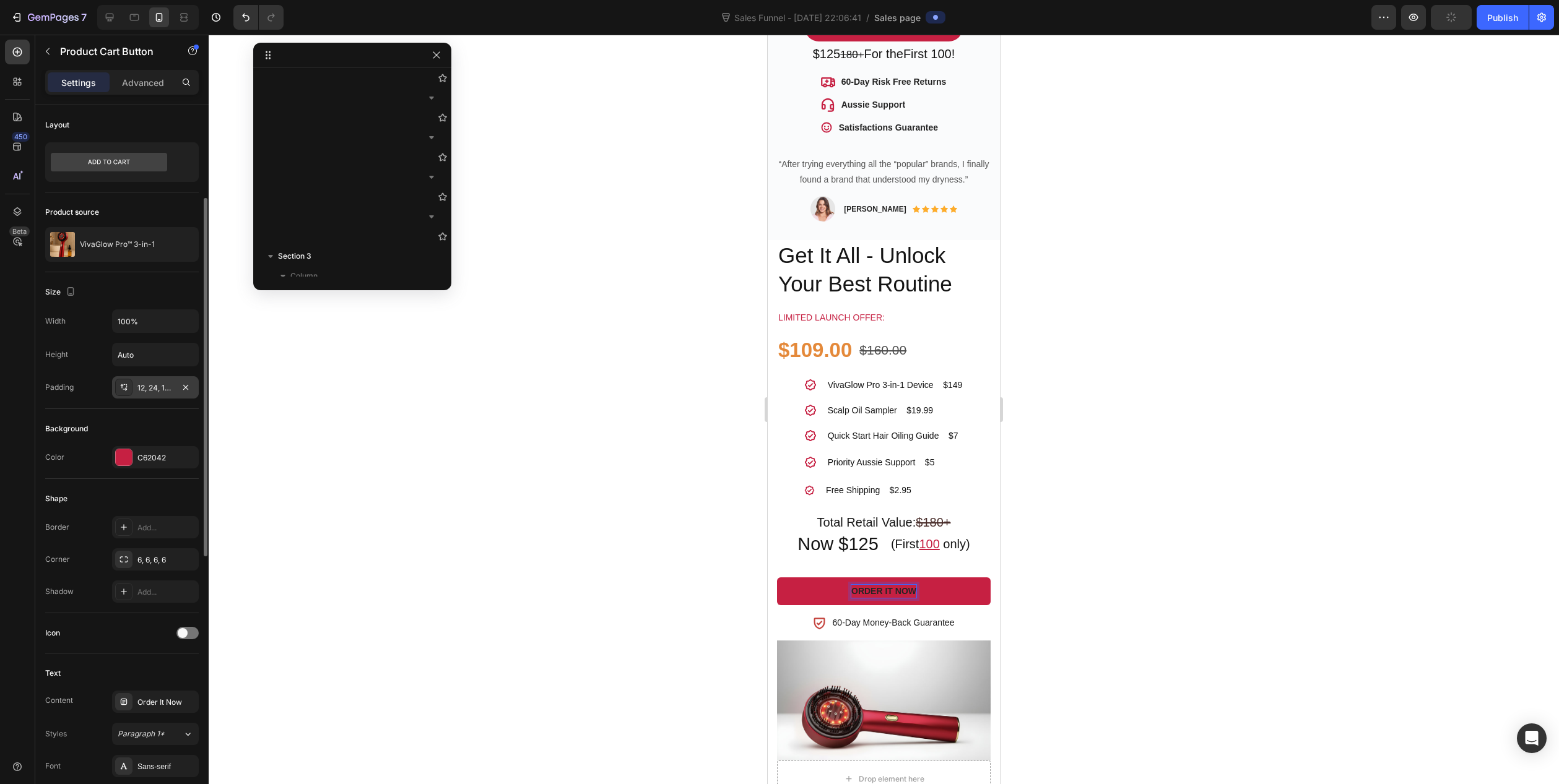
scroll to position [248, 0]
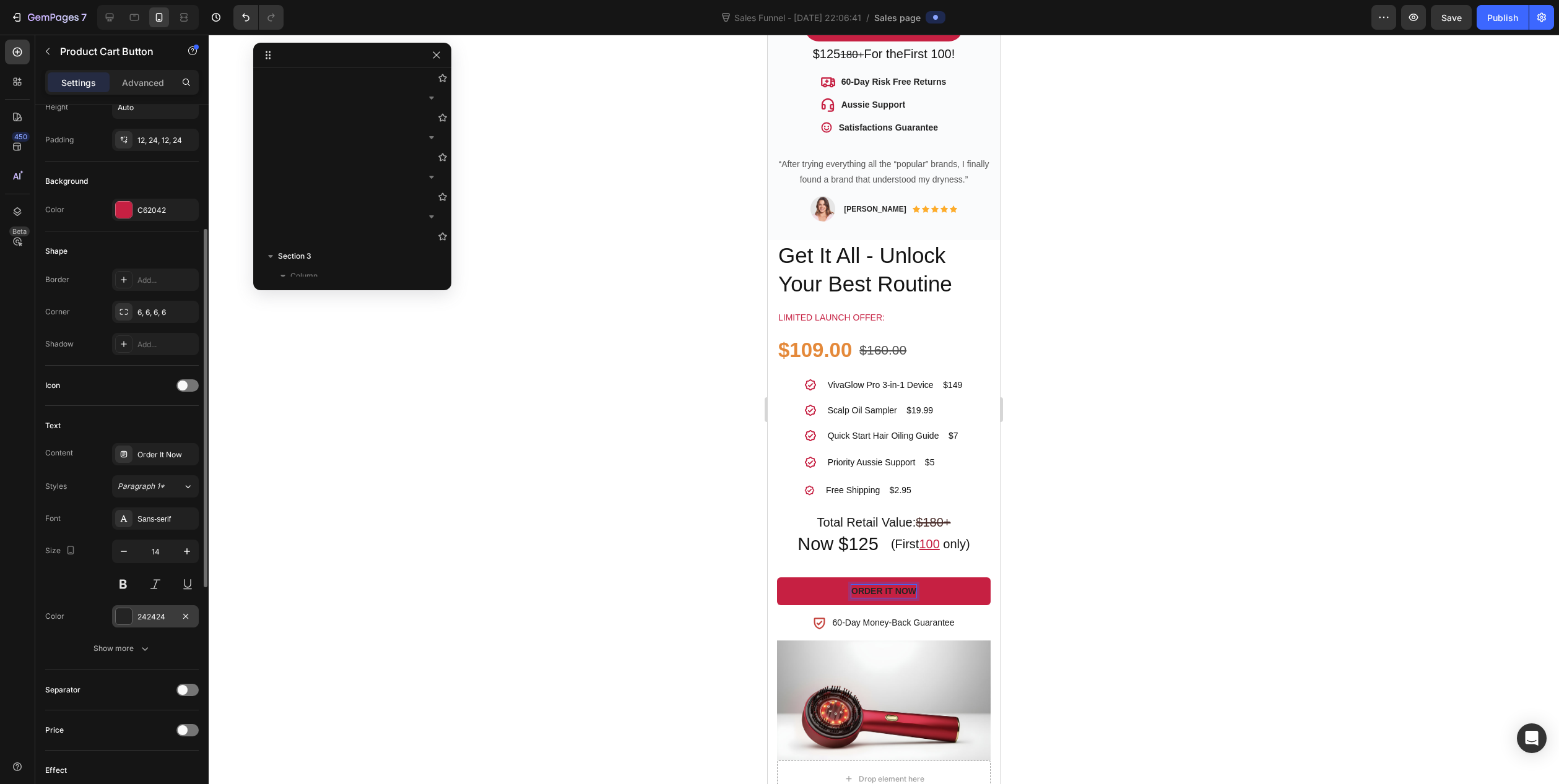
click at [149, 612] on div "242424" at bounding box center [155, 617] width 36 height 11
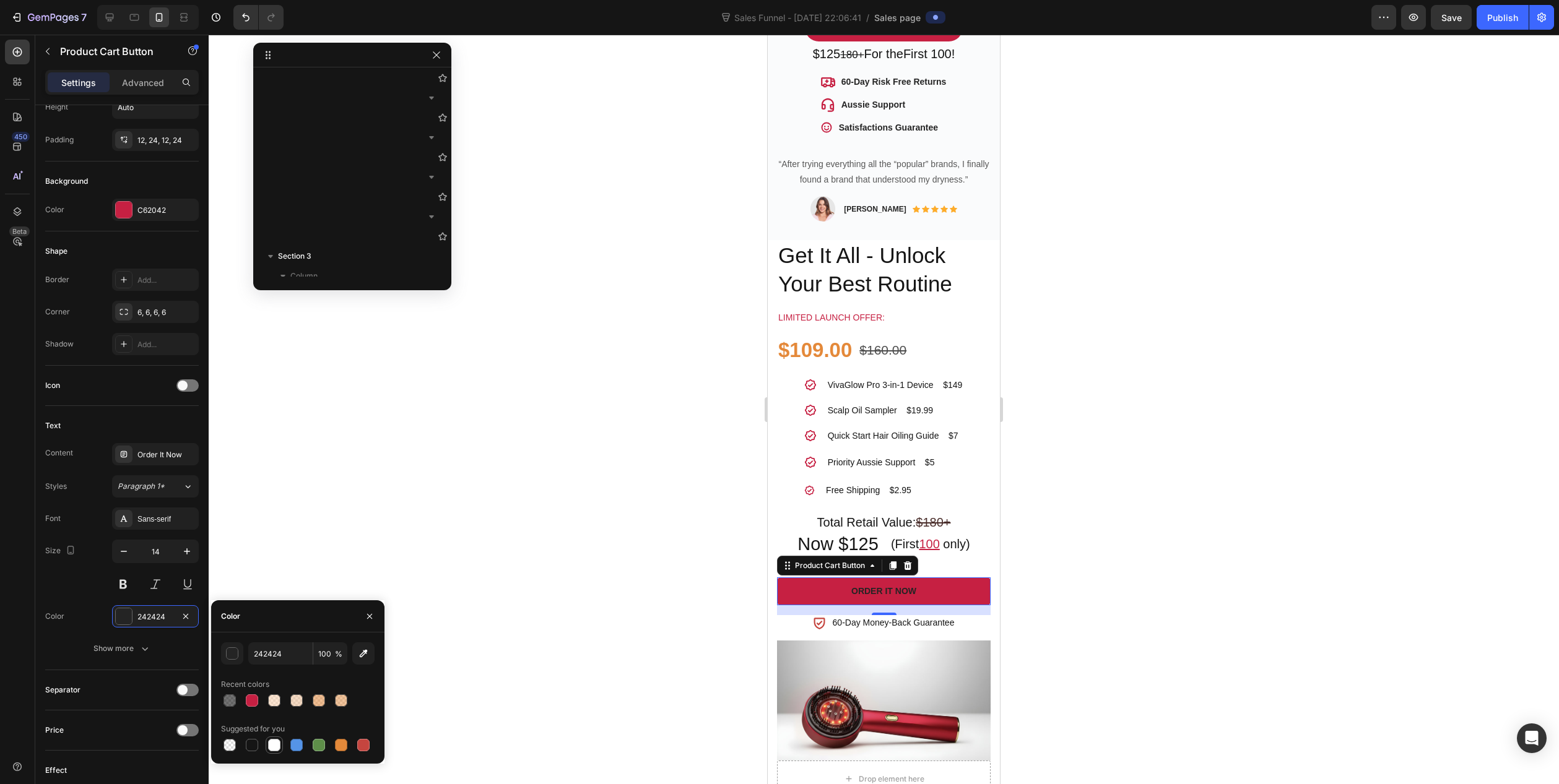
click at [273, 744] on div at bounding box center [274, 745] width 12 height 12
type input "FFFFFF"
click at [62, 594] on div "Size 14" at bounding box center [122, 567] width 153 height 56
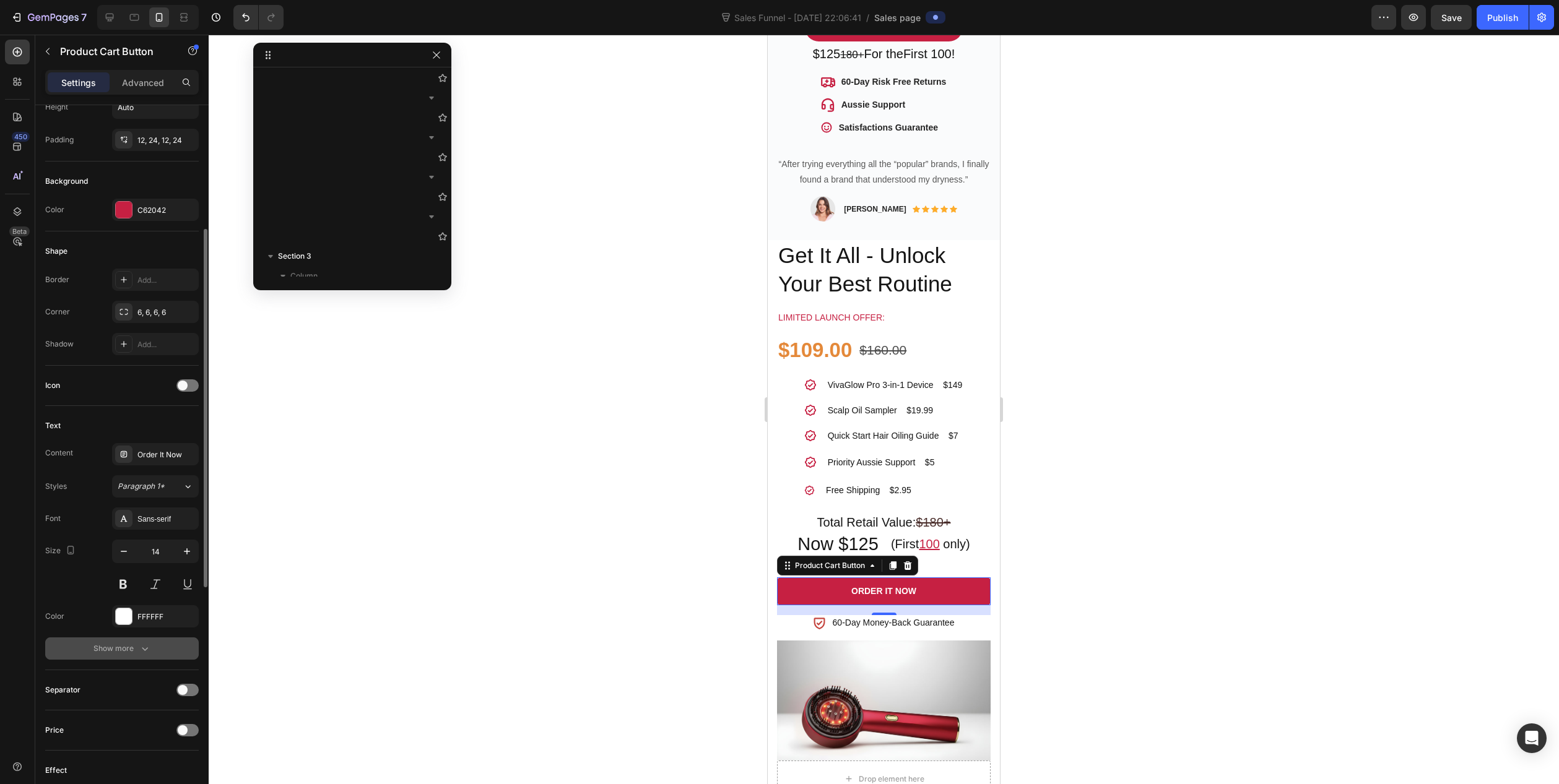
click at [132, 651] on div "Show more" at bounding box center [122, 648] width 57 height 12
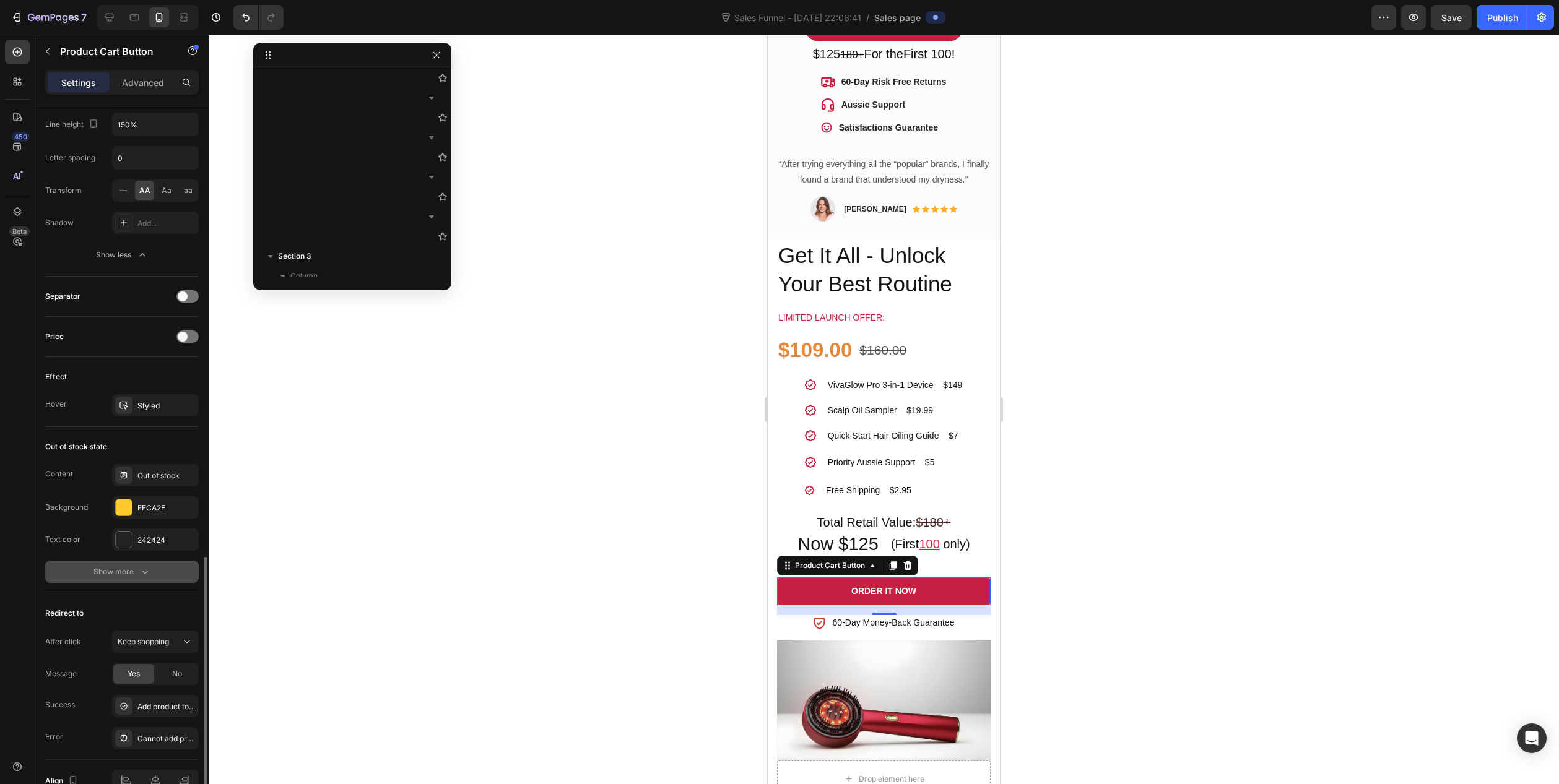
scroll to position [872, 0]
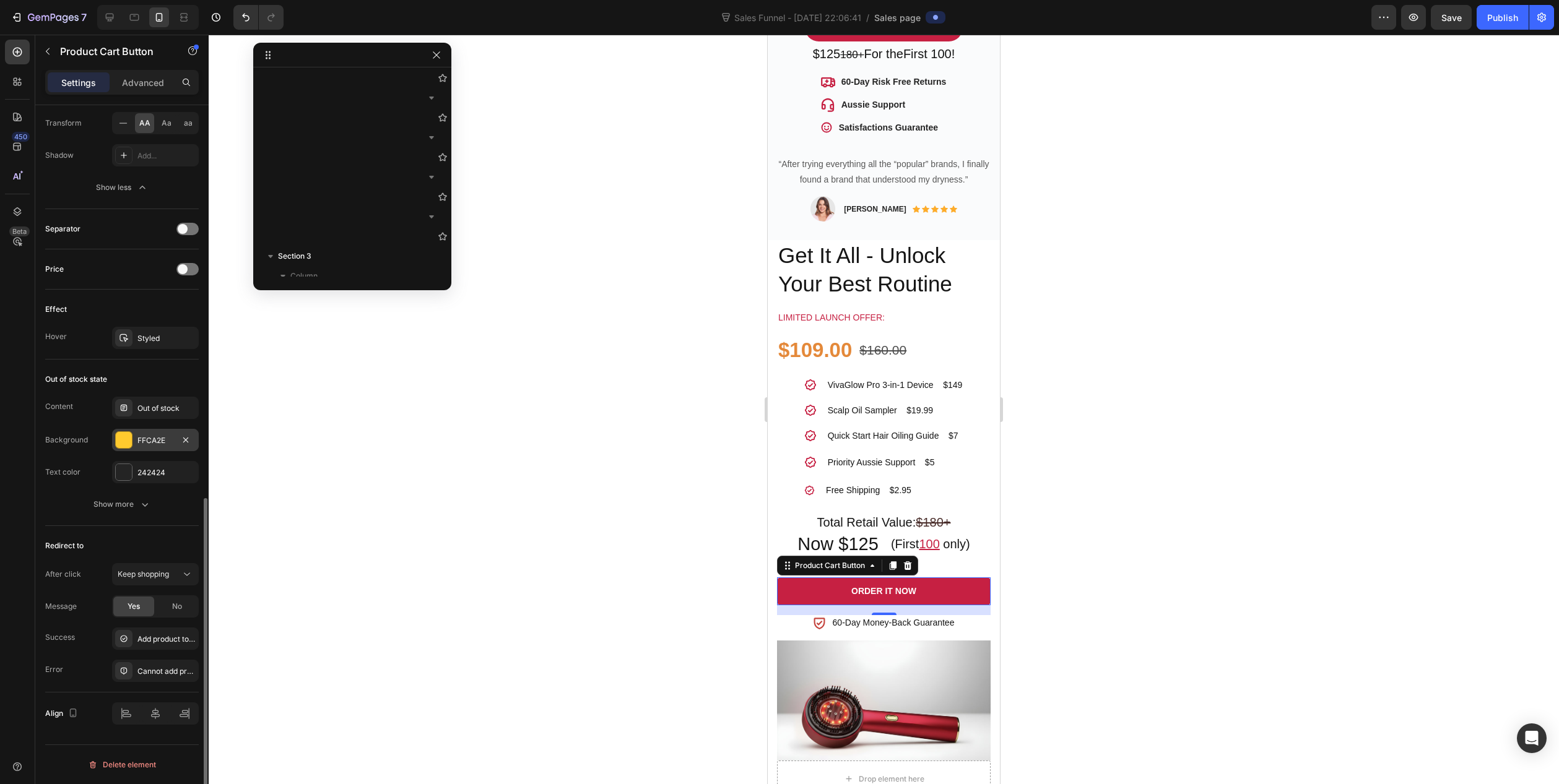
click at [126, 439] on div at bounding box center [123, 440] width 16 height 16
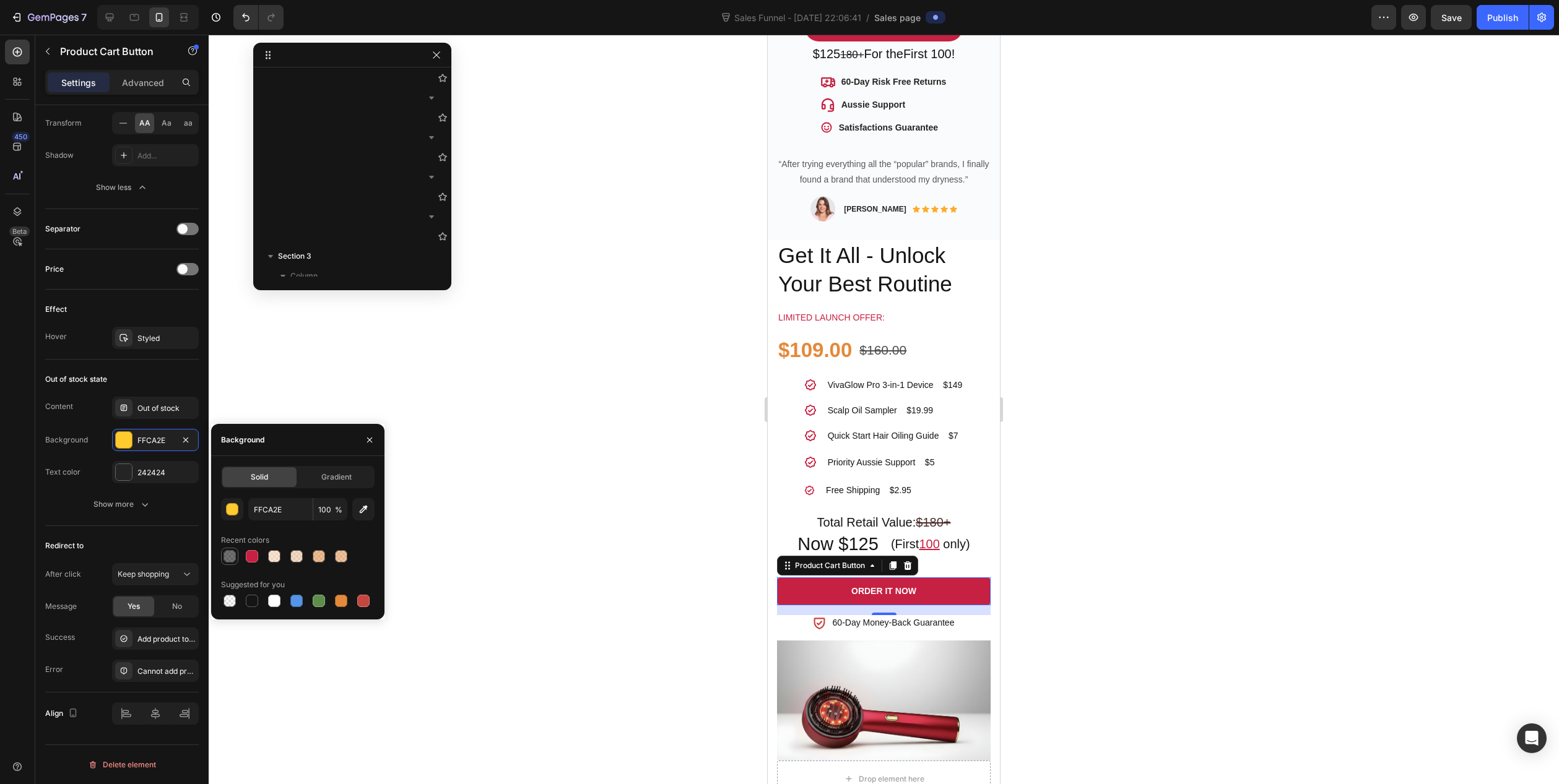
click at [225, 555] on div at bounding box center [229, 556] width 12 height 12
type input "000000"
type input "55"
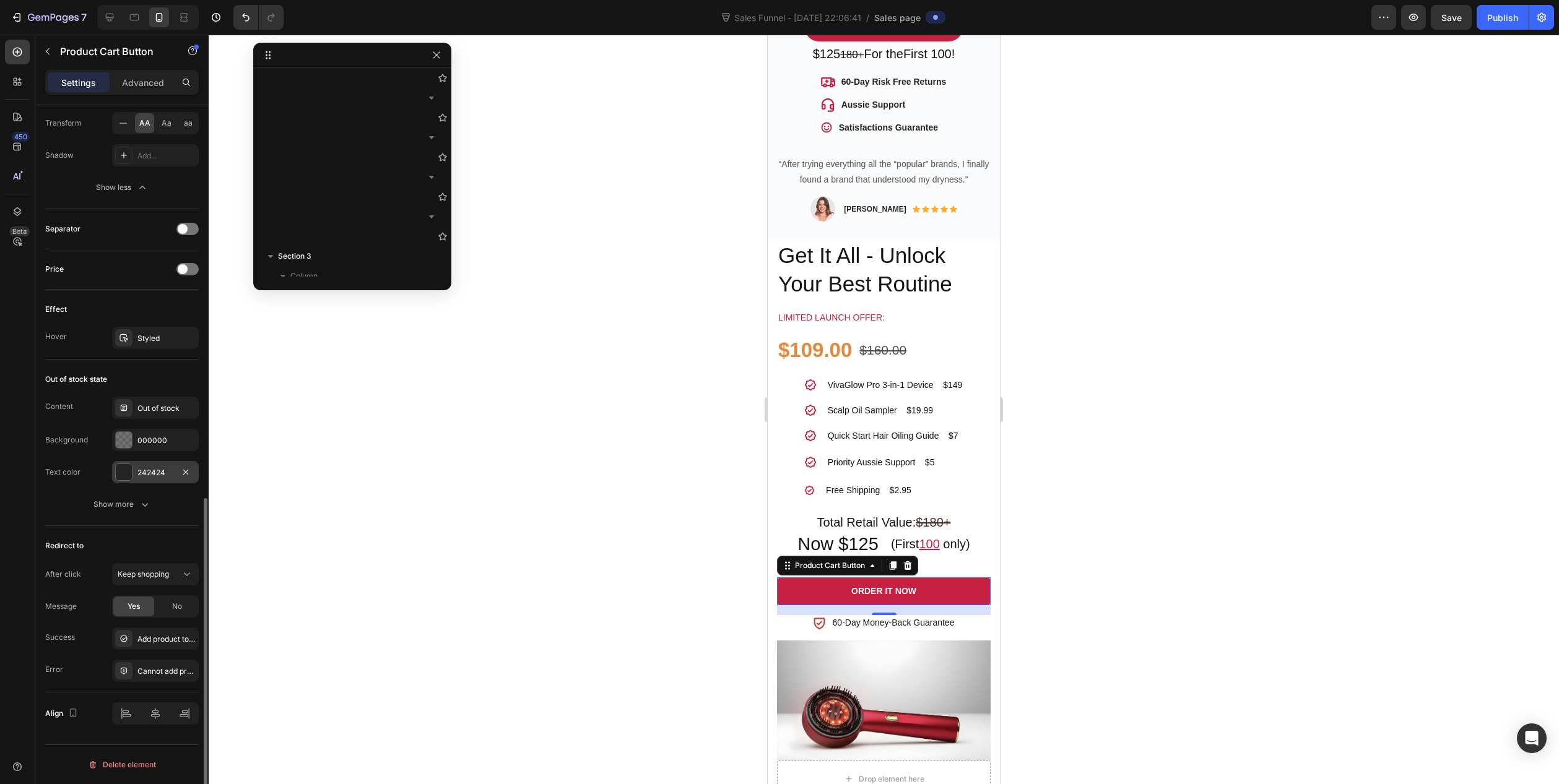
click at [133, 472] on div "242424" at bounding box center [155, 472] width 87 height 22
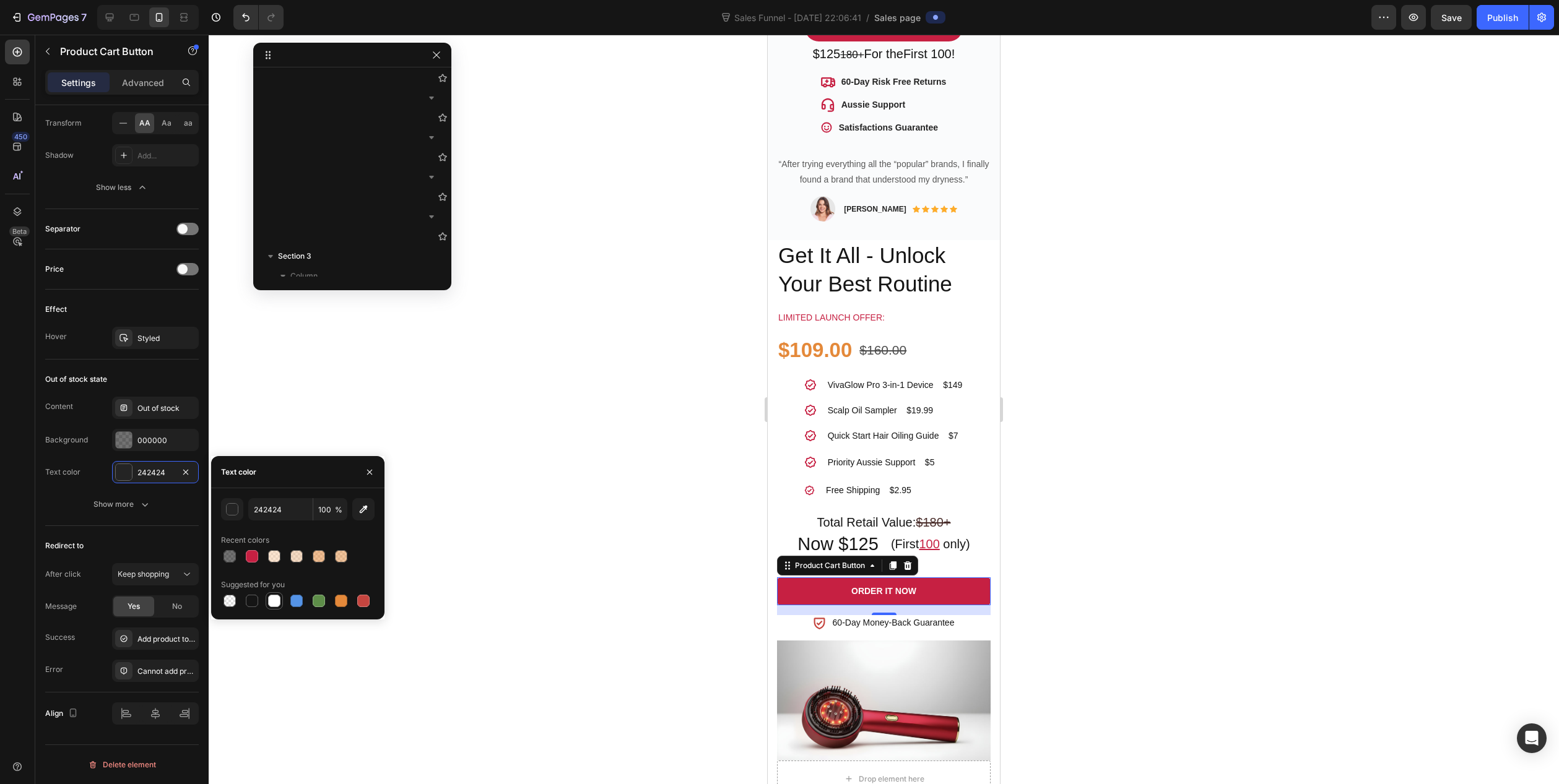
click at [274, 603] on div at bounding box center [274, 601] width 12 height 12
type input "FFFFFF"
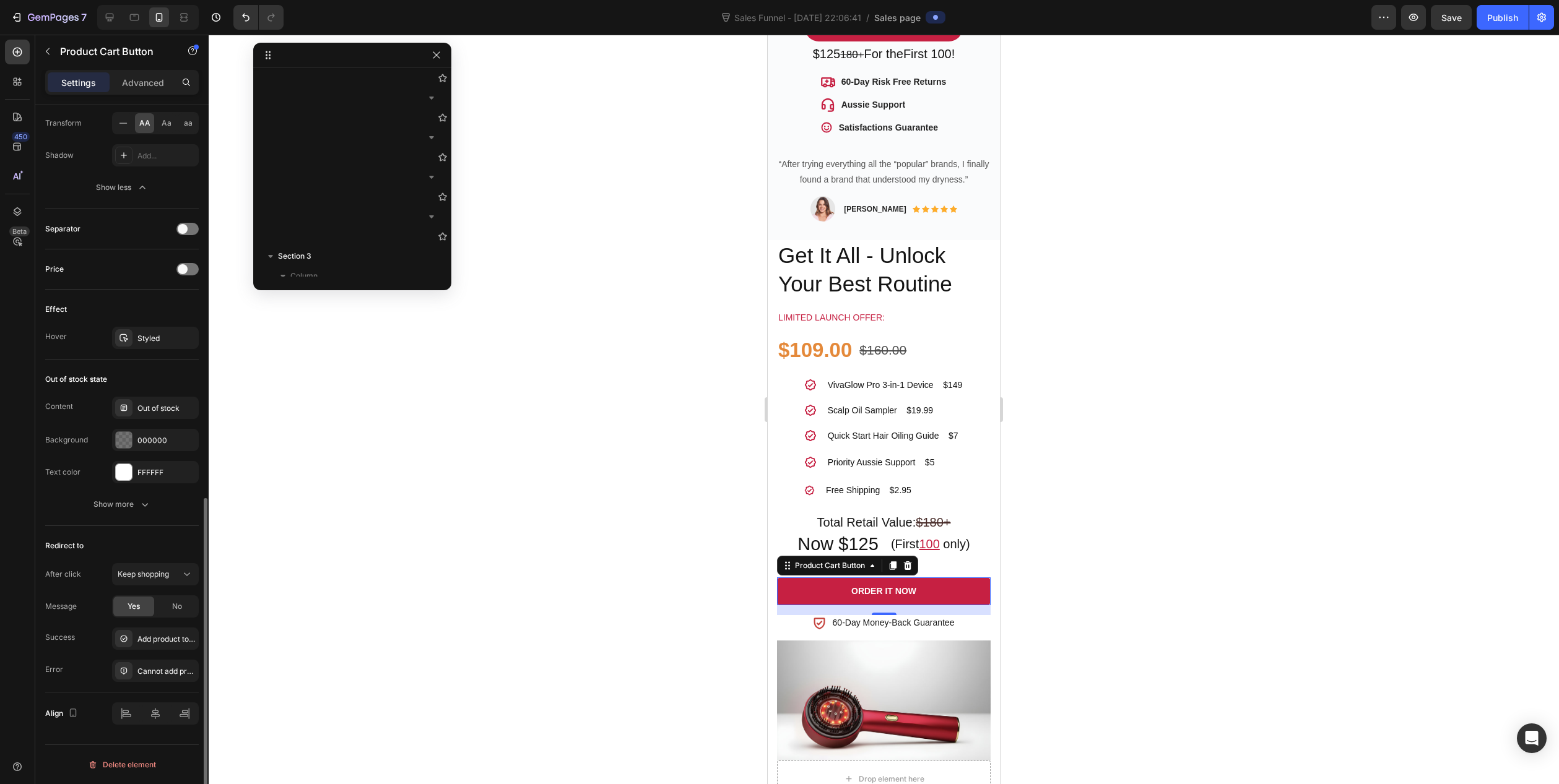
click at [139, 537] on div "Redirect to" at bounding box center [122, 546] width 153 height 20
click at [146, 574] on span "Keep shopping" at bounding box center [143, 574] width 51 height 10
click at [55, 584] on div "After click Keep shopping" at bounding box center [122, 574] width 153 height 22
click at [149, 575] on span "Keep shopping" at bounding box center [143, 574] width 51 height 10
click at [156, 628] on span "Go to checkout" at bounding box center [144, 628] width 53 height 11
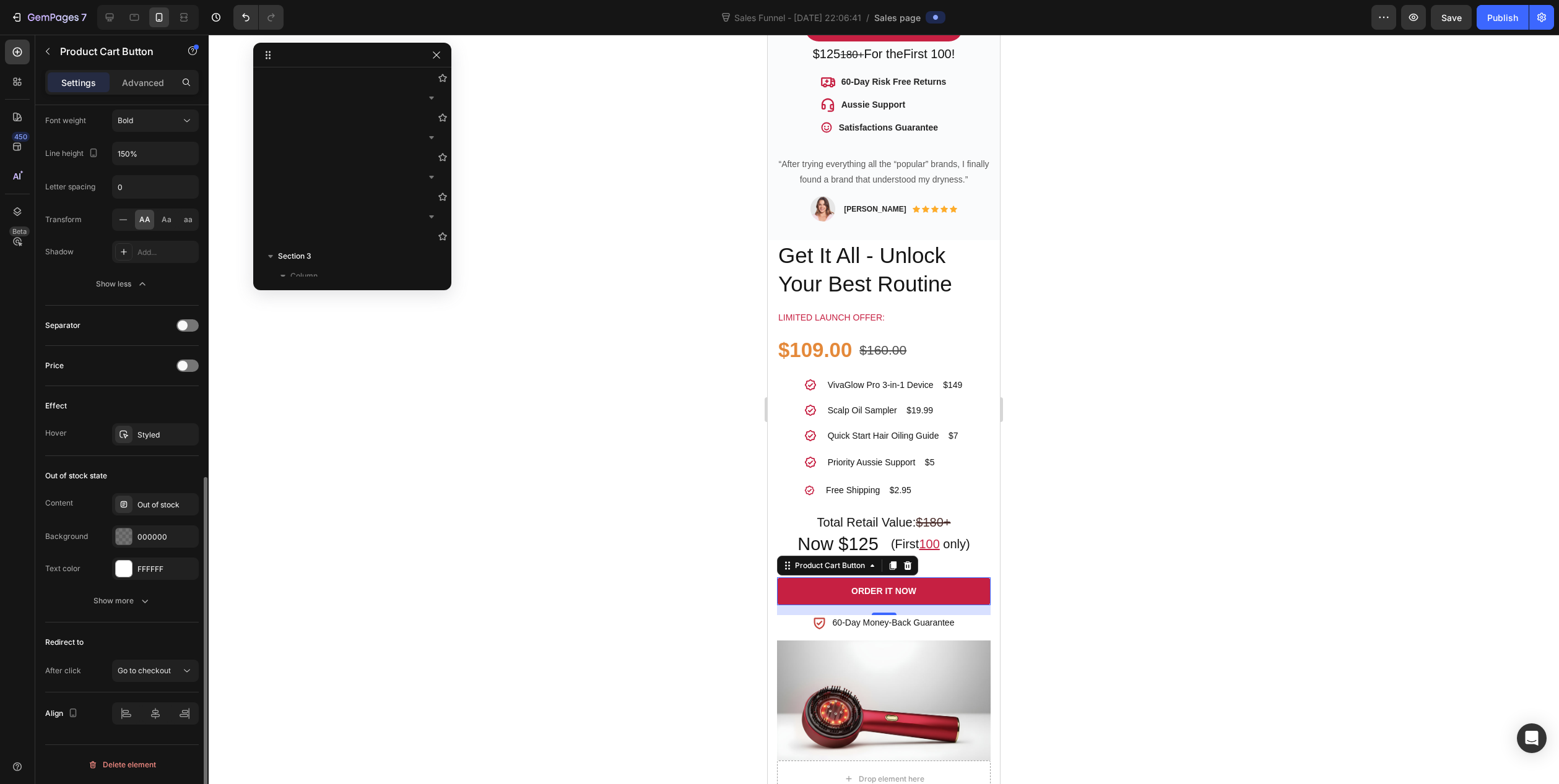
scroll to position [776, 0]
click at [160, 671] on span "Go to checkout" at bounding box center [144, 670] width 53 height 10
click at [118, 614] on span "Open cart" at bounding box center [135, 617] width 34 height 11
click at [153, 668] on span "Open cart" at bounding box center [135, 670] width 34 height 10
click at [40, 619] on div "Layout Product source VivaGlow Pro™ 3-in-1 Size Width 100% Height Auto Padding …" at bounding box center [121, 75] width 173 height 1490
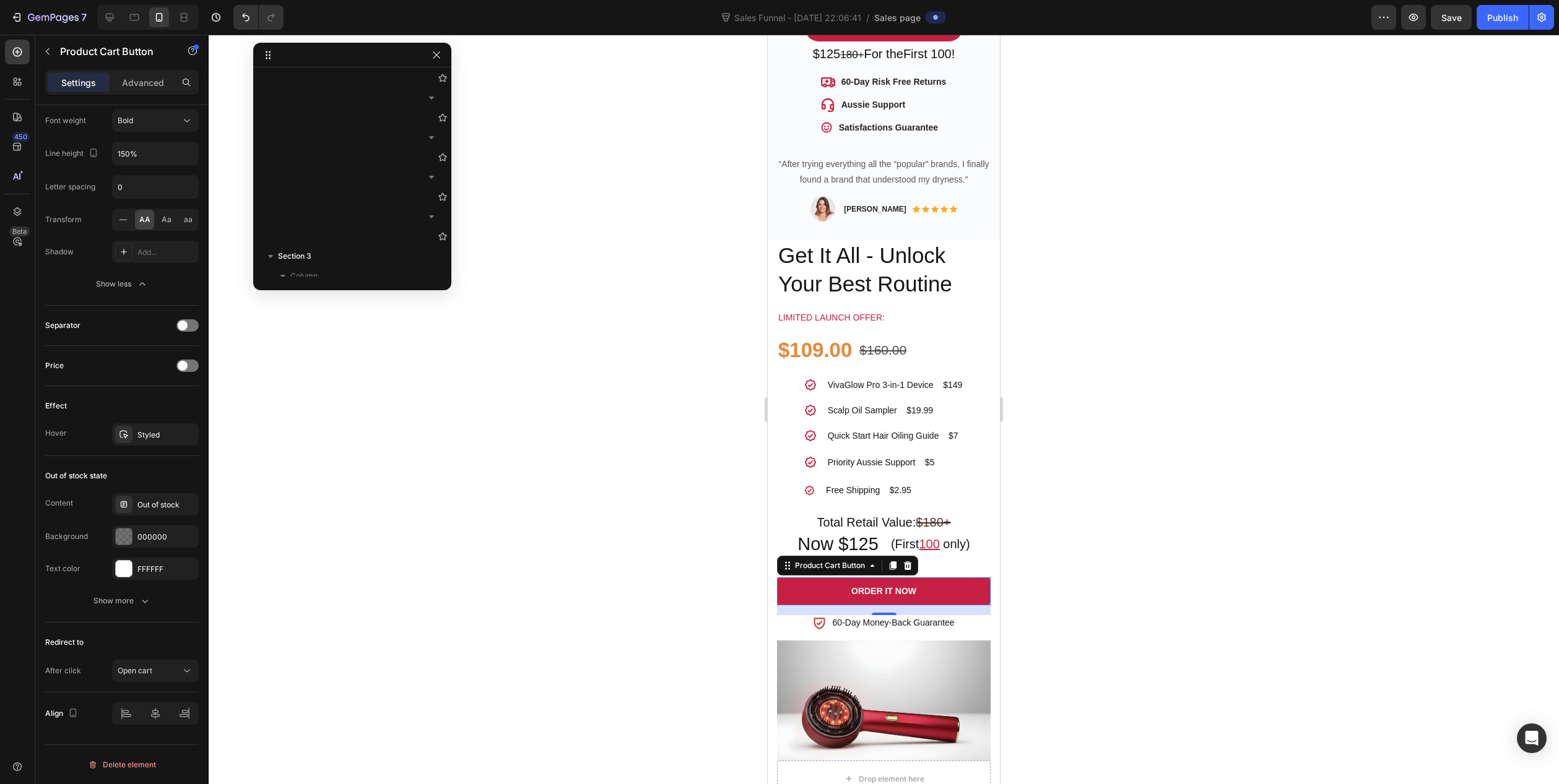
click at [582, 601] on div at bounding box center [884, 409] width 1351 height 750
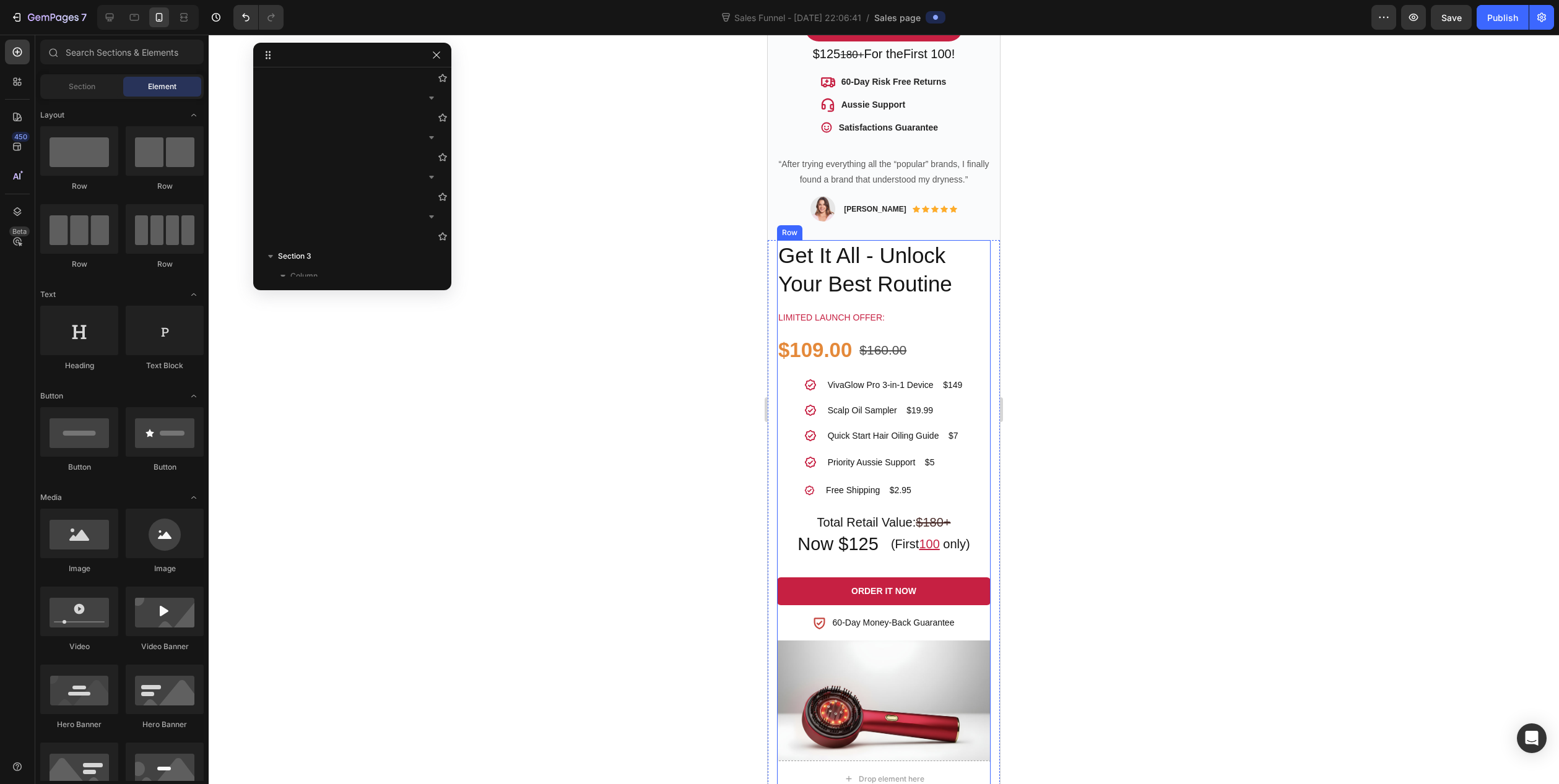
scroll to position [743, 0]
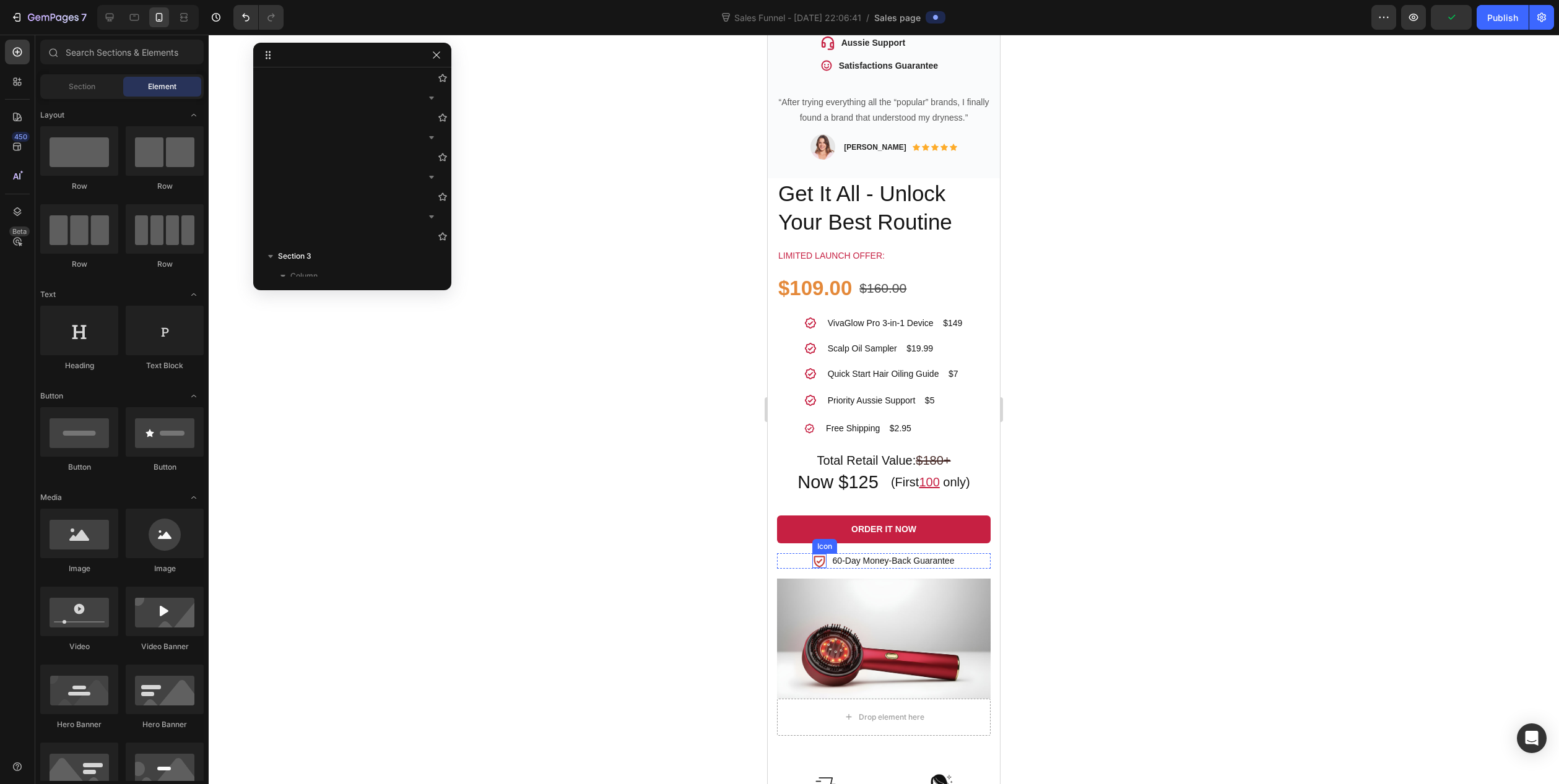
click at [815, 556] on icon at bounding box center [819, 562] width 11 height 11
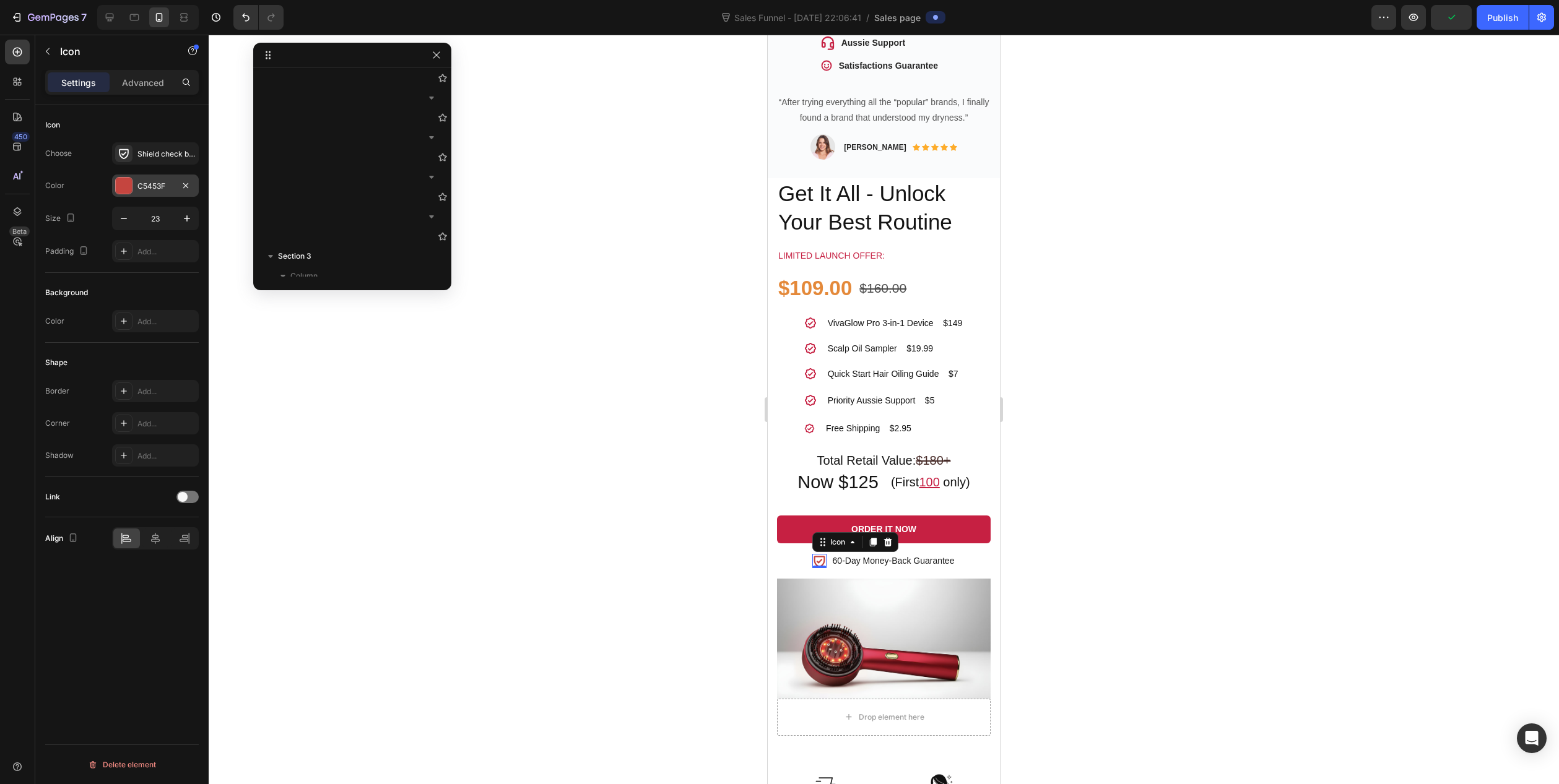
click at [142, 187] on div "C5453F" at bounding box center [155, 186] width 36 height 11
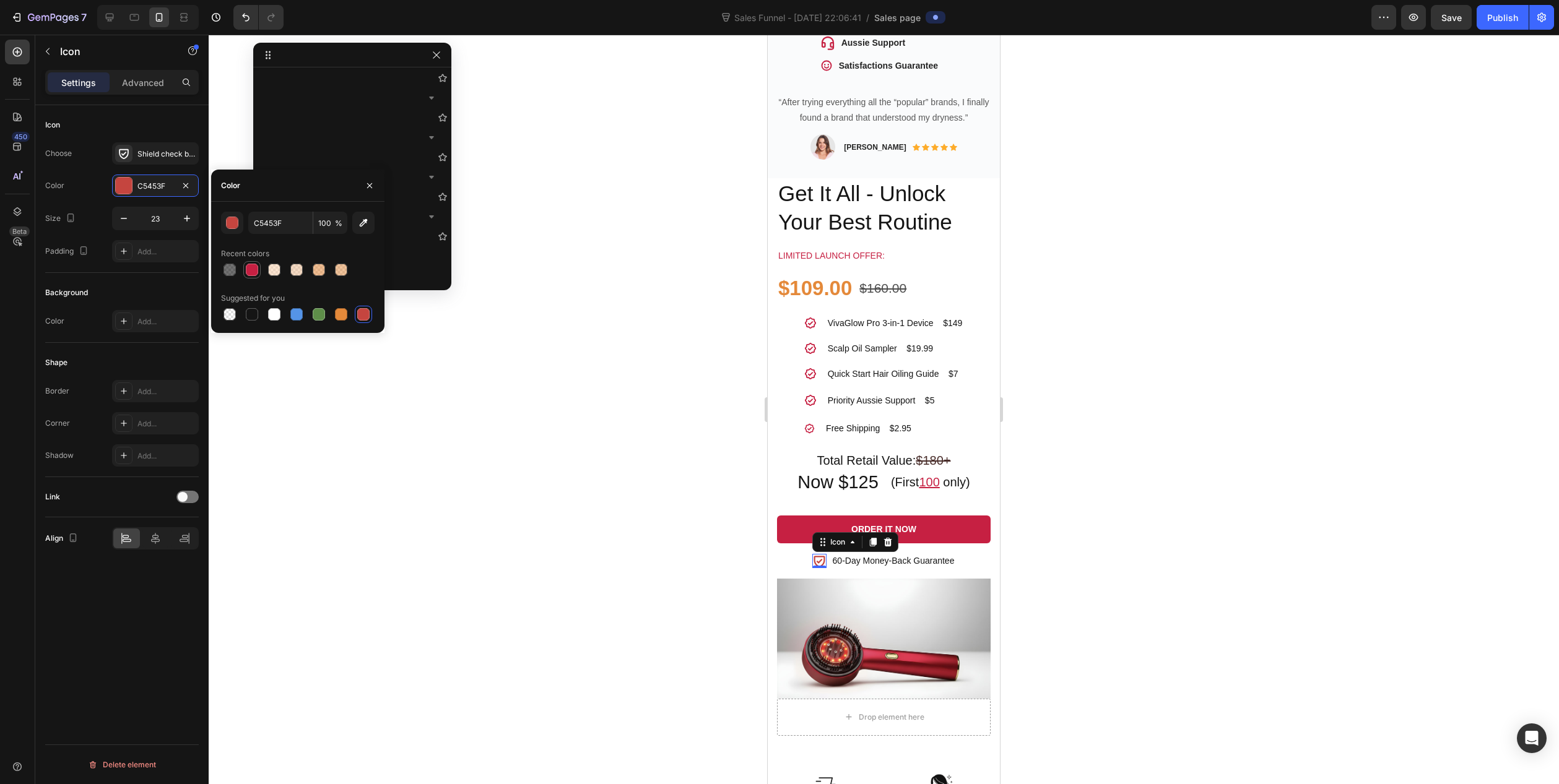
click at [252, 267] on div at bounding box center [252, 269] width 12 height 12
type input "C62042"
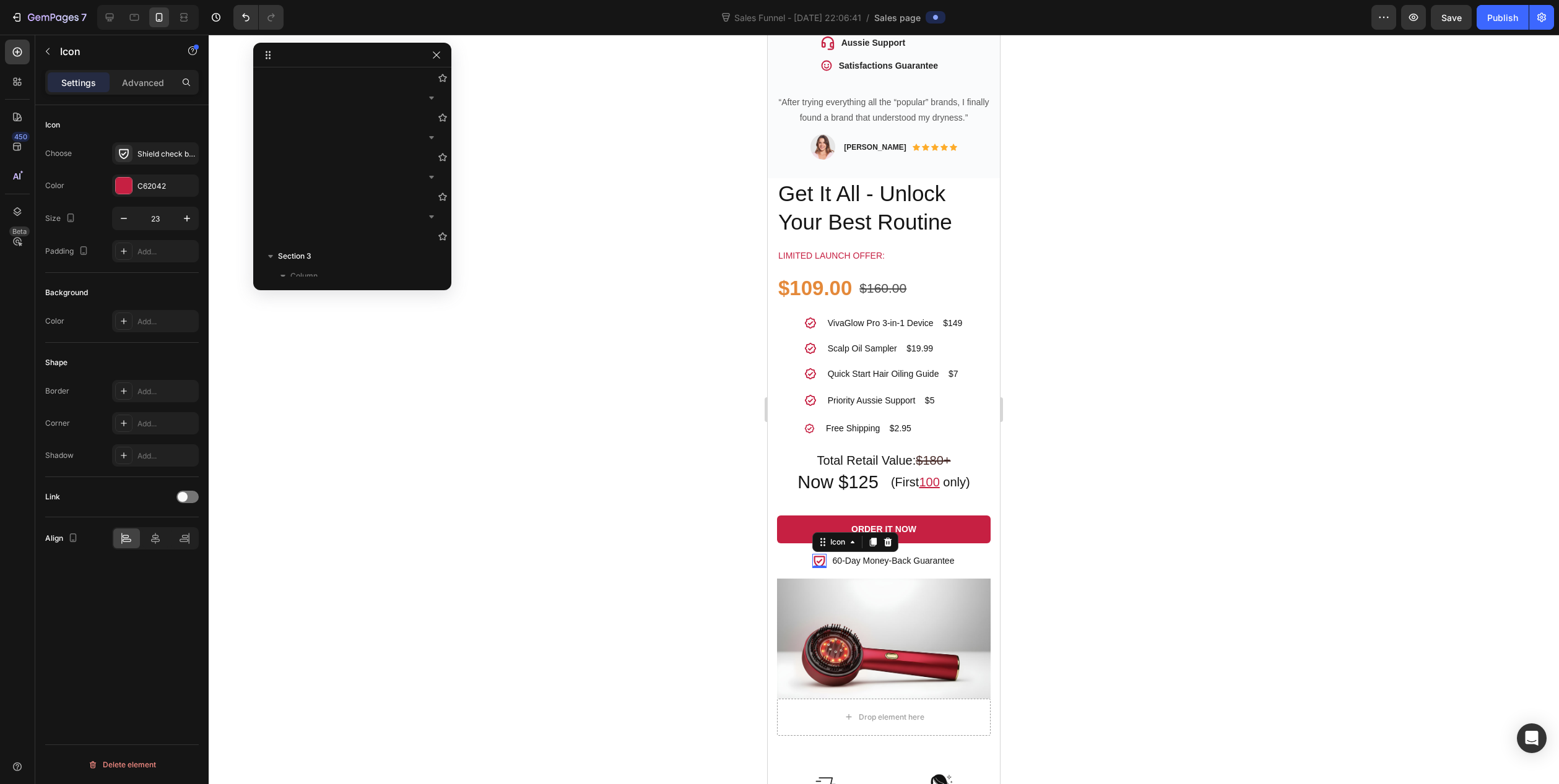
drag, startPoint x: 643, startPoint y: 496, endPoint x: 757, endPoint y: 539, distance: 121.8
click at [644, 497] on div at bounding box center [884, 409] width 1351 height 750
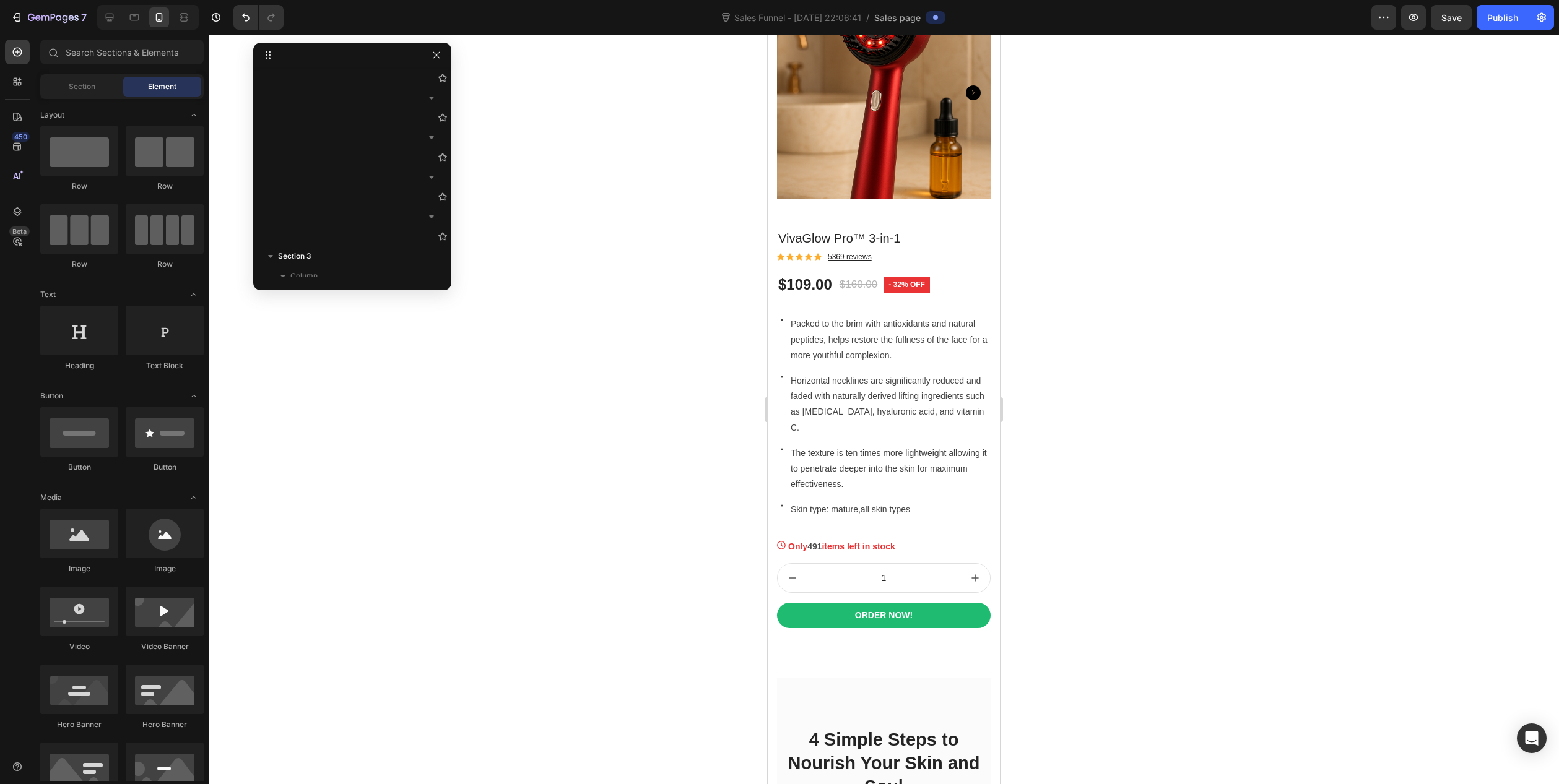
scroll to position [3776, 0]
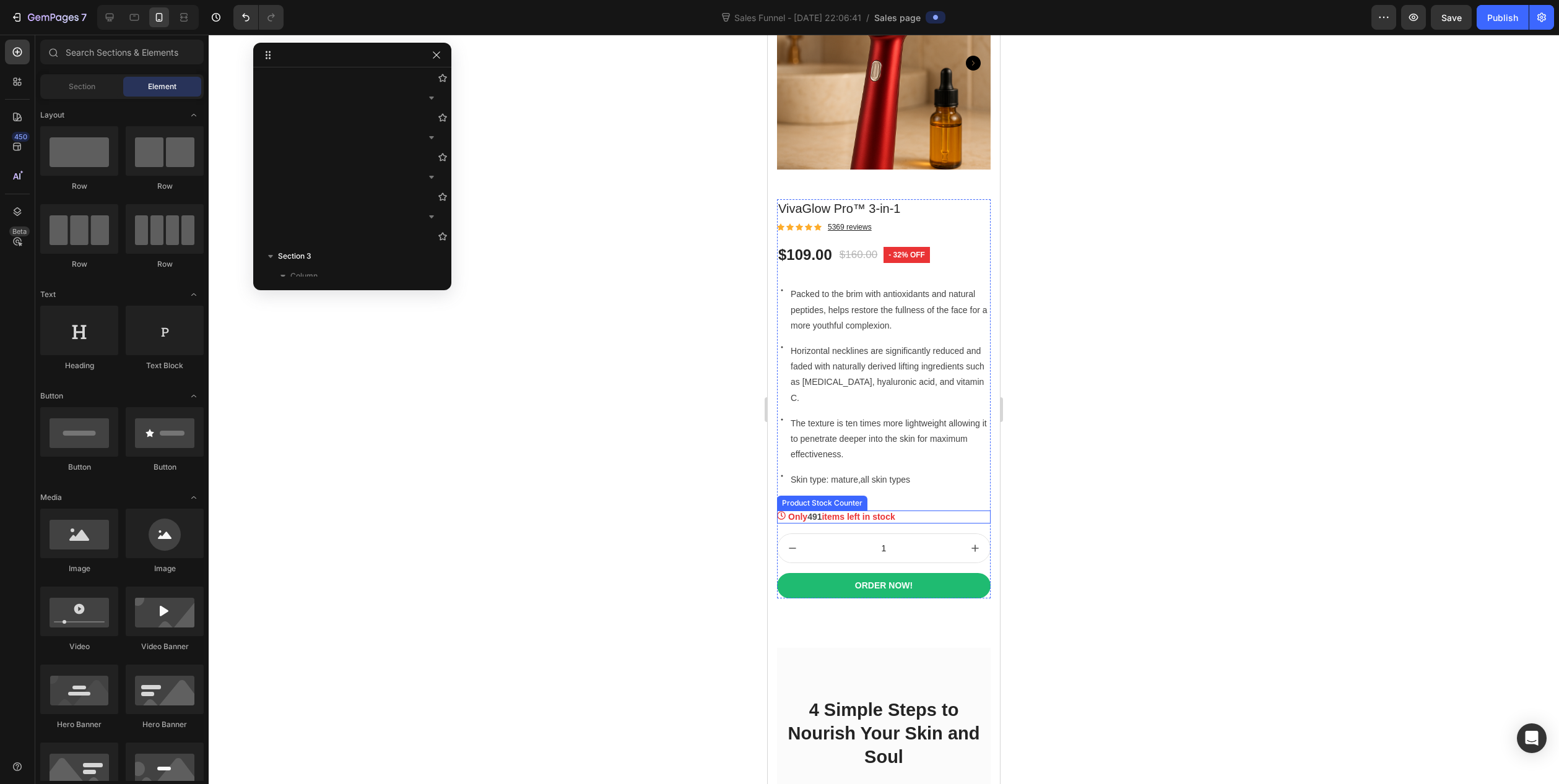
click at [932, 511] on div "Only 491 items left in stock" at bounding box center [884, 517] width 213 height 13
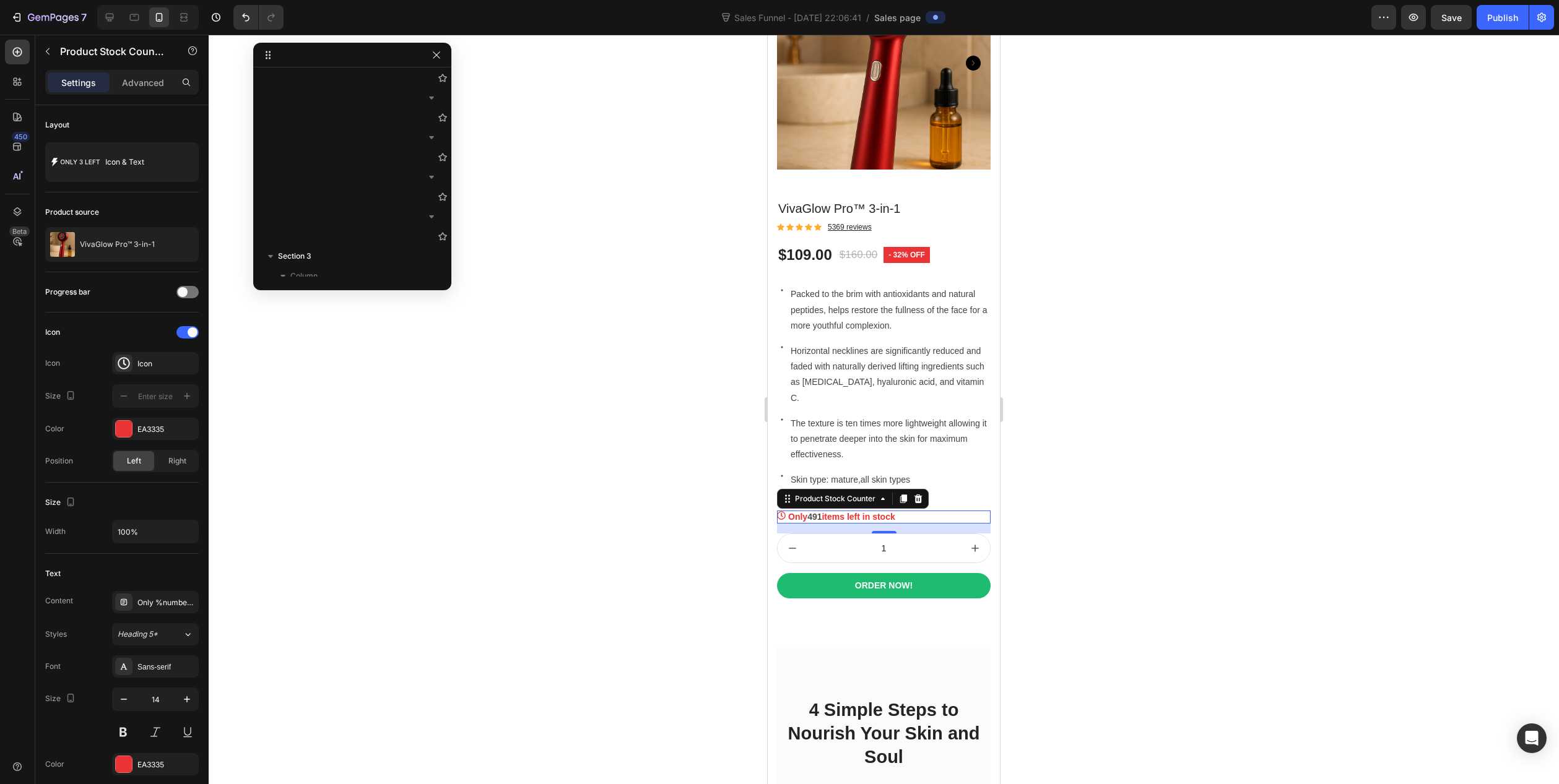
click at [661, 563] on div at bounding box center [884, 409] width 1351 height 750
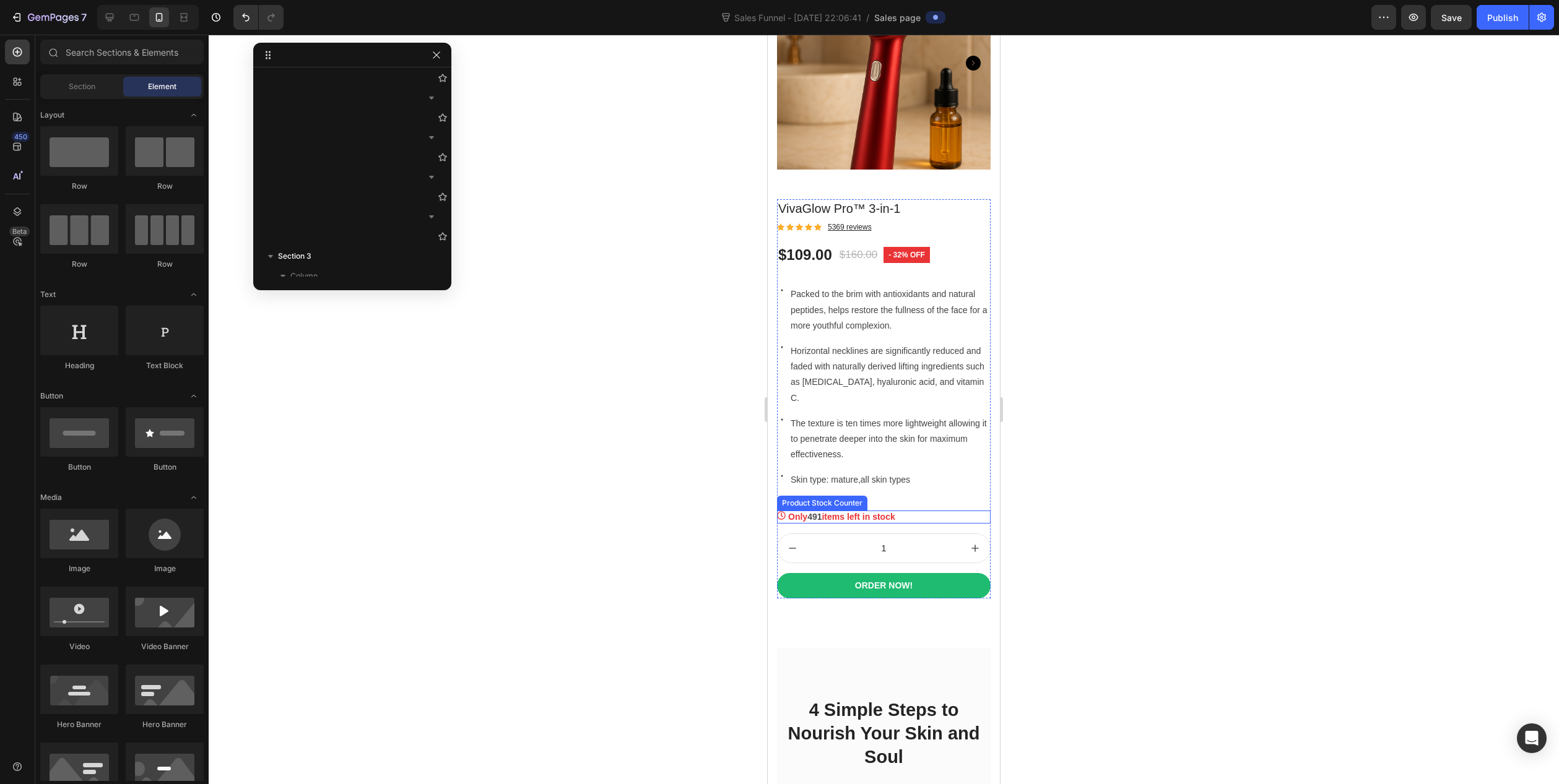
click at [876, 511] on p "Only 491 items left in stock" at bounding box center [842, 517] width 107 height 13
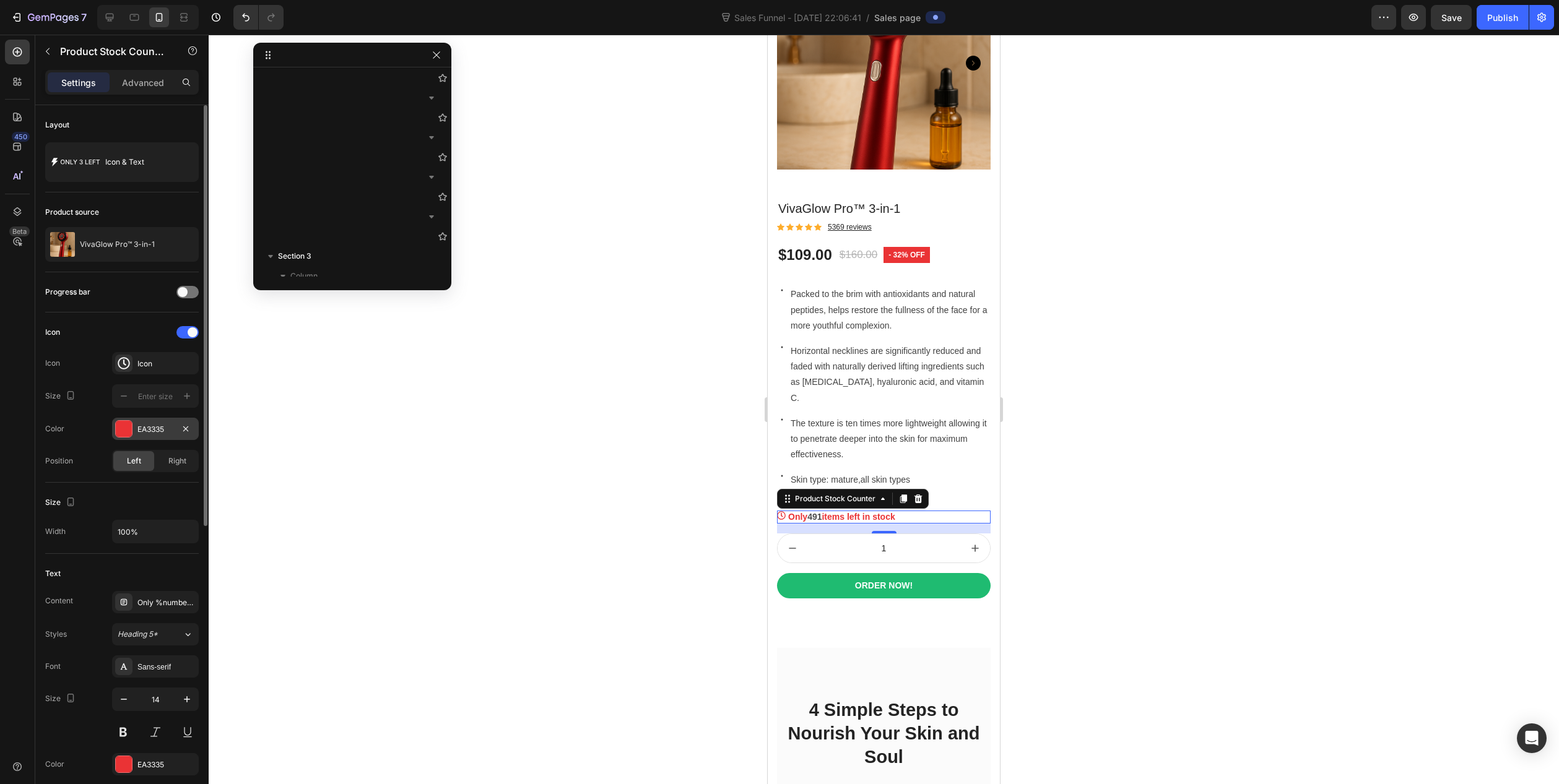
click at [154, 426] on div "EA3335" at bounding box center [155, 429] width 36 height 11
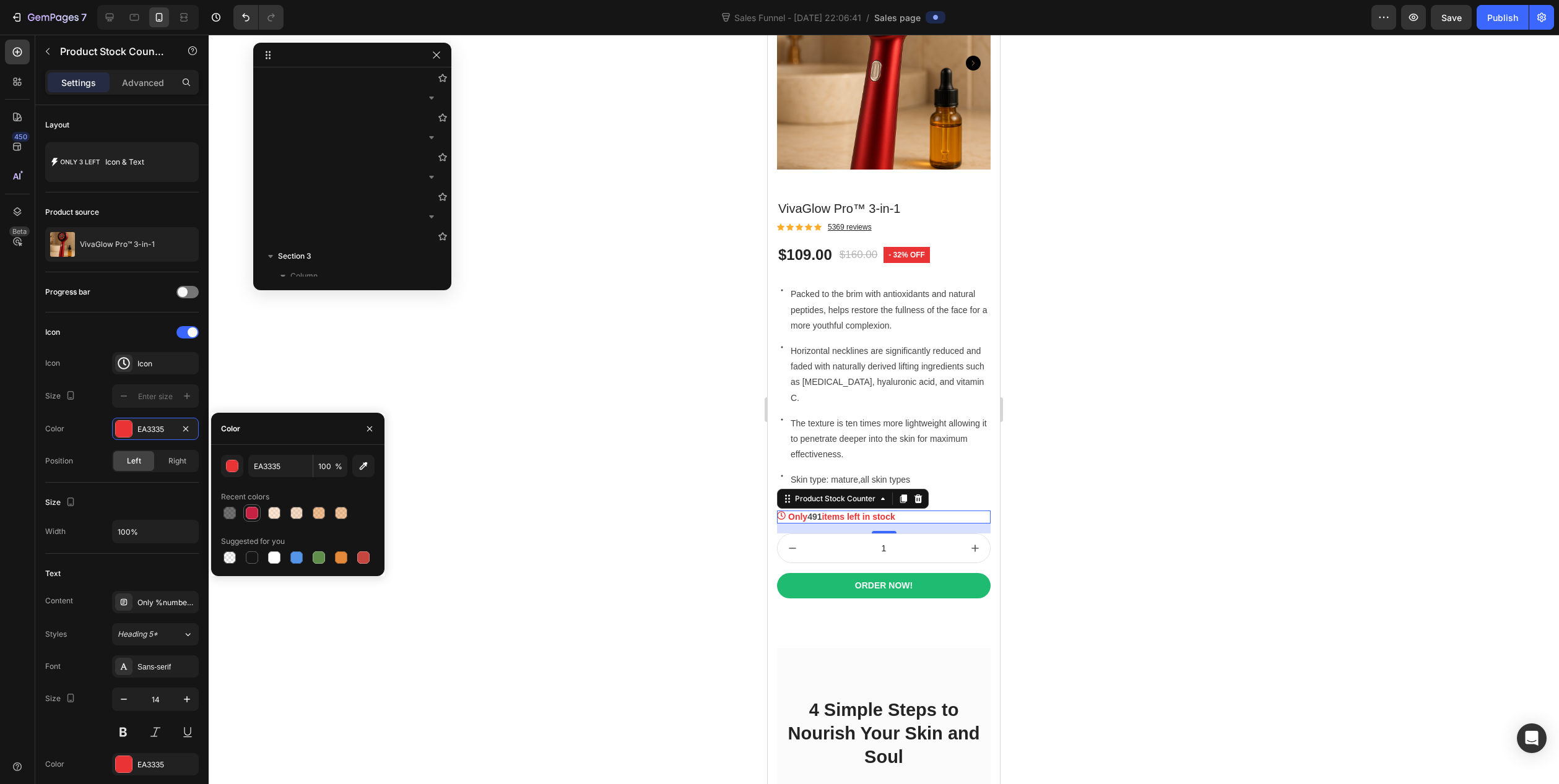
click at [250, 518] on div at bounding box center [252, 513] width 12 height 12
type input "C62042"
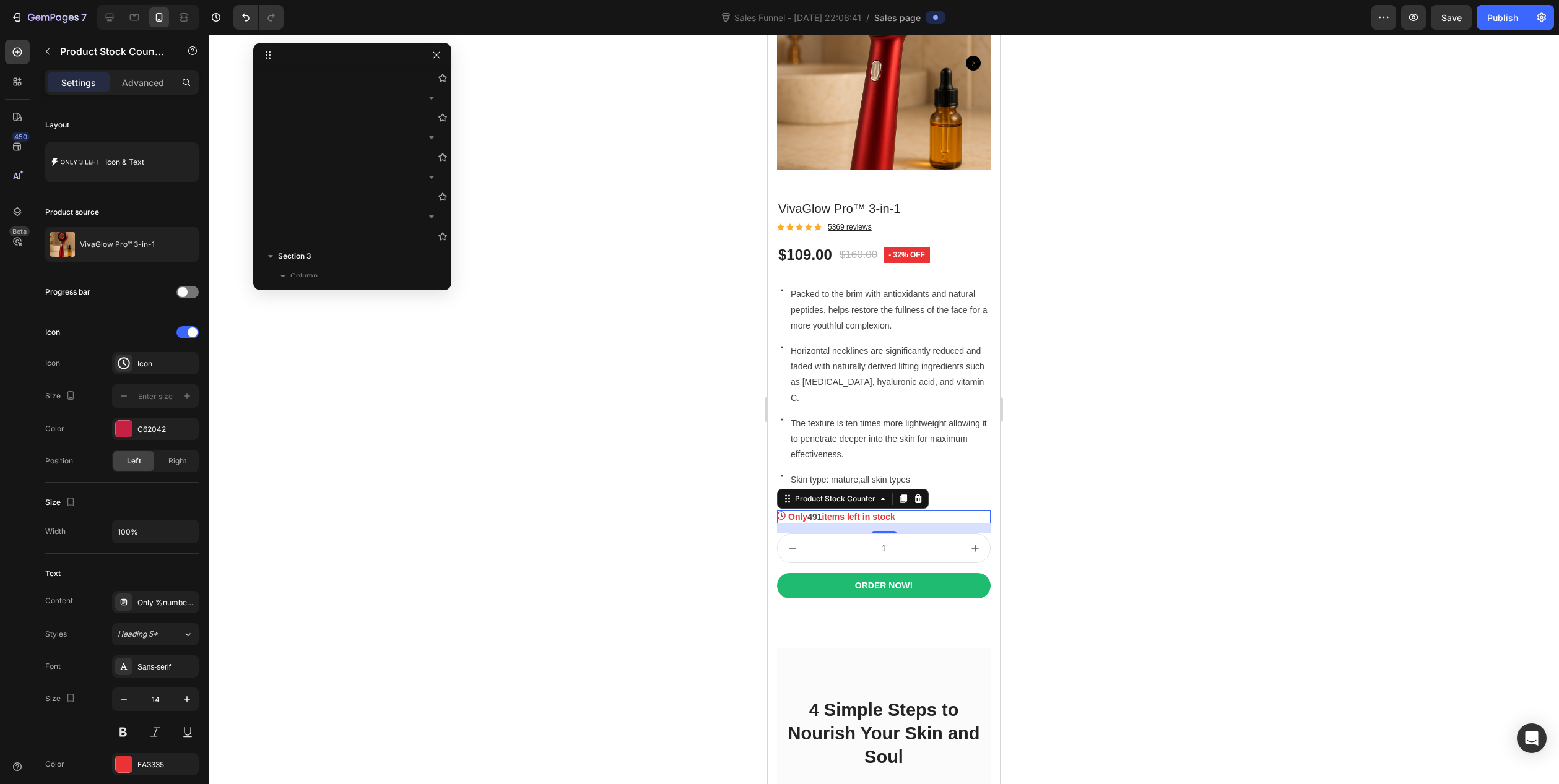
click at [637, 485] on div at bounding box center [884, 409] width 1351 height 750
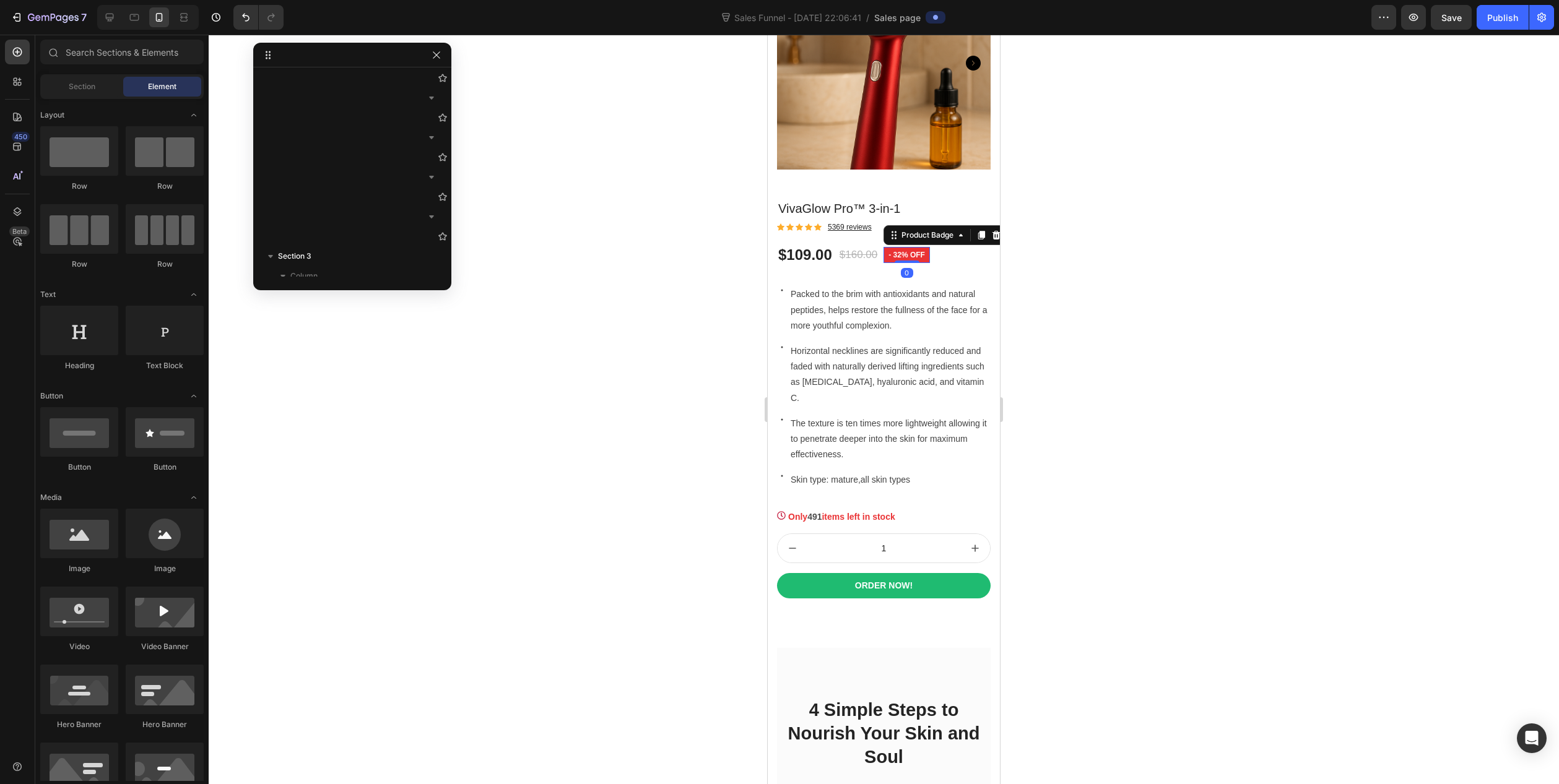
click at [904, 247] on pre "- 32% off" at bounding box center [907, 255] width 47 height 16
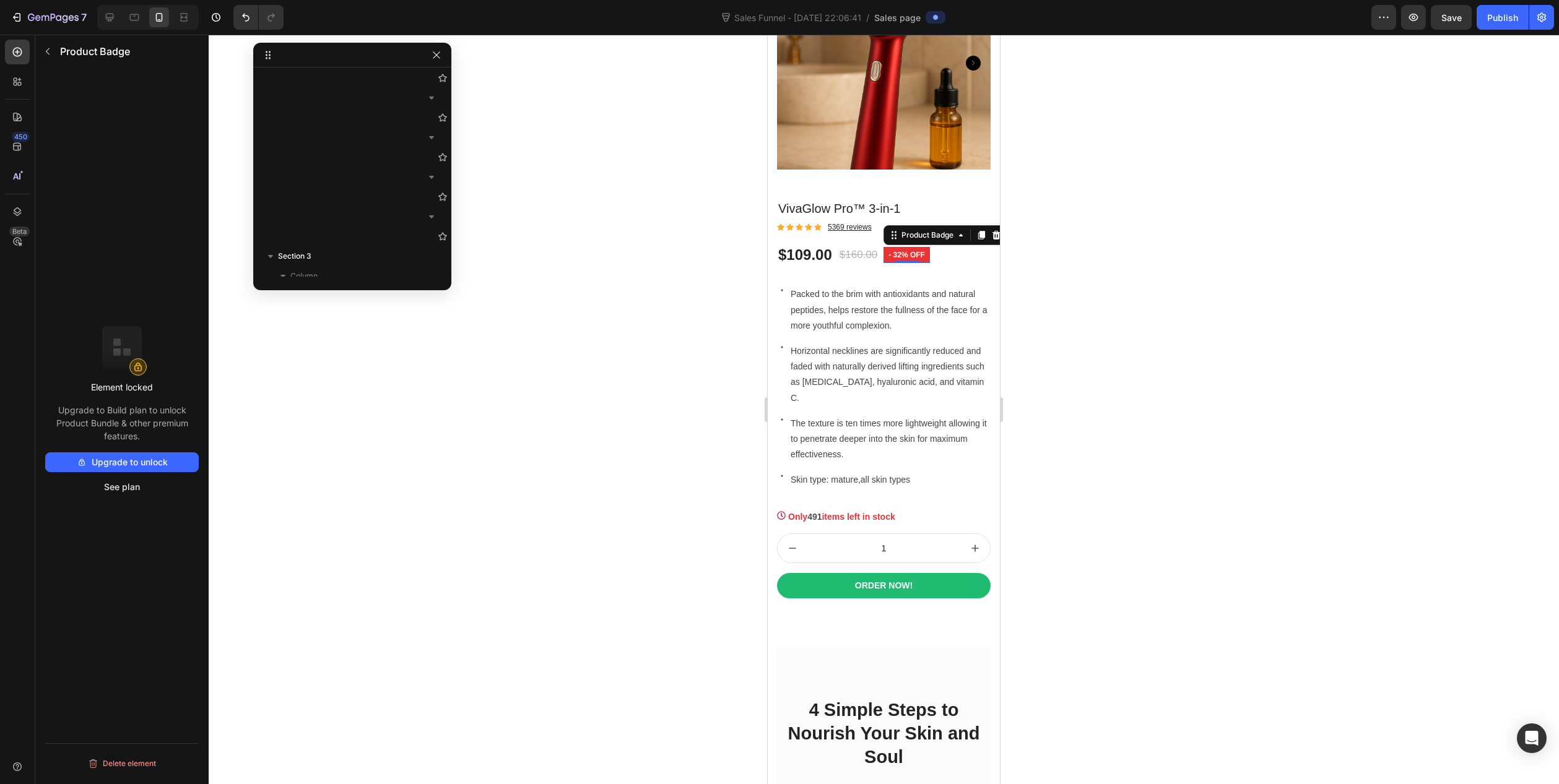
click at [317, 471] on div at bounding box center [884, 409] width 1351 height 750
click at [915, 249] on pre "- 32% off" at bounding box center [907, 255] width 47 height 16
click at [373, 531] on div at bounding box center [884, 409] width 1351 height 750
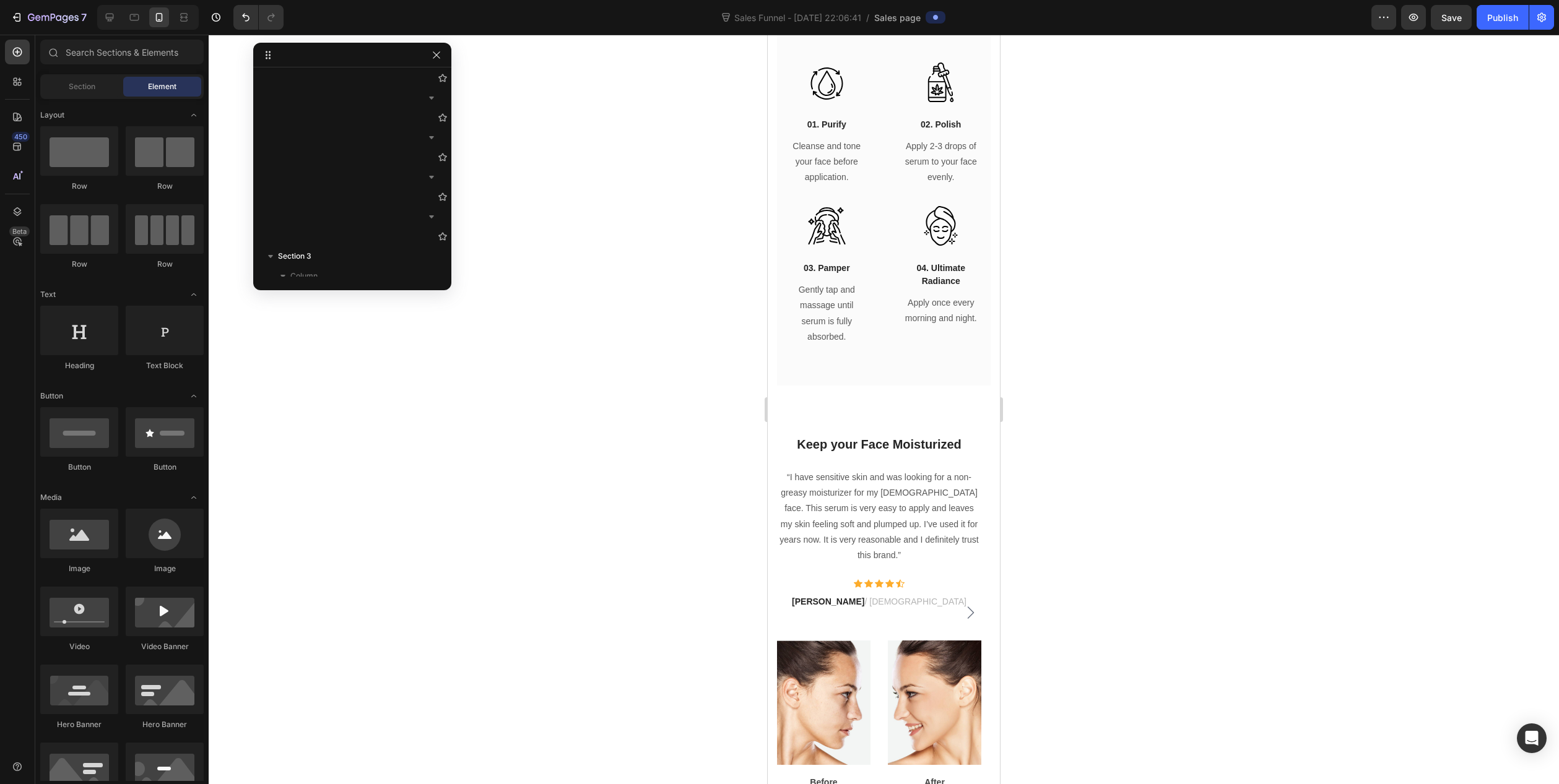
scroll to position [4497, 0]
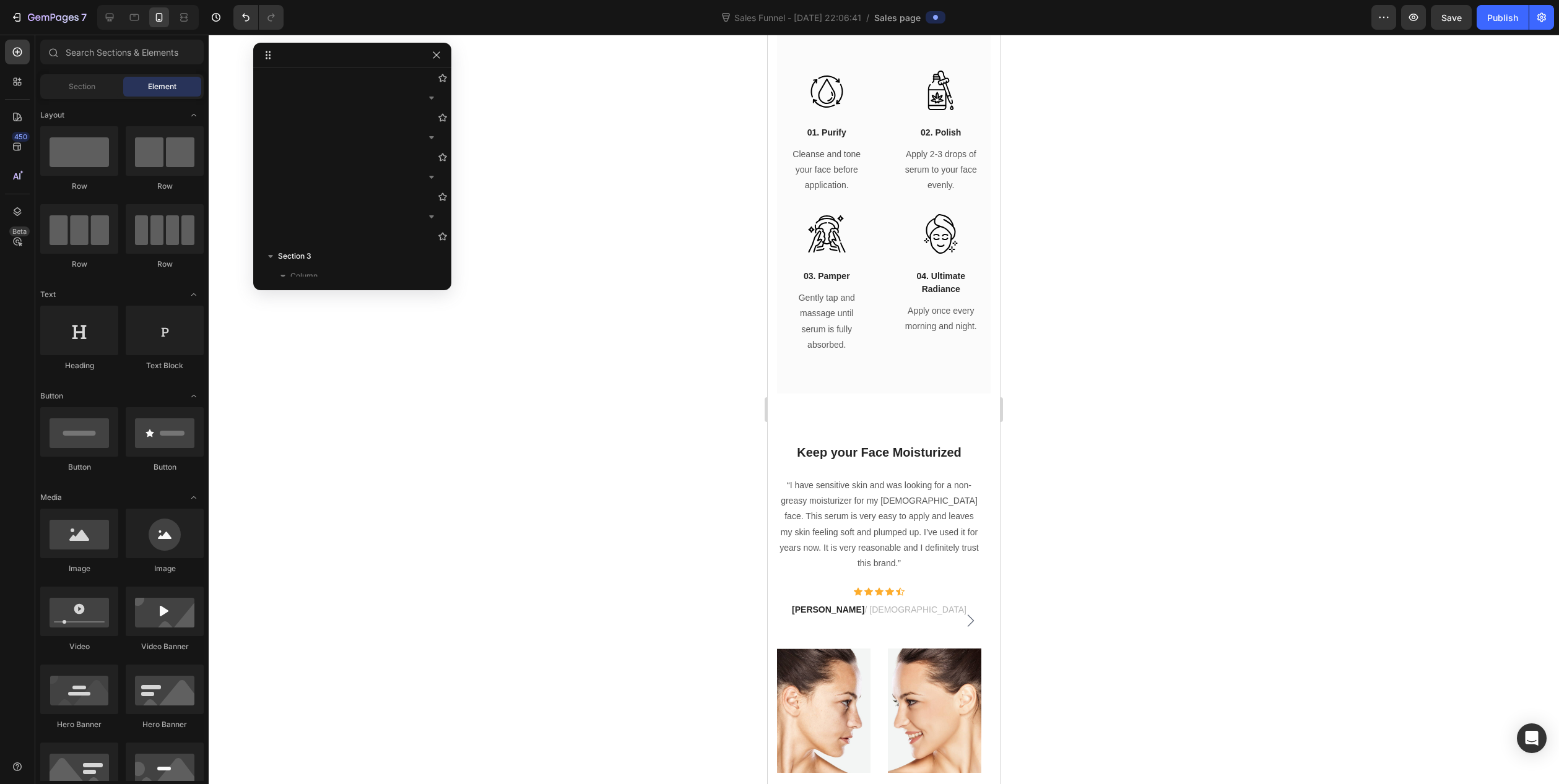
click at [612, 523] on div at bounding box center [884, 409] width 1351 height 750
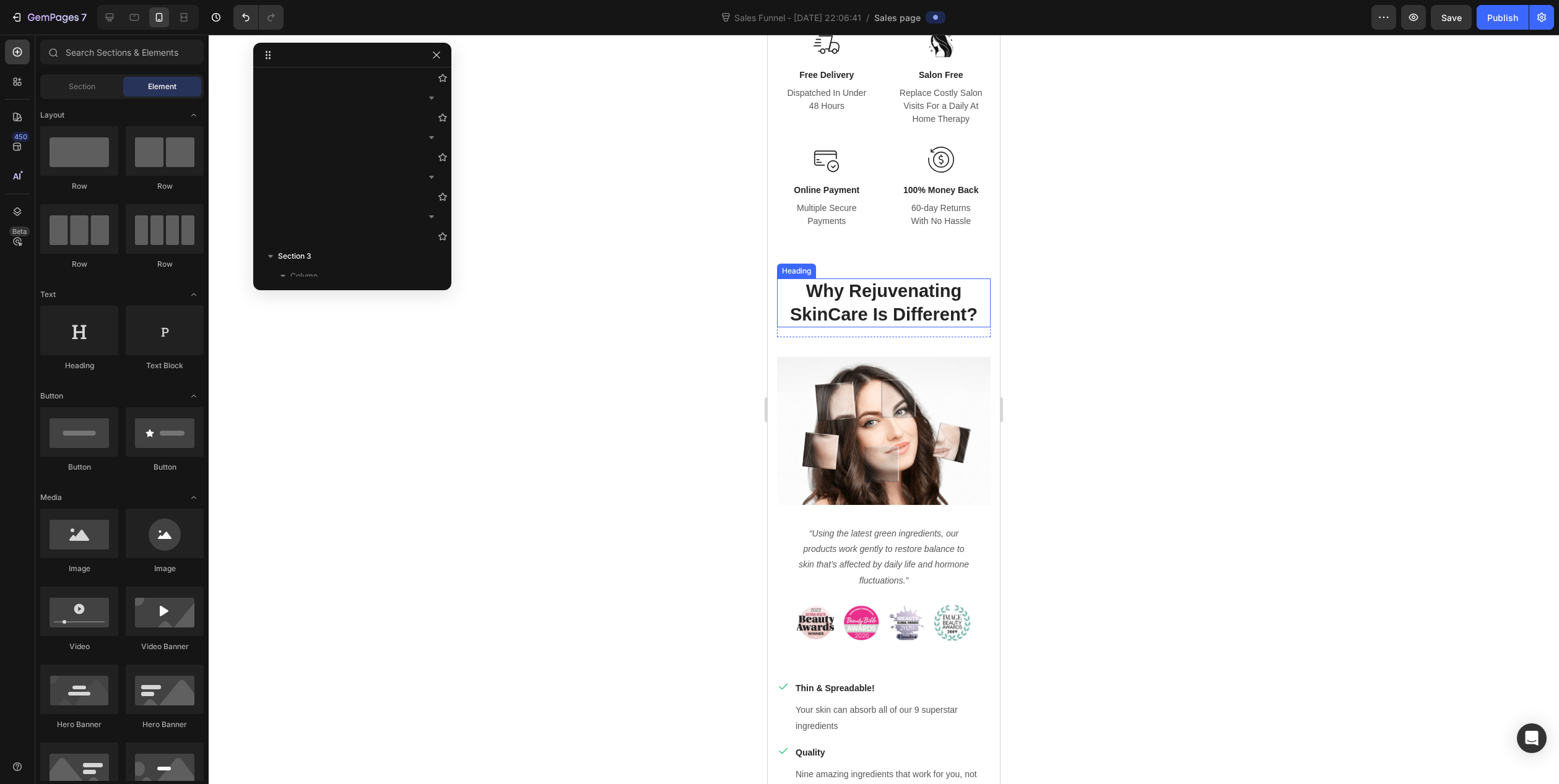
scroll to position [1401, 0]
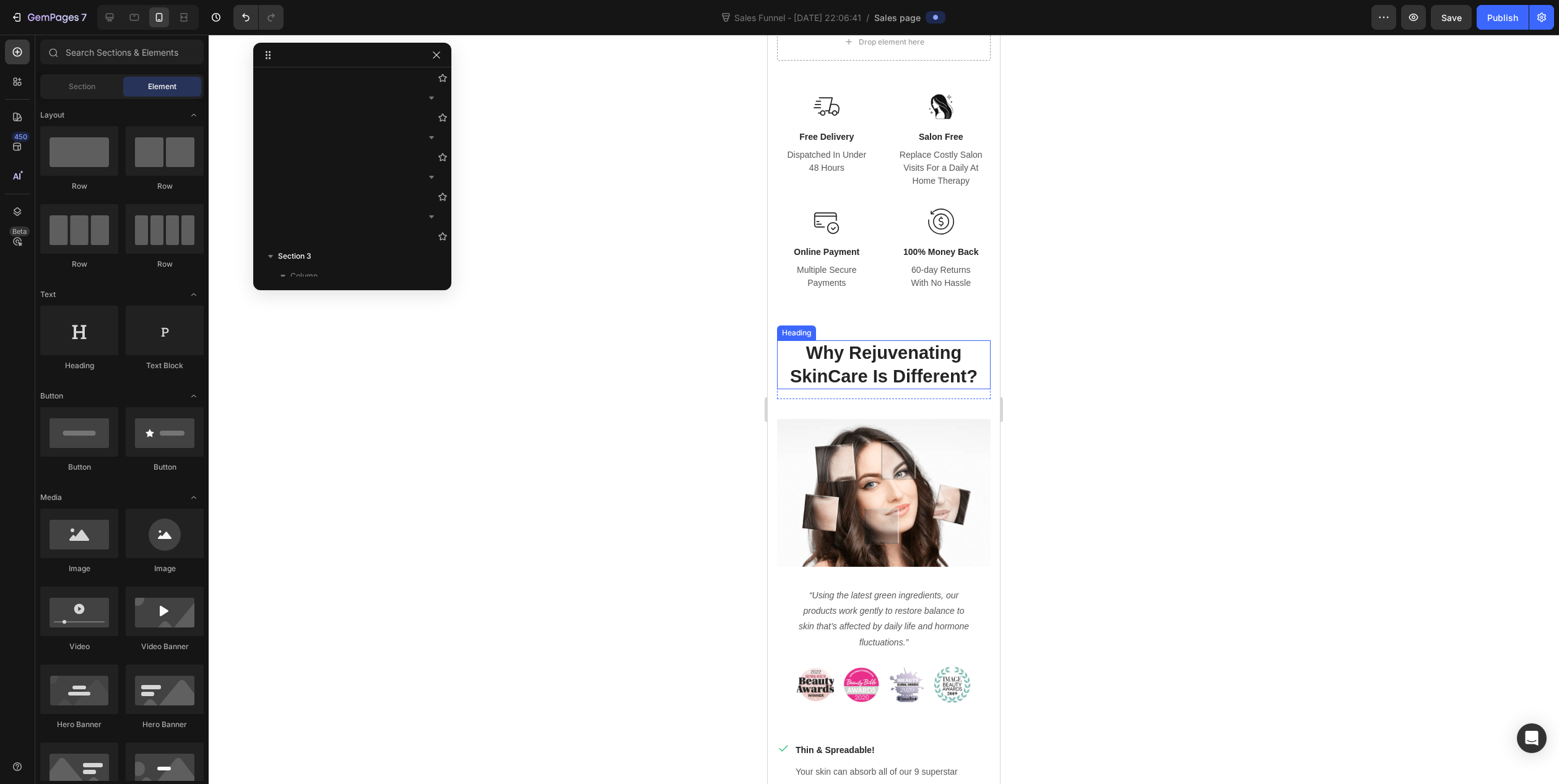
click at [878, 363] on p "Why Rejuvenating SkinCare Is Different?" at bounding box center [884, 365] width 211 height 47
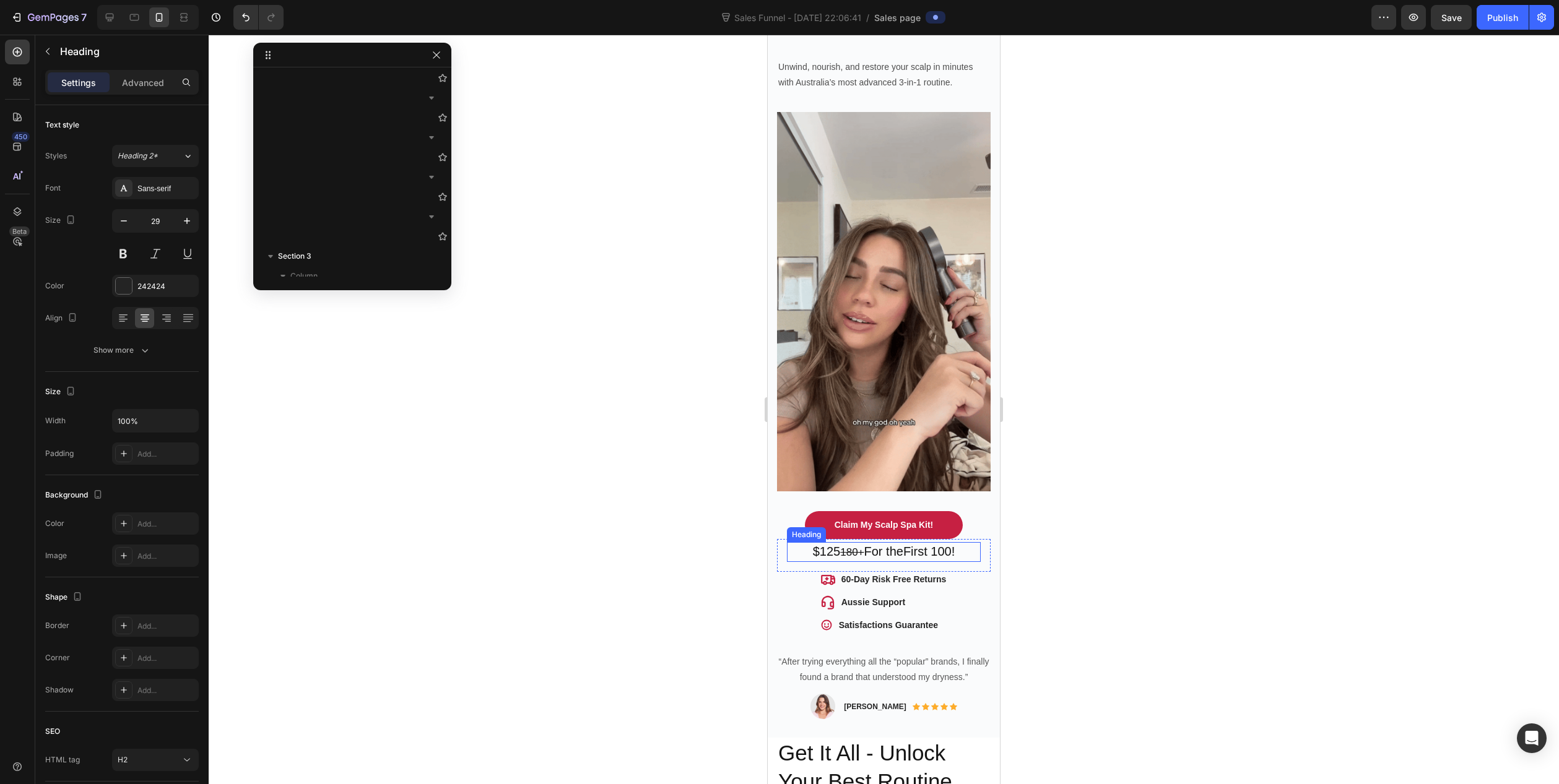
scroll to position [186, 0]
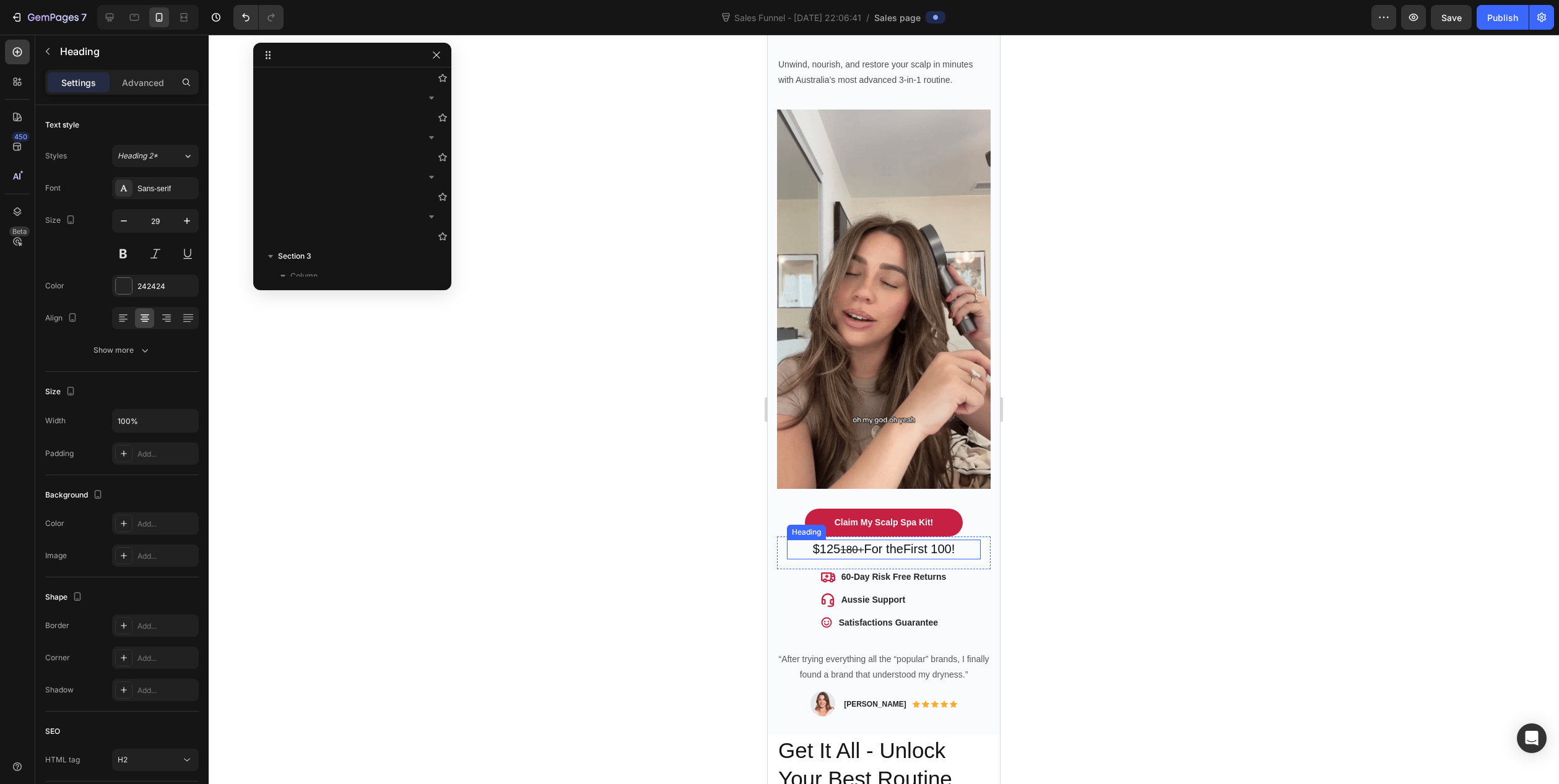
click at [929, 542] on span "First 100!" at bounding box center [929, 548] width 51 height 13
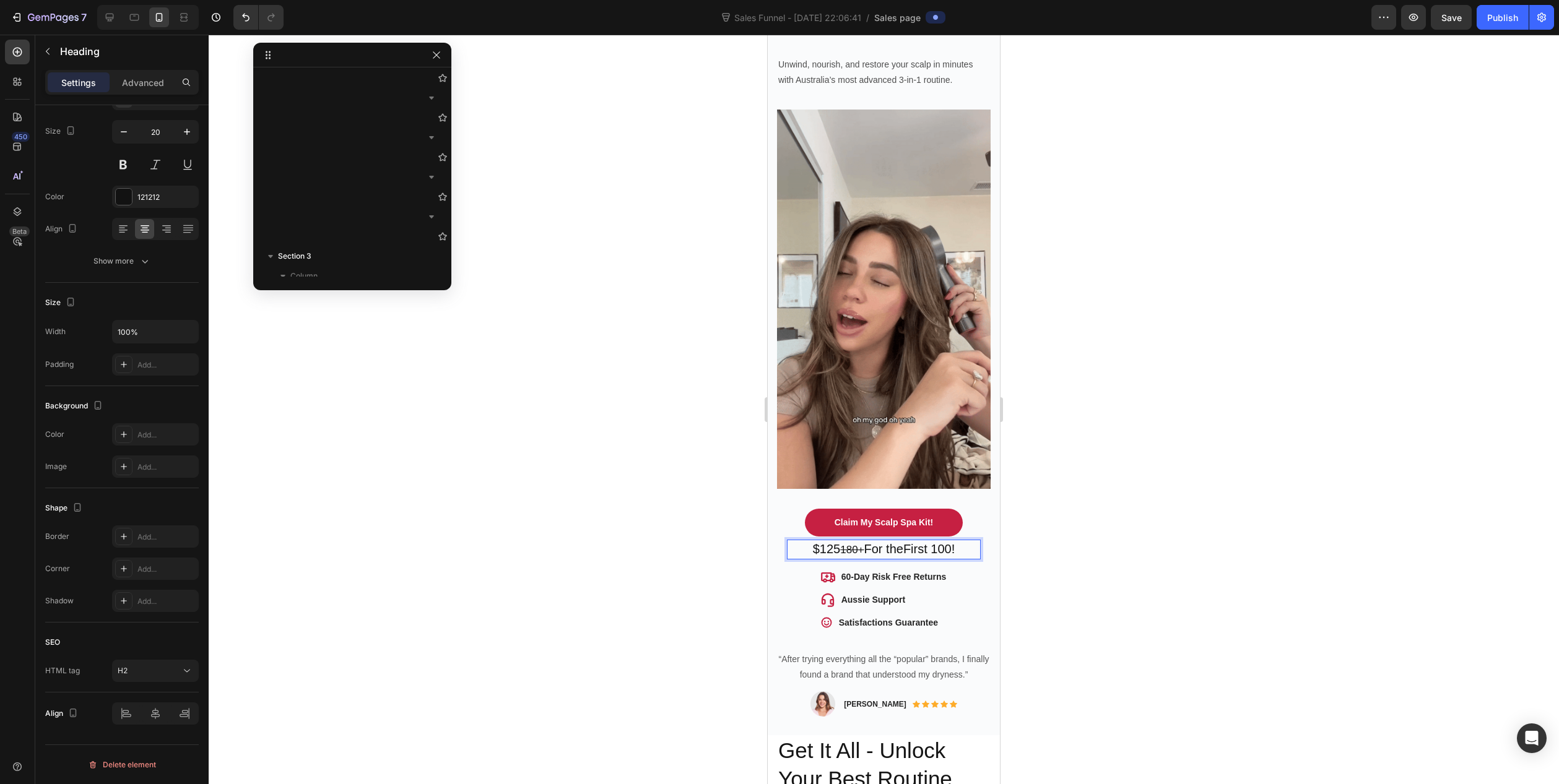
drag, startPoint x: 932, startPoint y: 531, endPoint x: 951, endPoint y: 533, distance: 19.1
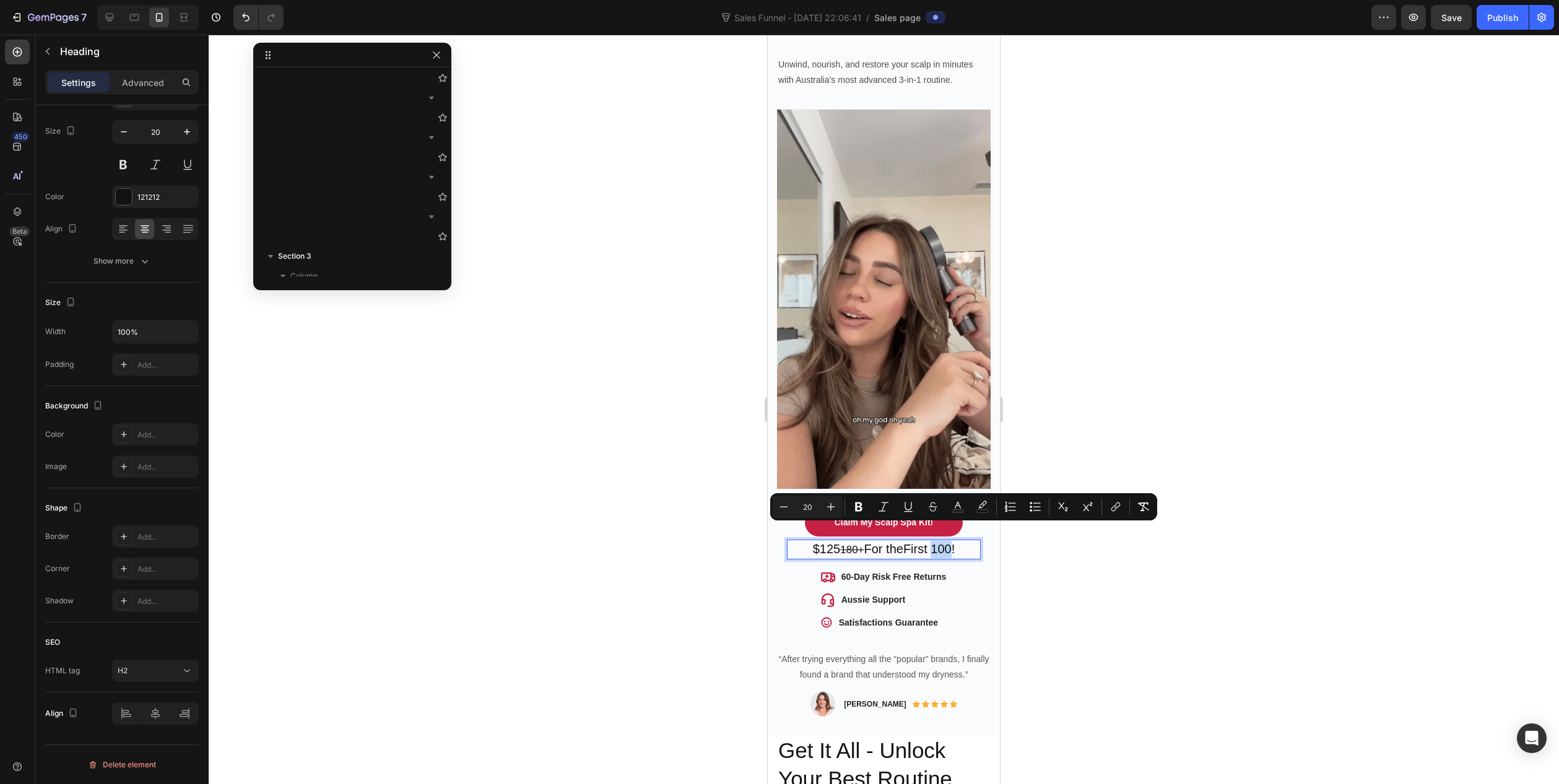
drag, startPoint x: 934, startPoint y: 533, endPoint x: 951, endPoint y: 534, distance: 17.0
click at [951, 542] on span "First 100!" at bounding box center [929, 548] width 51 height 13
click at [906, 508] on icon "Editor contextual toolbar" at bounding box center [908, 506] width 7 height 9
drag, startPoint x: 955, startPoint y: 531, endPoint x: 931, endPoint y: 534, distance: 24.2
click at [931, 541] on p "$125 180+ For the First 100 !" at bounding box center [884, 549] width 192 height 17
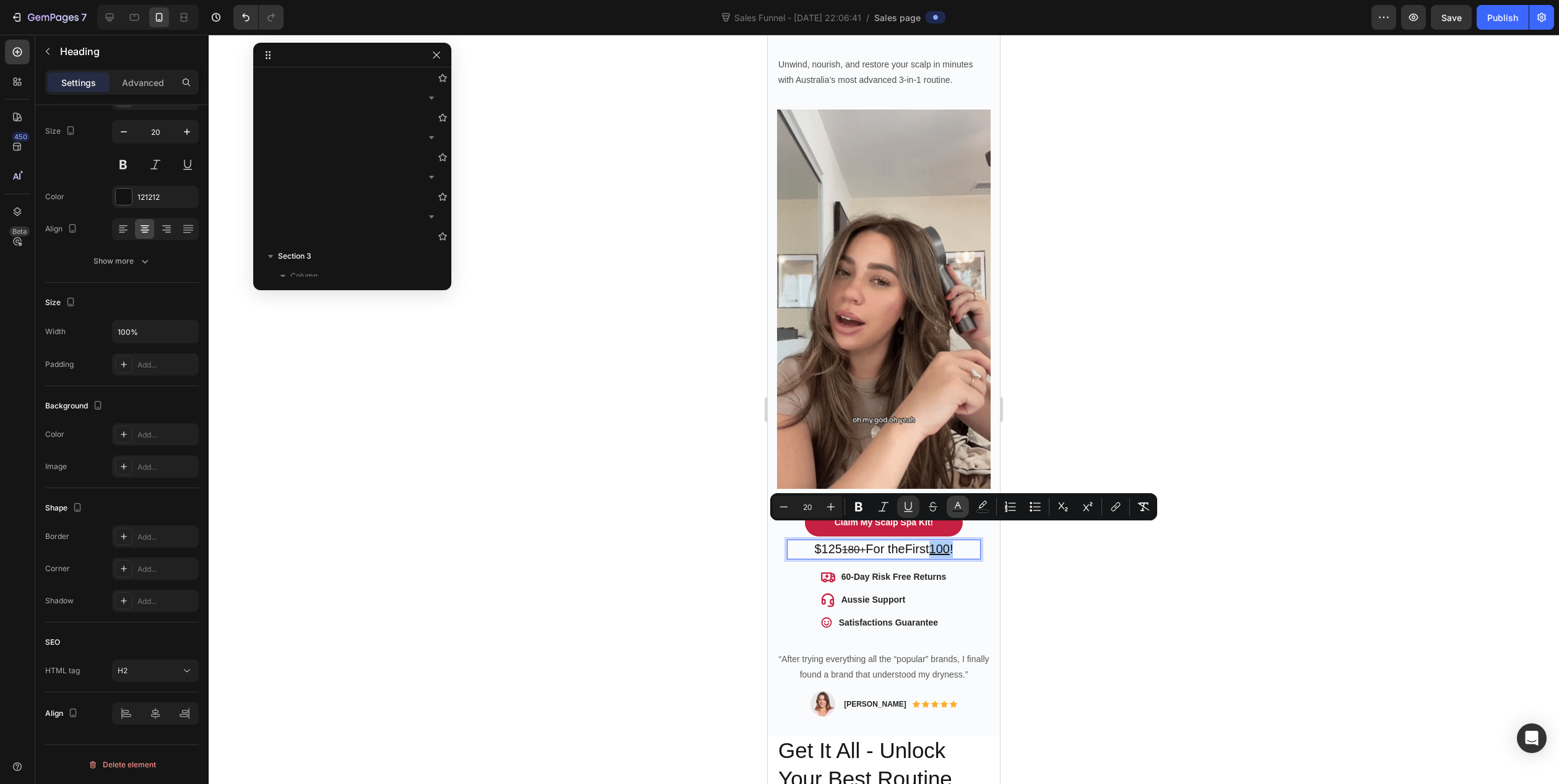
click at [966, 509] on button "Text Color" at bounding box center [957, 507] width 22 height 22
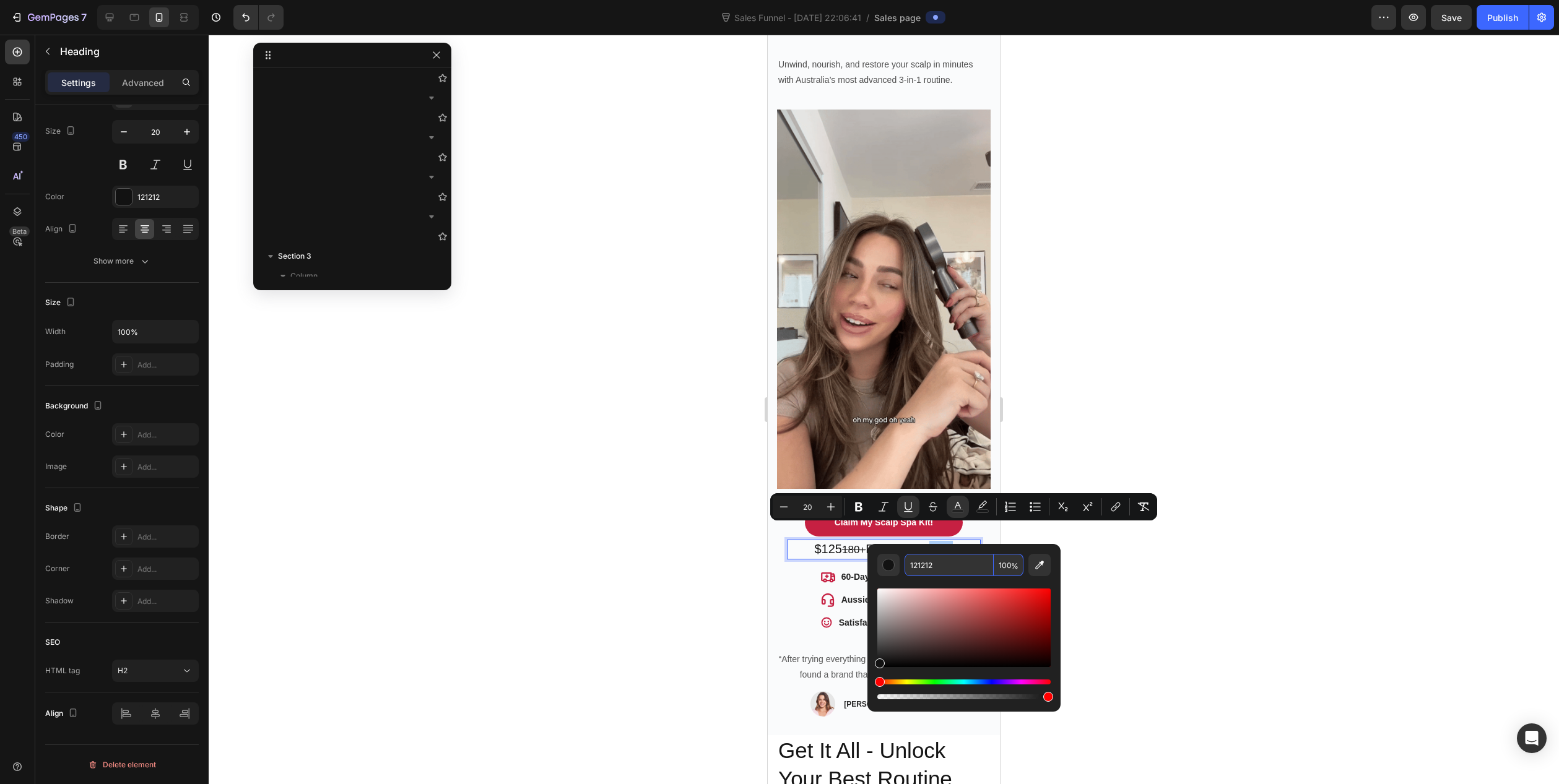
click at [959, 568] on input "121212" at bounding box center [949, 565] width 89 height 22
paste input "C6204"
type input "C62042"
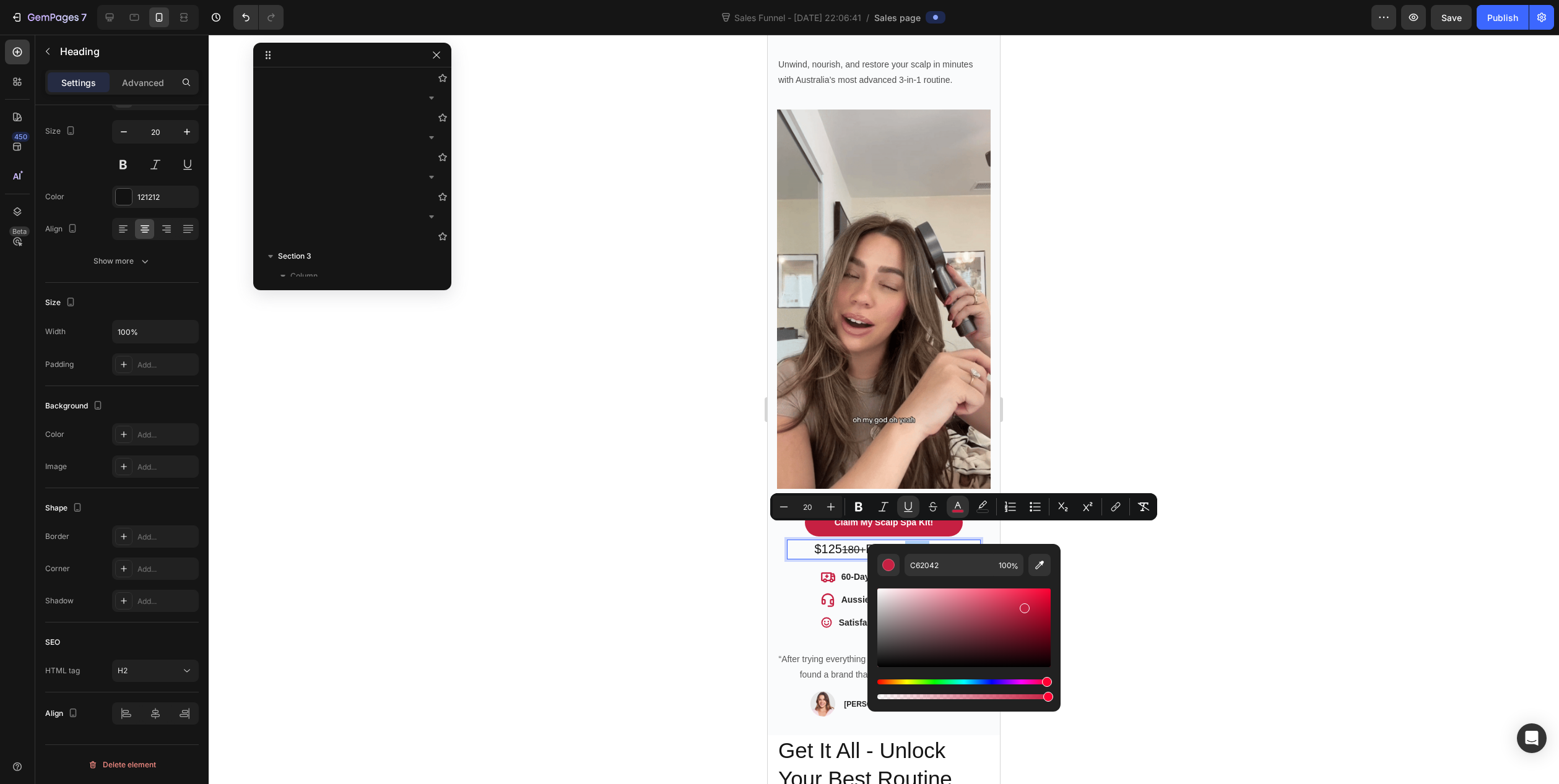
click at [677, 598] on div at bounding box center [884, 409] width 1351 height 750
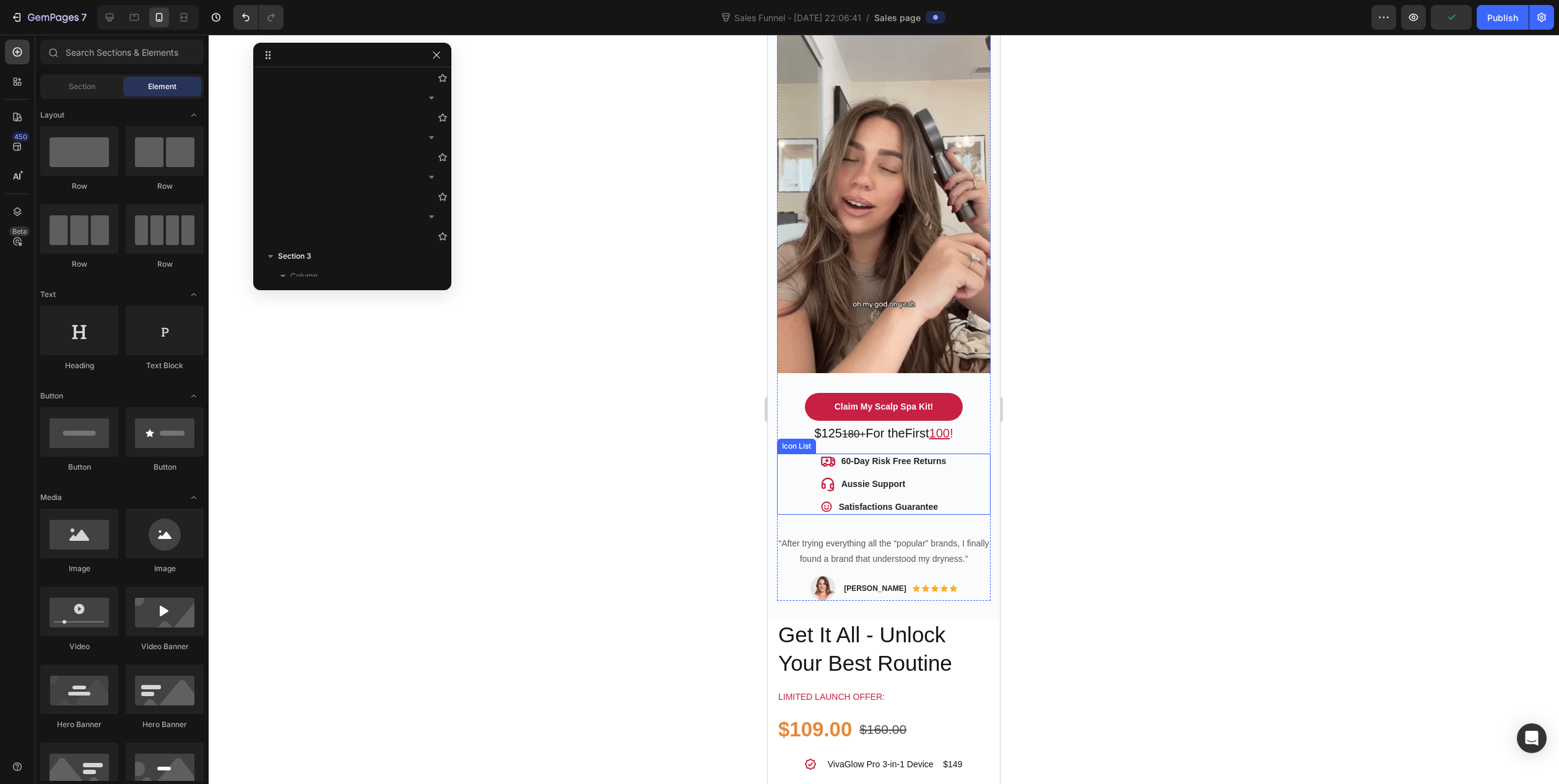
scroll to position [310, 0]
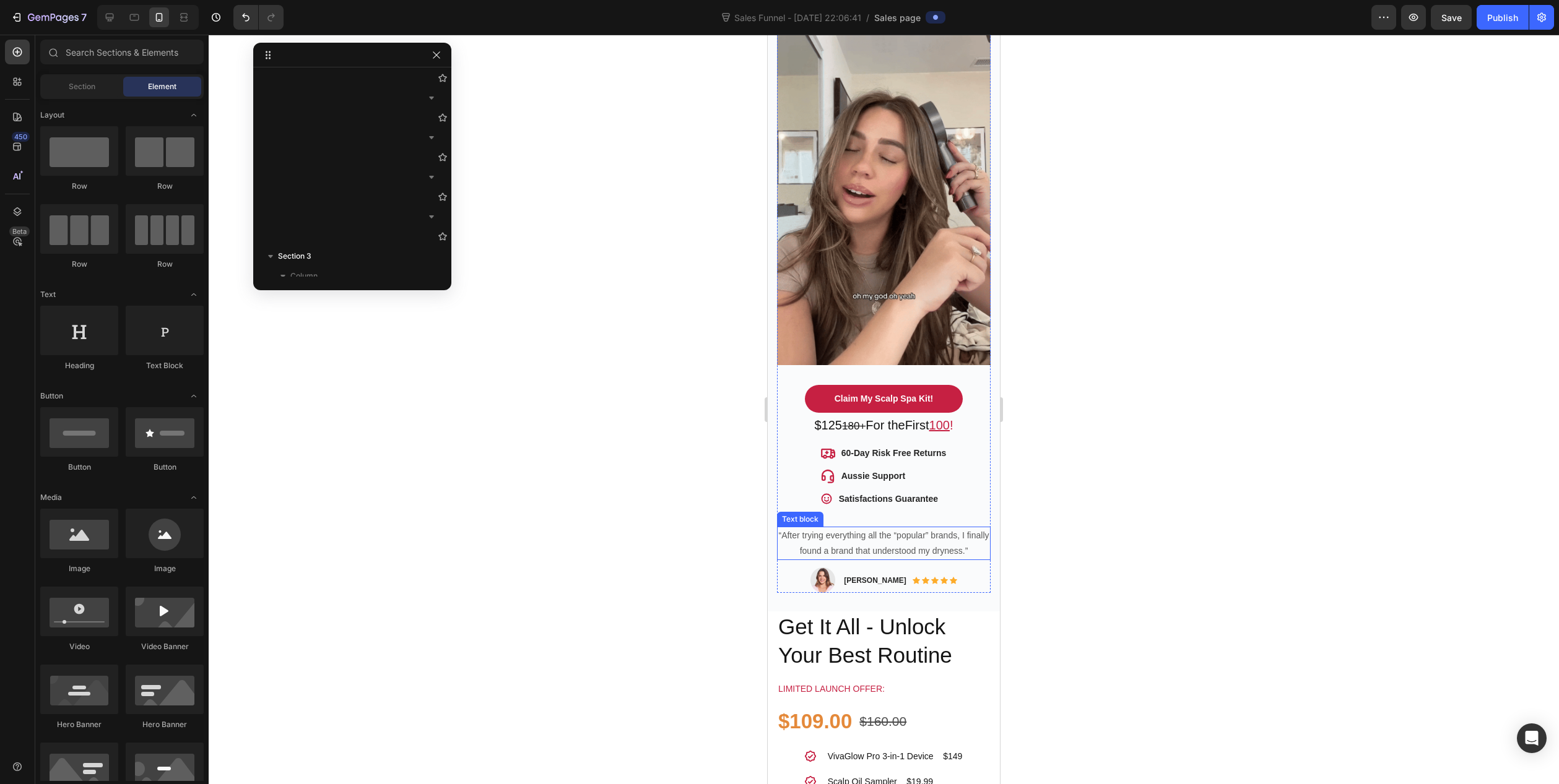
click at [819, 528] on p "“After trying everything all the “popular” brands, I finally found a brand that…" at bounding box center [884, 543] width 211 height 31
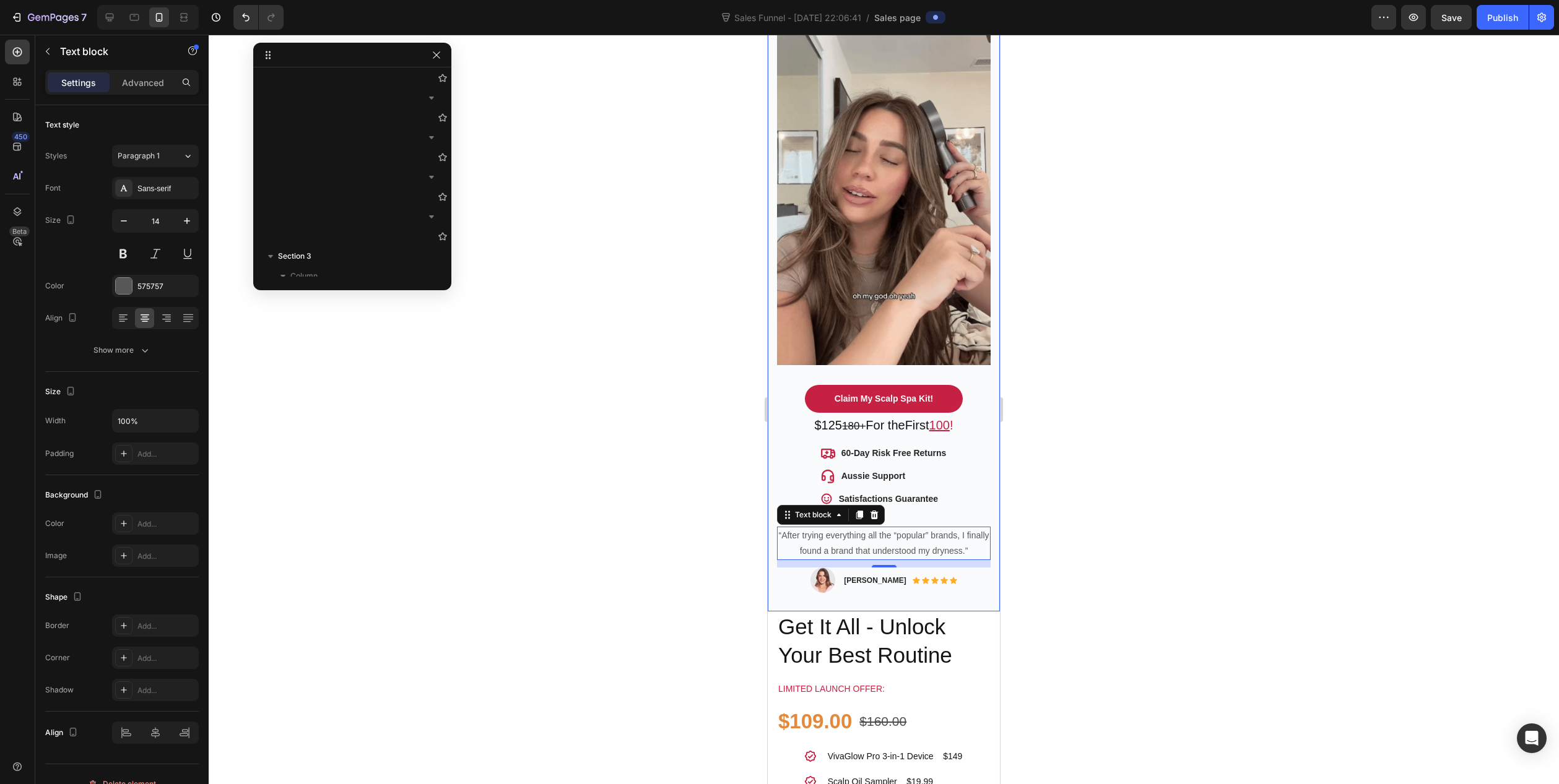
click at [713, 552] on div at bounding box center [884, 409] width 1351 height 750
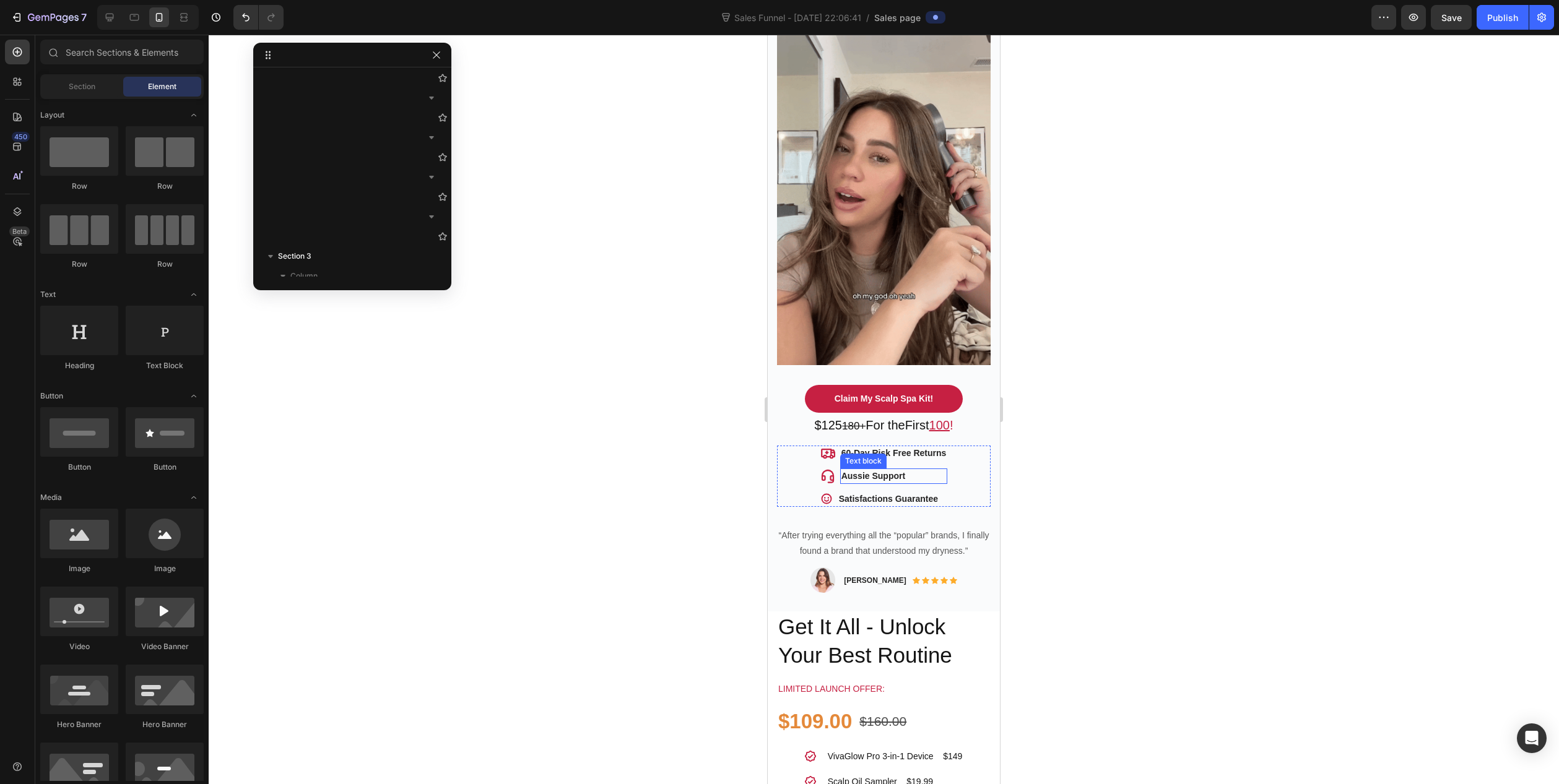
click at [842, 470] on p "Aussie Support" at bounding box center [894, 476] width 105 height 13
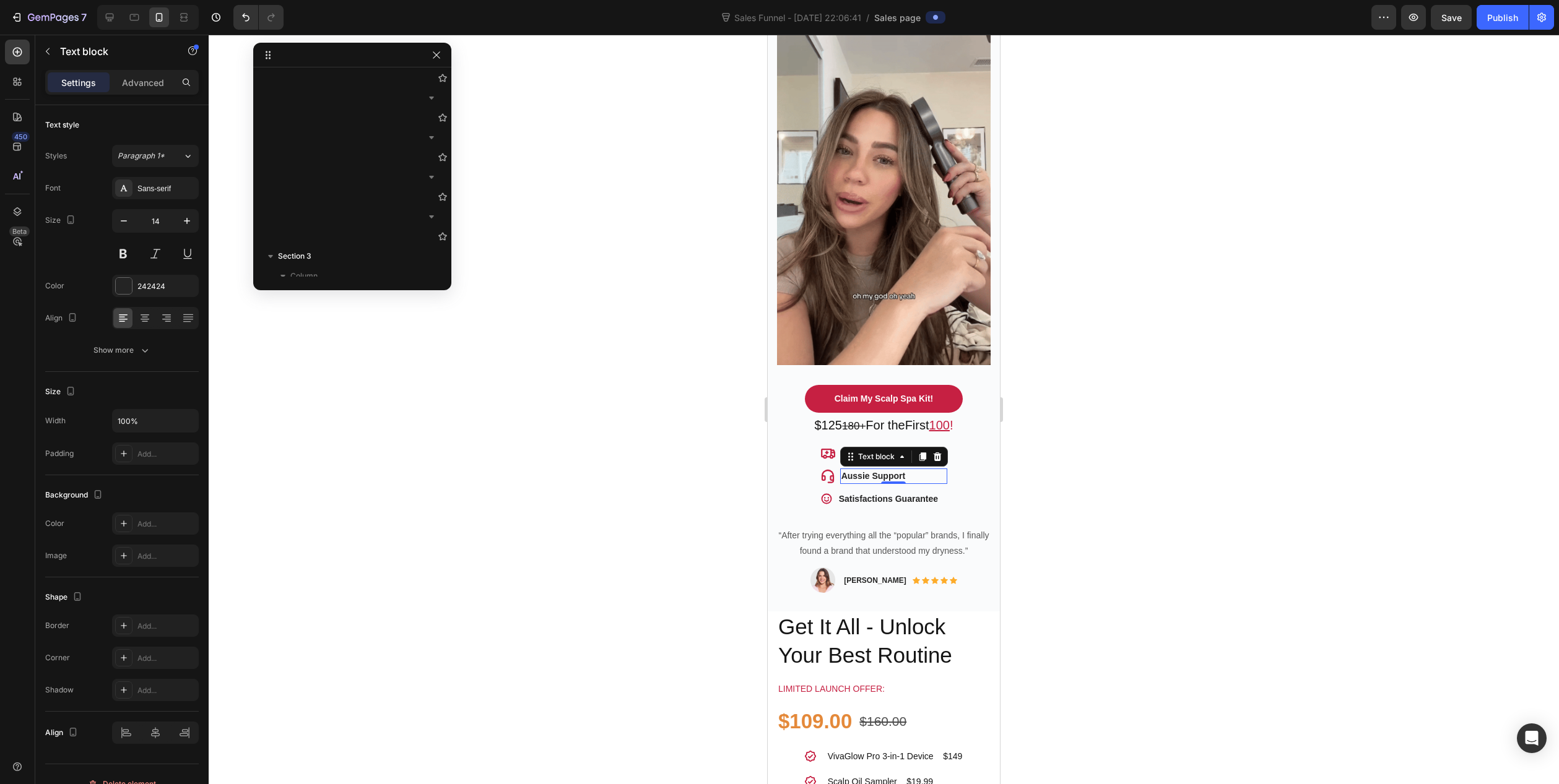
click at [842, 470] on p "Aussie Support" at bounding box center [894, 476] width 105 height 13
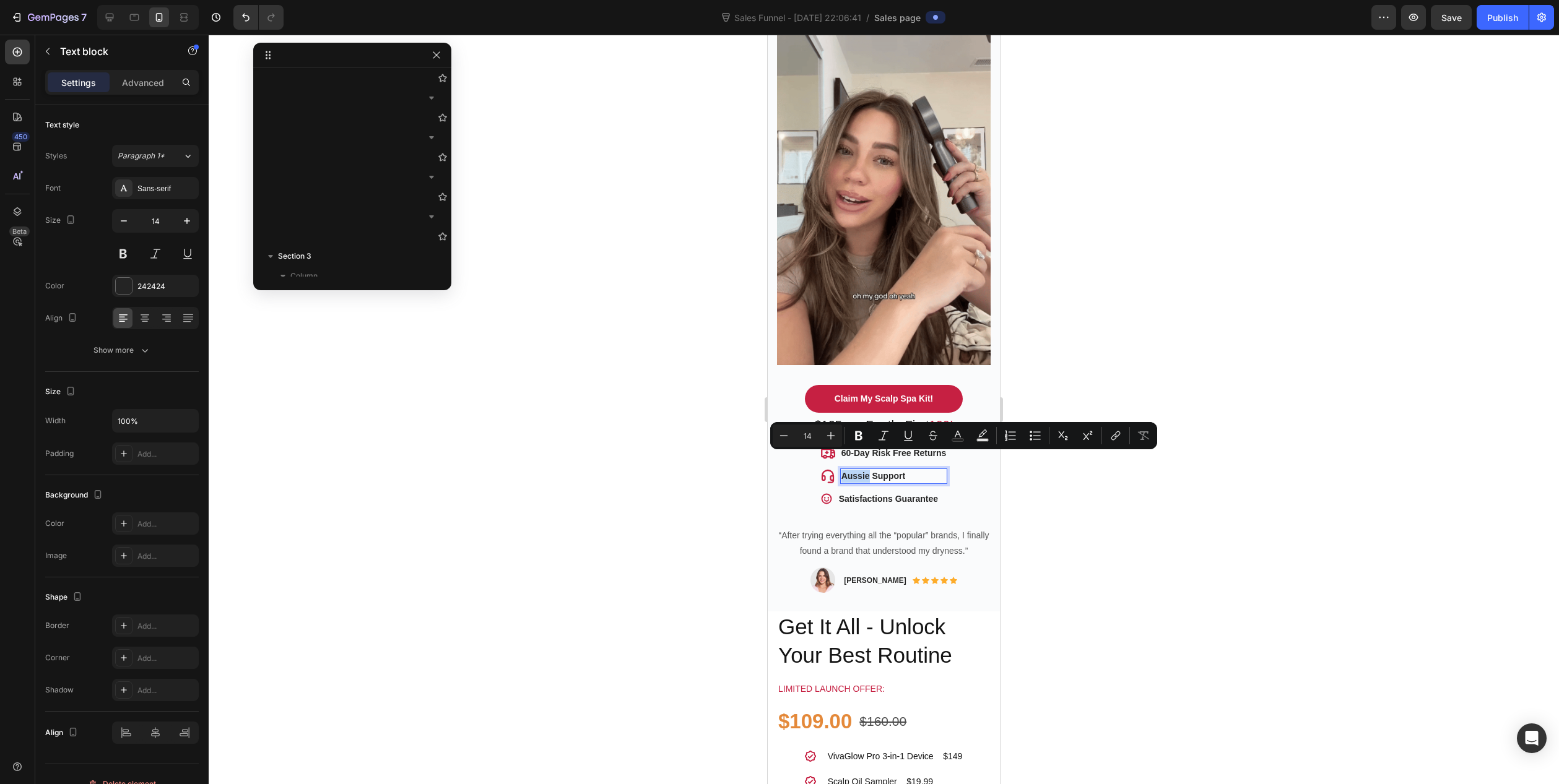
click at [842, 470] on p "Aussie Support" at bounding box center [894, 476] width 105 height 13
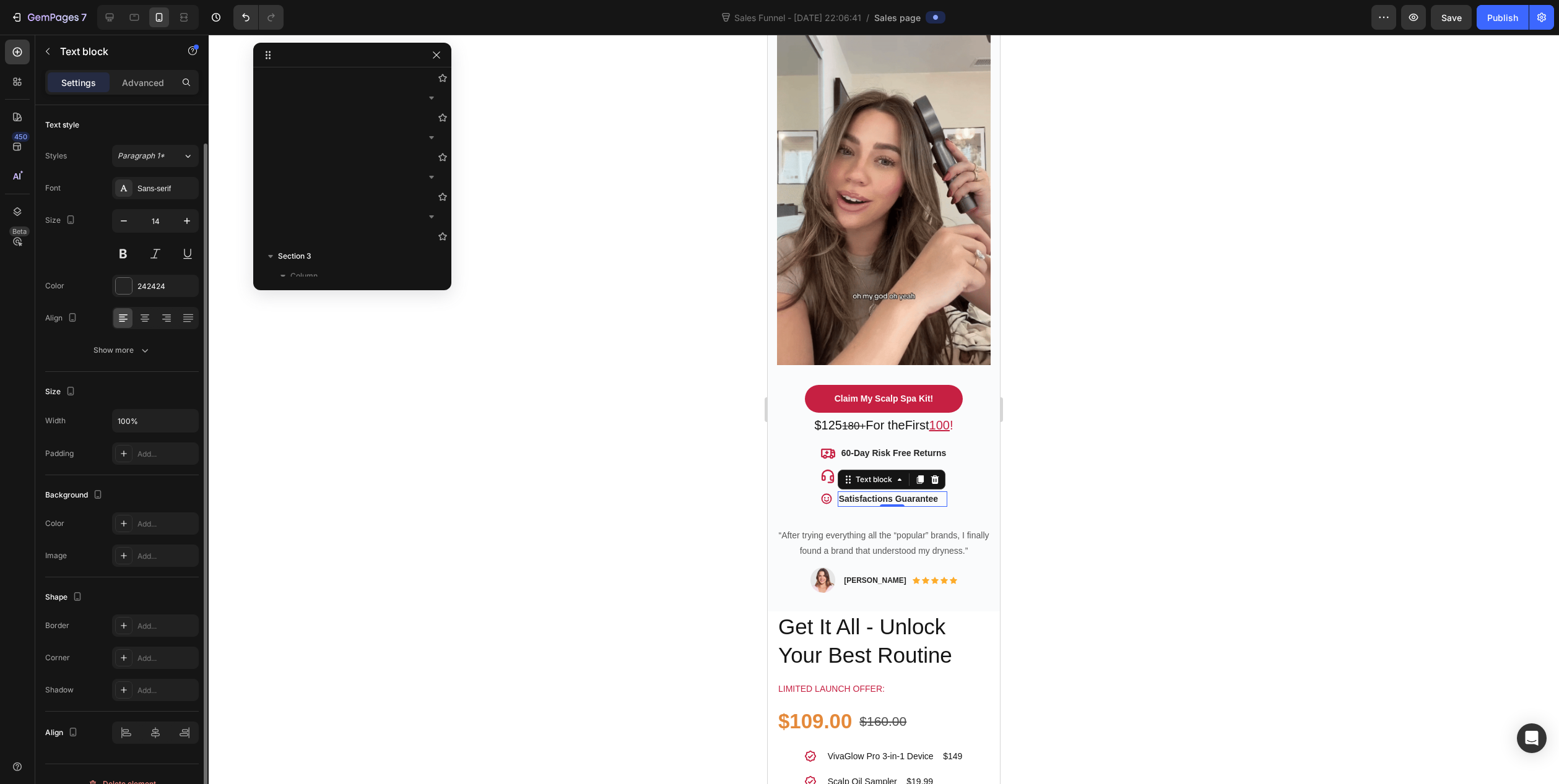
click at [842, 493] on p "Satisfactions Guarantee" at bounding box center [893, 499] width 108 height 13
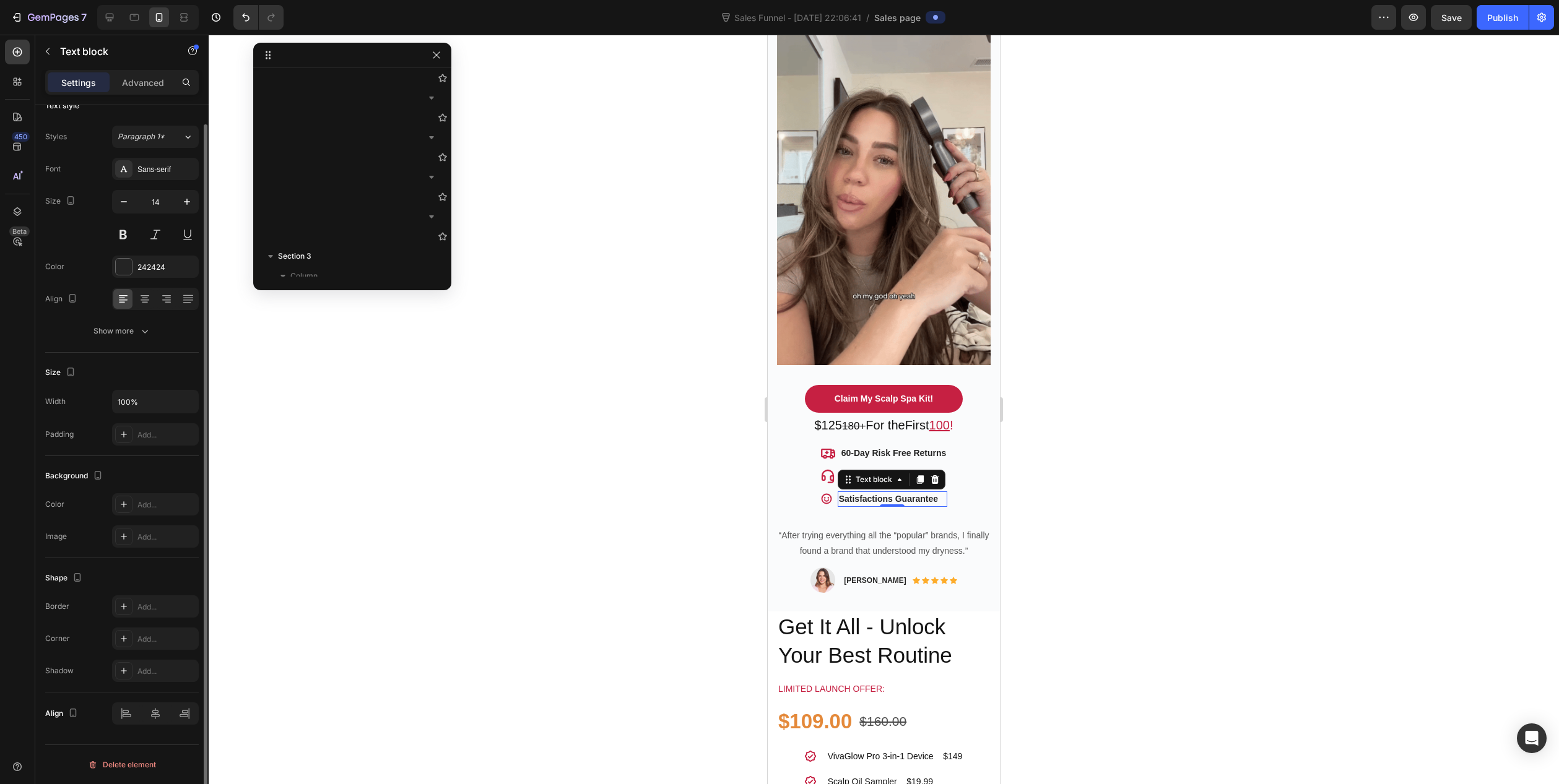
click at [839, 493] on p "Satisfactions Guarantee" at bounding box center [893, 499] width 108 height 13
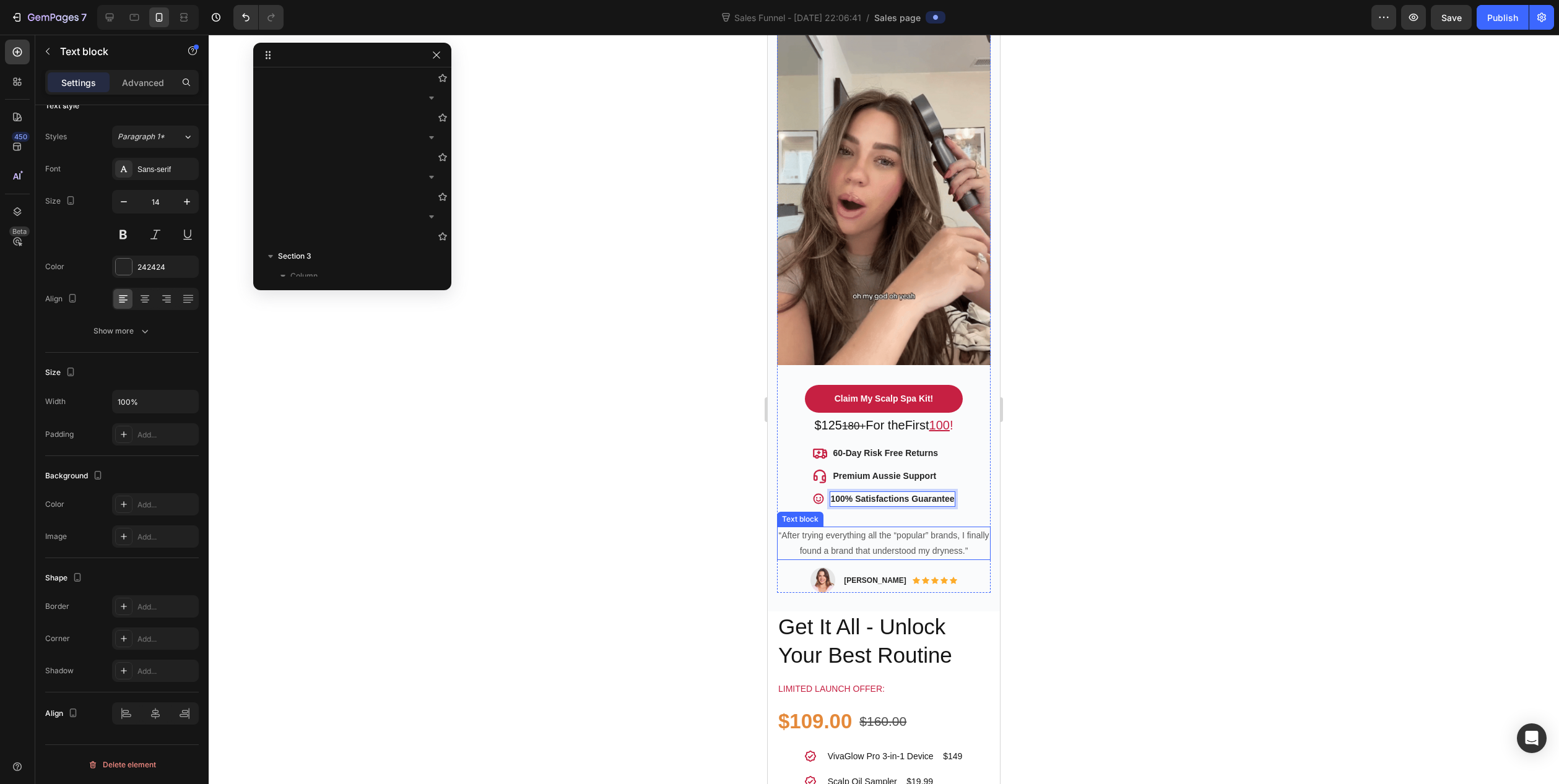
click at [853, 528] on p "“After trying everything all the “popular” brands, I finally found a brand that…" at bounding box center [884, 543] width 211 height 31
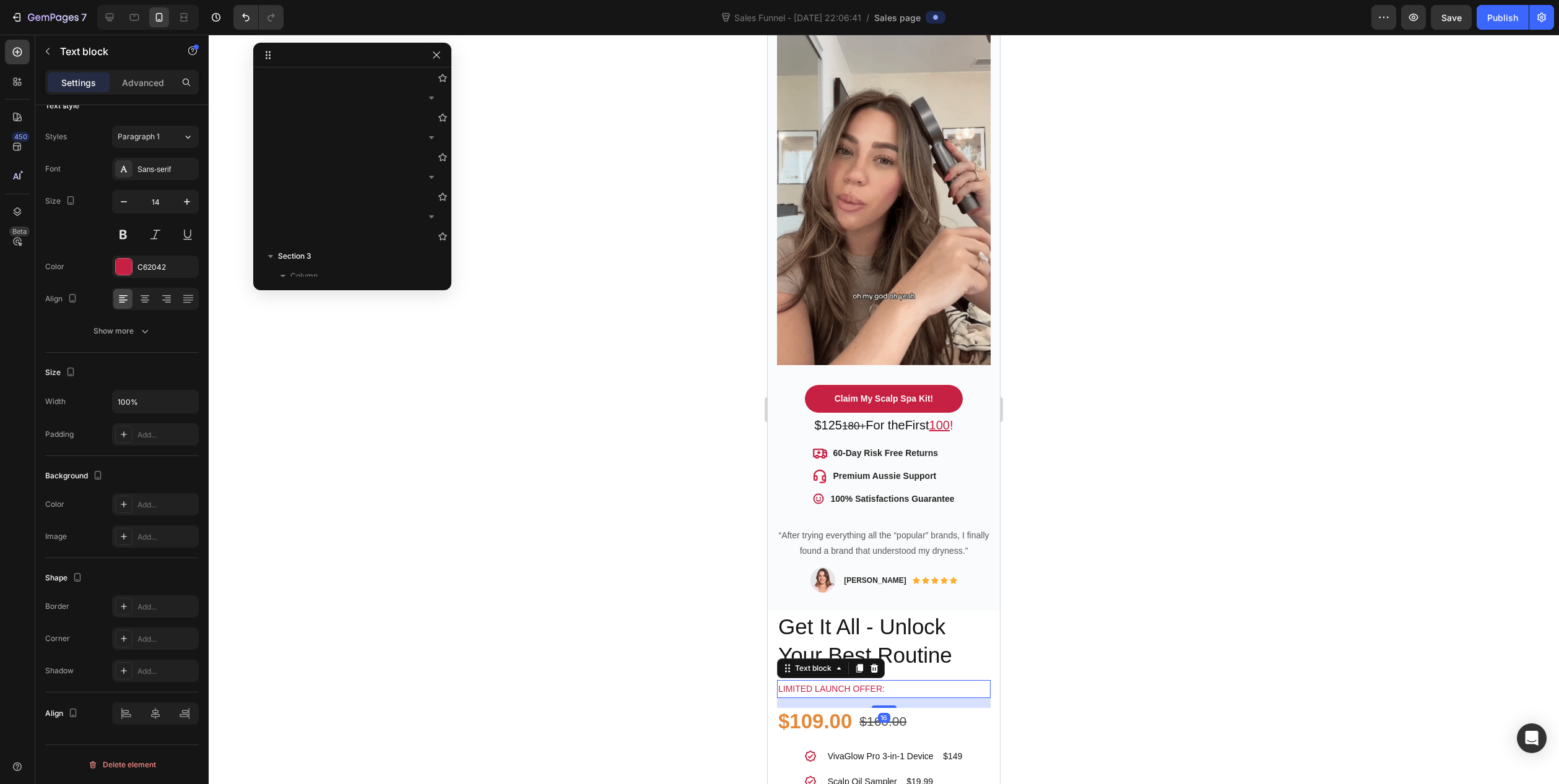
click at [826, 681] on p "Limited launch offer:" at bounding box center [884, 689] width 211 height 15
click at [815, 681] on p "Limited launch offer:" at bounding box center [884, 689] width 211 height 15
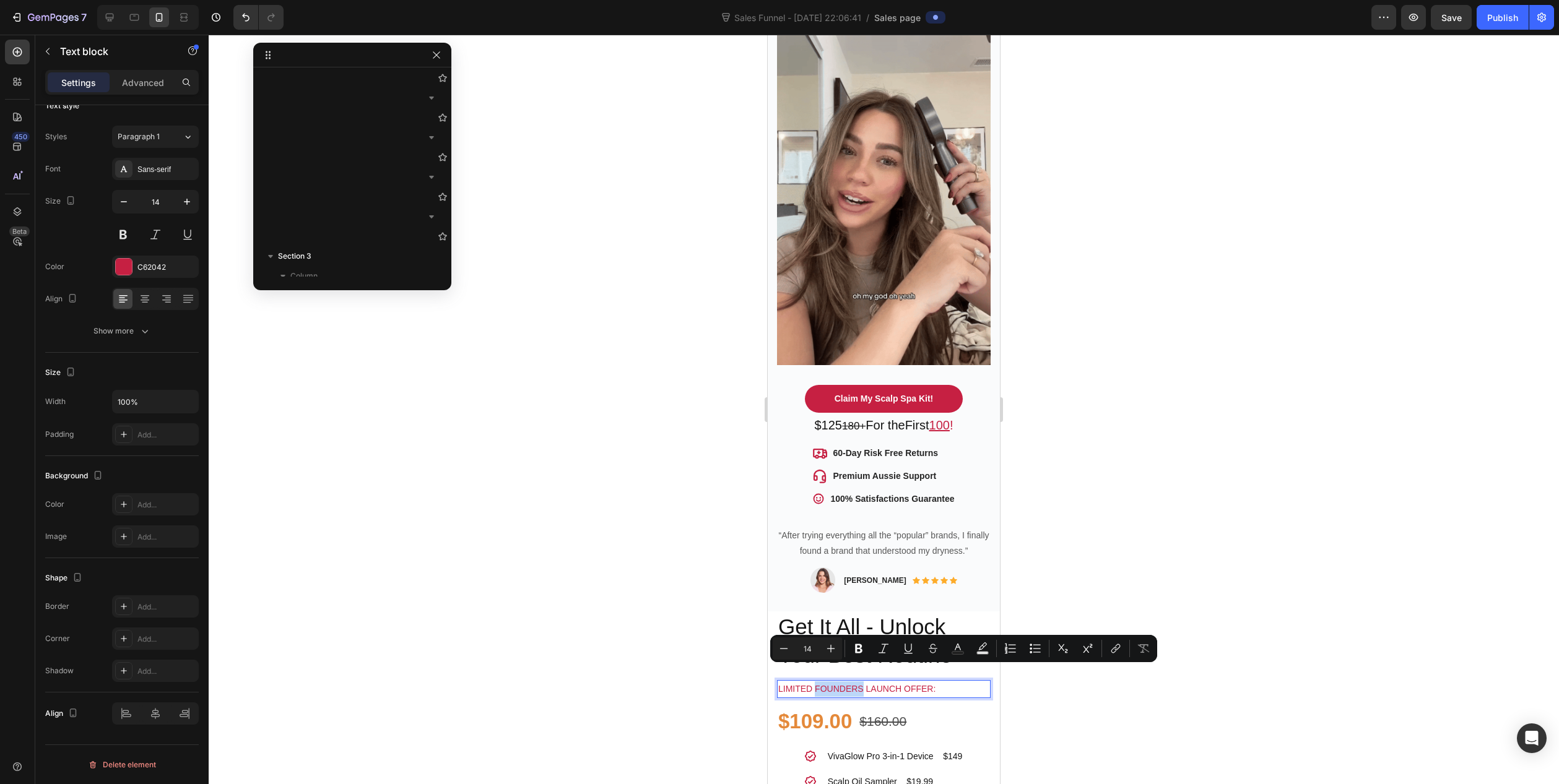
drag, startPoint x: 863, startPoint y: 672, endPoint x: 816, endPoint y: 676, distance: 47.2
click at [816, 681] on p "Limited FOUNDERS launch offer:" at bounding box center [884, 689] width 211 height 15
click at [968, 649] on button "Text Color" at bounding box center [957, 649] width 22 height 22
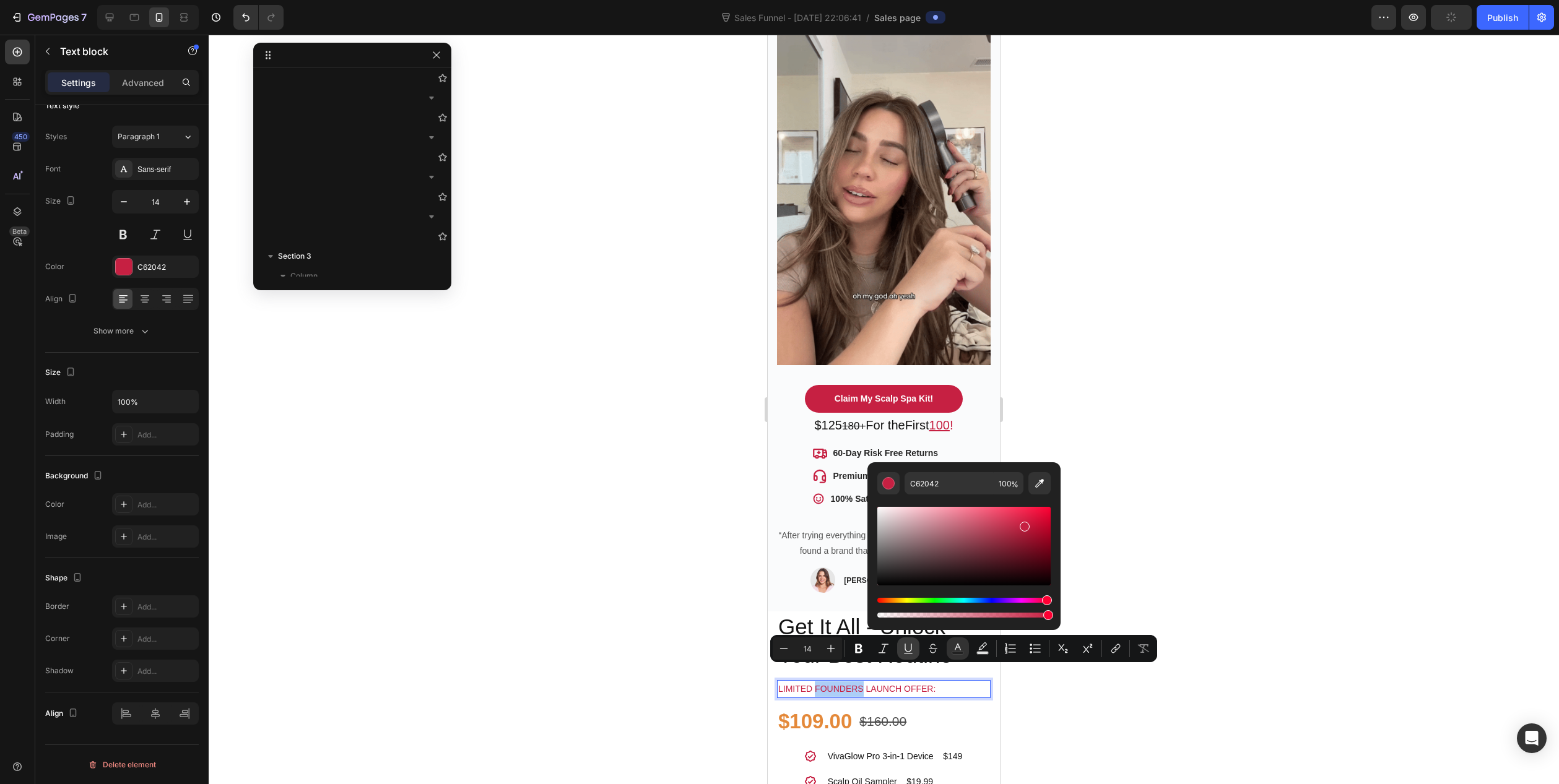
click at [908, 650] on icon "Editor contextual toolbar" at bounding box center [908, 648] width 12 height 12
click at [881, 647] on icon "Editor contextual toolbar" at bounding box center [883, 648] width 12 height 12
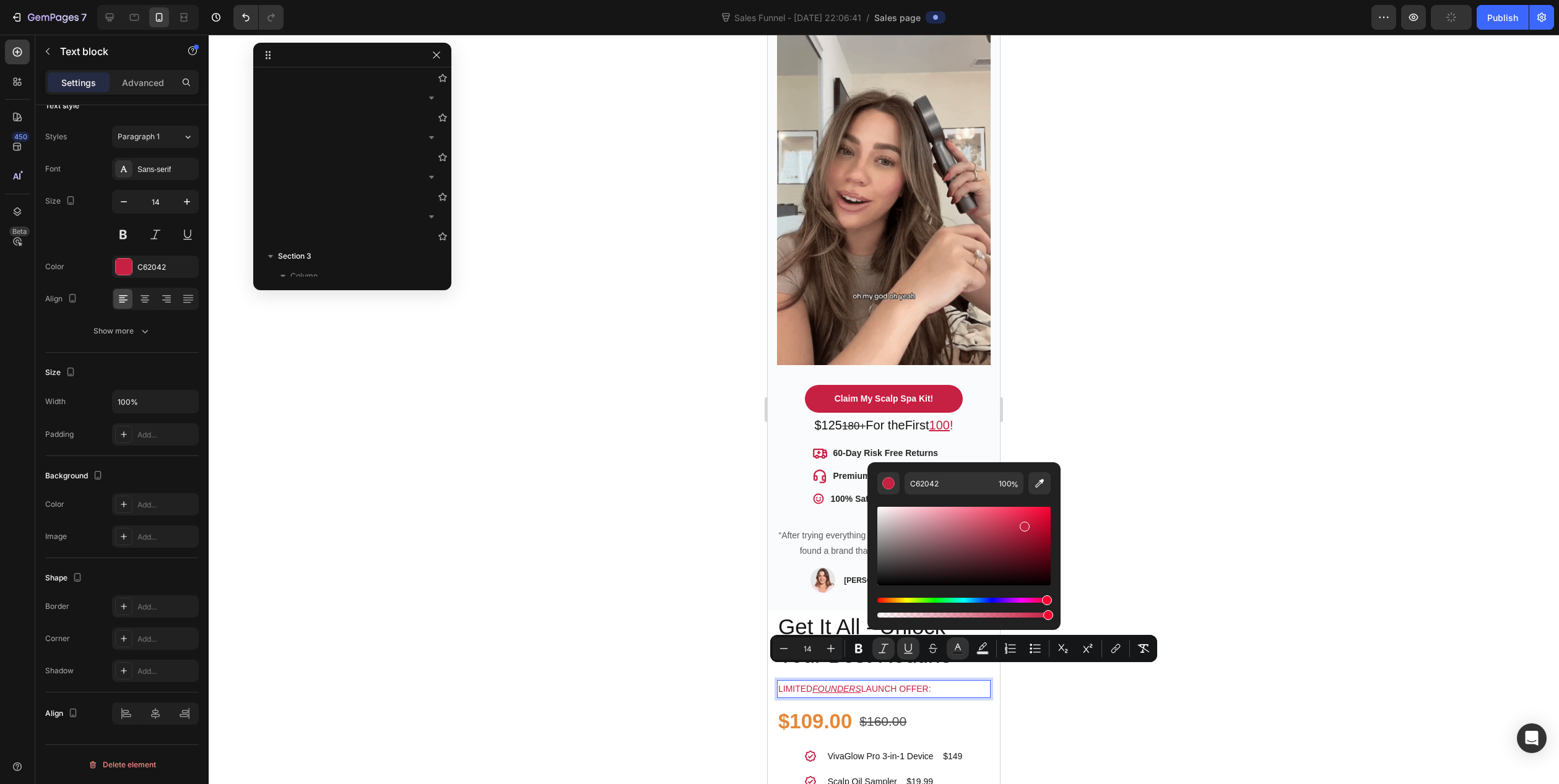
click at [899, 681] on p "Limited FOUNDERS launch offer:" at bounding box center [884, 689] width 211 height 15
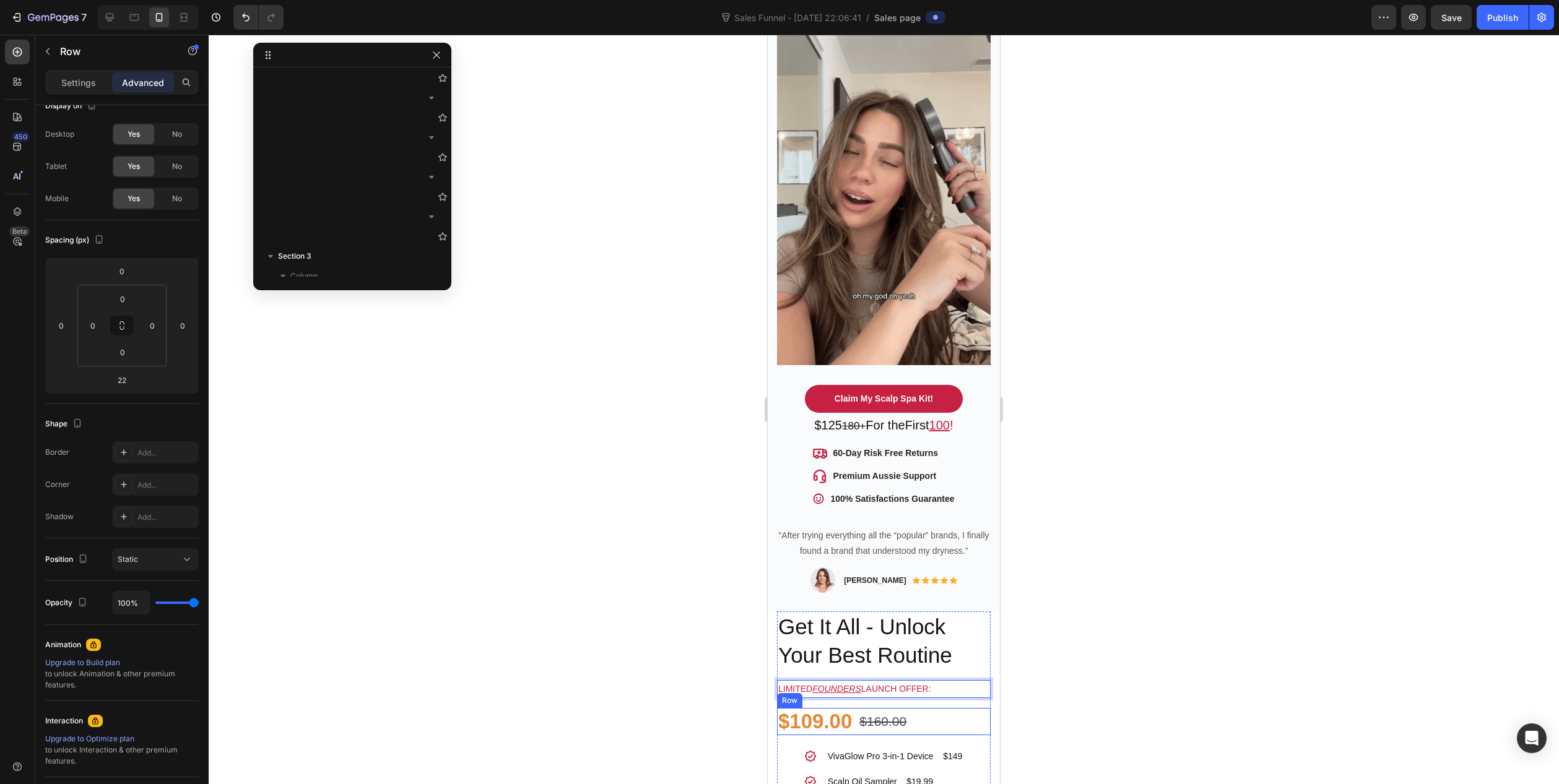
click at [855, 708] on div "$109.00 Product Price Product Price $160.00 Compare Price Compare Price Row" at bounding box center [884, 721] width 213 height 27
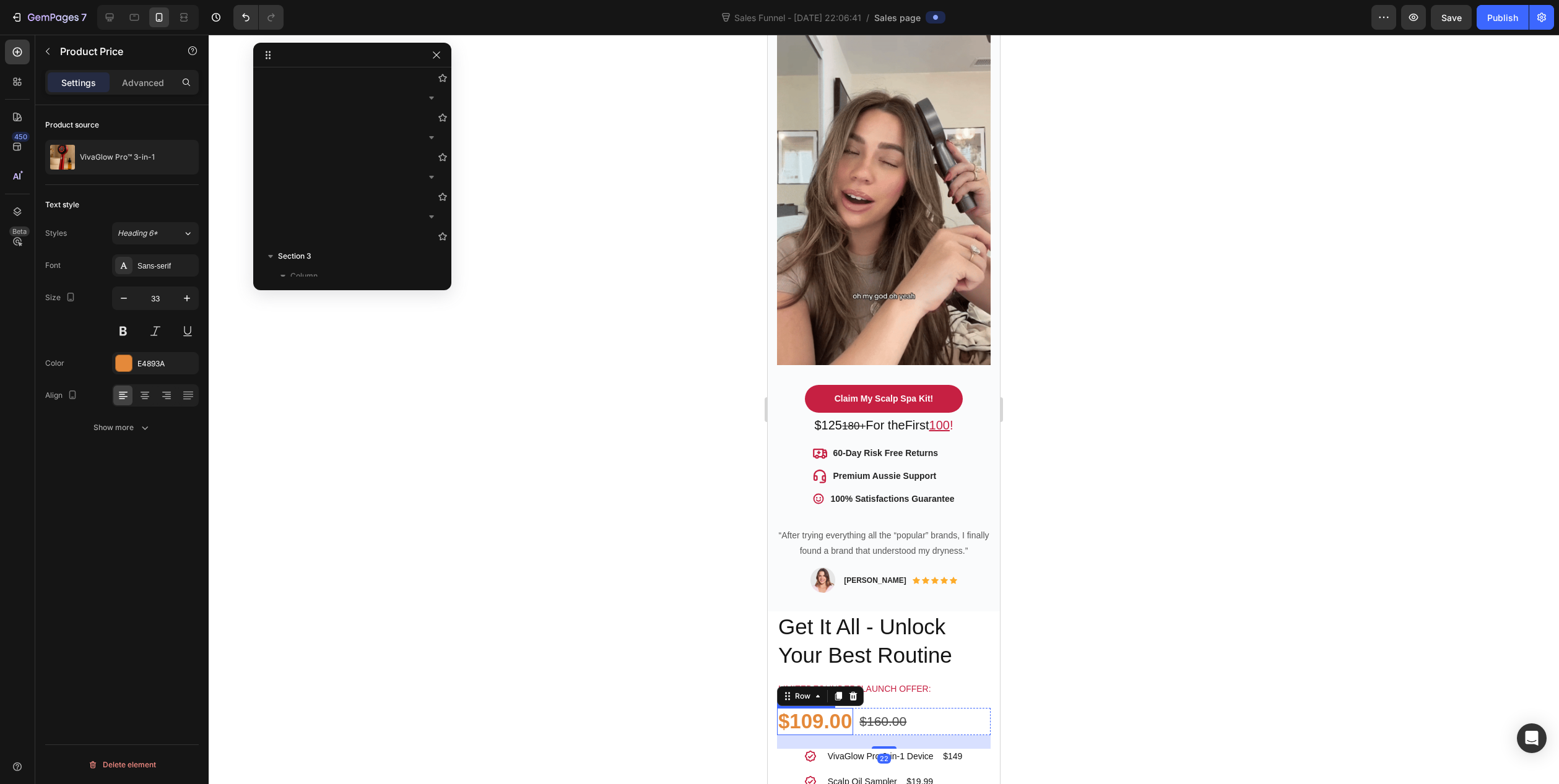
click at [837, 708] on div "$109.00" at bounding box center [815, 721] width 76 height 27
drag, startPoint x: 133, startPoint y: 355, endPoint x: 162, endPoint y: 374, distance: 34.7
click at [133, 356] on div "E4893A" at bounding box center [155, 363] width 87 height 22
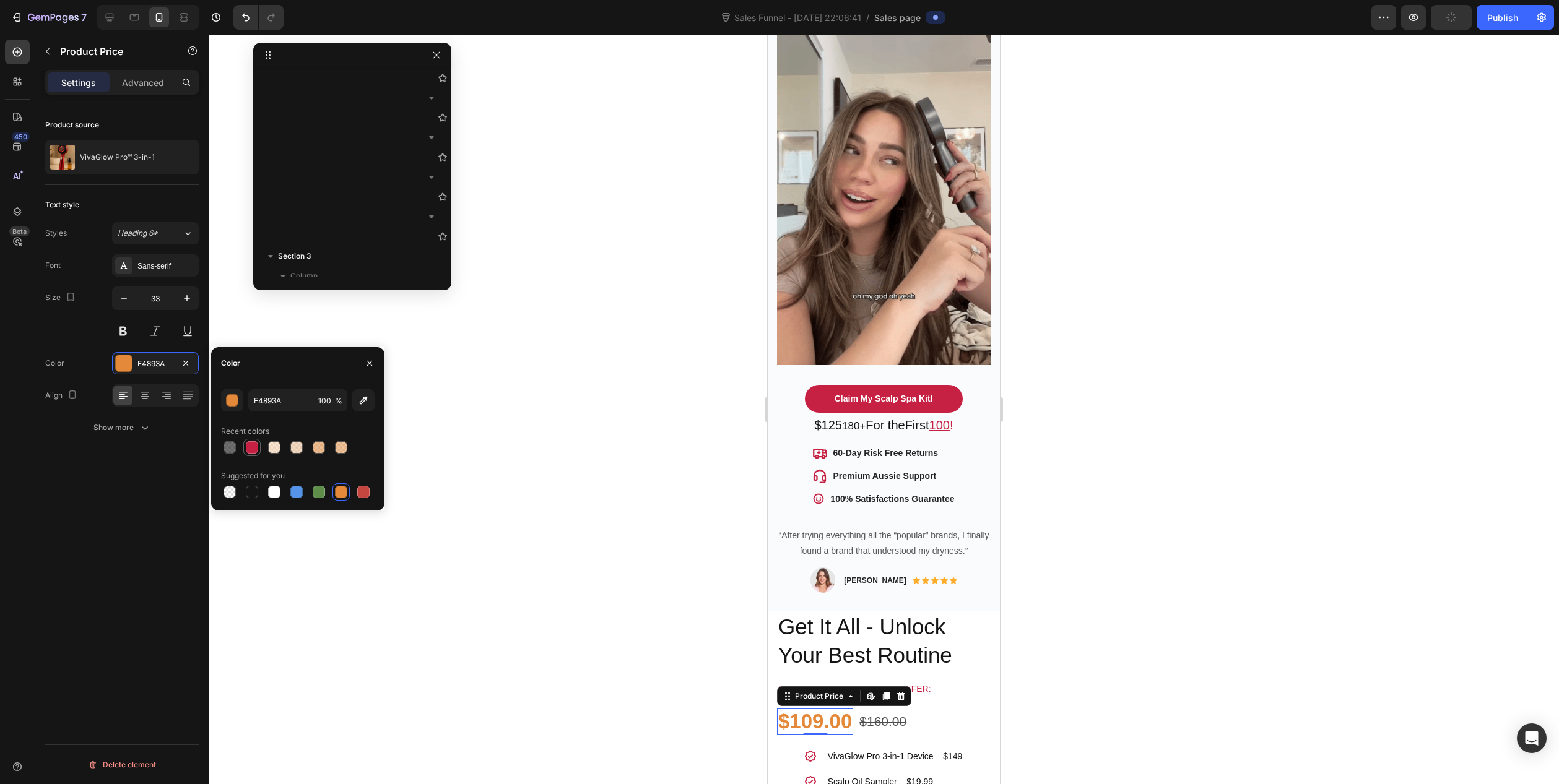
click at [255, 448] on div at bounding box center [252, 447] width 12 height 12
type input "C62042"
click at [501, 596] on div at bounding box center [884, 409] width 1351 height 750
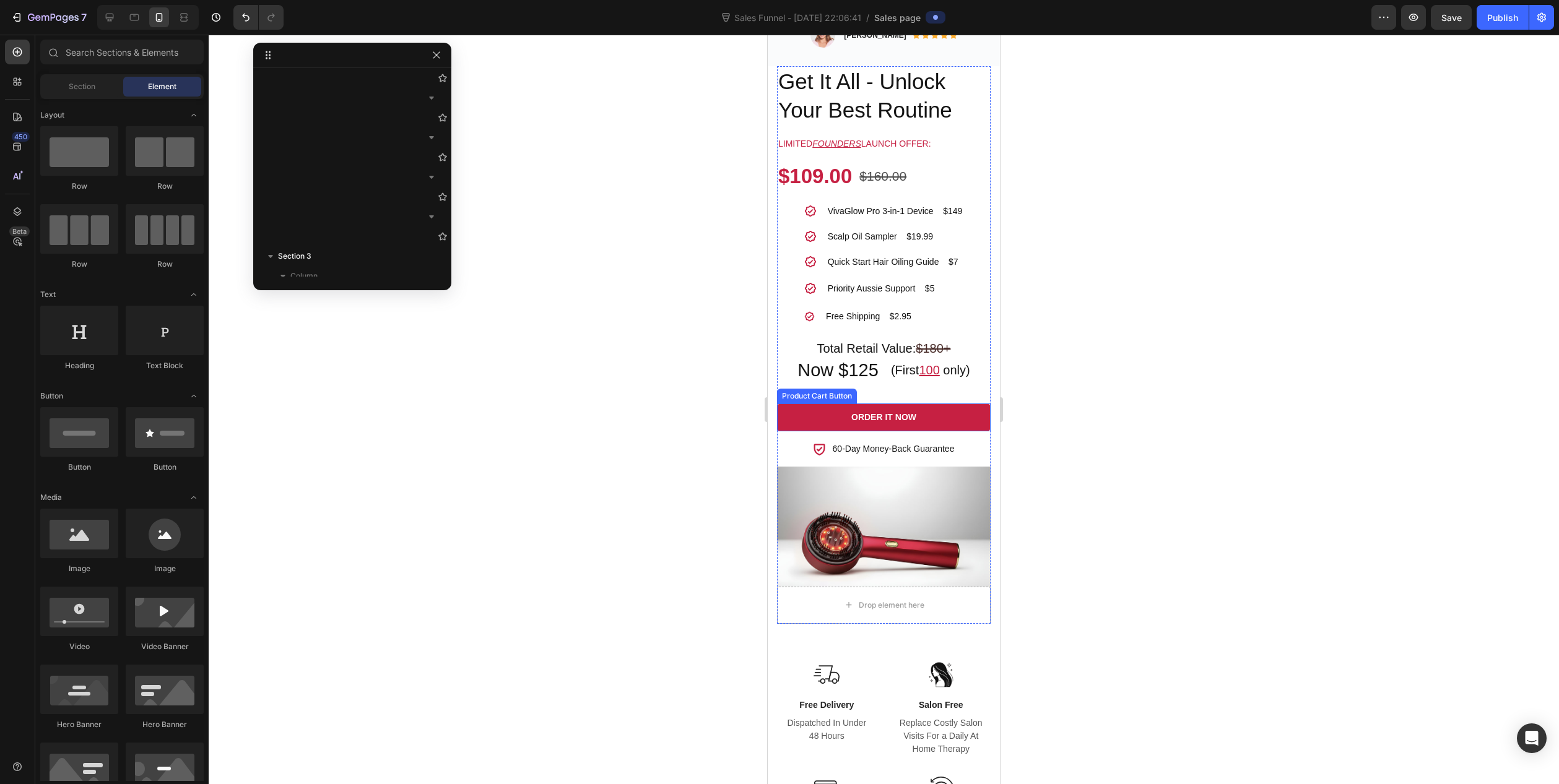
scroll to position [866, 0]
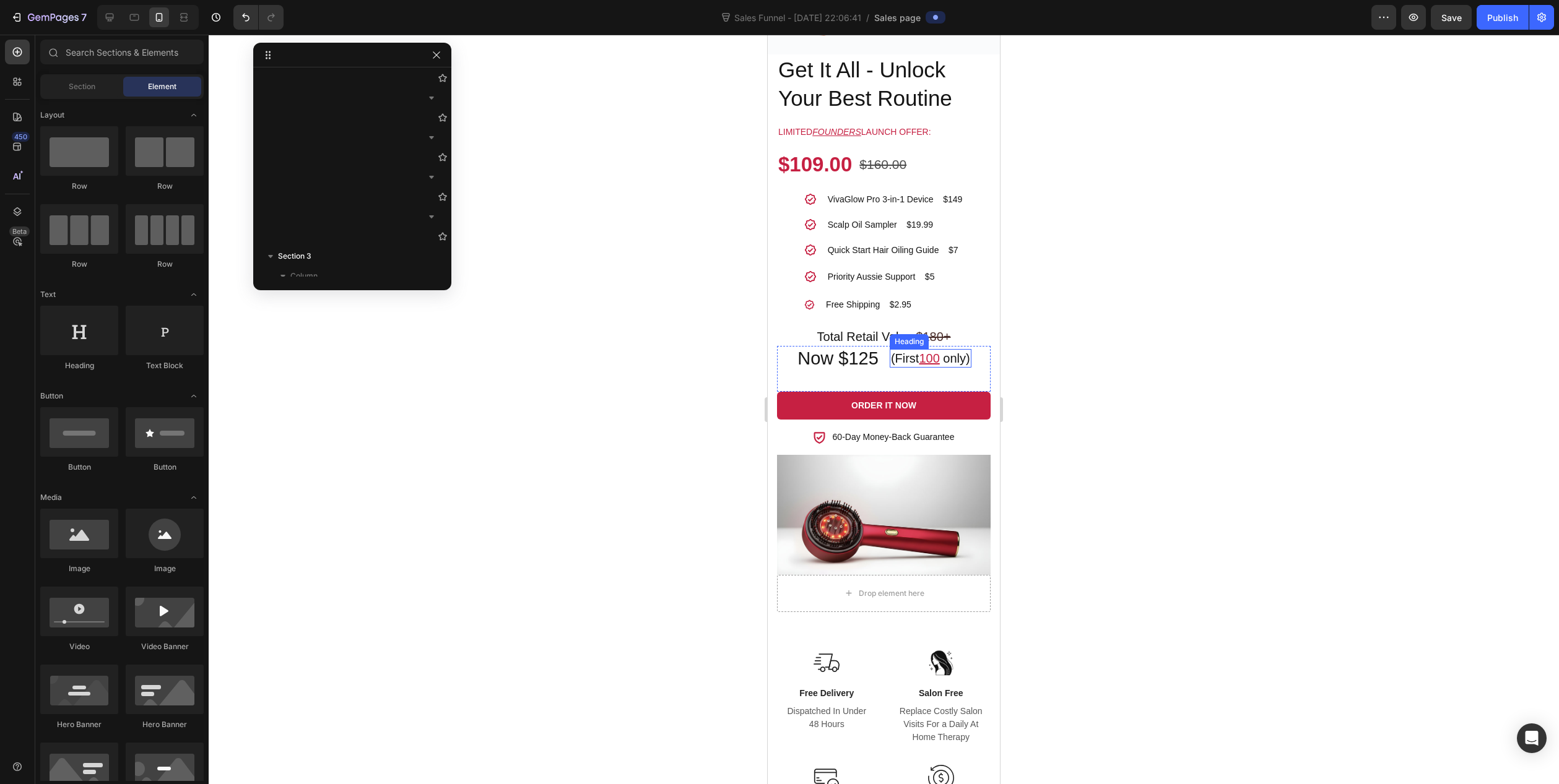
click at [947, 349] on h2 "(First 100 only)" at bounding box center [931, 358] width 82 height 19
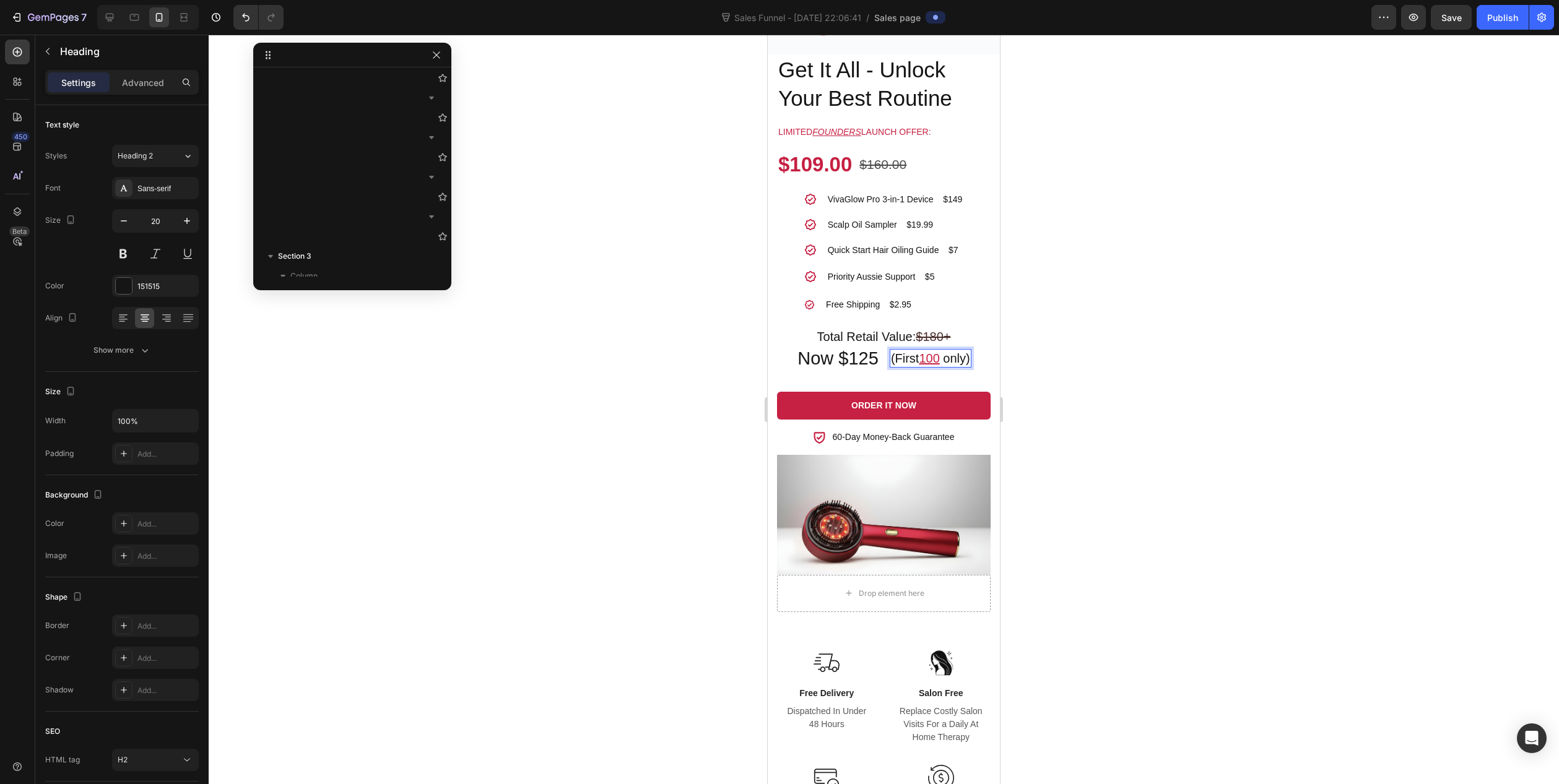
click at [940, 352] on span "Rich Text Editor. Editing area: main" at bounding box center [942, 358] width 4 height 13
click at [934, 361] on p "(First 100 Founders only)" at bounding box center [931, 366] width 118 height 32
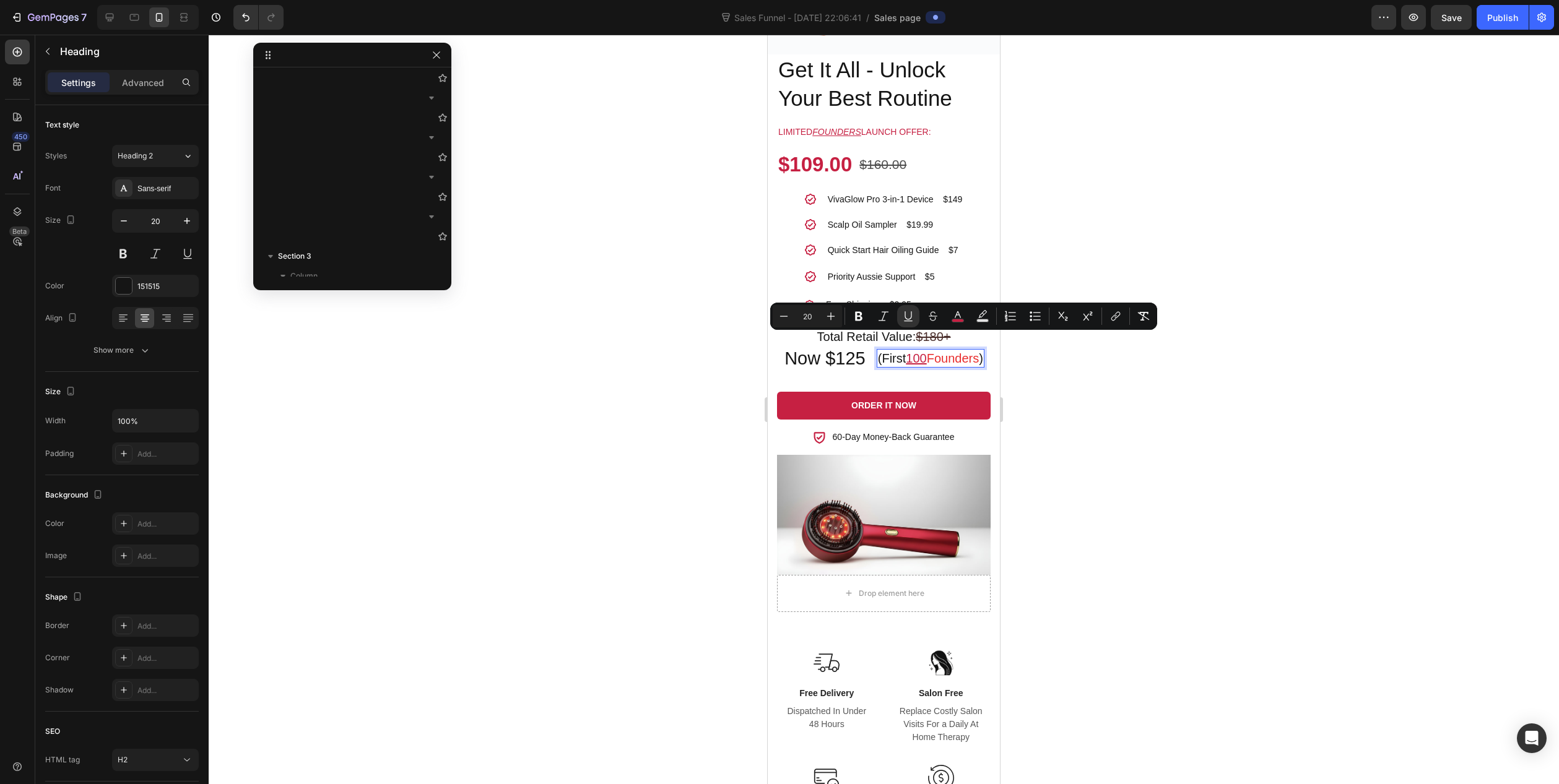
drag, startPoint x: 950, startPoint y: 359, endPoint x: 932, endPoint y: 338, distance: 27.7
click at [932, 351] on p "(First 100 Founders )" at bounding box center [931, 358] width 105 height 16
click at [963, 315] on icon "Editor contextual toolbar" at bounding box center [957, 316] width 12 height 12
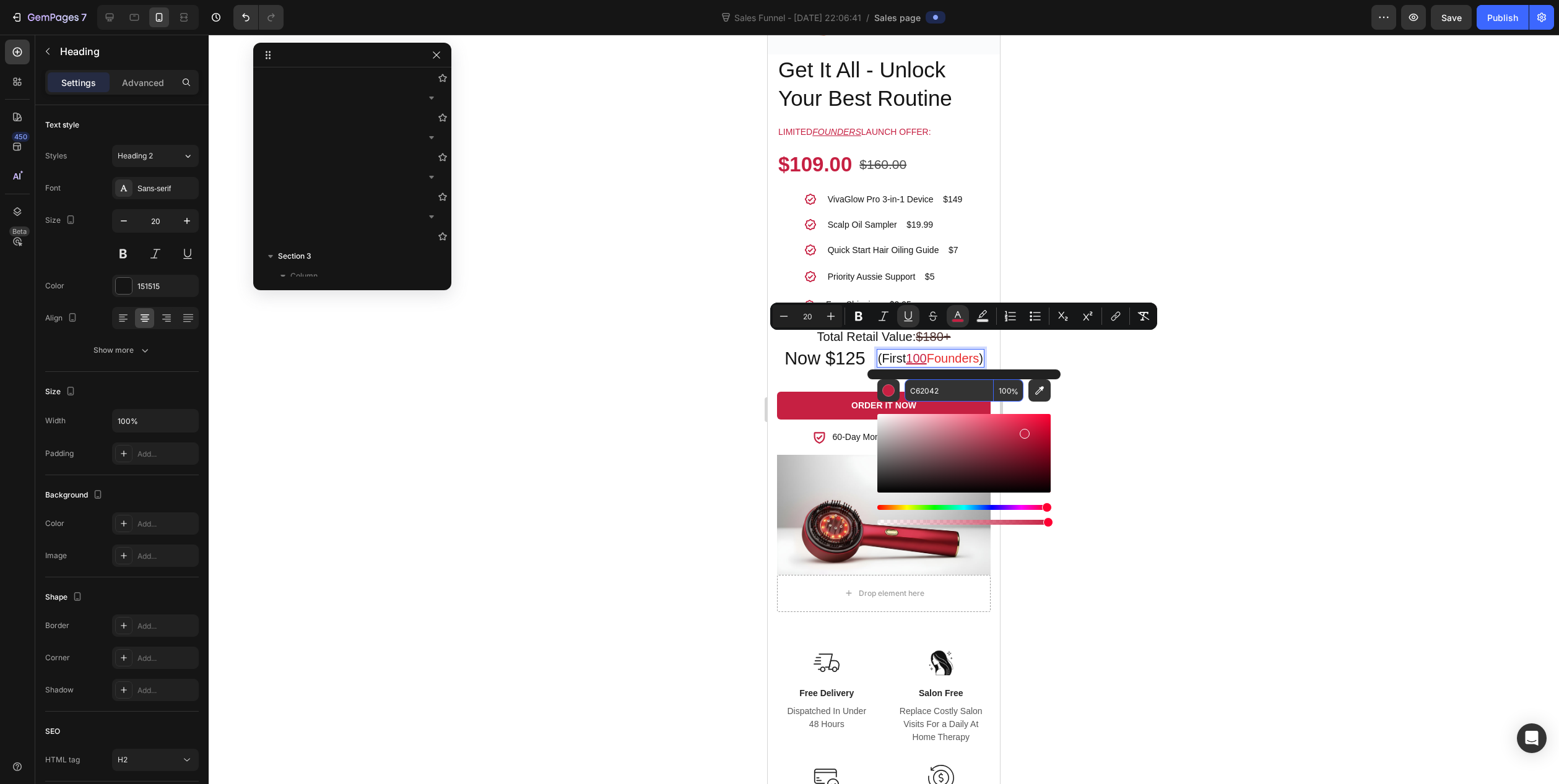
click at [948, 390] on input "C62042" at bounding box center [949, 390] width 89 height 22
click at [907, 316] on icon "Editor contextual toolbar" at bounding box center [908, 316] width 12 height 12
click at [909, 359] on u "100 Founders" at bounding box center [942, 358] width 76 height 13
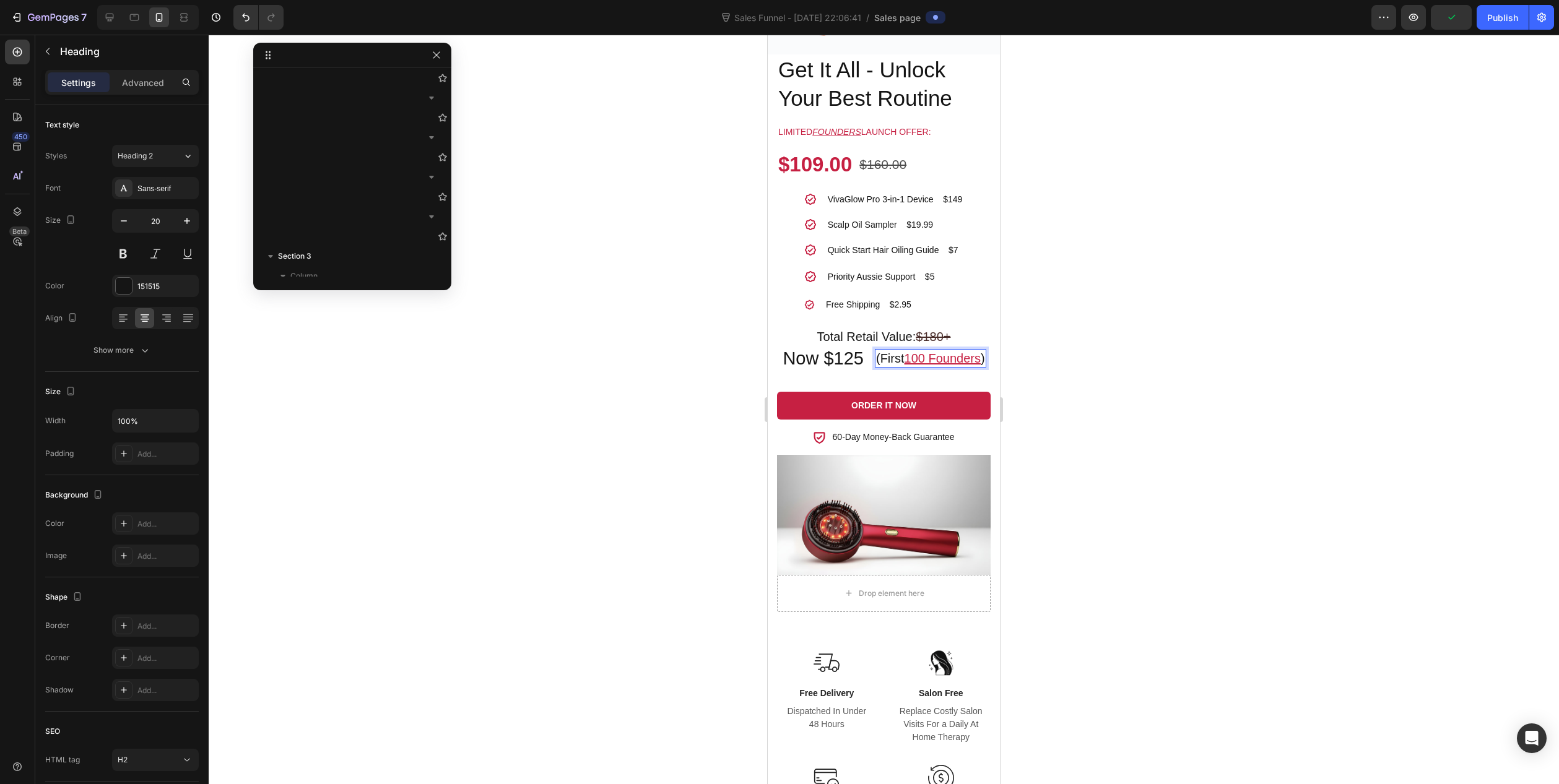
click at [964, 351] on p "(First 100 Founders )" at bounding box center [931, 358] width 109 height 16
click at [876, 355] on p "(First 100 Founders )" at bounding box center [931, 358] width 109 height 16
click at [123, 218] on icon "button" at bounding box center [123, 220] width 12 height 12
type input "19"
click at [704, 382] on div at bounding box center [884, 409] width 1351 height 750
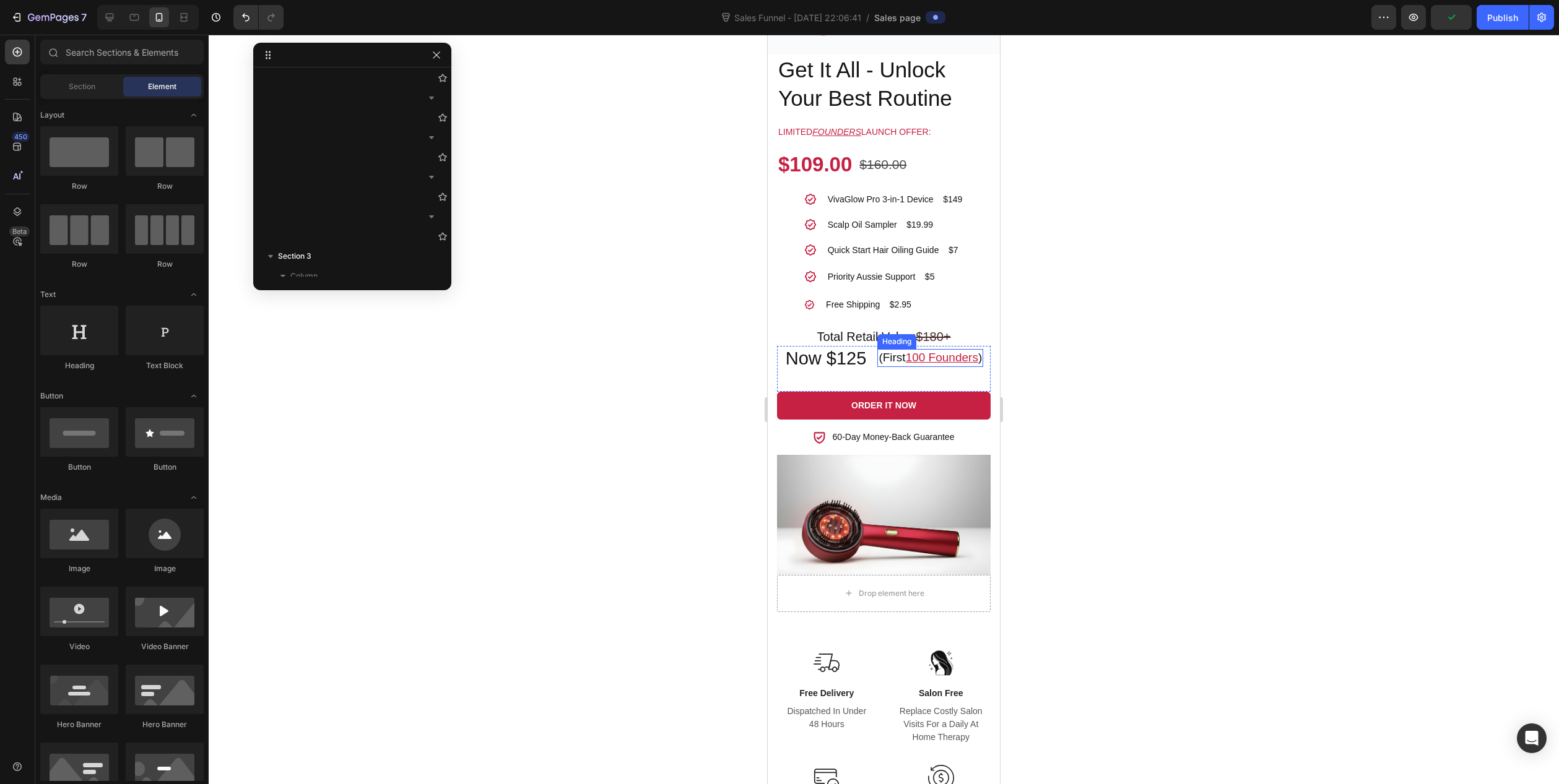
click at [879, 351] on p "(First 100 Founders )" at bounding box center [931, 358] width 103 height 15
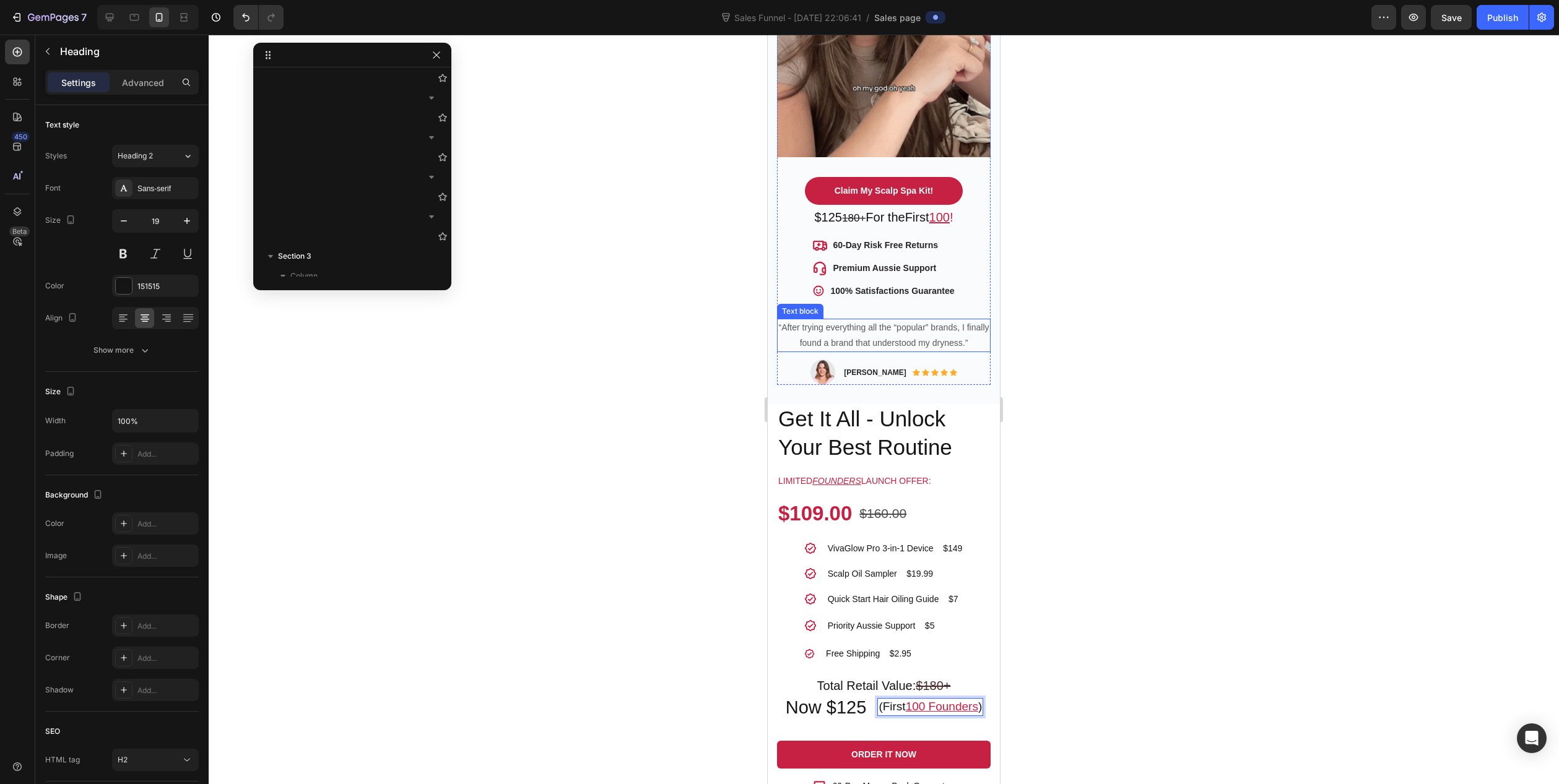
scroll to position [557, 0]
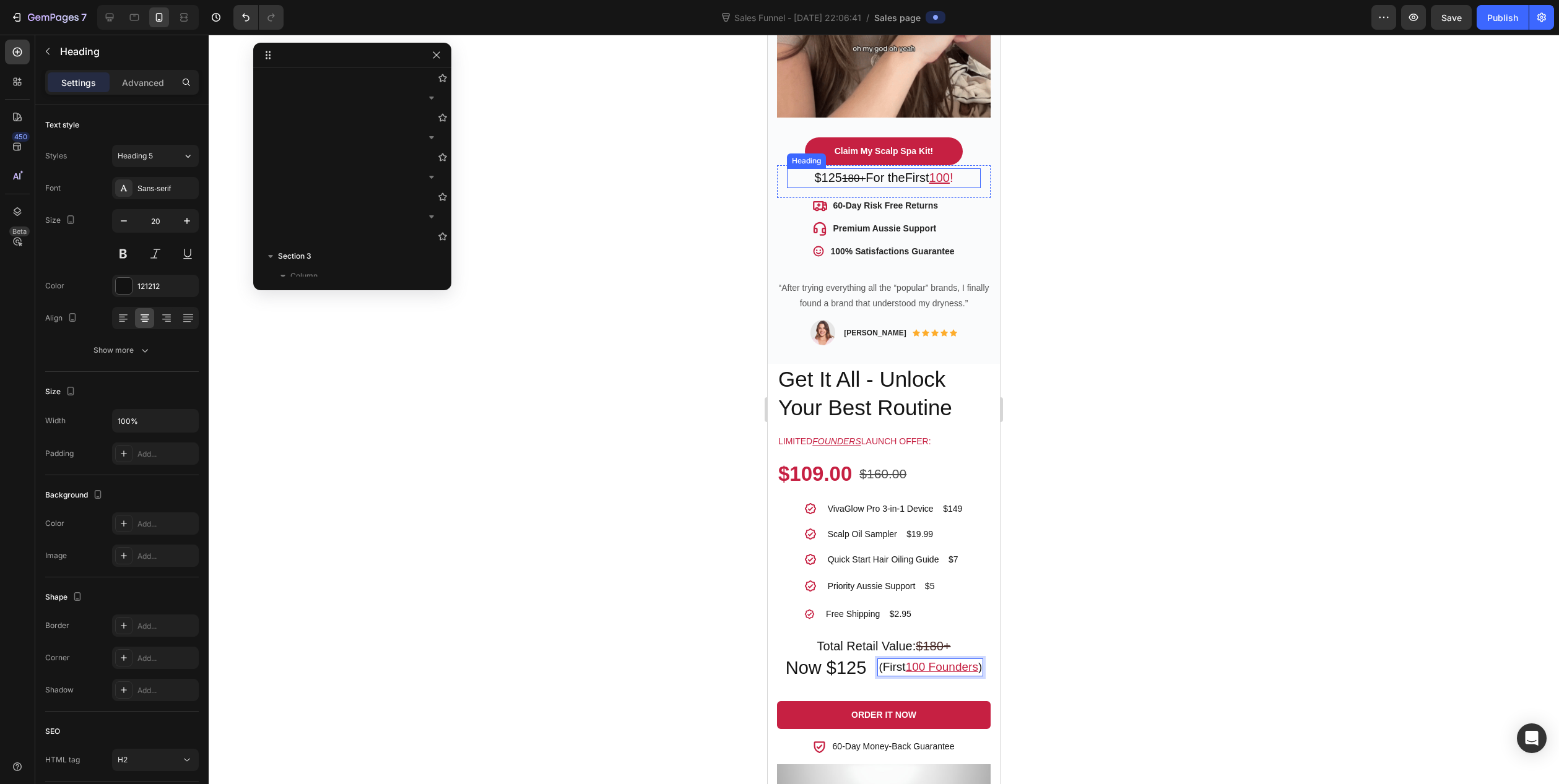
click at [953, 171] on span "100 !" at bounding box center [941, 177] width 24 height 13
click at [947, 292] on p "“After trying everything all the “popular” brands, I finally found a brand that…" at bounding box center [884, 296] width 211 height 31
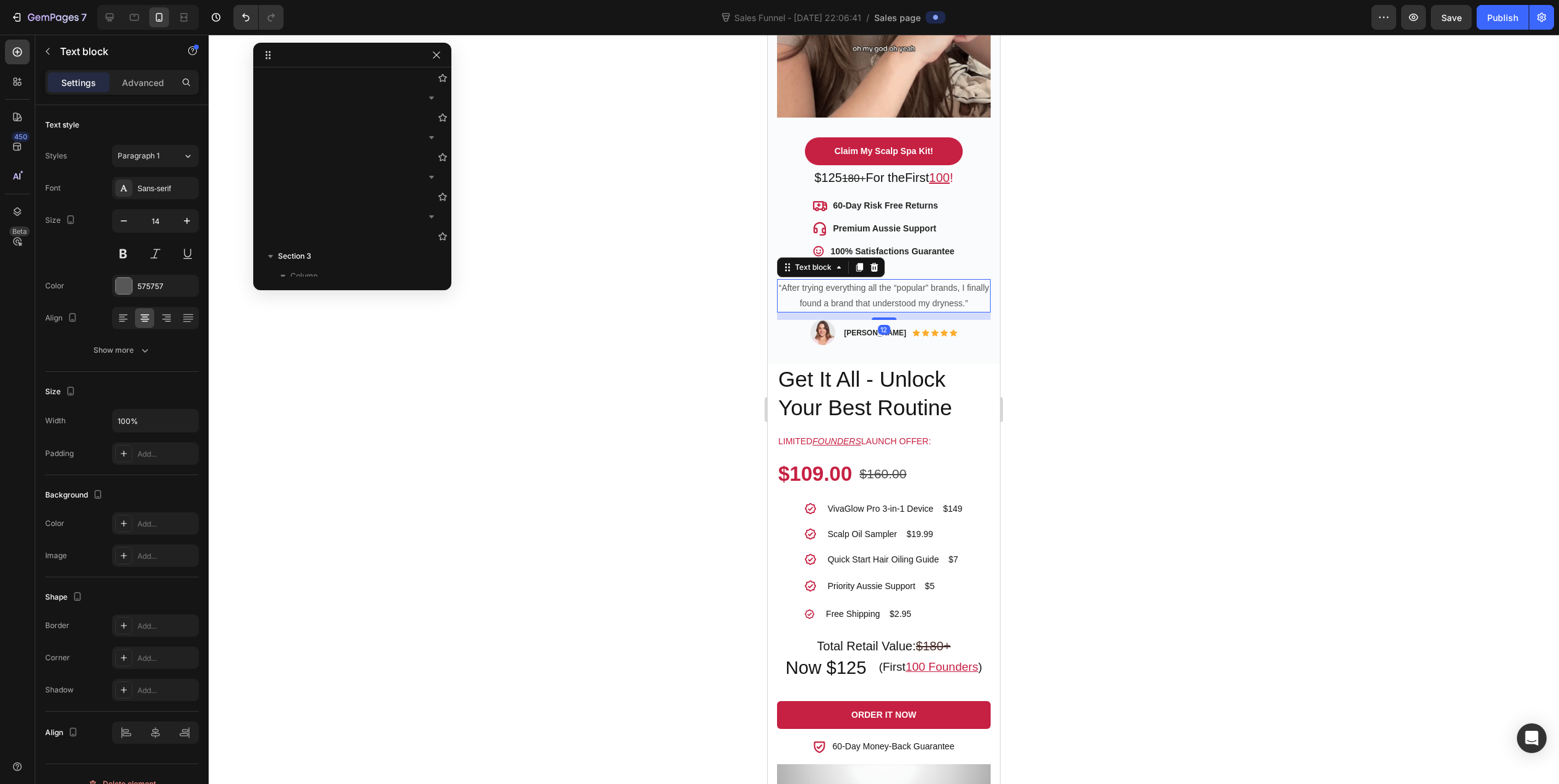
click at [663, 412] on div at bounding box center [884, 409] width 1351 height 750
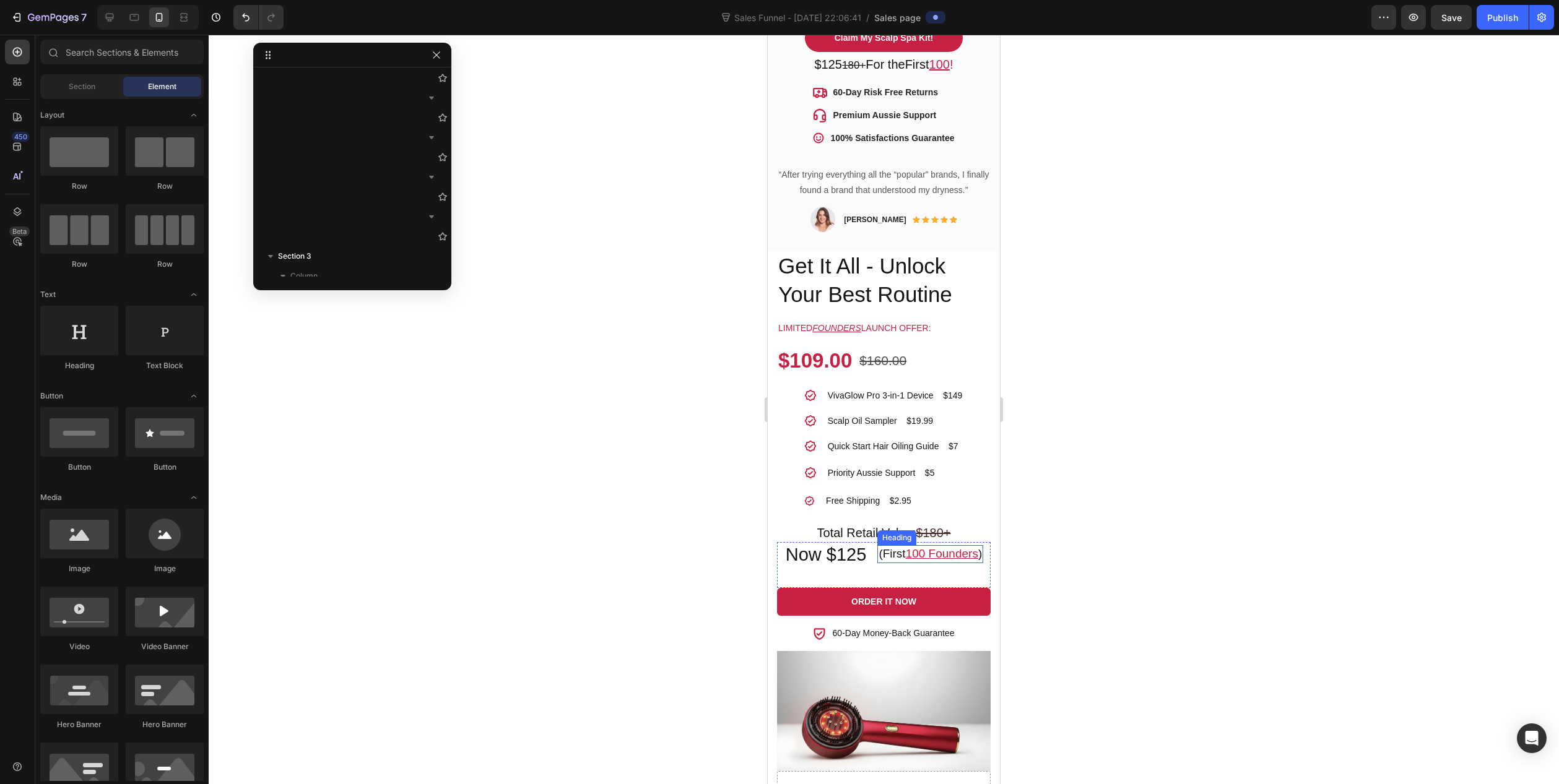
scroll to position [681, 0]
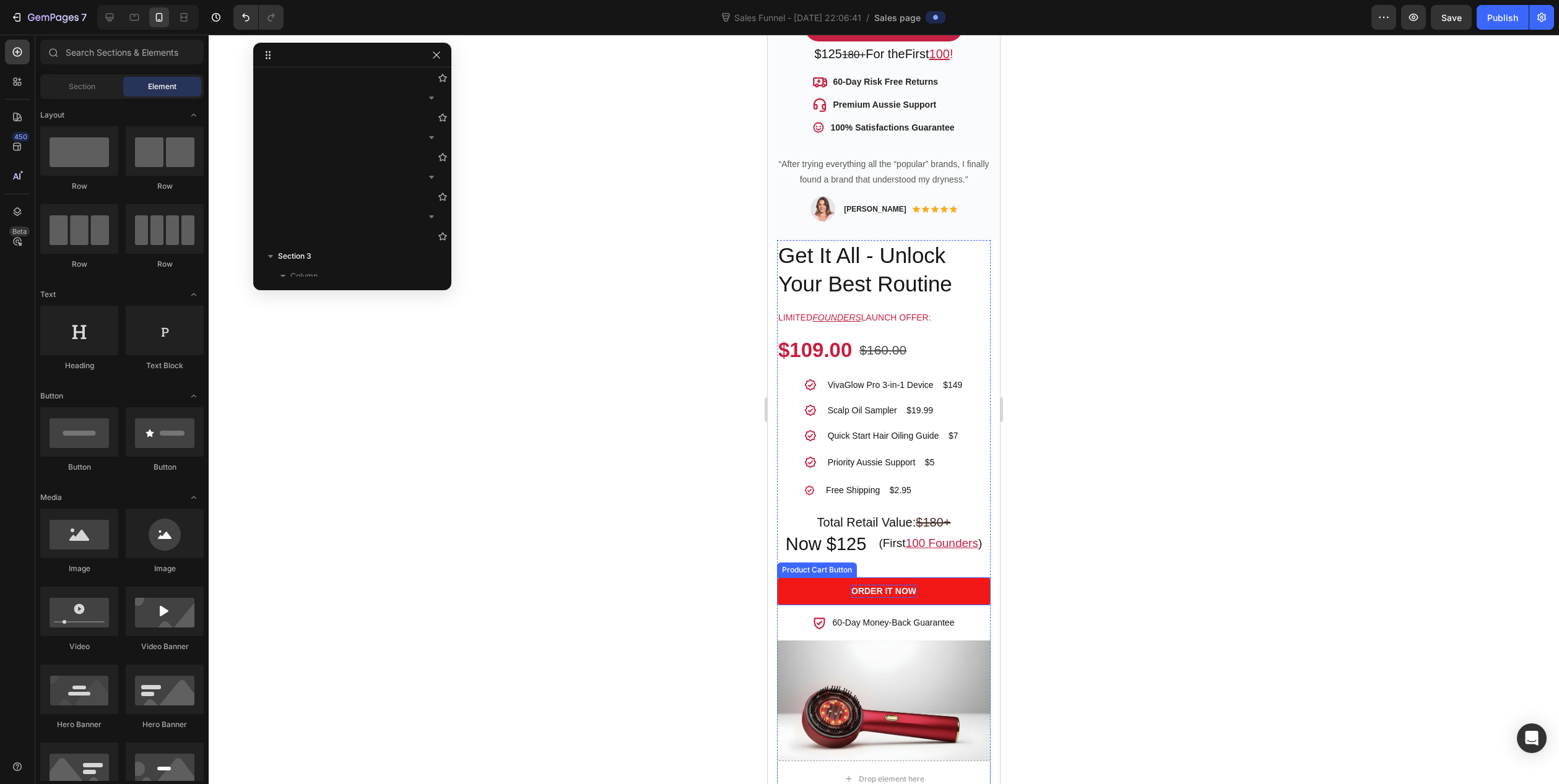
click at [874, 585] on div "Order It Now" at bounding box center [884, 591] width 65 height 13
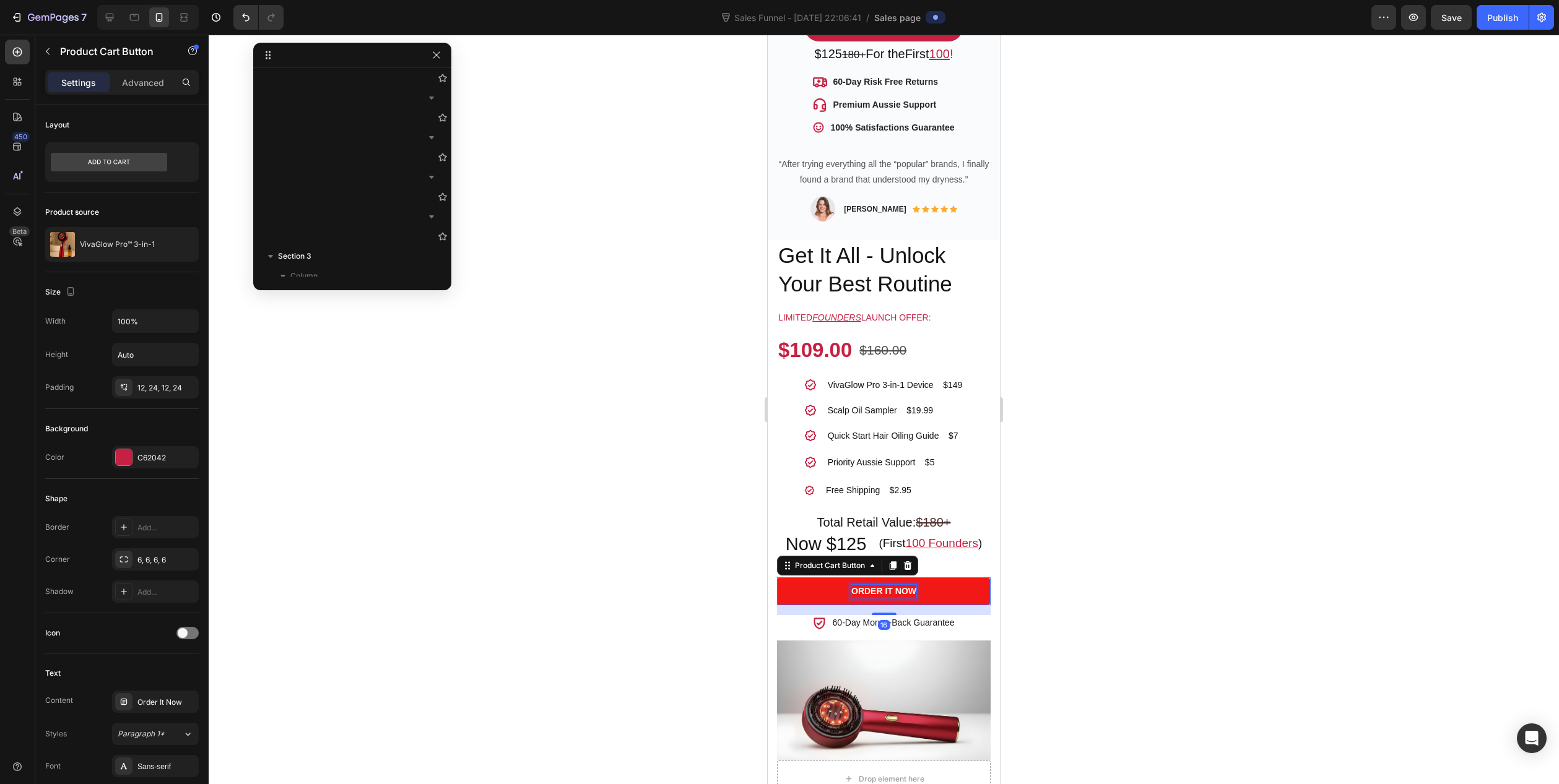
click at [874, 585] on div "Order It Now" at bounding box center [884, 591] width 65 height 13
drag, startPoint x: 849, startPoint y: 573, endPoint x: 913, endPoint y: 571, distance: 64.0
click at [913, 578] on button "Order It Now" at bounding box center [884, 592] width 213 height 28
click at [777, 578] on button "Claim" at bounding box center [884, 592] width 213 height 28
click at [777, 578] on button "Claim My" at bounding box center [884, 592] width 213 height 28
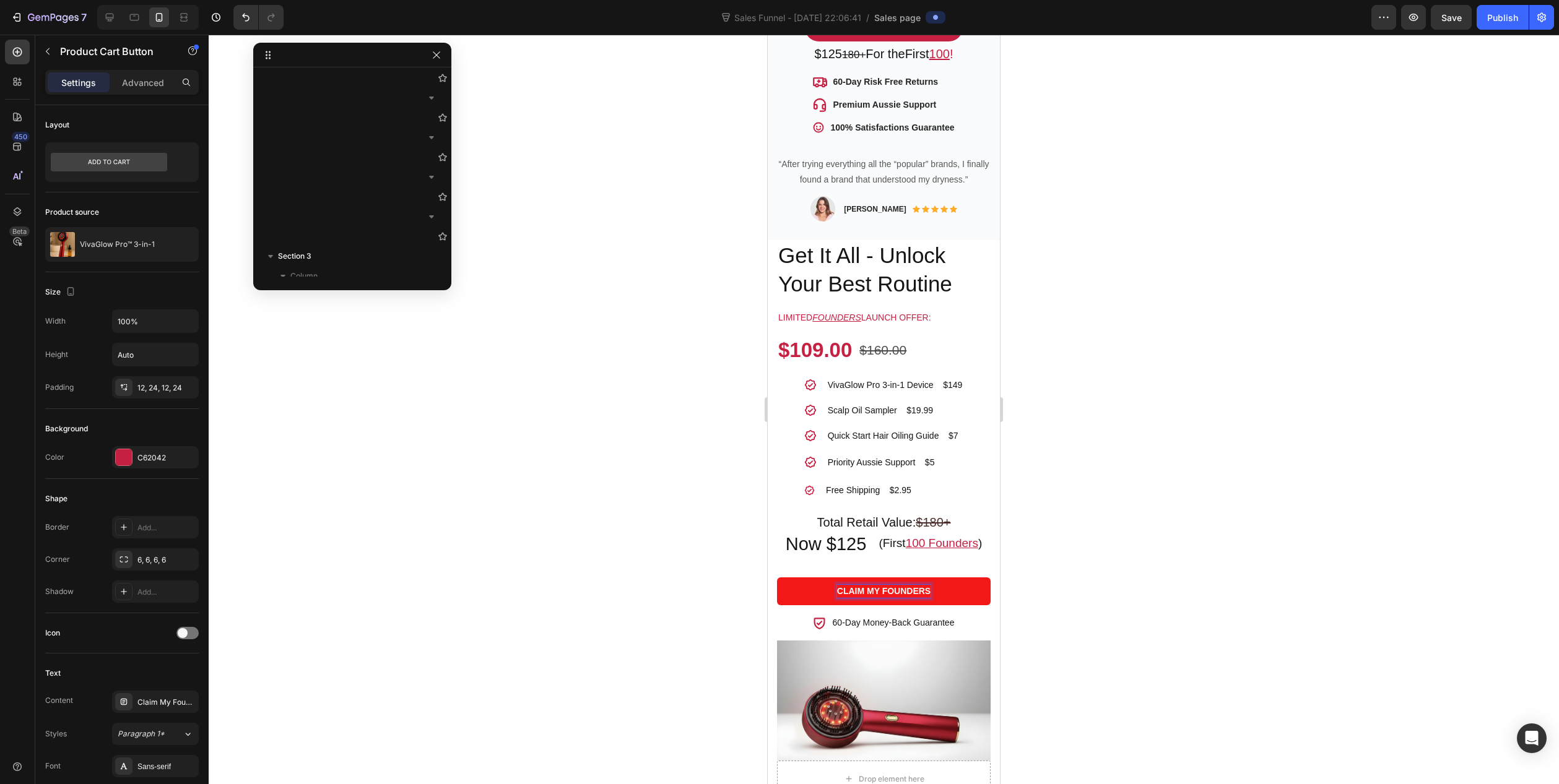
click at [777, 578] on button "Claim My Founders" at bounding box center [884, 592] width 213 height 28
click at [777, 578] on button "Claim My Founders Bundle" at bounding box center [884, 592] width 213 height 28
click at [717, 568] on div at bounding box center [884, 409] width 1351 height 750
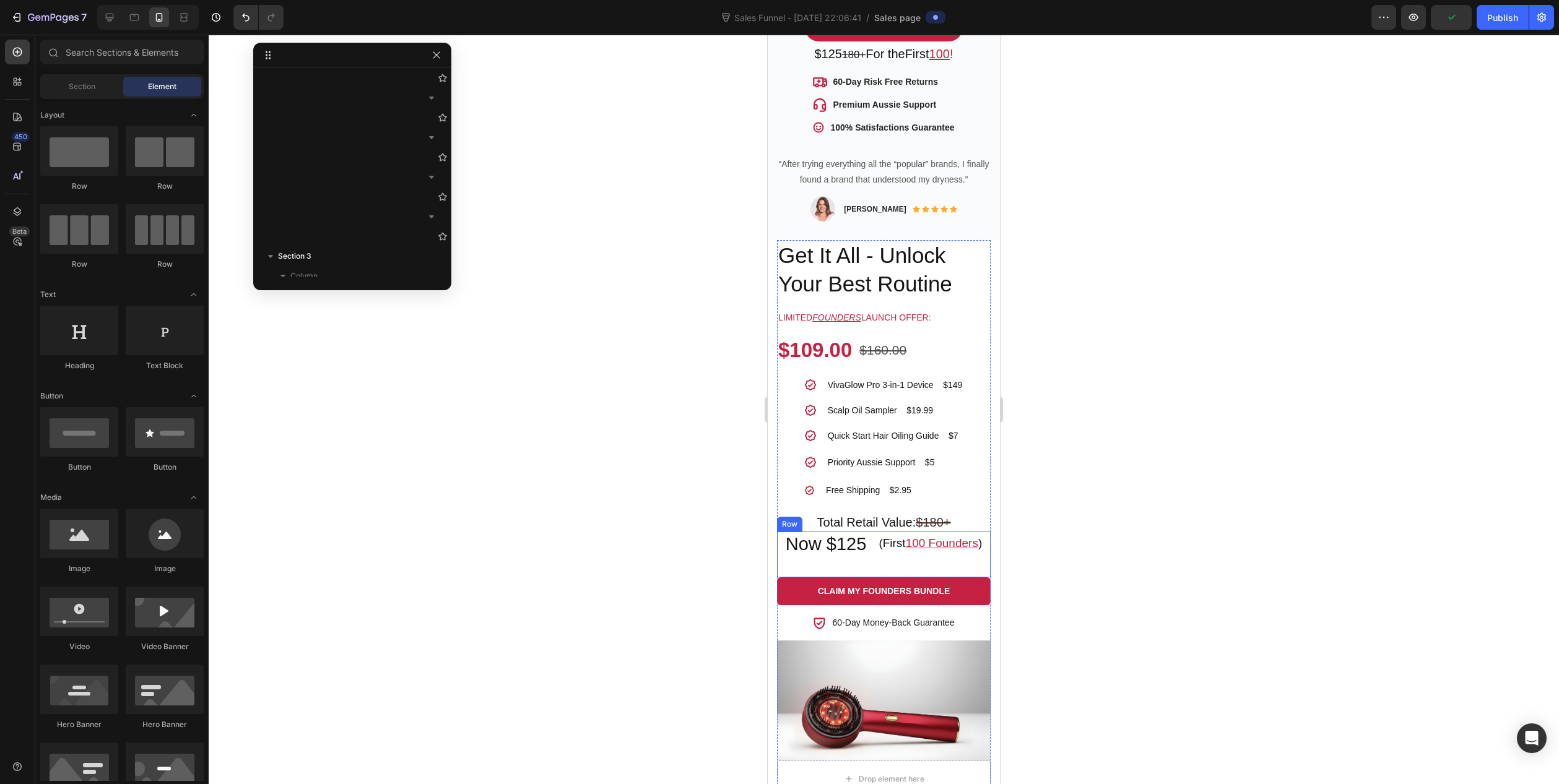
click at [909, 548] on div "(First 100 Founders ) Heading" at bounding box center [931, 555] width 106 height 46
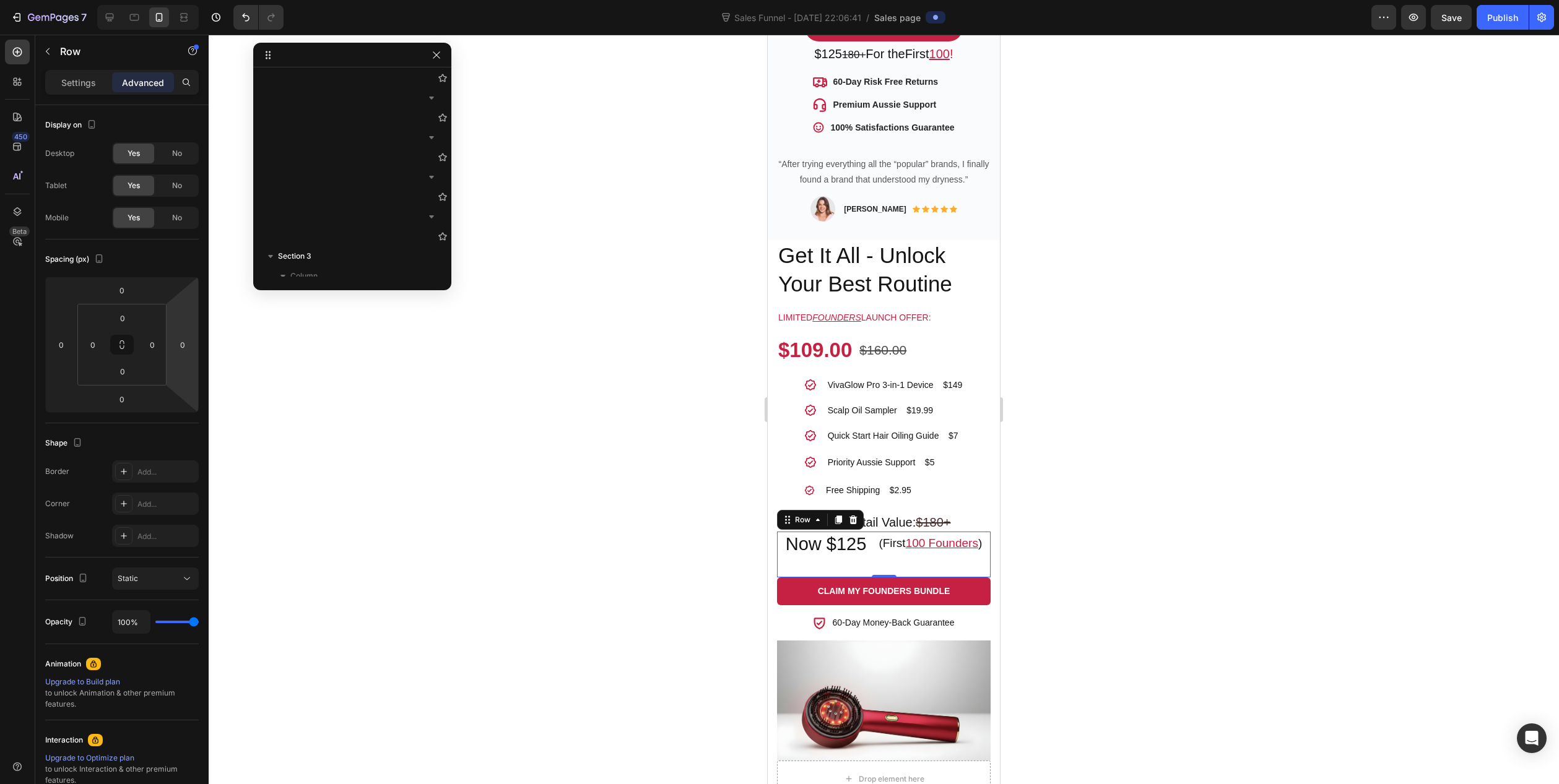
click at [870, 532] on div "Now $125 Heading (First 100 Founders ) Heading Row 0" at bounding box center [884, 555] width 213 height 46
click at [880, 536] on p "(First 100 Founders )" at bounding box center [931, 544] width 103 height 15
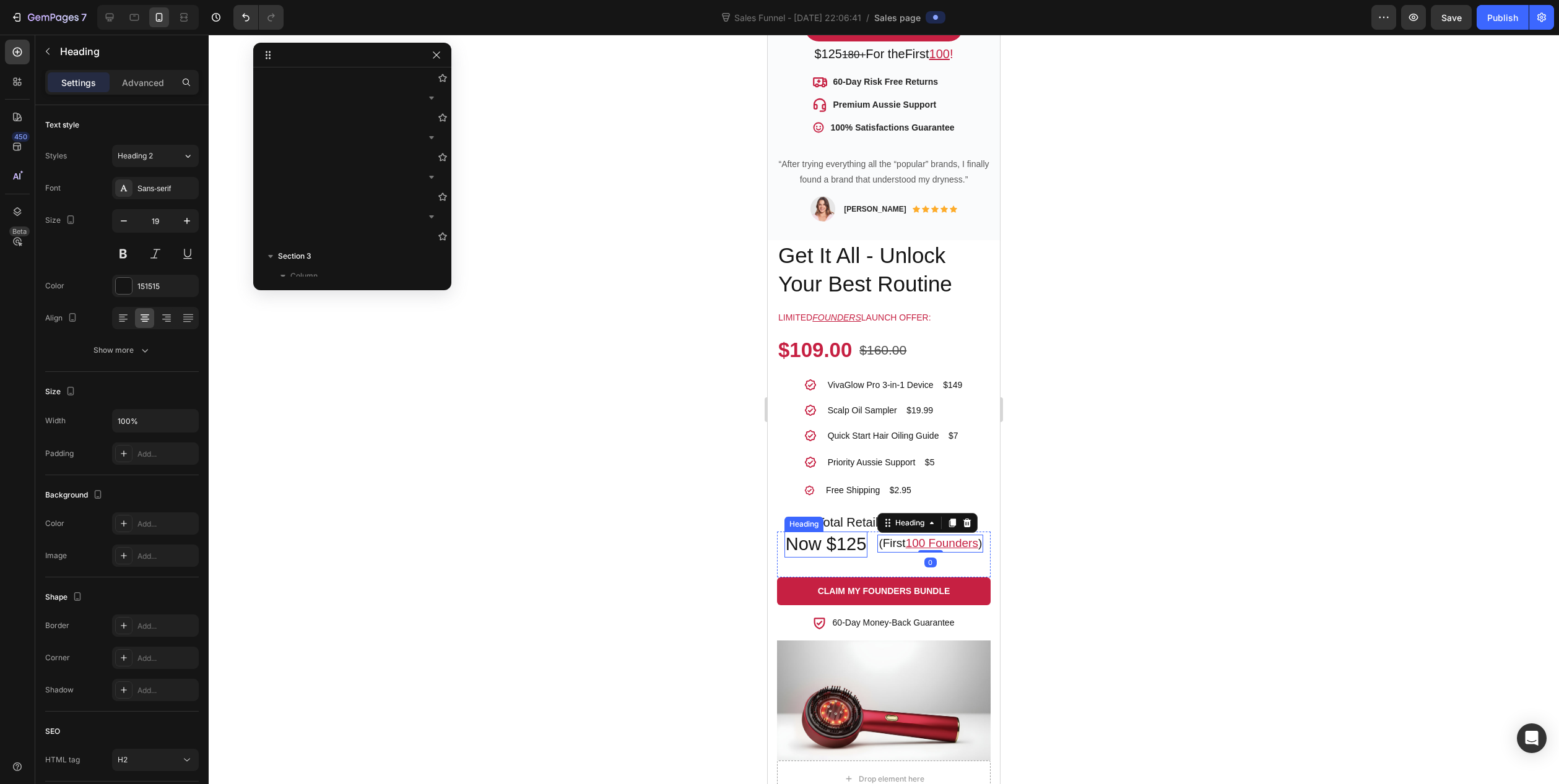
click at [840, 532] on h2 "Now $125" at bounding box center [826, 545] width 84 height 26
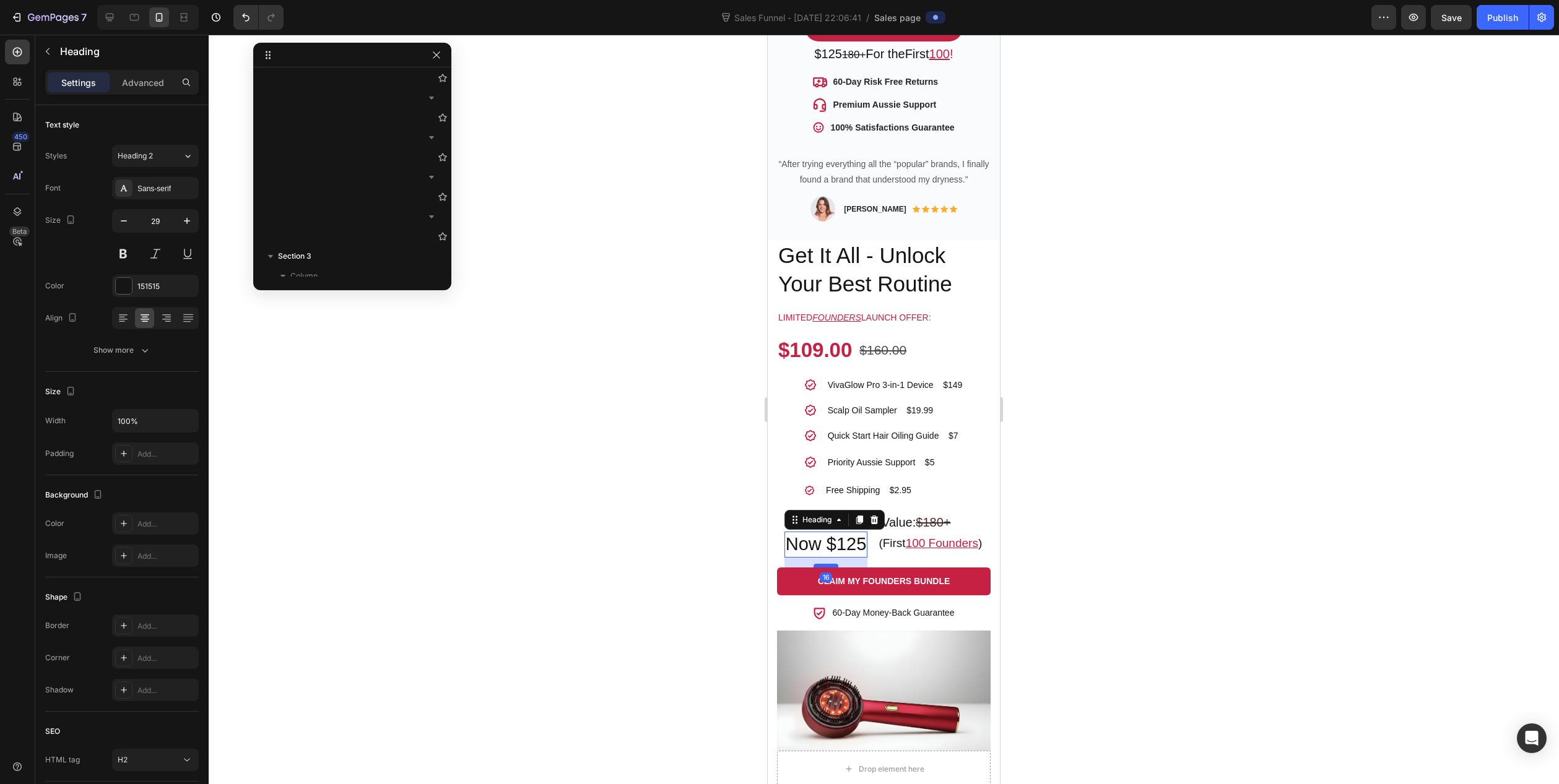
drag, startPoint x: 823, startPoint y: 560, endPoint x: 1440, endPoint y: 578, distance: 617.3
click at [823, 564] on div at bounding box center [826, 566] width 25 height 4
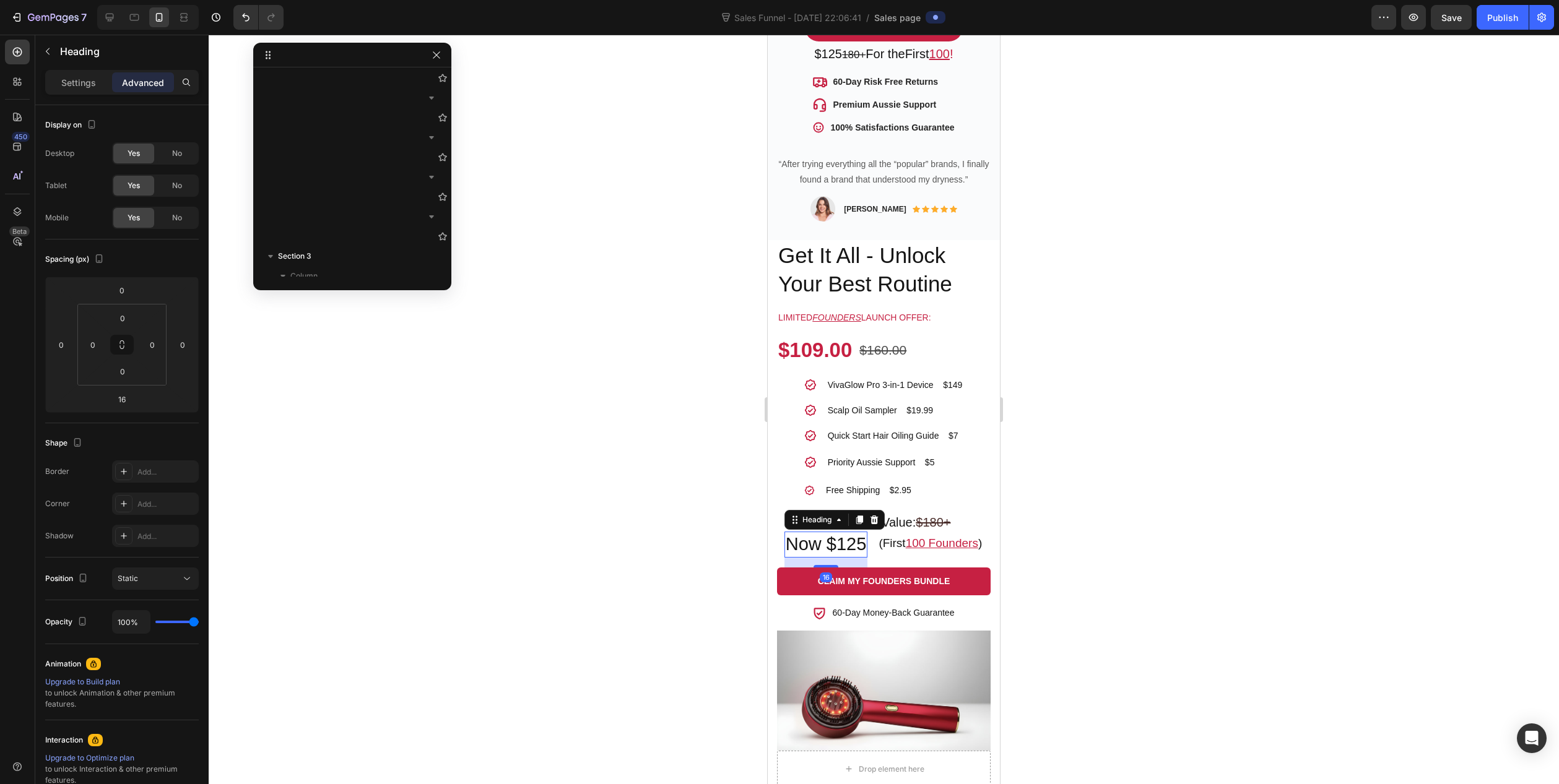
click at [672, 543] on div at bounding box center [884, 409] width 1351 height 750
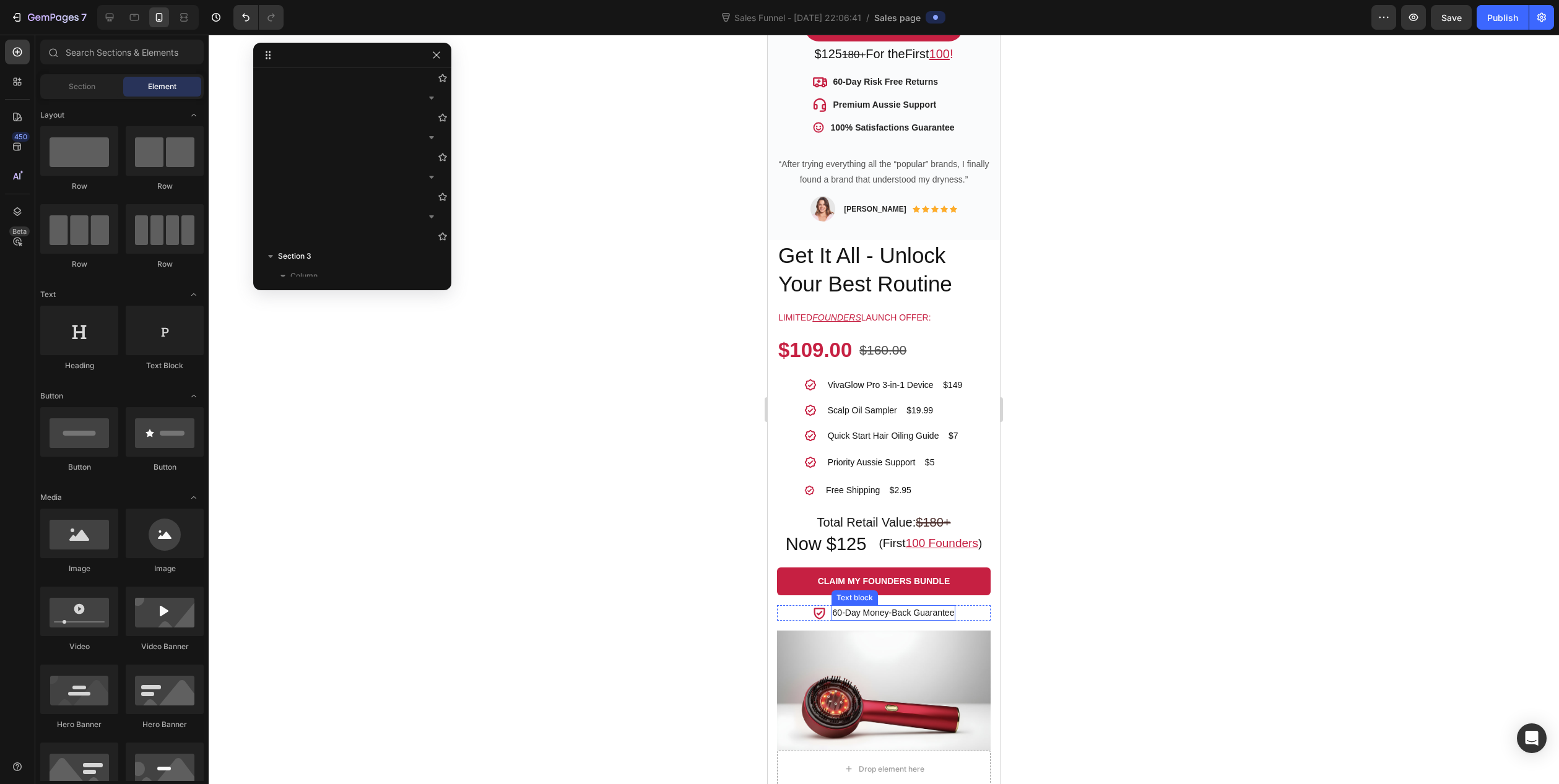
click at [898, 607] on p "60-Day Money-Back Guarantee" at bounding box center [894, 613] width 122 height 13
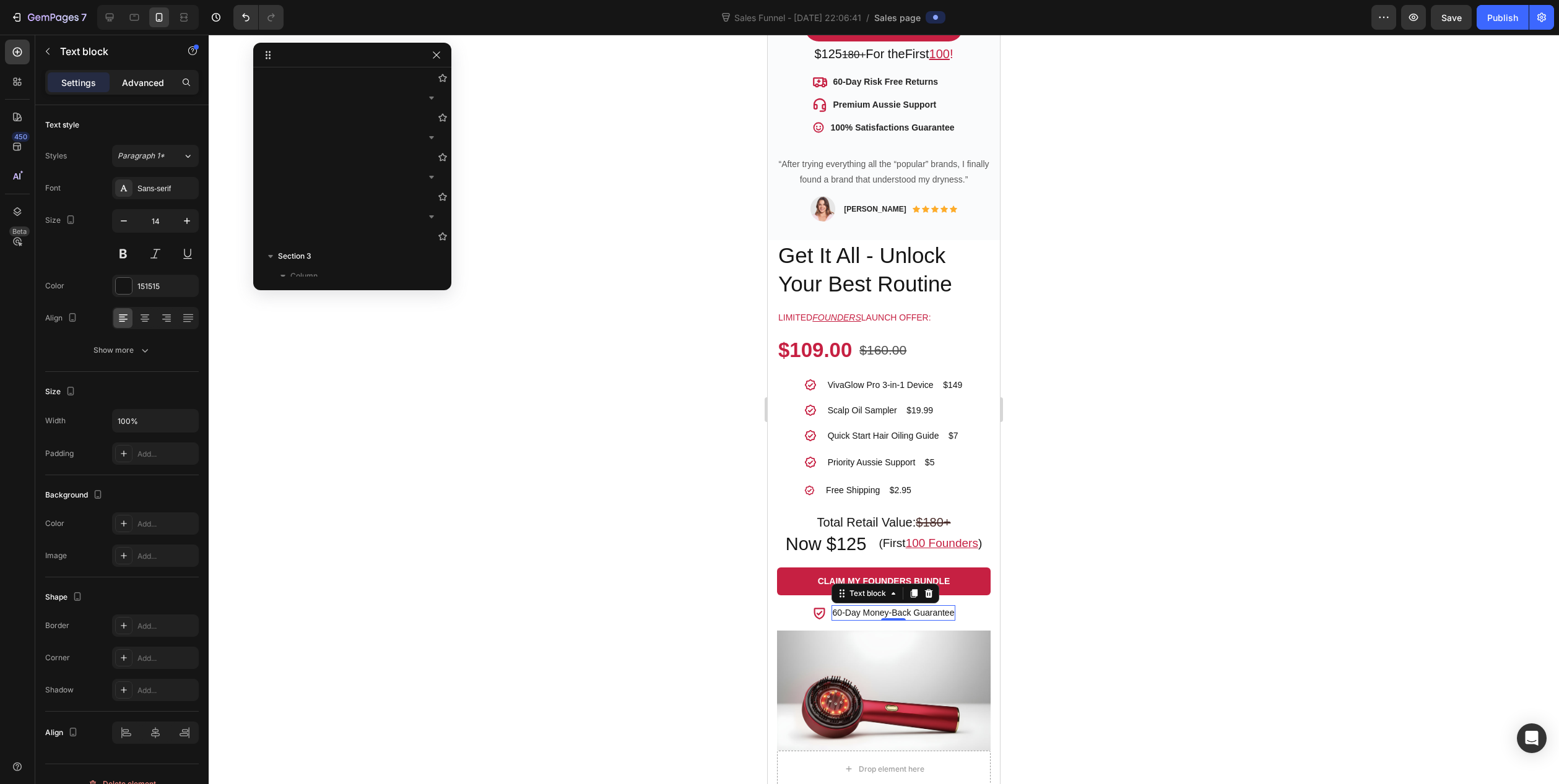
click at [142, 82] on p "Advanced" at bounding box center [143, 82] width 42 height 13
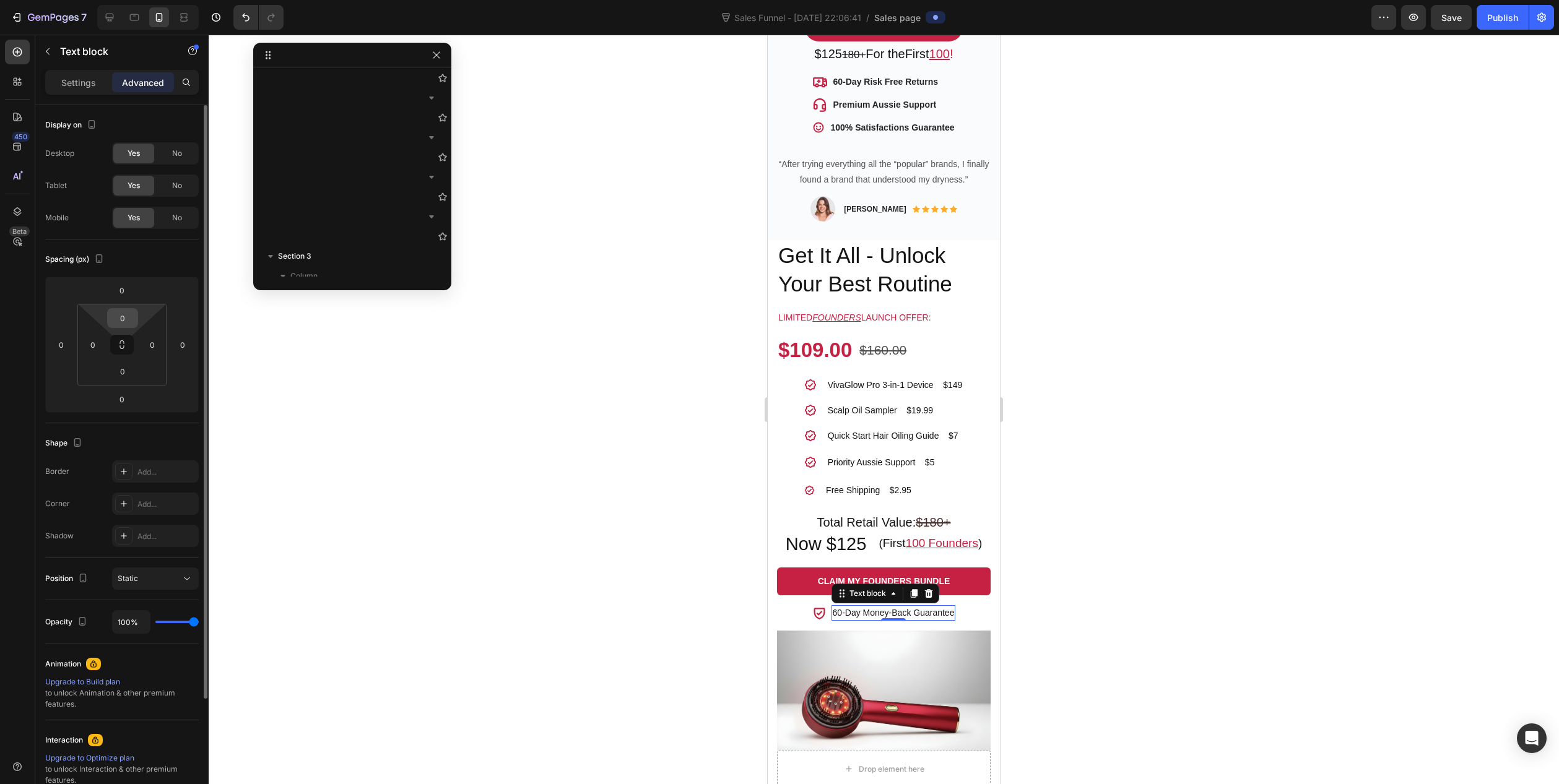
click at [125, 323] on input "0" at bounding box center [123, 318] width 25 height 19
click at [117, 285] on input "0" at bounding box center [122, 290] width 25 height 19
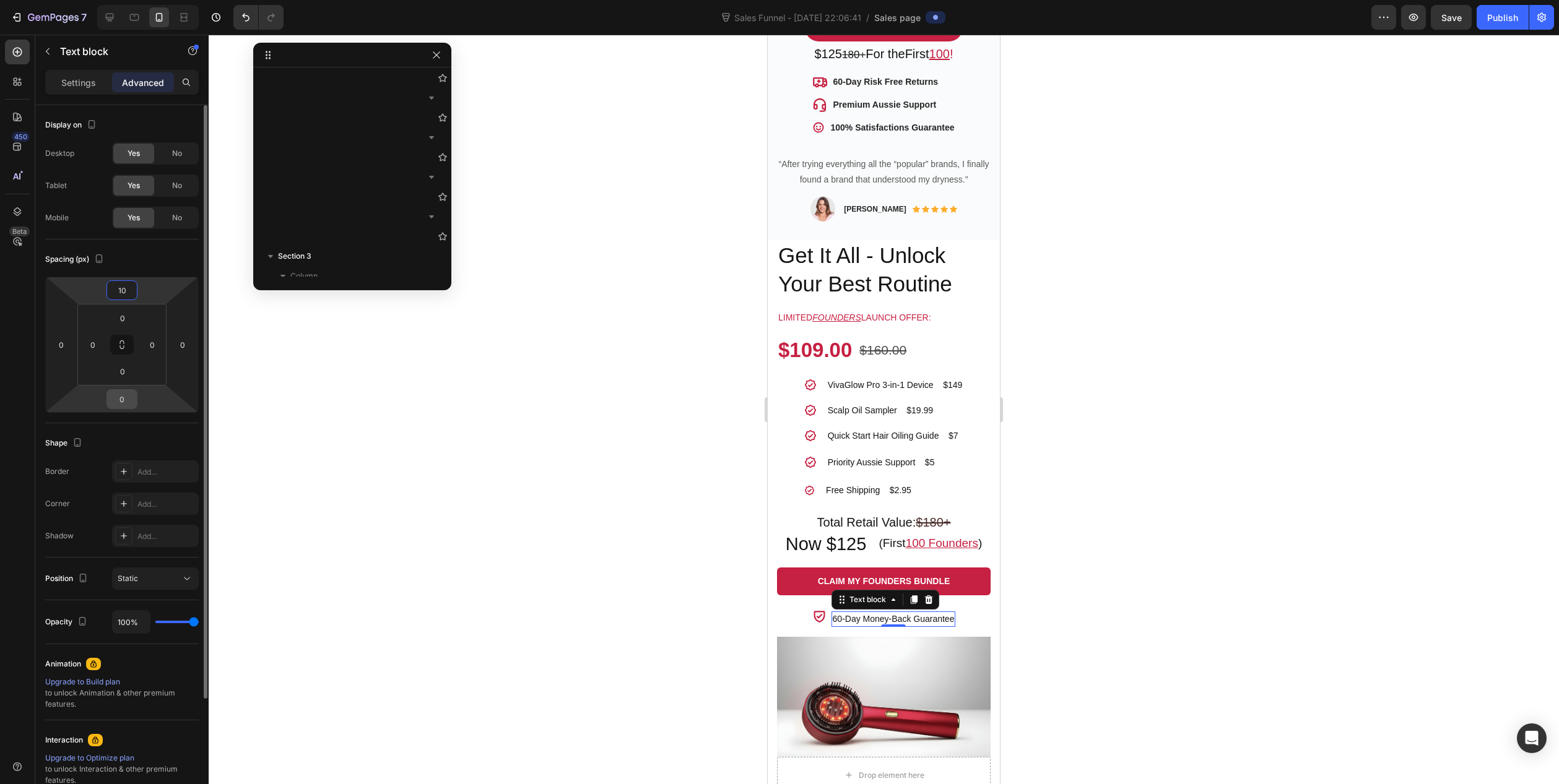
type input "10"
click at [123, 400] on input "0" at bounding box center [122, 399] width 25 height 19
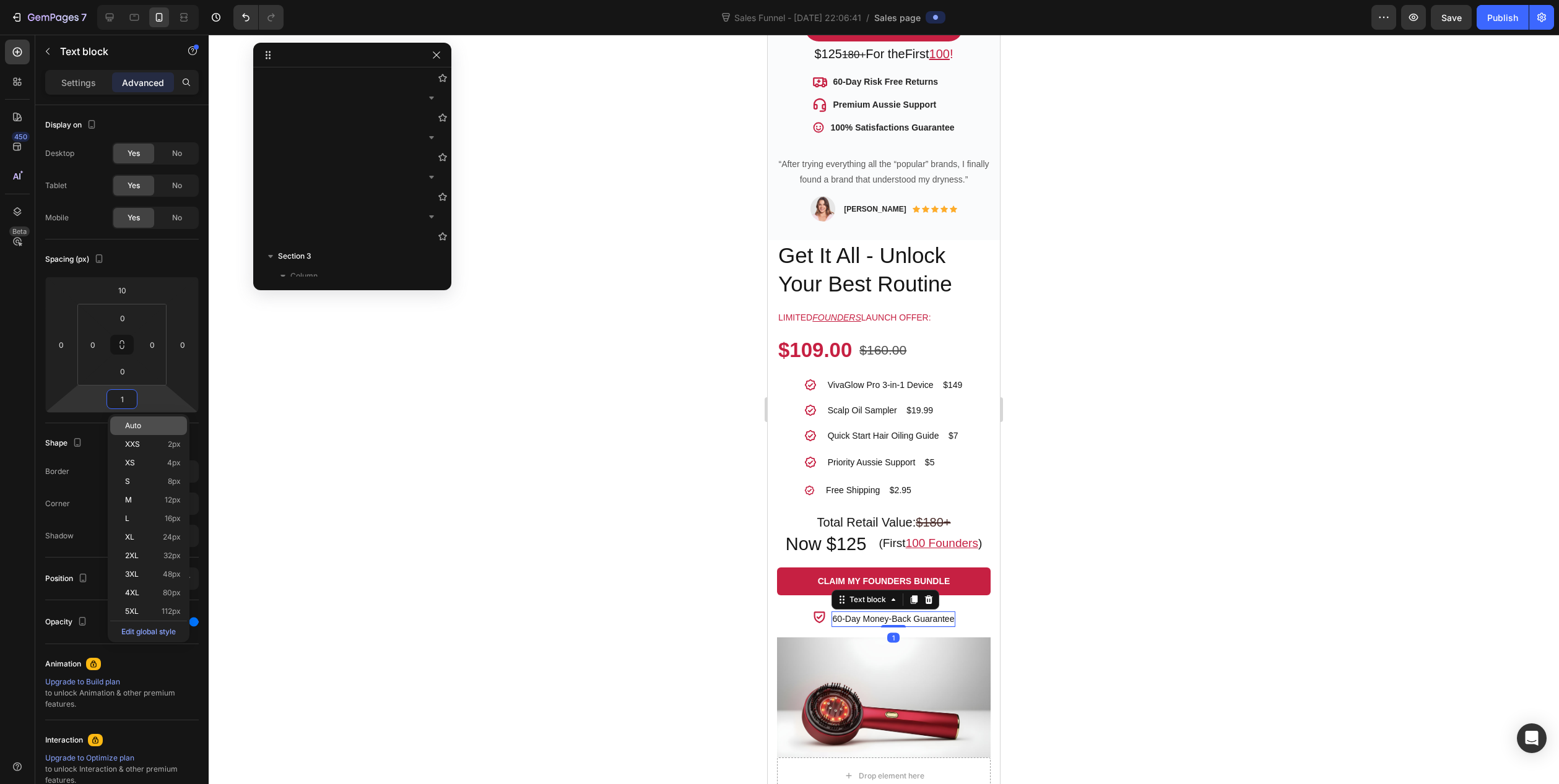
type input "10"
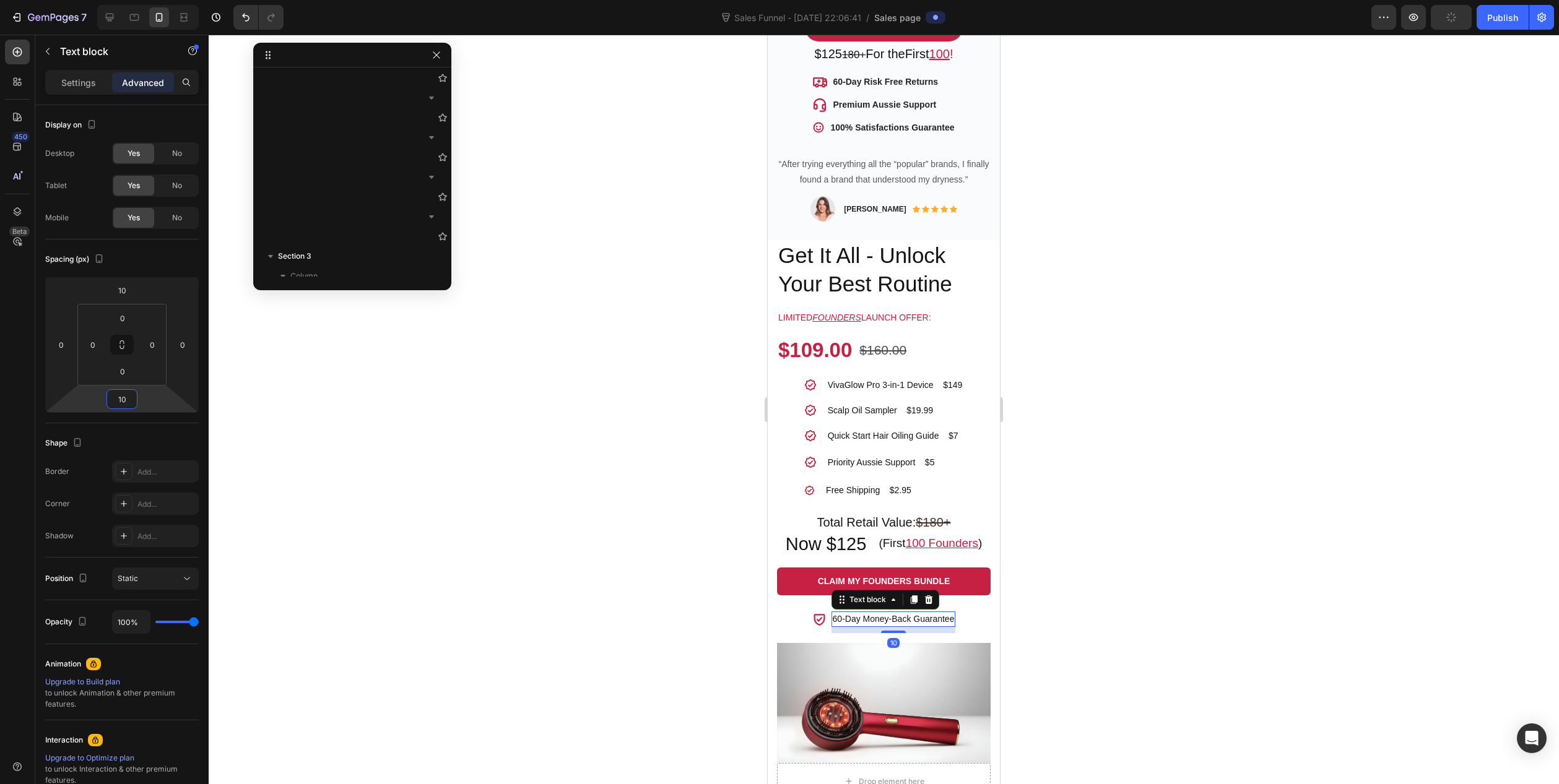
click at [729, 614] on div at bounding box center [884, 409] width 1351 height 750
click at [856, 612] on div "60-Day Money-Back Guarantee" at bounding box center [894, 619] width 125 height 15
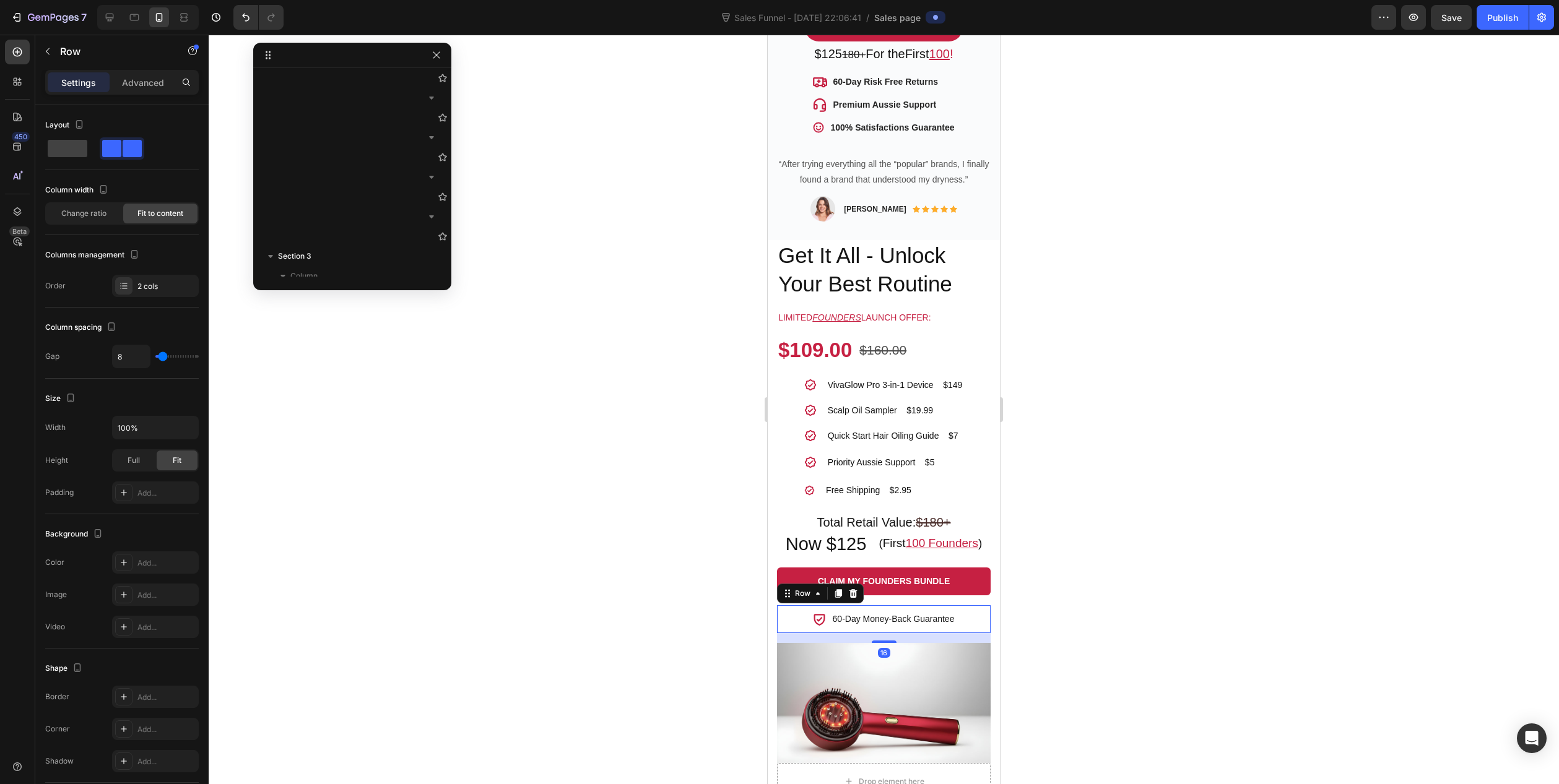
click at [803, 612] on div "Icon 60-Day Money-Back Guarantee Text block Row 16" at bounding box center [884, 619] width 213 height 28
click at [153, 84] on p "Advanced" at bounding box center [143, 82] width 42 height 13
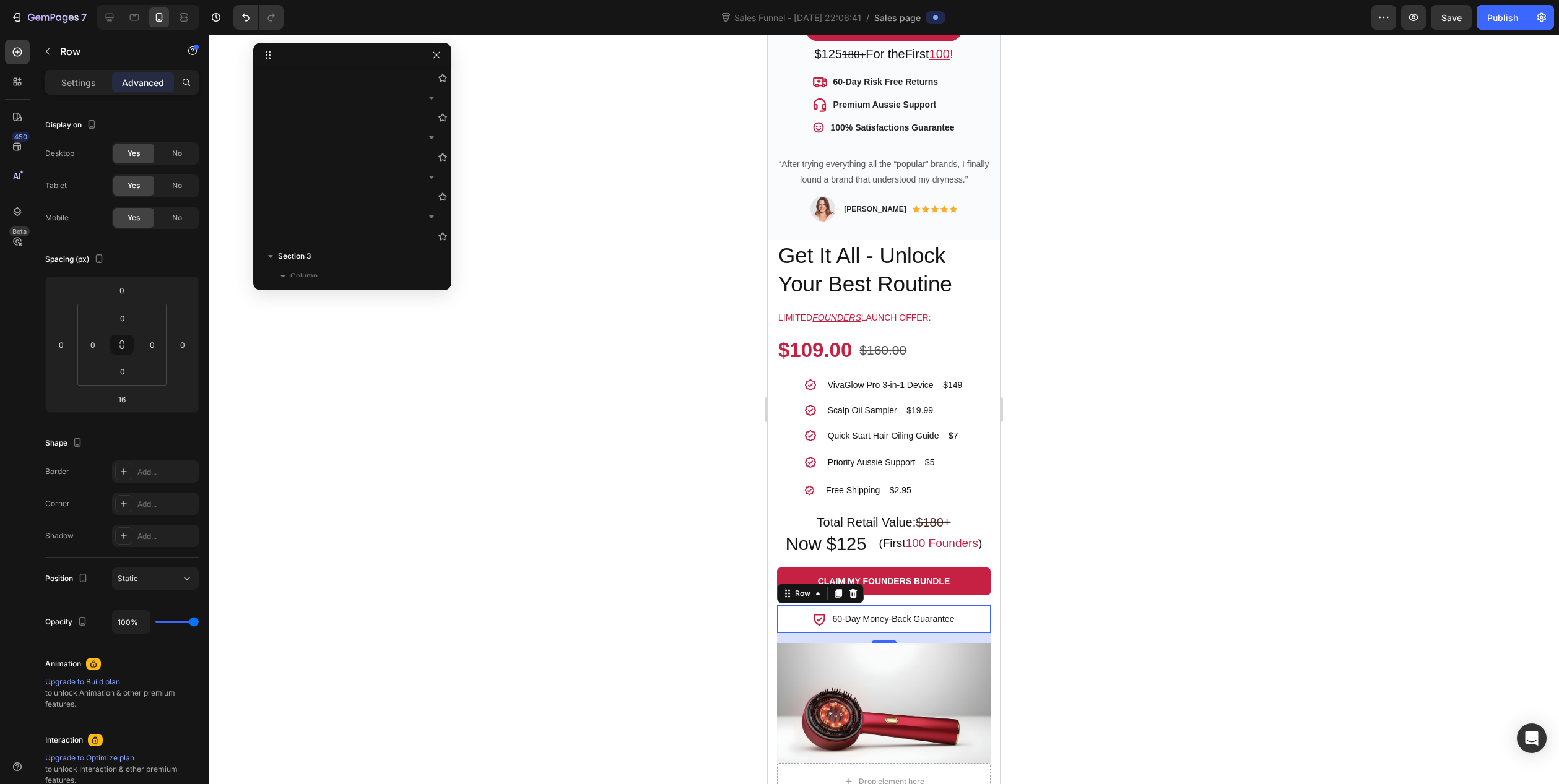
click at [824, 605] on div "Icon 60-Day Money-Back Guarantee Text block Row 16" at bounding box center [884, 619] width 213 height 28
click at [840, 613] on p "60-Day Money-Back Guarantee" at bounding box center [894, 619] width 122 height 13
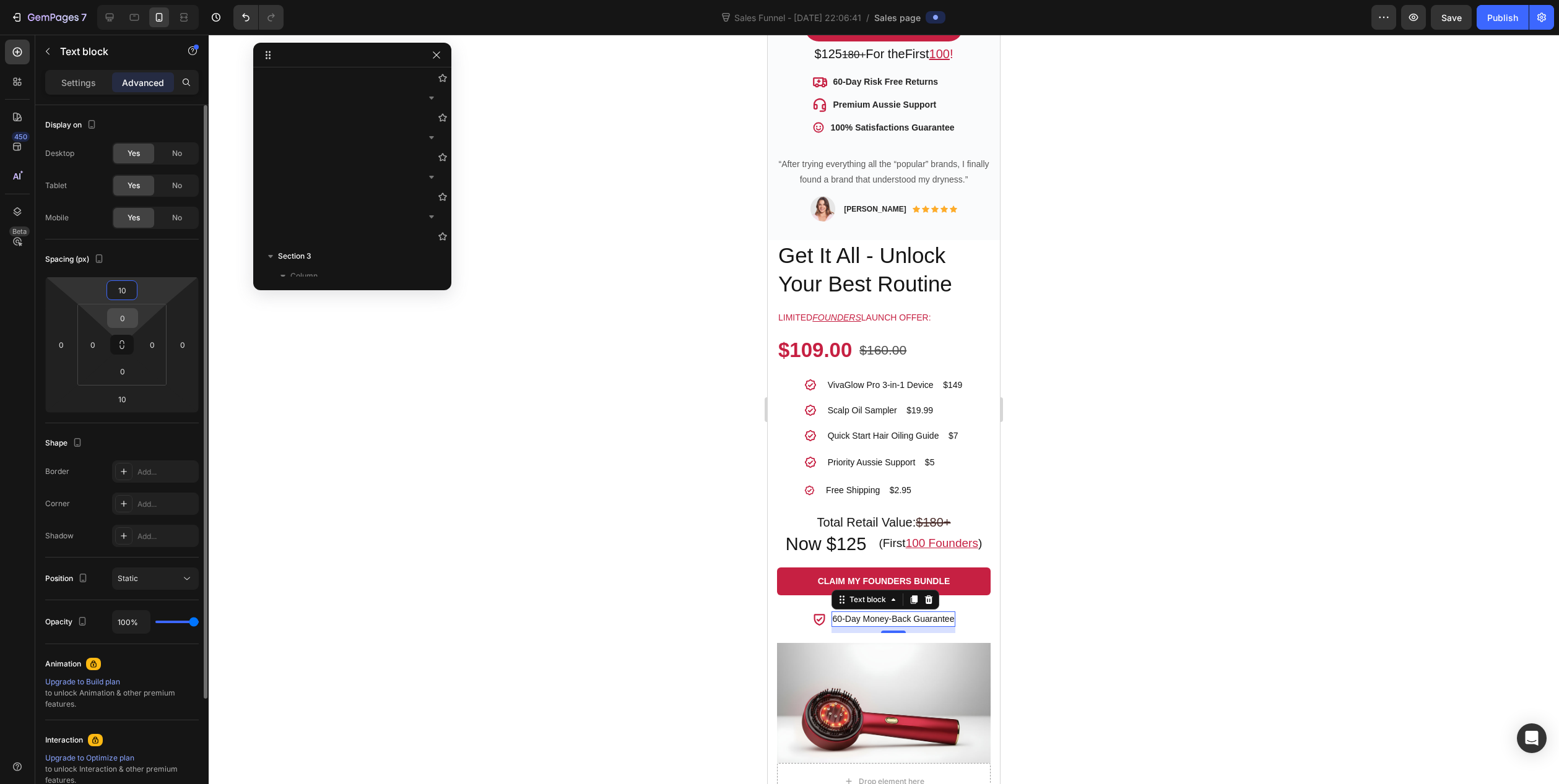
type input "0"
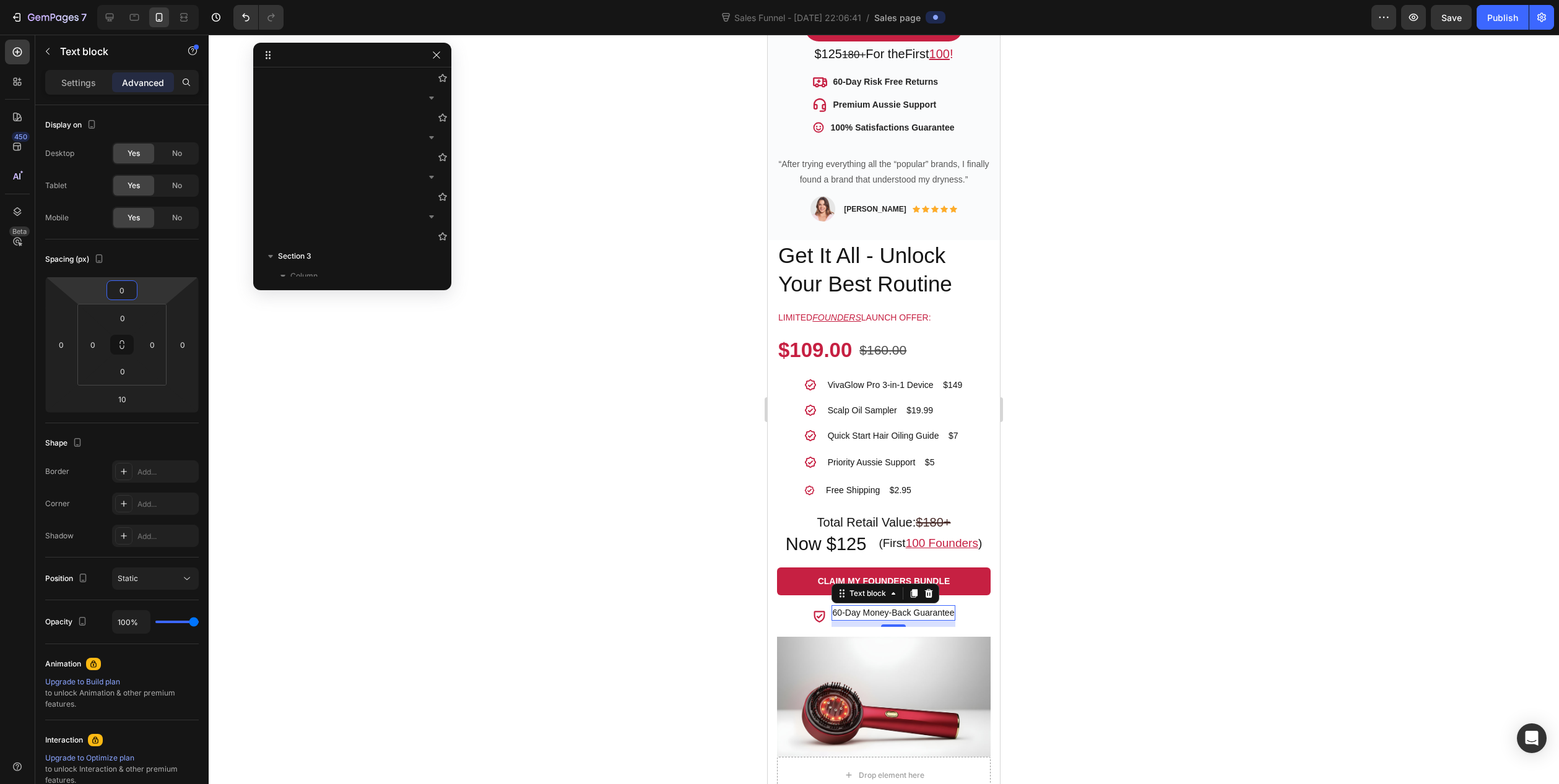
click at [737, 587] on div at bounding box center [884, 409] width 1351 height 750
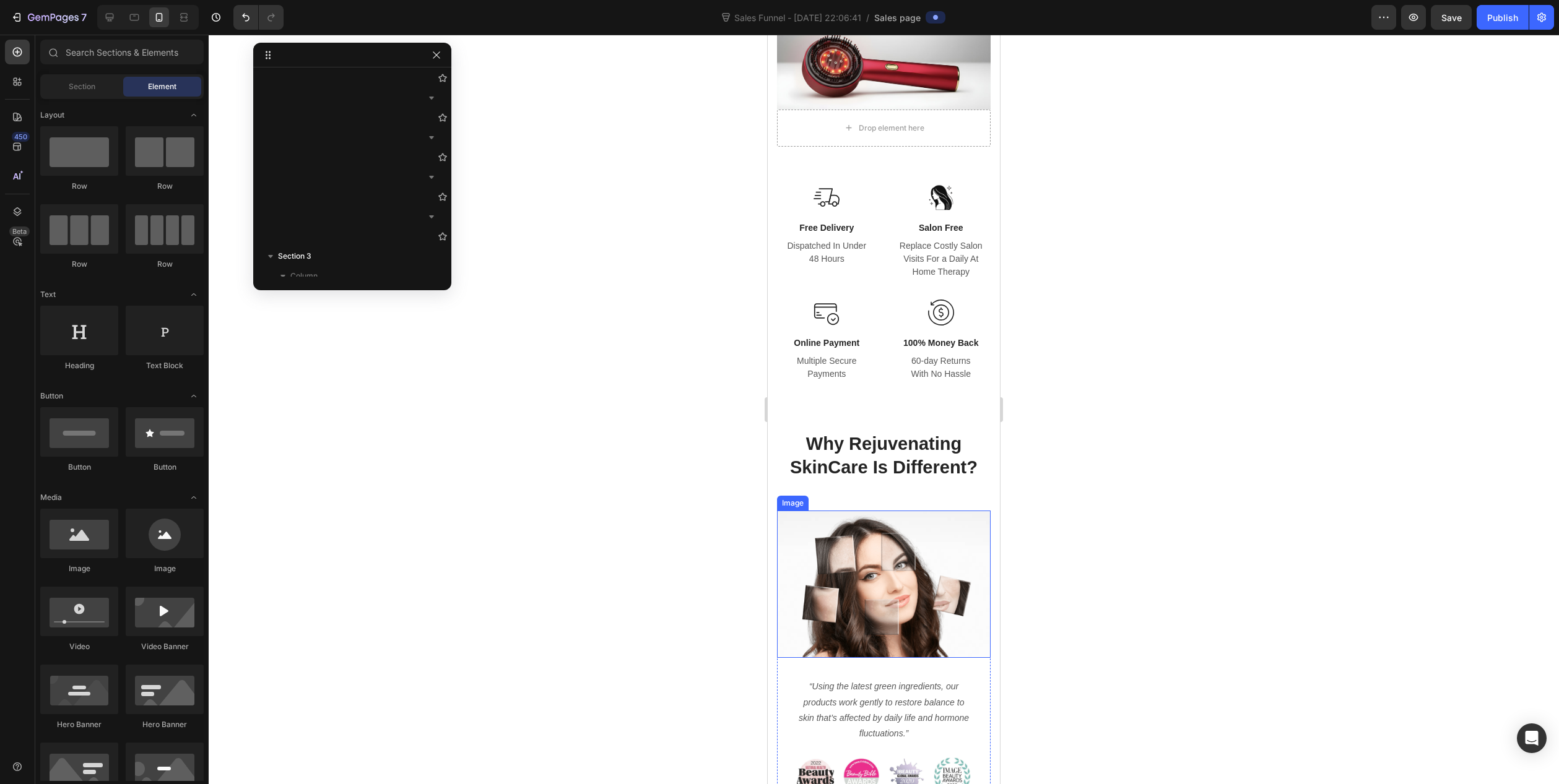
scroll to position [1362, 0]
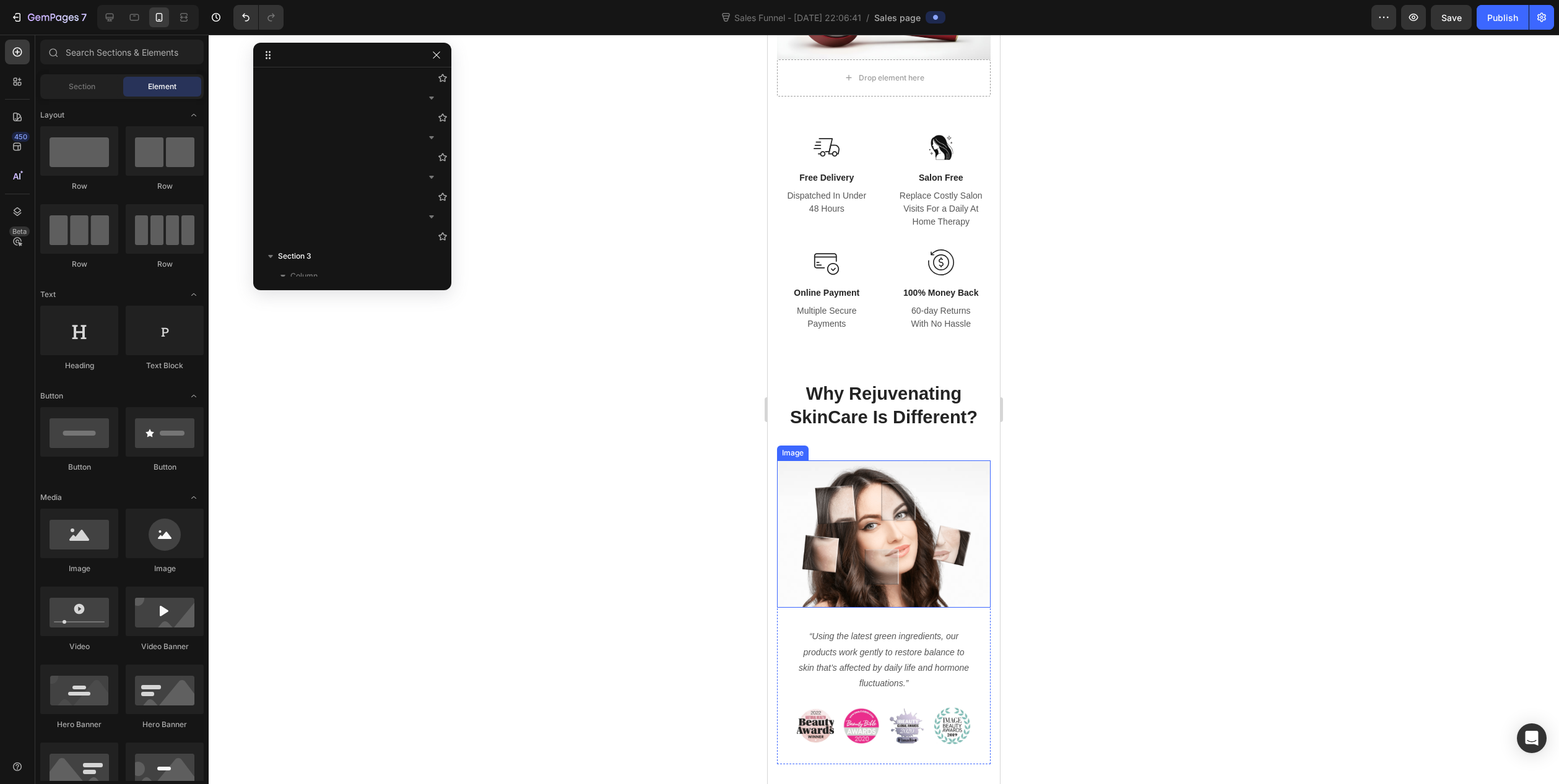
click at [893, 405] on p "Why Rejuvenating SkinCare Is Different?" at bounding box center [884, 405] width 211 height 47
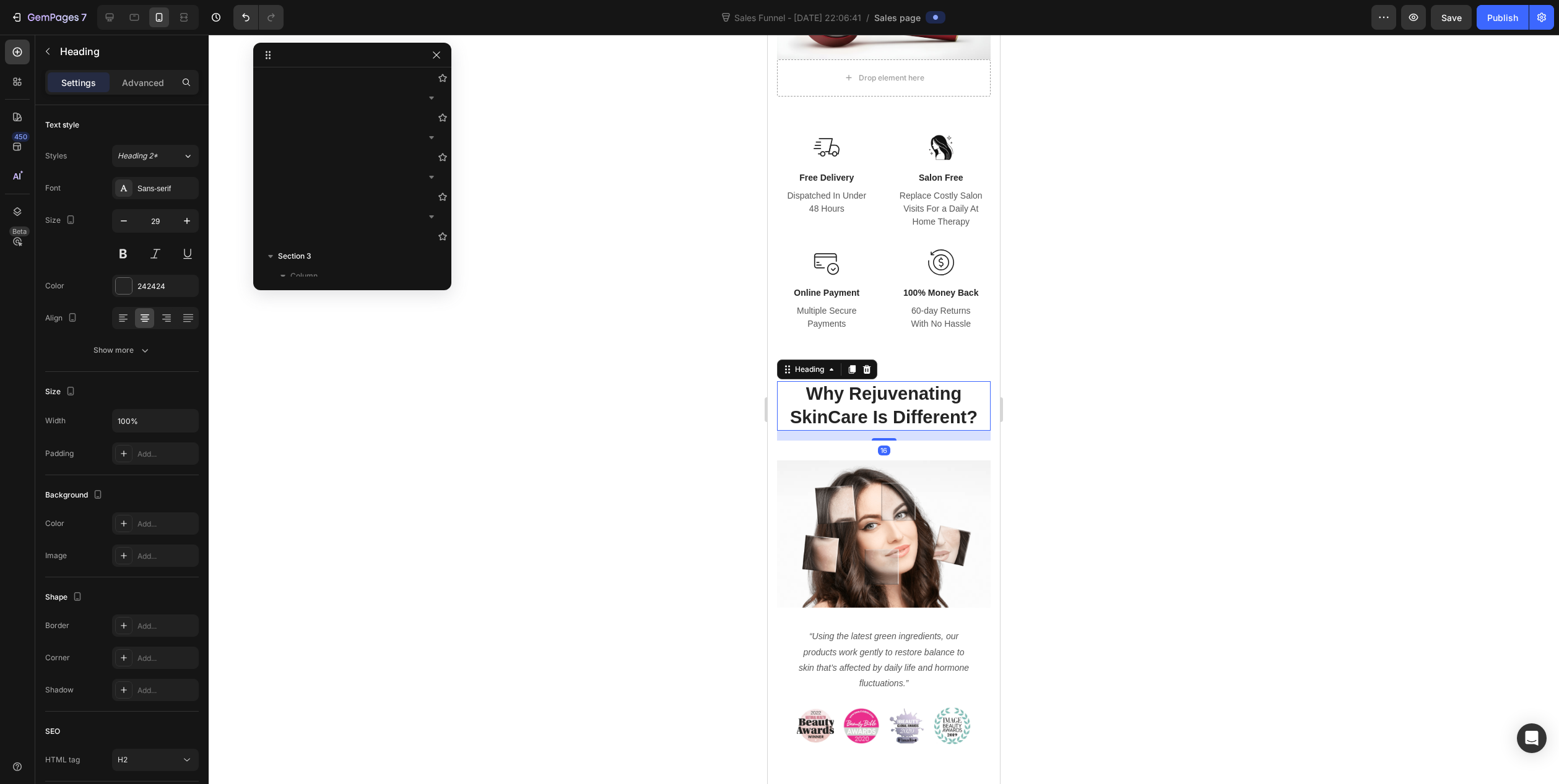
click at [893, 400] on p "Why Rejuvenating SkinCare Is Different?" at bounding box center [884, 405] width 211 height 47
click at [895, 398] on p "Why Rejuvenating SkinCare Is Different?" at bounding box center [884, 405] width 211 height 47
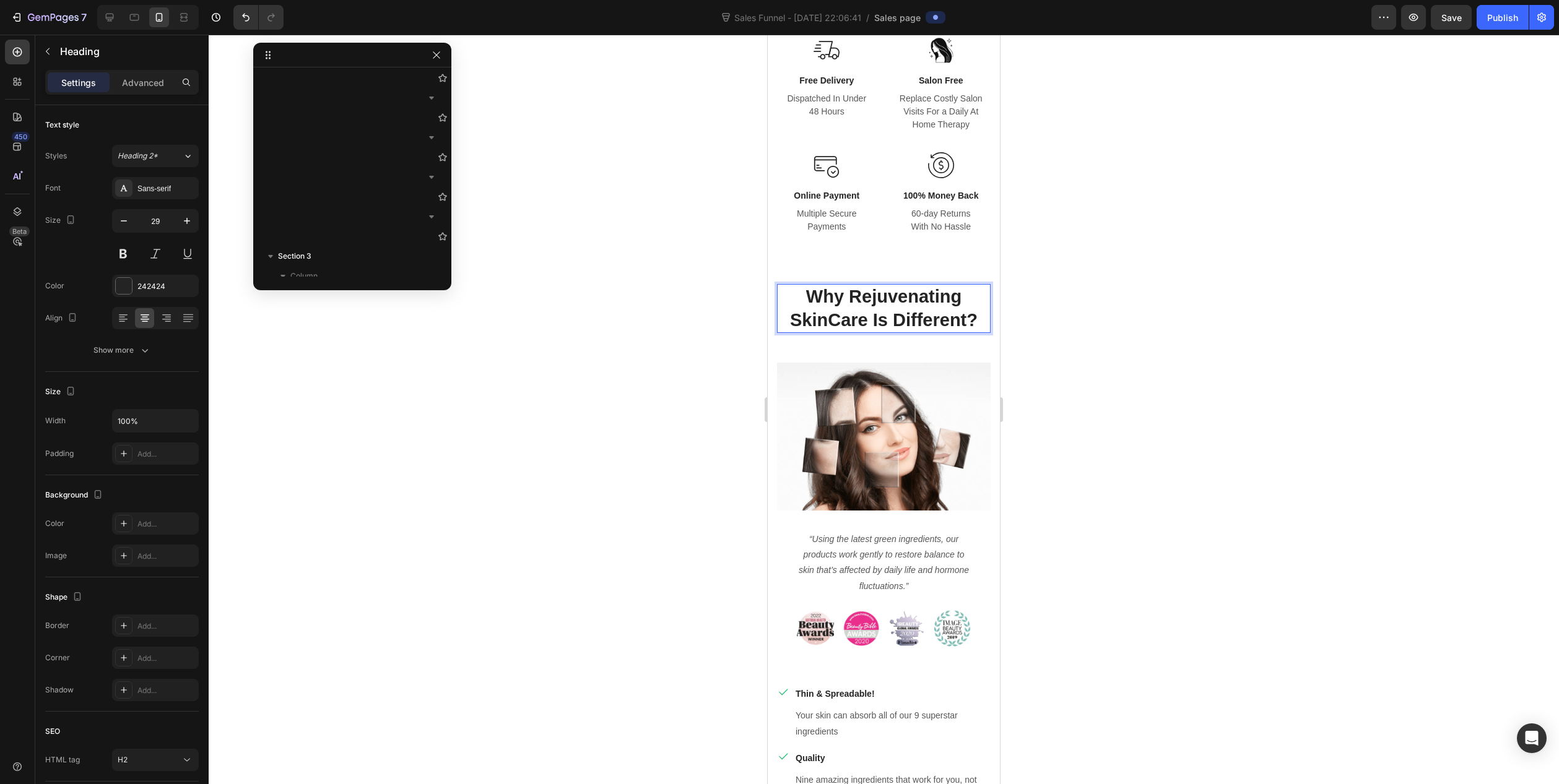
scroll to position [1424, 0]
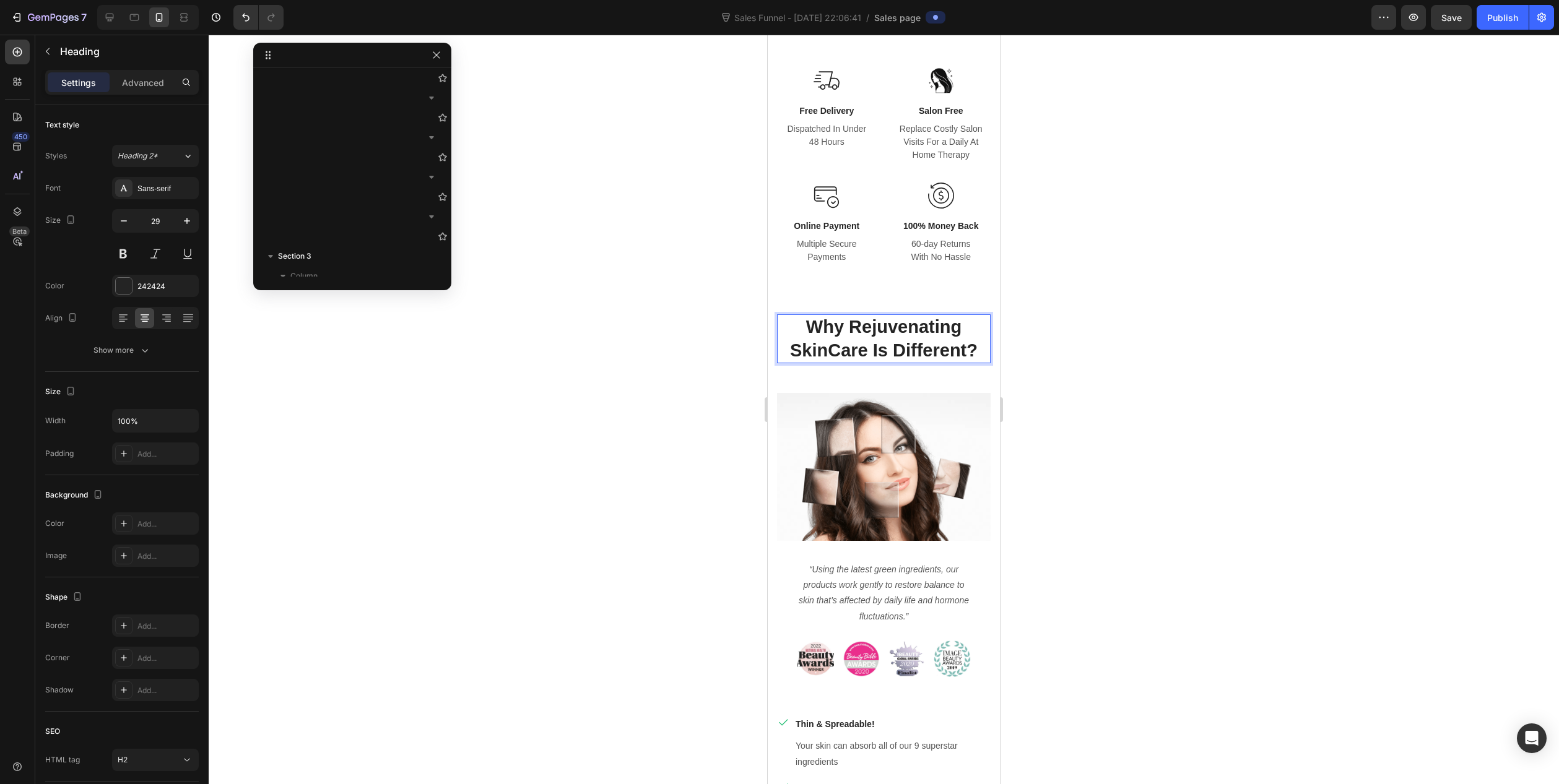
click at [855, 337] on p "Why Rejuvenating SkinCare Is Different?" at bounding box center [884, 338] width 211 height 47
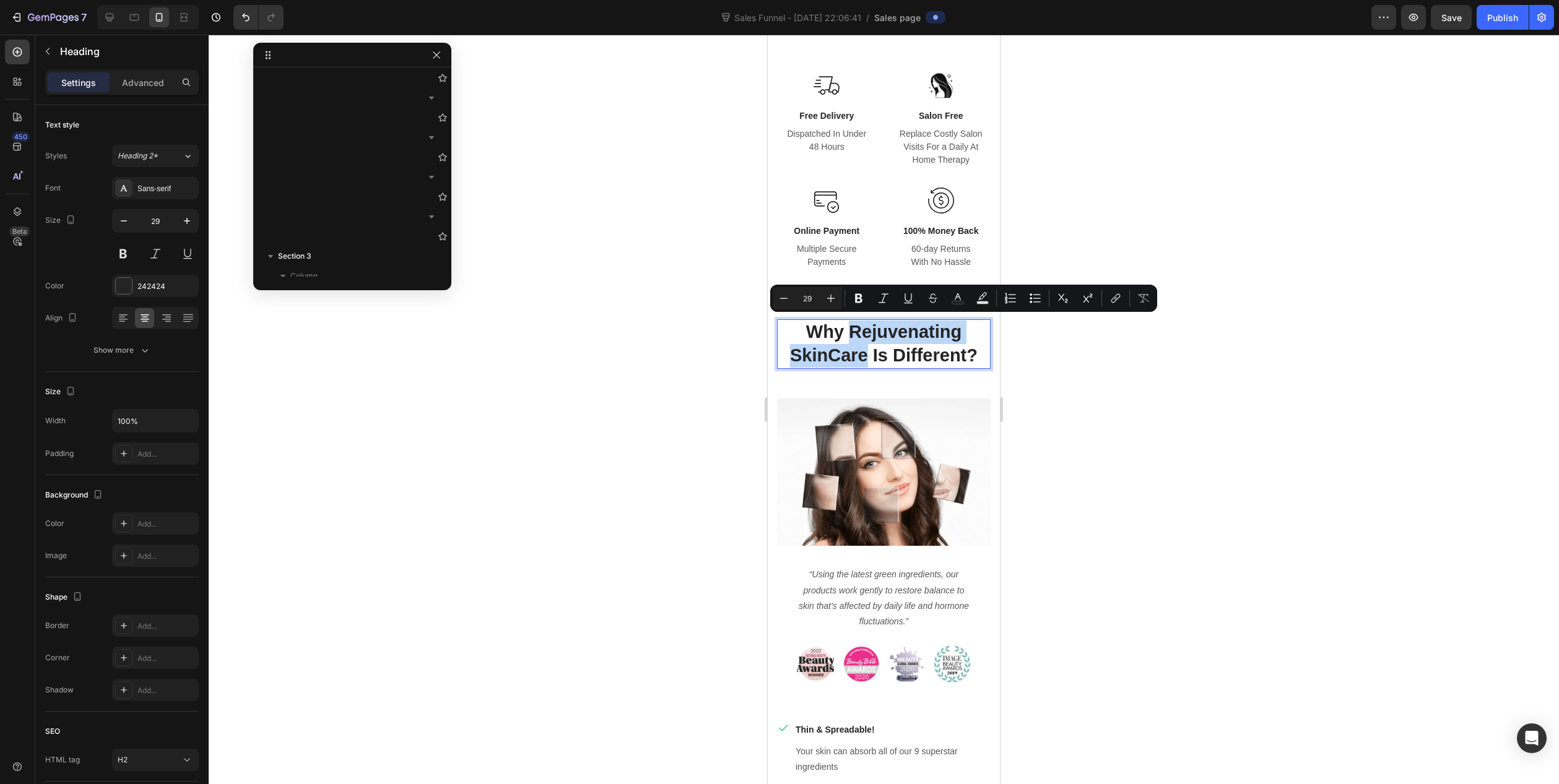
drag, startPoint x: 849, startPoint y: 325, endPoint x: 865, endPoint y: 352, distance: 31.4
click at [865, 352] on p "Why Rejuvenating SkinCare Is Different?" at bounding box center [884, 343] width 211 height 47
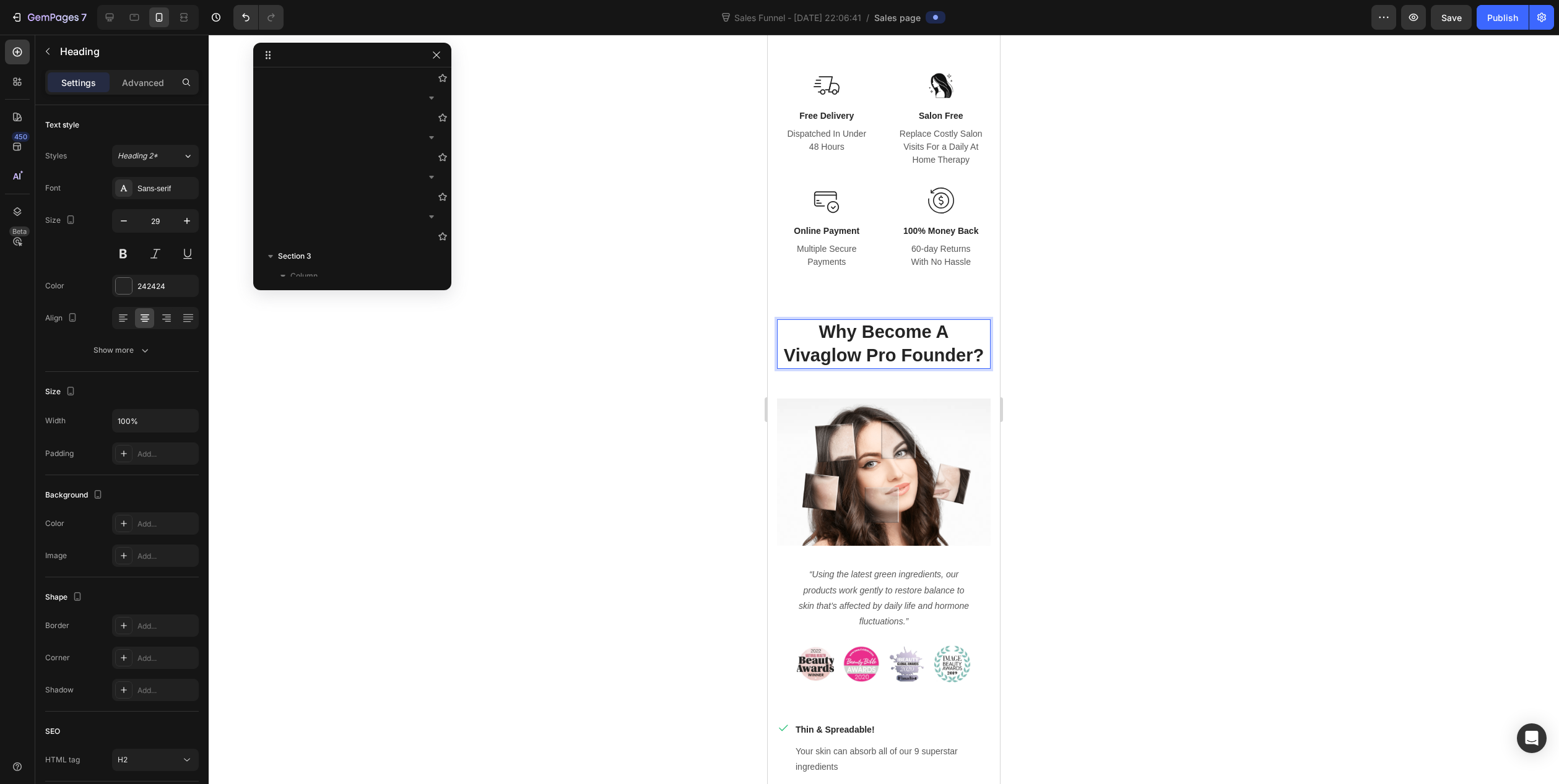
click at [826, 355] on p "Why Become A Vivaglow Pro Founder?" at bounding box center [884, 343] width 211 height 47
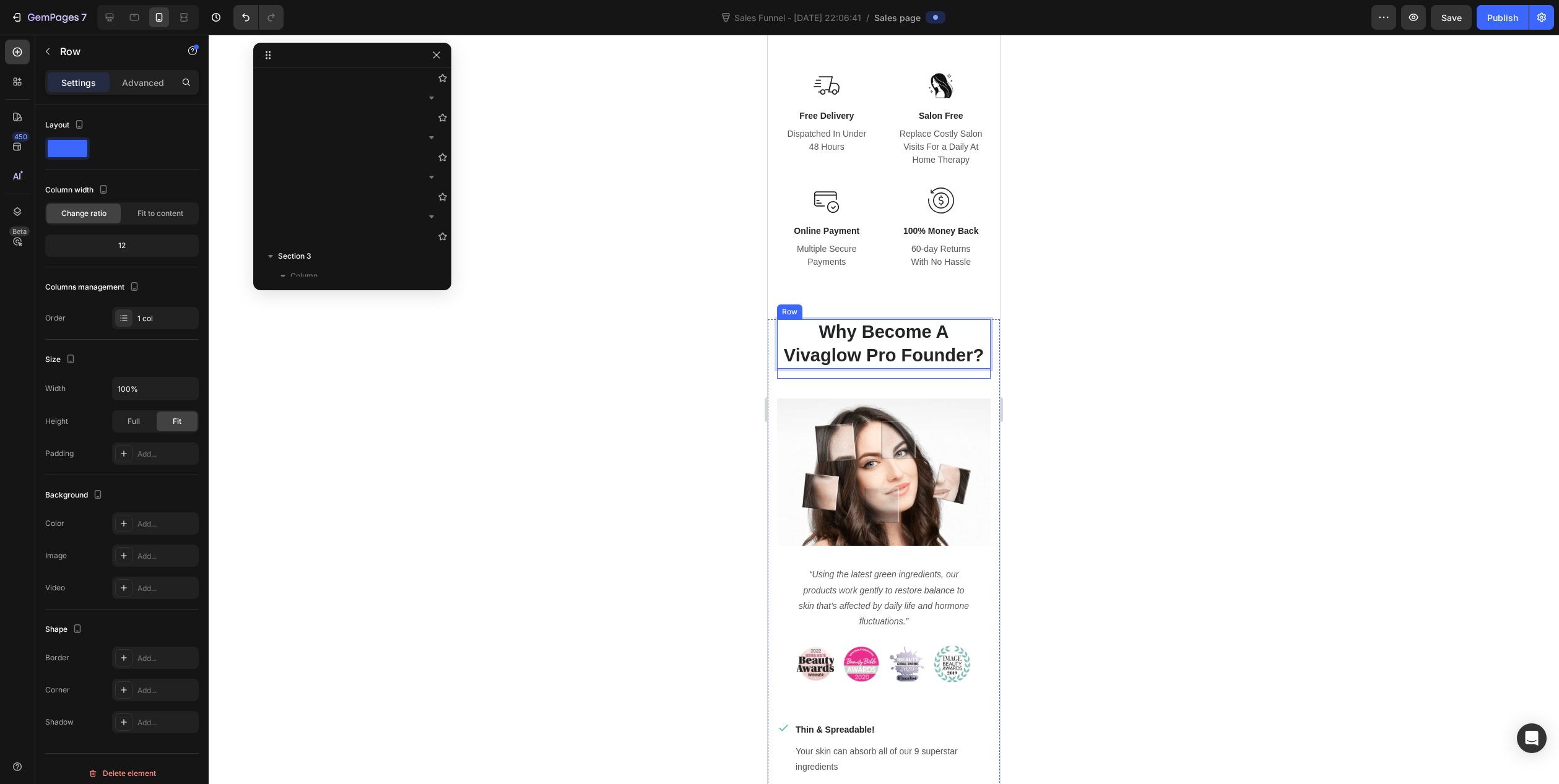
click at [895, 370] on div "Why Become A Vivaglow Pro Founder? Heading 16" at bounding box center [884, 349] width 213 height 59
click at [870, 438] on img at bounding box center [884, 472] width 213 height 148
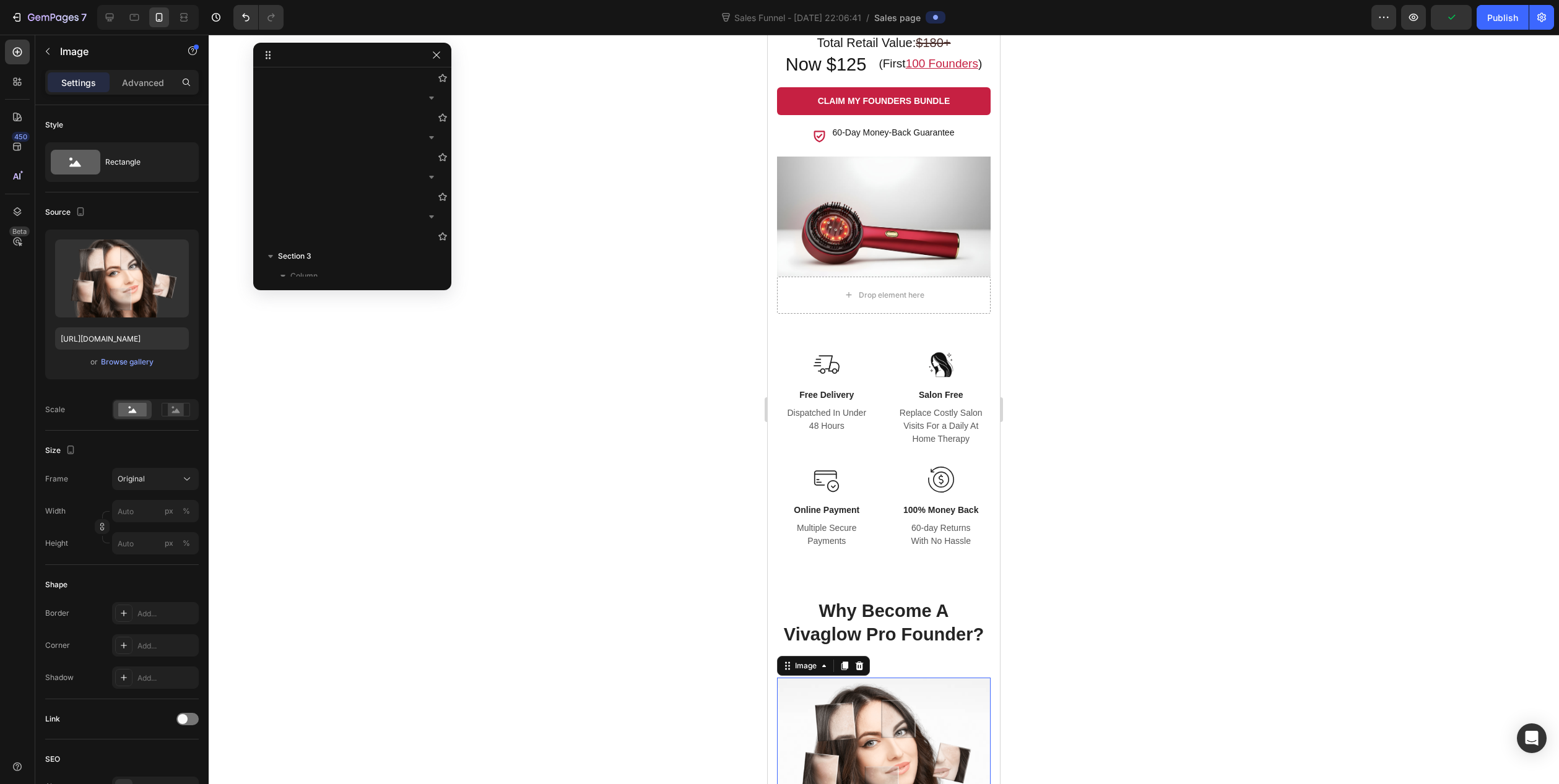
scroll to position [990, 0]
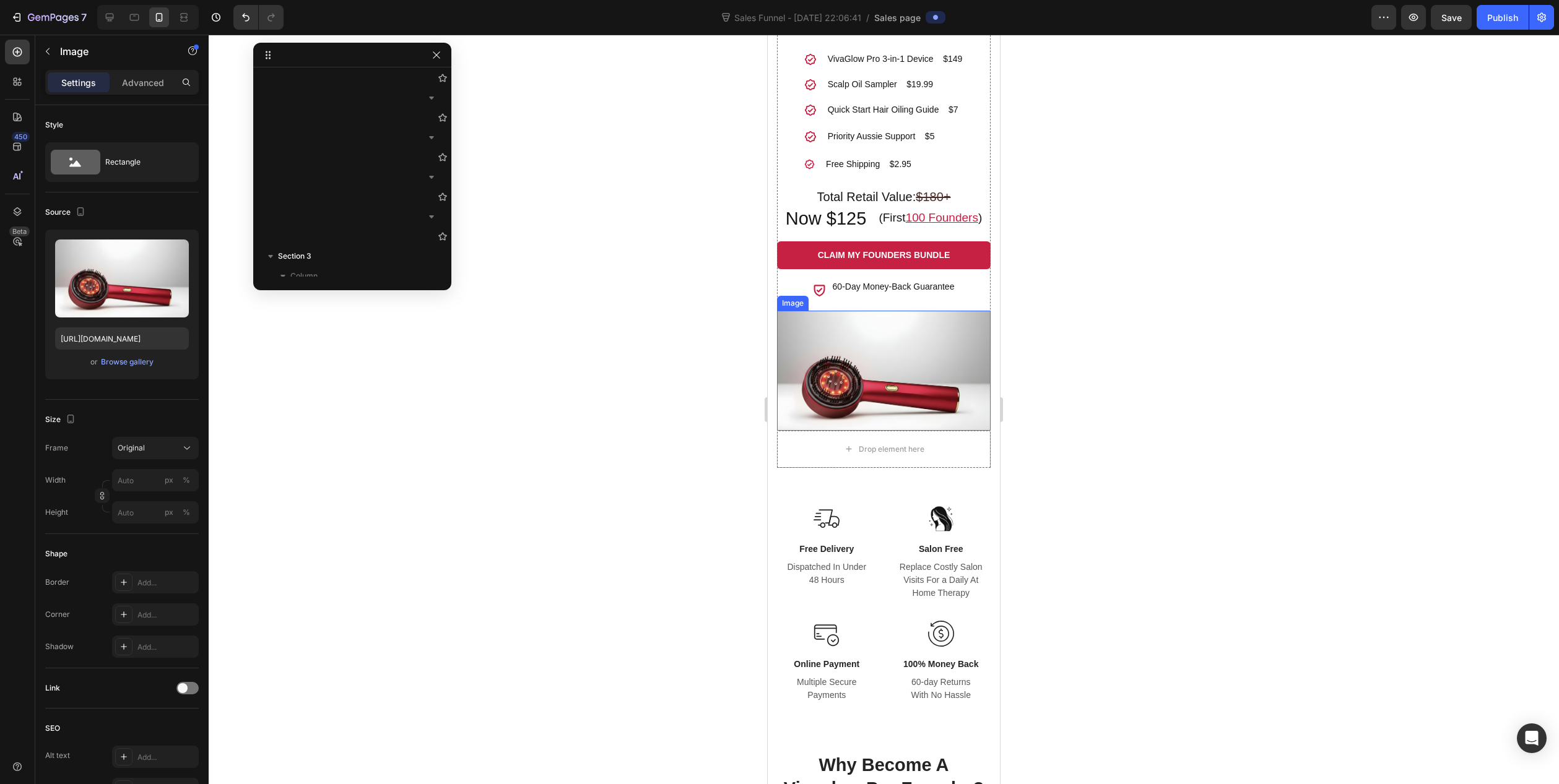
click at [869, 398] on img at bounding box center [884, 371] width 213 height 120
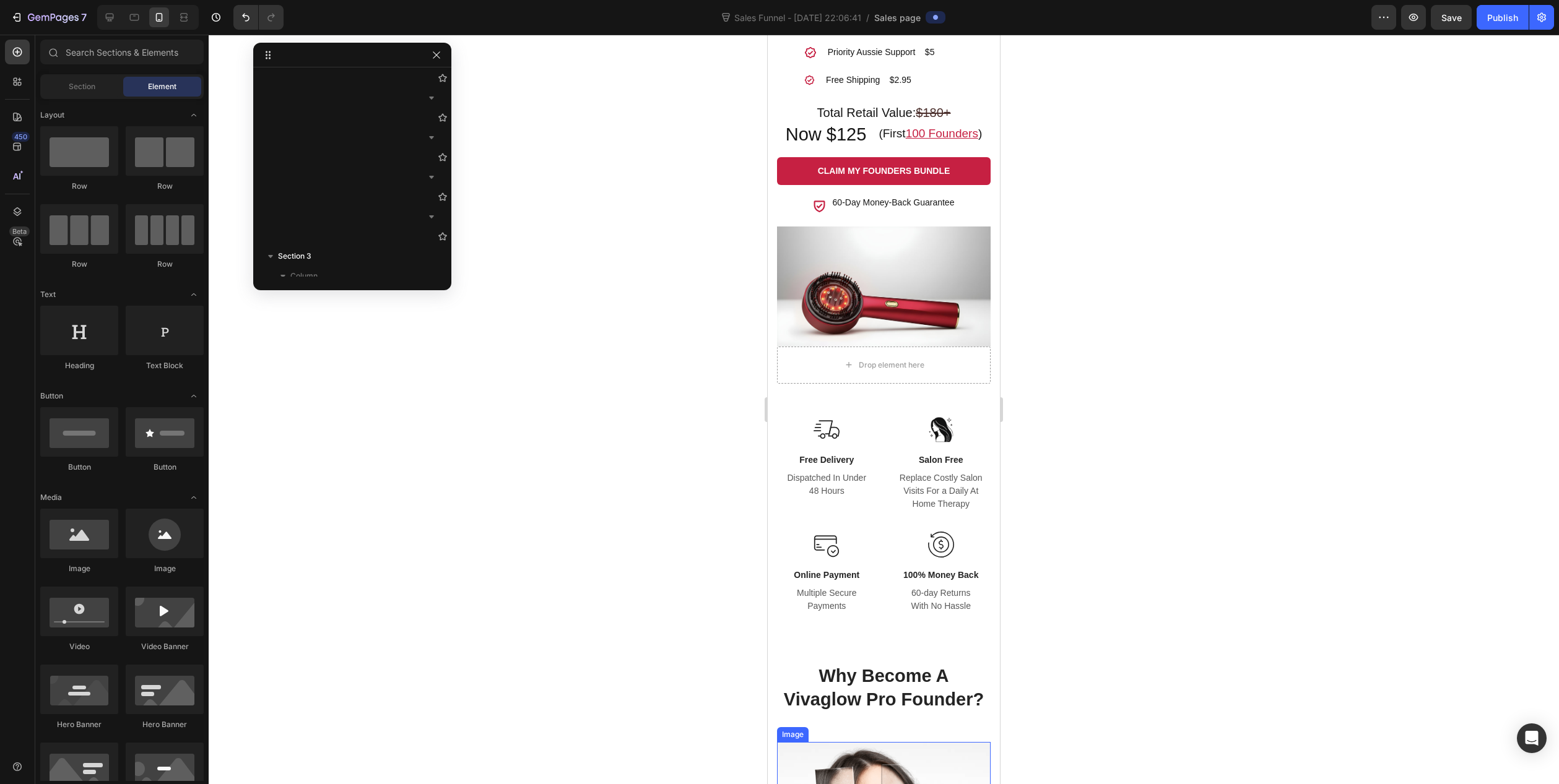
scroll to position [1027, 0]
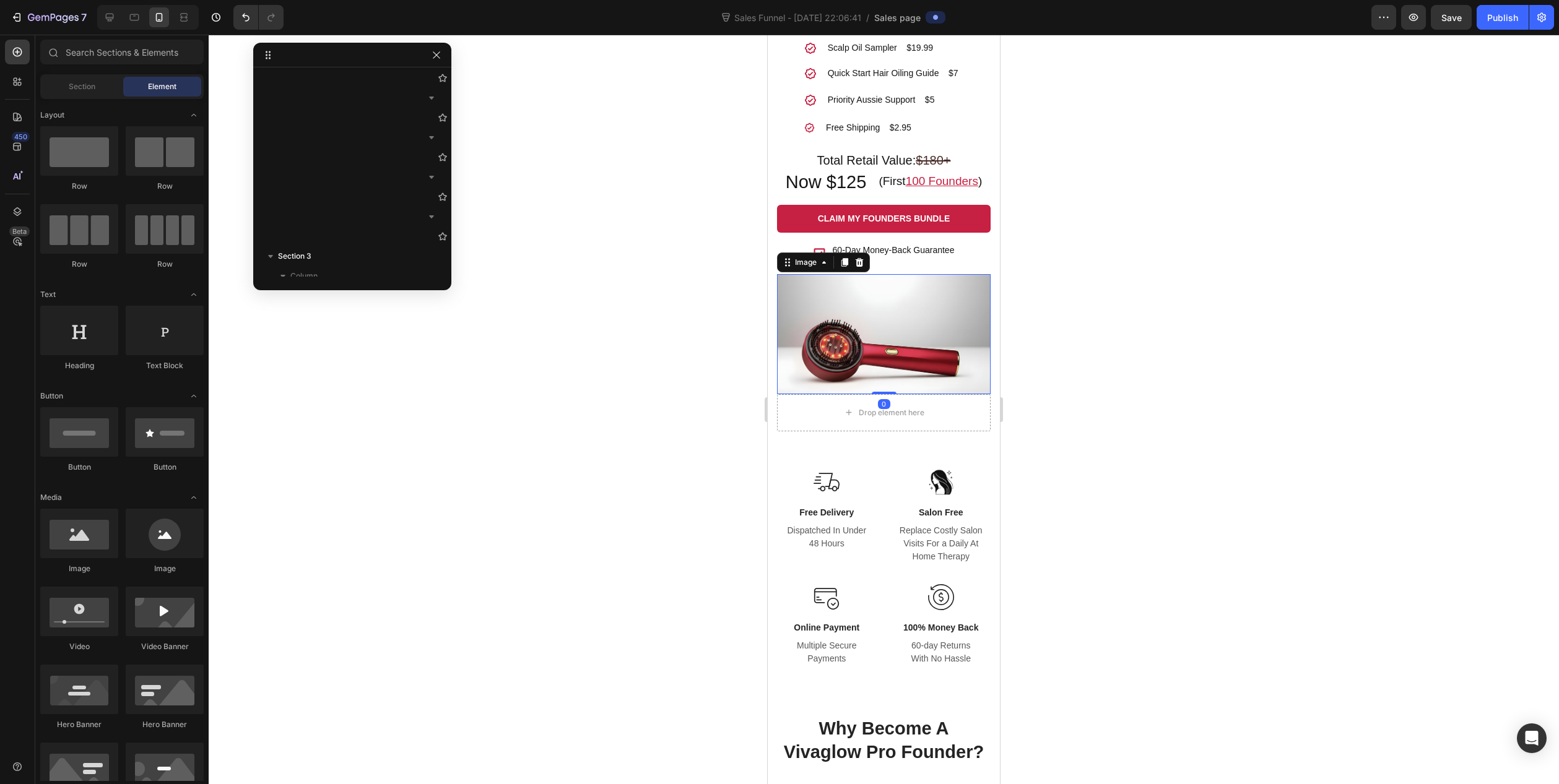
click at [804, 354] on img at bounding box center [884, 335] width 213 height 120
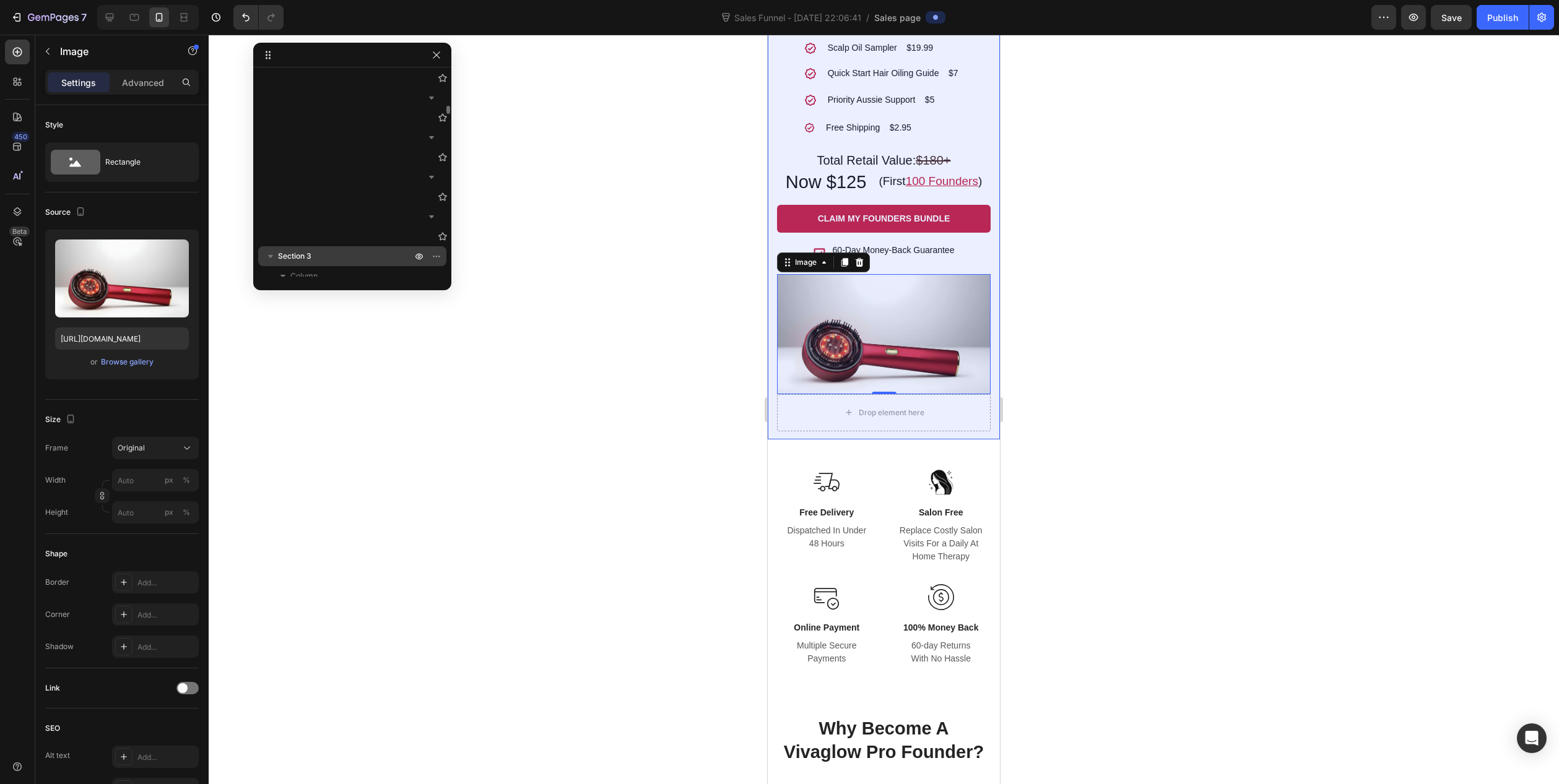
click at [271, 254] on icon "button" at bounding box center [270, 256] width 12 height 12
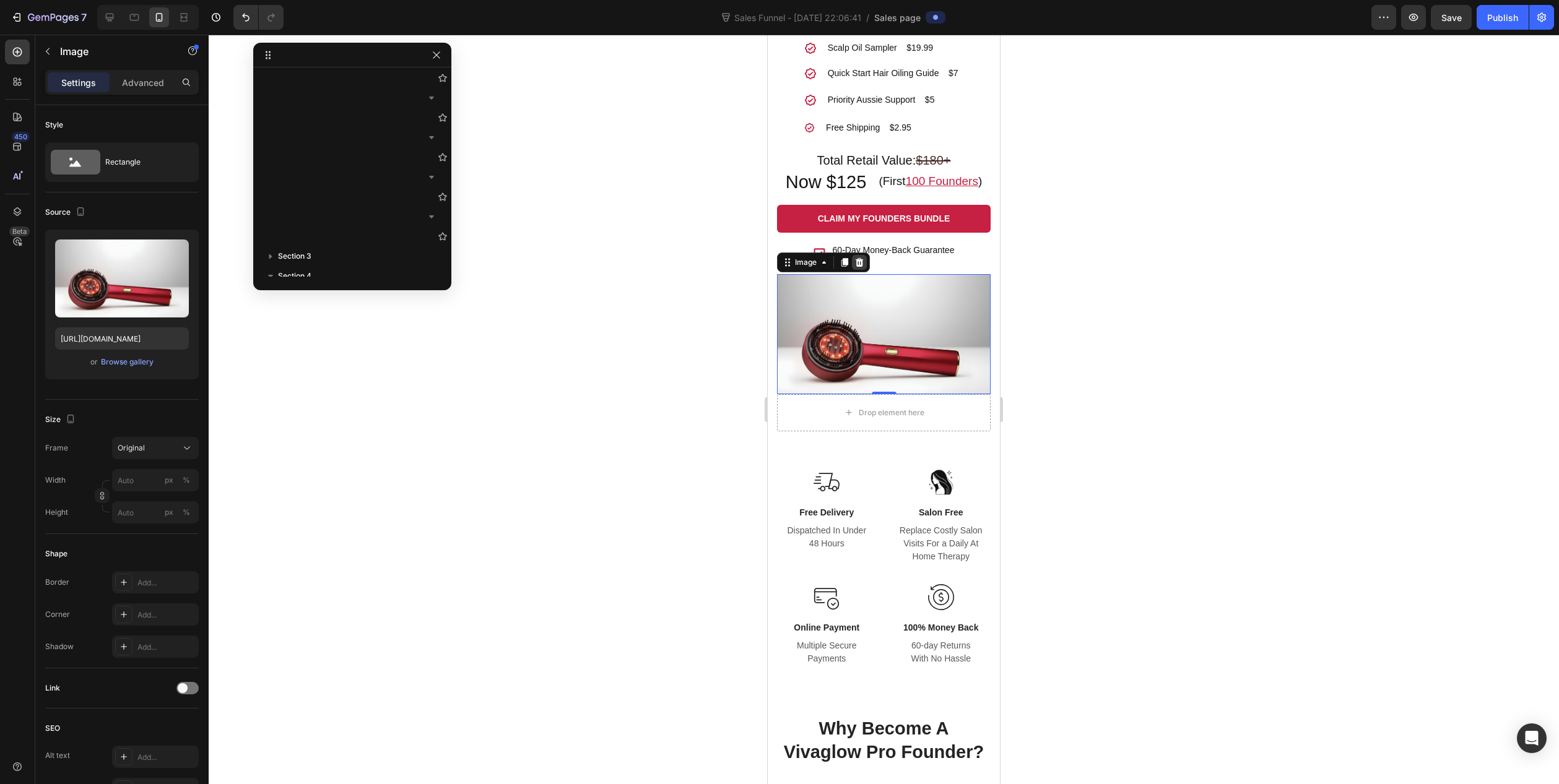
click at [863, 260] on icon at bounding box center [860, 262] width 10 height 10
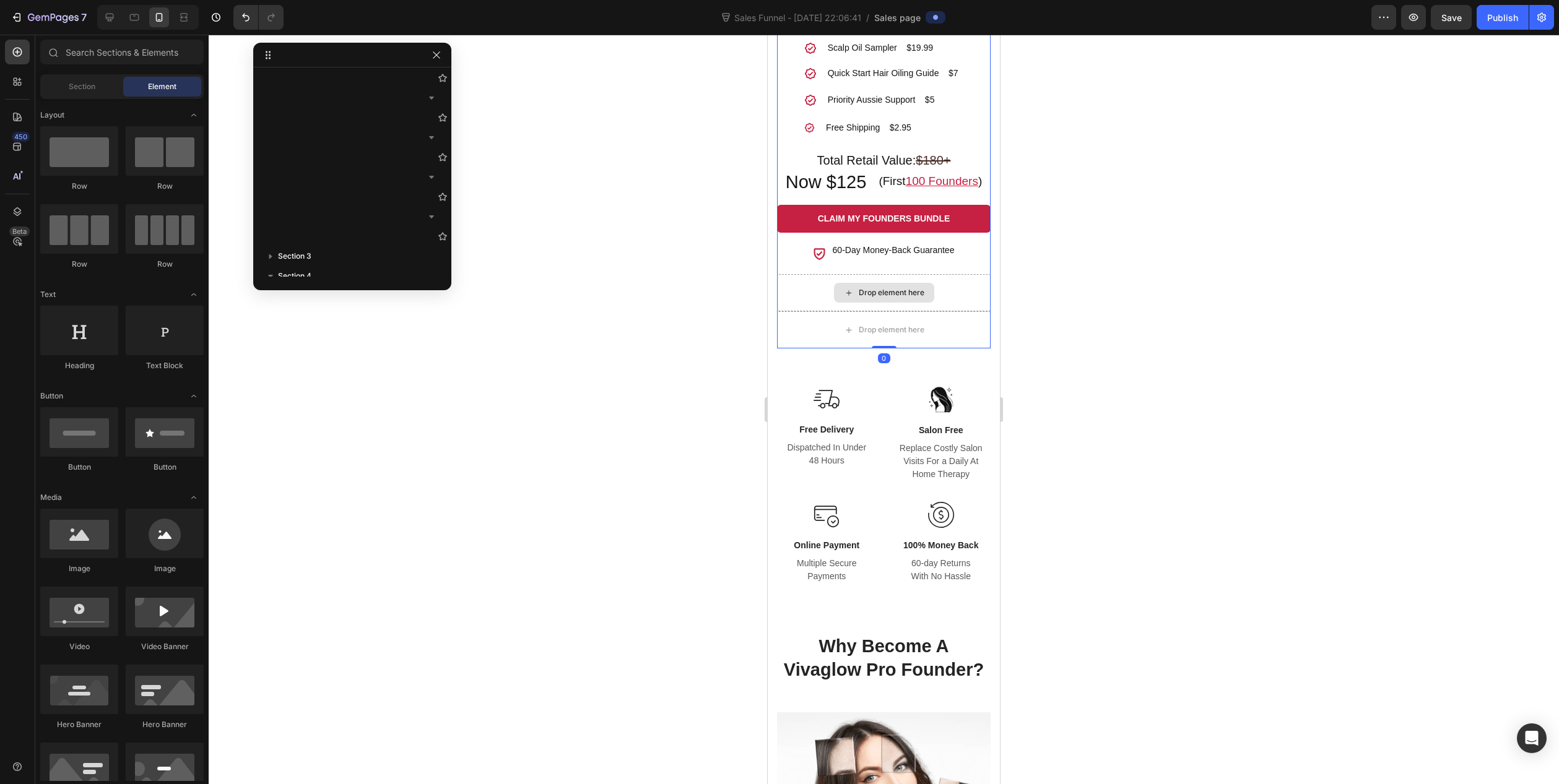
click at [796, 296] on div "Drop element here" at bounding box center [884, 293] width 213 height 37
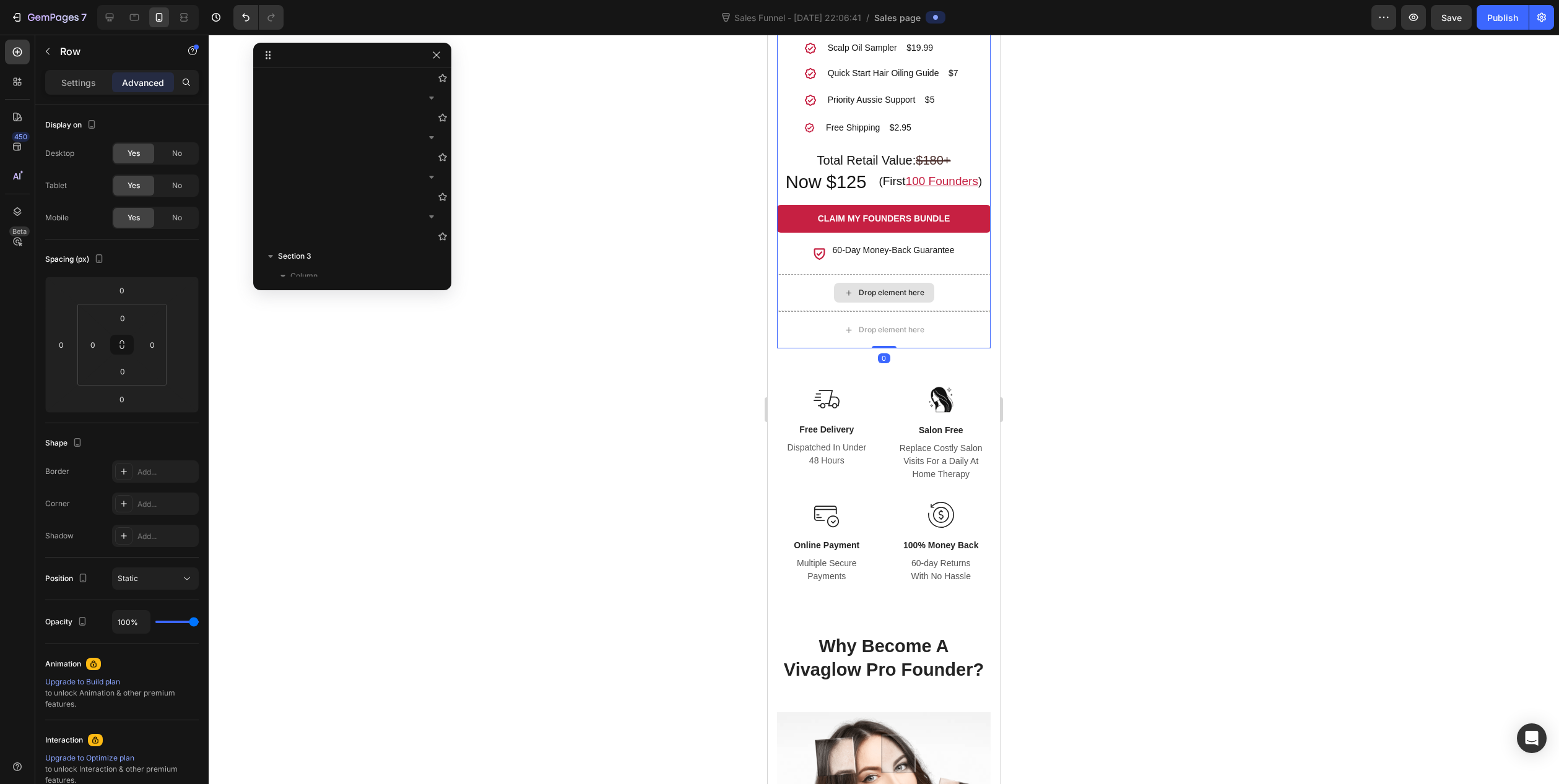
drag, startPoint x: 779, startPoint y: 299, endPoint x: 1512, endPoint y: 332, distance: 733.7
click at [779, 299] on div "Drop element here" at bounding box center [884, 293] width 213 height 37
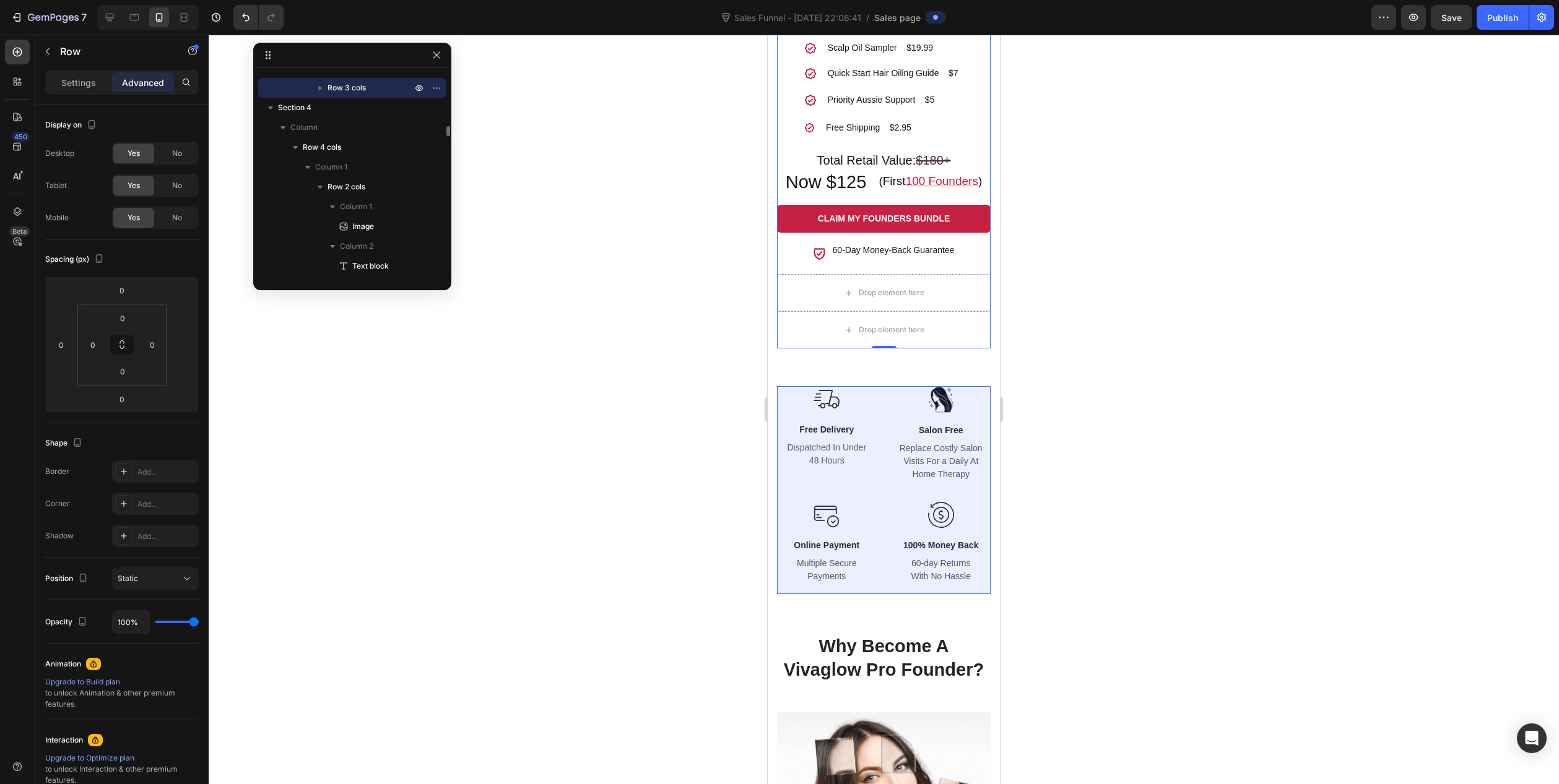
scroll to position [1042, 0]
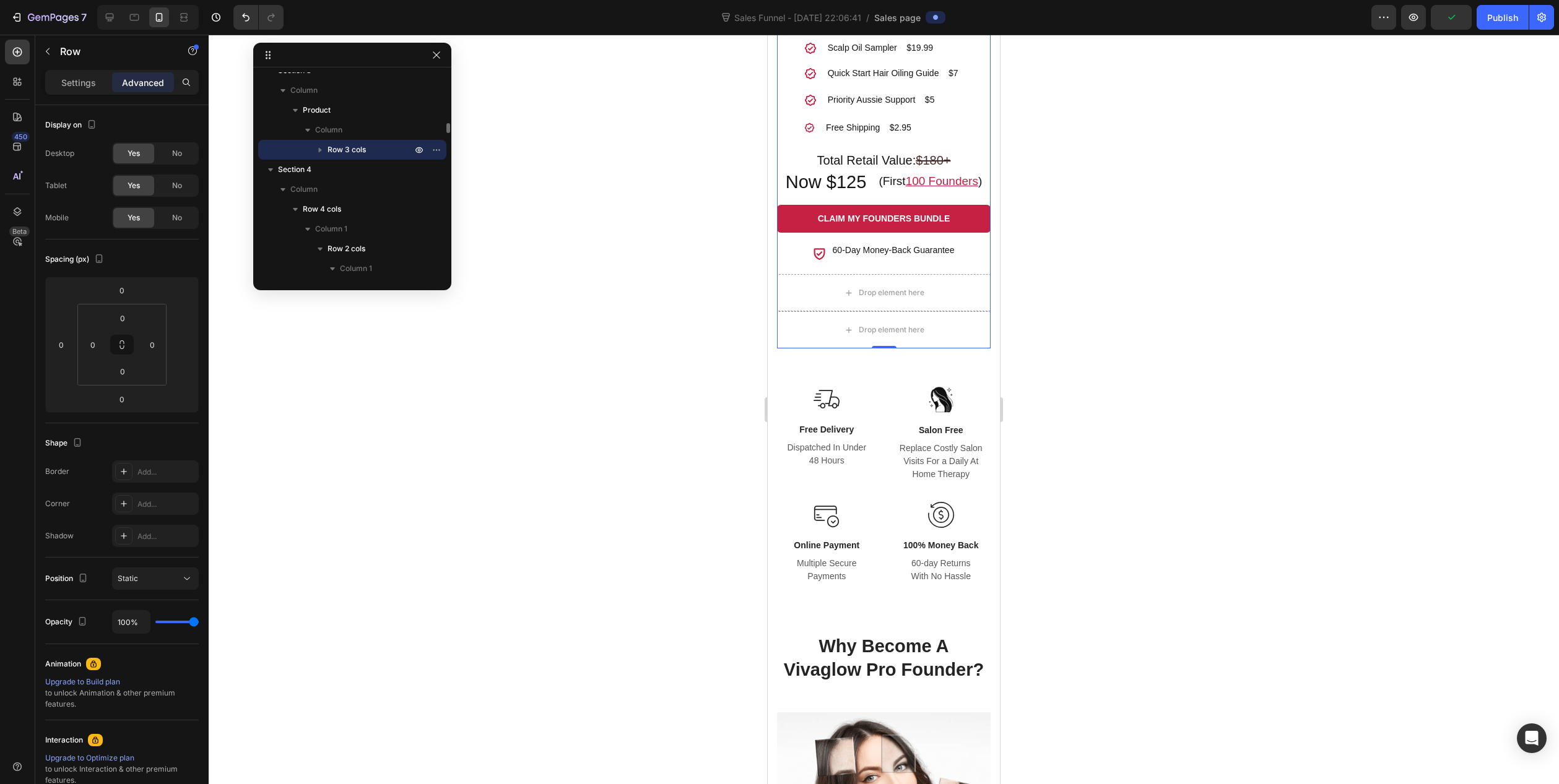
click at [319, 150] on icon "button" at bounding box center [320, 151] width 3 height 5
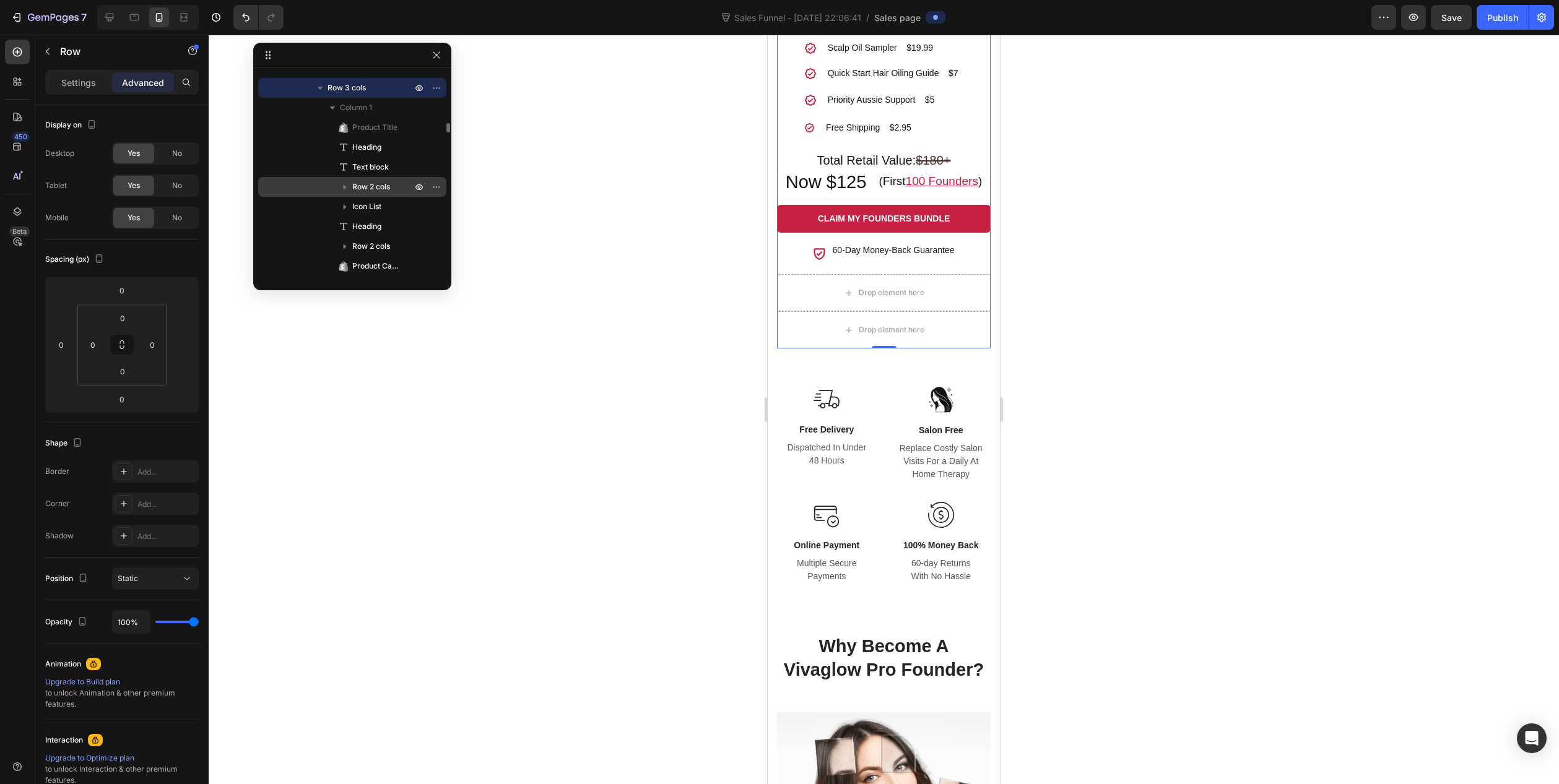
scroll to position [1166, 0]
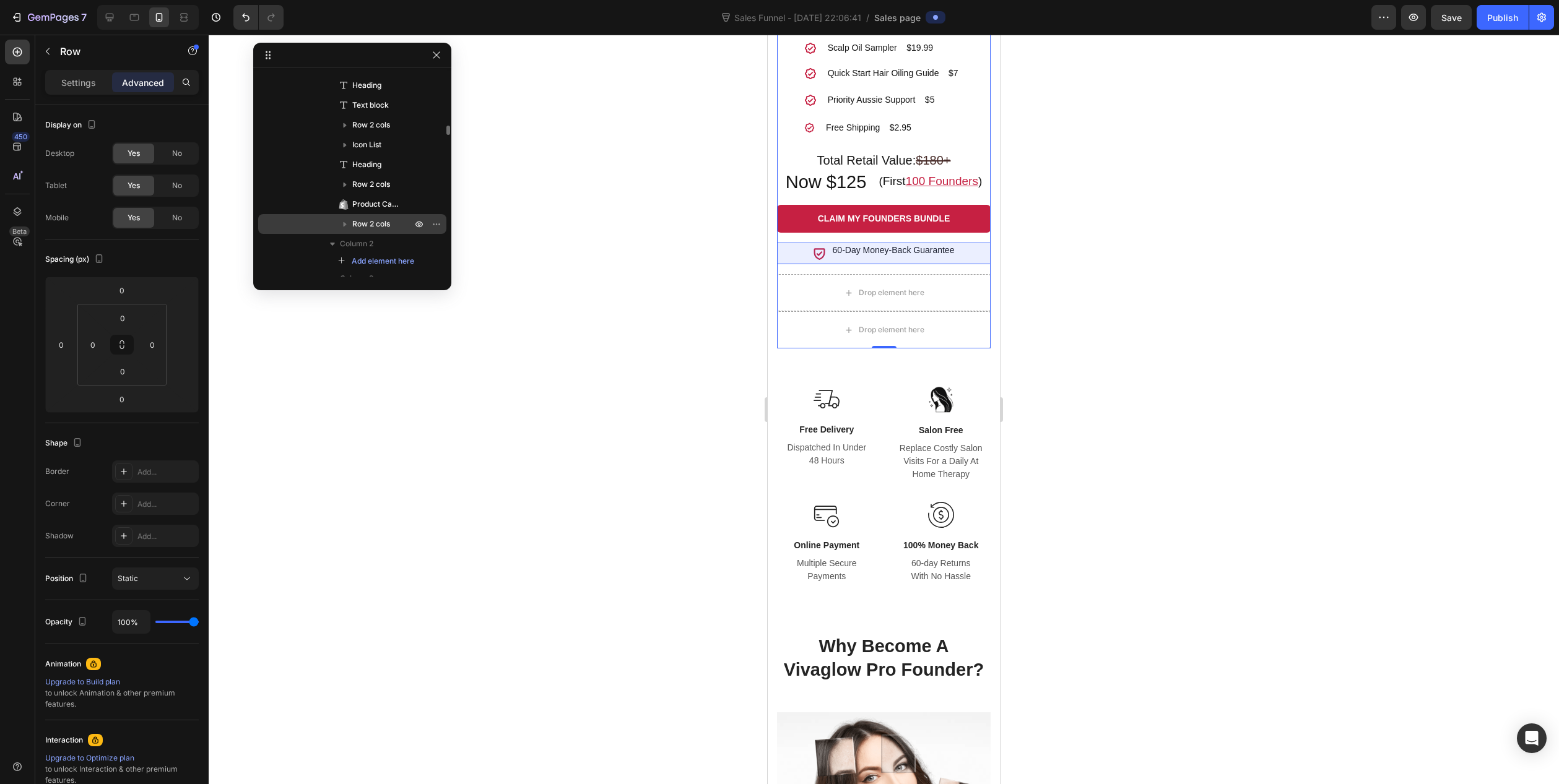
click at [343, 221] on icon "button" at bounding box center [344, 223] width 12 height 12
click at [376, 223] on span "Row 2 cols" at bounding box center [371, 223] width 38 height 12
click at [782, 299] on div "Drop element here" at bounding box center [884, 293] width 213 height 37
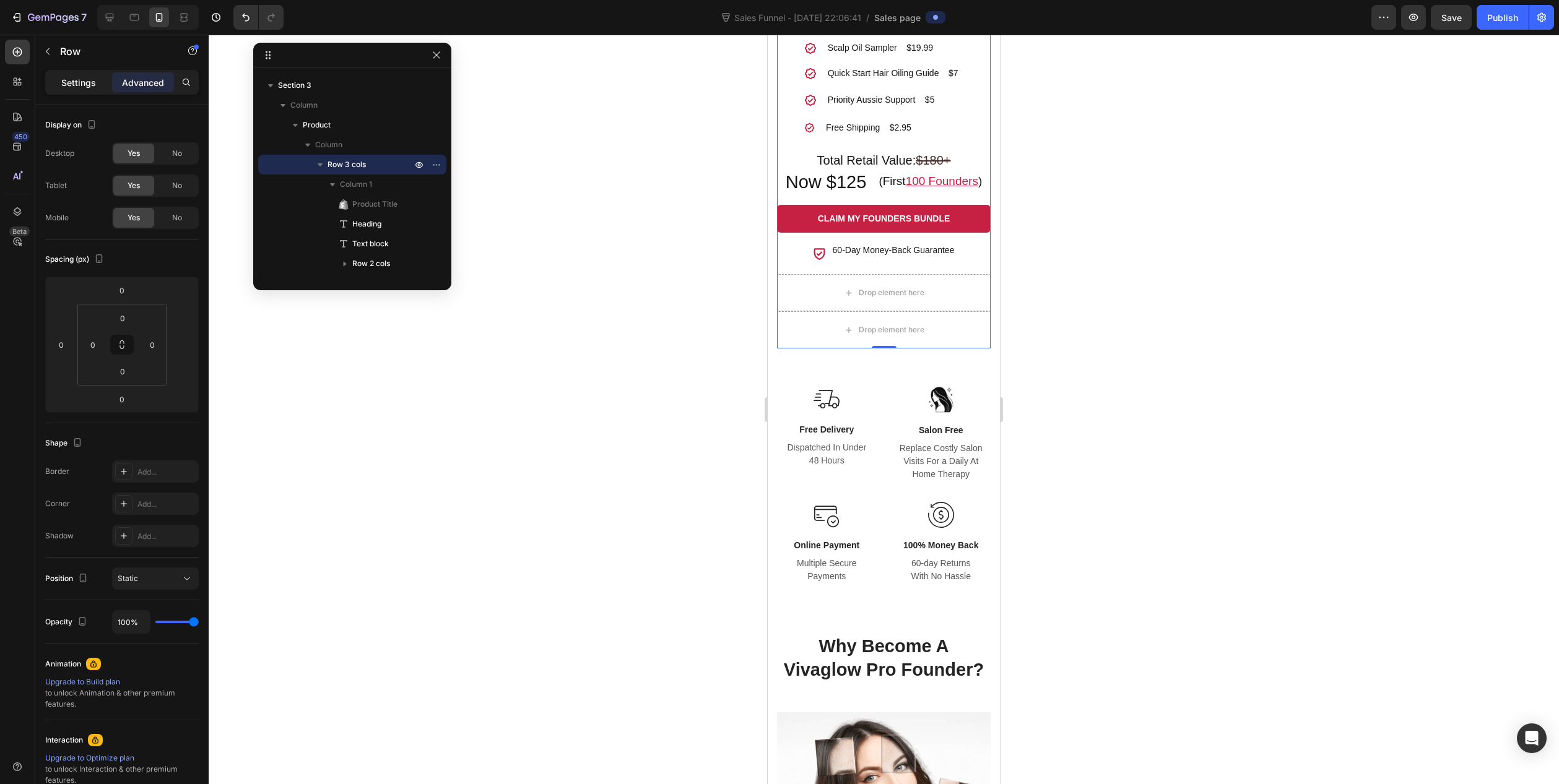
click at [77, 79] on p "Settings" at bounding box center [79, 82] width 34 height 13
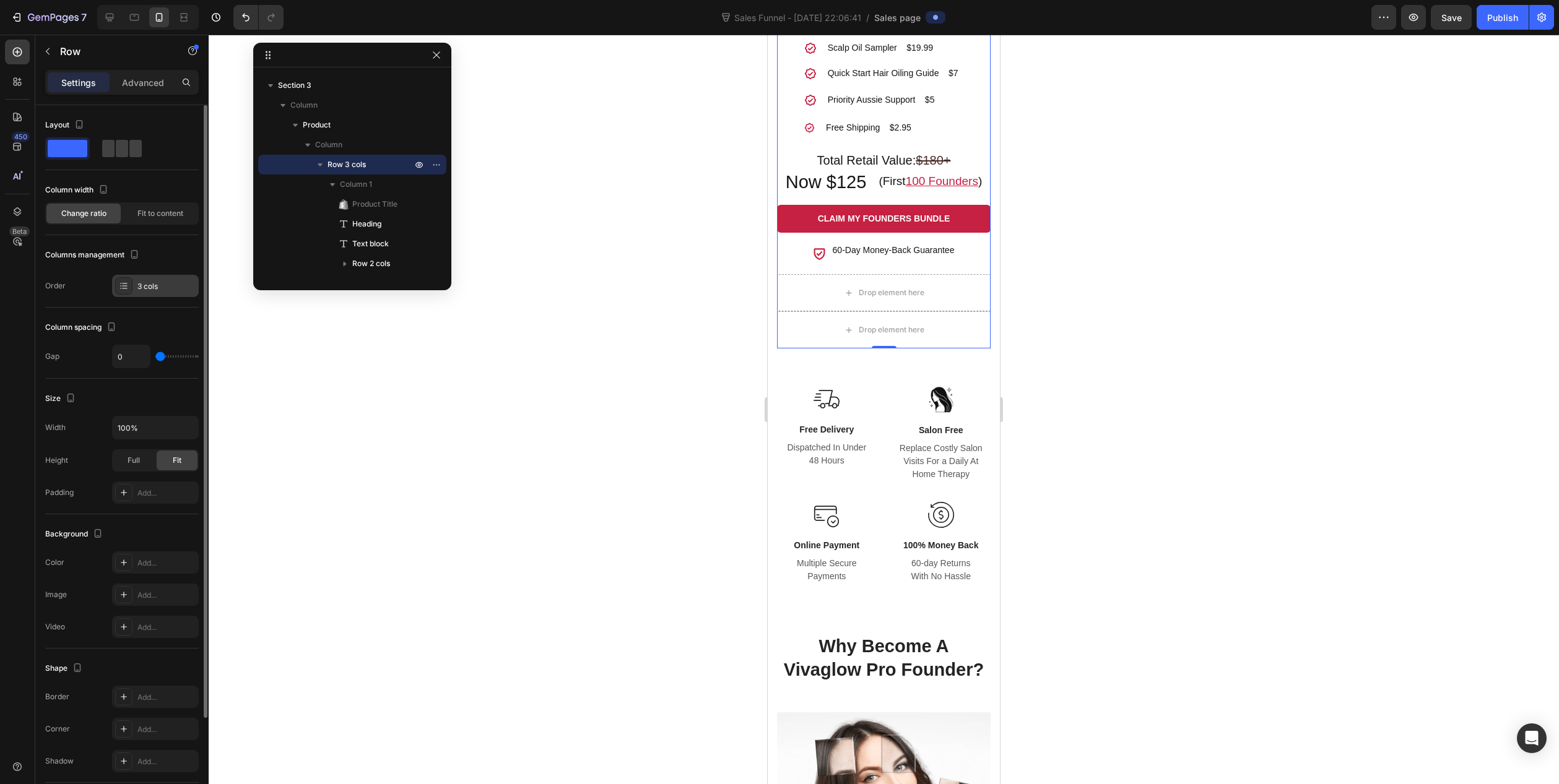
click at [164, 287] on div "3 cols" at bounding box center [166, 286] width 58 height 11
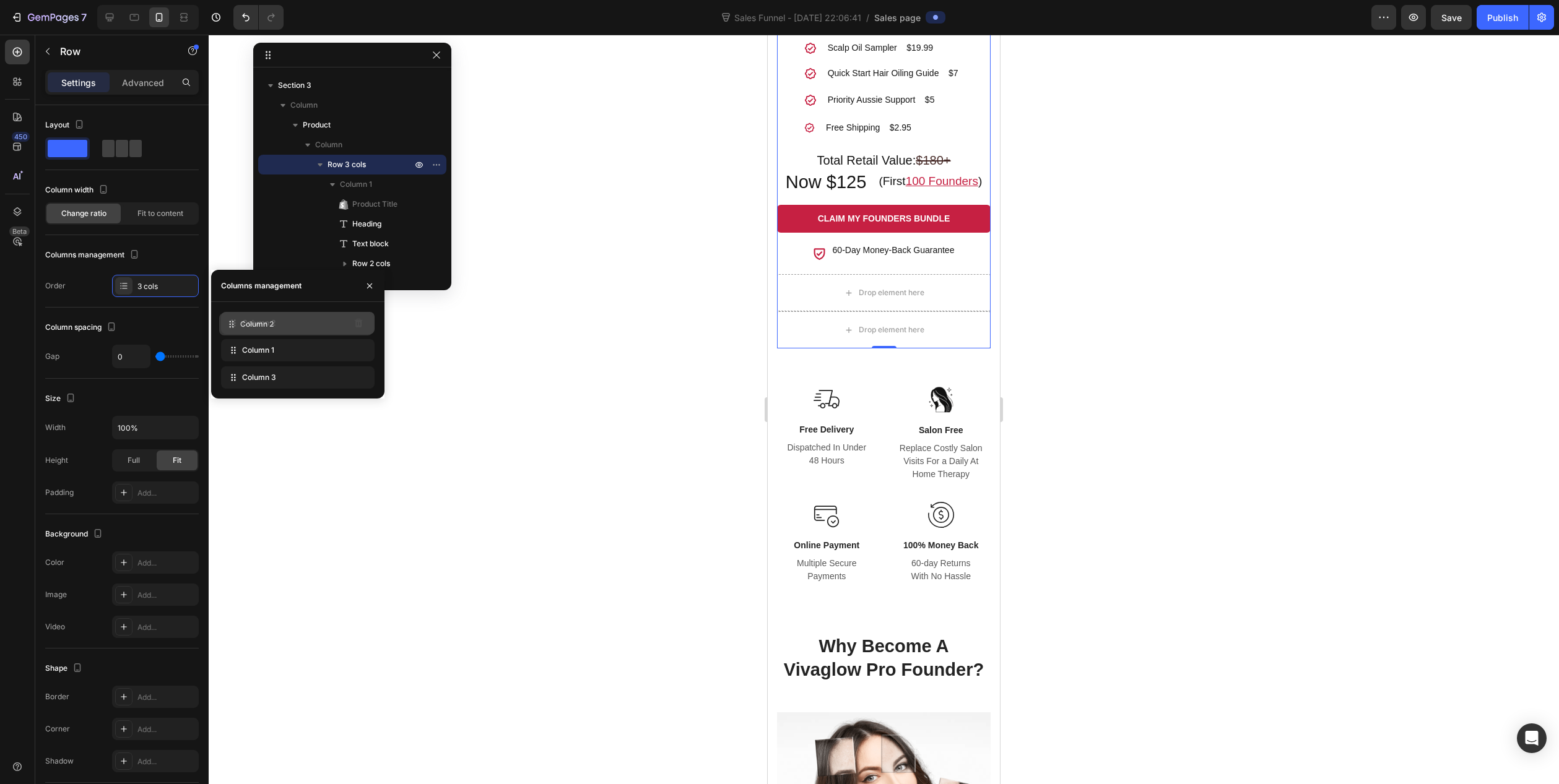
drag, startPoint x: 233, startPoint y: 352, endPoint x: 231, endPoint y: 324, distance: 28.1
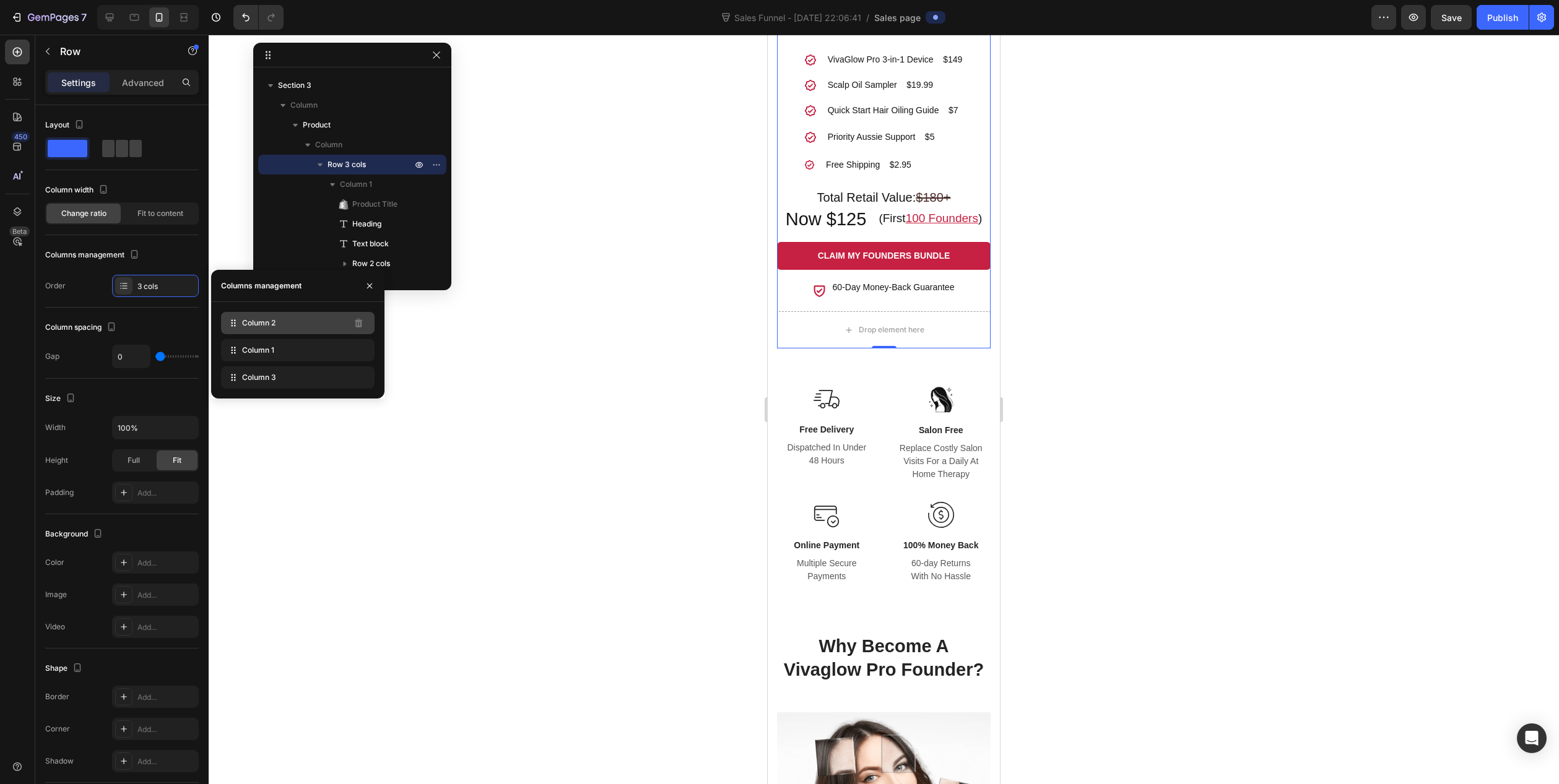
scroll to position [1064, 0]
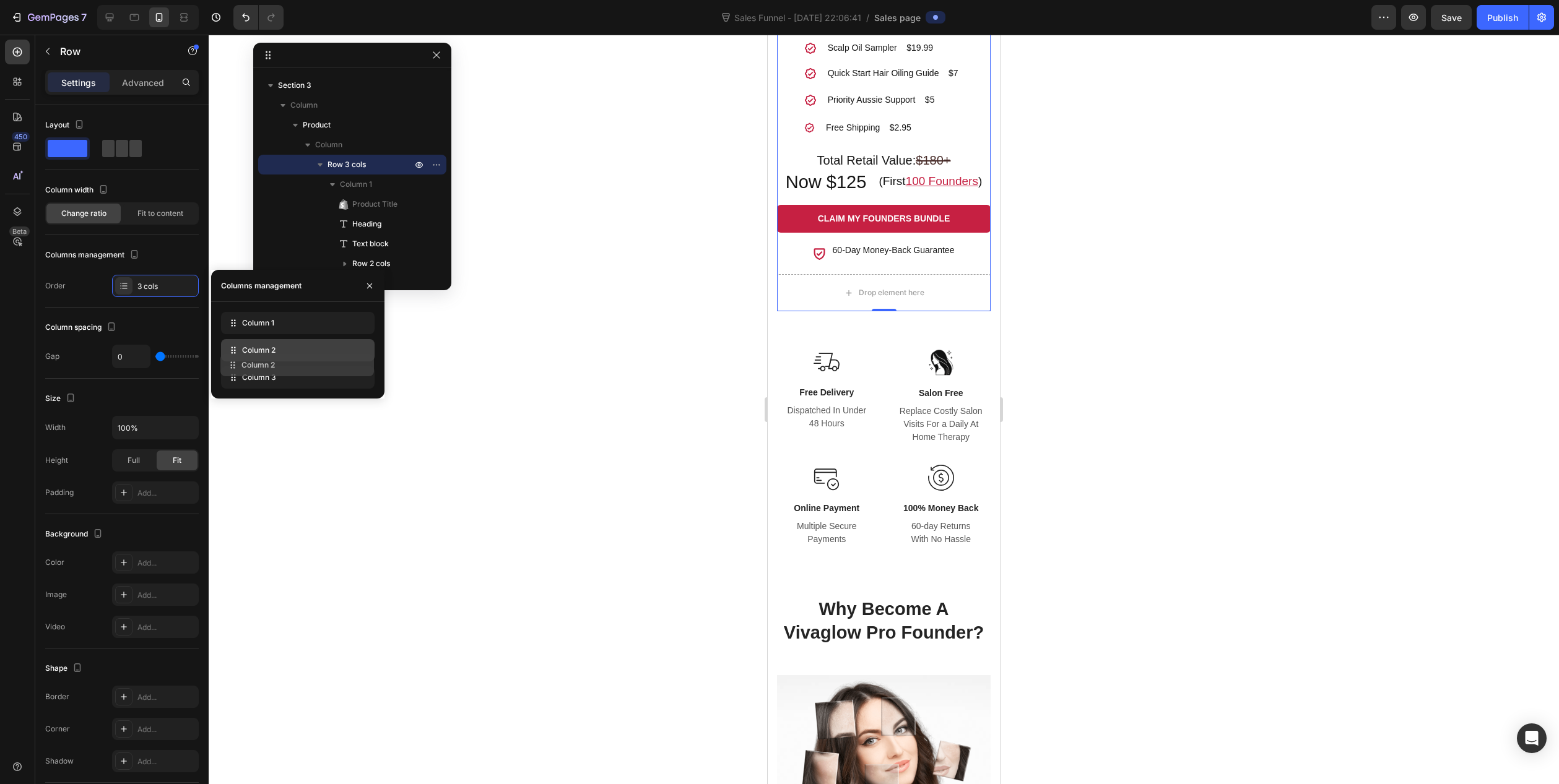
drag, startPoint x: 233, startPoint y: 321, endPoint x: 232, endPoint y: 366, distance: 45.0
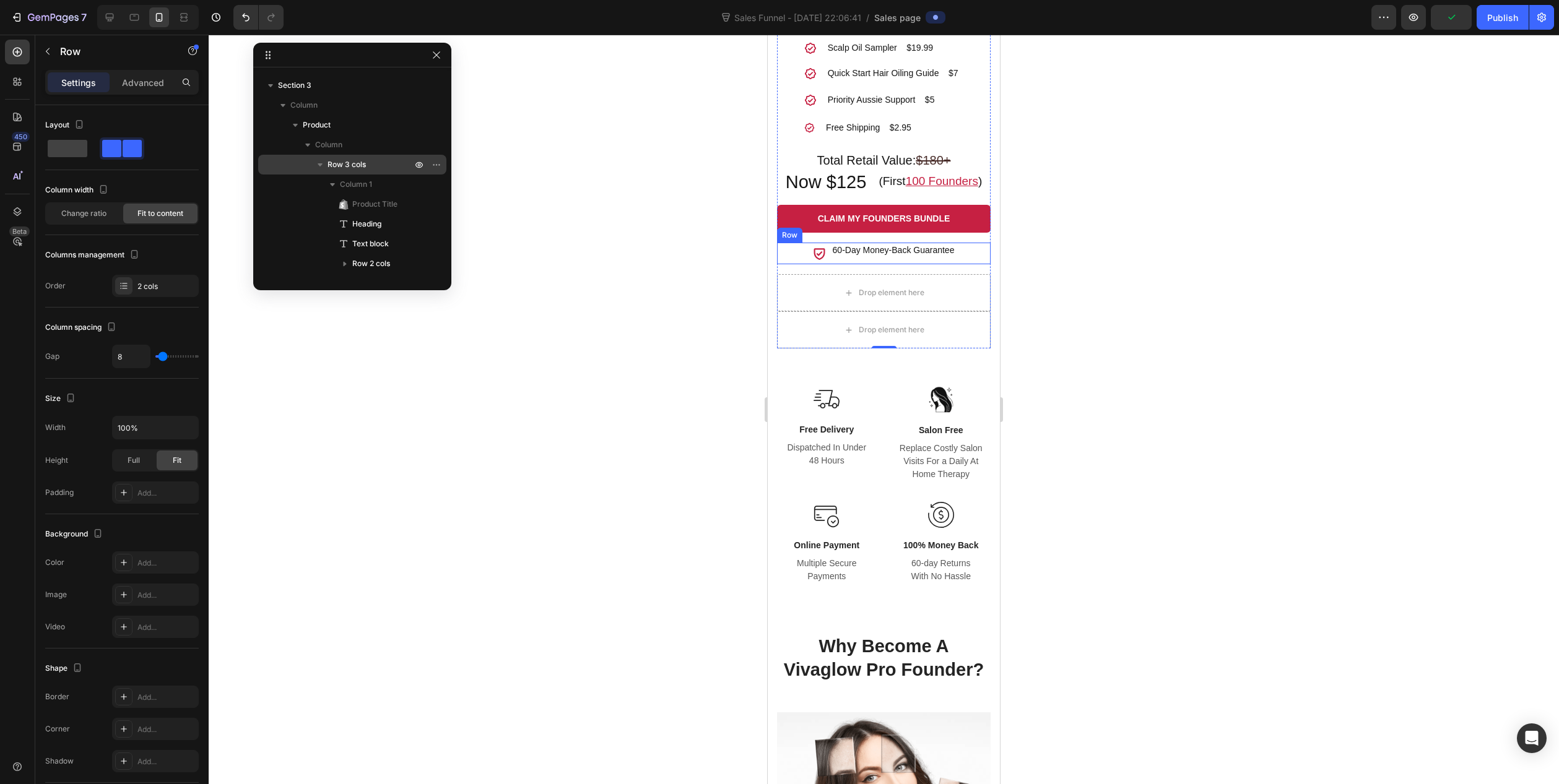
scroll to position [1225, 0]
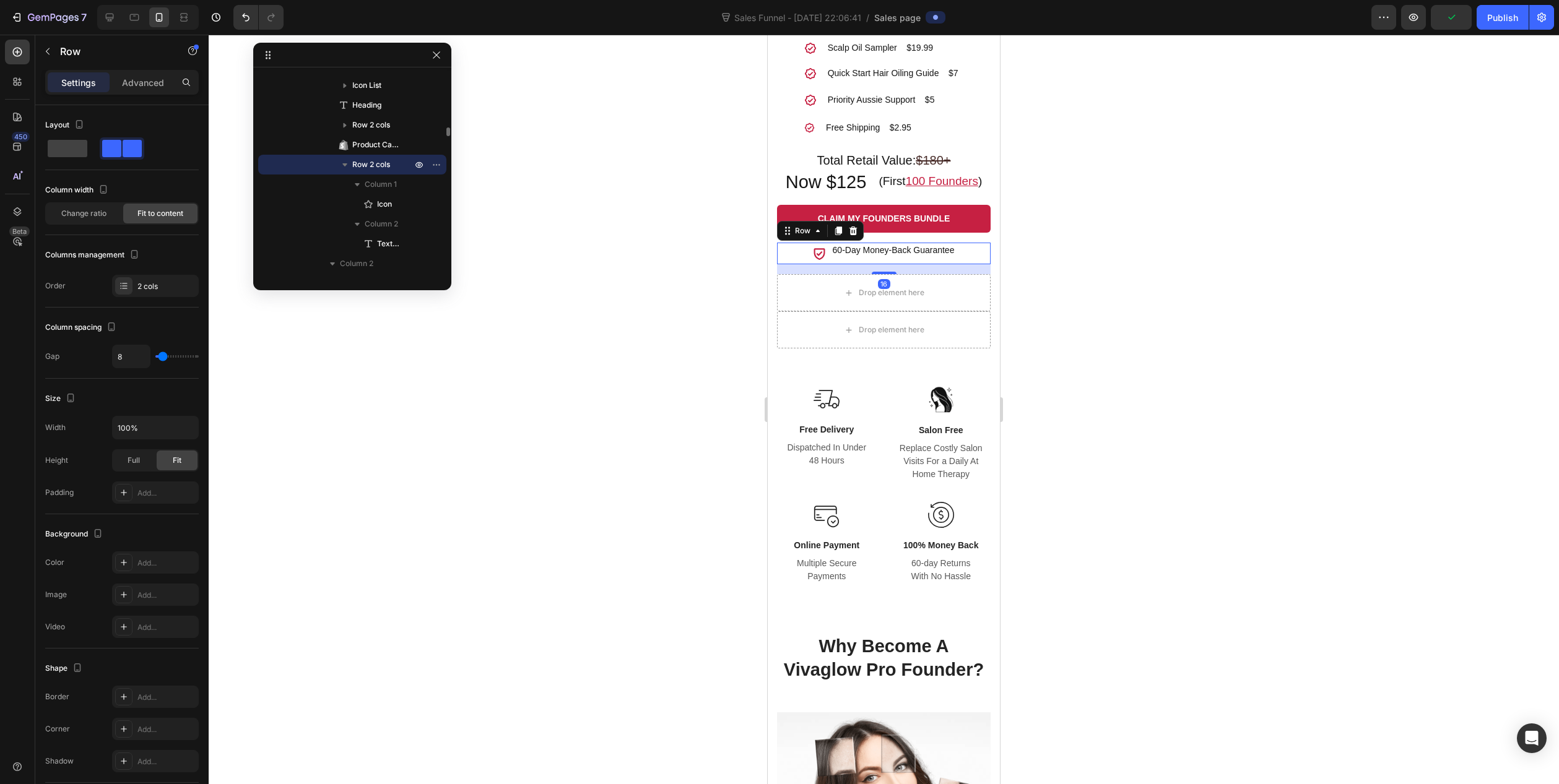
click at [796, 254] on div "Icon 60-Day Money-Back Guarantee Text block Row 16" at bounding box center [884, 253] width 213 height 22
click at [346, 165] on icon "button" at bounding box center [345, 165] width 5 height 3
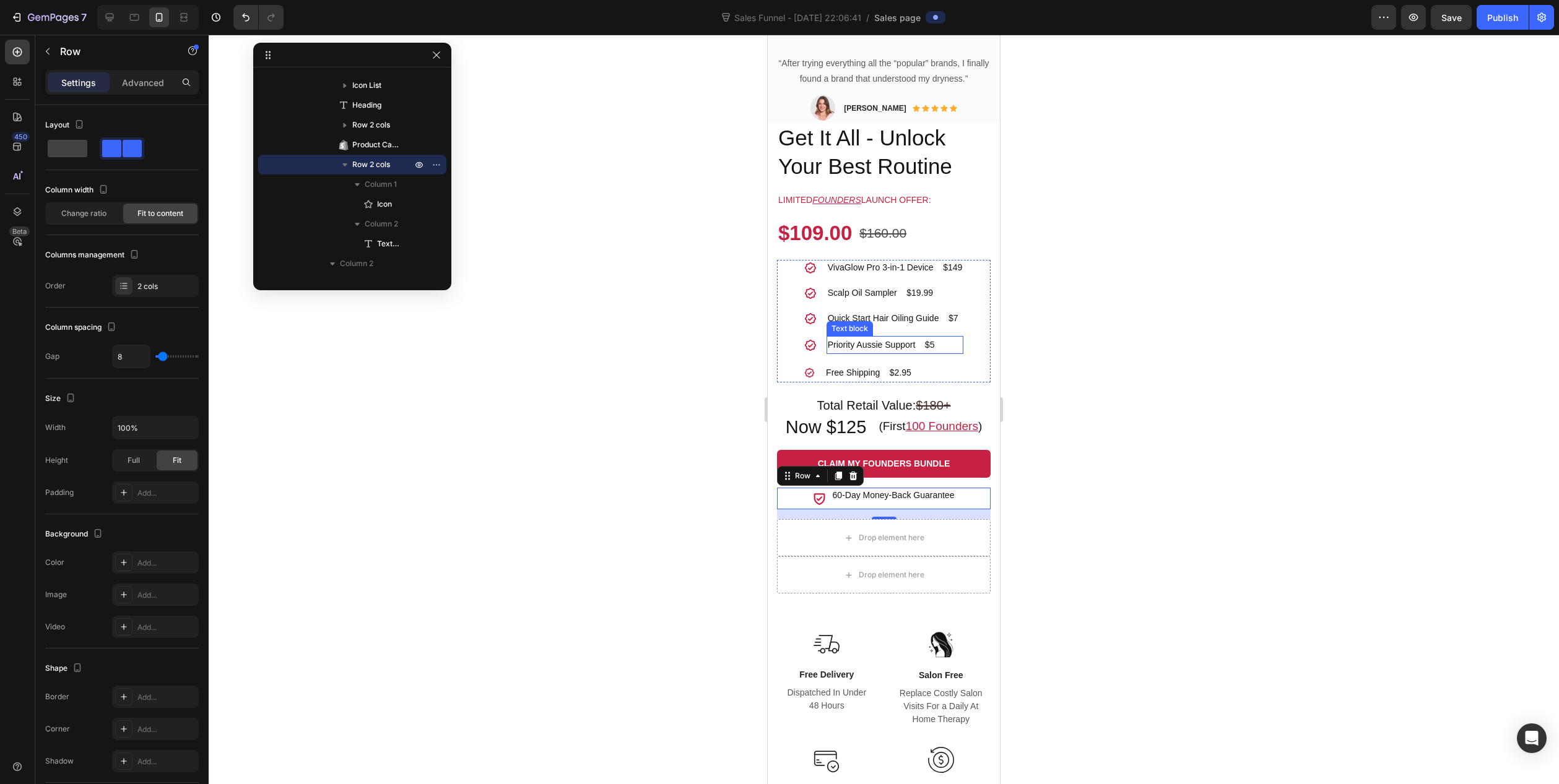
scroll to position [780, 0]
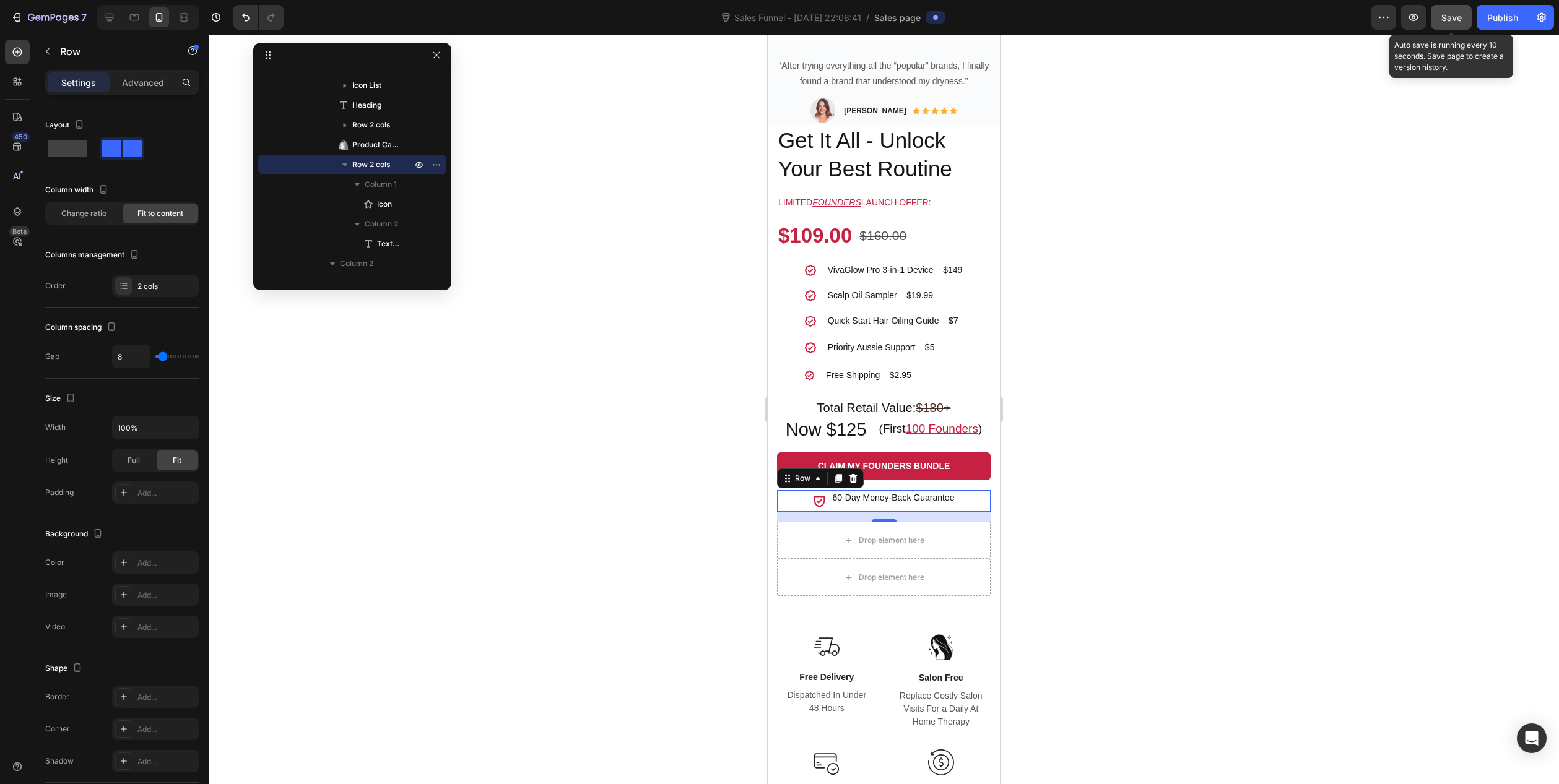
click at [1460, 19] on span "Save" at bounding box center [1452, 17] width 20 height 10
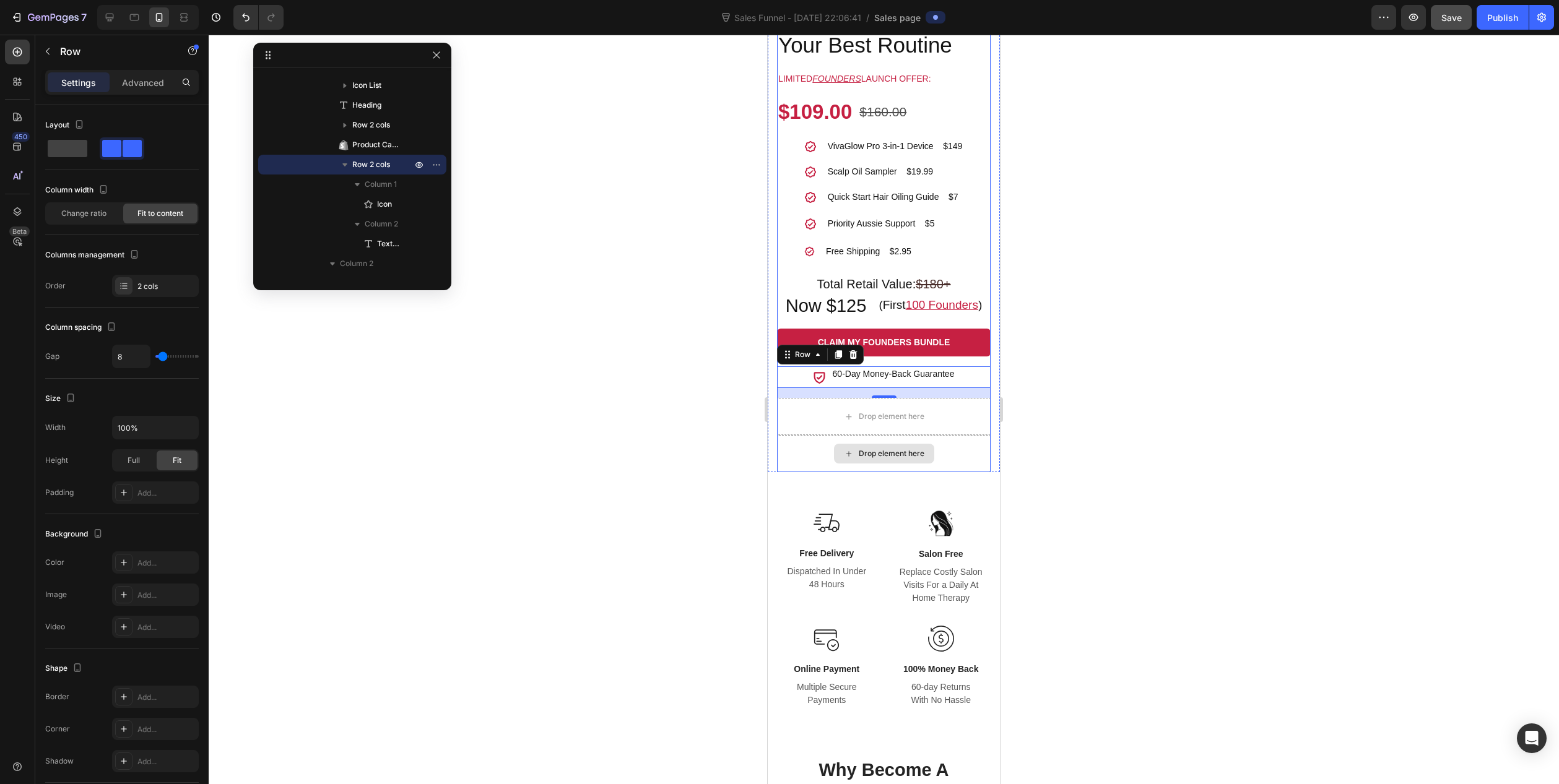
scroll to position [1027, 0]
click at [780, 466] on div "Drop element here" at bounding box center [884, 454] width 213 height 37
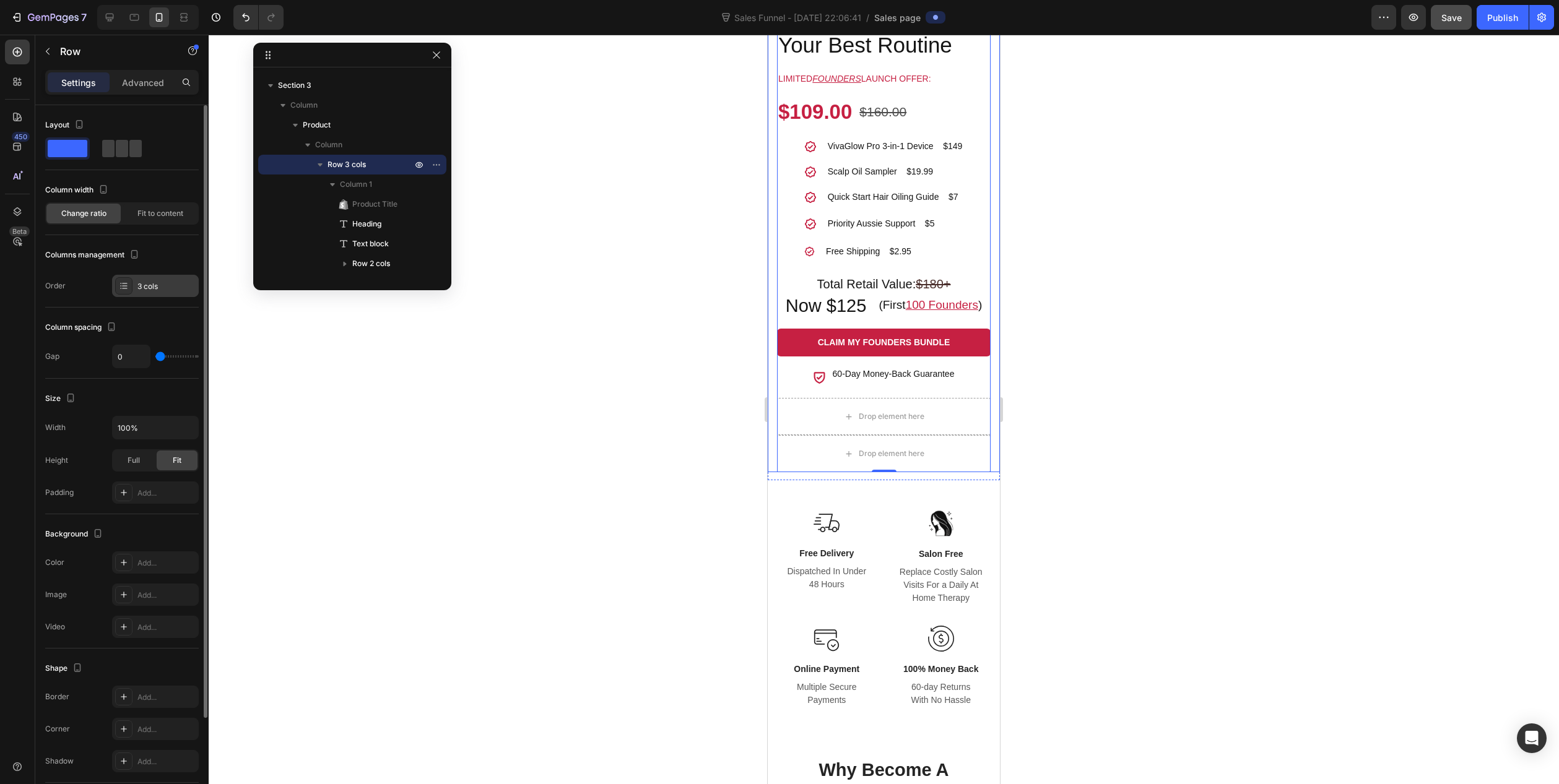
click at [144, 286] on div "3 cols" at bounding box center [166, 286] width 58 height 11
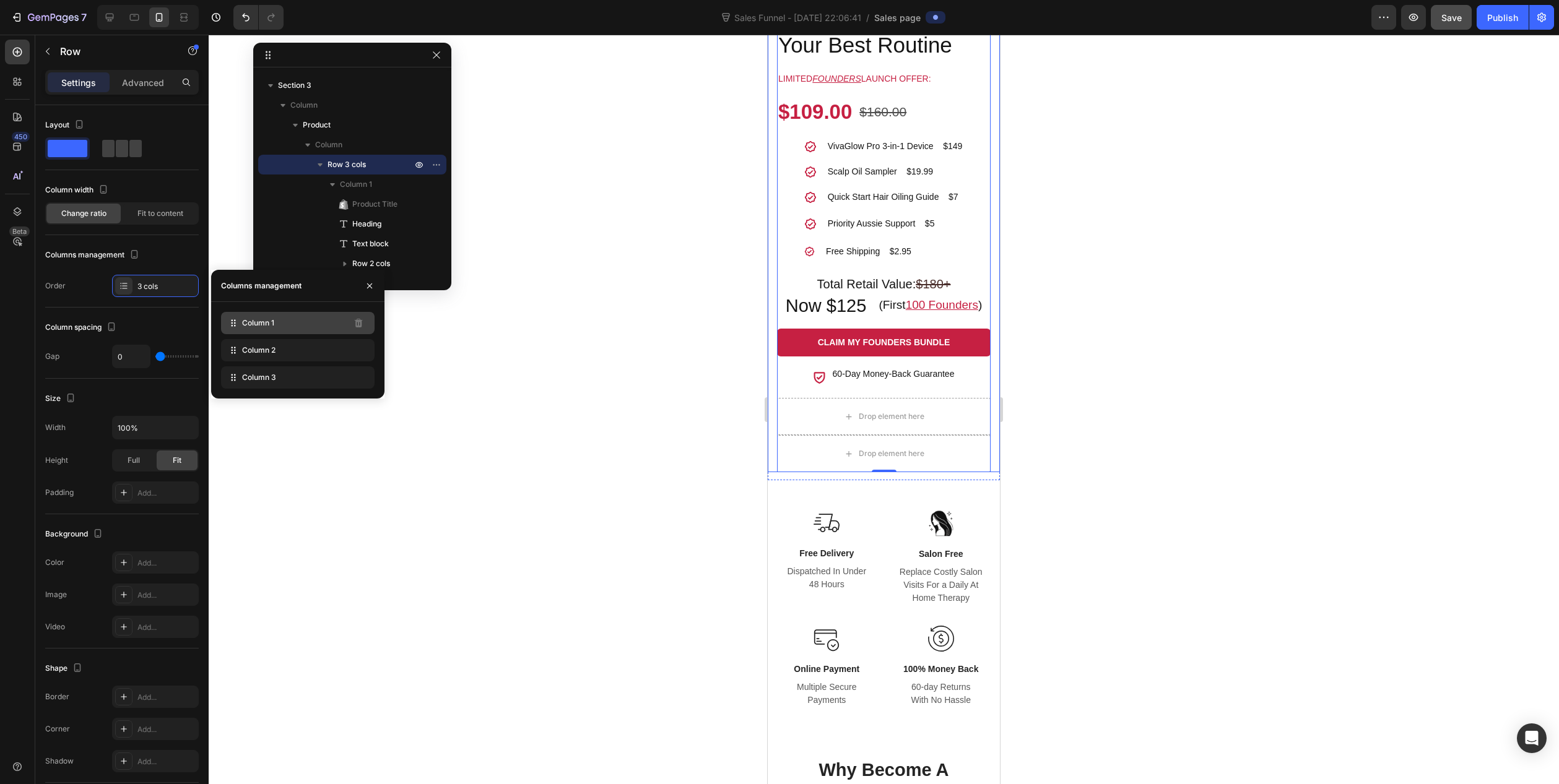
click at [248, 326] on span "Column 1" at bounding box center [258, 322] width 32 height 11
drag, startPoint x: 232, startPoint y: 324, endPoint x: 232, endPoint y: 352, distance: 28.0
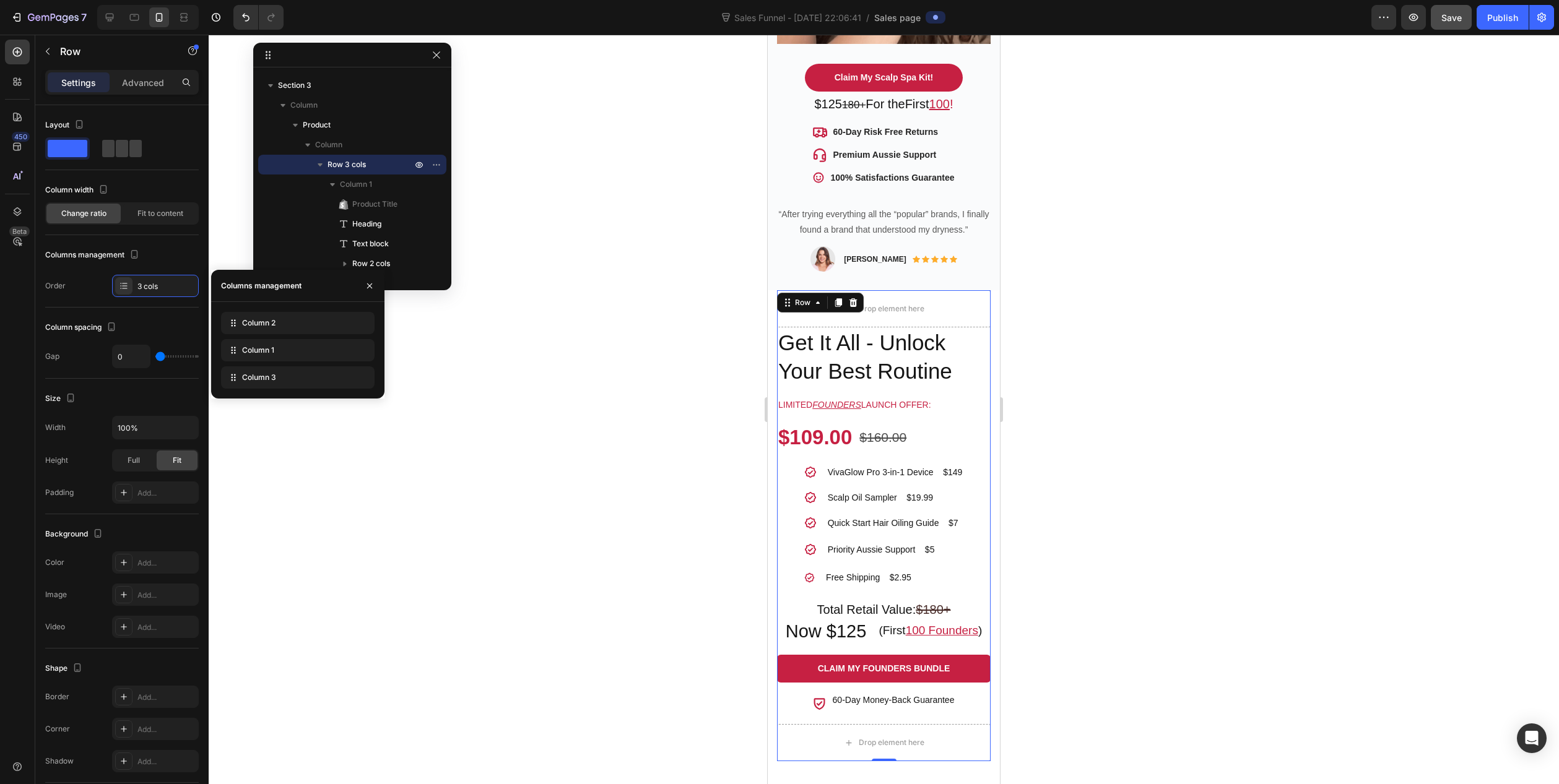
scroll to position [965, 0]
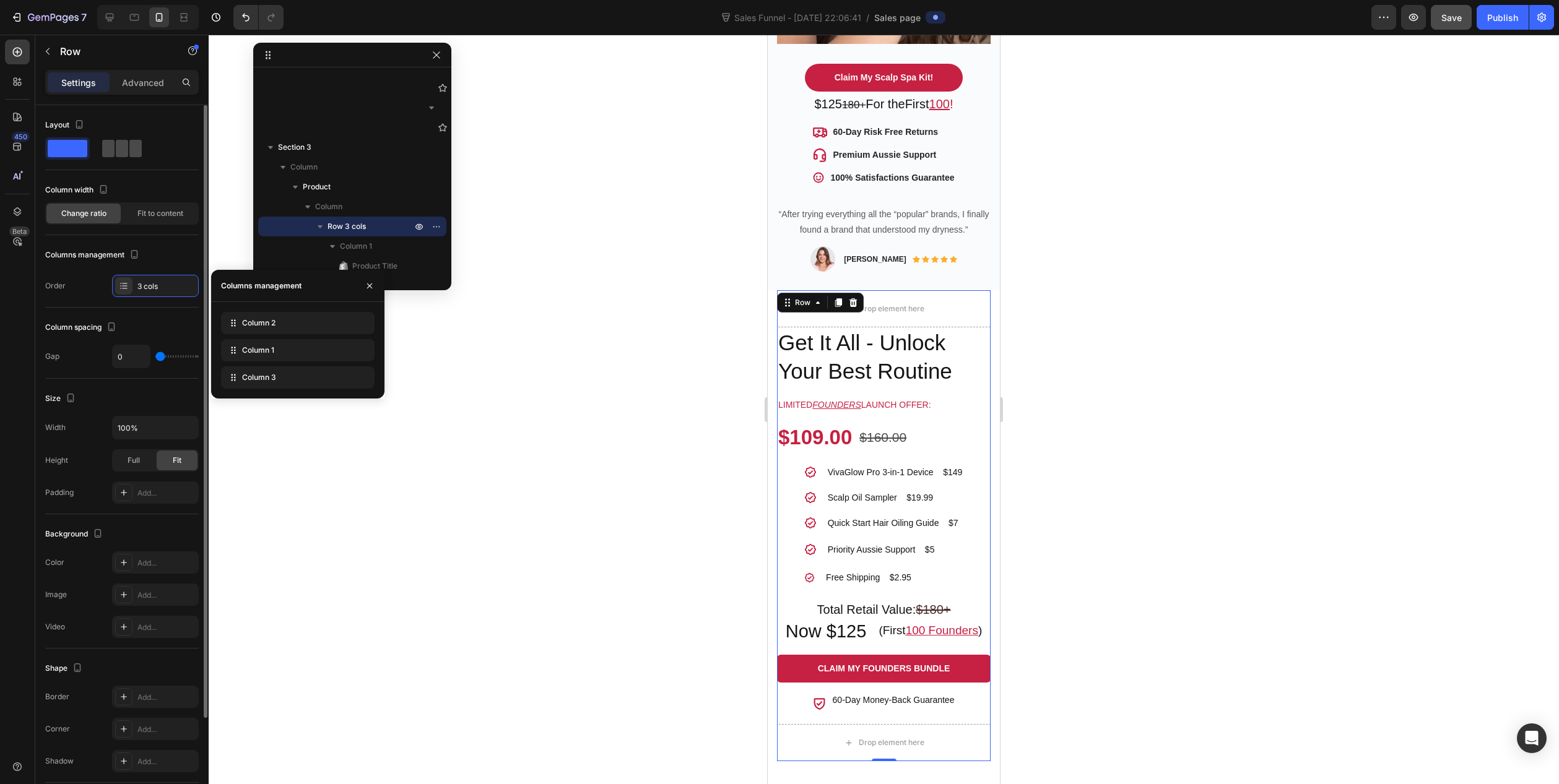
click at [125, 149] on span at bounding box center [121, 148] width 12 height 17
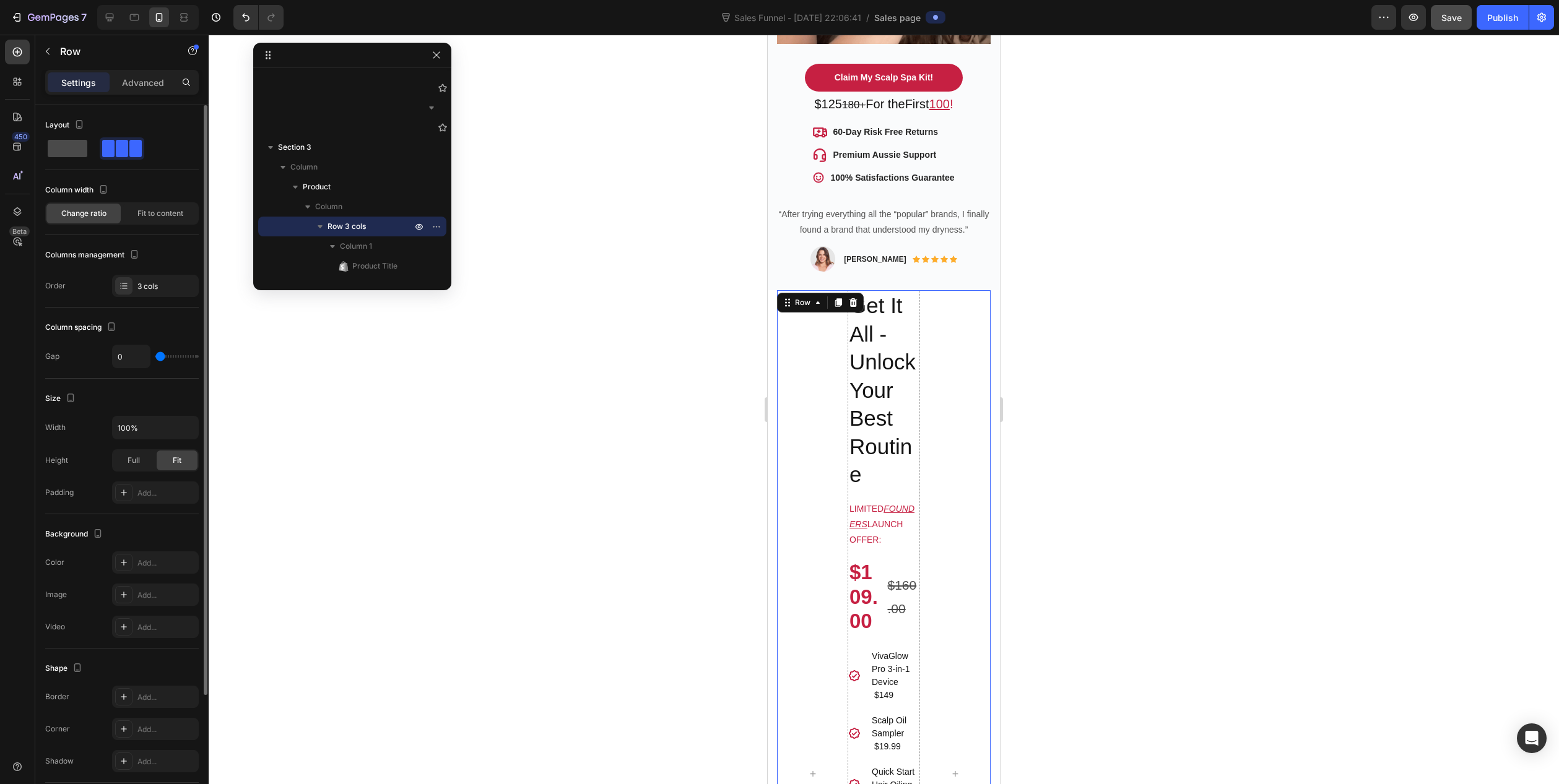
click at [71, 149] on span at bounding box center [68, 148] width 40 height 17
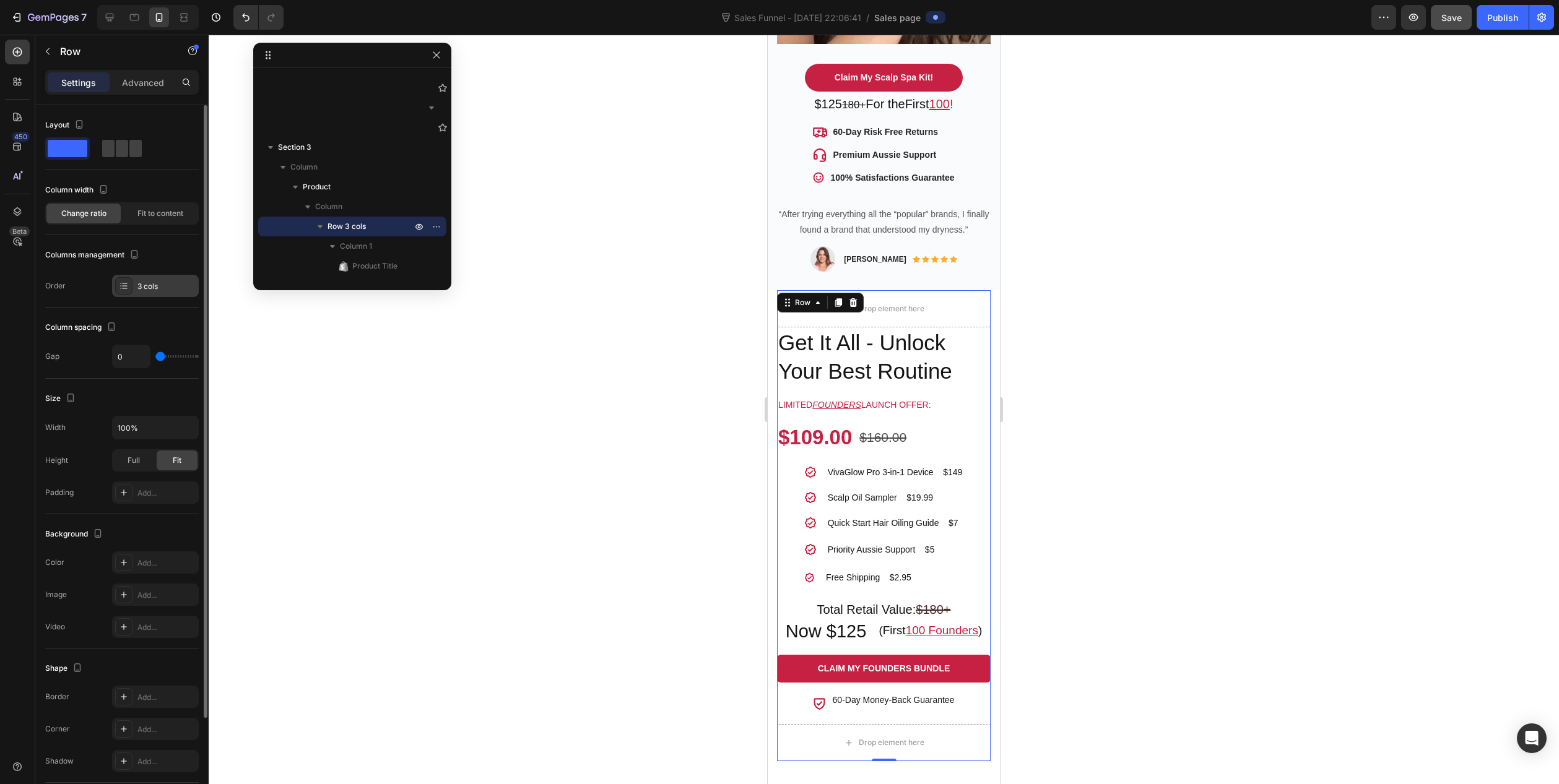
click at [125, 286] on icon at bounding box center [125, 285] width 5 height 1
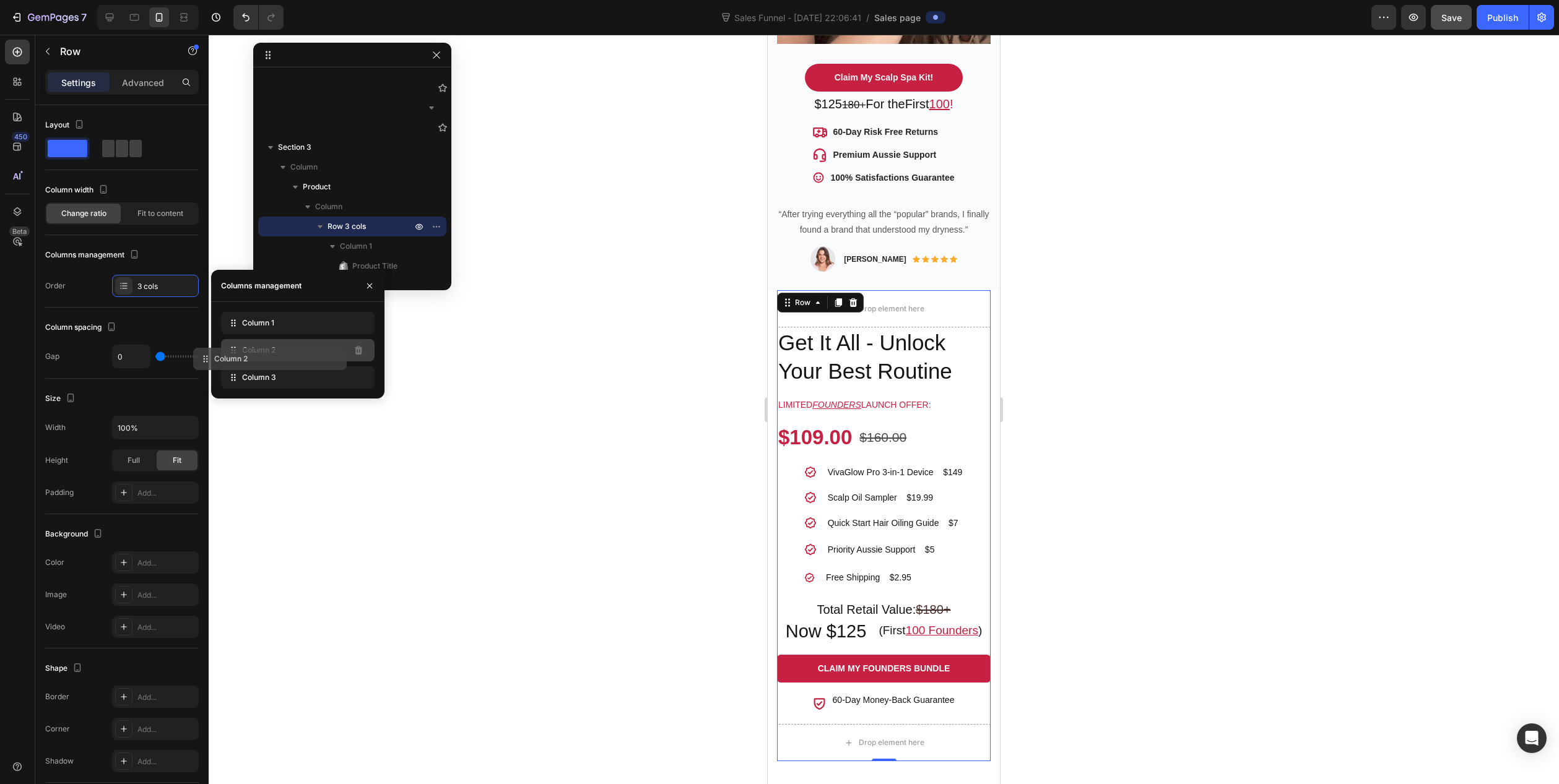
click at [330, 359] on div "Column 2" at bounding box center [298, 350] width 153 height 22
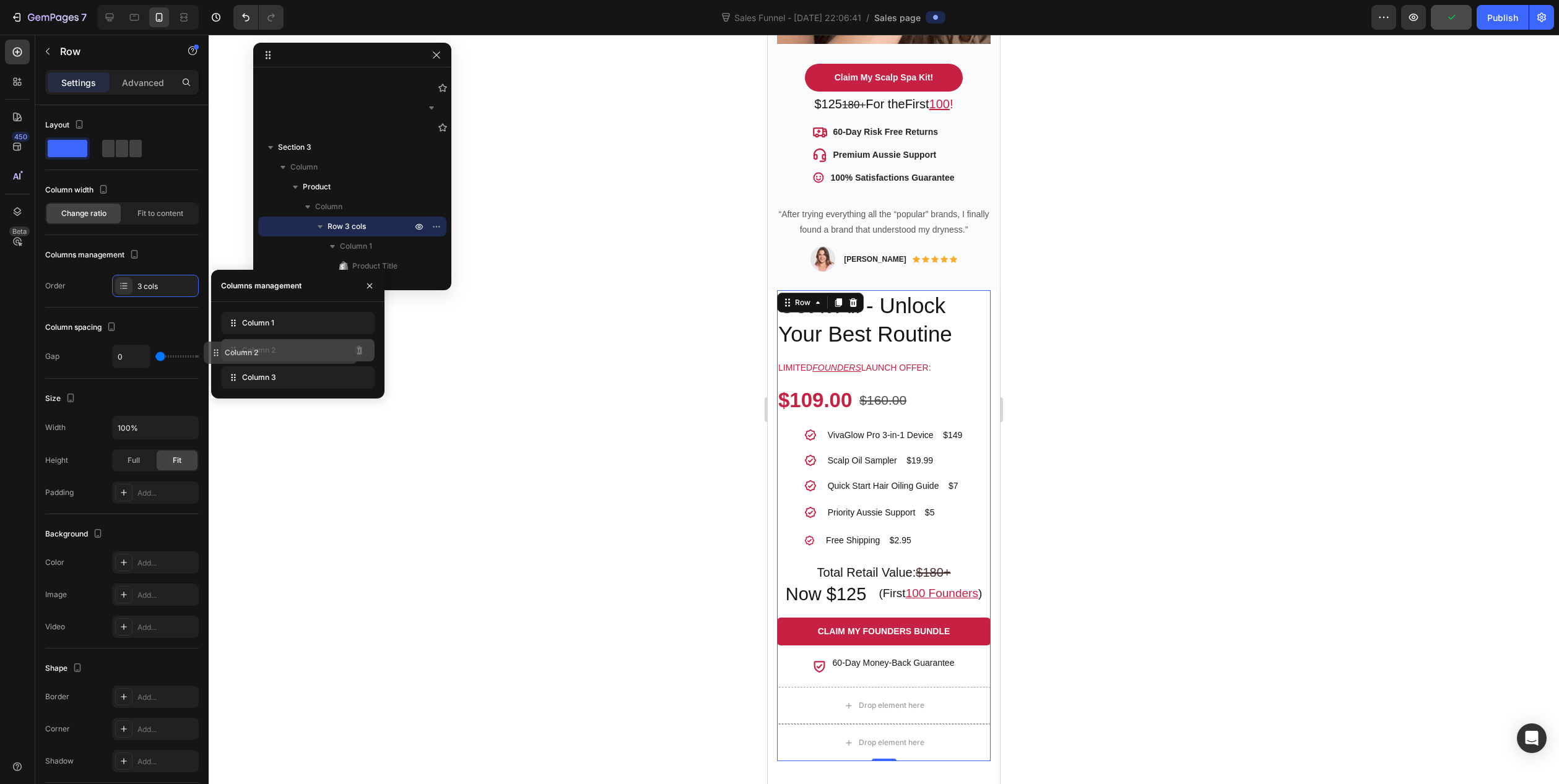
click at [341, 355] on div "Column 2" at bounding box center [298, 350] width 153 height 22
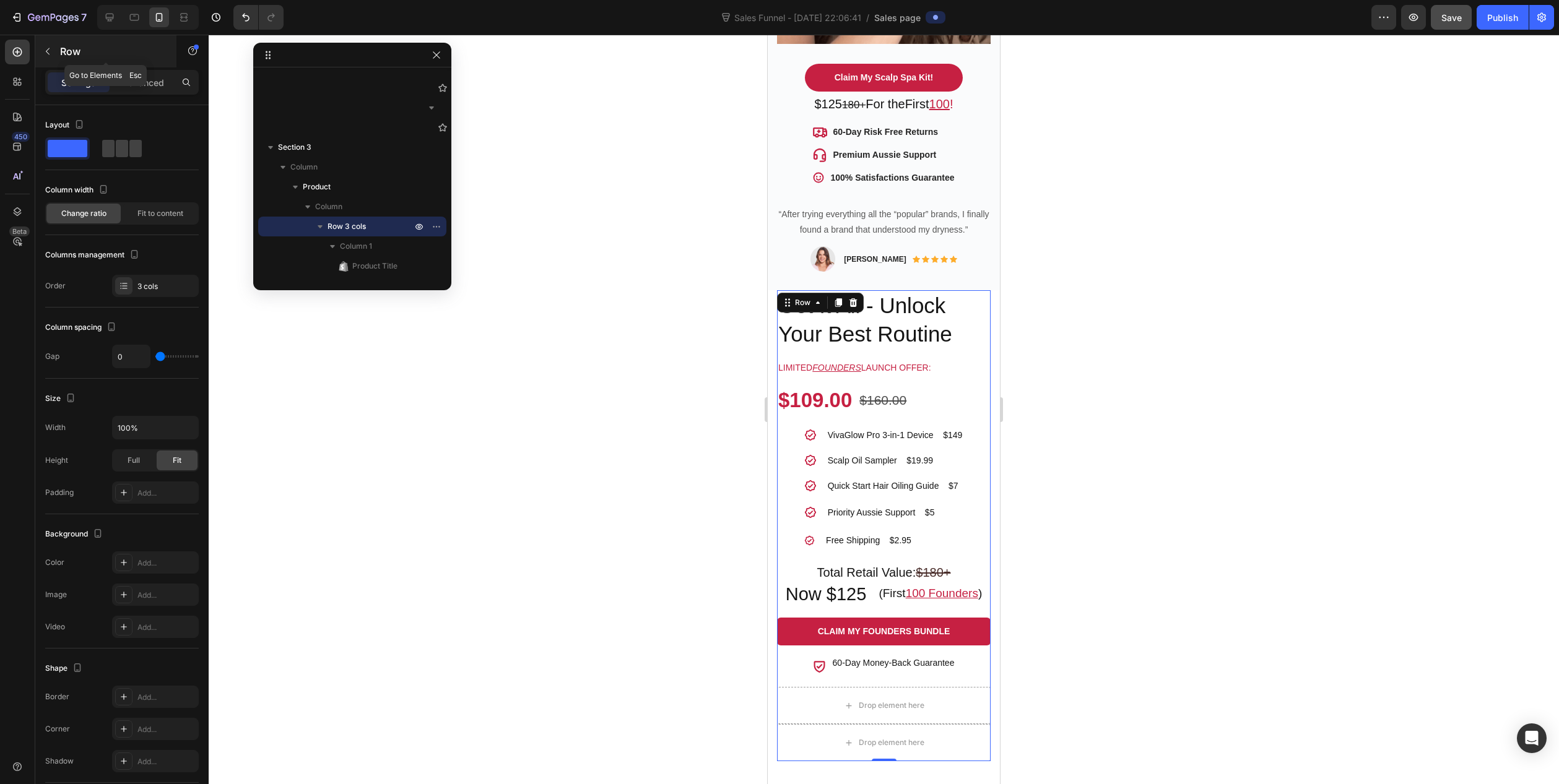
click at [46, 53] on icon "button" at bounding box center [48, 52] width 10 height 10
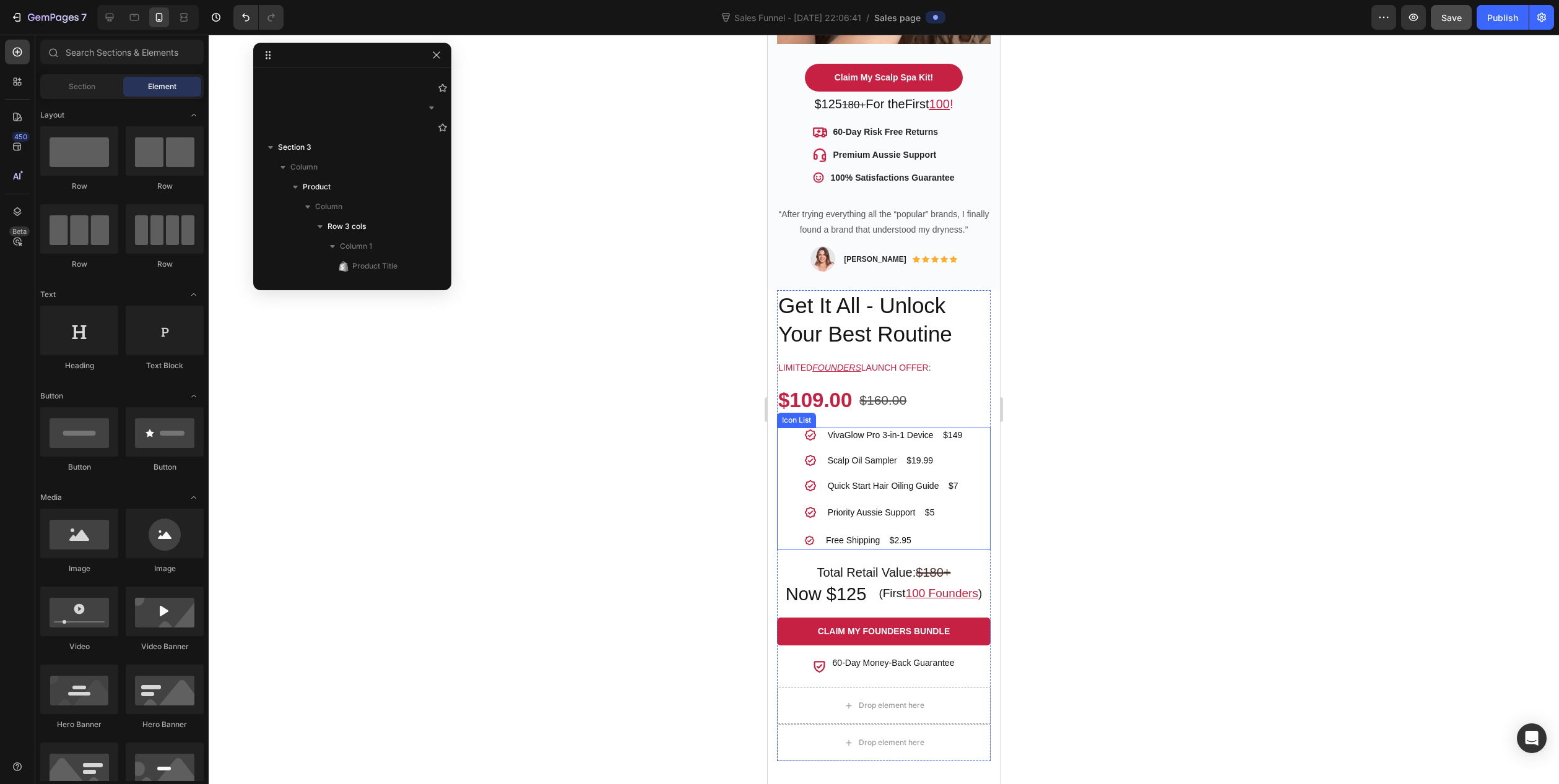
scroll to position [569, 0]
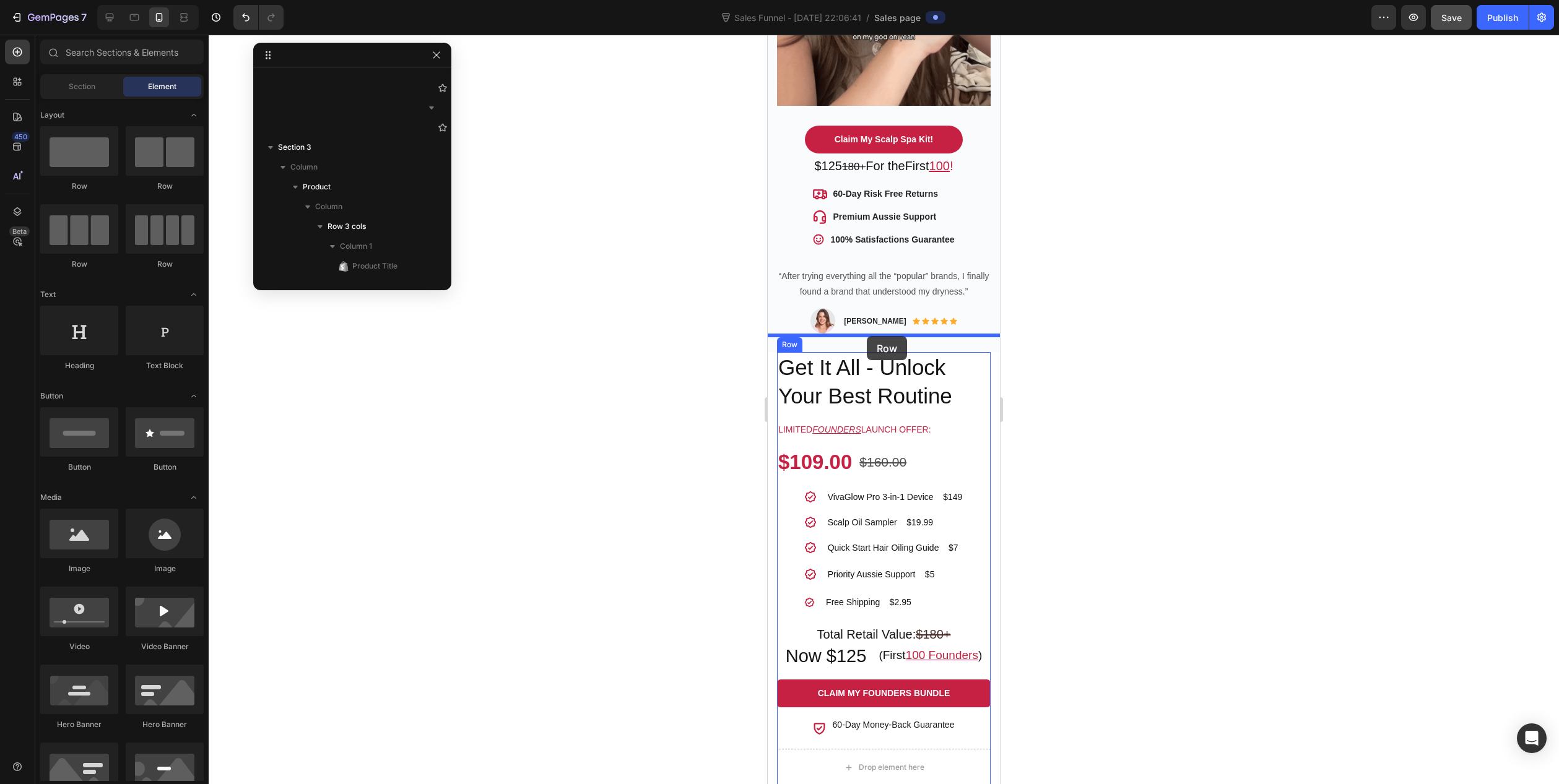
drag, startPoint x: 828, startPoint y: 195, endPoint x: 867, endPoint y: 336, distance: 146.3
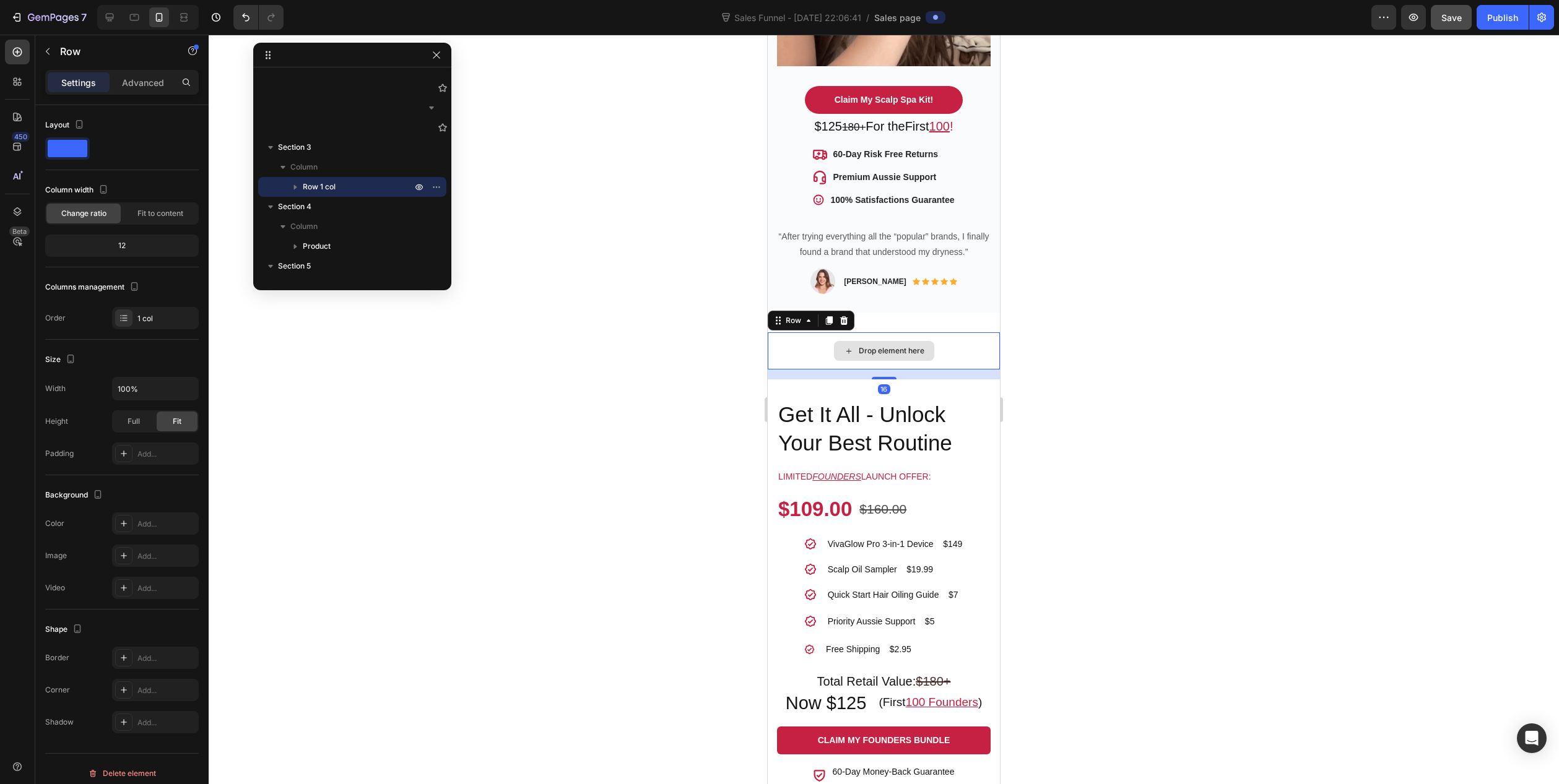
scroll to position [631, 0]
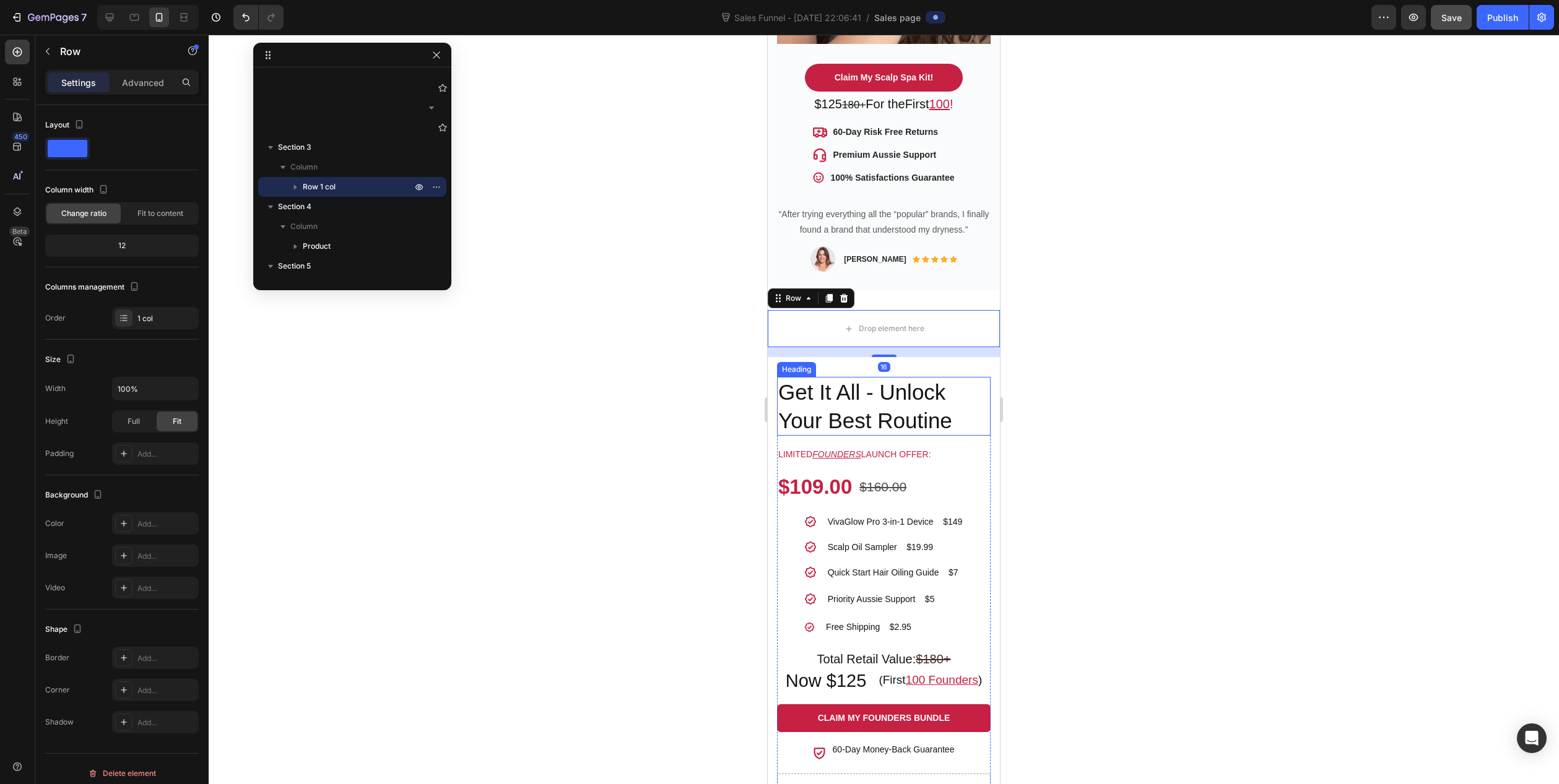
click at [826, 377] on h2 "Get It All - Unlock Your Best Routine" at bounding box center [884, 406] width 213 height 59
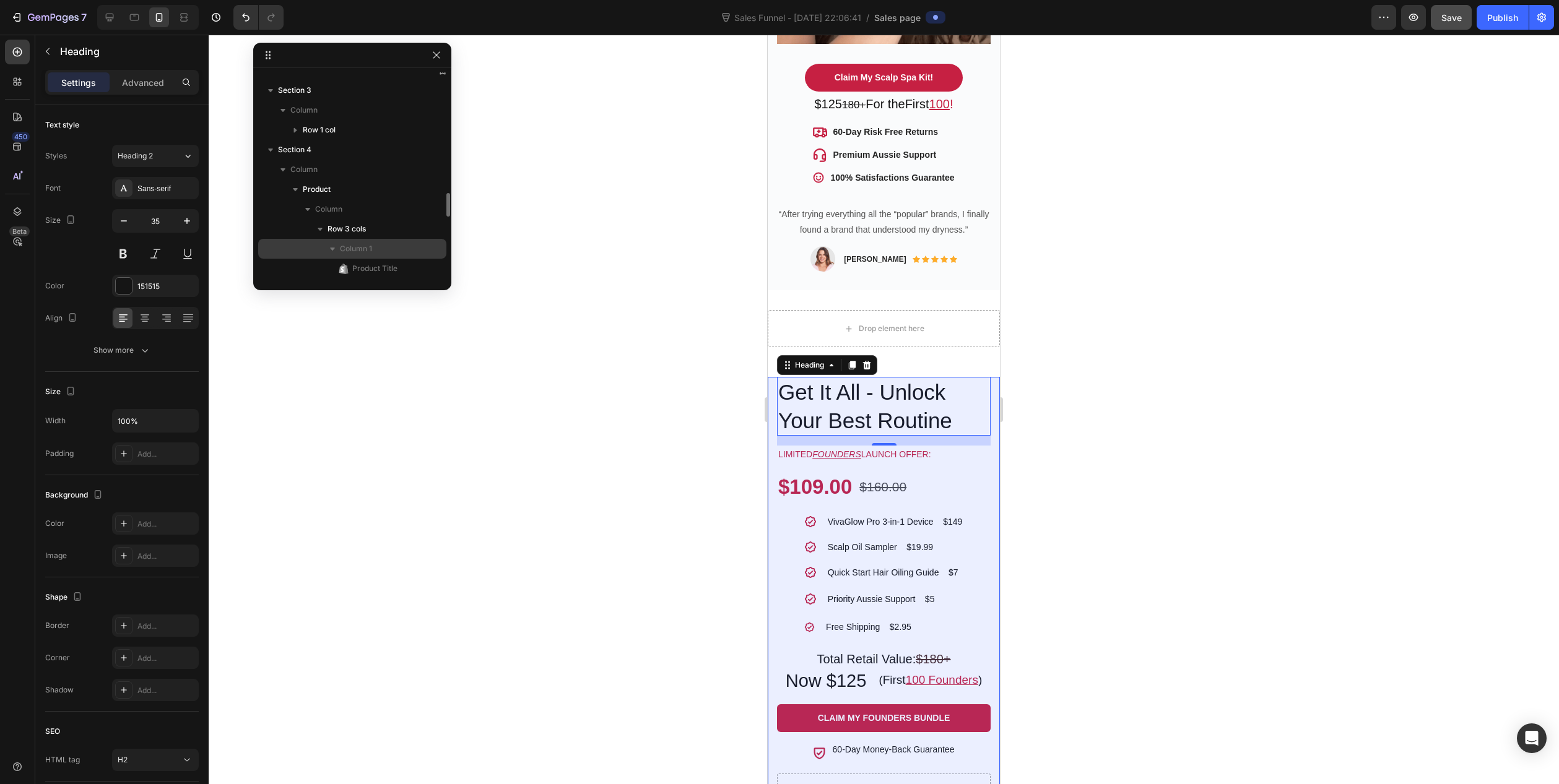
scroll to position [1084, 0]
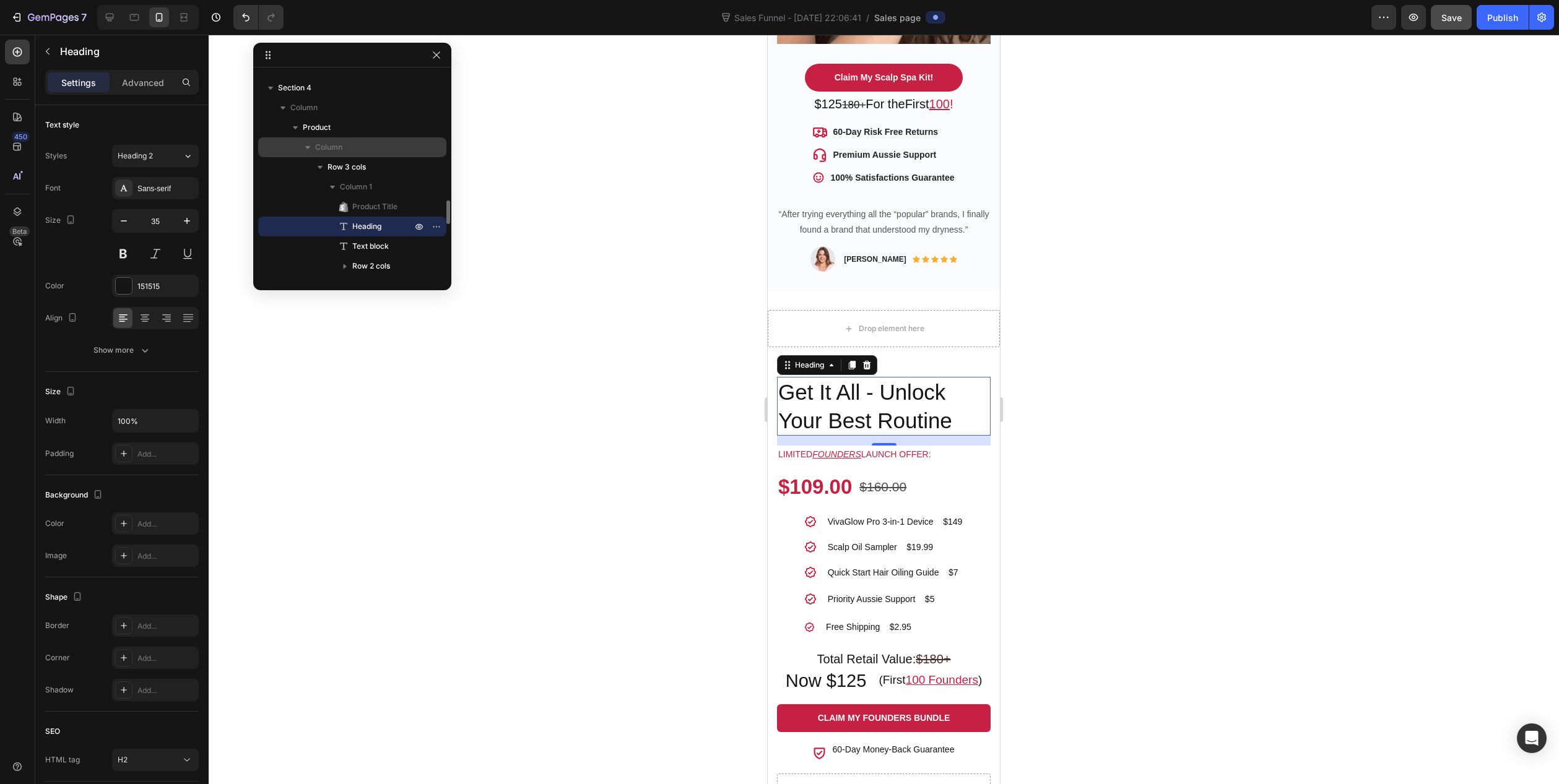
click at [307, 147] on icon "button" at bounding box center [308, 147] width 5 height 3
click at [308, 148] on icon "button" at bounding box center [308, 148] width 3 height 5
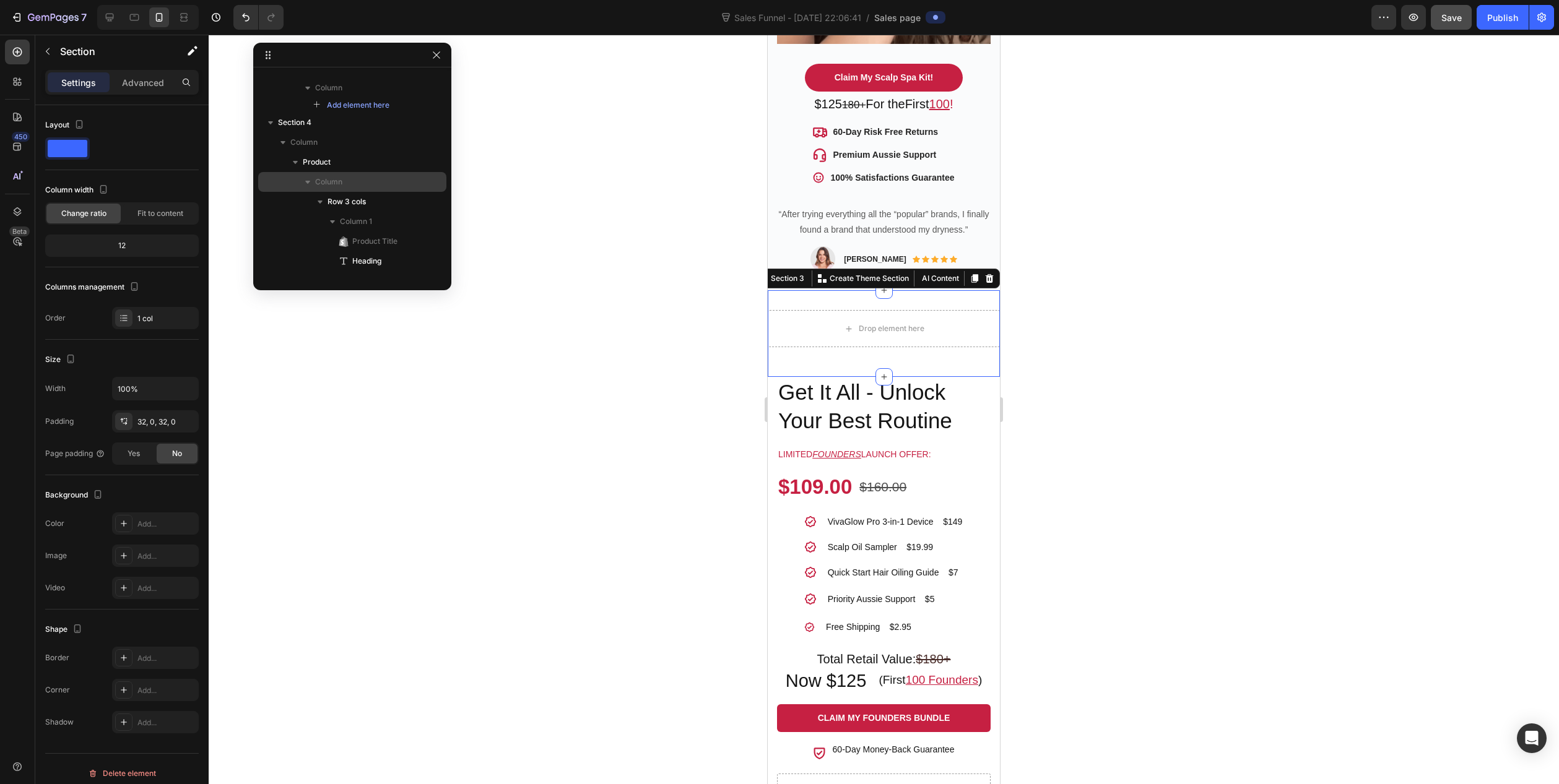
scroll to position [947, 0]
click at [915, 334] on div "Drop element here Row" at bounding box center [884, 334] width 232 height 47
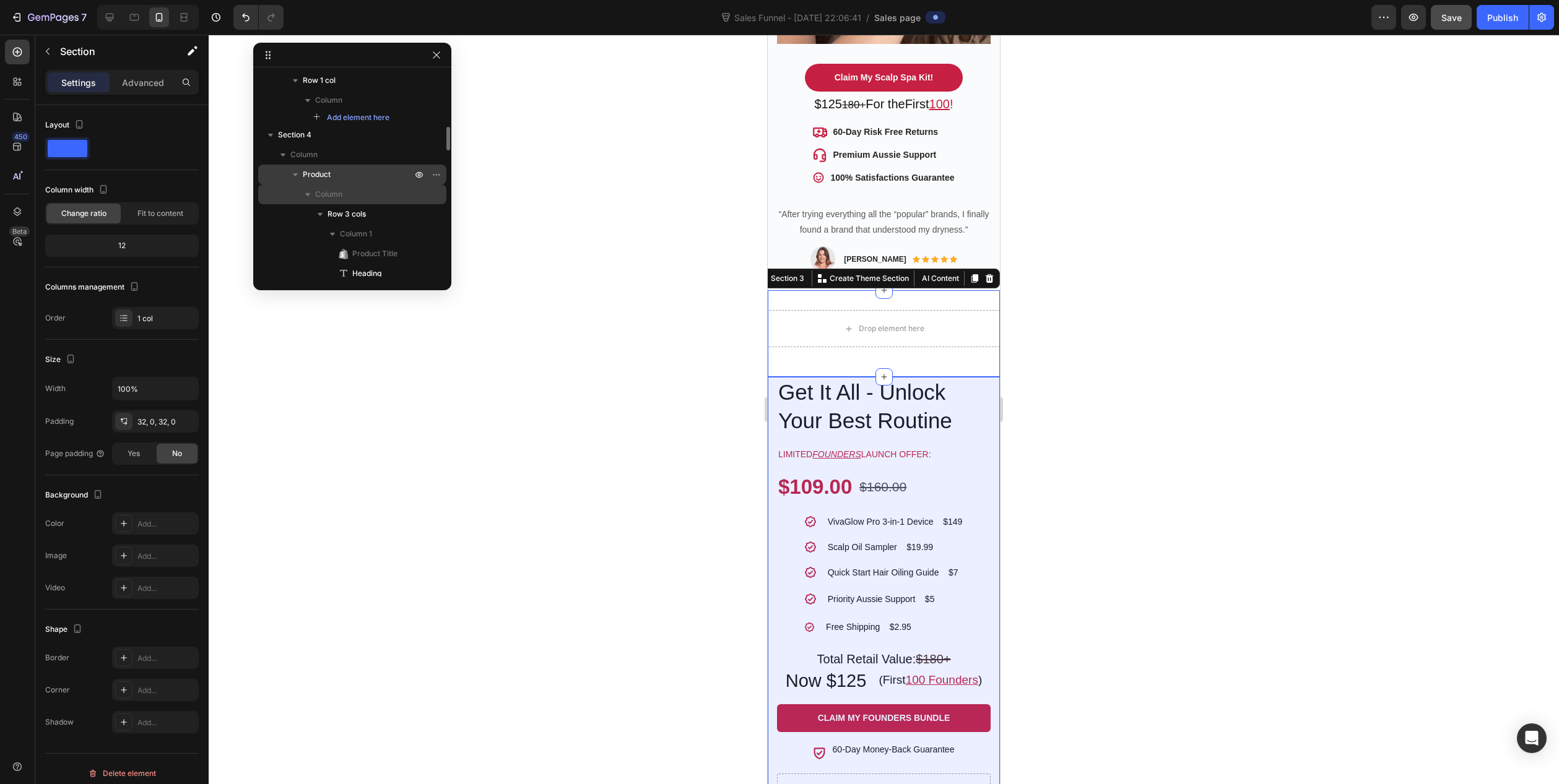
scroll to position [1009, 0]
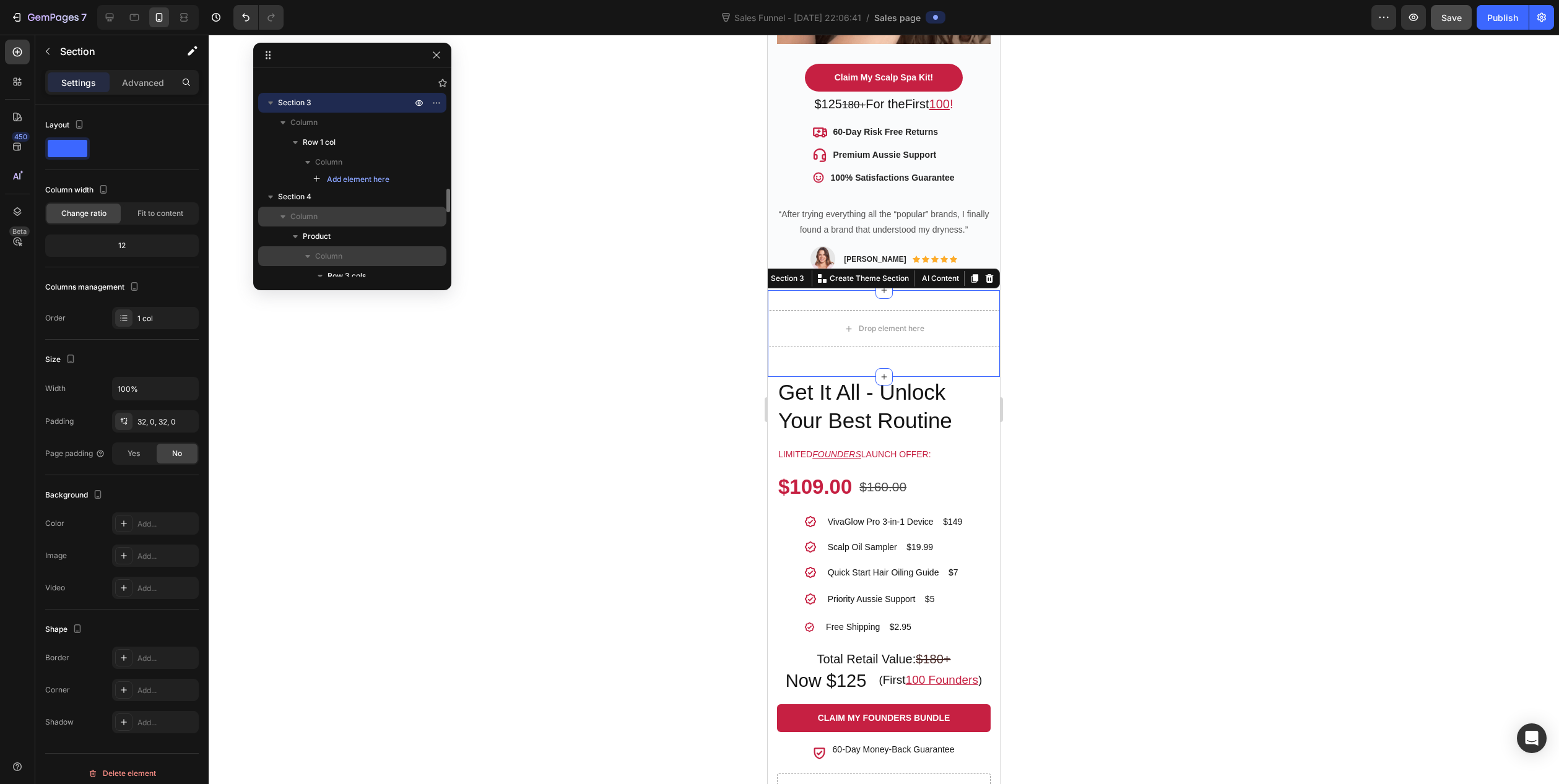
click at [283, 213] on icon "button" at bounding box center [282, 216] width 12 height 12
click at [282, 215] on icon "button" at bounding box center [283, 217] width 3 height 5
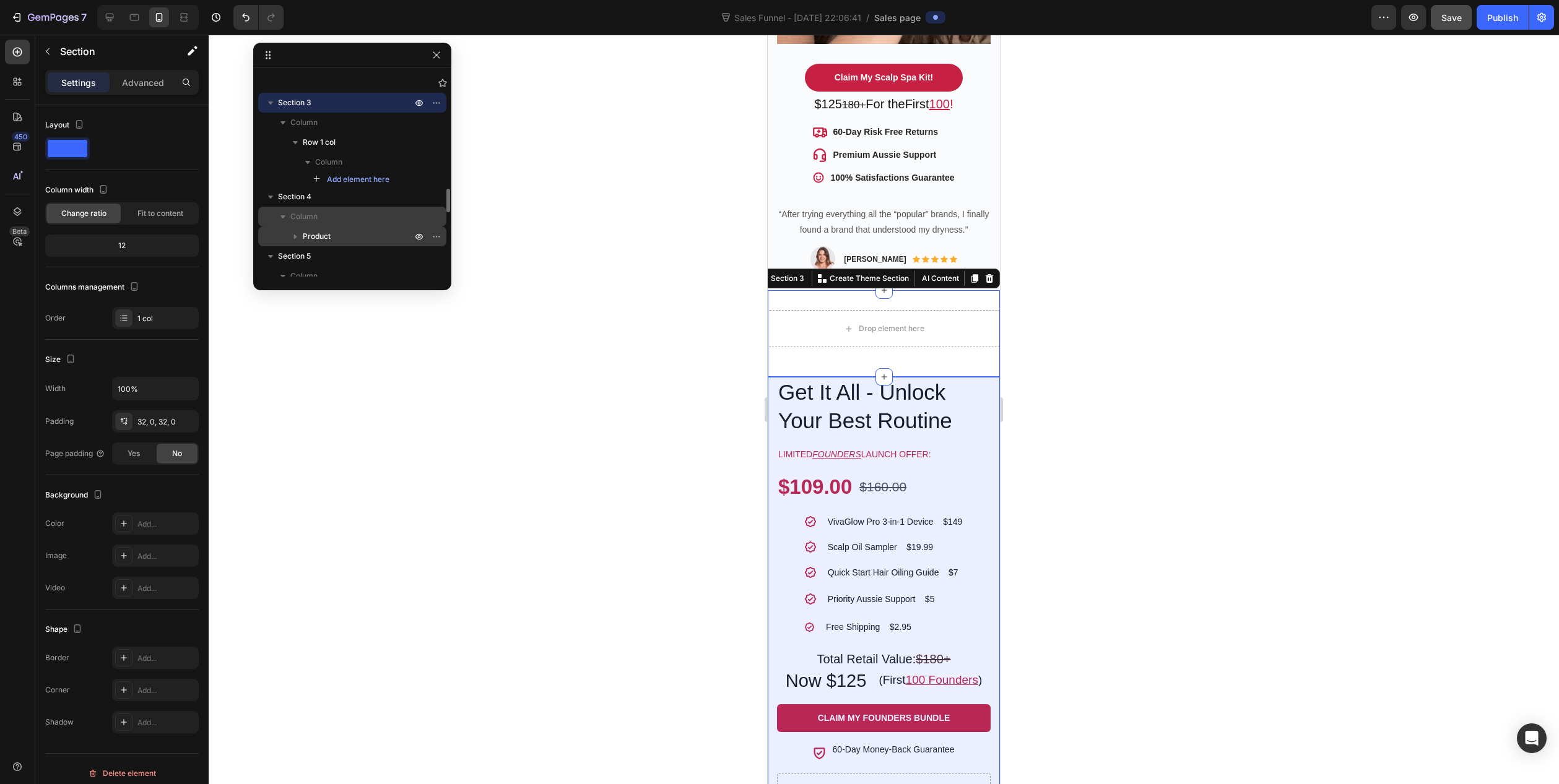
click at [294, 236] on icon "button" at bounding box center [295, 236] width 12 height 12
click at [296, 237] on icon "button" at bounding box center [295, 236] width 12 height 12
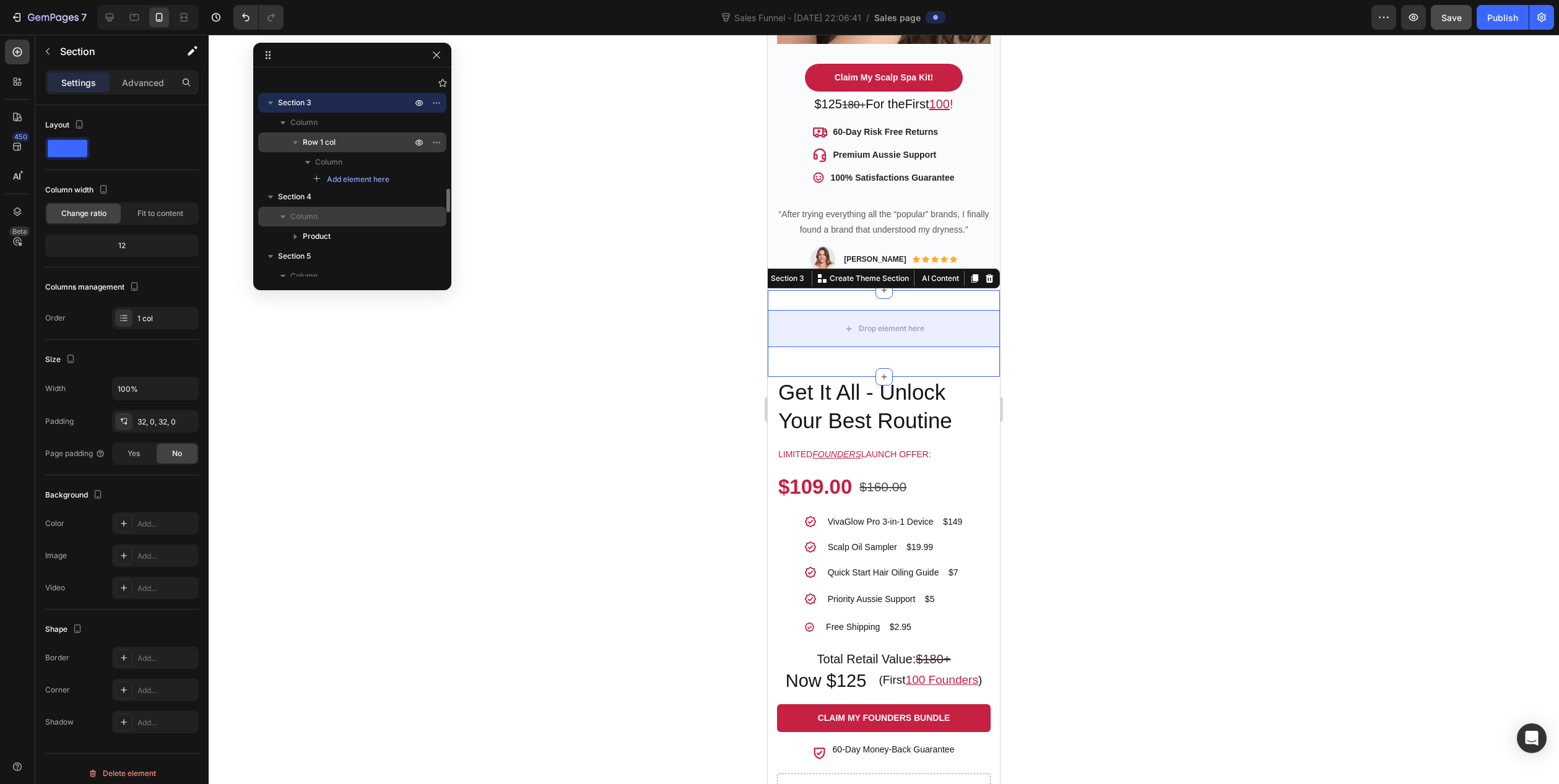
drag, startPoint x: 333, startPoint y: 235, endPoint x: 323, endPoint y: 137, distance: 98.5
click at [323, 137] on div "Section 1 Section 2 Column Row 1 col Column Row 1 col Column Row 1 col Column H…" at bounding box center [353, 174] width 198 height 204
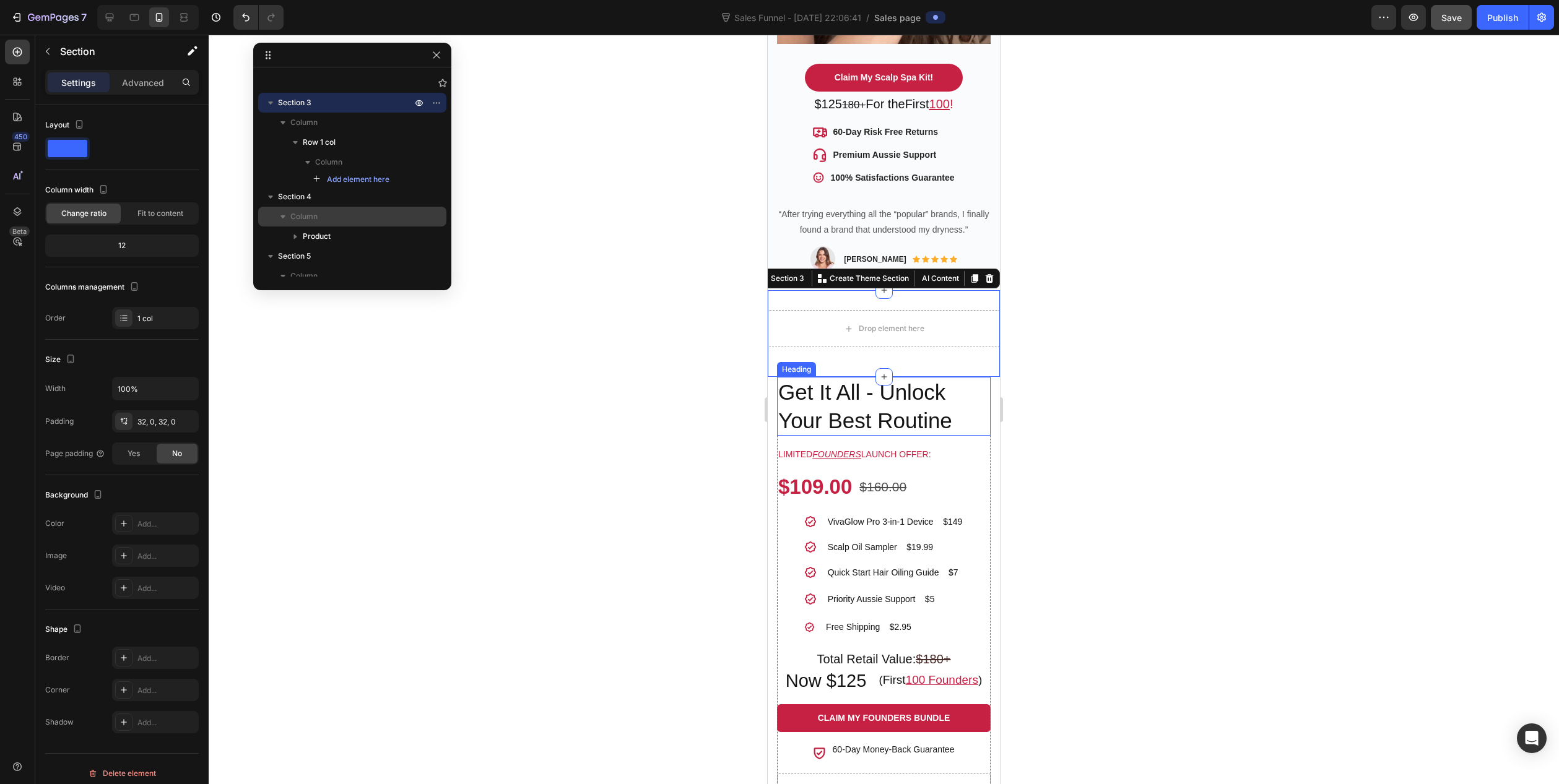
scroll to position [1180, 0]
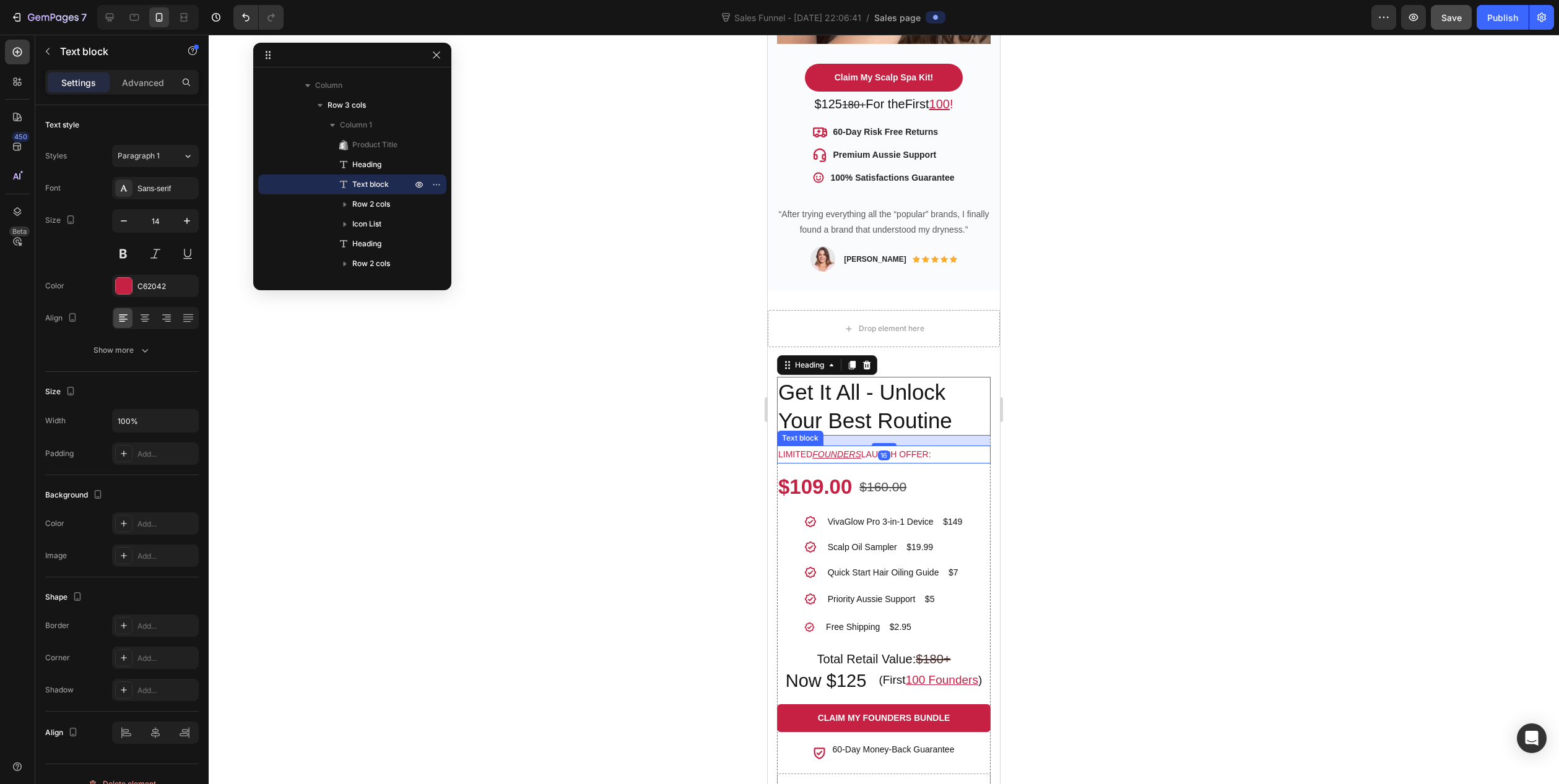
click at [964, 447] on p "Limited FOUNDERS launch offer:" at bounding box center [884, 455] width 211 height 15
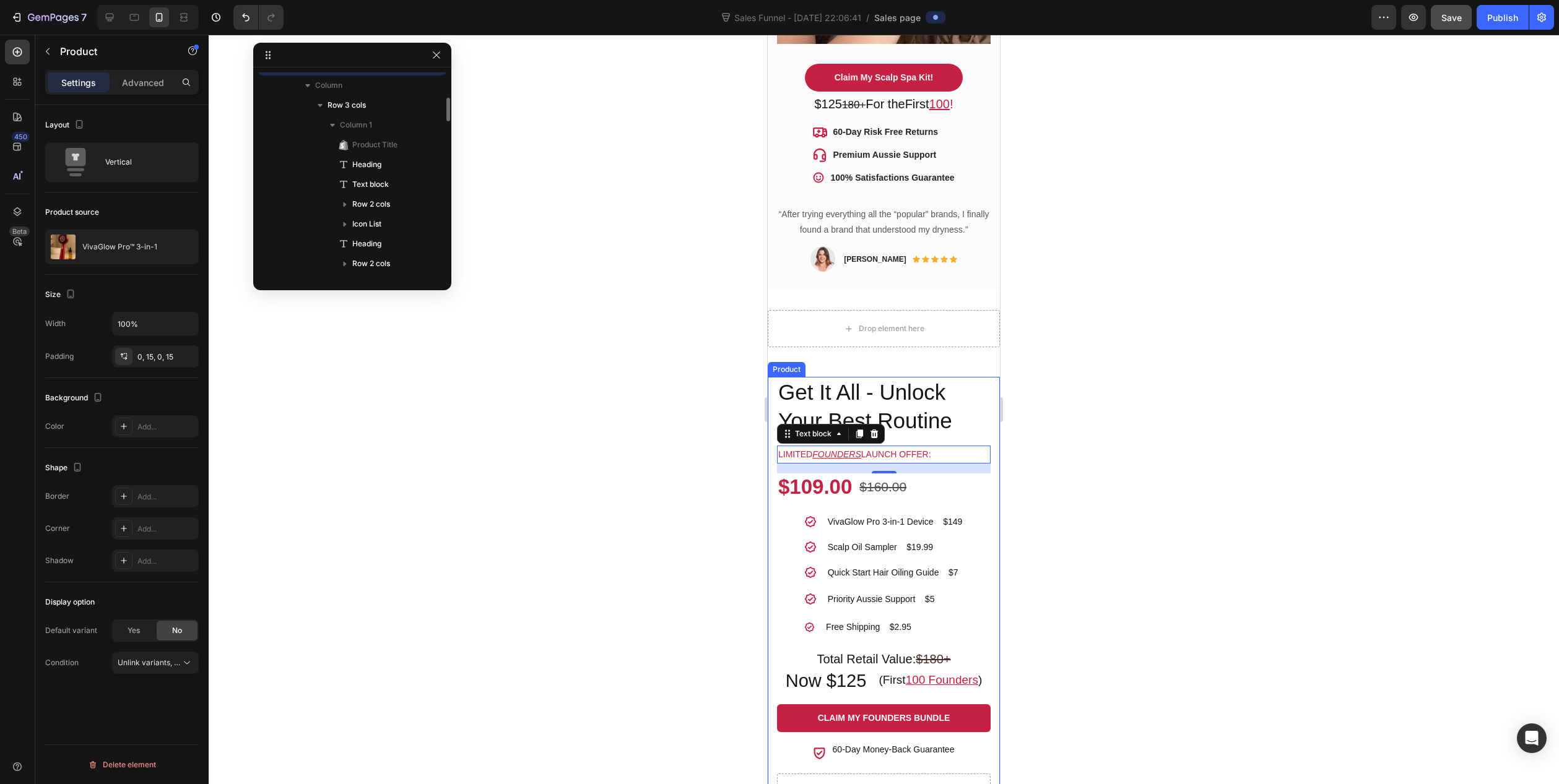
click at [983, 462] on div "VivaGlow Pro™ 3-in-1 Product Title Get It All - Unlock Your Best Routine Headin…" at bounding box center [884, 612] width 232 height 471
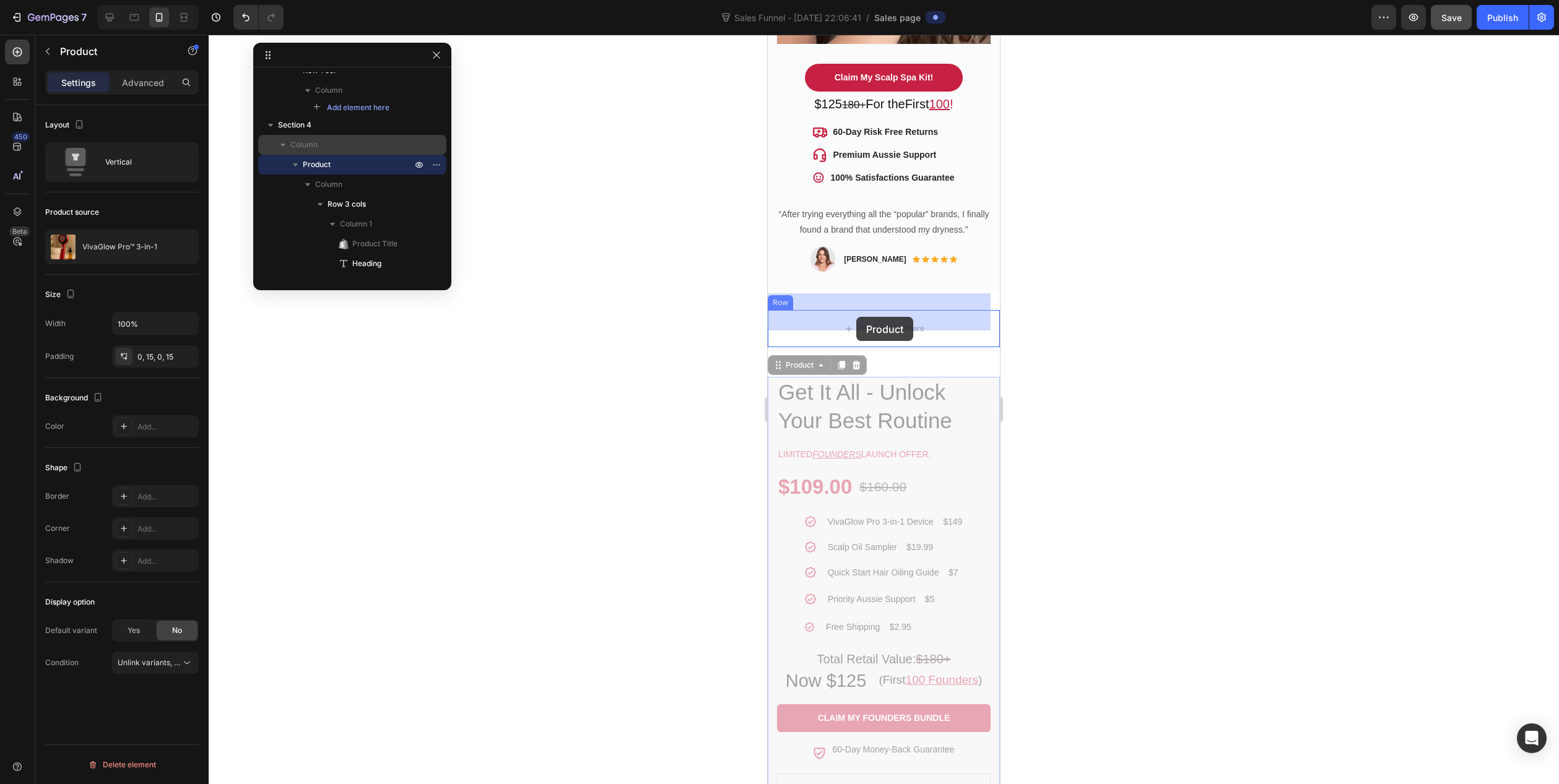
drag, startPoint x: 984, startPoint y: 462, endPoint x: 856, endPoint y: 317, distance: 193.4
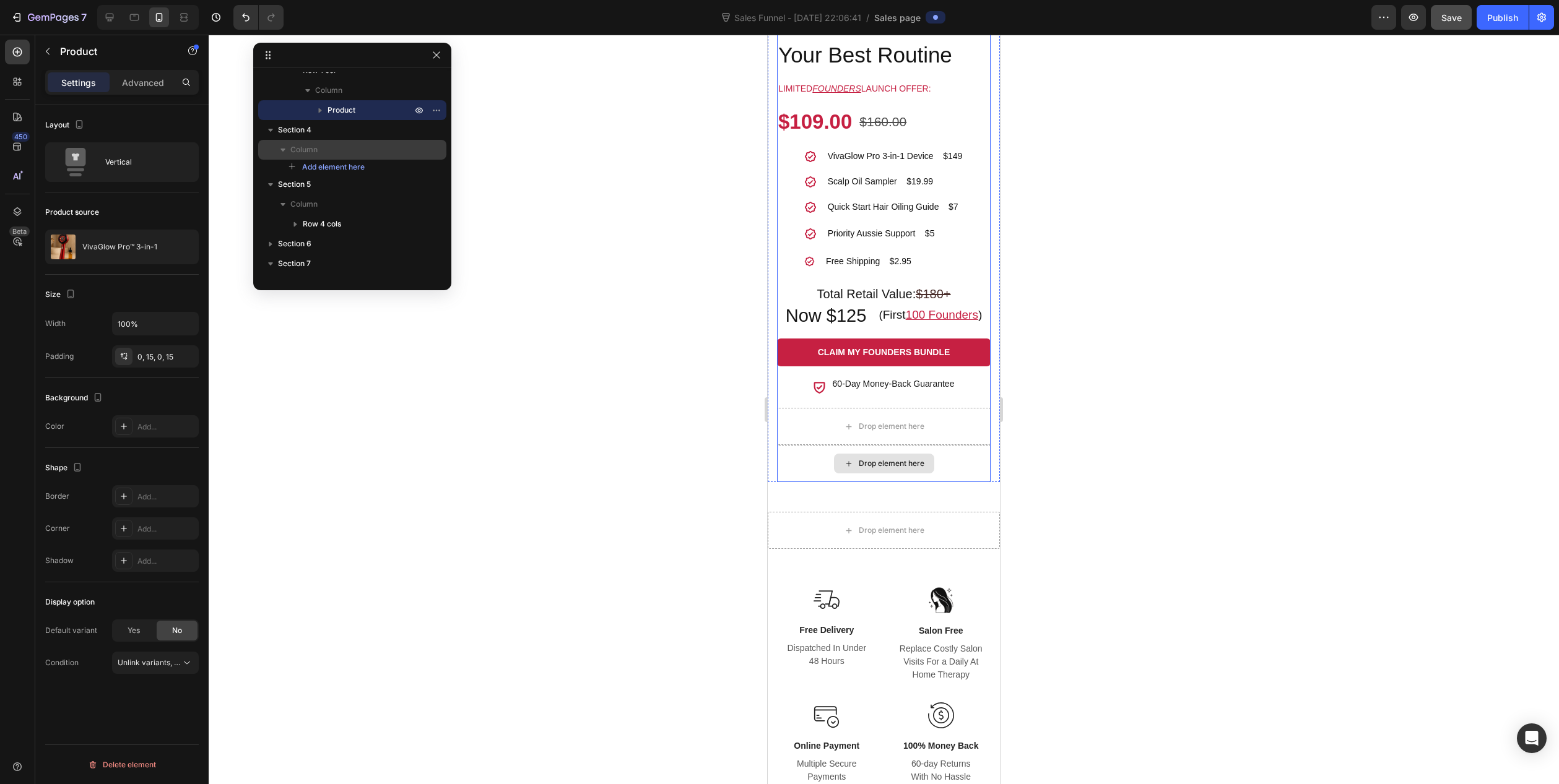
scroll to position [940, 0]
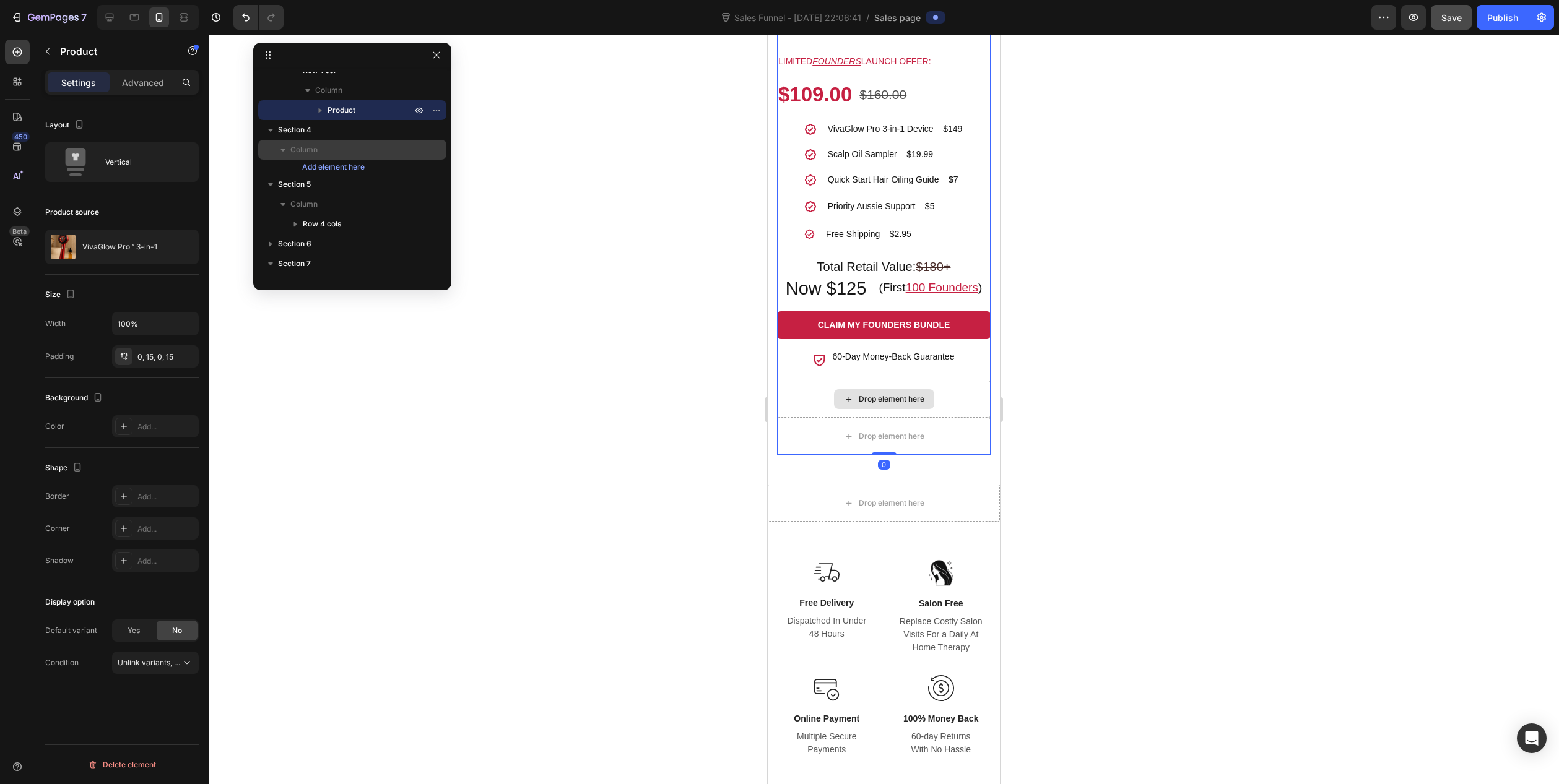
click at [800, 401] on div "Drop element here" at bounding box center [884, 399] width 213 height 37
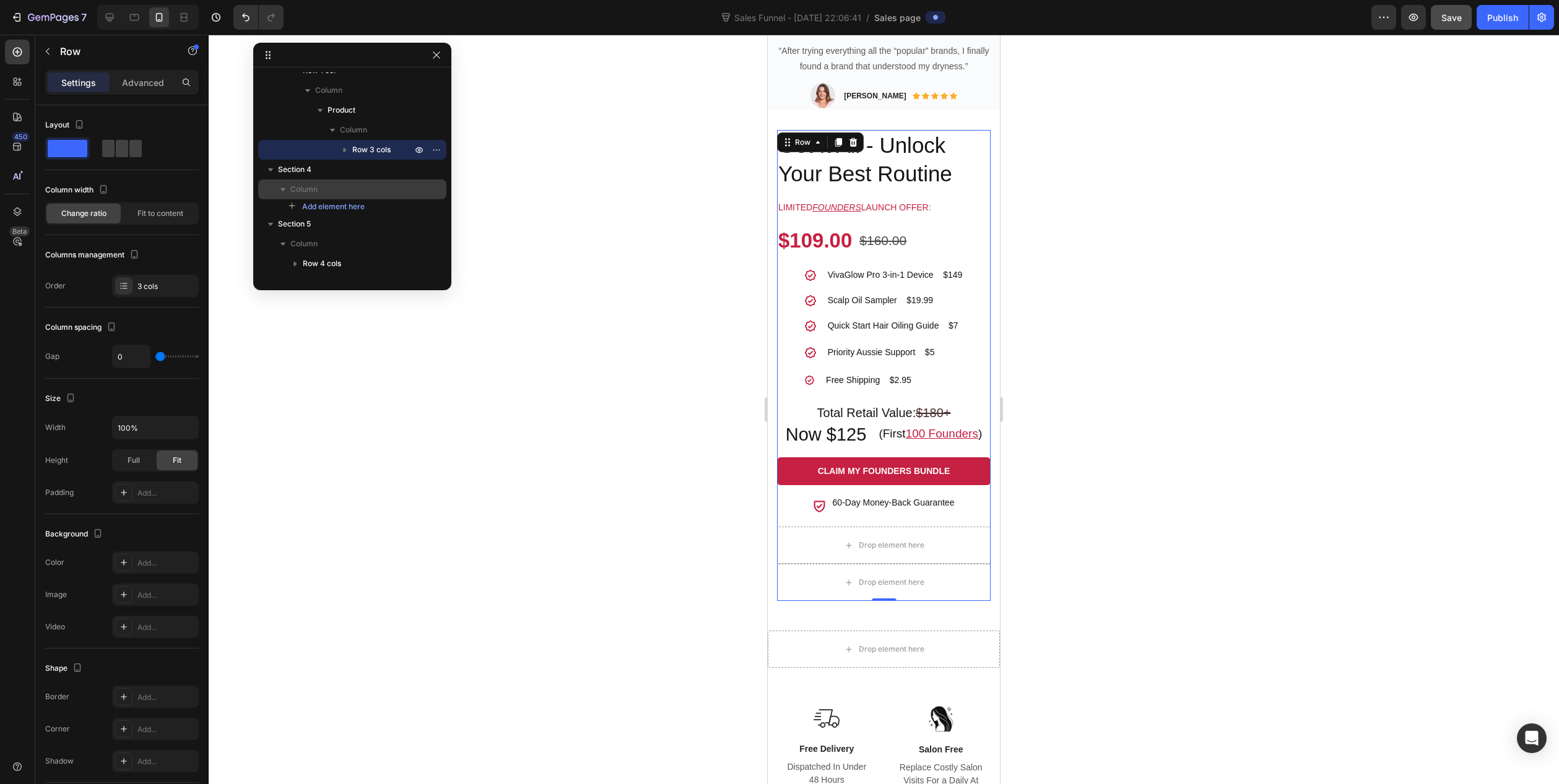
scroll to position [817, 0]
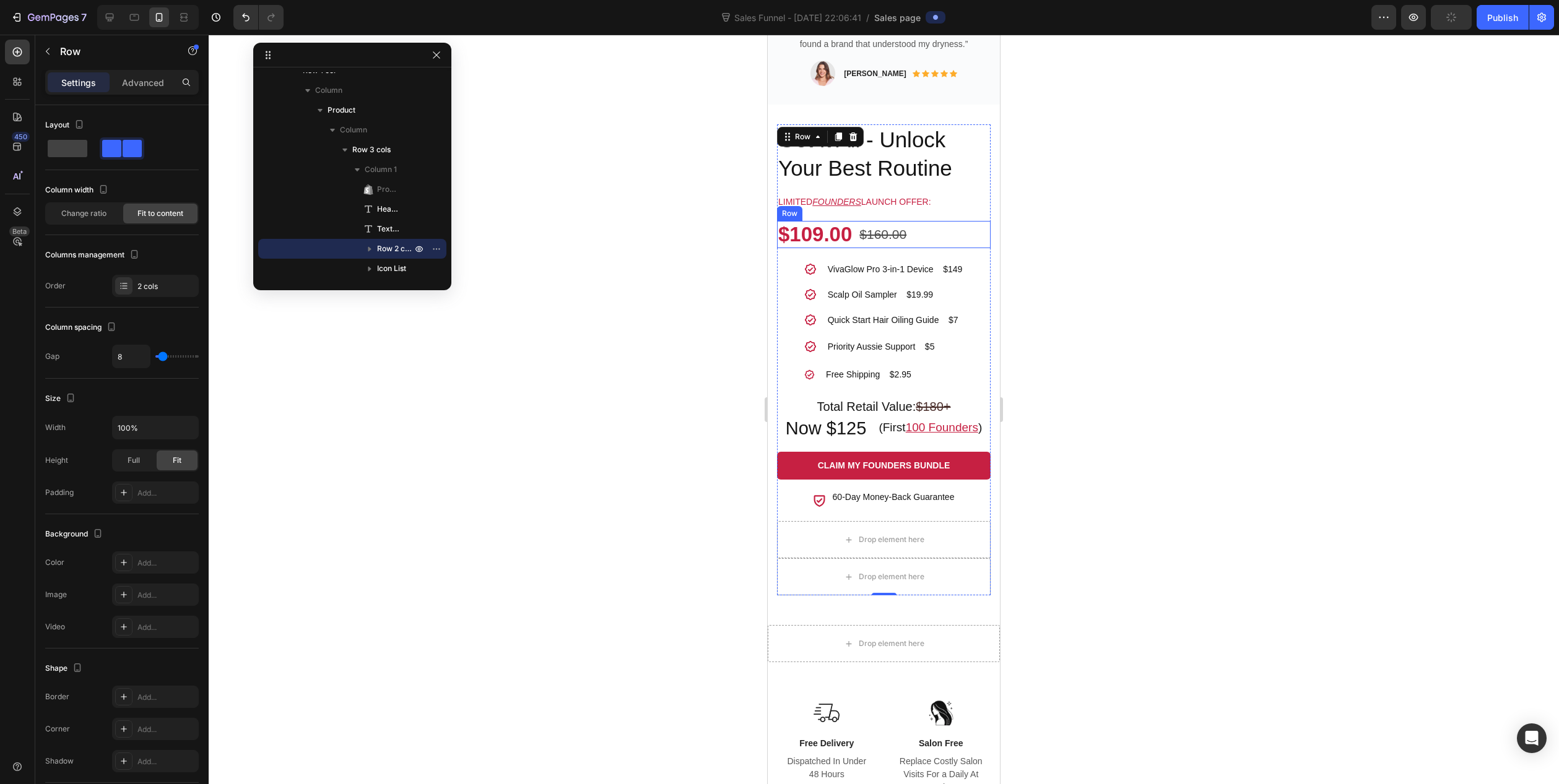
click at [977, 230] on div "$109.00 Product Price Product Price $160.00 Compare Price Compare Price Row" at bounding box center [884, 234] width 213 height 27
click at [977, 230] on div "$109.00 Product Price Product Price $160.00 Compare Price Compare Price Row 22" at bounding box center [884, 234] width 213 height 27
click at [979, 248] on div "22" at bounding box center [884, 255] width 213 height 13
click at [964, 193] on div "Limited FOUNDERS launch offer:" at bounding box center [884, 202] width 213 height 18
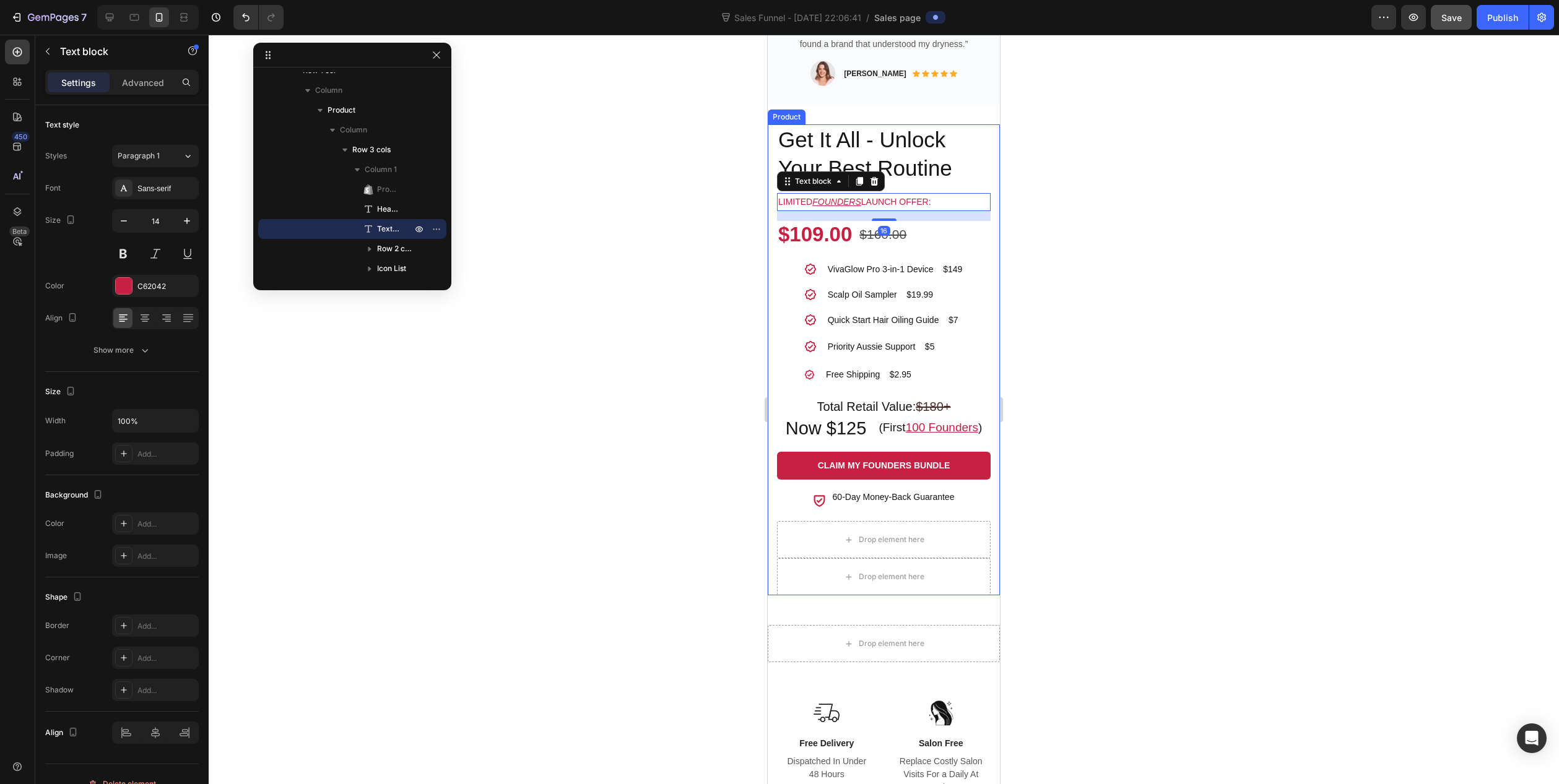
click at [982, 381] on div "VivaGlow Pro™ 3-in-1 Product Title Get It All - Unlock Your Best Routine Headin…" at bounding box center [884, 360] width 232 height 471
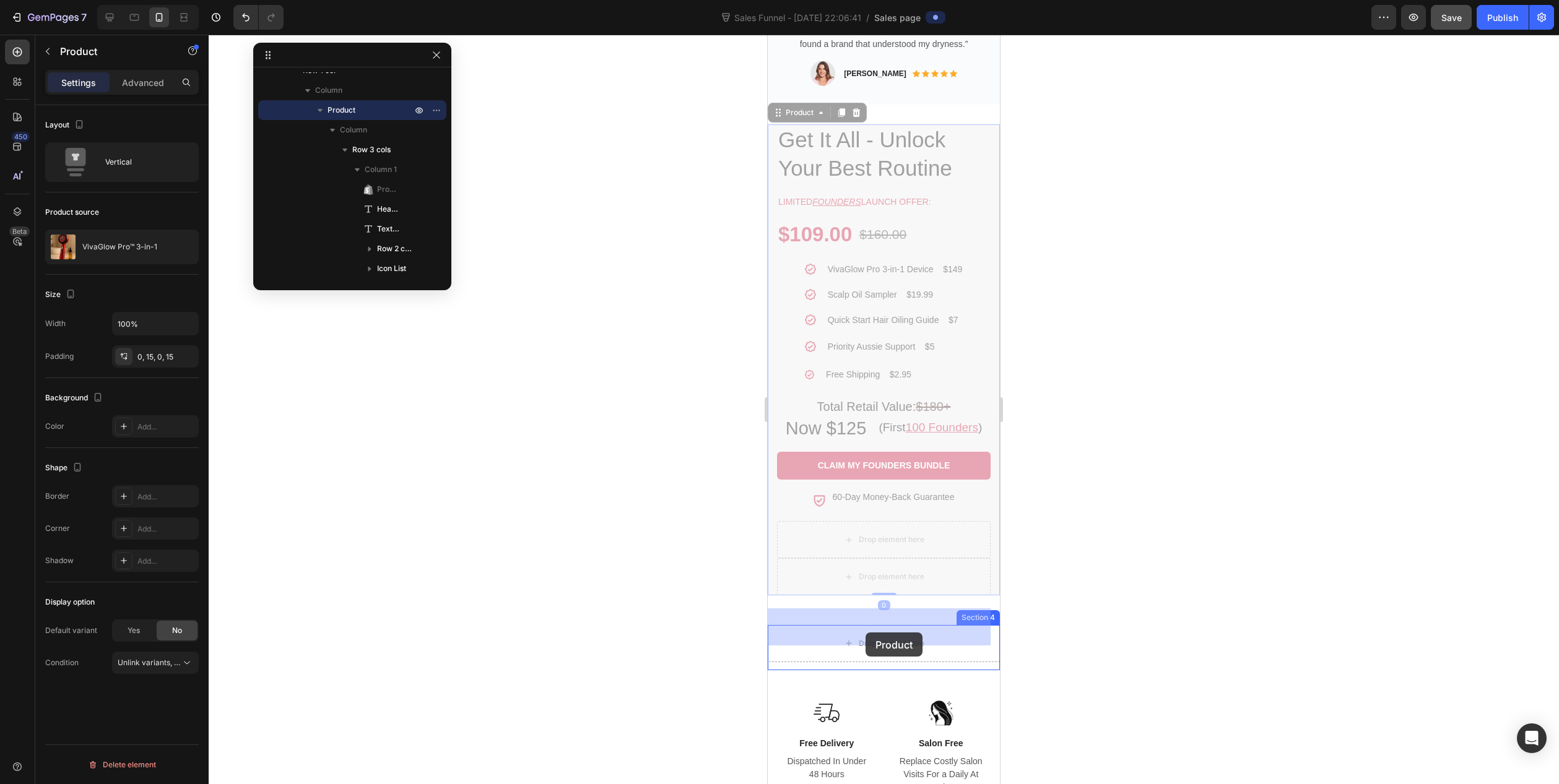
drag, startPoint x: 982, startPoint y: 381, endPoint x: 865, endPoint y: 633, distance: 277.8
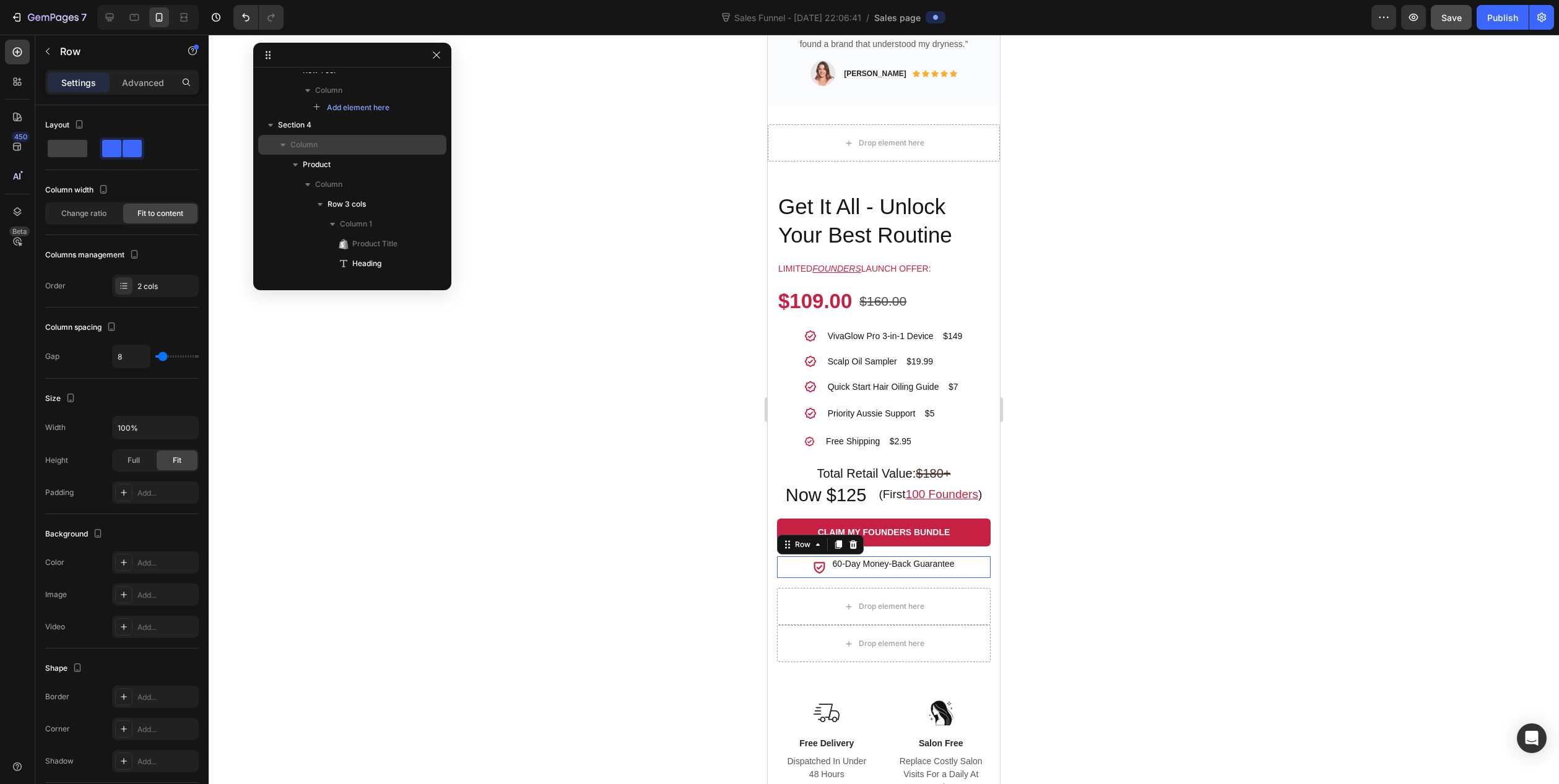
click at [970, 557] on div "Icon 60-Day Money-Back Guarantee Text block Row 0" at bounding box center [884, 568] width 213 height 22
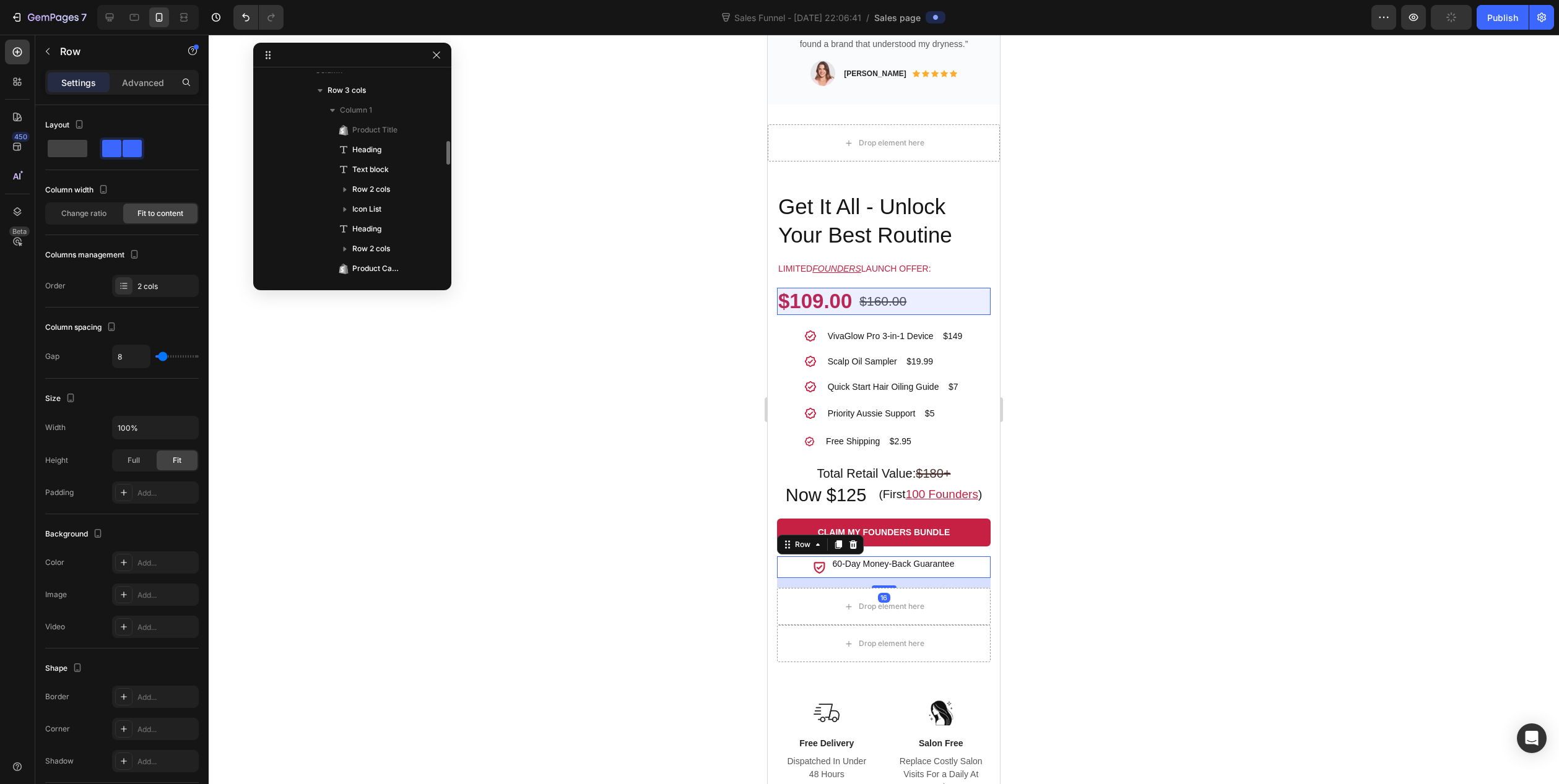
scroll to position [1133, 0]
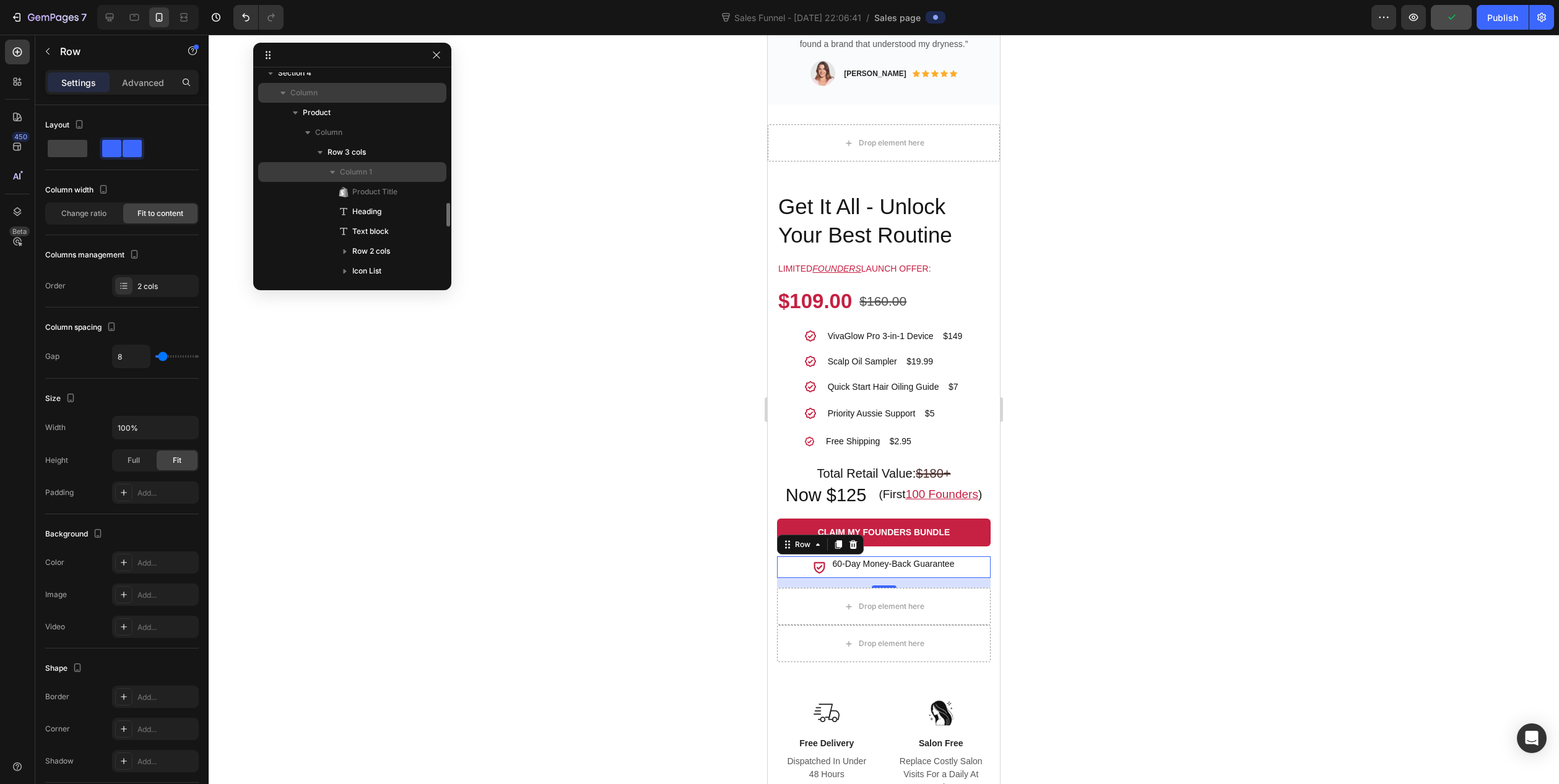
click at [354, 172] on span "Column 1" at bounding box center [356, 172] width 32 height 12
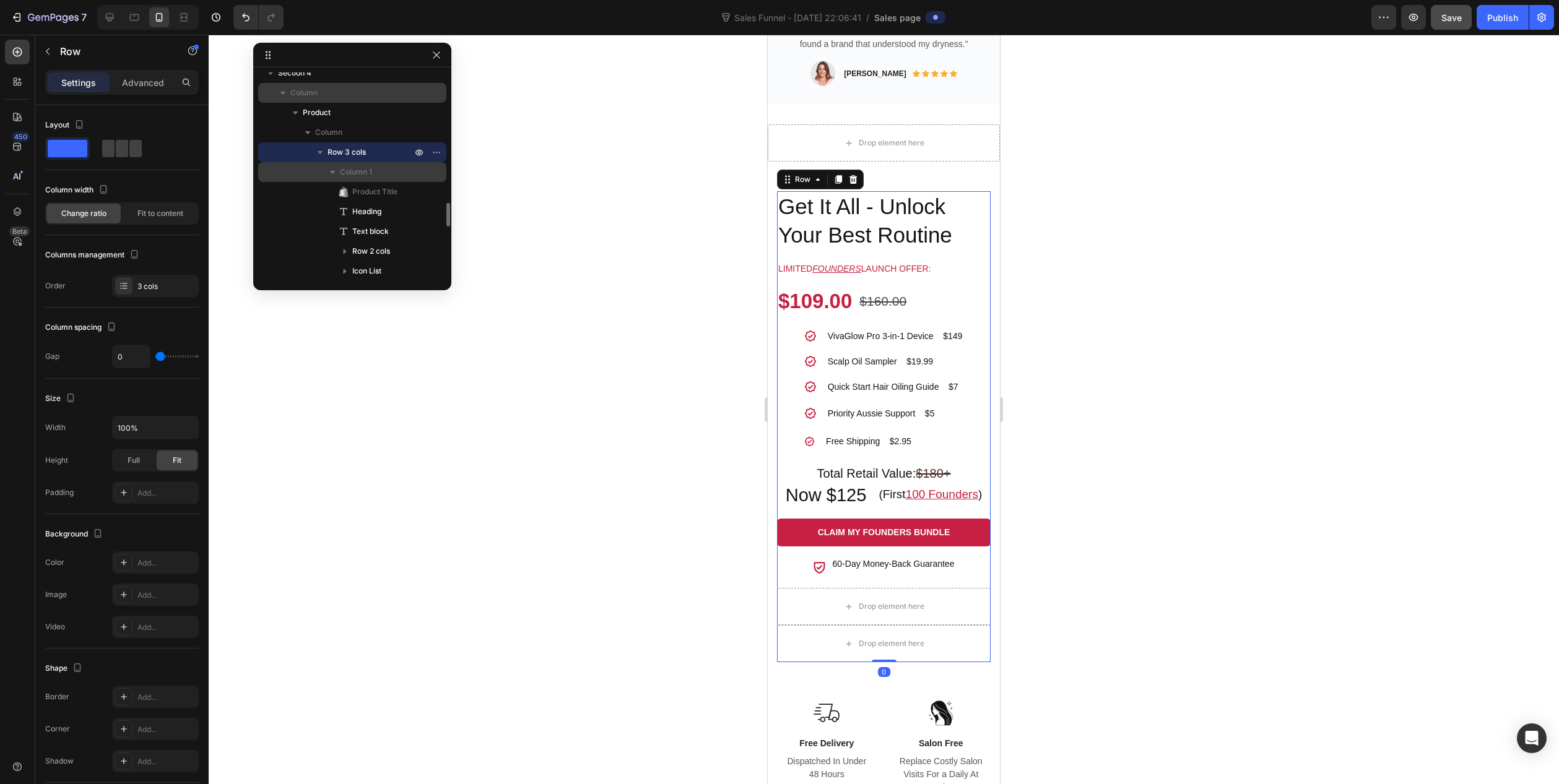
click at [355, 171] on span "Column 1" at bounding box center [356, 172] width 32 height 12
click at [351, 170] on span "Column 1" at bounding box center [356, 172] width 32 height 12
click at [360, 192] on span "Product Title" at bounding box center [375, 192] width 45 height 12
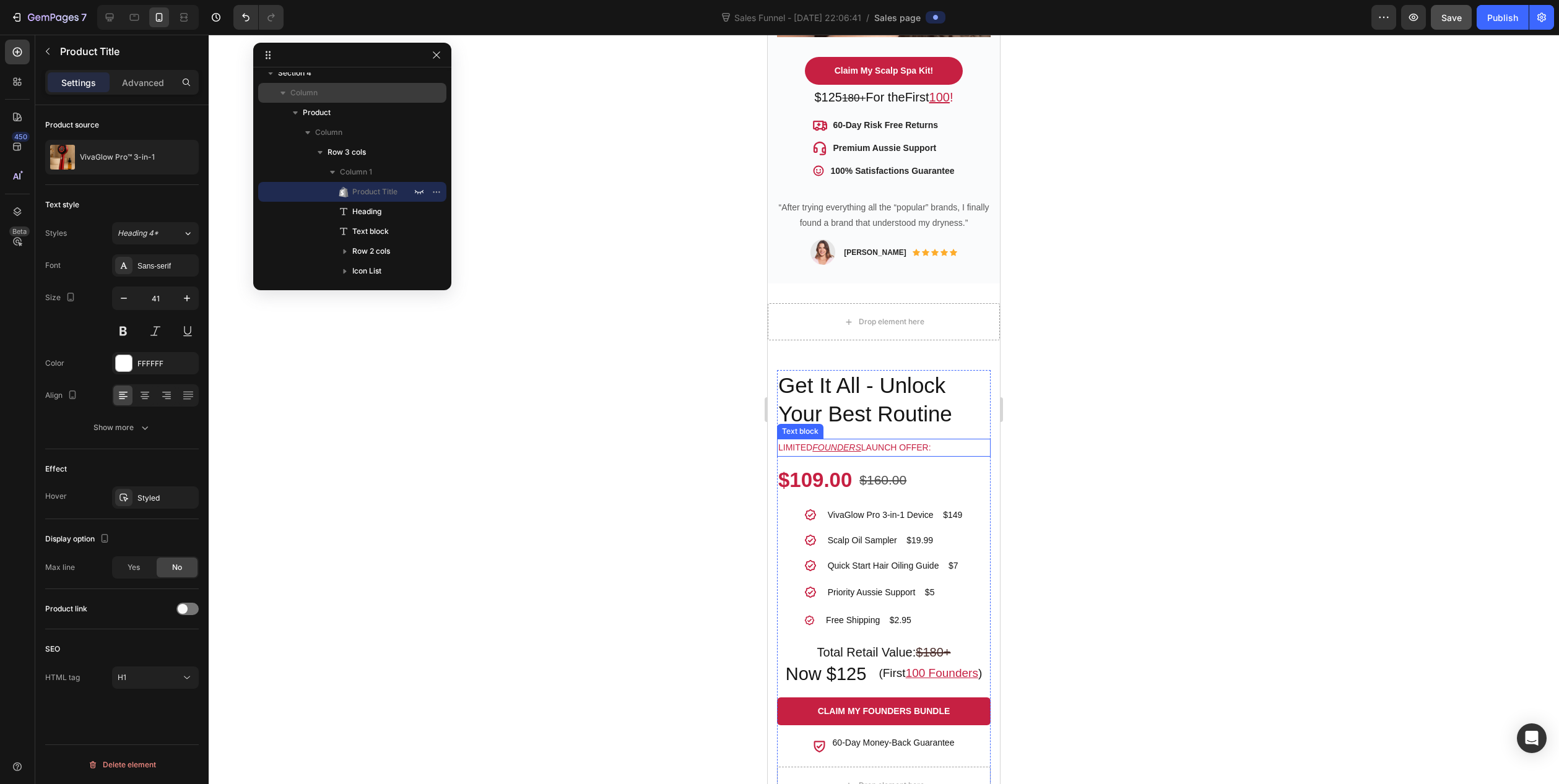
scroll to position [631, 0]
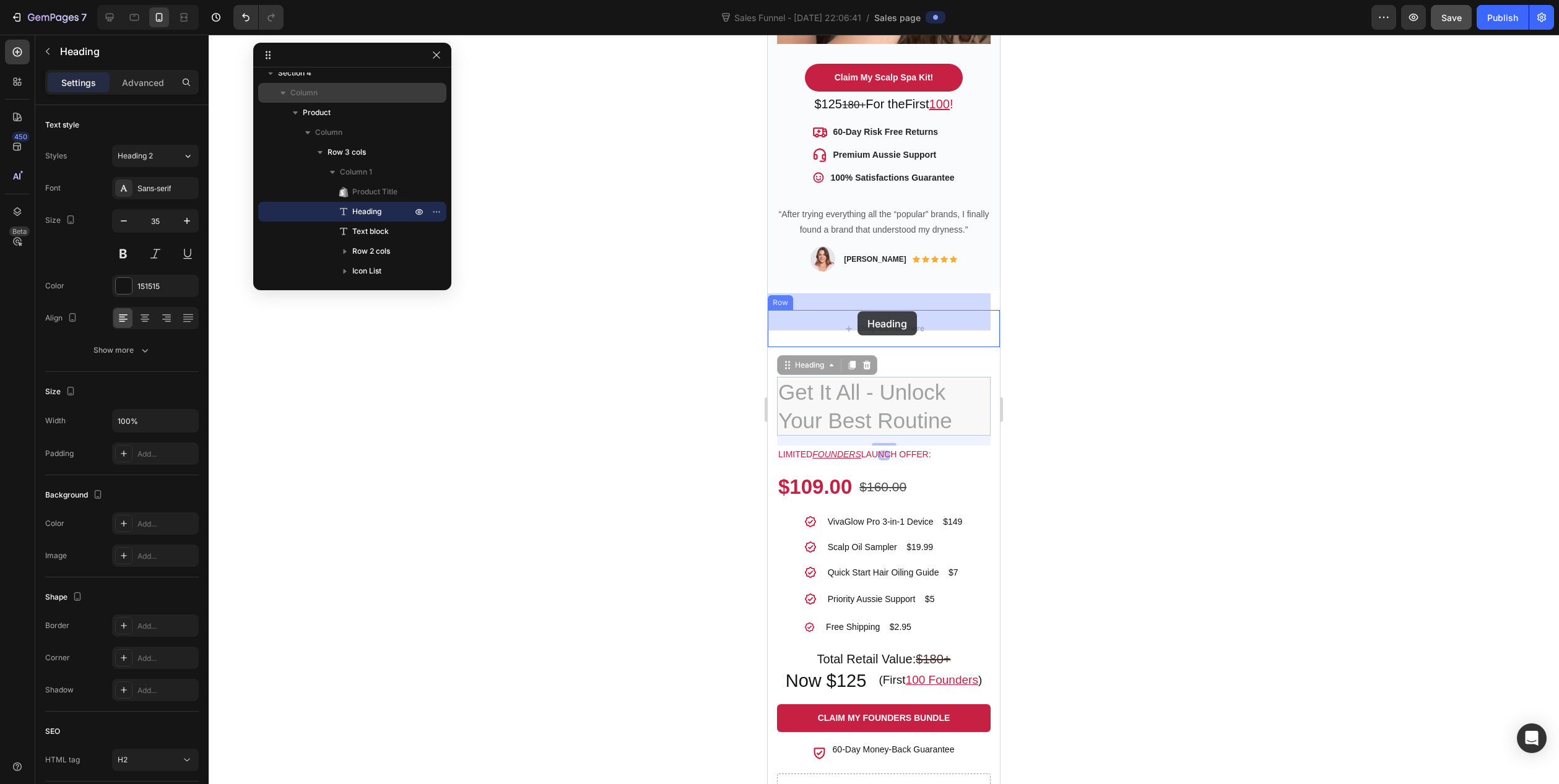
drag, startPoint x: 879, startPoint y: 384, endPoint x: 858, endPoint y: 312, distance: 75.0
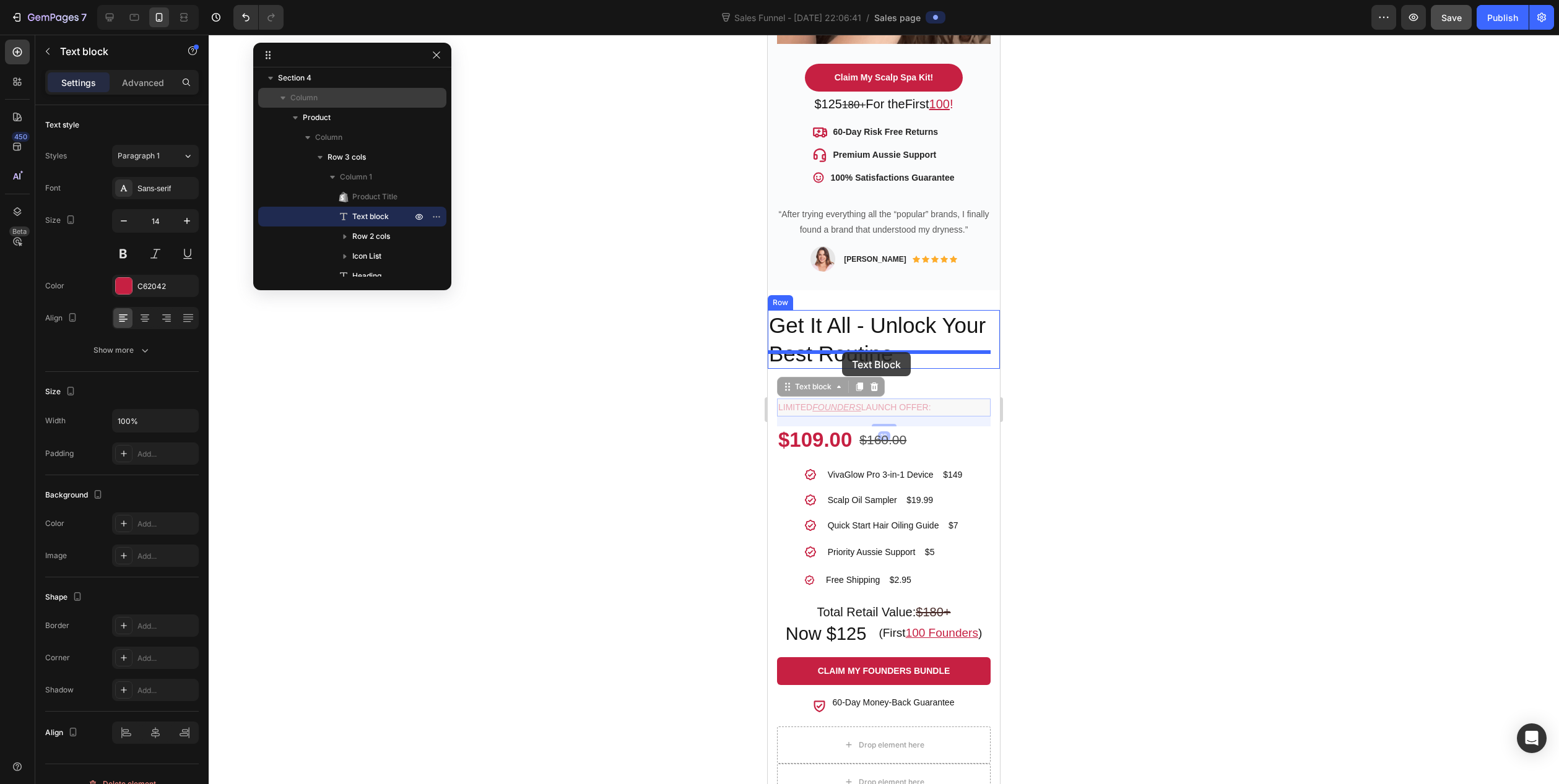
drag, startPoint x: 857, startPoint y: 388, endPoint x: 842, endPoint y: 352, distance: 39.0
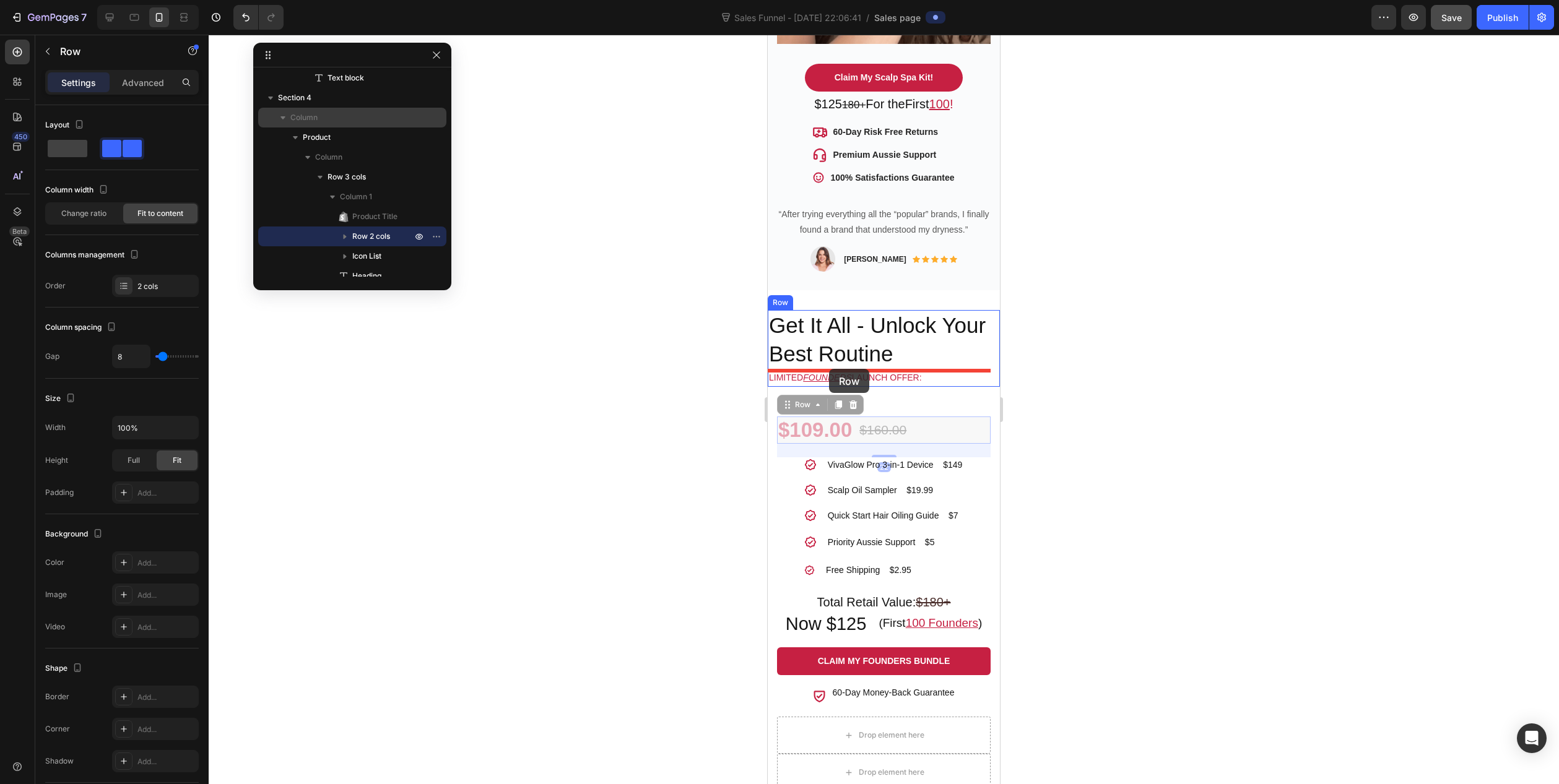
drag, startPoint x: 940, startPoint y: 414, endPoint x: 829, endPoint y: 369, distance: 119.8
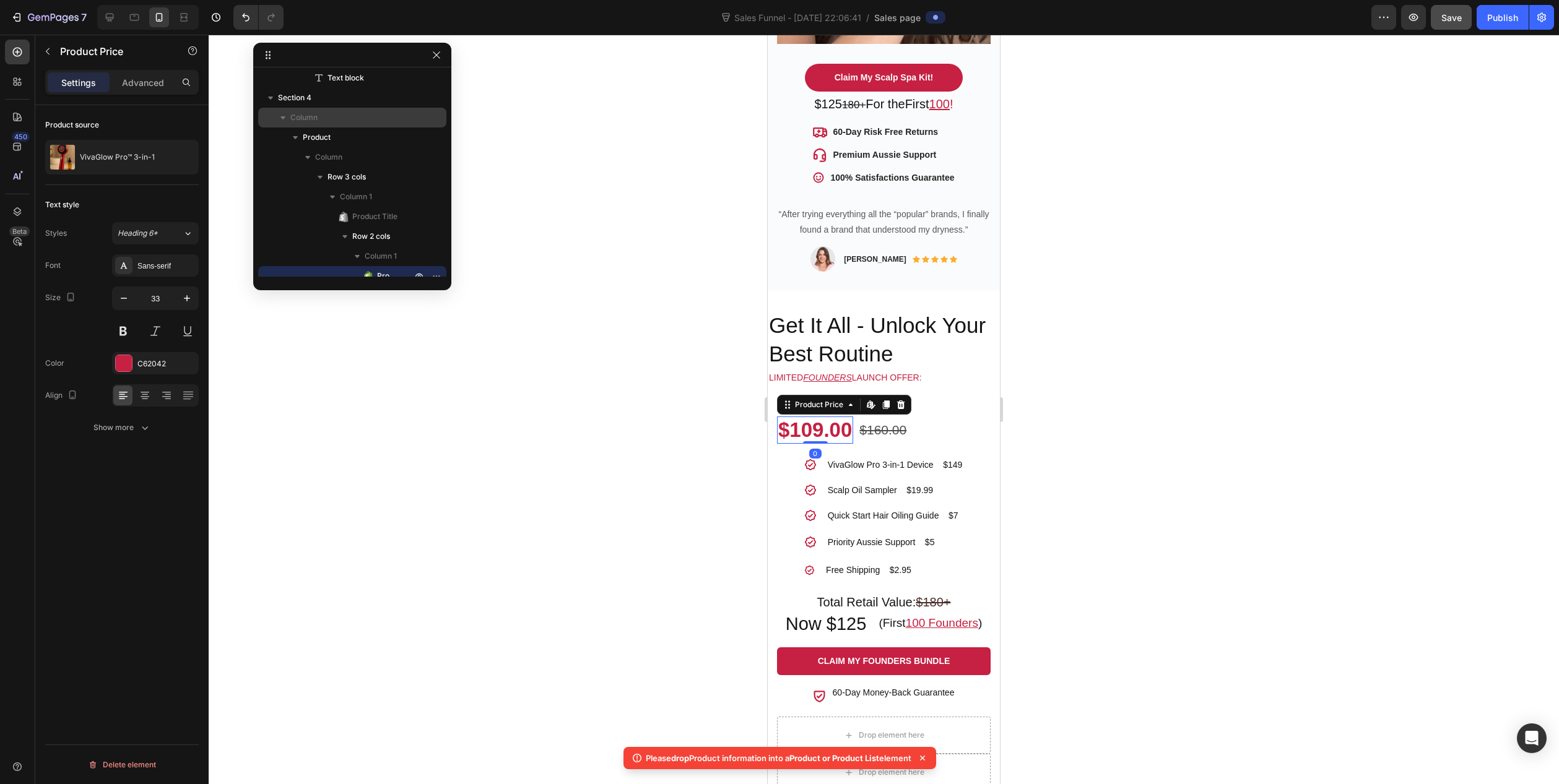
scroll to position [1245, 0]
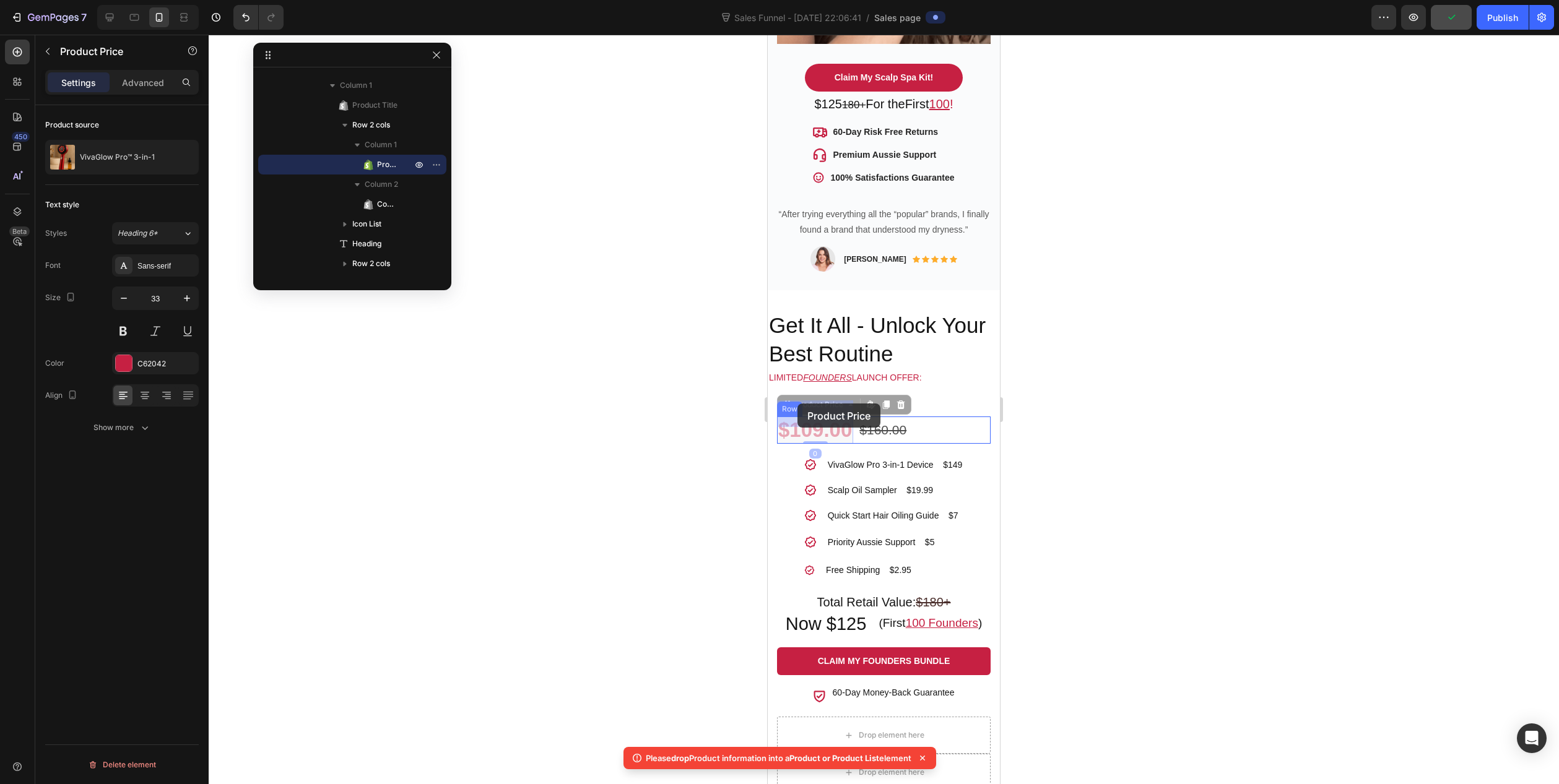
drag, startPoint x: 819, startPoint y: 411, endPoint x: 797, endPoint y: 414, distance: 22.2
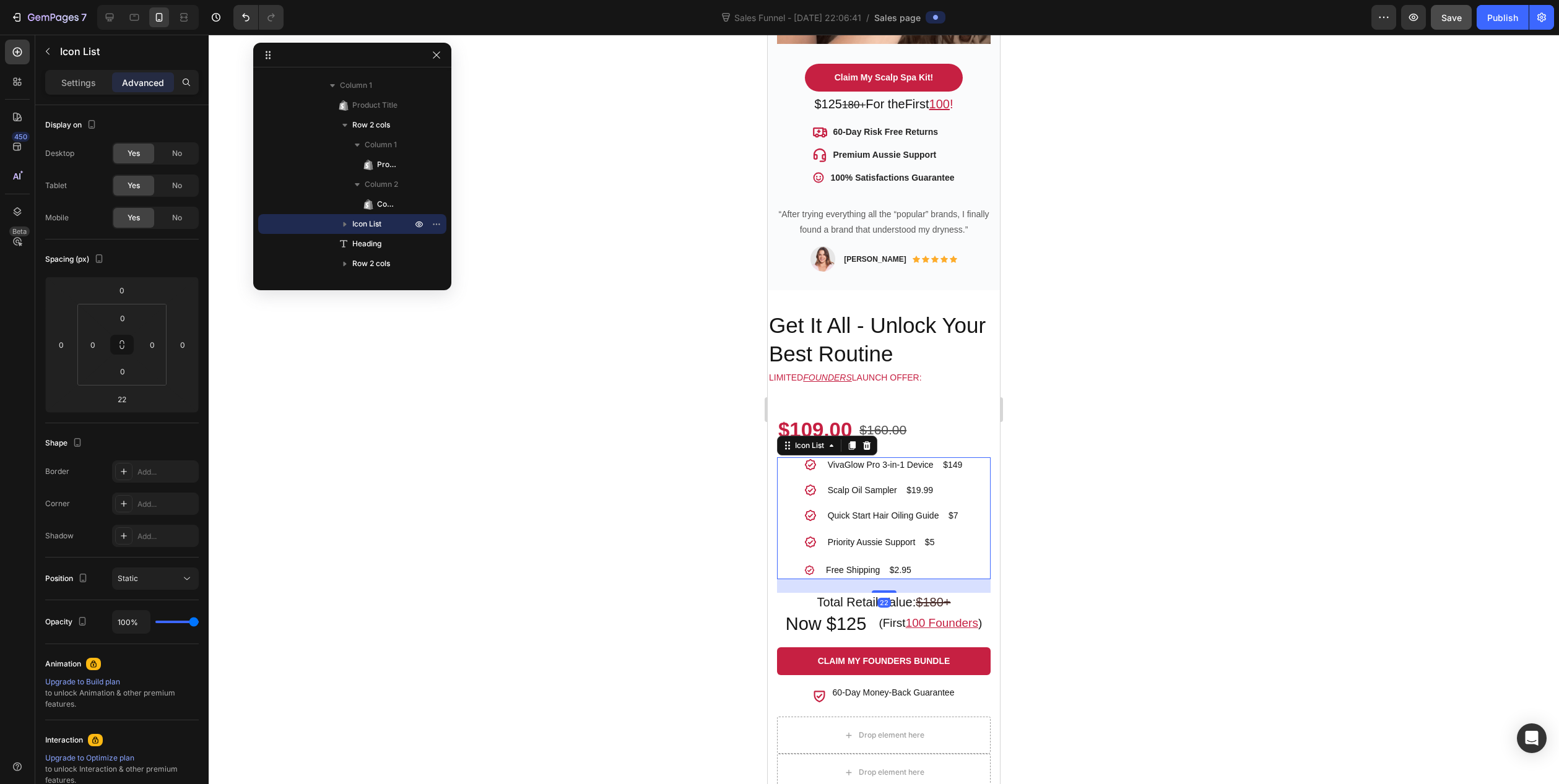
click at [966, 457] on div "Icon VivaGlow Pro 3-in-1 Device $149 Text block Icon Scalp Oil Sampler $19.99 T…" at bounding box center [884, 518] width 213 height 122
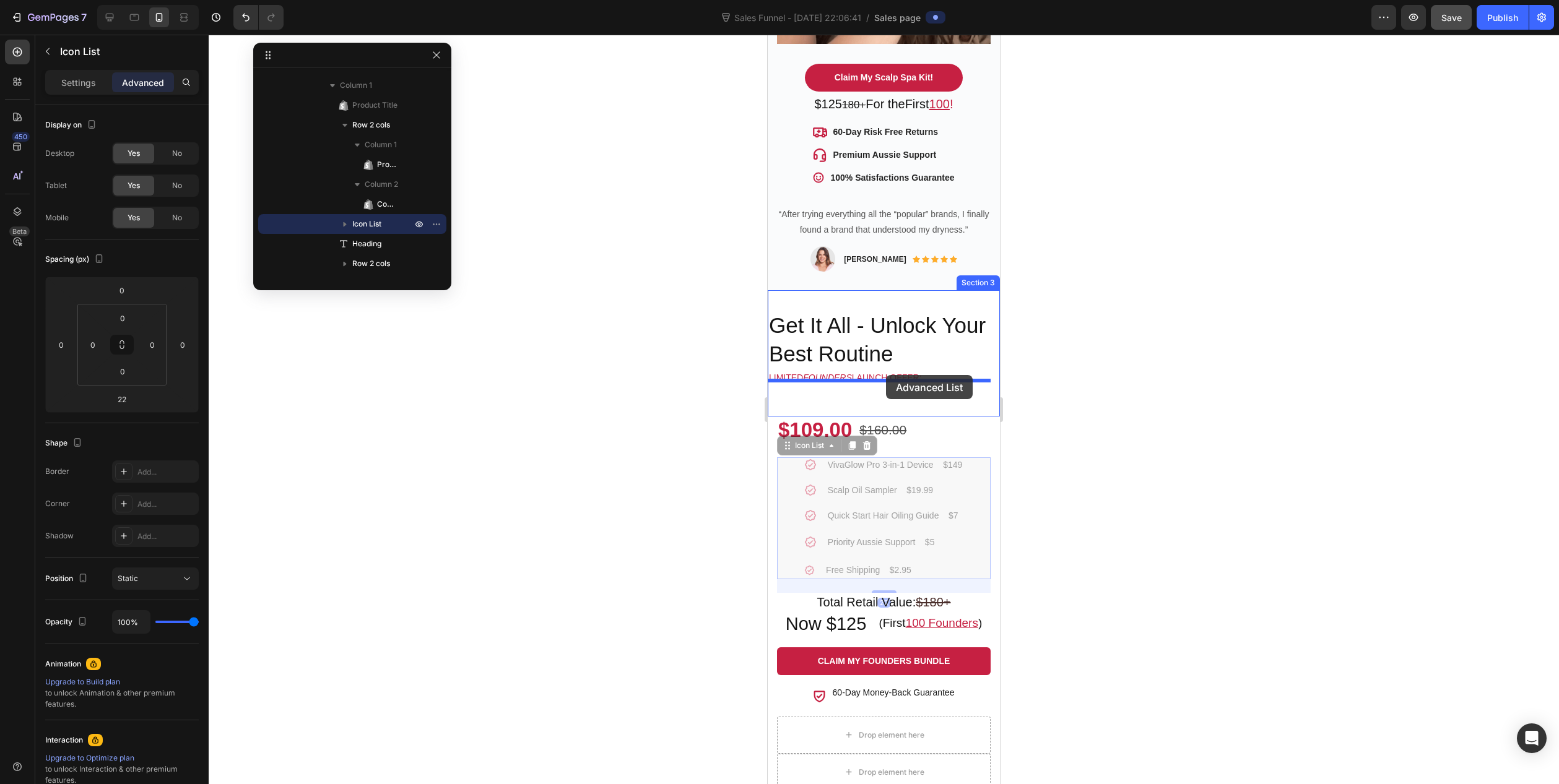
drag, startPoint x: 966, startPoint y: 460, endPoint x: 886, endPoint y: 375, distance: 116.7
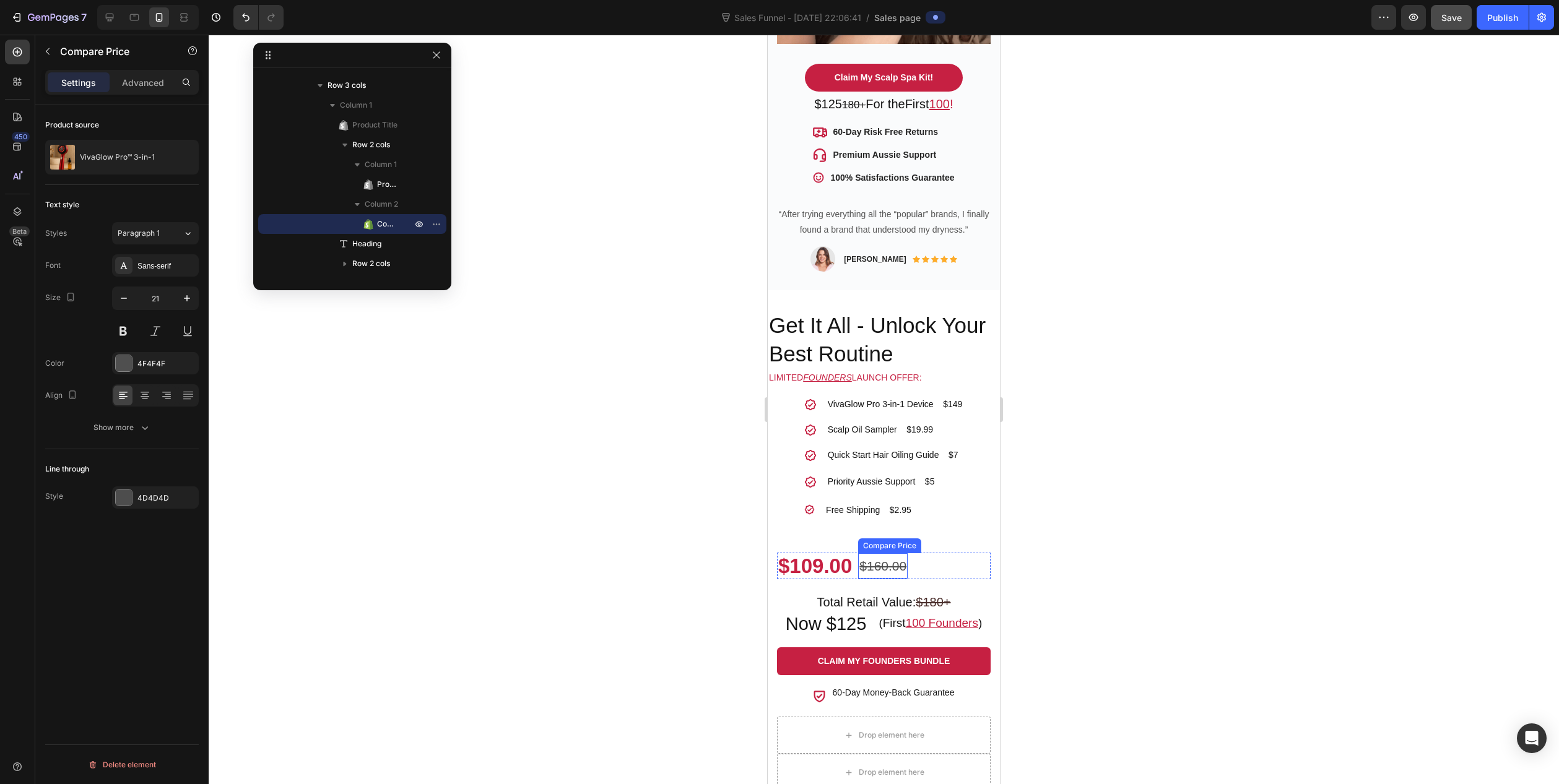
click at [877, 554] on div "$160.00" at bounding box center [883, 566] width 50 height 26
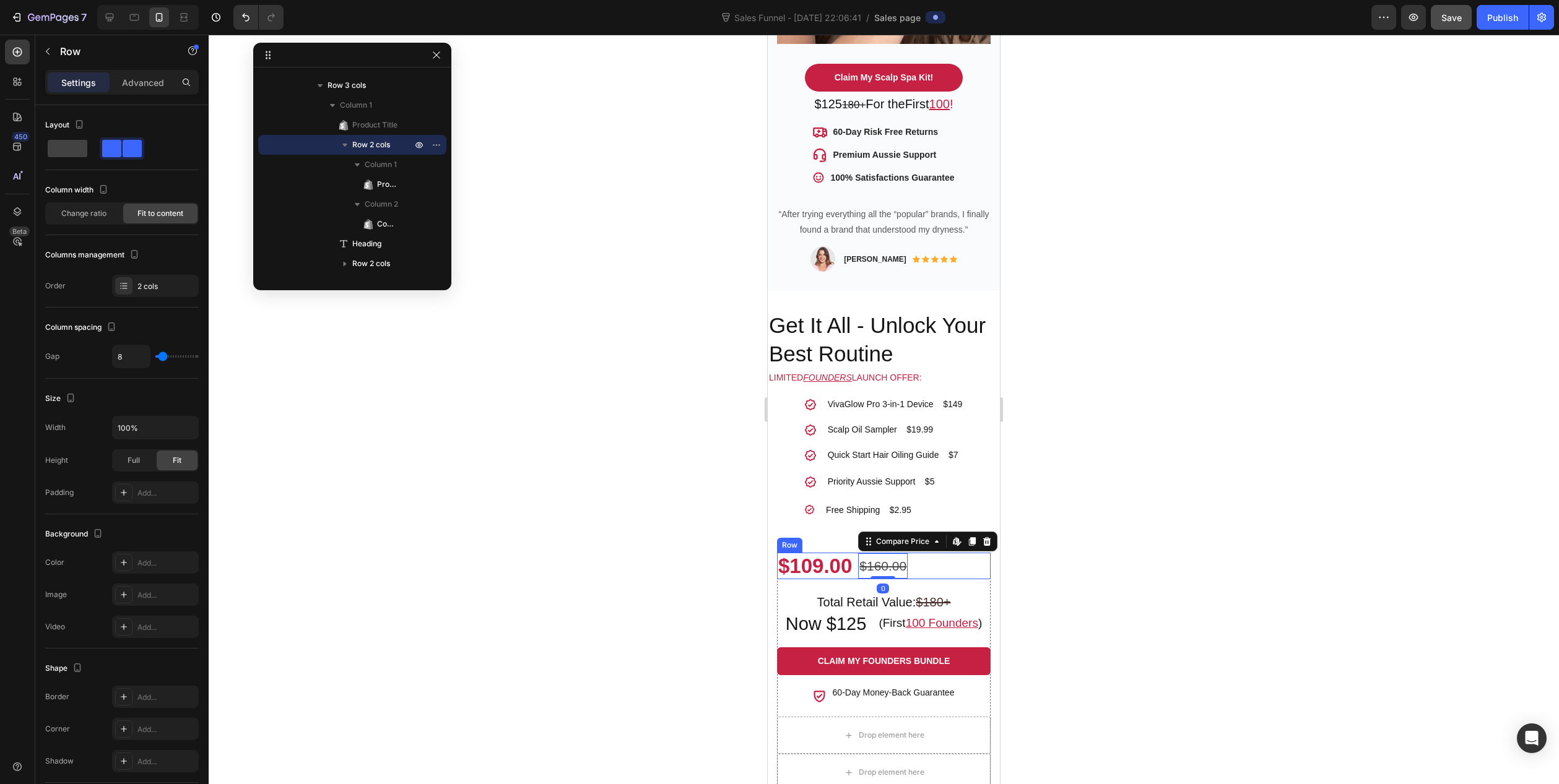
click at [924, 553] on div "$109.00 Product Price Product Price $160.00 Compare Price Edit content in Shopi…" at bounding box center [884, 566] width 213 height 27
drag, startPoint x: 920, startPoint y: 545, endPoint x: 827, endPoint y: 382, distance: 187.7
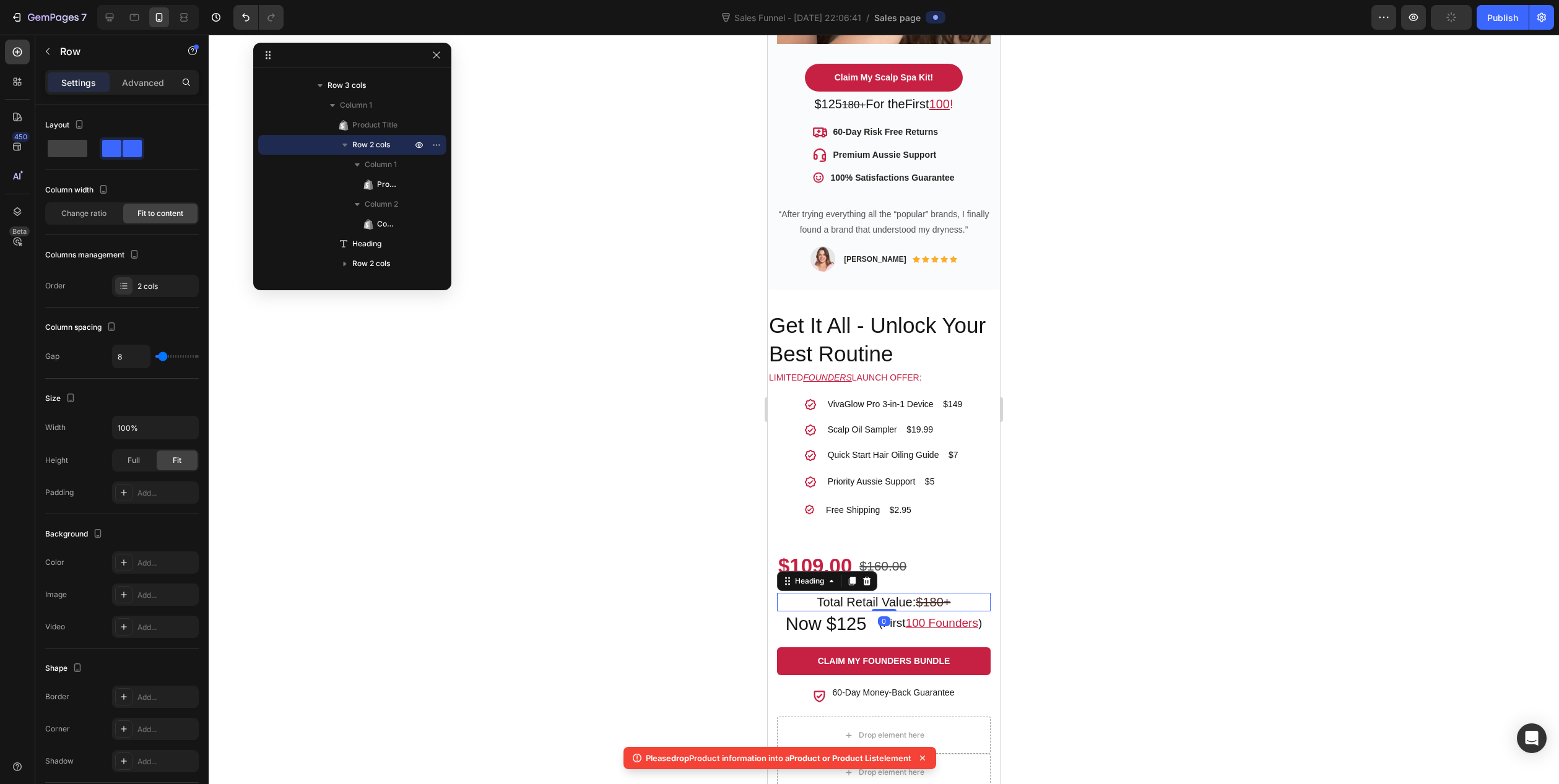
click at [903, 593] on h2 "Total Retail Value: $180+" at bounding box center [884, 602] width 213 height 19
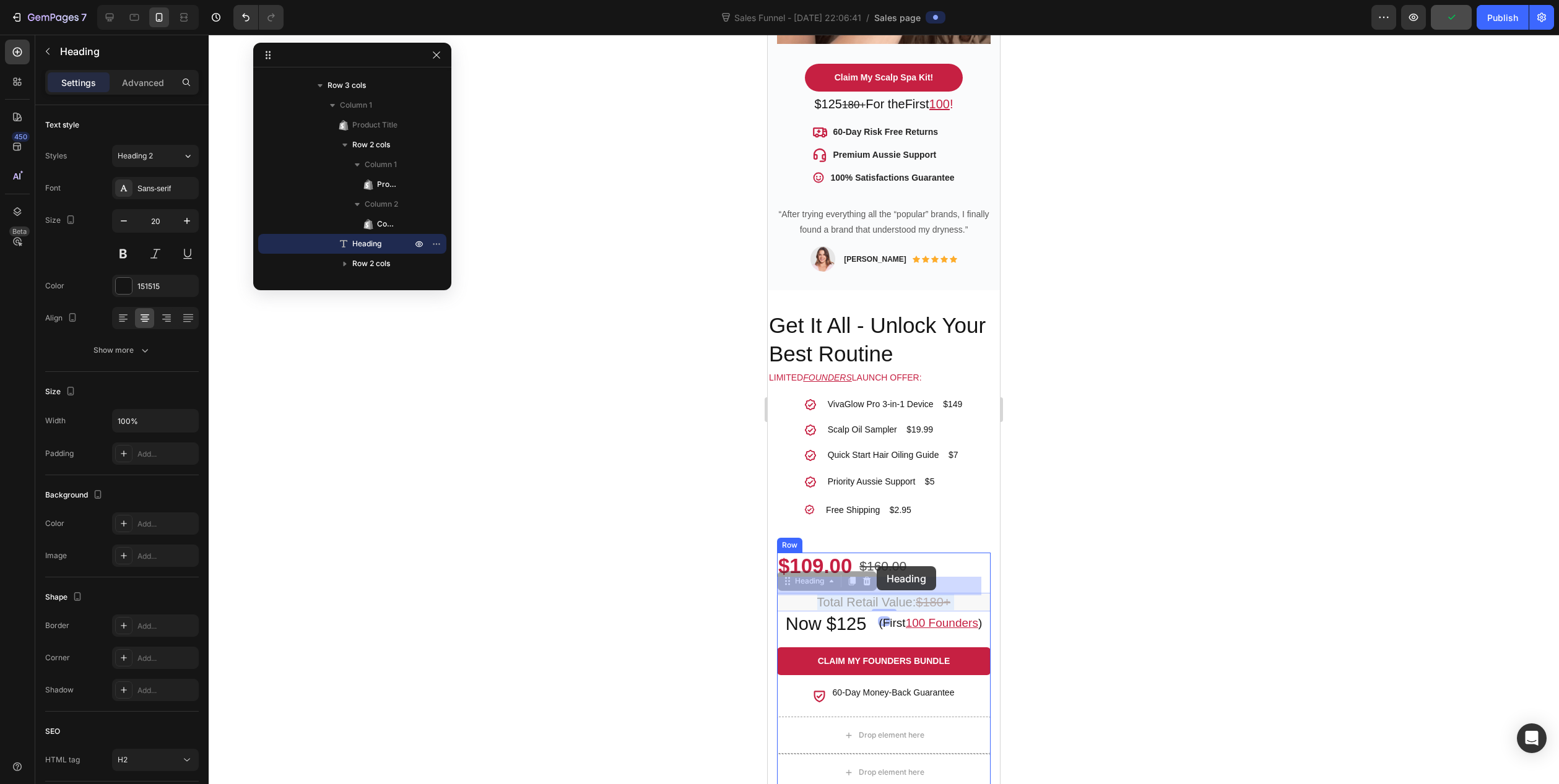
drag, startPoint x: 959, startPoint y: 585, endPoint x: 897, endPoint y: 592, distance: 62.4
drag, startPoint x: 969, startPoint y: 587, endPoint x: 939, endPoint y: 568, distance: 35.5
click at [938, 563] on div "VivaGlow Pro™ 3-in-1 Product Title $109.00 Product Price Product Price $160.00 …" at bounding box center [884, 635] width 213 height 164
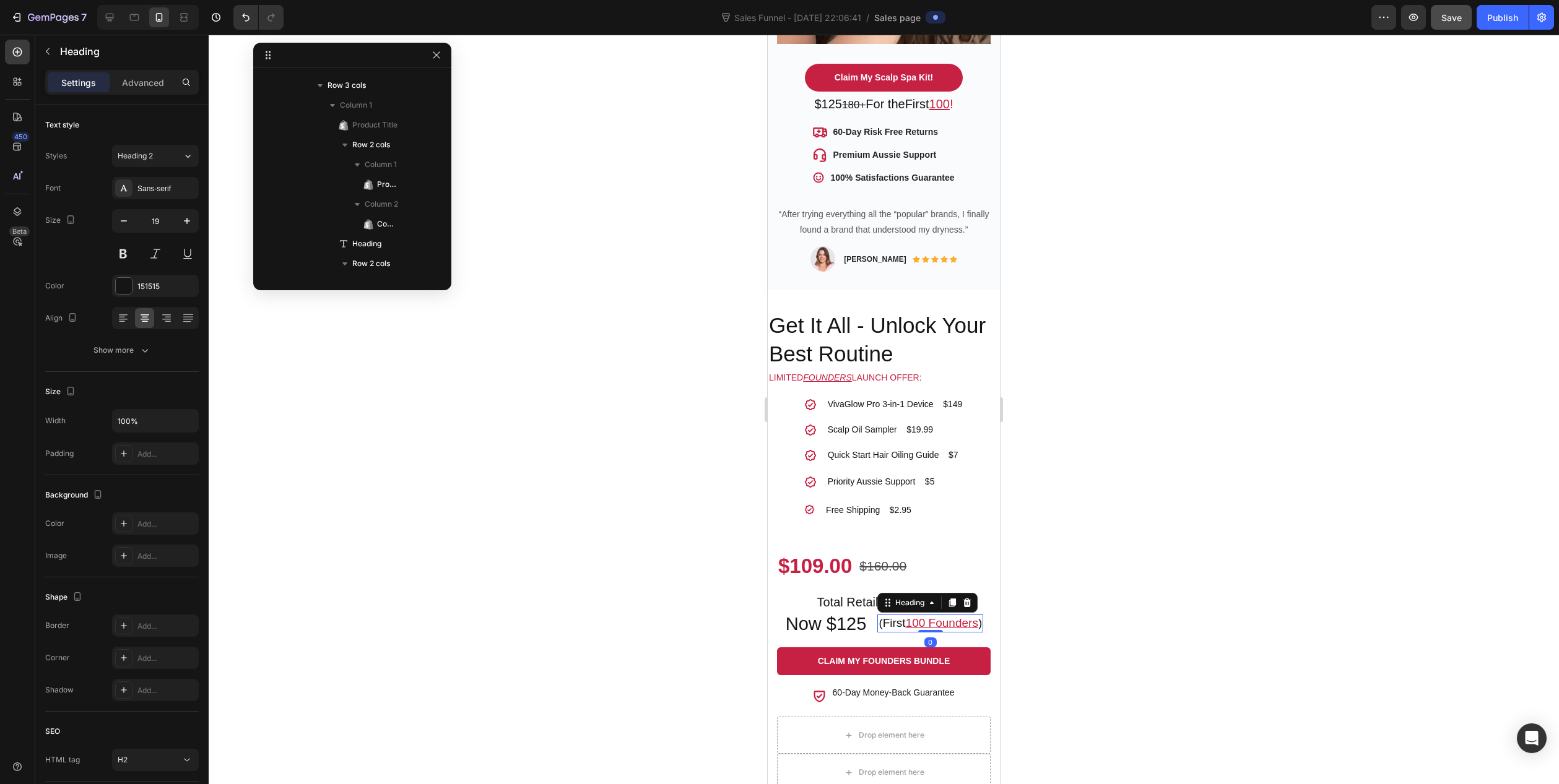
scroll to position [1423, 0]
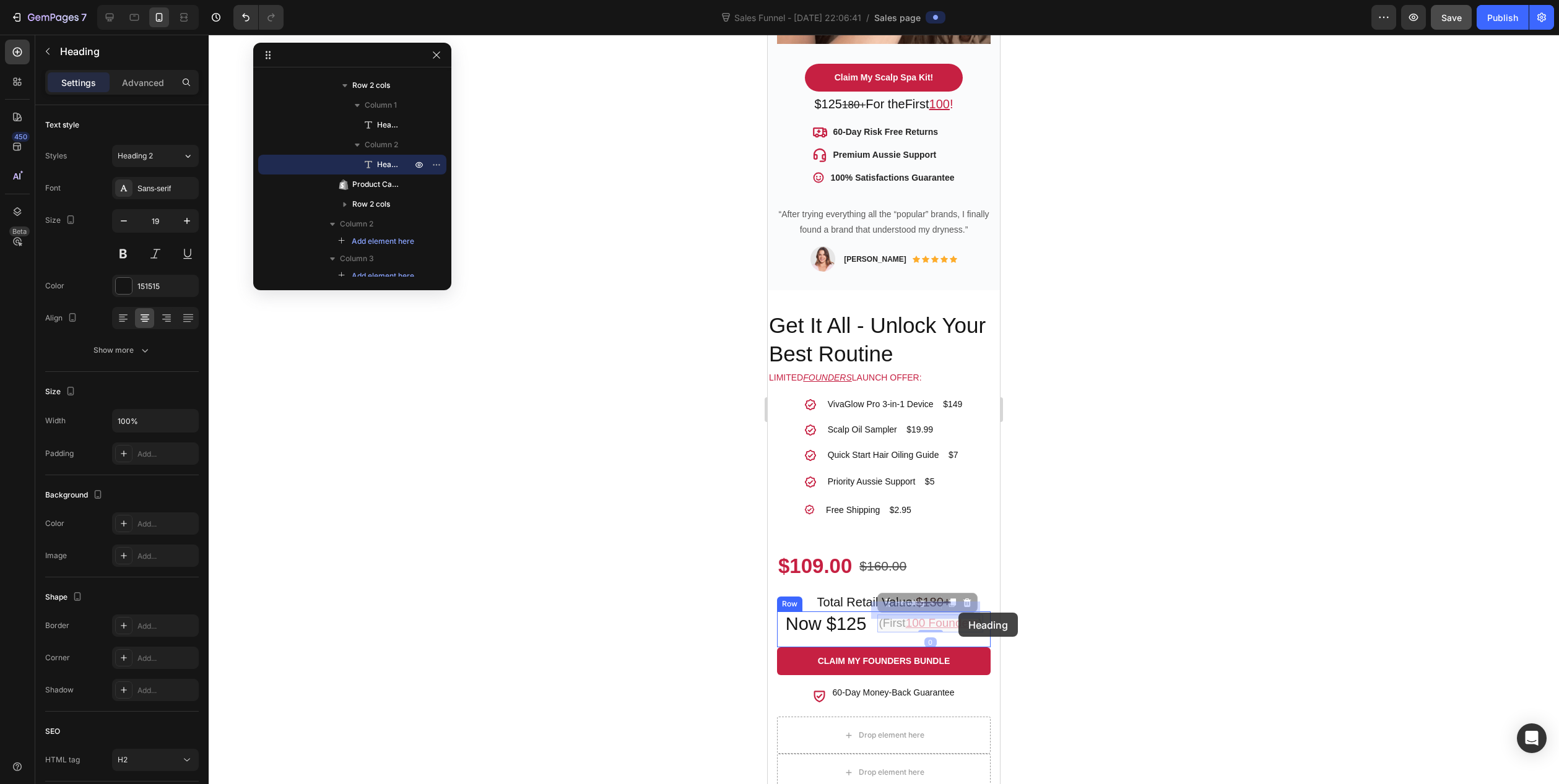
drag, startPoint x: 970, startPoint y: 610, endPoint x: 959, endPoint y: 613, distance: 11.4
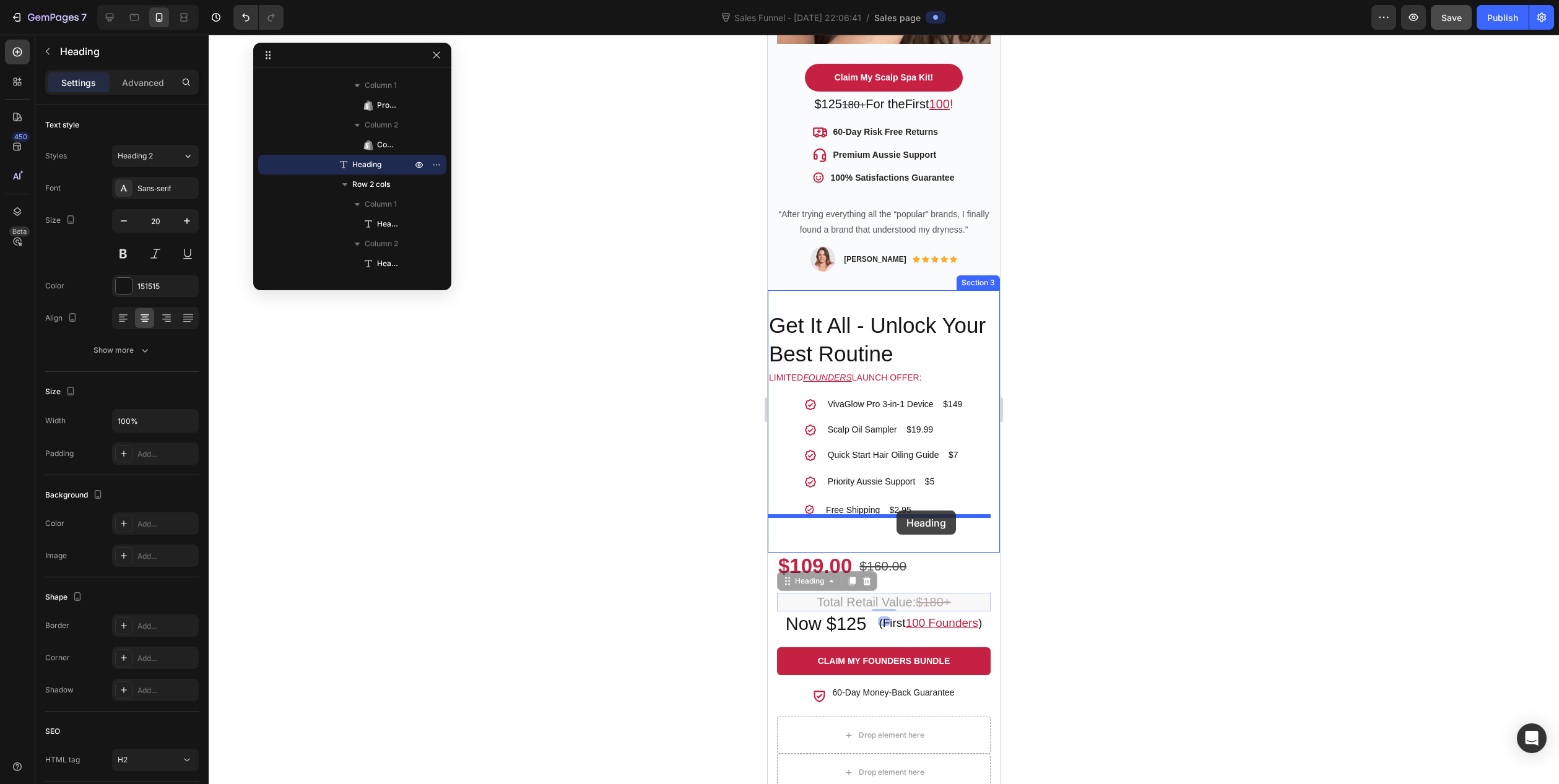
drag, startPoint x: 977, startPoint y: 588, endPoint x: 897, endPoint y: 511, distance: 111.0
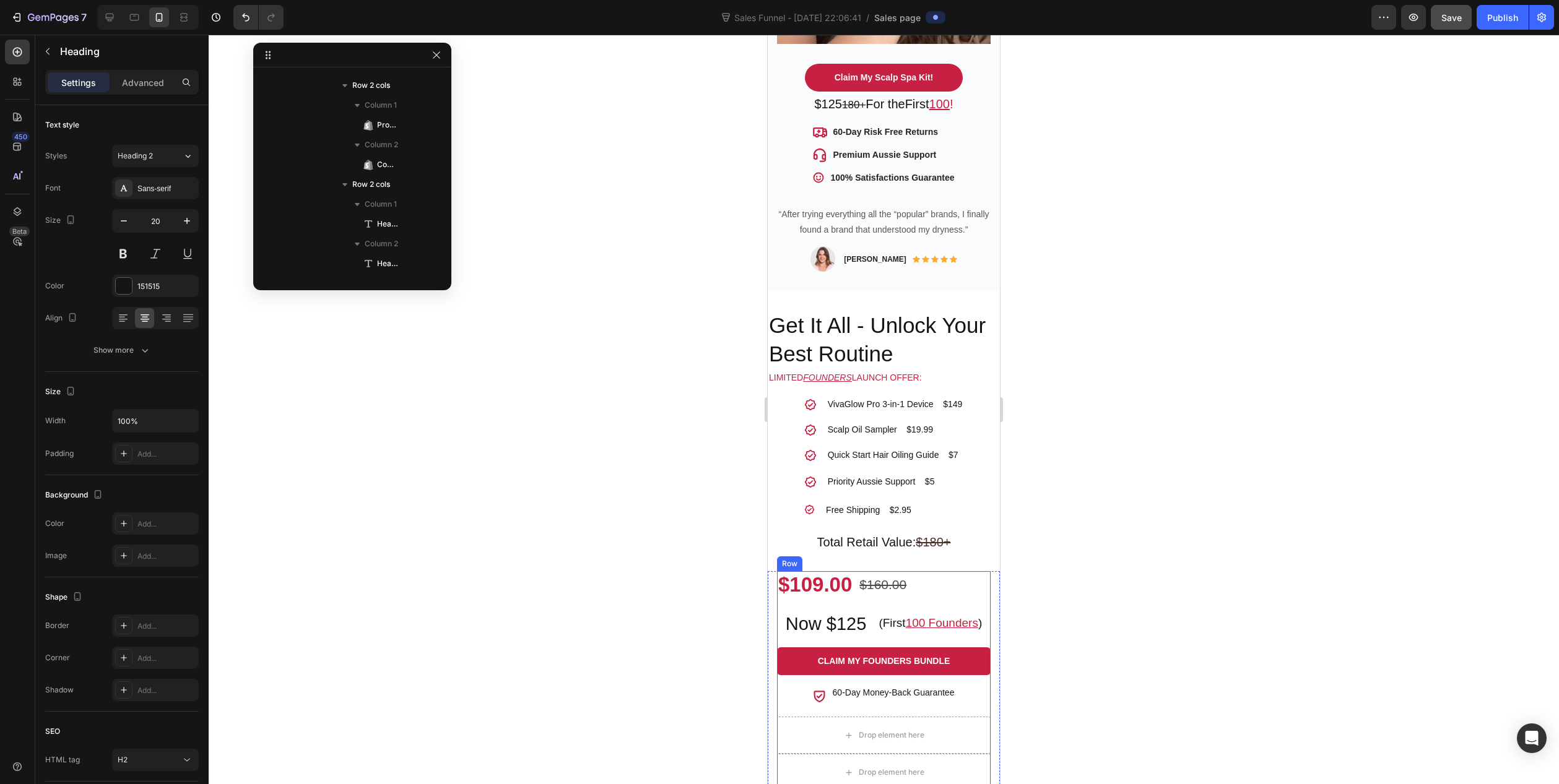
scroll to position [693, 0]
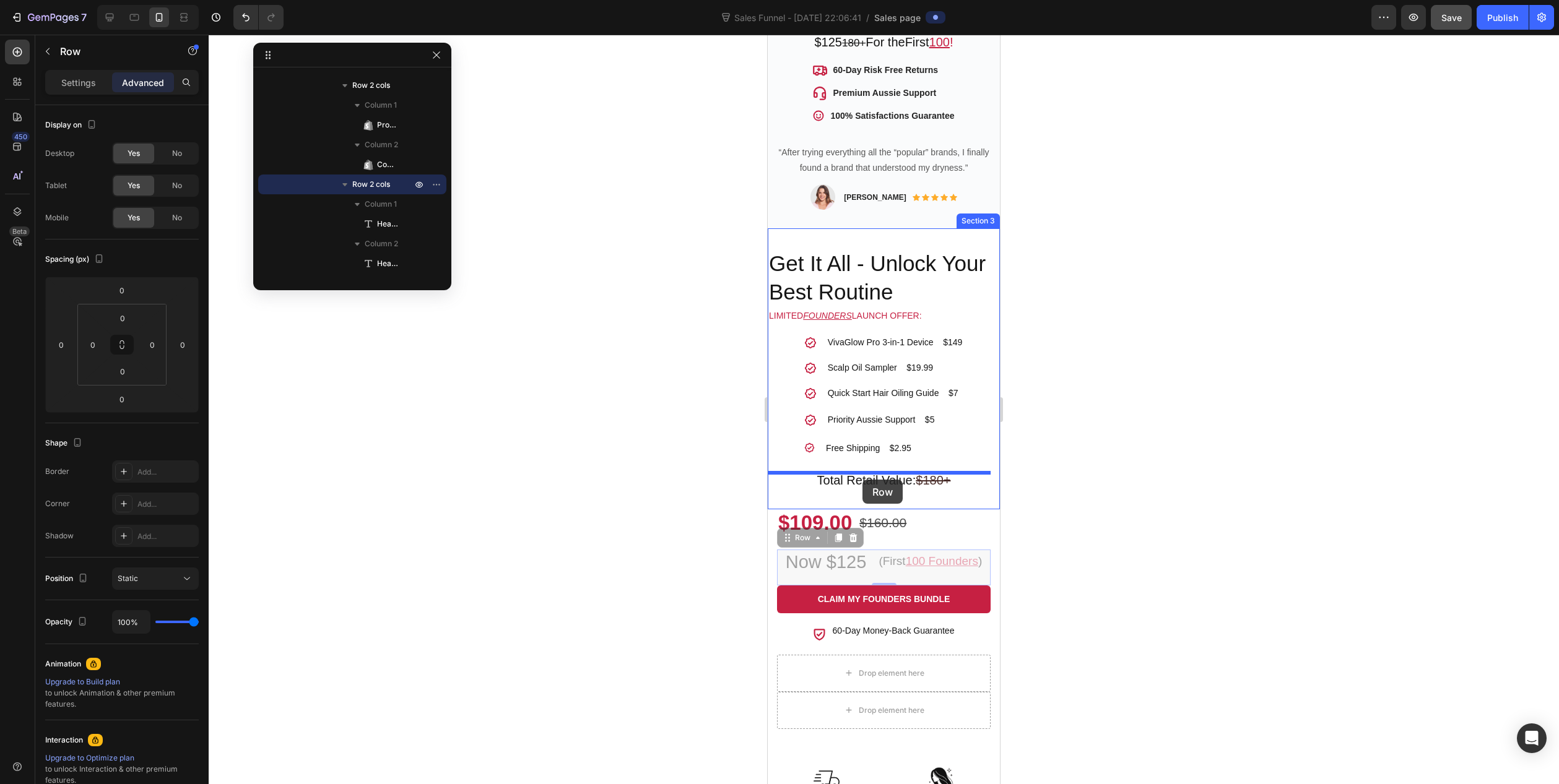
drag, startPoint x: 867, startPoint y: 554, endPoint x: 863, endPoint y: 479, distance: 75.1
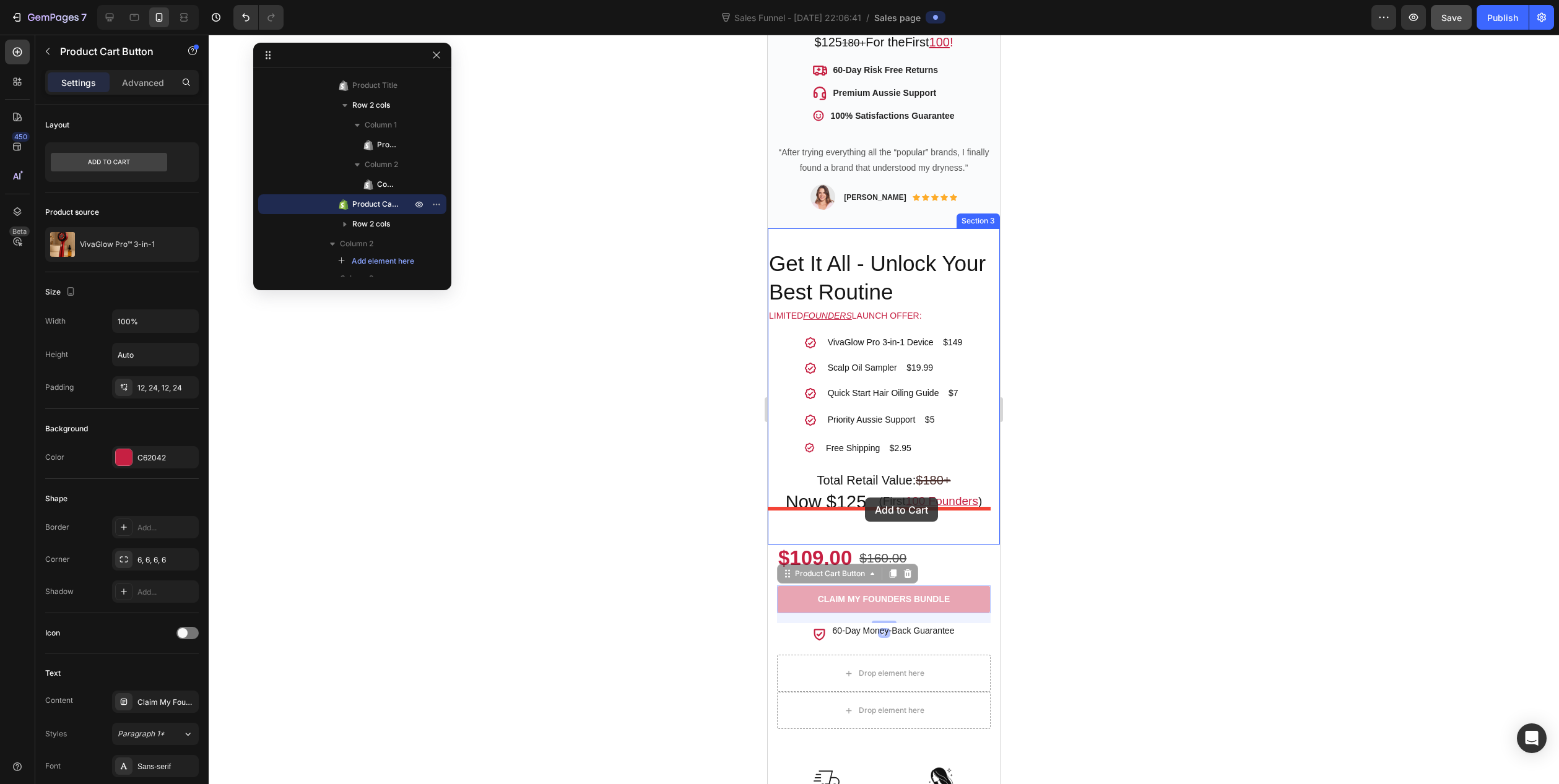
drag, startPoint x: 904, startPoint y: 573, endPoint x: 865, endPoint y: 498, distance: 84.5
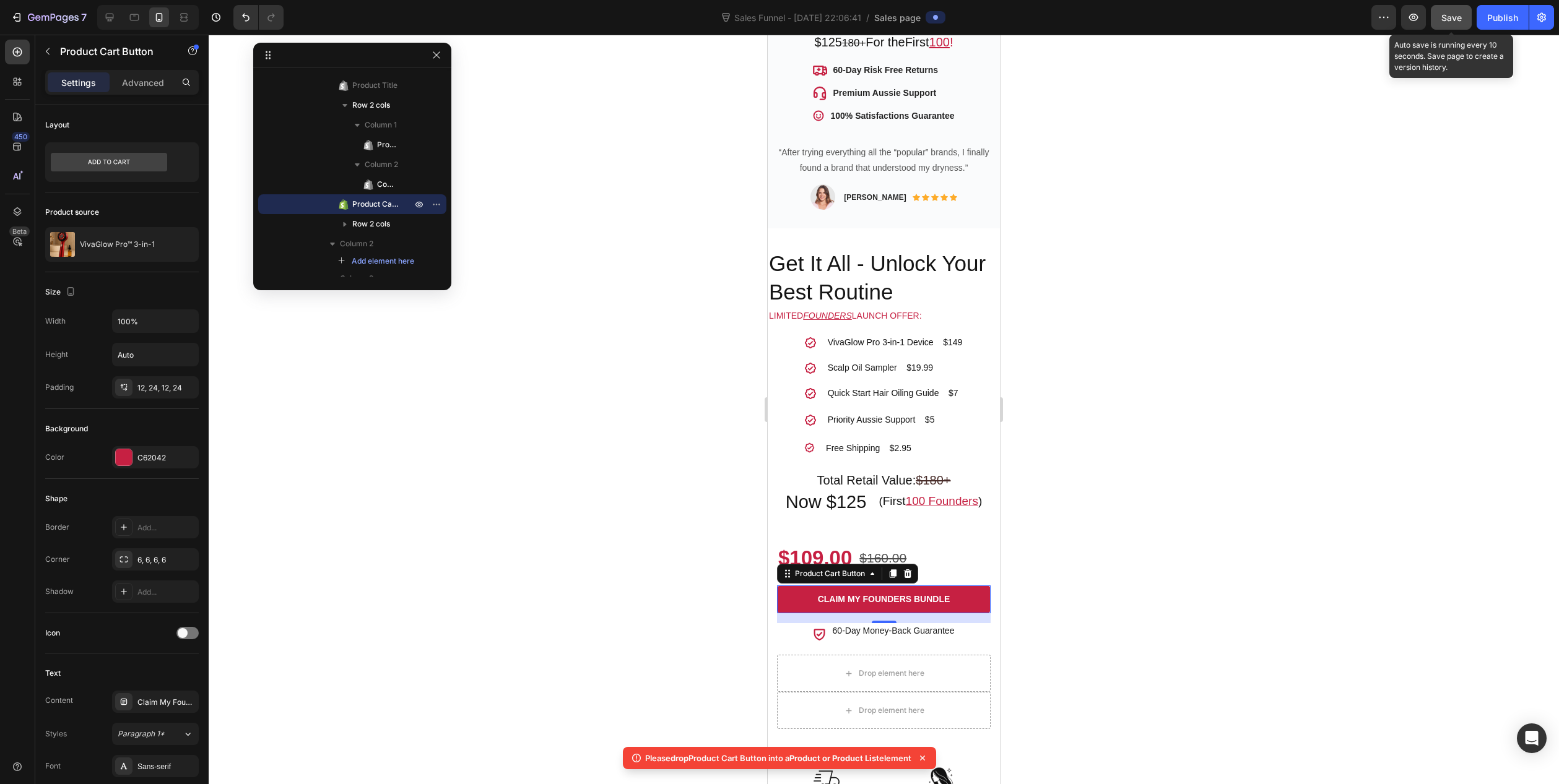
click at [1447, 23] on div "Save" at bounding box center [1452, 17] width 20 height 13
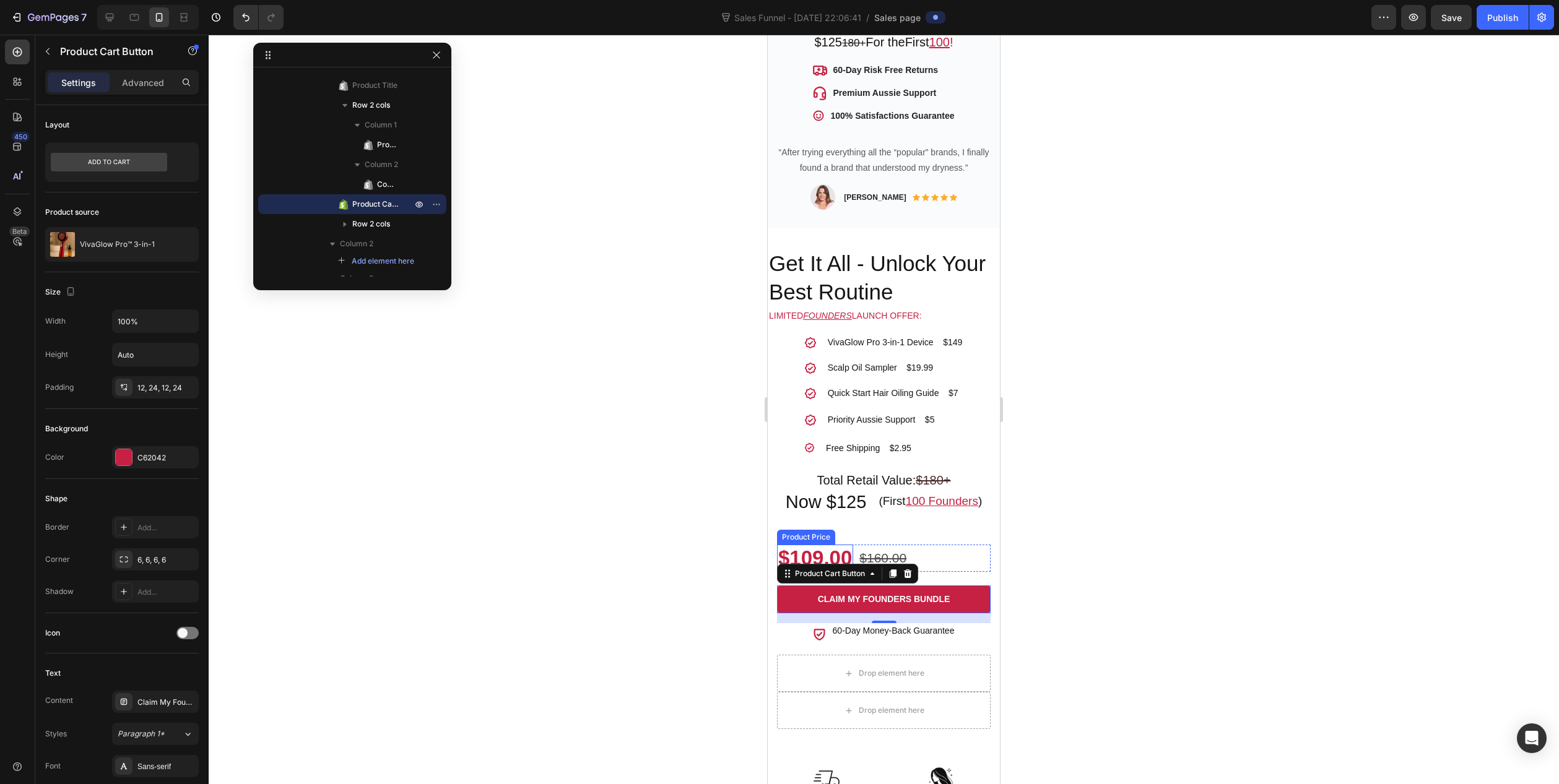
click at [814, 545] on div "$109.00" at bounding box center [815, 558] width 76 height 27
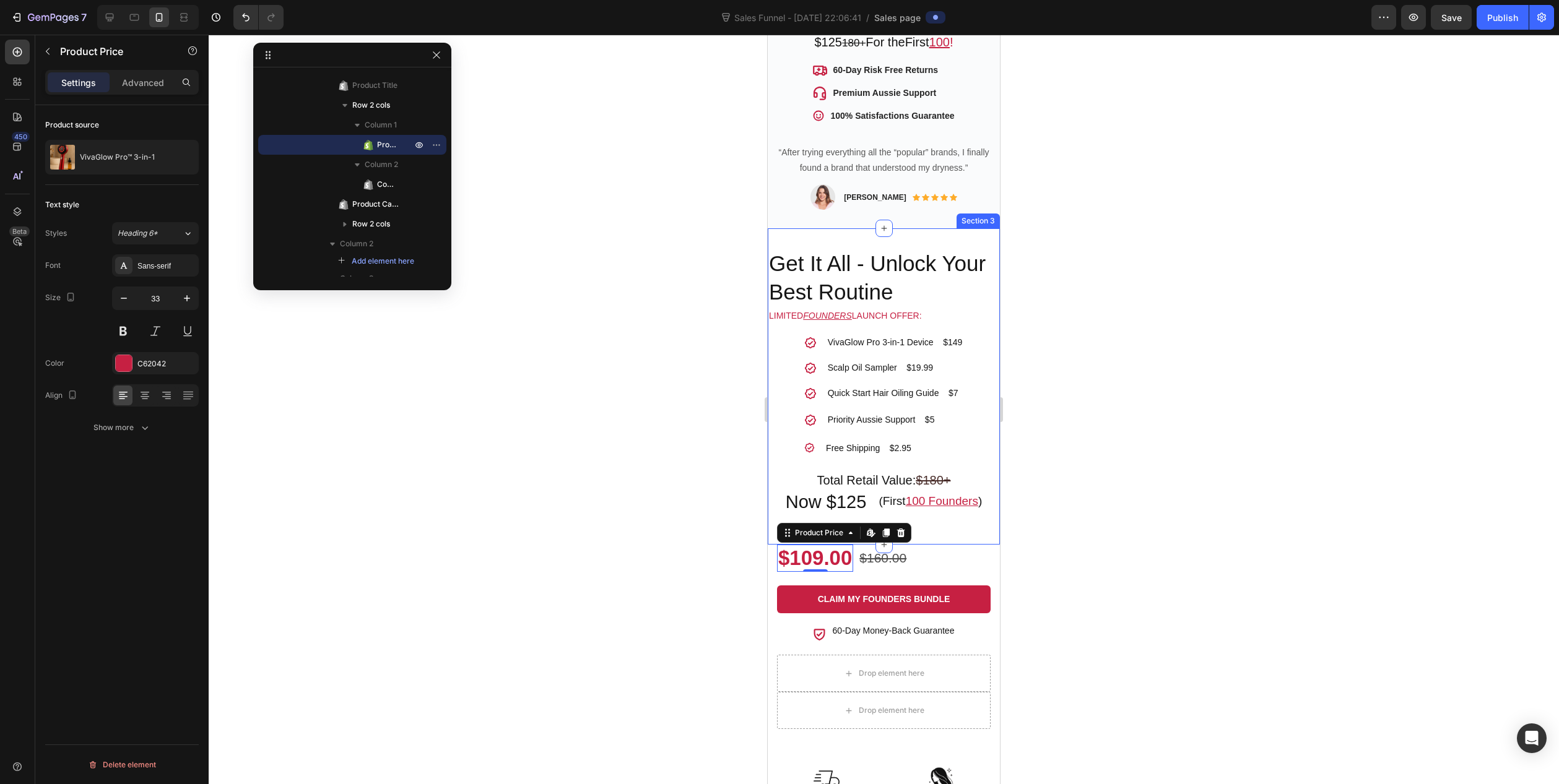
click at [858, 311] on div "Get It All - Unlock Your Best Routine Heading Limited FOUNDERS launch offer: Te…" at bounding box center [884, 386] width 232 height 276
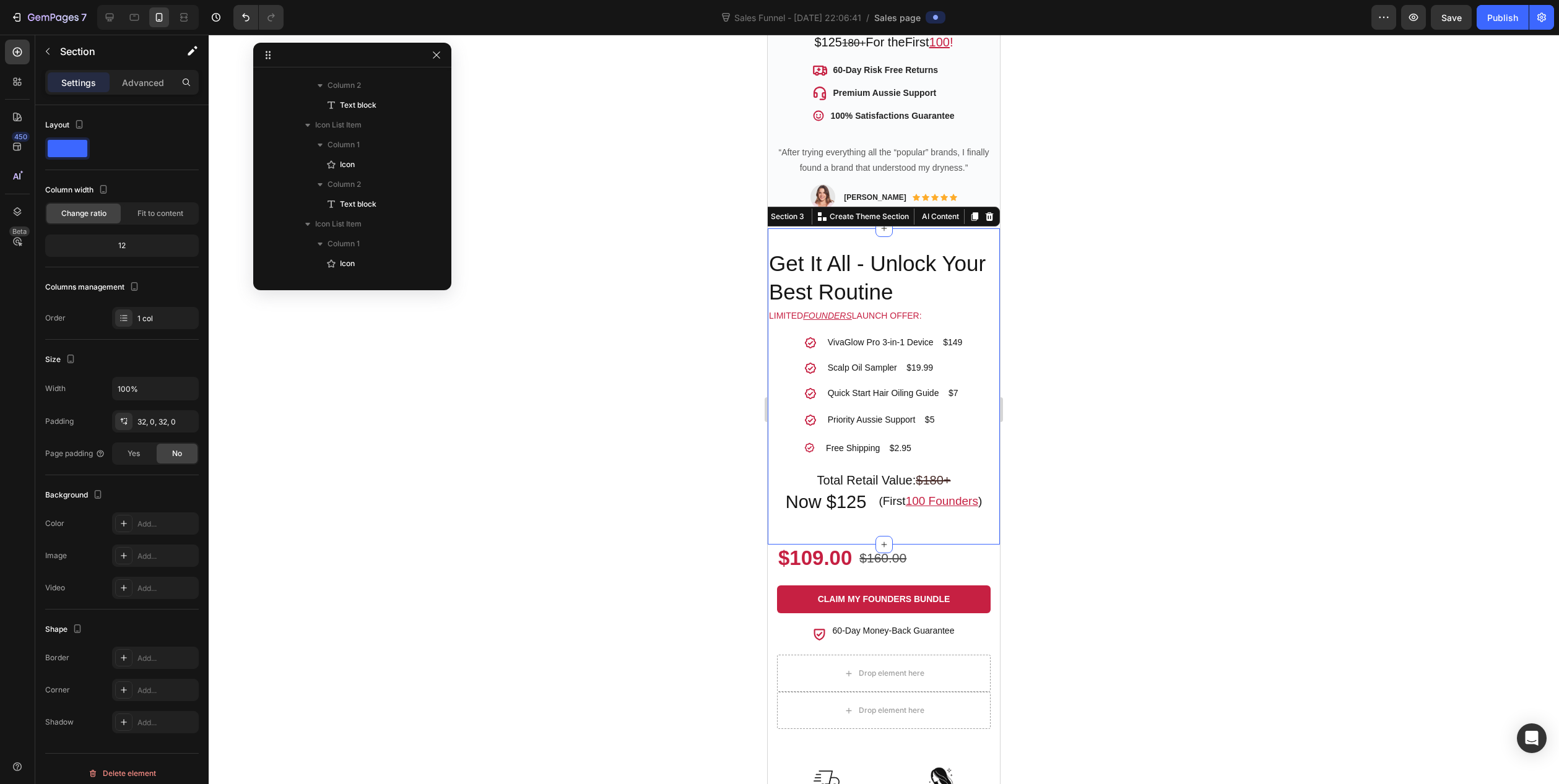
scroll to position [947, 0]
click at [50, 47] on icon "button" at bounding box center [48, 52] width 10 height 10
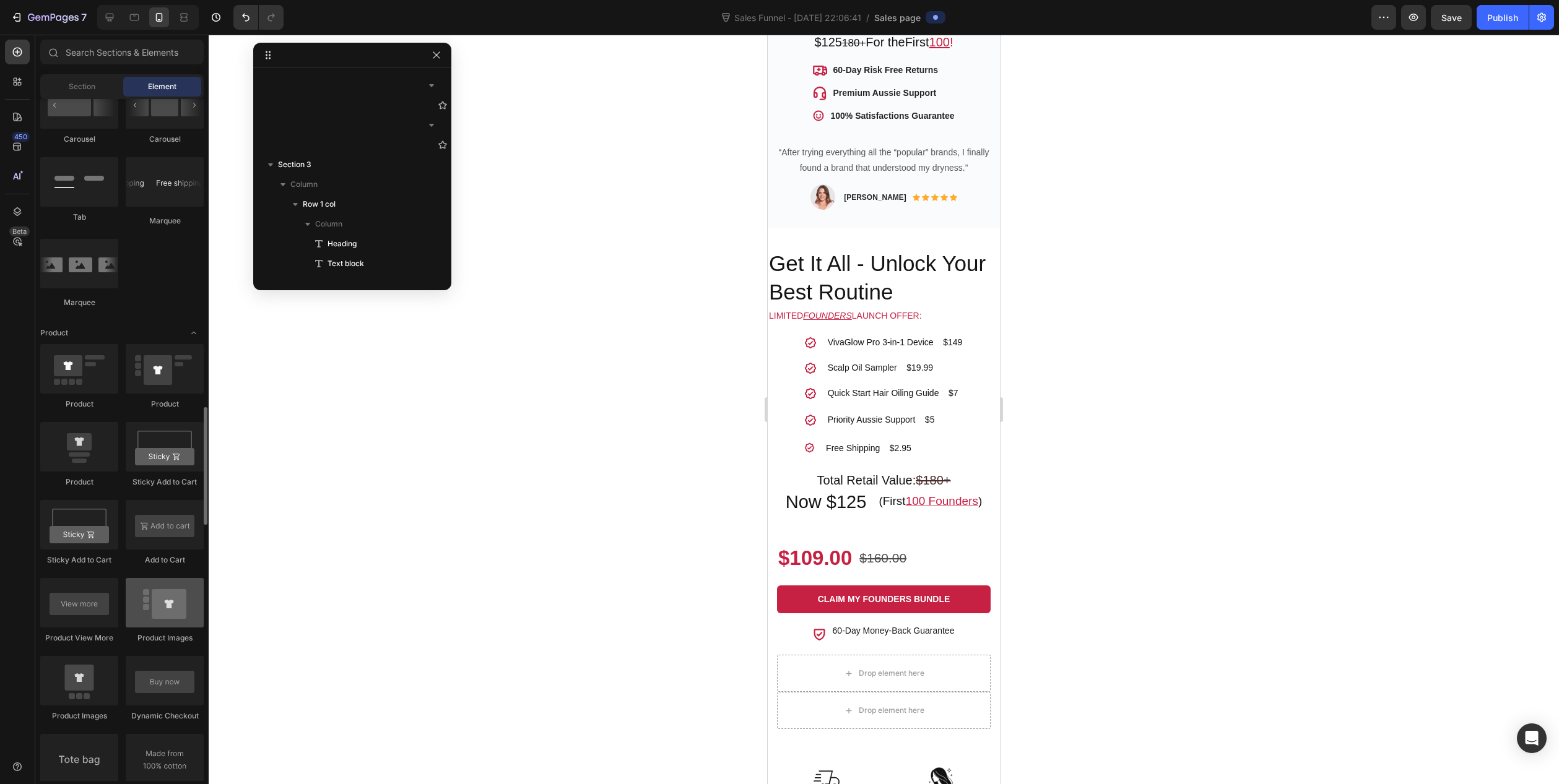
scroll to position [1486, 0]
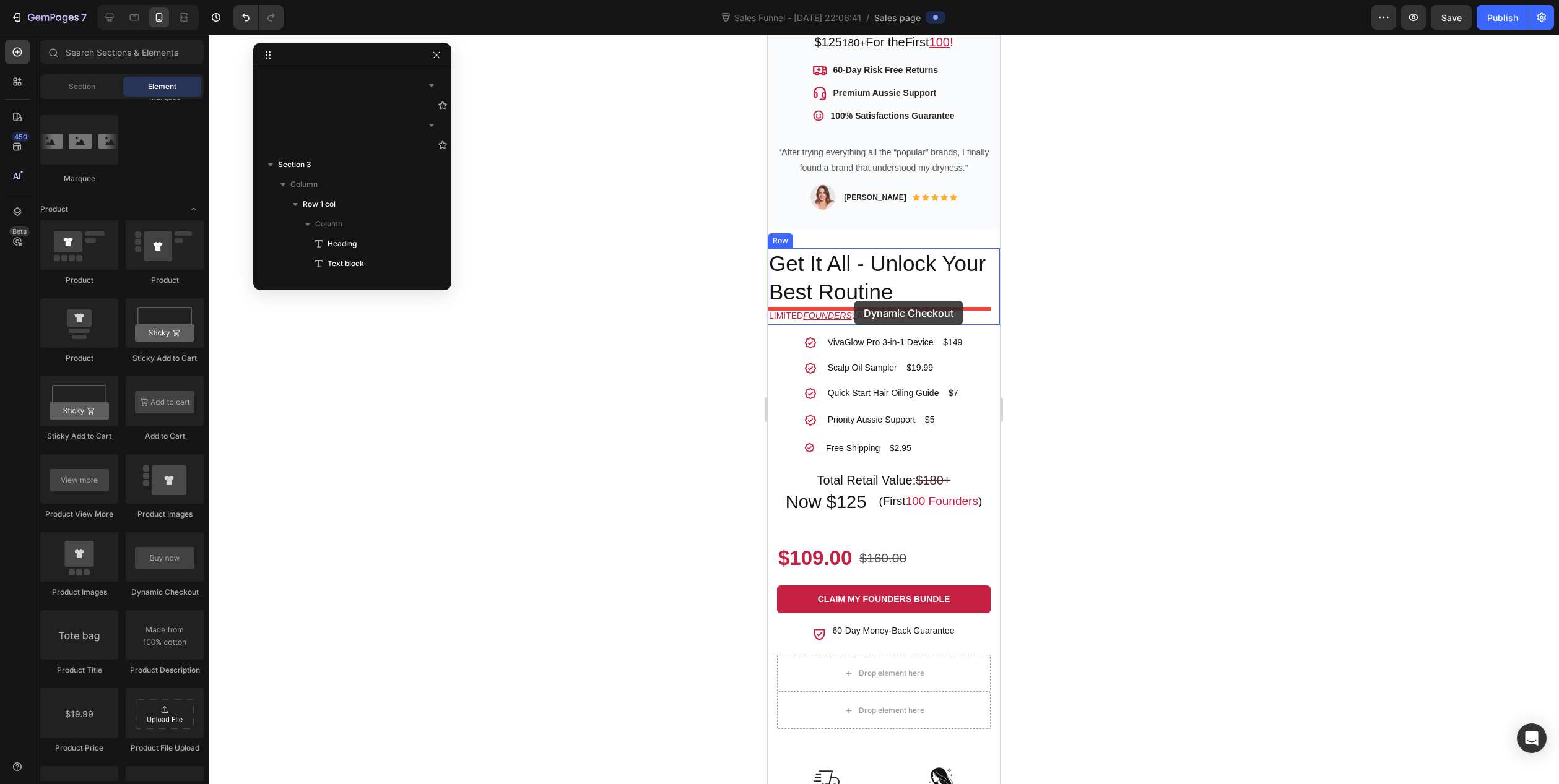
drag, startPoint x: 925, startPoint y: 602, endPoint x: 854, endPoint y: 301, distance: 309.3
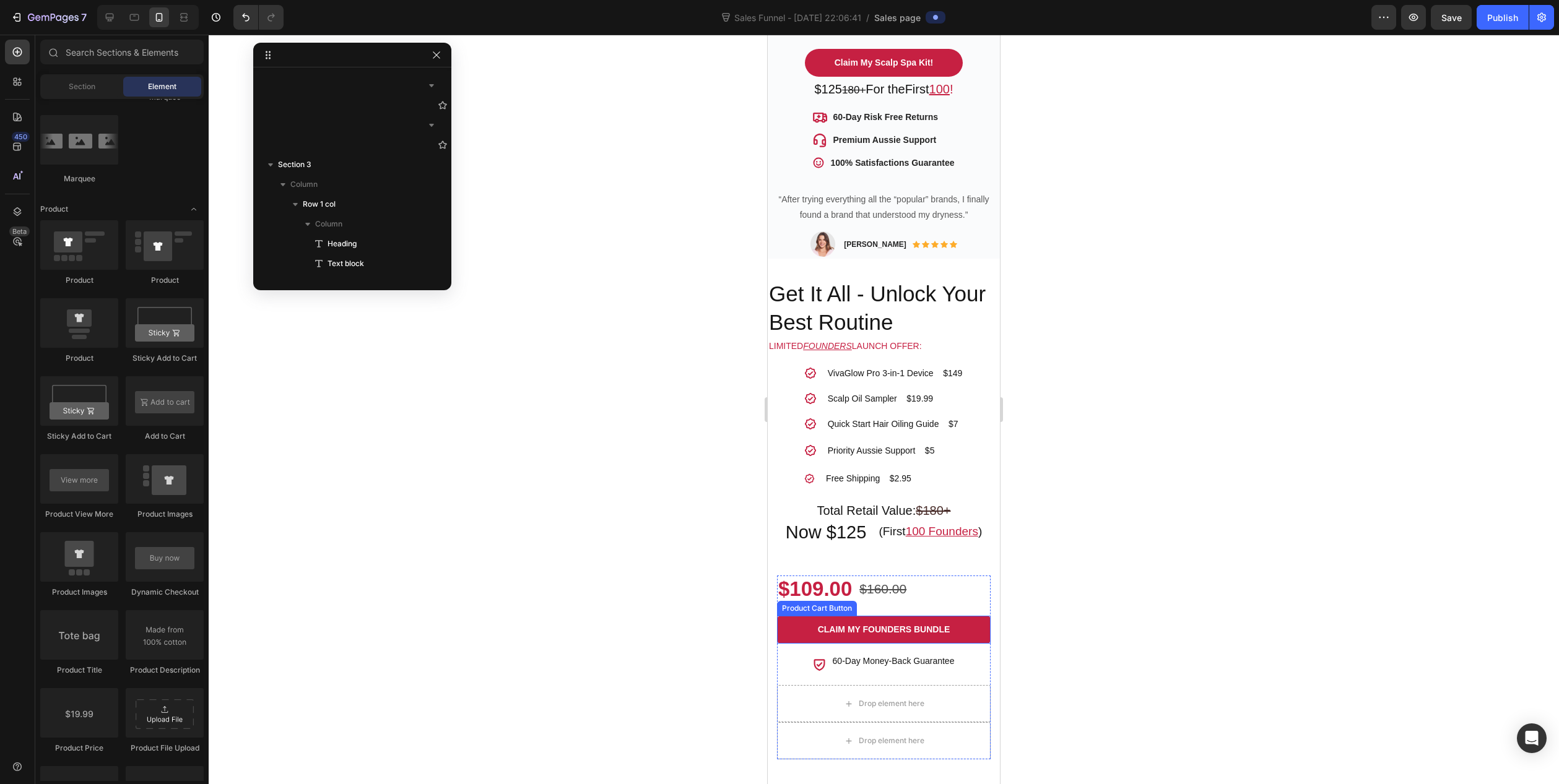
scroll to position [569, 0]
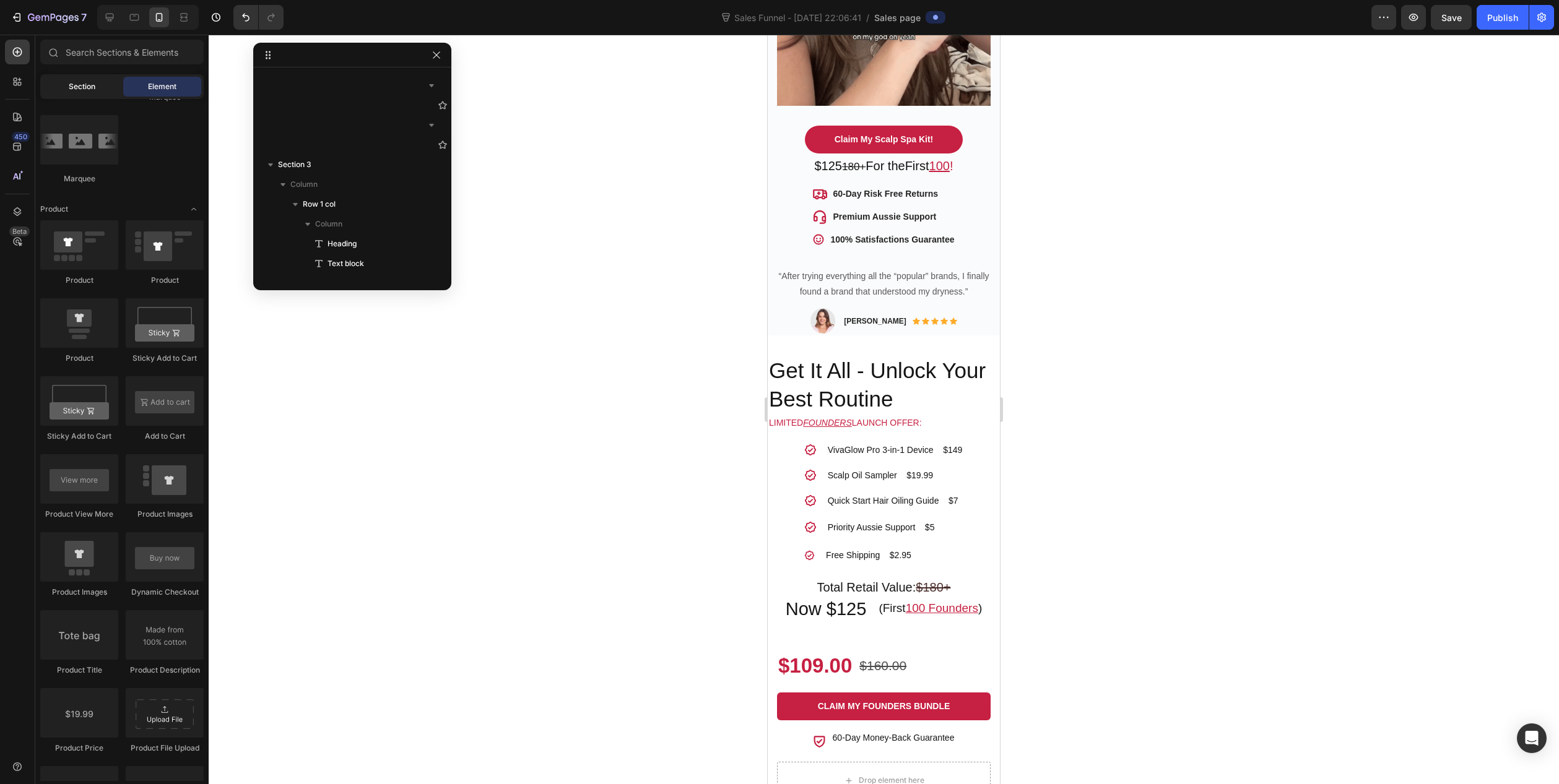
drag, startPoint x: 87, startPoint y: 91, endPoint x: 79, endPoint y: 92, distance: 8.1
click at [86, 91] on span "Section" at bounding box center [82, 86] width 27 height 11
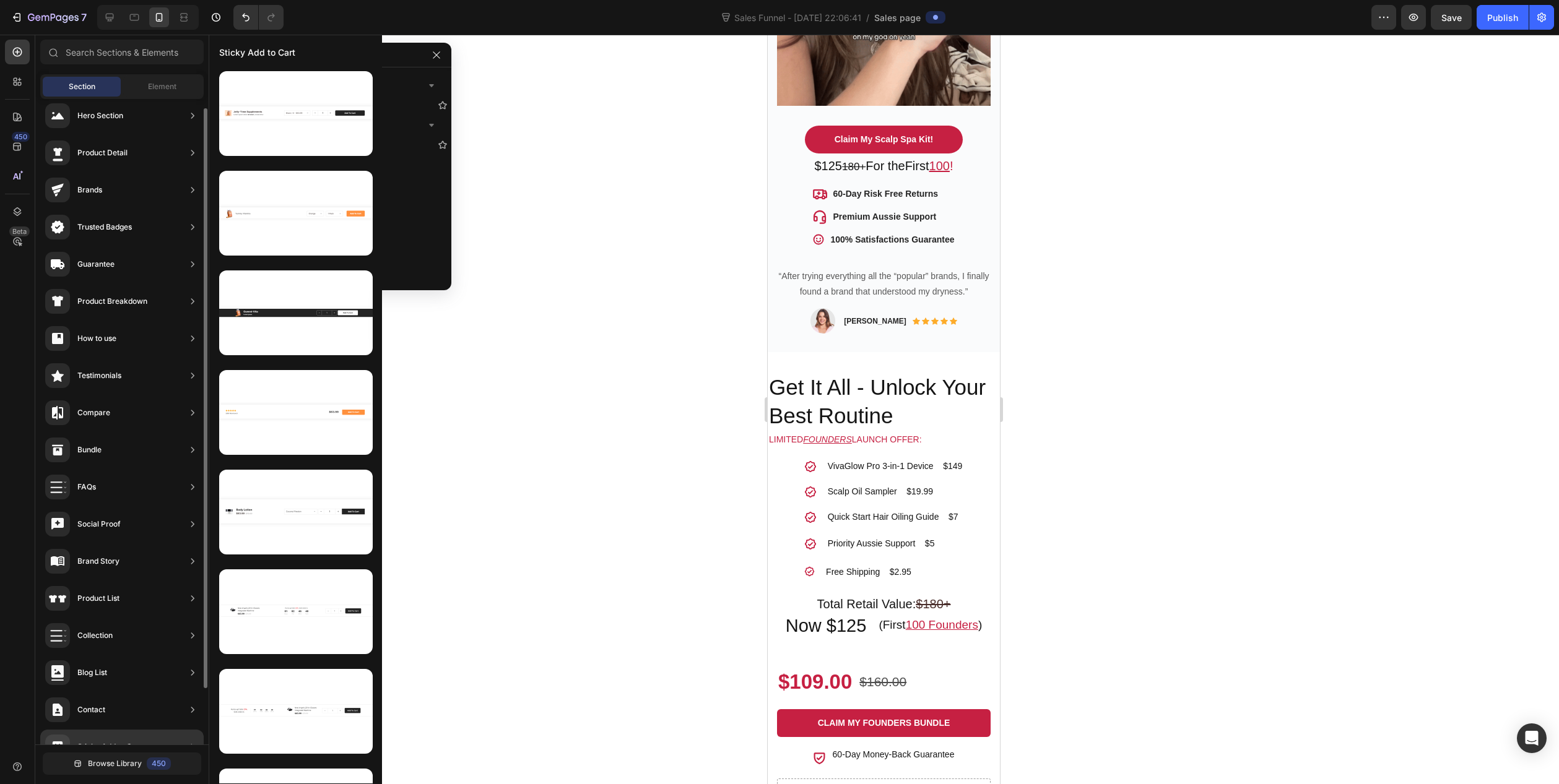
scroll to position [0, 0]
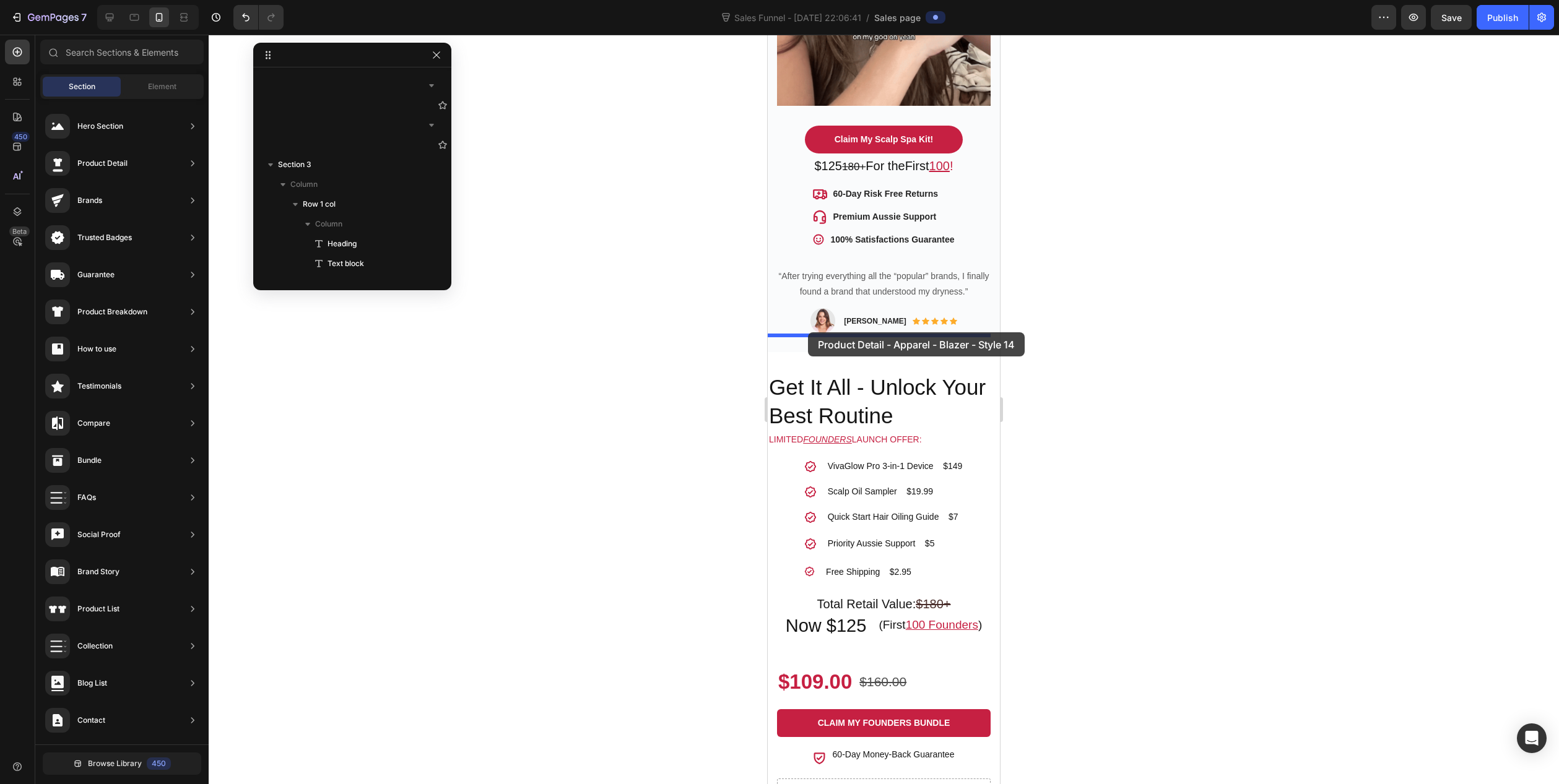
drag, startPoint x: 1061, startPoint y: 160, endPoint x: 808, endPoint y: 333, distance: 306.5
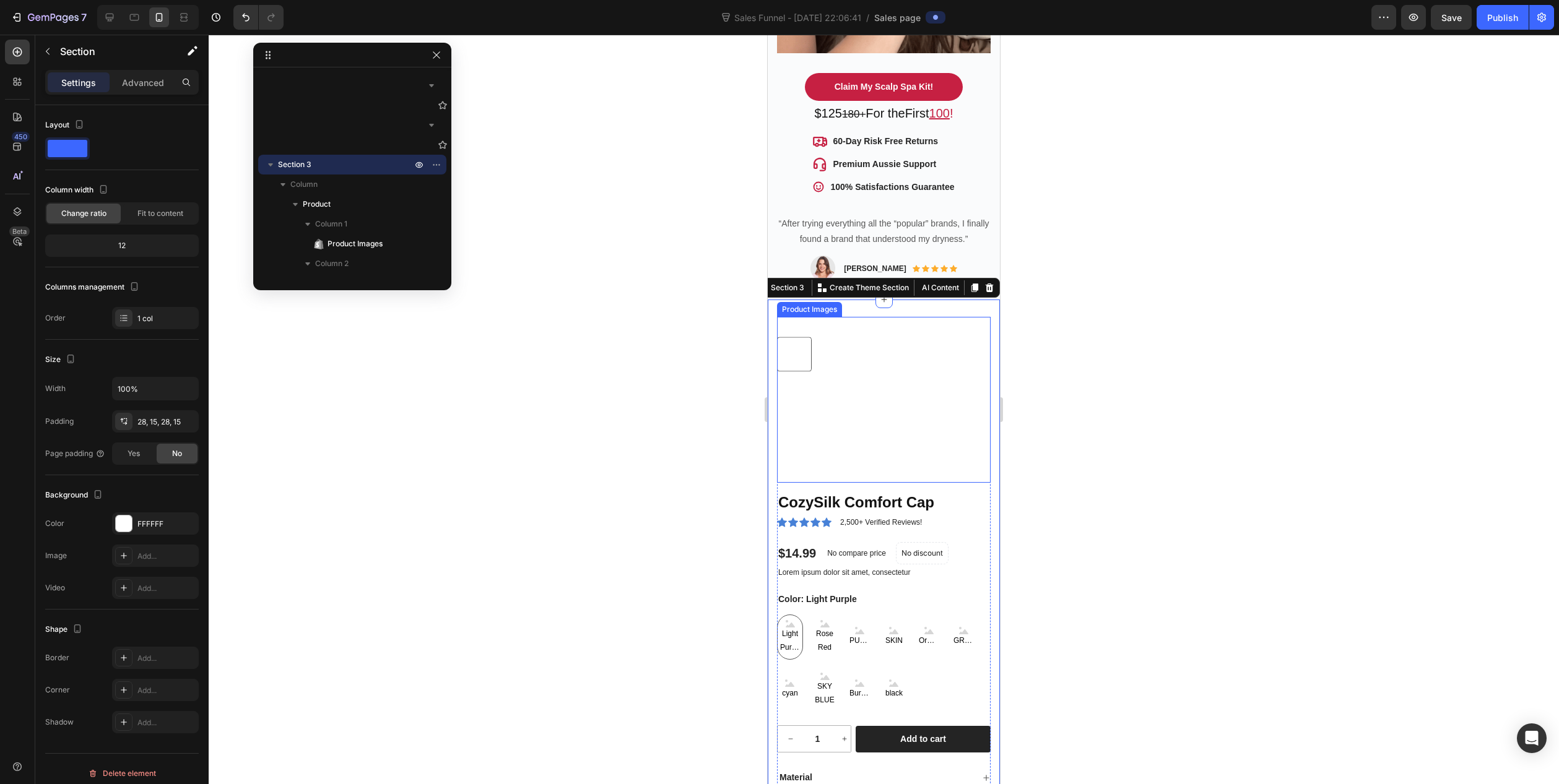
scroll to position [693, 0]
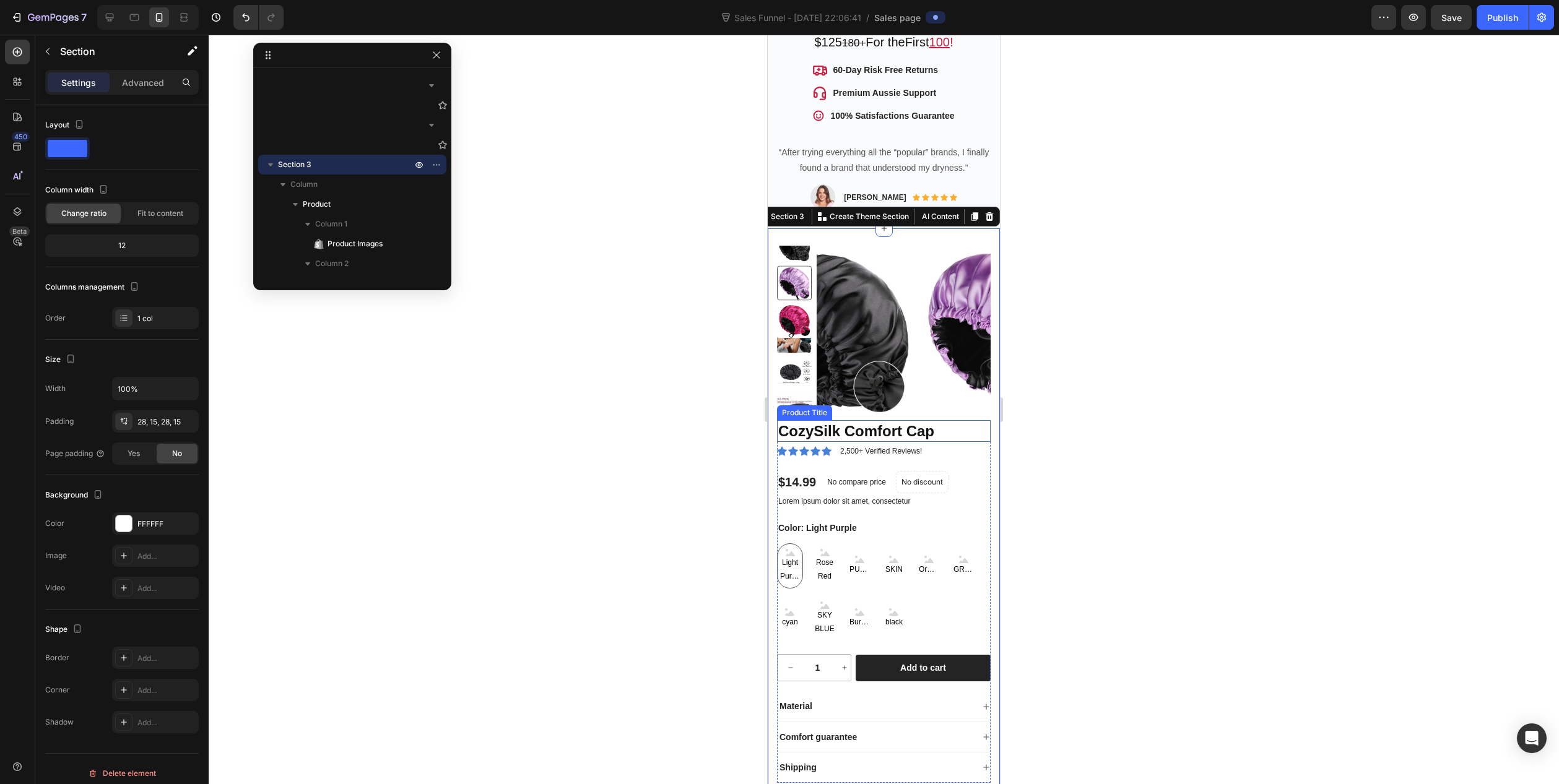
click at [968, 420] on h1 "CozySilk Comfort Cap" at bounding box center [884, 431] width 213 height 22
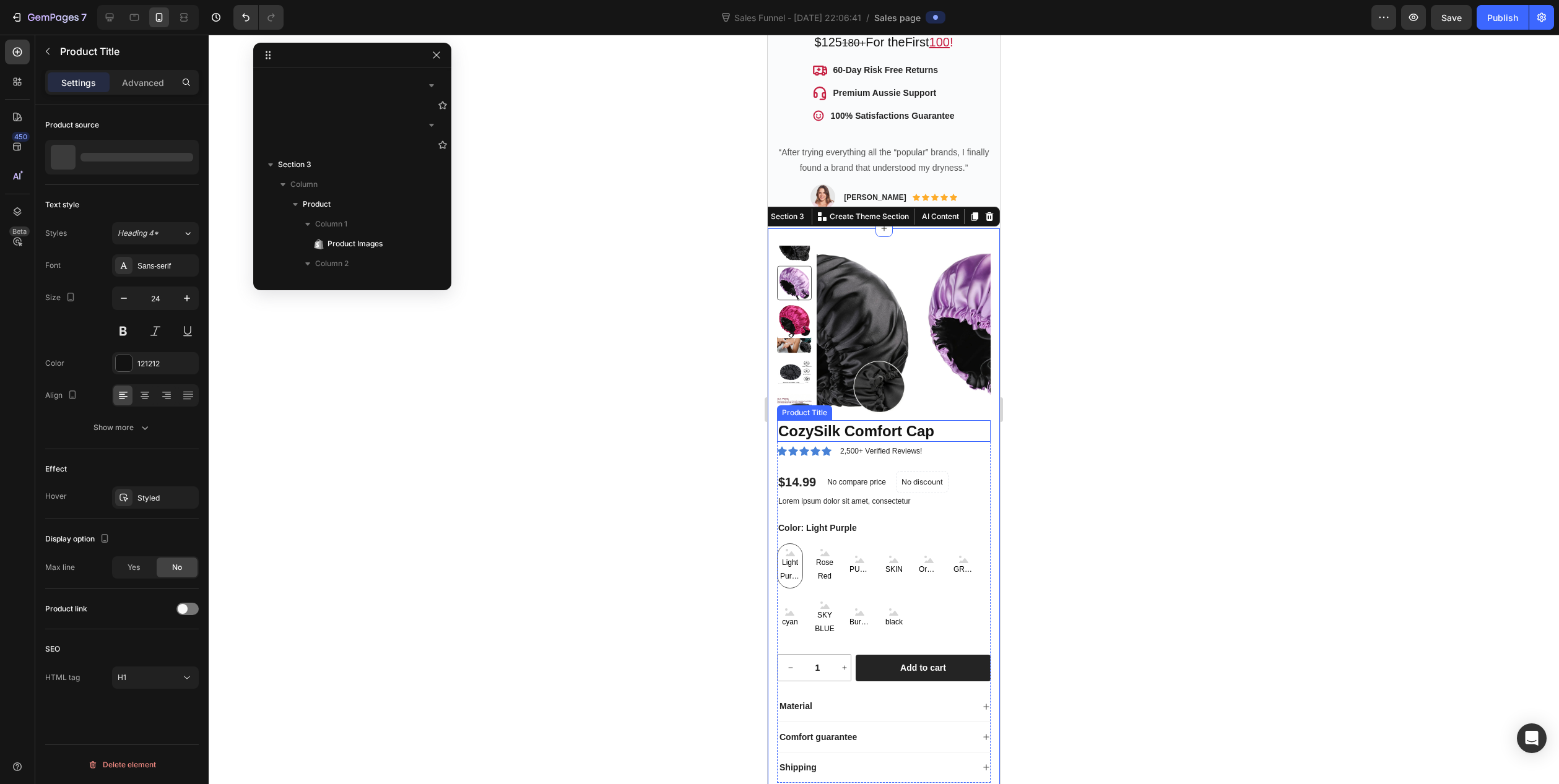
scroll to position [1106, 0]
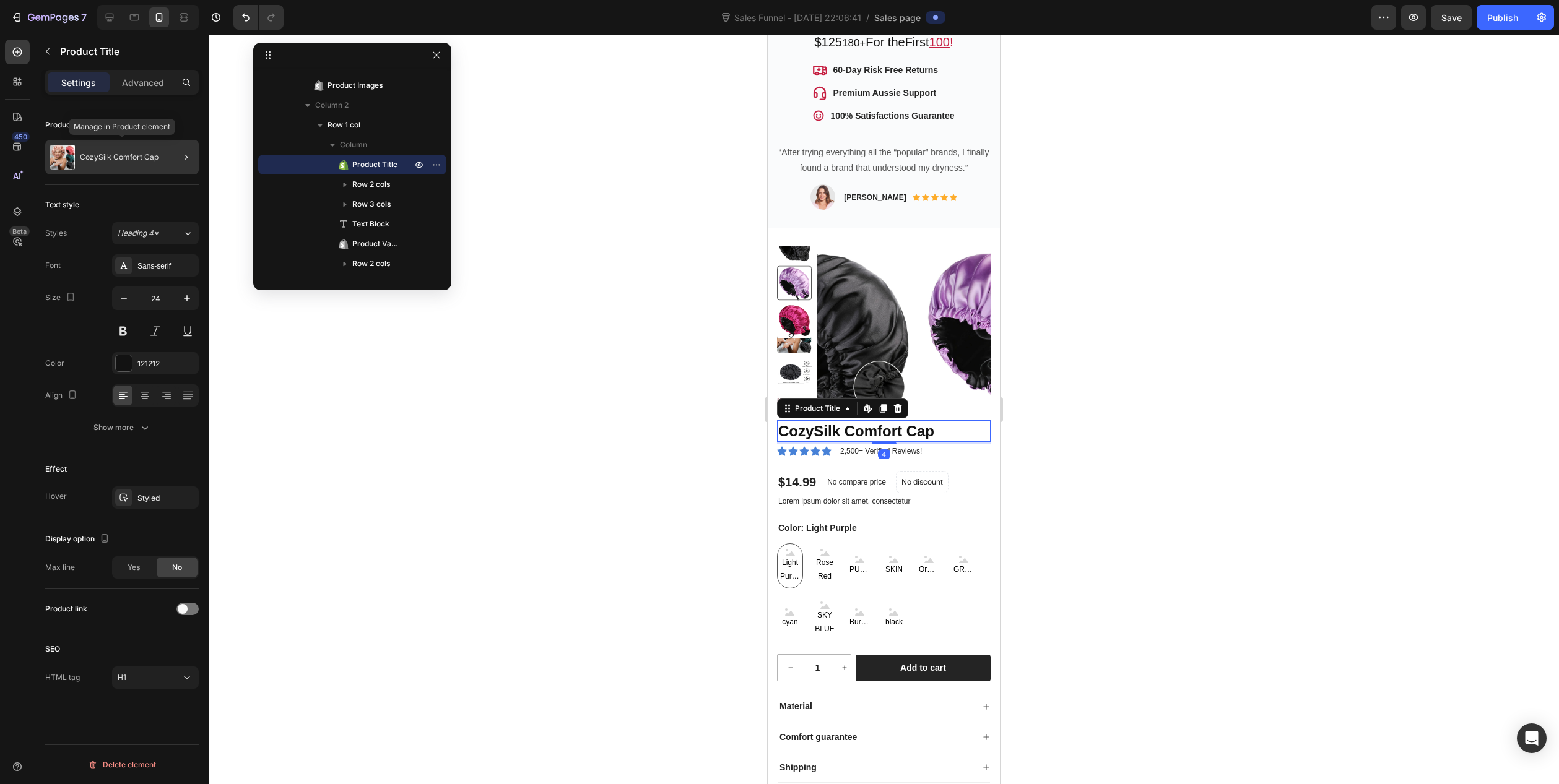
click at [113, 152] on div "CozySilk Comfort Cap" at bounding box center [122, 157] width 153 height 34
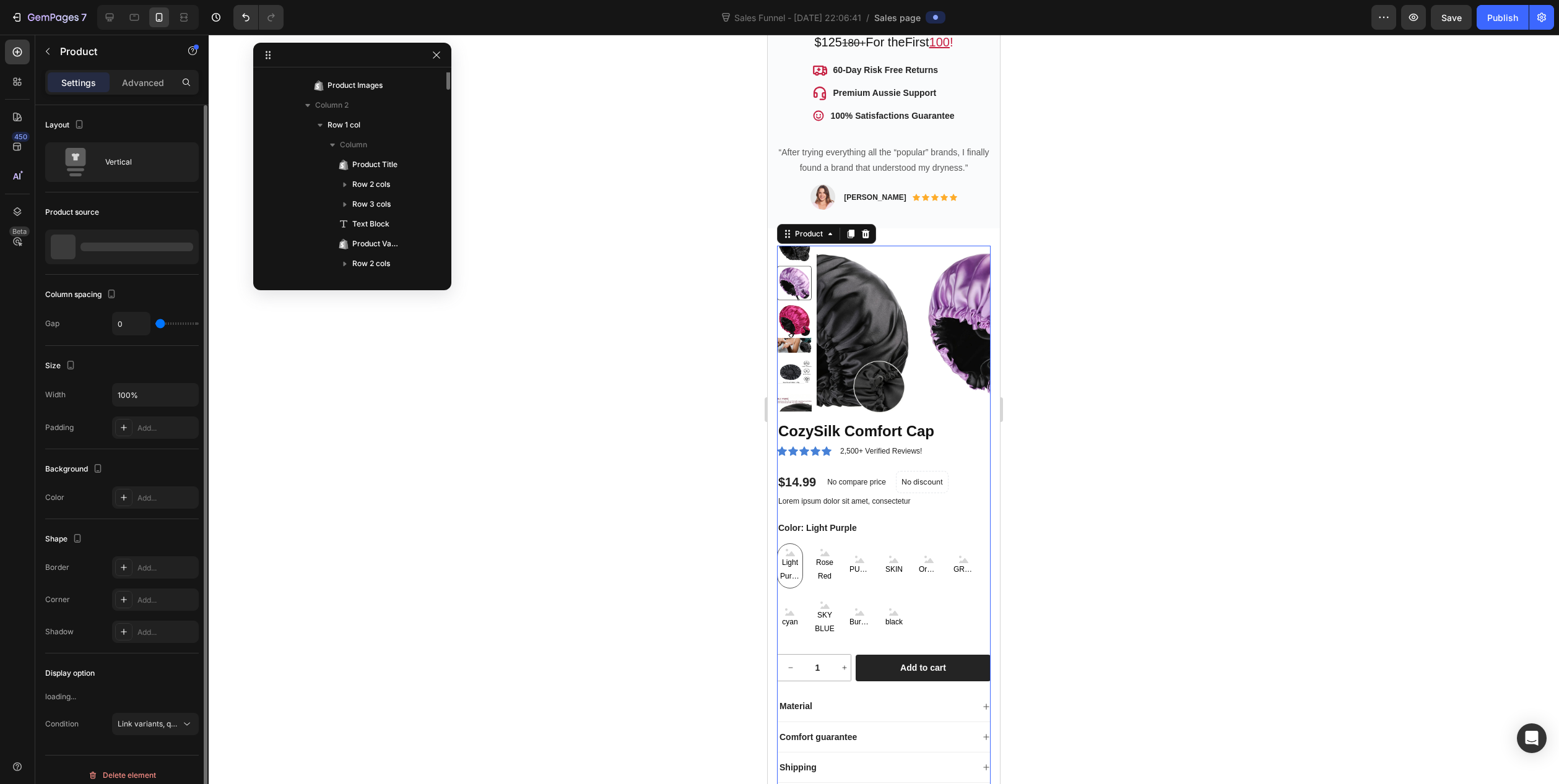
scroll to position [987, 0]
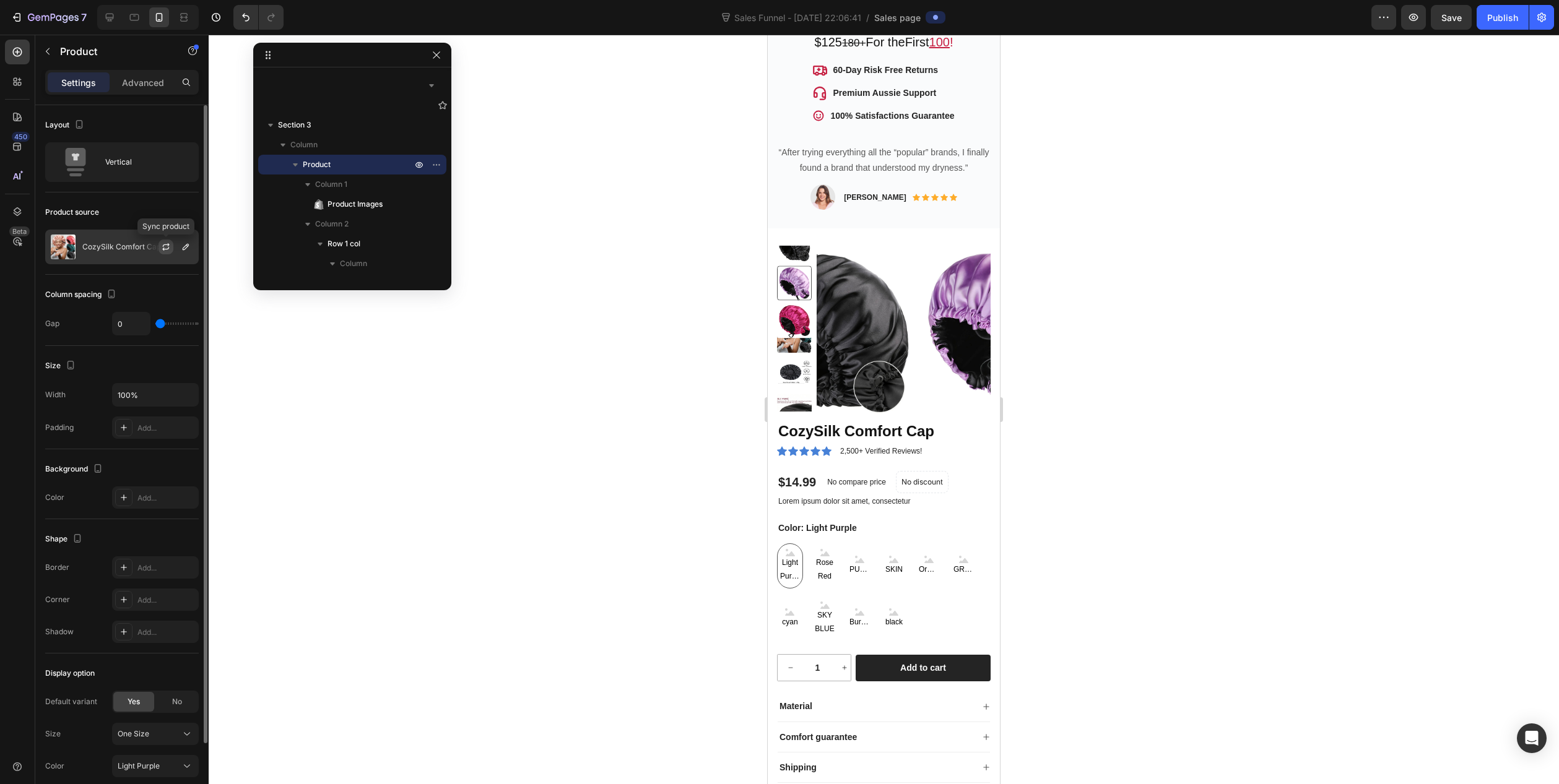
click at [165, 246] on icon "button" at bounding box center [166, 247] width 10 height 10
click at [126, 249] on p "CozySilk Comfort Cap" at bounding box center [121, 247] width 79 height 9
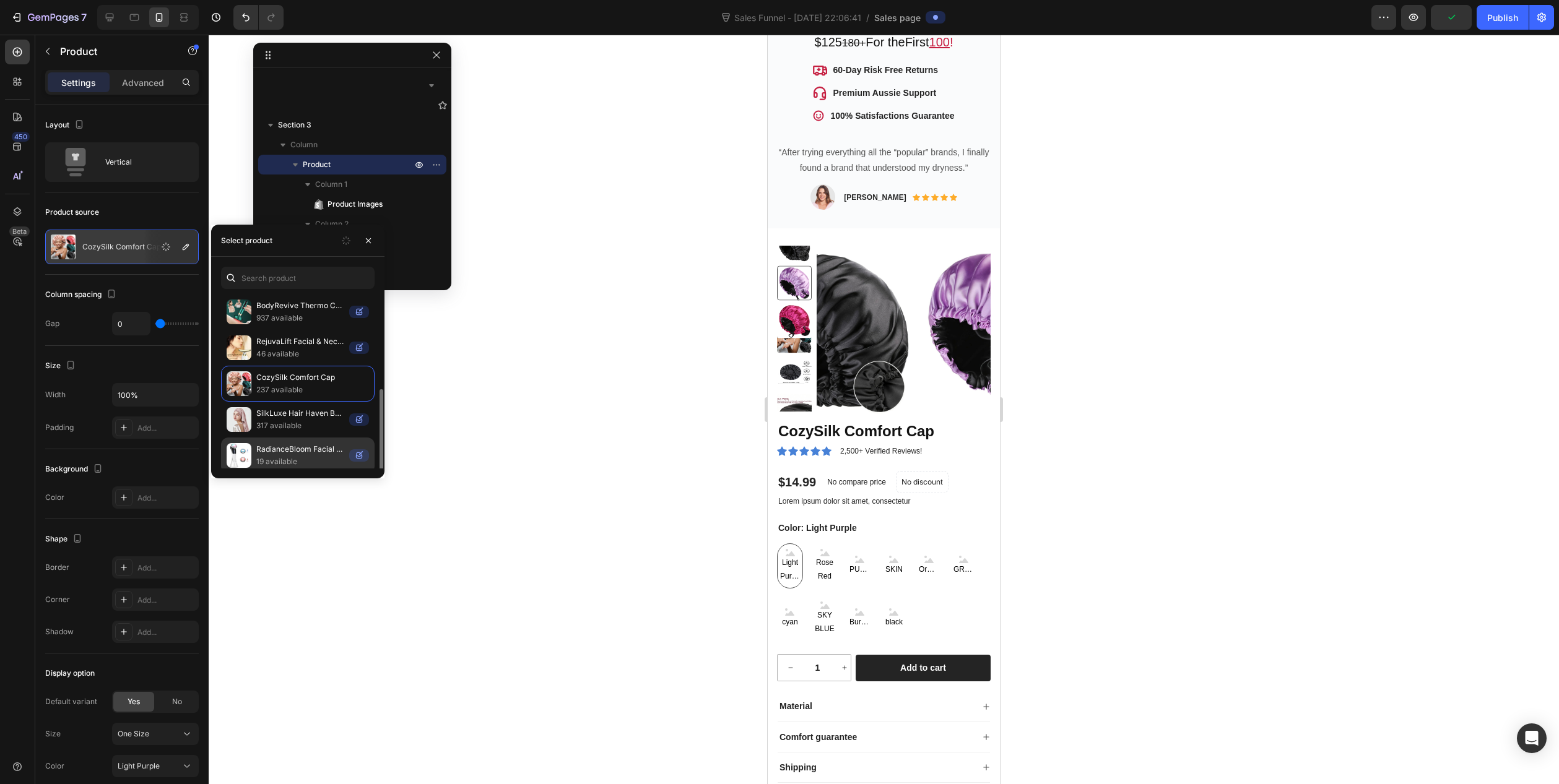
scroll to position [149, 0]
click at [278, 449] on p "VivaGlow Pro™ 3-in-1" at bounding box center [312, 444] width 112 height 12
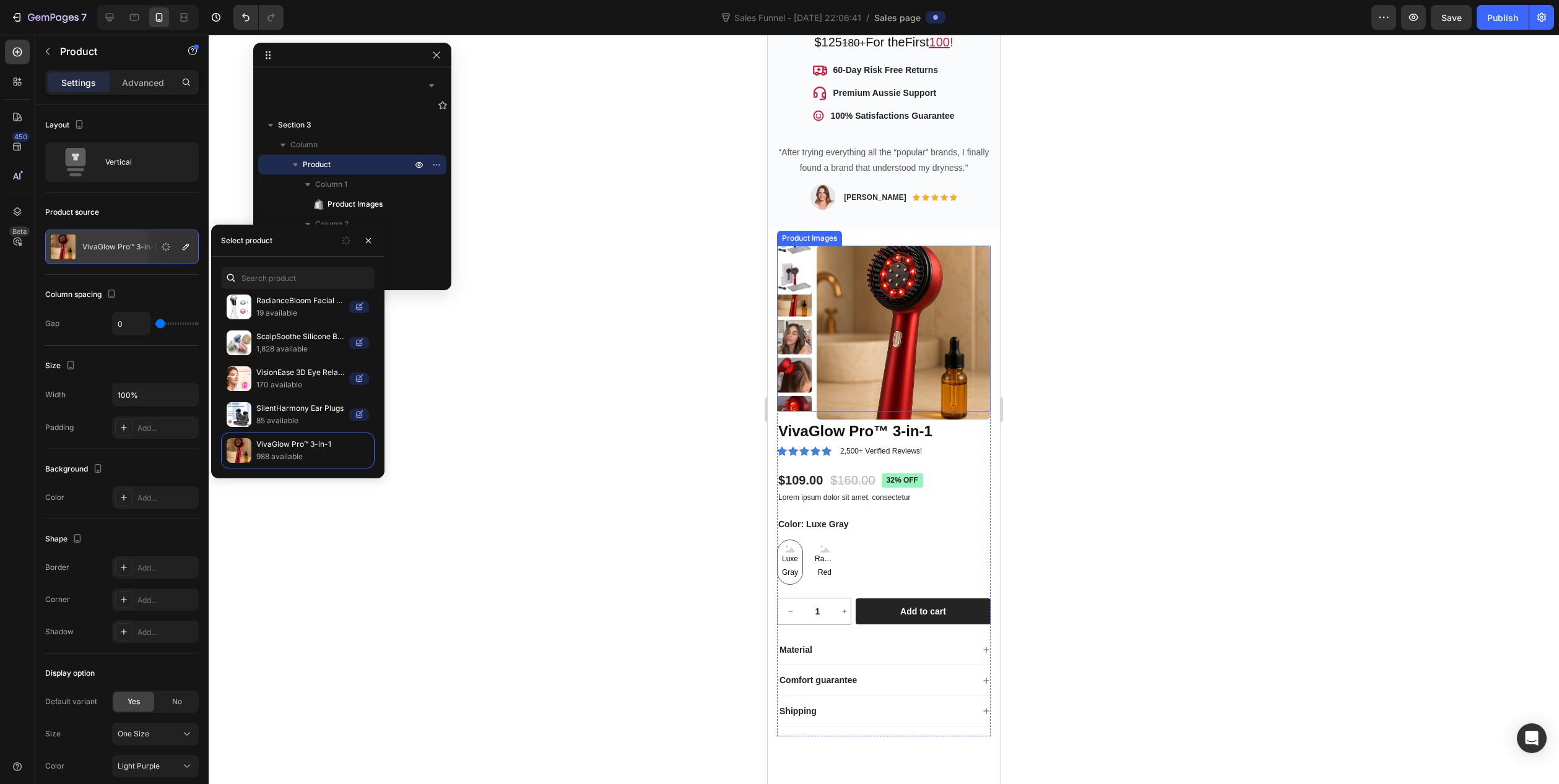
click at [814, 246] on div at bounding box center [884, 329] width 213 height 166
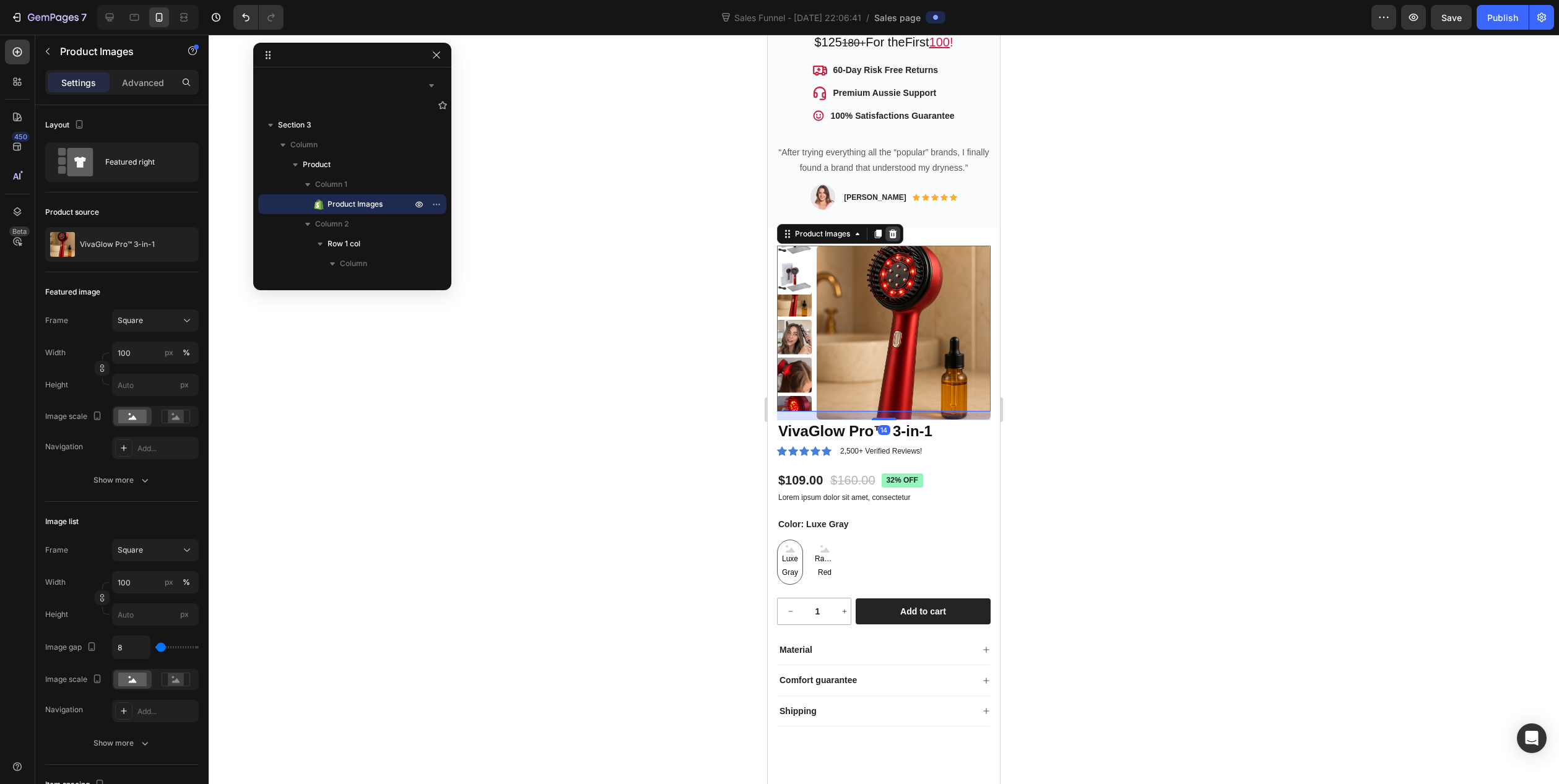
click at [894, 230] on icon at bounding box center [893, 234] width 8 height 9
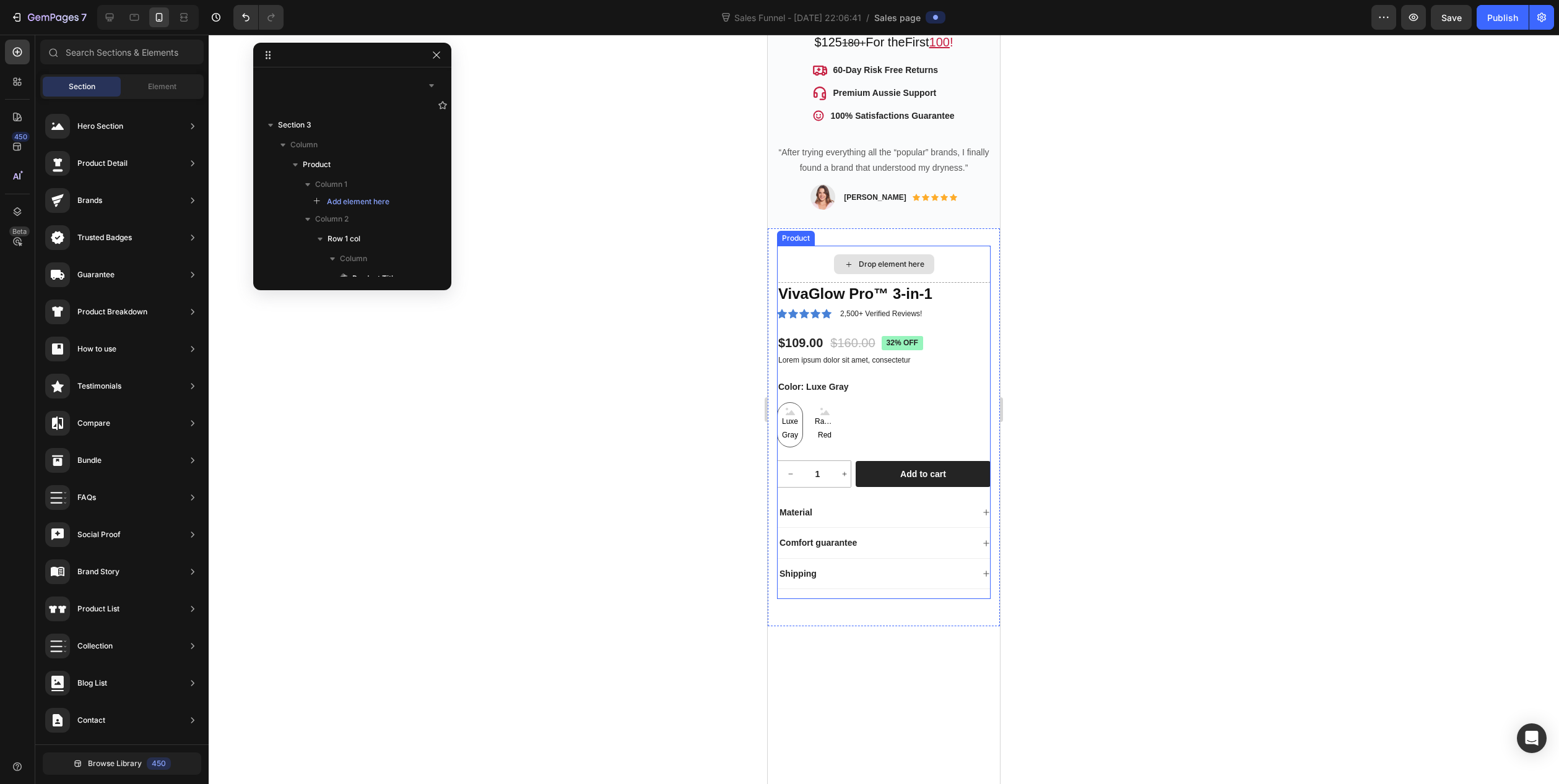
click at [949, 248] on div "Drop element here" at bounding box center [884, 264] width 213 height 37
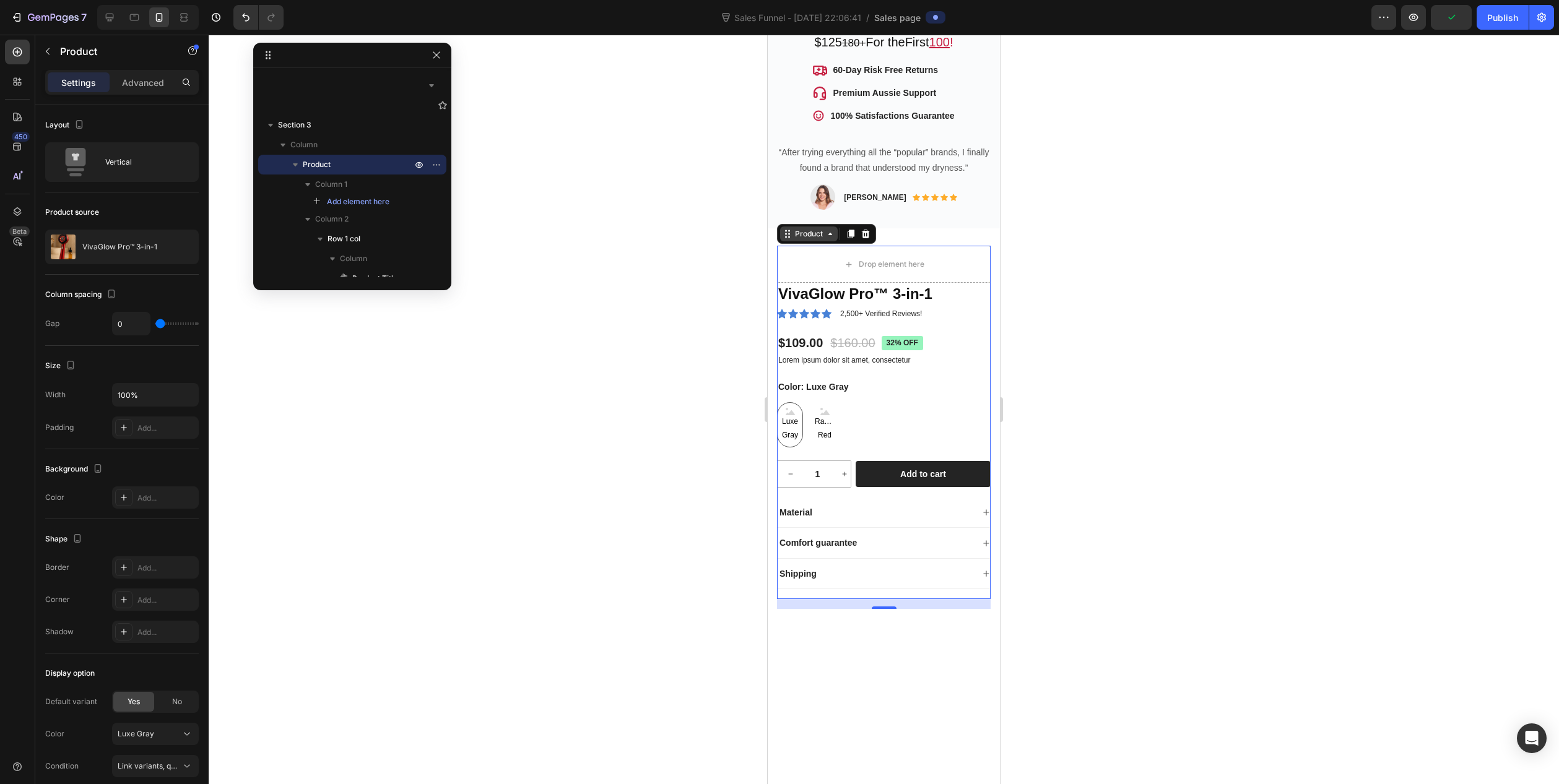
click at [793, 229] on div "Product" at bounding box center [809, 234] width 33 height 11
click at [867, 230] on icon at bounding box center [866, 234] width 8 height 9
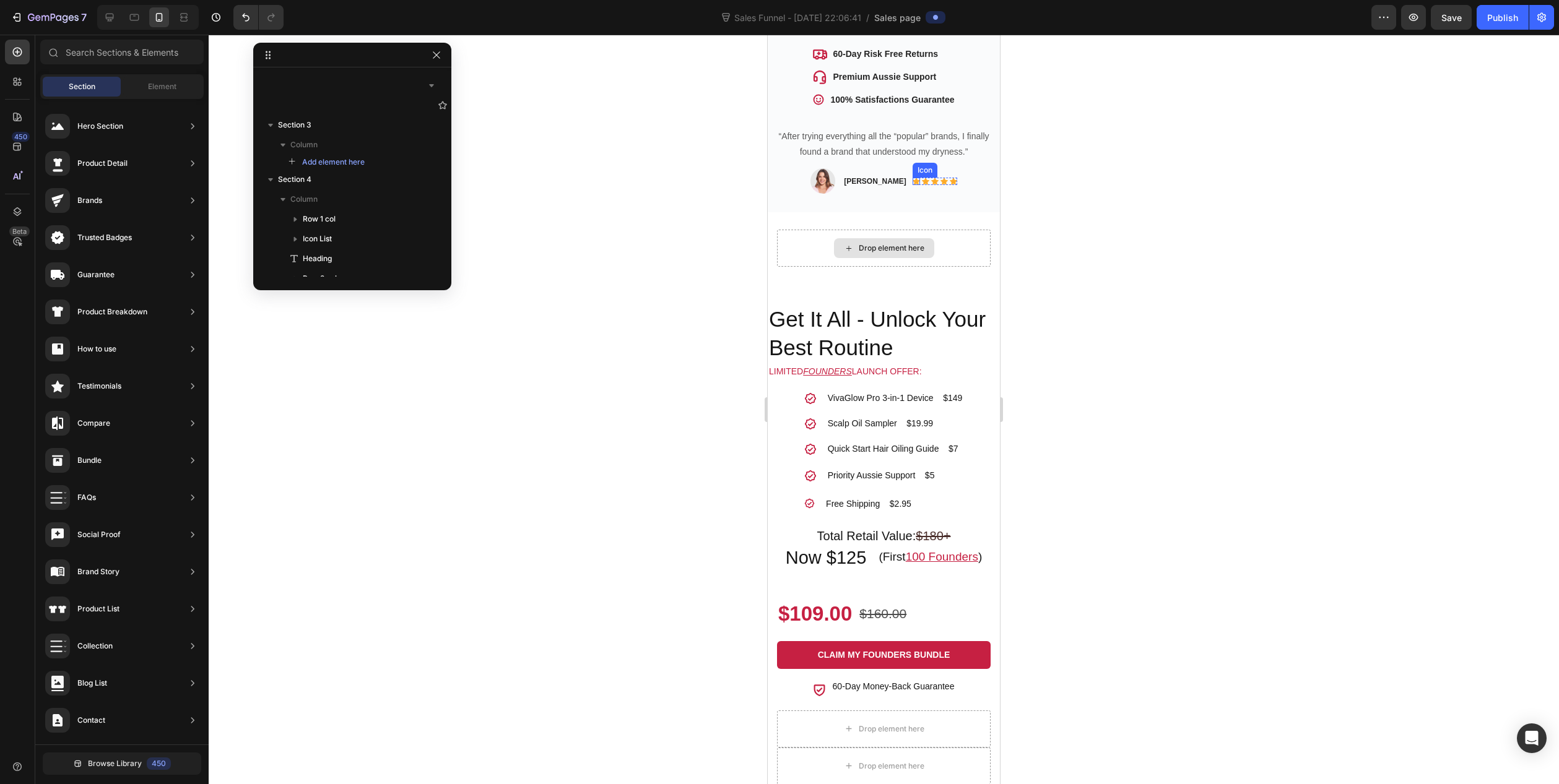
scroll to position [569, 0]
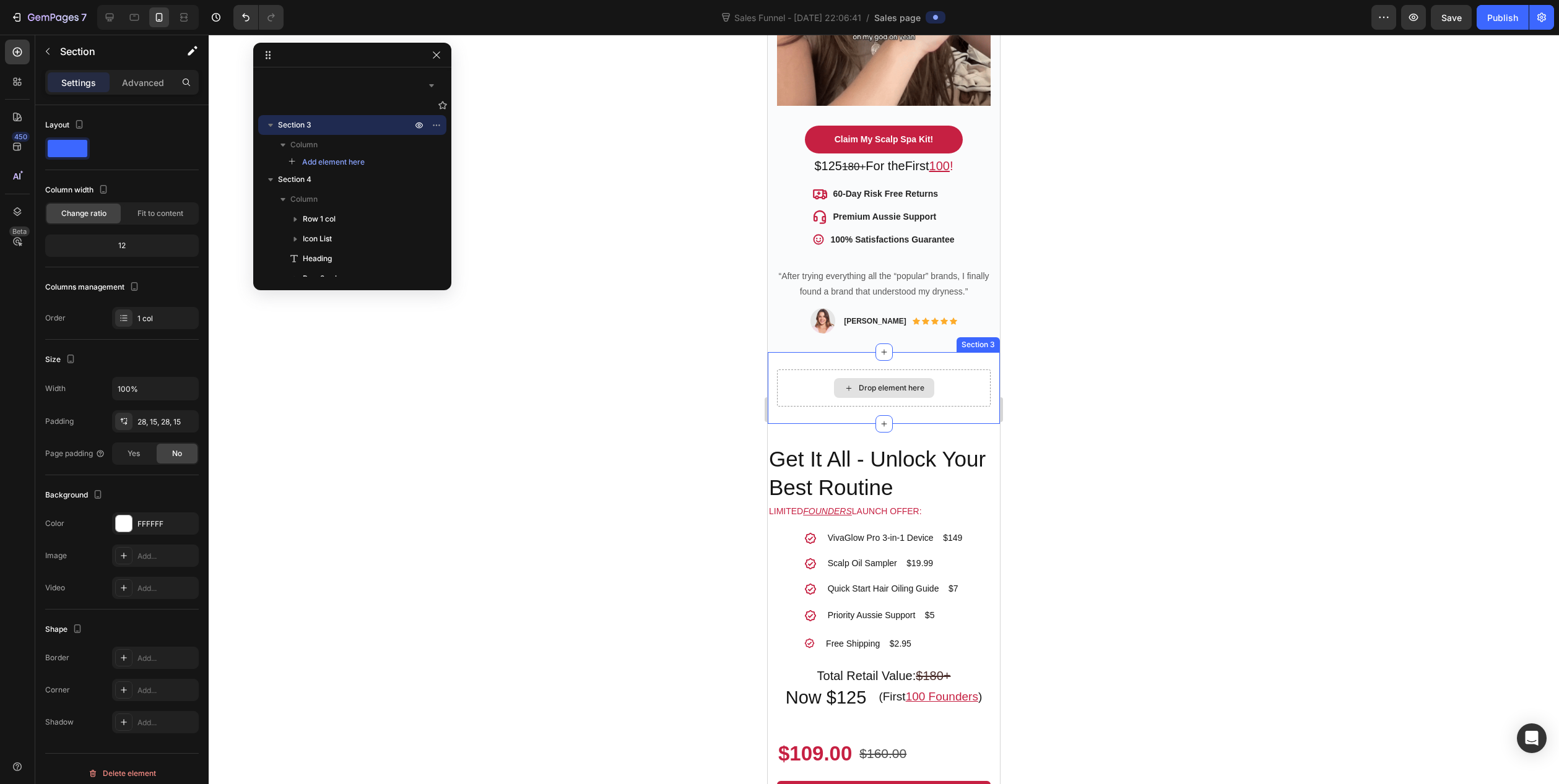
click at [821, 377] on div "Drop element here" at bounding box center [884, 388] width 213 height 37
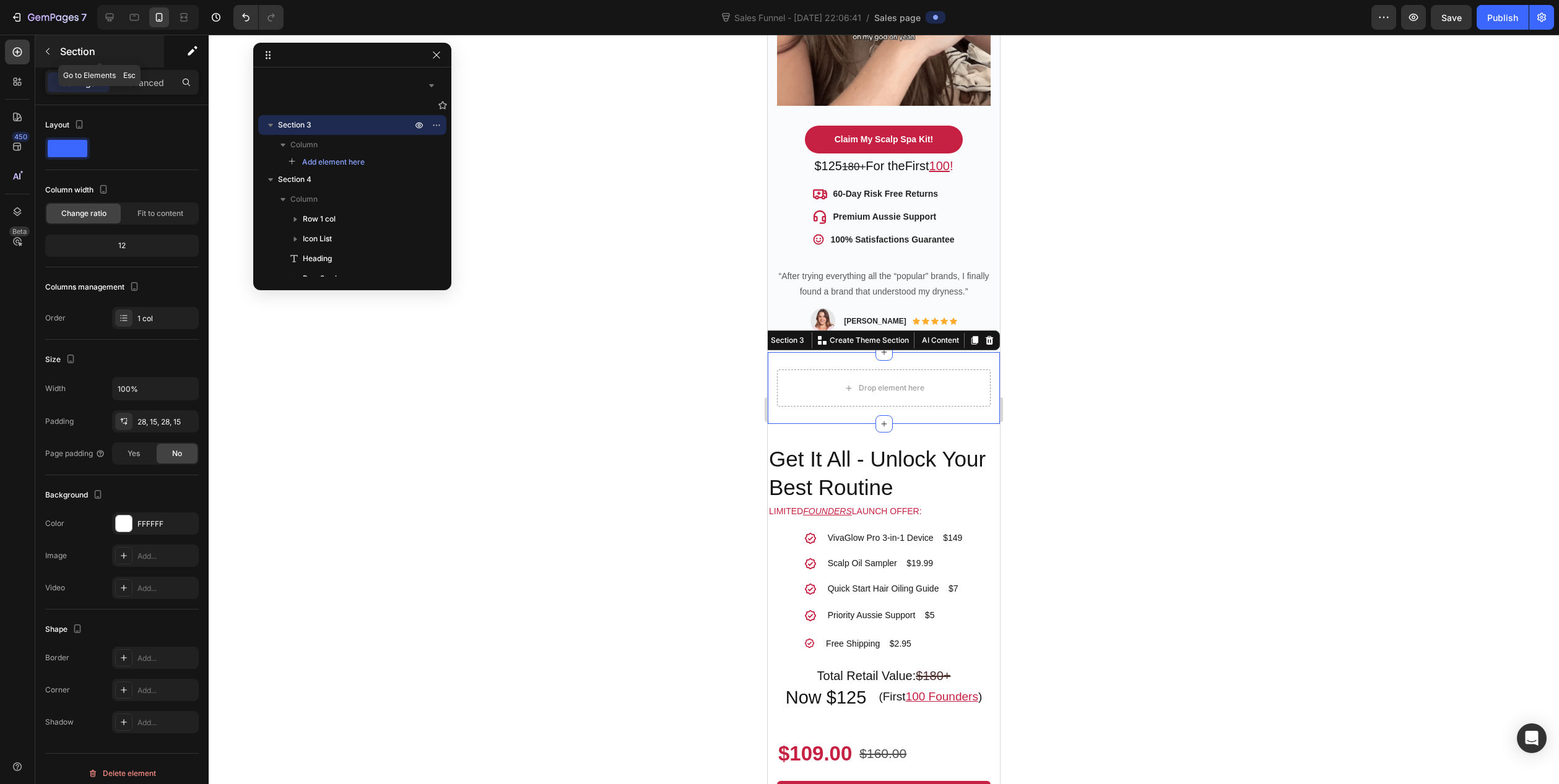
click at [54, 51] on button "button" at bounding box center [47, 51] width 20 height 20
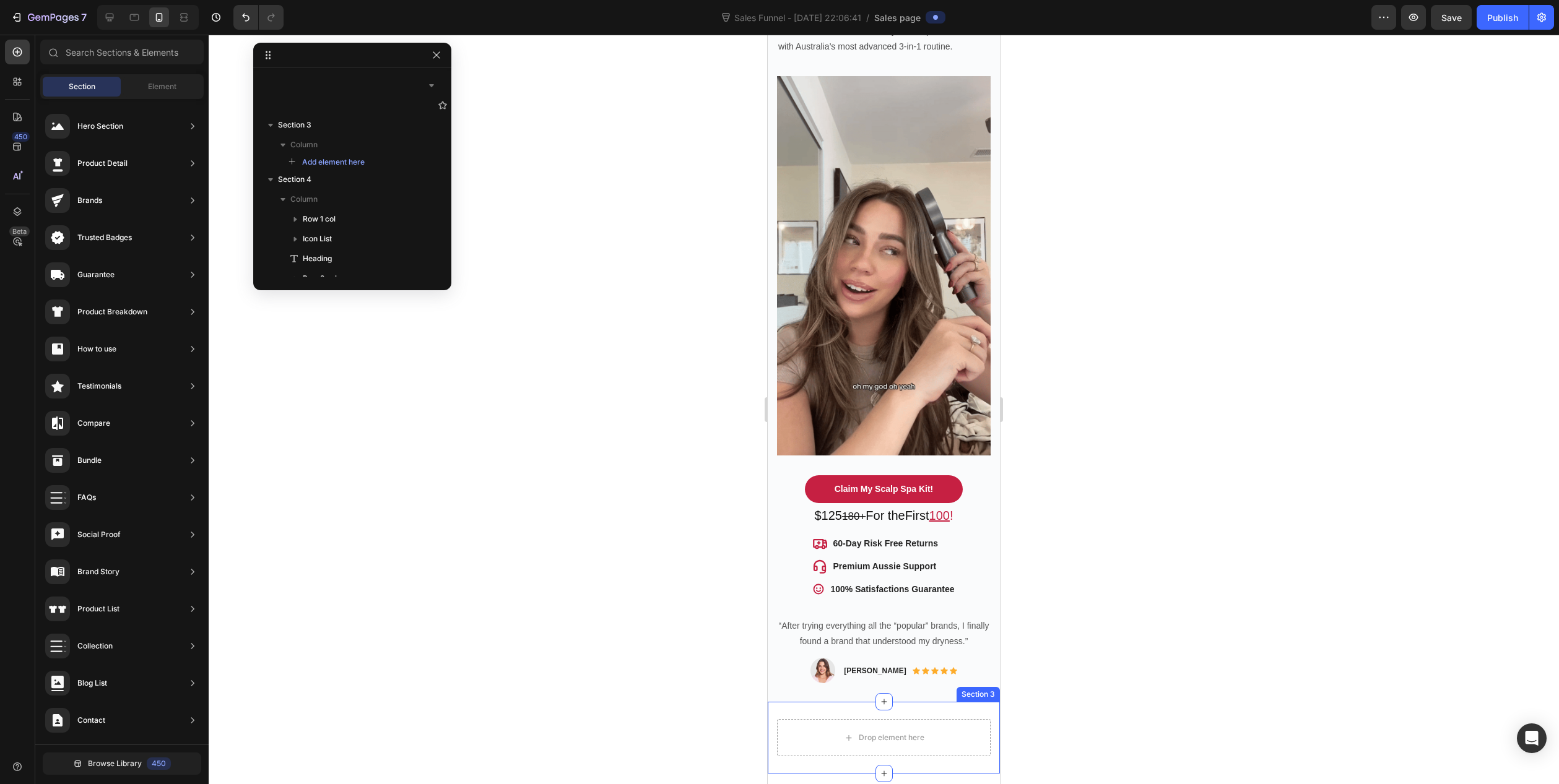
scroll to position [197, 0]
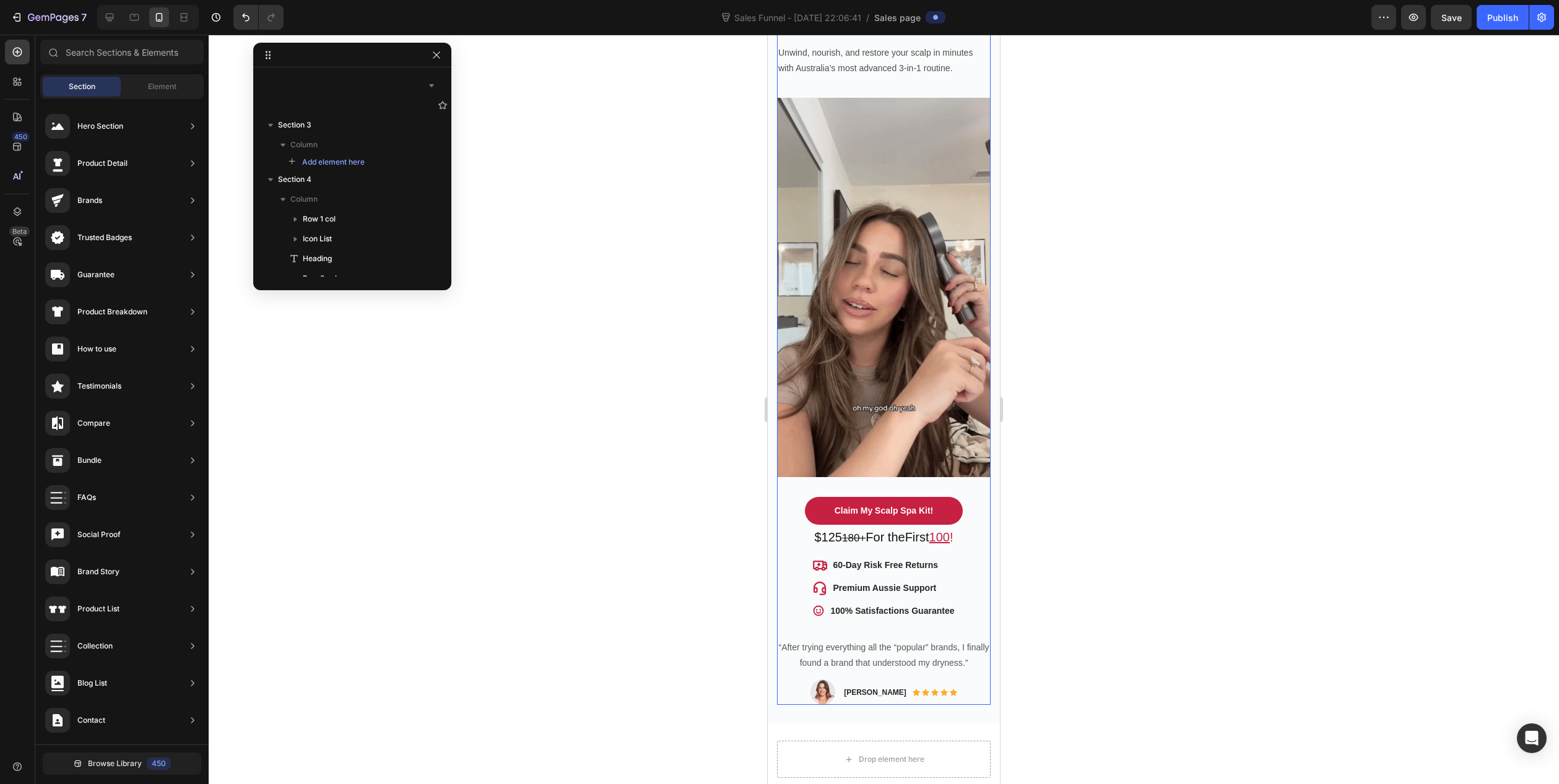
click at [977, 475] on div "Salon-Quality Scalp Wellness, At Home - No Mess. No Guesswork. Heading Unwind, …" at bounding box center [884, 328] width 213 height 753
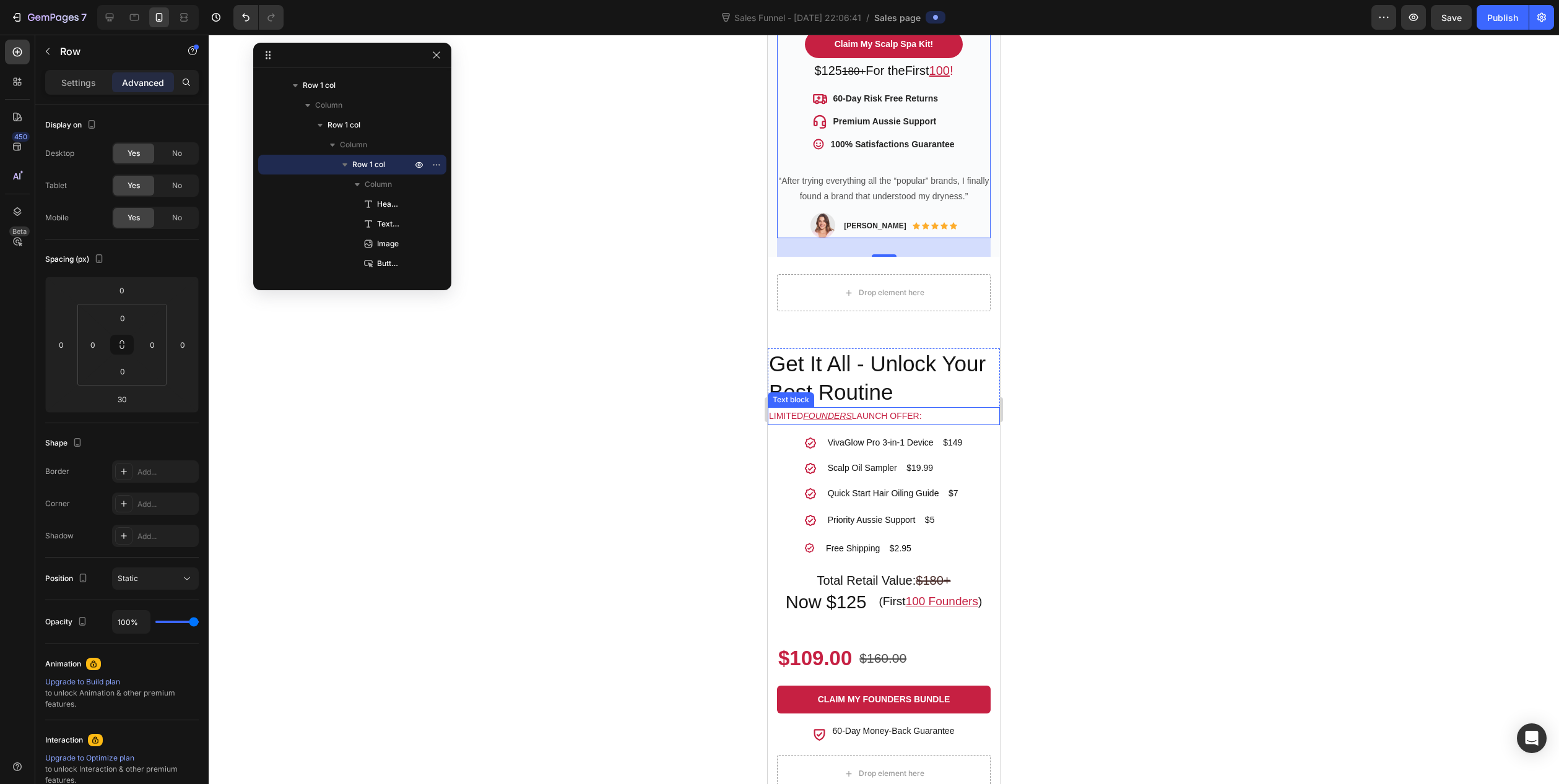
scroll to position [681, 0]
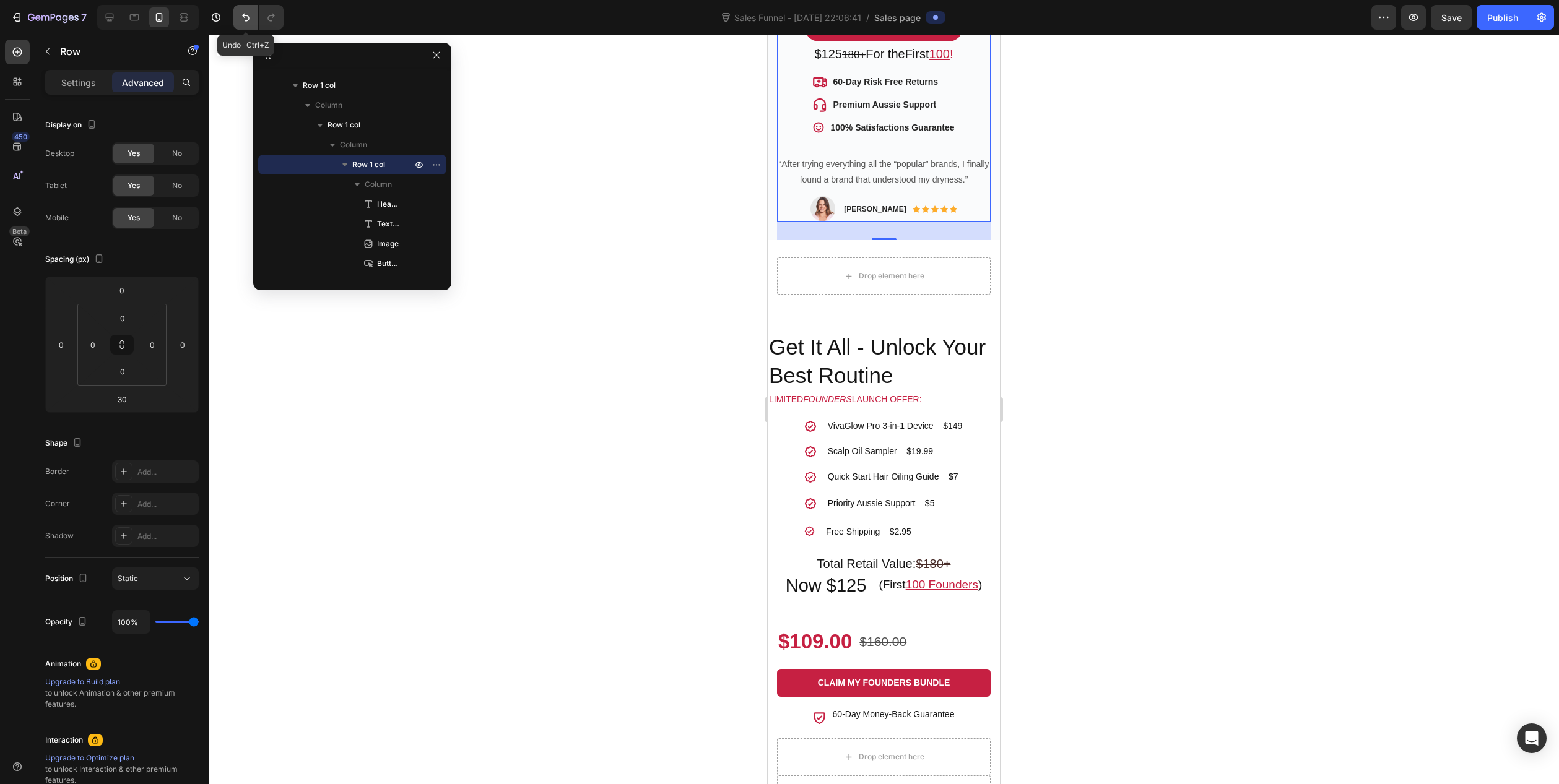
click at [250, 16] on icon "Undo/Redo" at bounding box center [245, 17] width 12 height 12
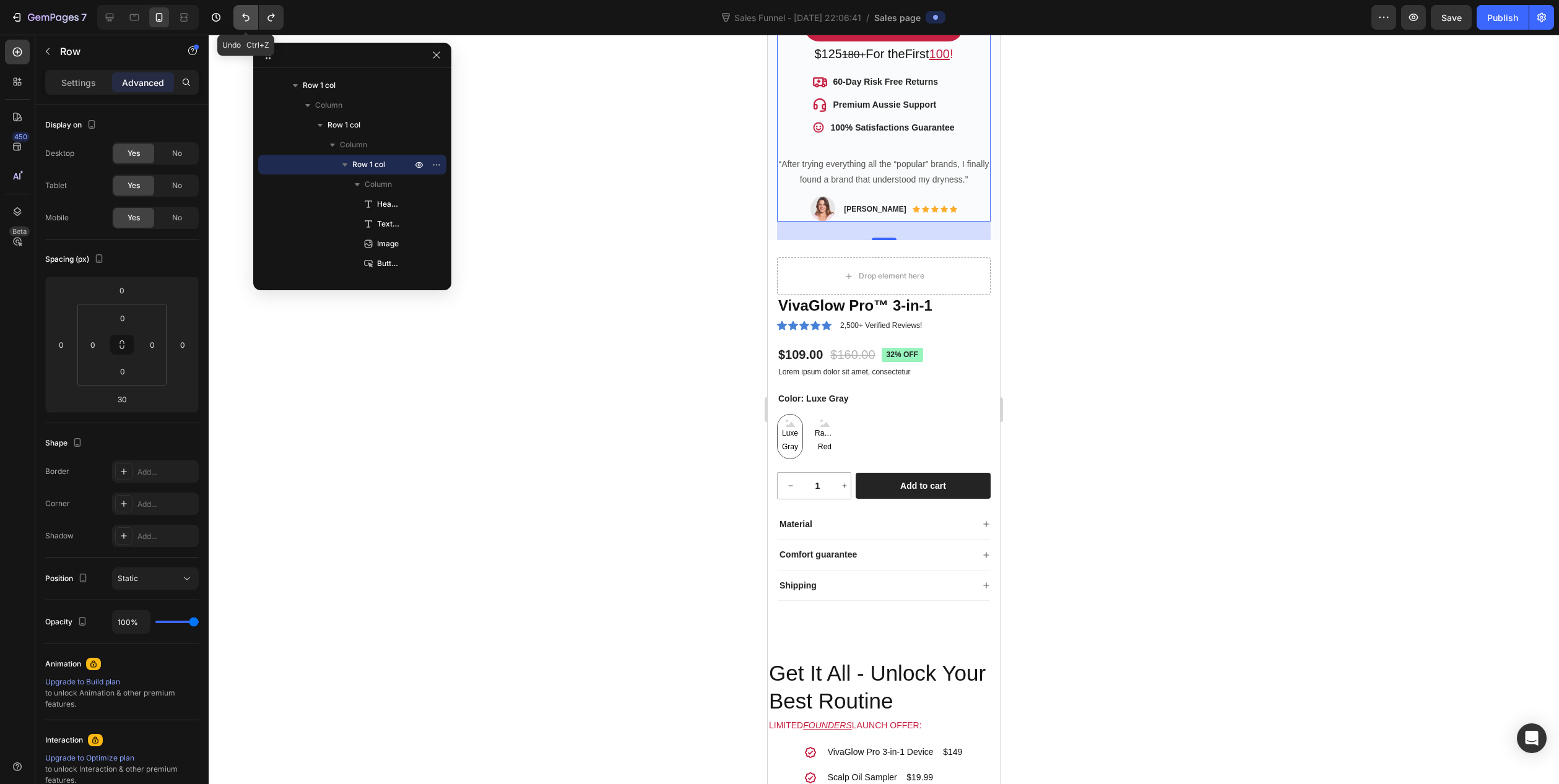
click at [250, 16] on icon "Undo/Redo" at bounding box center [245, 17] width 12 height 12
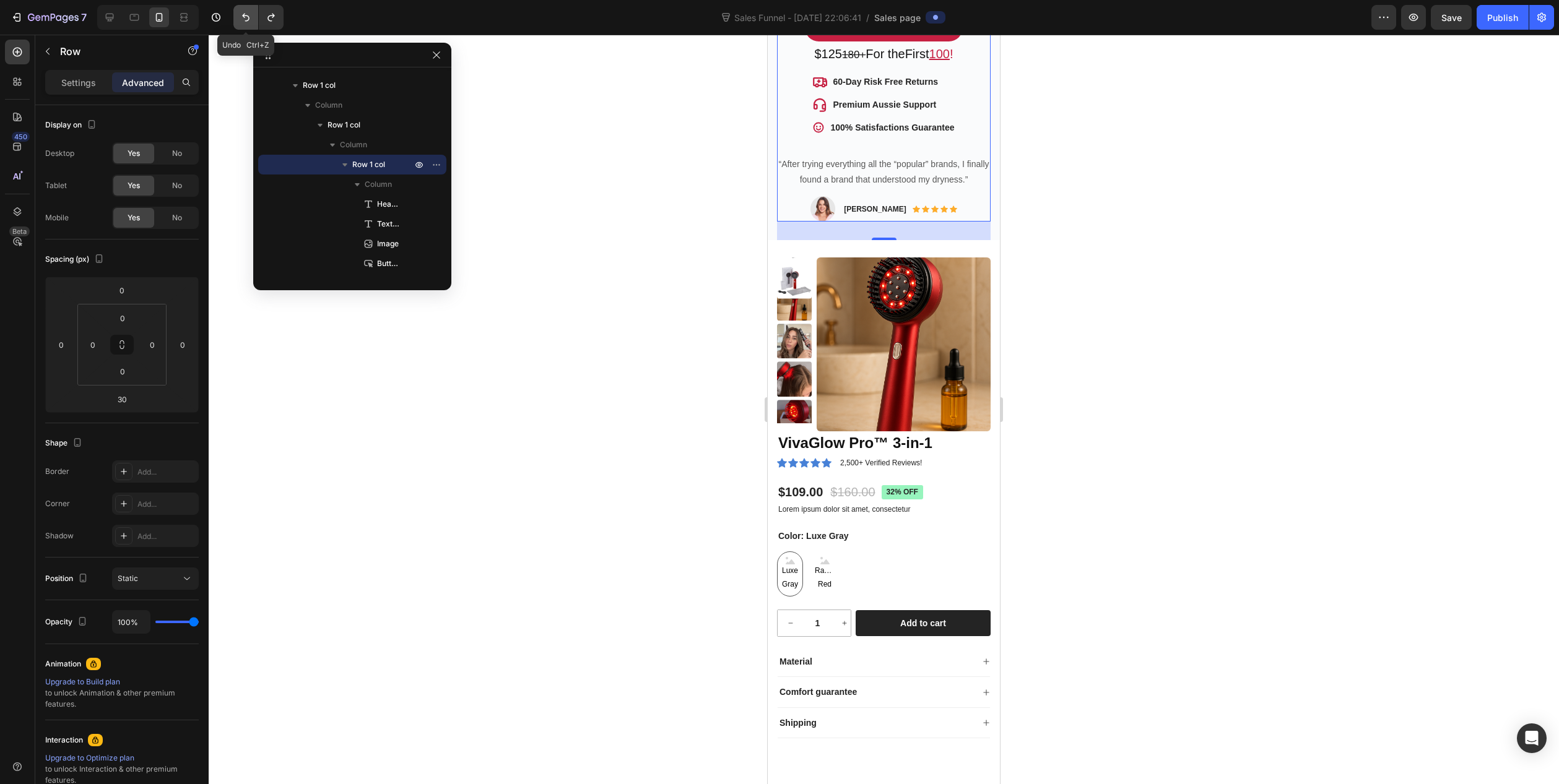
click at [250, 16] on icon "Undo/Redo" at bounding box center [245, 17] width 12 height 12
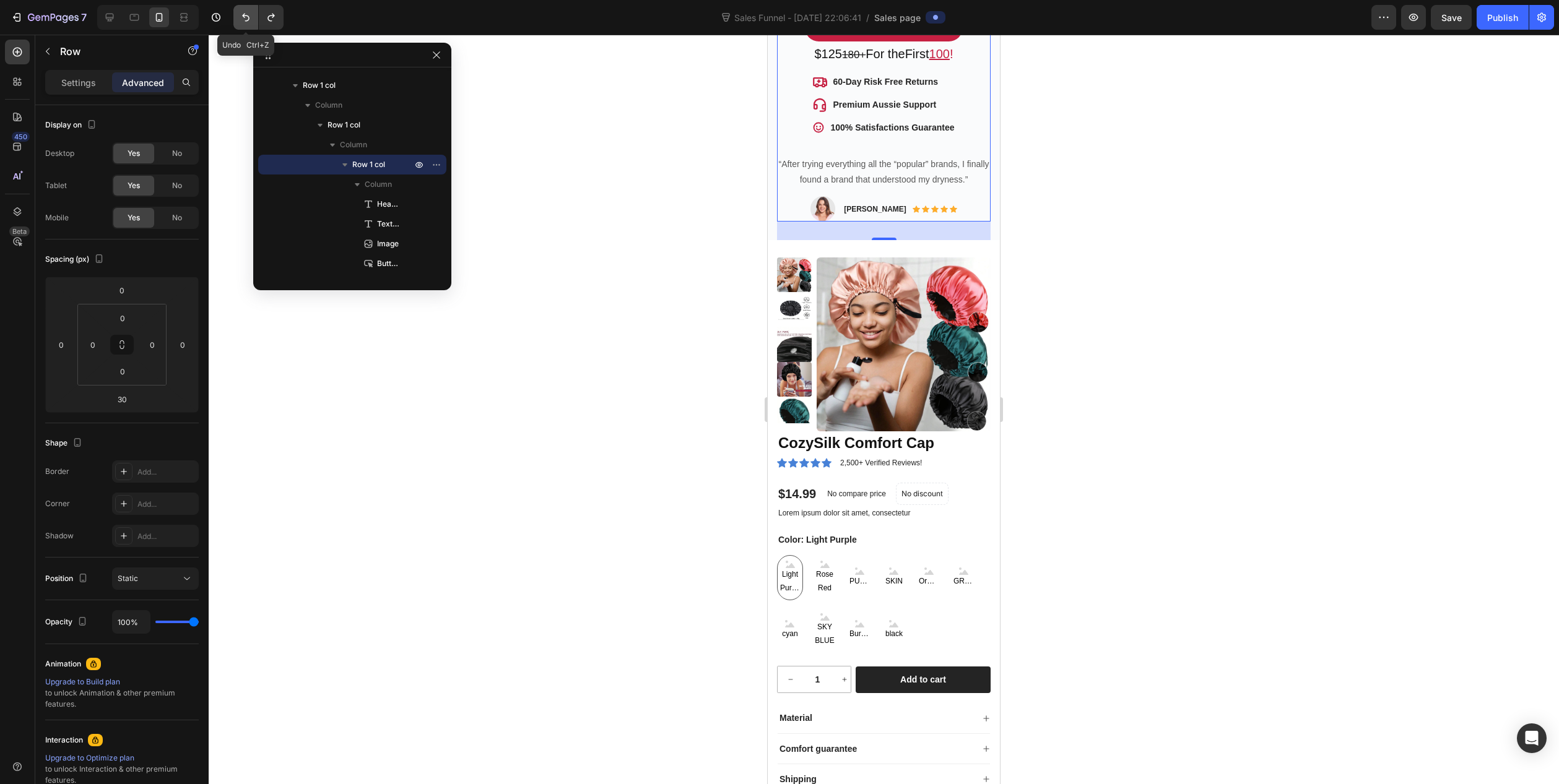
click at [250, 16] on icon "Undo/Redo" at bounding box center [245, 17] width 12 height 12
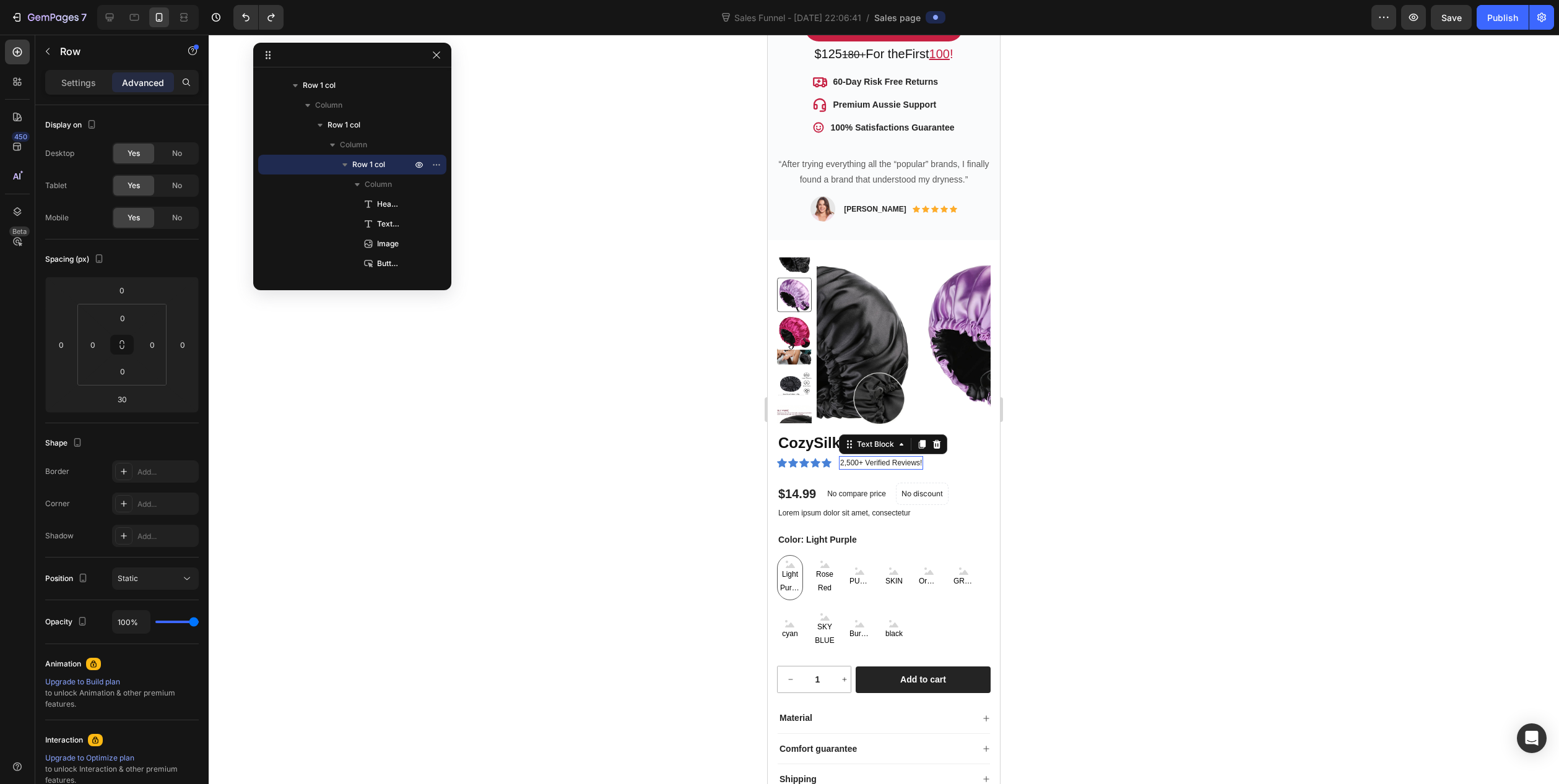
click at [864, 457] on p "2,500+ Verified Reviews!" at bounding box center [881, 462] width 82 height 11
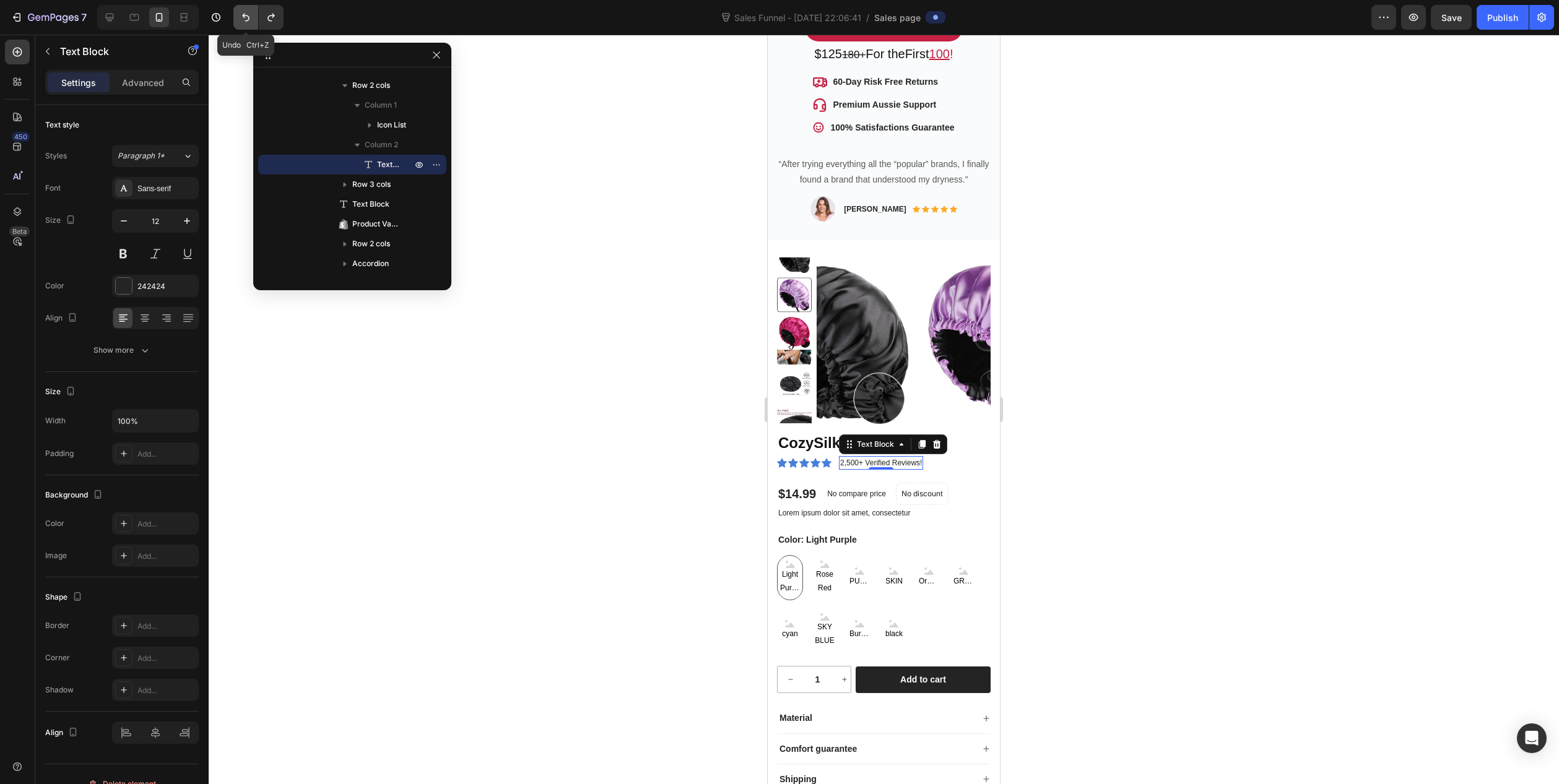
click at [248, 17] on icon "Undo/Redo" at bounding box center [245, 17] width 12 height 12
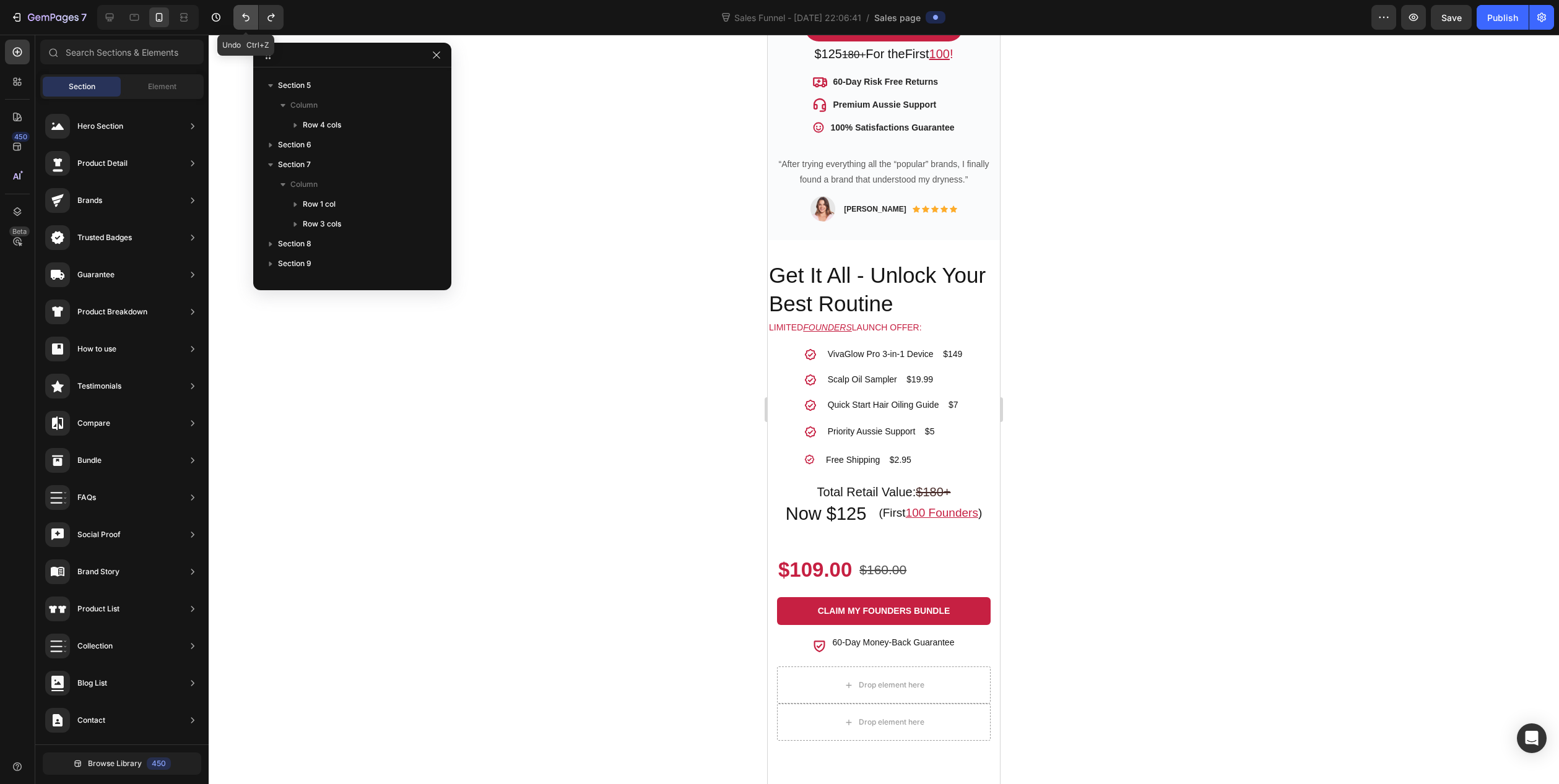
click at [248, 17] on icon "Undo/Redo" at bounding box center [245, 17] width 12 height 12
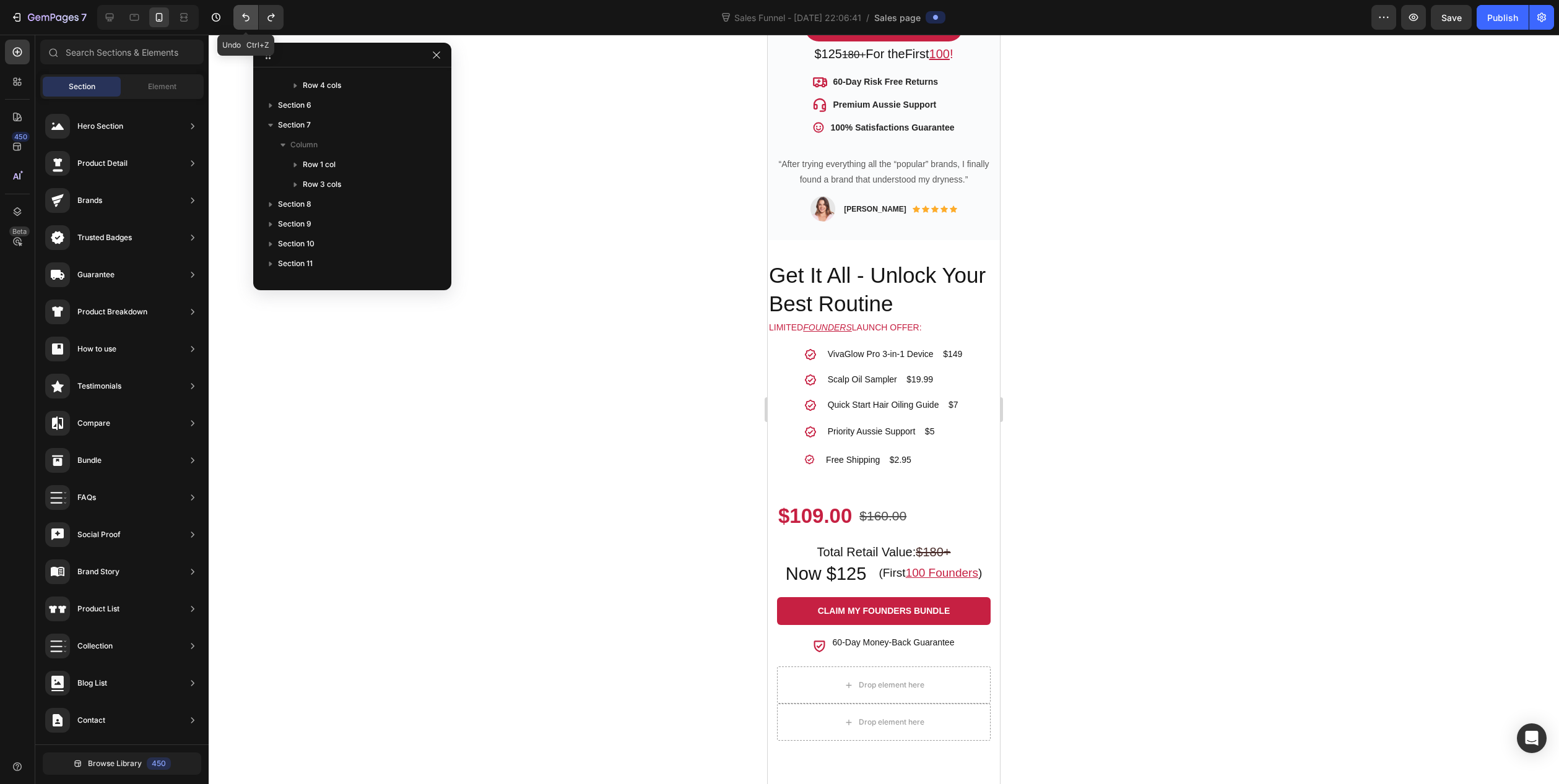
click at [248, 17] on icon "Undo/Redo" at bounding box center [245, 17] width 12 height 12
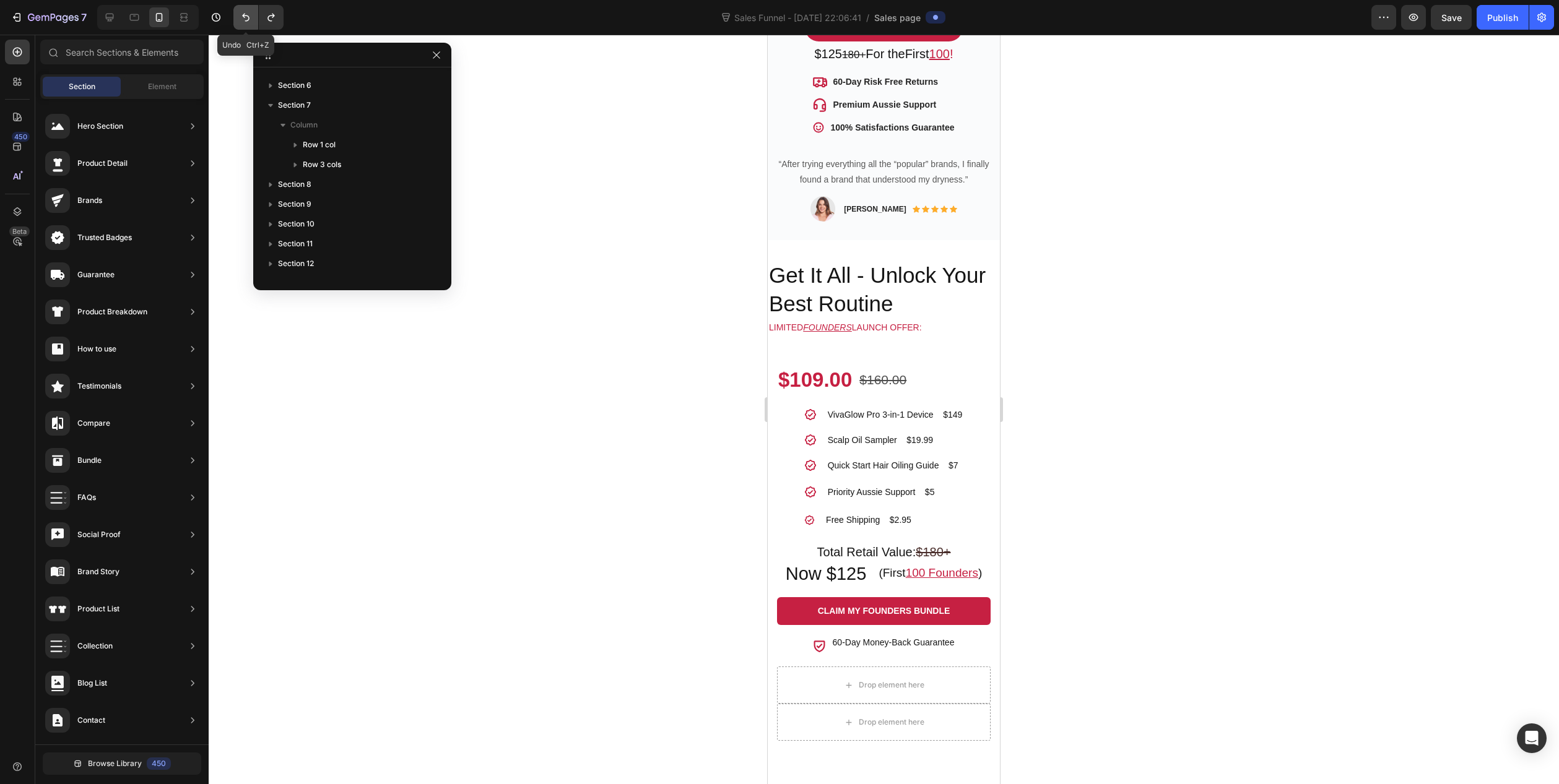
click at [248, 17] on icon "Undo/Redo" at bounding box center [245, 17] width 12 height 12
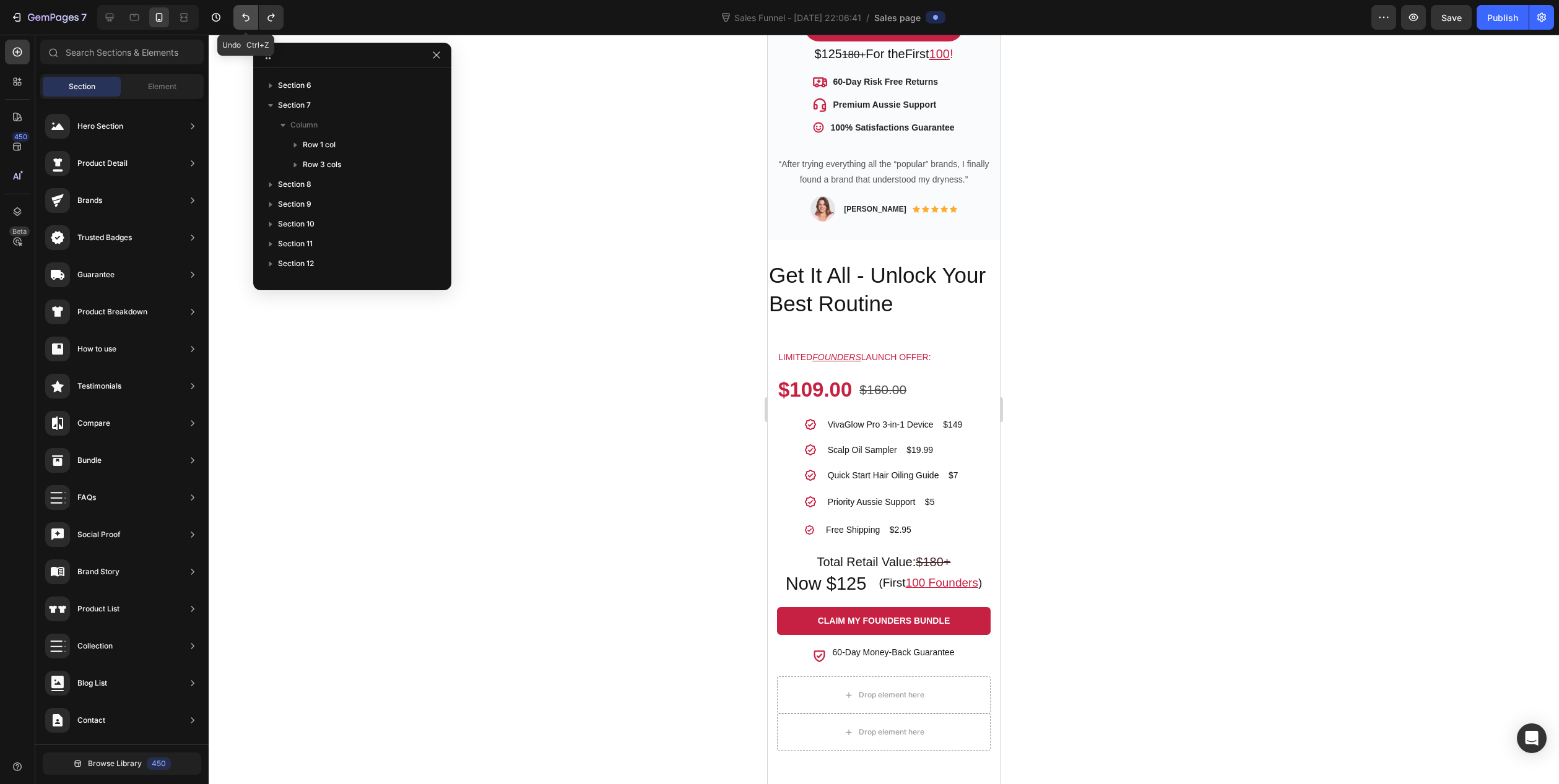
click at [248, 17] on icon "Undo/Redo" at bounding box center [245, 17] width 12 height 12
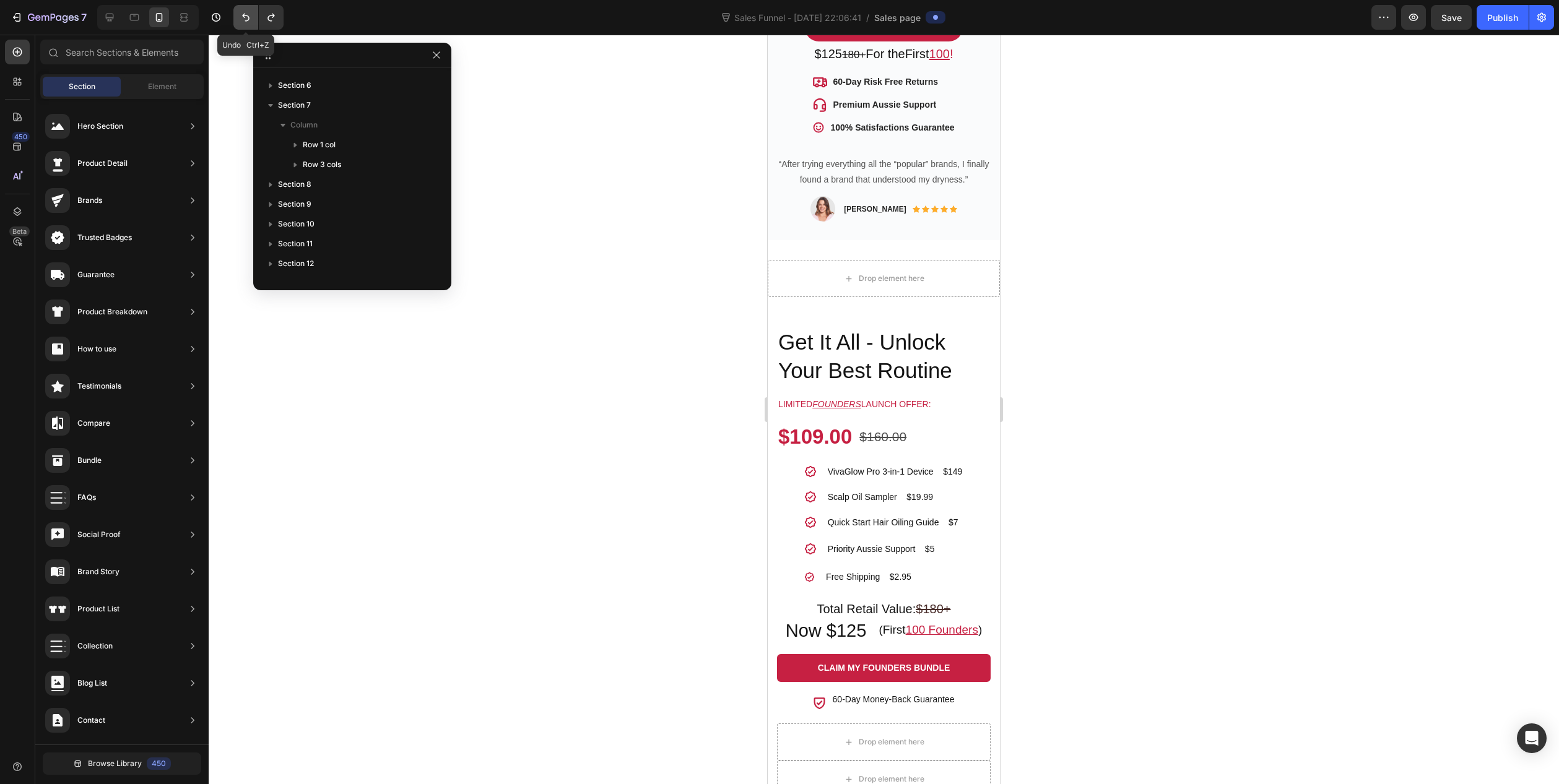
click at [248, 17] on icon "Undo/Redo" at bounding box center [245, 17] width 12 height 12
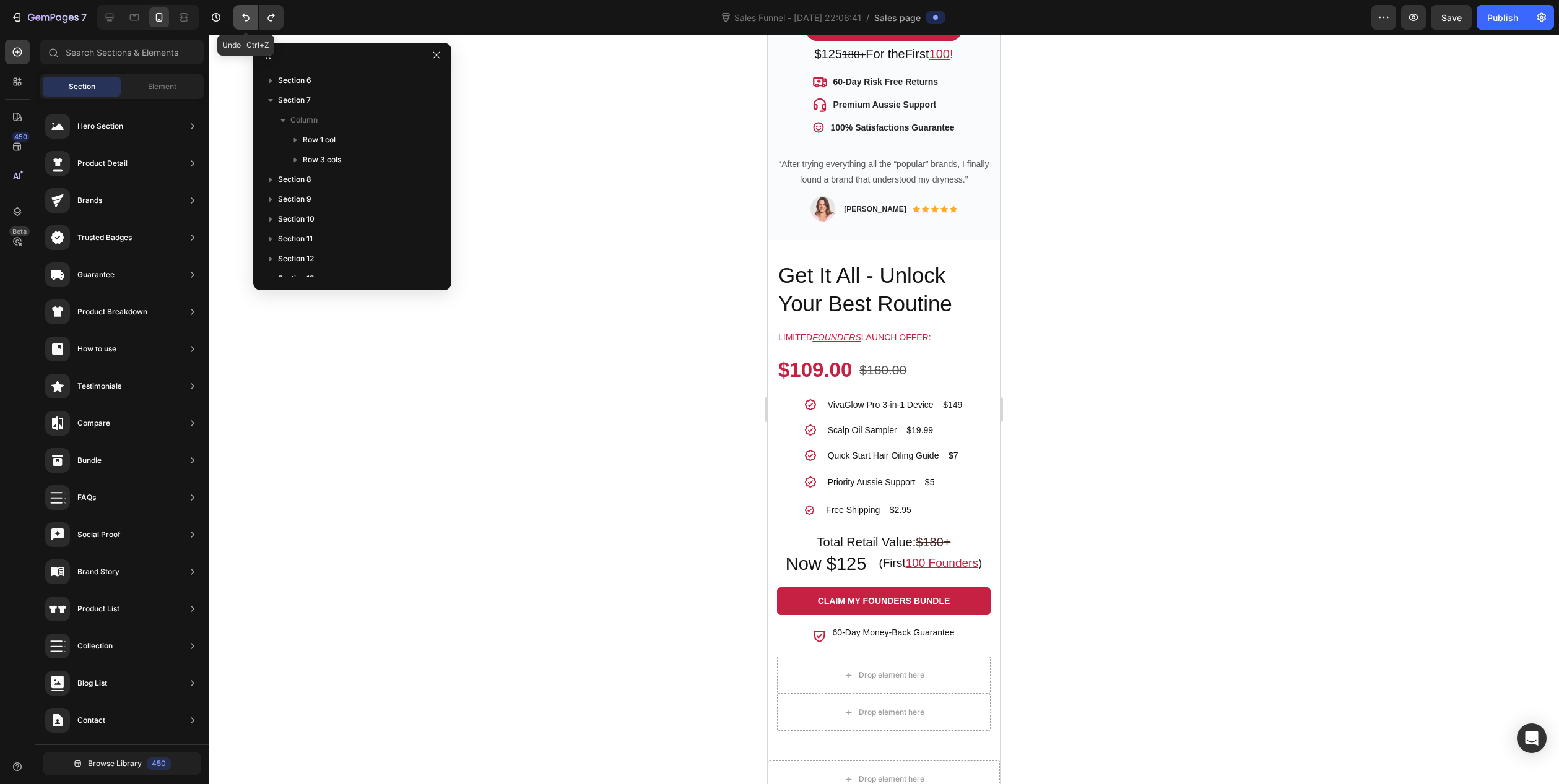
click at [248, 17] on icon "Undo/Redo" at bounding box center [245, 17] width 12 height 12
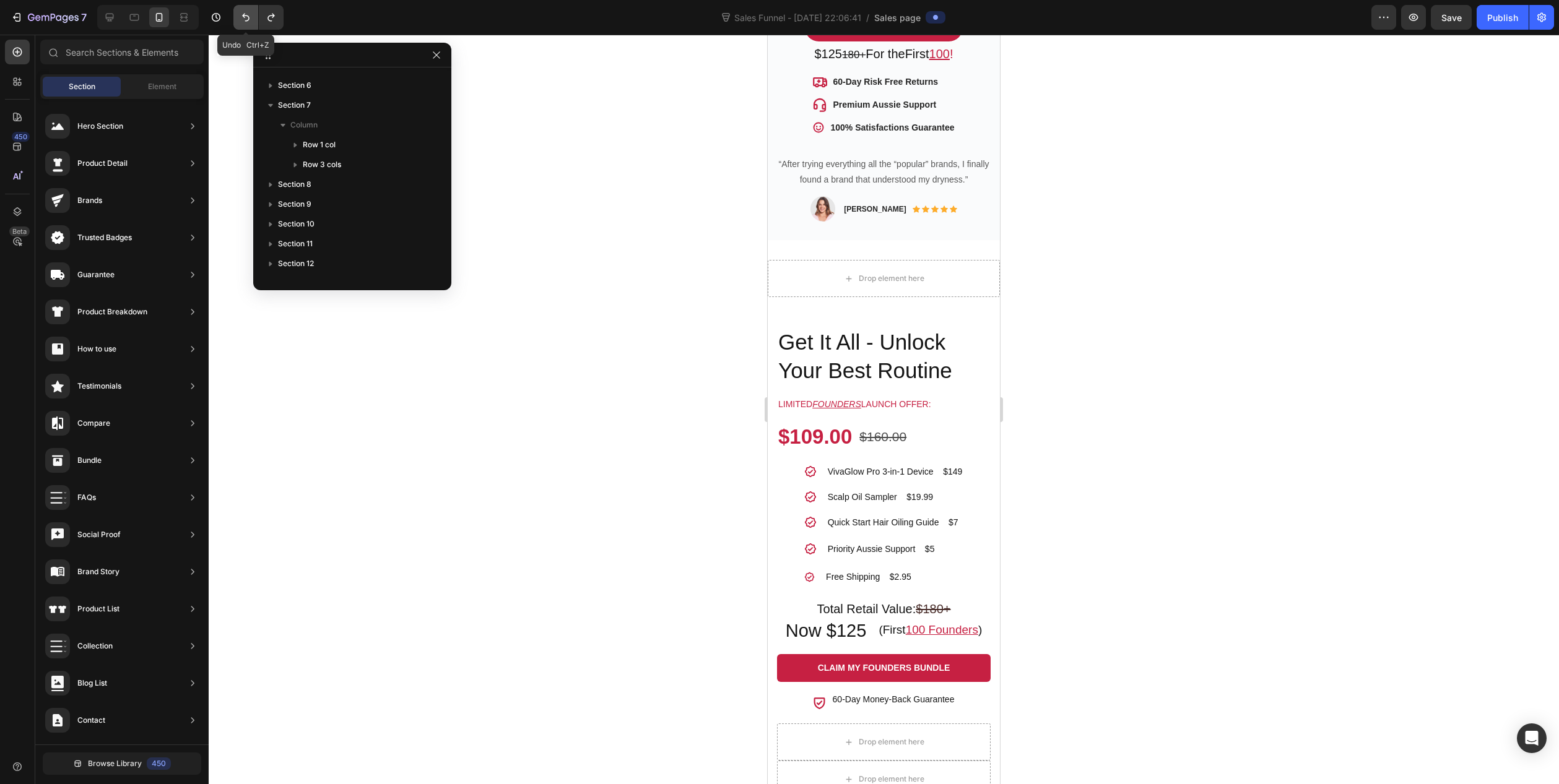
click at [248, 17] on icon "Undo/Redo" at bounding box center [245, 17] width 12 height 12
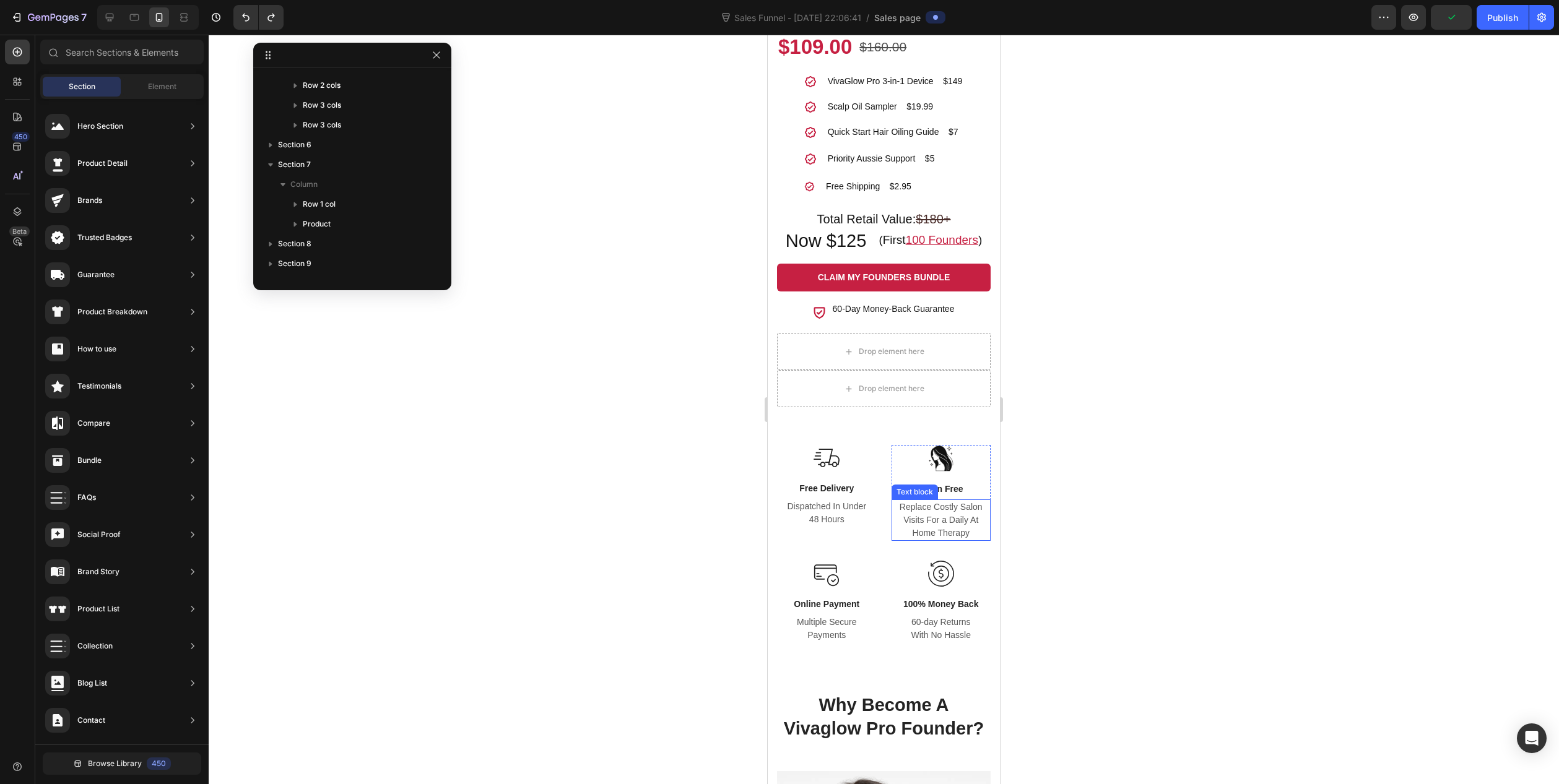
scroll to position [990, 0]
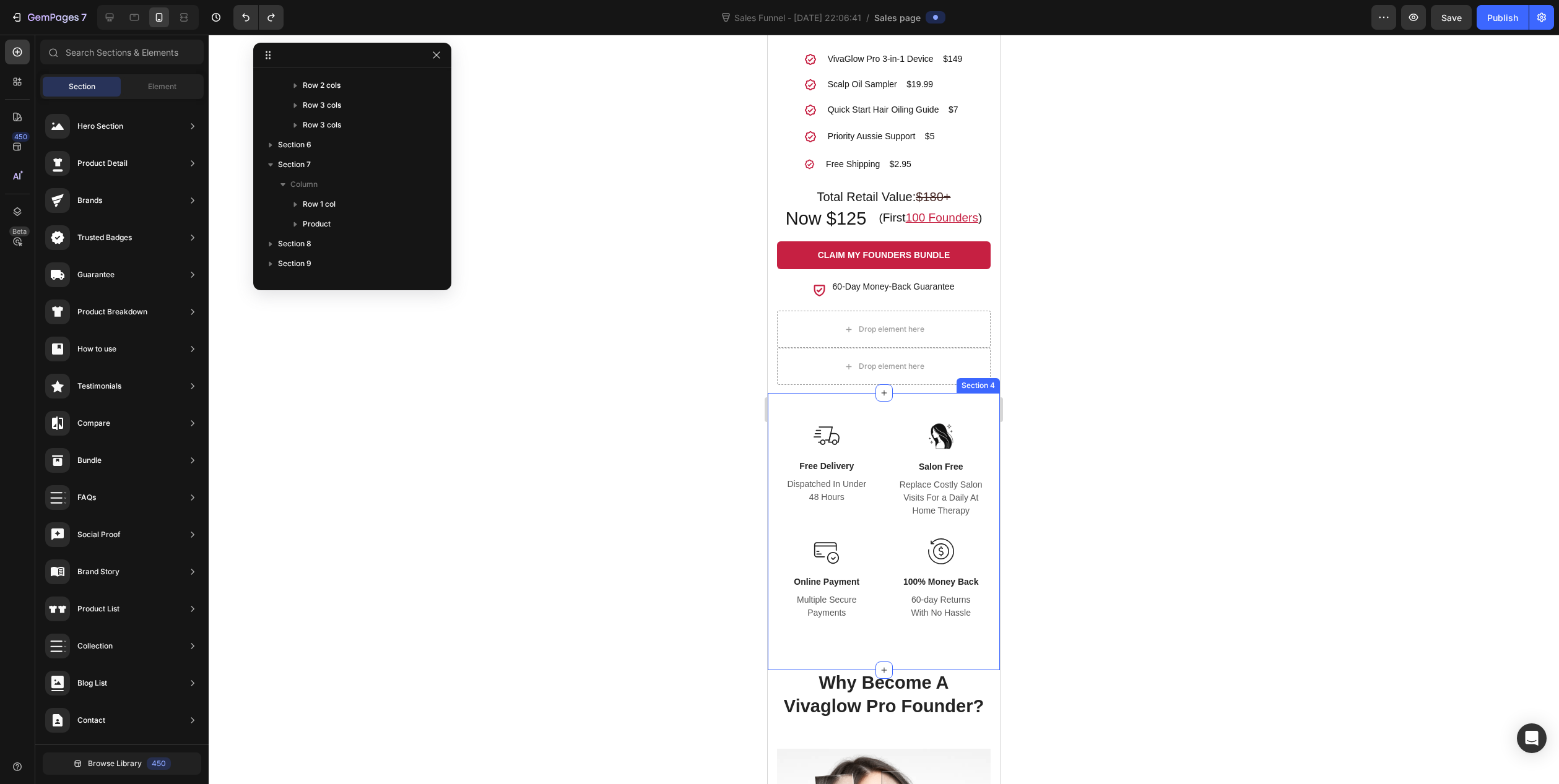
click at [973, 414] on div "Image Free Delivery Text block Dispatched In Under 48 Hours Text block Row Imag…" at bounding box center [884, 531] width 232 height 276
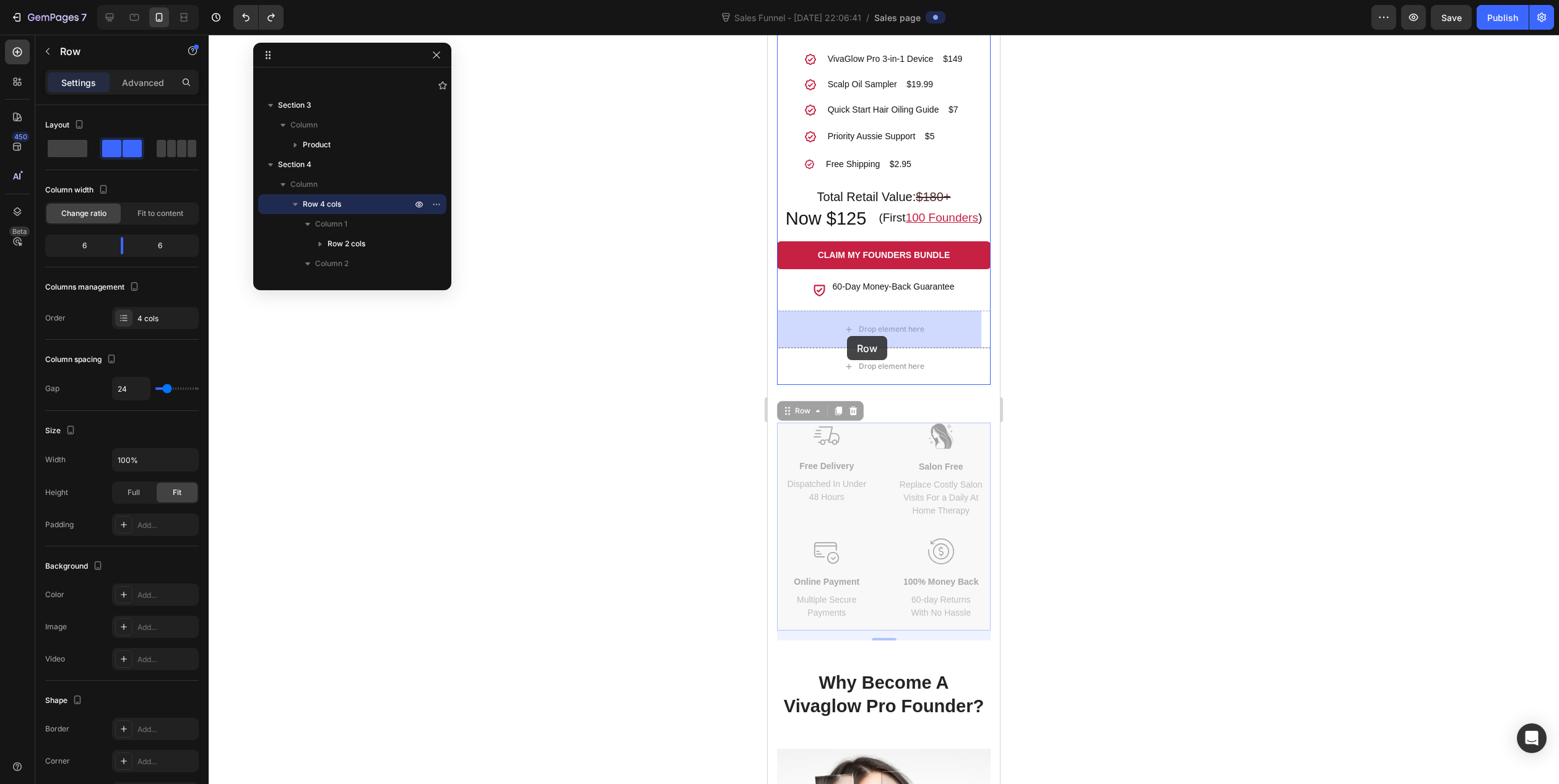
drag, startPoint x: 782, startPoint y: 517, endPoint x: 847, endPoint y: 336, distance: 192.3
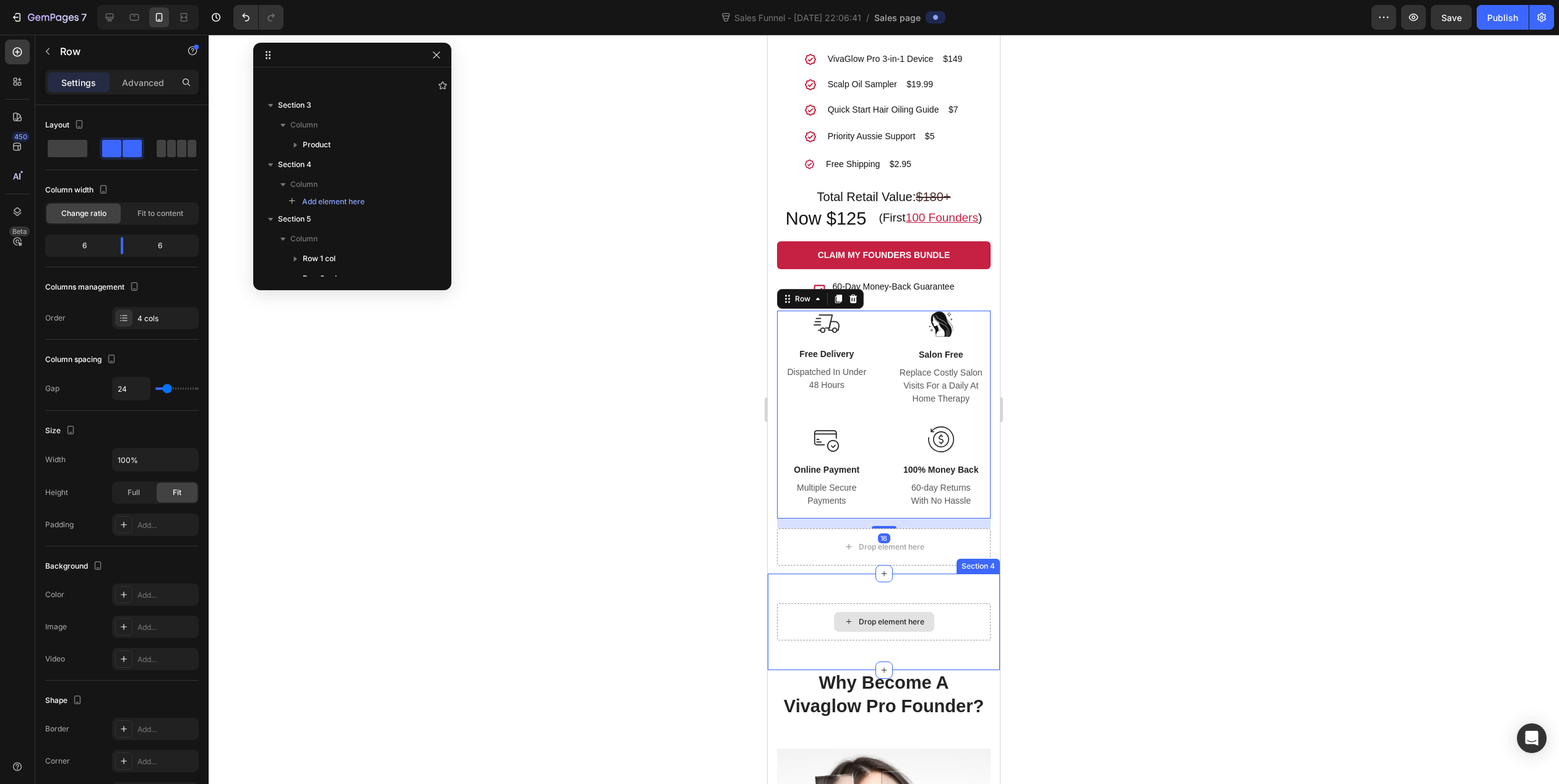
scroll to position [1114, 0]
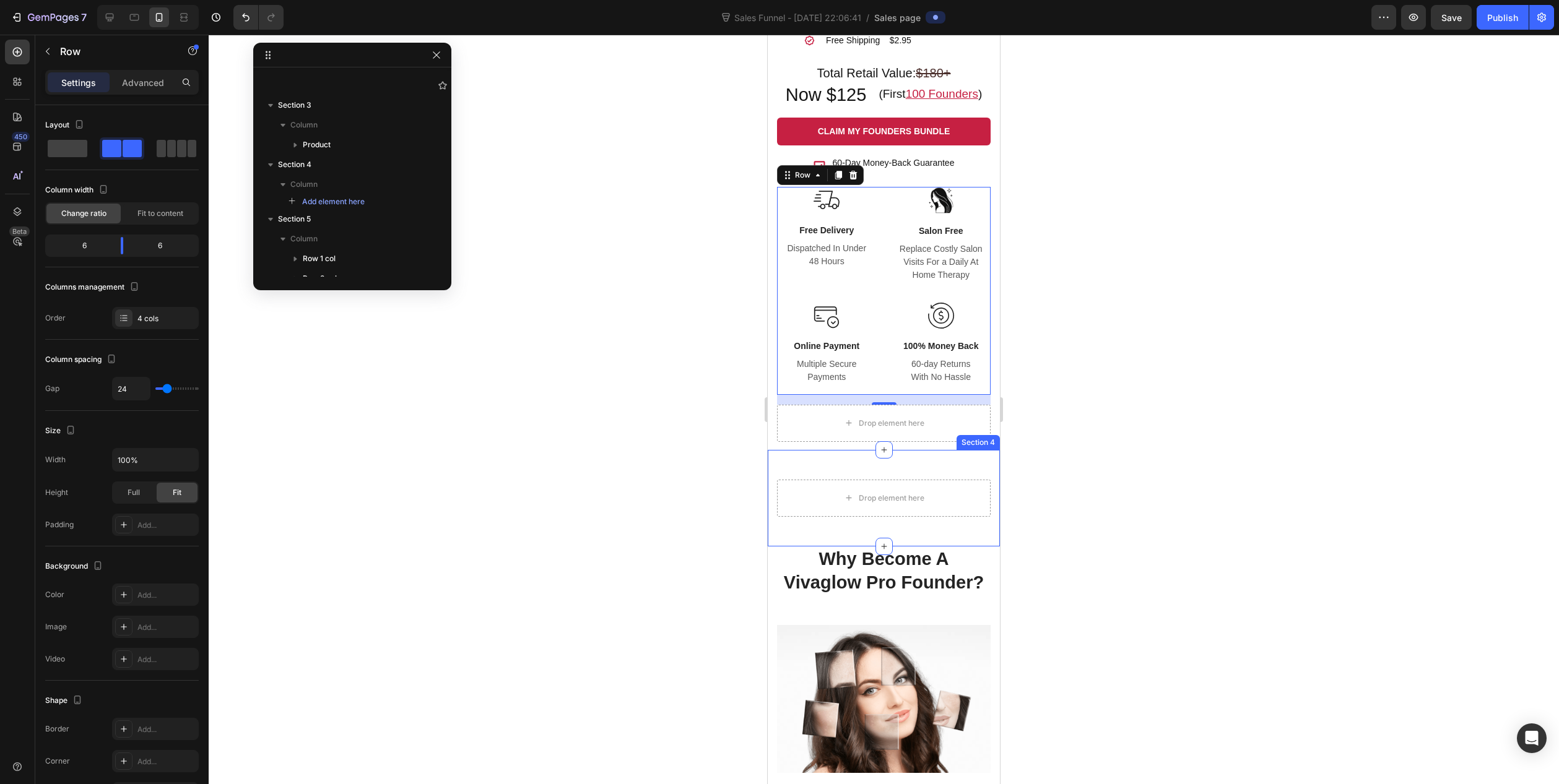
click at [922, 455] on div "Drop element here Section 4" at bounding box center [884, 498] width 232 height 96
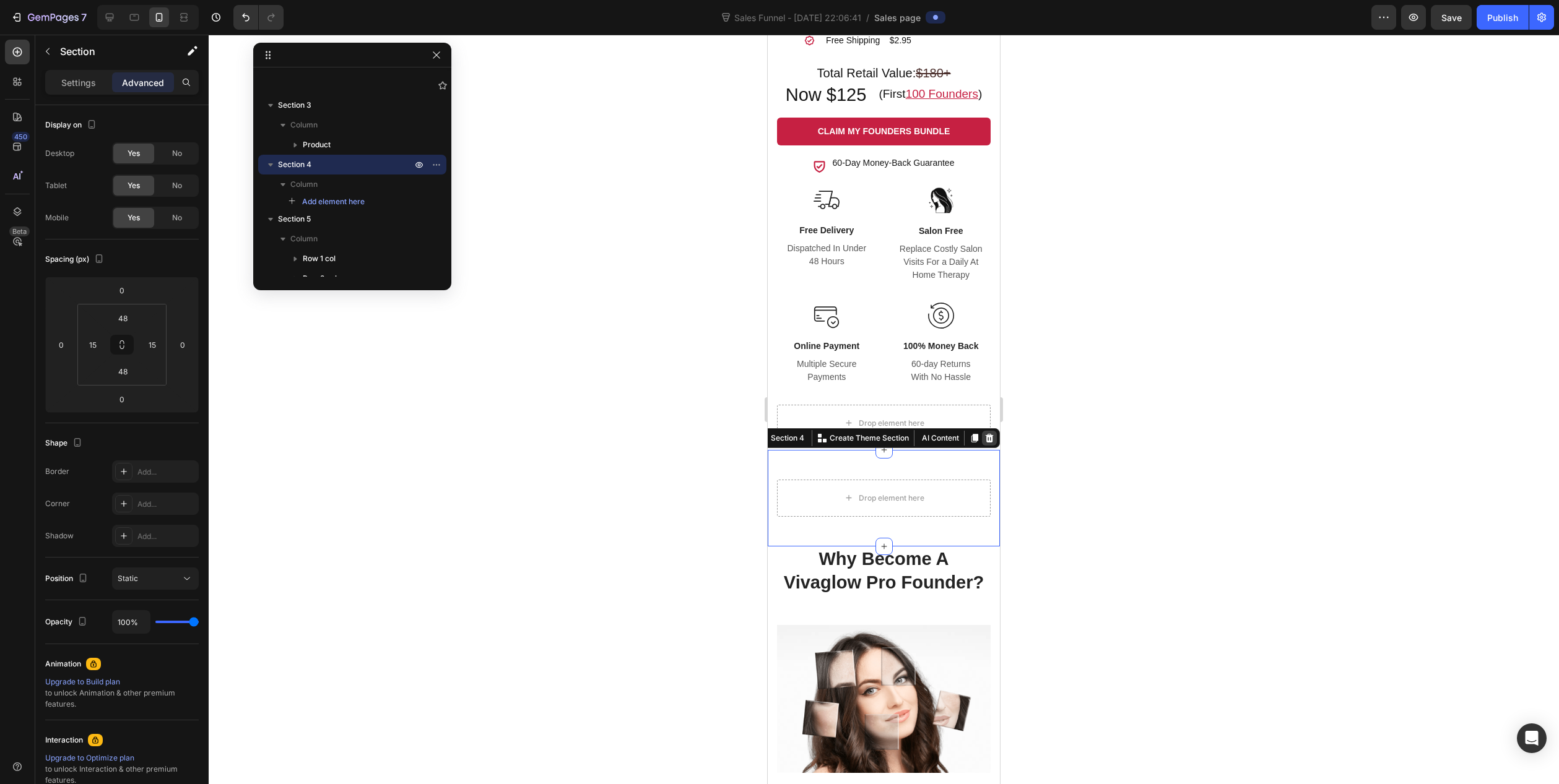
click at [985, 438] on icon at bounding box center [990, 439] width 10 height 10
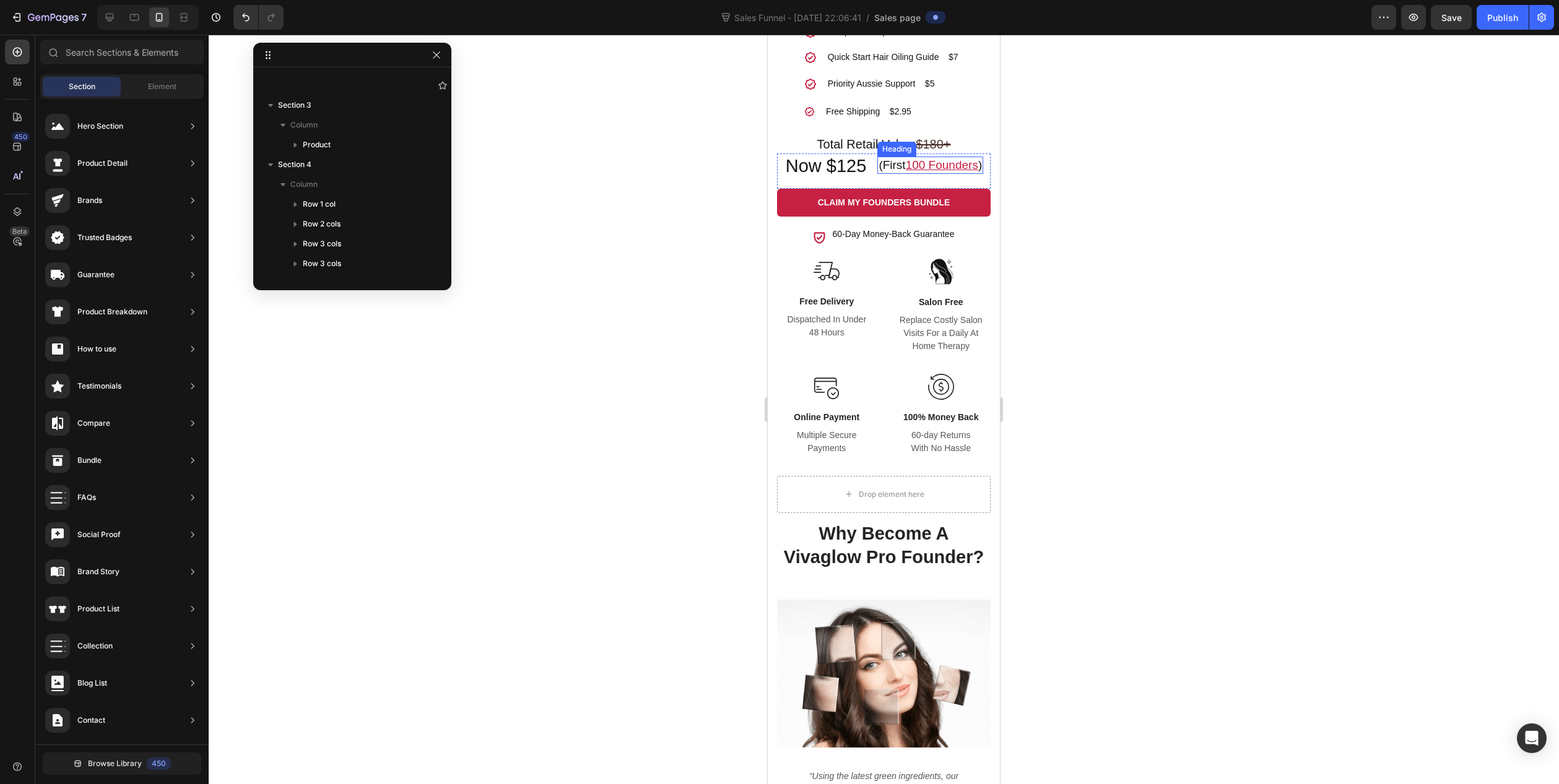
scroll to position [1176, 0]
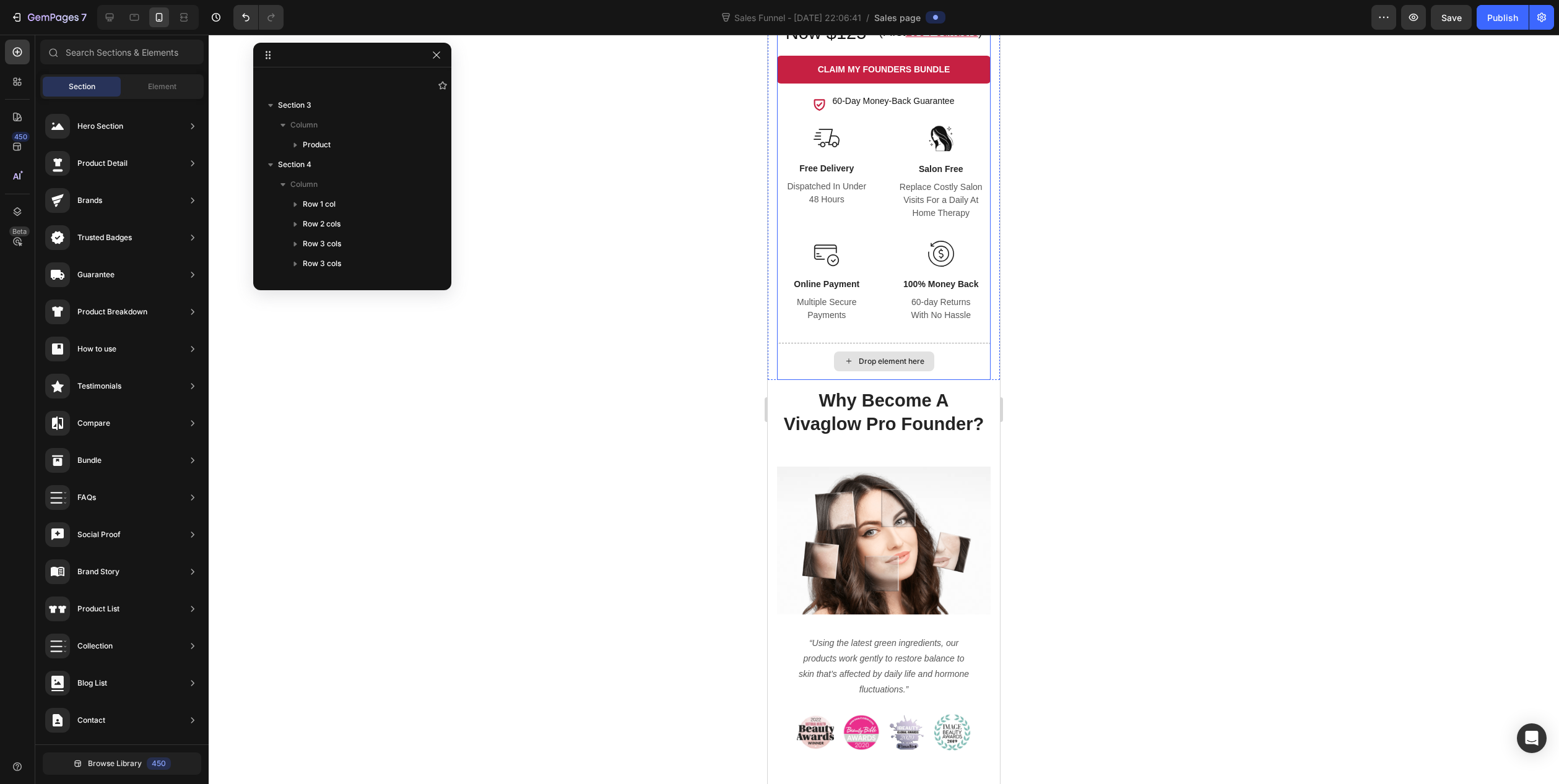
click at [882, 363] on div "Drop element here" at bounding box center [892, 361] width 66 height 10
click at [151, 85] on span "Element" at bounding box center [162, 86] width 29 height 11
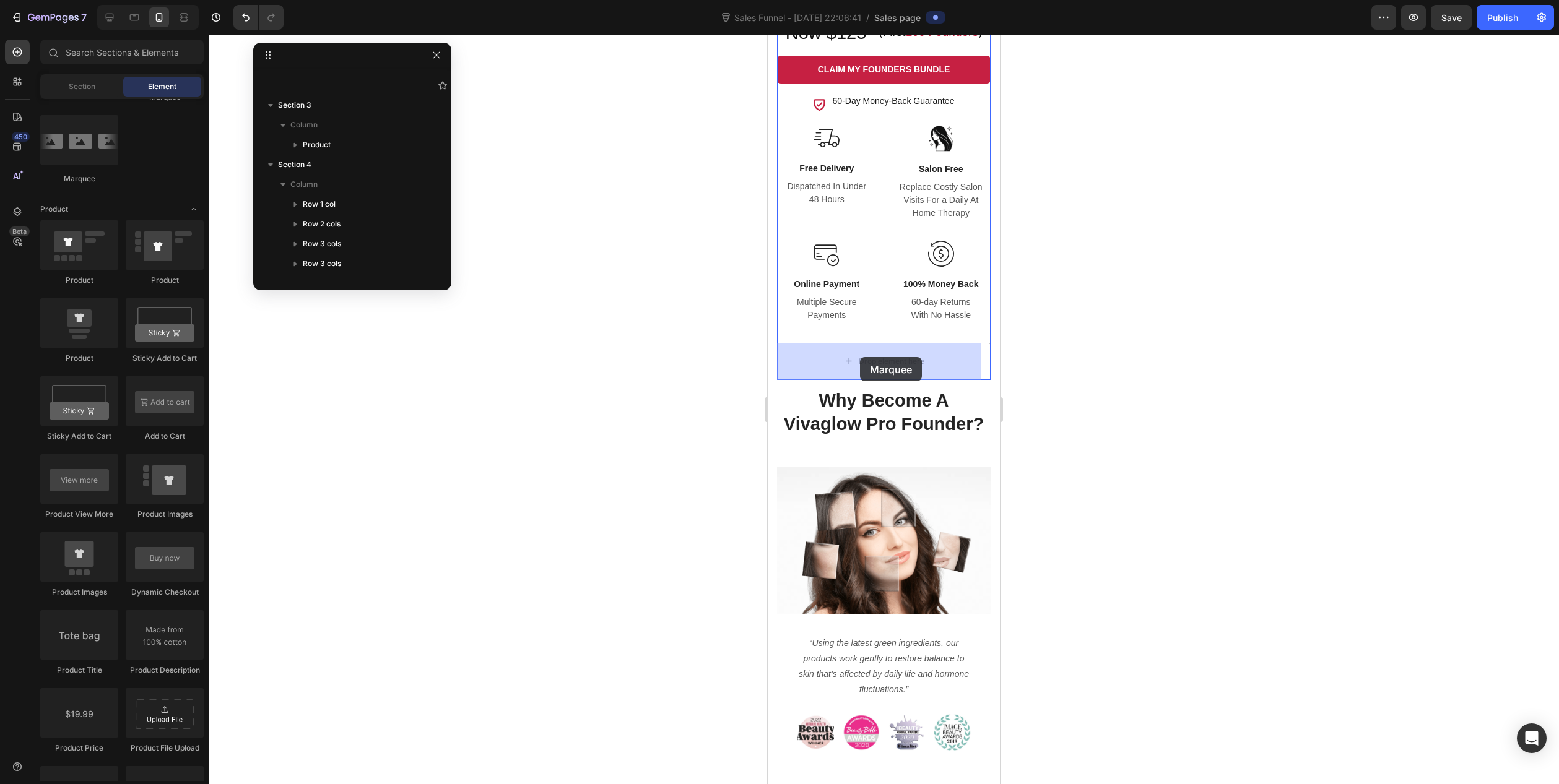
drag, startPoint x: 1113, startPoint y: 209, endPoint x: 860, endPoint y: 357, distance: 293.1
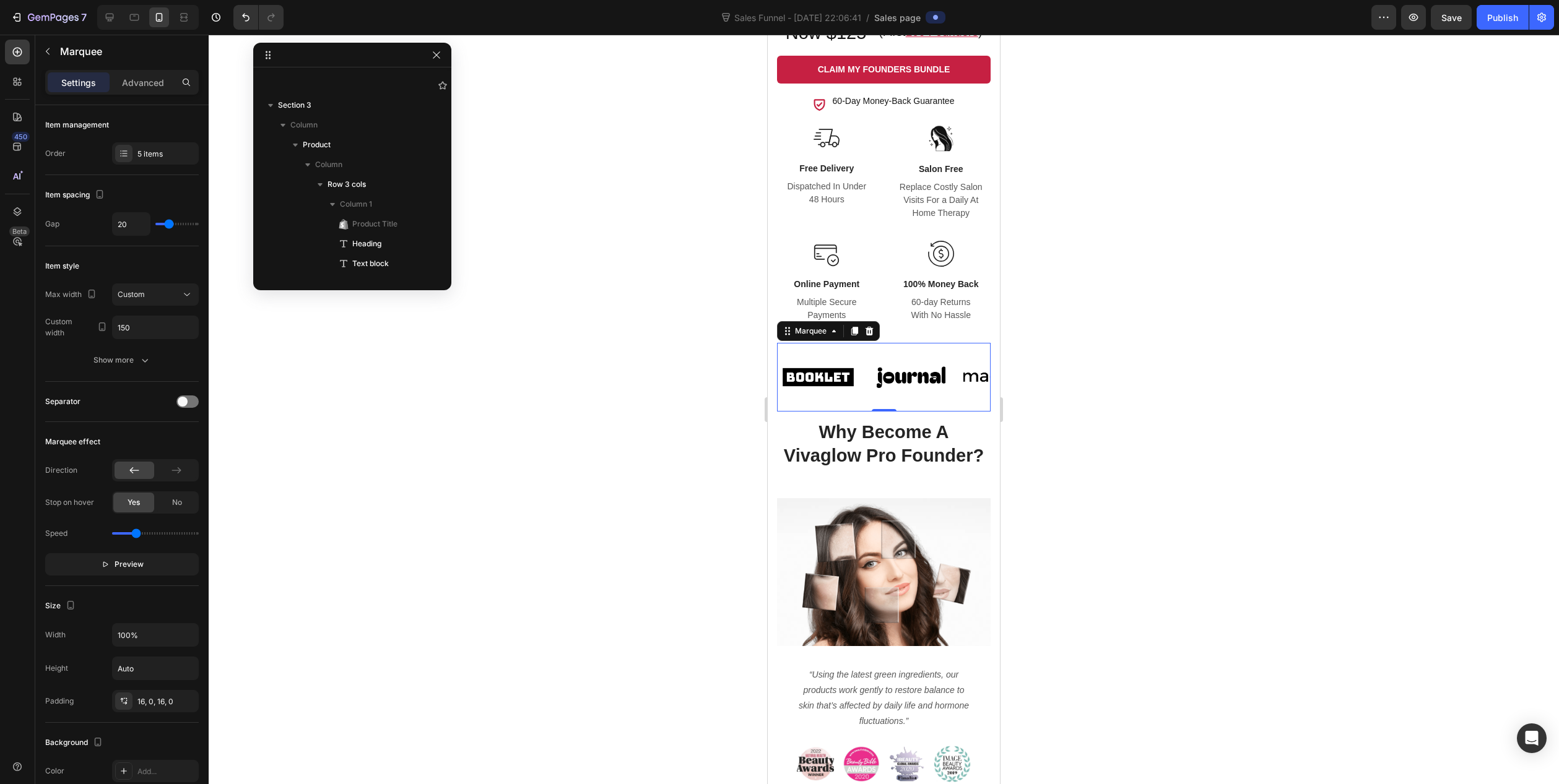
scroll to position [1304, 0]
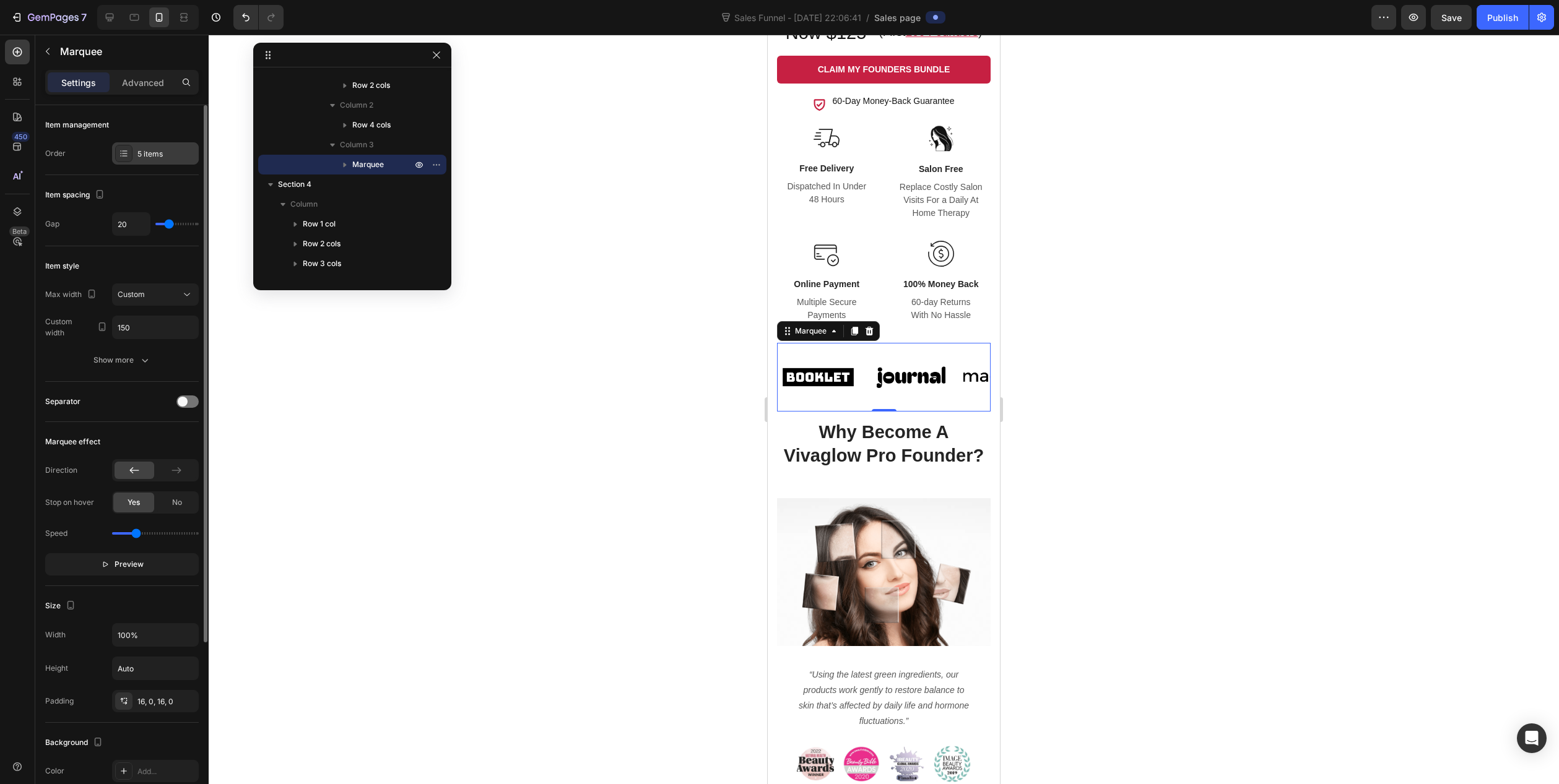
click at [144, 153] on div "5 items" at bounding box center [166, 154] width 58 height 11
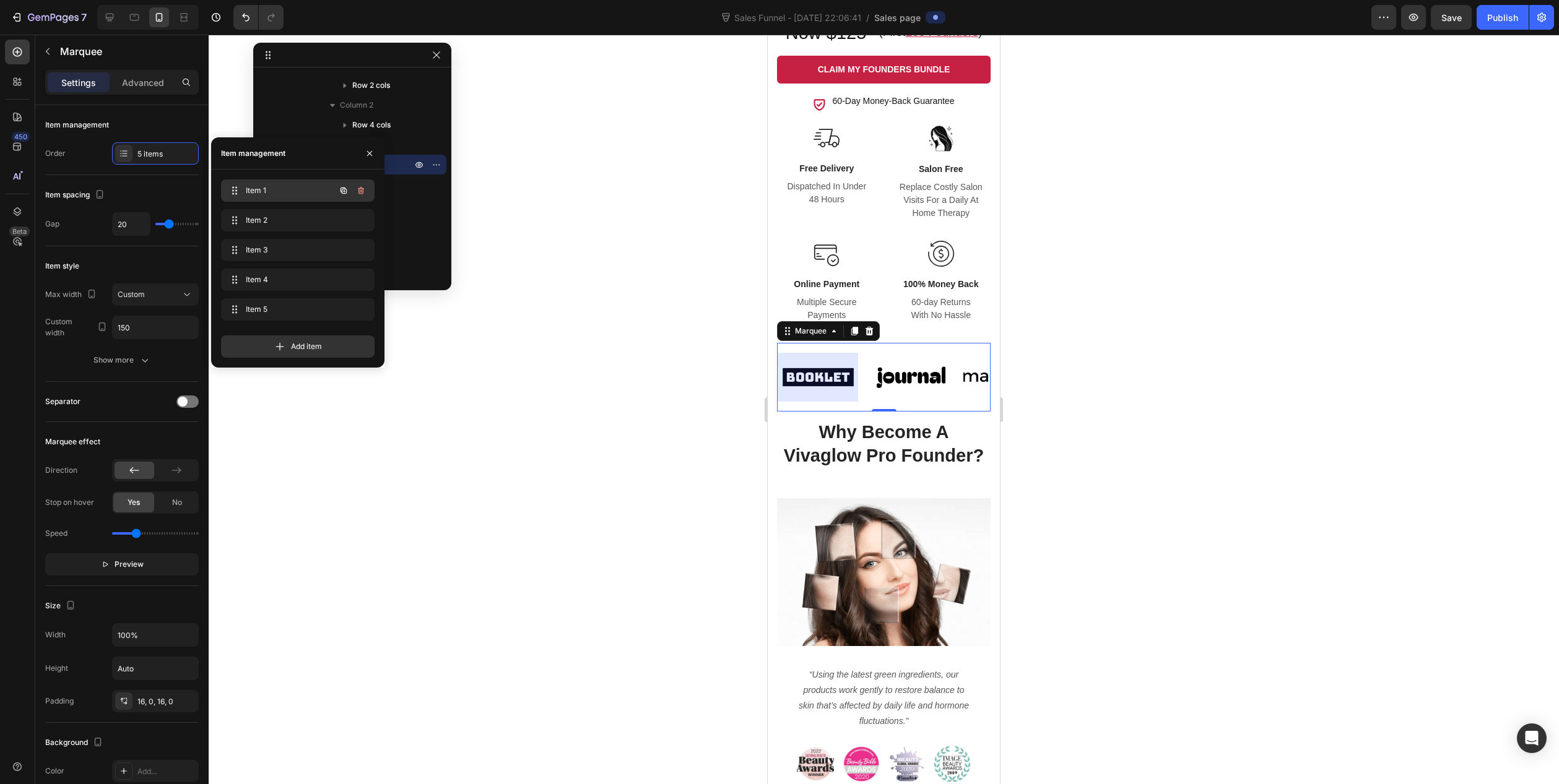
click at [305, 189] on span "Item 1" at bounding box center [281, 190] width 70 height 11
click at [825, 378] on img at bounding box center [818, 377] width 80 height 34
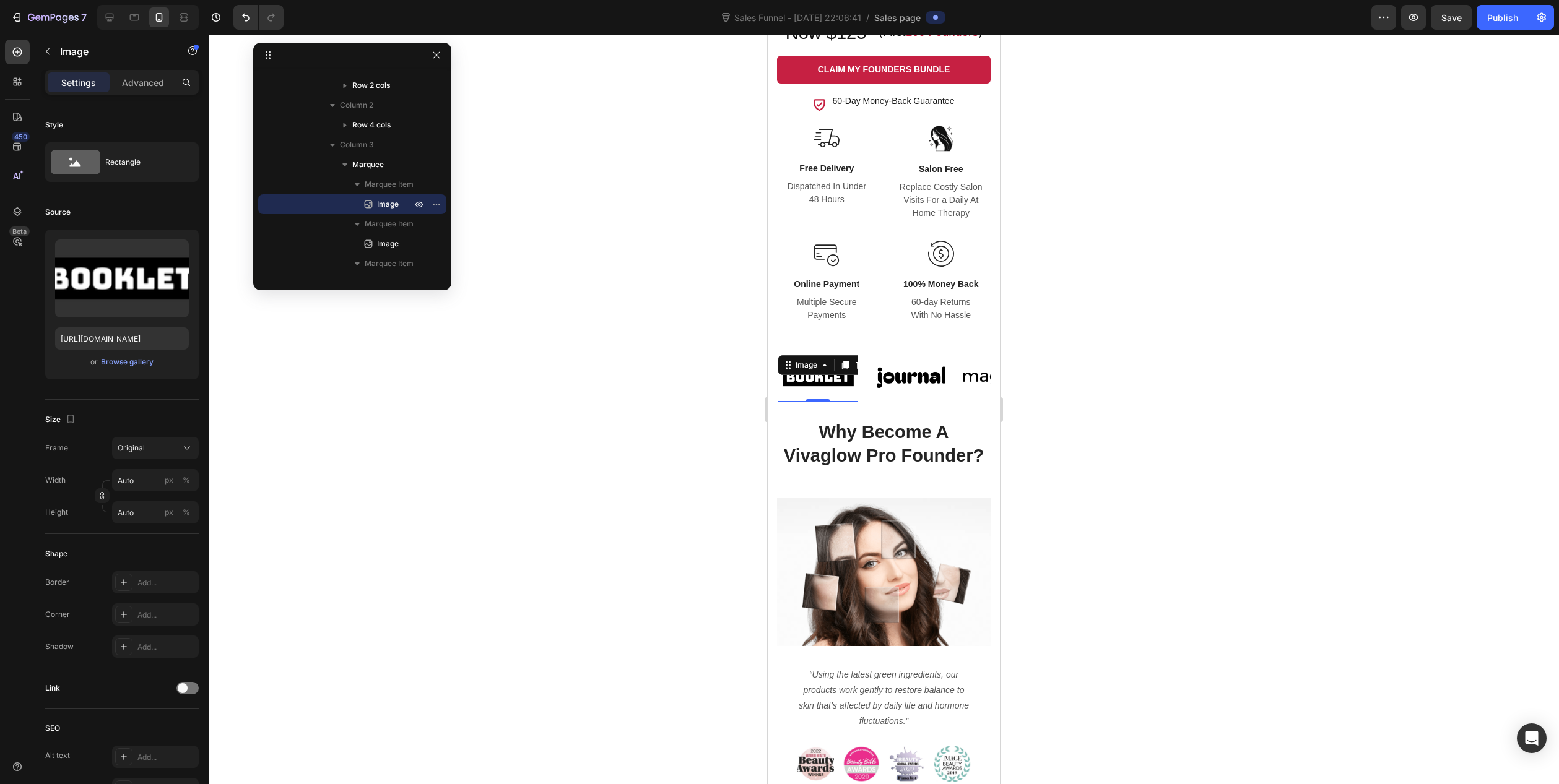
click at [812, 374] on div "Image" at bounding box center [824, 365] width 93 height 20
click at [813, 368] on div "Image" at bounding box center [807, 365] width 27 height 11
click at [839, 387] on img at bounding box center [818, 377] width 80 height 34
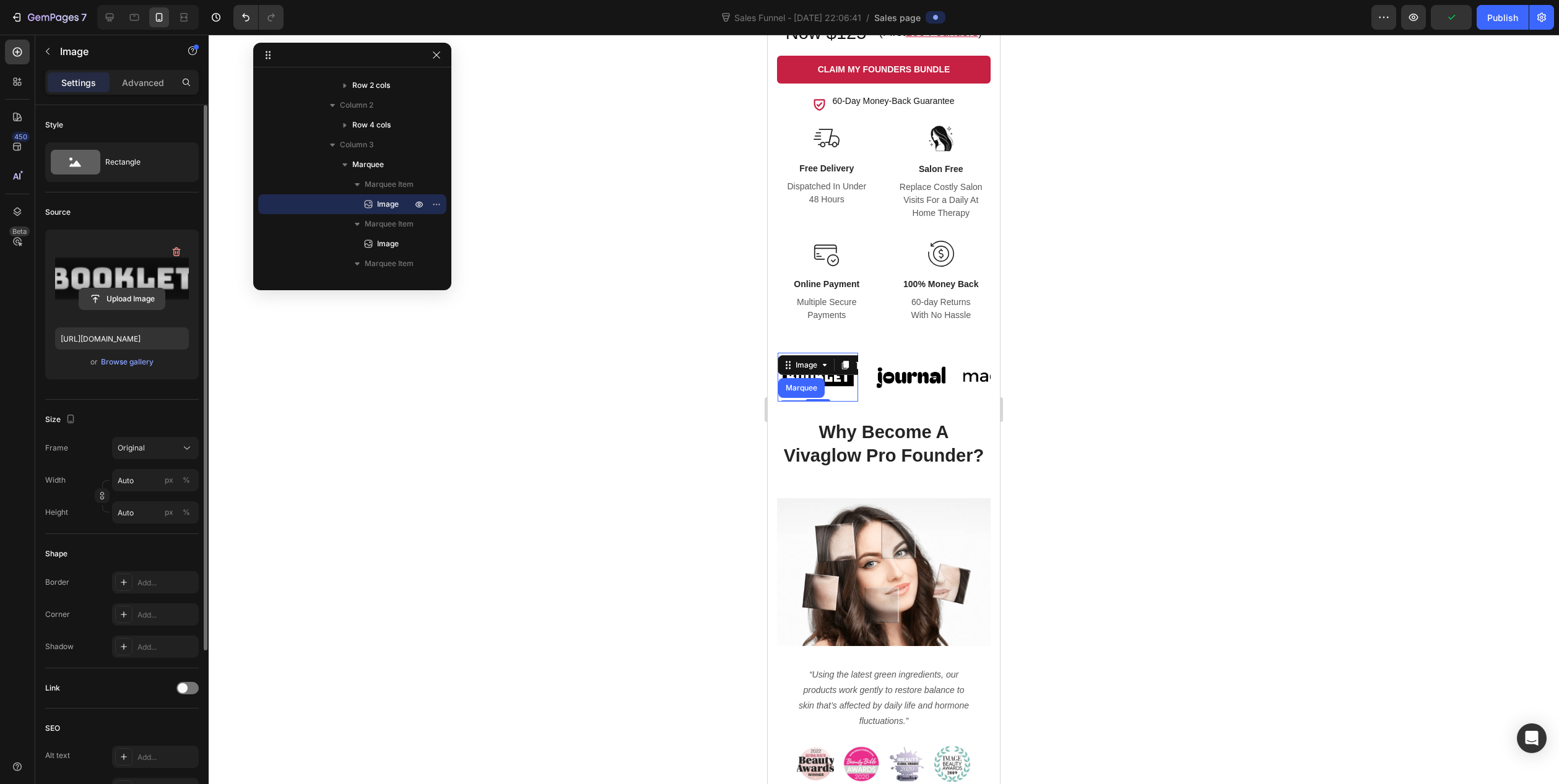
click at [139, 296] on input "file" at bounding box center [122, 299] width 86 height 21
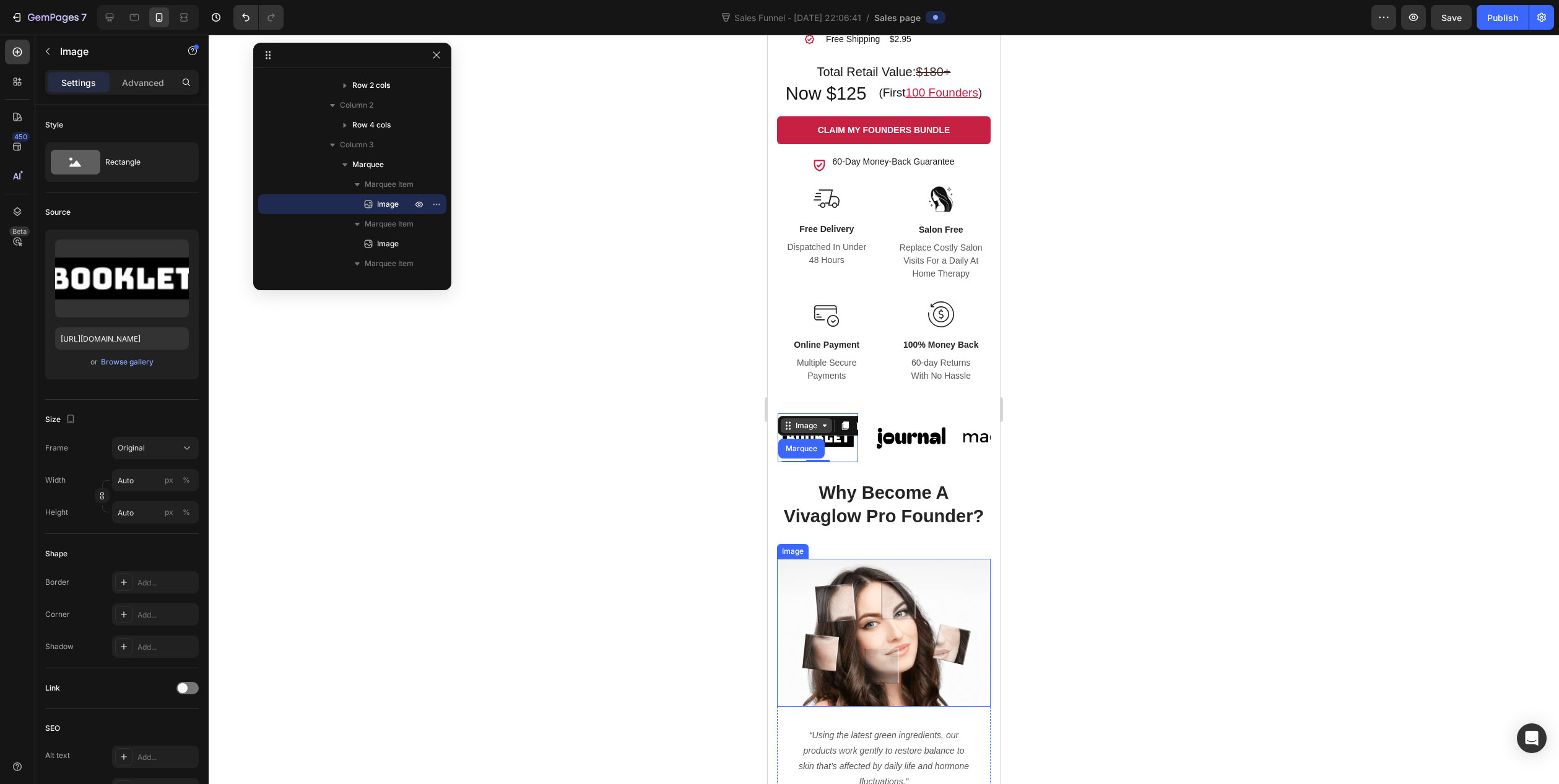
scroll to position [1114, 0]
click at [874, 409] on div "Image Marquee Row 3 cols Product 0 Image Image Image Image Image 0 Image Image …" at bounding box center [884, 439] width 213 height 69
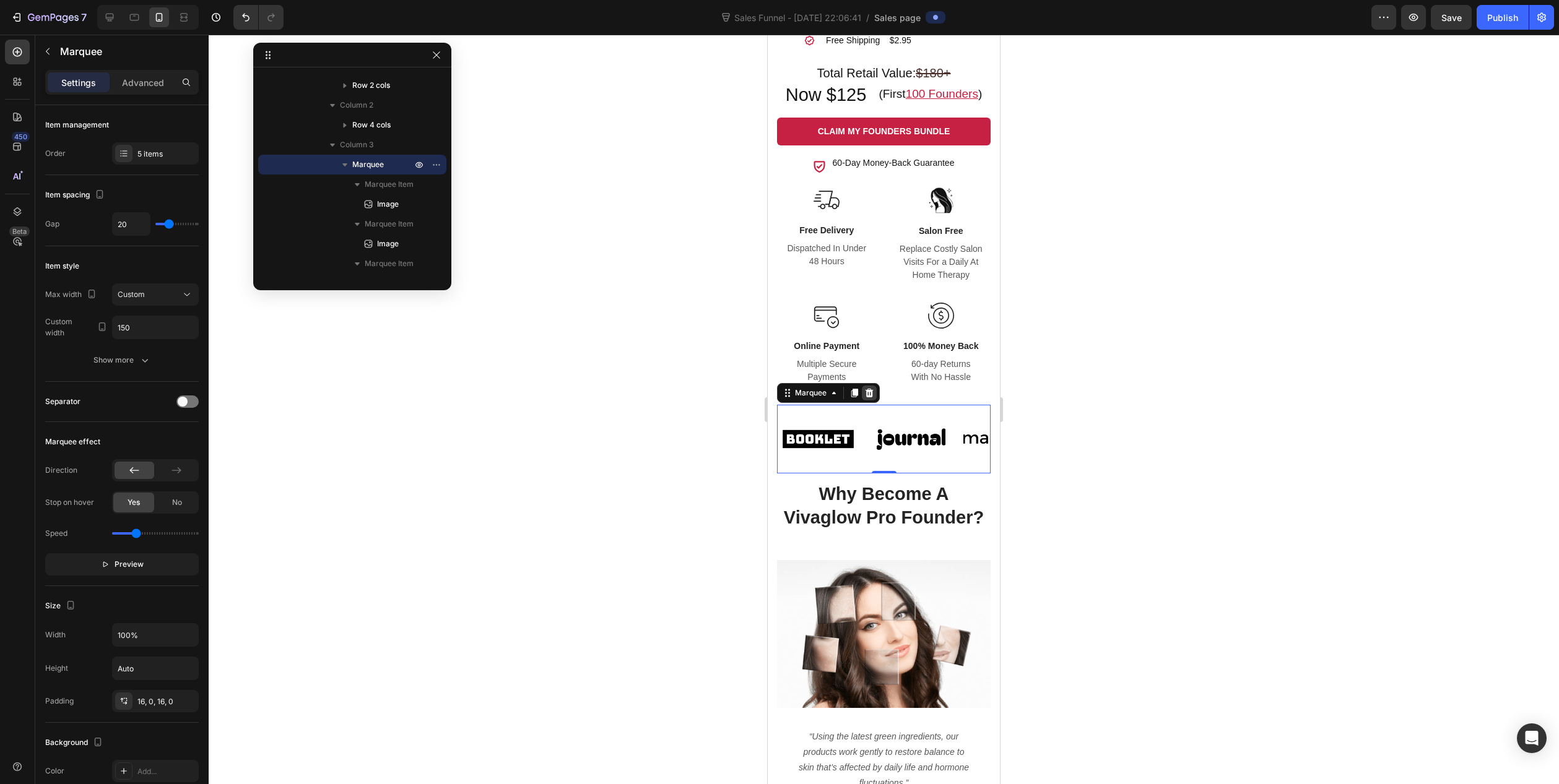
click at [871, 395] on icon at bounding box center [869, 393] width 8 height 9
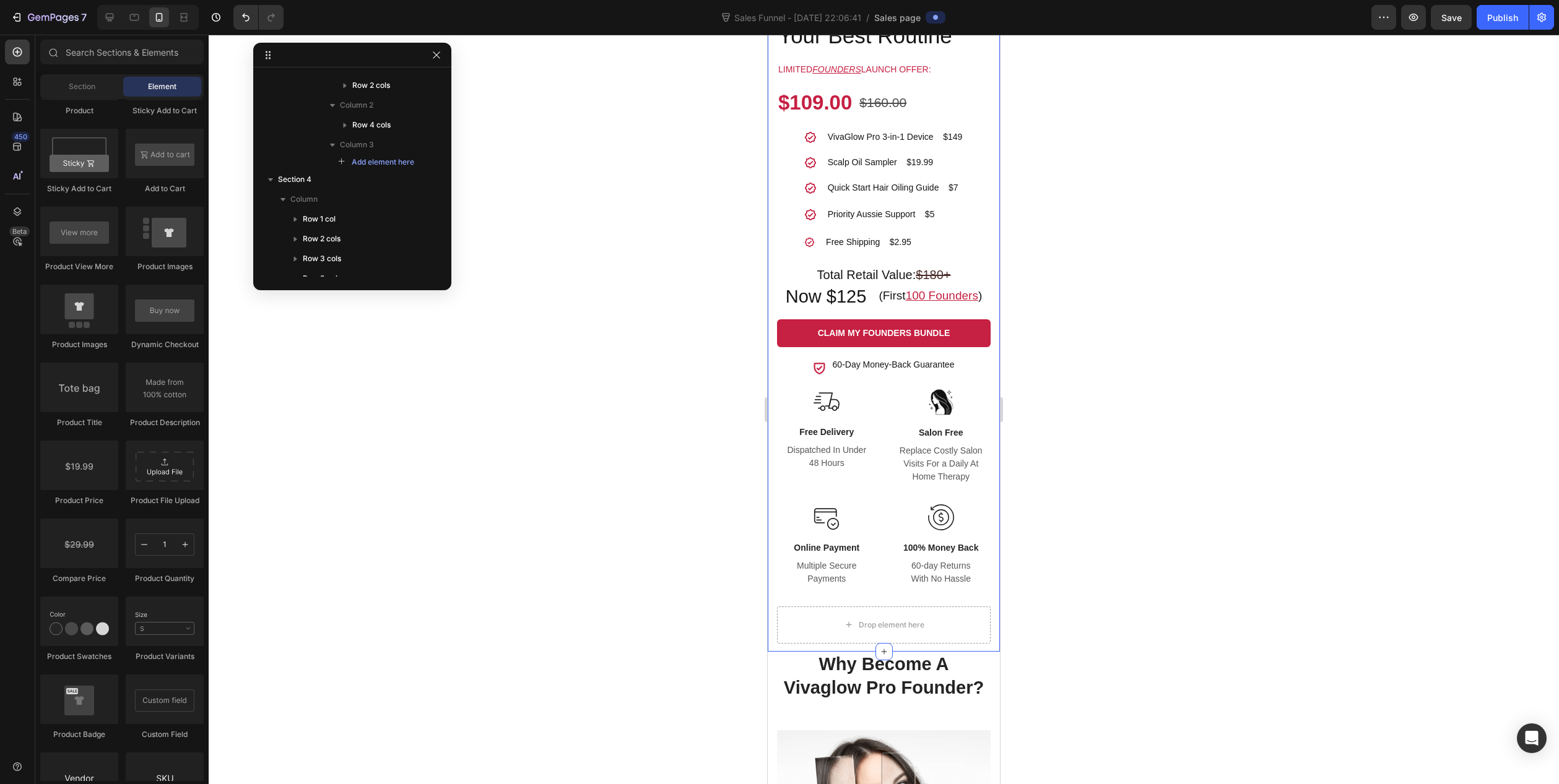
scroll to position [928, 0]
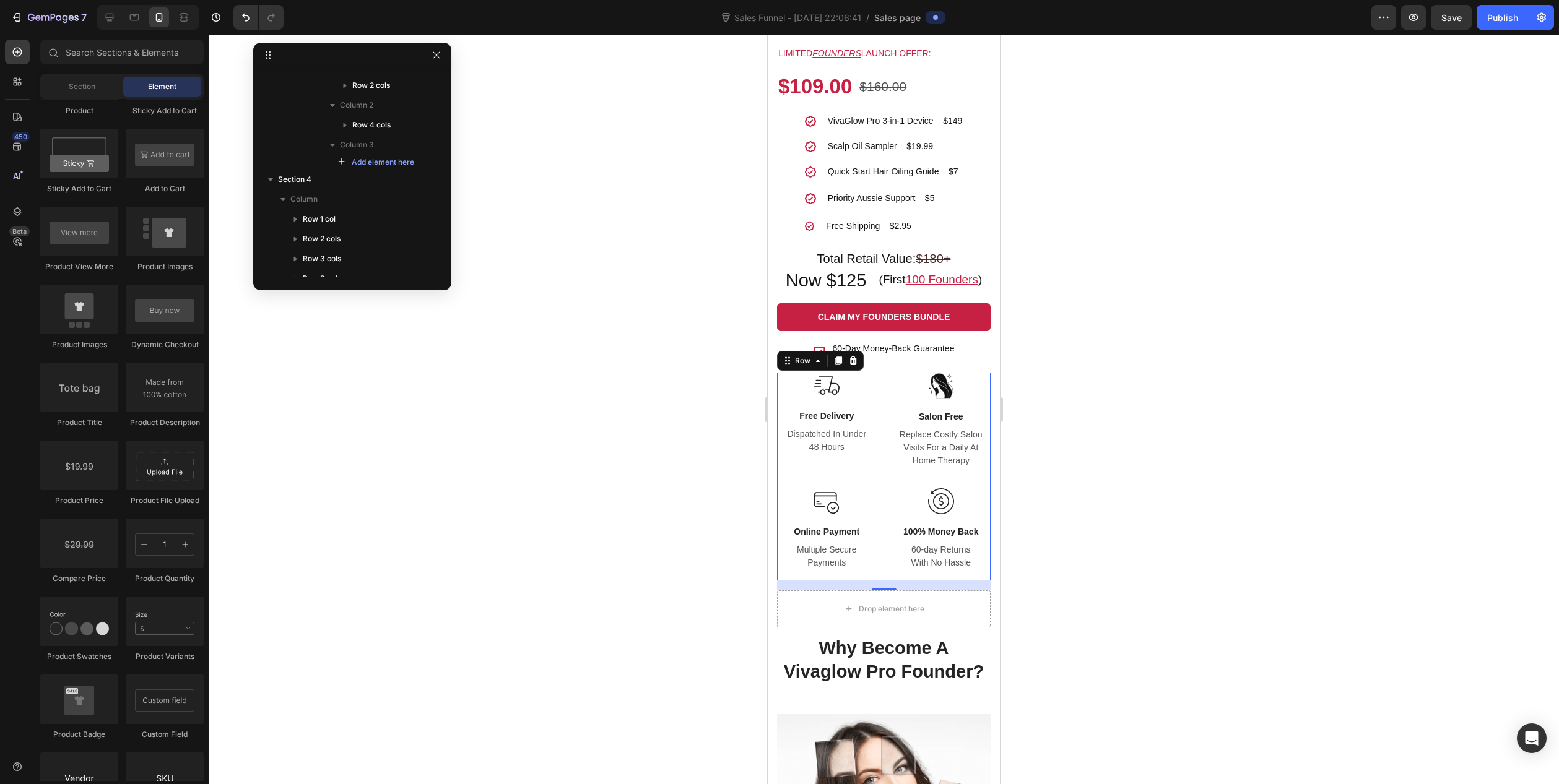
click at [780, 478] on div "Image Free Delivery Text block Dispatched In Under 48 Hours Text block Row" at bounding box center [827, 430] width 100 height 115
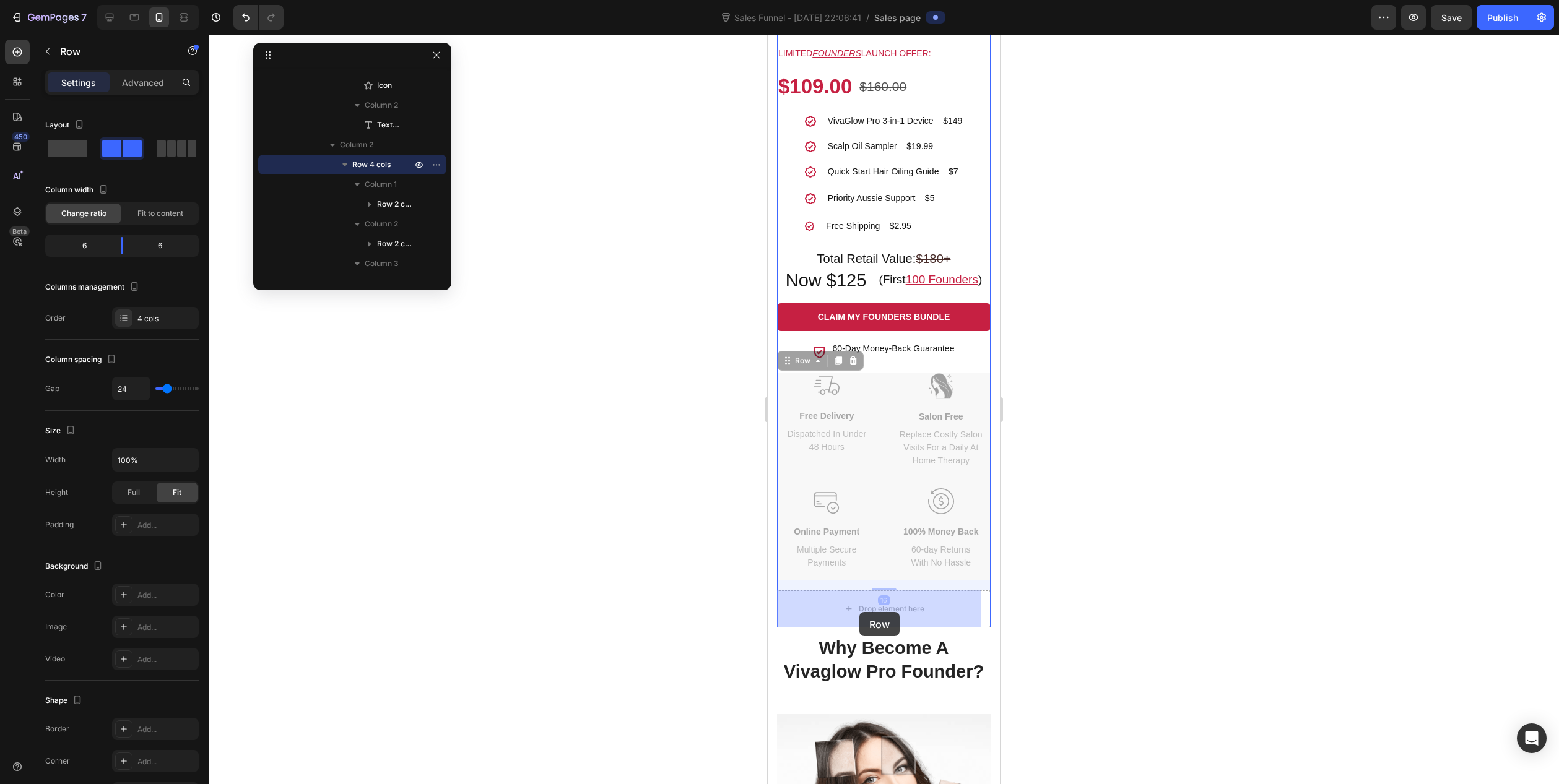
drag, startPoint x: 874, startPoint y: 470, endPoint x: 860, endPoint y: 612, distance: 142.7
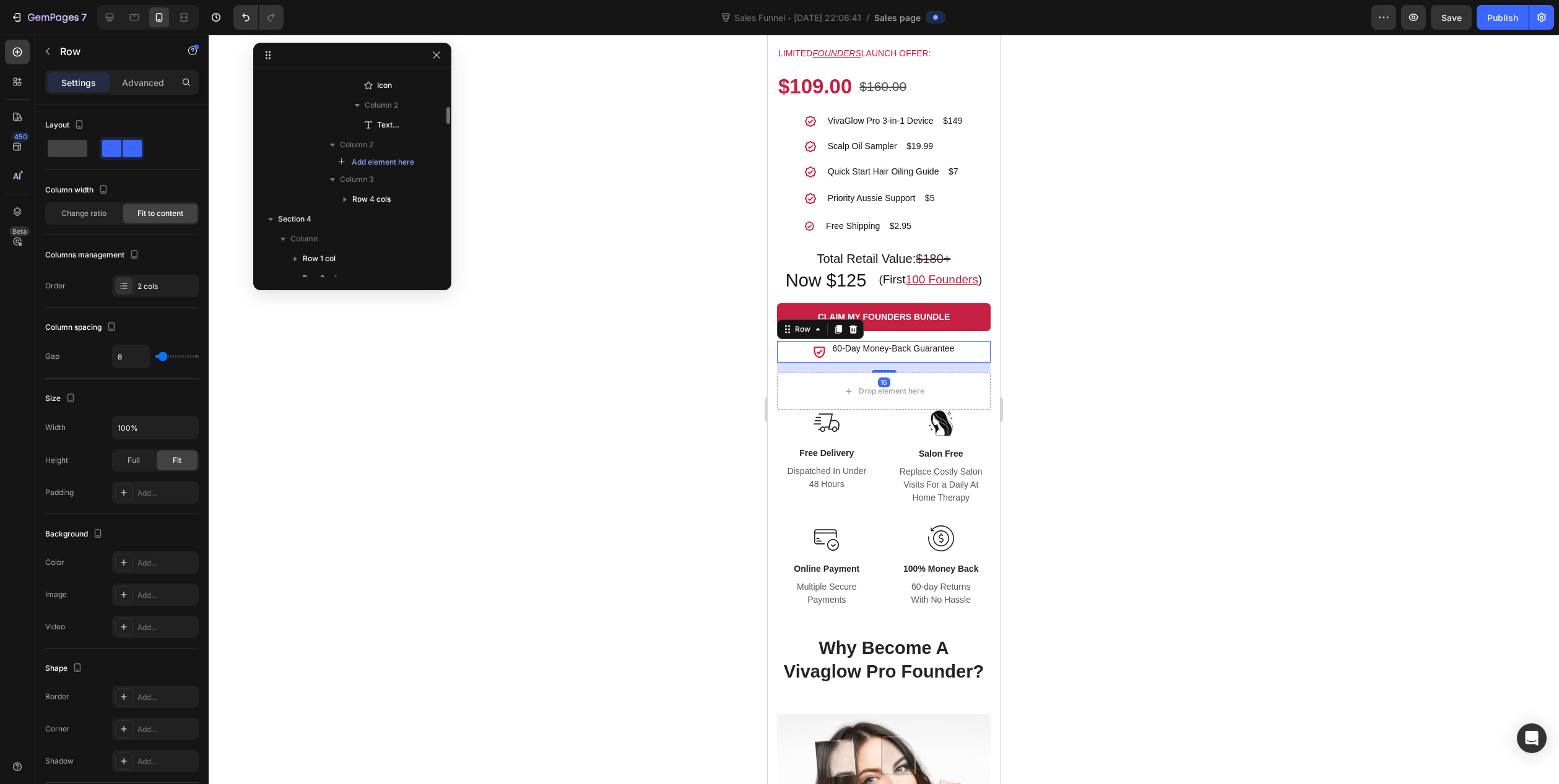
click at [804, 359] on div "Icon 60-Day Money-Back Guarantee Text block Row 16" at bounding box center [884, 352] width 213 height 22
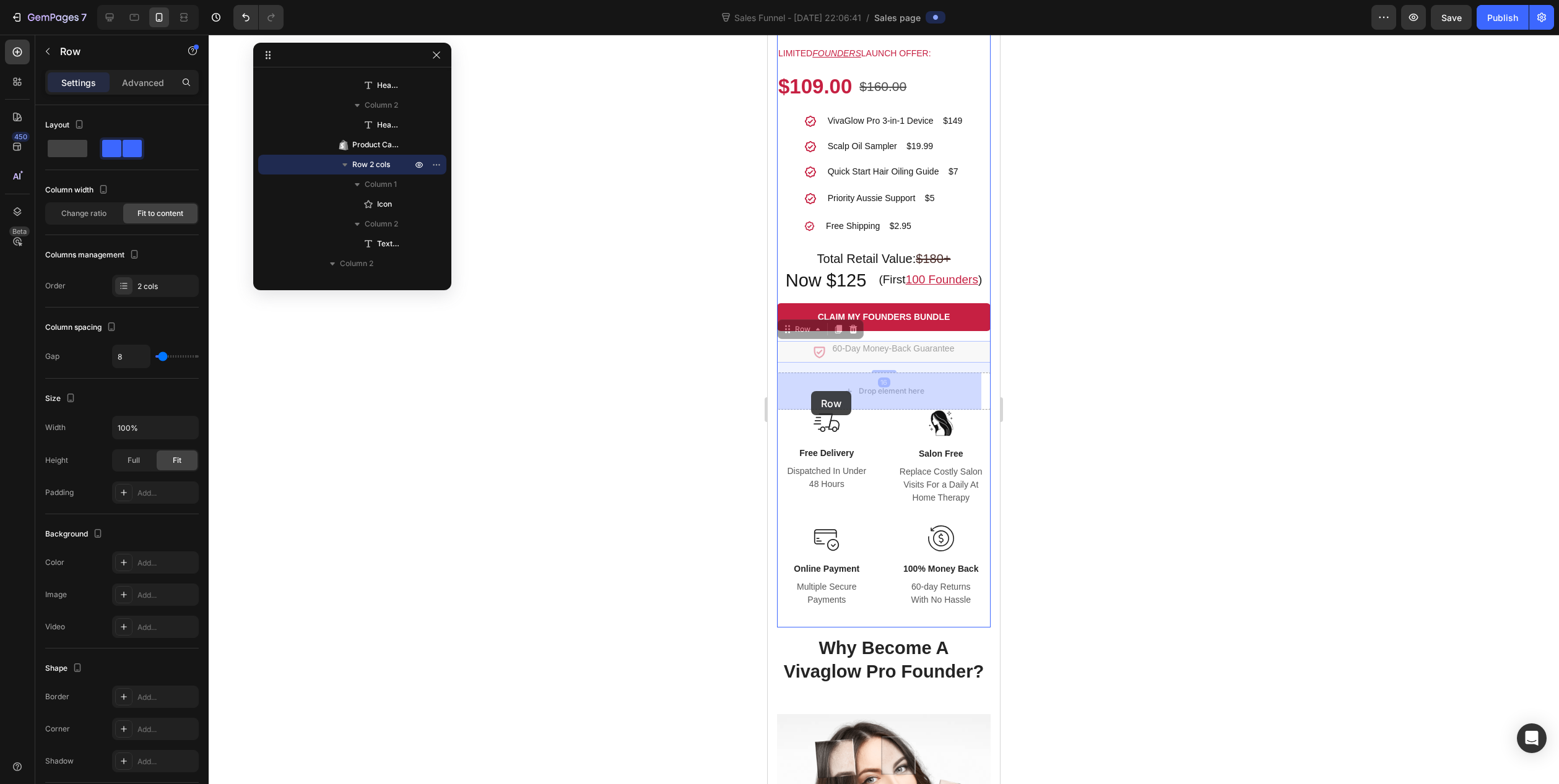
drag, startPoint x: 800, startPoint y: 353, endPoint x: 811, endPoint y: 391, distance: 39.6
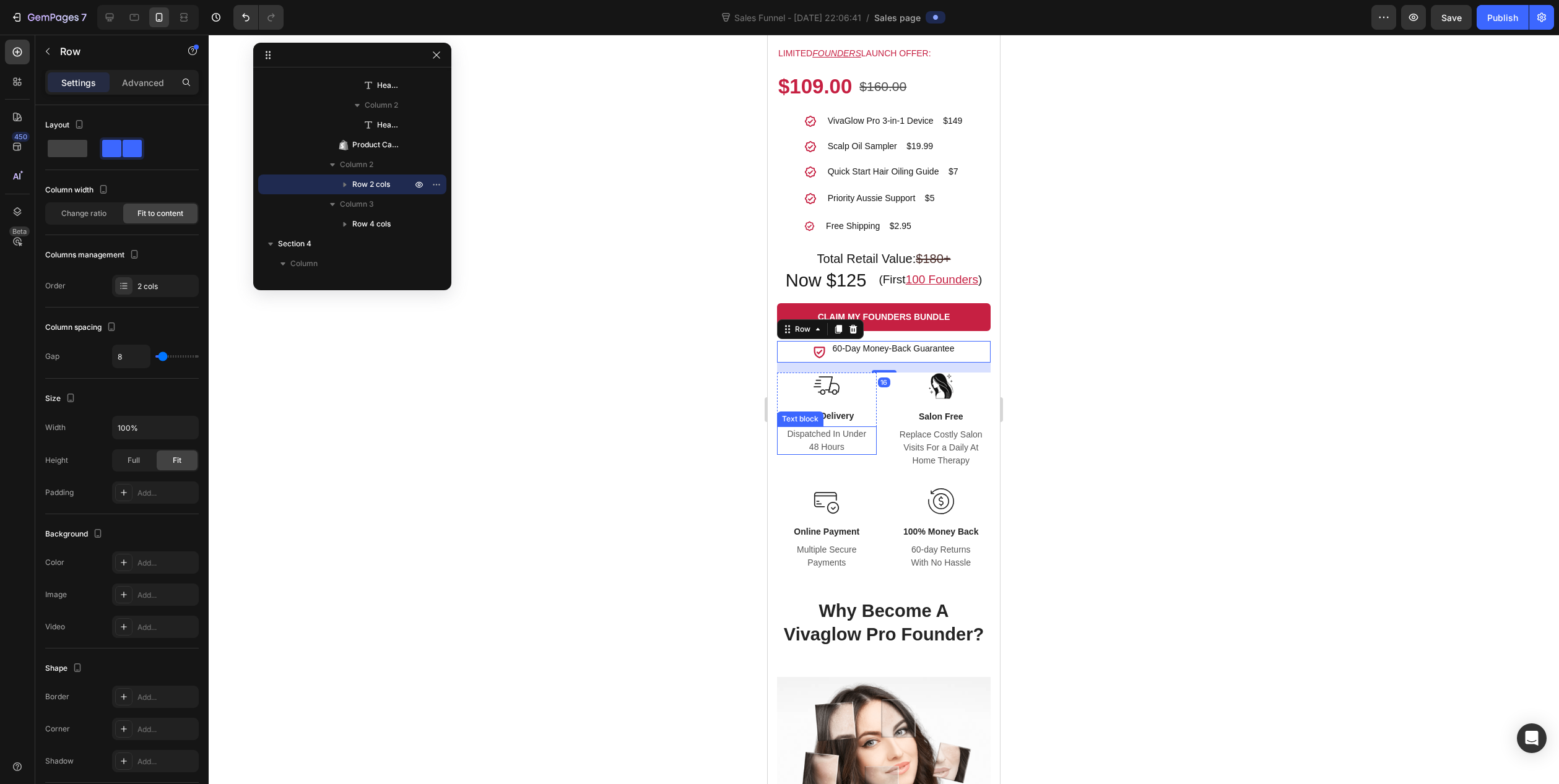
click at [703, 495] on div at bounding box center [884, 409] width 1351 height 750
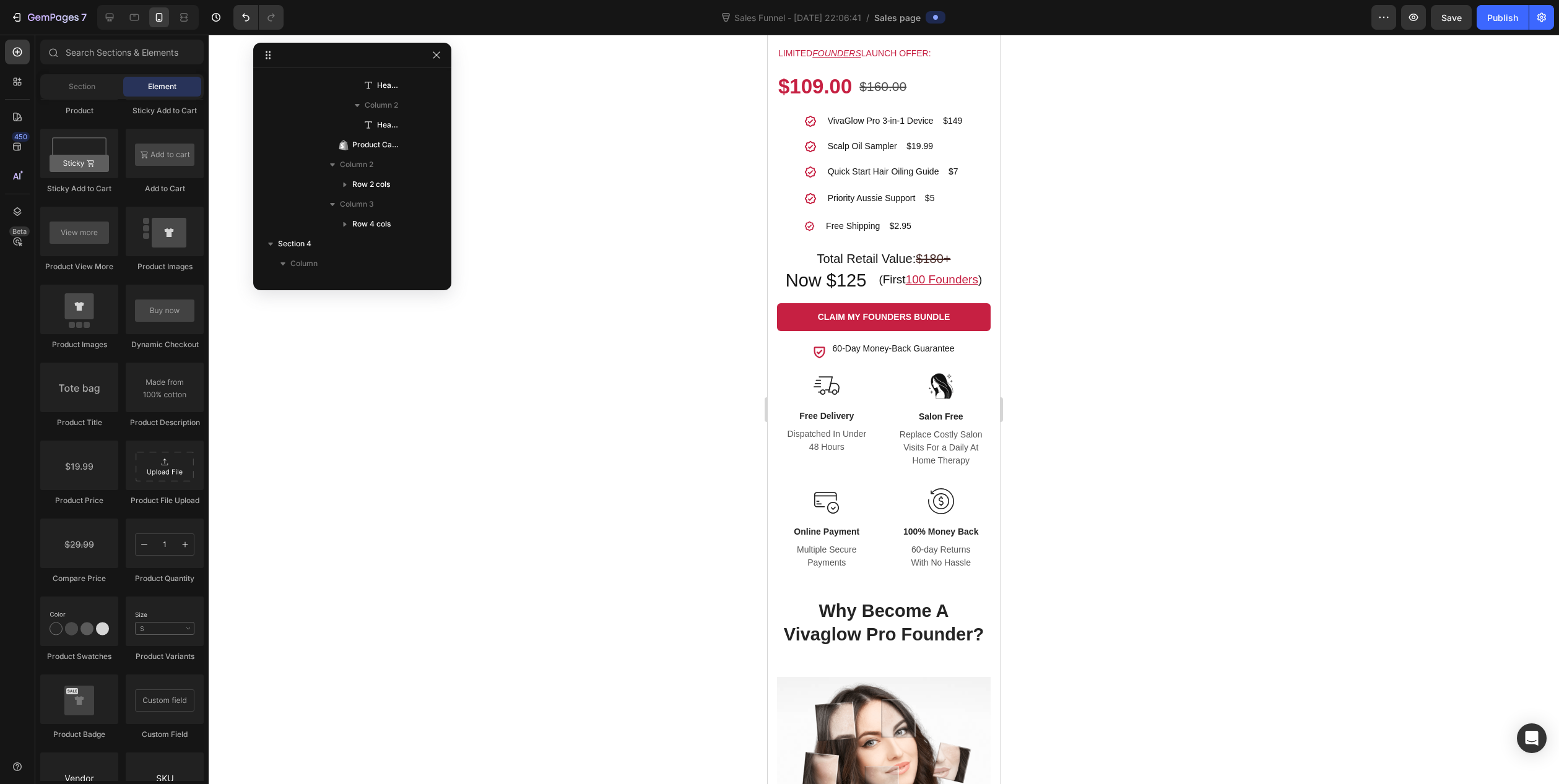
click at [489, 448] on div at bounding box center [884, 409] width 1351 height 750
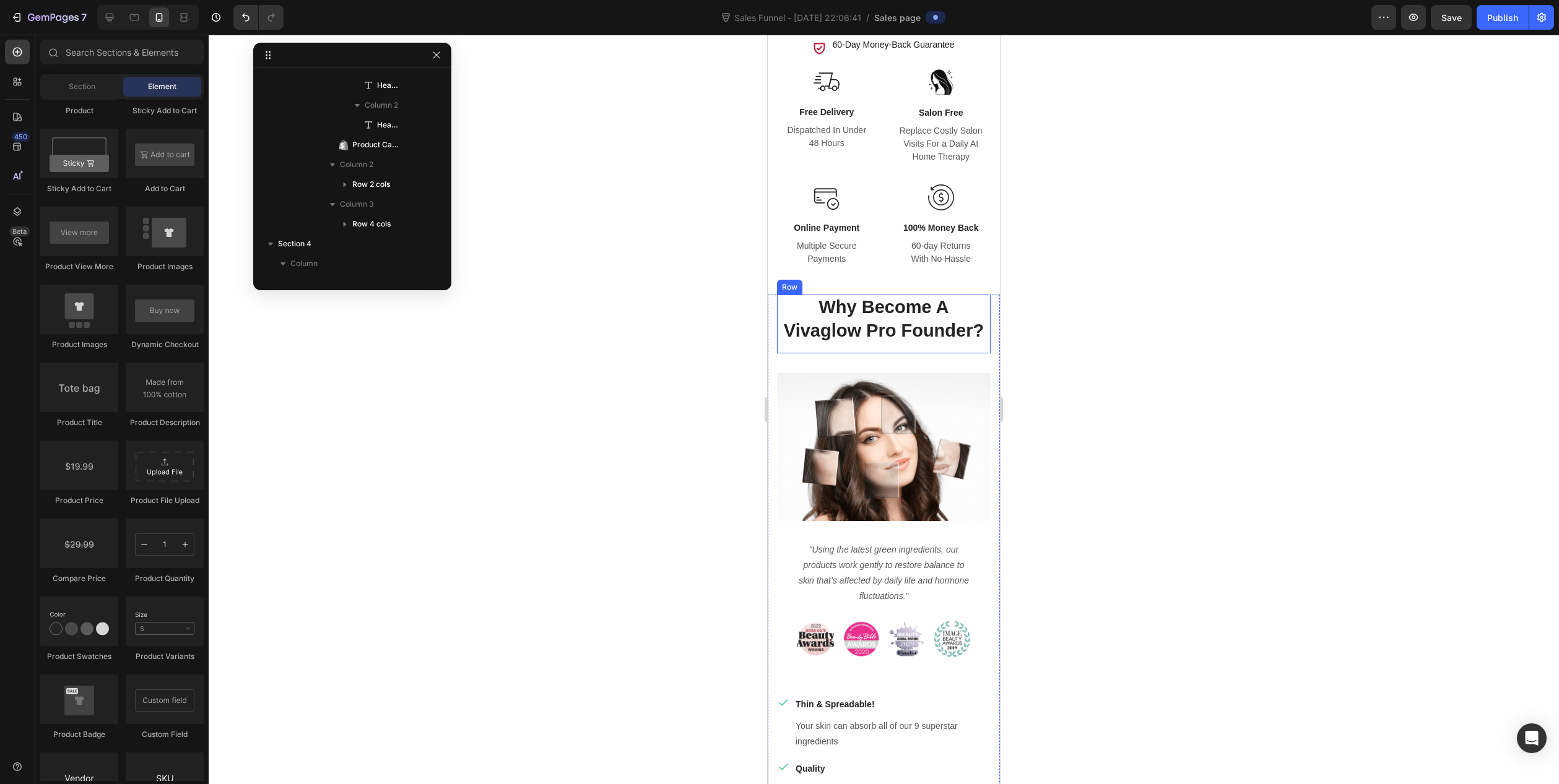
scroll to position [1238, 0]
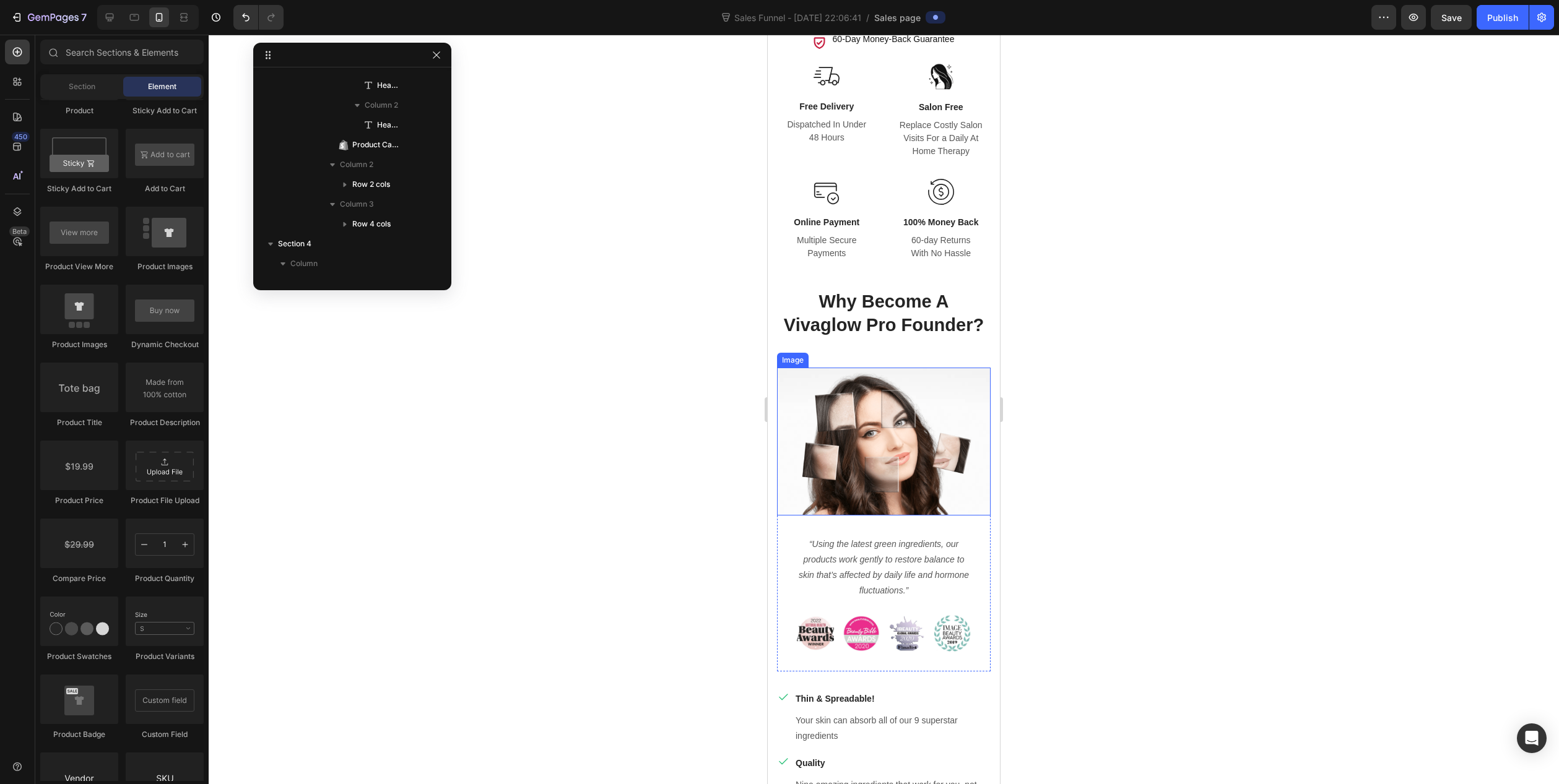
click at [865, 439] on img at bounding box center [884, 442] width 213 height 148
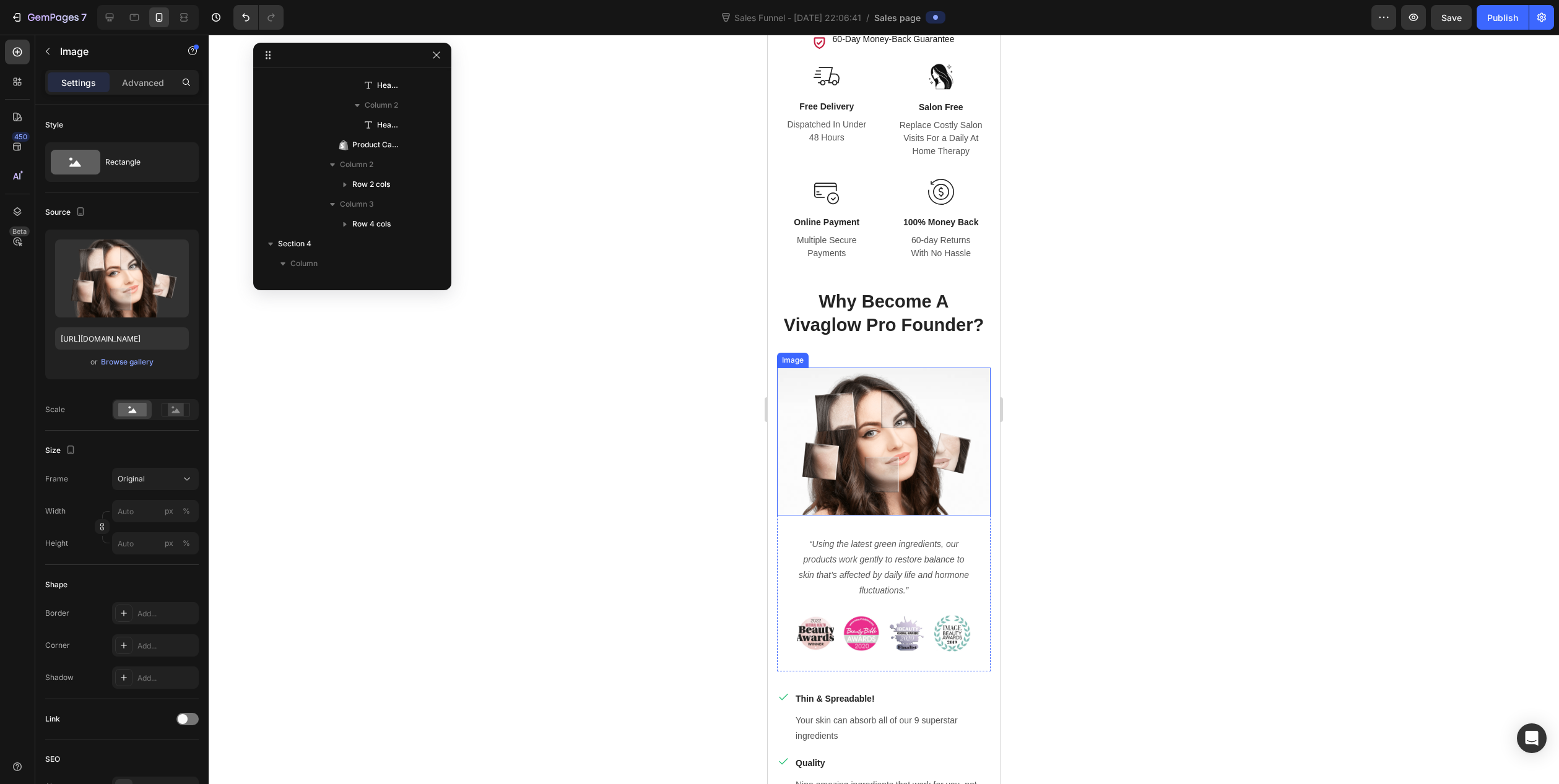
scroll to position [2097, 0]
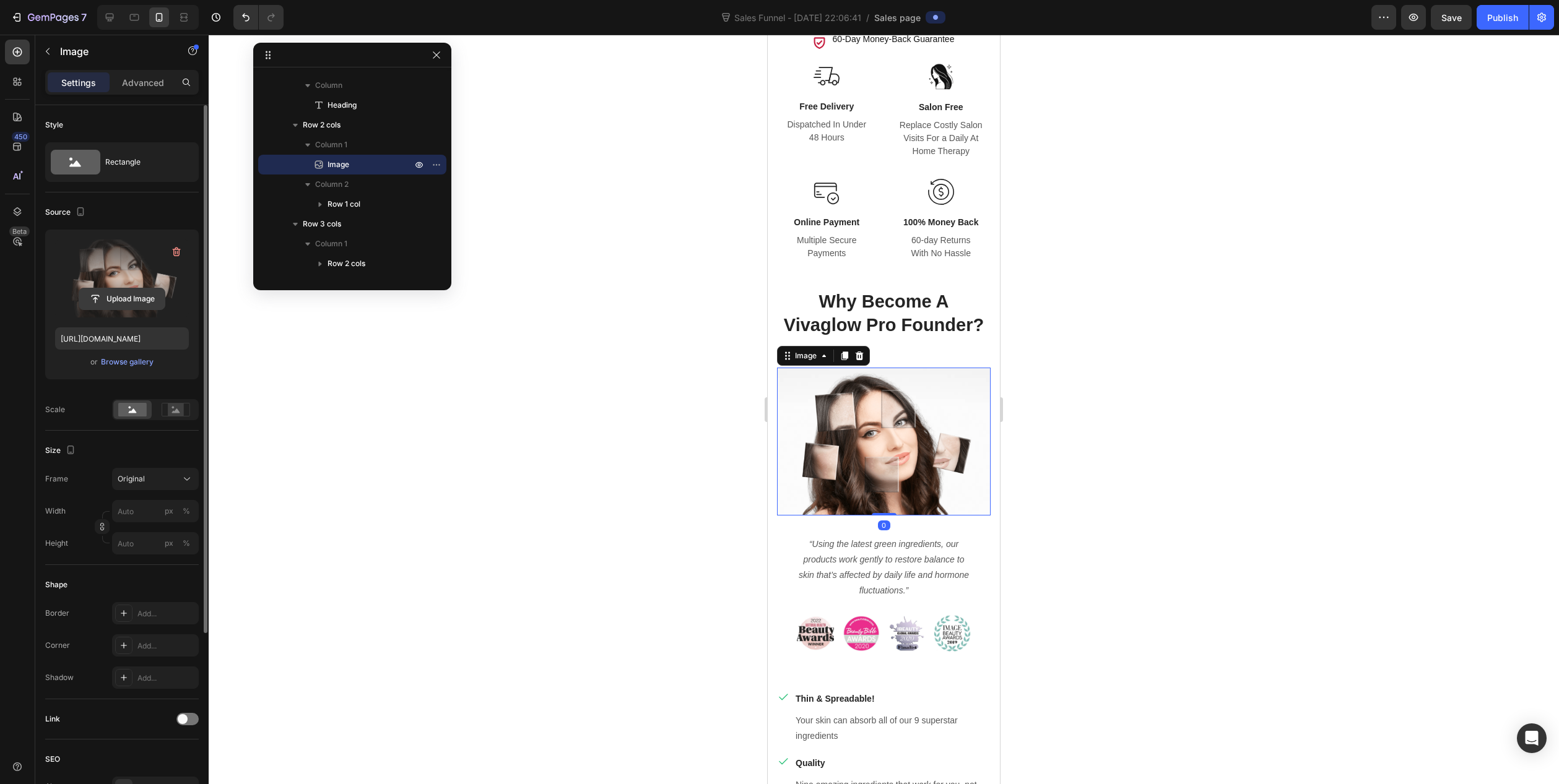
click at [124, 301] on input "file" at bounding box center [122, 299] width 86 height 21
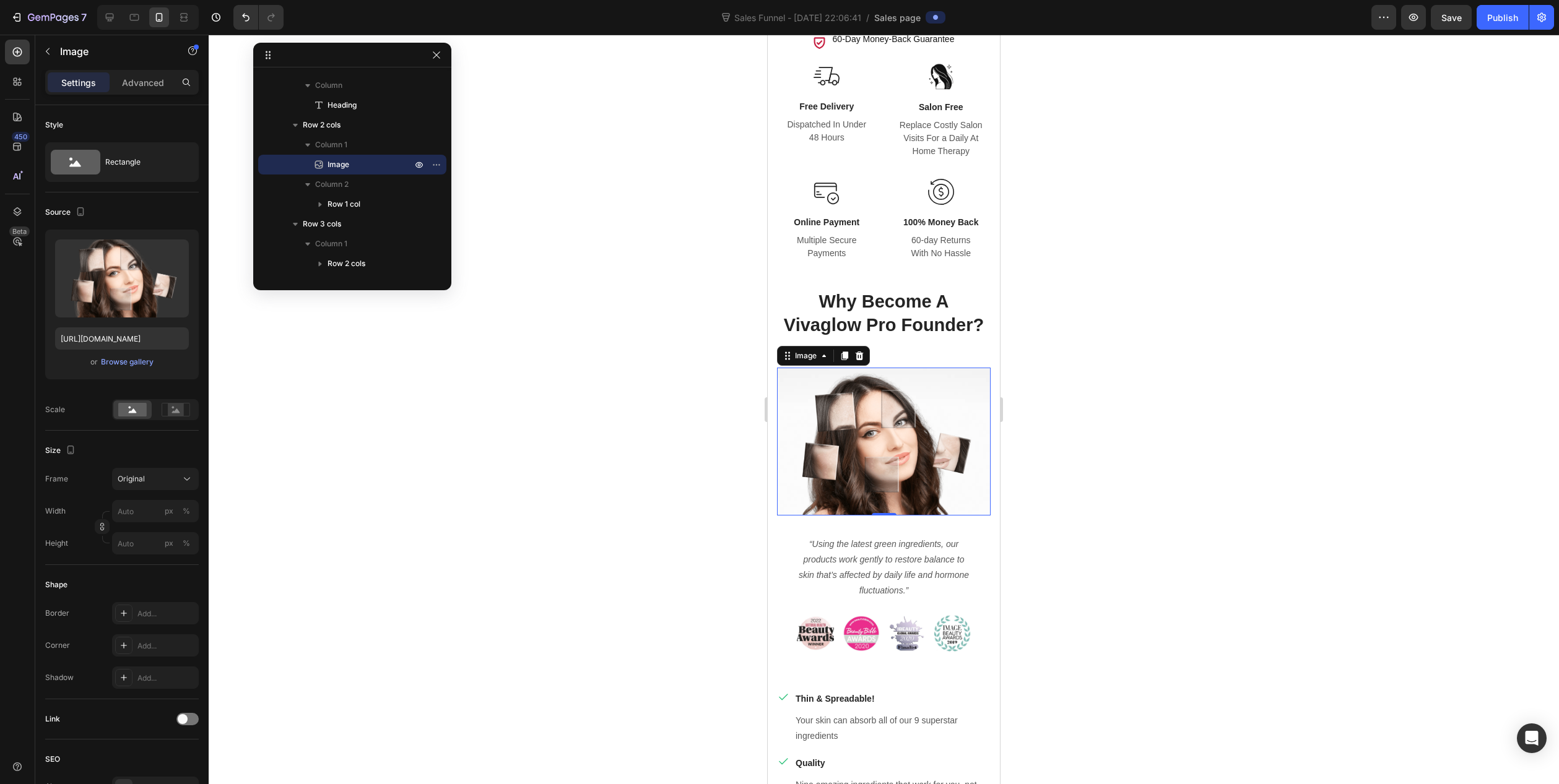
click at [528, 350] on div at bounding box center [884, 409] width 1351 height 750
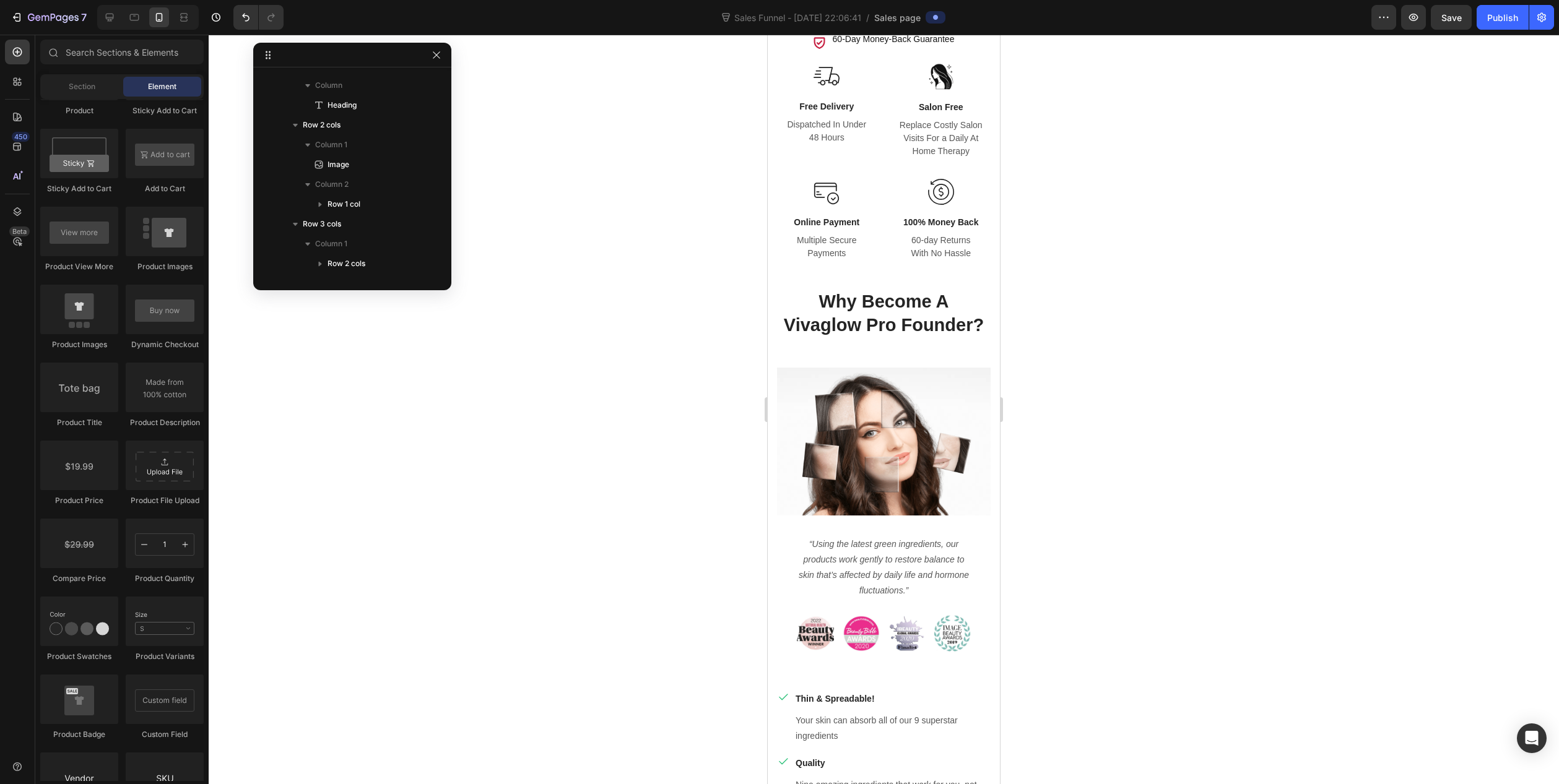
drag, startPoint x: 547, startPoint y: 365, endPoint x: 499, endPoint y: 193, distance: 178.6
click at [547, 364] on div at bounding box center [884, 409] width 1351 height 750
click at [430, 51] on button "button" at bounding box center [436, 55] width 15 height 15
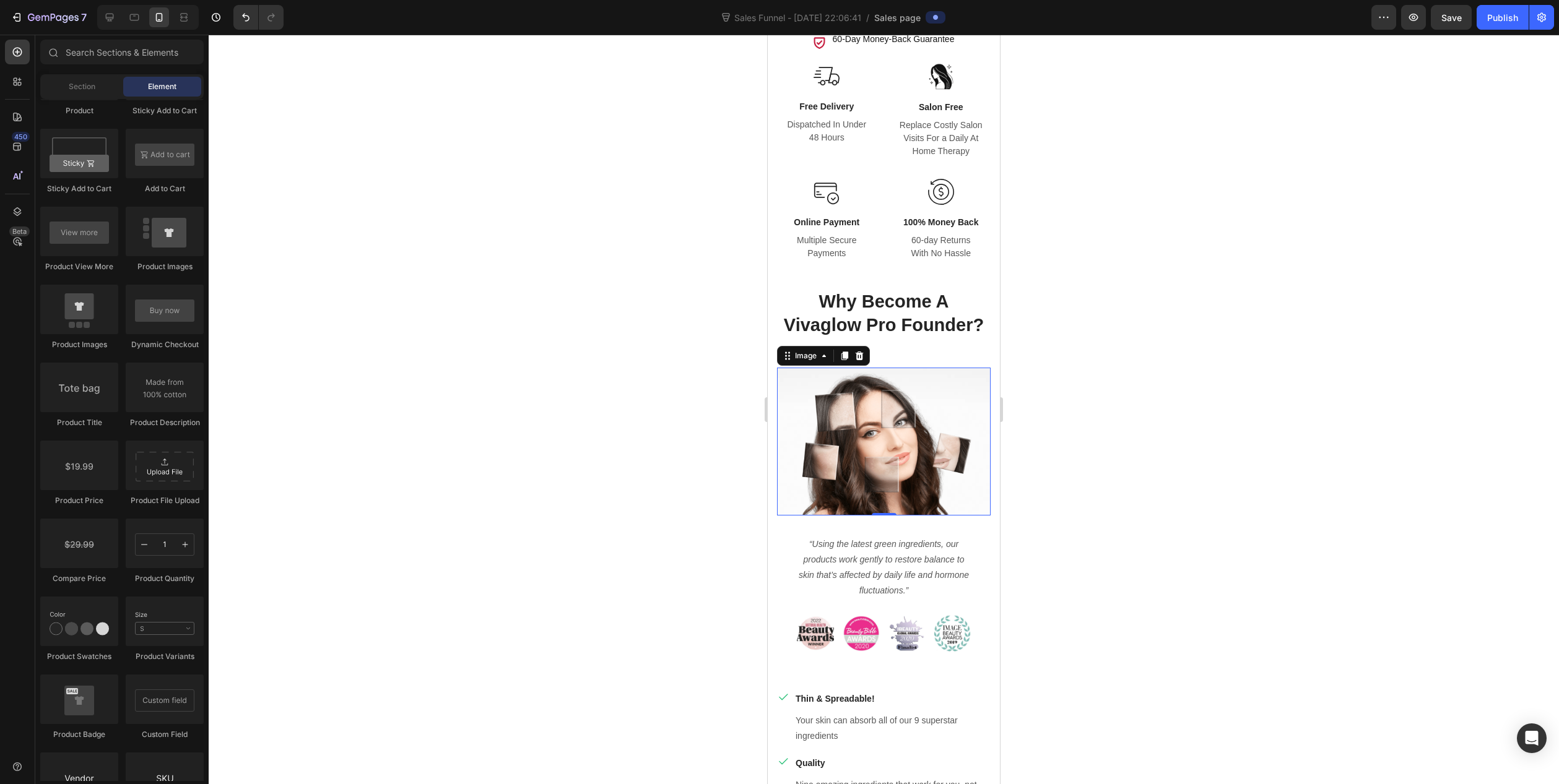
click at [863, 432] on img at bounding box center [884, 442] width 213 height 148
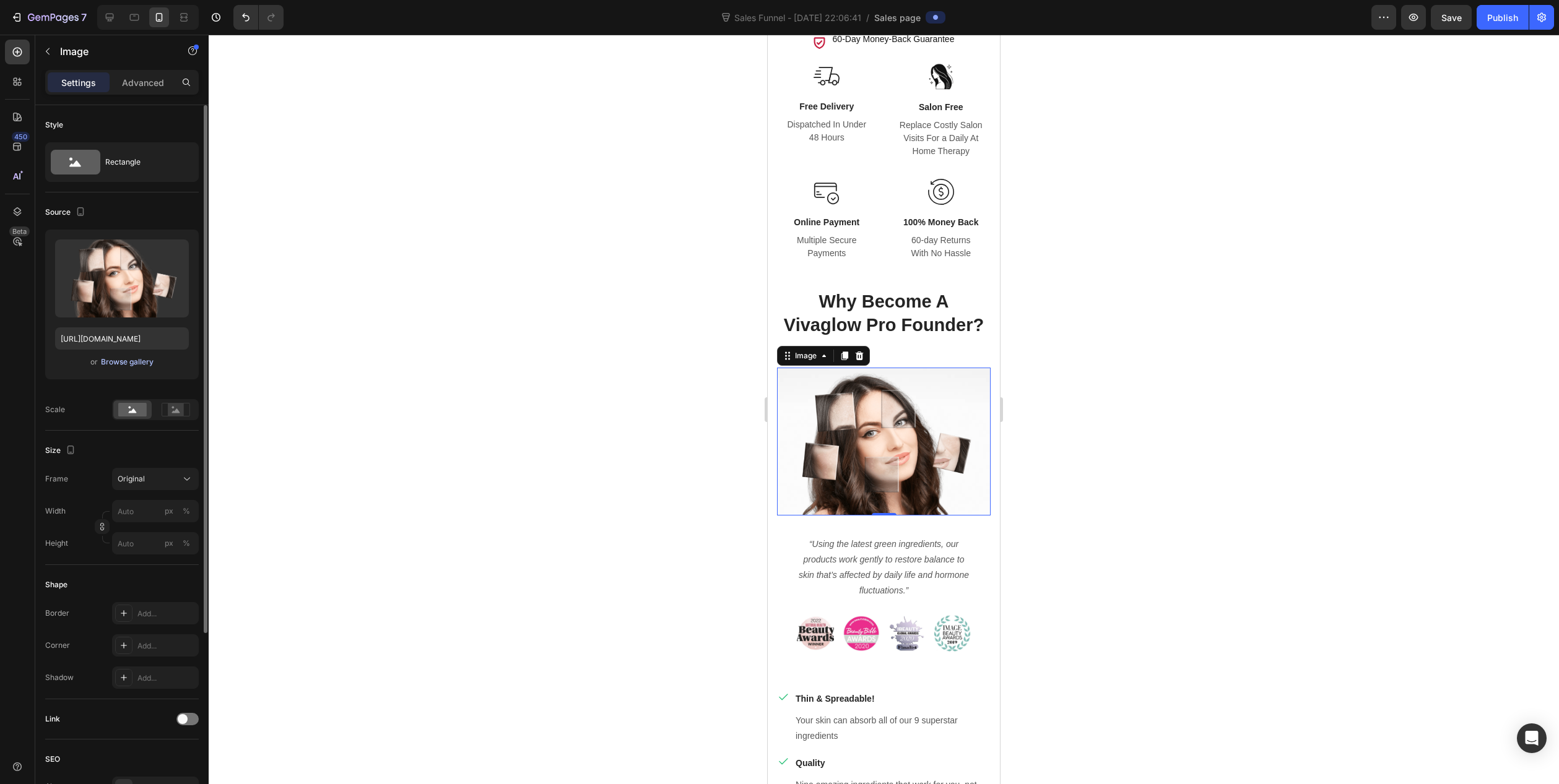
click at [141, 359] on div "Browse gallery" at bounding box center [127, 361] width 52 height 11
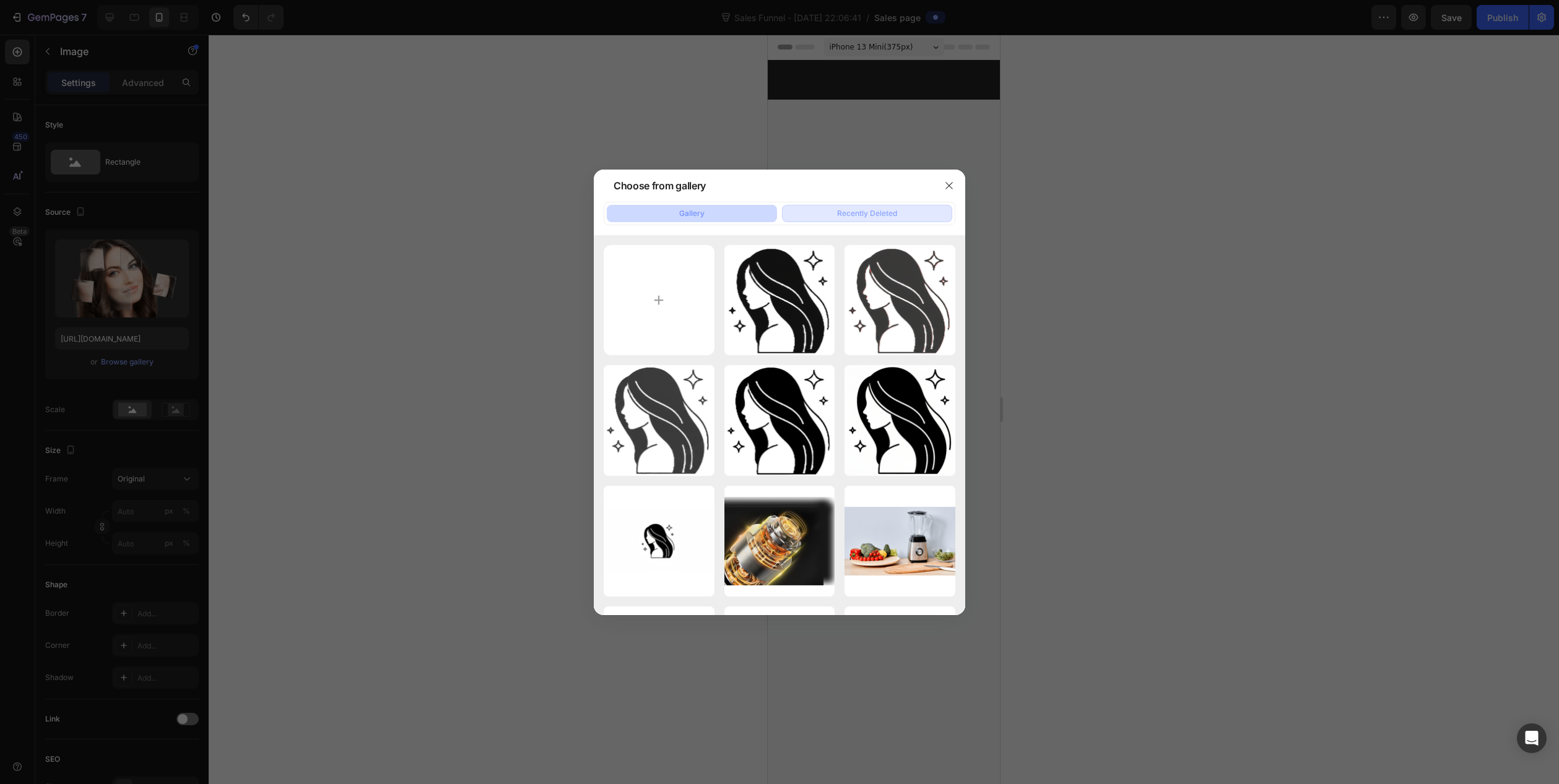
scroll to position [1238, 0]
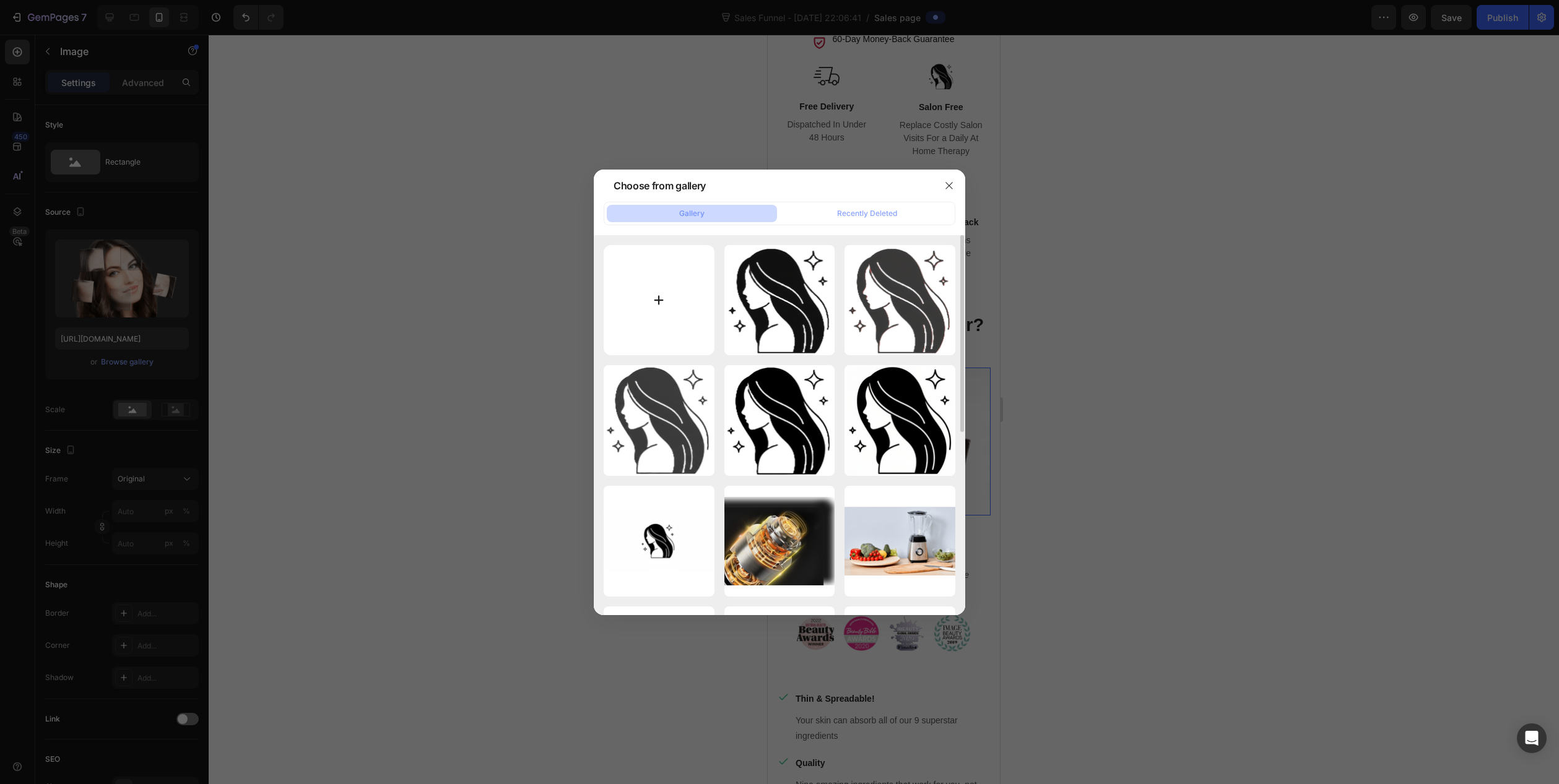
click at [662, 307] on input "file" at bounding box center [659, 301] width 111 height 111
type input "C:\fakepath\05062-1-ezgif.com-video-to-gif-converter.gif"
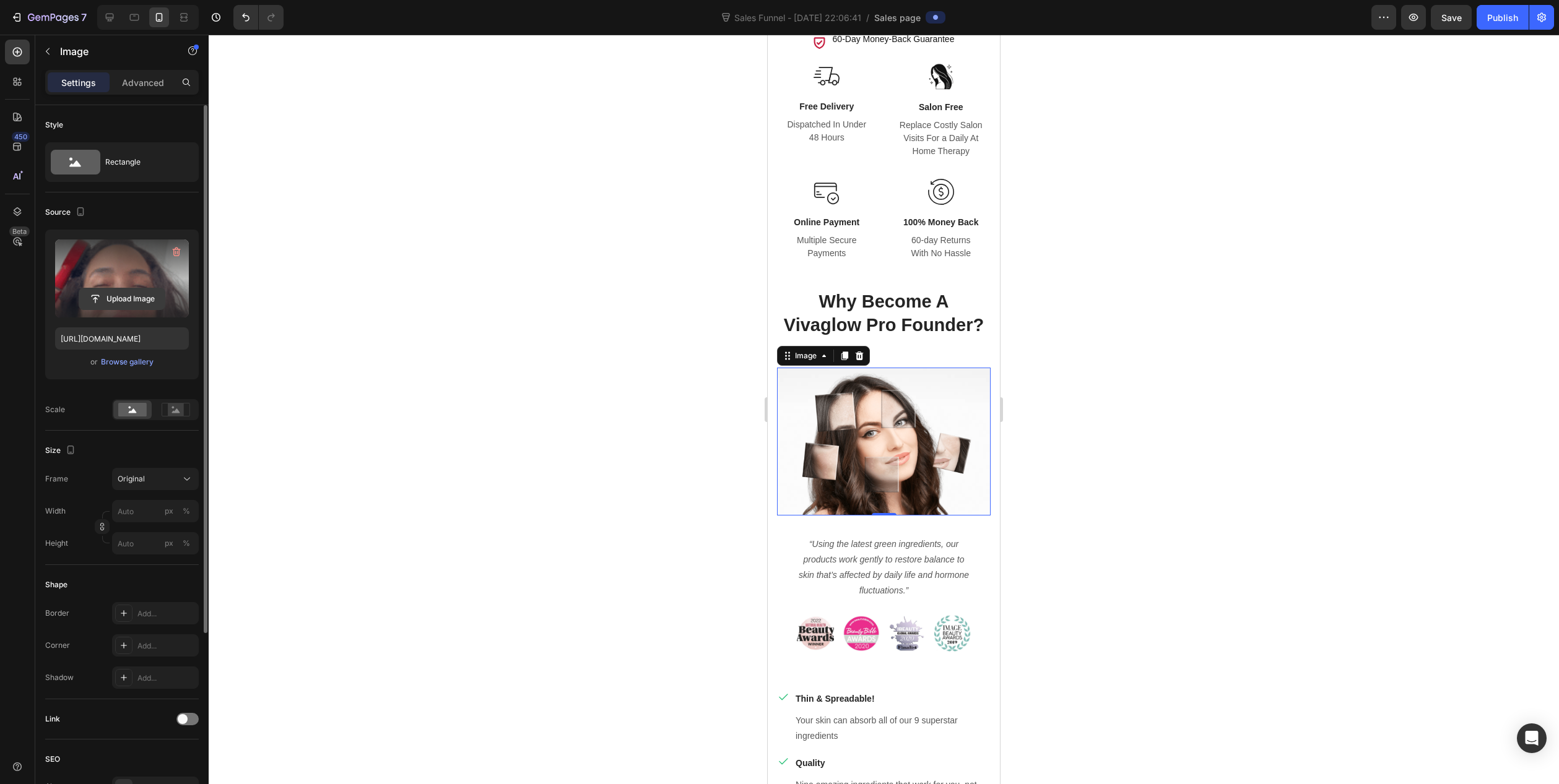
click at [116, 297] on input "file" at bounding box center [122, 299] width 86 height 21
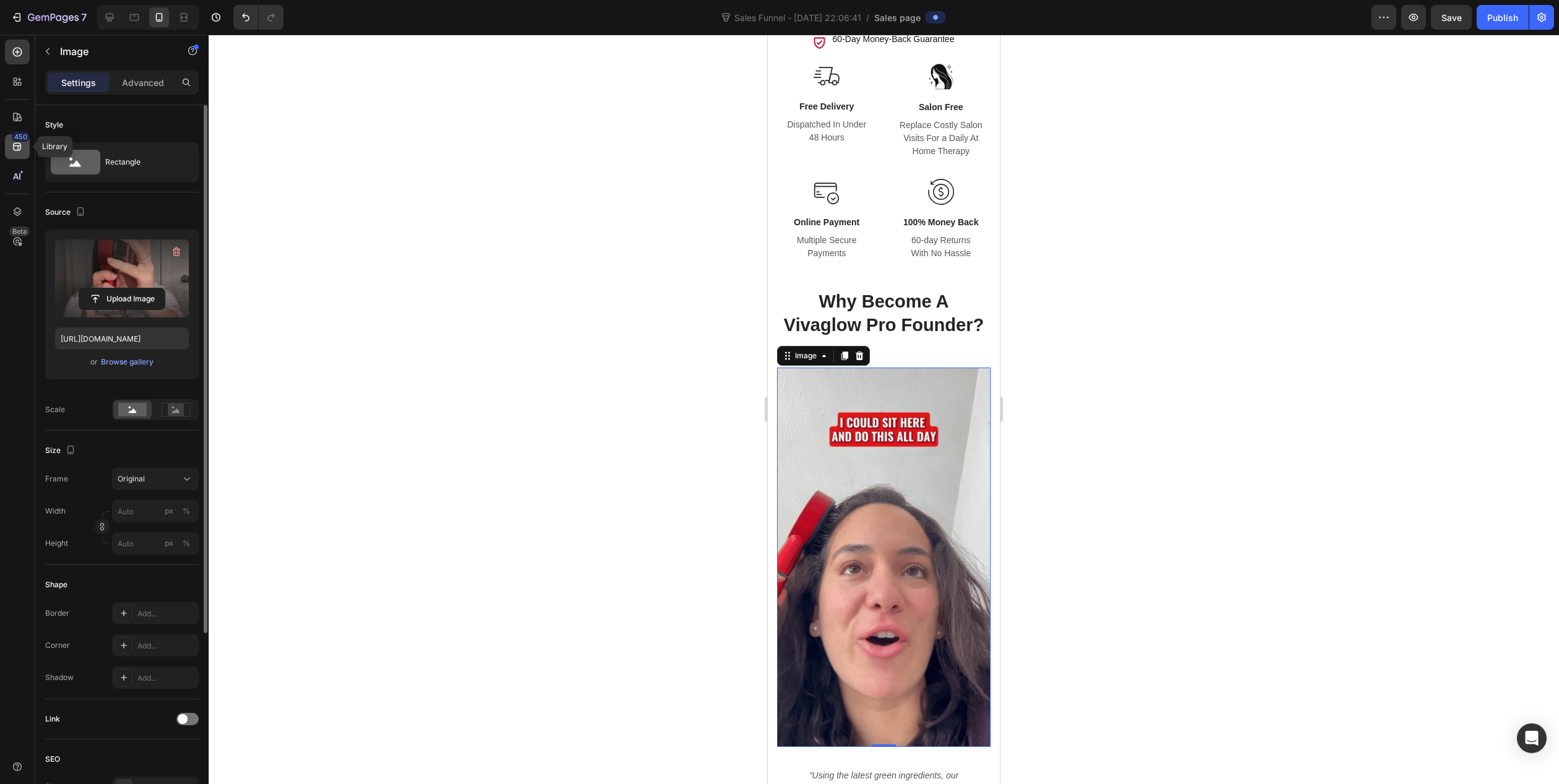
click at [26, 154] on div "450" at bounding box center [17, 146] width 25 height 25
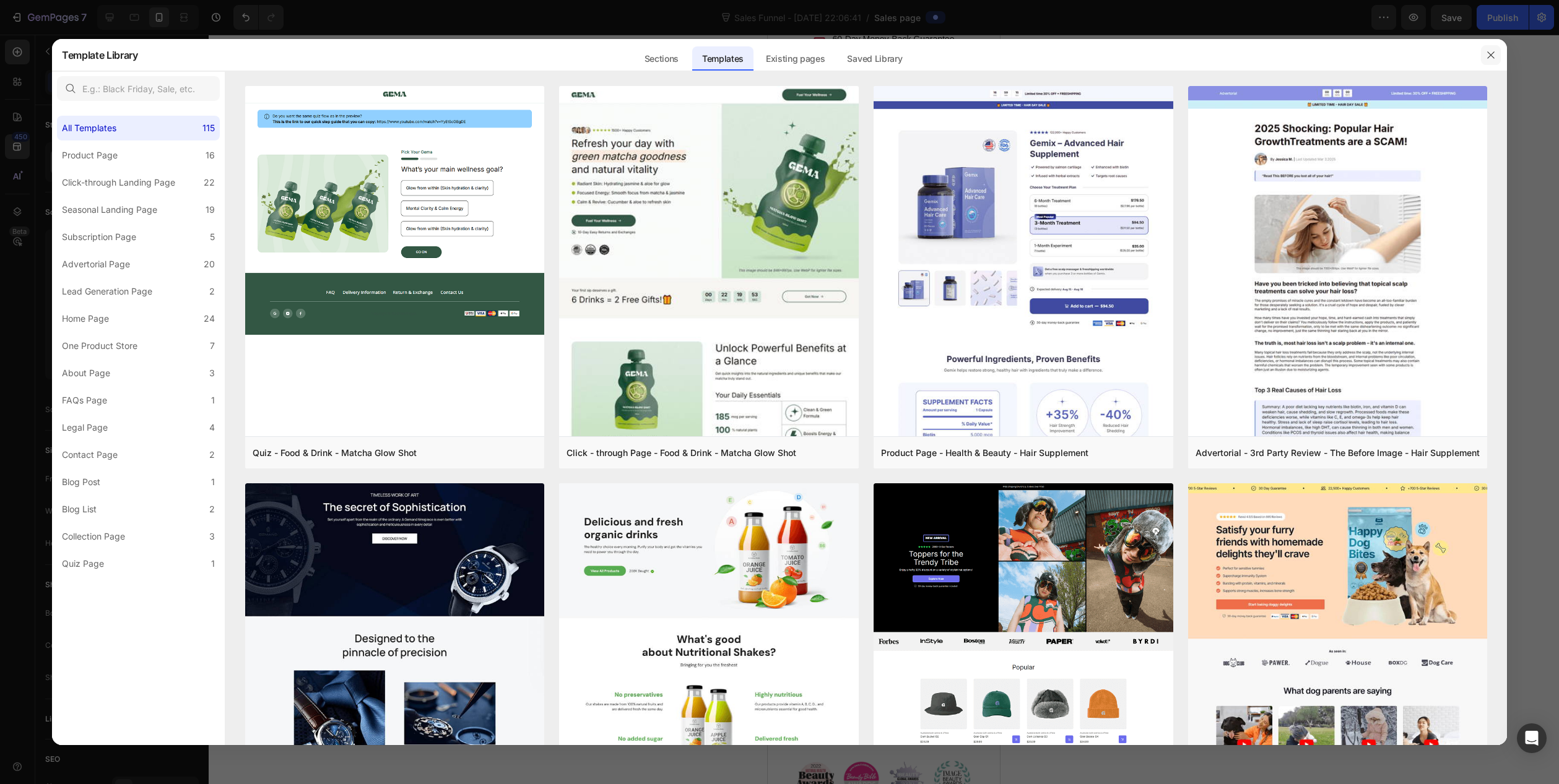
click at [1487, 59] on icon "button" at bounding box center [1491, 56] width 10 height 10
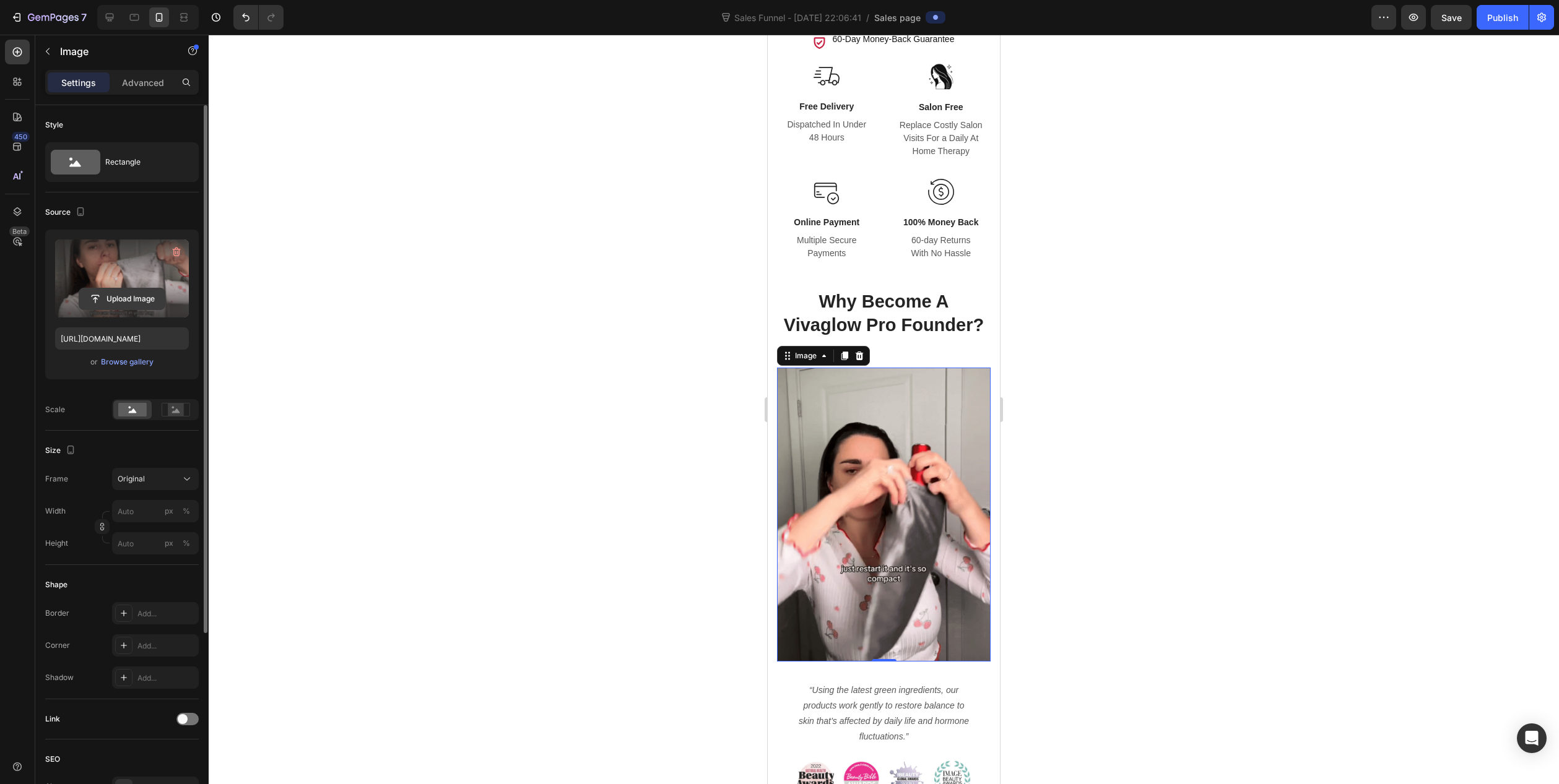
click at [117, 299] on input "file" at bounding box center [122, 299] width 86 height 21
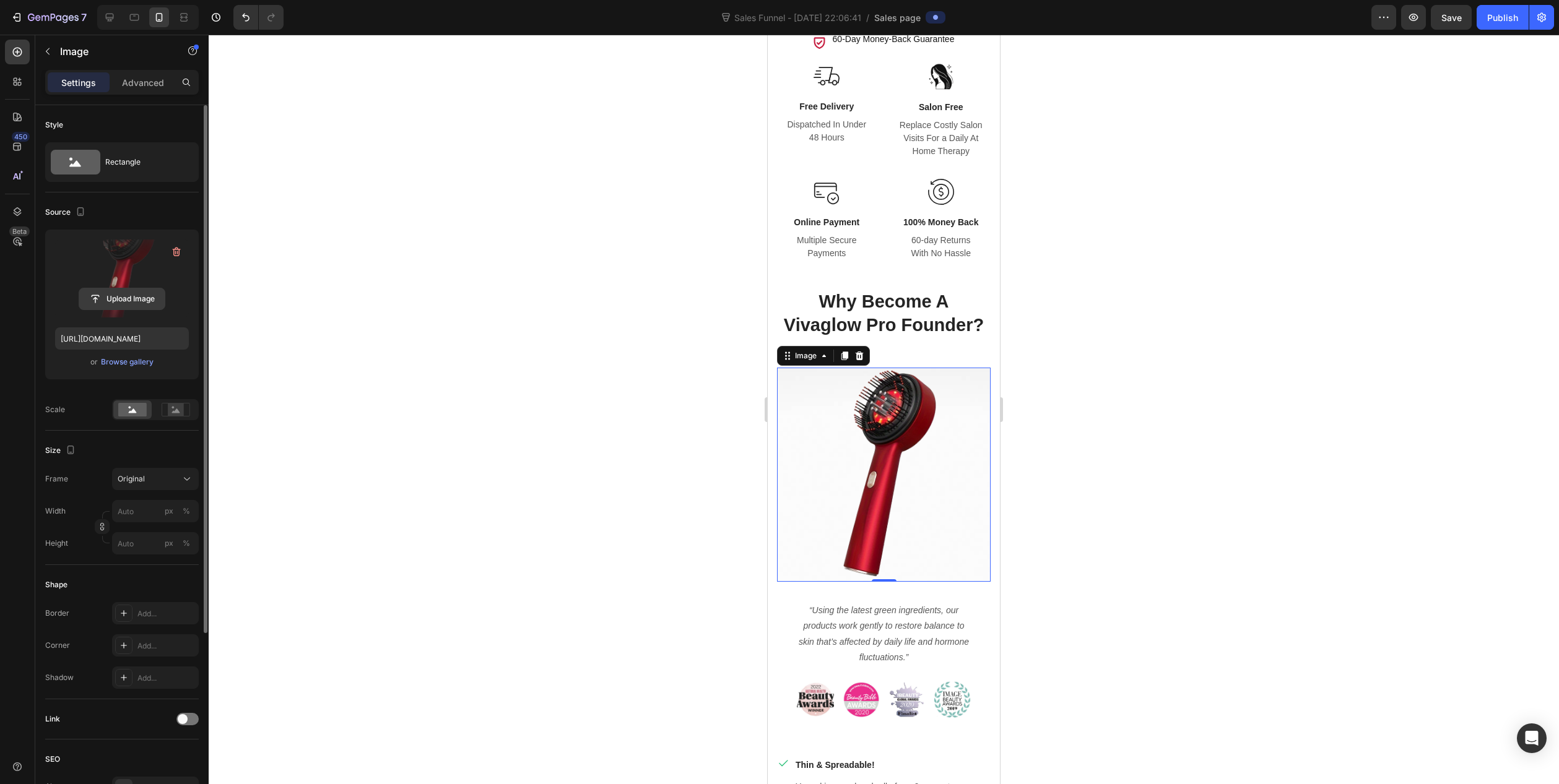
click at [132, 301] on input "file" at bounding box center [122, 299] width 86 height 21
click at [145, 301] on input "file" at bounding box center [122, 299] width 86 height 21
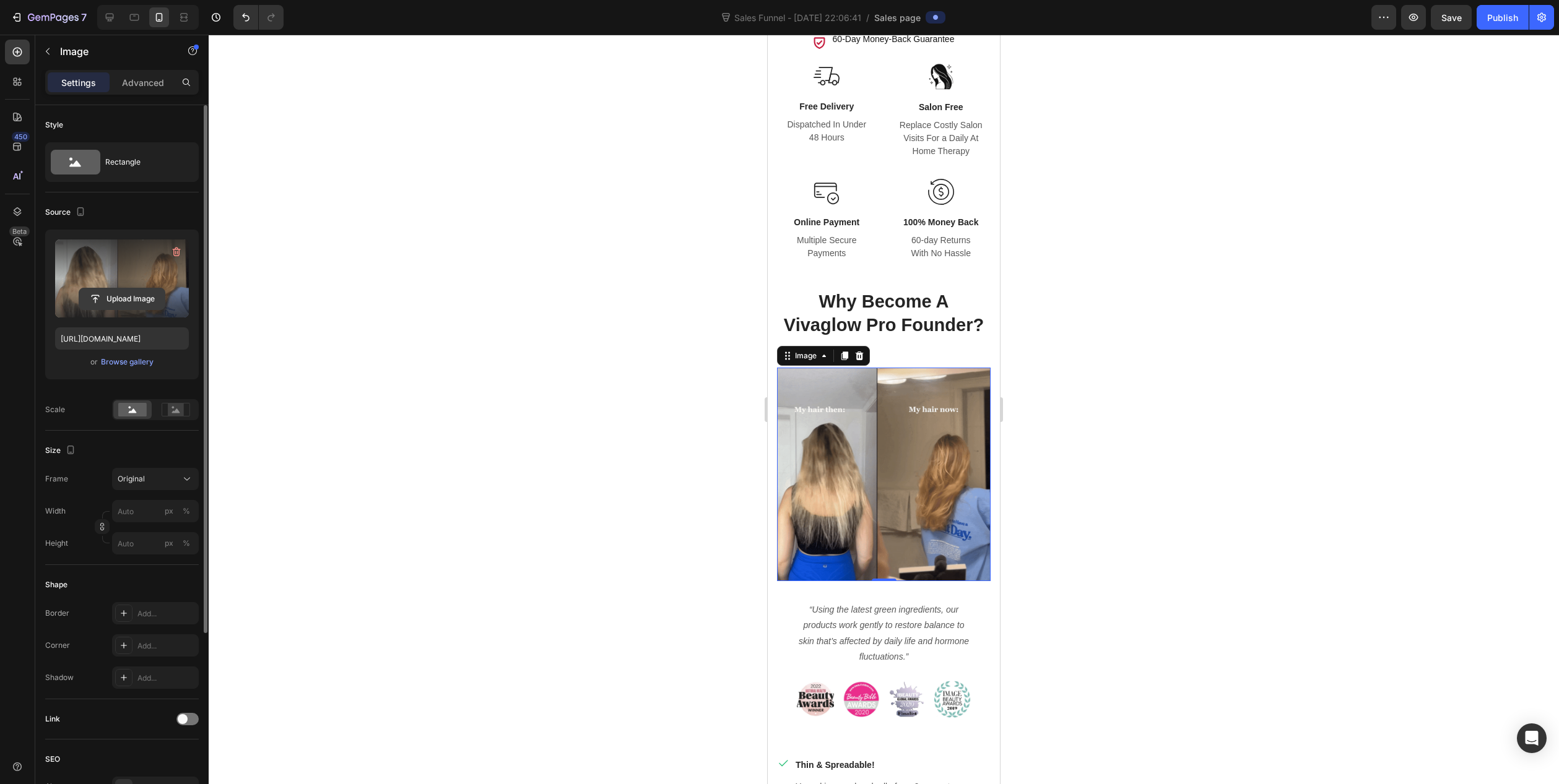
click at [129, 303] on input "file" at bounding box center [122, 299] width 86 height 21
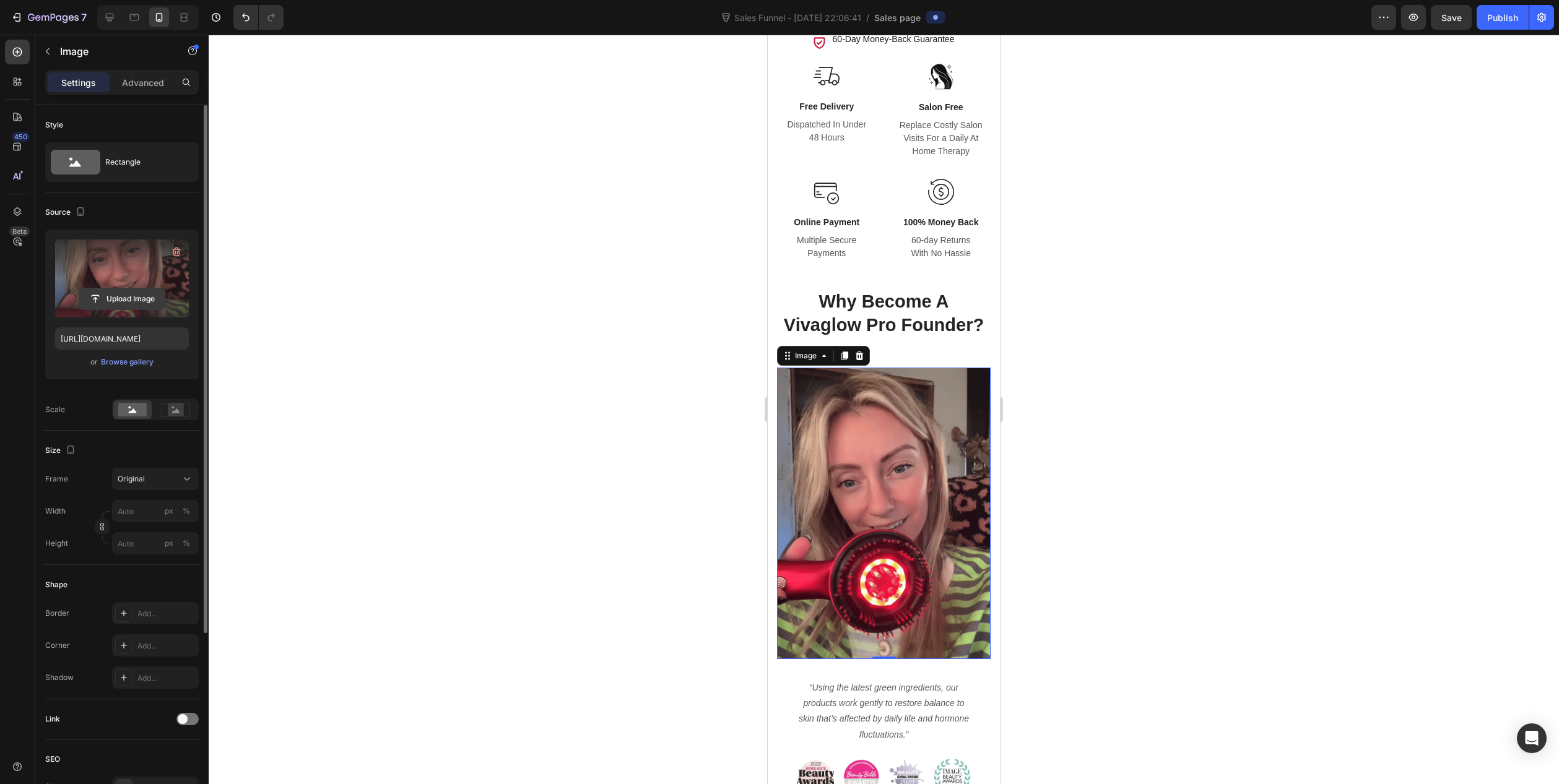
click at [132, 299] on input "file" at bounding box center [122, 299] width 86 height 21
type input "[URL][DOMAIN_NAME]"
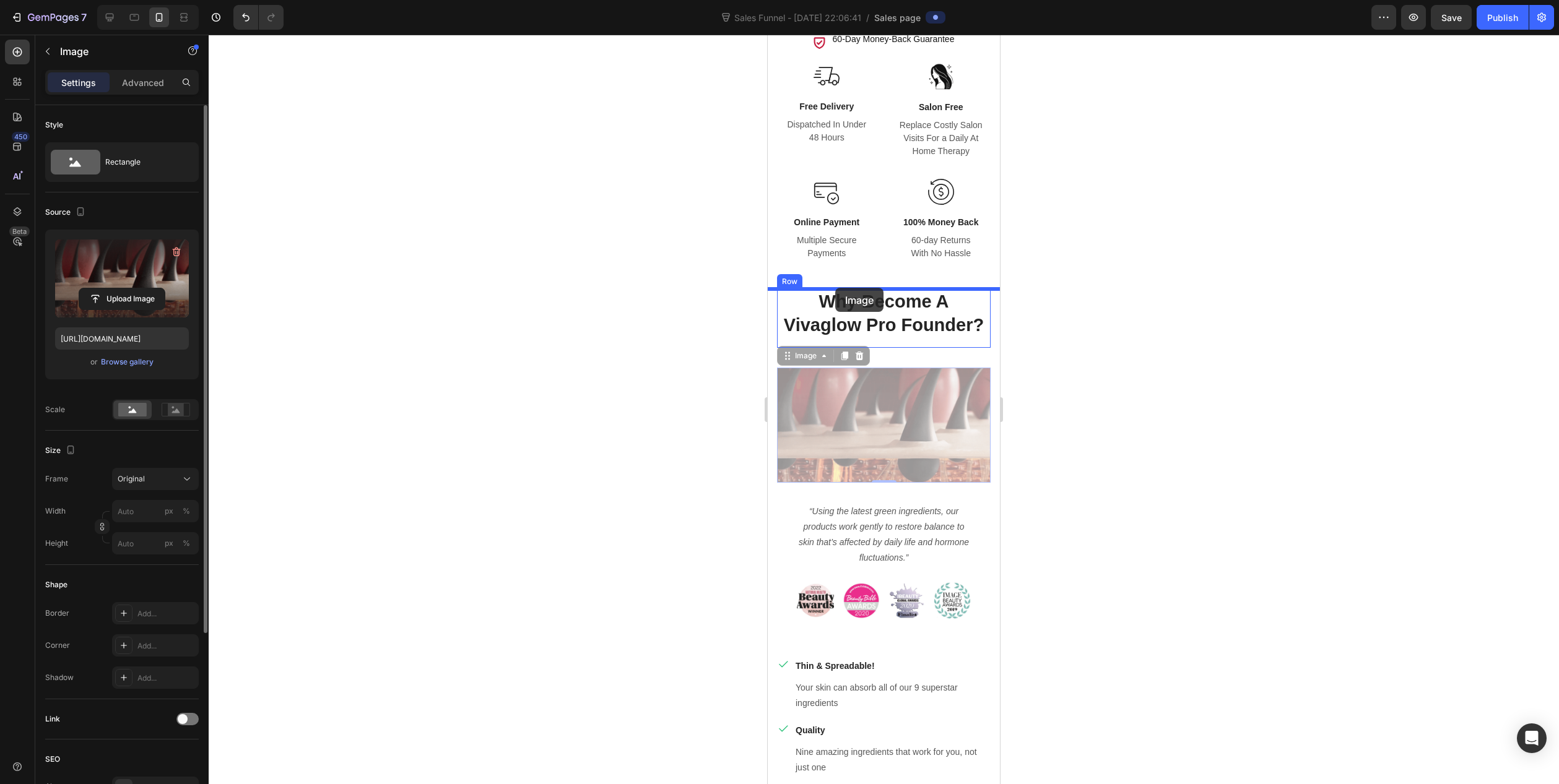
drag, startPoint x: 932, startPoint y: 418, endPoint x: 835, endPoint y: 288, distance: 162.2
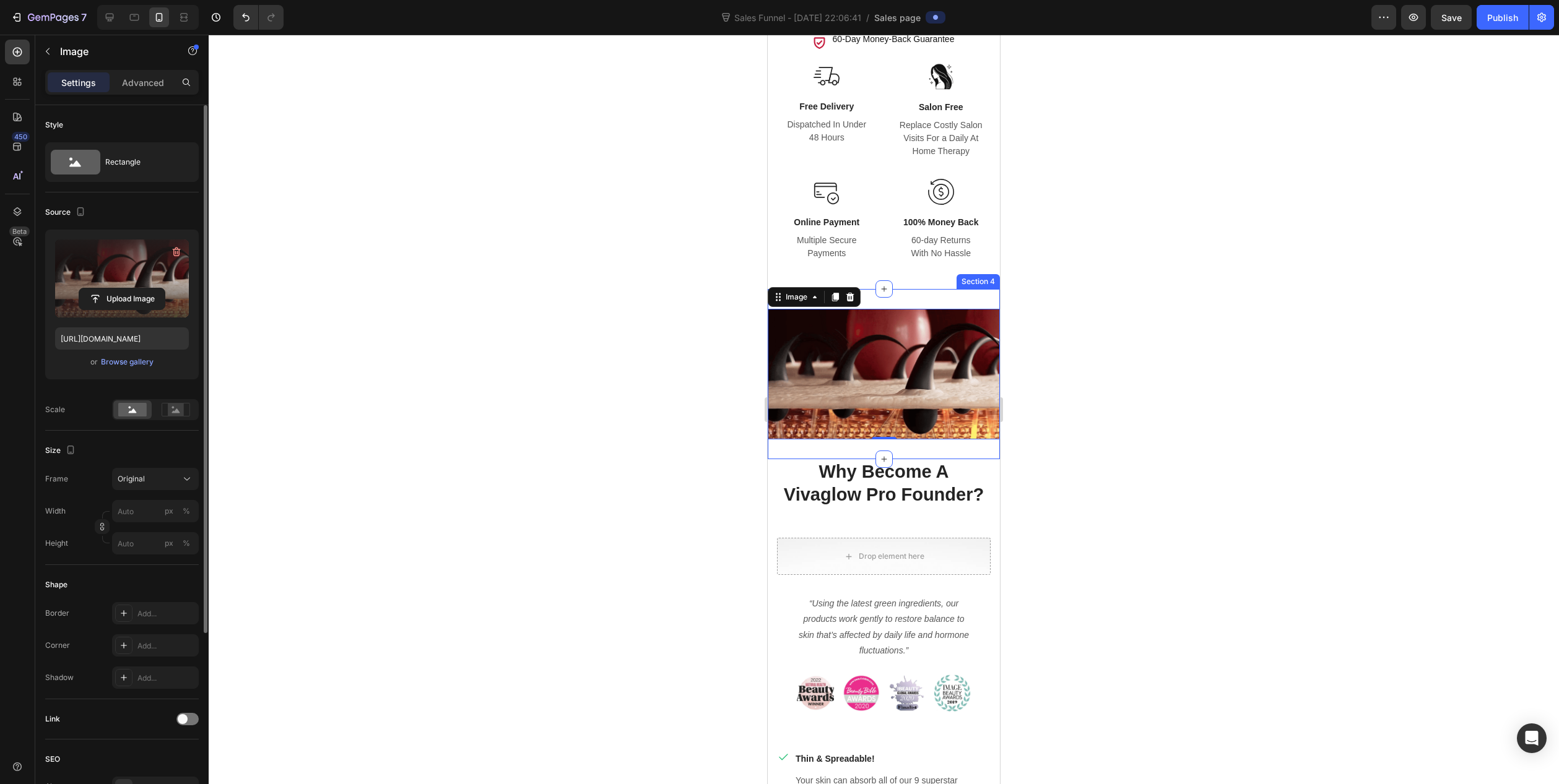
click at [894, 298] on div "Image 0 Section 4" at bounding box center [884, 374] width 232 height 170
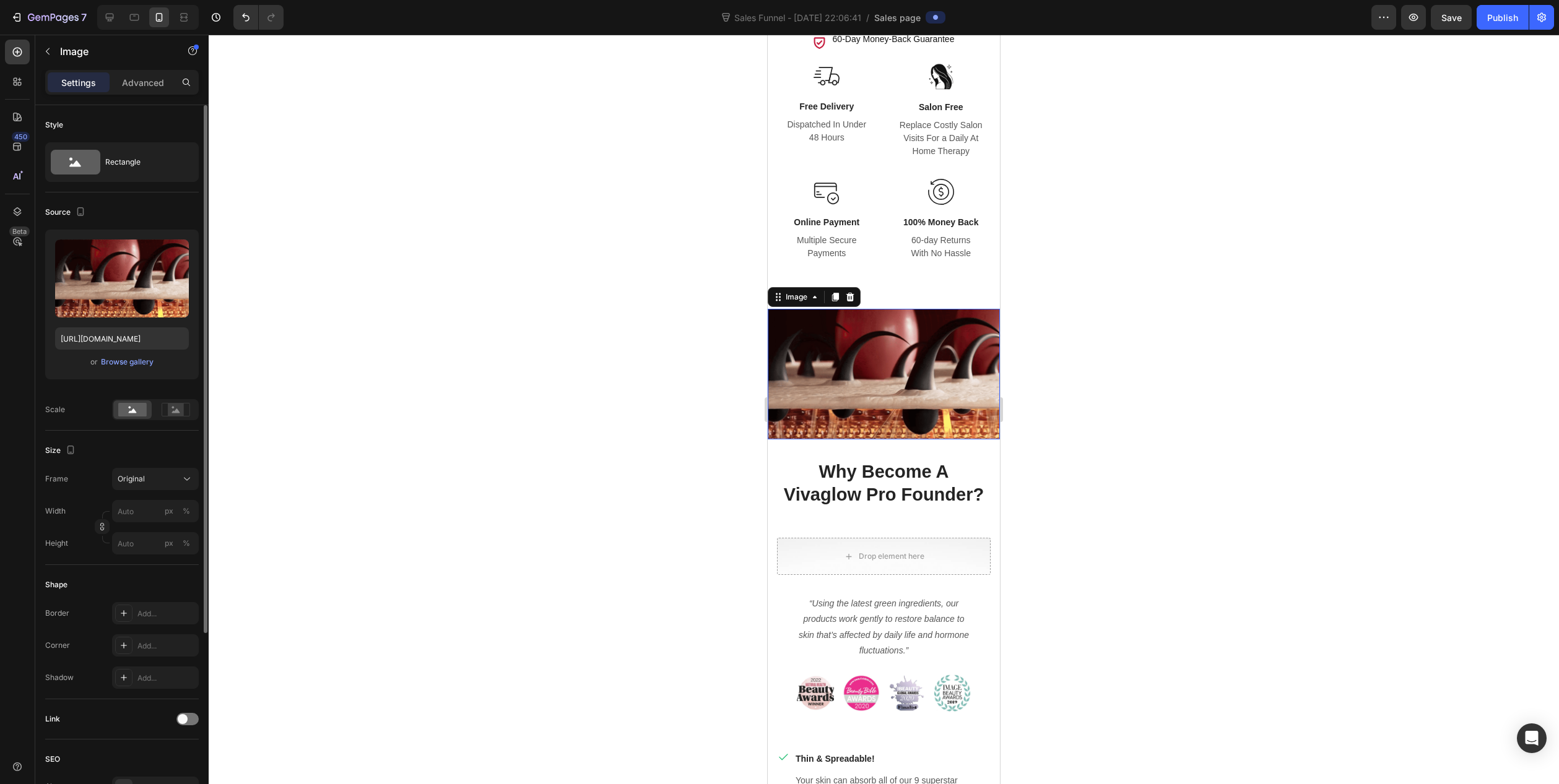
click at [829, 364] on img at bounding box center [884, 374] width 232 height 131
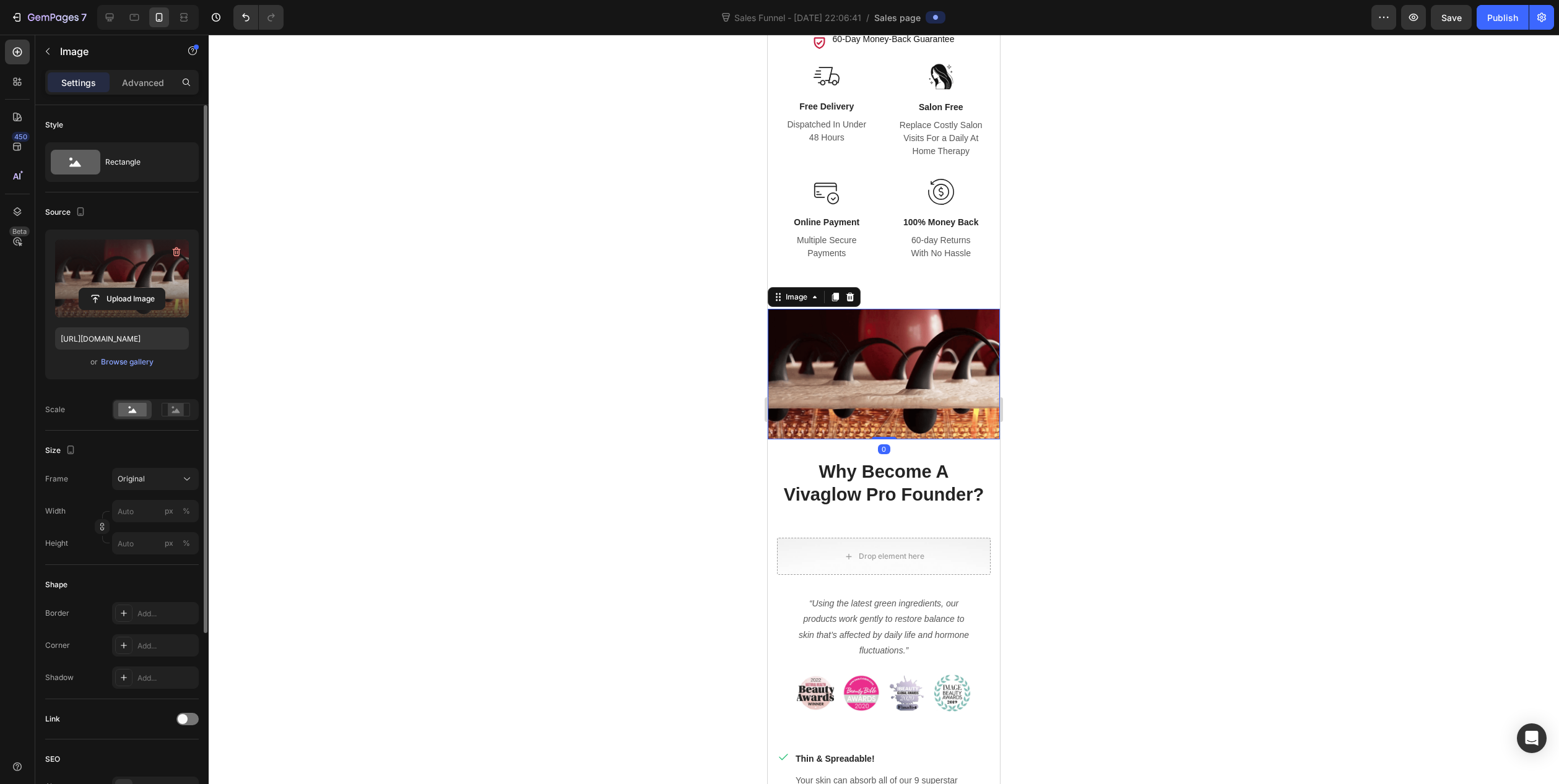
click at [119, 280] on label at bounding box center [121, 278] width 133 height 78
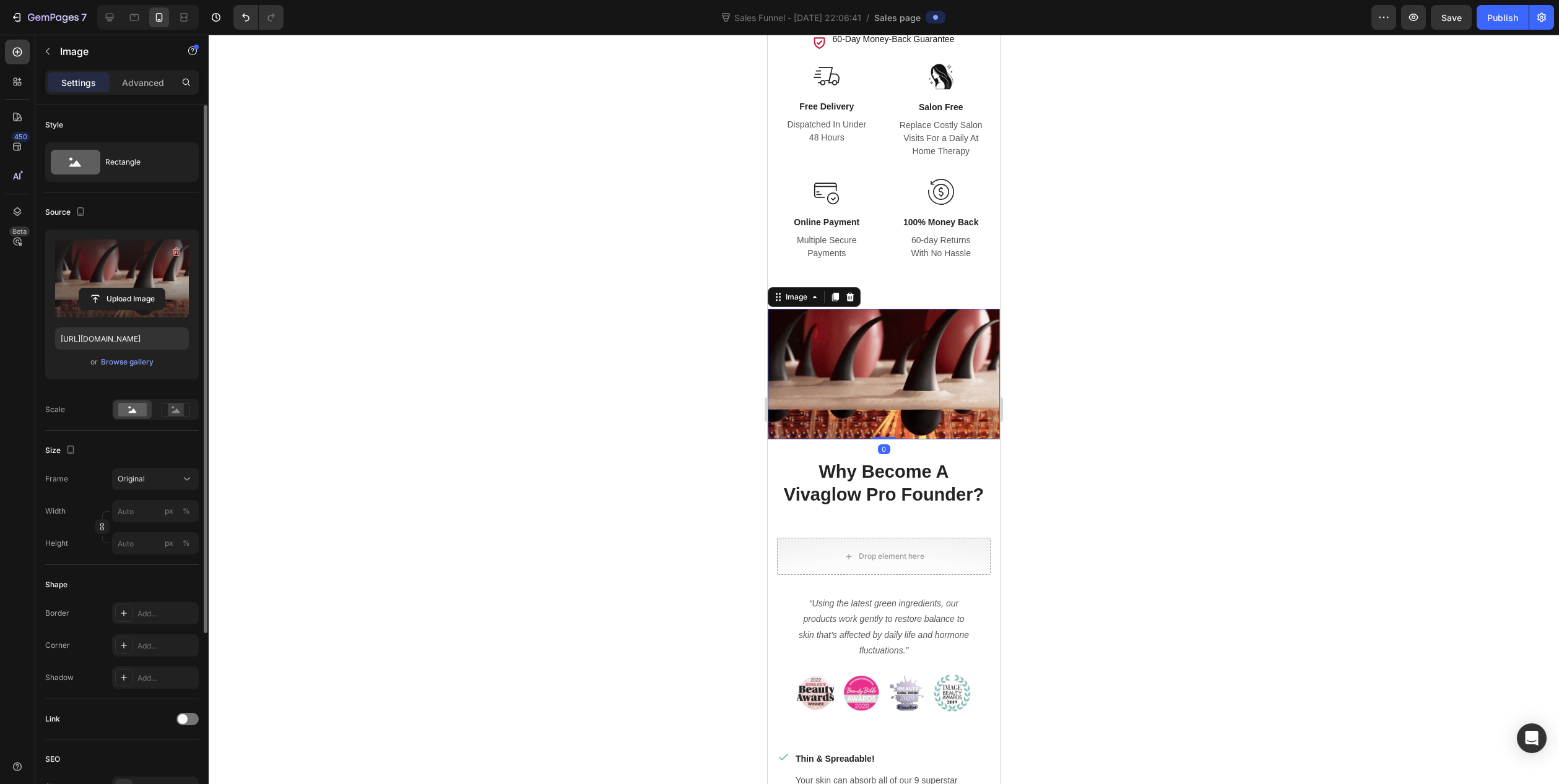
click at [119, 289] on input "file" at bounding box center [122, 299] width 86 height 21
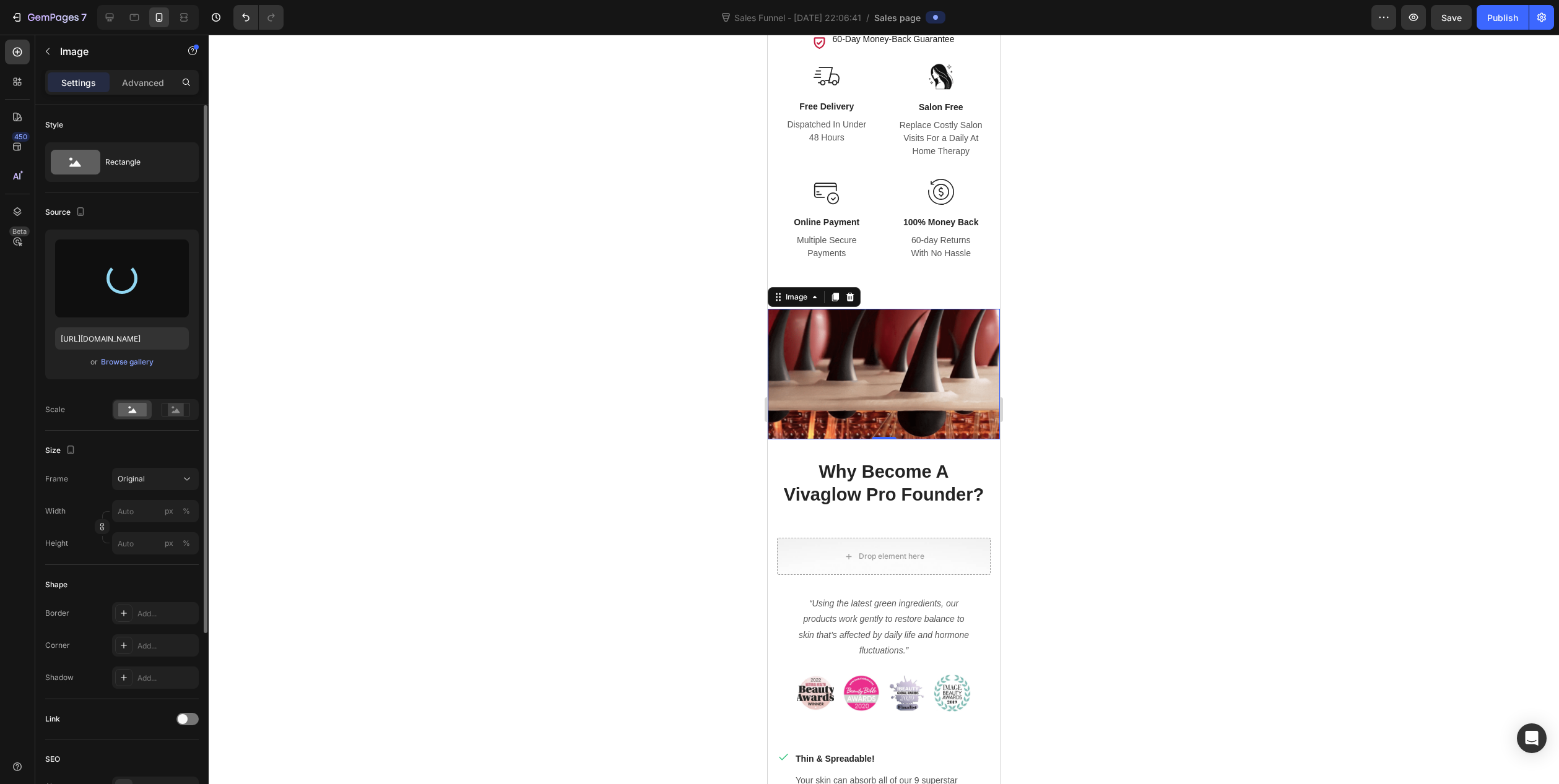
type input "[URL][DOMAIN_NAME]"
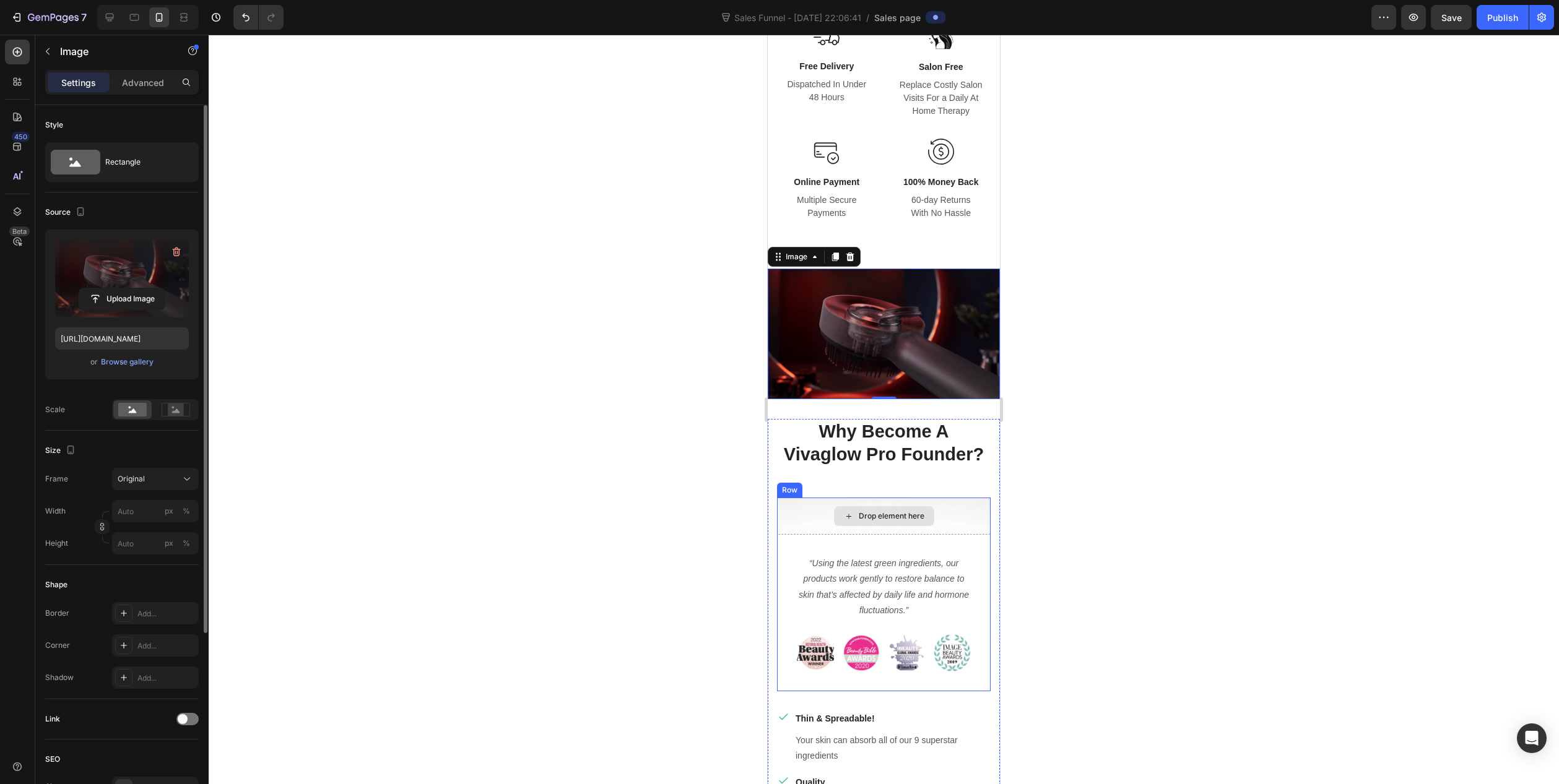
scroll to position [1300, 0]
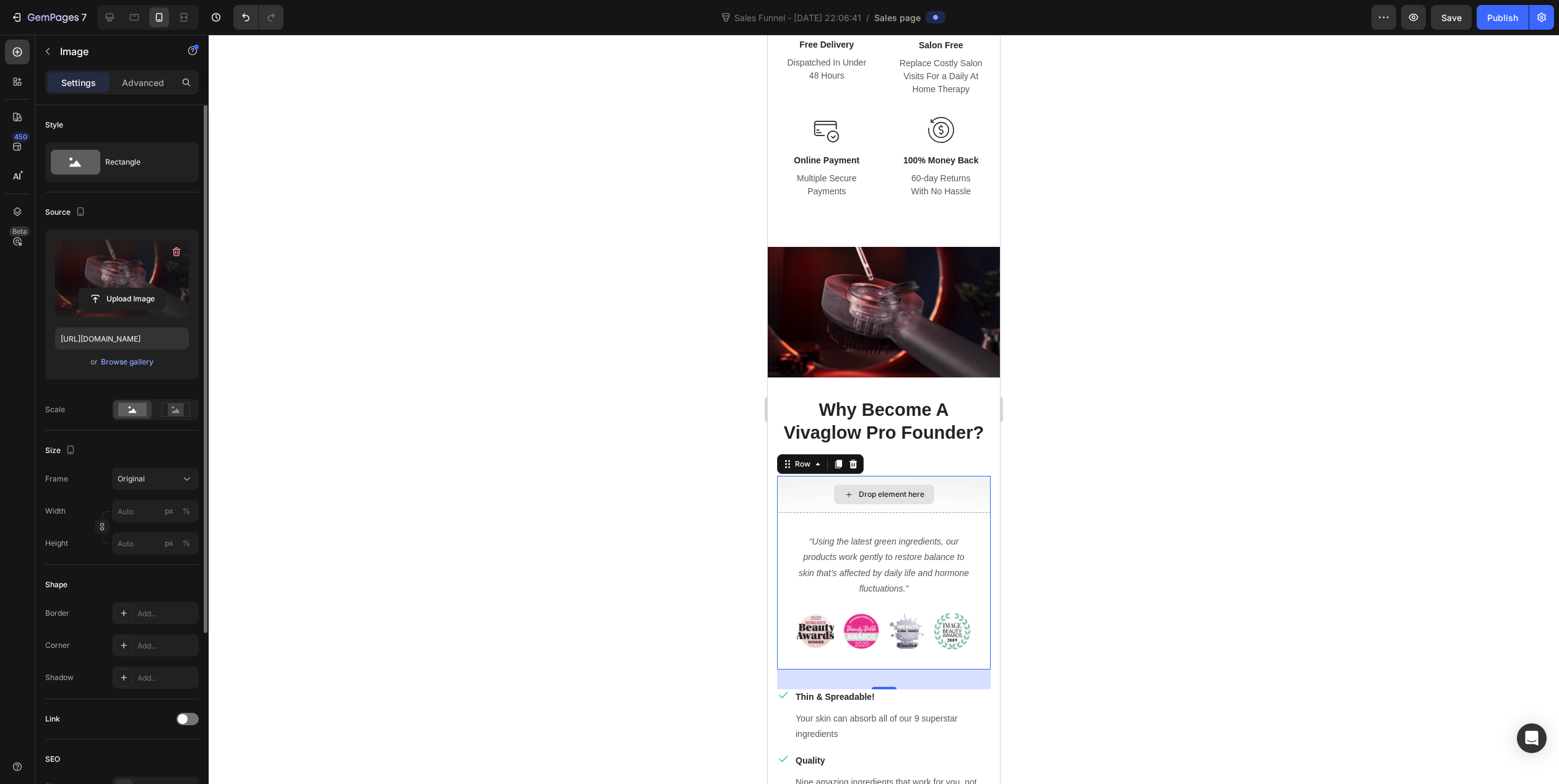
click at [950, 488] on div "Drop element here" at bounding box center [884, 495] width 213 height 37
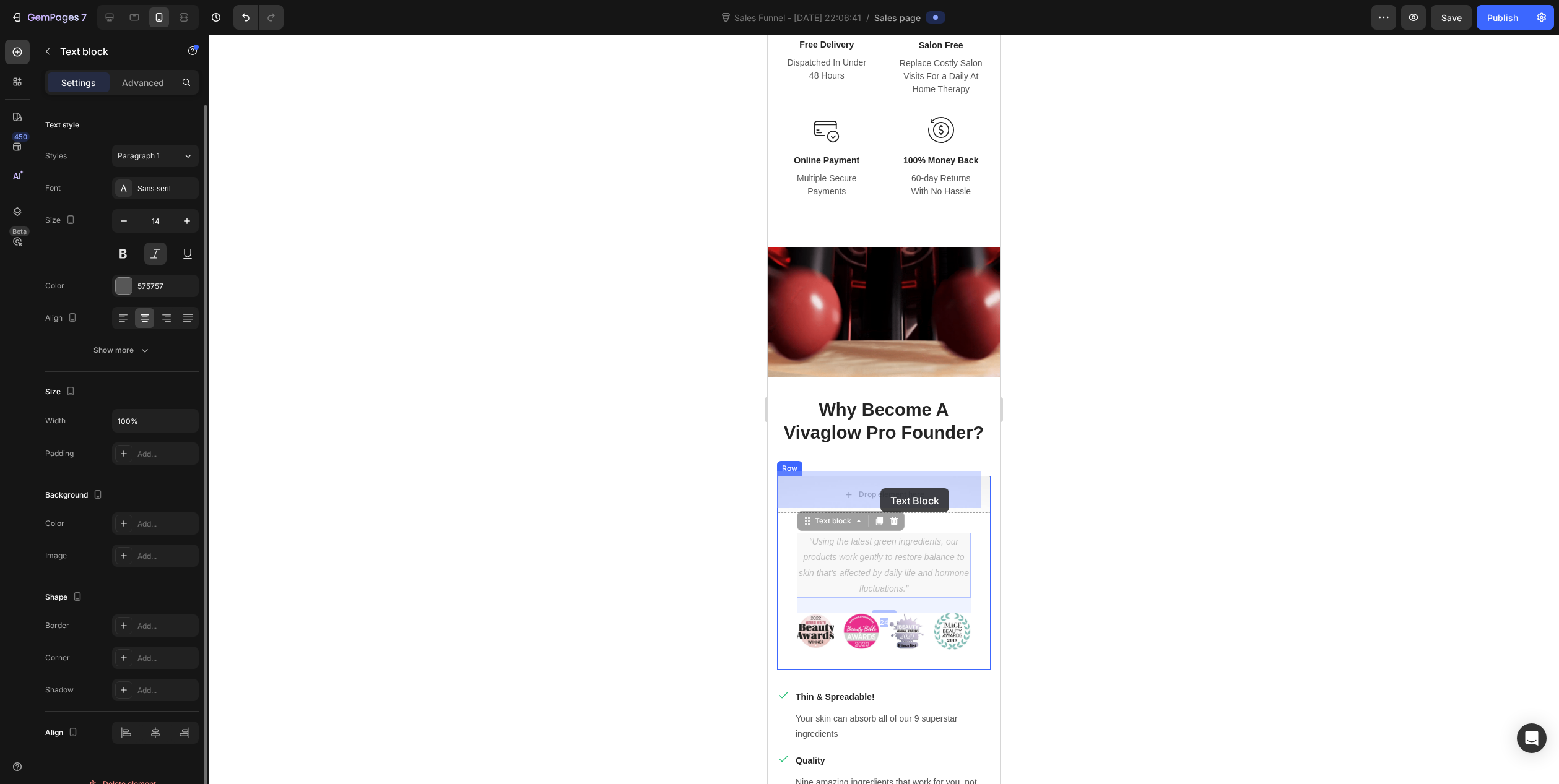
drag, startPoint x: 894, startPoint y: 561, endPoint x: 881, endPoint y: 489, distance: 73.2
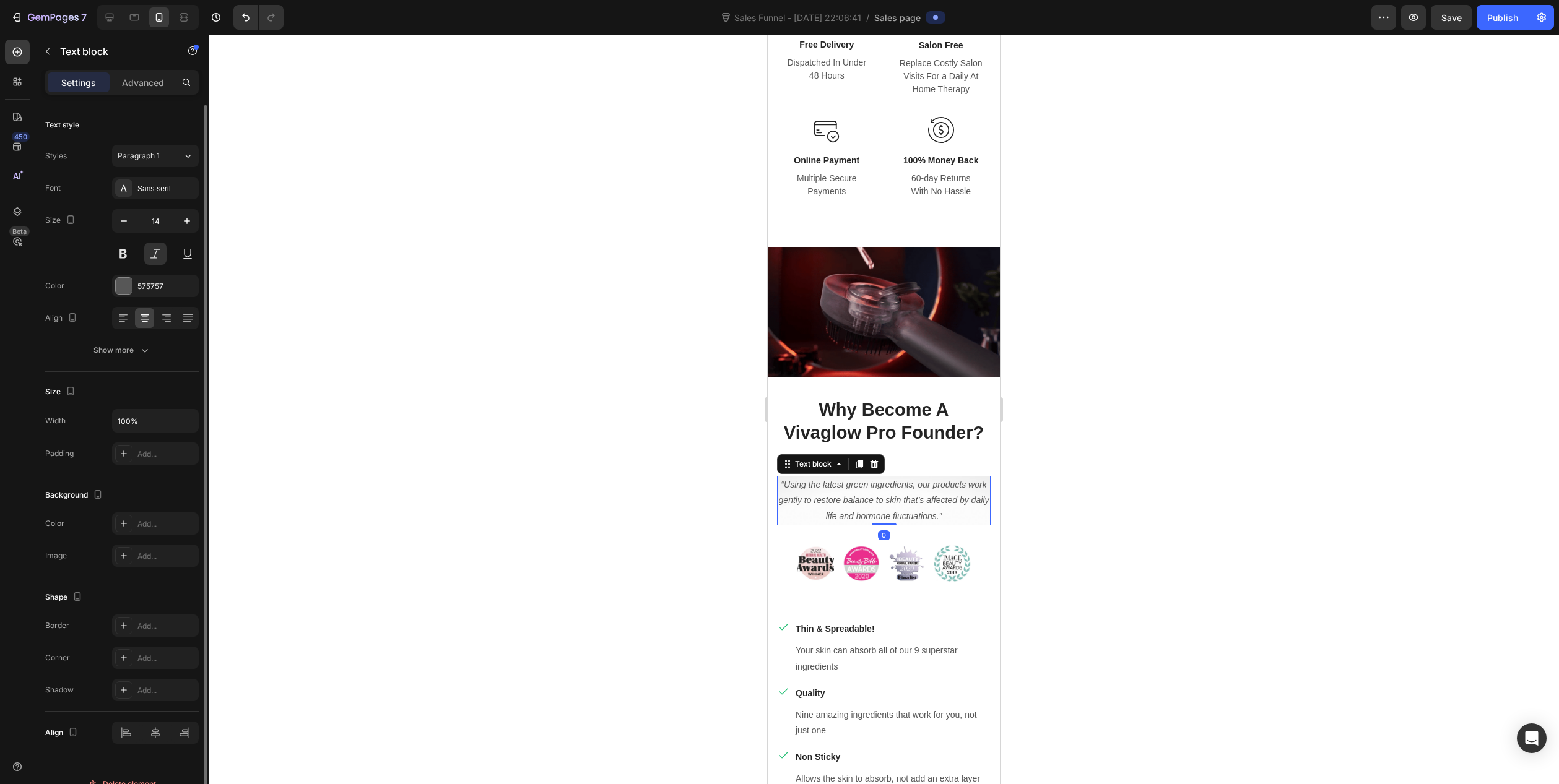
drag, startPoint x: 876, startPoint y: 532, endPoint x: 876, endPoint y: 511, distance: 21.0
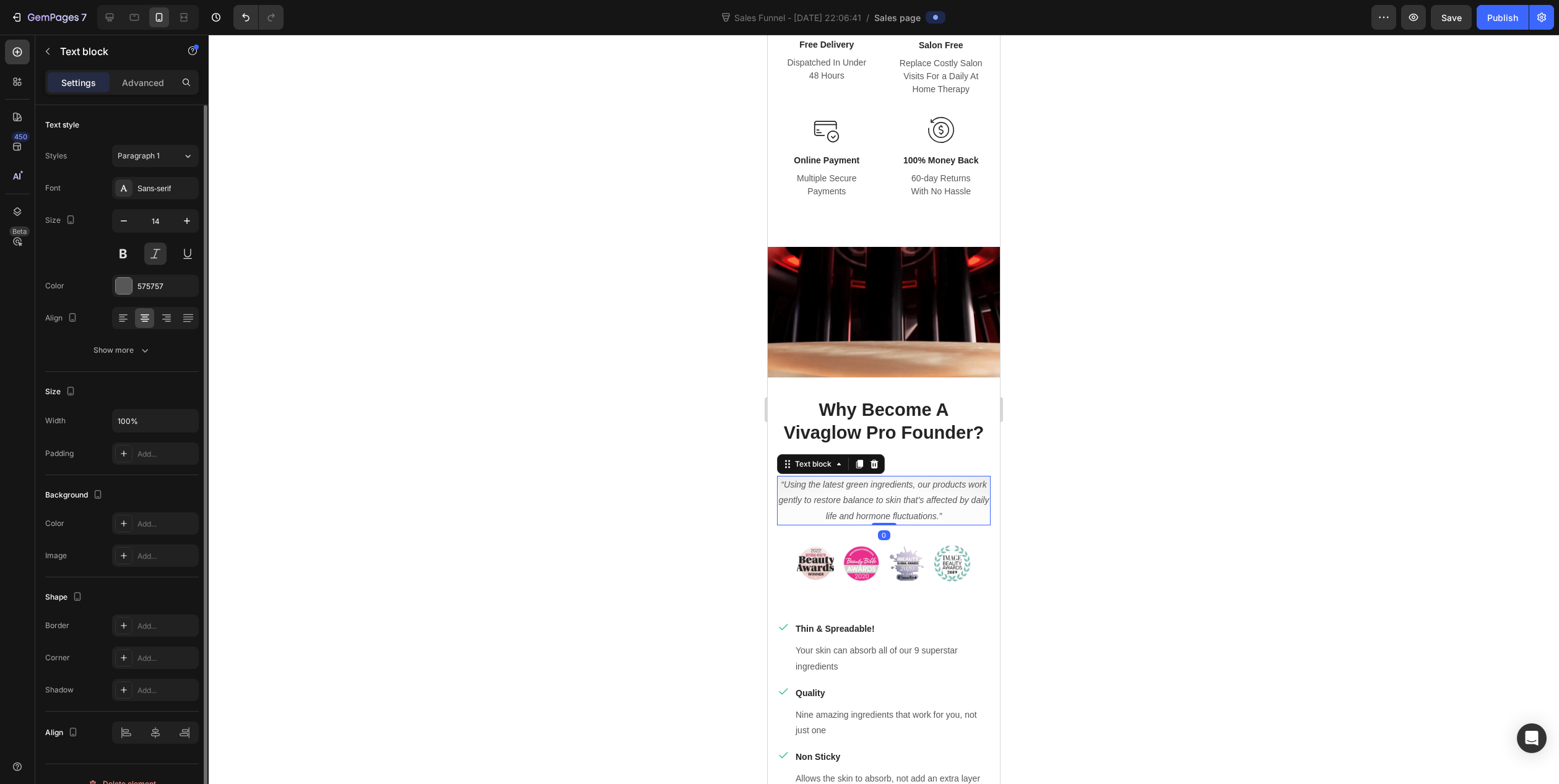
click at [876, 511] on div "“Using the latest green ingredients, our products work gently to restore balanc…" at bounding box center [884, 501] width 213 height 50
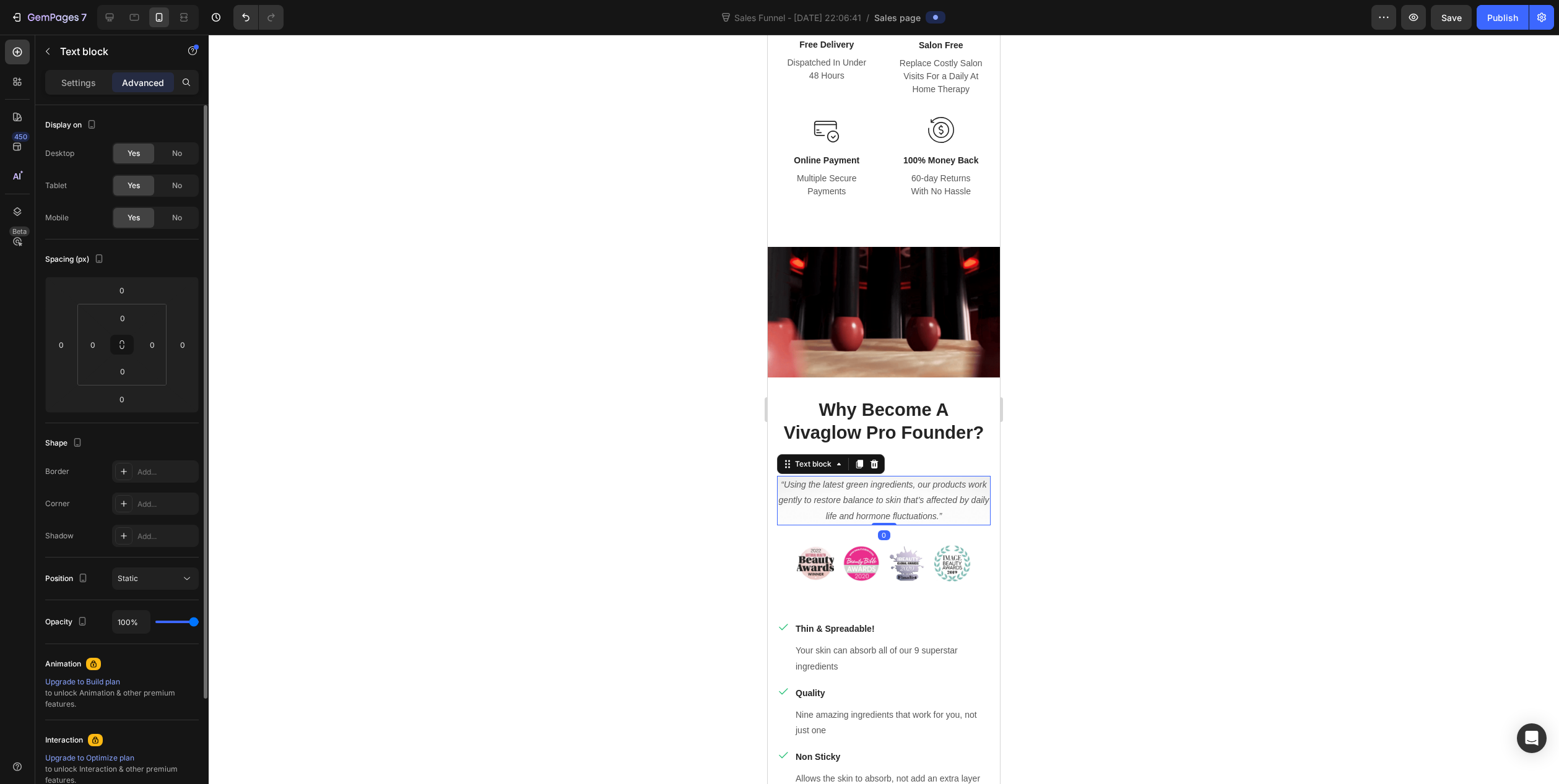
click at [696, 532] on div at bounding box center [884, 409] width 1351 height 750
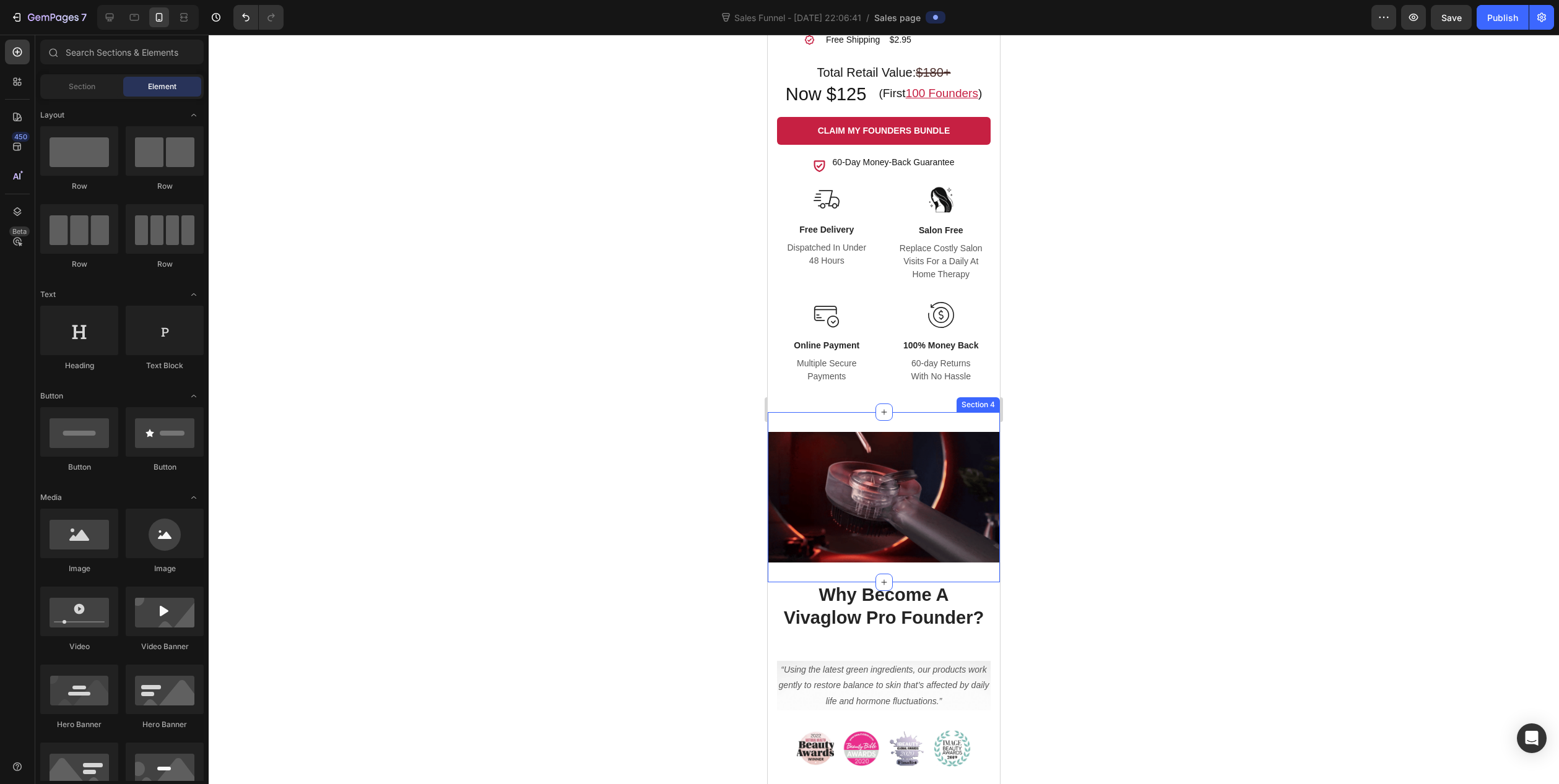
scroll to position [1114, 0]
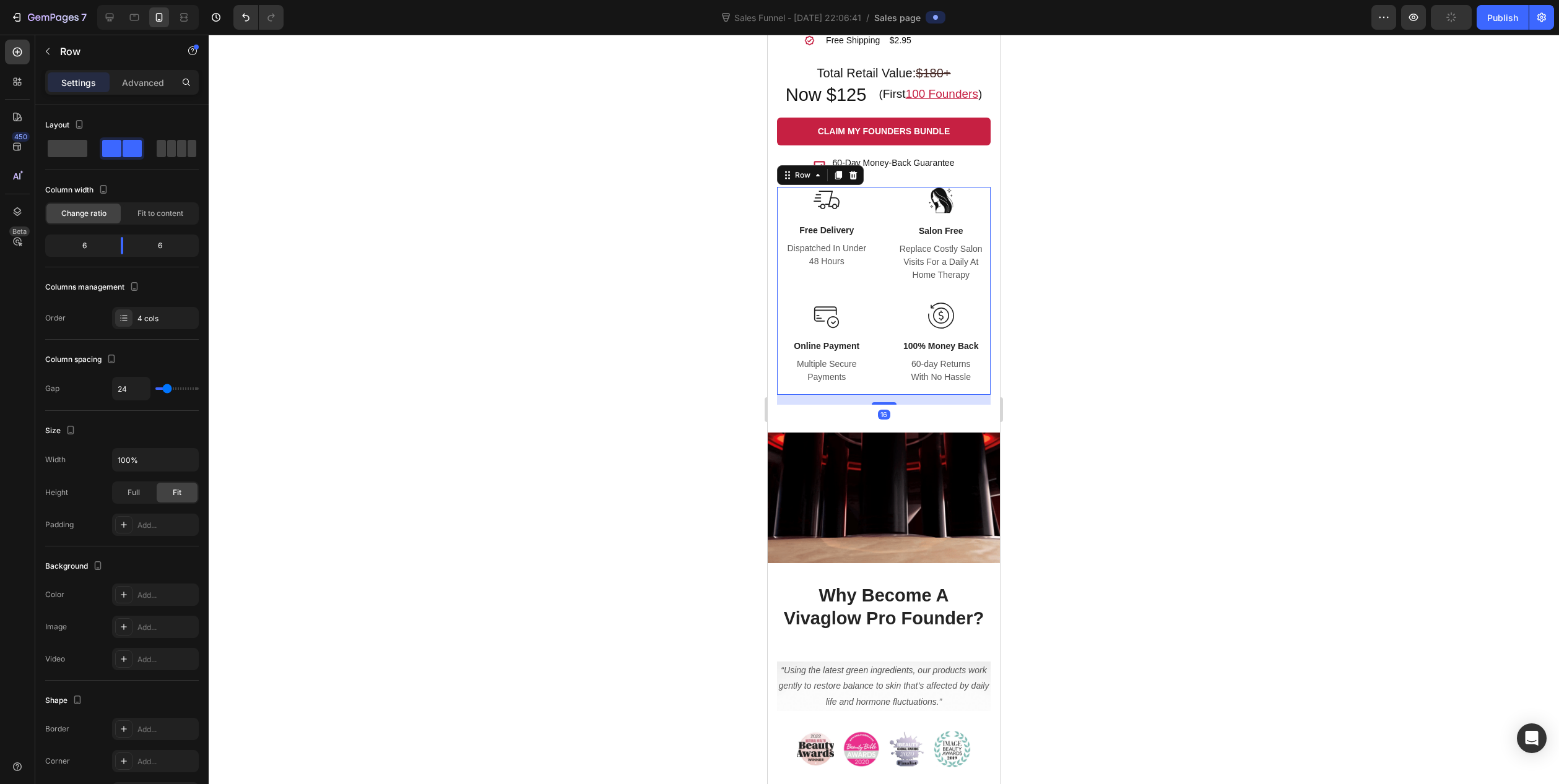
click at [885, 299] on div "Image Free Delivery Text block Dispatched In Under 48 Hours Text block Row Imag…" at bounding box center [884, 290] width 213 height 207
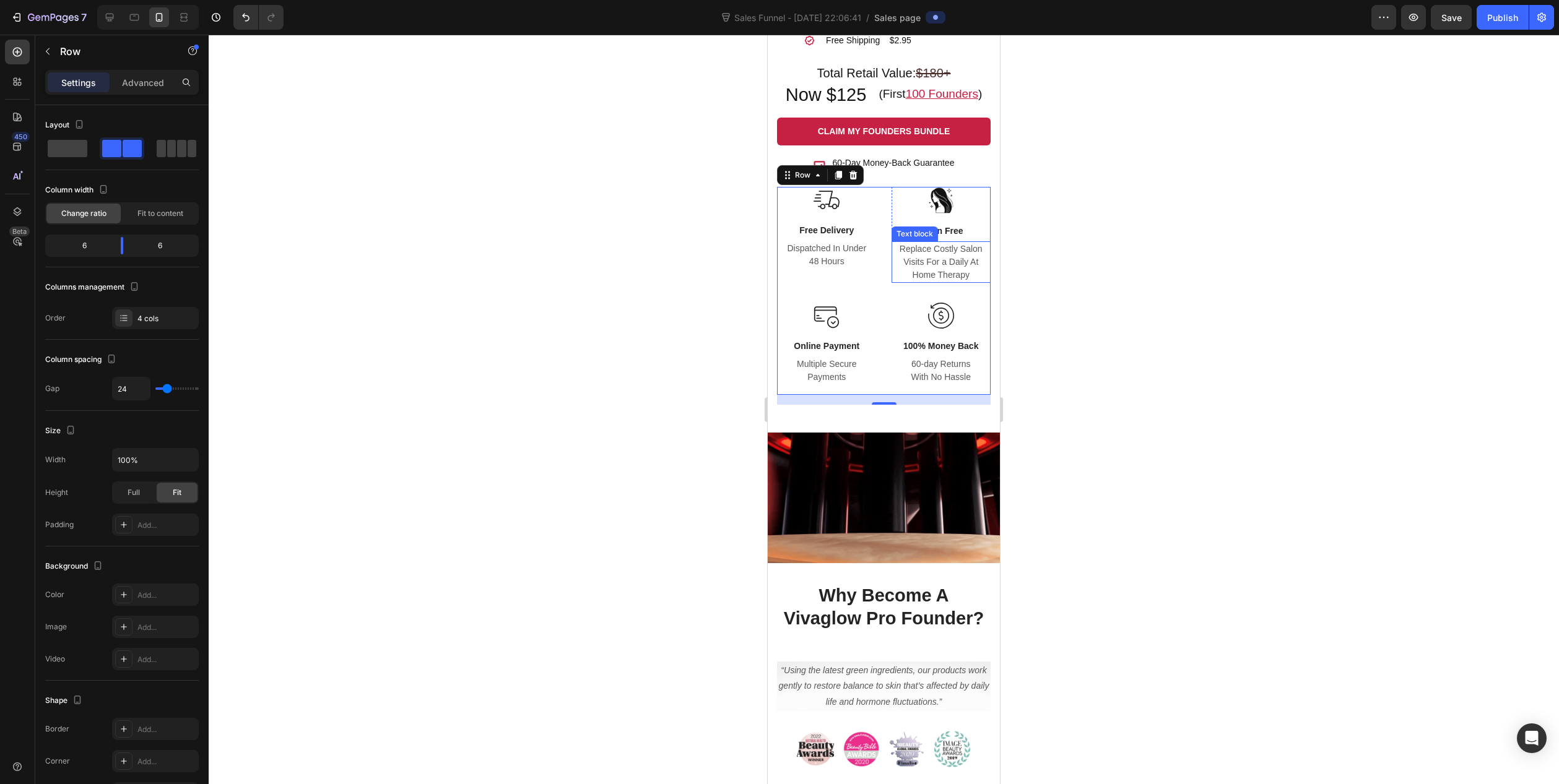
click at [918, 272] on p "Replace Costly Salon Visits For a Daily At Home Therapy" at bounding box center [941, 262] width 97 height 39
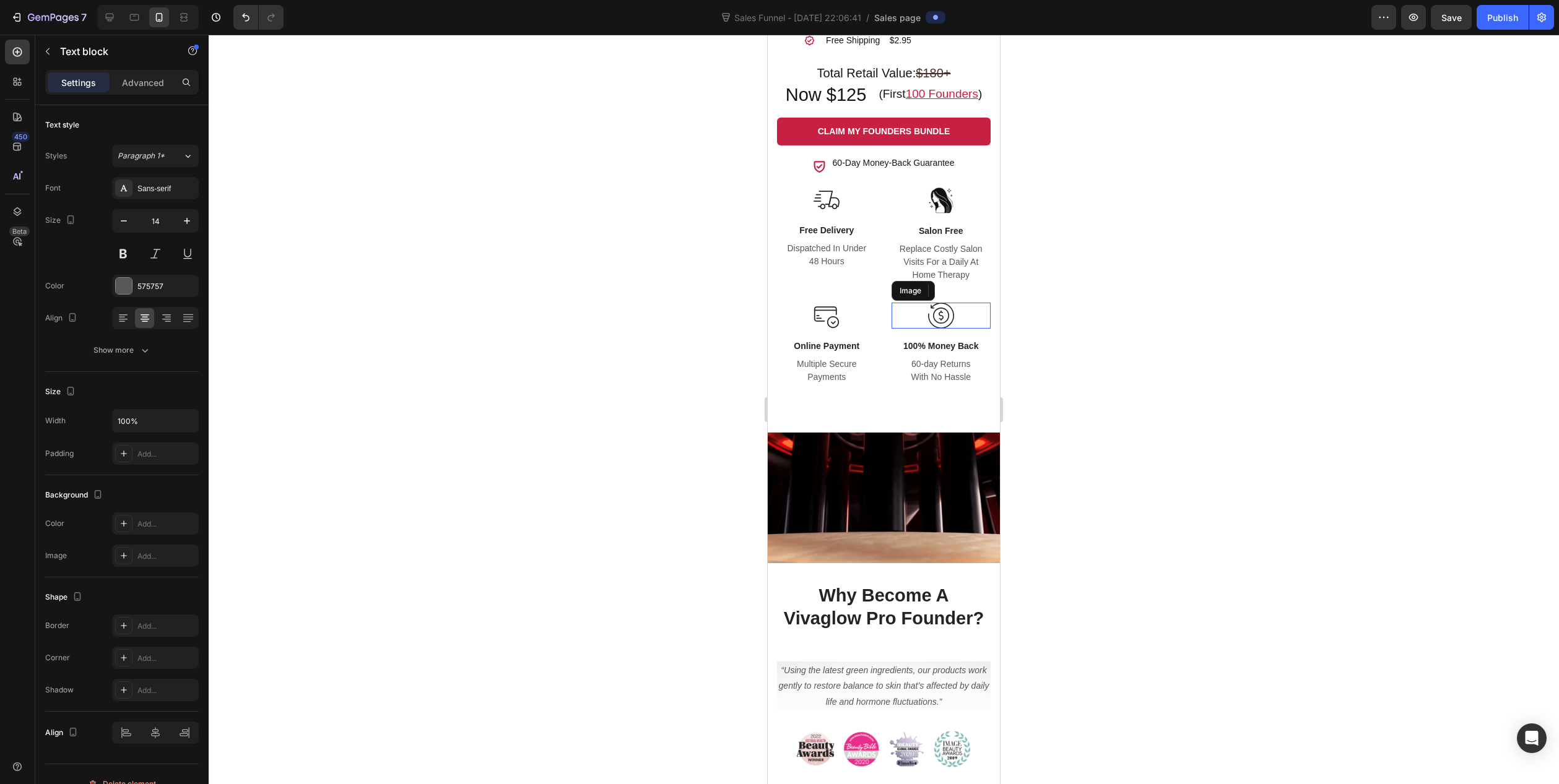
click at [931, 318] on img at bounding box center [941, 315] width 26 height 26
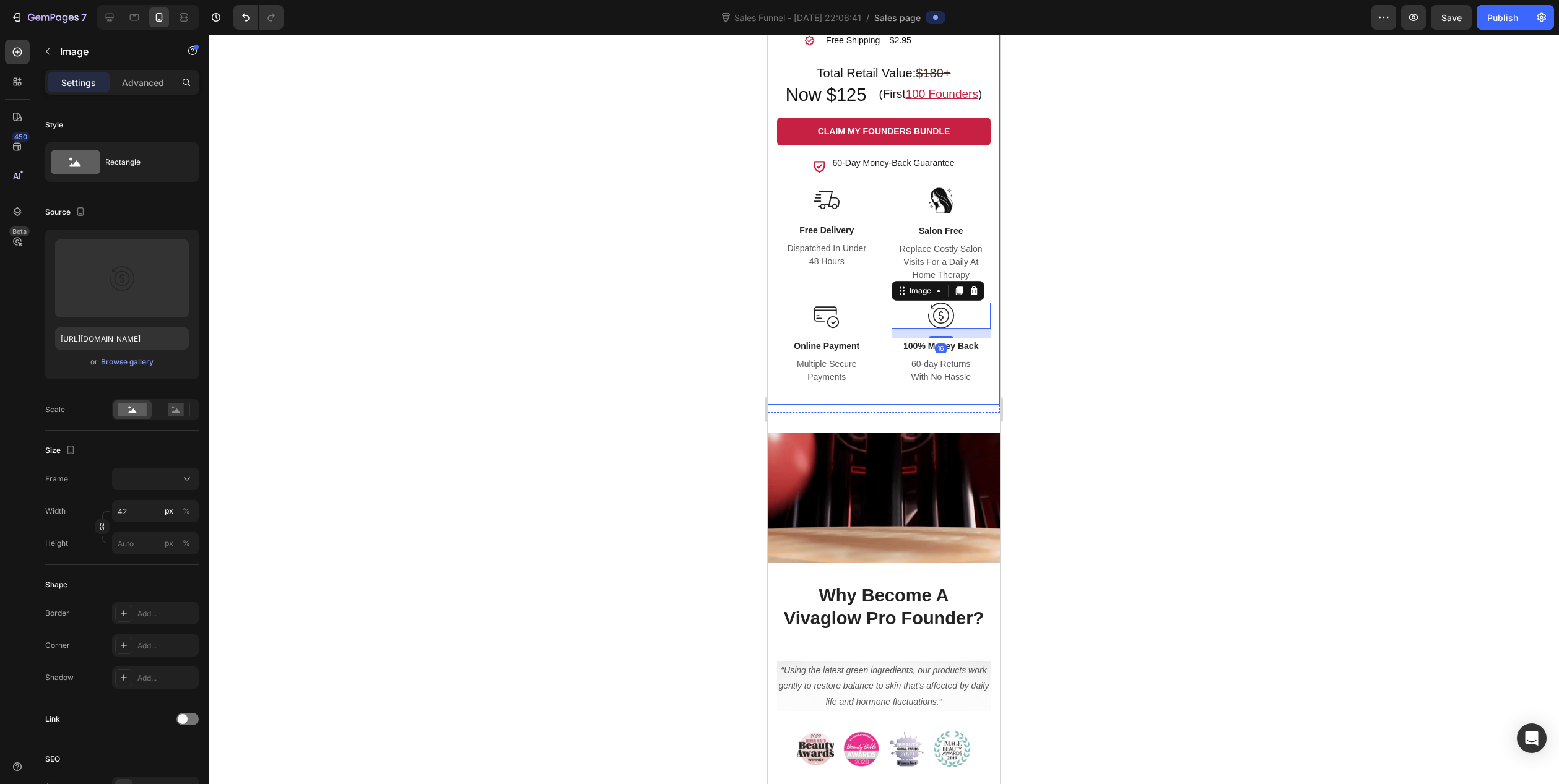
click at [660, 296] on div at bounding box center [884, 409] width 1351 height 750
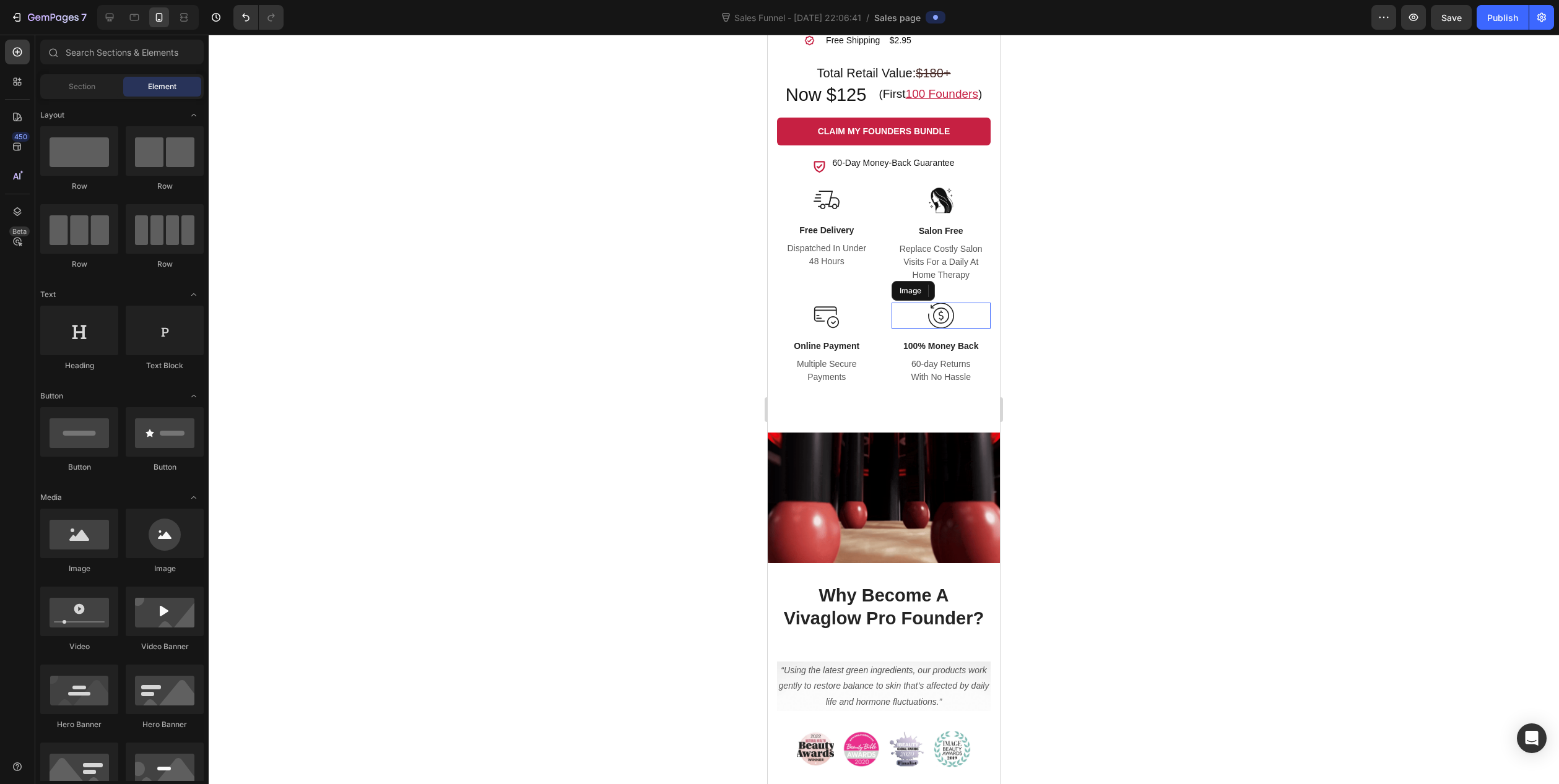
click at [933, 316] on img at bounding box center [941, 315] width 26 height 26
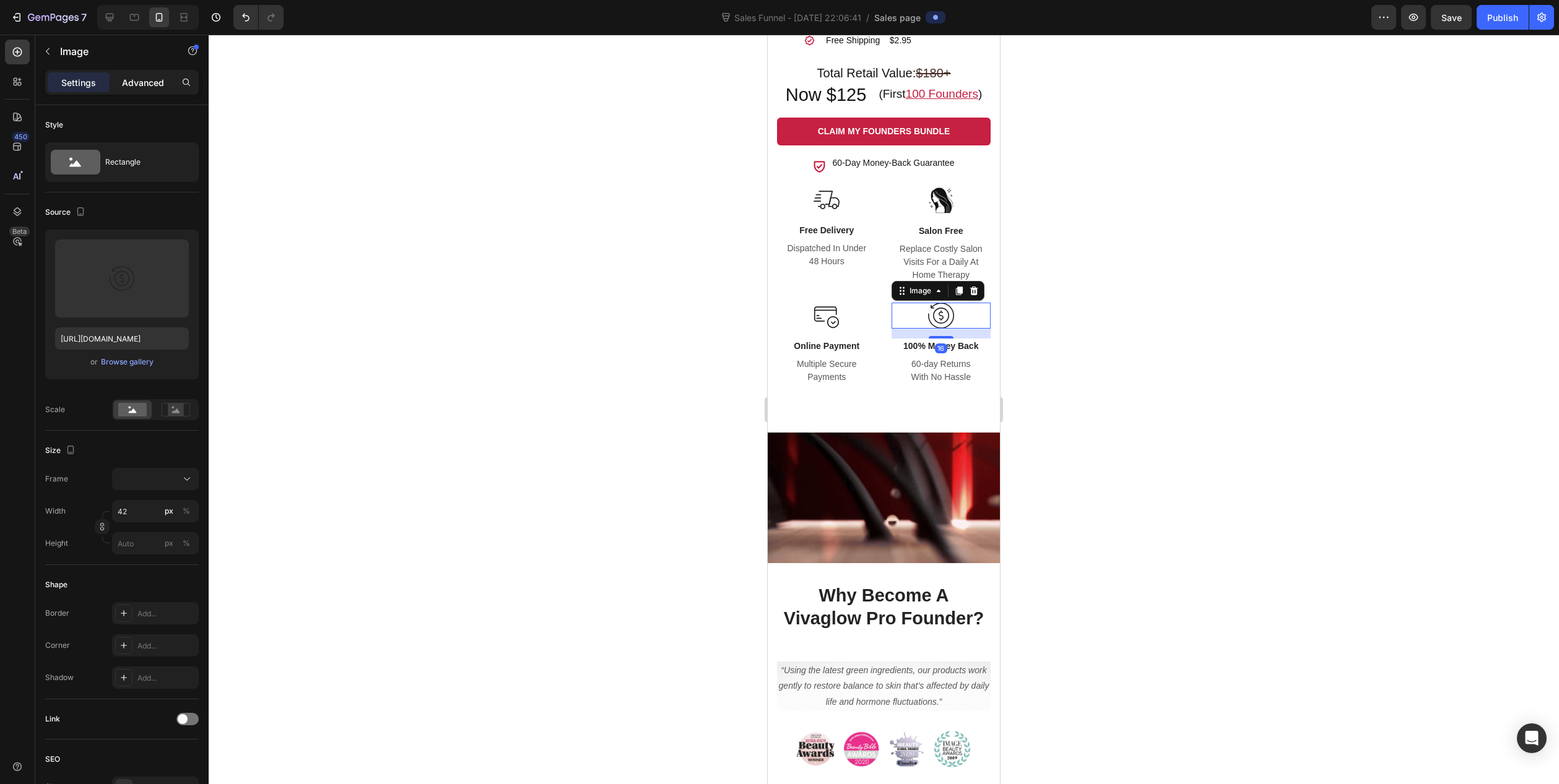
click at [148, 84] on p "Advanced" at bounding box center [143, 82] width 42 height 13
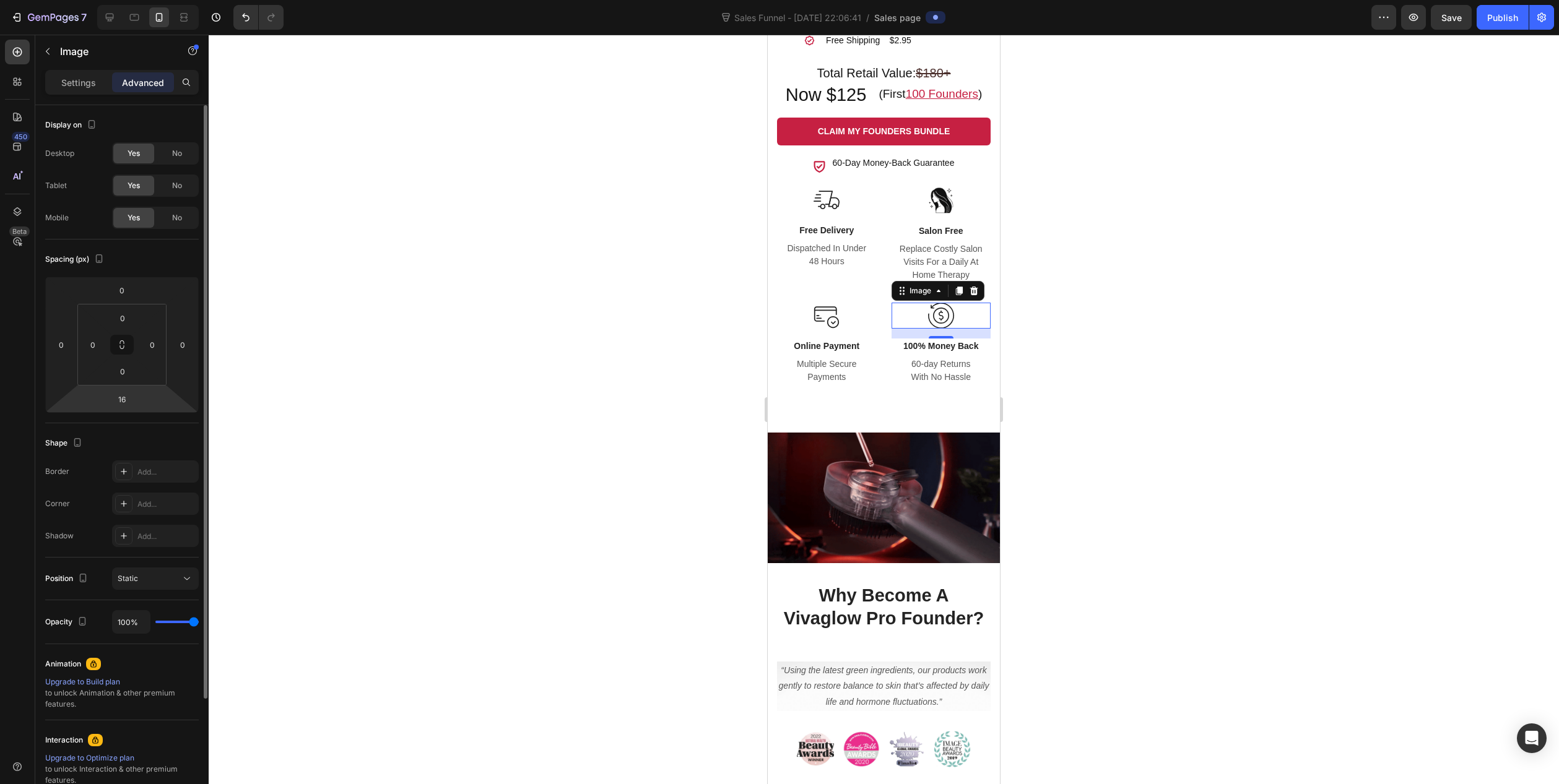
drag, startPoint x: 124, startPoint y: 399, endPoint x: 80, endPoint y: 400, distance: 44.0
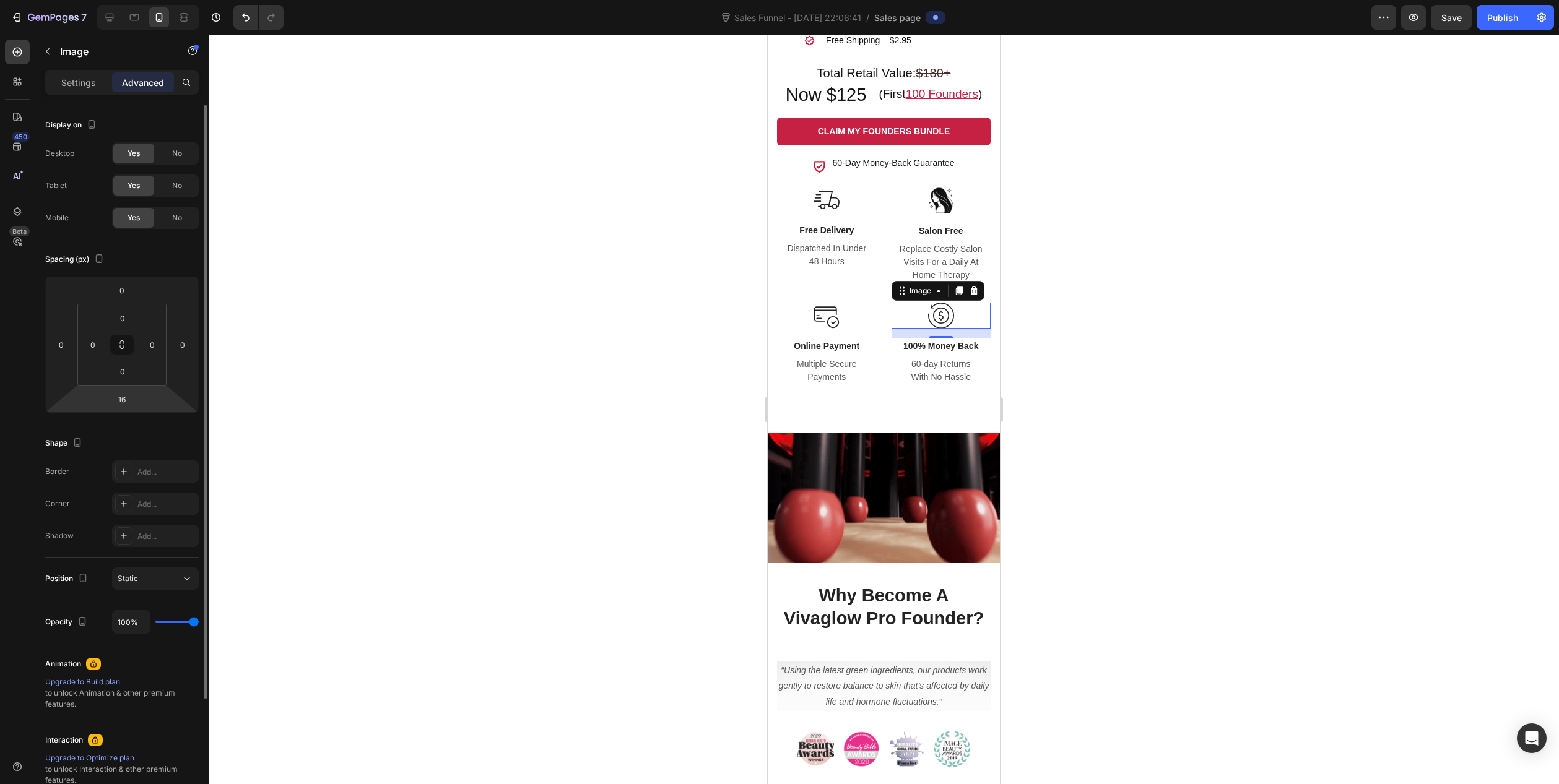
click at [80, 400] on div "0 0 16 0" at bounding box center [122, 344] width 153 height 136
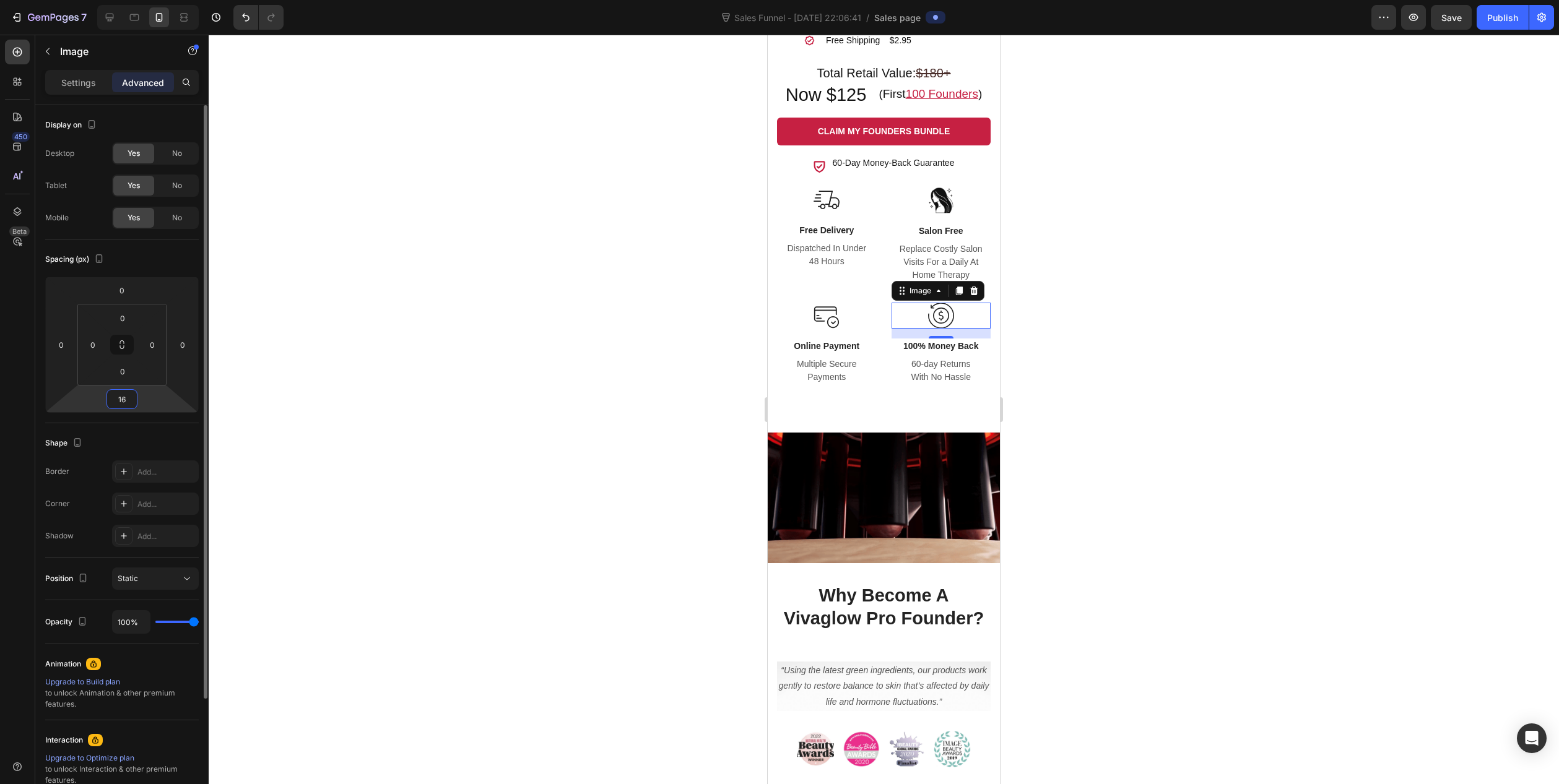
type input "0"
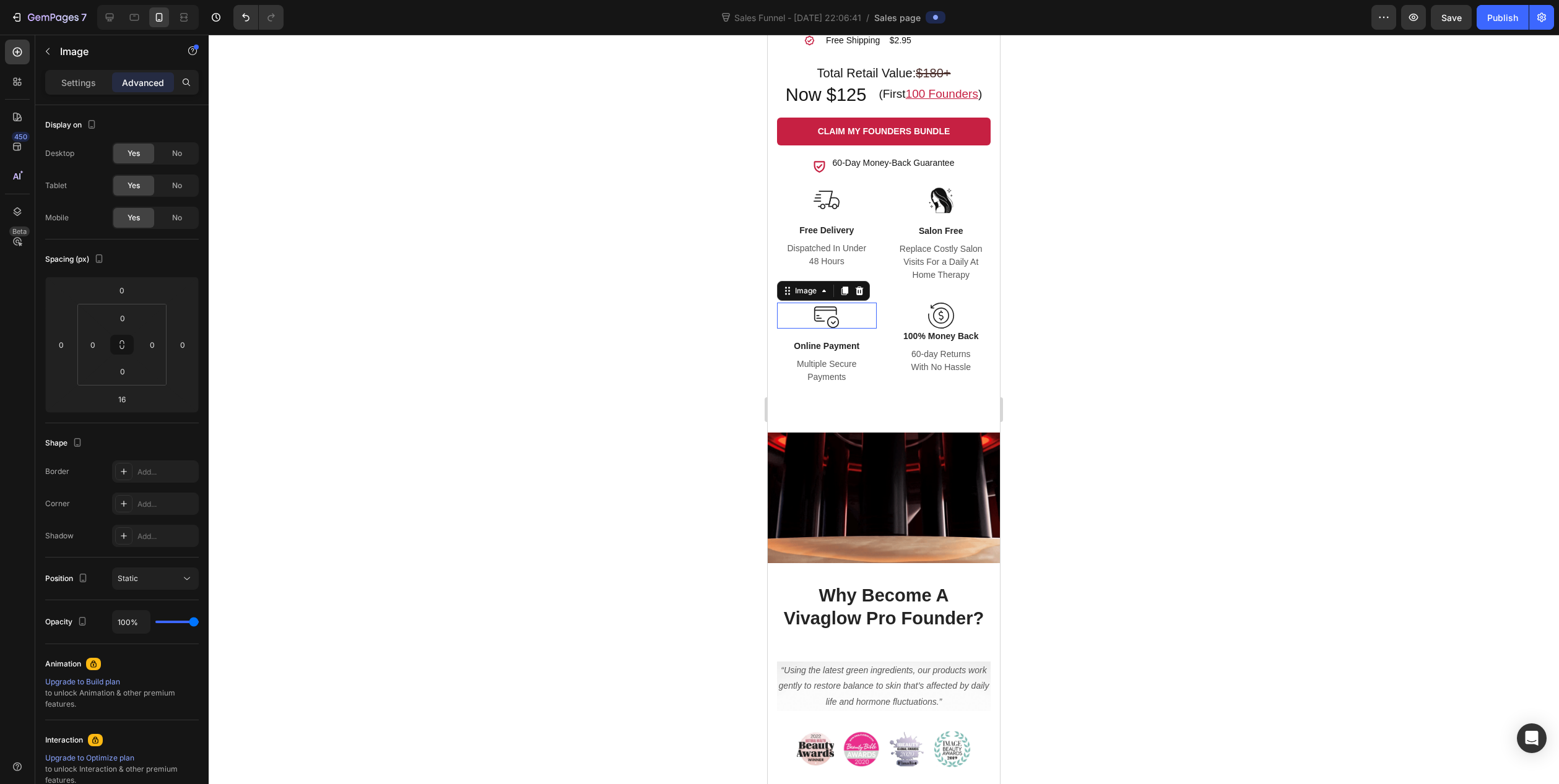
click at [844, 325] on div at bounding box center [827, 315] width 100 height 26
click at [938, 267] on p "Replace Costly Salon Visits For a Daily At Home Therapy" at bounding box center [941, 262] width 97 height 39
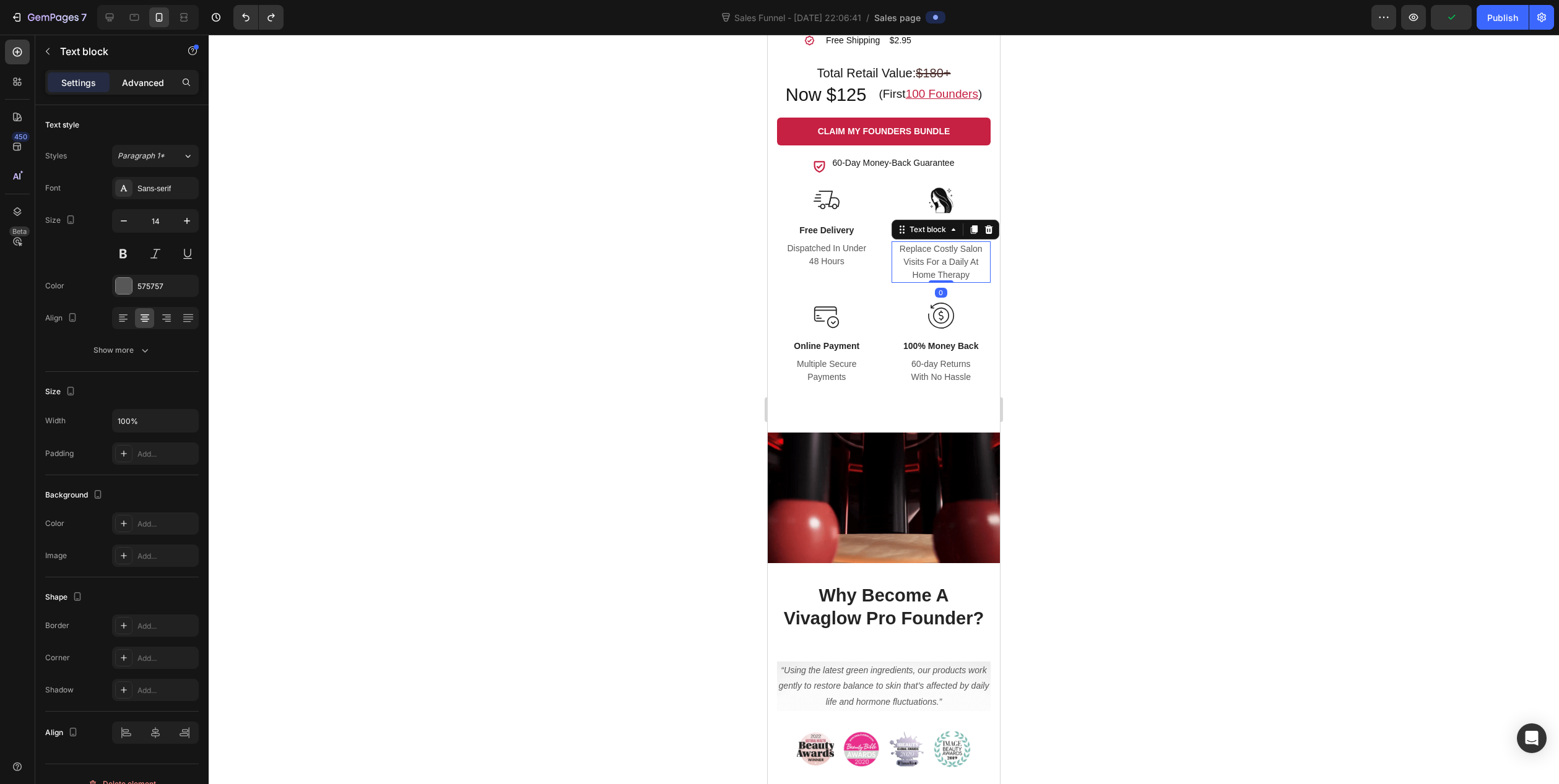
click at [143, 79] on p "Advanced" at bounding box center [143, 82] width 42 height 13
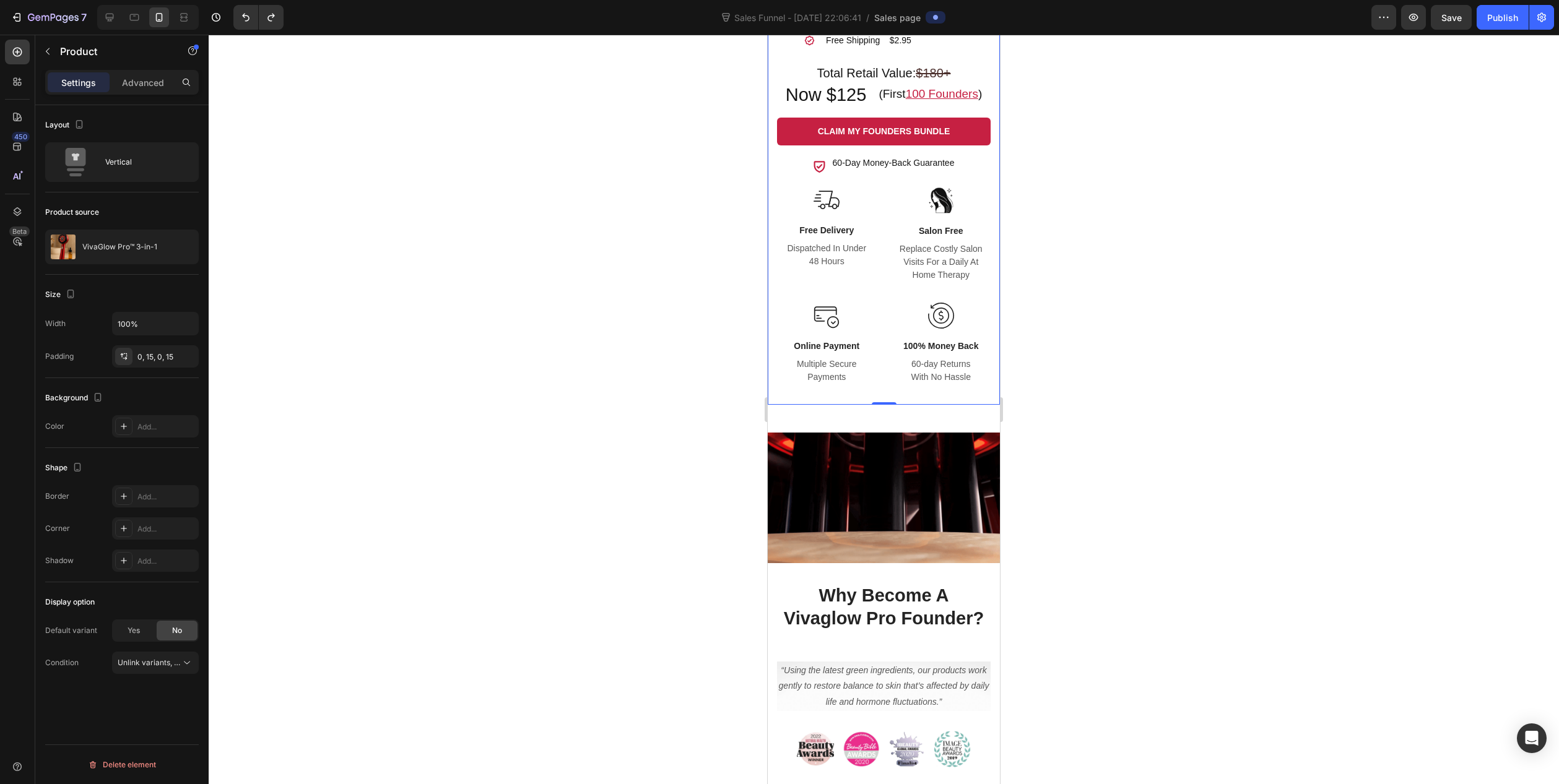
click at [982, 344] on div "VivaGlow Pro™ 3-in-1 Product Title Get It All - Unlock Your Best Routine Headin…" at bounding box center [884, 97] width 232 height 614
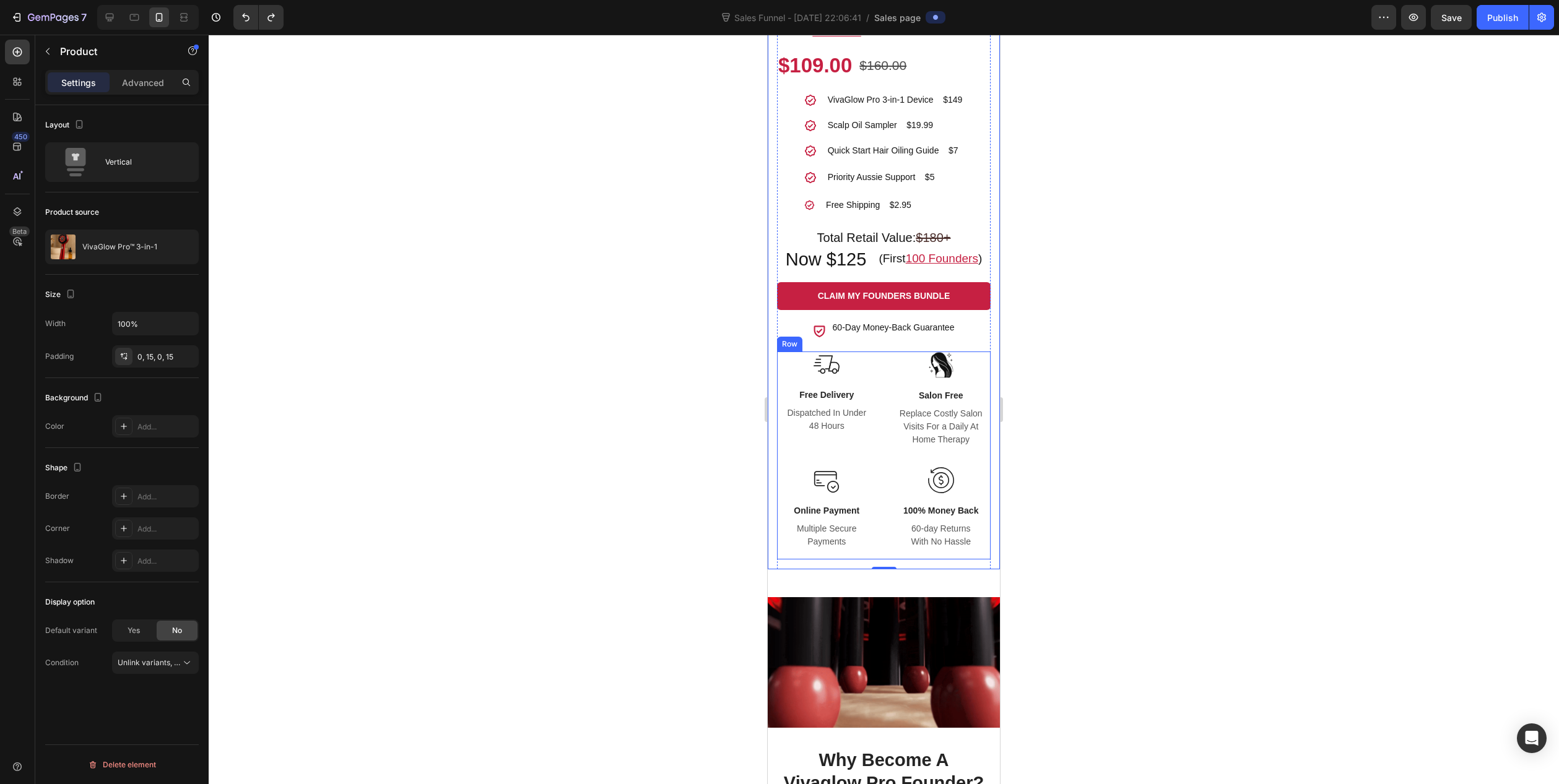
scroll to position [928, 0]
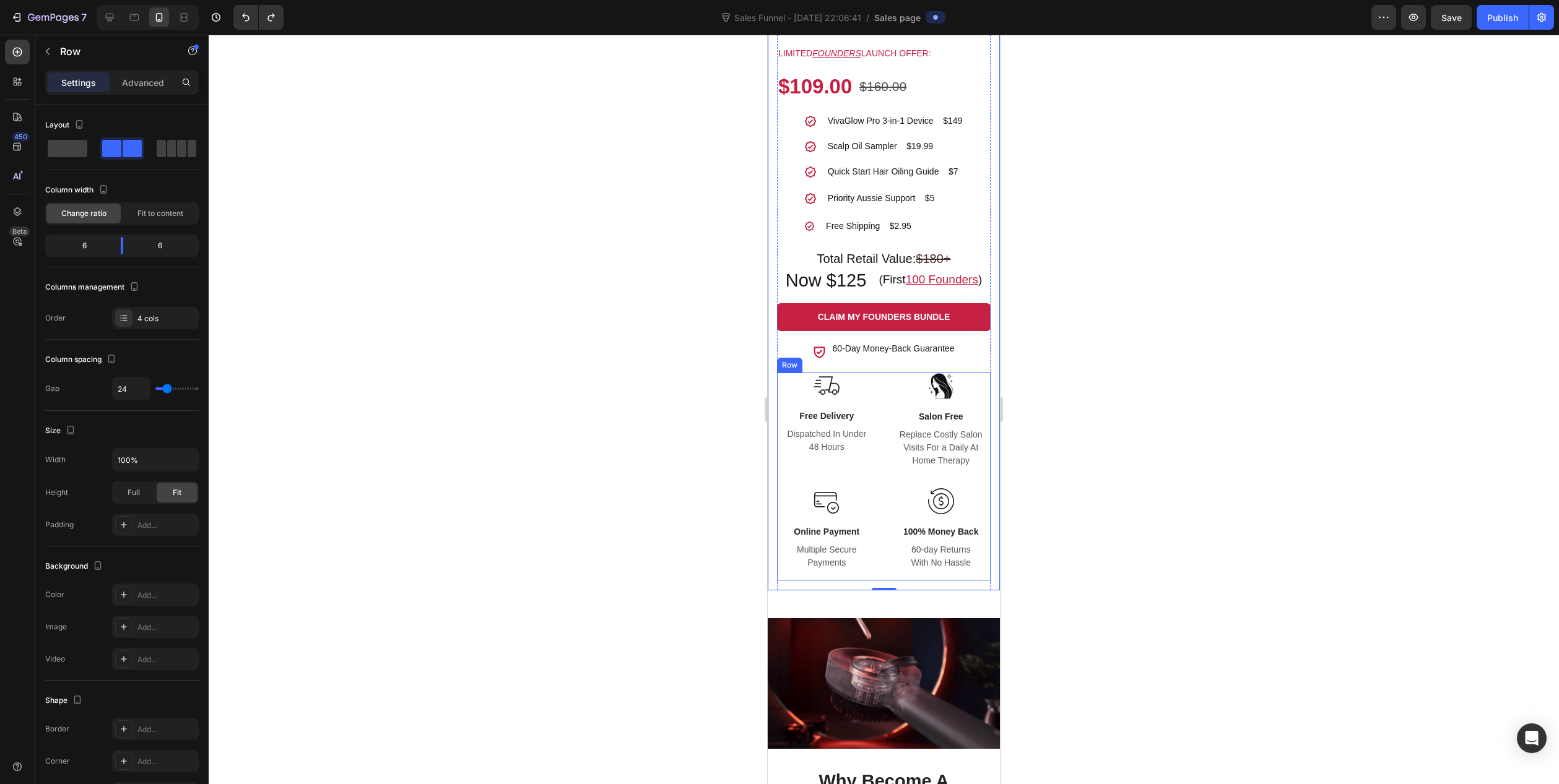
click at [878, 378] on div "Image Free Delivery Text block Dispatched In Under 48 Hours Text block Row Imag…" at bounding box center [884, 476] width 213 height 207
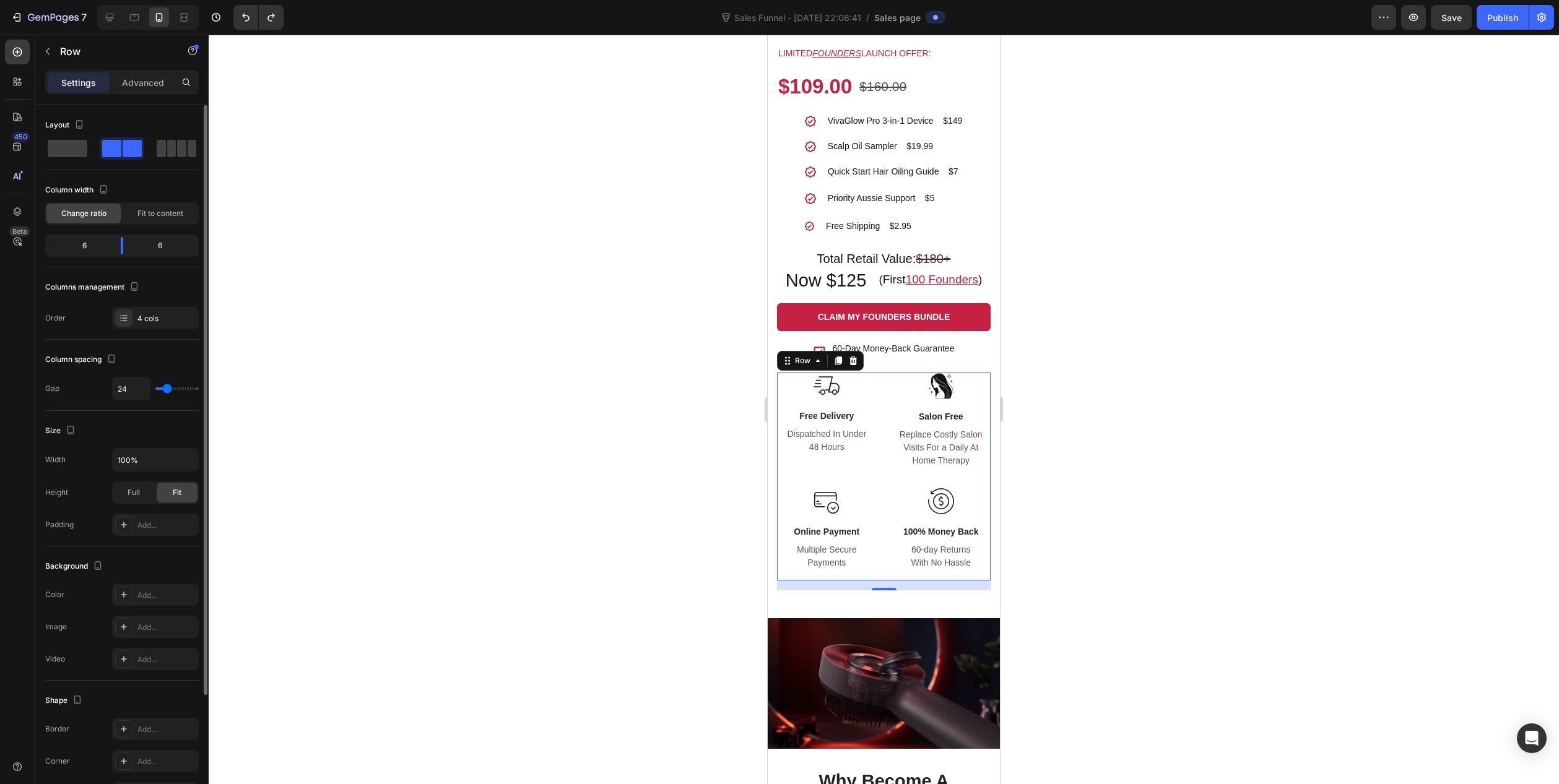
type input "0"
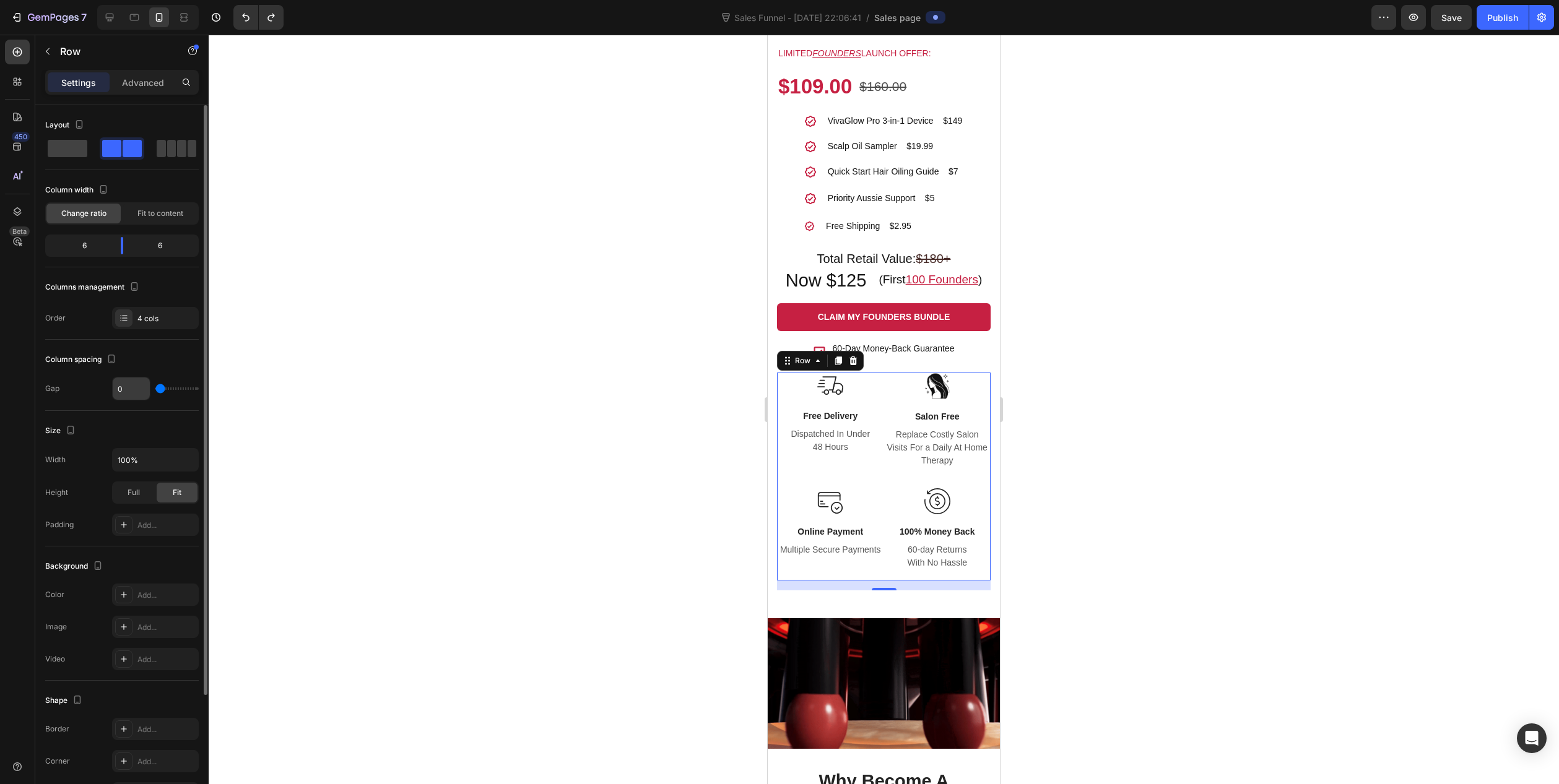
drag, startPoint x: 165, startPoint y: 388, endPoint x: 123, endPoint y: 389, distance: 42.0
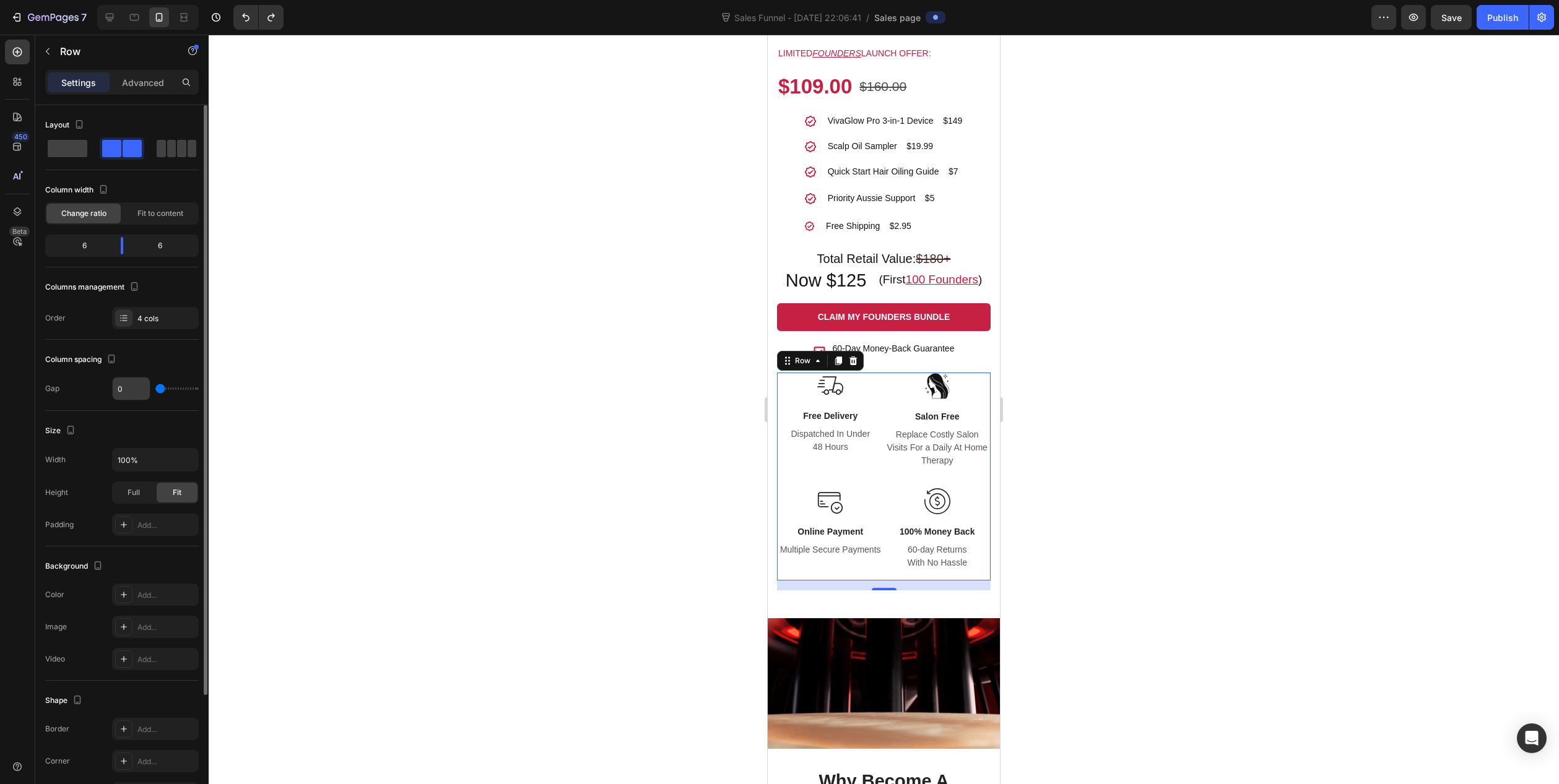
type input "0"
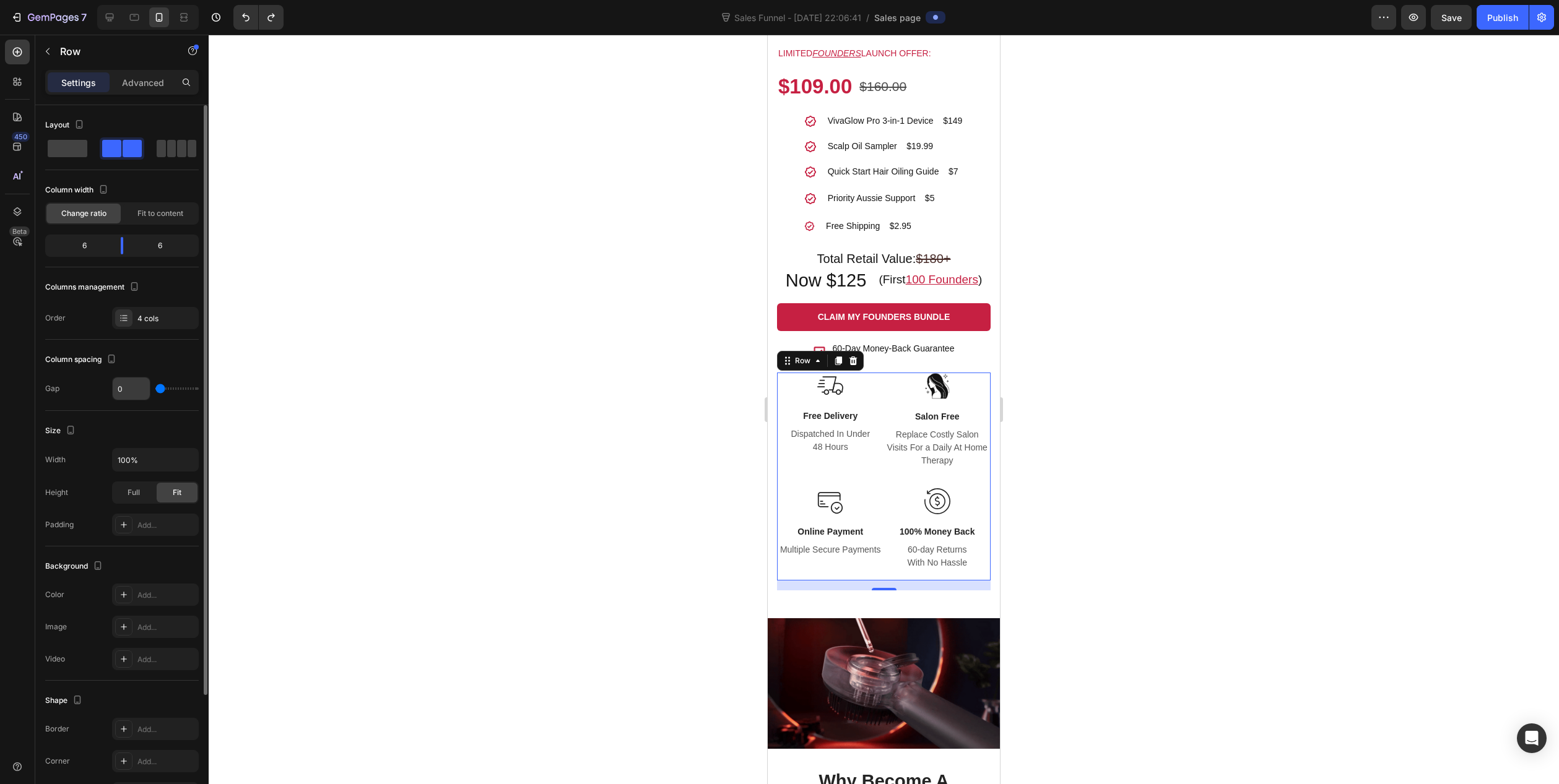
click at [155, 389] on input "range" at bounding box center [177, 389] width 43 height 3
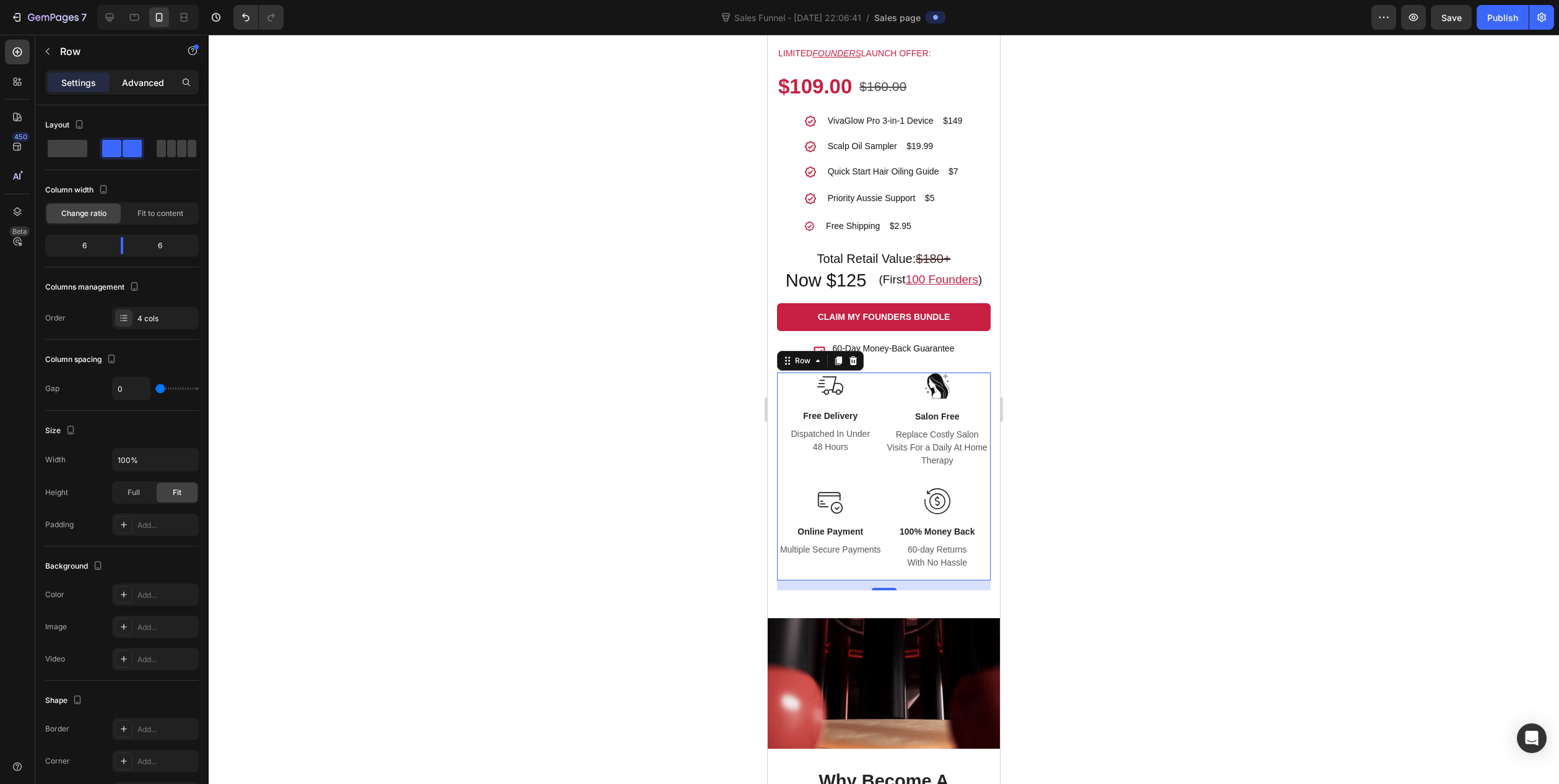
click at [159, 77] on p "Advanced" at bounding box center [143, 82] width 42 height 13
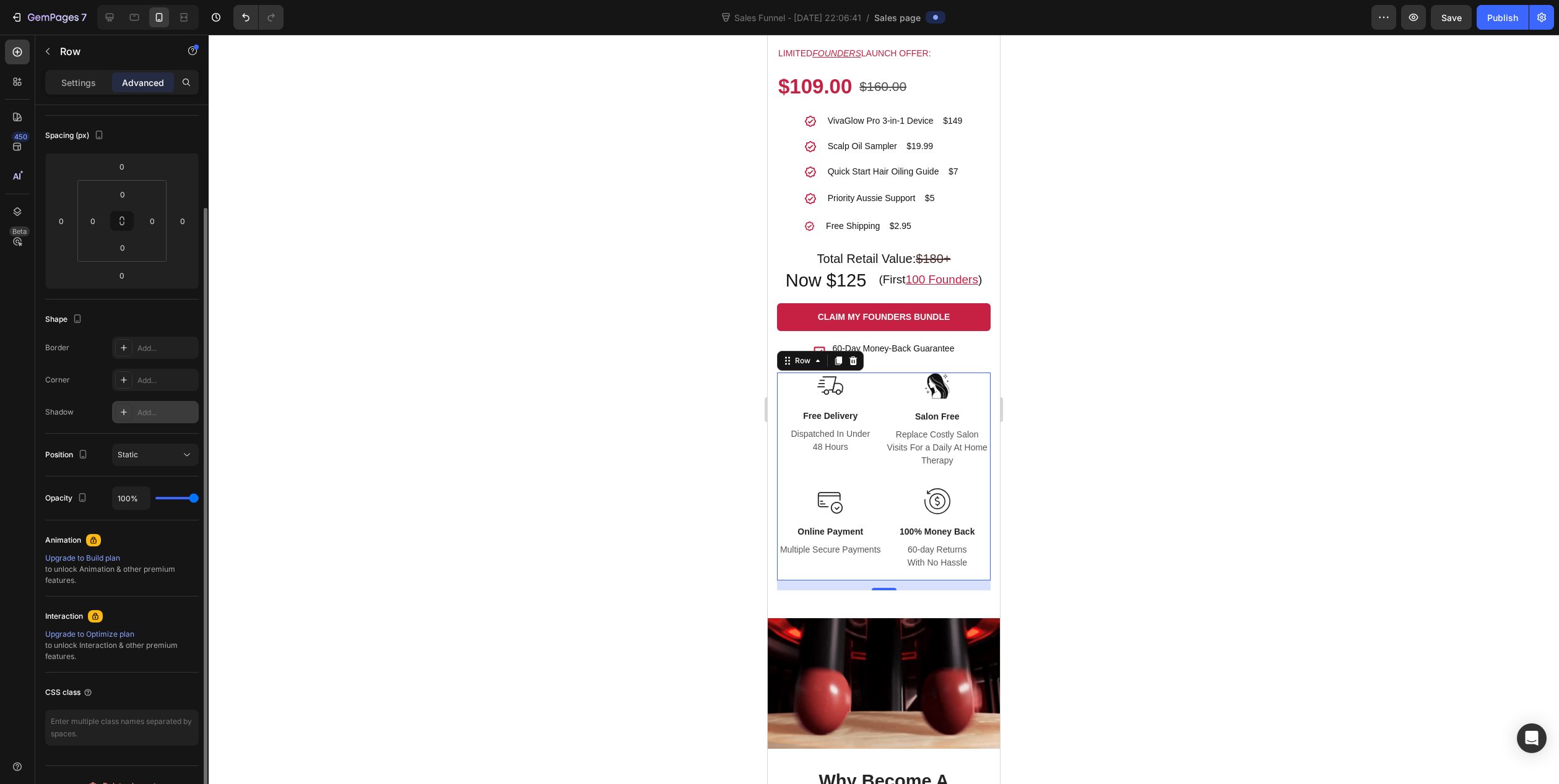
scroll to position [0, 0]
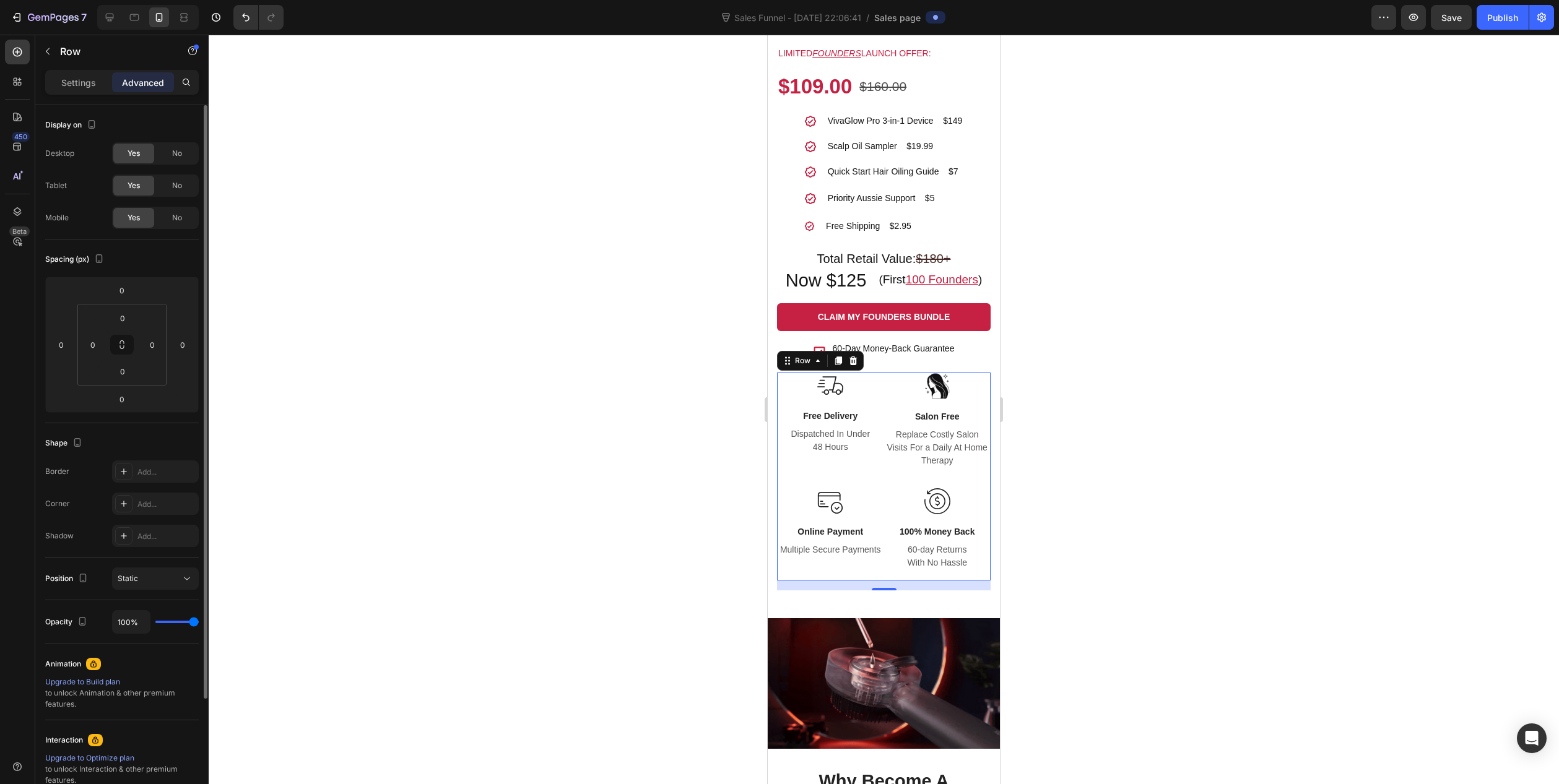
click at [63, 81] on p "Settings" at bounding box center [79, 82] width 34 height 13
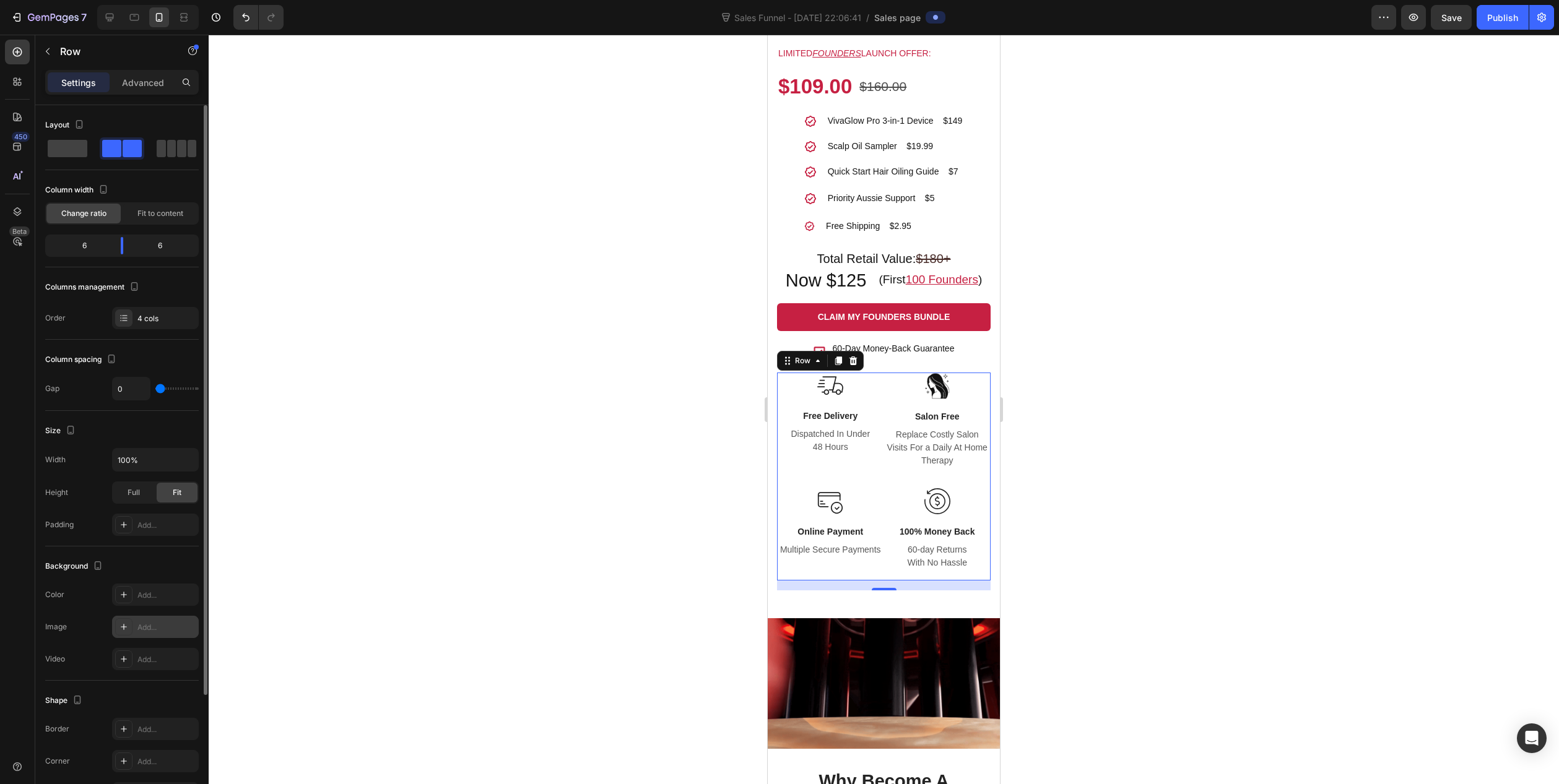
scroll to position [150, 0]
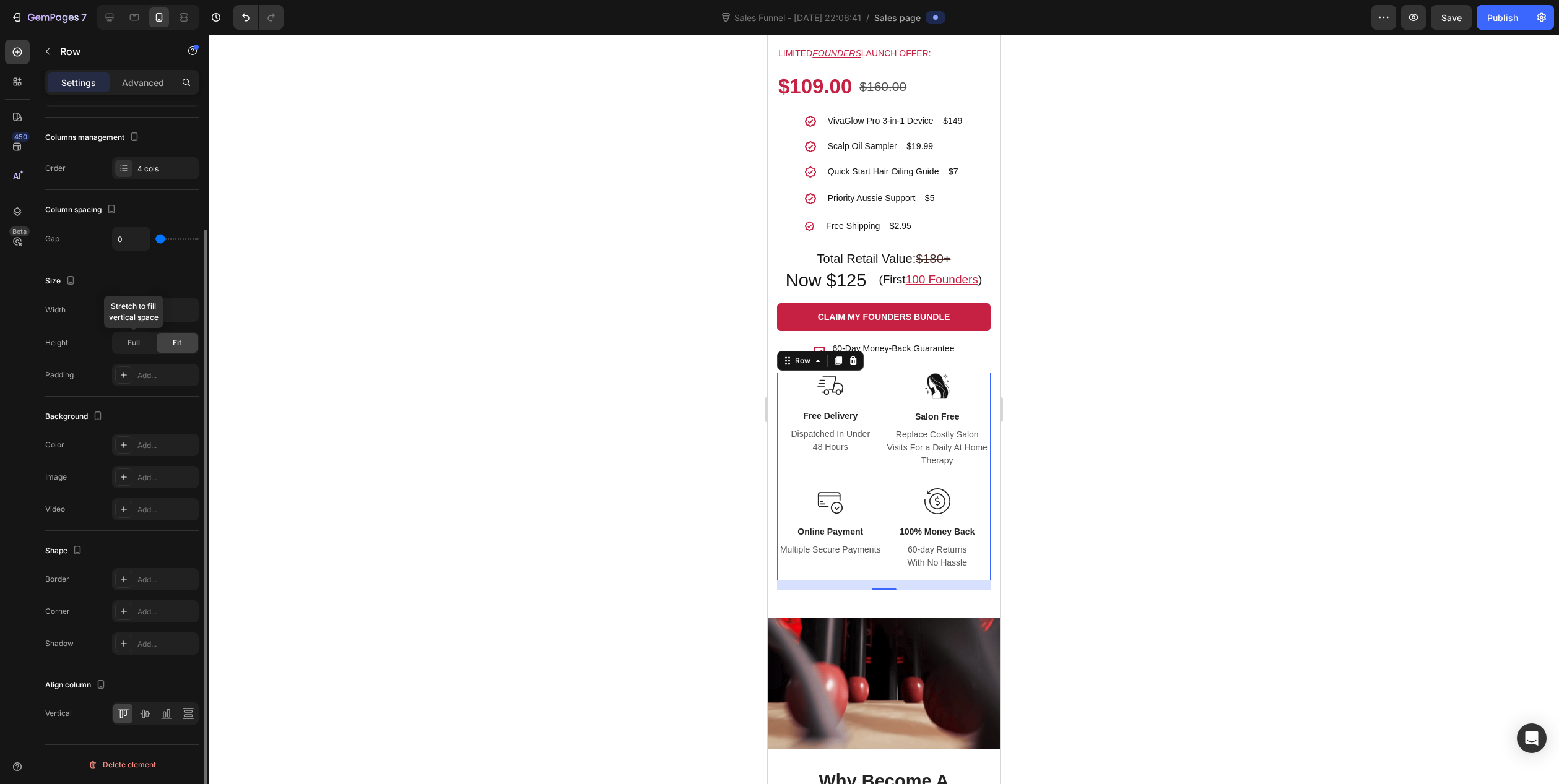
drag, startPoint x: 133, startPoint y: 348, endPoint x: 112, endPoint y: 331, distance: 27.0
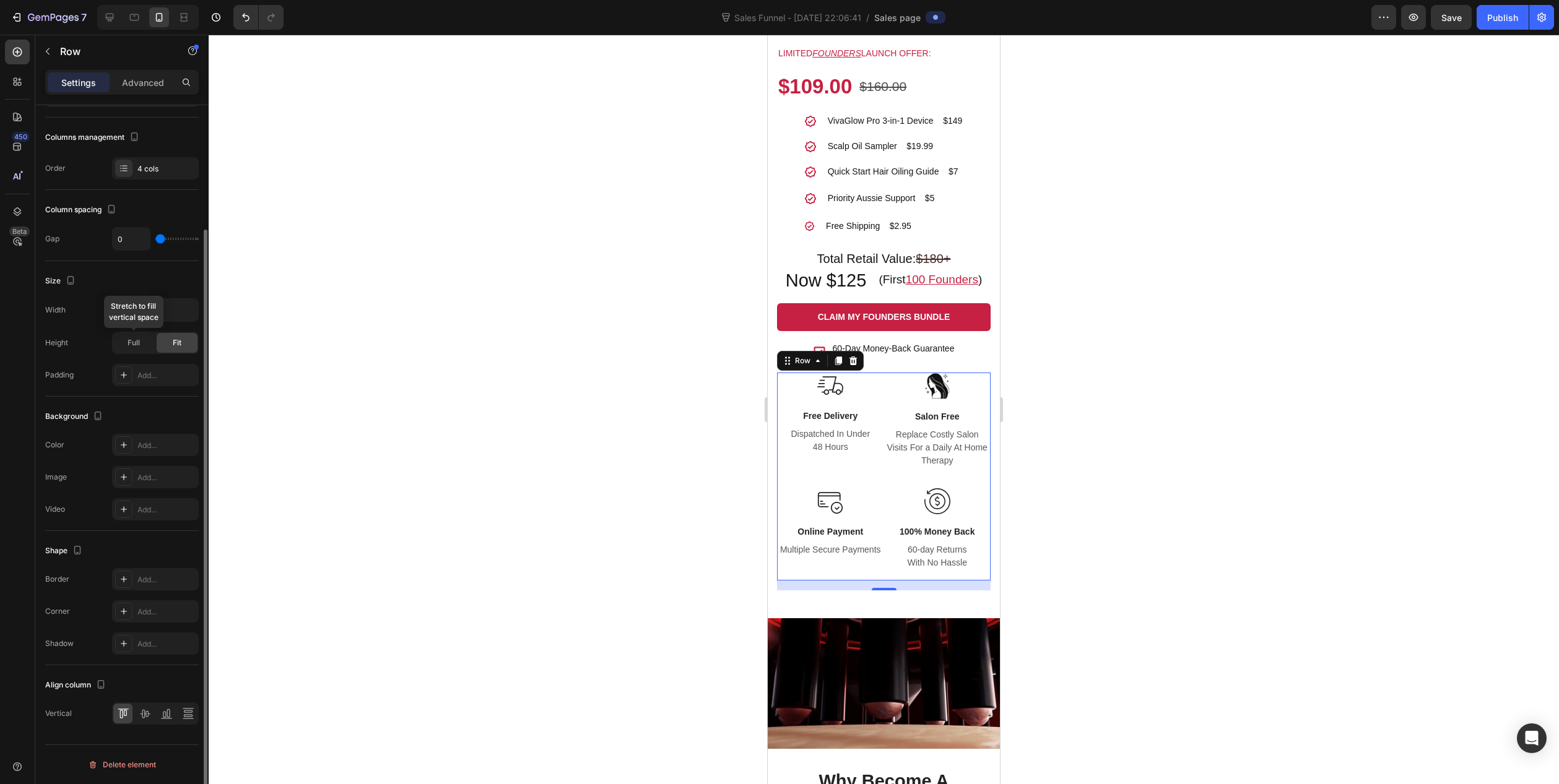
click at [133, 347] on span "Full" at bounding box center [133, 342] width 12 height 11
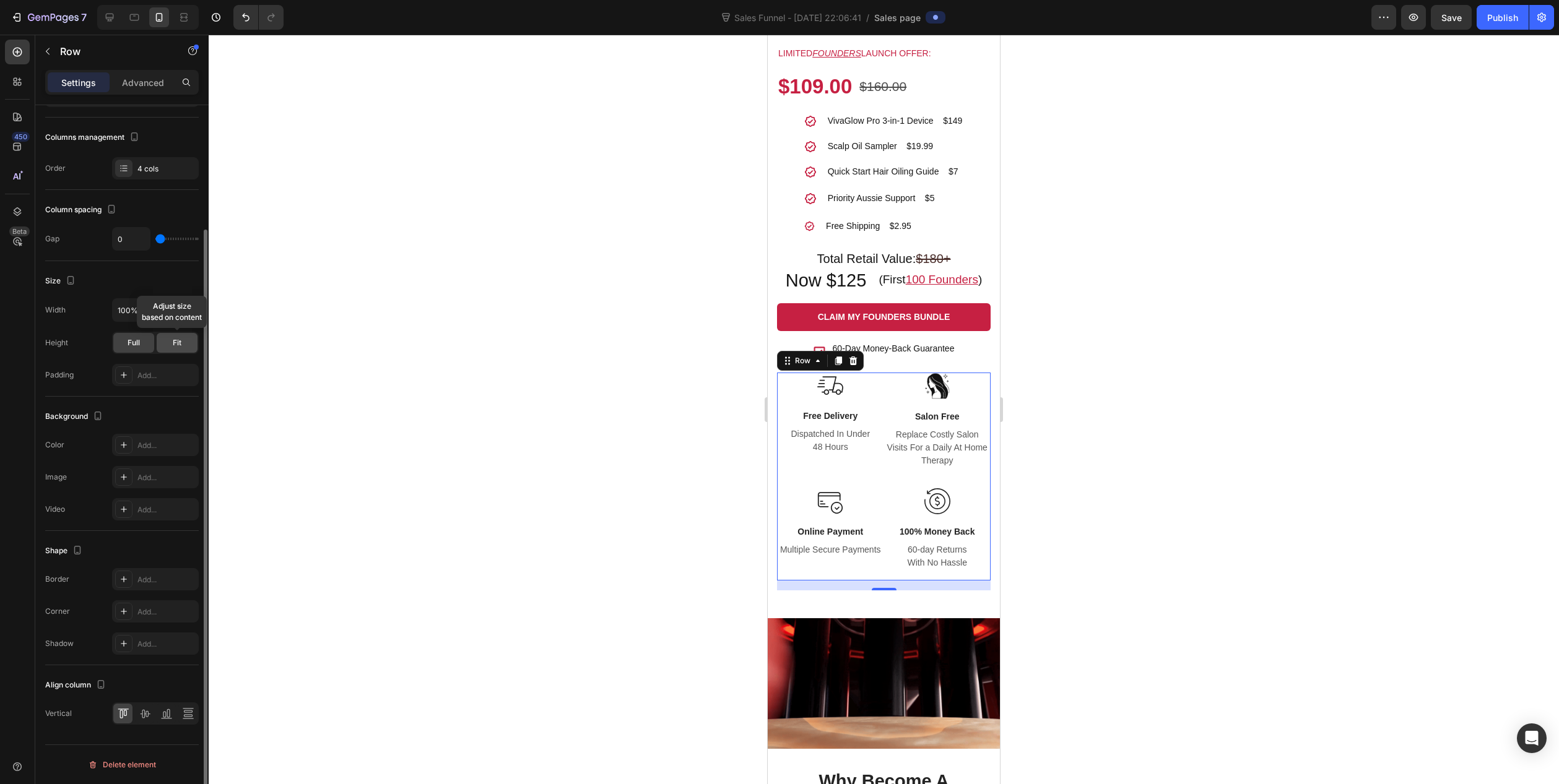
click at [162, 346] on div "Fit" at bounding box center [177, 343] width 41 height 20
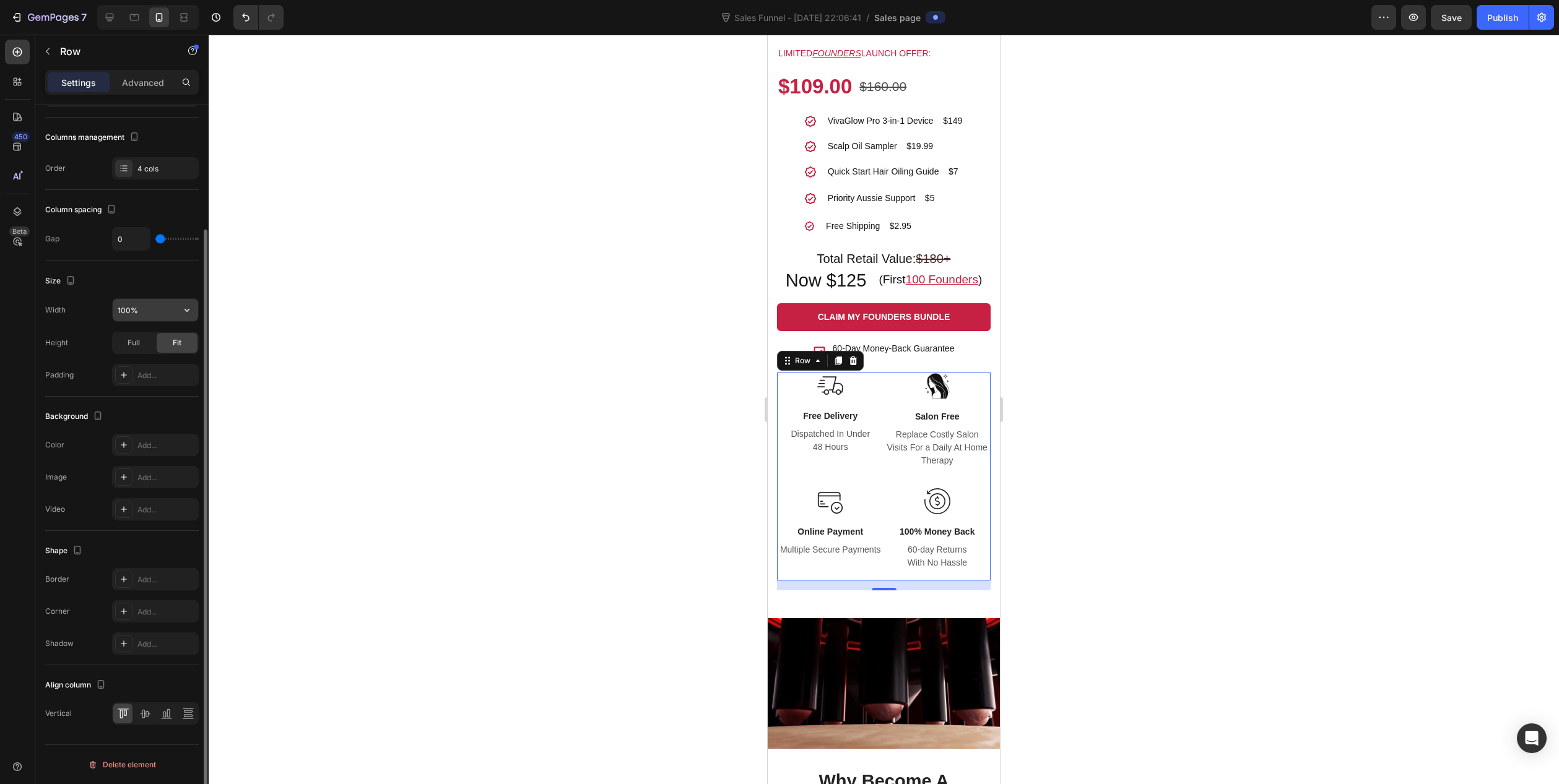
click at [151, 310] on input "100%" at bounding box center [155, 310] width 86 height 22
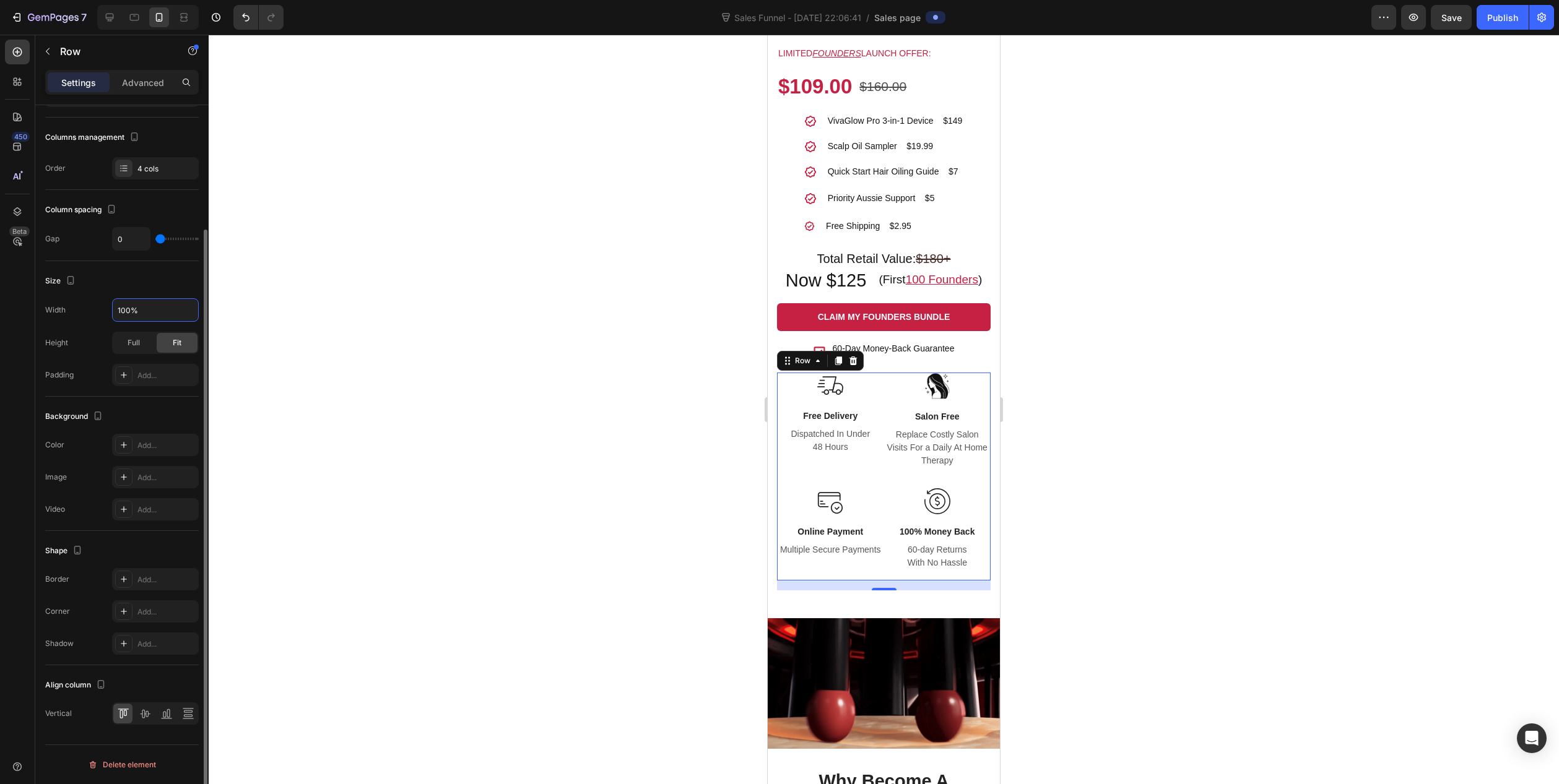
click at [164, 282] on div "Size" at bounding box center [122, 281] width 153 height 20
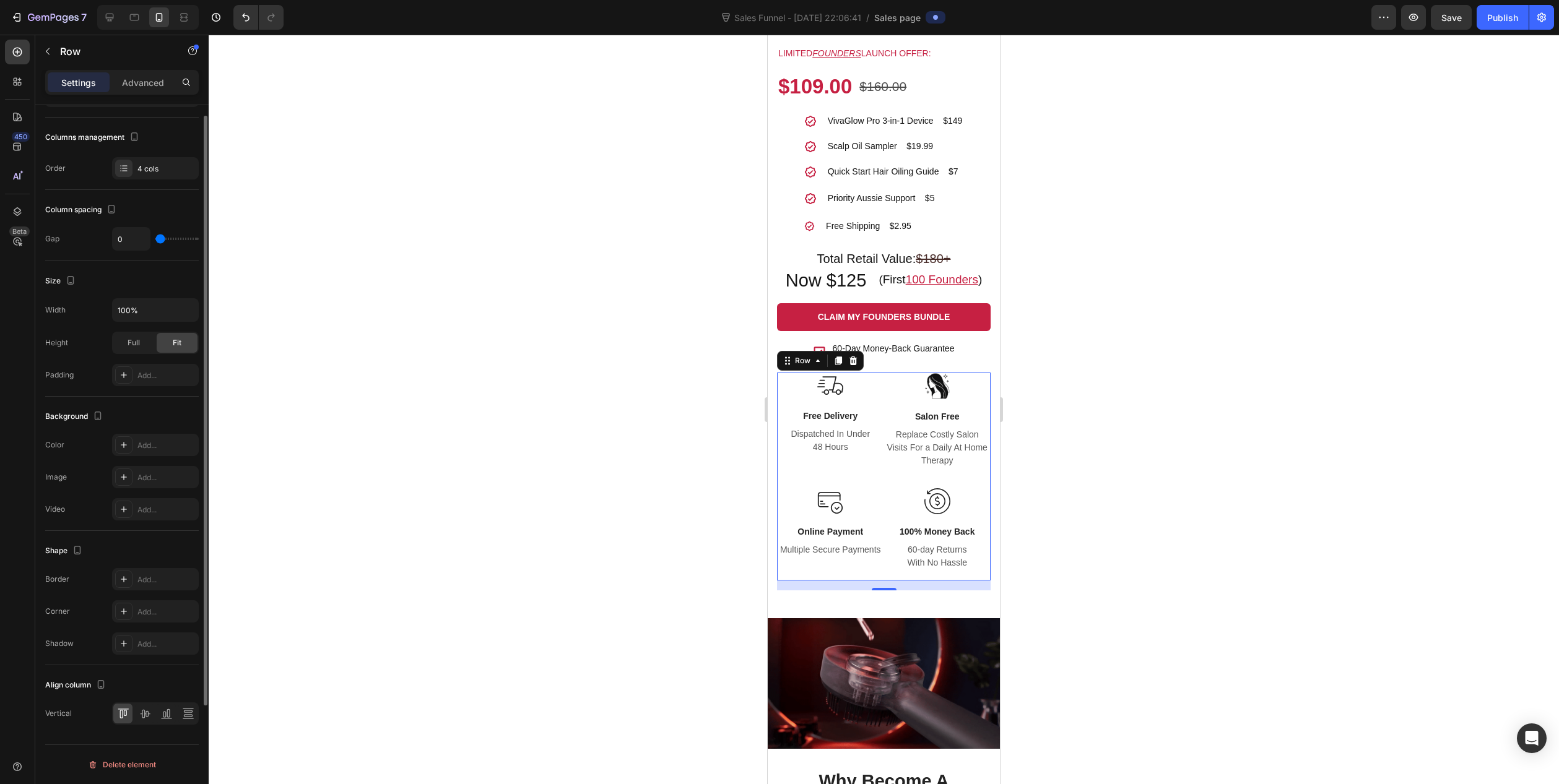
scroll to position [0, 0]
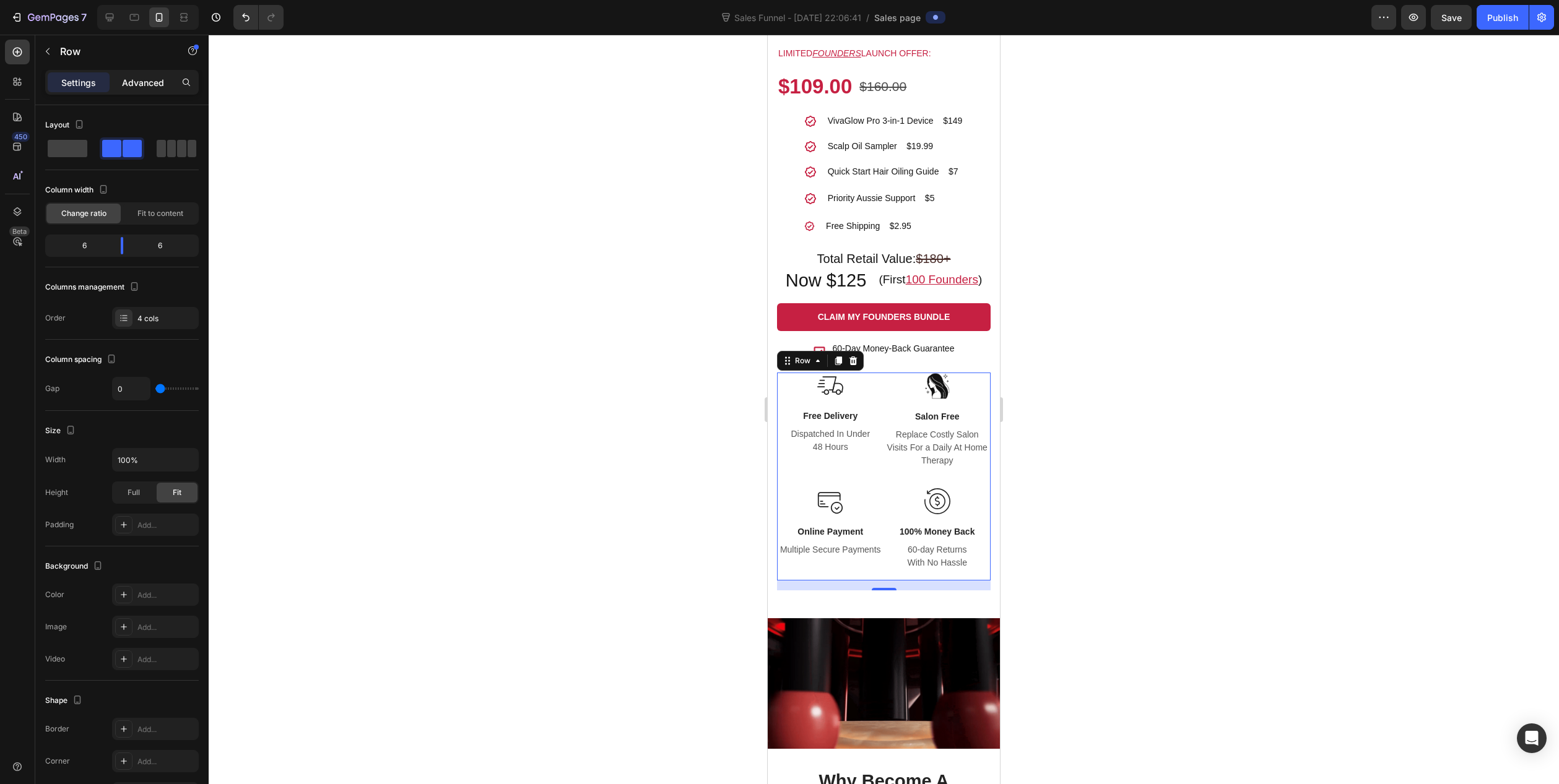
click at [132, 82] on p "Advanced" at bounding box center [143, 82] width 42 height 13
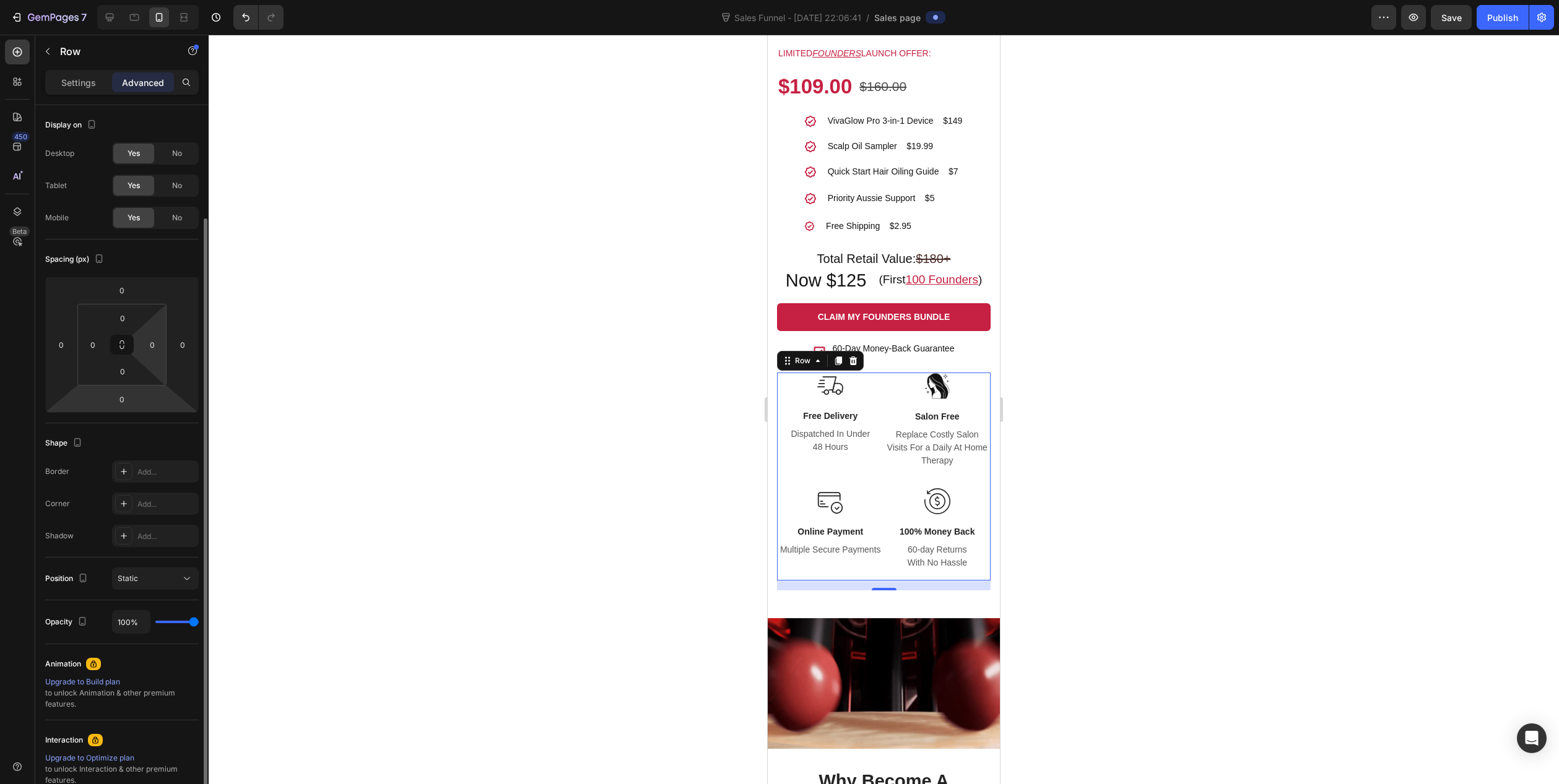
scroll to position [145, 0]
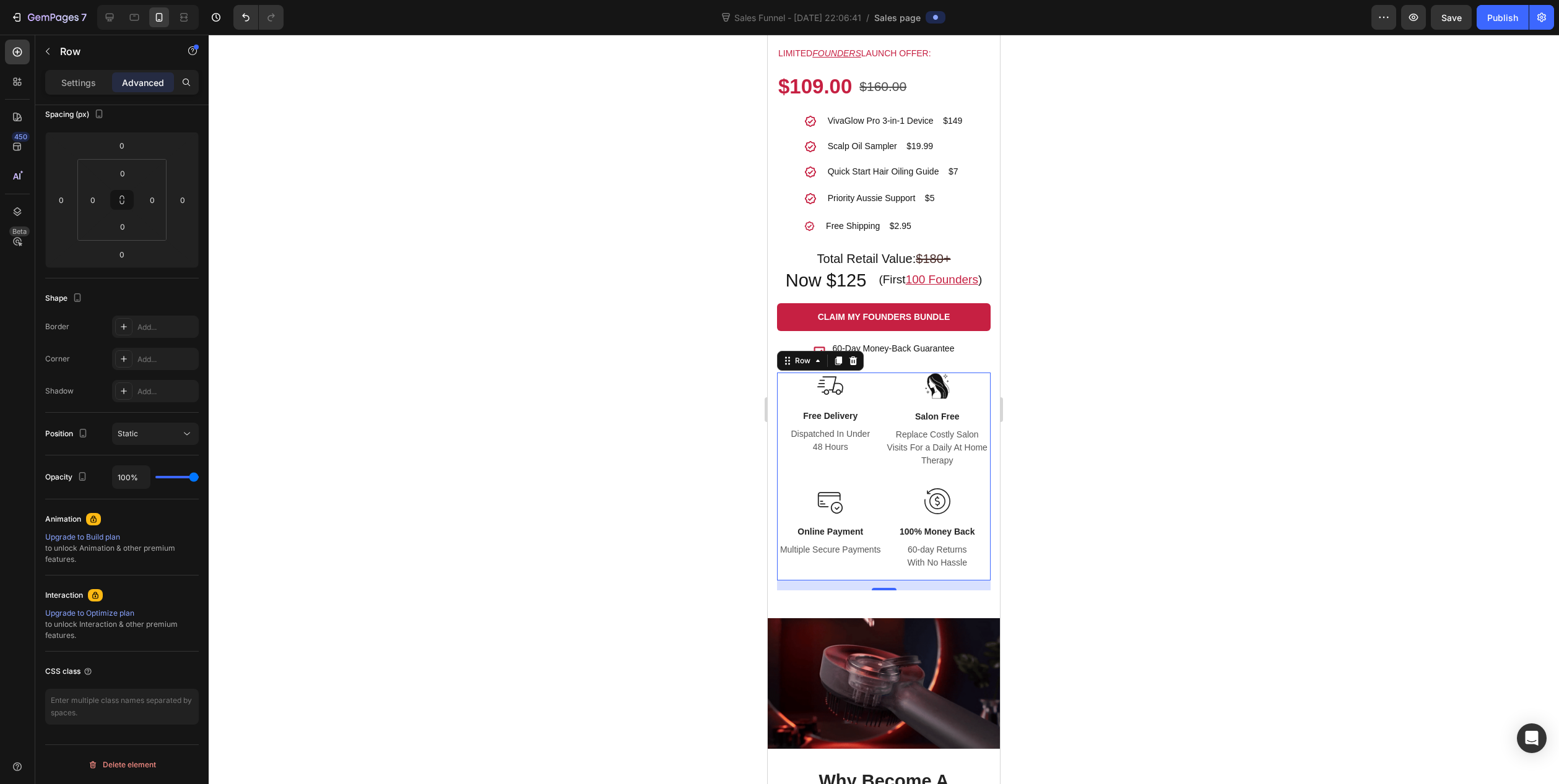
click at [885, 481] on div "Image Salon Free Text block Replace Costly Salon Visits For a Daily At Home The…" at bounding box center [938, 430] width 107 height 115
click at [673, 559] on div at bounding box center [884, 409] width 1351 height 750
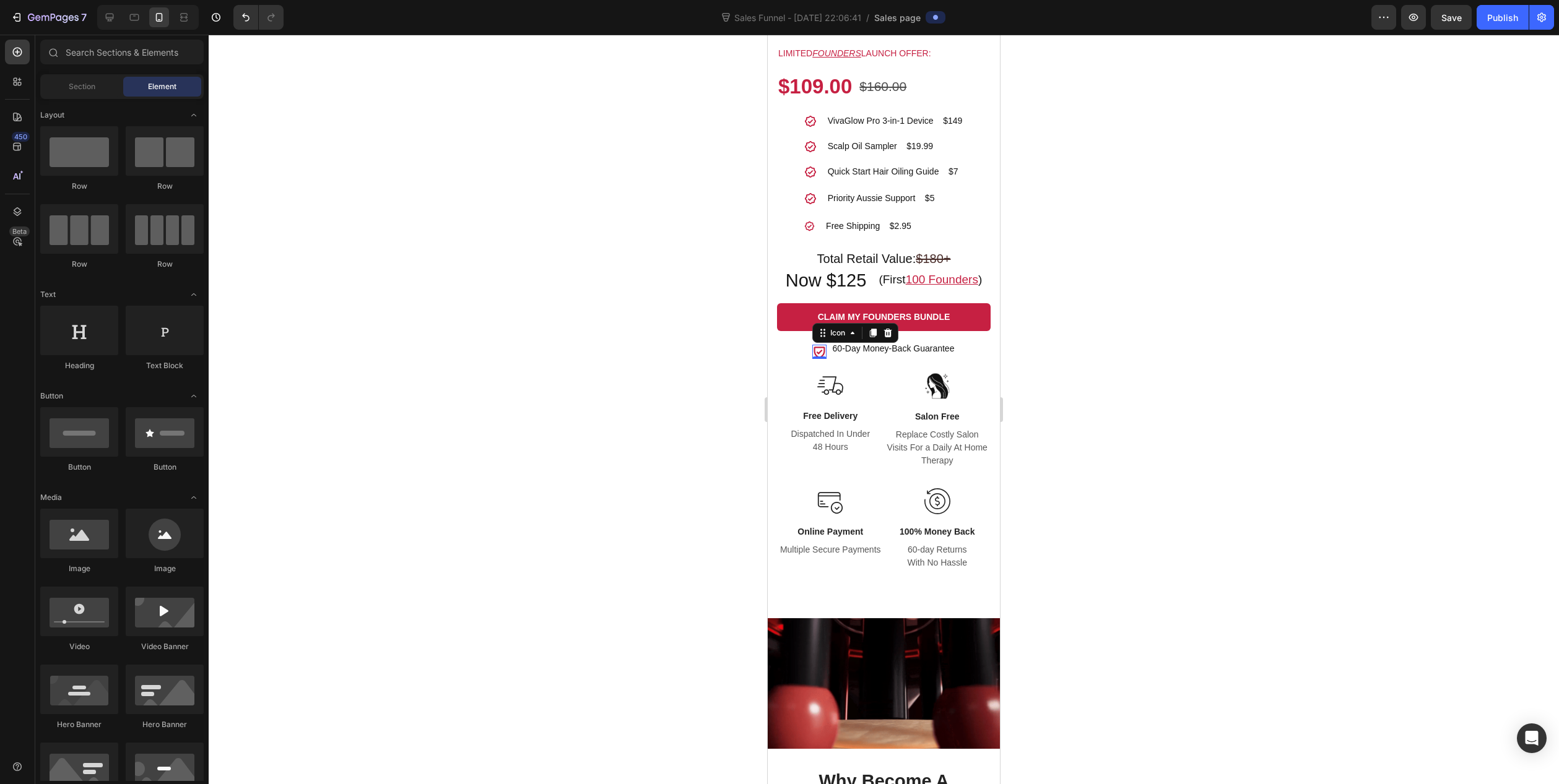
click at [813, 354] on div "Icon 0" at bounding box center [819, 352] width 14 height 14
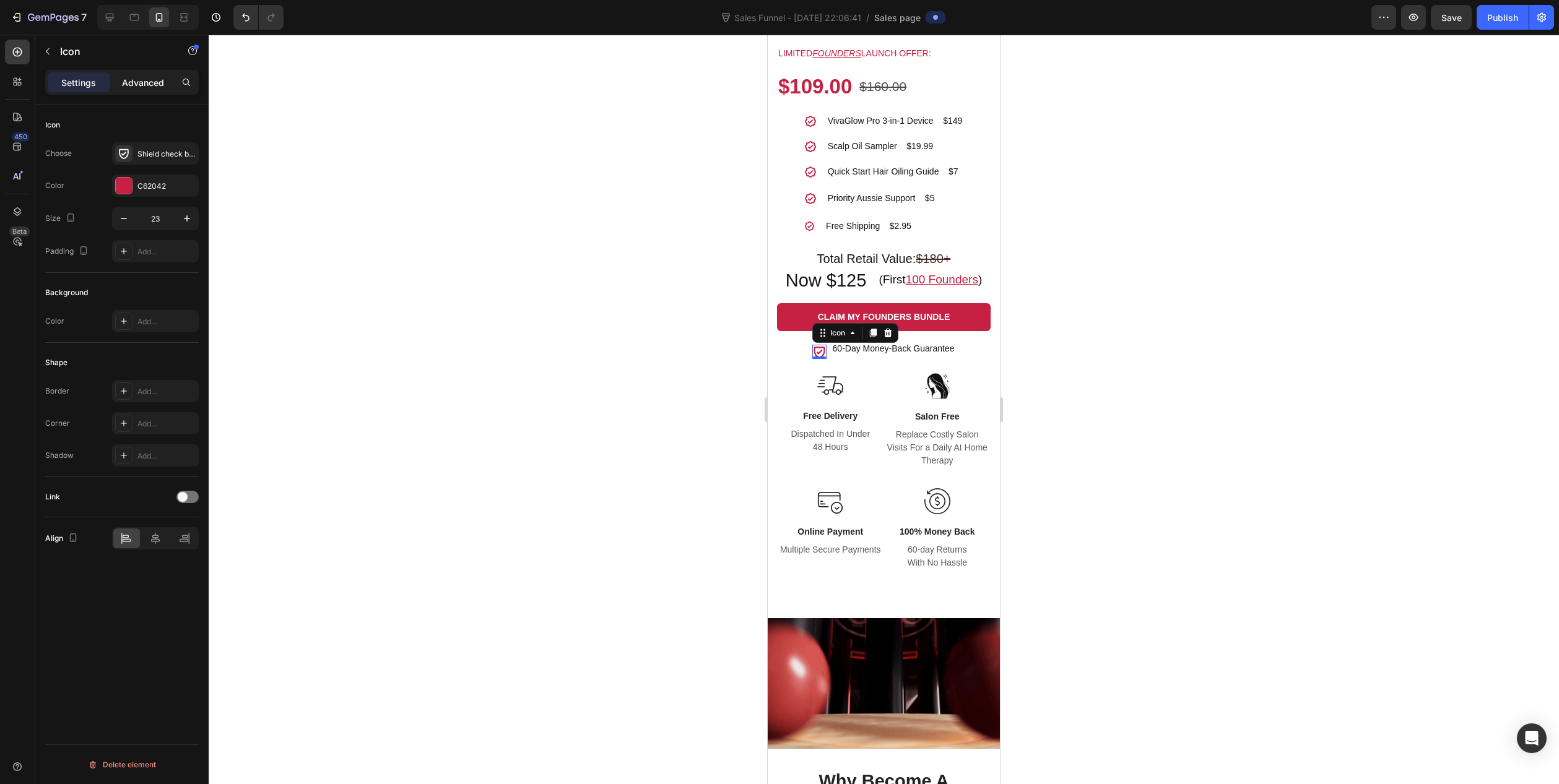
click at [131, 84] on p "Advanced" at bounding box center [143, 82] width 42 height 13
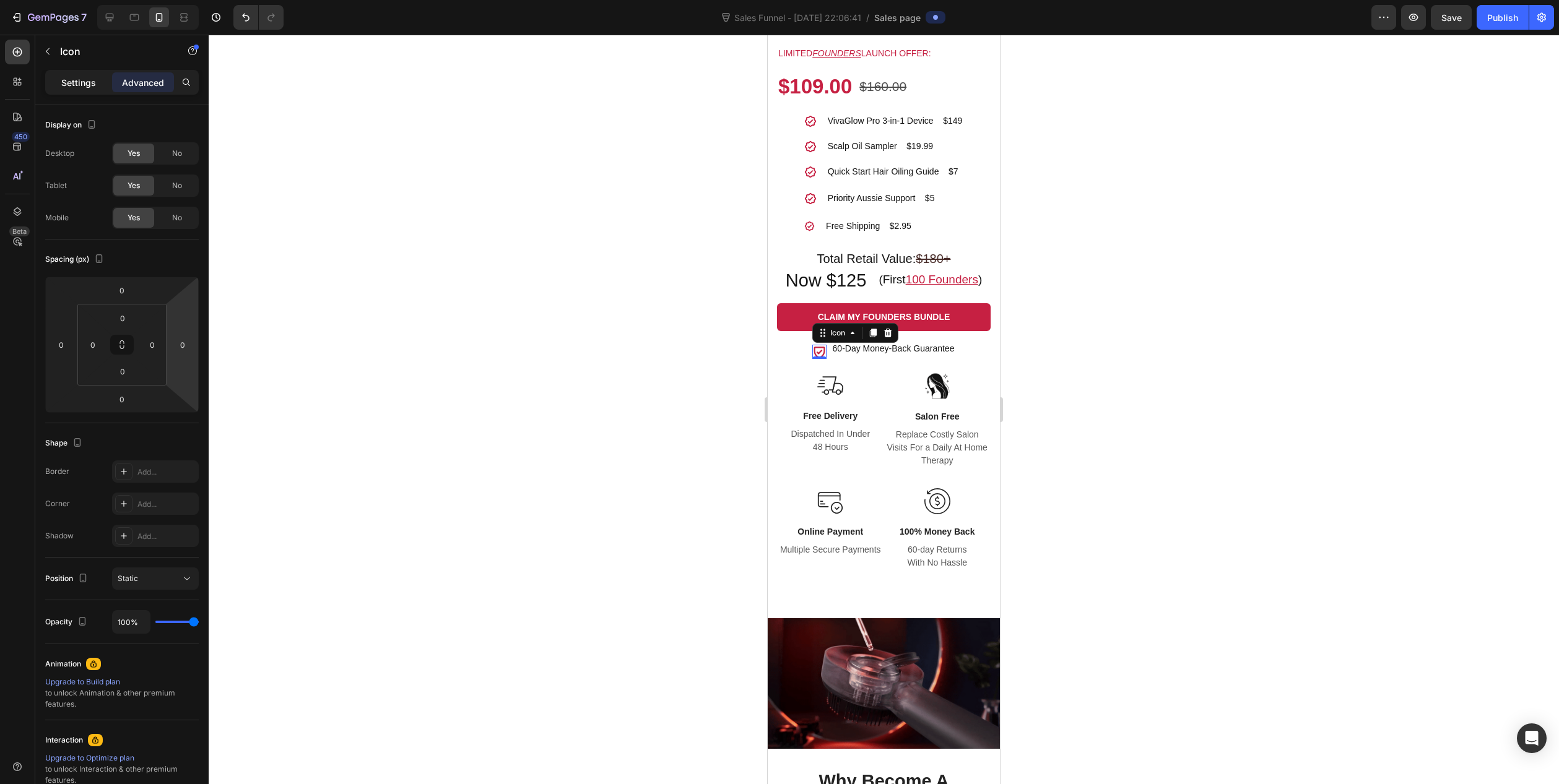
click at [82, 86] on p "Settings" at bounding box center [79, 82] width 34 height 13
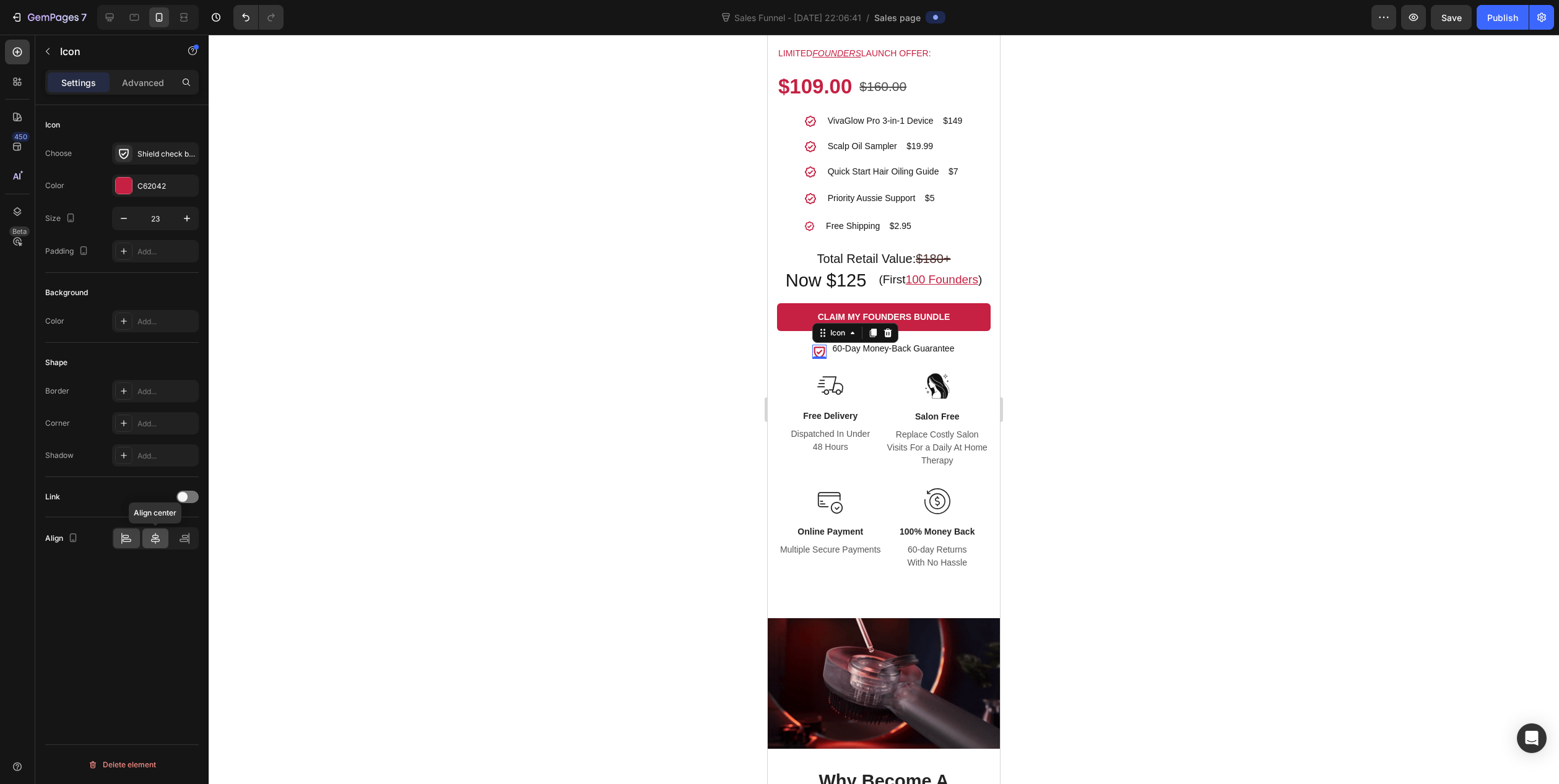
click at [156, 536] on icon at bounding box center [155, 538] width 12 height 12
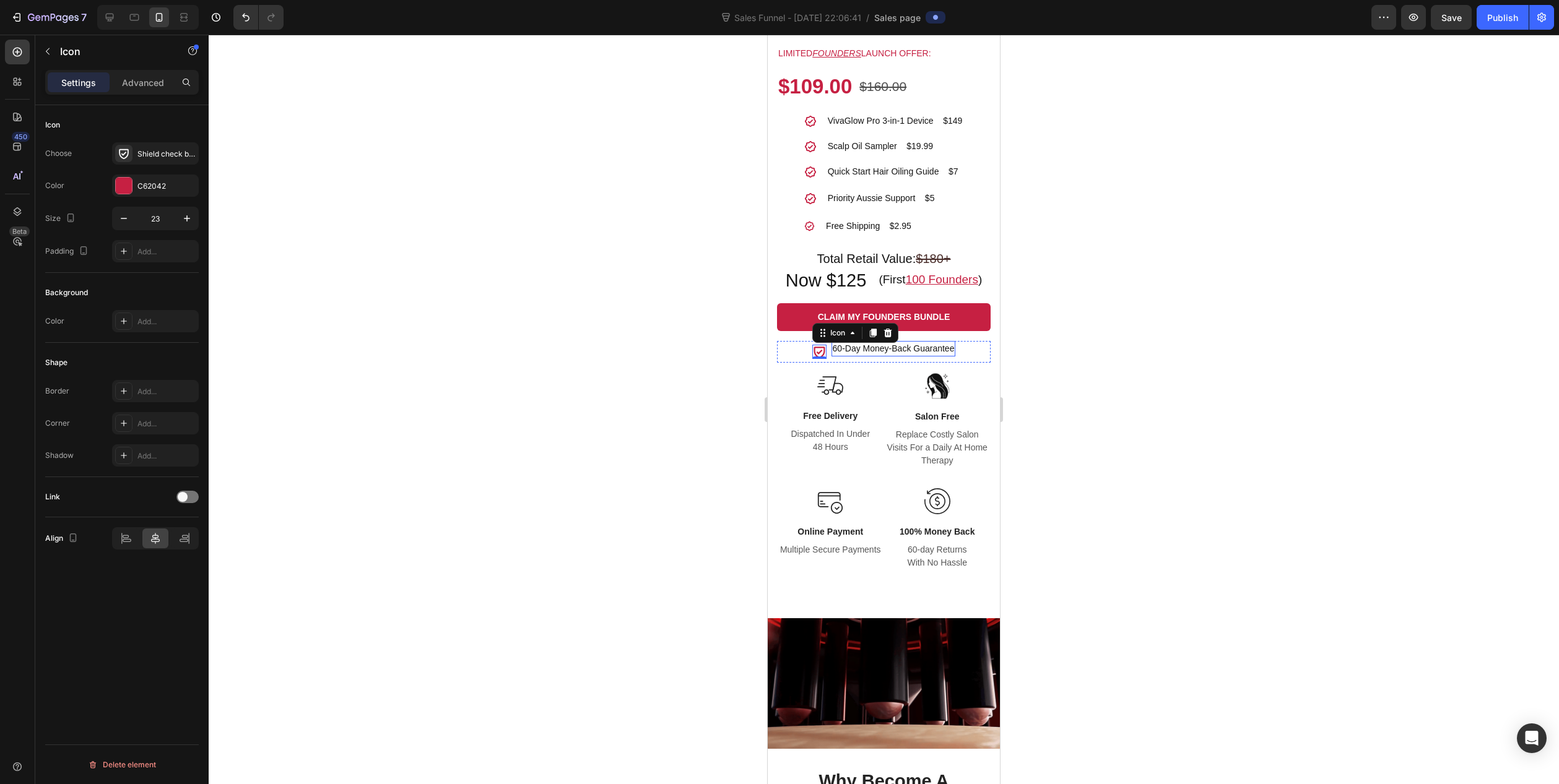
click at [864, 347] on p "60-Day Money-Back Guarantee" at bounding box center [894, 349] width 122 height 13
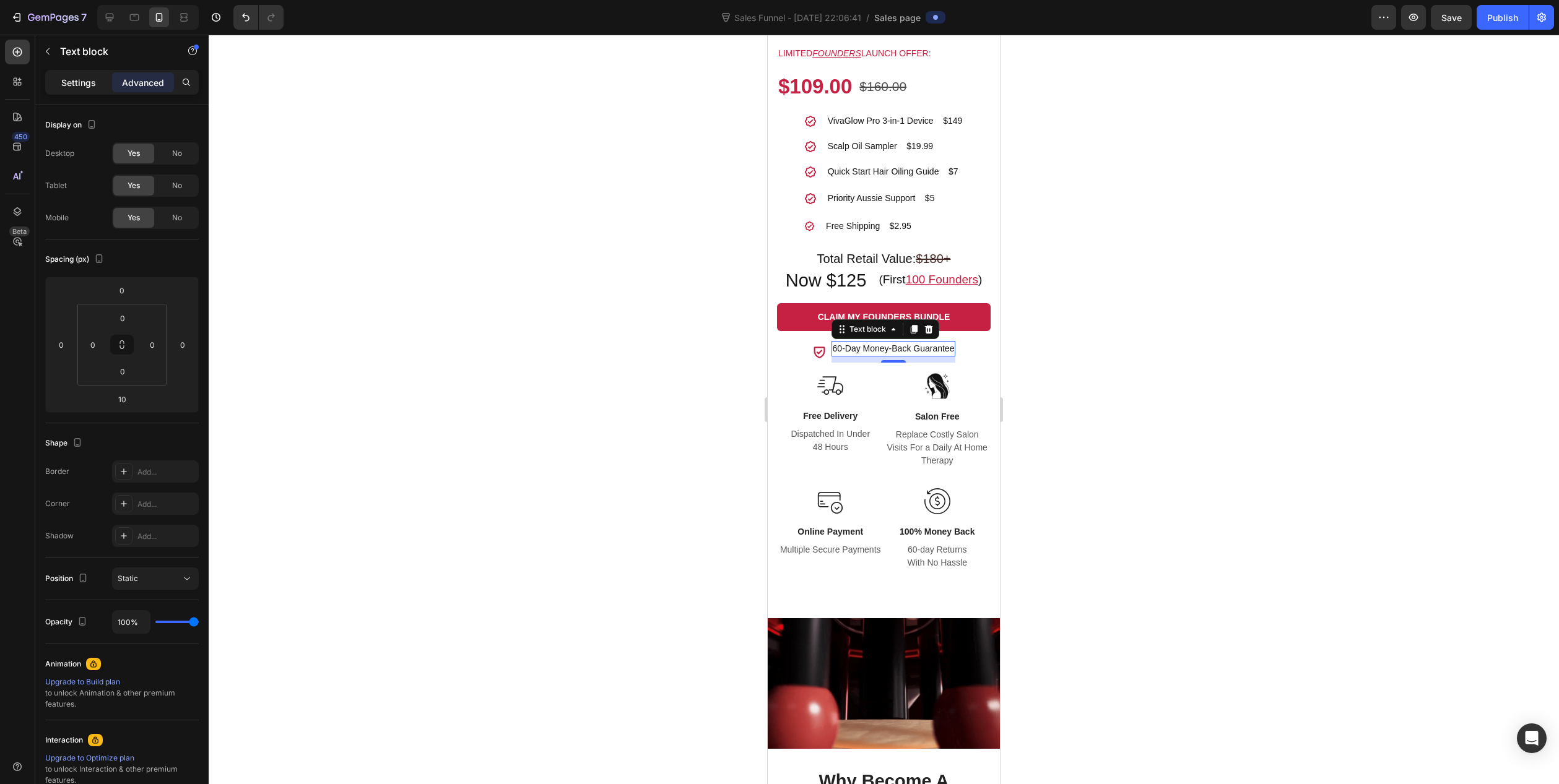
click at [84, 82] on p "Settings" at bounding box center [79, 82] width 34 height 13
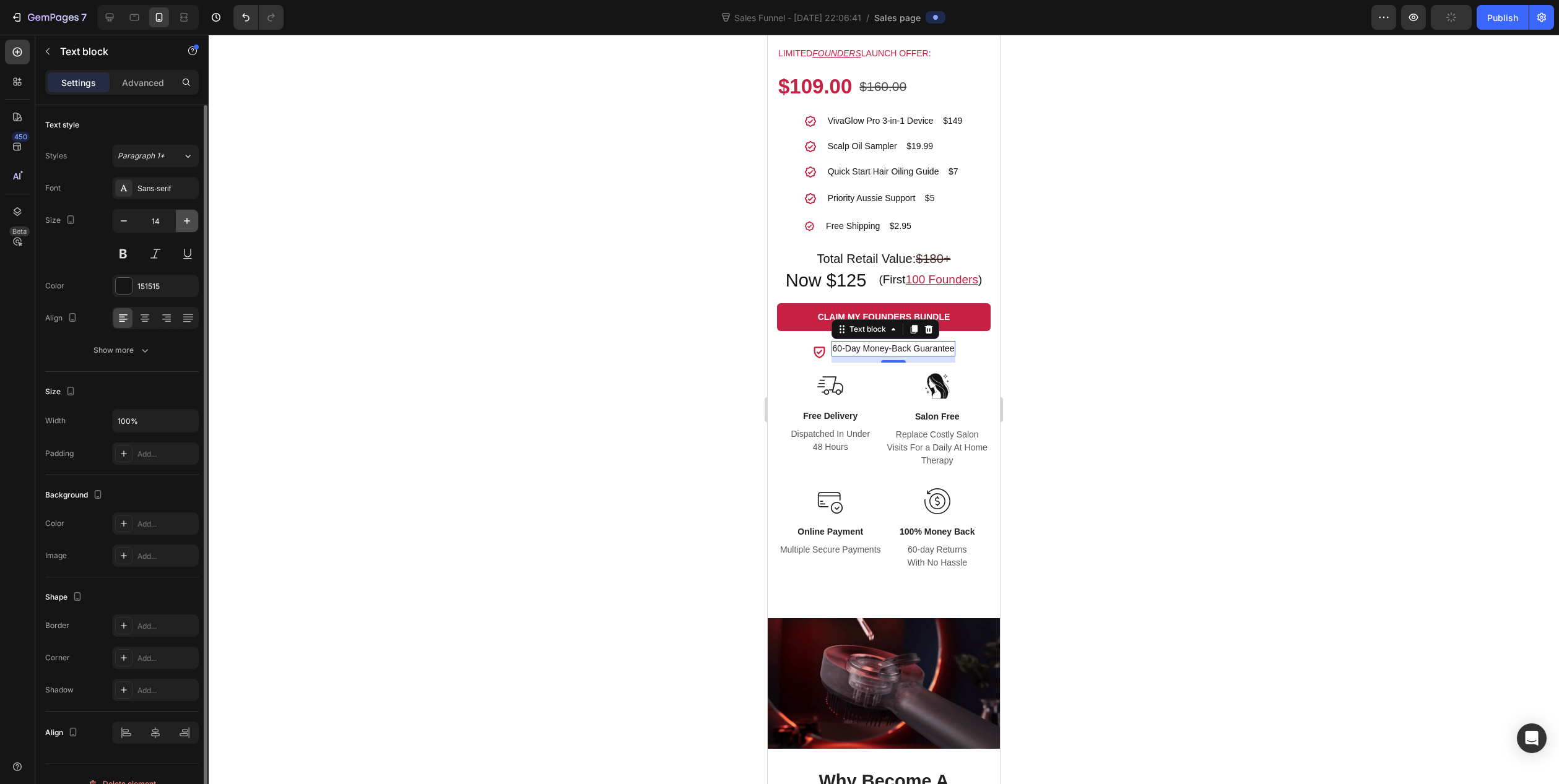
click at [190, 220] on icon "button" at bounding box center [186, 220] width 12 height 12
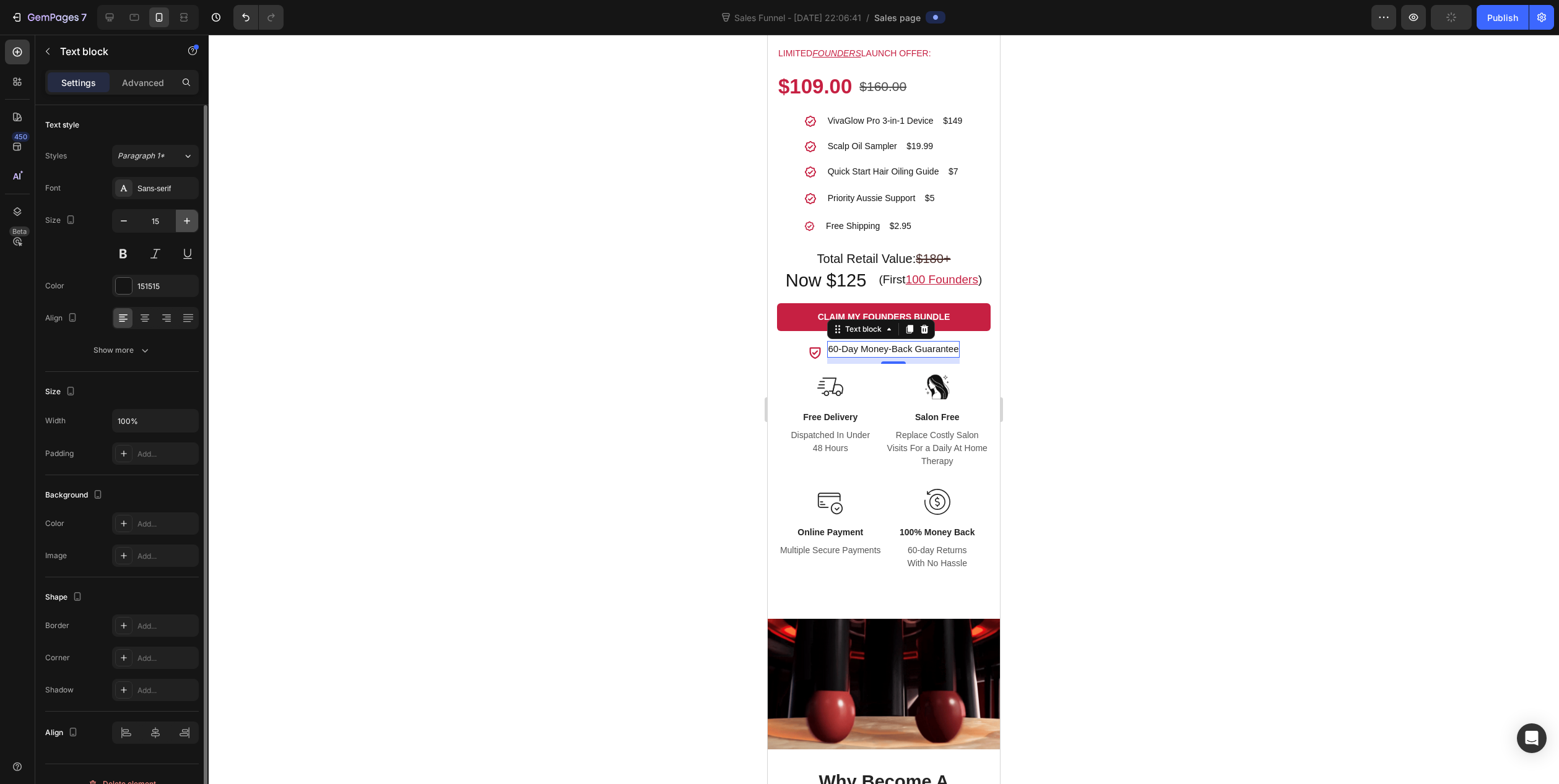
type input "16"
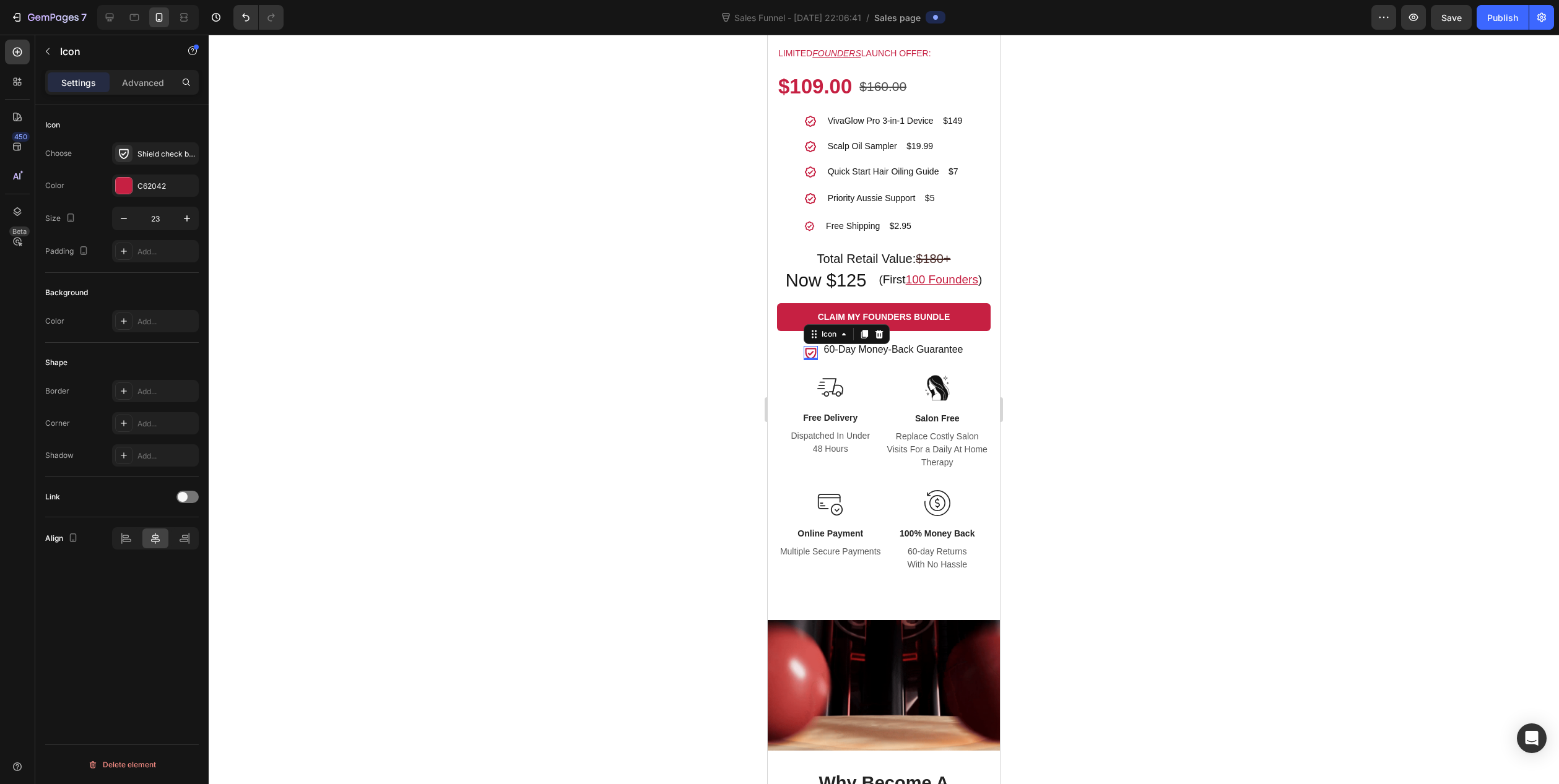
click at [810, 353] on icon at bounding box center [810, 353] width 14 height 14
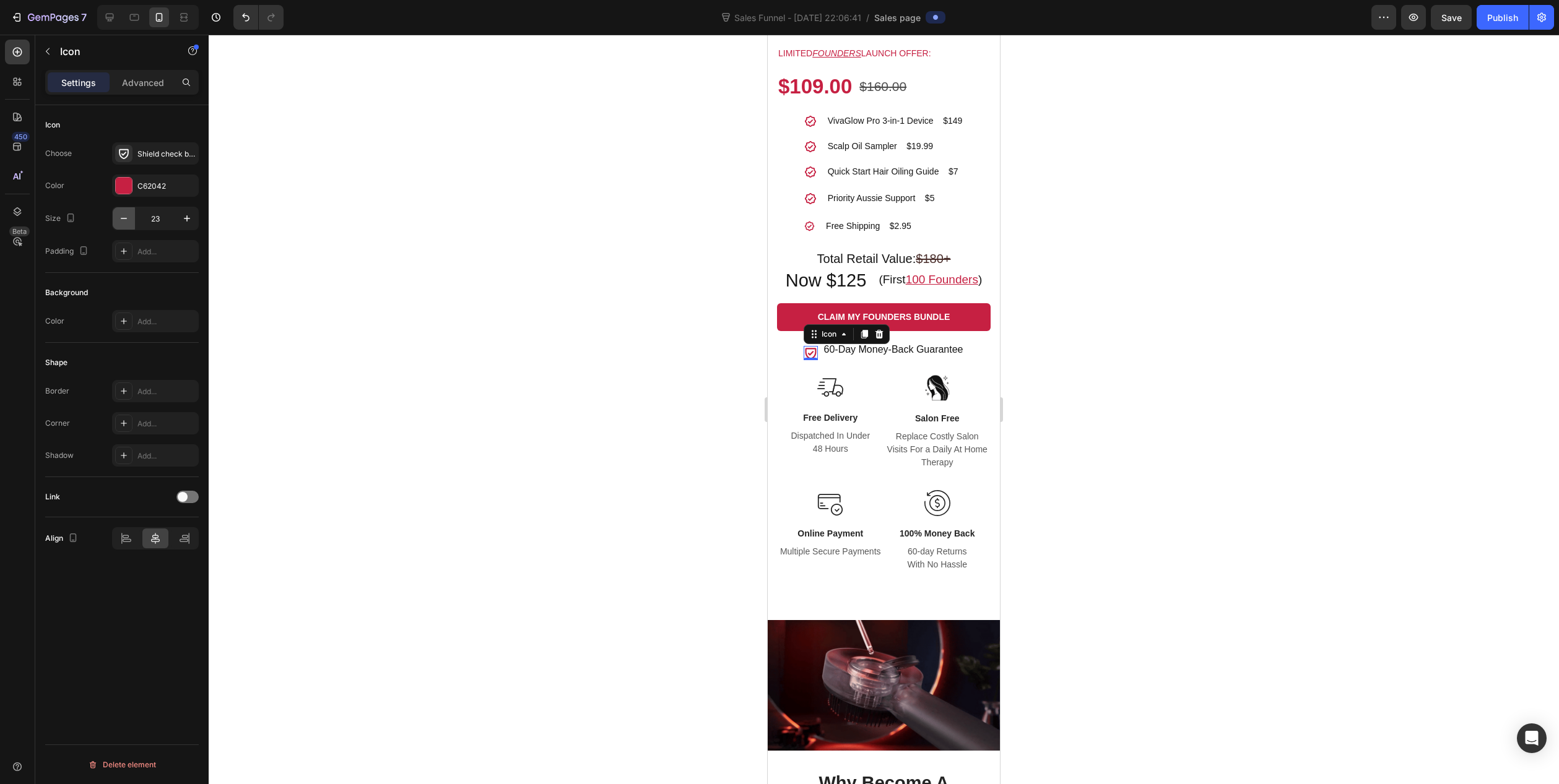
click at [121, 220] on icon "button" at bounding box center [123, 218] width 12 height 12
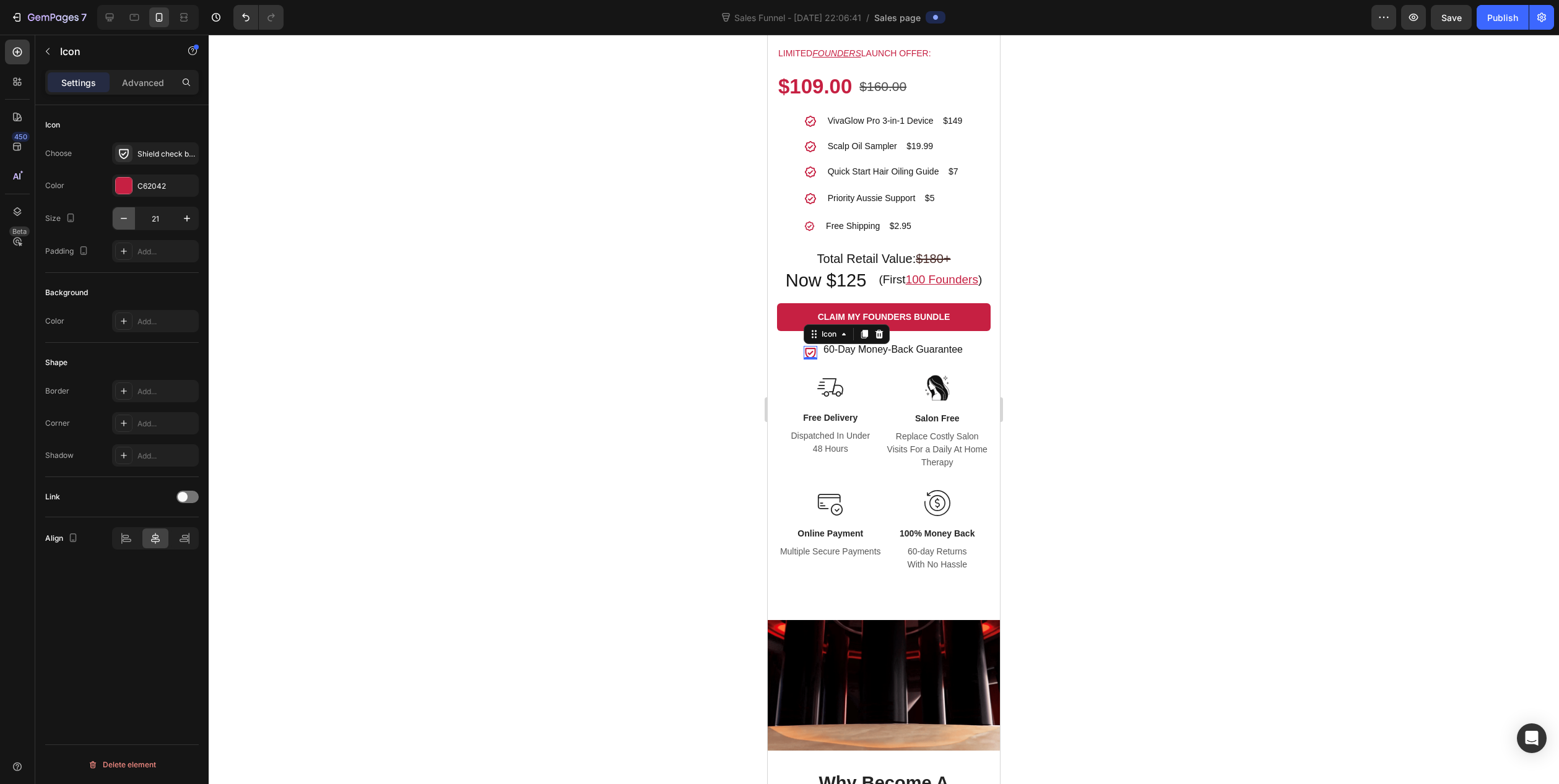
click at [121, 220] on icon "button" at bounding box center [123, 218] width 12 height 12
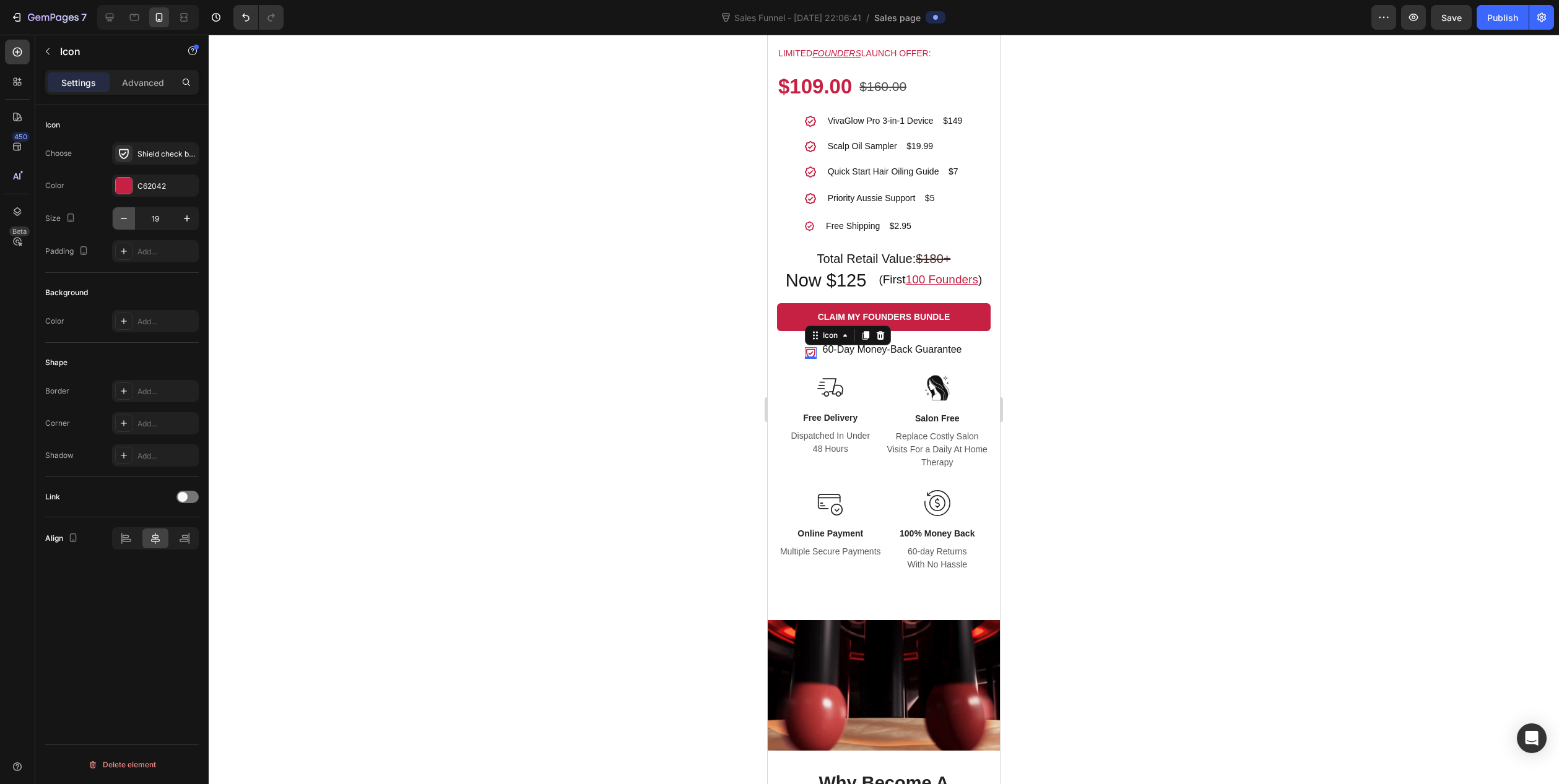
click at [121, 220] on icon "button" at bounding box center [123, 218] width 12 height 12
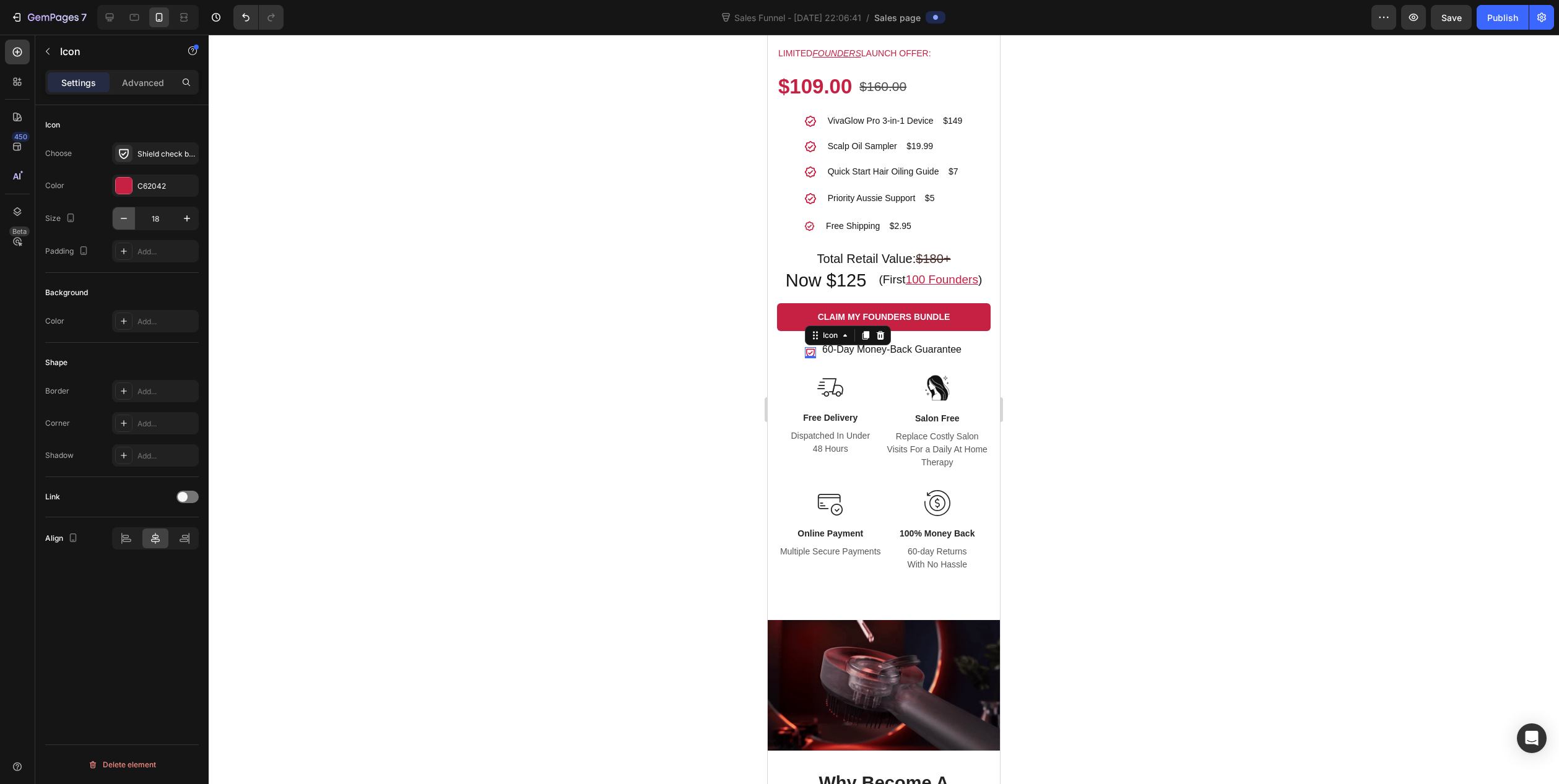
click at [121, 220] on icon "button" at bounding box center [123, 218] width 12 height 12
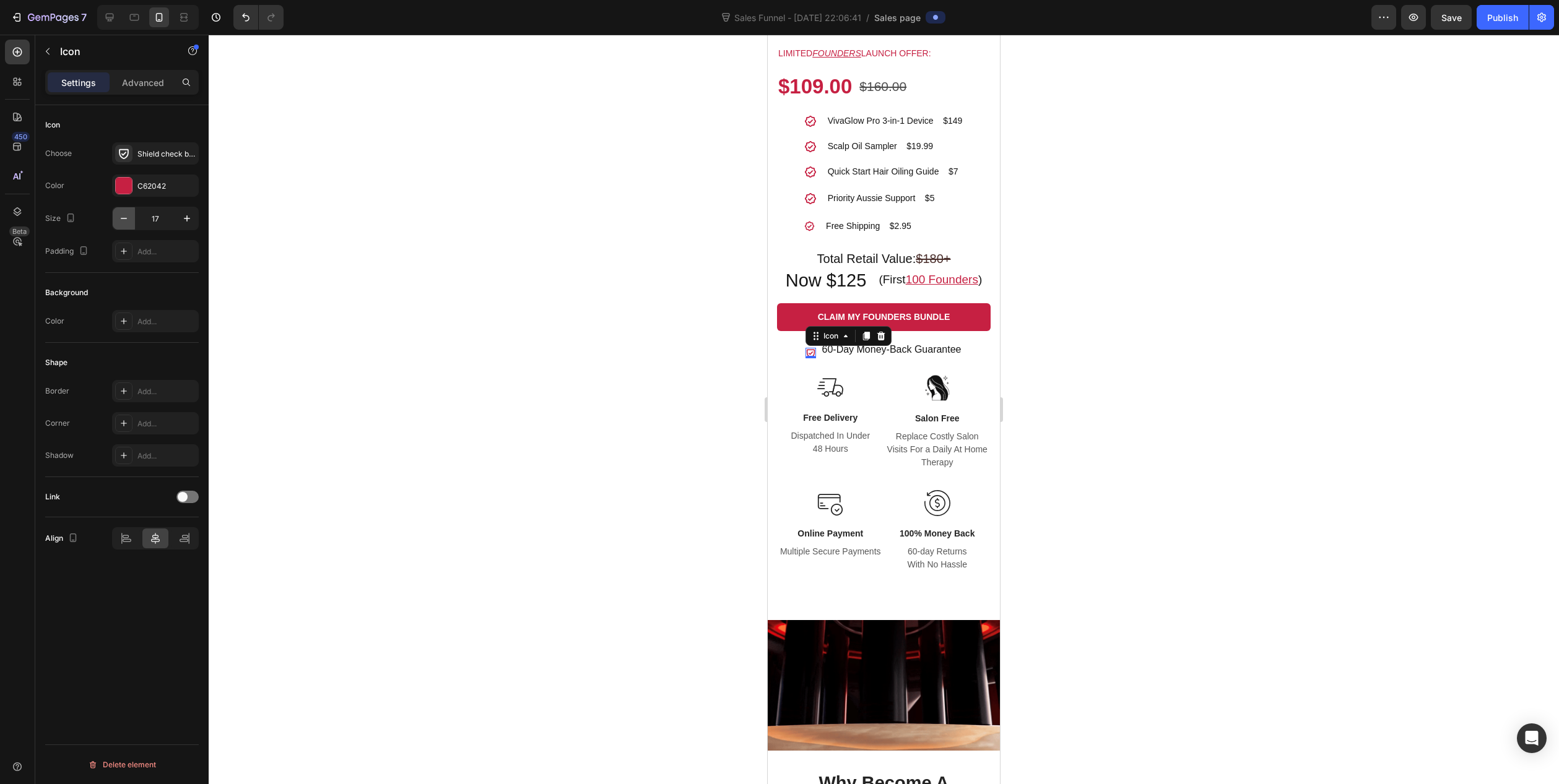
click at [121, 220] on icon "button" at bounding box center [123, 218] width 12 height 12
type input "16"
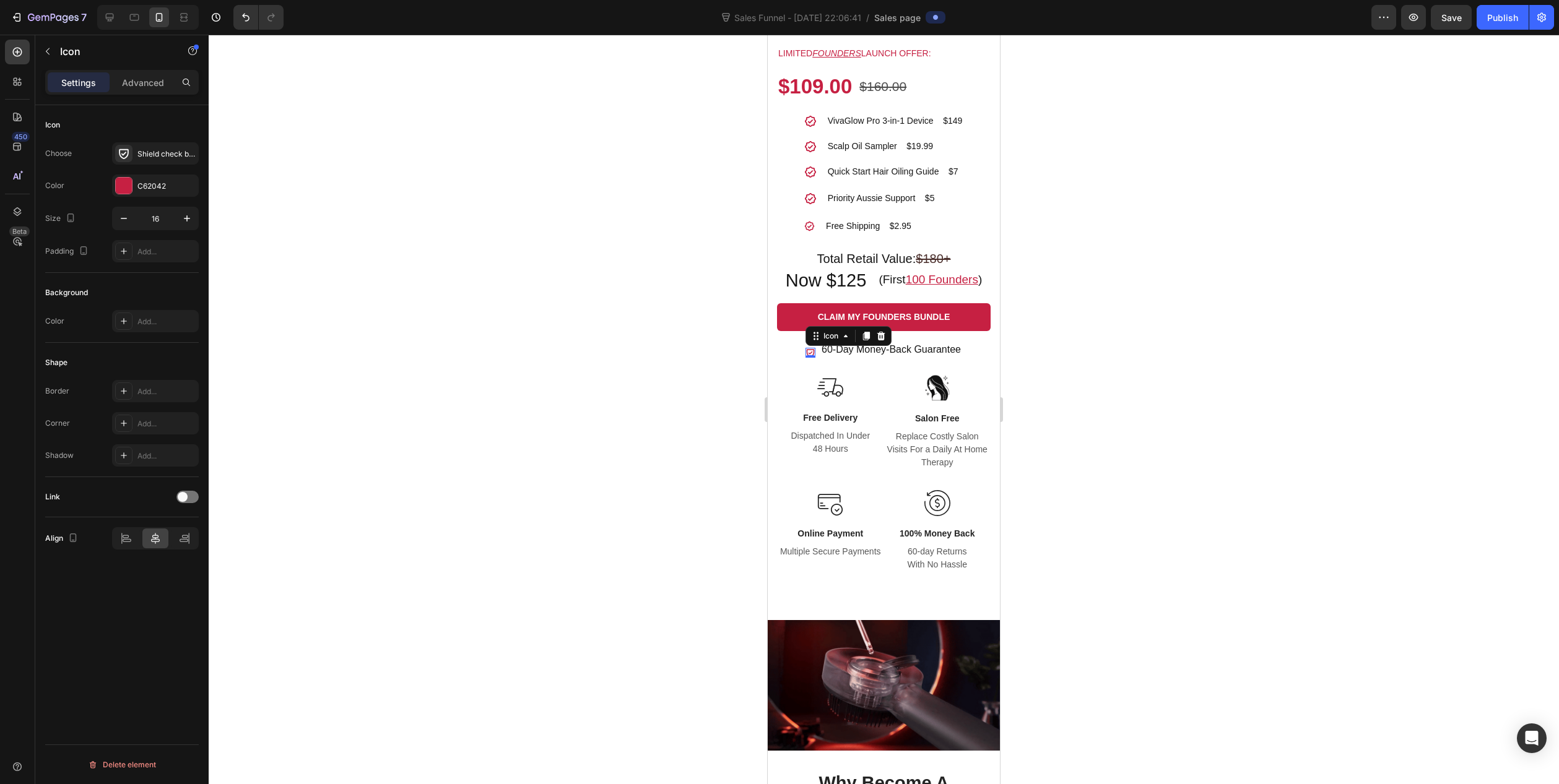
click at [700, 396] on div at bounding box center [884, 409] width 1351 height 750
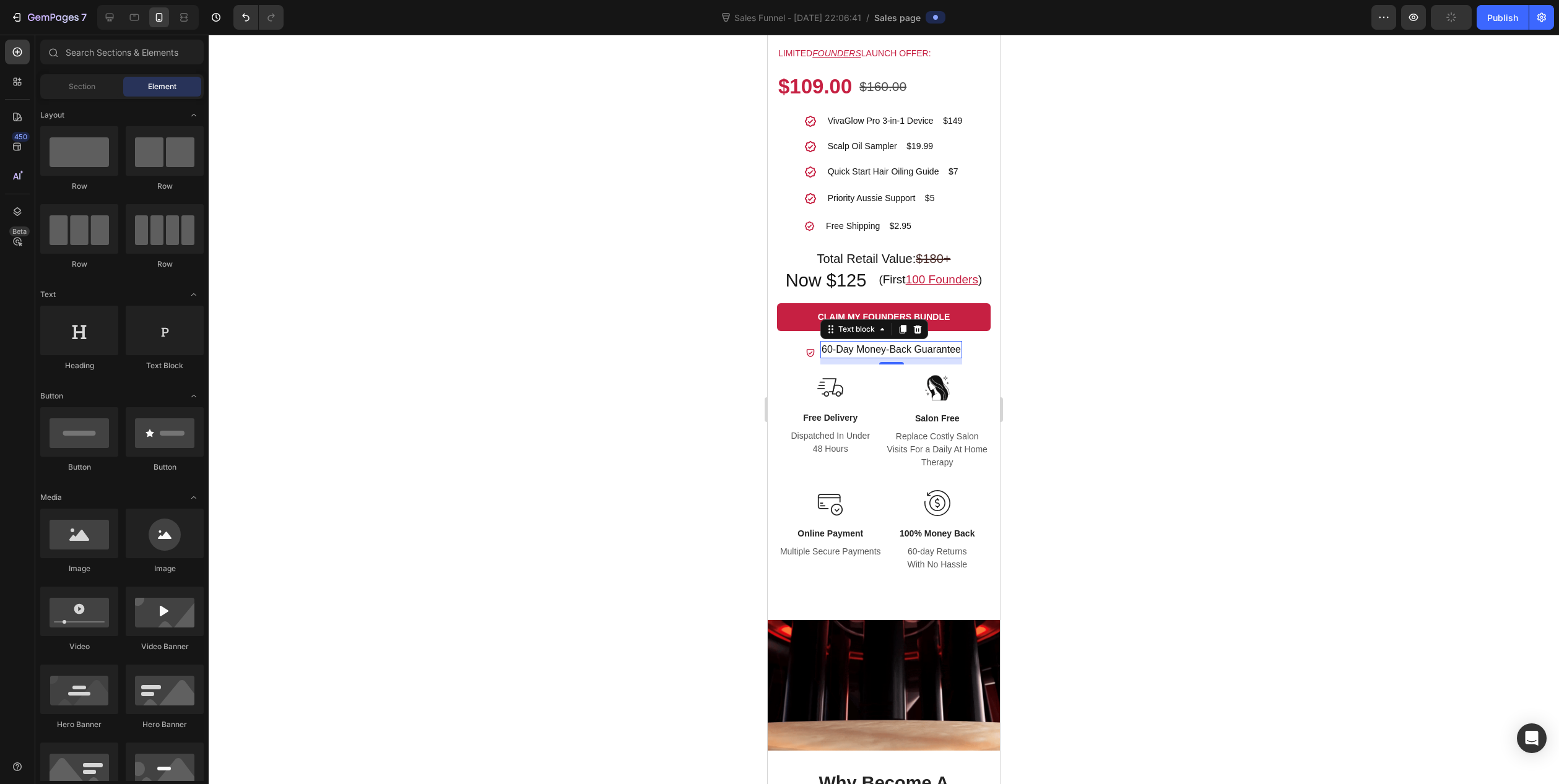
click at [846, 354] on p "60-Day Money-Back Guarantee" at bounding box center [892, 349] width 139 height 15
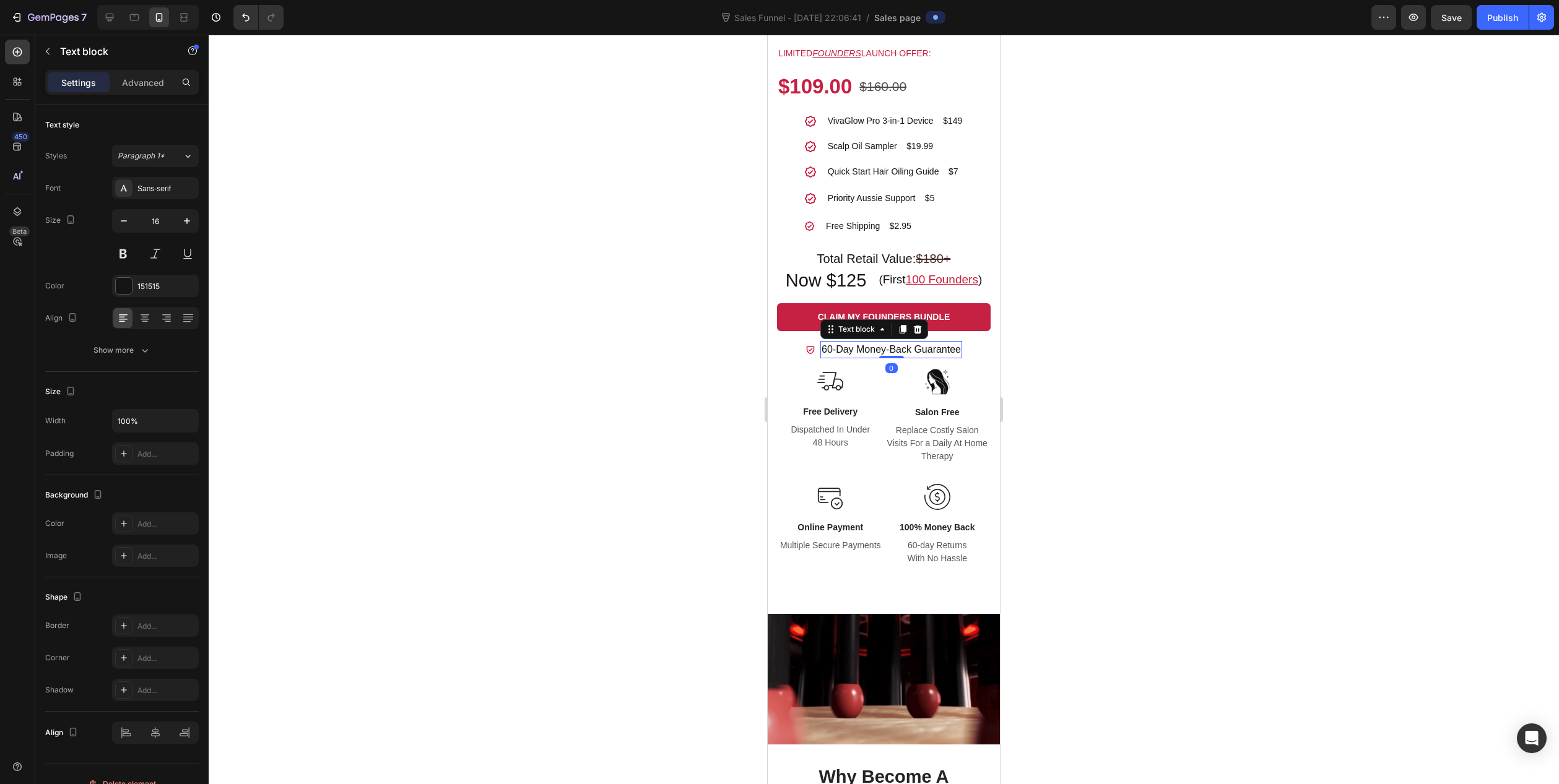
drag, startPoint x: 884, startPoint y: 363, endPoint x: 882, endPoint y: 345, distance: 18.1
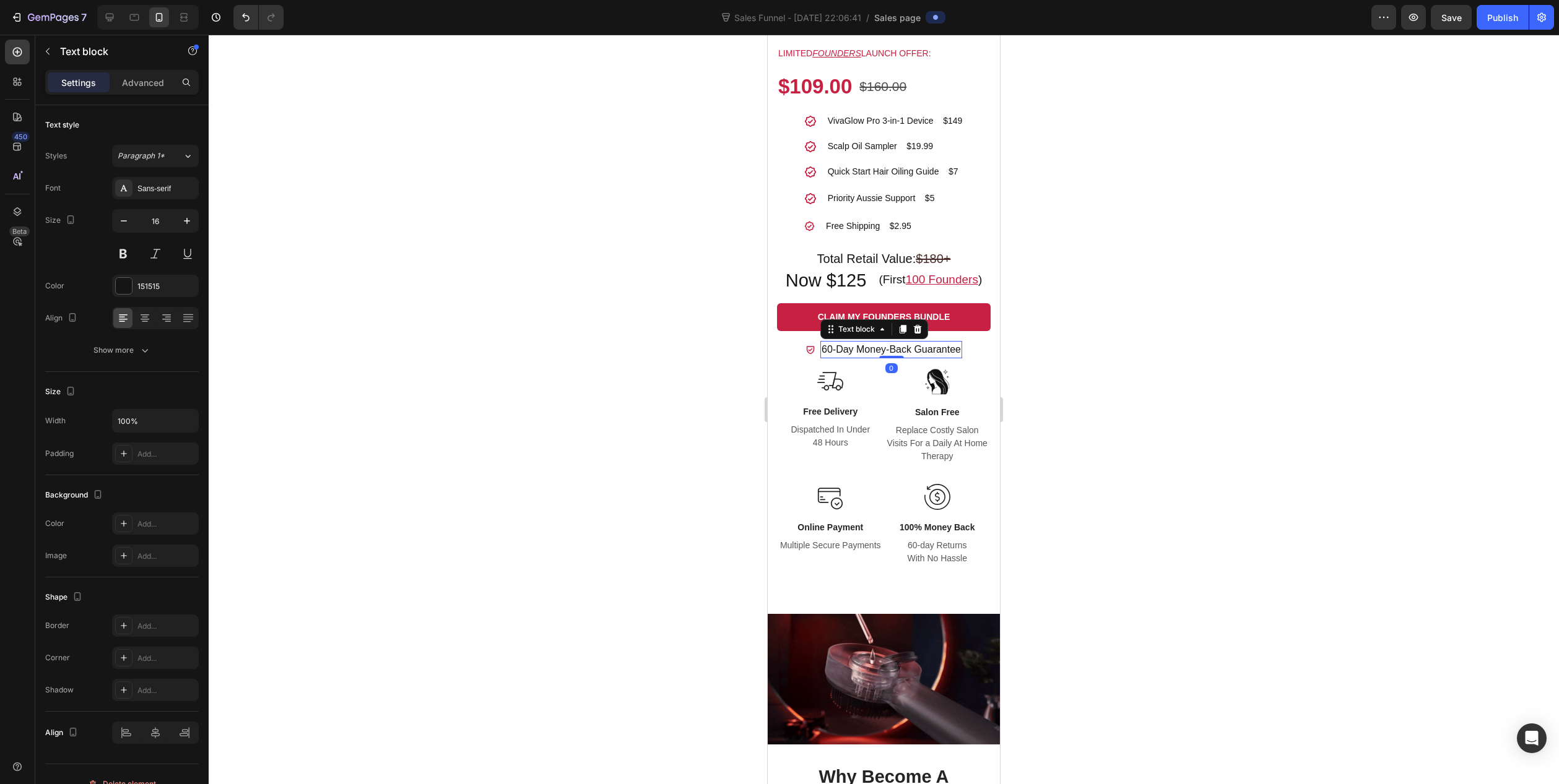
click at [882, 349] on div "60-Day Money-Back Guarantee Text block 0" at bounding box center [892, 349] width 142 height 17
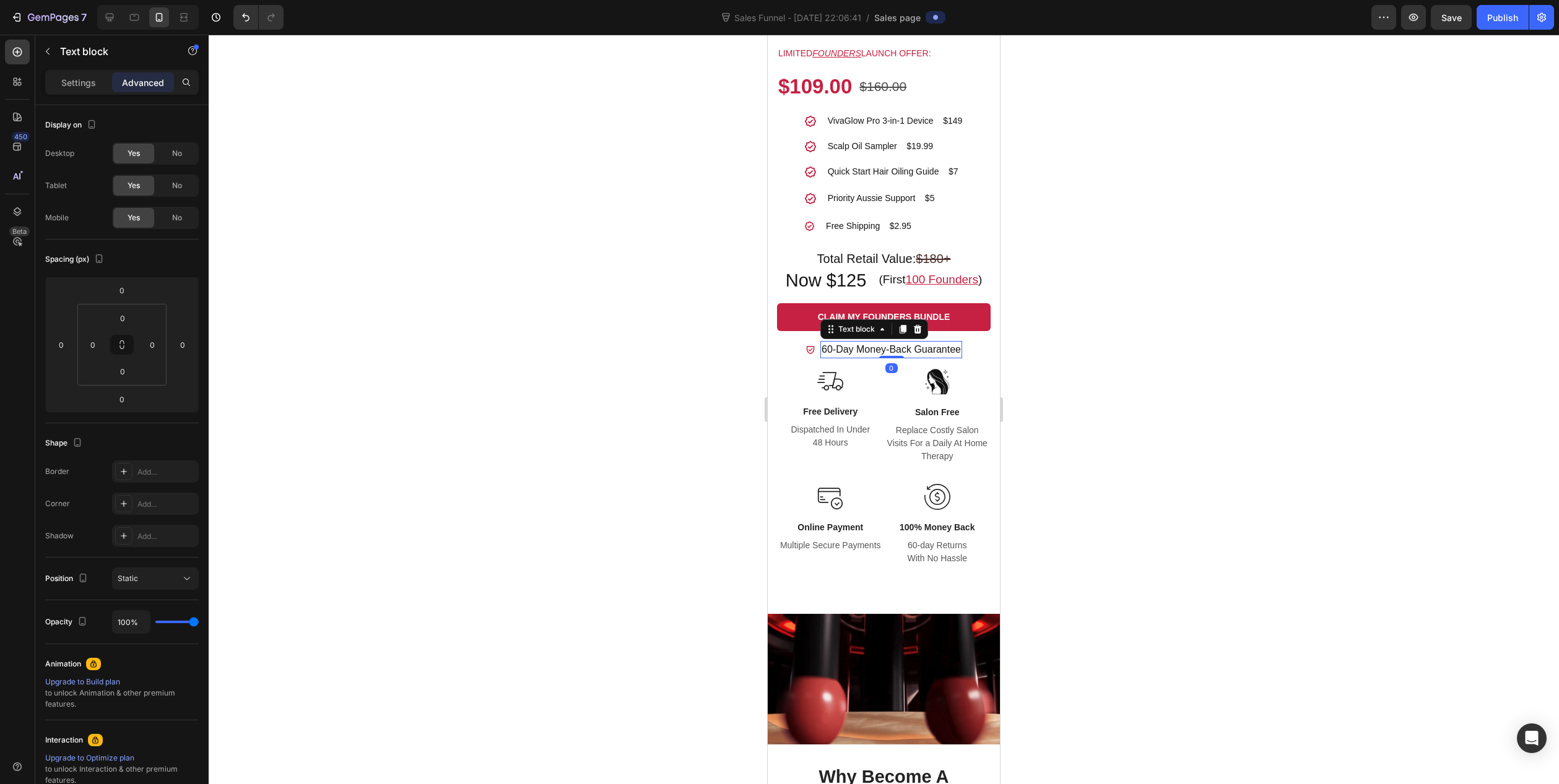
click at [651, 354] on div at bounding box center [884, 409] width 1351 height 750
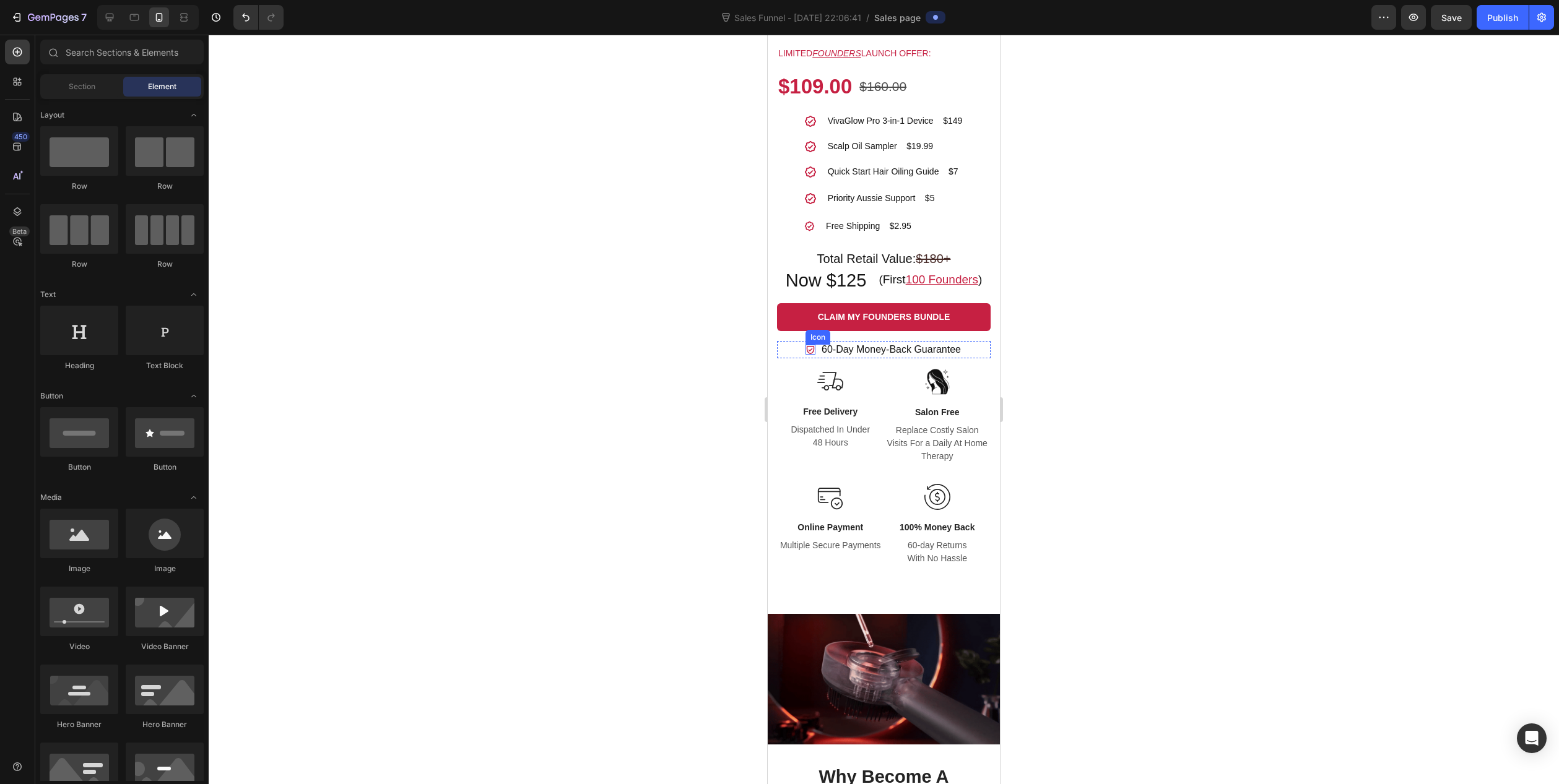
click at [807, 347] on icon at bounding box center [810, 351] width 8 height 8
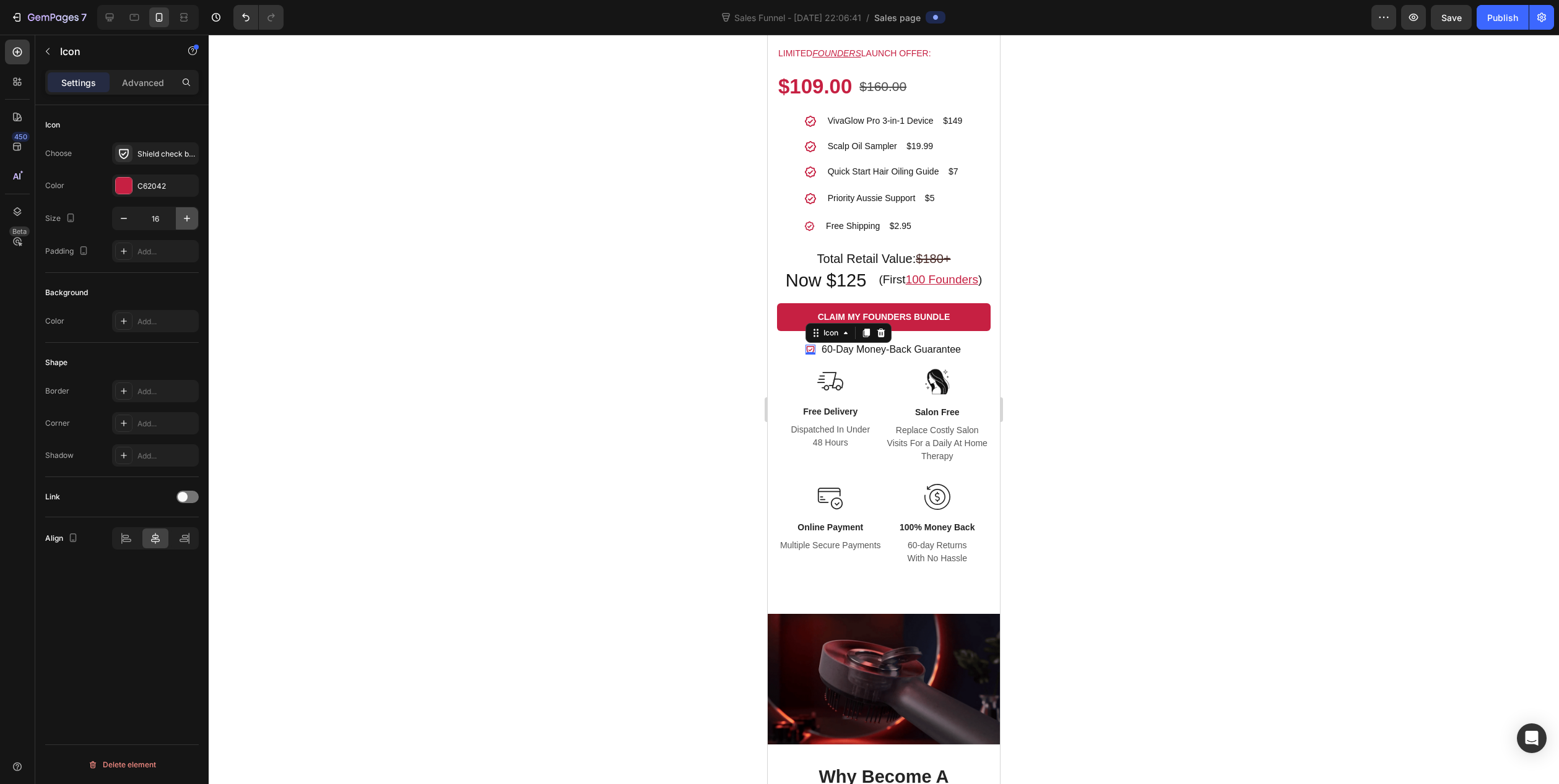
click at [191, 218] on icon "button" at bounding box center [186, 218] width 12 height 12
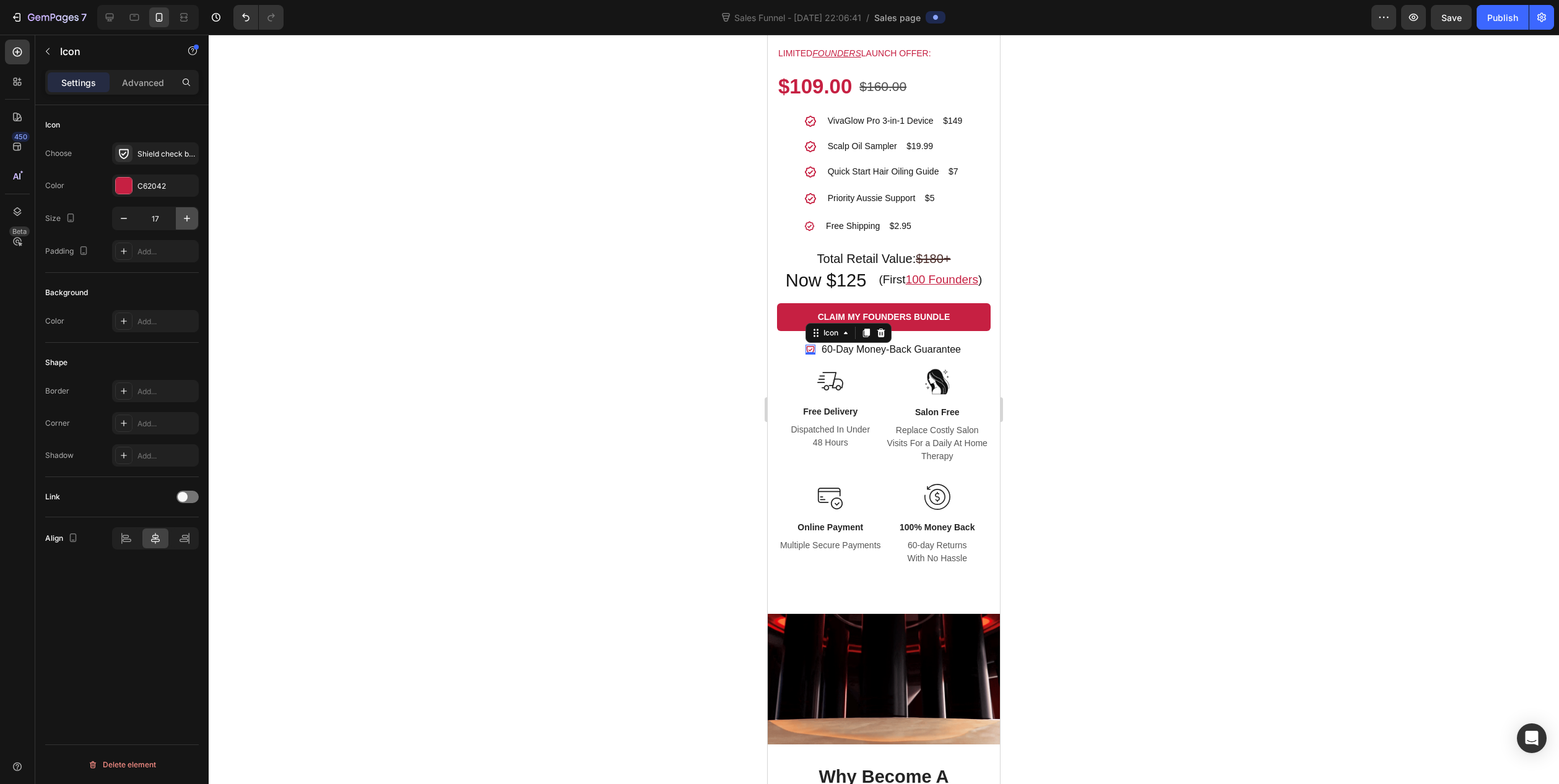
click at [191, 218] on icon "button" at bounding box center [186, 218] width 12 height 12
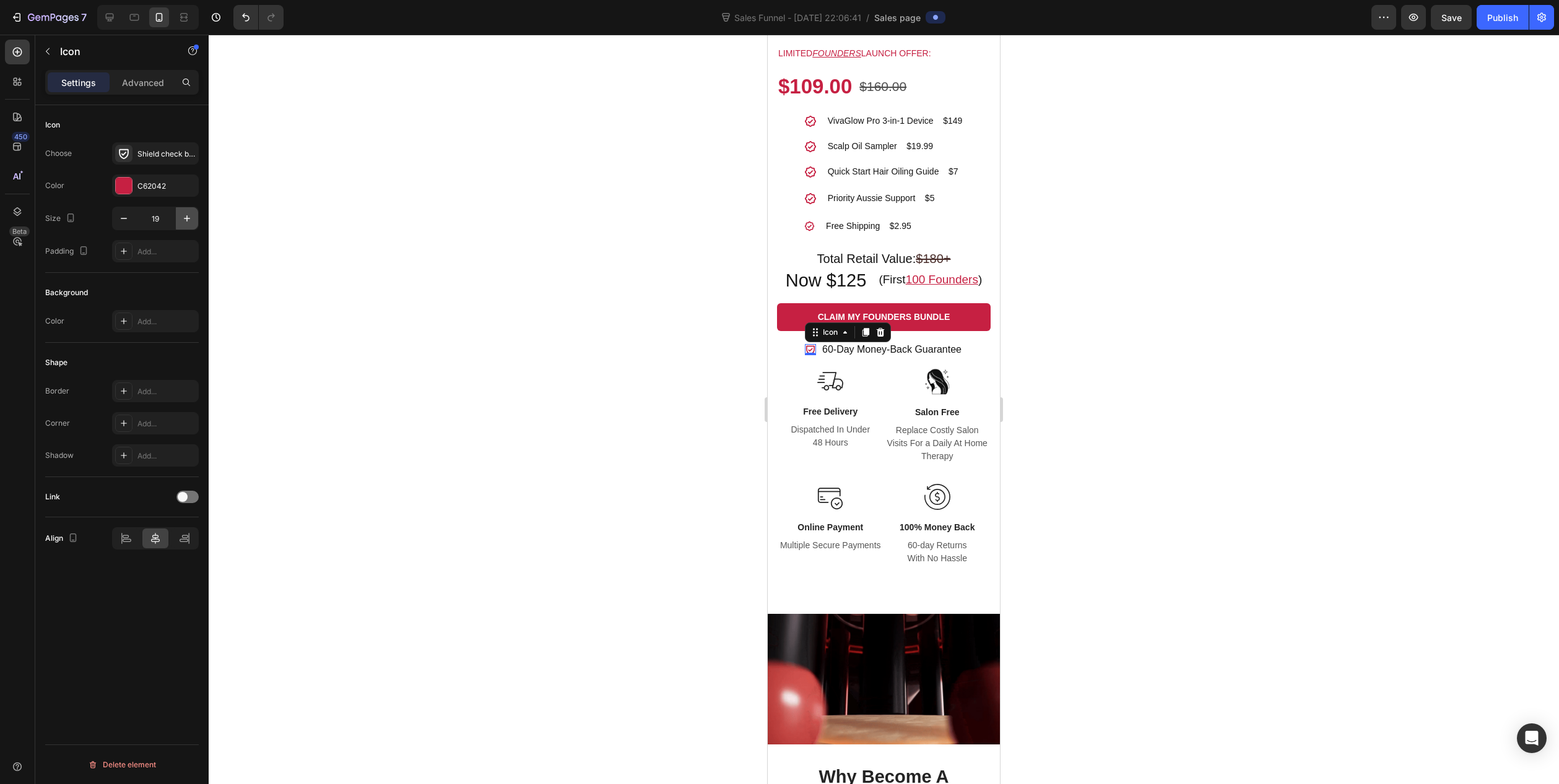
click at [191, 218] on icon "button" at bounding box center [186, 218] width 12 height 12
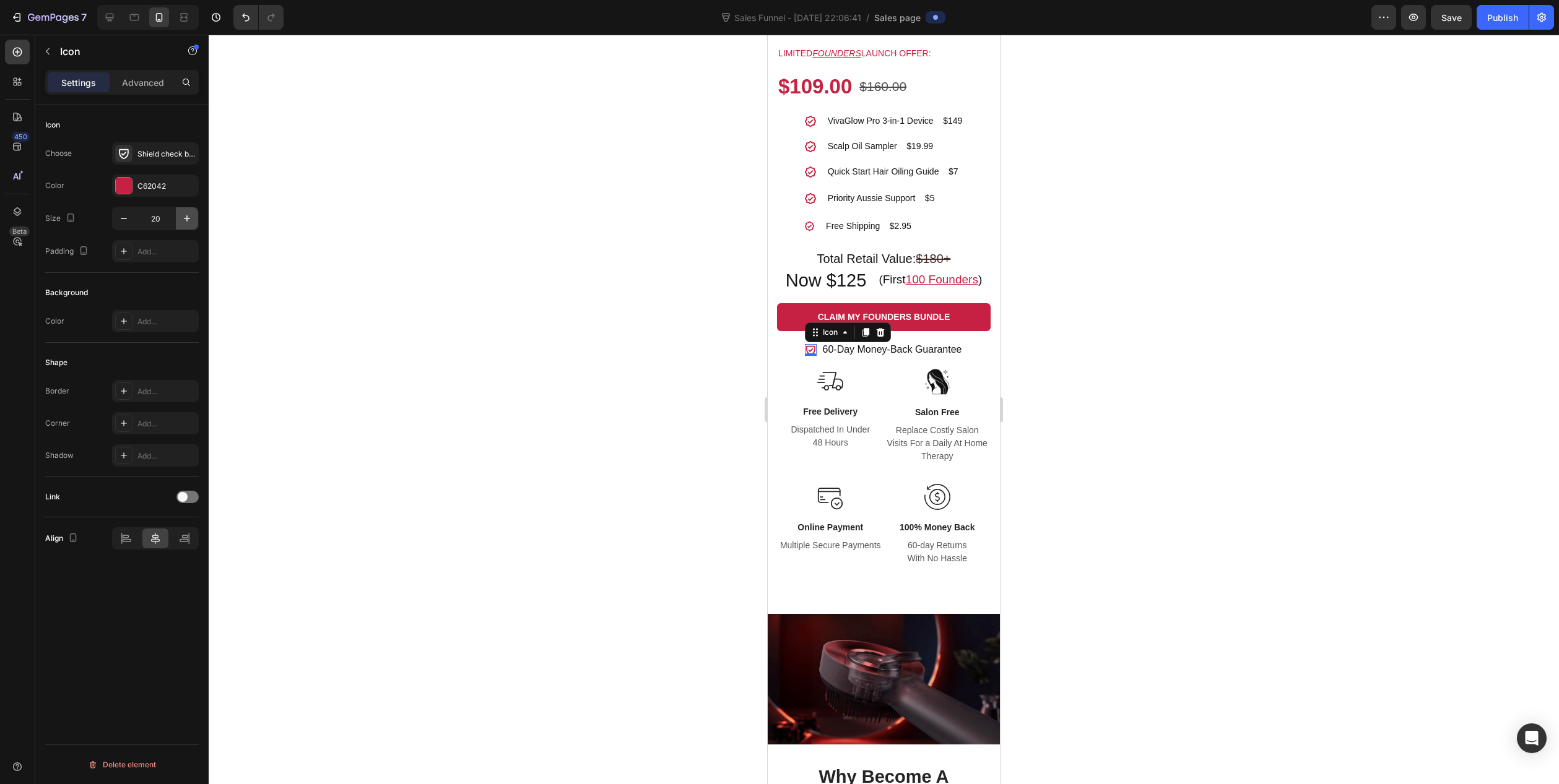
click at [191, 218] on icon "button" at bounding box center [186, 218] width 12 height 12
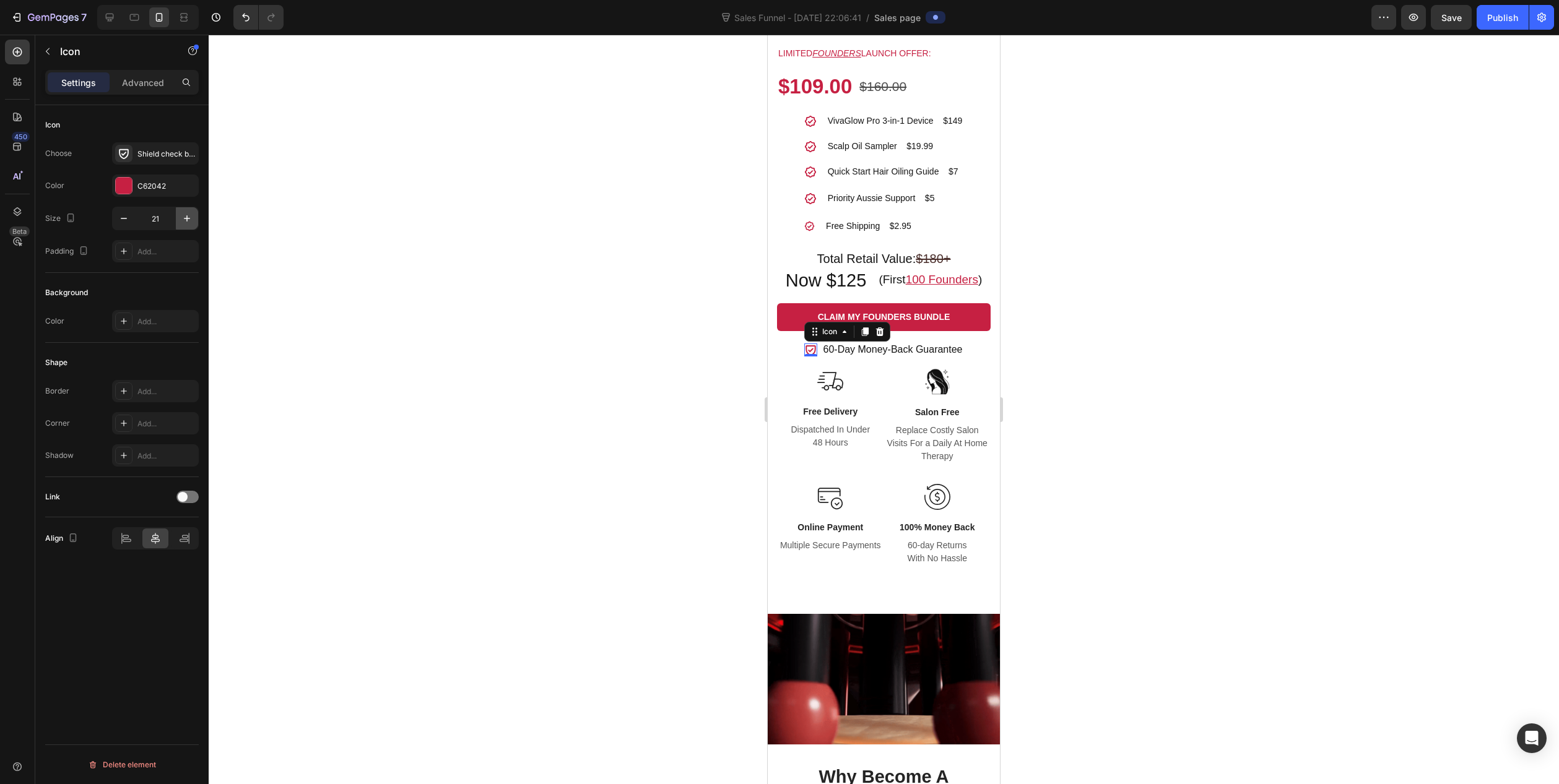
click at [191, 218] on icon "button" at bounding box center [186, 218] width 12 height 12
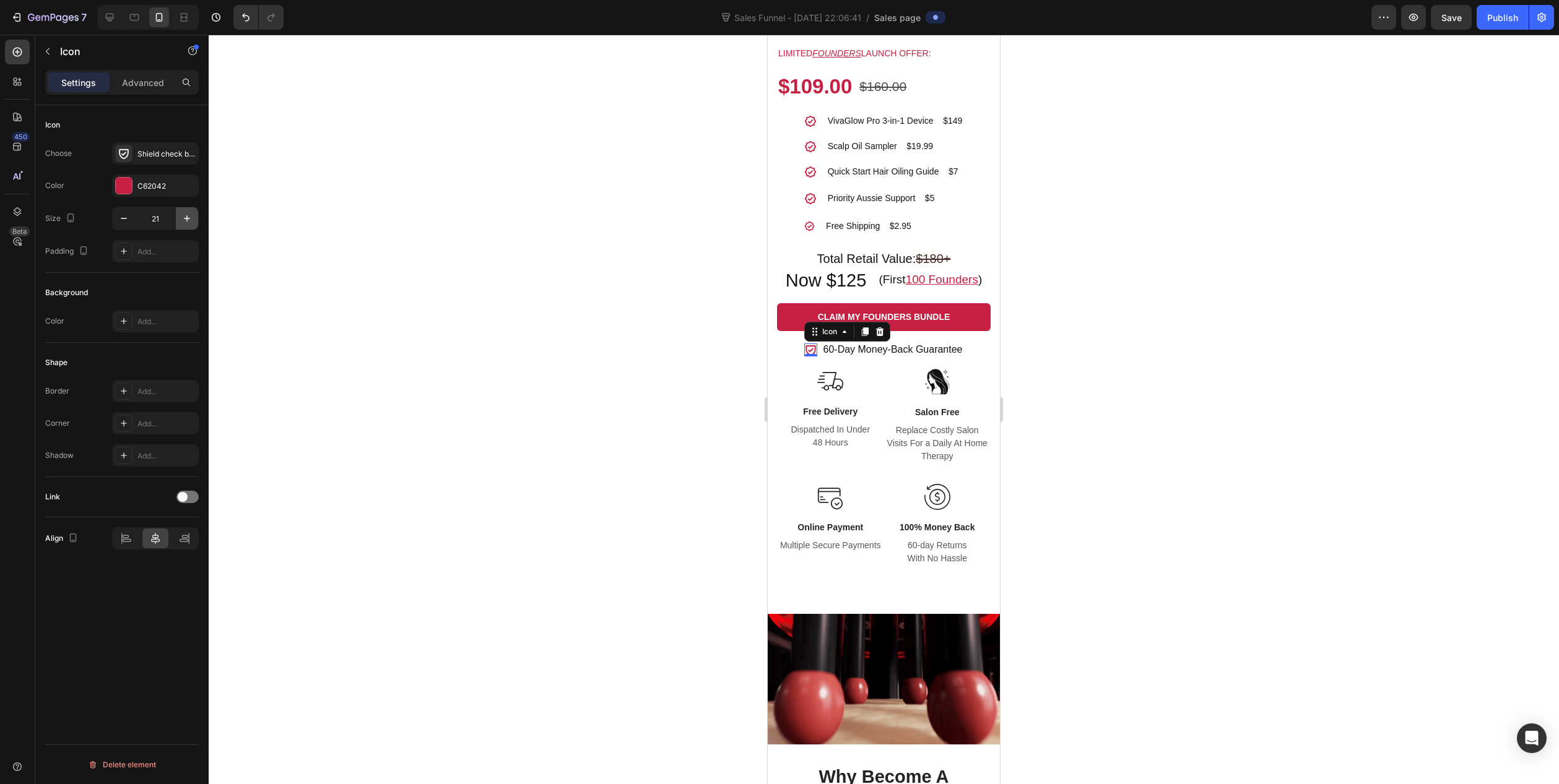
type input "22"
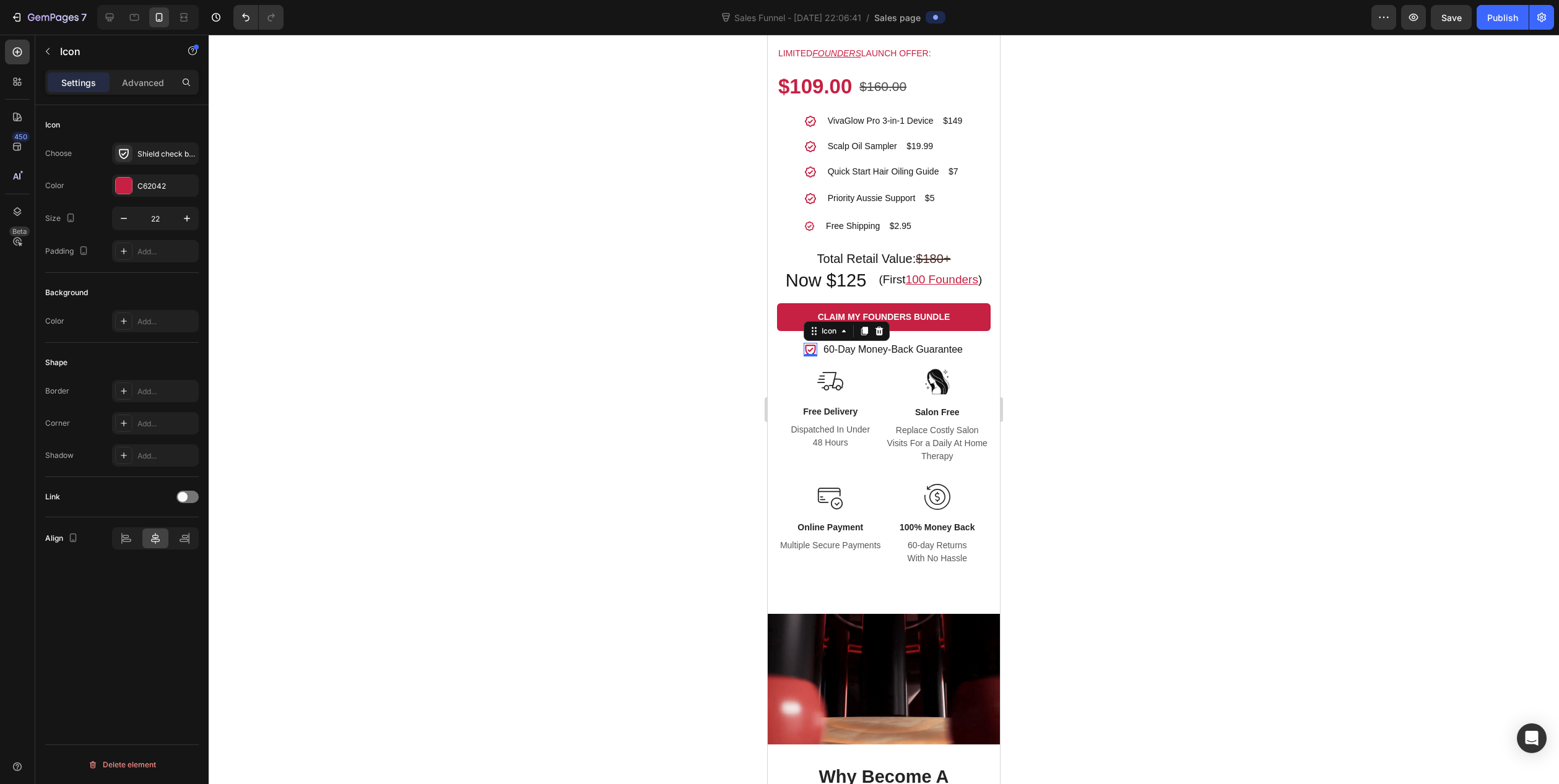
click at [614, 298] on div at bounding box center [884, 409] width 1351 height 750
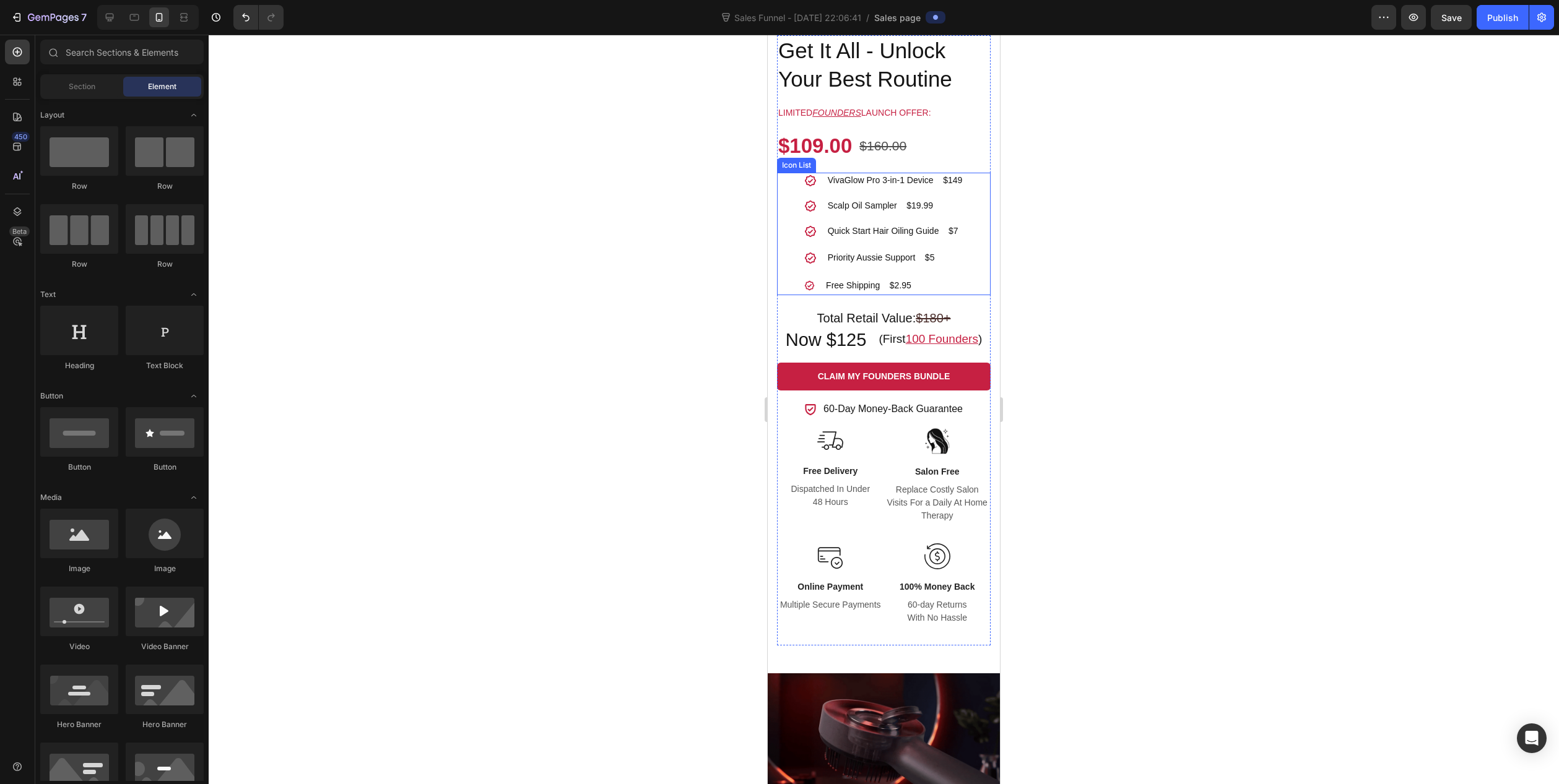
scroll to position [866, 0]
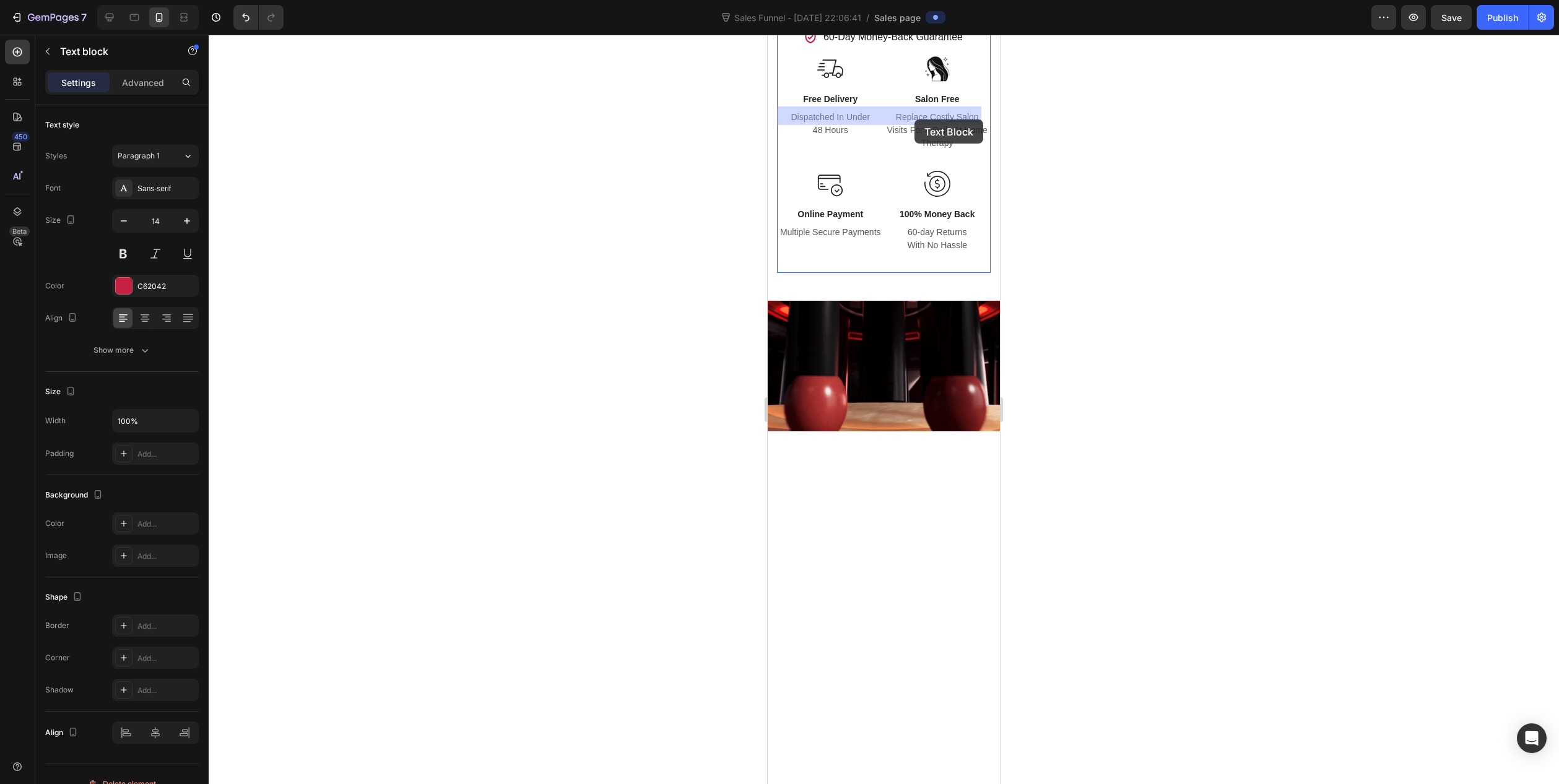
drag, startPoint x: 779, startPoint y: 116, endPoint x: 915, endPoint y: 119, distance: 136.0
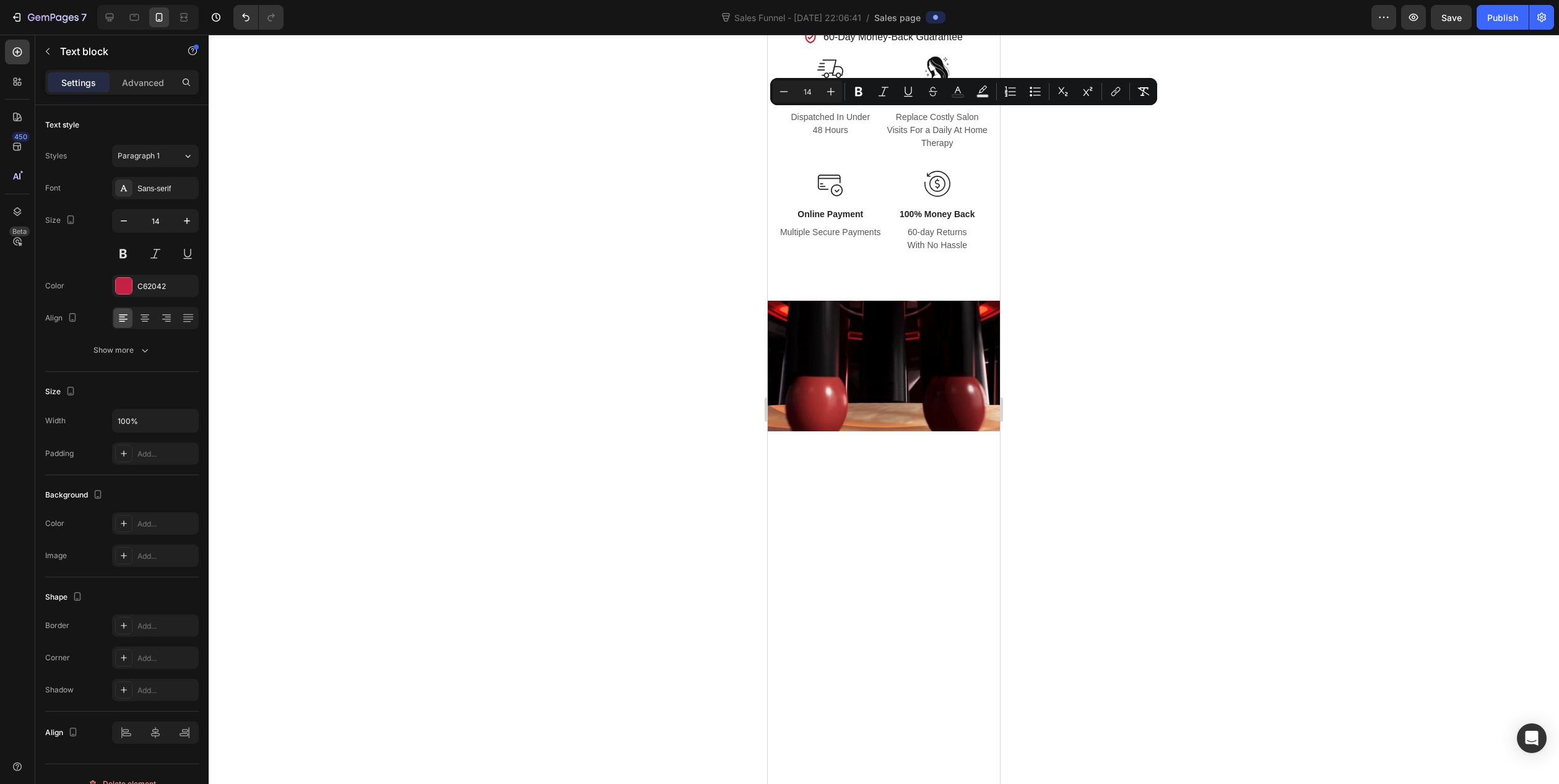
drag, startPoint x: 780, startPoint y: 115, endPoint x: 936, endPoint y: 118, distance: 156.0
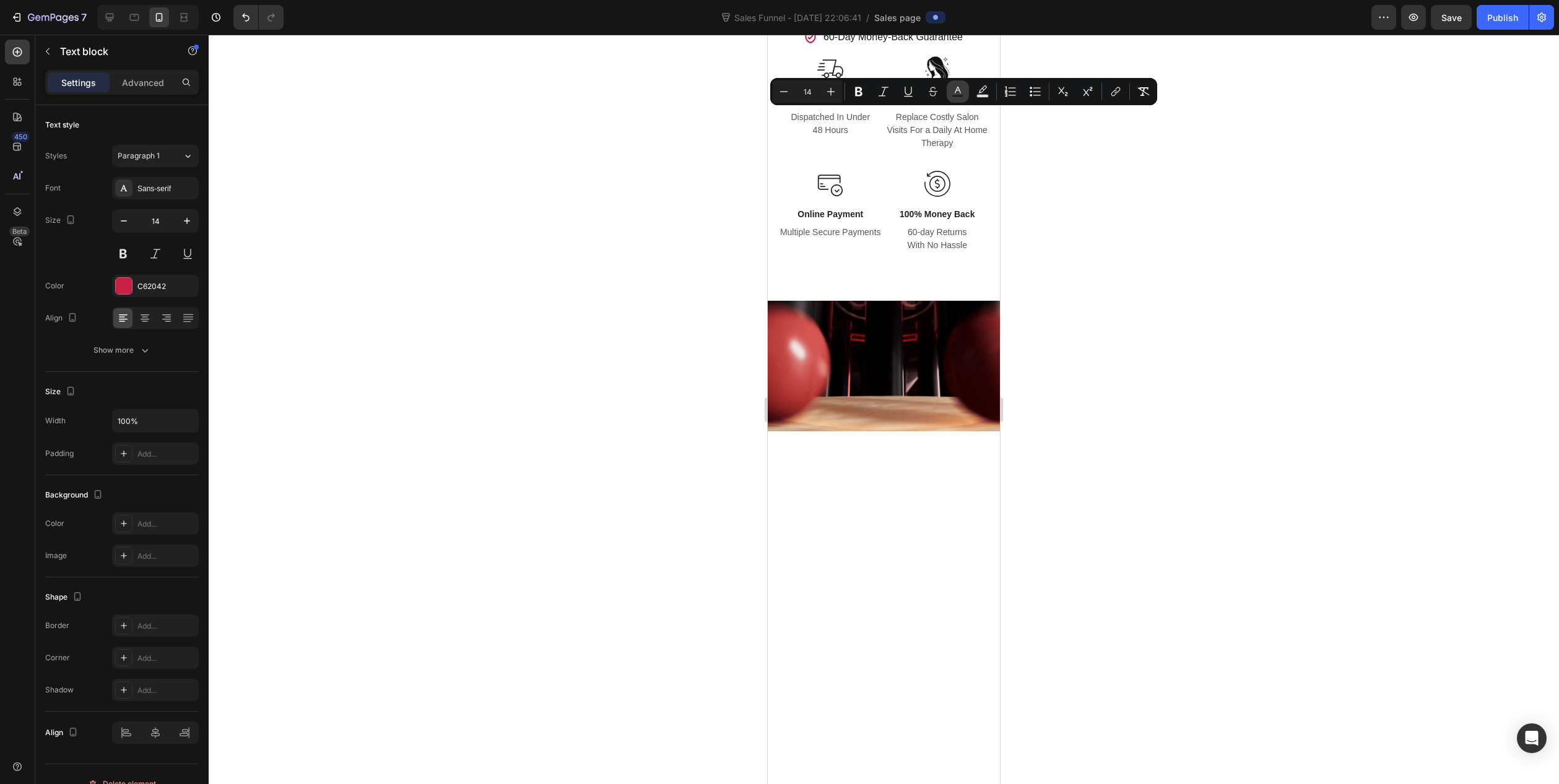
click at [955, 94] on rect "Editor contextual toolbar" at bounding box center [958, 96] width 11 height 3
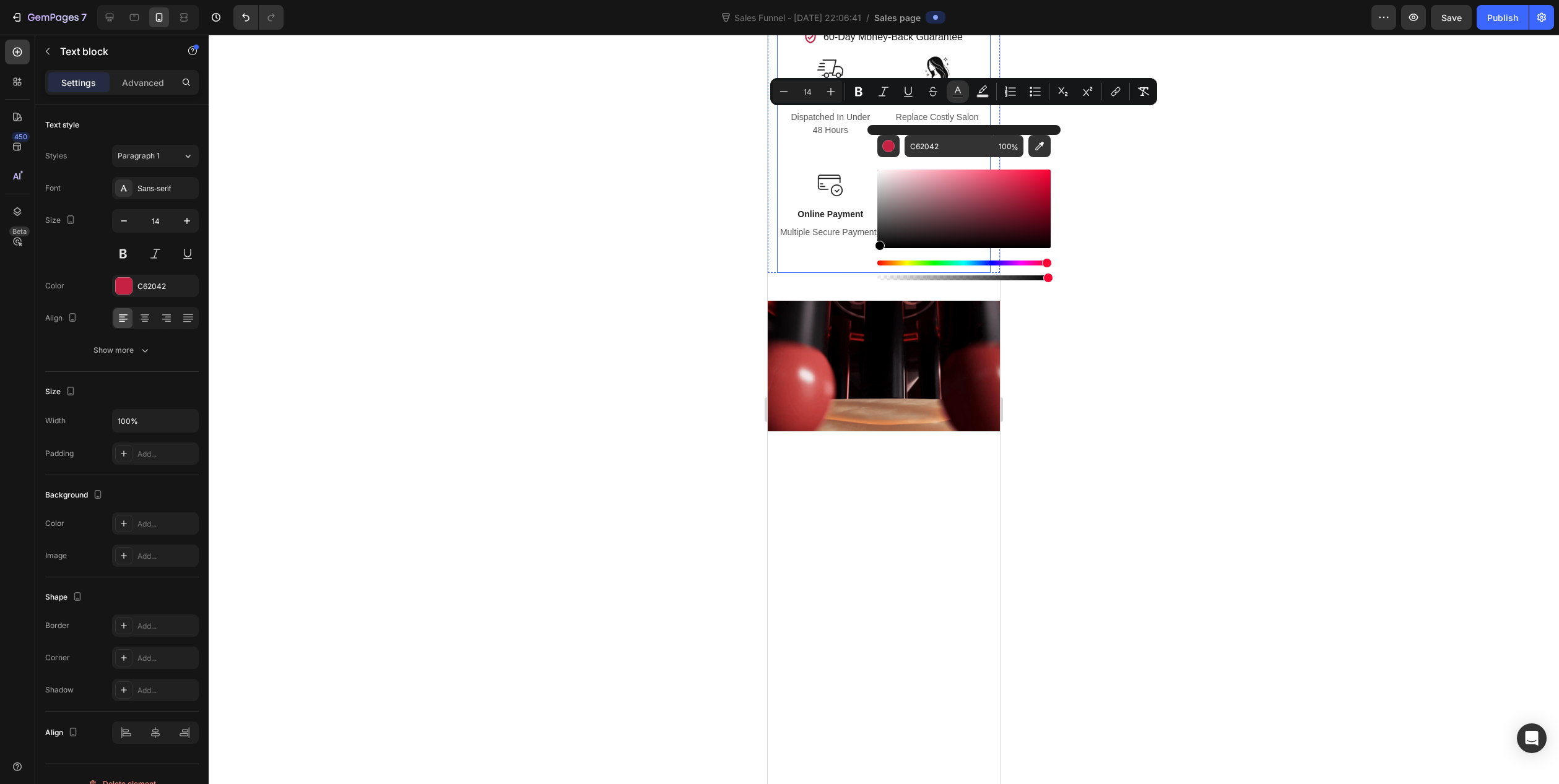
drag, startPoint x: 1659, startPoint y: 276, endPoint x: 796, endPoint y: 309, distance: 863.6
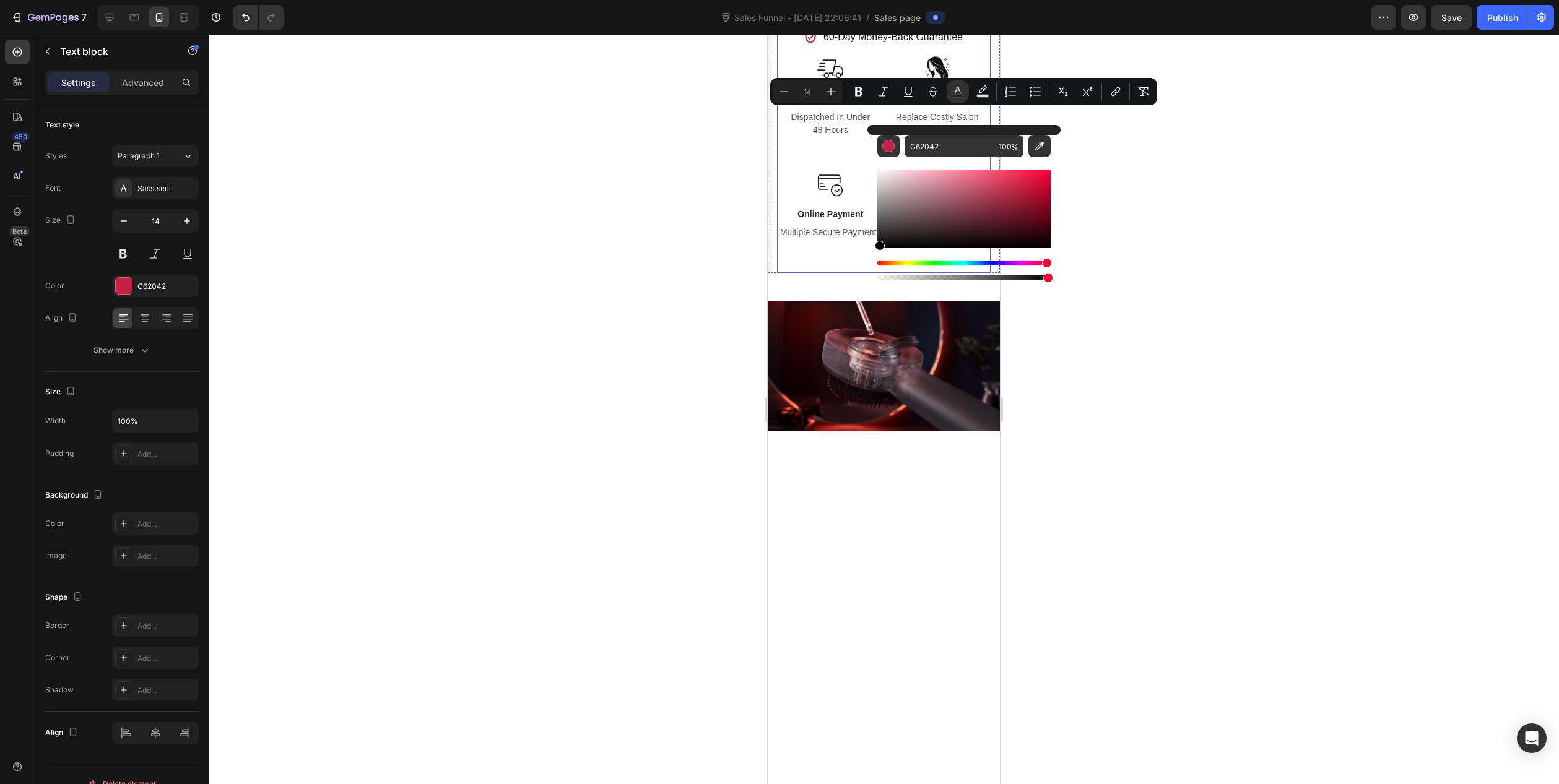
type input "000000"
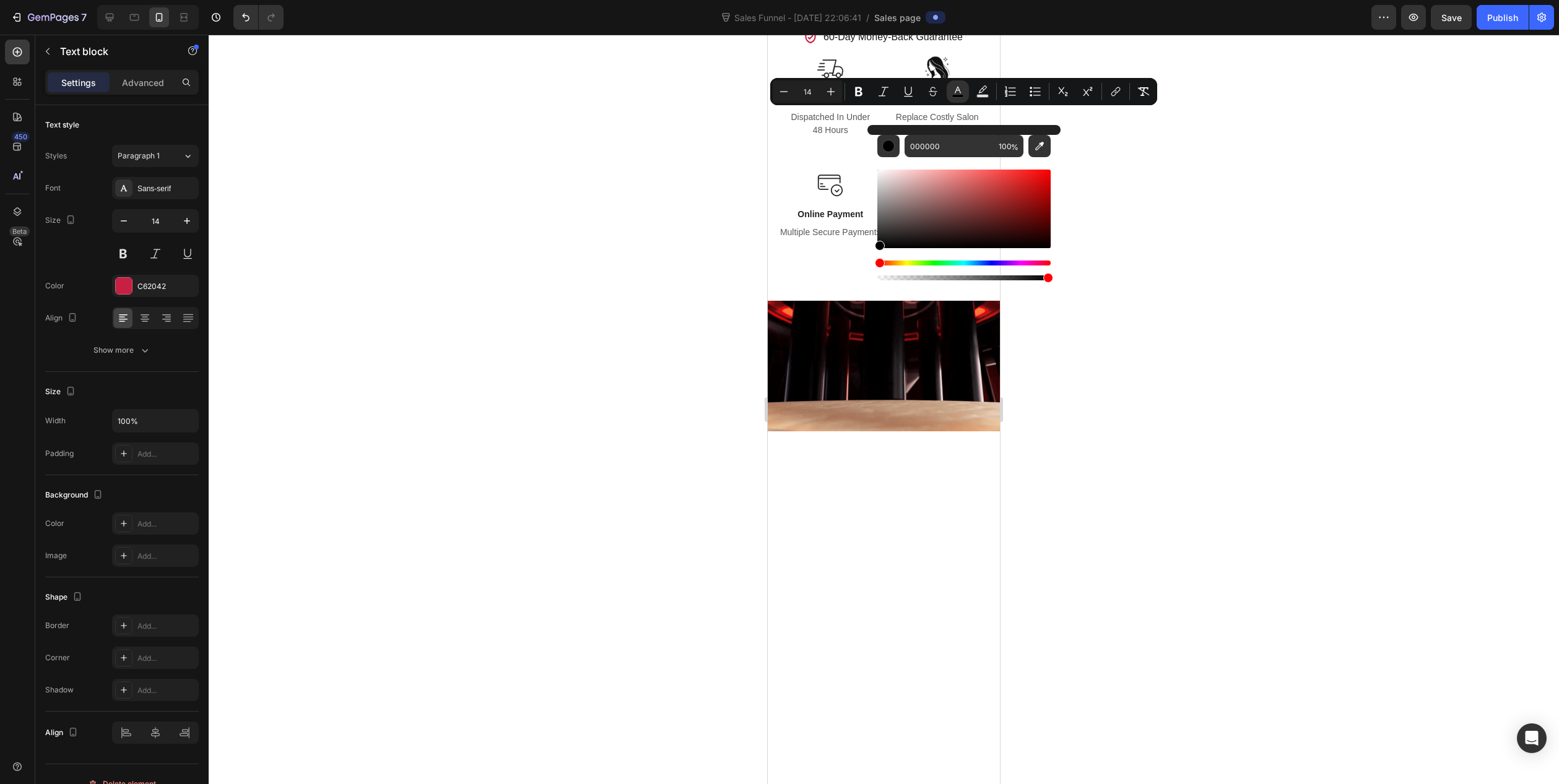
click at [574, 283] on div at bounding box center [884, 409] width 1351 height 750
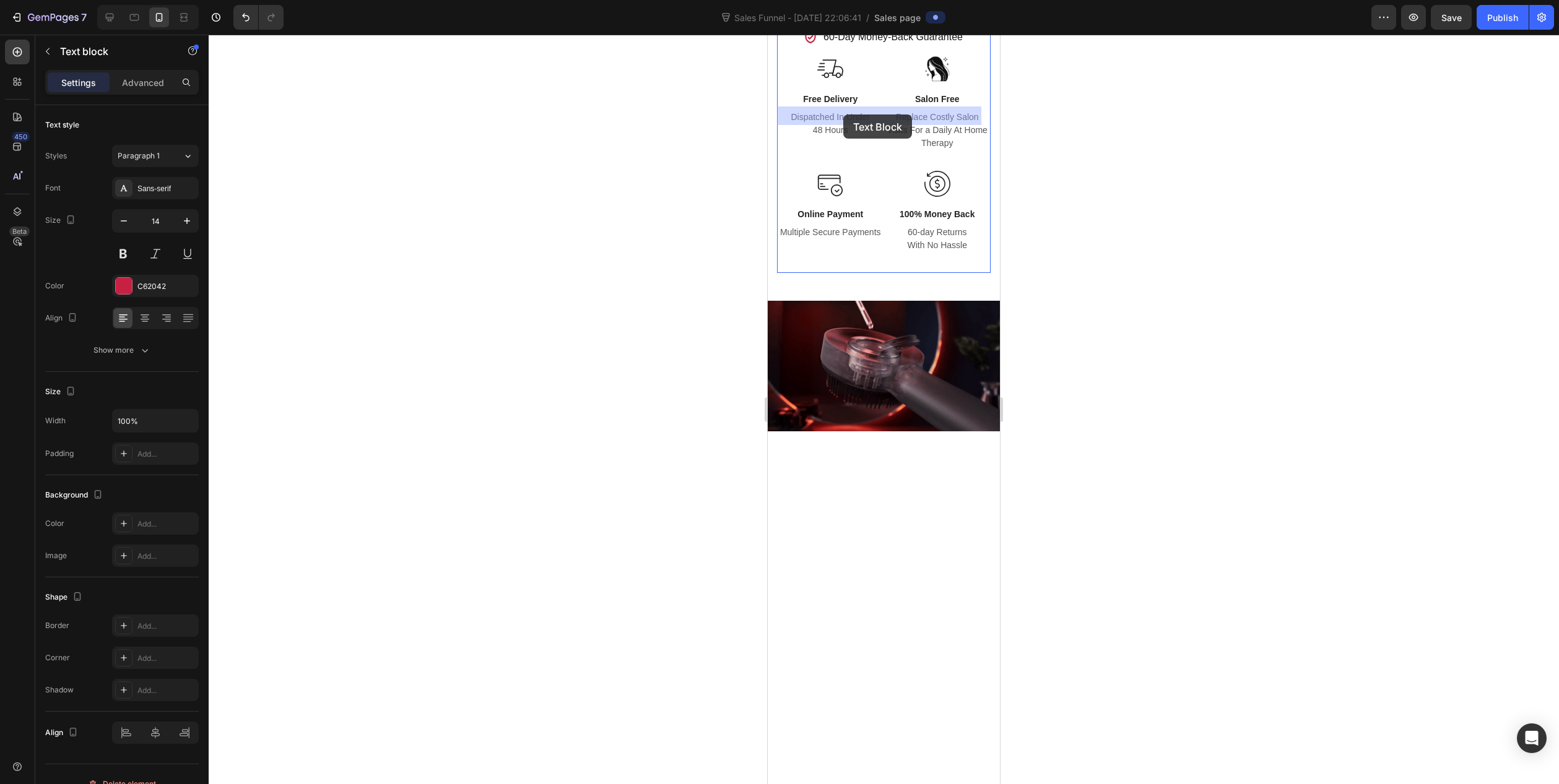
drag, startPoint x: 815, startPoint y: 114, endPoint x: 844, endPoint y: 114, distance: 29.0
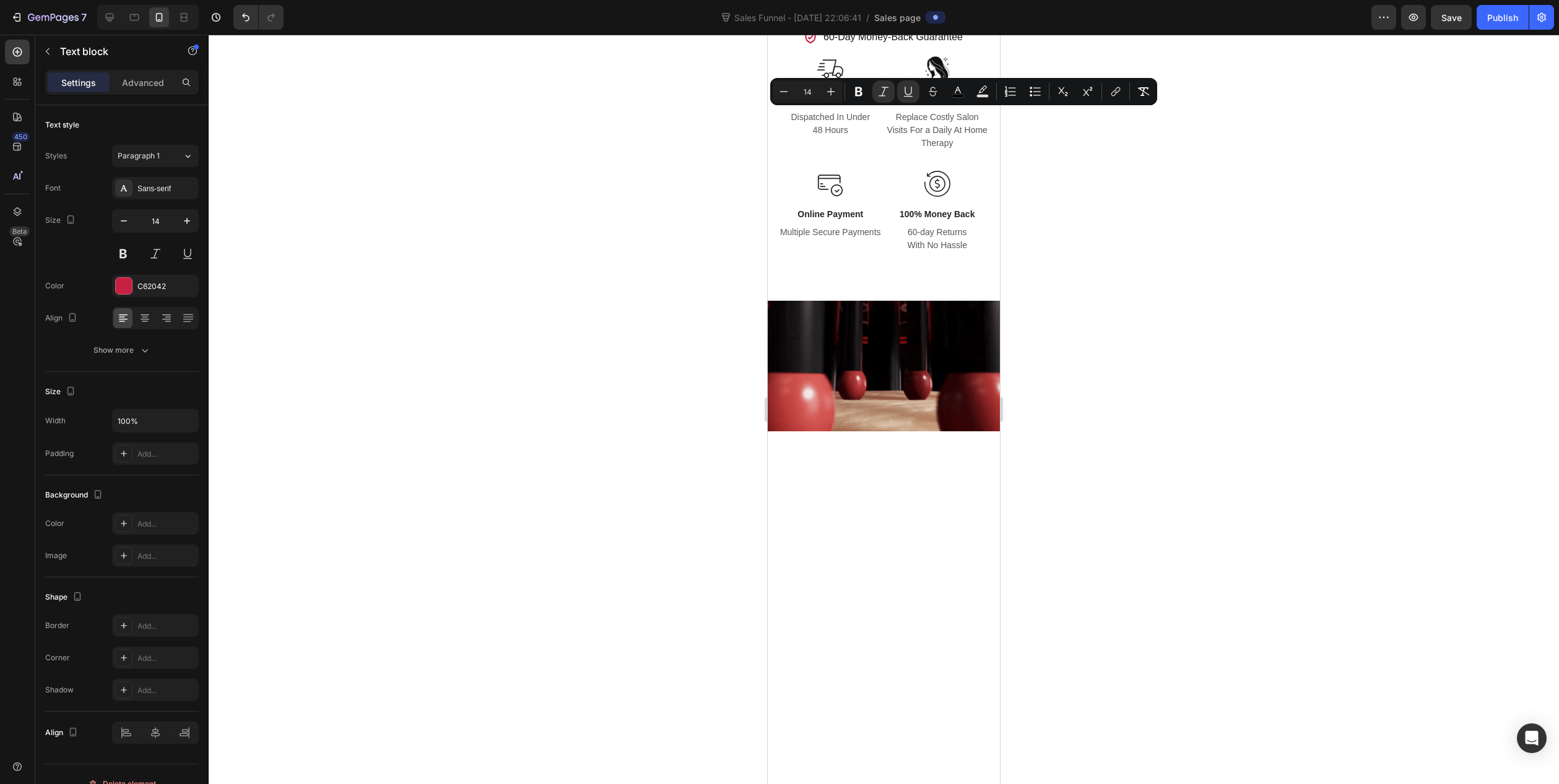
drag, startPoint x: 815, startPoint y: 116, endPoint x: 864, endPoint y: 116, distance: 49.0
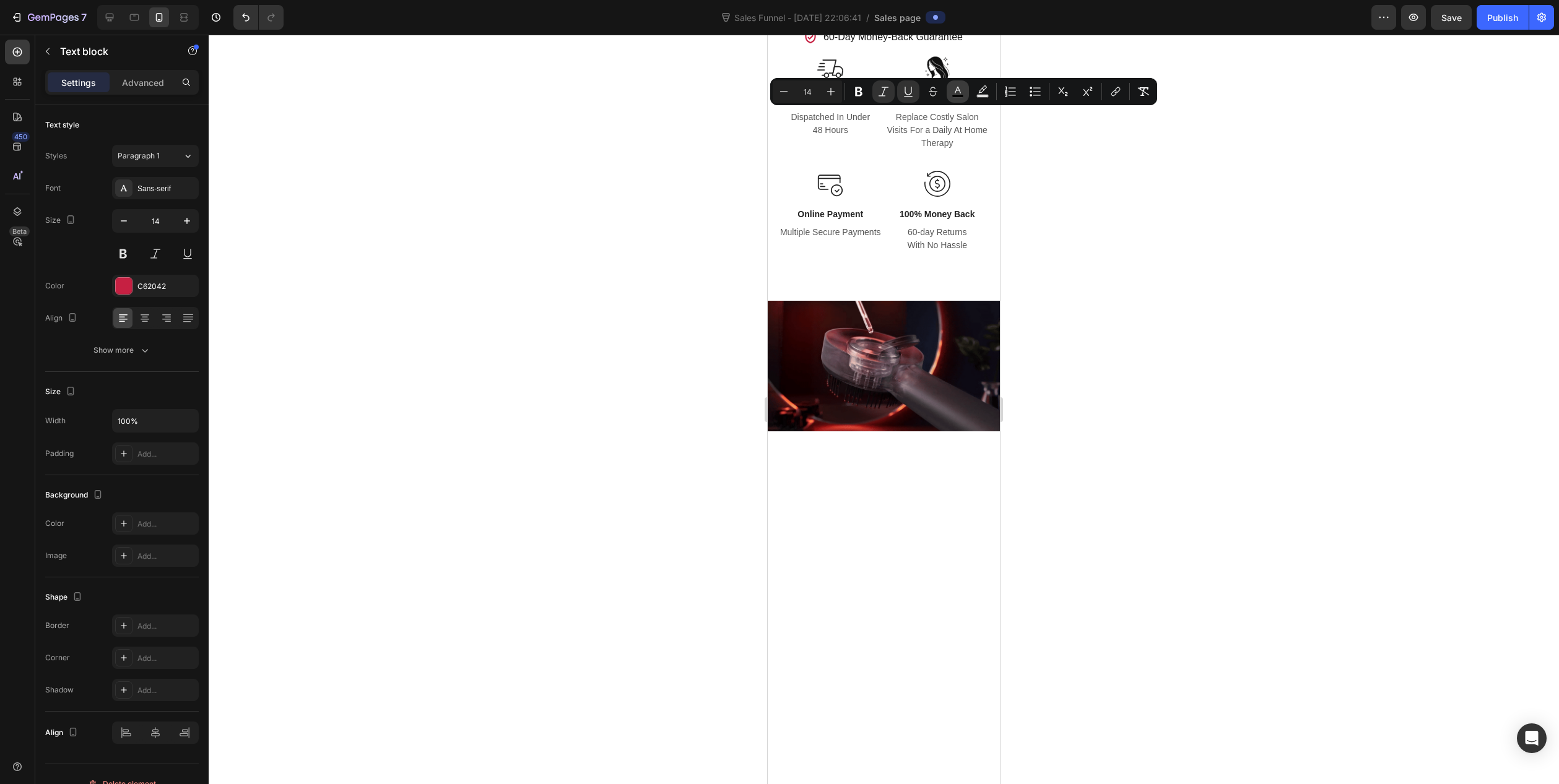
click at [957, 96] on rect "Editor contextual toolbar" at bounding box center [958, 96] width 11 height 3
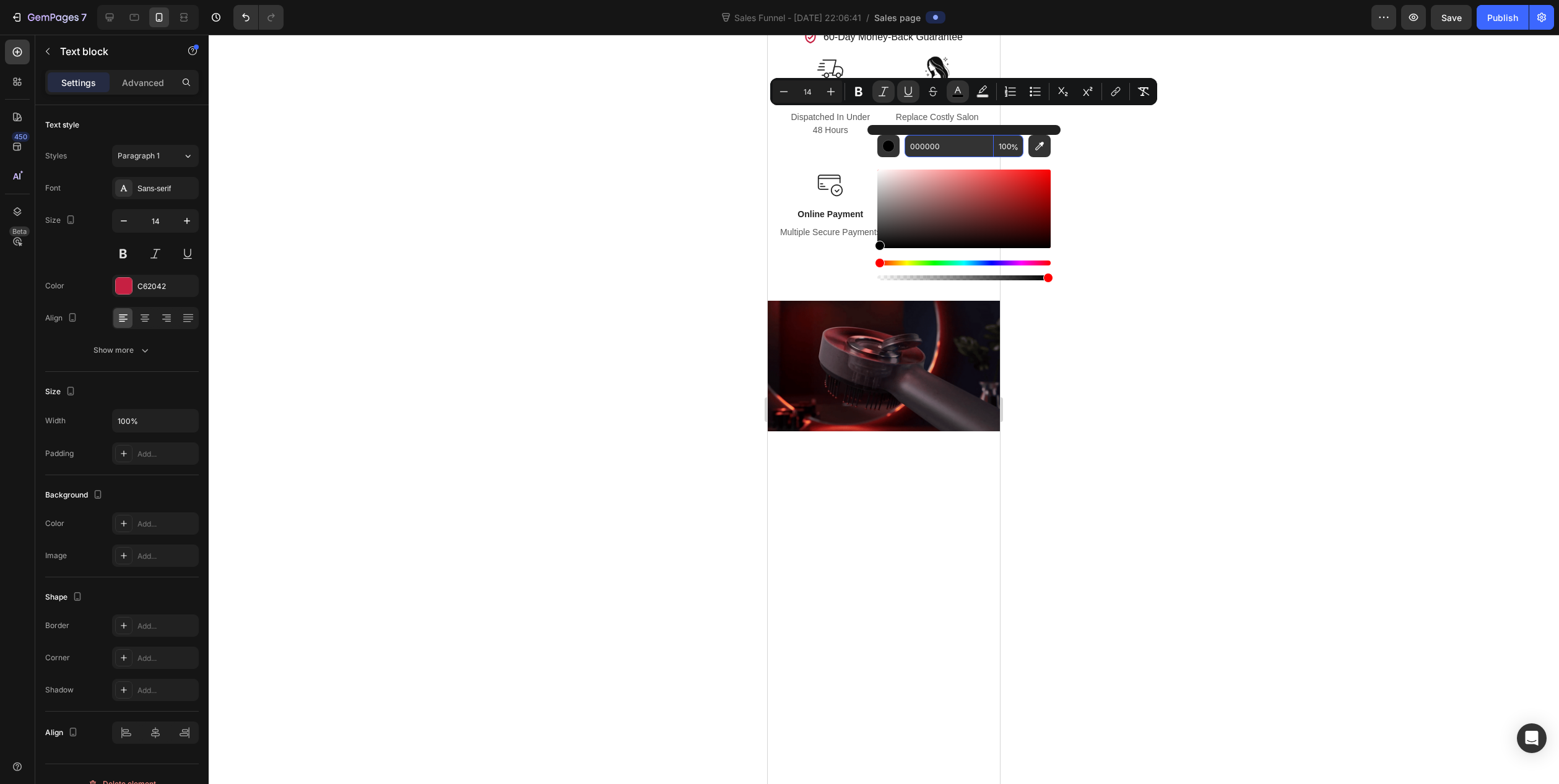
click at [943, 146] on input "000000" at bounding box center [949, 146] width 89 height 22
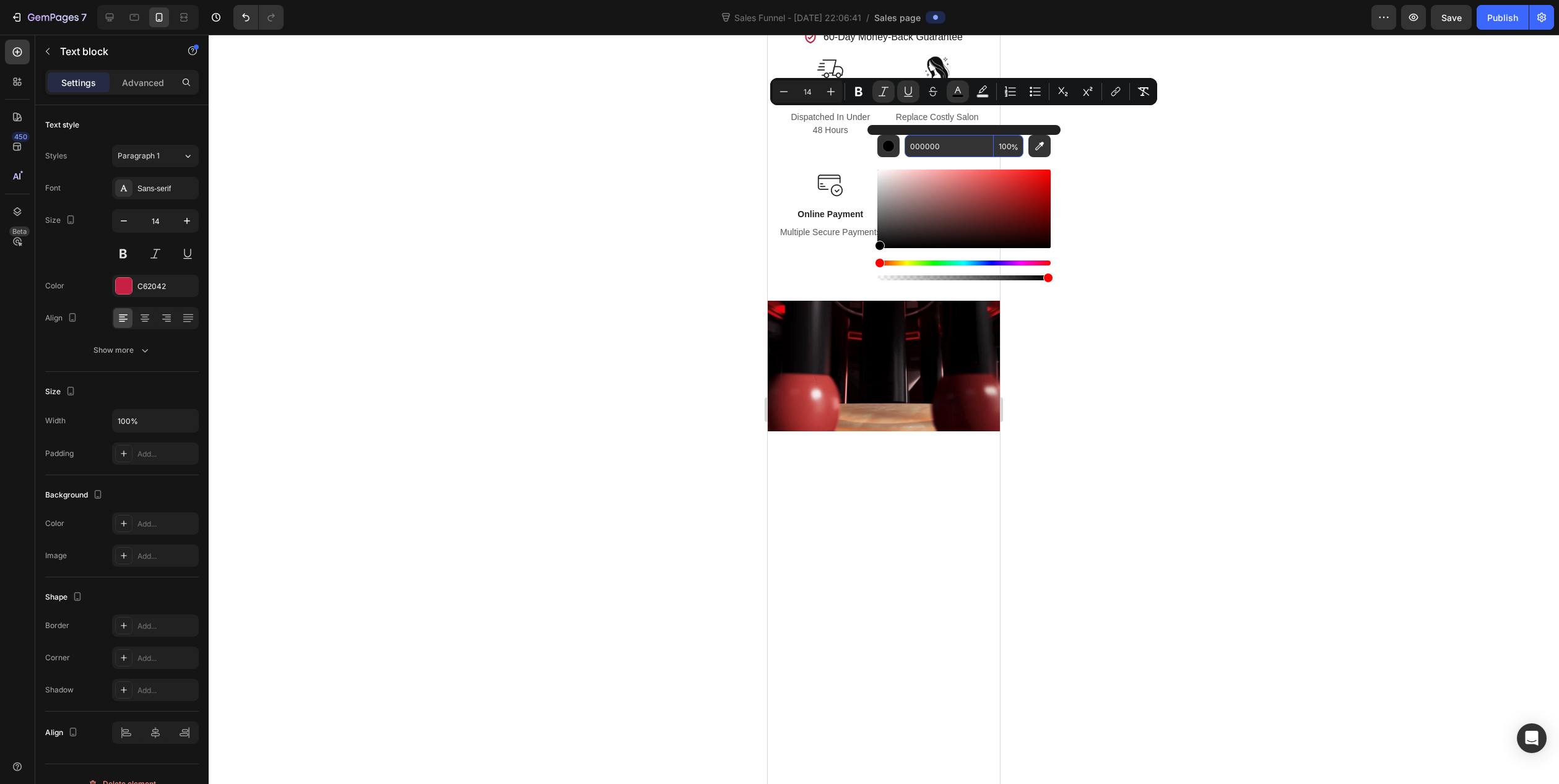
paste input "C62042"
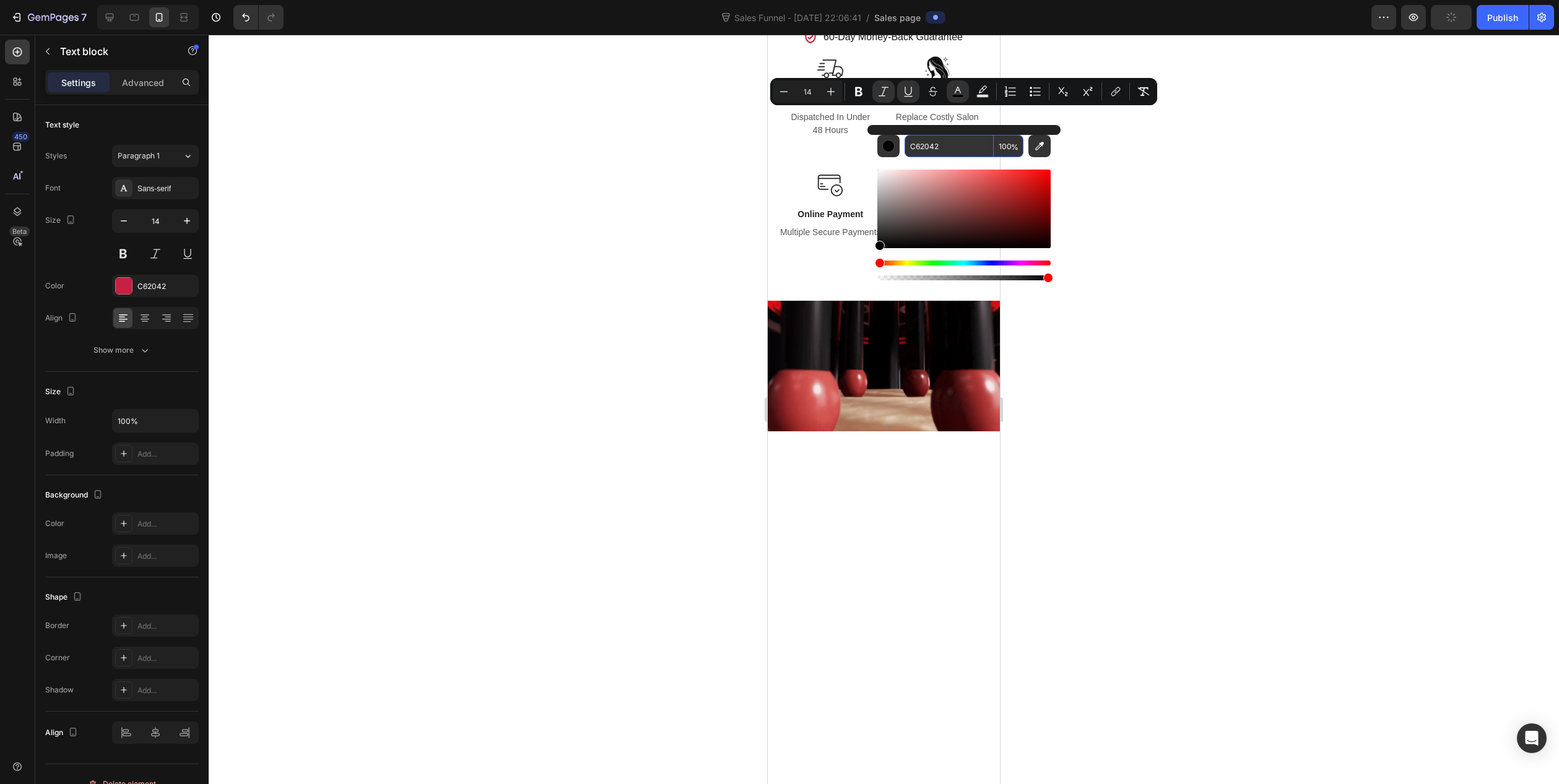
type input "C62042"
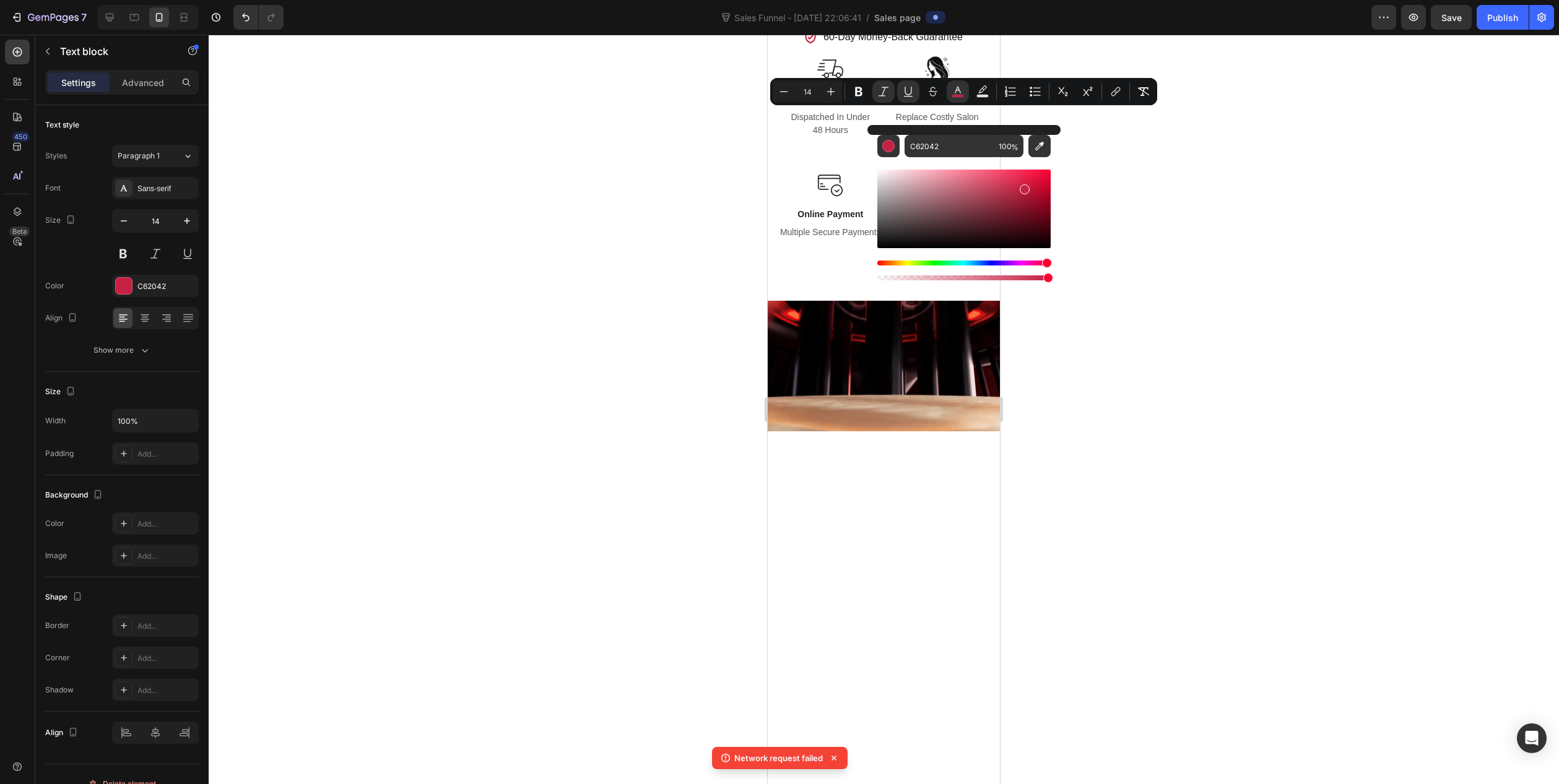
click at [670, 170] on div at bounding box center [884, 409] width 1351 height 750
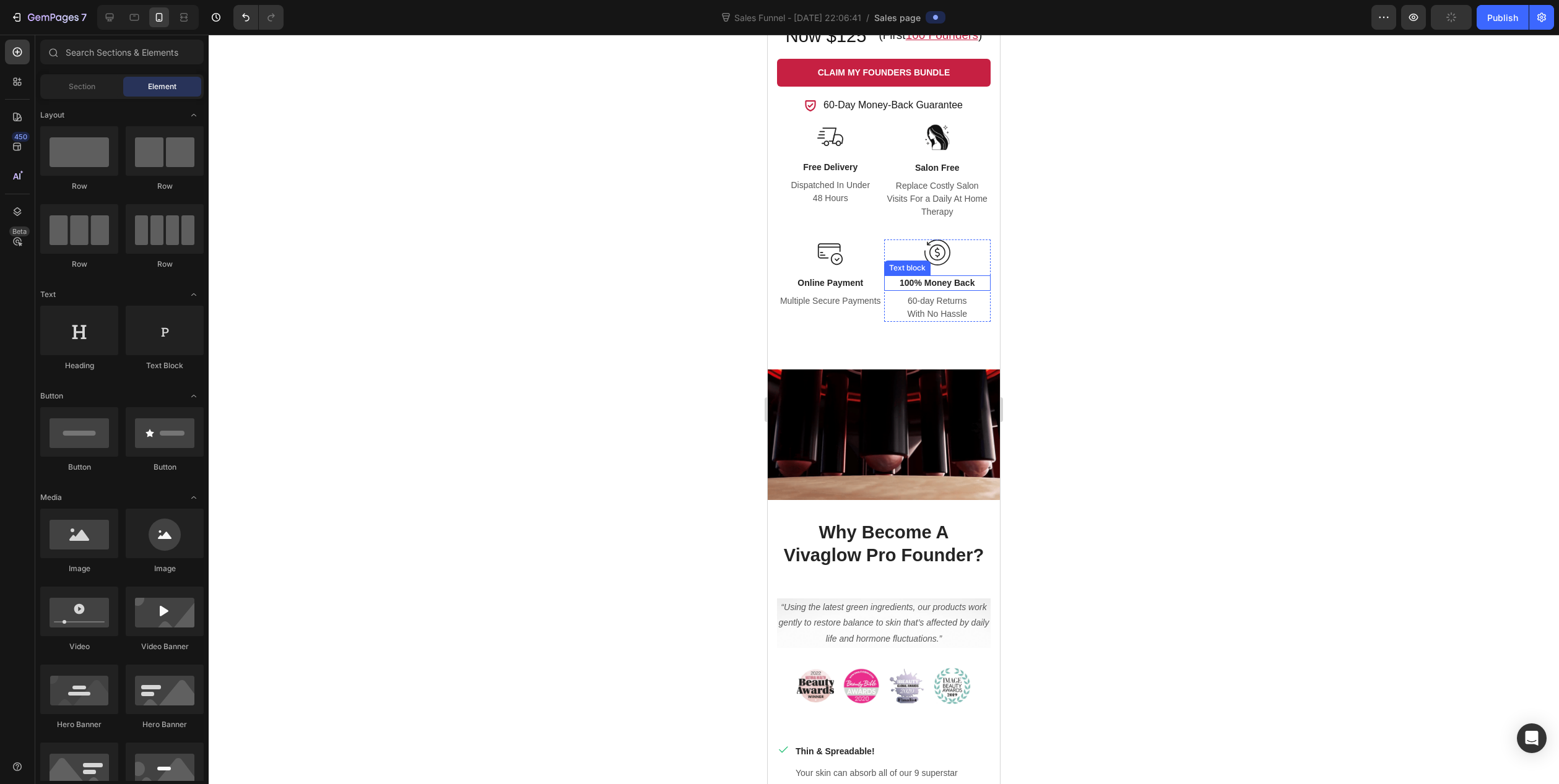
scroll to position [1176, 0]
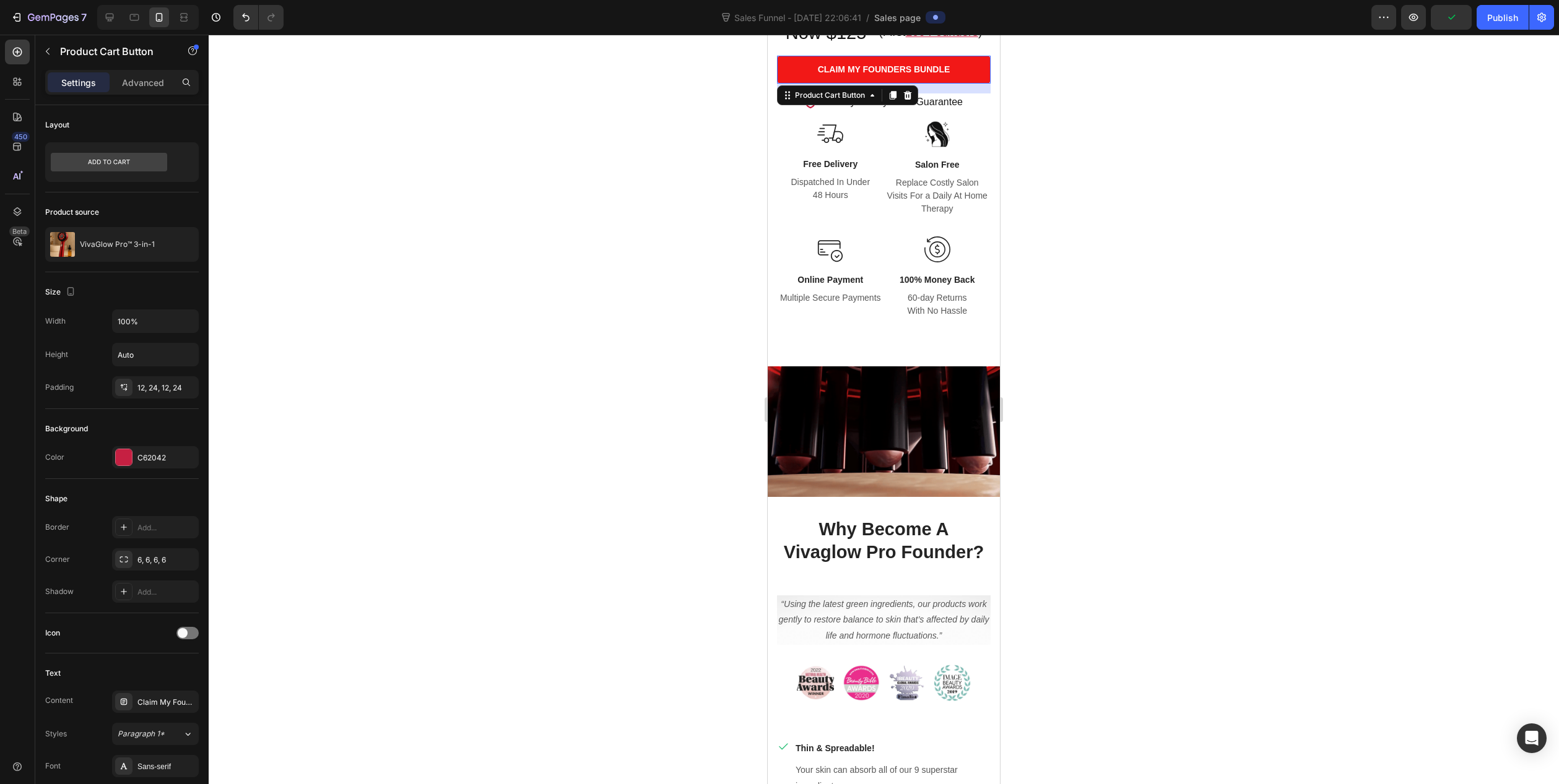
click at [950, 63] on button "Claim My Founders Bundle" at bounding box center [884, 70] width 213 height 28
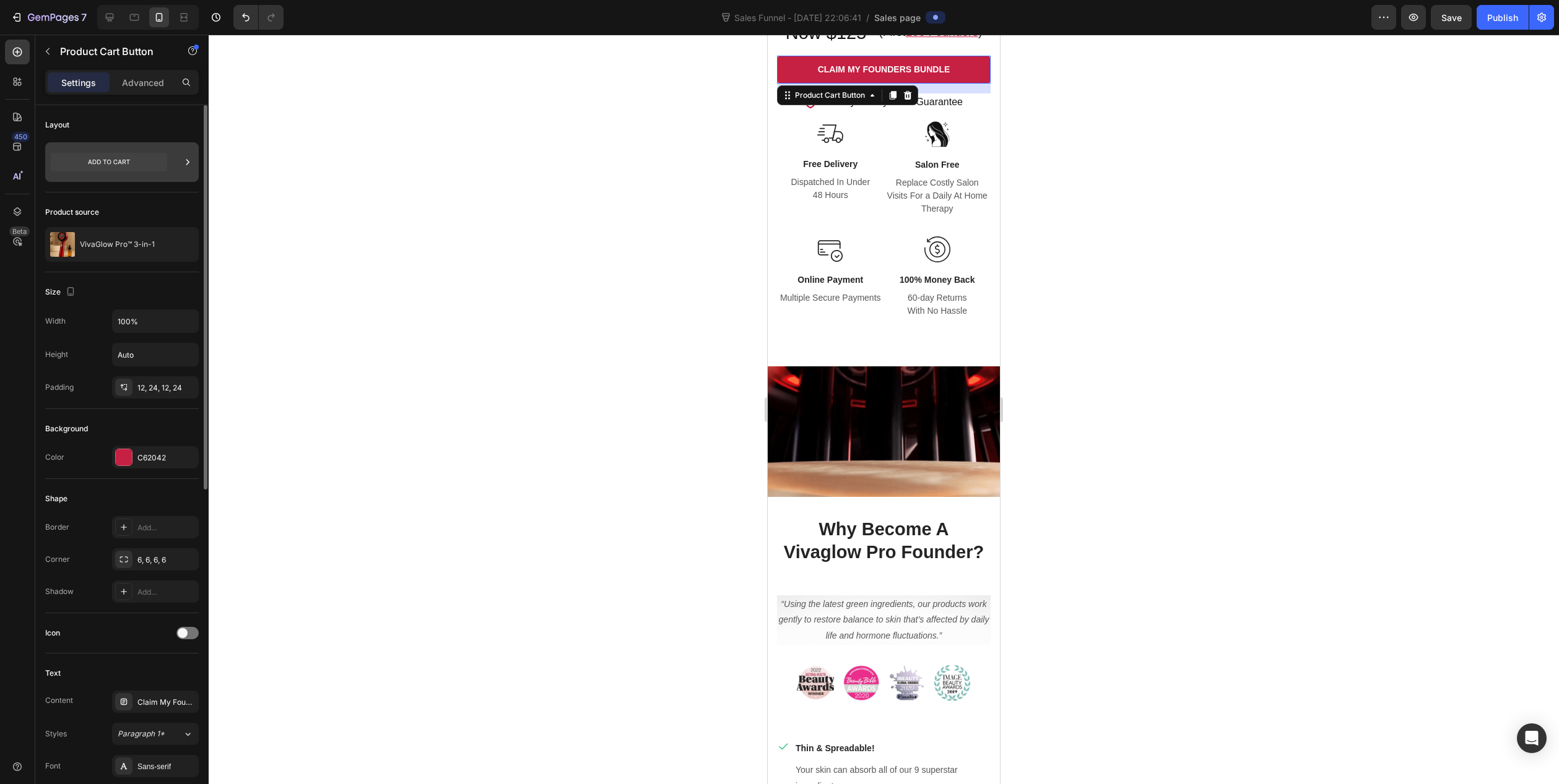
click at [186, 164] on icon at bounding box center [187, 162] width 12 height 12
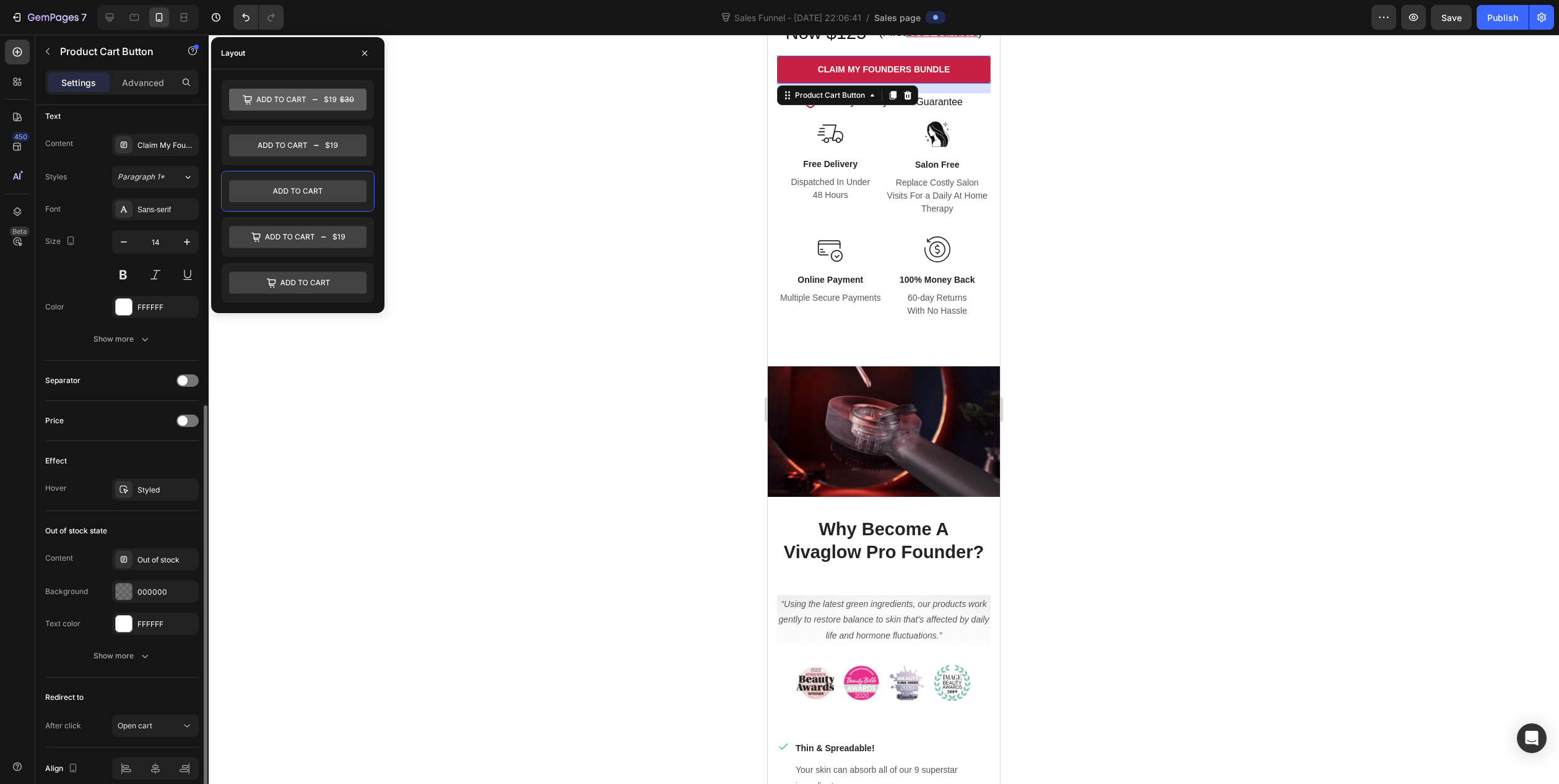
scroll to position [612, 0]
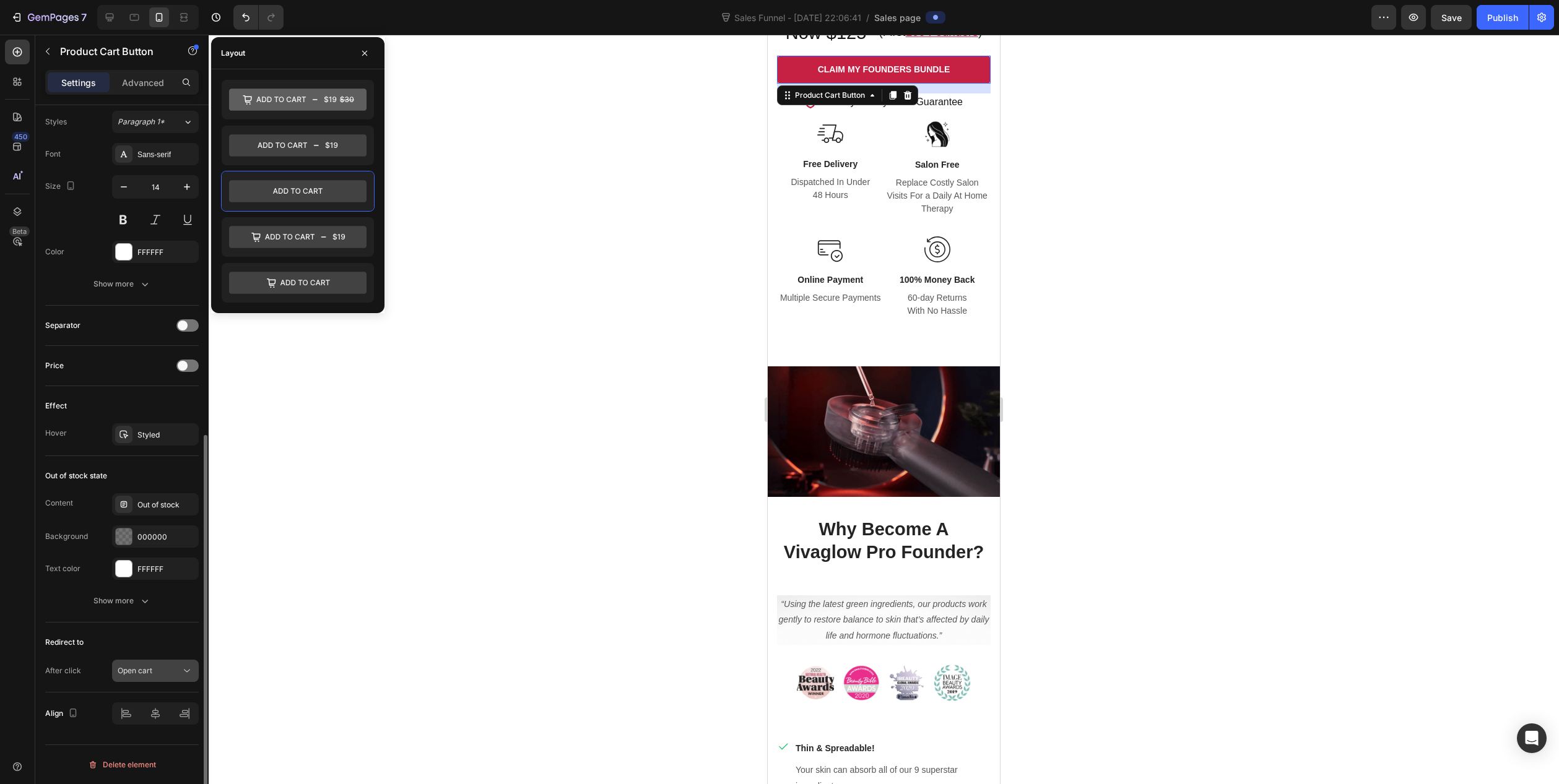
click at [186, 670] on icon at bounding box center [186, 670] width 12 height 12
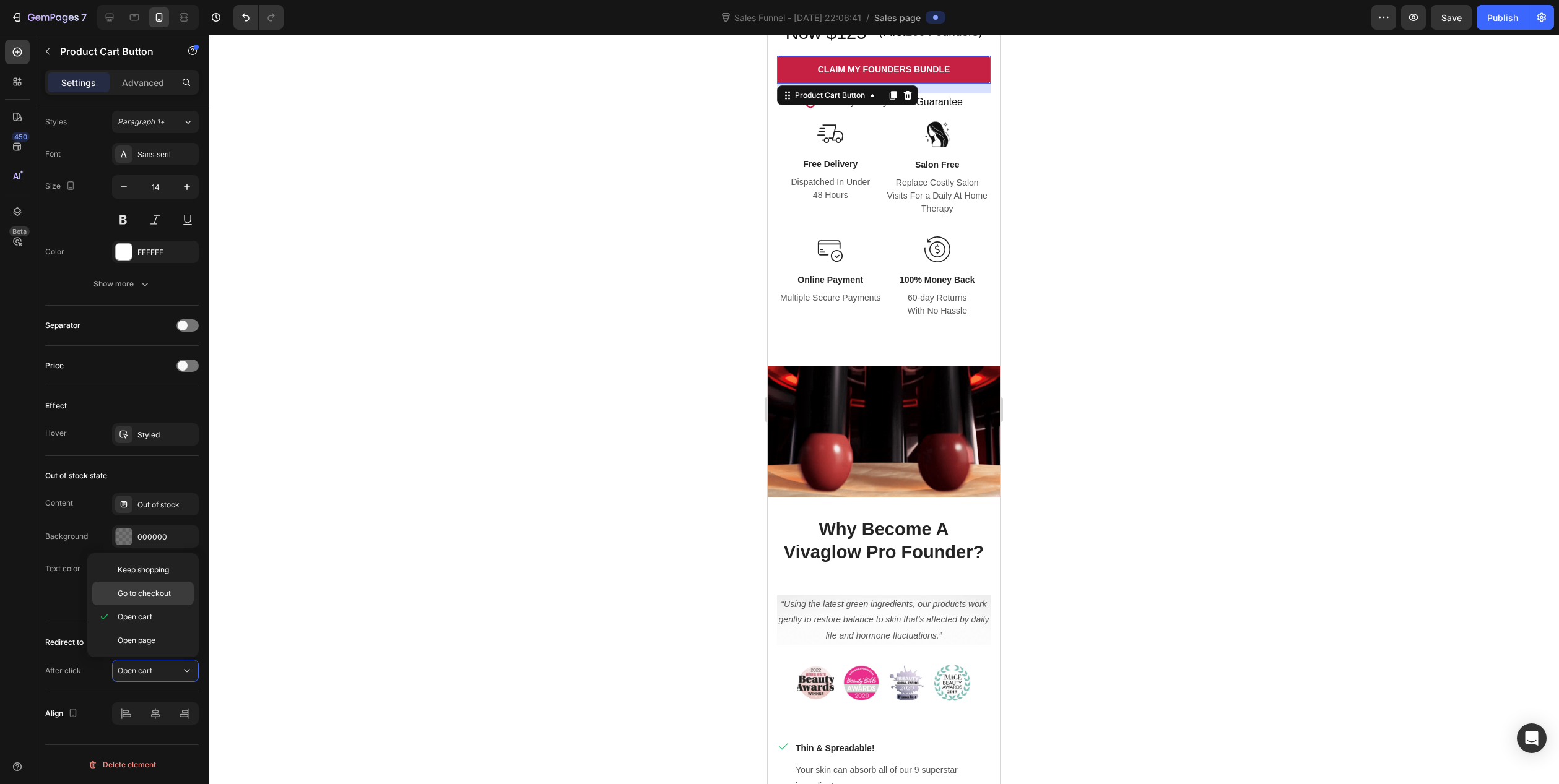
click at [158, 597] on span "Go to checkout" at bounding box center [144, 593] width 53 height 11
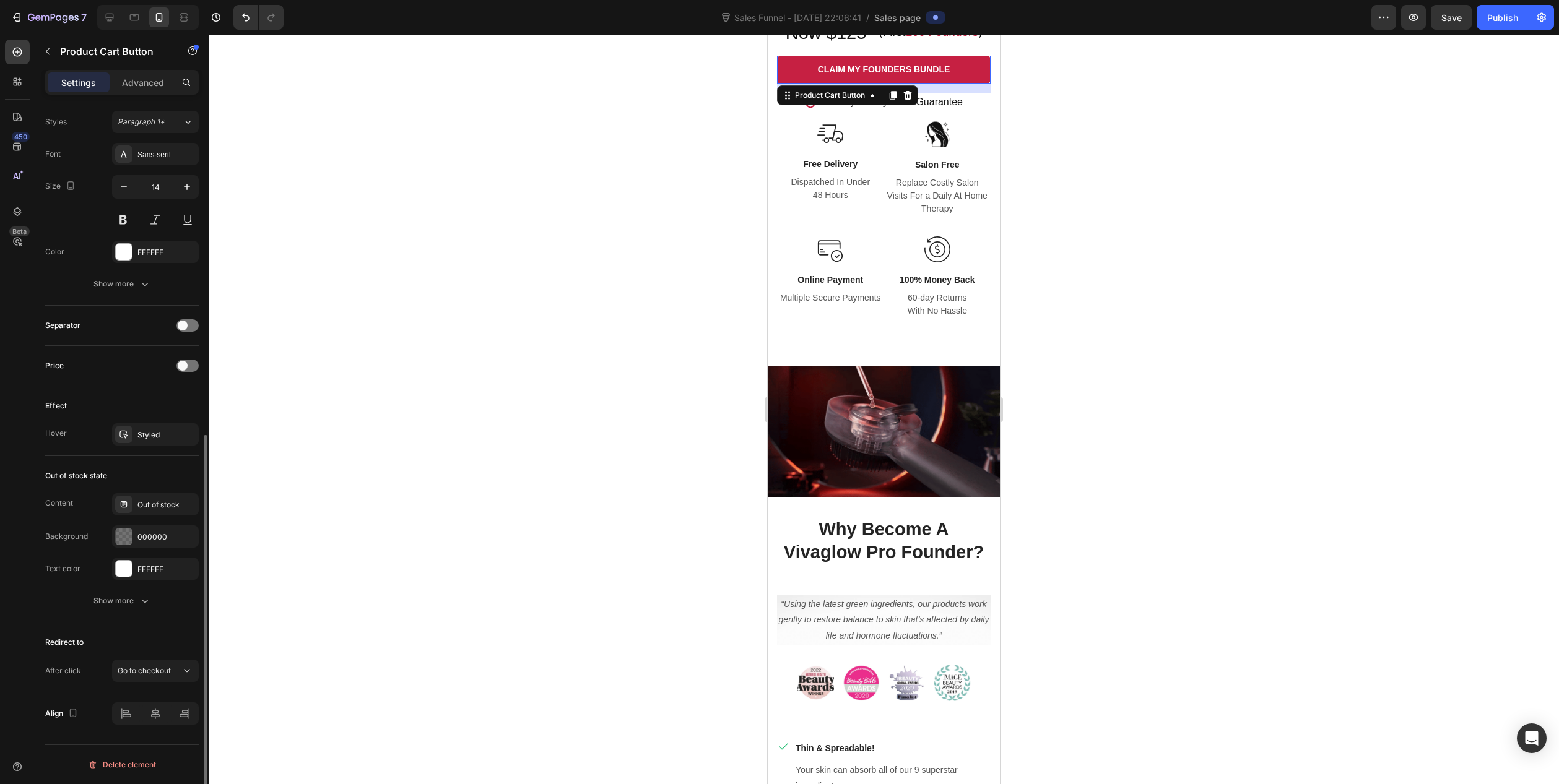
click at [130, 648] on div "Redirect to" at bounding box center [122, 642] width 153 height 20
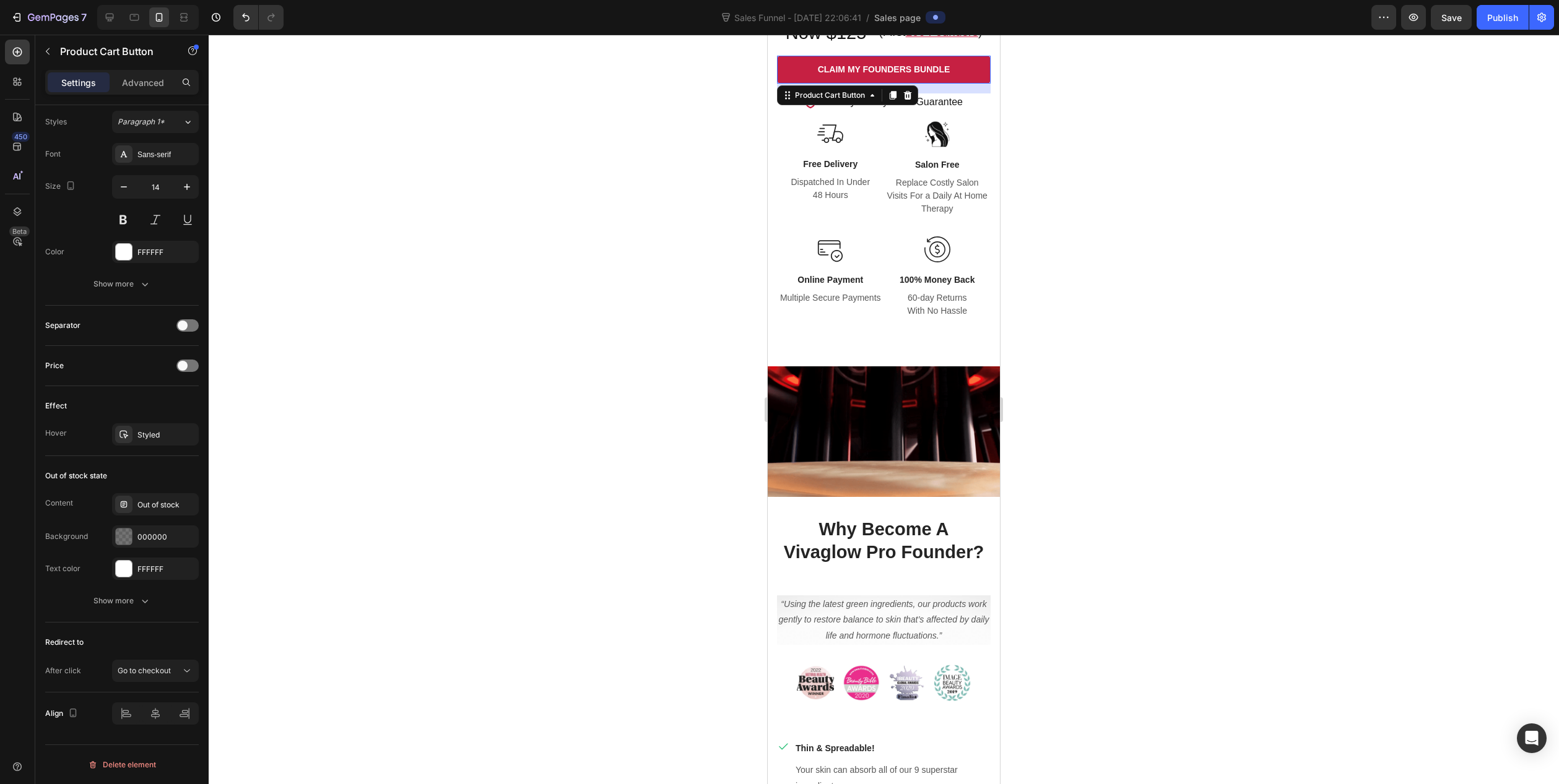
click at [1127, 342] on div at bounding box center [884, 409] width 1351 height 750
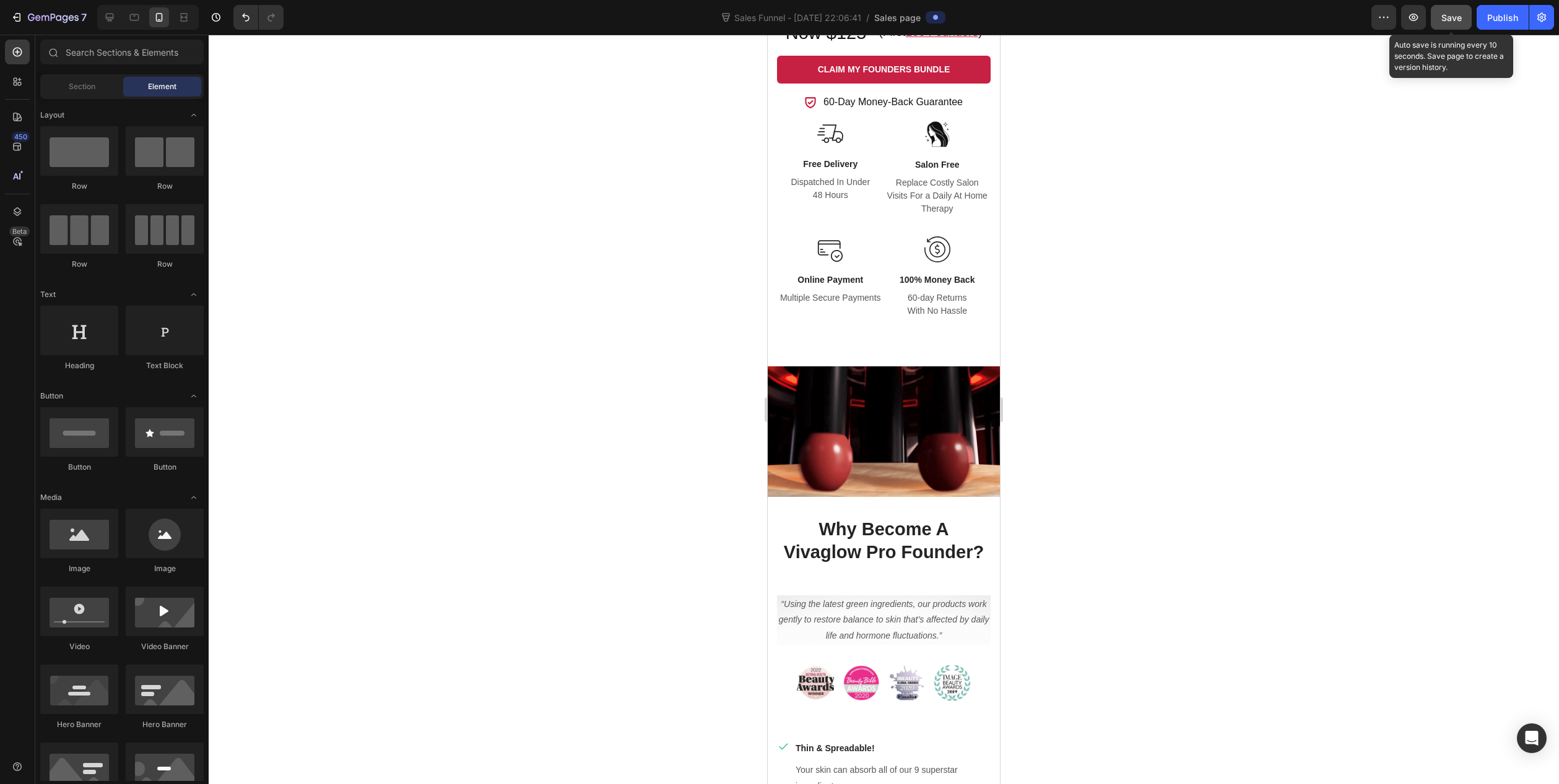
click at [1445, 26] on button "Save" at bounding box center [1452, 17] width 41 height 25
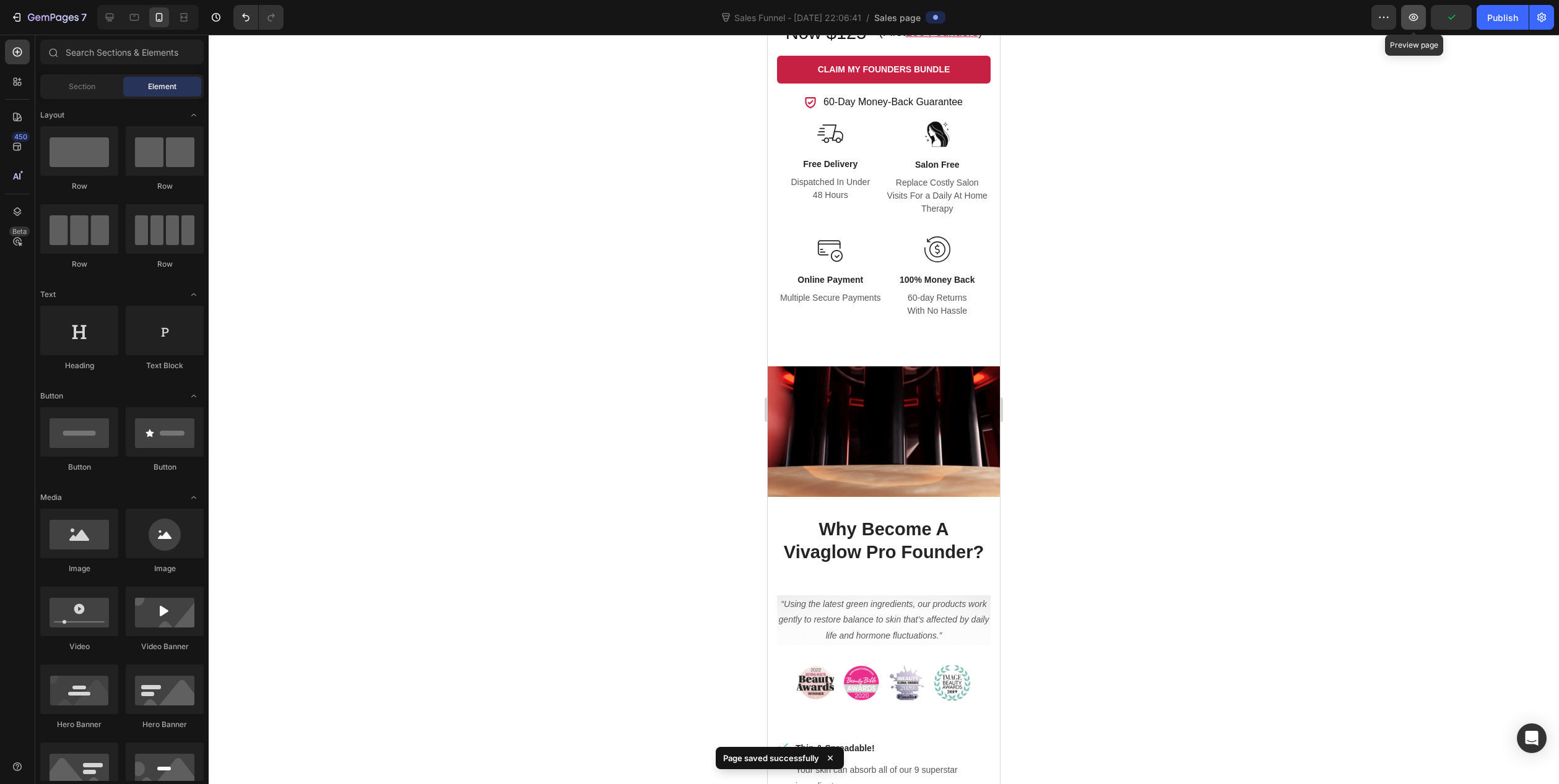
click at [1415, 20] on icon "button" at bounding box center [1414, 17] width 10 height 8
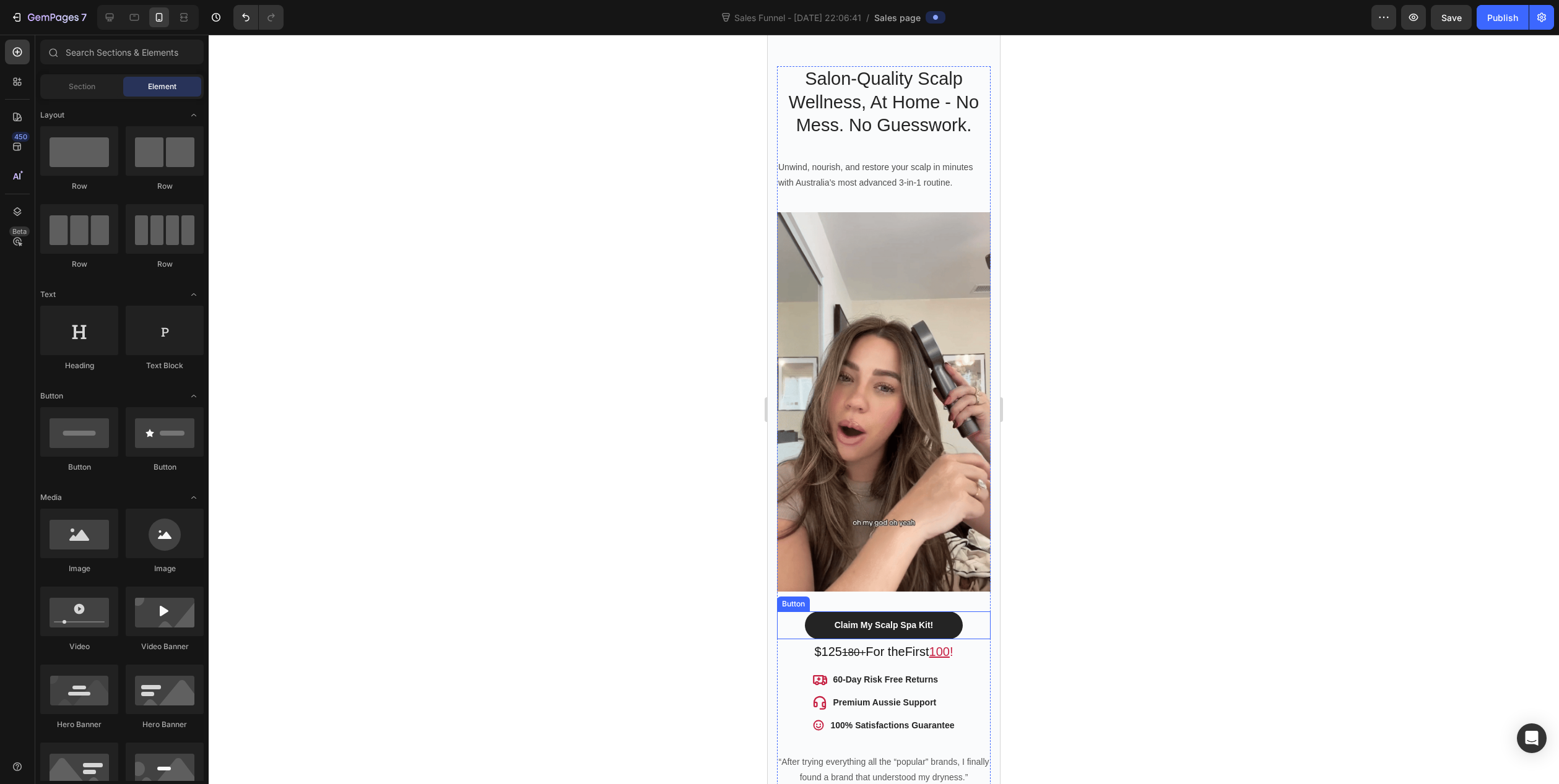
scroll to position [310, 0]
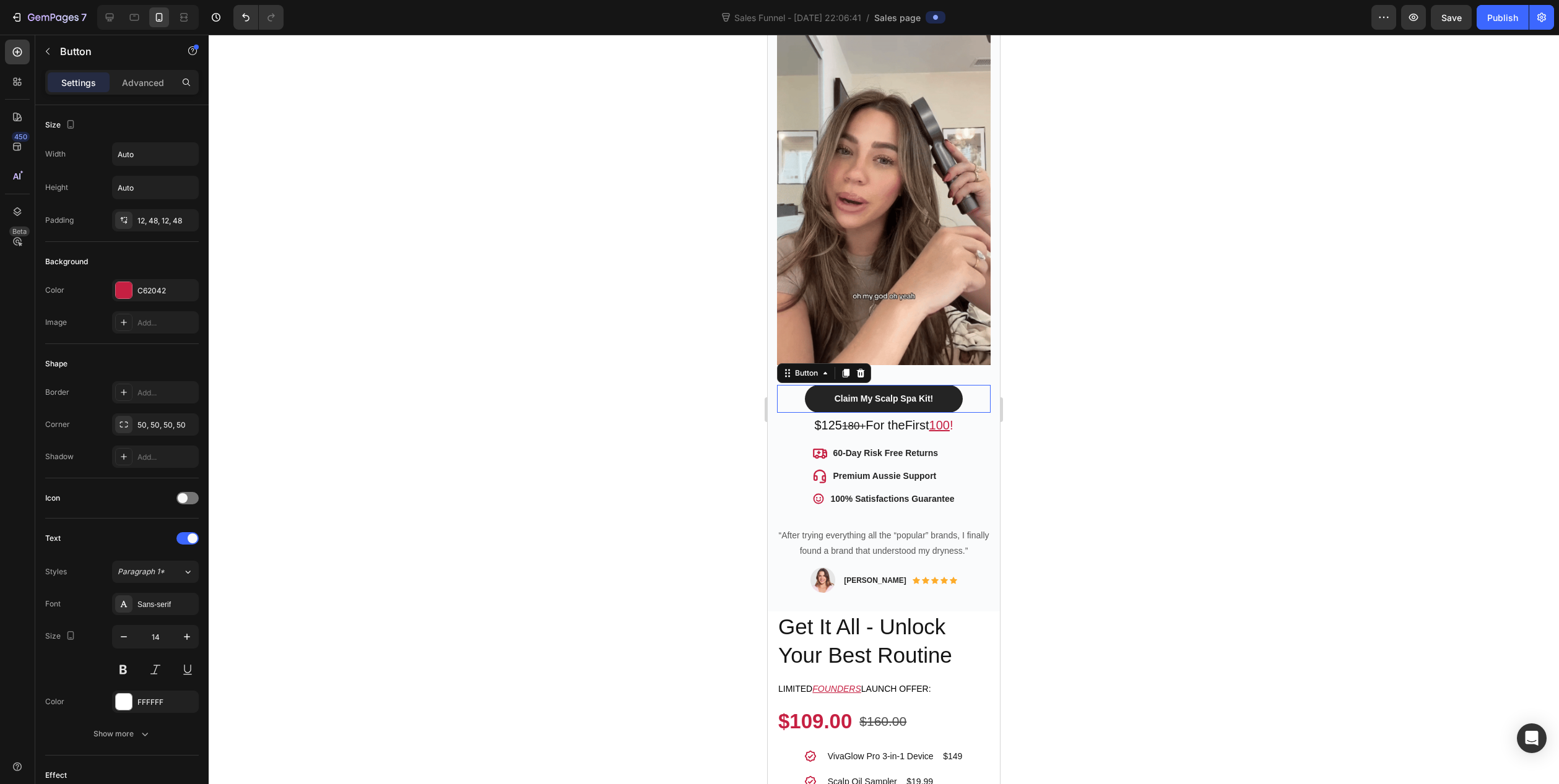
click at [813, 386] on button "Claim My Scalp Spa Kit!" at bounding box center [883, 399] width 158 height 28
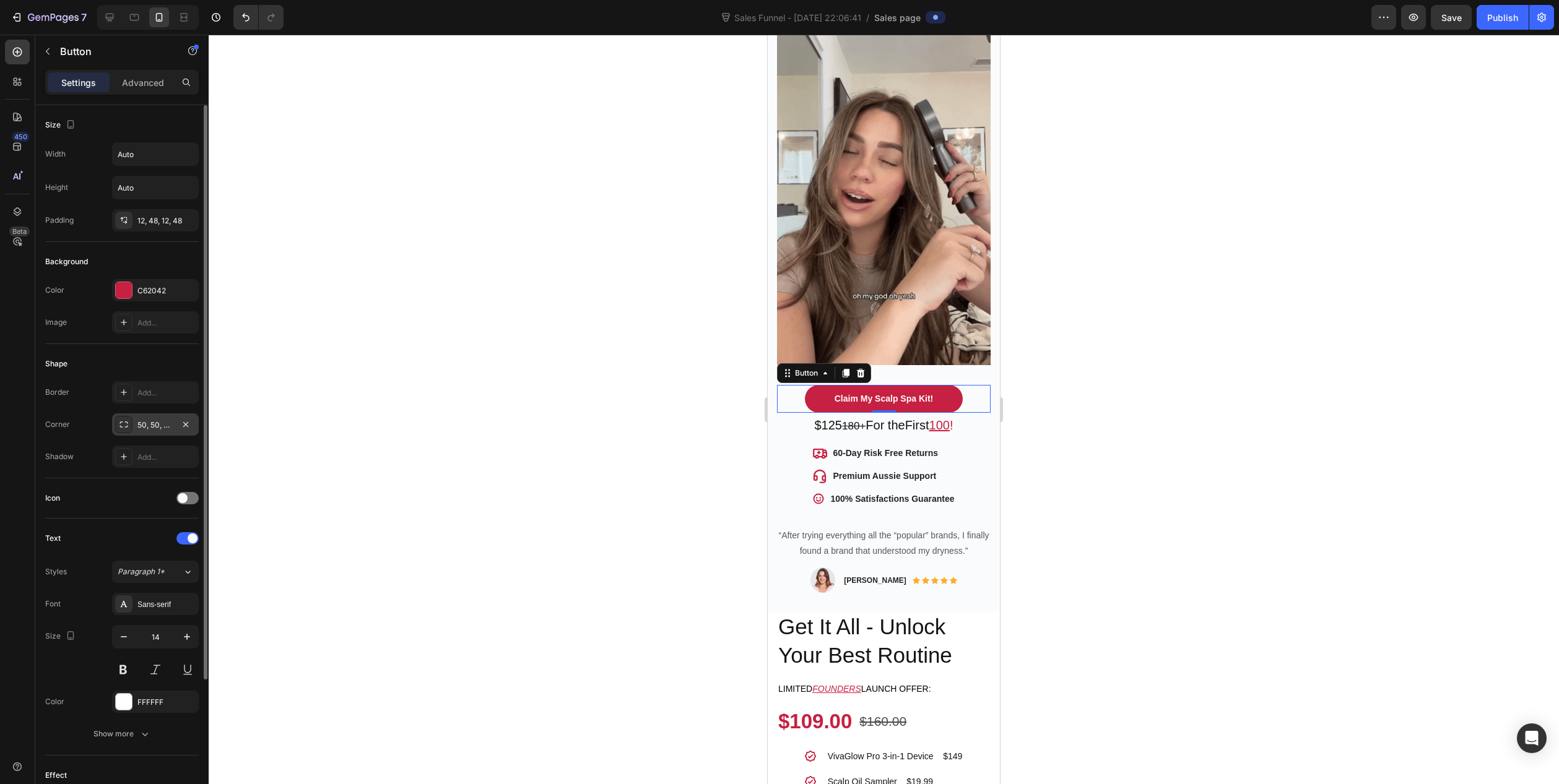
click at [148, 423] on div "50, 50, 50, 50" at bounding box center [155, 425] width 36 height 11
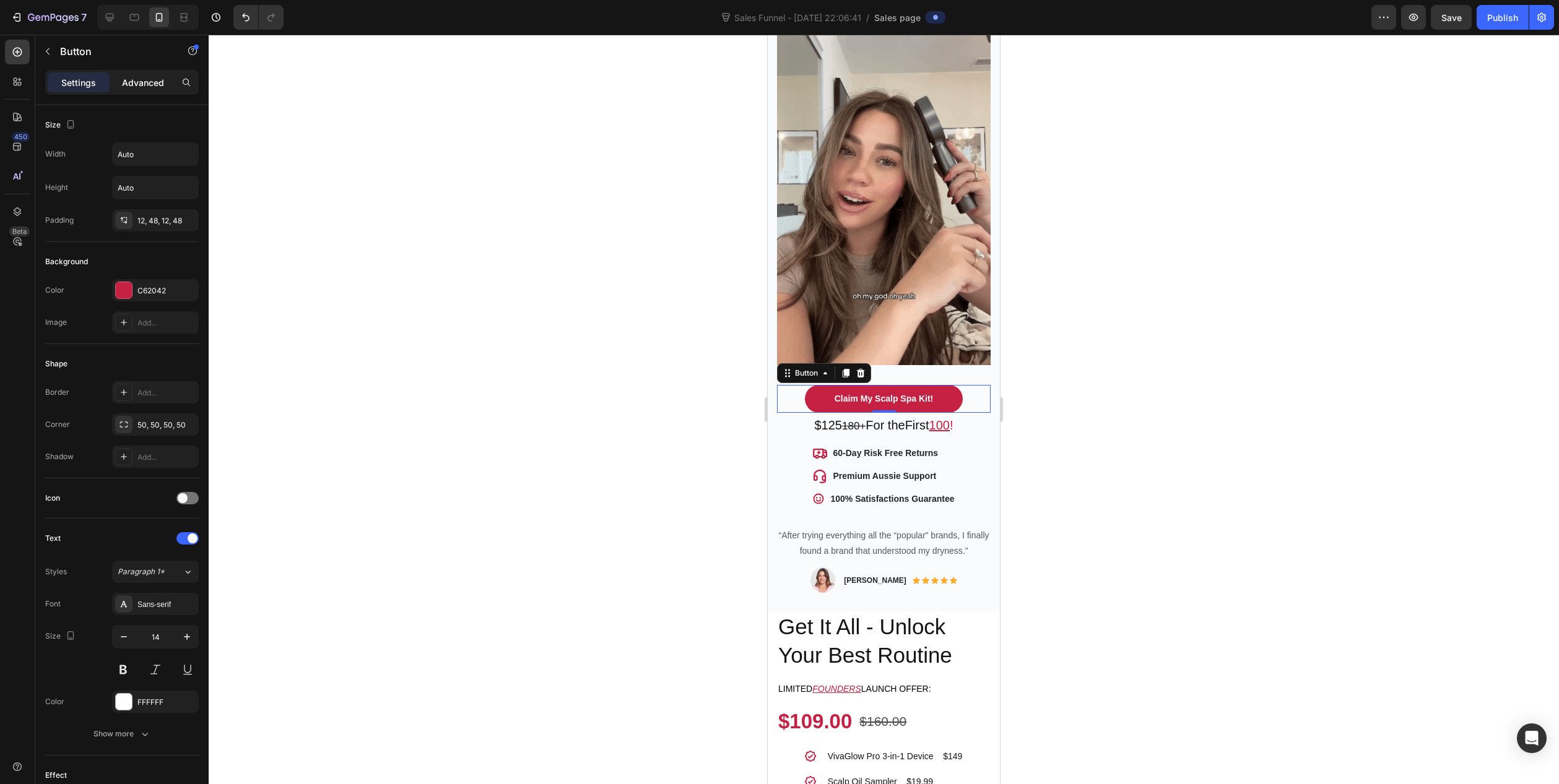
click at [145, 90] on div "Advanced" at bounding box center [142, 82] width 62 height 20
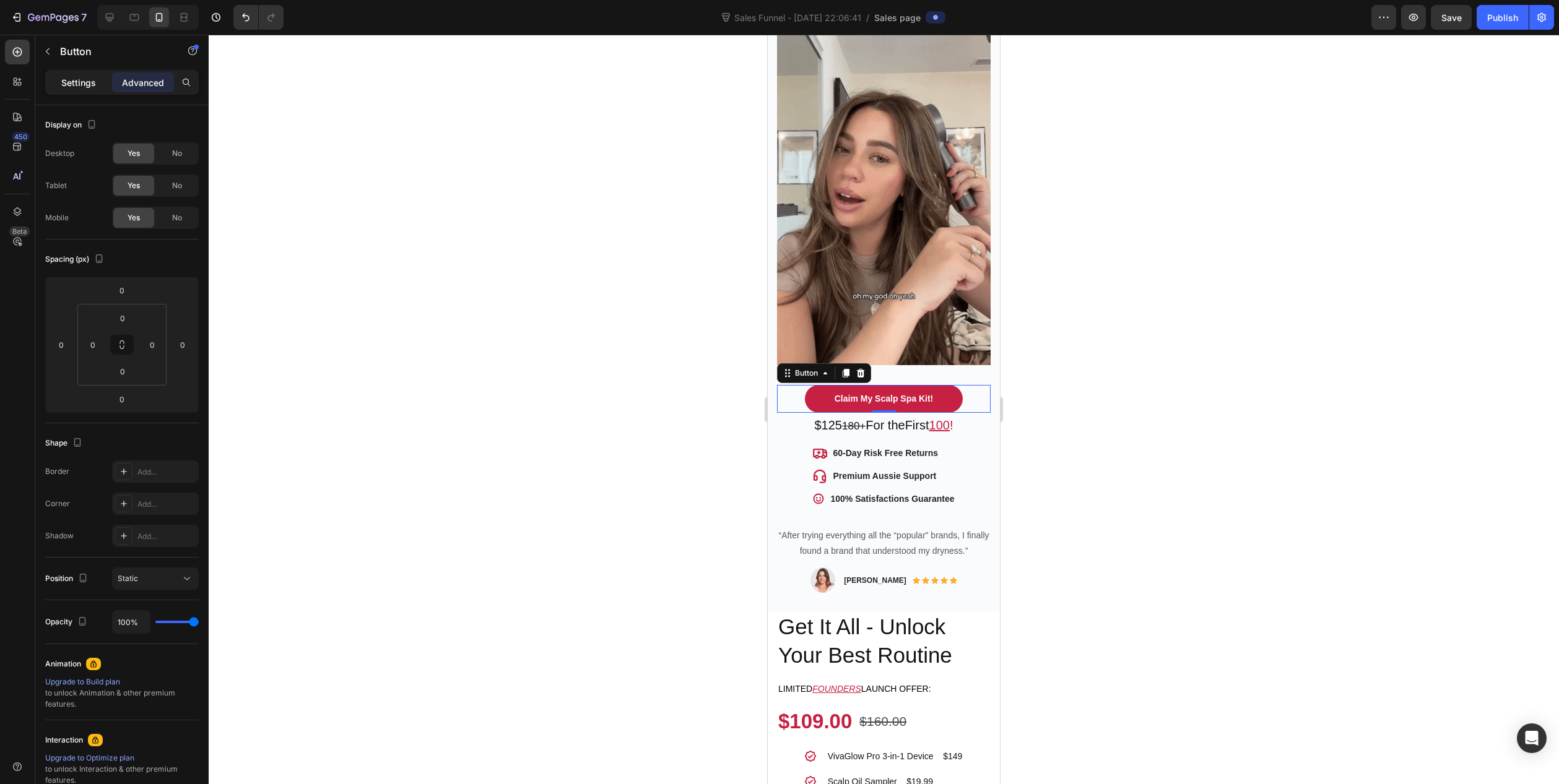
click at [79, 83] on p "Settings" at bounding box center [79, 82] width 34 height 13
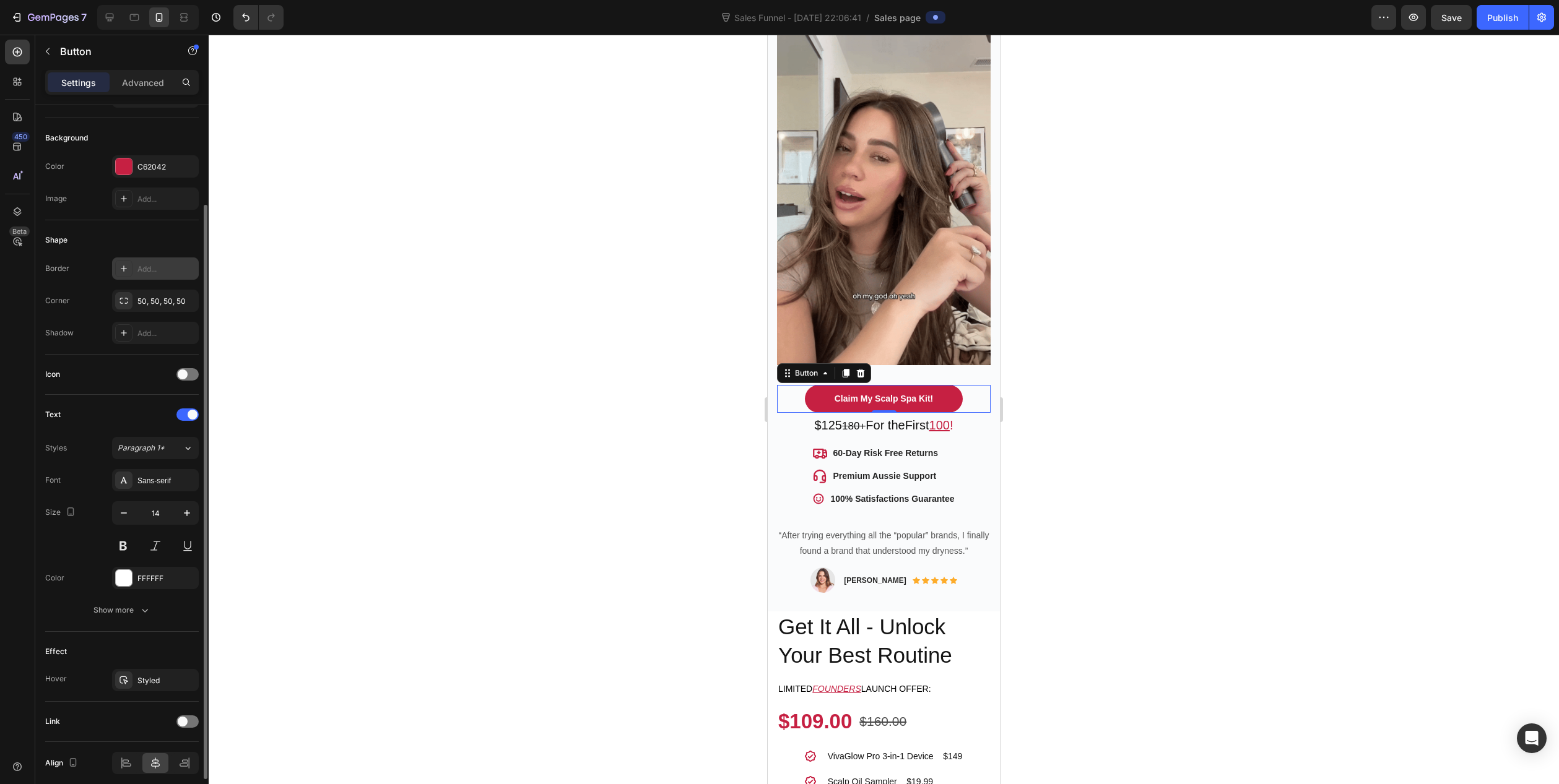
scroll to position [173, 0]
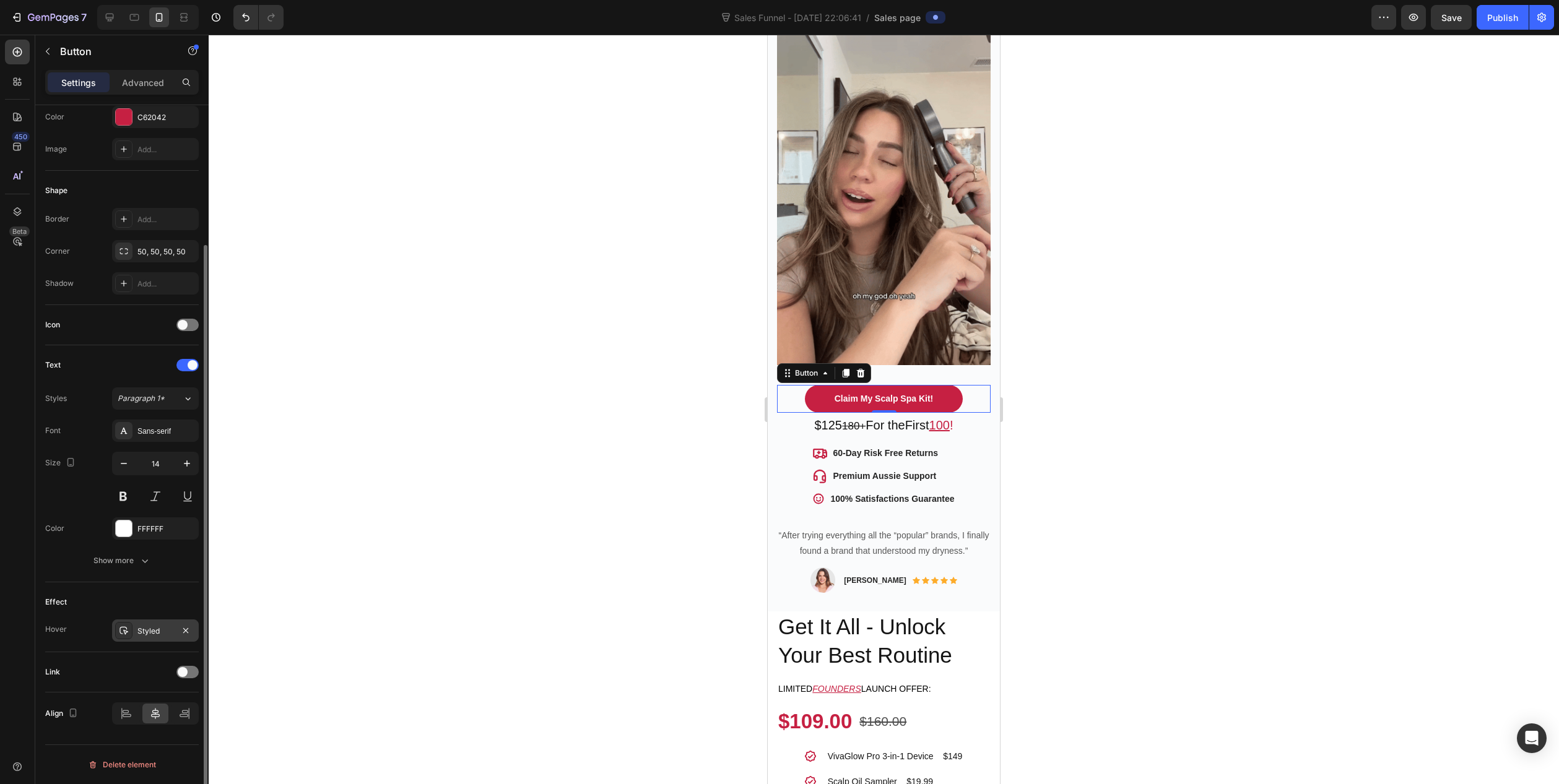
click at [149, 628] on div "Styled" at bounding box center [155, 631] width 36 height 11
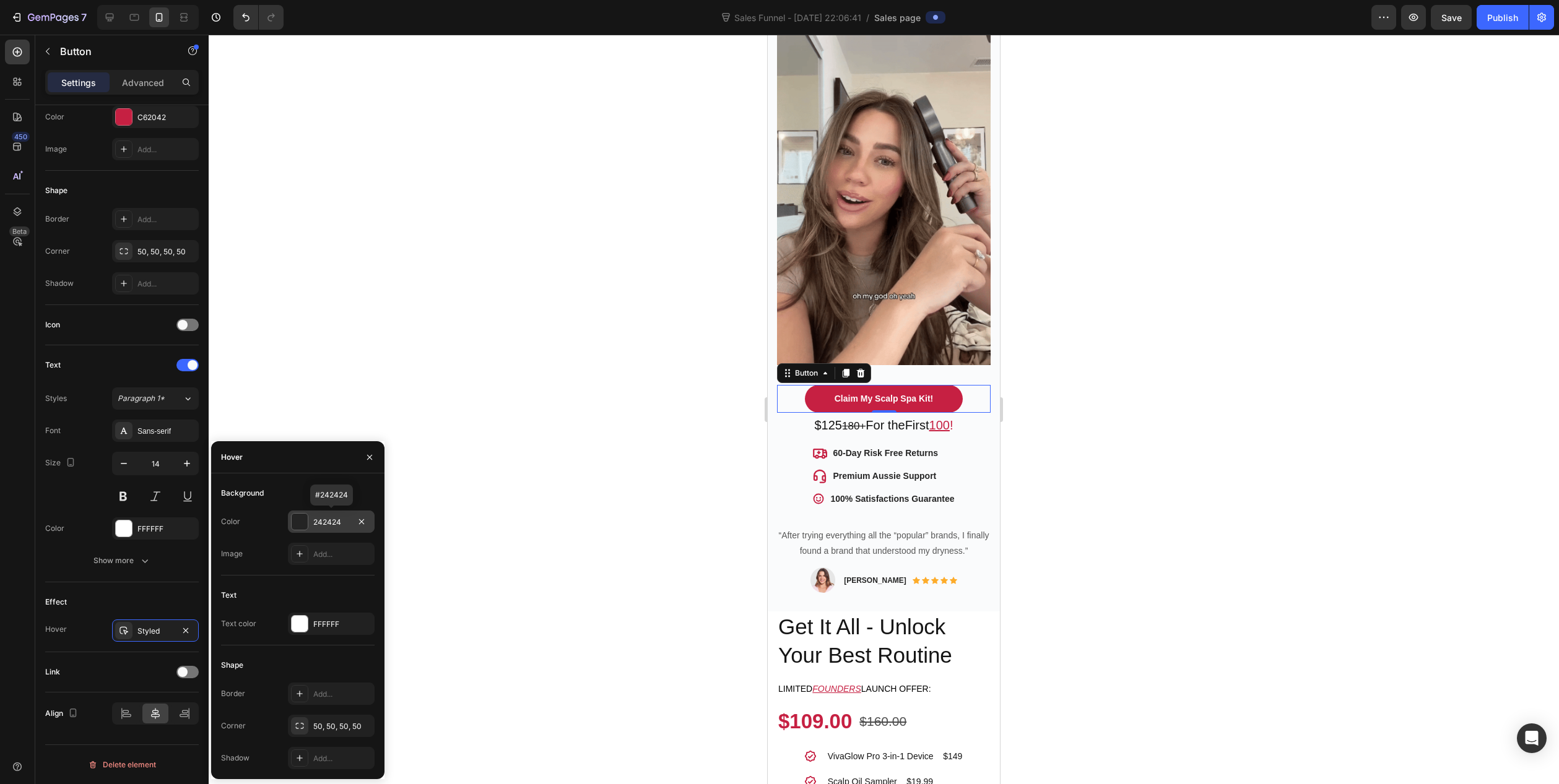
click at [299, 520] on div at bounding box center [300, 522] width 16 height 16
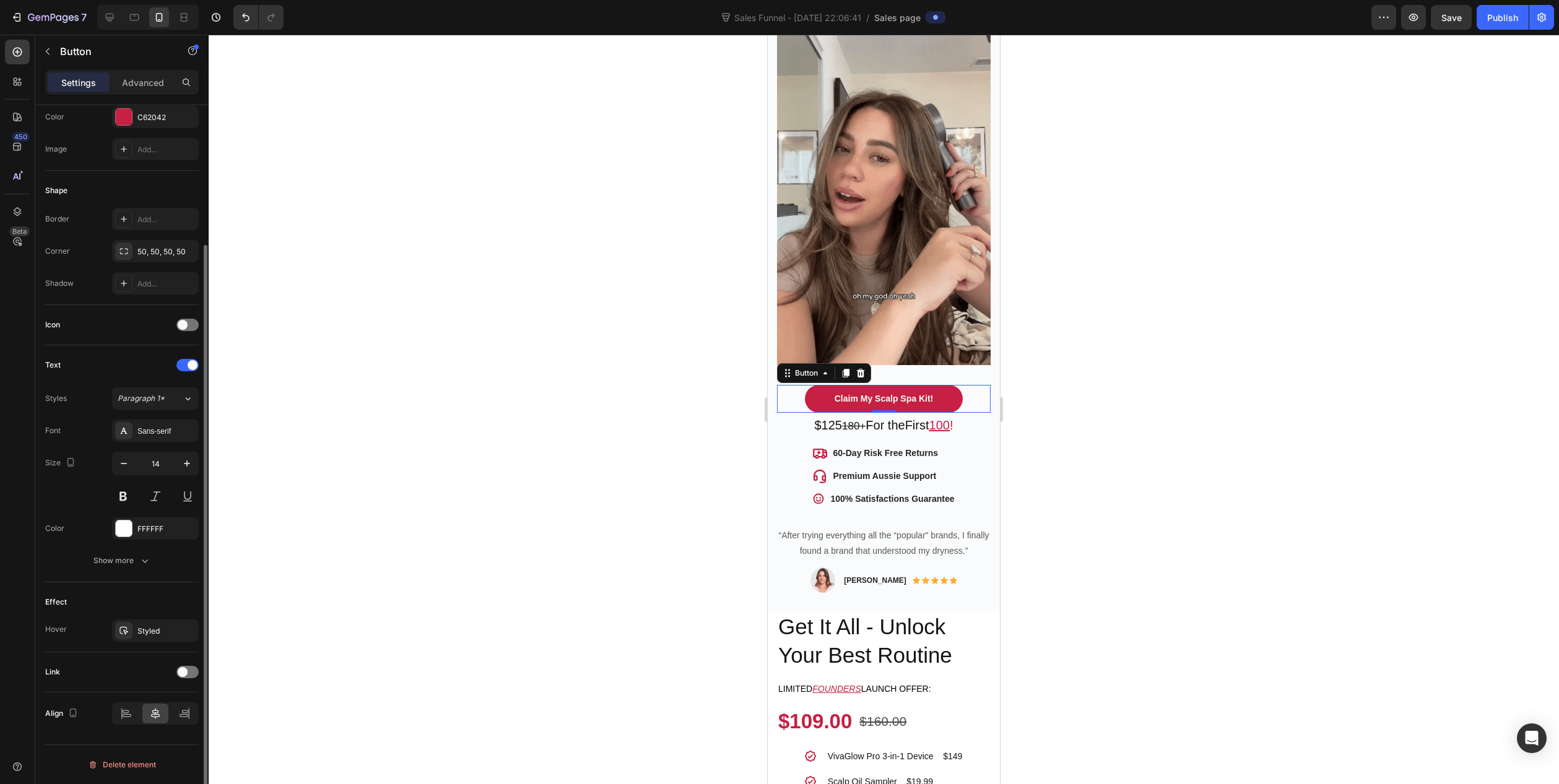
click at [142, 607] on div "Effect" at bounding box center [122, 602] width 153 height 20
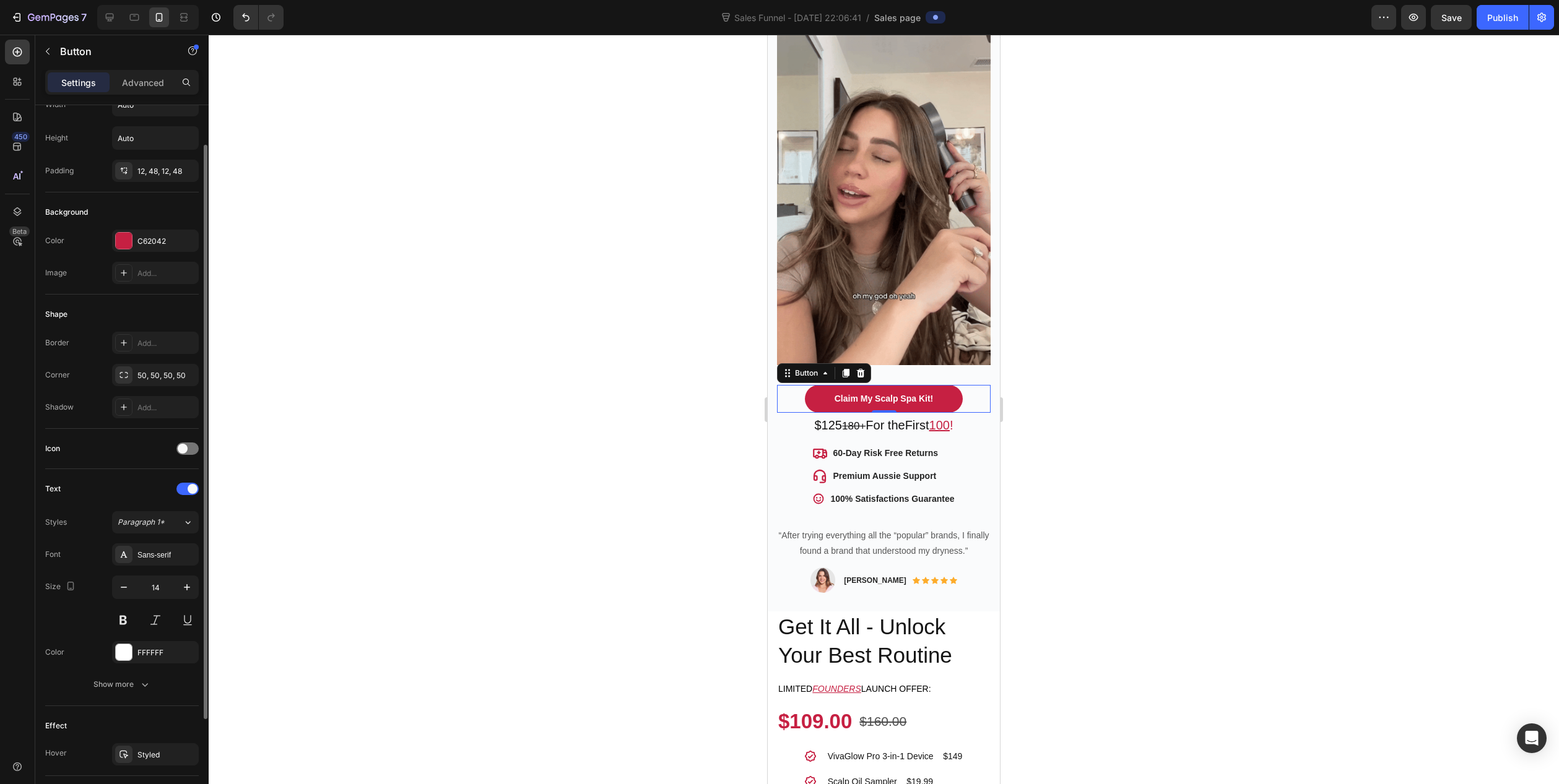
scroll to position [0, 0]
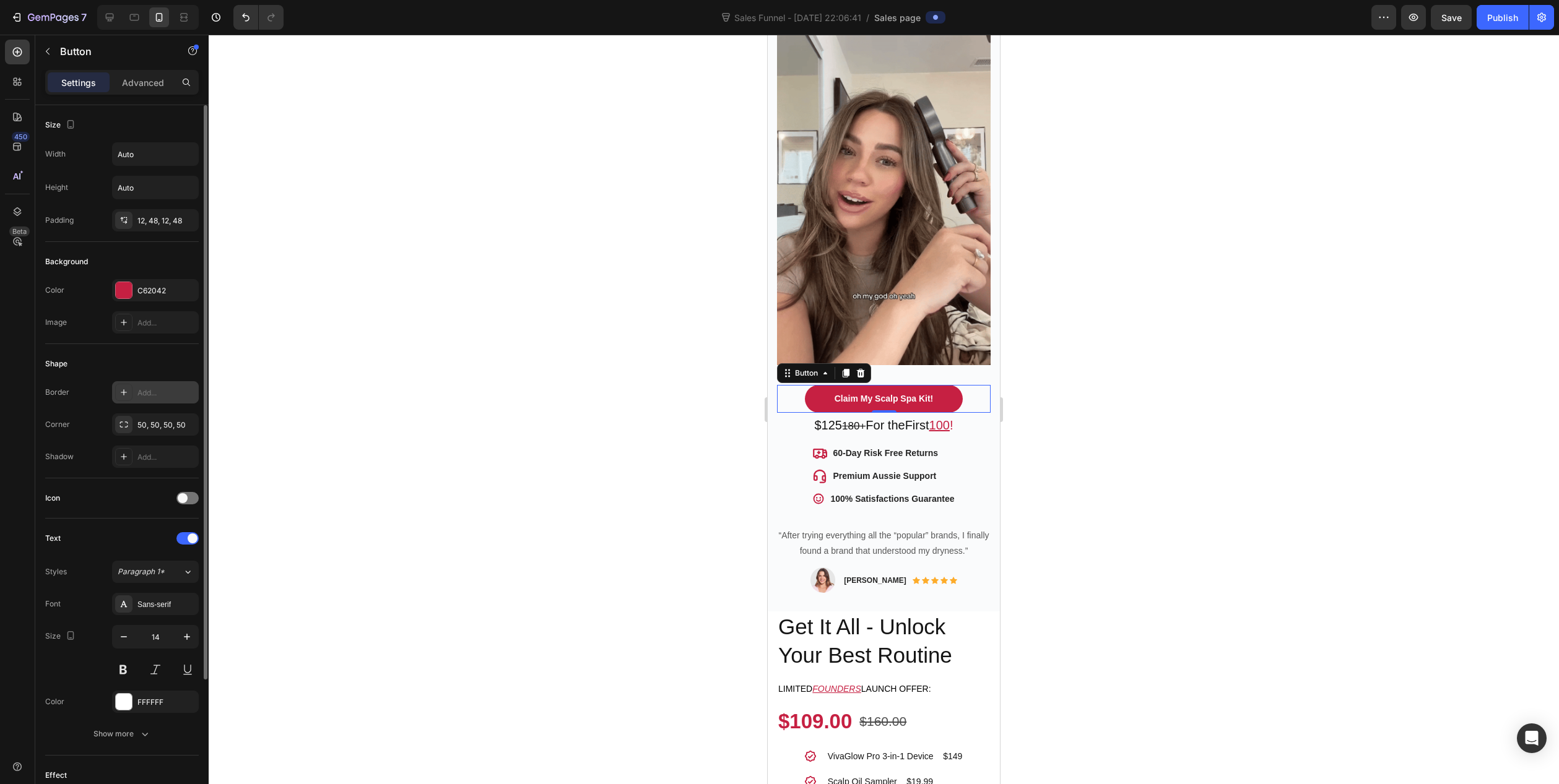
click at [127, 394] on icon at bounding box center [124, 393] width 10 height 10
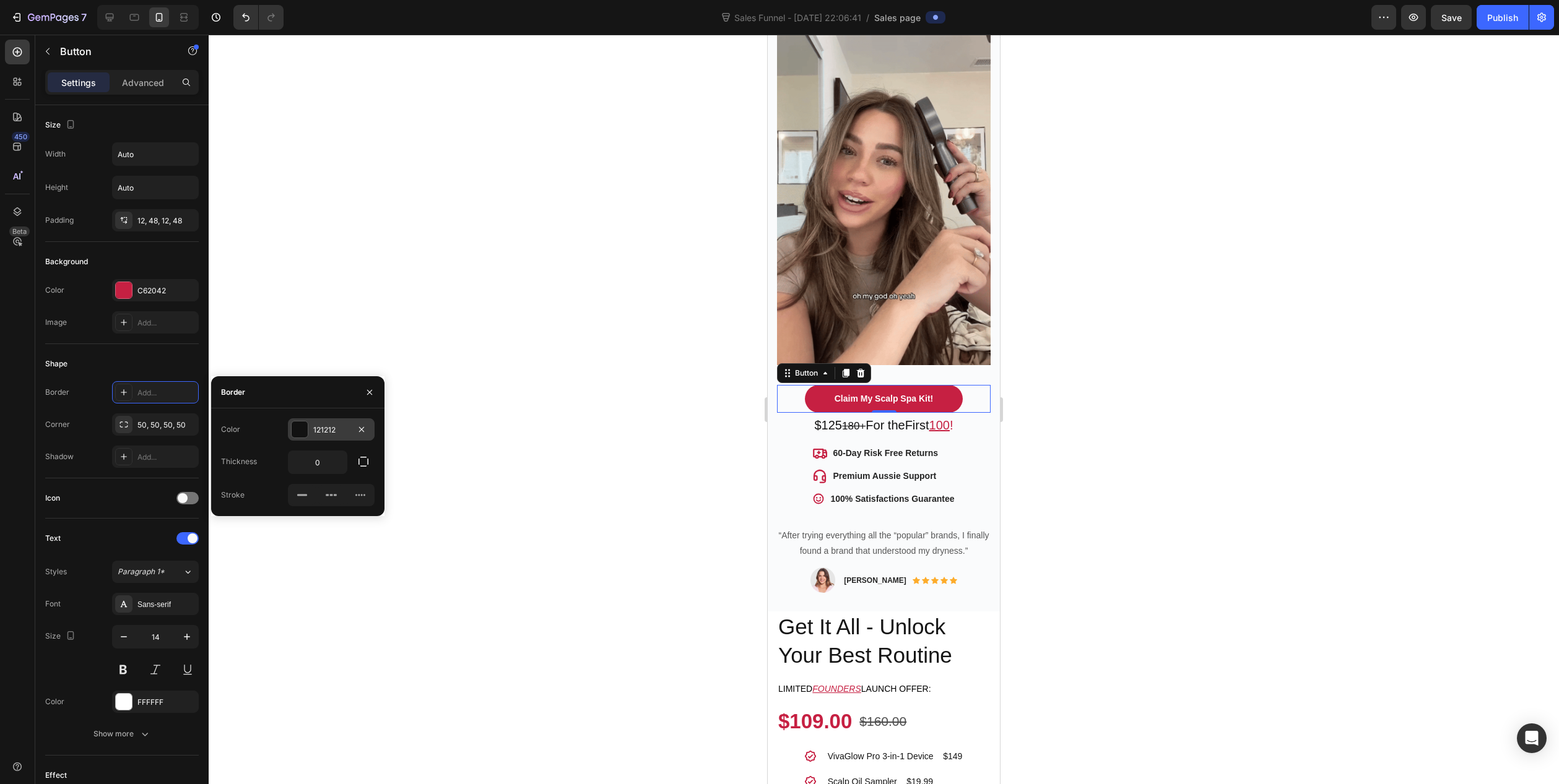
click at [321, 425] on div "121212" at bounding box center [331, 430] width 36 height 11
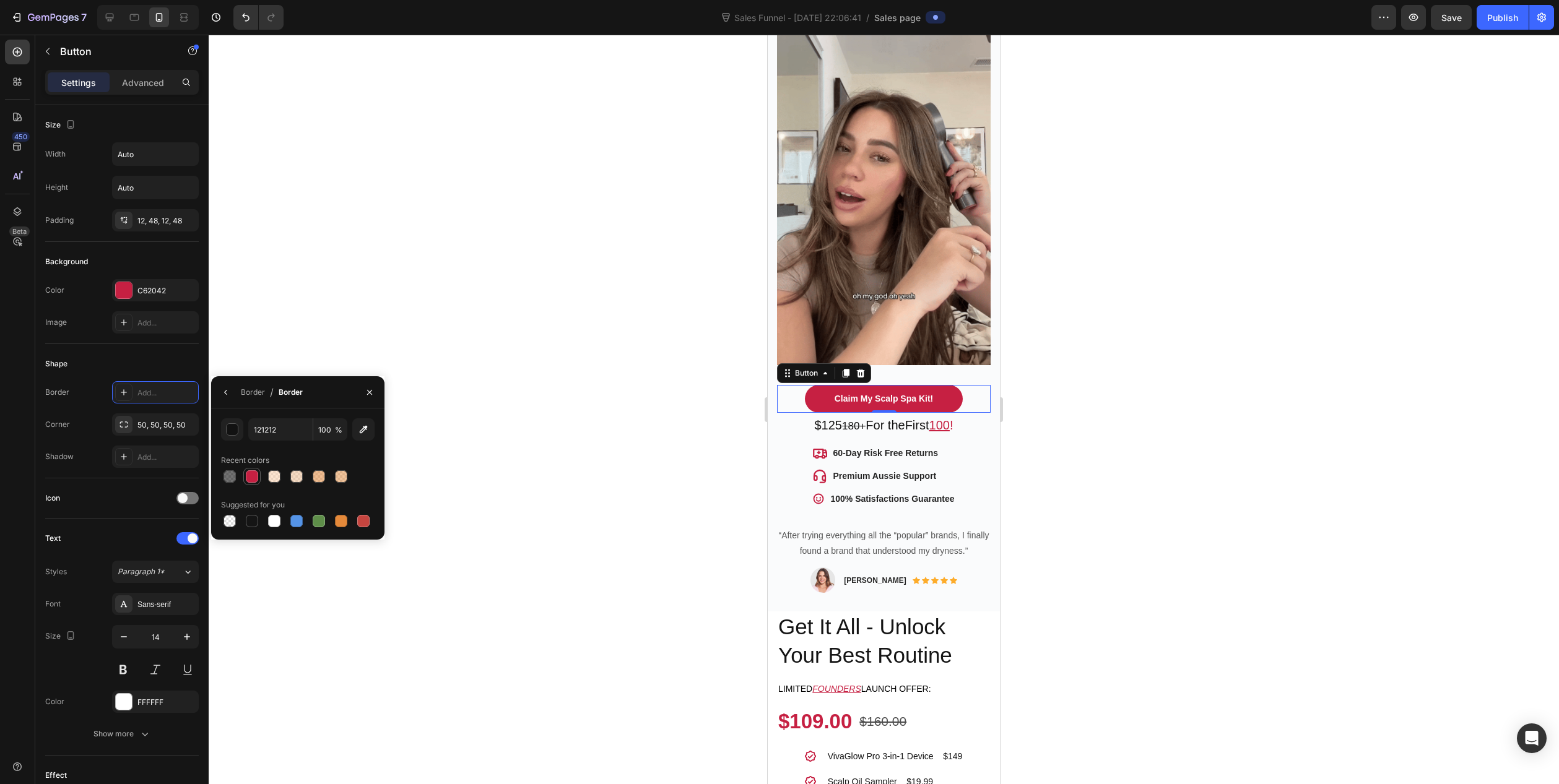
click at [254, 478] on div at bounding box center [252, 476] width 12 height 12
type input "C62042"
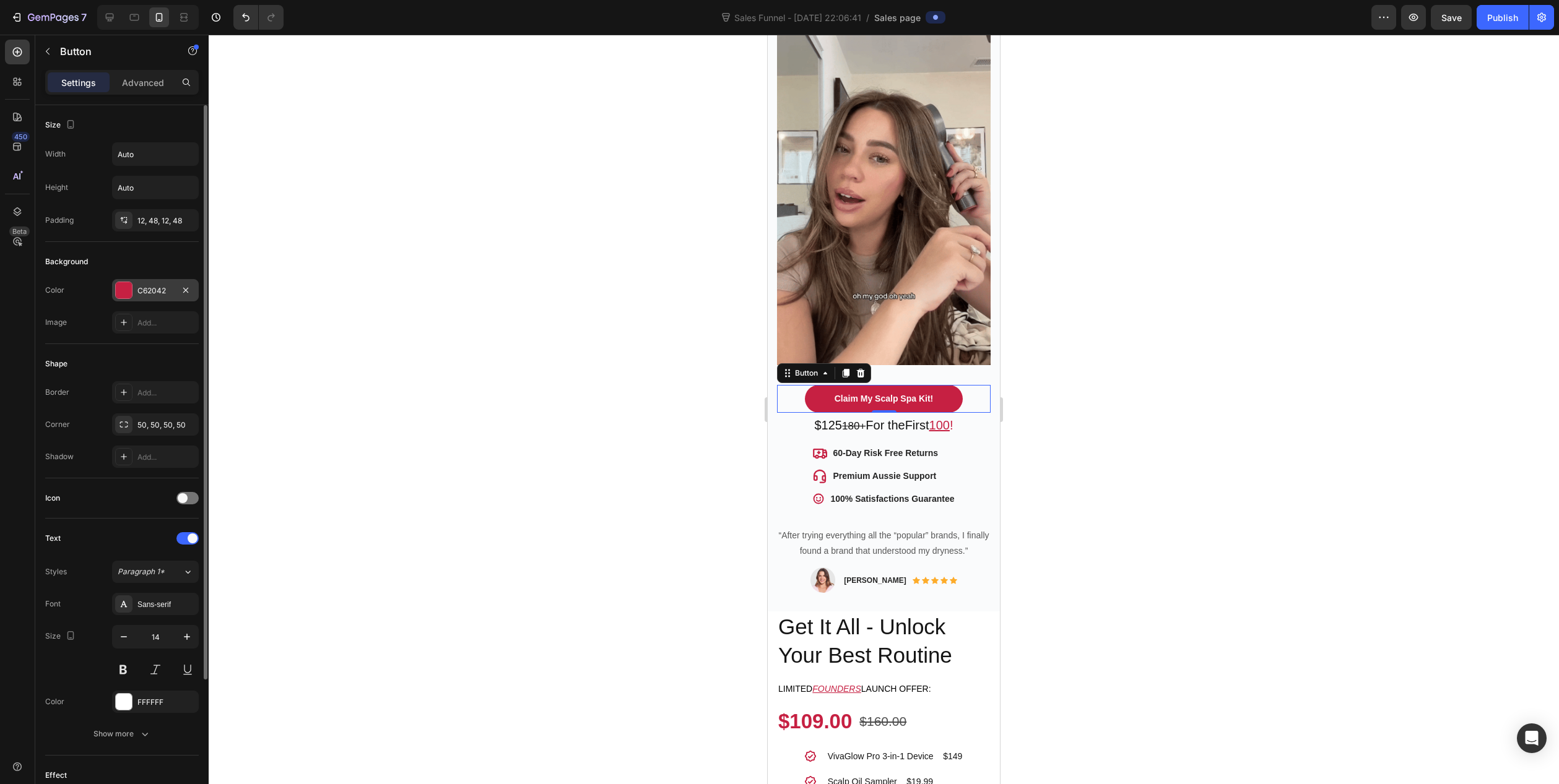
click at [141, 292] on div "C62042" at bounding box center [155, 290] width 36 height 11
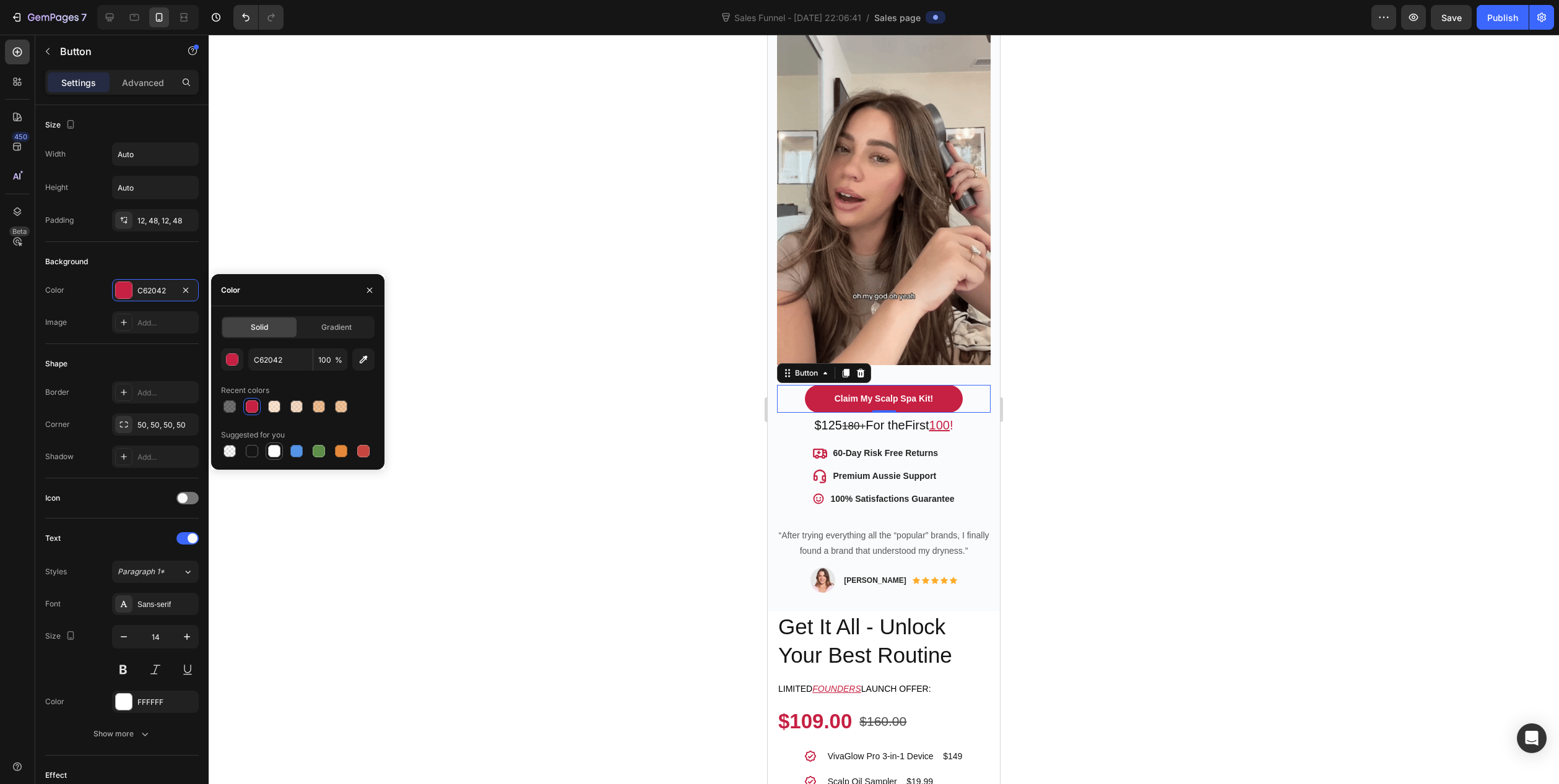
click at [275, 449] on div at bounding box center [274, 451] width 12 height 12
type input "FFFFFF"
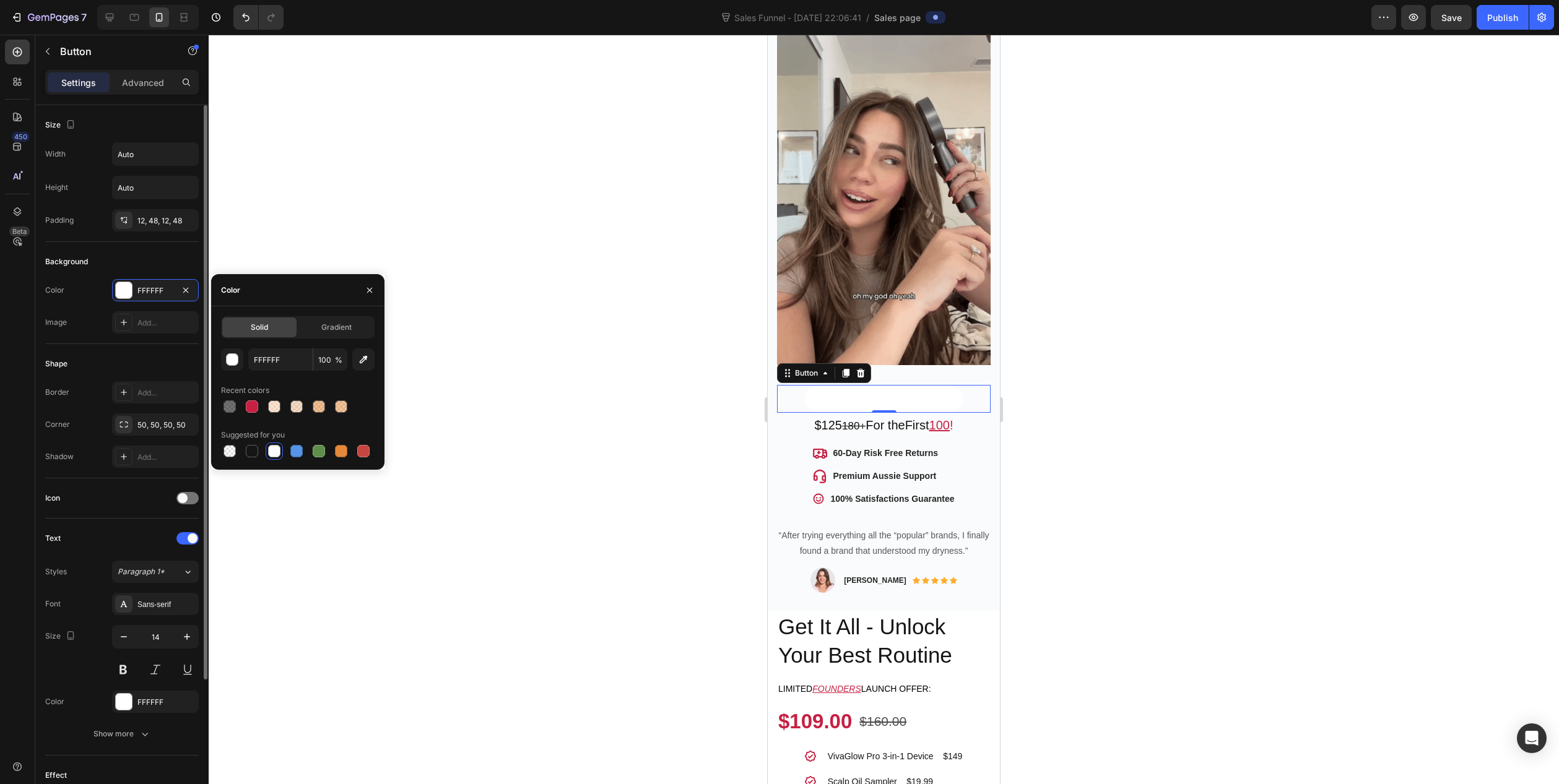
click at [87, 349] on div "Shape Border Add... Corner 50, 50, 50, 50 Shadow Add..." at bounding box center [122, 411] width 153 height 134
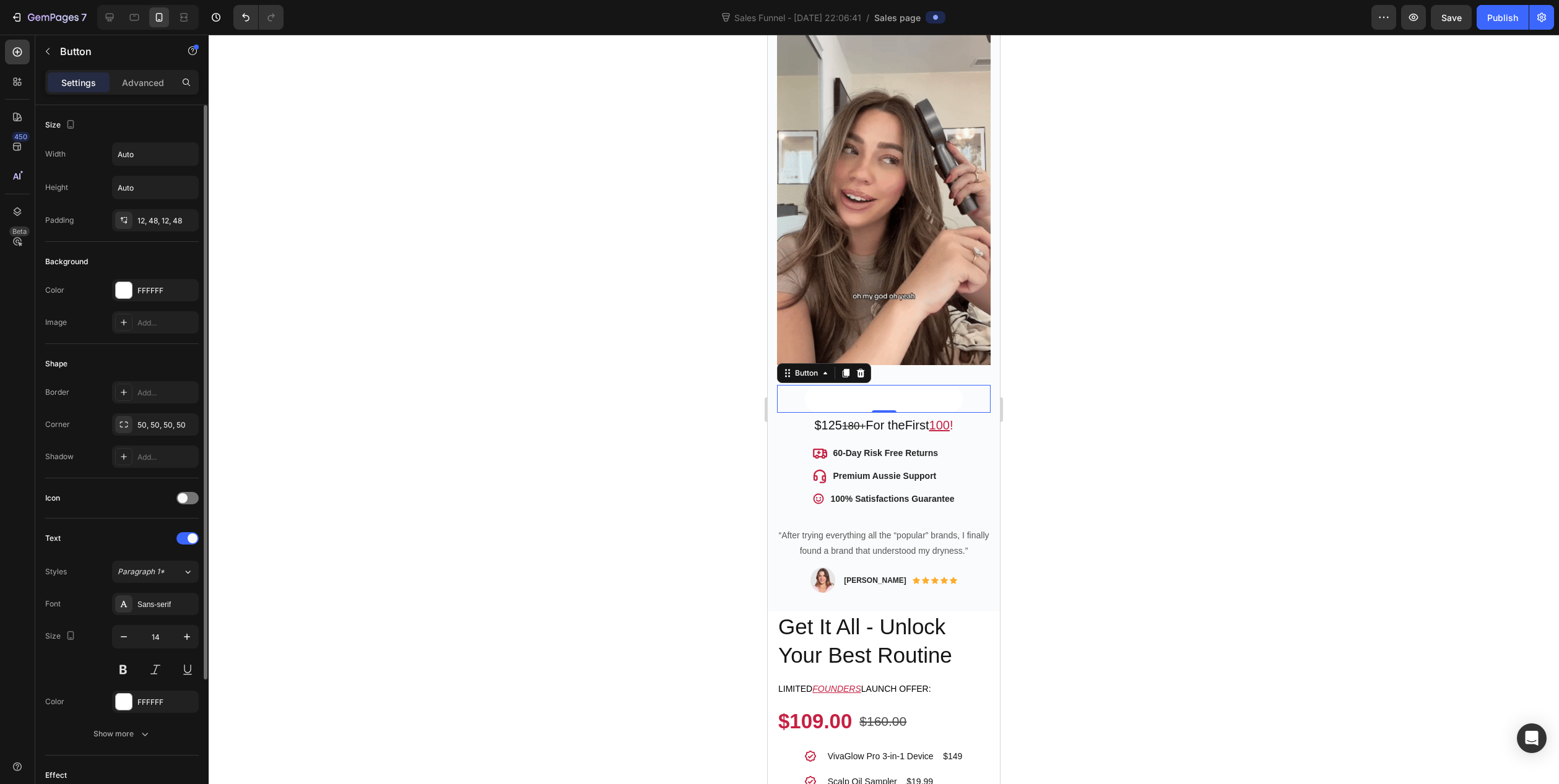
scroll to position [124, 0]
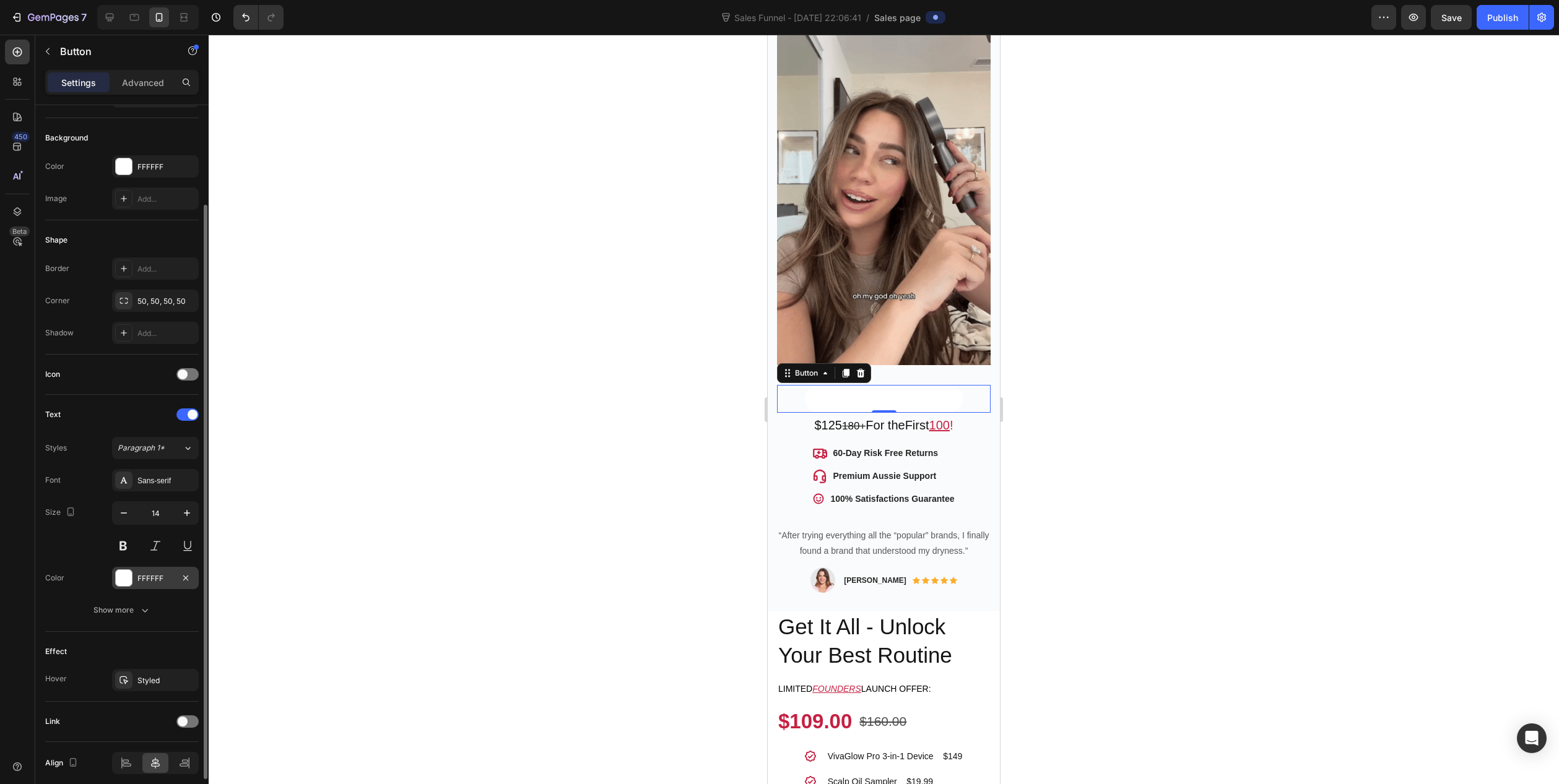
click at [130, 570] on div at bounding box center [123, 578] width 16 height 16
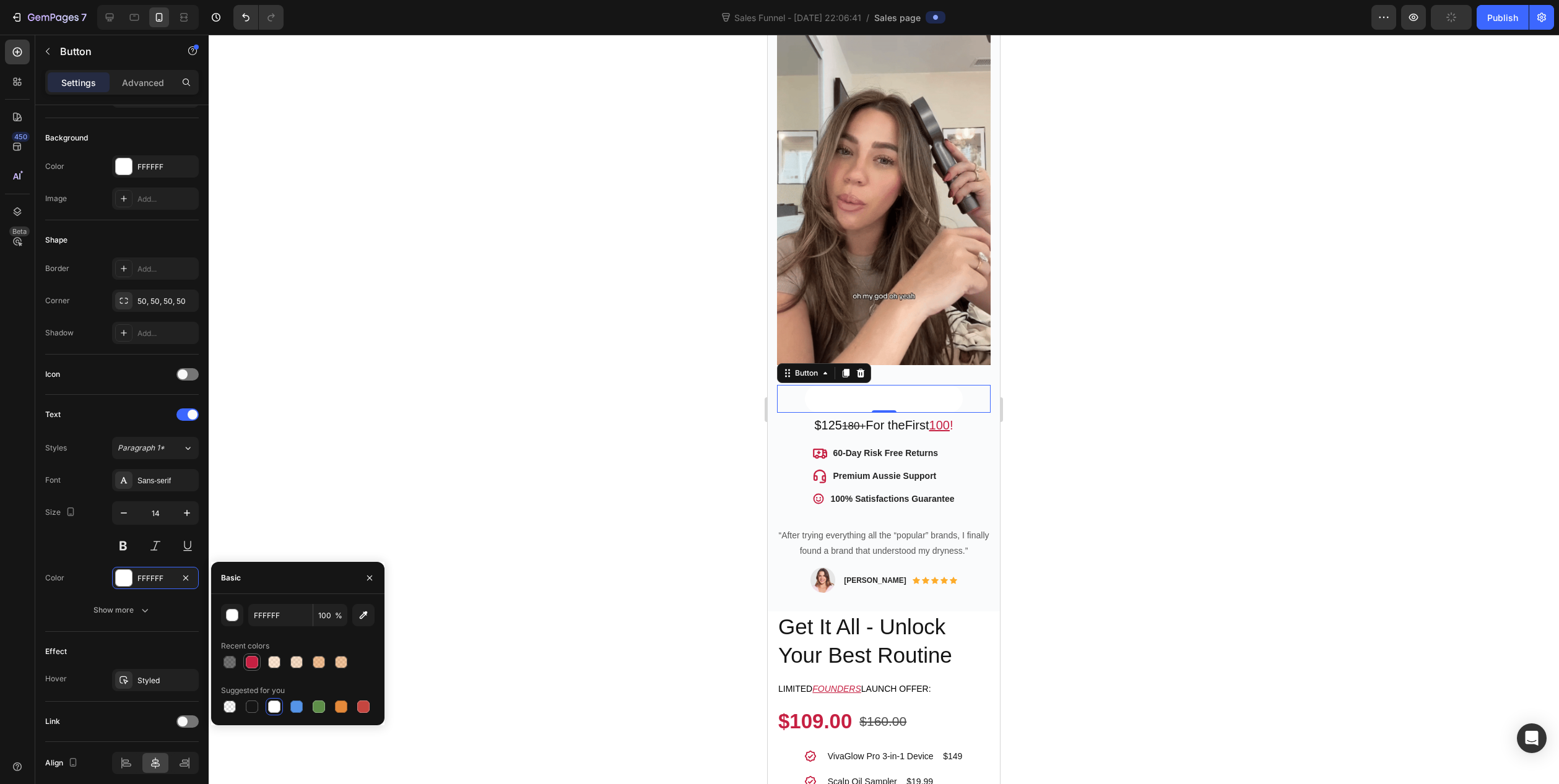
click at [254, 659] on div at bounding box center [252, 662] width 12 height 12
type input "C62042"
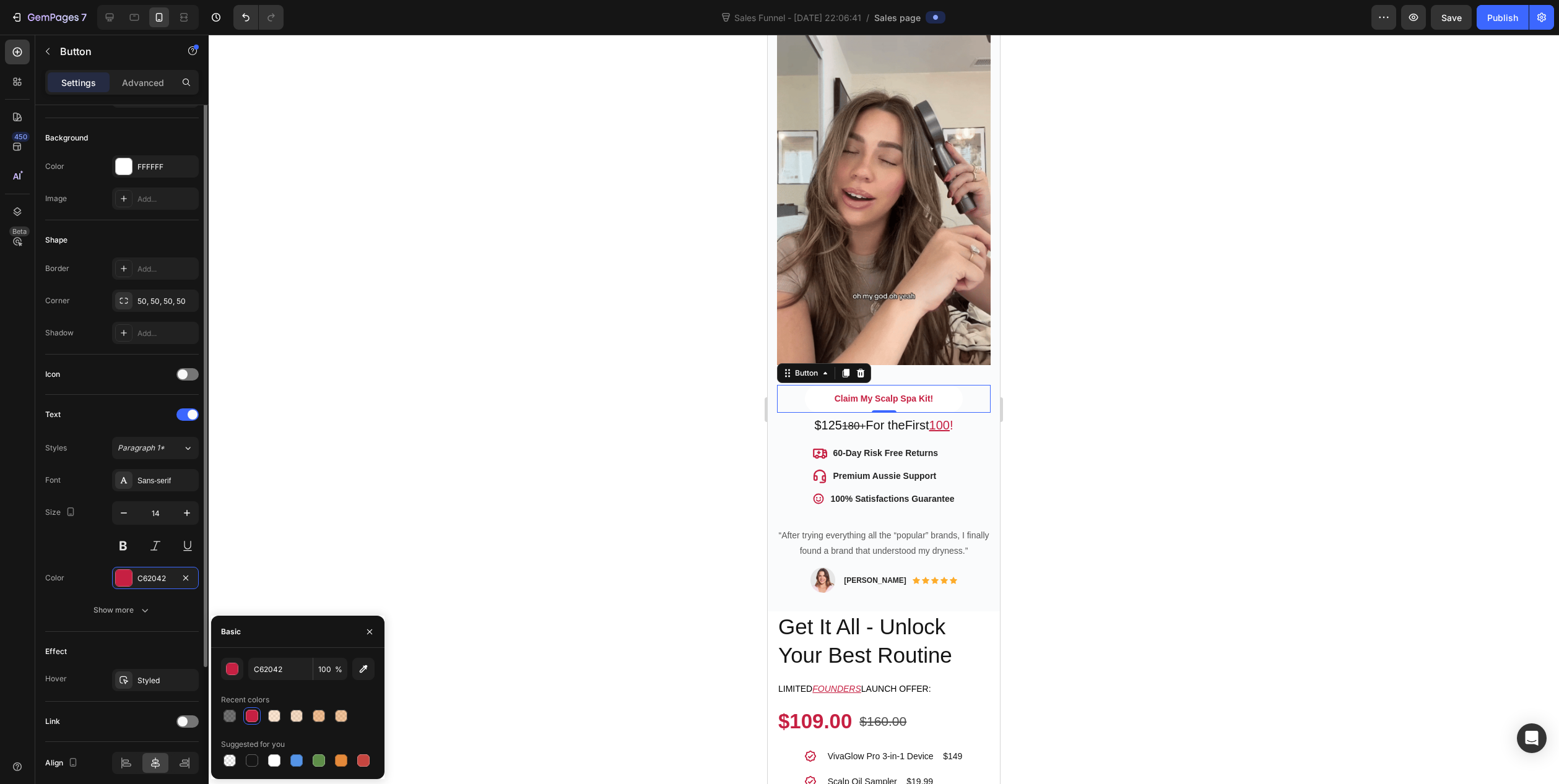
scroll to position [0, 0]
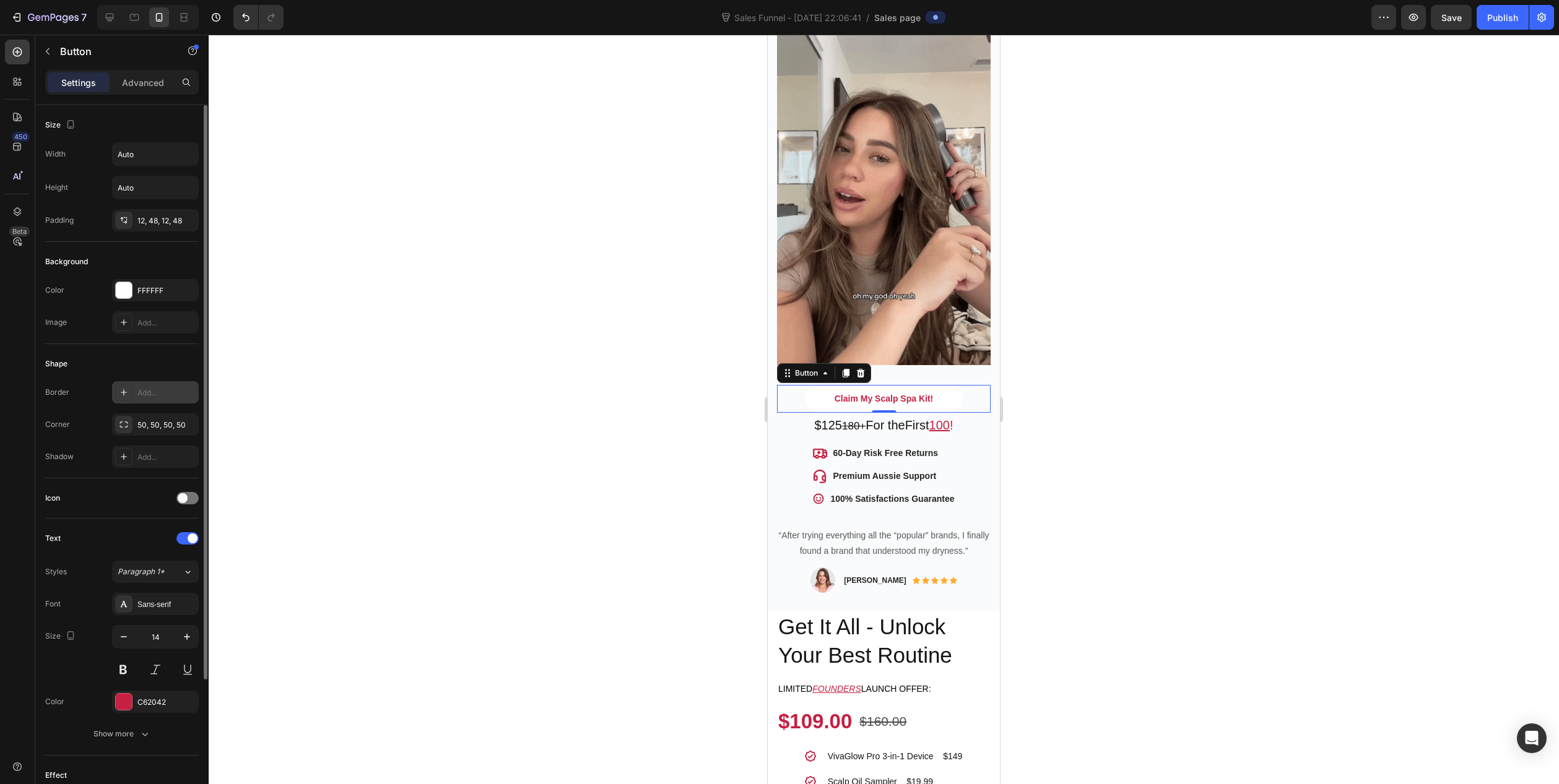
click at [127, 402] on div "Add..." at bounding box center [155, 392] width 87 height 22
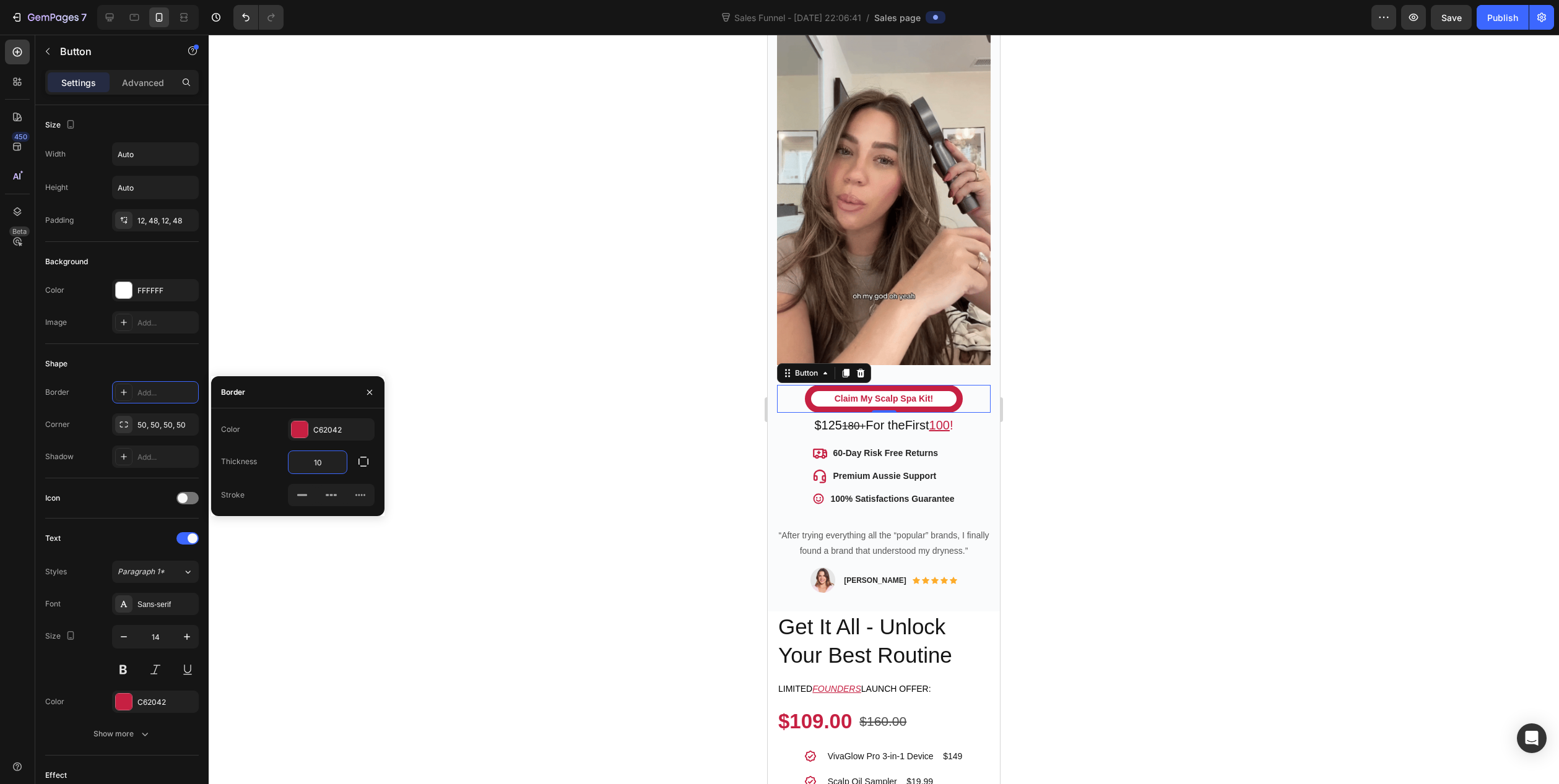
type input "1"
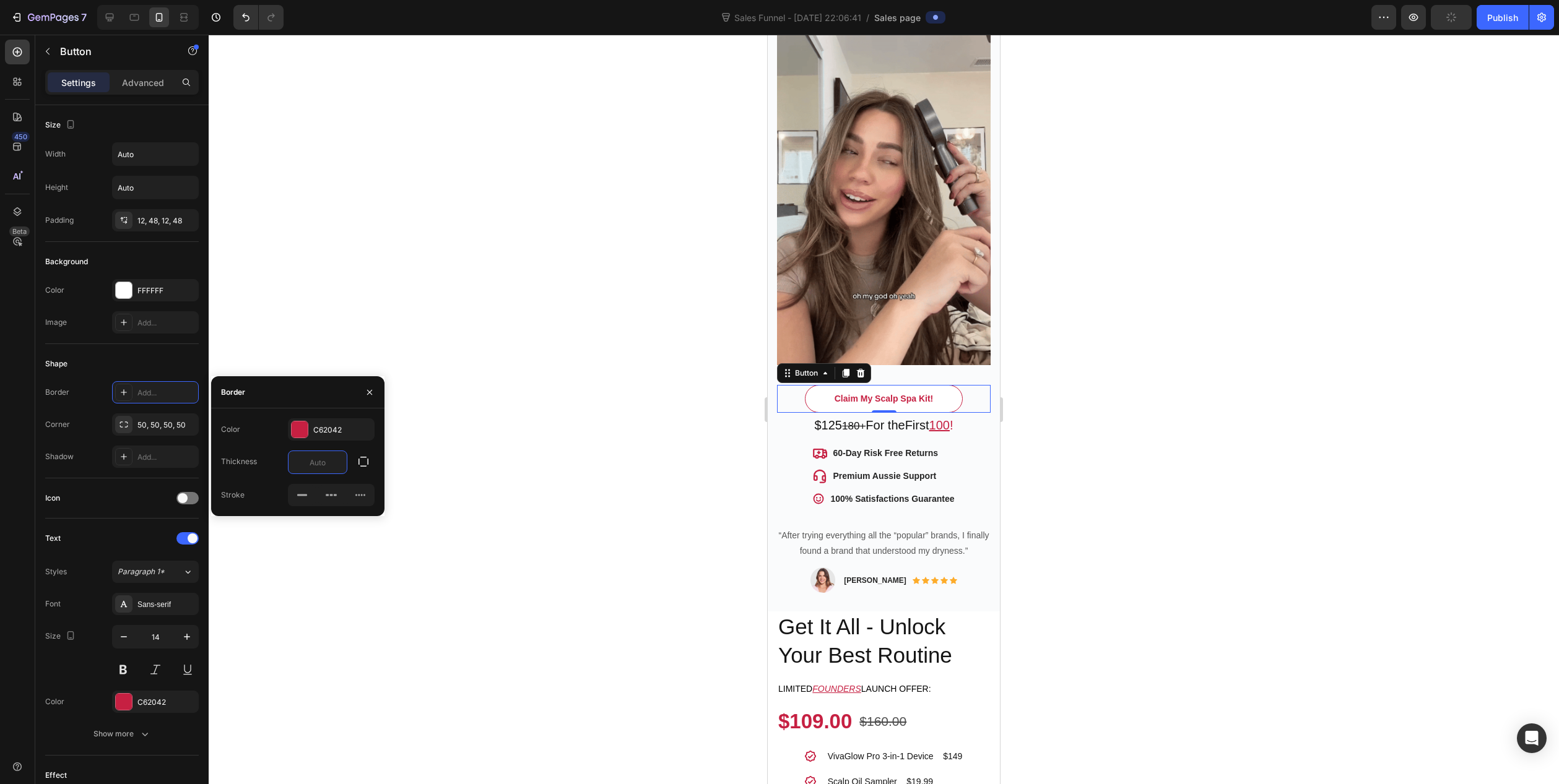
type input "4"
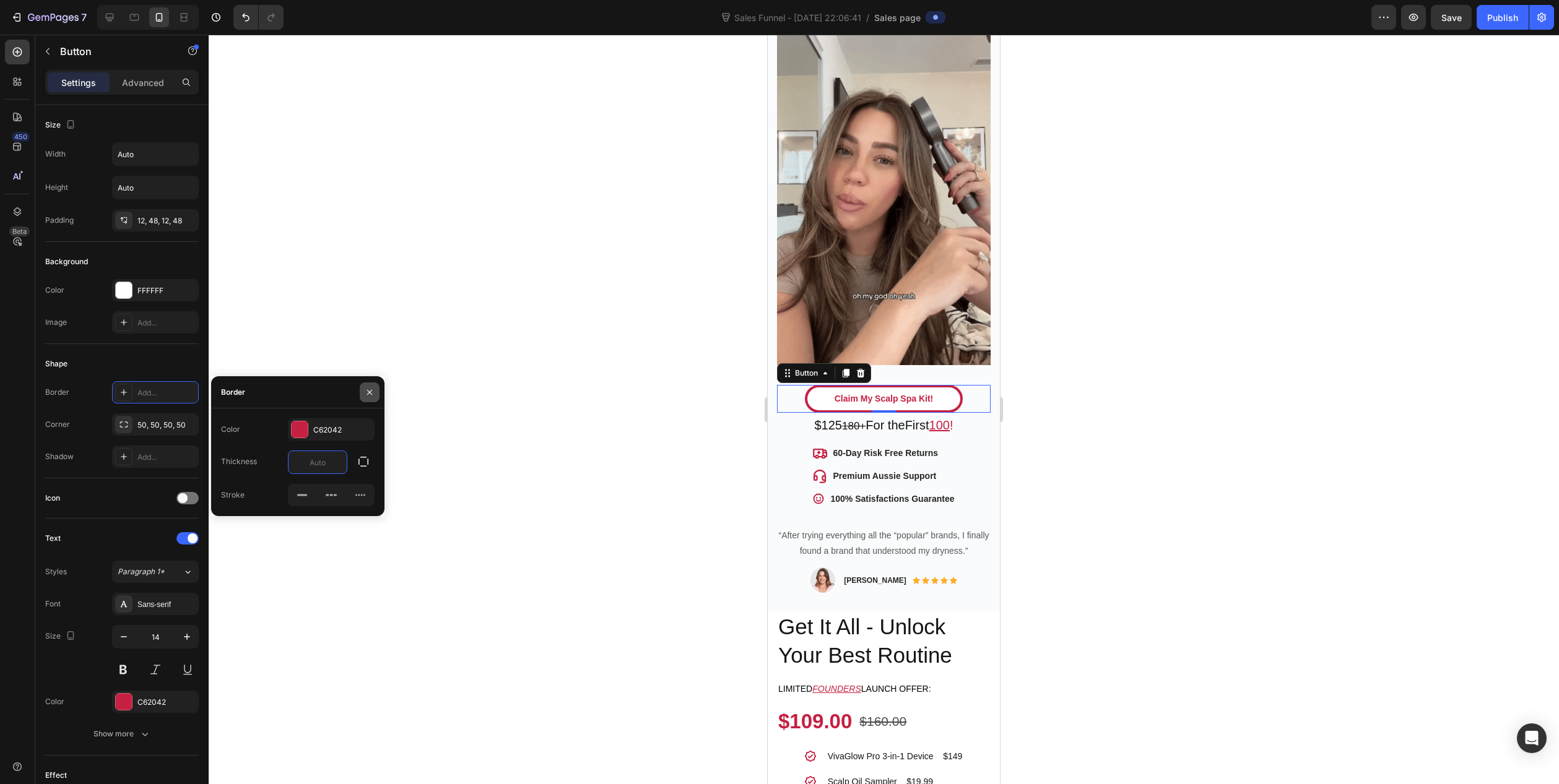
type input "0"
click at [370, 395] on icon "button" at bounding box center [370, 393] width 10 height 10
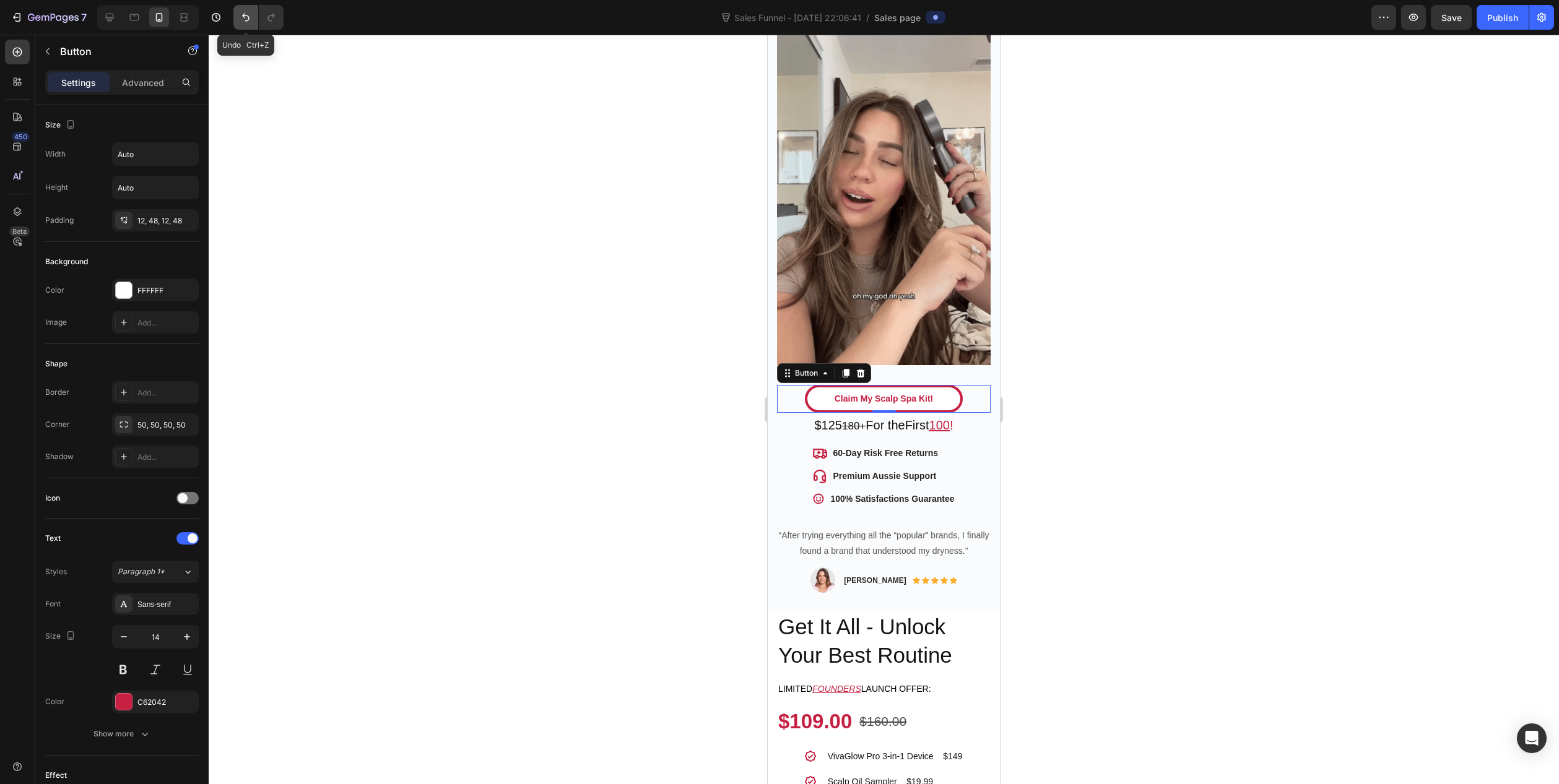
click at [244, 17] on icon "Undo/Redo" at bounding box center [246, 17] width 8 height 8
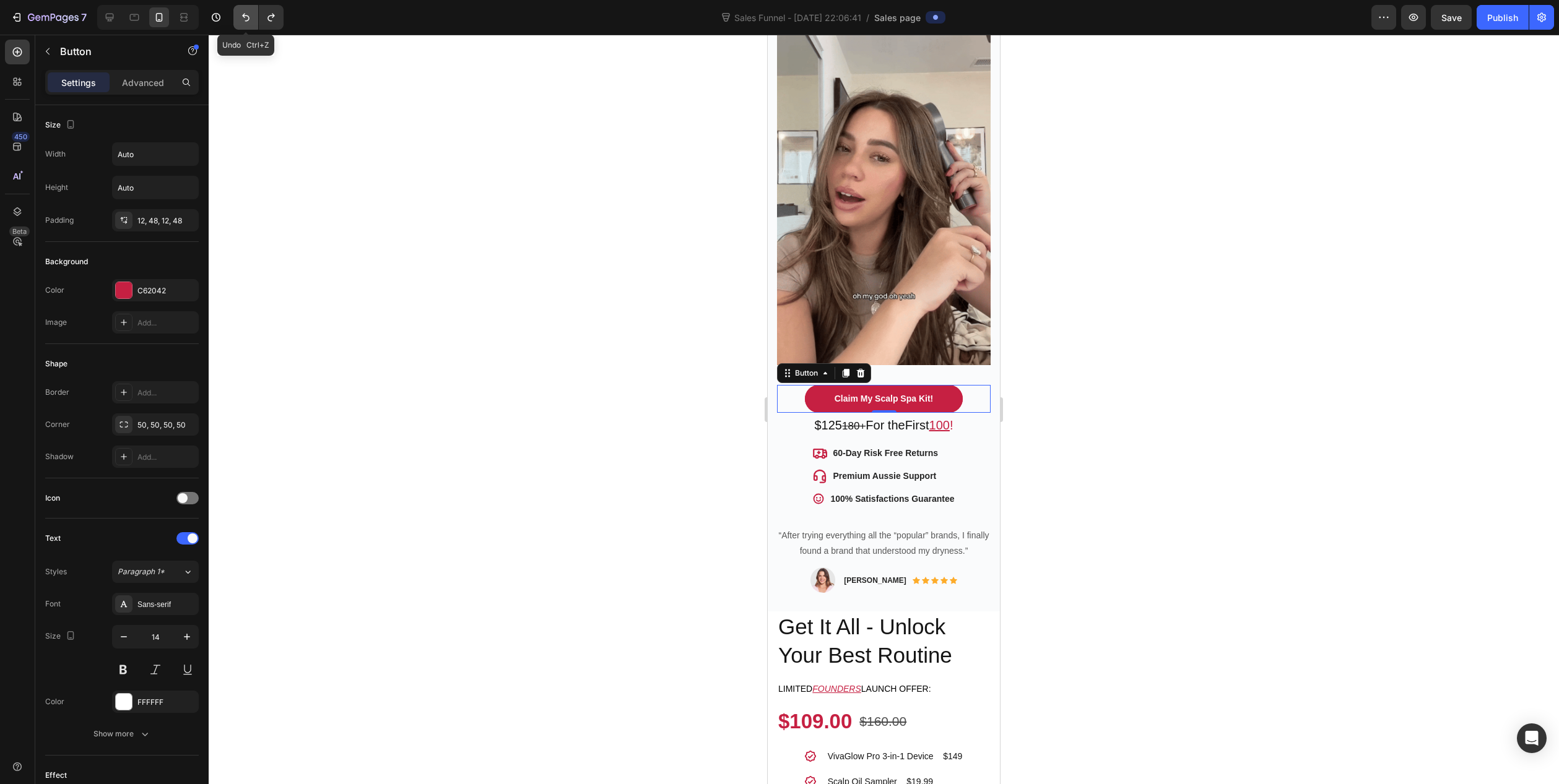
click at [244, 17] on icon "Undo/Redo" at bounding box center [246, 17] width 8 height 8
click at [272, 25] on button "Undo/Redo" at bounding box center [271, 17] width 25 height 25
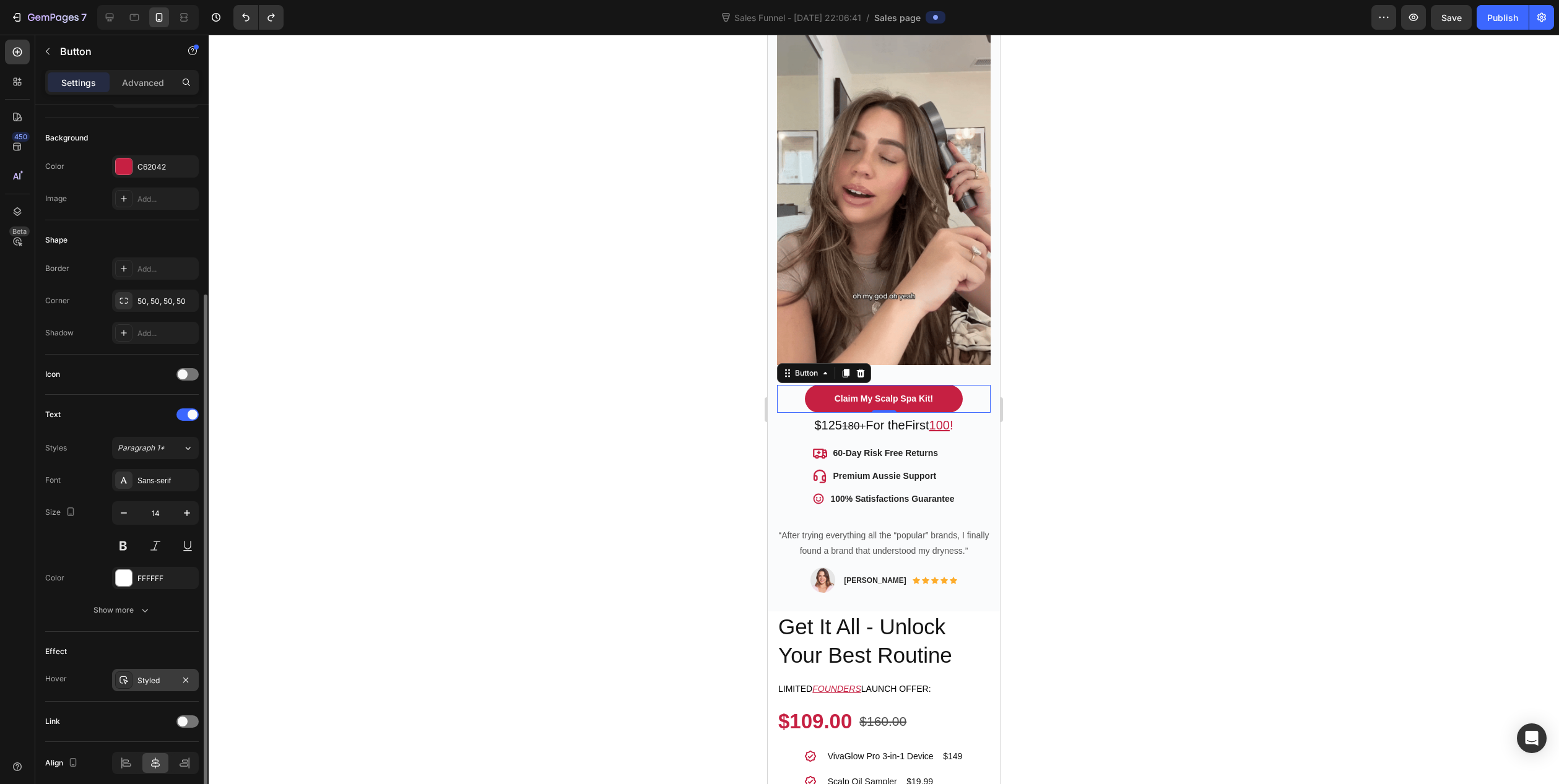
scroll to position [173, 0]
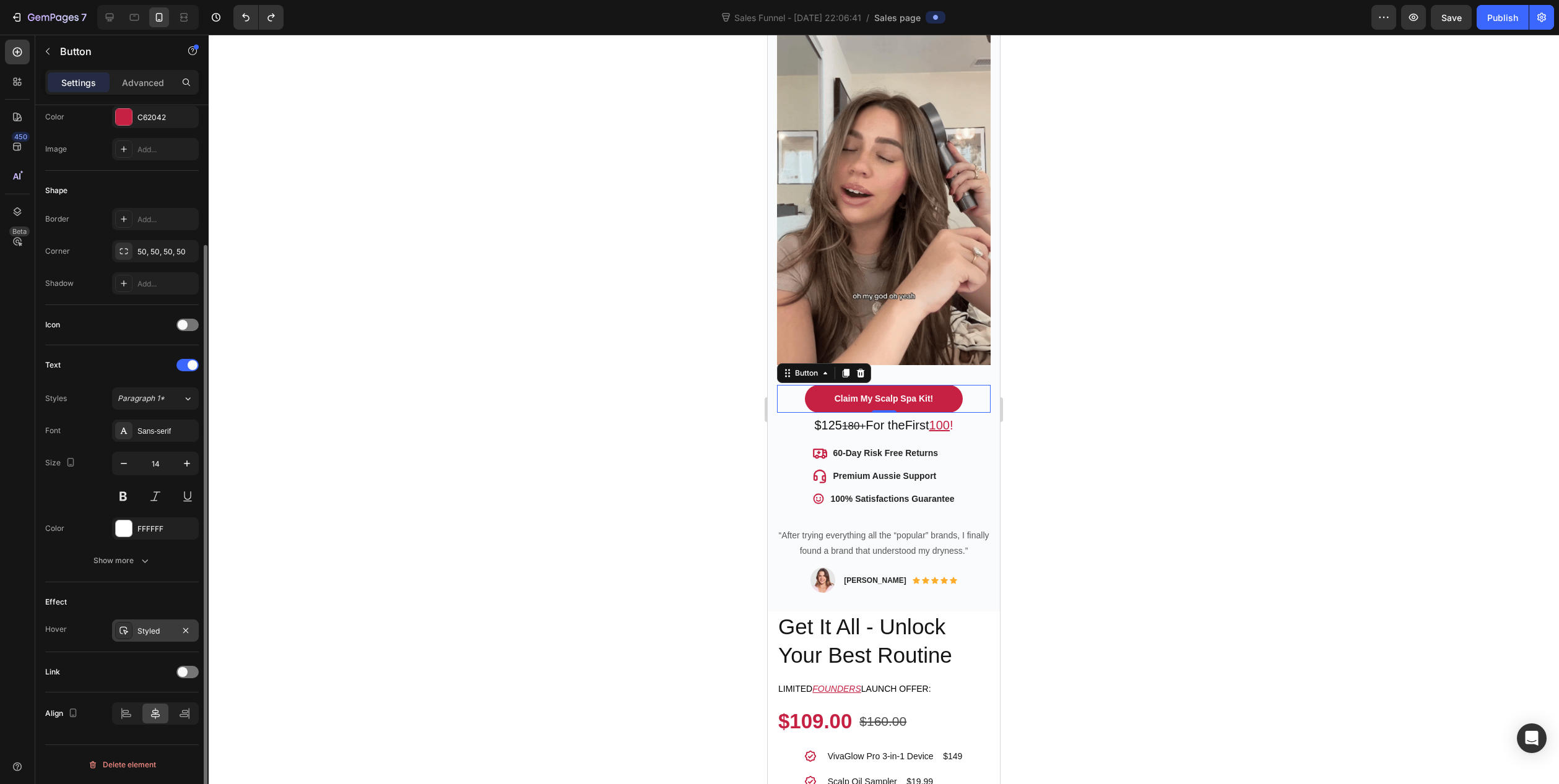
click at [156, 629] on div "Styled" at bounding box center [155, 631] width 36 height 11
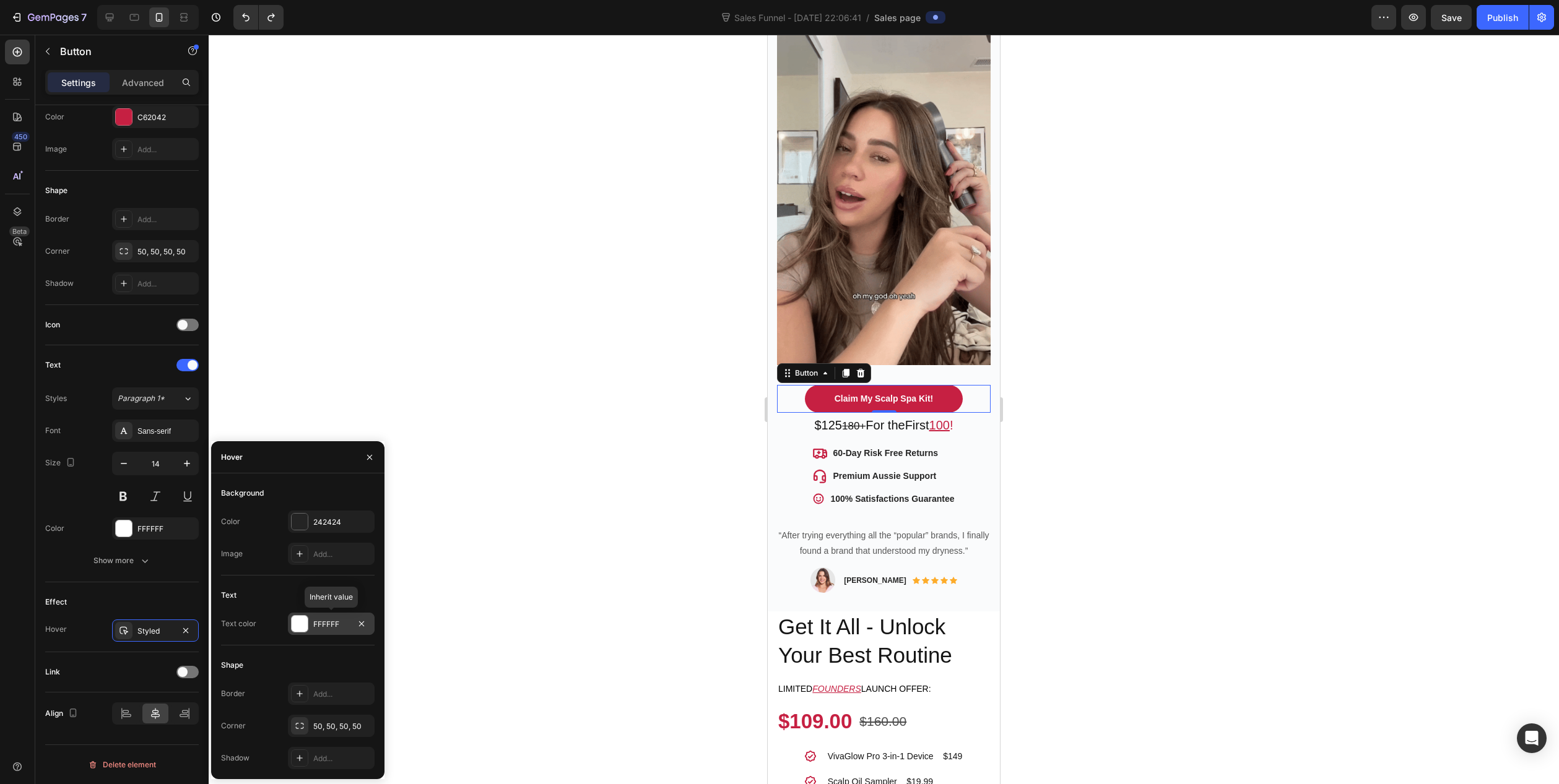
click at [304, 624] on div at bounding box center [300, 624] width 16 height 16
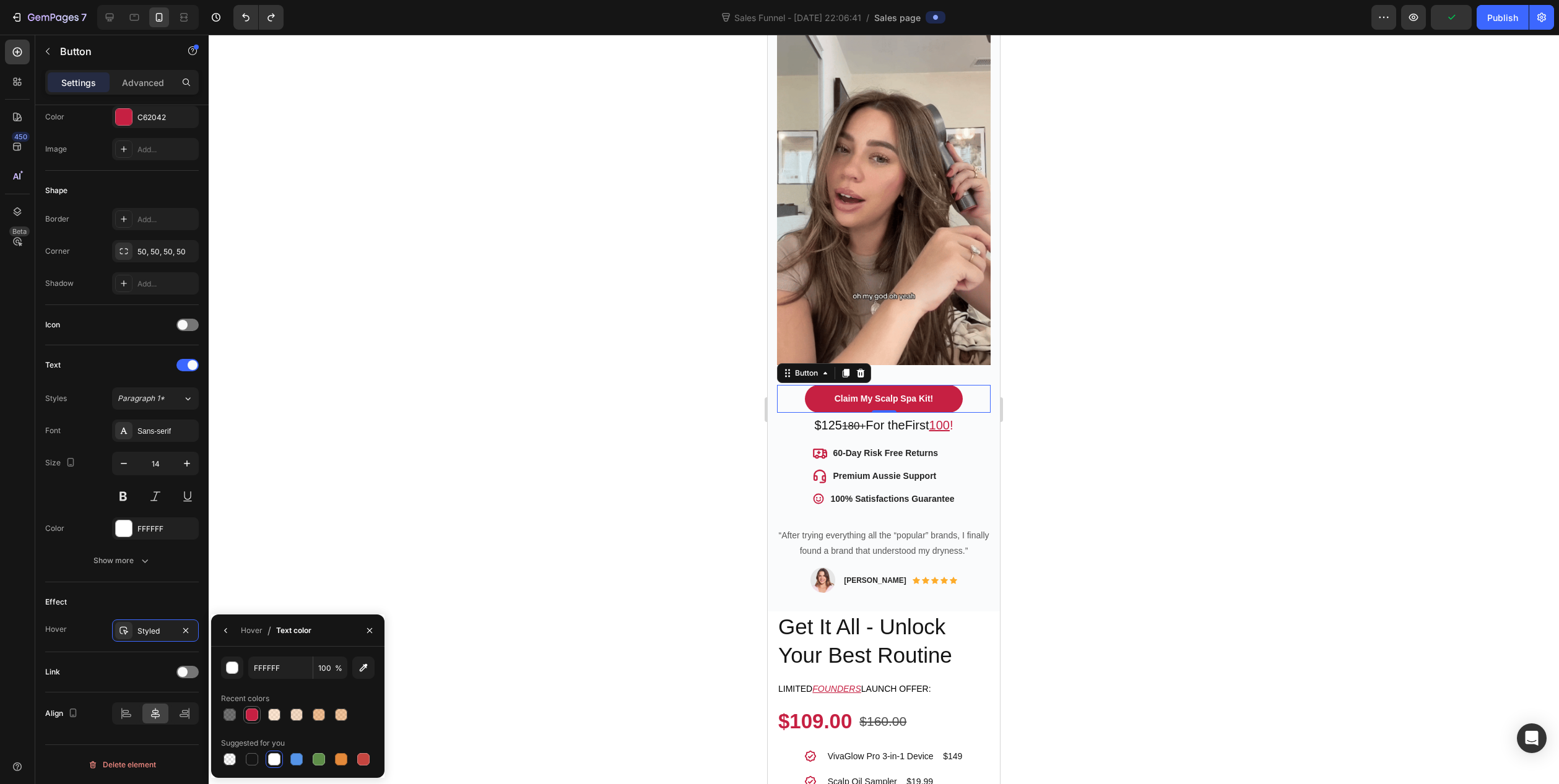
click at [255, 714] on div at bounding box center [252, 714] width 12 height 12
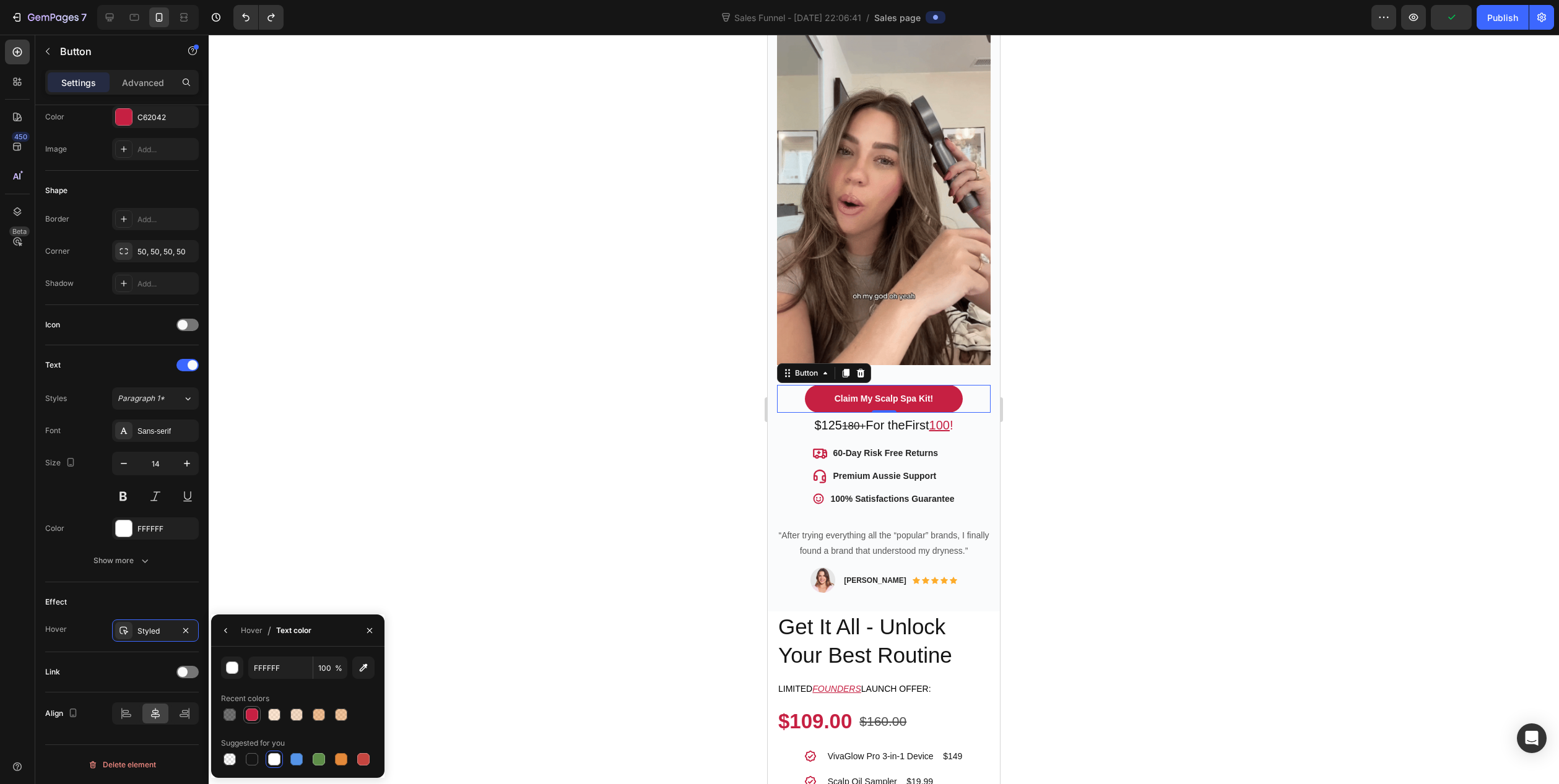
type input "C62042"
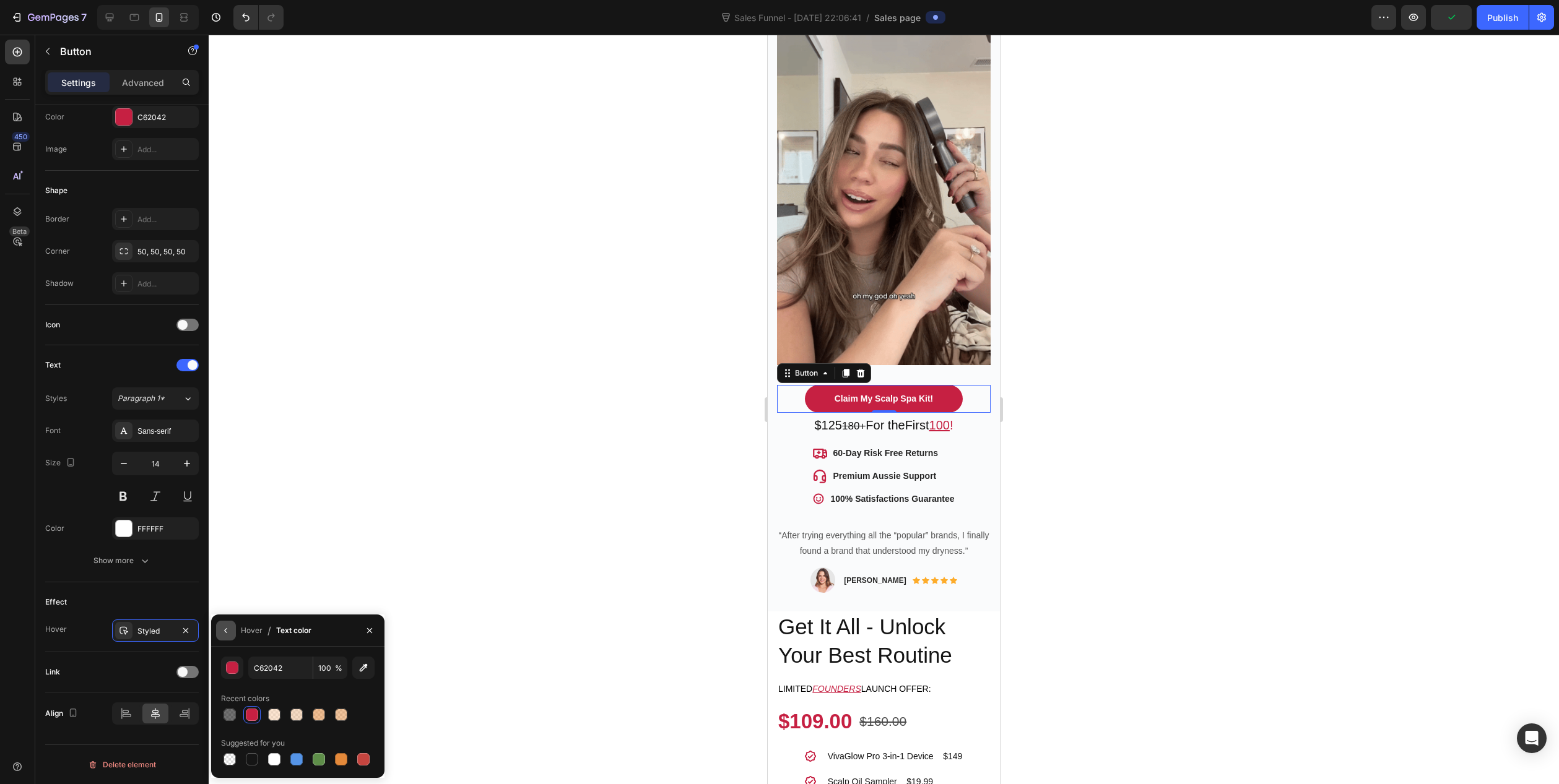
click at [224, 628] on icon "button" at bounding box center [226, 631] width 10 height 10
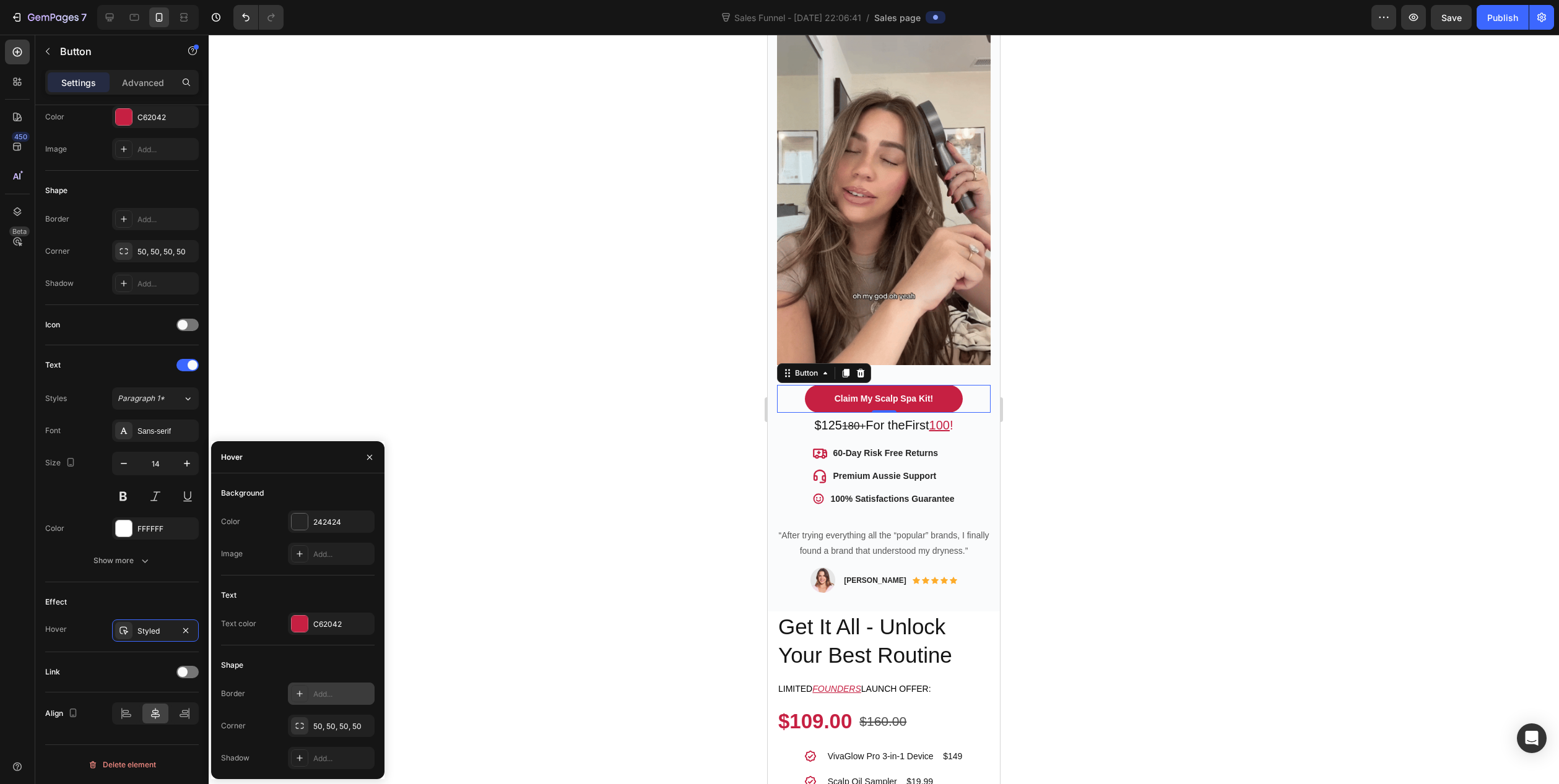
click at [294, 690] on div at bounding box center [300, 693] width 17 height 17
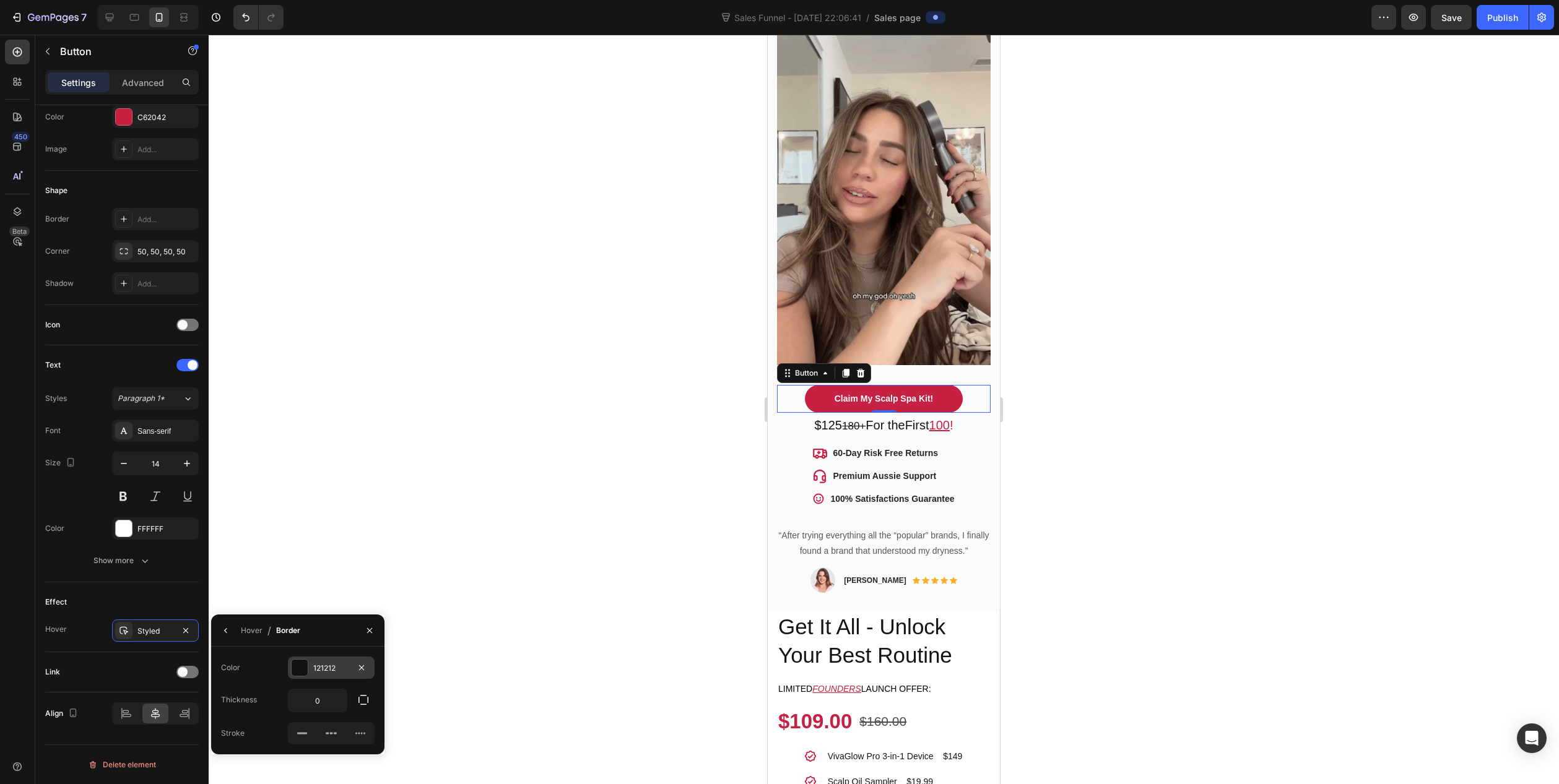
click at [297, 668] on div at bounding box center [300, 668] width 16 height 16
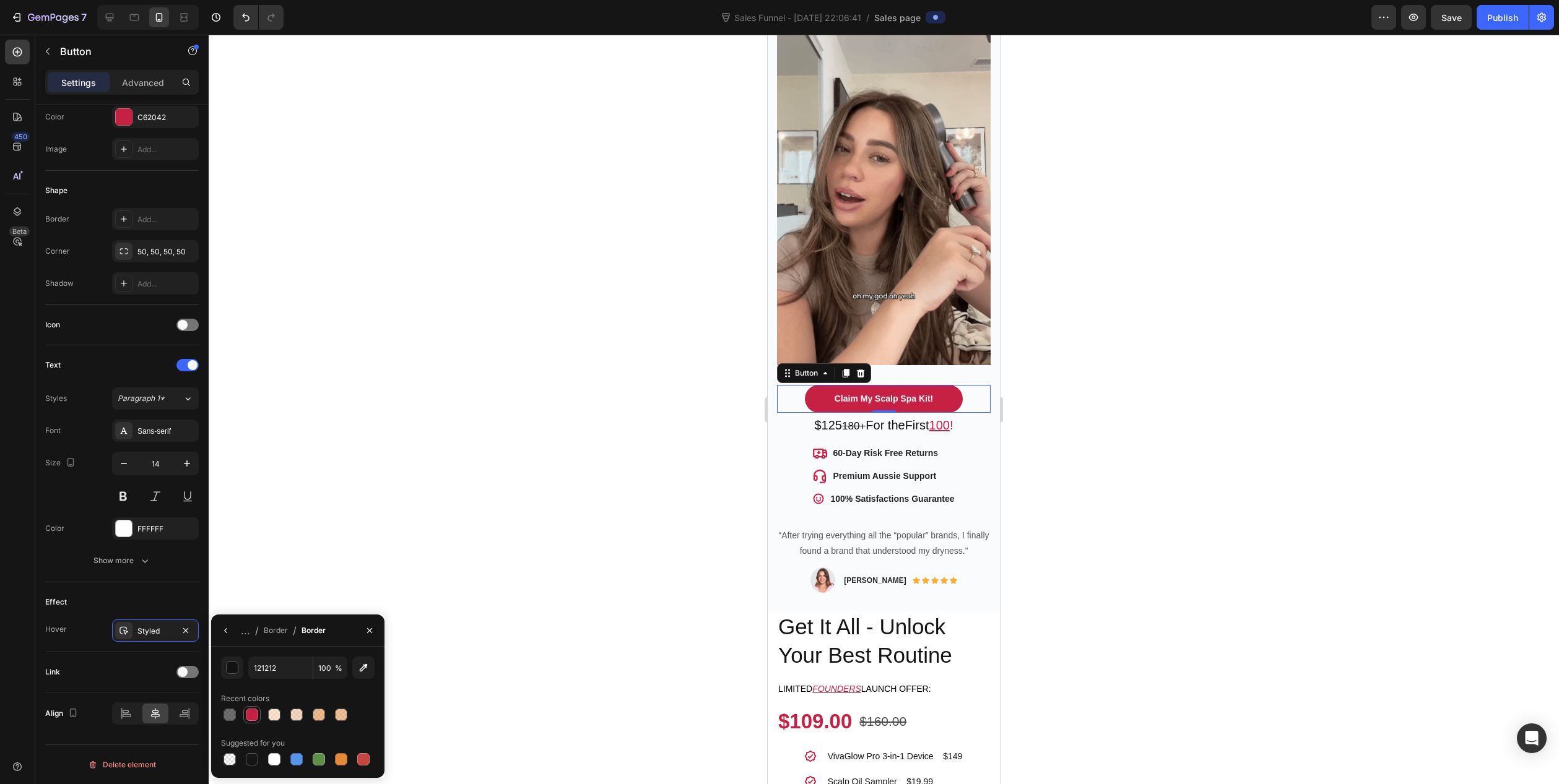
click at [256, 713] on div at bounding box center [252, 714] width 12 height 12
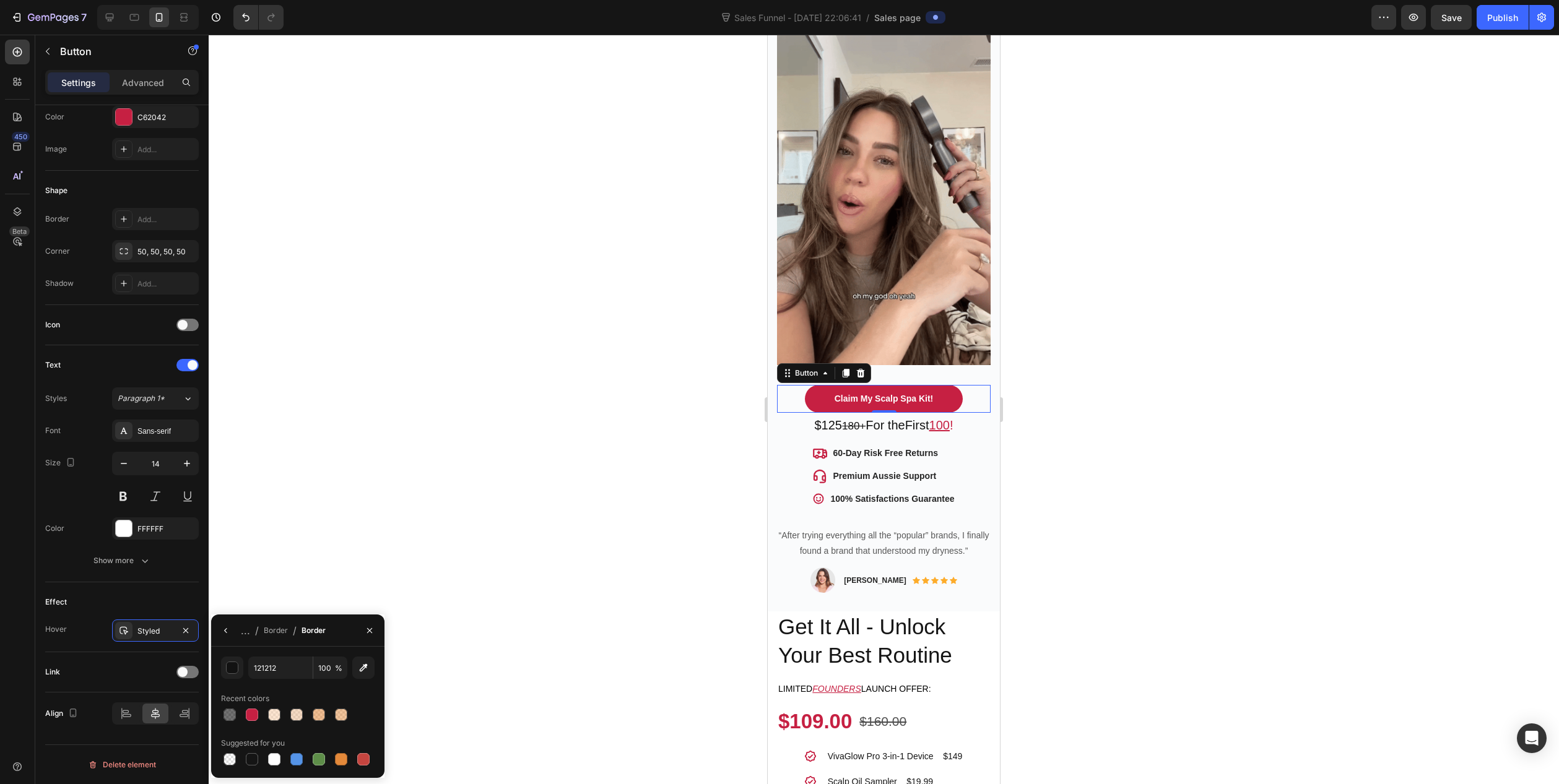
type input "C62042"
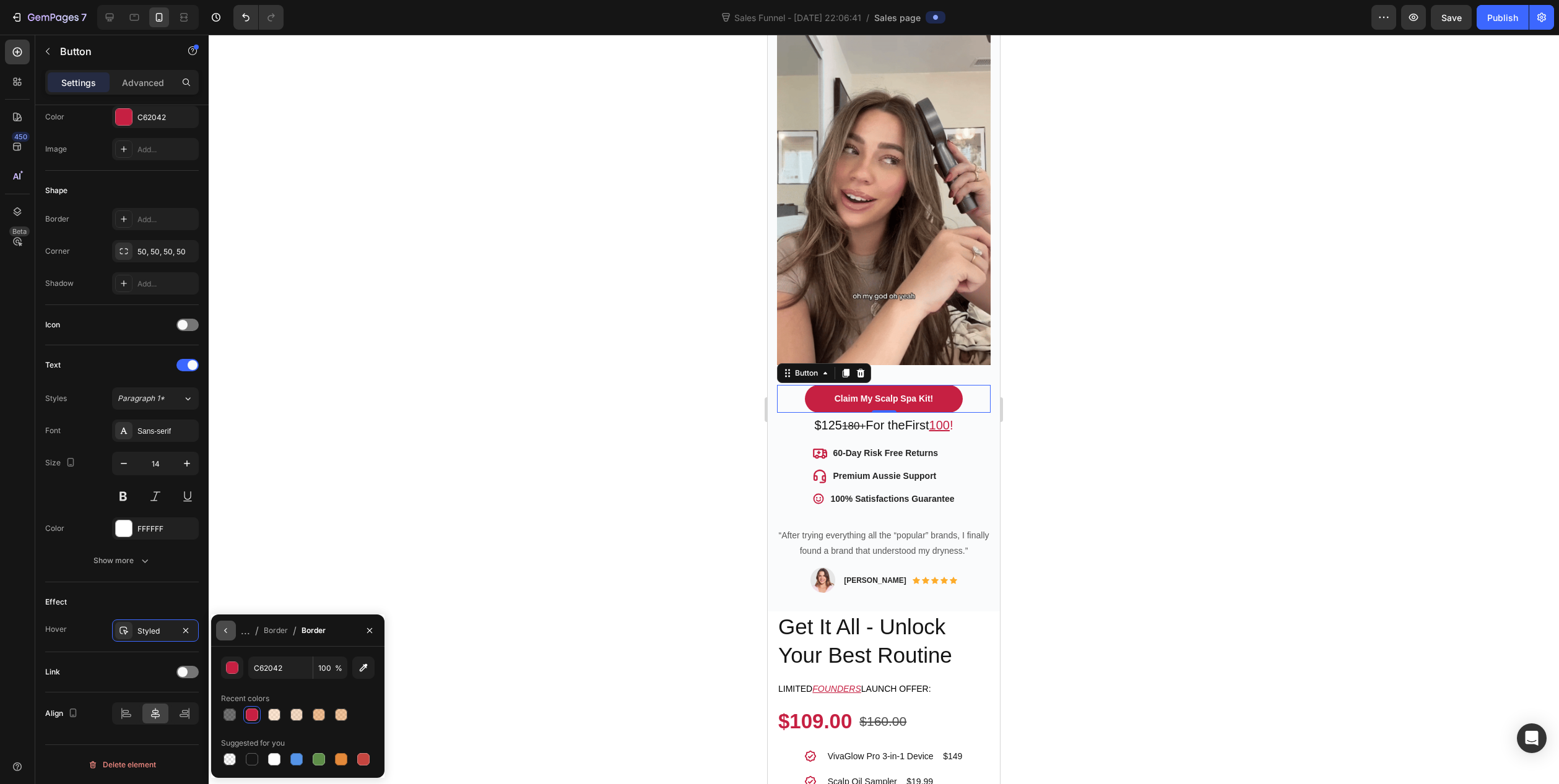
click at [227, 628] on icon "button" at bounding box center [226, 631] width 10 height 10
click at [319, 702] on input "0" at bounding box center [317, 700] width 58 height 22
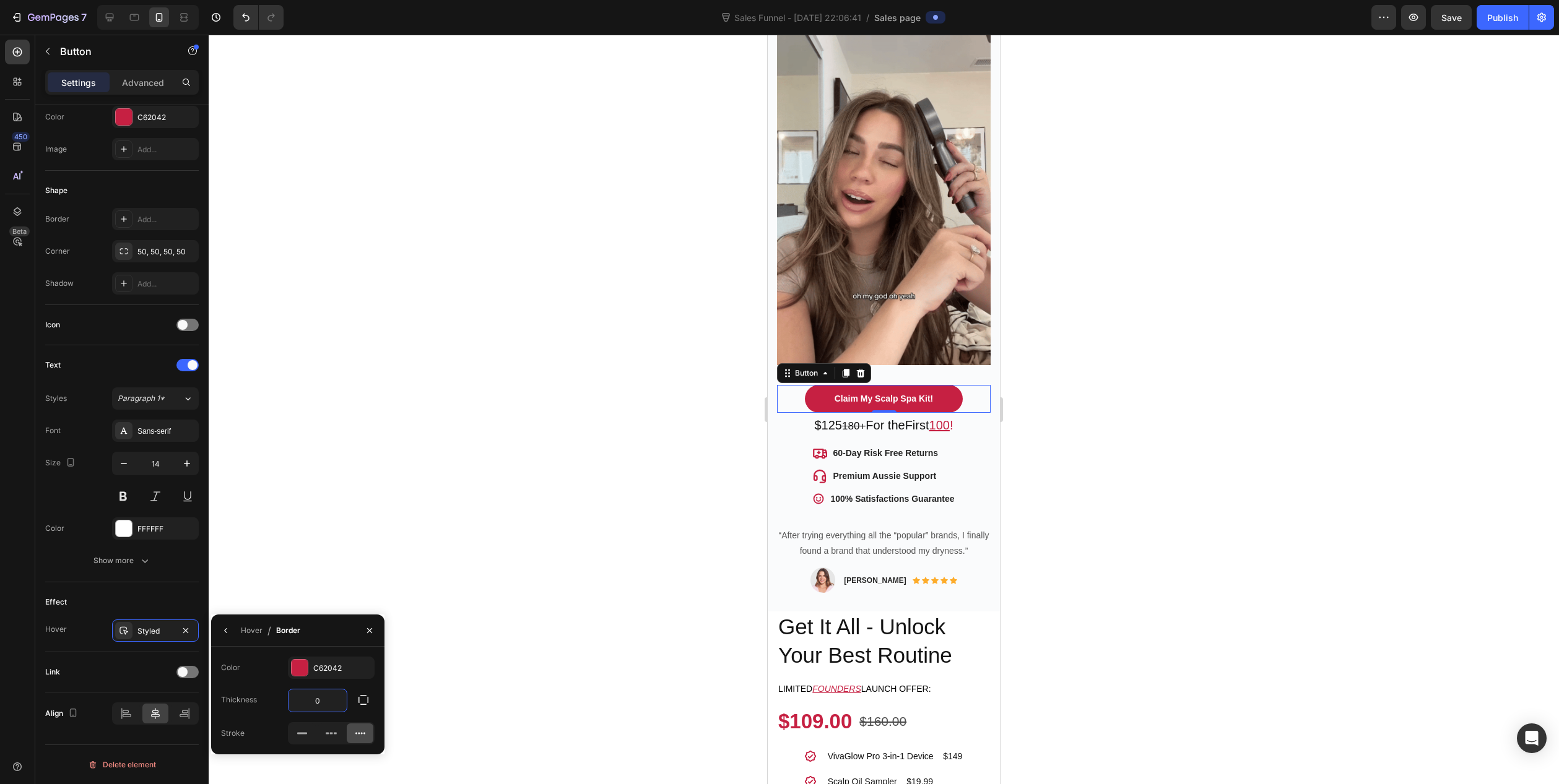
type input "5"
type input "2"
type input "3"
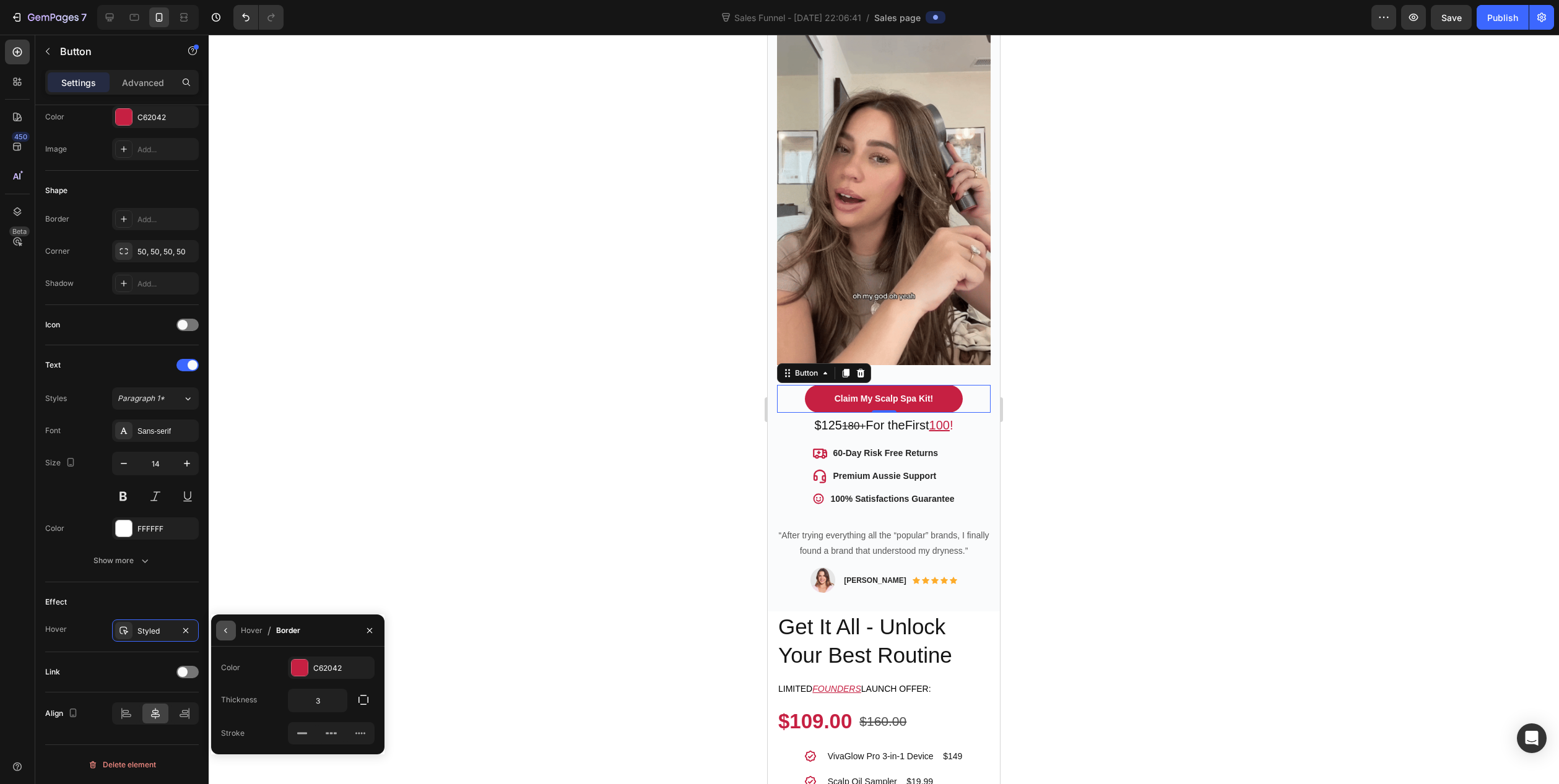
click at [229, 635] on icon "button" at bounding box center [226, 631] width 10 height 10
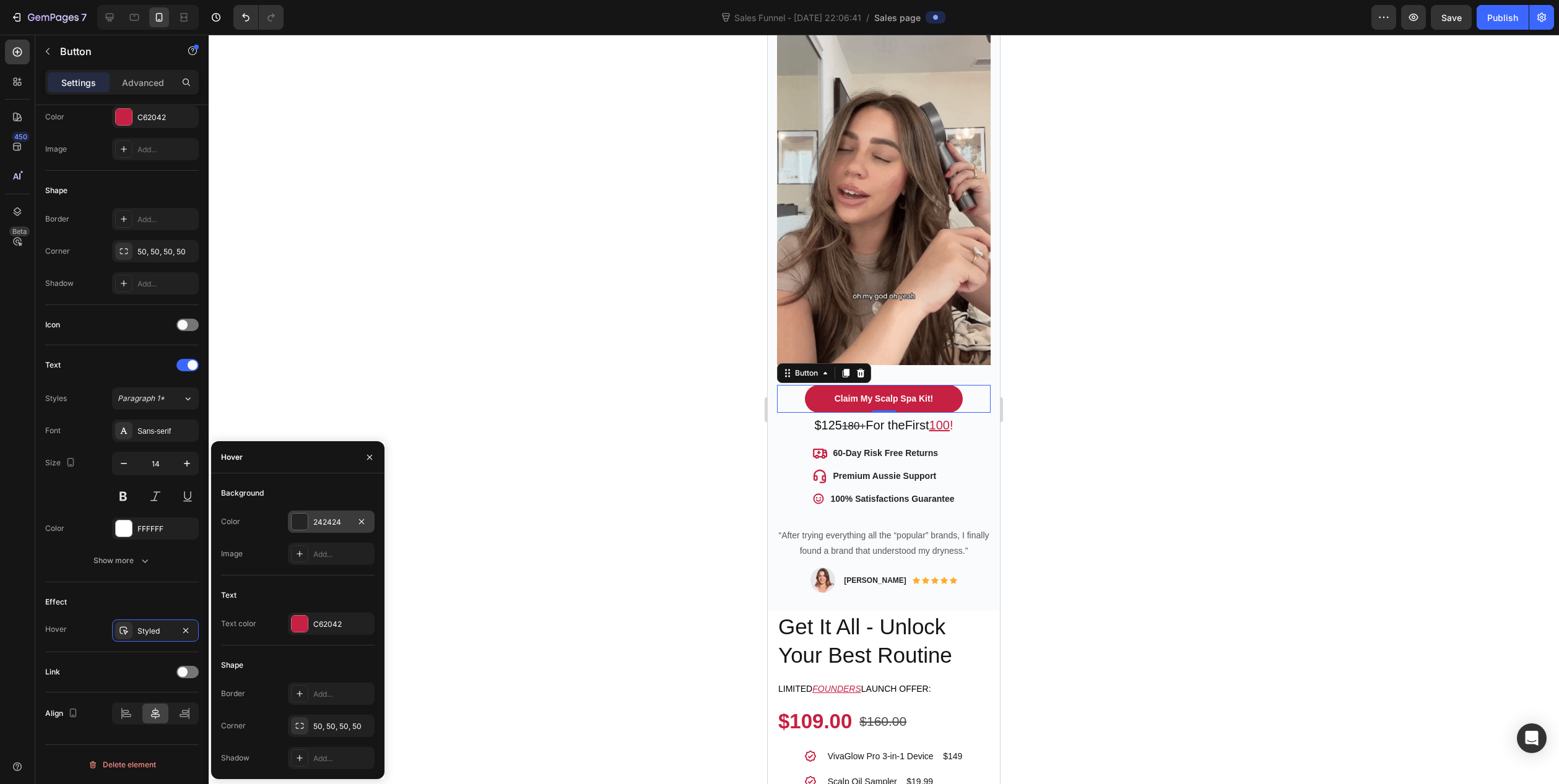
click at [311, 518] on div "242424" at bounding box center [331, 522] width 87 height 22
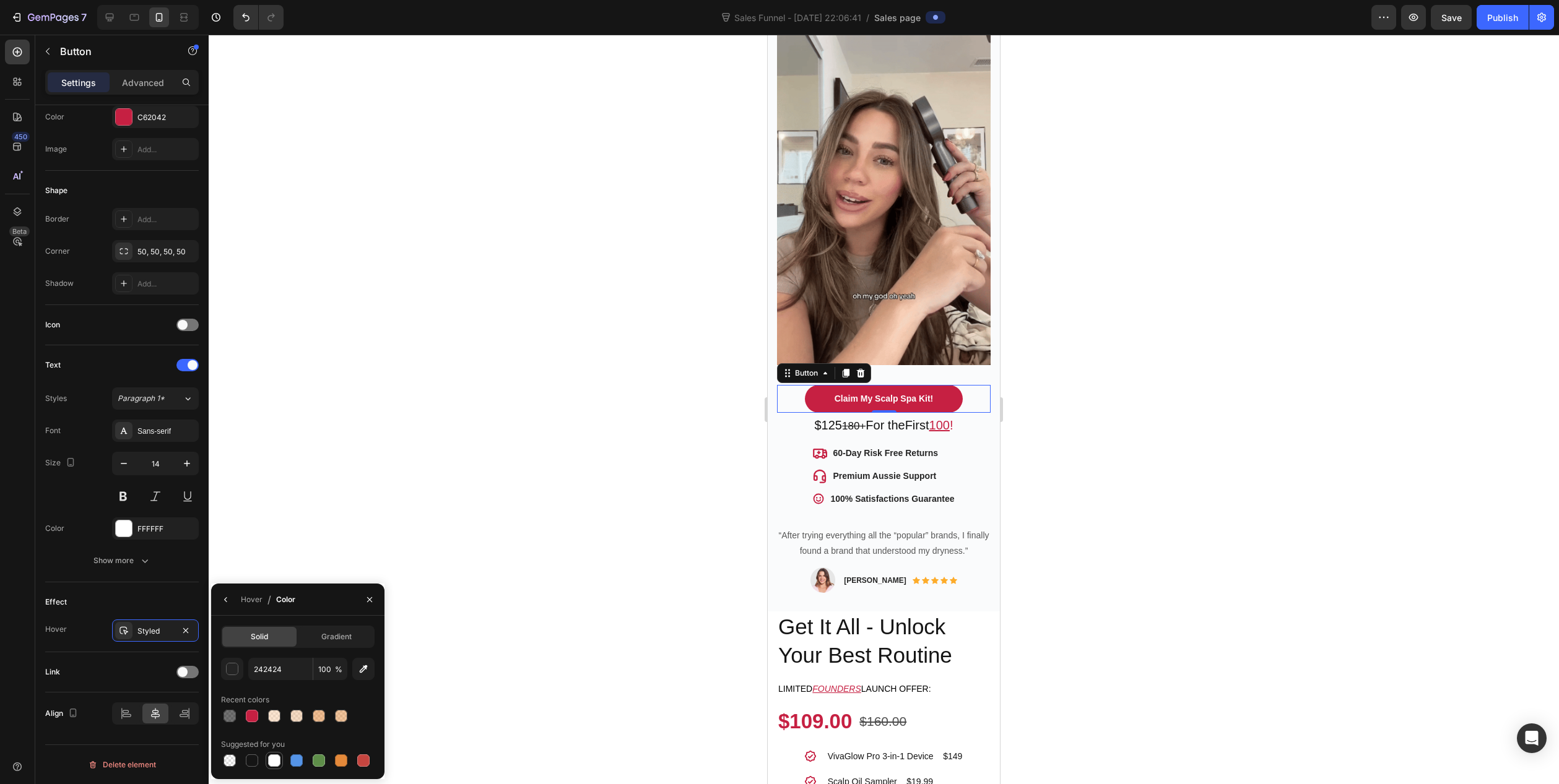
click at [274, 760] on div at bounding box center [274, 760] width 12 height 12
type input "FFFFFF"
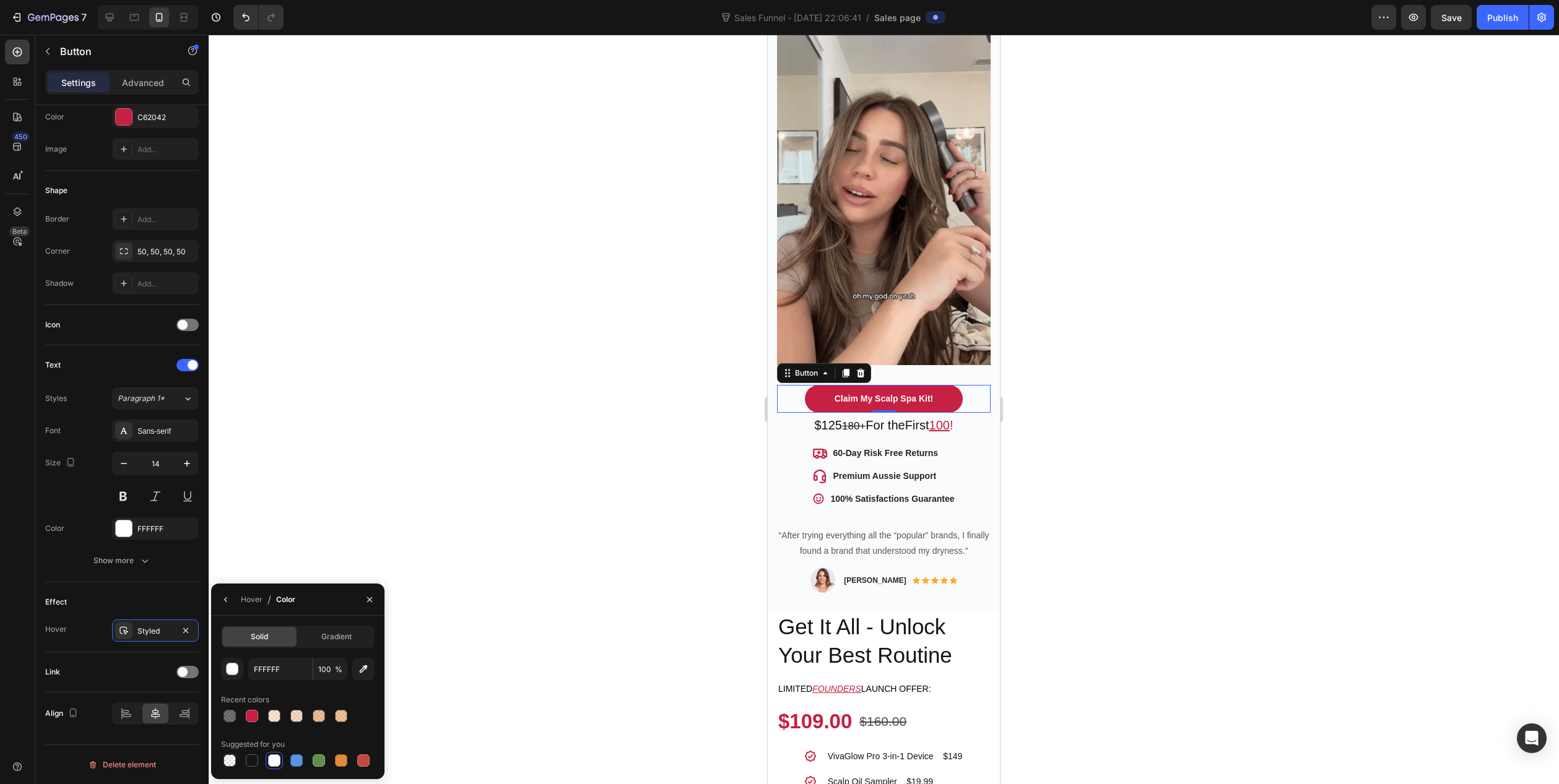
click at [699, 414] on div at bounding box center [884, 409] width 1351 height 750
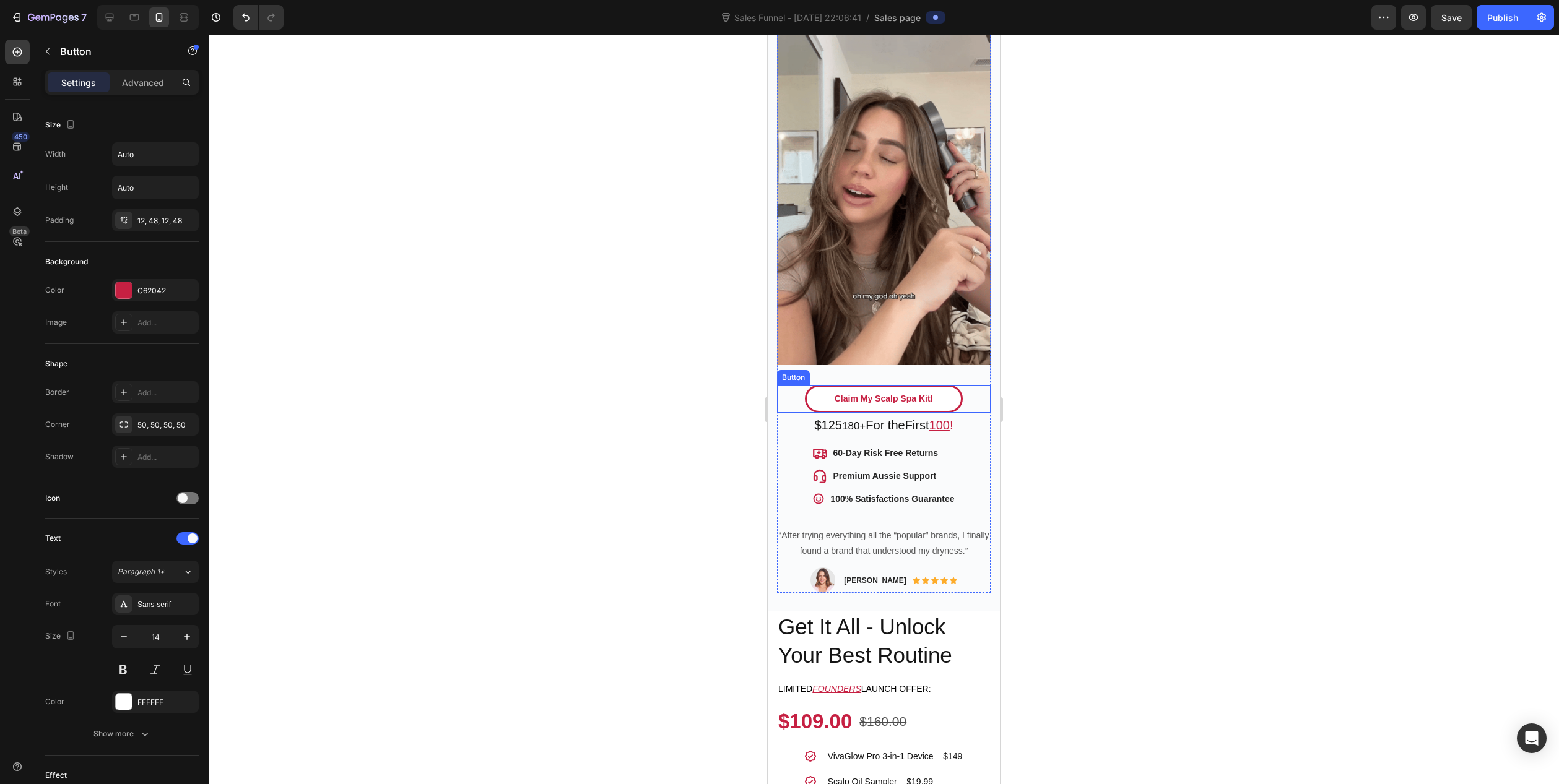
click at [809, 386] on button "Claim My Scalp Spa Kit!" at bounding box center [883, 399] width 158 height 28
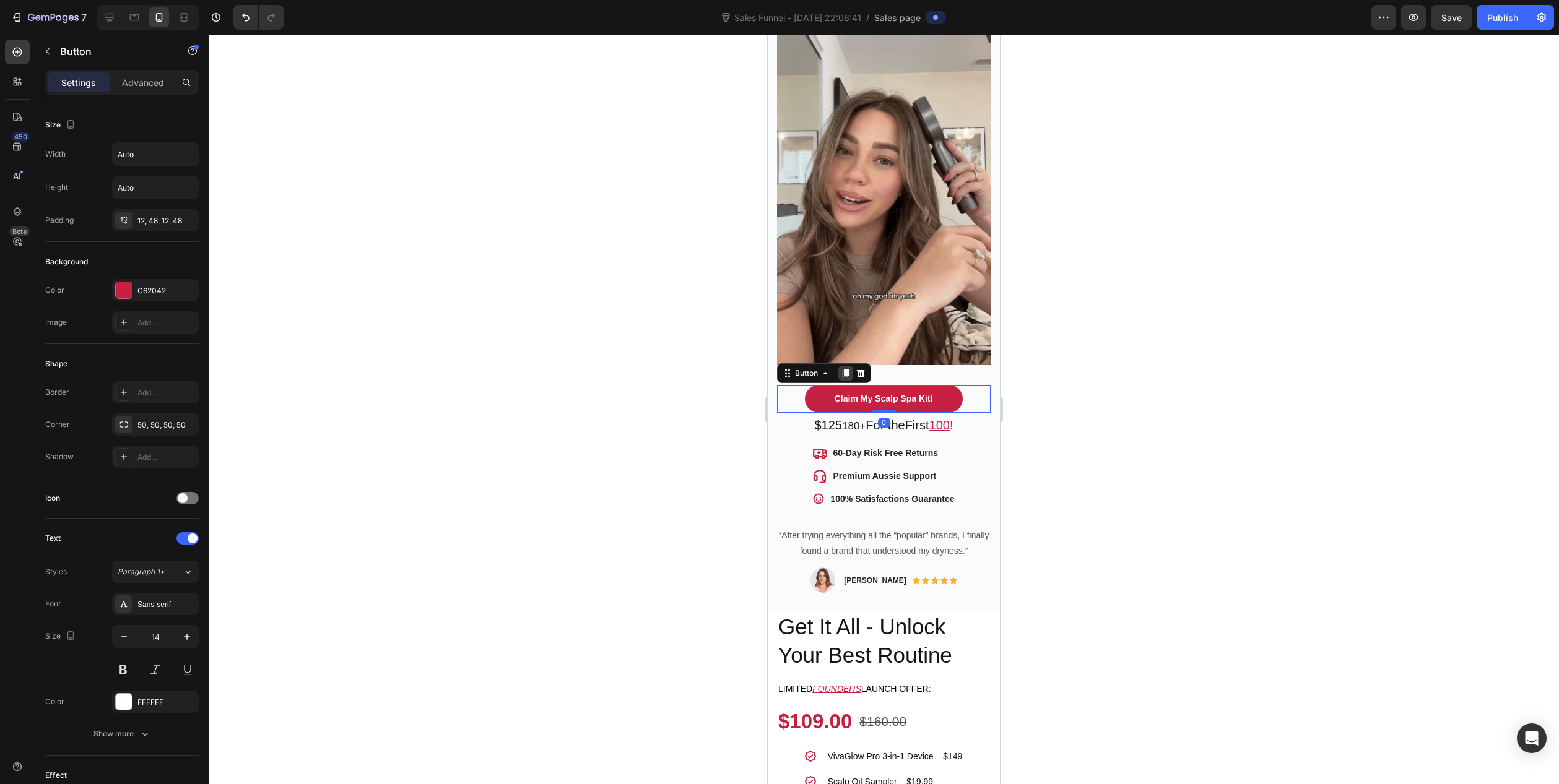
click at [846, 369] on icon at bounding box center [846, 373] width 7 height 9
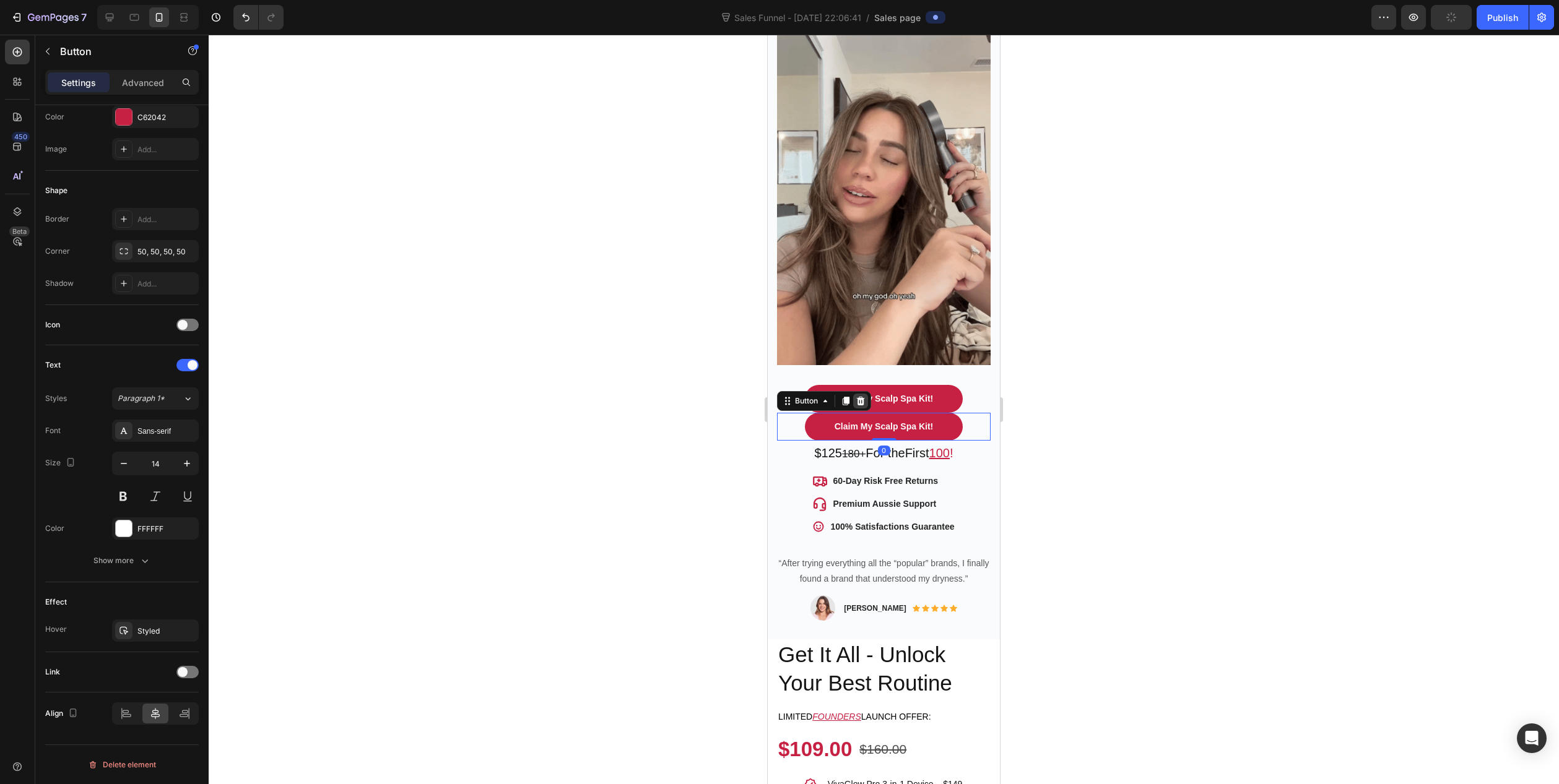
click at [865, 396] on icon at bounding box center [861, 402] width 10 height 10
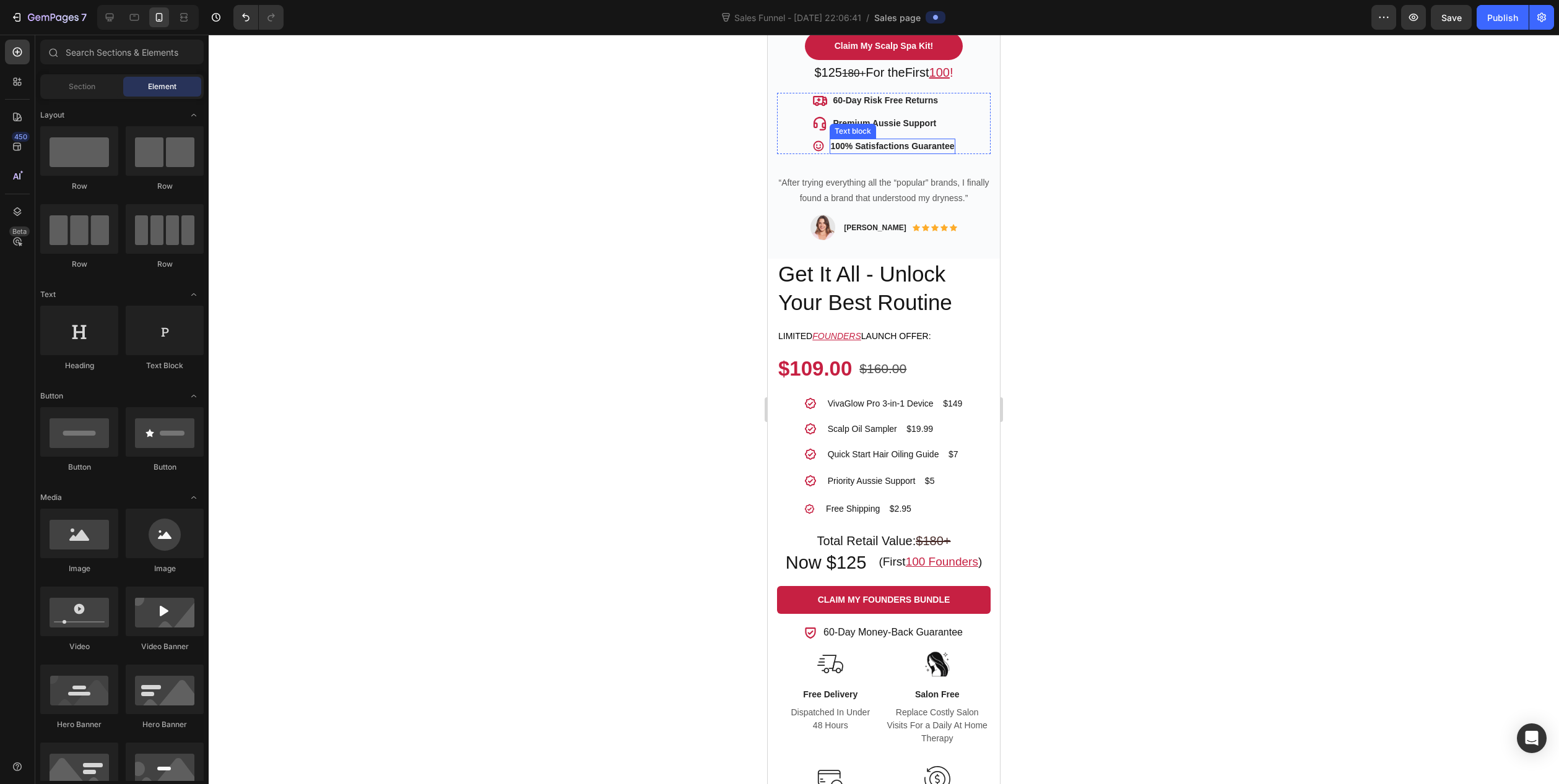
scroll to position [681, 0]
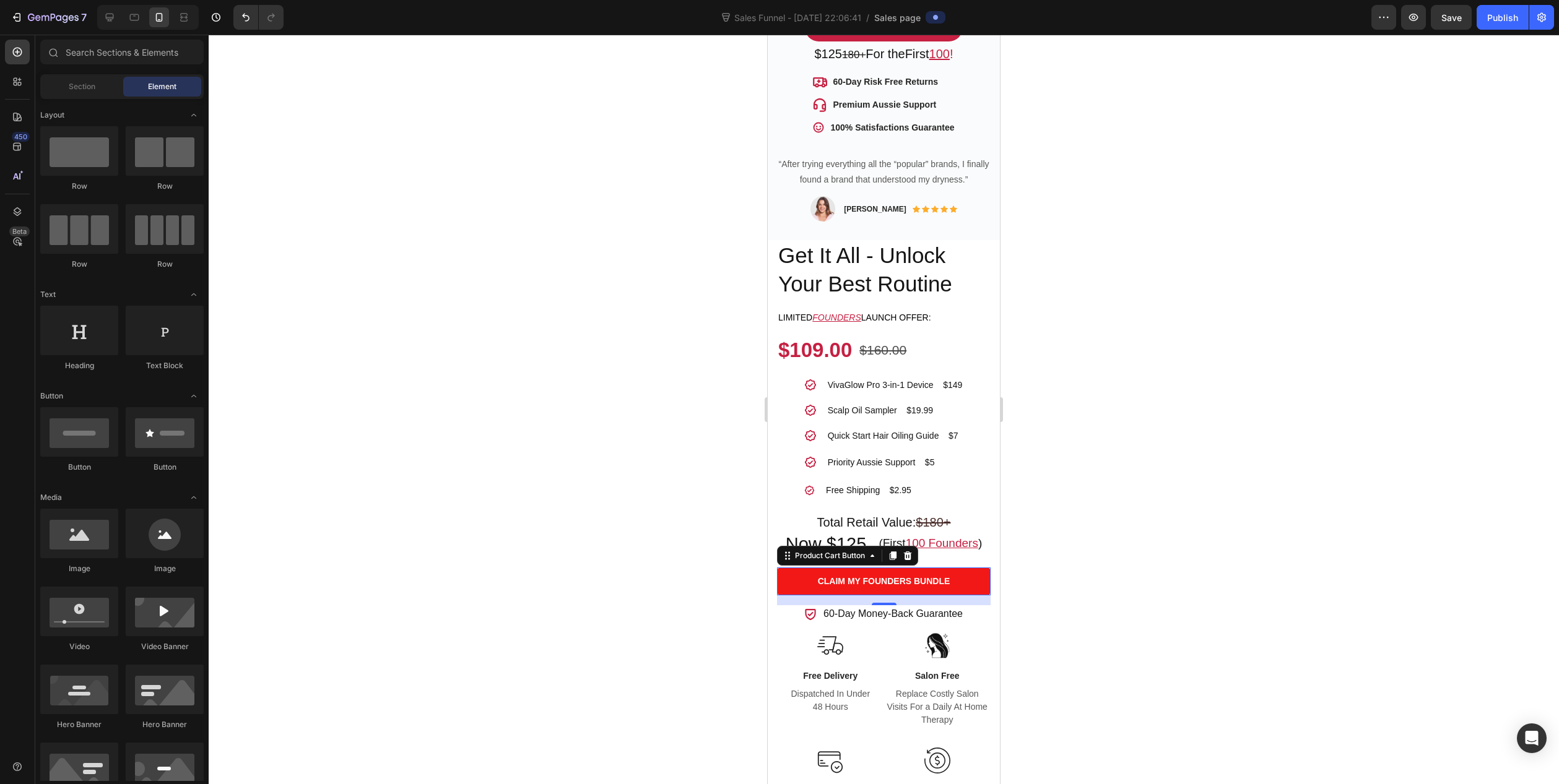
click at [795, 571] on button "Claim My Founders Bundle" at bounding box center [884, 582] width 213 height 28
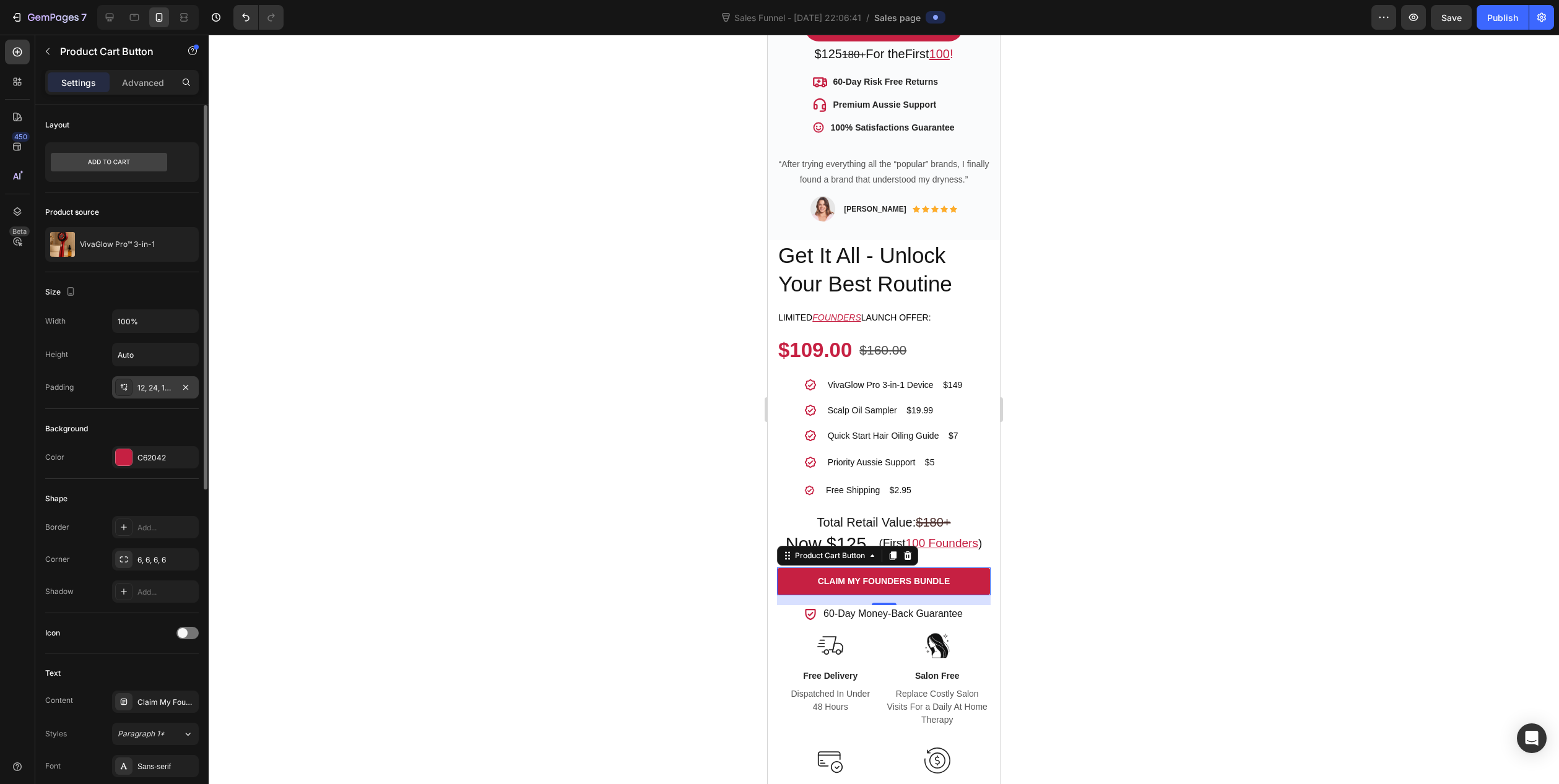
click at [164, 393] on div "12, 24, 12, 24" at bounding box center [155, 388] width 36 height 11
click at [157, 561] on div "6, 6, 6, 6" at bounding box center [155, 560] width 36 height 11
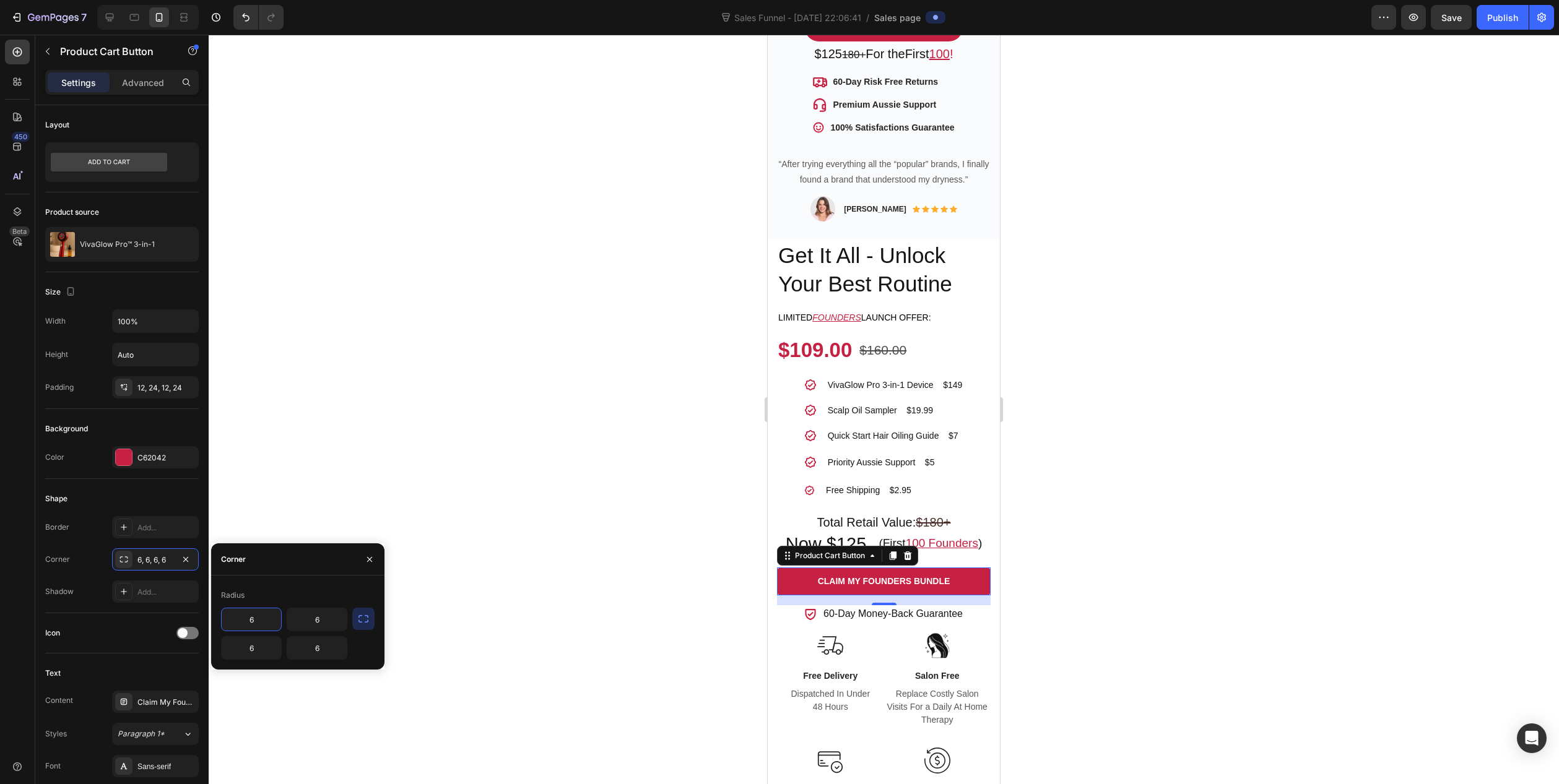
click at [244, 619] on input "6" at bounding box center [251, 619] width 59 height 22
type input "50"
click at [316, 620] on input "6" at bounding box center [317, 619] width 59 height 22
type input "50"
click at [248, 645] on input "5" at bounding box center [251, 648] width 59 height 22
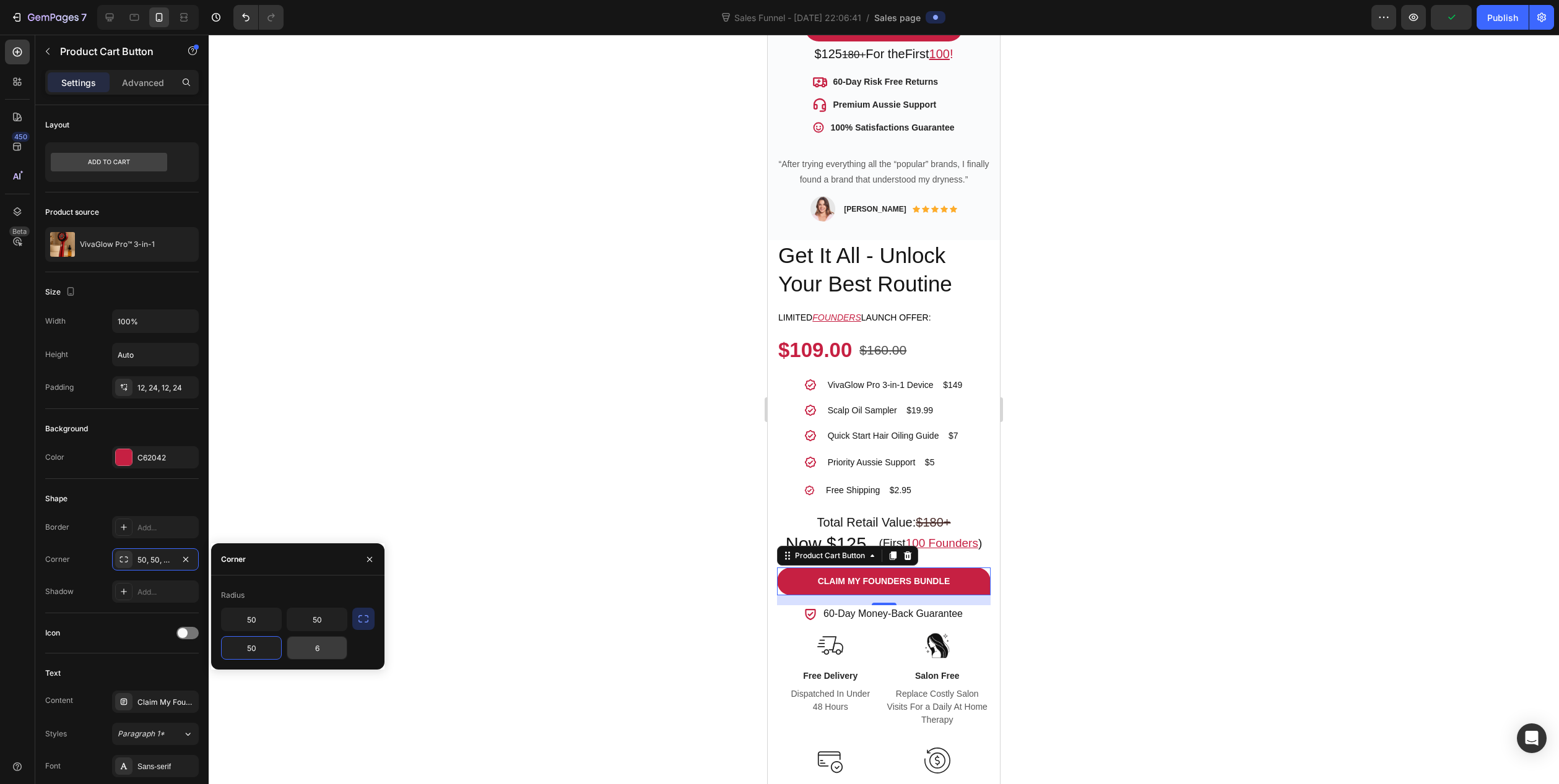
type input "50"
click at [316, 652] on input "6" at bounding box center [317, 648] width 59 height 22
type input "50"
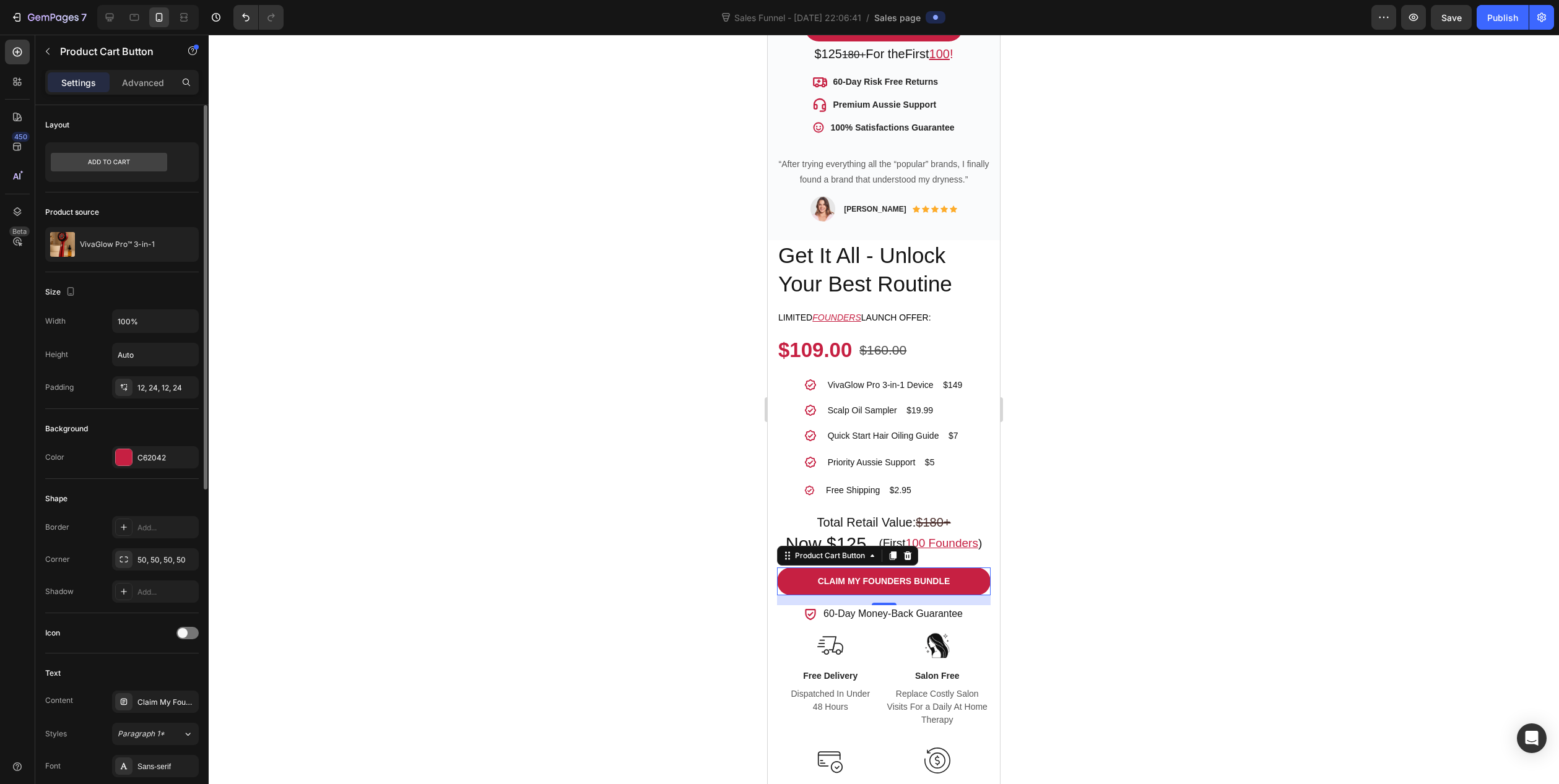
click at [84, 555] on div "Corner 50, 50, 50, 50" at bounding box center [122, 559] width 153 height 22
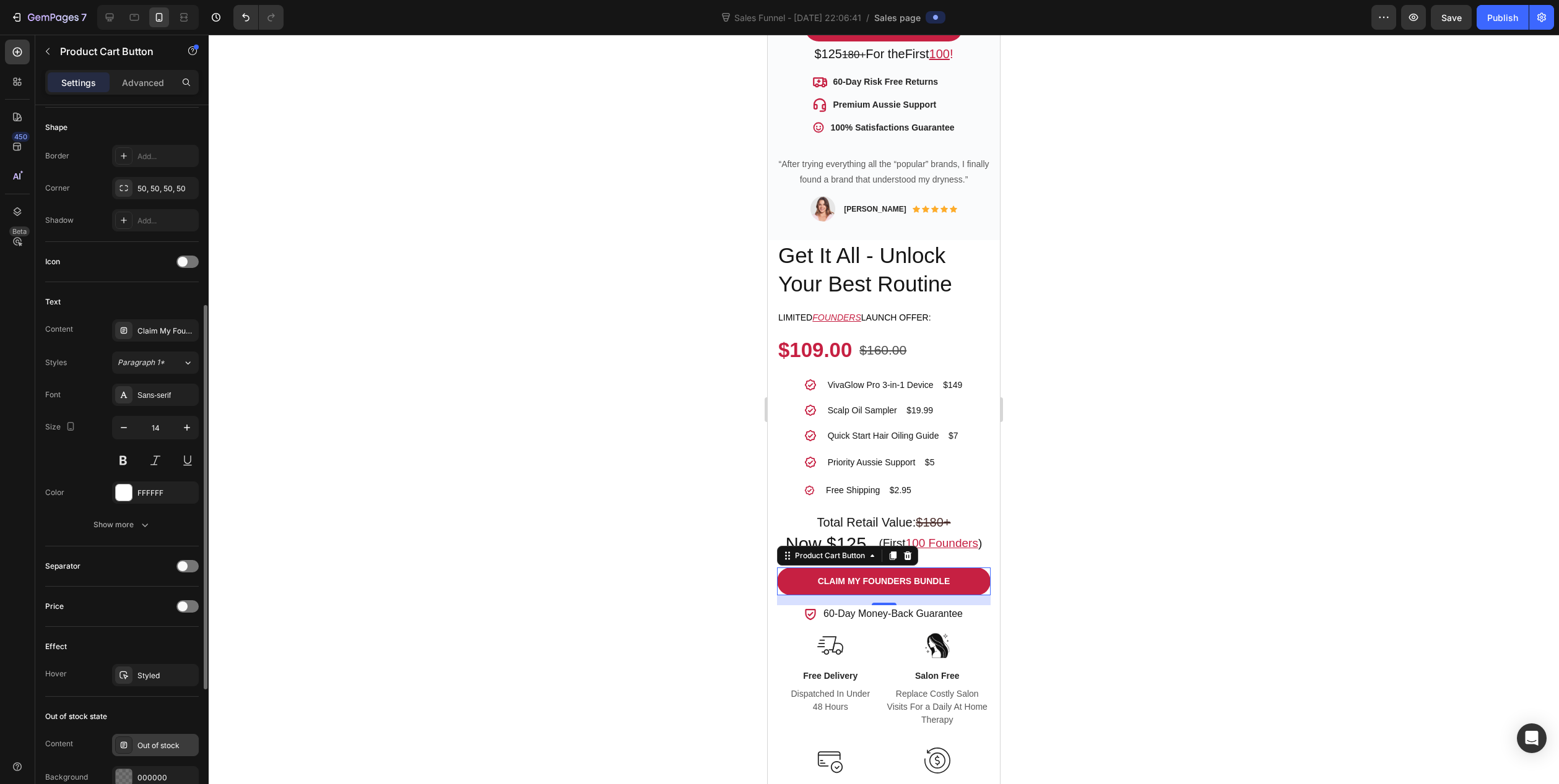
scroll to position [495, 0]
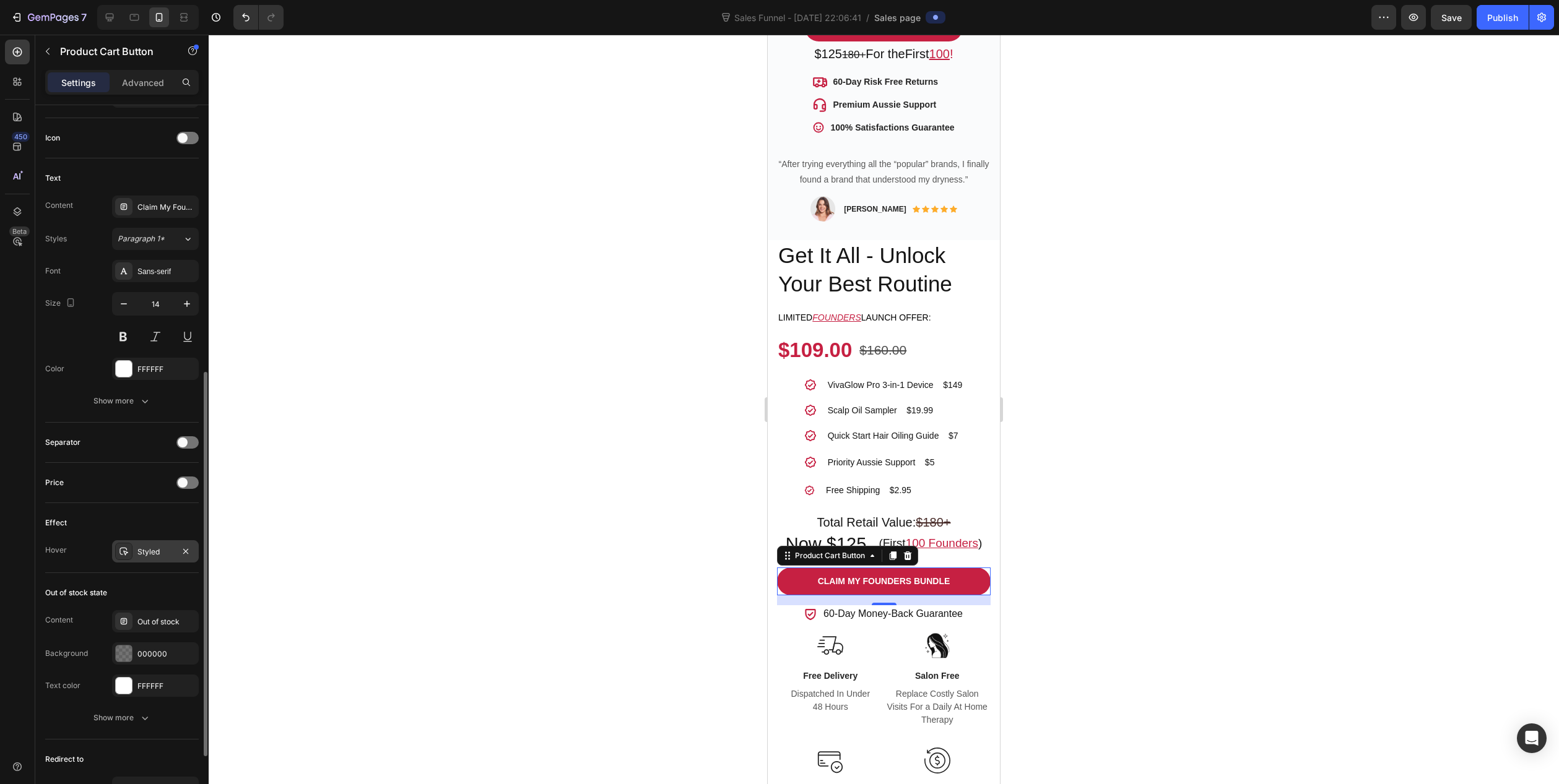
click at [161, 550] on div "Styled" at bounding box center [155, 552] width 36 height 11
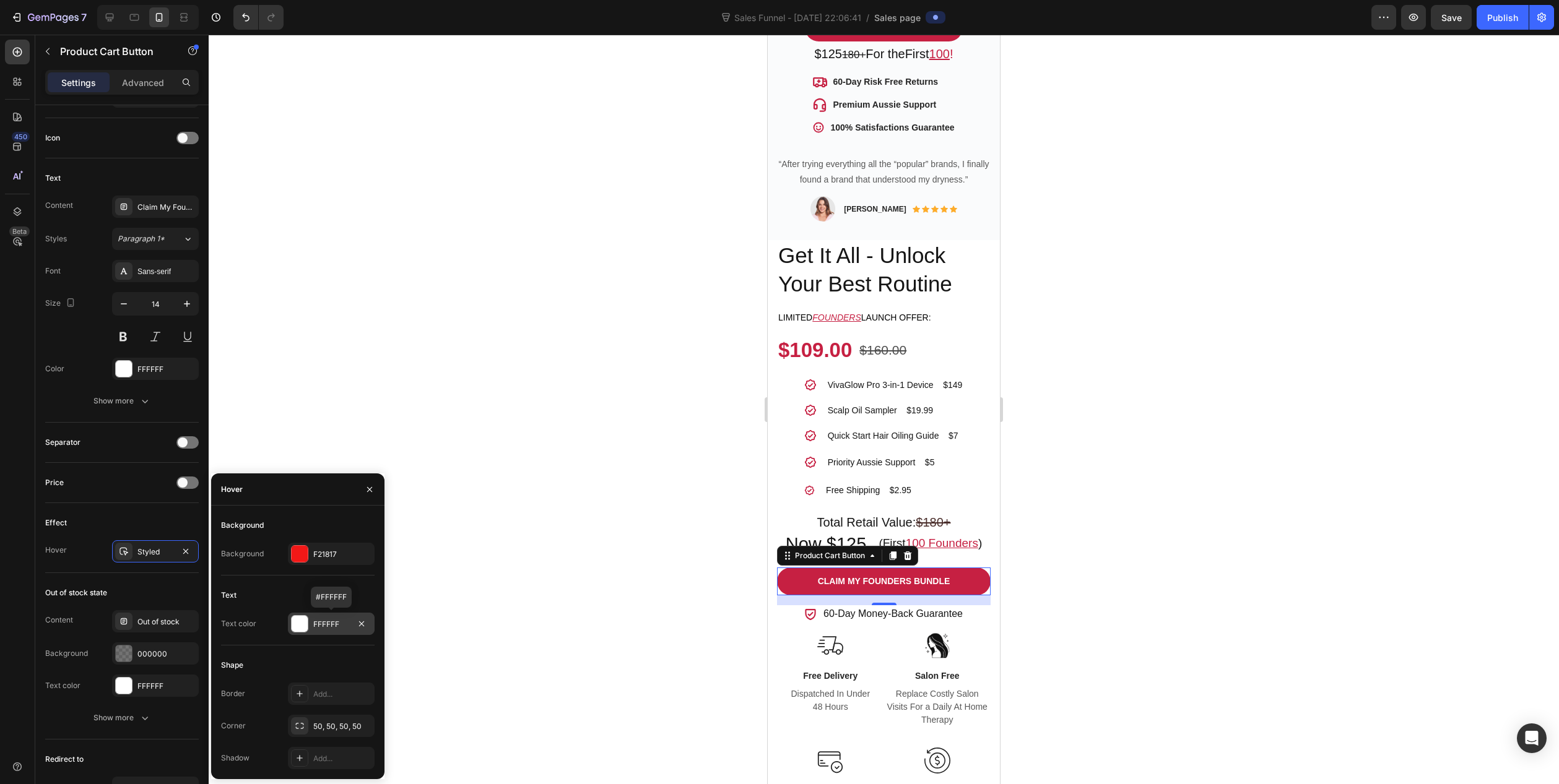
click at [341, 625] on div "FFFFFF" at bounding box center [331, 624] width 36 height 11
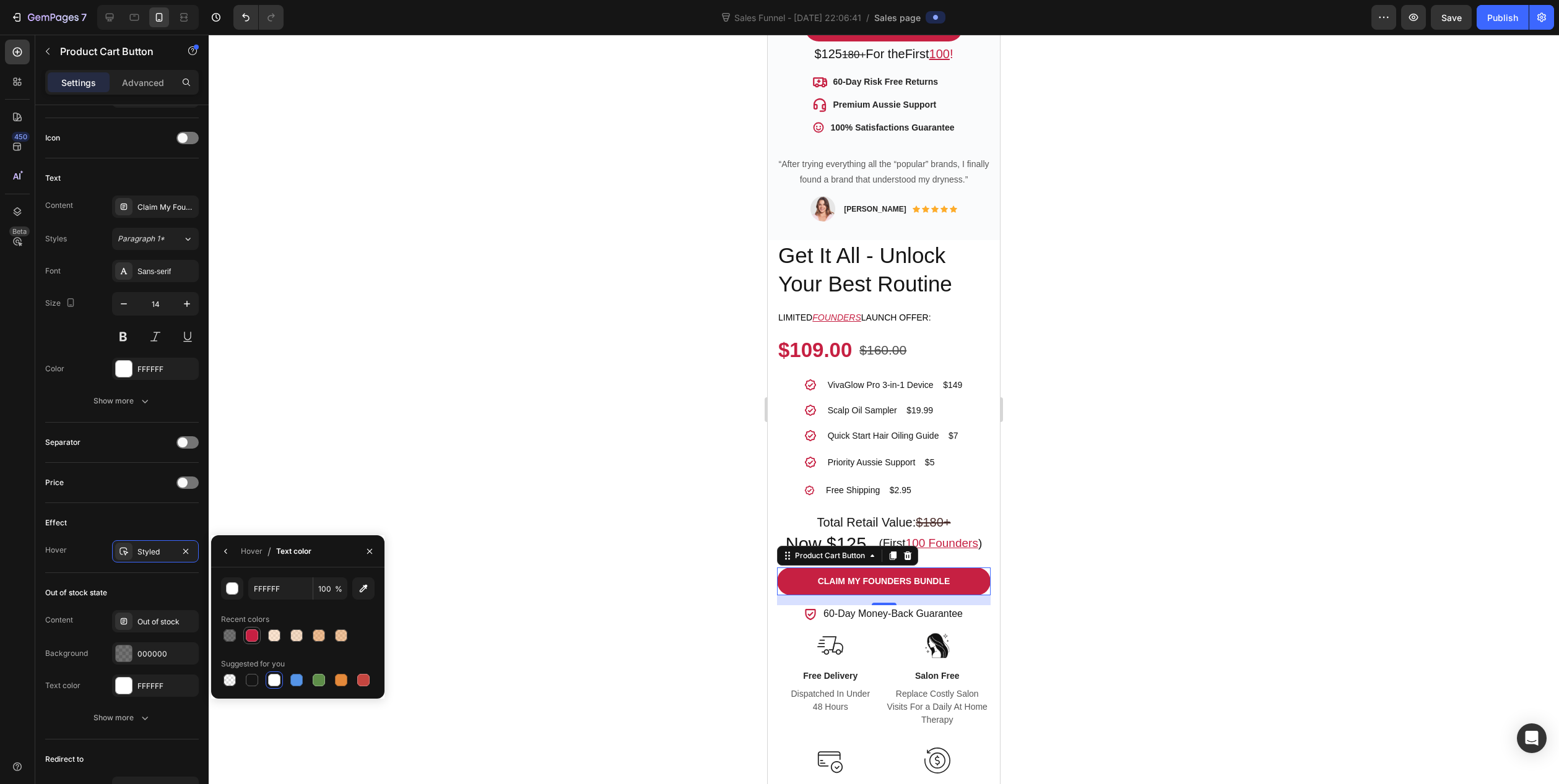
click at [247, 640] on div at bounding box center [252, 635] width 12 height 12
type input "C62042"
click at [231, 554] on button "button" at bounding box center [225, 551] width 20 height 20
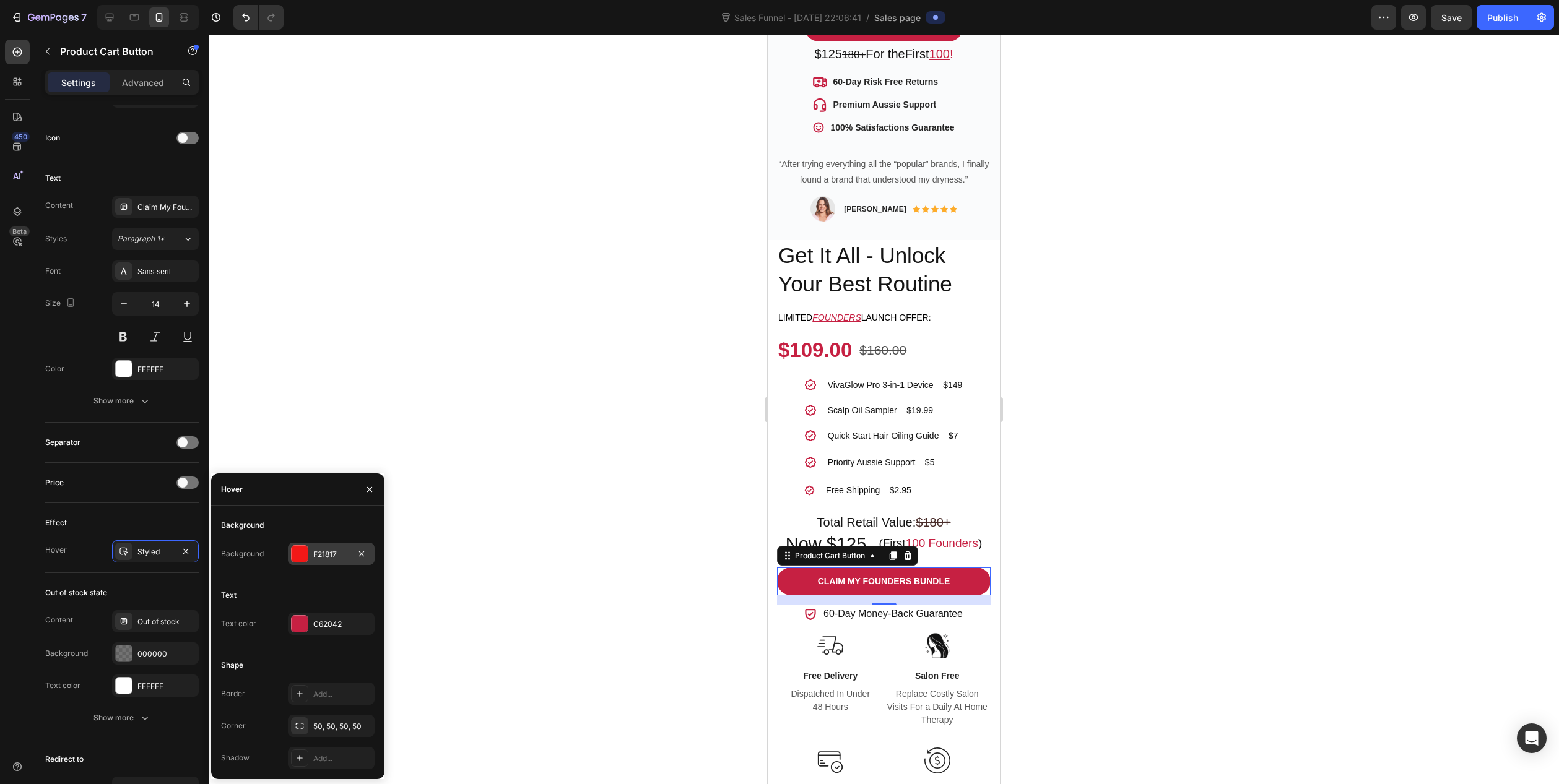
click at [319, 557] on div "F21817" at bounding box center [331, 554] width 36 height 11
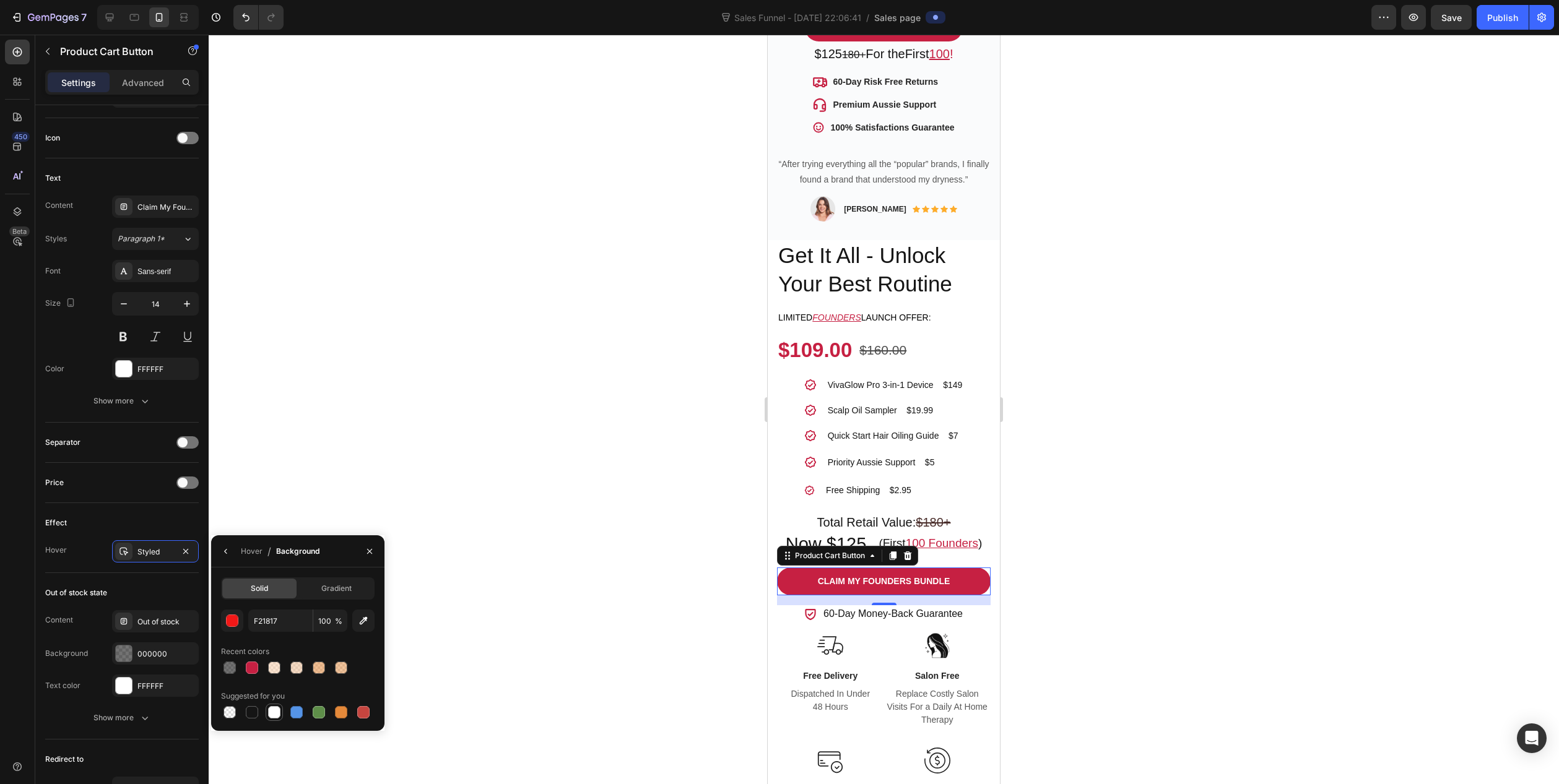
click at [273, 708] on div at bounding box center [274, 712] width 12 height 12
type input "FFFFFF"
click at [231, 554] on button "button" at bounding box center [225, 551] width 20 height 20
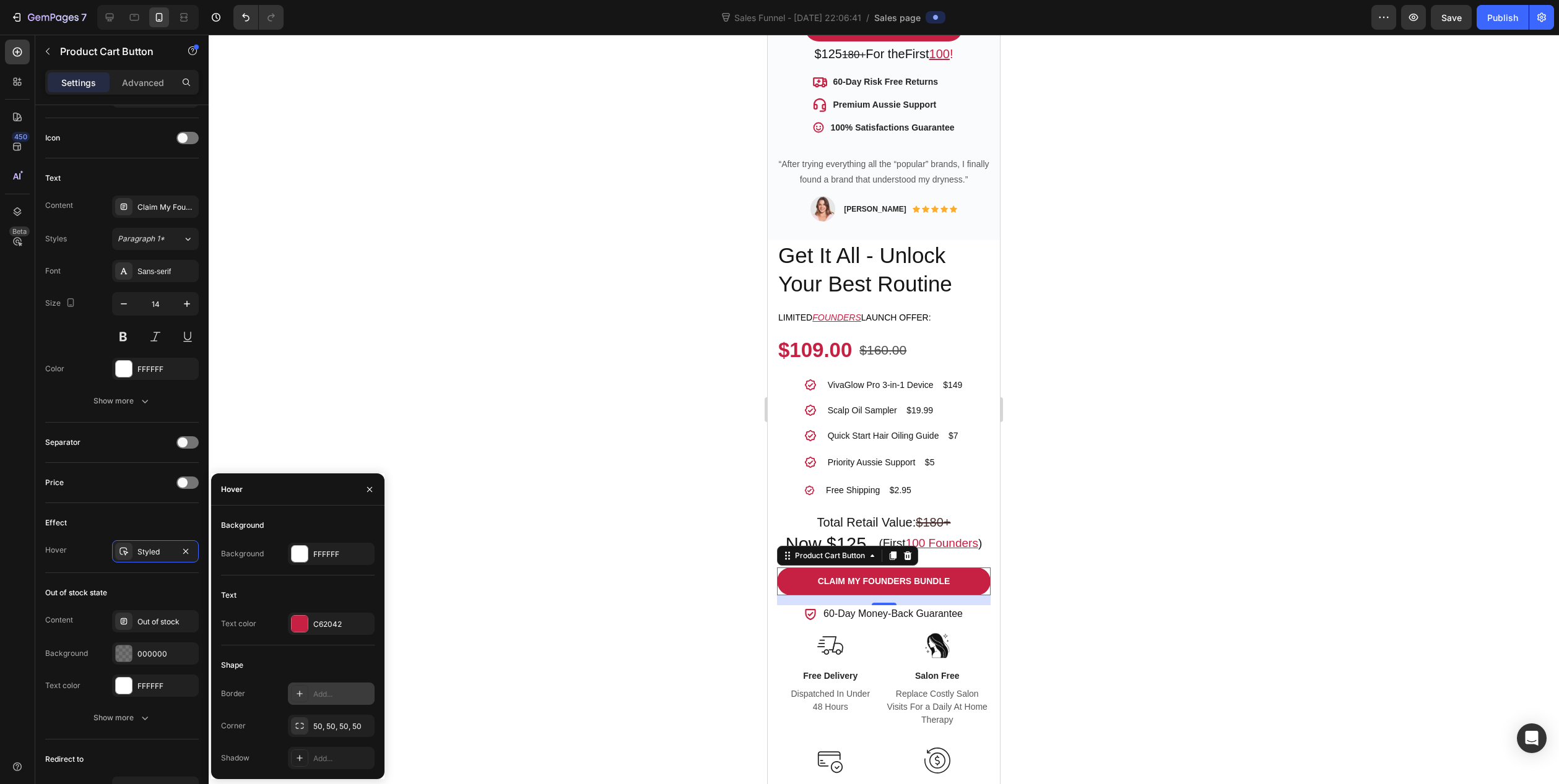
click at [314, 700] on div "Add..." at bounding box center [342, 694] width 58 height 11
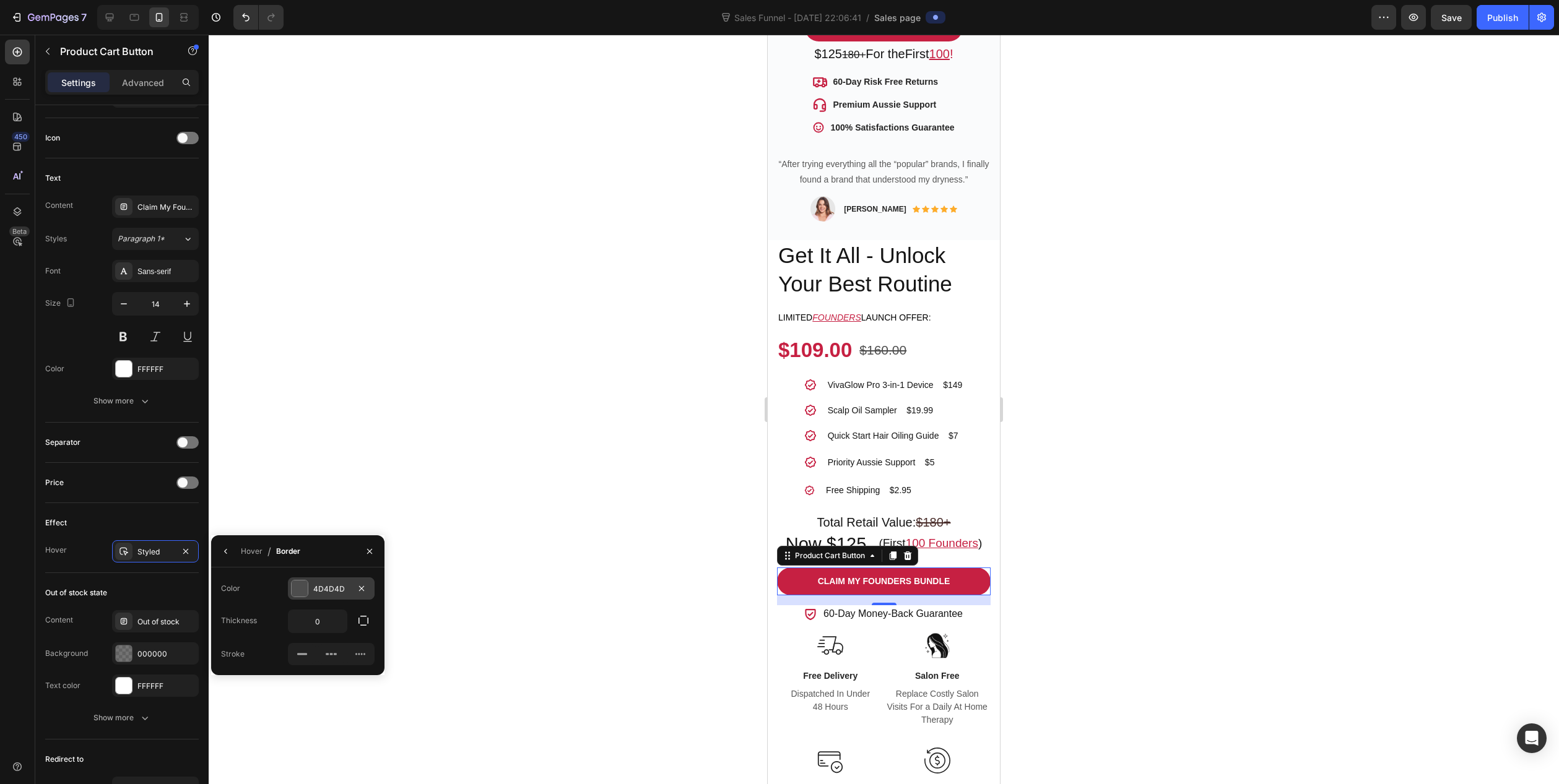
click at [314, 592] on div "4D4D4D" at bounding box center [331, 589] width 36 height 11
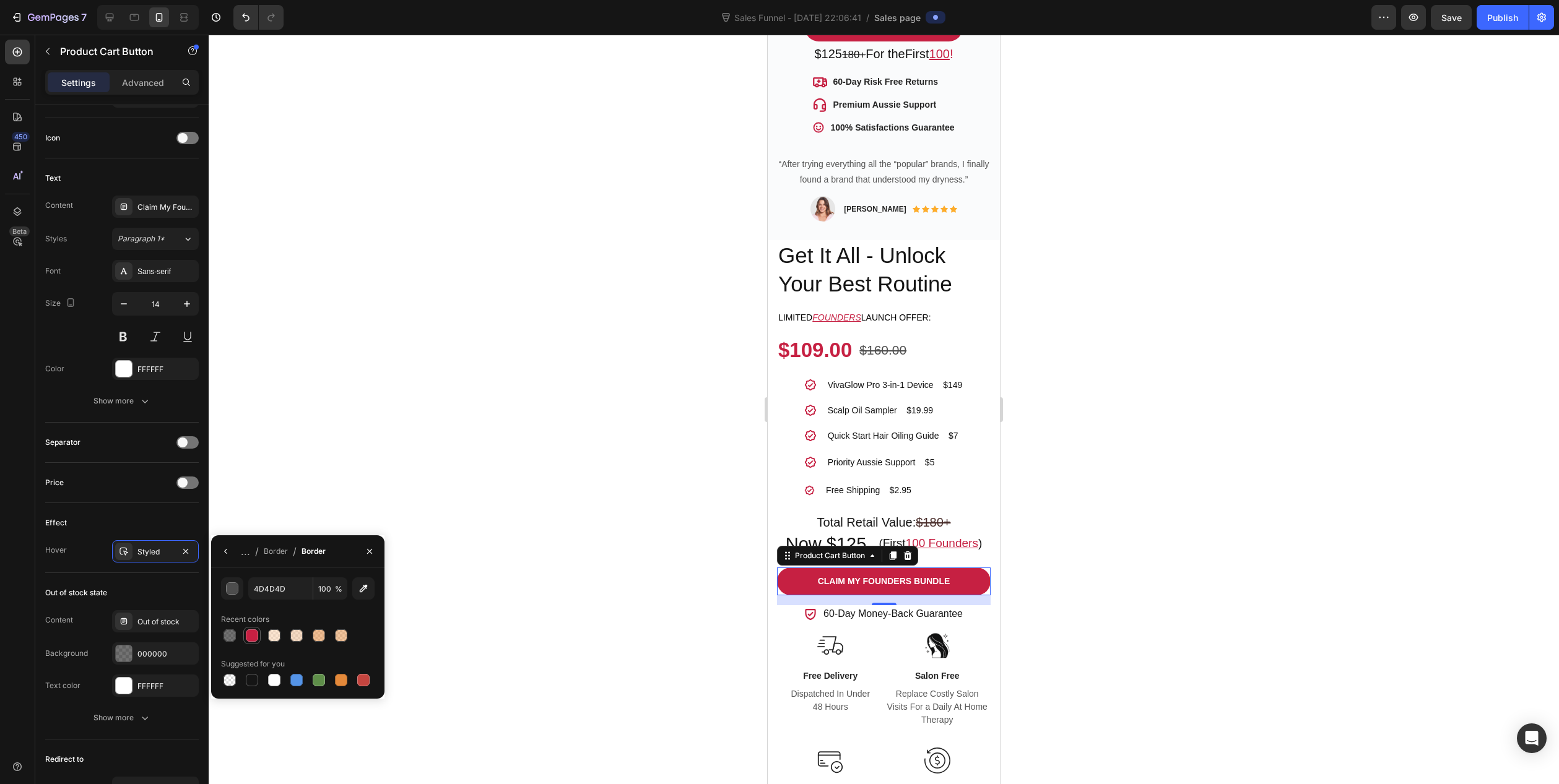
click at [250, 643] on div at bounding box center [252, 635] width 17 height 17
type input "C62042"
click at [228, 550] on icon "button" at bounding box center [226, 552] width 10 height 10
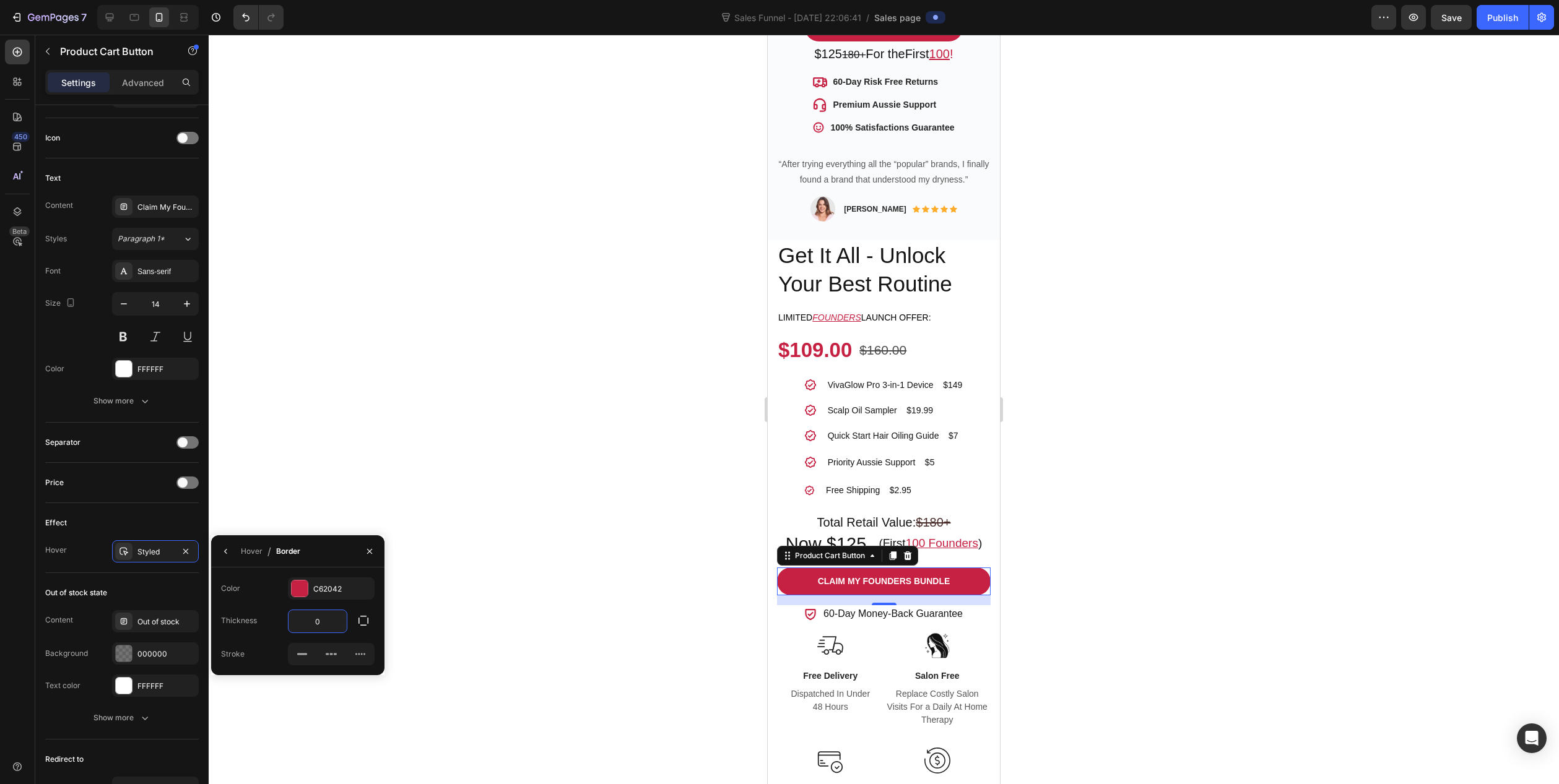
click at [313, 622] on input "0" at bounding box center [317, 621] width 58 height 22
type input "3"
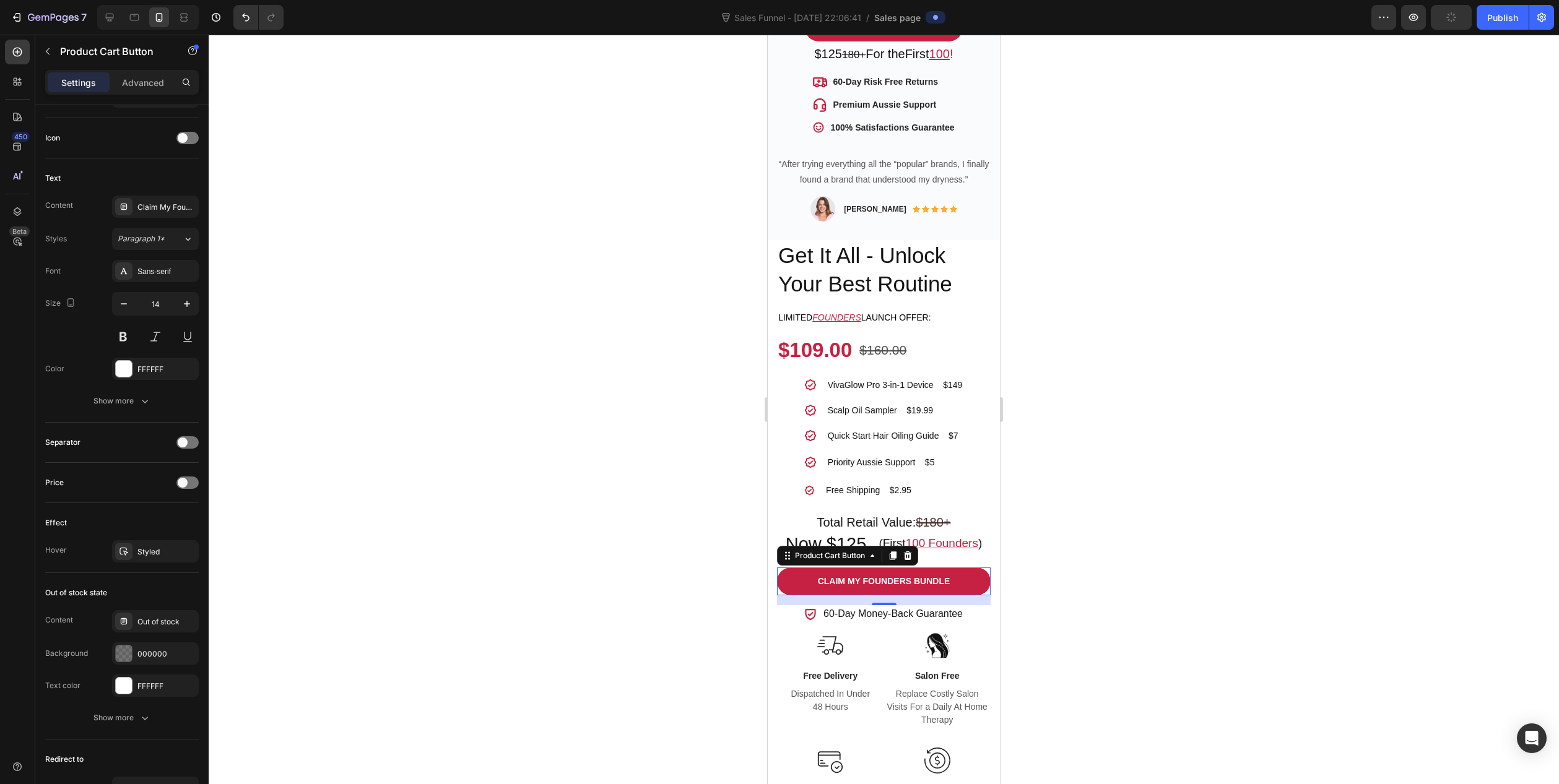
click at [498, 471] on div at bounding box center [884, 409] width 1351 height 750
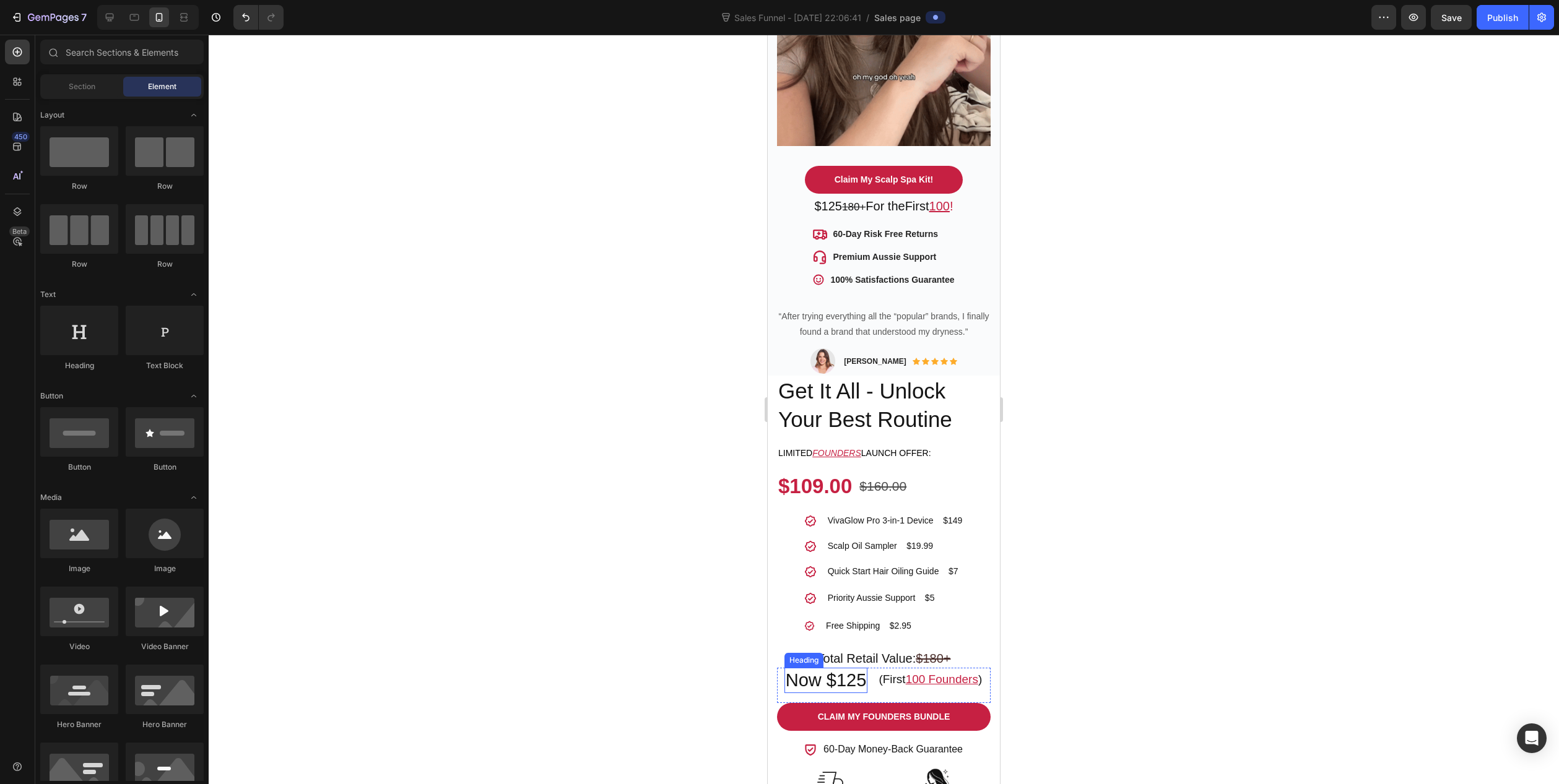
scroll to position [557, 0]
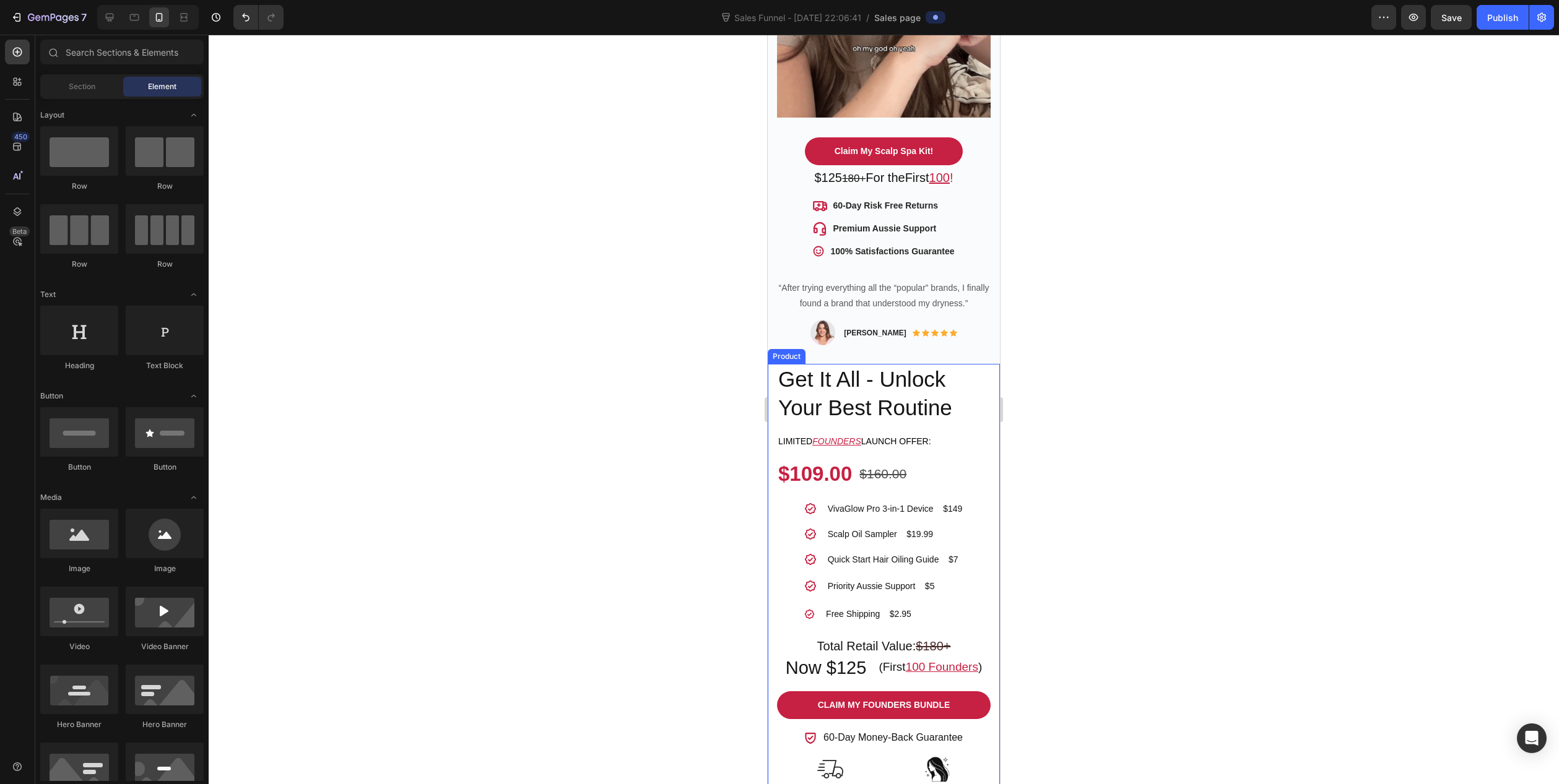
click at [985, 411] on div "VivaGlow Pro™ 3-in-1 Product Title Get It All - Unlock Your Best Routine Headin…" at bounding box center [884, 668] width 232 height 610
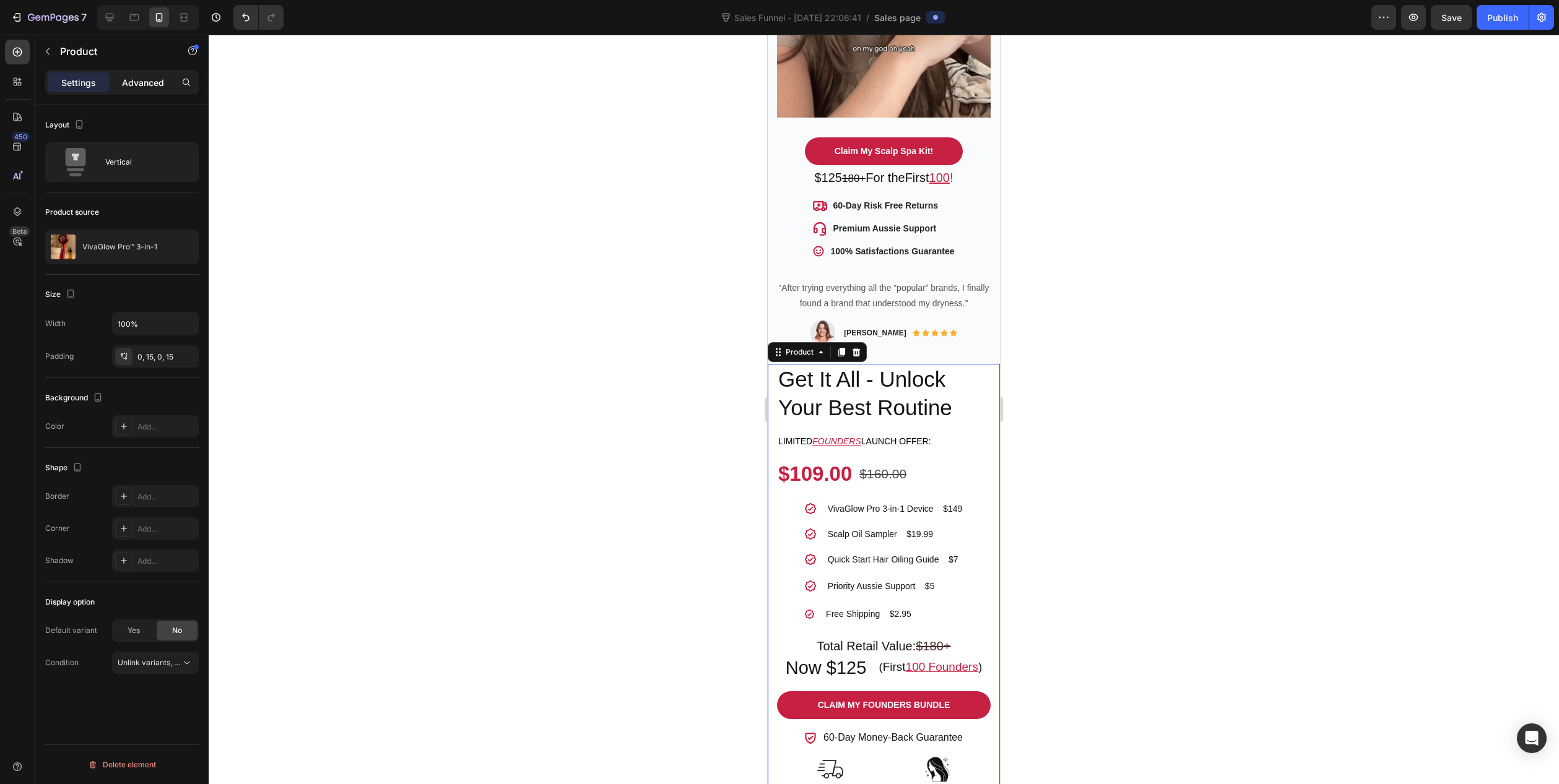
click at [139, 86] on p "Advanced" at bounding box center [143, 82] width 42 height 13
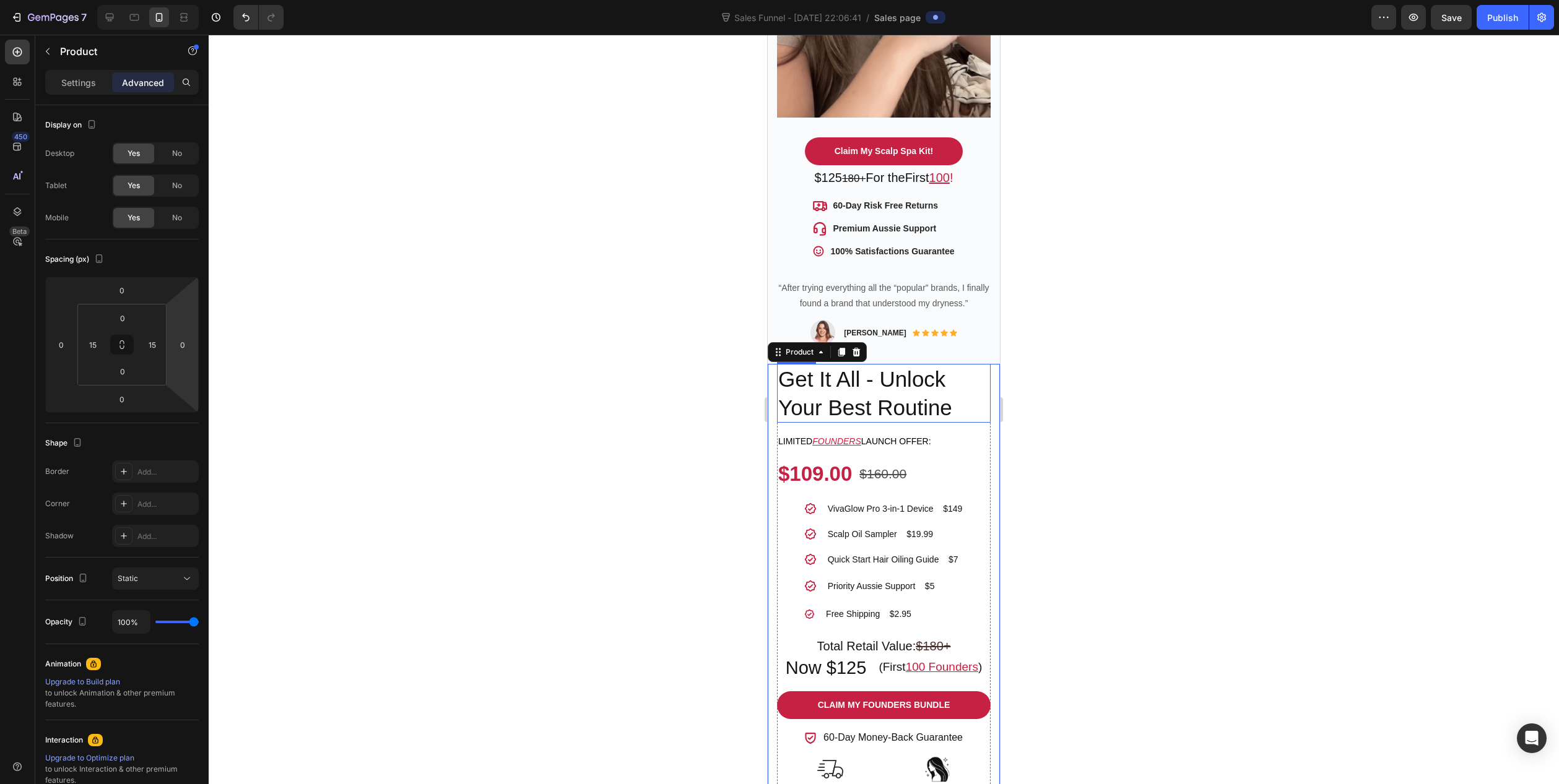
click at [968, 386] on h2 "Get It All - Unlock Your Best Routine" at bounding box center [884, 393] width 213 height 59
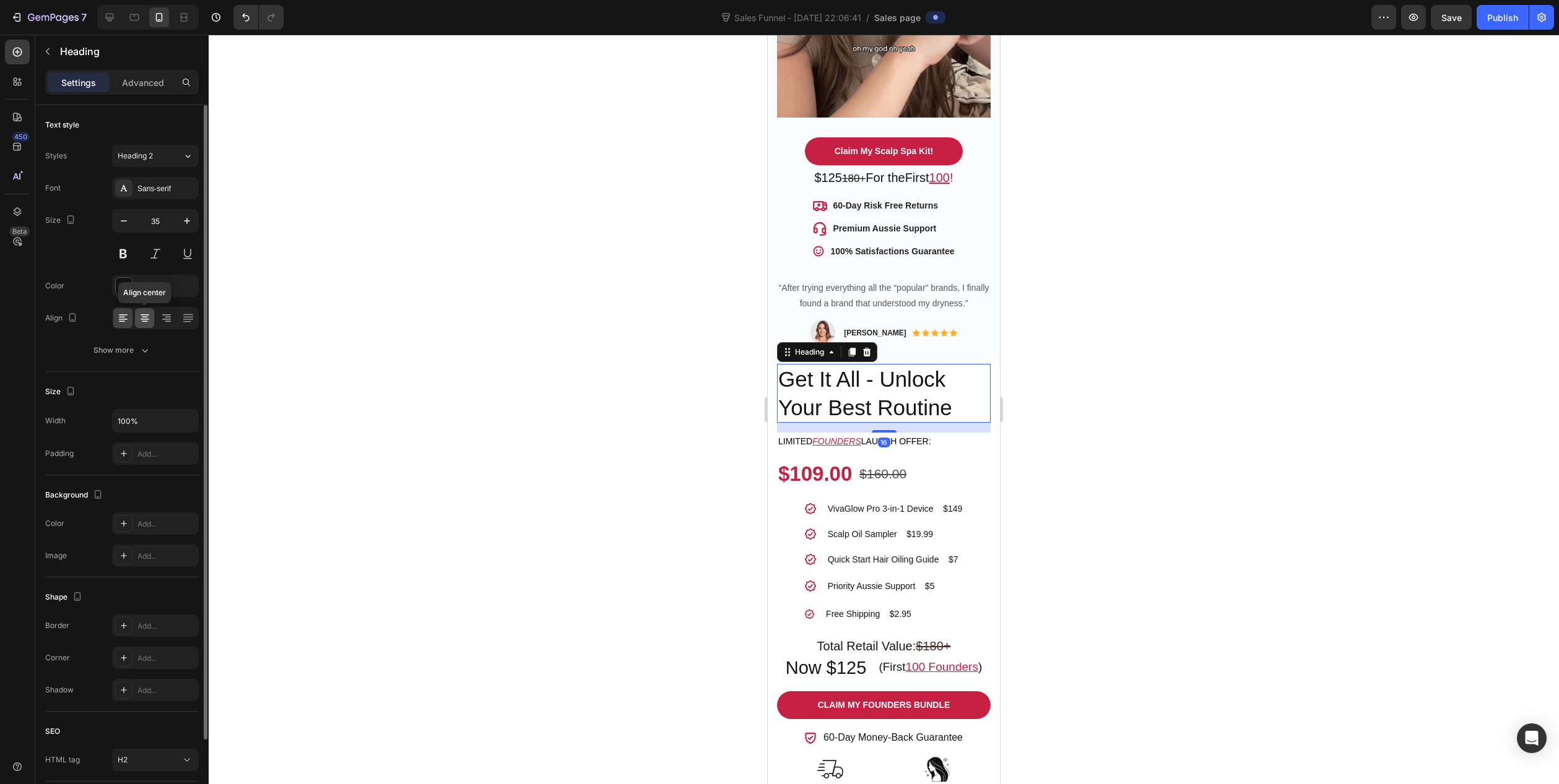
click at [146, 318] on icon at bounding box center [144, 318] width 12 height 12
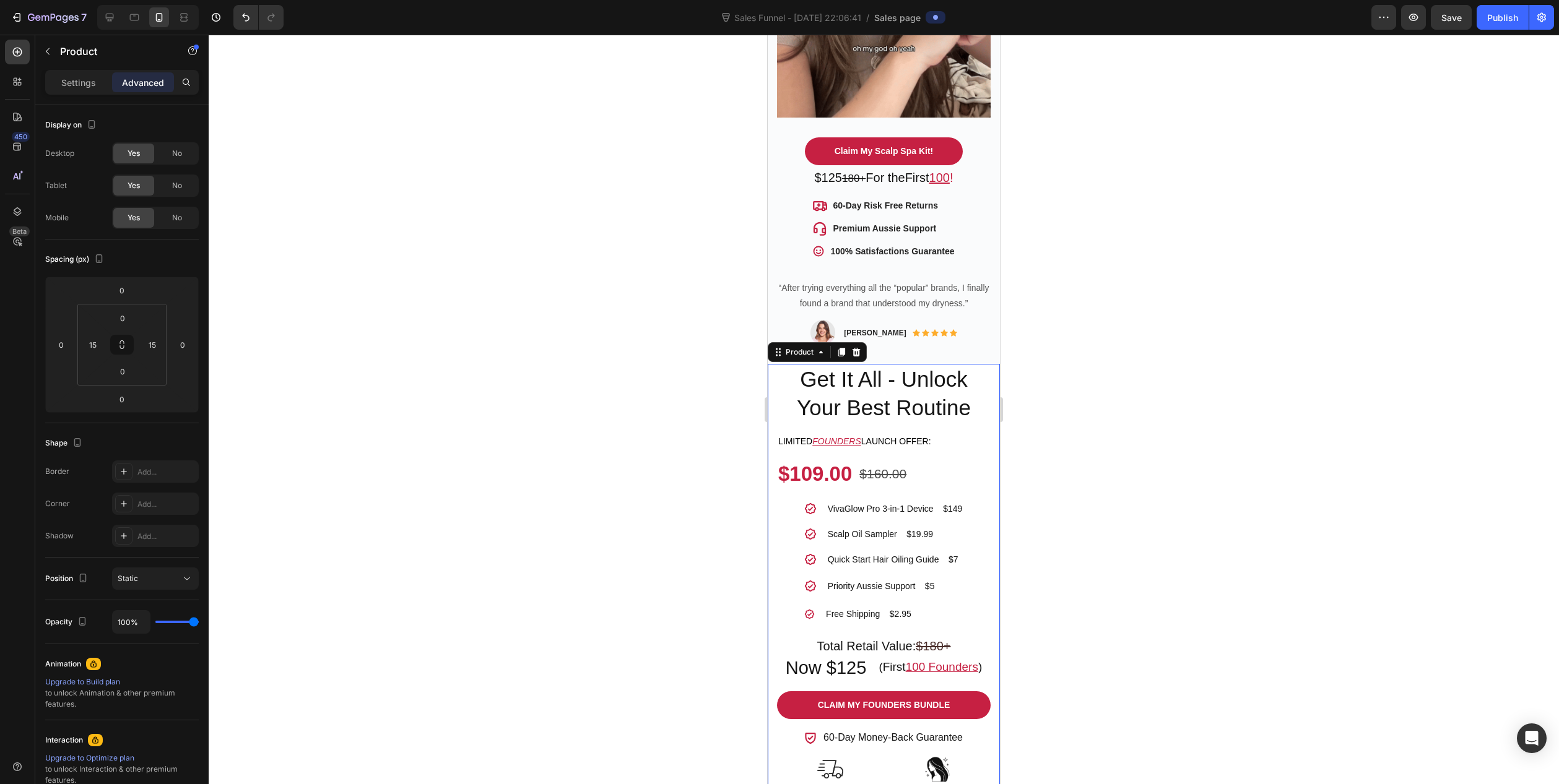
click at [983, 446] on div "VivaGlow Pro™ 3-in-1 Product Title Get It All - Unlock Your Best Routine Headin…" at bounding box center [884, 668] width 232 height 610
click at [79, 80] on p "Settings" at bounding box center [79, 82] width 34 height 13
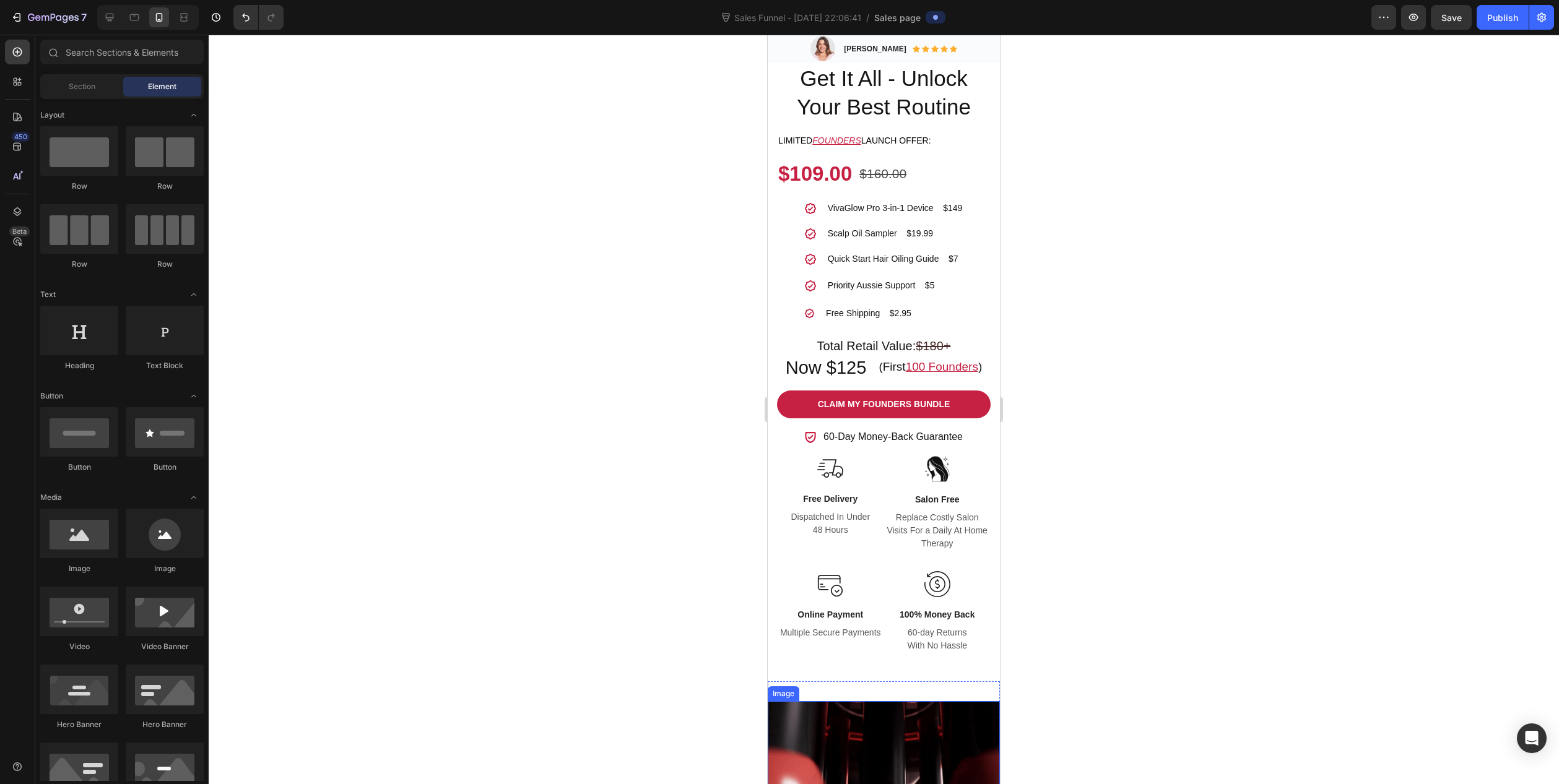
scroll to position [780, 0]
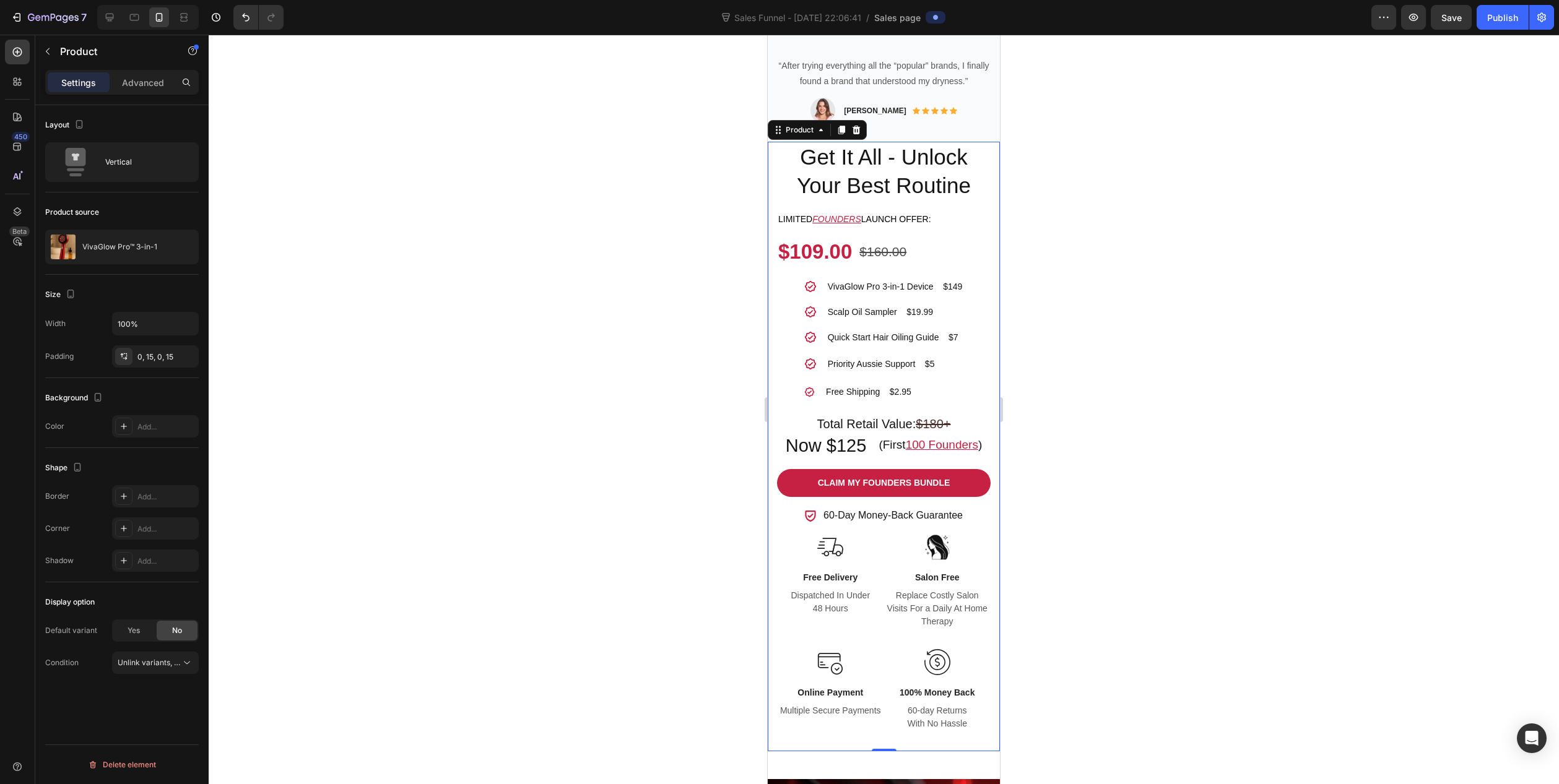
click at [984, 391] on div "VivaGlow Pro™ 3-in-1 Product Title Get It All - Unlock Your Best Routine Headin…" at bounding box center [884, 446] width 232 height 610
click at [131, 80] on p "Advanced" at bounding box center [143, 82] width 42 height 13
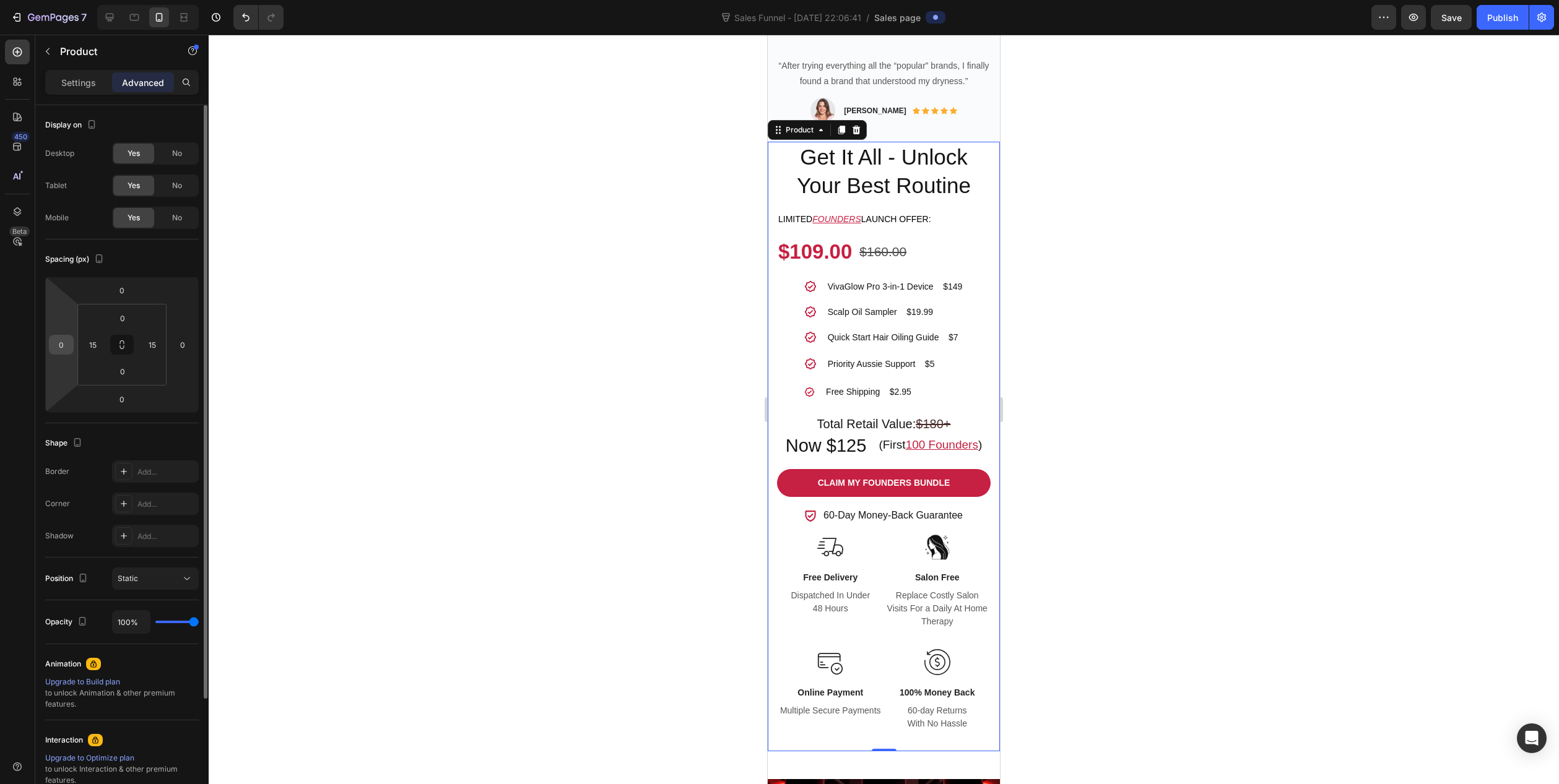
click at [54, 351] on input "0" at bounding box center [61, 344] width 19 height 19
type input "1"
type input "3"
type input "5"
click at [672, 232] on div at bounding box center [884, 409] width 1351 height 750
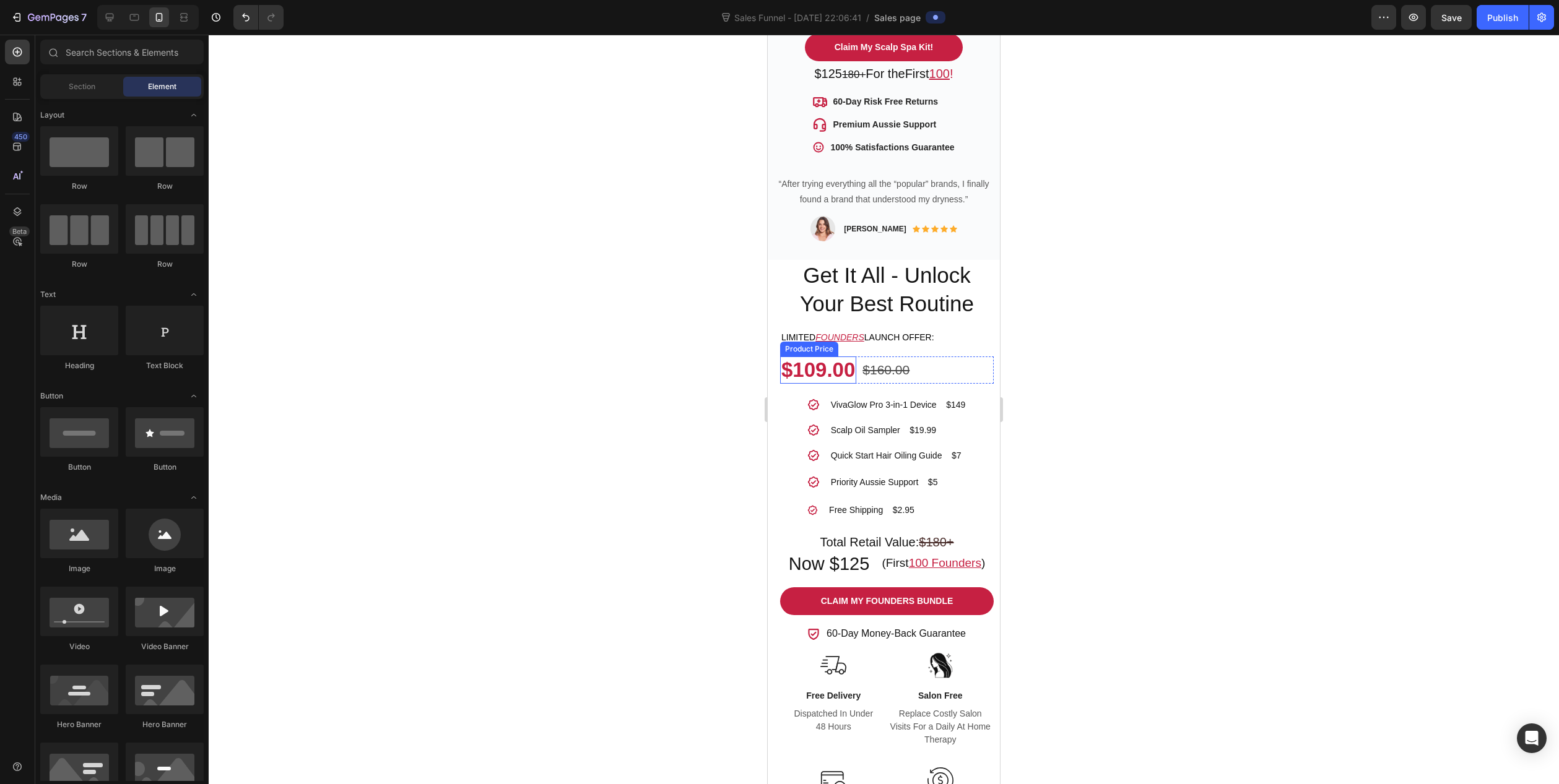
scroll to position [656, 0]
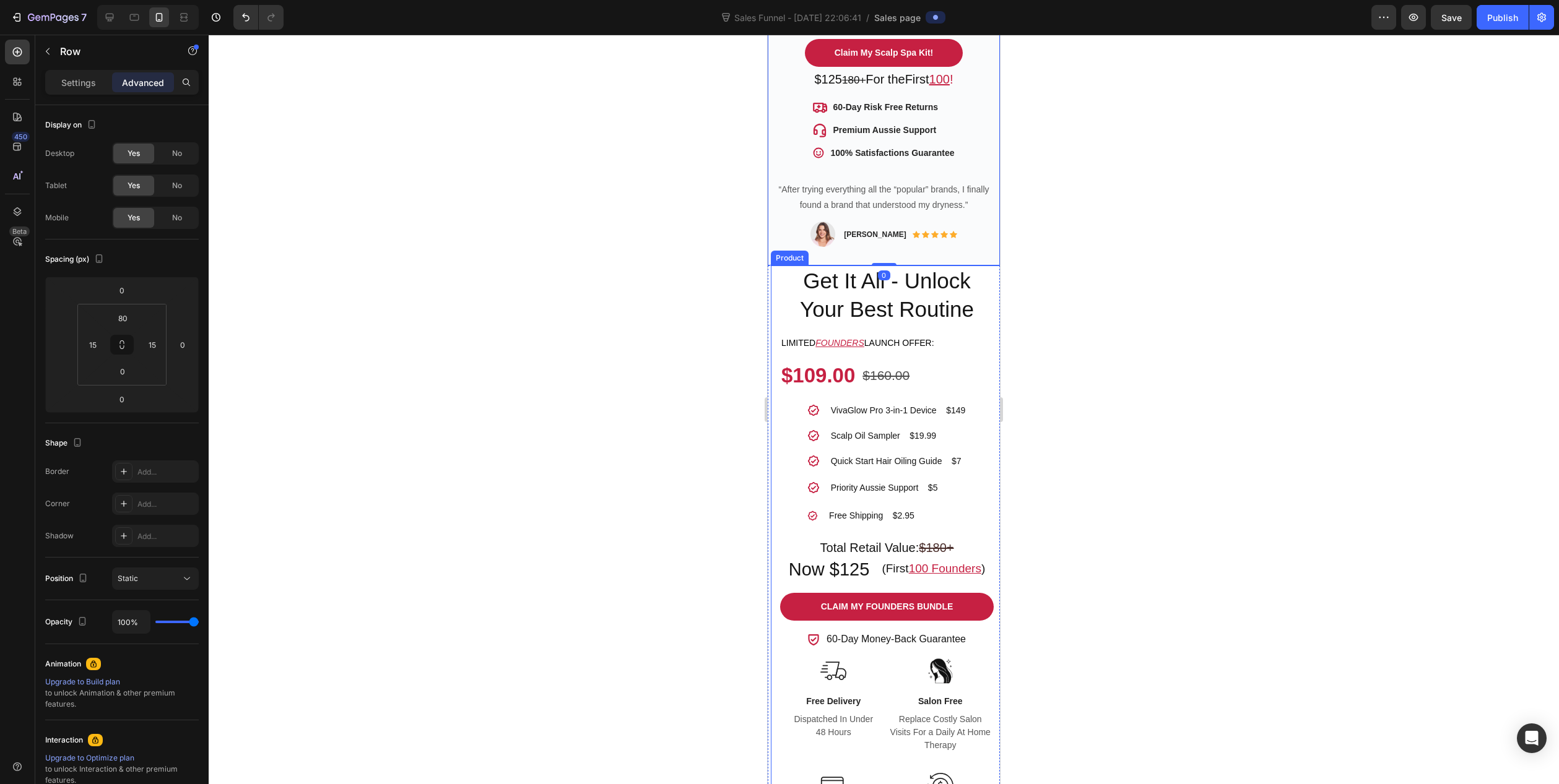
click at [777, 266] on div "VivaGlow Pro™ 3-in-1 Product Title Get It All - Unlock Your Best Routine Headin…" at bounding box center [887, 570] width 232 height 610
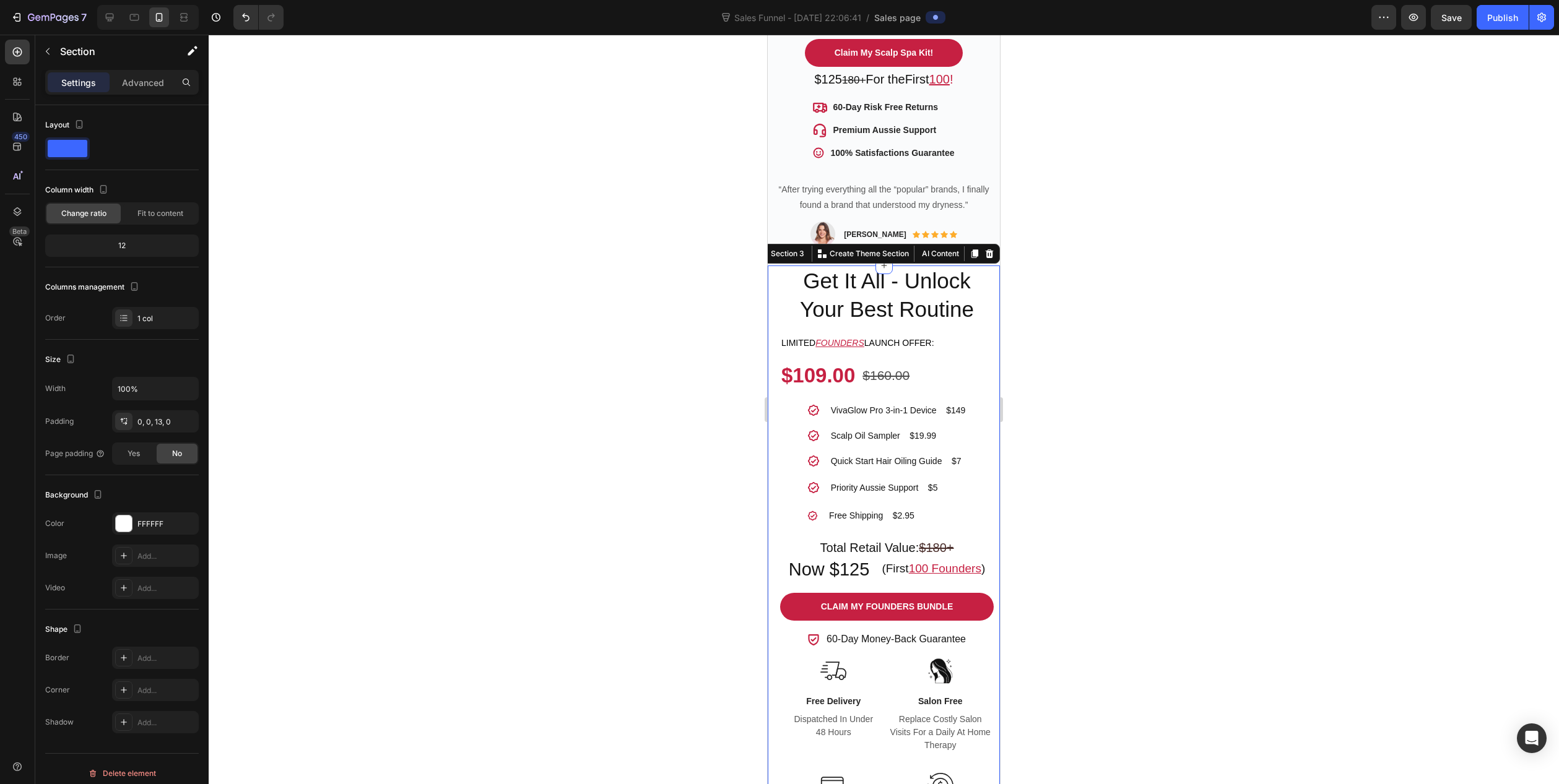
click at [769, 266] on div "VivaGlow Pro™ 3-in-1 Product Title Get It All - Unlock Your Best Routine Headin…" at bounding box center [884, 570] width 232 height 610
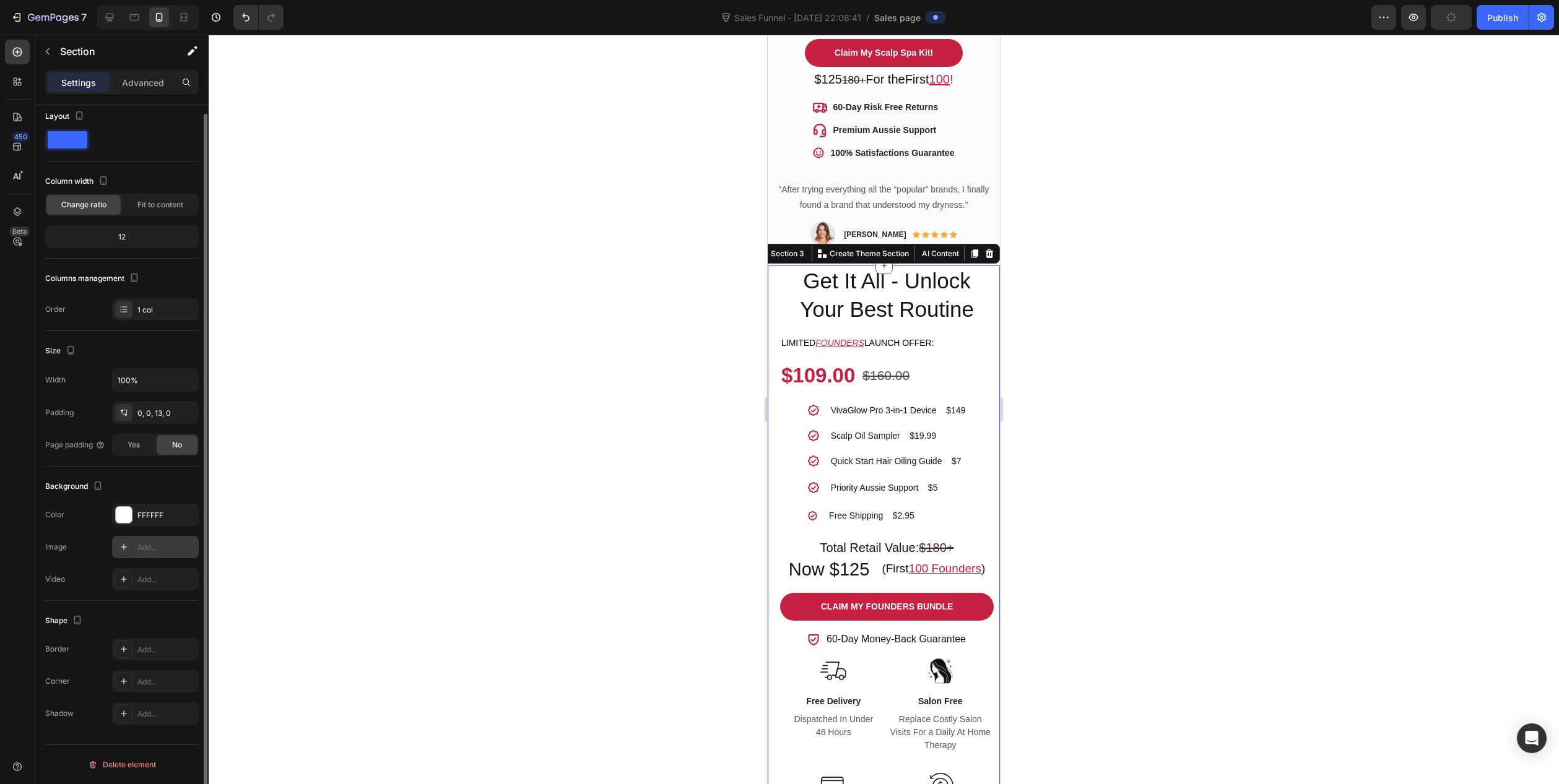
scroll to position [0, 0]
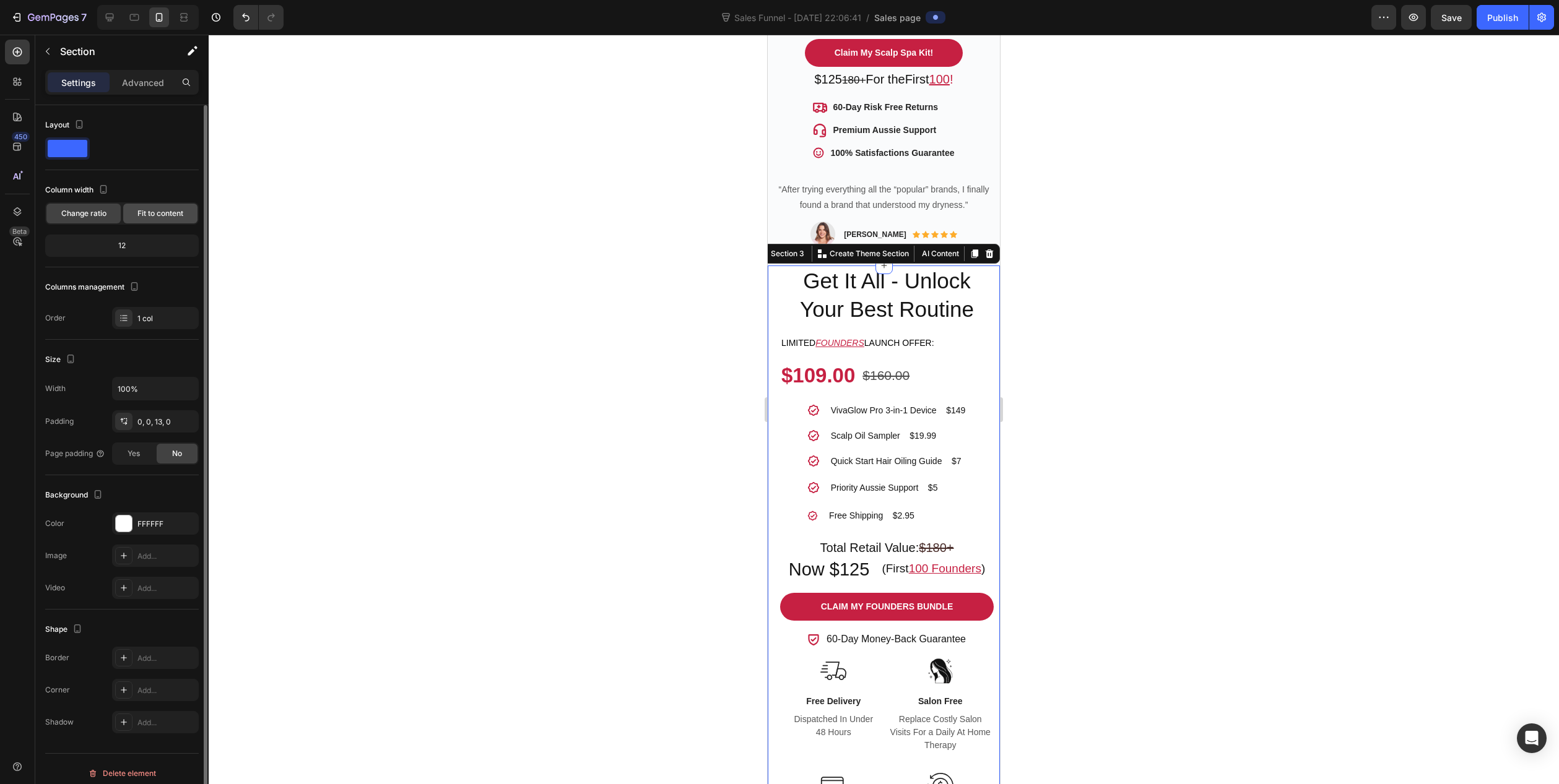
click at [158, 210] on span "Fit to content" at bounding box center [160, 213] width 46 height 11
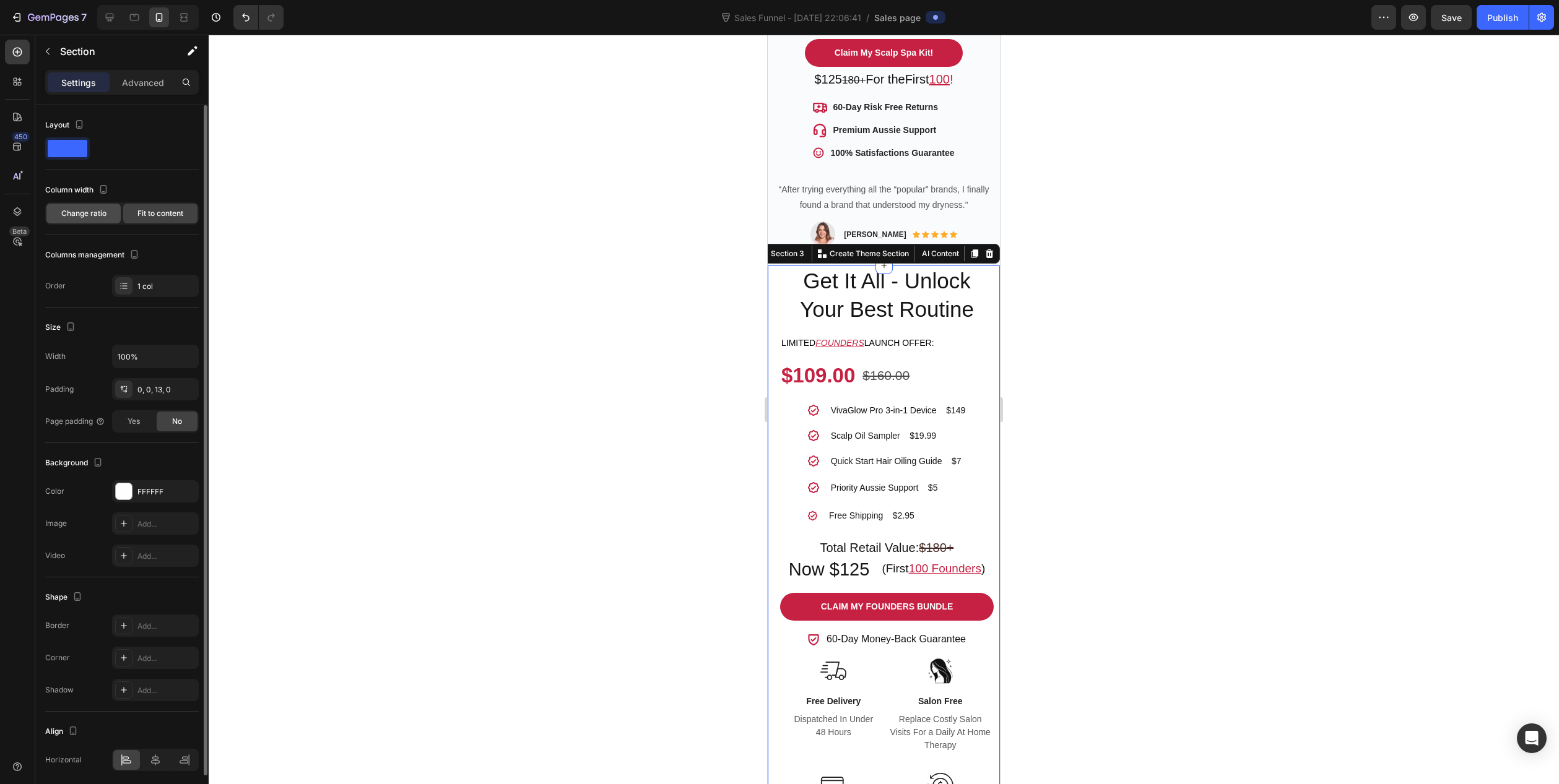
click at [86, 204] on div "Change ratio" at bounding box center [84, 213] width 74 height 20
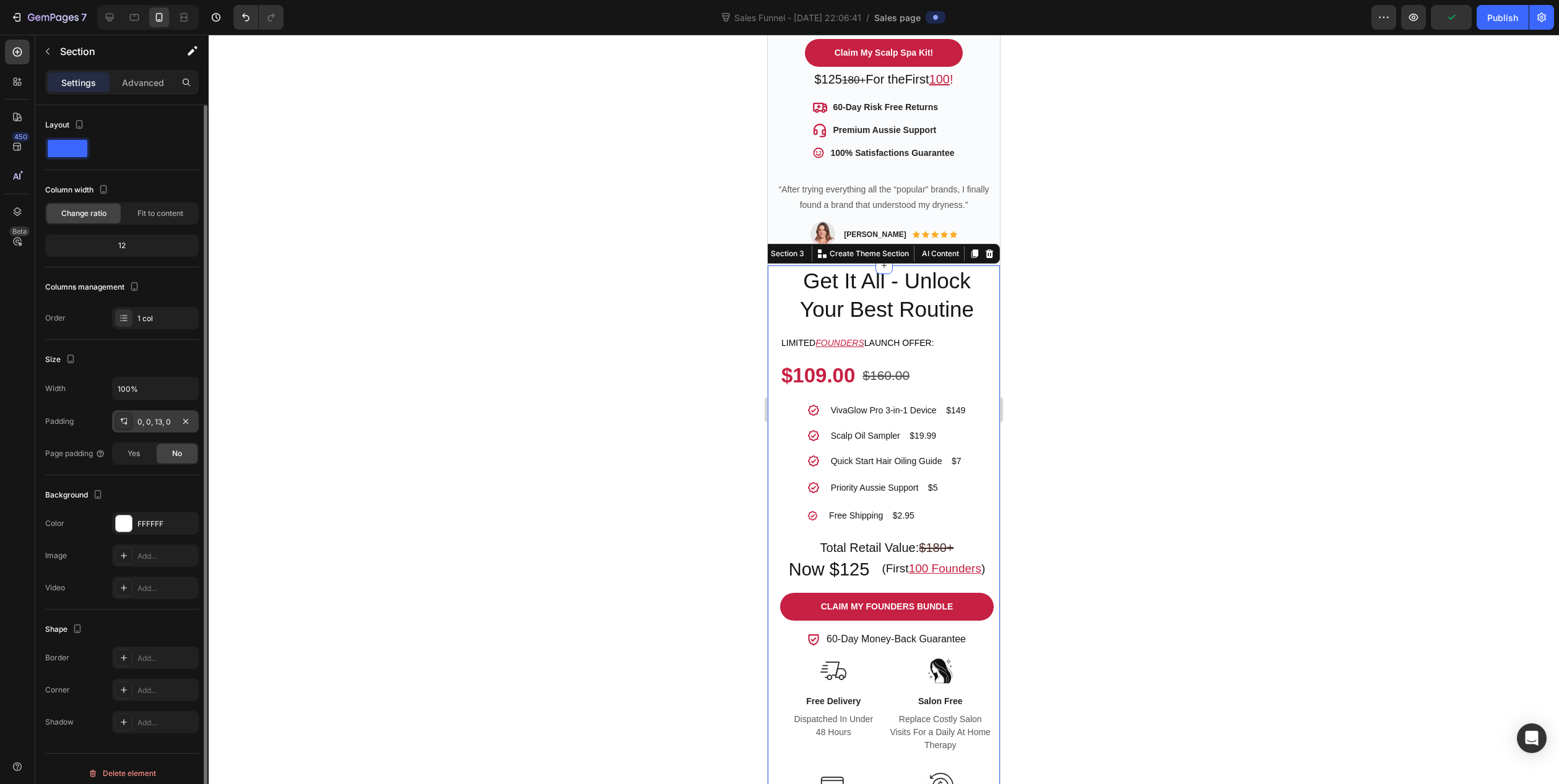
click at [158, 423] on div "0, 0, 13, 0" at bounding box center [155, 421] width 36 height 11
click at [174, 365] on div "Size" at bounding box center [122, 359] width 153 height 20
click at [121, 254] on div "12" at bounding box center [122, 245] width 153 height 22
click at [146, 90] on div "Advanced" at bounding box center [142, 82] width 62 height 20
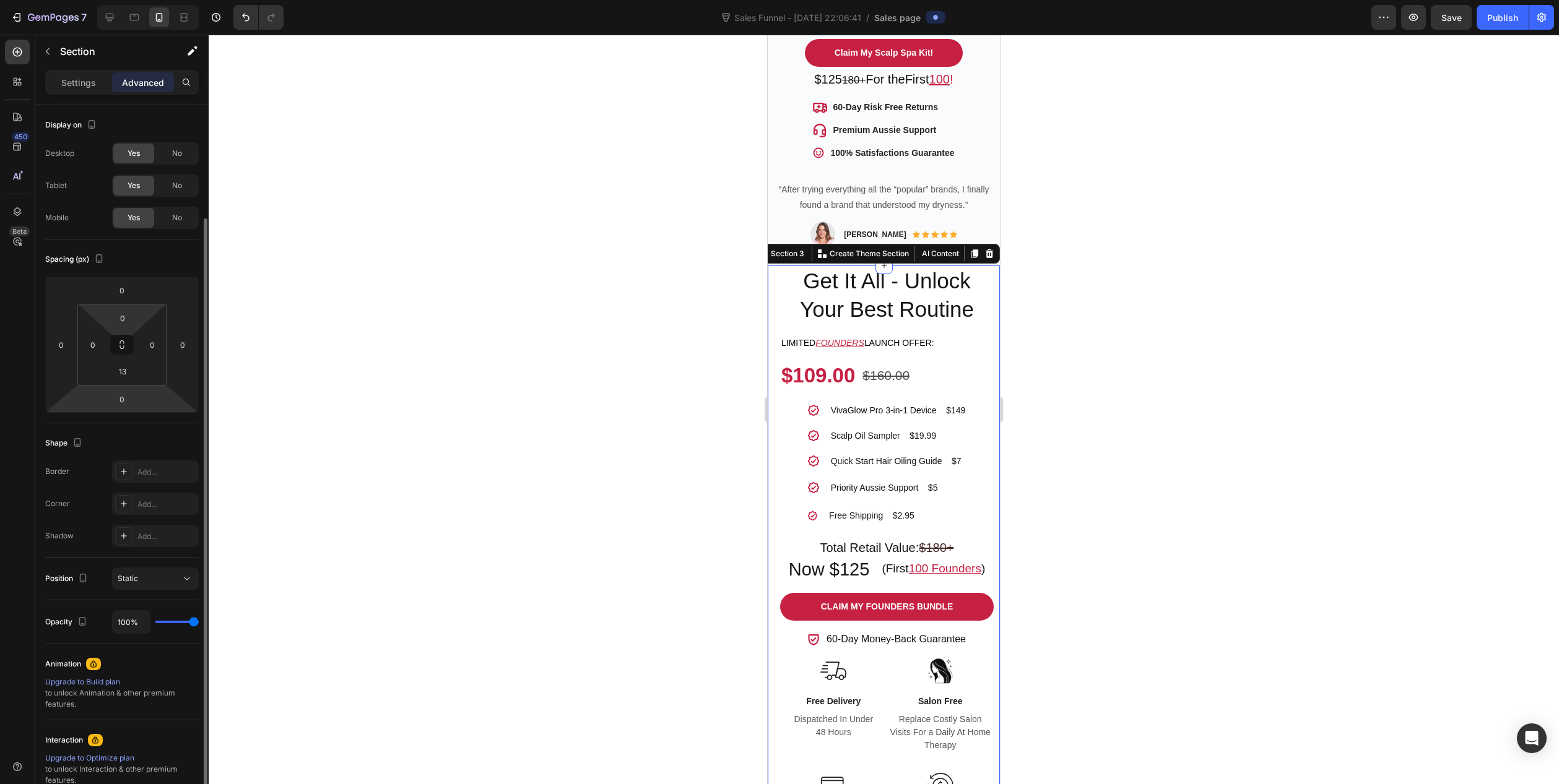
scroll to position [62, 0]
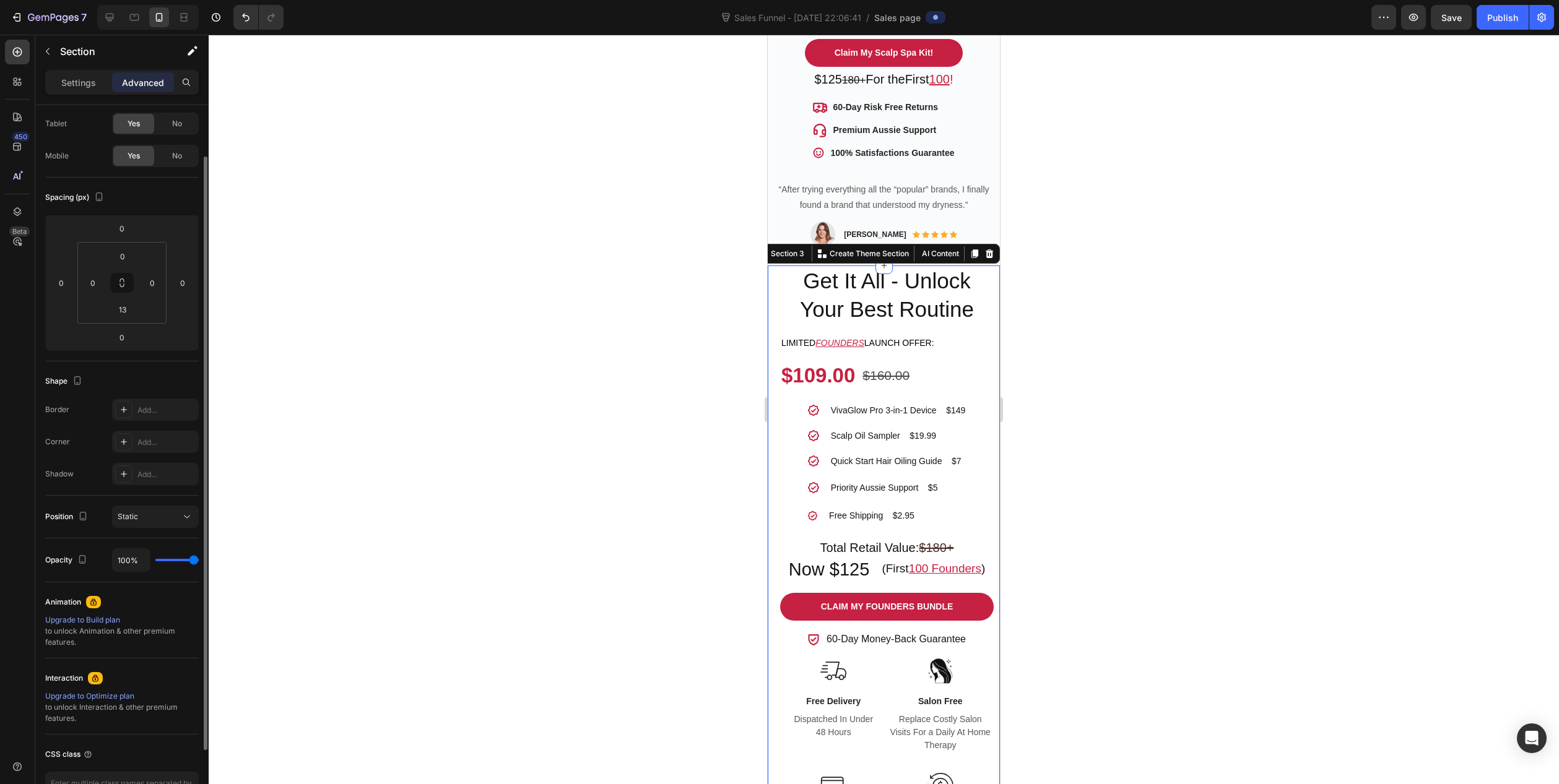
click at [146, 184] on div "Spacing (px) 0 0 0 0 0 0 13 0" at bounding box center [122, 269] width 153 height 184
click at [328, 230] on div at bounding box center [884, 409] width 1351 height 750
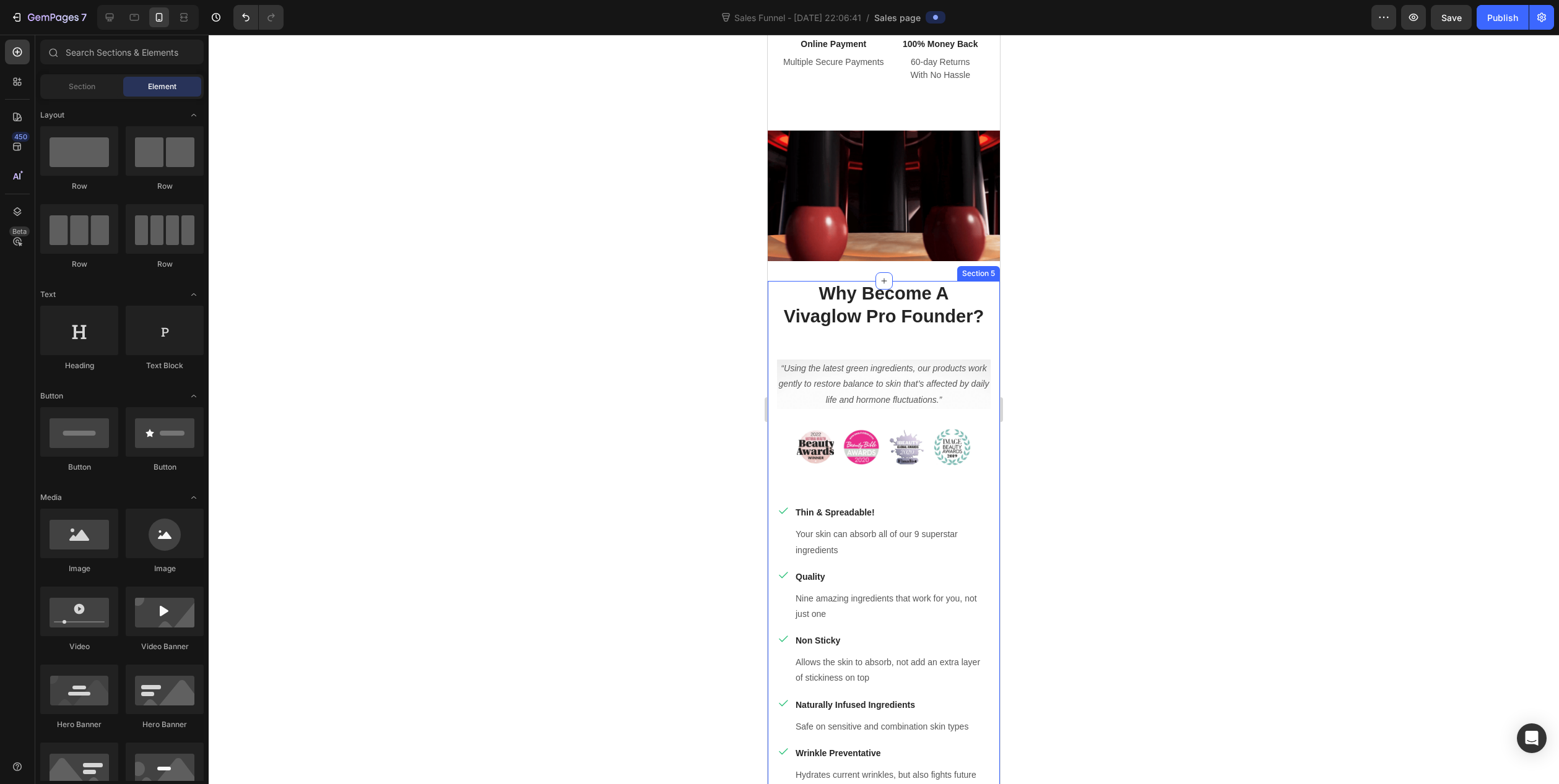
scroll to position [1424, 0]
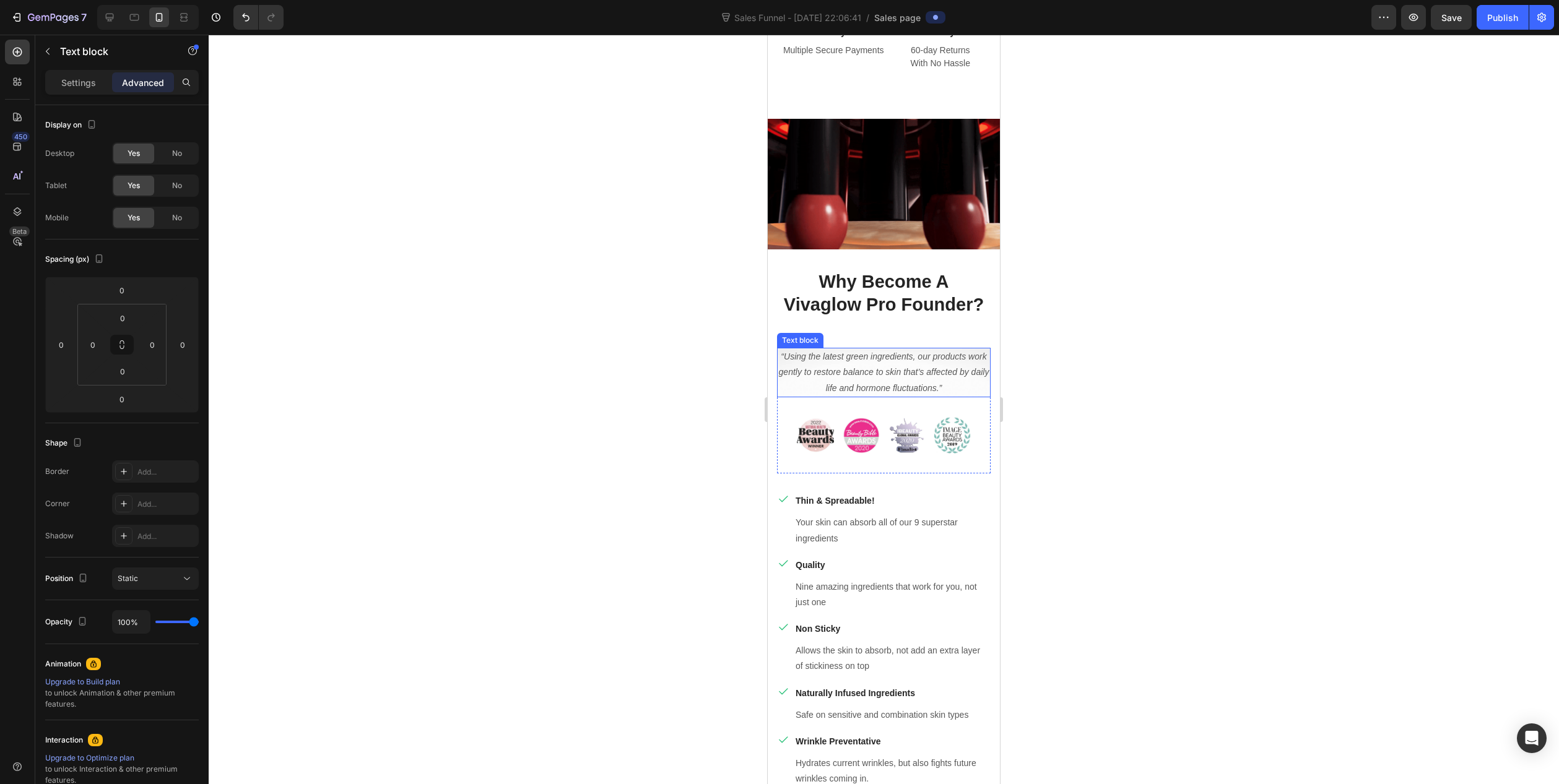
click at [861, 372] on p "“Using the latest green ingredients, our products work gently to restore balanc…" at bounding box center [884, 373] width 211 height 47
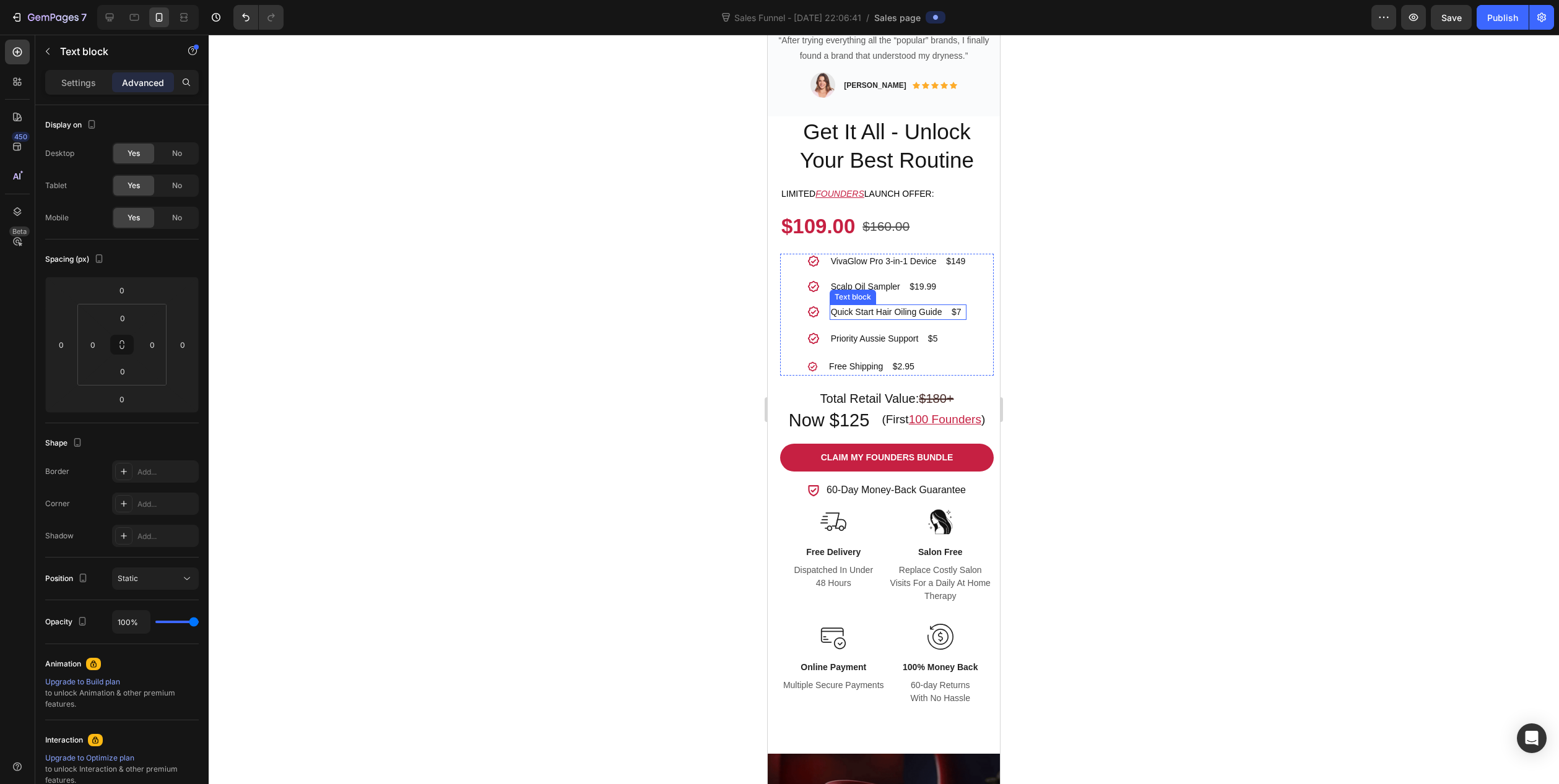
scroll to position [62, 0]
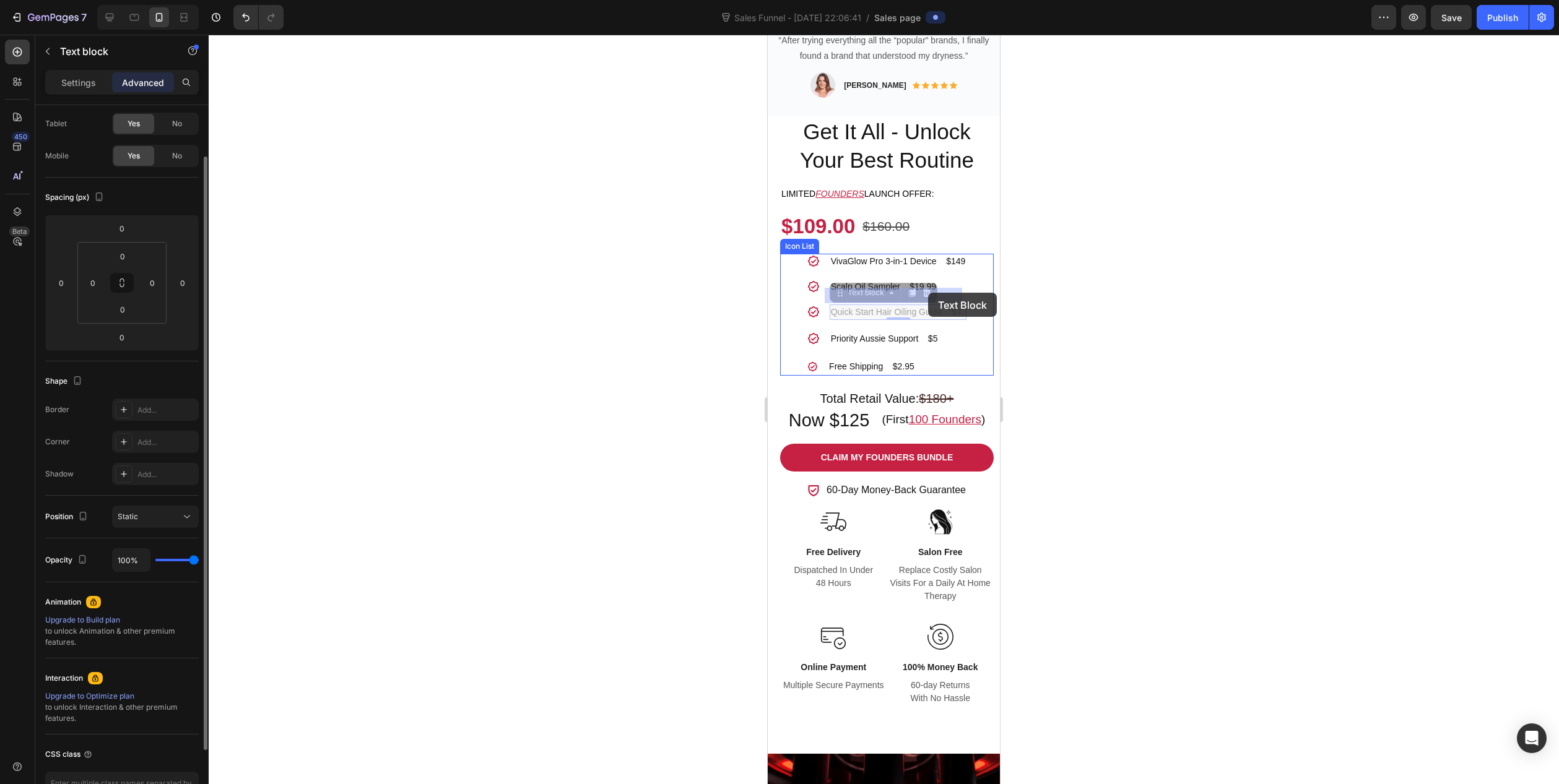
drag, startPoint x: 827, startPoint y: 296, endPoint x: 928, endPoint y: 293, distance: 101.0
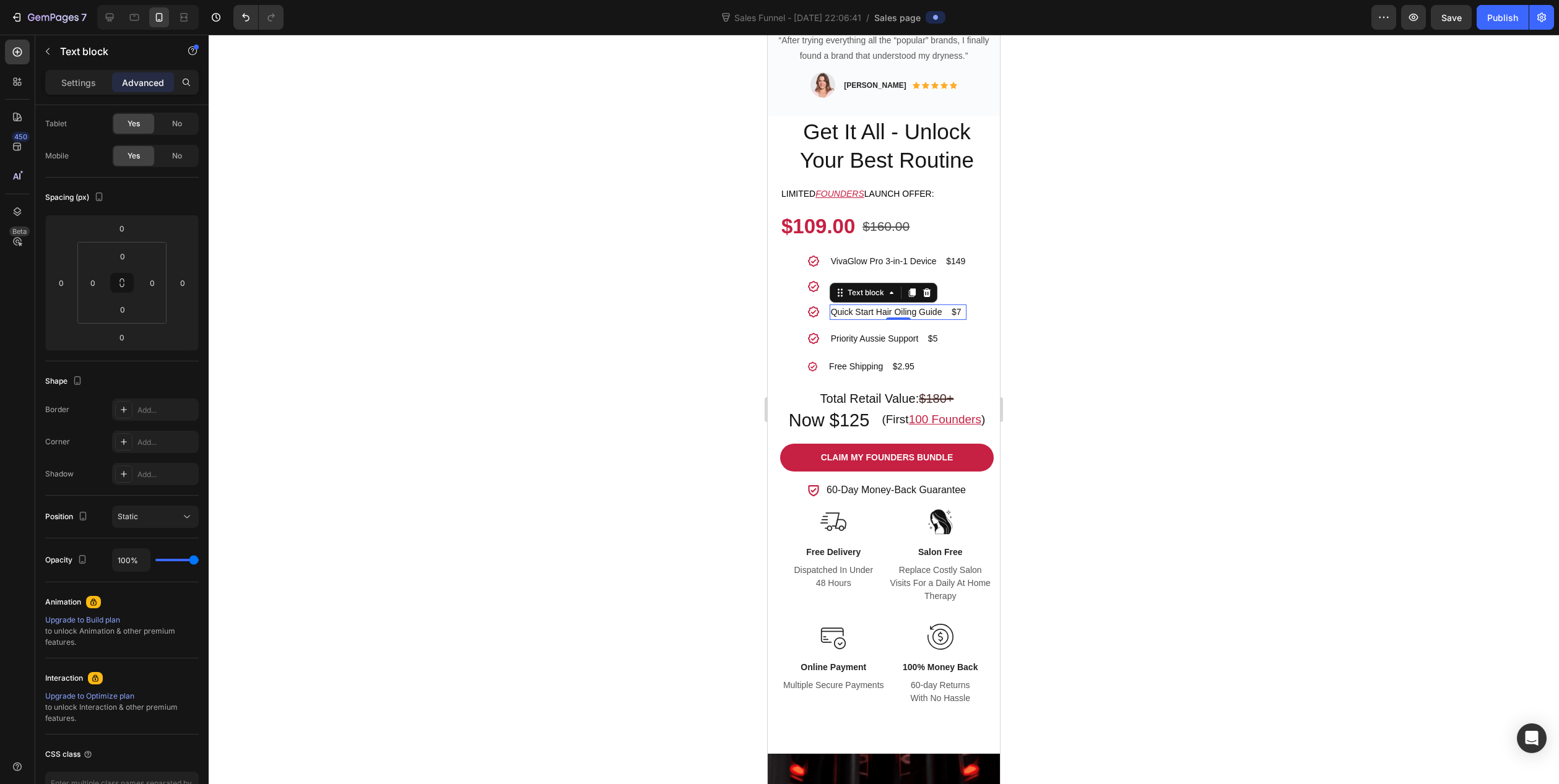
drag, startPoint x: 920, startPoint y: 295, endPoint x: 897, endPoint y: 295, distance: 23.0
click at [919, 306] on p "Quick Start Hair Oiling Guide $7" at bounding box center [898, 312] width 135 height 13
drag, startPoint x: 828, startPoint y: 296, endPoint x: 936, endPoint y: 296, distance: 108.0
click at [936, 306] on p "Quick Start Hair Oiling Guide $7" at bounding box center [898, 312] width 135 height 13
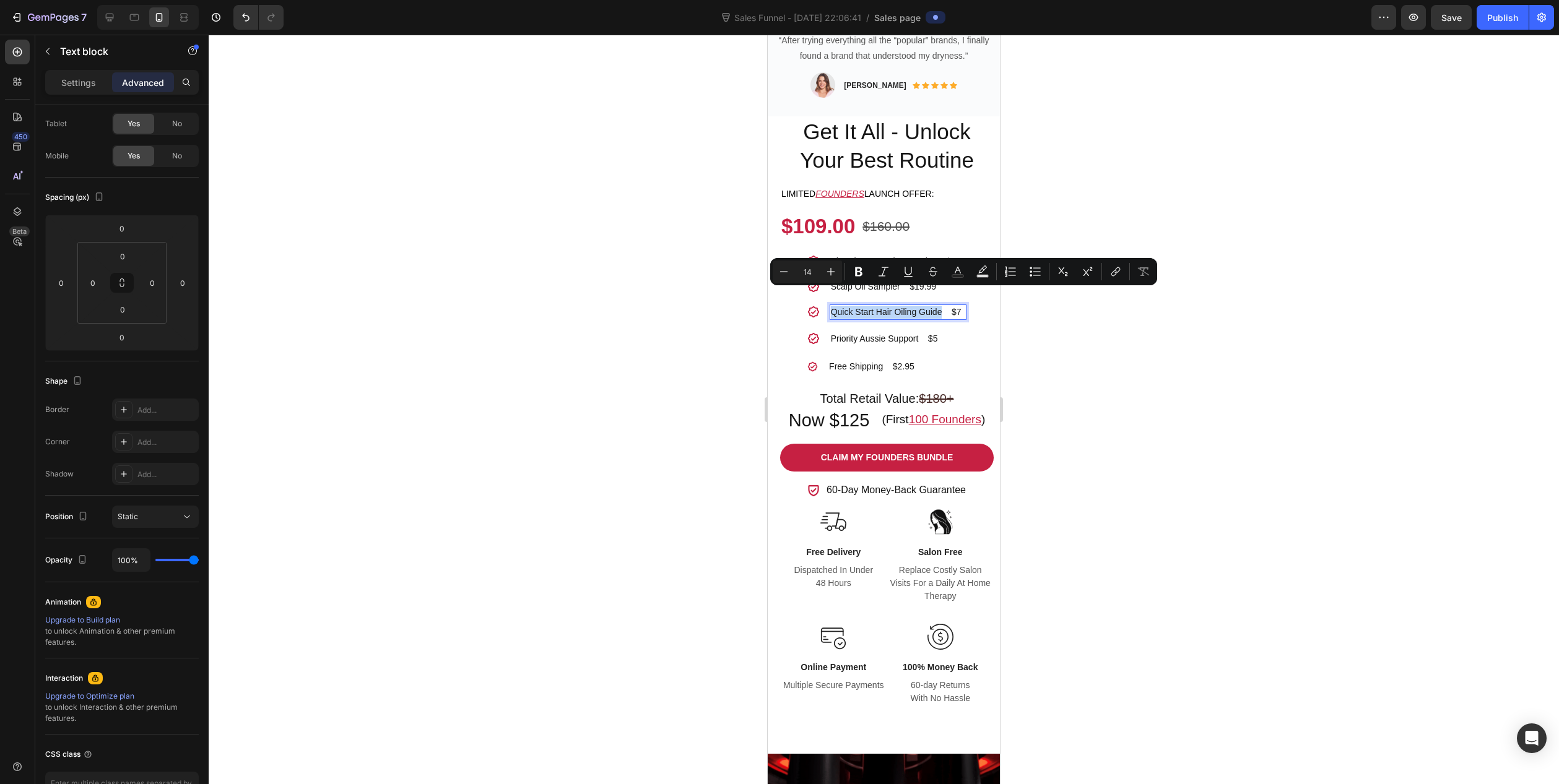
copy p "Quick Start Hair Oiling Guide"
